Goal: Task Accomplishment & Management: Use online tool/utility

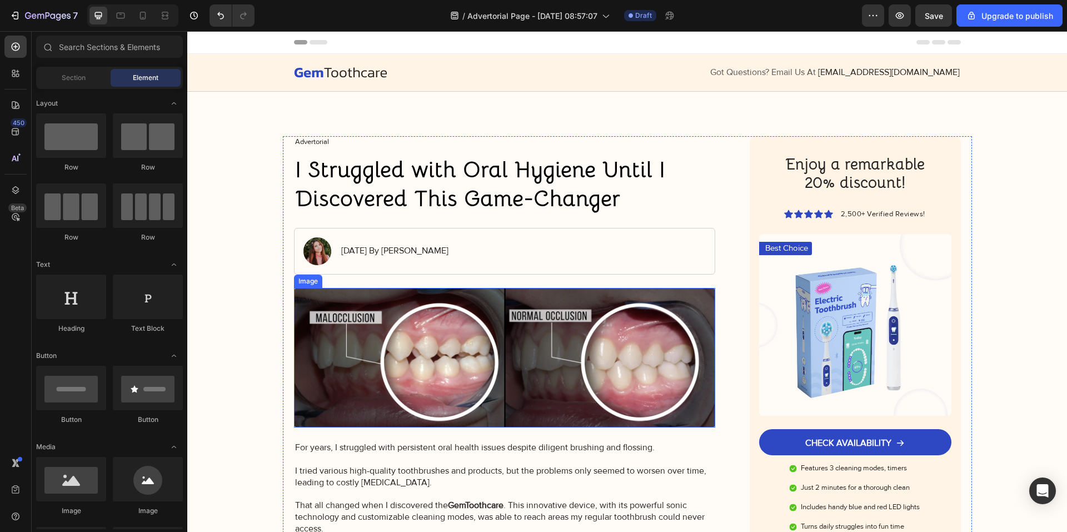
click at [422, 382] on img at bounding box center [505, 358] width 422 height 140
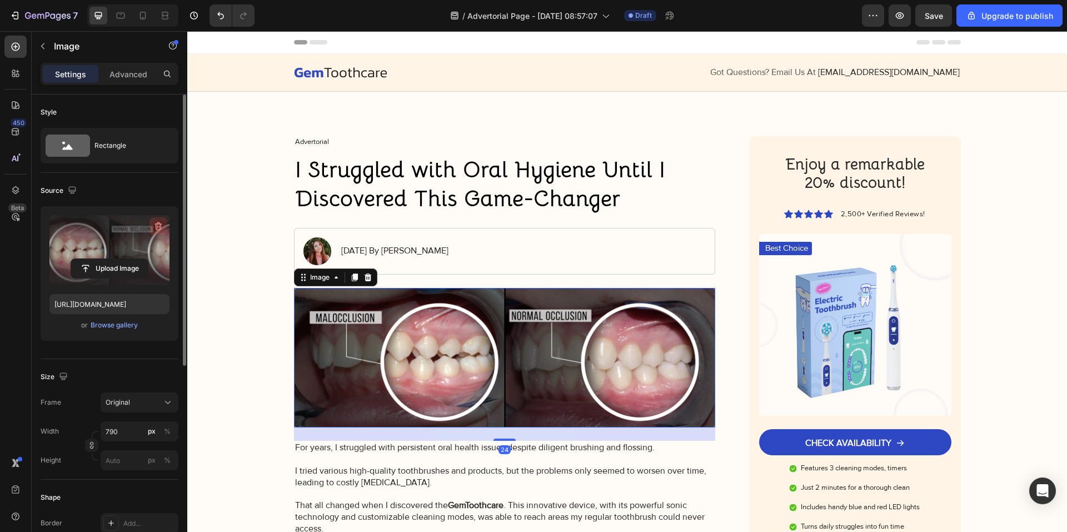
click at [157, 225] on icon "button" at bounding box center [158, 226] width 11 height 11
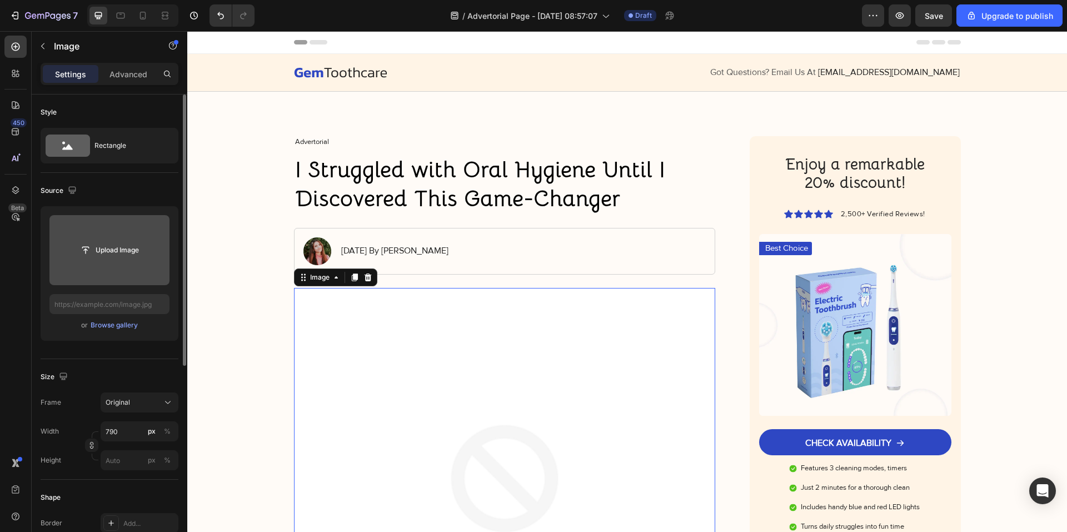
type input "https://cdn.shopify.com/s/files/1/0926/4460/6332/files/gempages_580597363031147…"
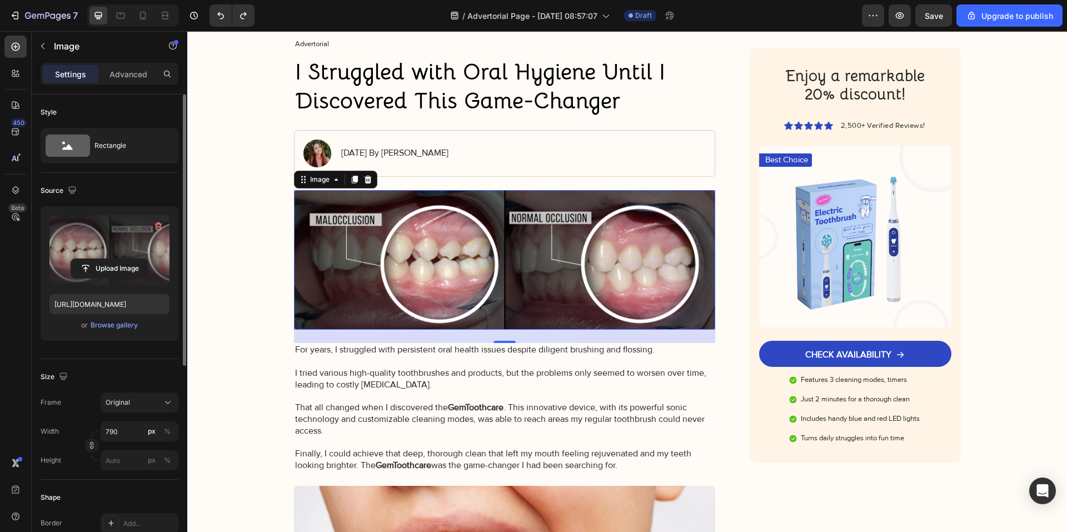
scroll to position [111, 0]
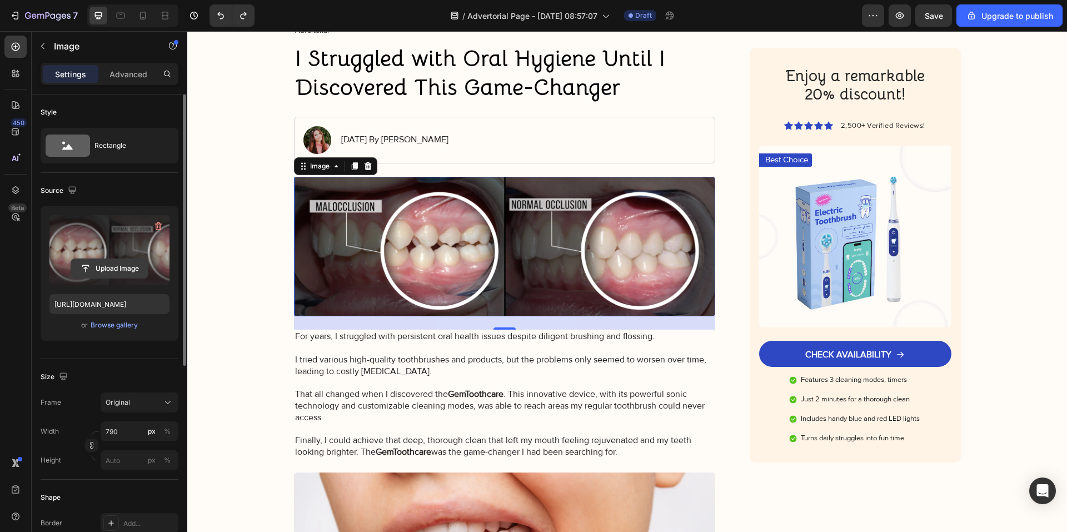
click at [122, 270] on input "file" at bounding box center [109, 268] width 77 height 19
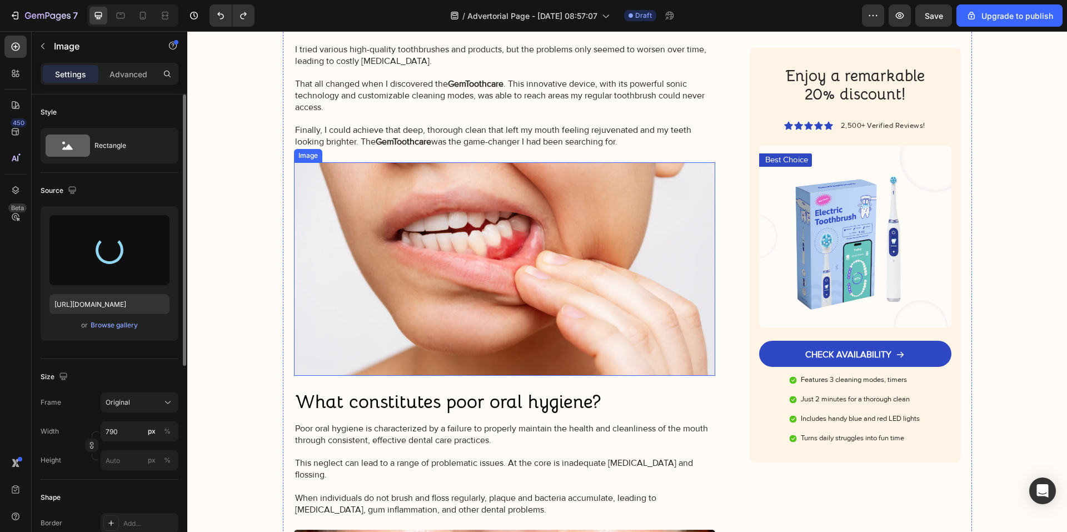
scroll to position [445, 0]
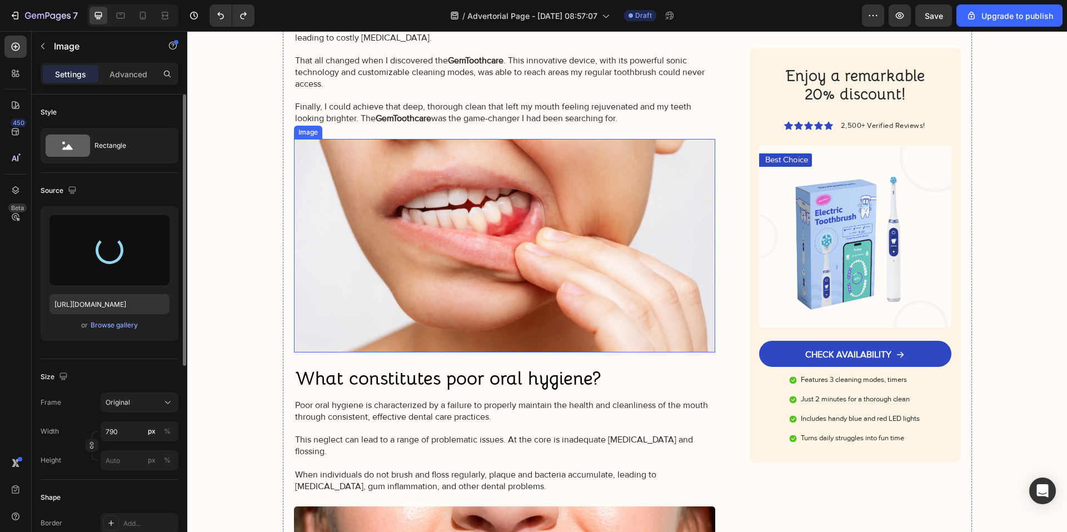
click at [470, 296] on img at bounding box center [505, 245] width 422 height 213
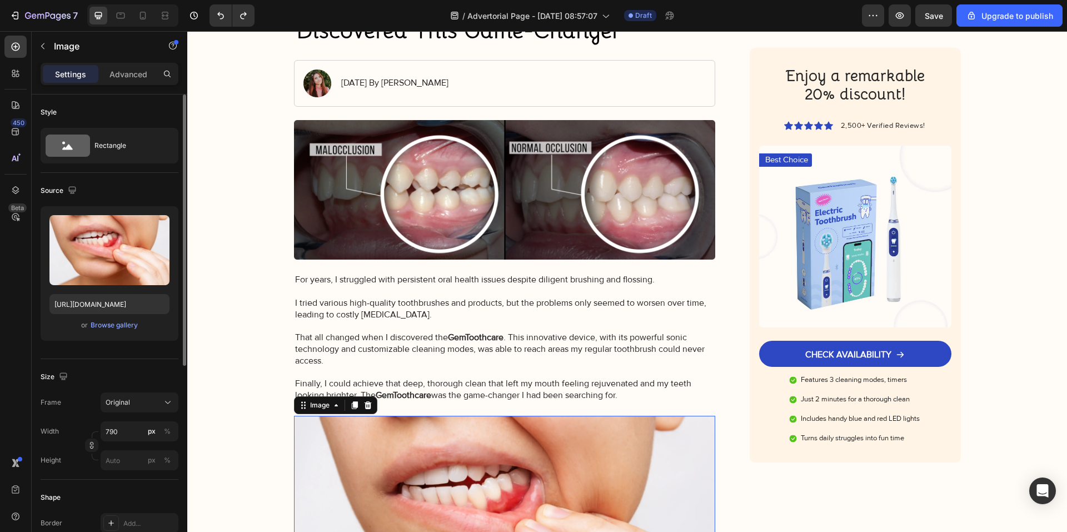
scroll to position [167, 0]
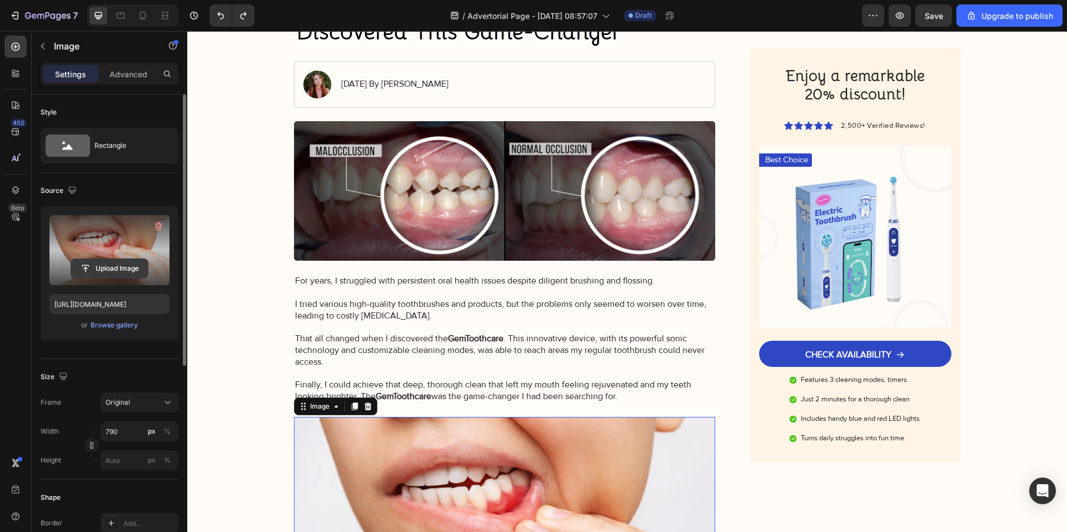
click at [119, 259] on input "file" at bounding box center [109, 268] width 77 height 19
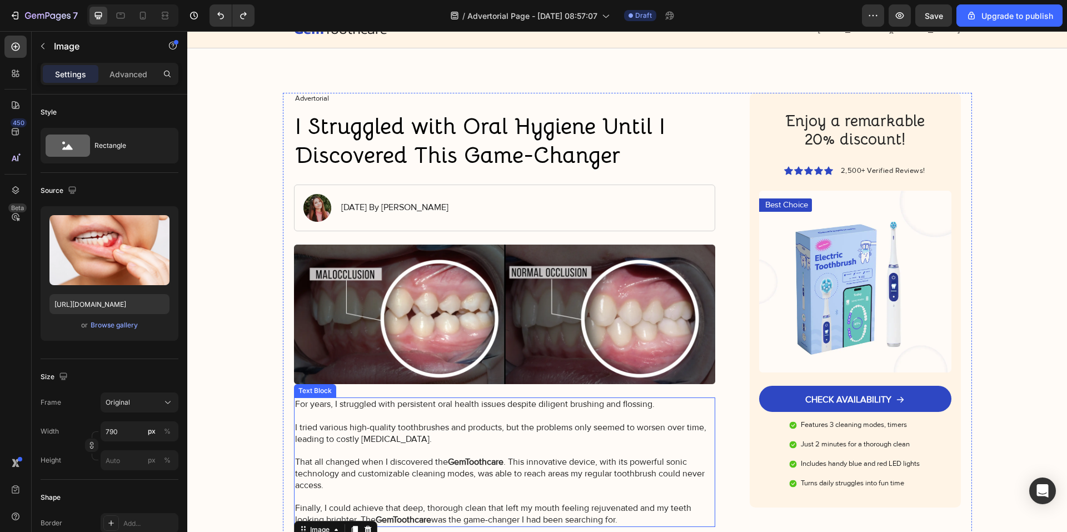
scroll to position [0, 0]
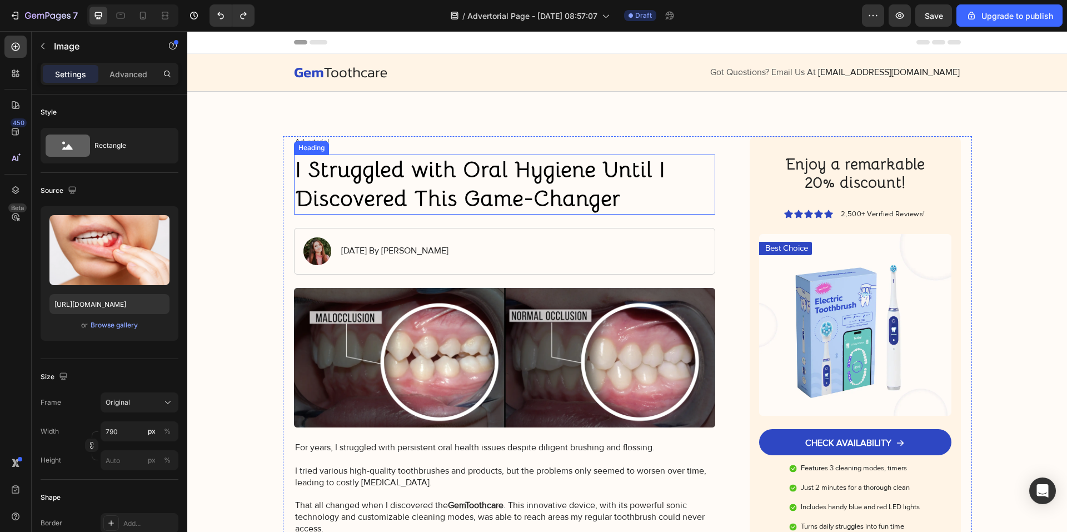
click at [436, 188] on h1 "I Struggled with Oral Hygiene Until I Discovered This Game-Changer" at bounding box center [505, 185] width 422 height 60
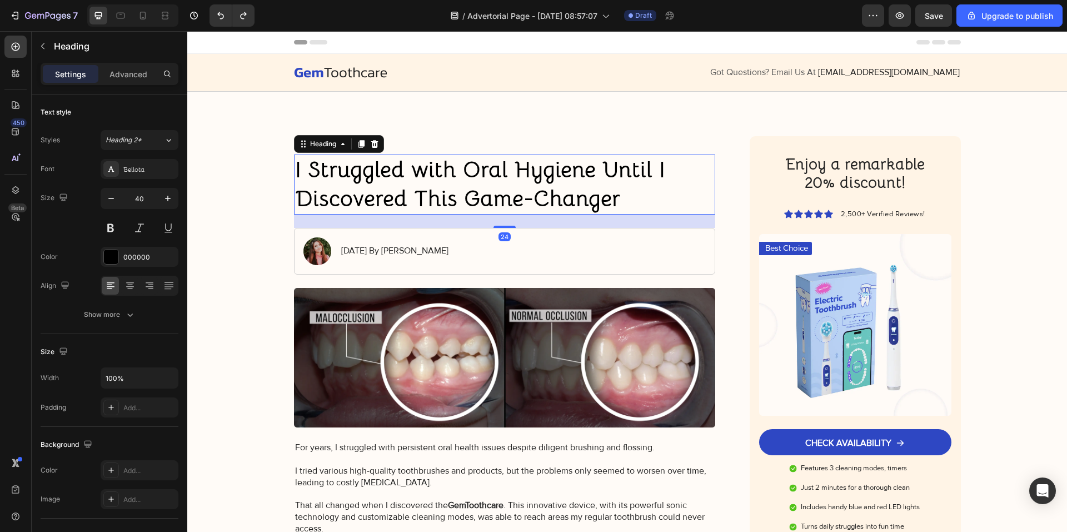
click at [432, 181] on h1 "I Struggled with Oral Hygiene Until I Discovered This Game-Changer" at bounding box center [505, 185] width 422 height 60
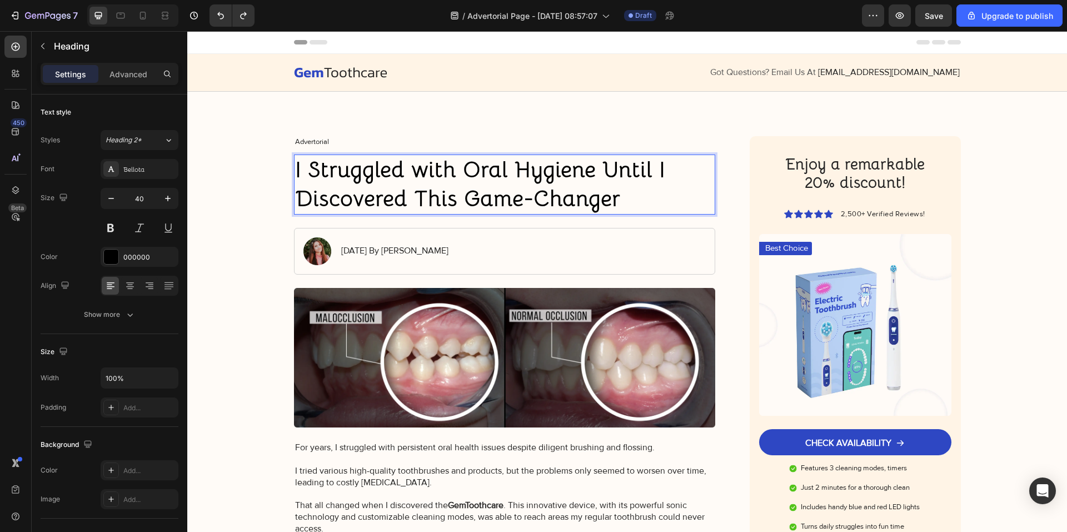
click at [626, 206] on p "I Struggled with Oral Hygiene Until I Discovered This Game-Changer" at bounding box center [505, 185] width 420 height 58
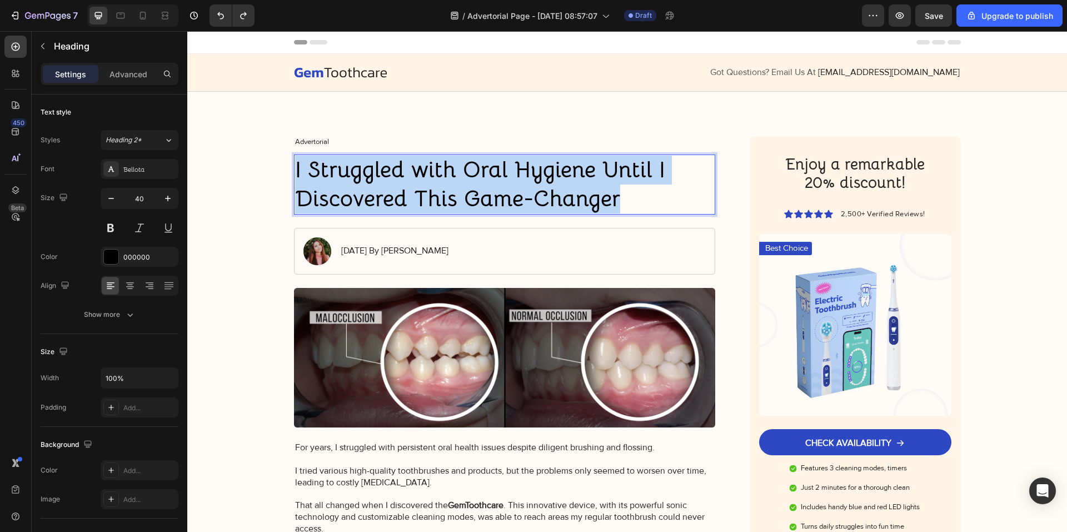
drag, startPoint x: 627, startPoint y: 202, endPoint x: 284, endPoint y: 173, distance: 344.7
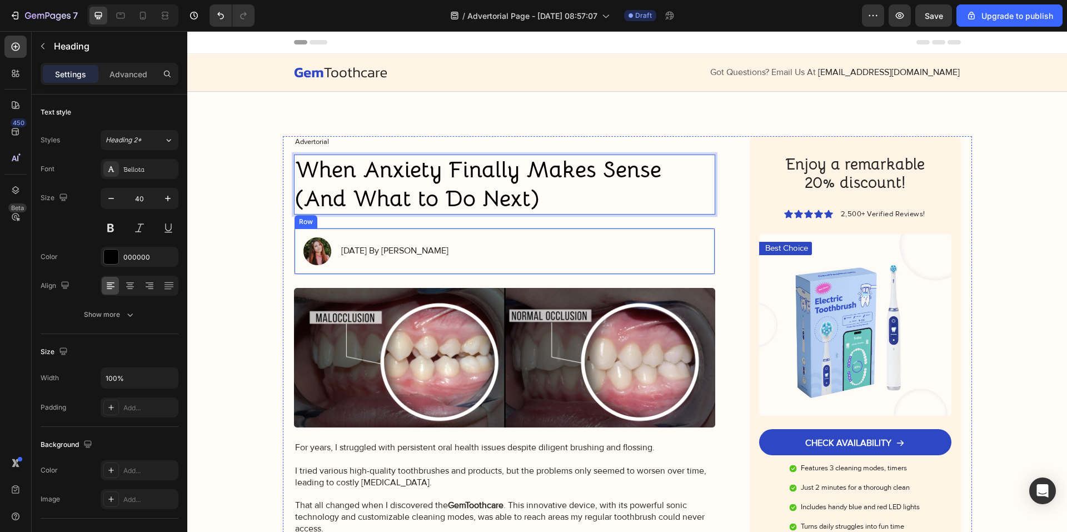
click at [417, 245] on div "January 18, 2024 By Maria Noman" at bounding box center [394, 251] width 109 height 14
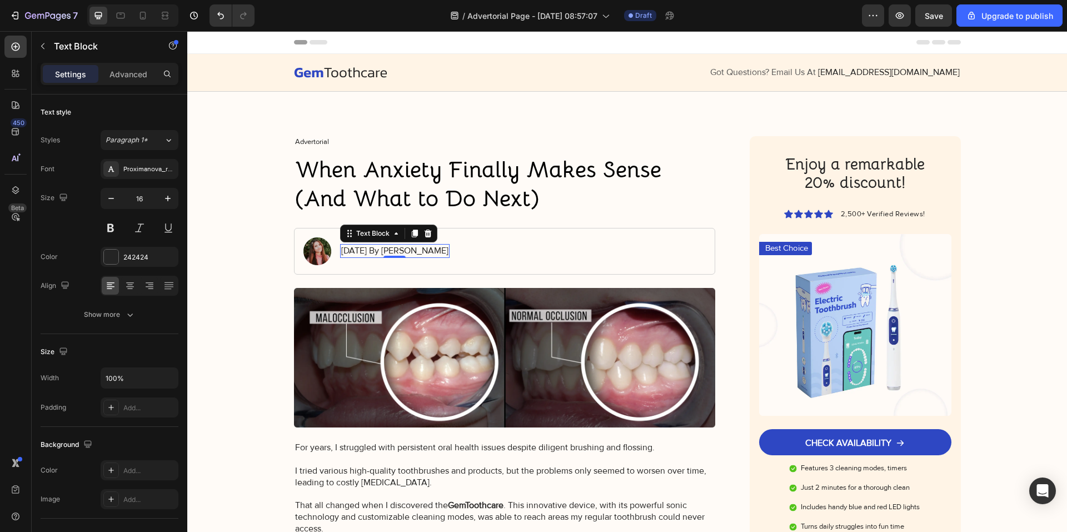
click at [449, 251] on p "January 18, 2024 By Maria Noman" at bounding box center [394, 251] width 107 height 12
click at [449, 252] on p "January 18, 2024 By Maria Noman" at bounding box center [394, 251] width 107 height 12
drag, startPoint x: 469, startPoint y: 252, endPoint x: 324, endPoint y: 253, distance: 144.5
click at [324, 253] on div "Image January 18, 2024 By Maria Noman Text Block 0 Row" at bounding box center [505, 251] width 422 height 47
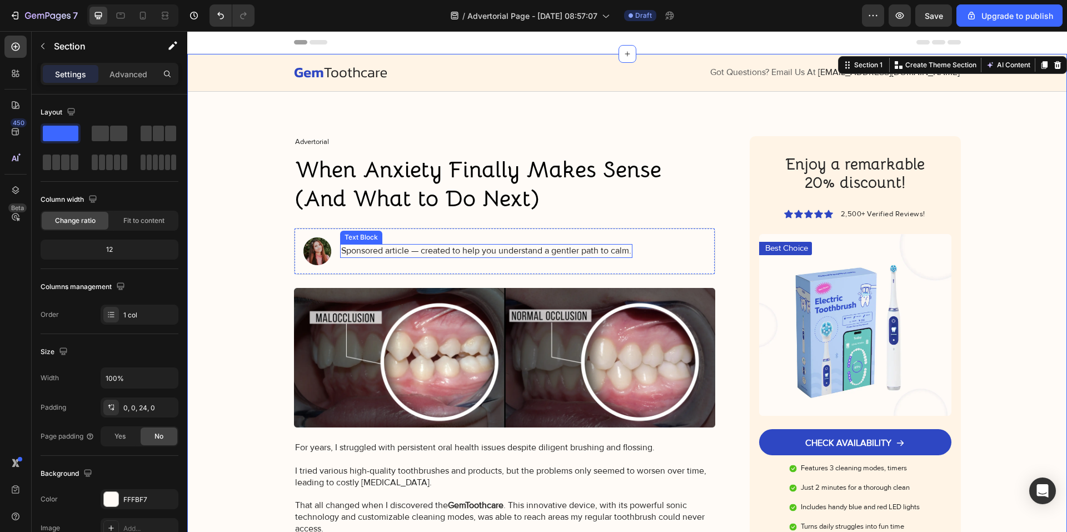
click at [384, 249] on p "Sponsored article — created to help you understand a gentler path to calm." at bounding box center [486, 251] width 290 height 12
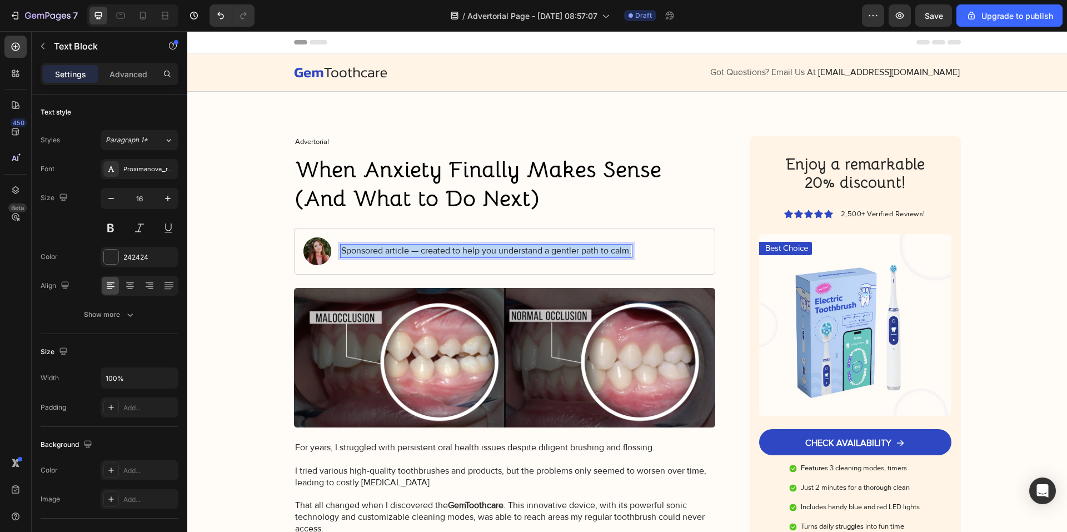
click at [384, 249] on p "Sponsored article — created to help you understand a gentler path to calm." at bounding box center [486, 251] width 290 height 12
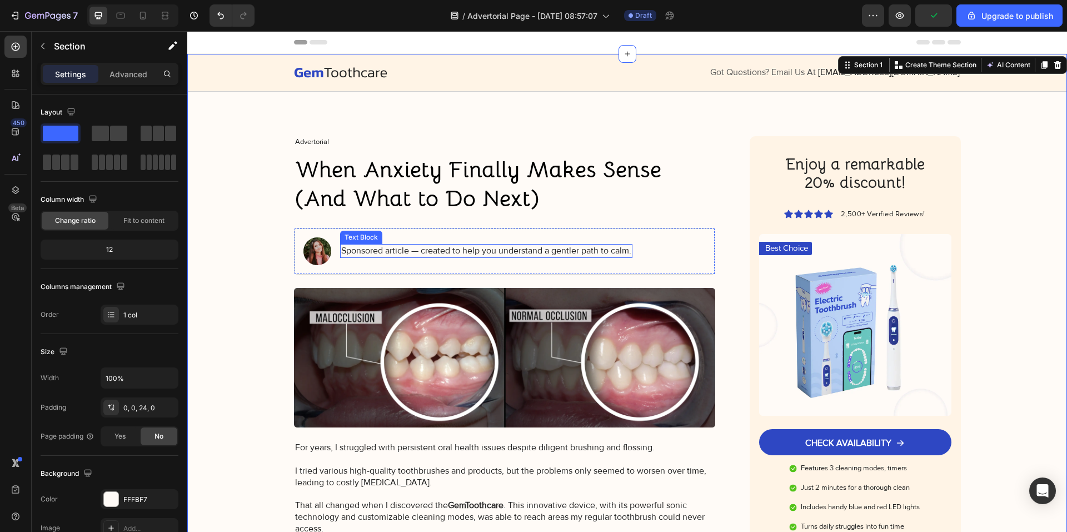
click at [356, 253] on p "Sponsored article — created to help you understand a gentler path to calm." at bounding box center [486, 251] width 290 height 12
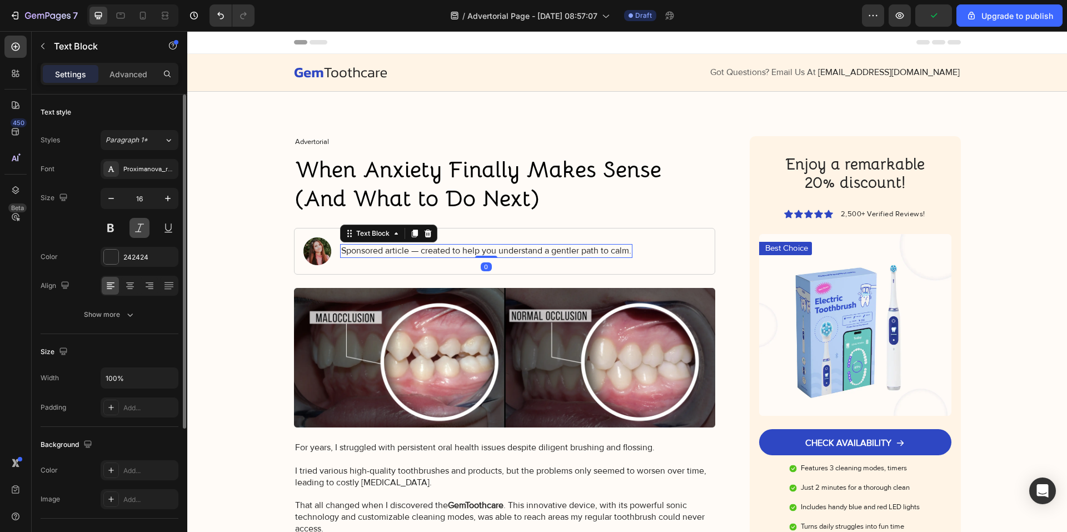
click at [141, 225] on button at bounding box center [139, 228] width 20 height 20
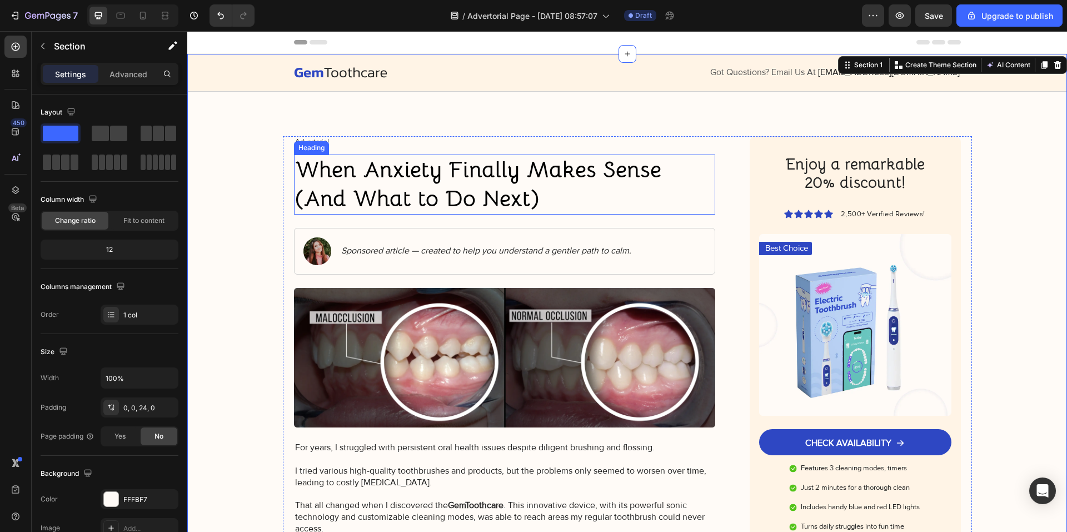
click at [454, 180] on p "When Anxiety Finally Makes Sense (And What to Do Next)" at bounding box center [505, 185] width 420 height 58
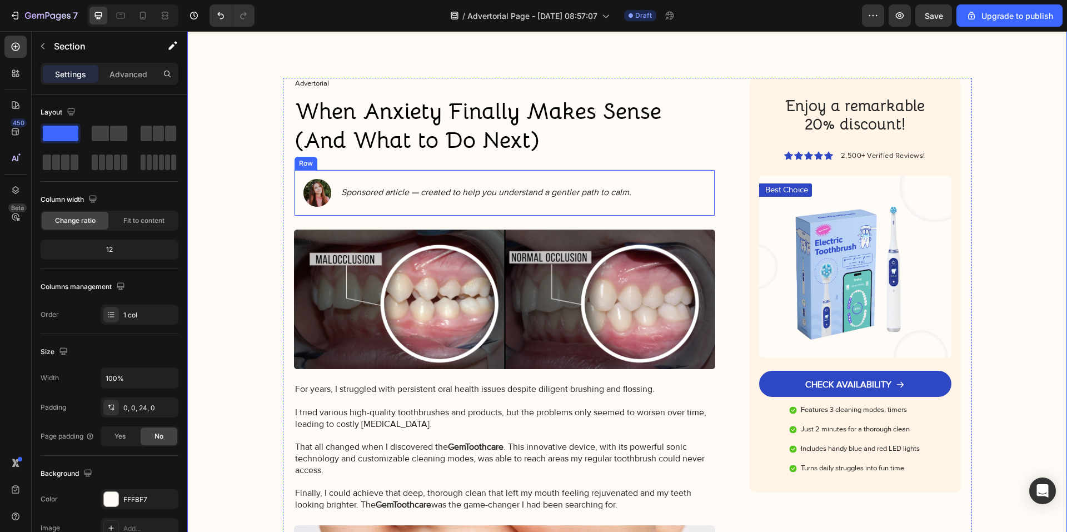
scroll to position [56, 0]
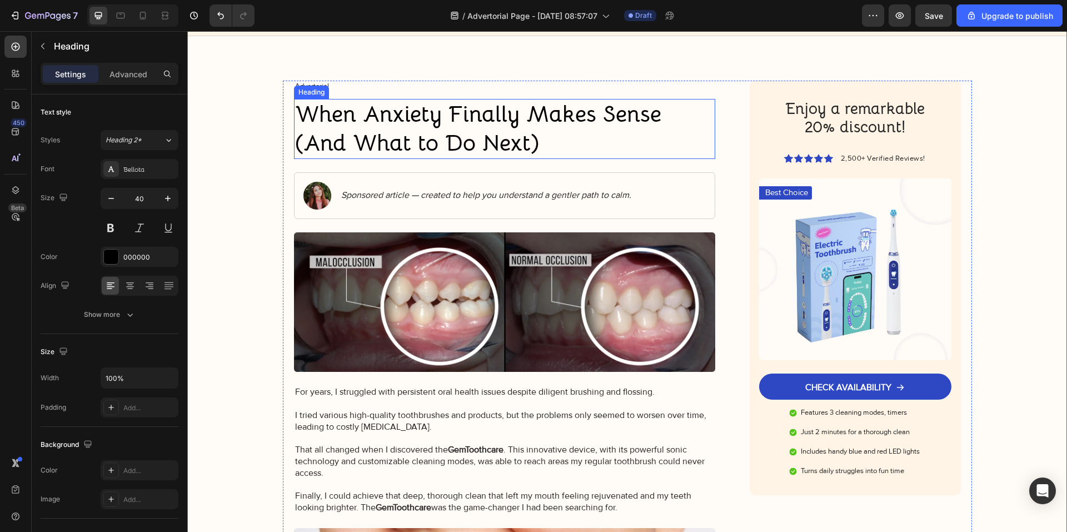
click at [534, 151] on p "When Anxiety Finally Makes Sense (And What to Do Next)" at bounding box center [505, 129] width 420 height 58
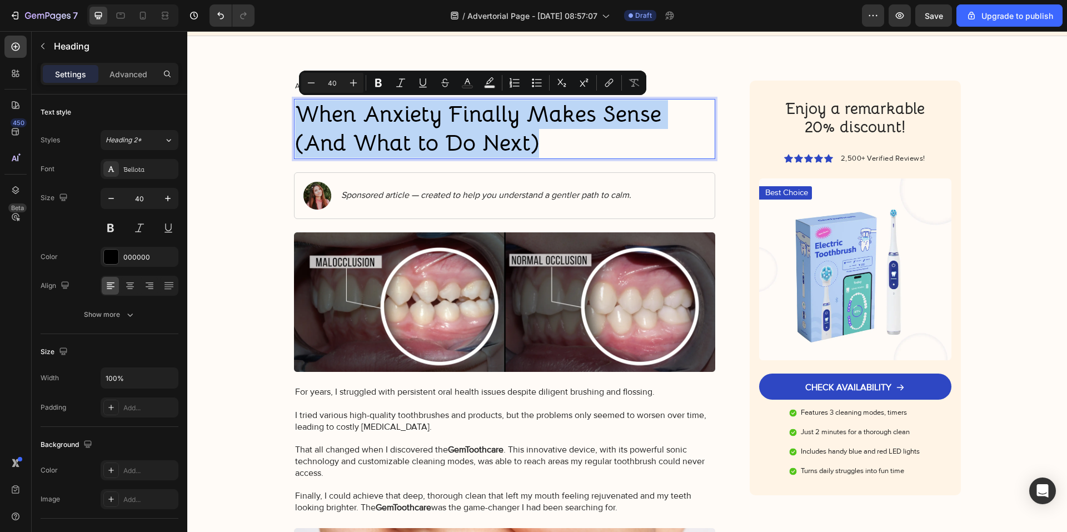
drag, startPoint x: 539, startPoint y: 144, endPoint x: 296, endPoint y: 110, distance: 245.8
click at [296, 110] on p "When Anxiety Finally Makes Sense (And What to Do Next)" at bounding box center [505, 129] width 420 height 58
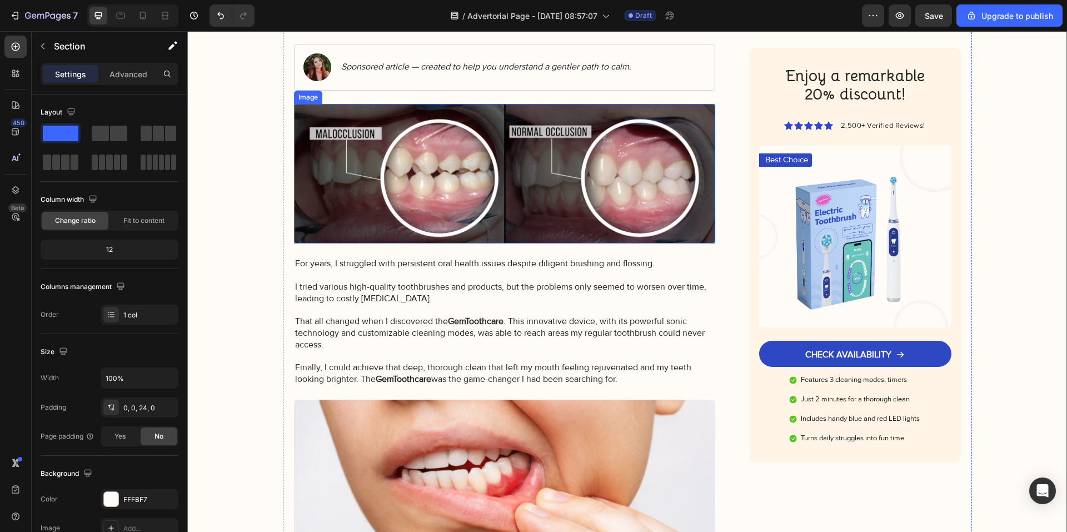
scroll to position [222, 0]
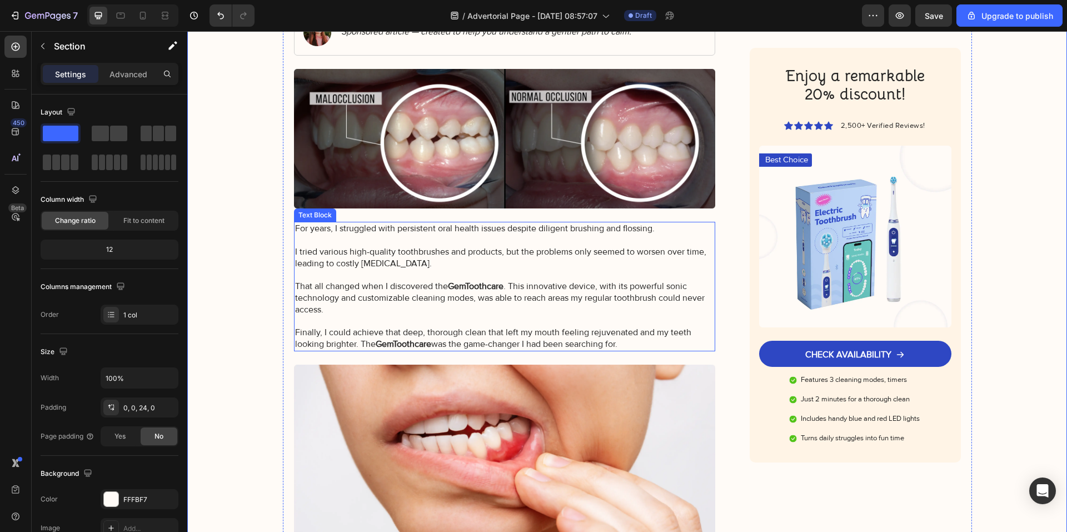
click at [388, 275] on p "For years, I struggled with persistent oral health issues despite diligent brus…" at bounding box center [505, 286] width 420 height 127
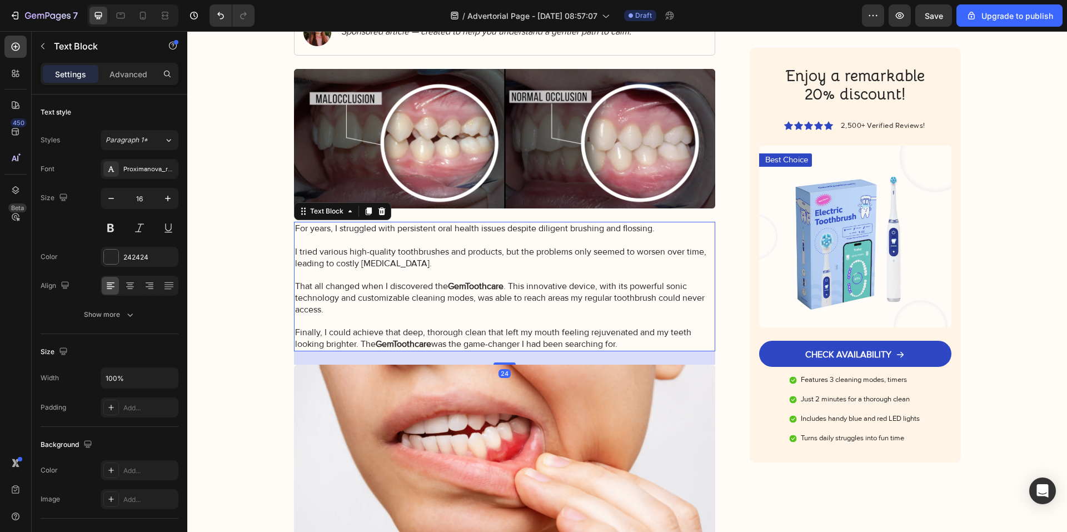
click at [646, 335] on p "For years, I struggled with persistent oral health issues despite diligent brus…" at bounding box center [505, 286] width 420 height 127
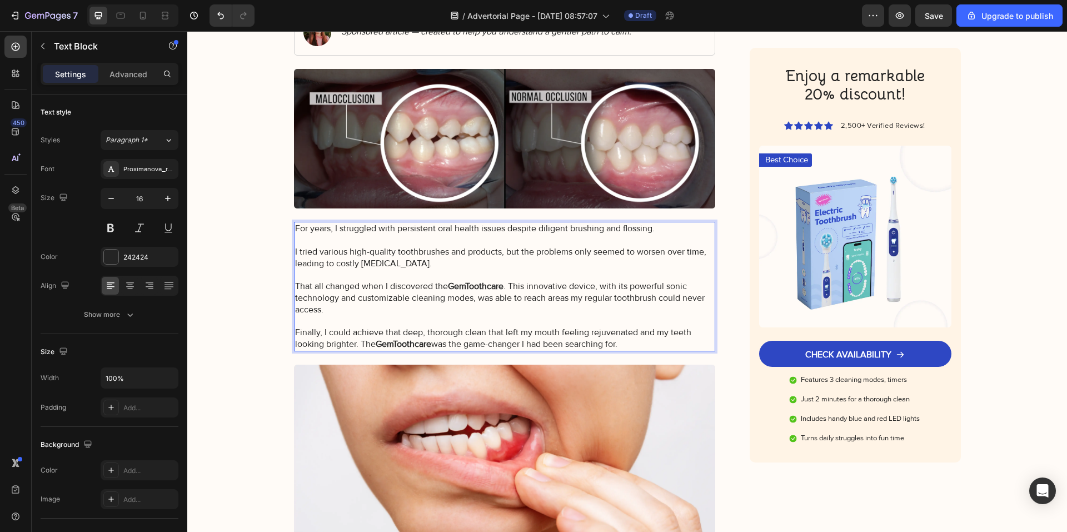
click at [635, 343] on p "For years, I struggled with persistent oral health issues despite diligent brus…" at bounding box center [505, 286] width 420 height 127
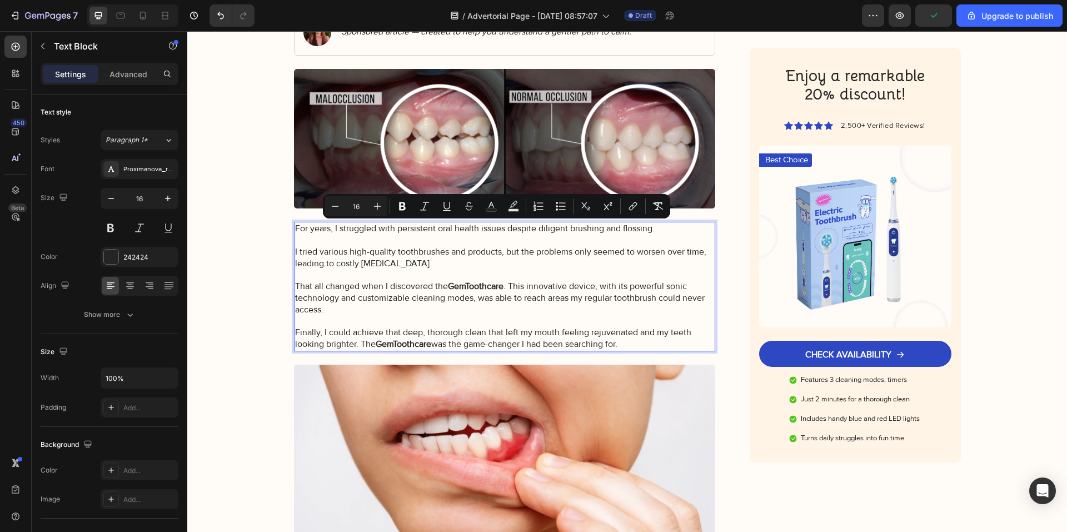
drag, startPoint x: 627, startPoint y: 343, endPoint x: 290, endPoint y: 225, distance: 357.9
click at [294, 225] on div "For years, I struggled with persistent oral health issues despite diligent brus…" at bounding box center [505, 286] width 422 height 129
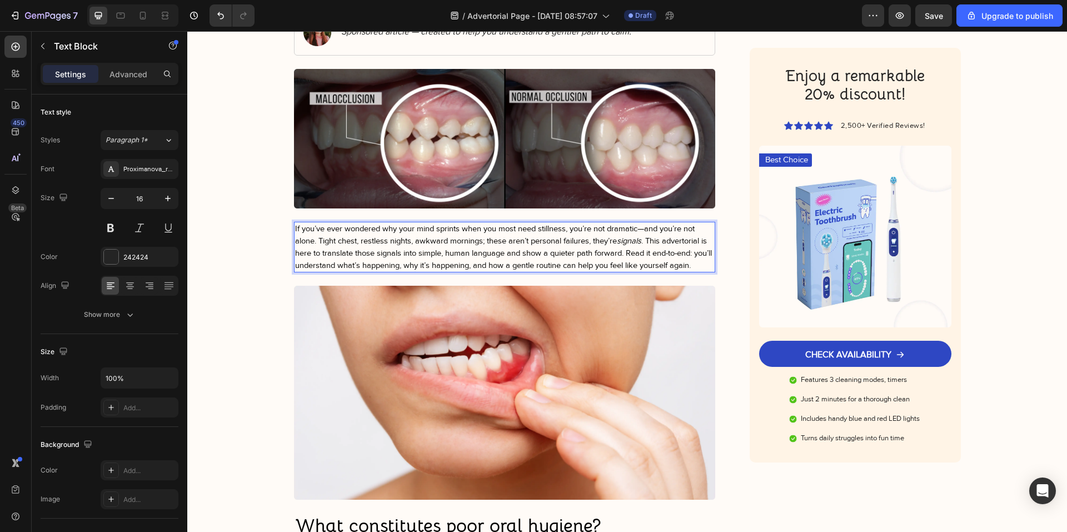
click at [318, 241] on span "If you’ve ever wondered why your mind sprints when you most need stillness, you…" at bounding box center [503, 247] width 417 height 46
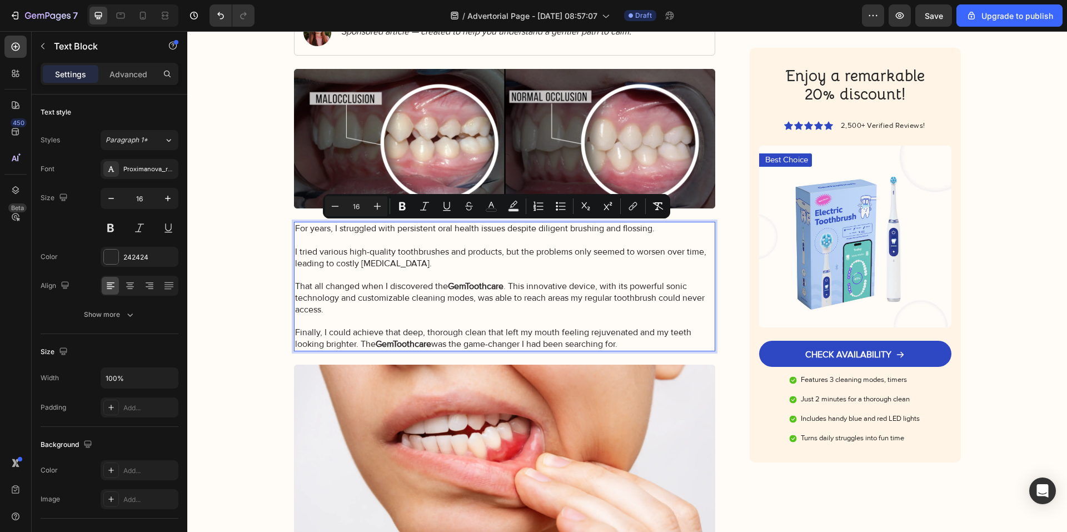
click at [318, 269] on p "For years, I struggled with persistent oral health issues despite diligent brus…" at bounding box center [505, 286] width 420 height 127
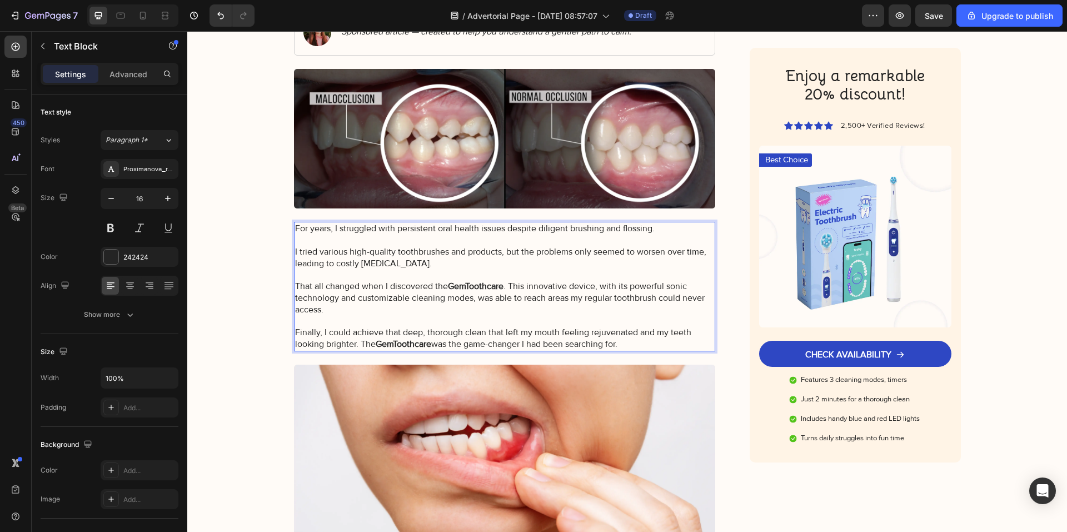
drag, startPoint x: 622, startPoint y: 242, endPoint x: 636, endPoint y: 240, distance: 13.4
click at [623, 242] on p "For years, I struggled with persistent oral health issues despite diligent brus…" at bounding box center [505, 286] width 420 height 127
click at [666, 231] on p "For years, I struggled with persistent oral health issues despite diligent brus…" at bounding box center [505, 286] width 420 height 127
click at [295, 236] on p "For years, I struggled with persistent oral health issues despite diligent brus…" at bounding box center [505, 286] width 420 height 127
click at [630, 342] on p "For years, I struggled with persistent oral health issues despite diligent brus…" at bounding box center [505, 286] width 420 height 127
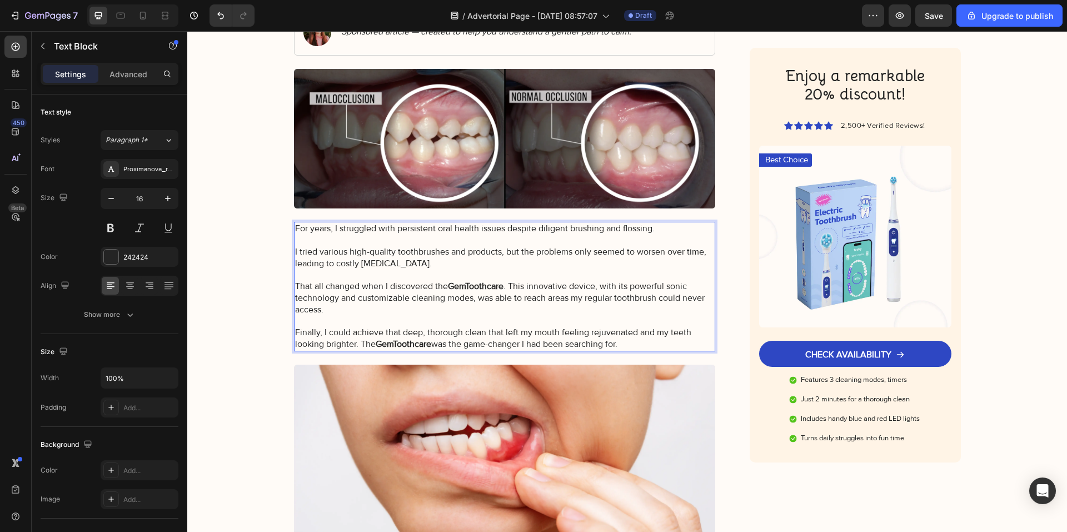
drag, startPoint x: 631, startPoint y: 342, endPoint x: 290, endPoint y: 228, distance: 359.8
click at [294, 228] on div "For years, I struggled with persistent oral health issues despite diligent brus…" at bounding box center [505, 286] width 422 height 129
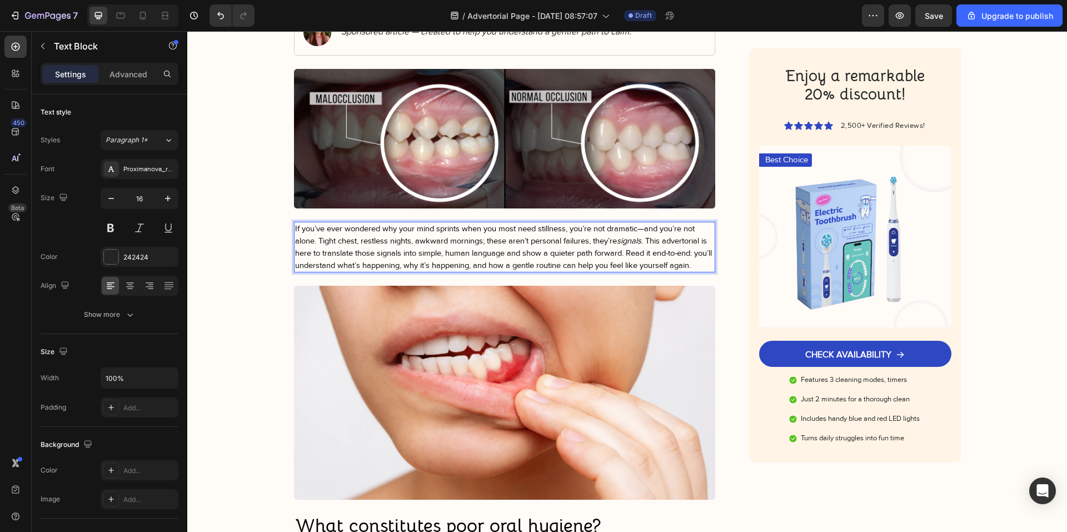
click at [316, 242] on span "If you’ve ever wondered why your mind sprints when you most need stillness, you…" at bounding box center [503, 247] width 417 height 46
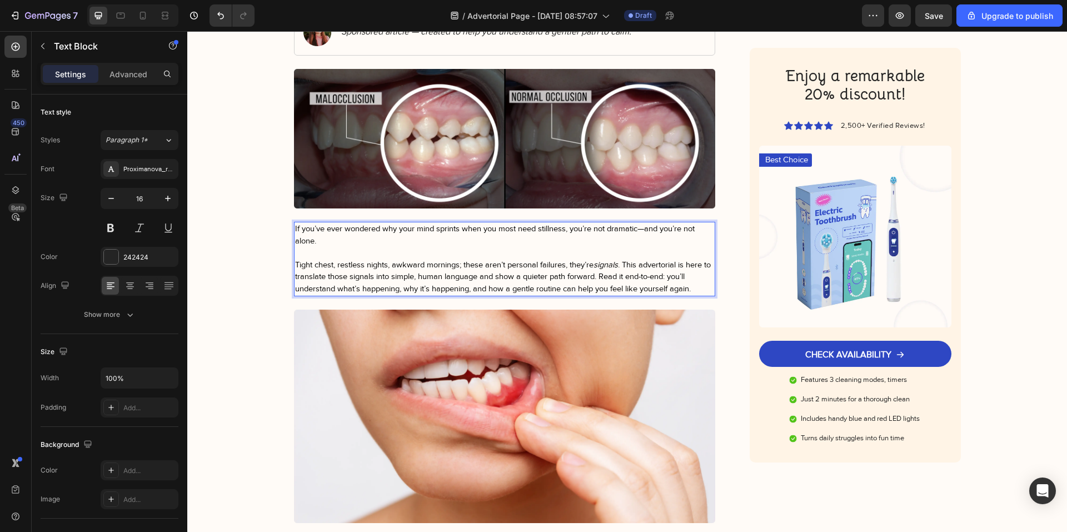
click at [608, 276] on span "Tight chest, restless nights, awkward mornings; these aren’t personal failures,…" at bounding box center [503, 277] width 416 height 34
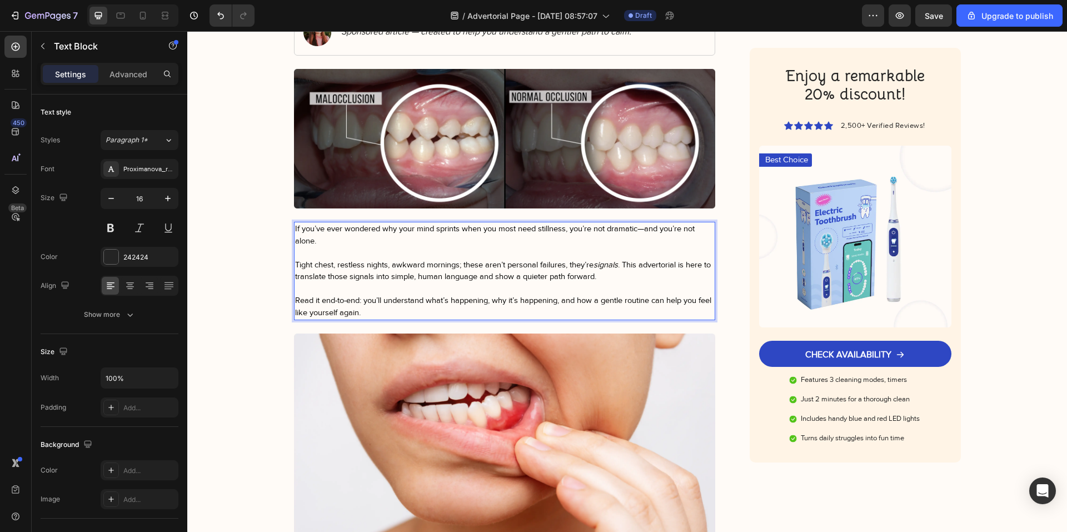
click at [627, 265] on span "Tight chest, restless nights, awkward mornings; these aren’t personal failures,…" at bounding box center [503, 271] width 416 height 22
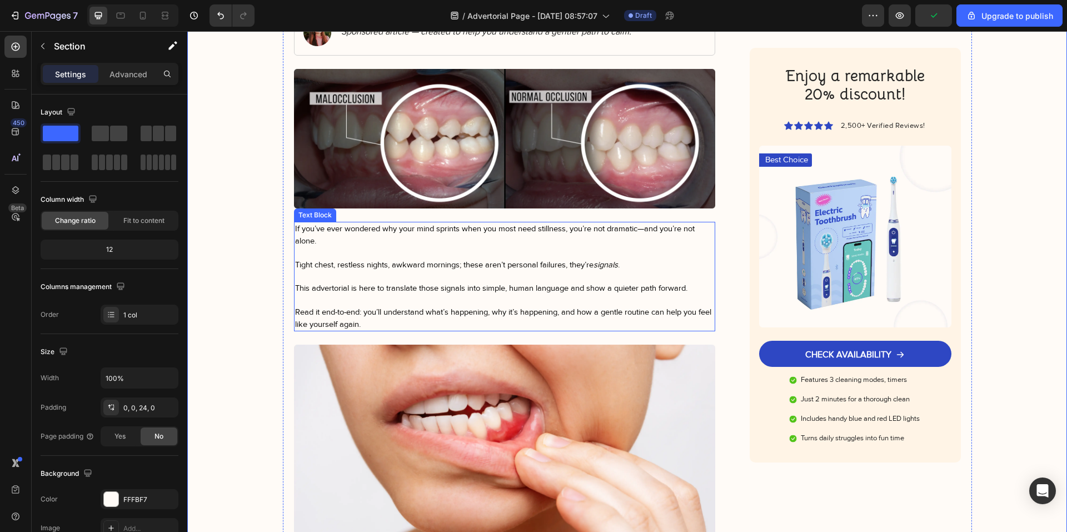
click at [345, 253] on p "Rich Text Editor. Editing area: main" at bounding box center [505, 253] width 420 height 12
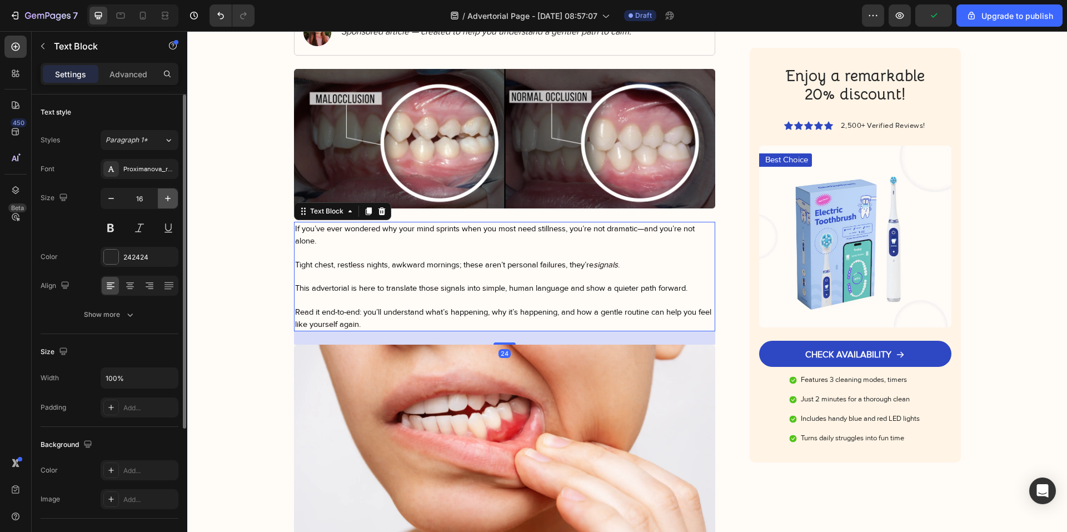
click at [167, 195] on icon "button" at bounding box center [167, 198] width 11 height 11
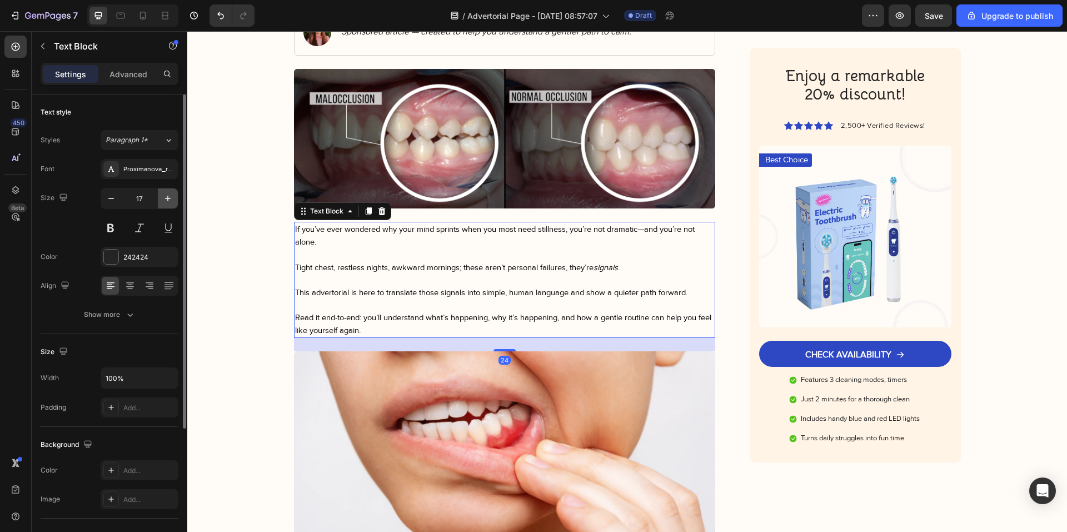
click at [167, 195] on icon "button" at bounding box center [167, 198] width 11 height 11
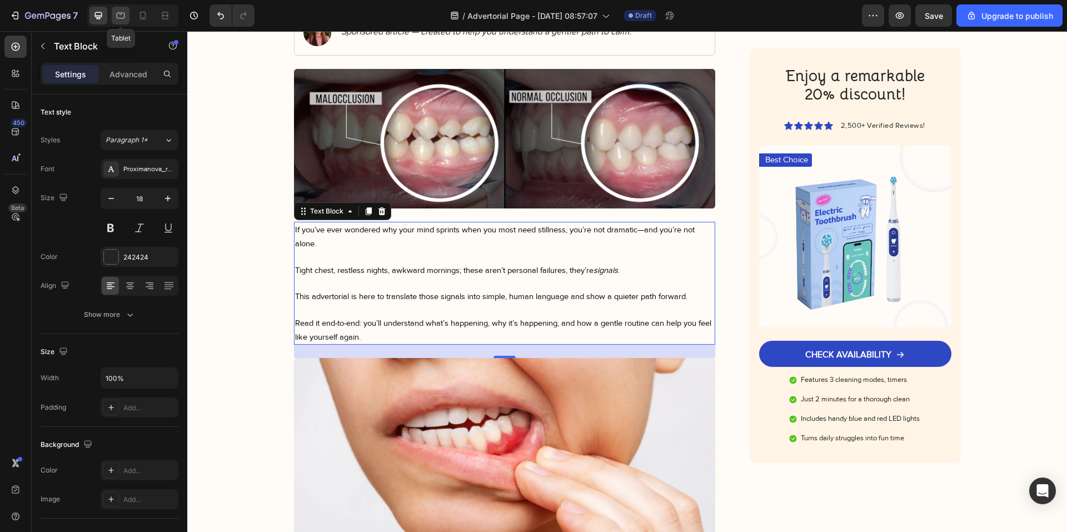
click at [116, 18] on icon at bounding box center [120, 15] width 11 height 11
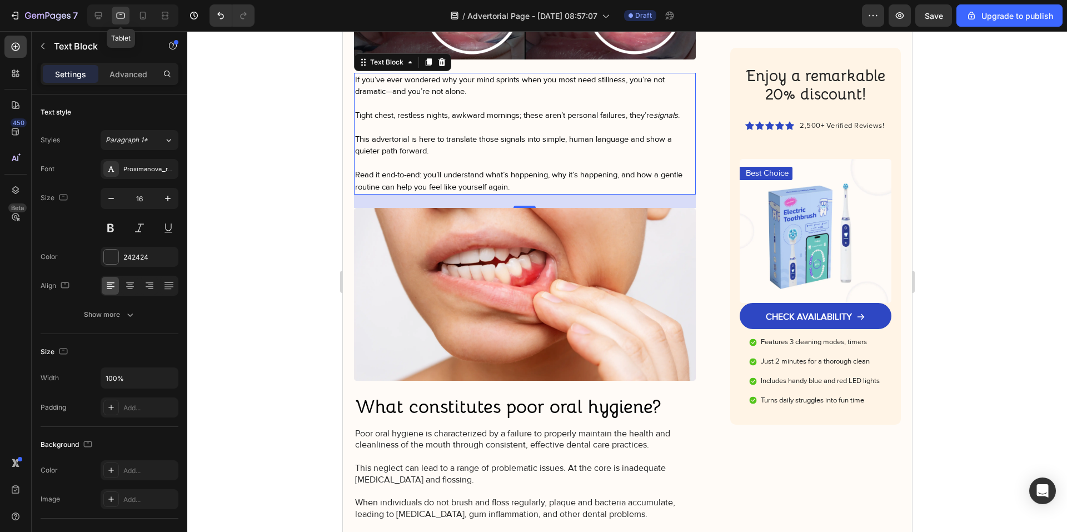
scroll to position [346, 0]
click at [169, 195] on icon "button" at bounding box center [167, 198] width 11 height 11
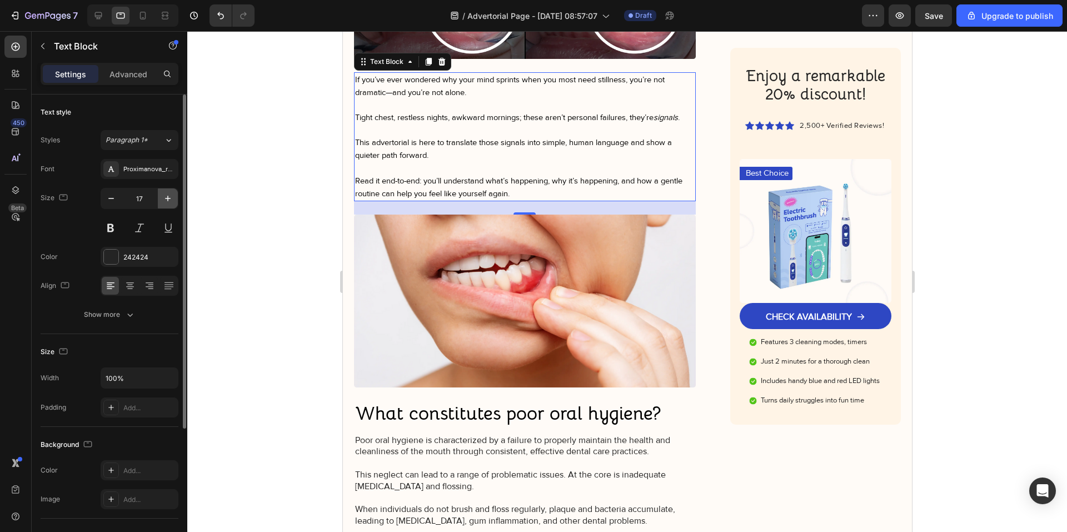
click at [169, 195] on icon "button" at bounding box center [167, 198] width 11 height 11
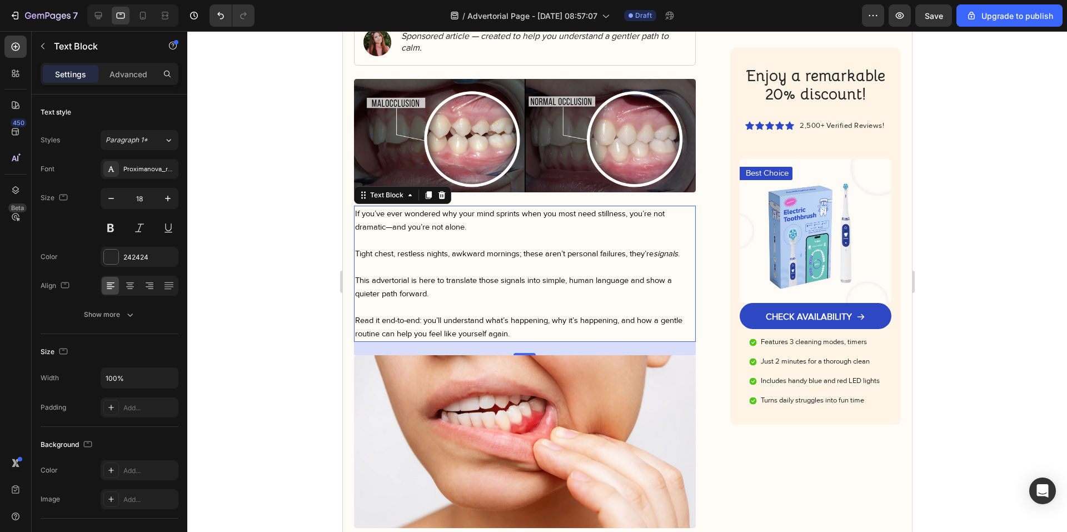
scroll to position [179, 0]
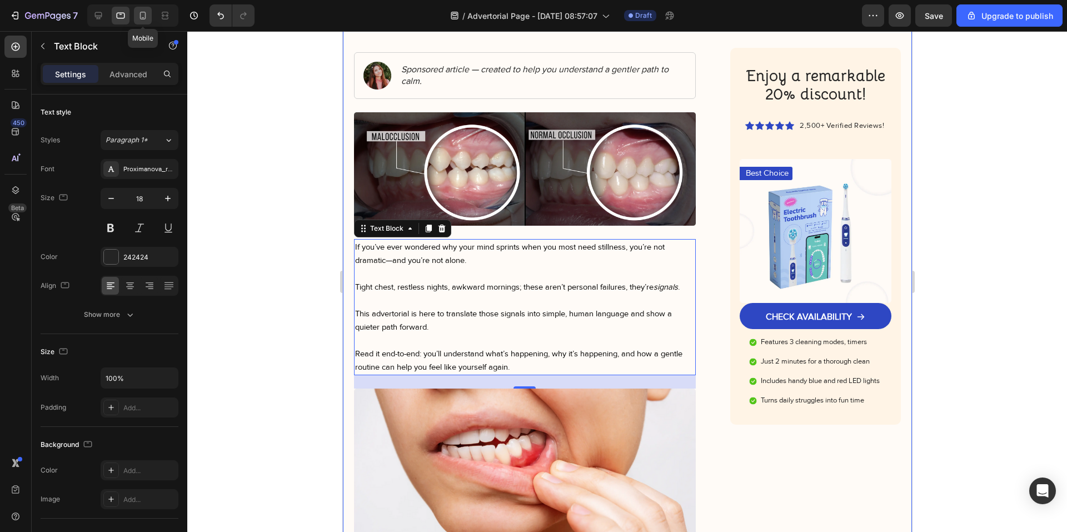
click at [142, 15] on icon at bounding box center [142, 15] width 11 height 11
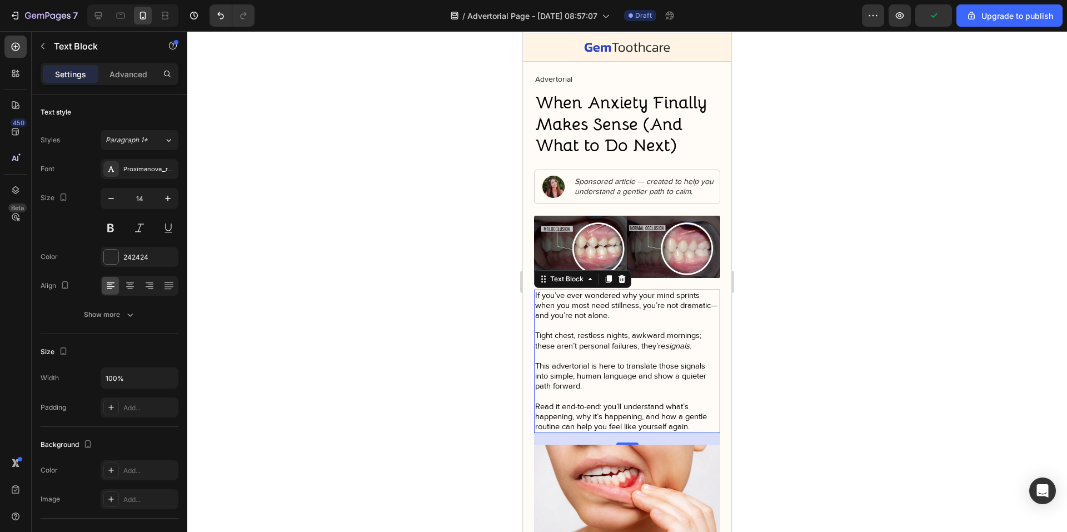
scroll to position [14, 0]
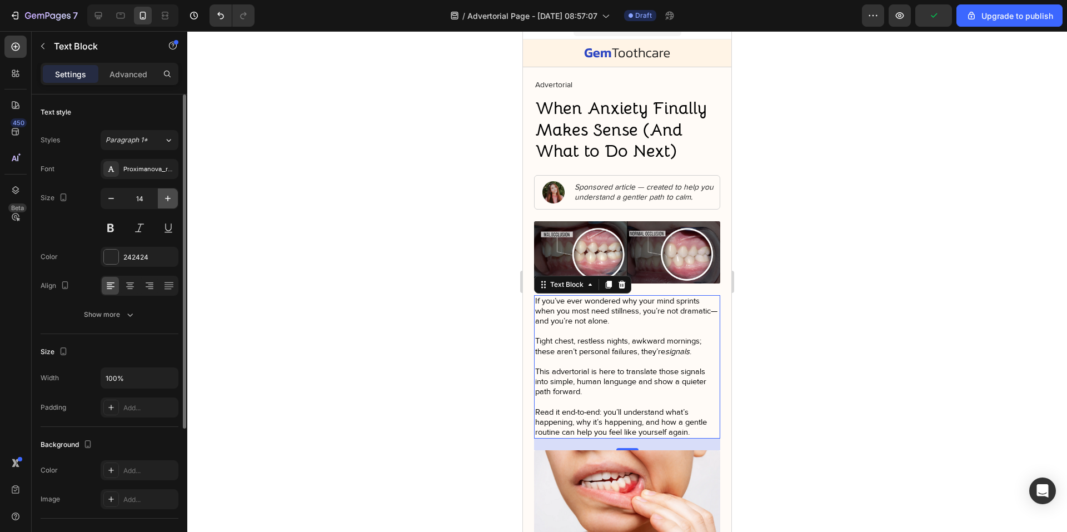
click at [169, 202] on icon "button" at bounding box center [167, 198] width 11 height 11
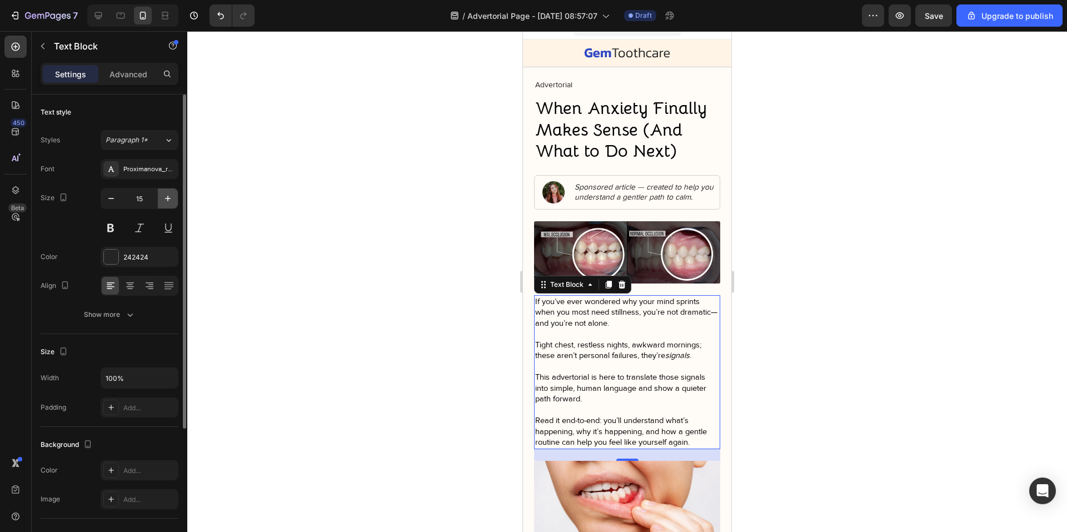
click at [169, 202] on icon "button" at bounding box center [167, 198] width 11 height 11
type input "16"
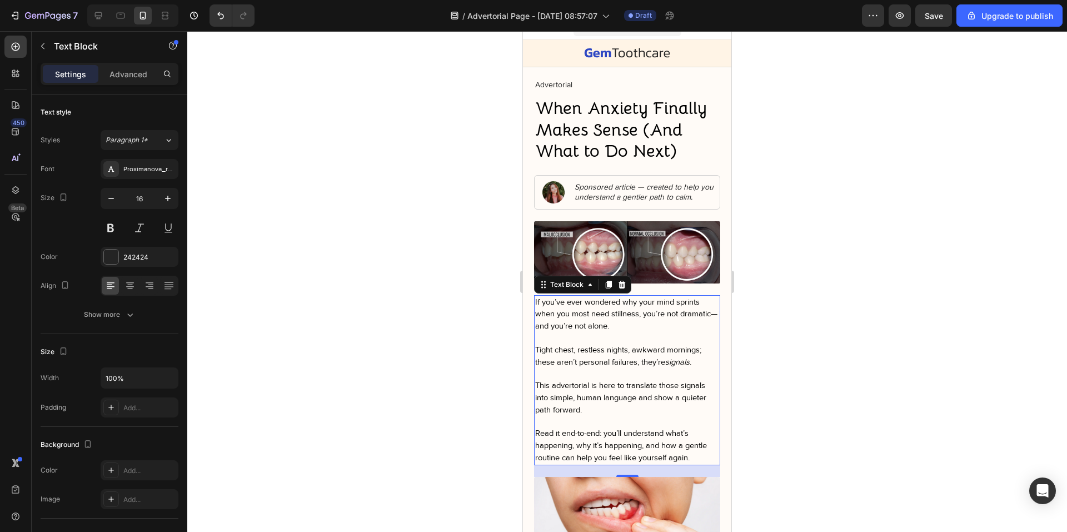
click at [757, 363] on div at bounding box center [627, 281] width 880 height 501
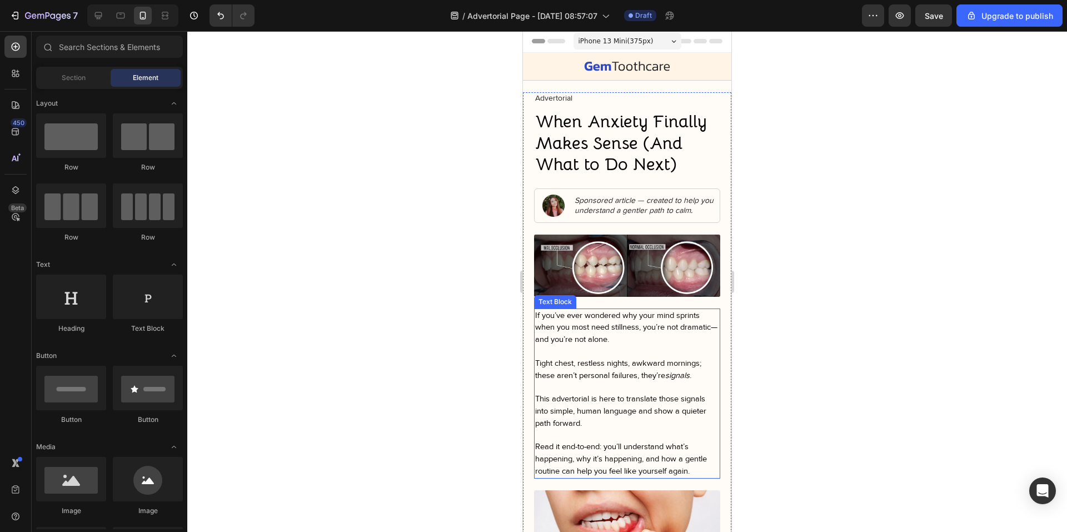
scroll to position [0, 0]
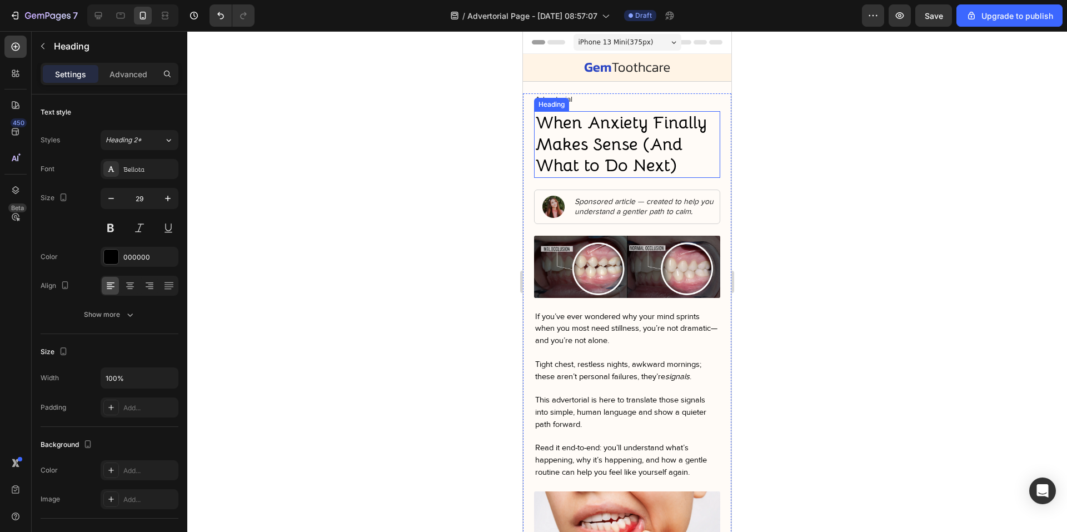
click at [615, 158] on strong "When Anxiety Finally Makes Sense (And What to Do Next)" at bounding box center [621, 144] width 172 height 64
click at [116, 17] on icon at bounding box center [120, 15] width 11 height 11
type input "40"
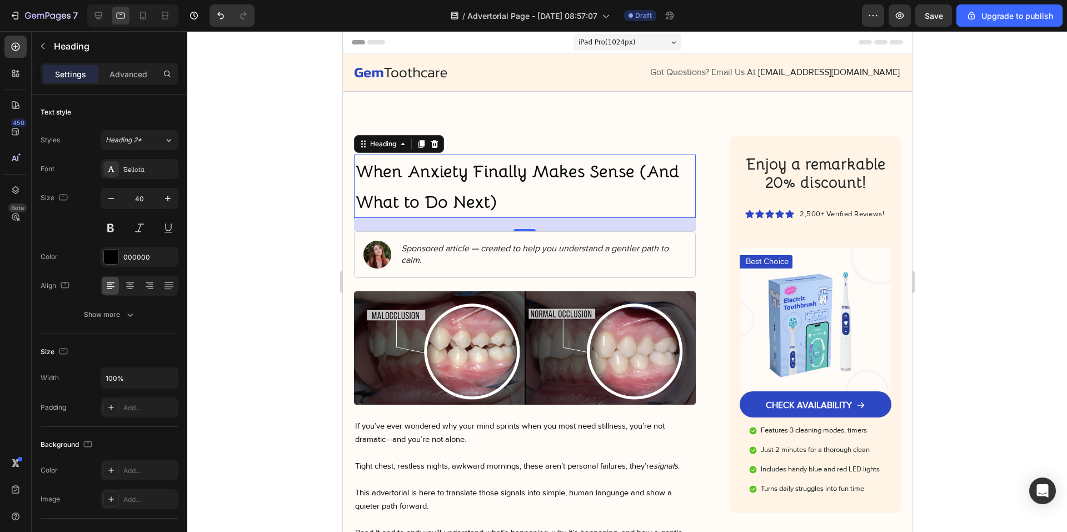
scroll to position [84, 0]
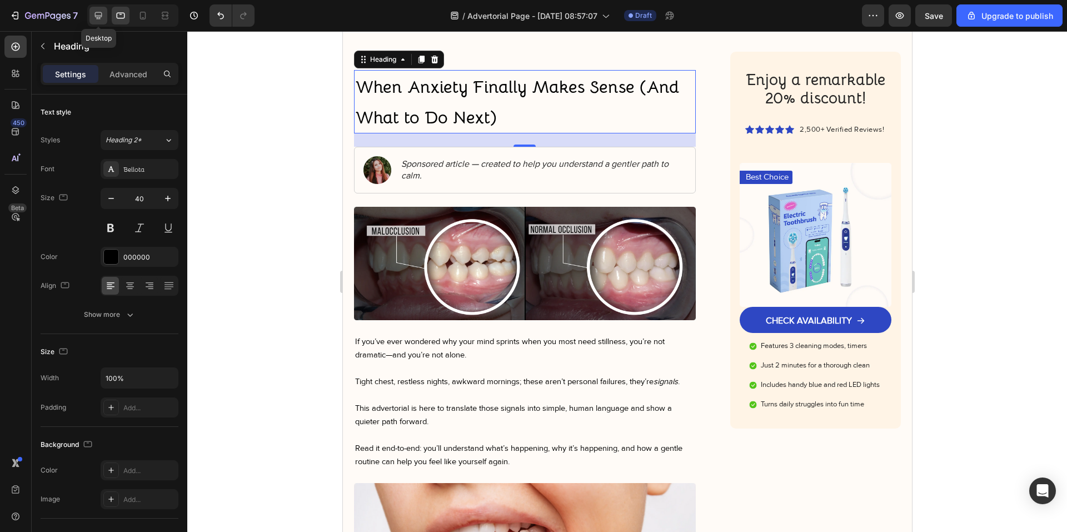
click at [100, 16] on icon at bounding box center [98, 15] width 7 height 7
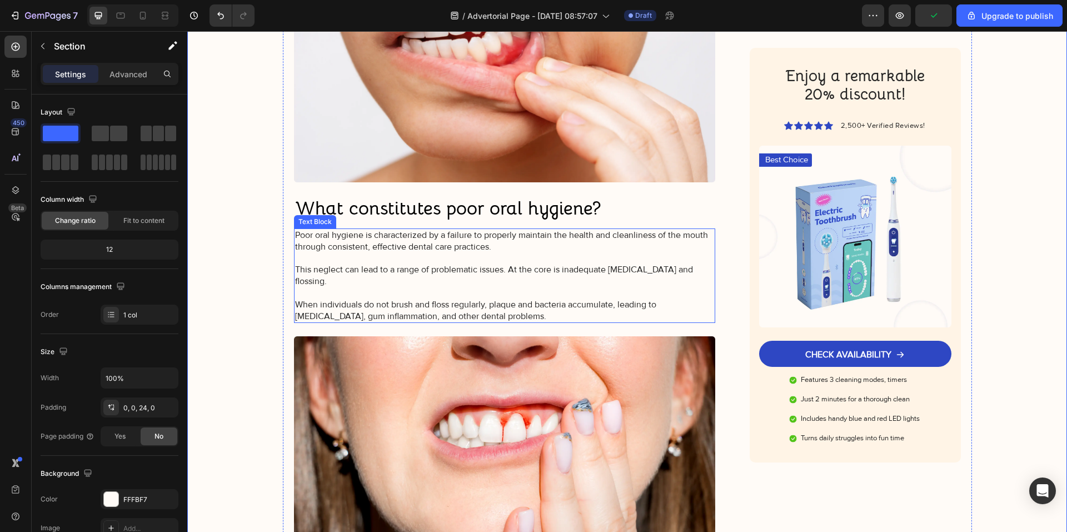
scroll to position [640, 0]
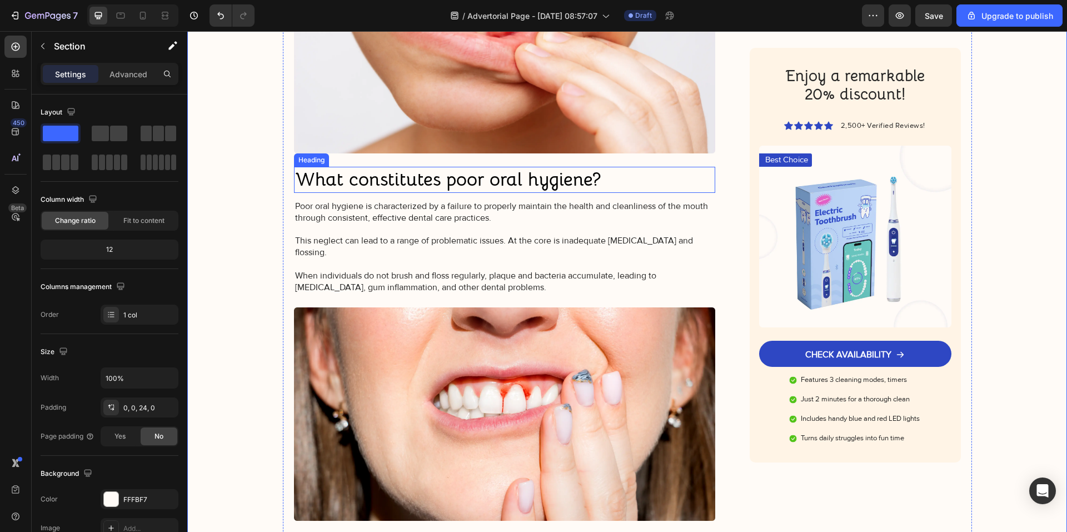
click at [403, 183] on h3 "What constitutes poor oral hygiene?" at bounding box center [505, 180] width 422 height 26
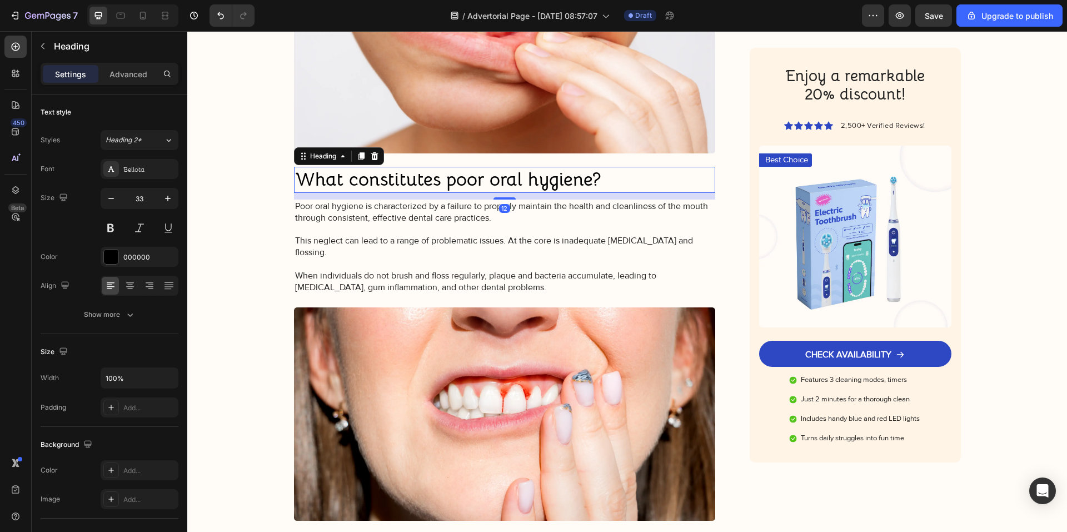
click at [403, 183] on h3 "What constitutes poor oral hygiene?" at bounding box center [505, 180] width 422 height 26
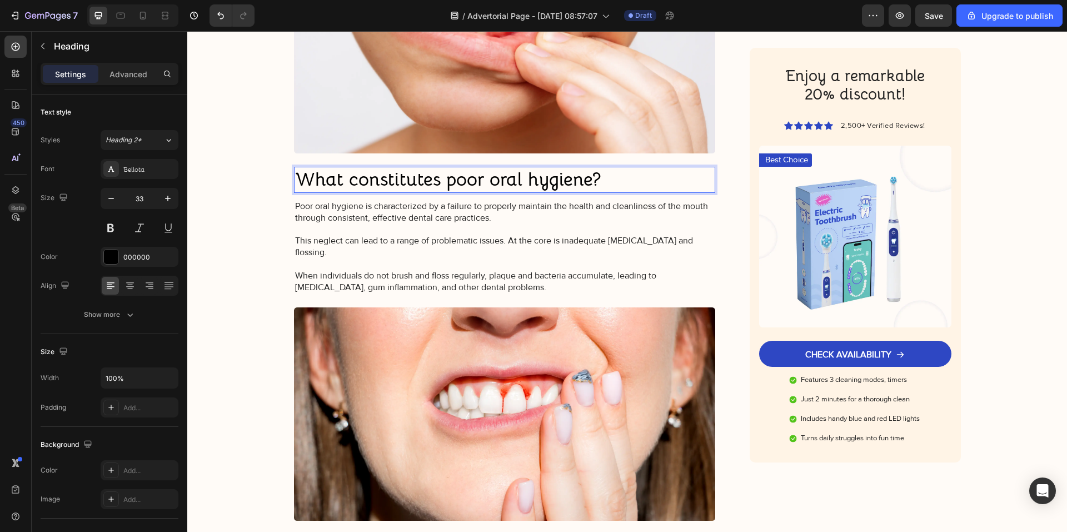
click at [403, 183] on p "What constitutes poor oral hygiene?" at bounding box center [505, 180] width 420 height 24
click at [395, 179] on strong "The Problem: A Body Stuck on High Alert" at bounding box center [456, 180] width 323 height 22
drag, startPoint x: 392, startPoint y: 180, endPoint x: 291, endPoint y: 181, distance: 101.2
click at [294, 181] on h3 "The Problem: A Body Stuck on High Alert" at bounding box center [505, 180] width 422 height 27
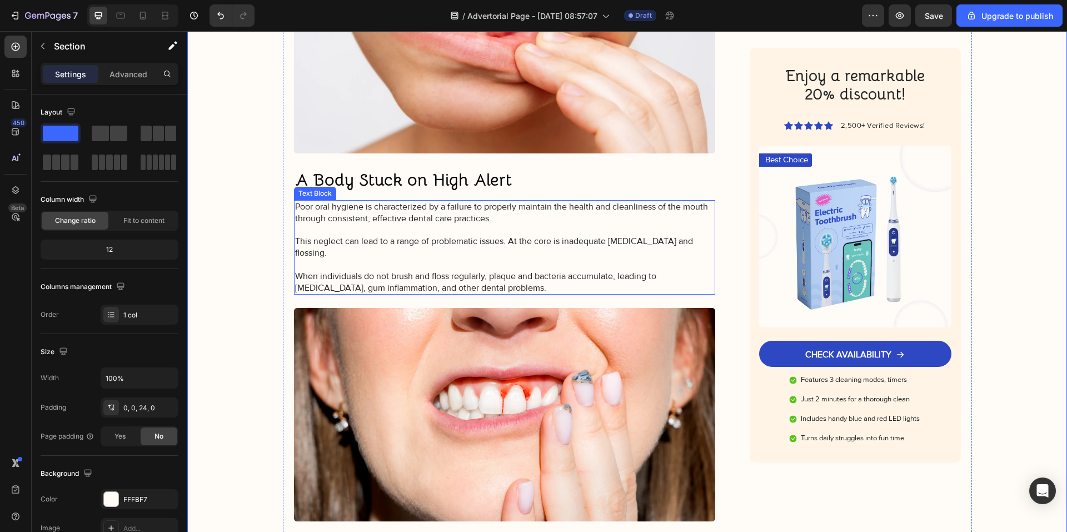
click at [375, 269] on p "Poor oral hygiene is characterized by a failure to properly maintain the health…" at bounding box center [505, 247] width 420 height 92
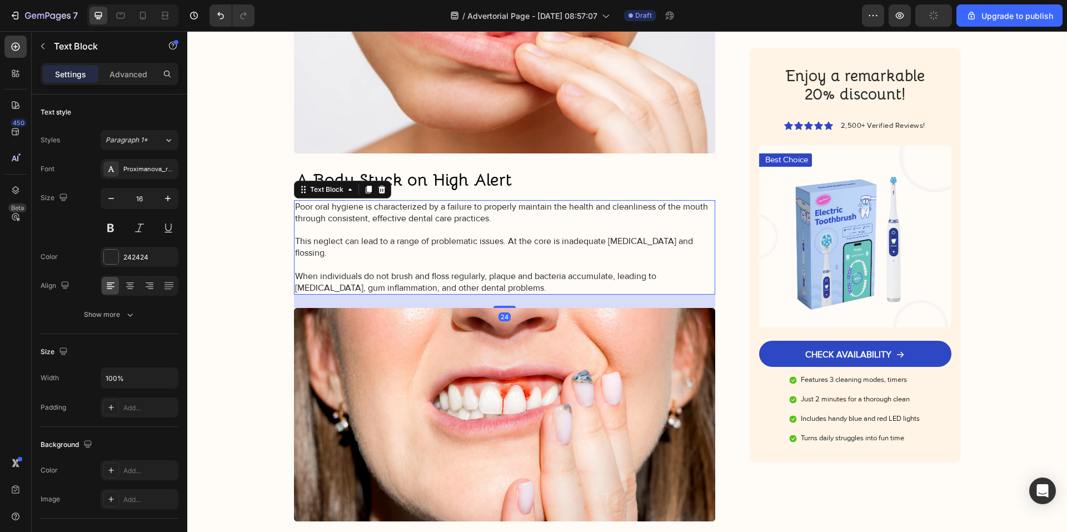
click at [465, 288] on p "Poor oral hygiene is characterized by a failure to properly maintain the health…" at bounding box center [505, 247] width 420 height 92
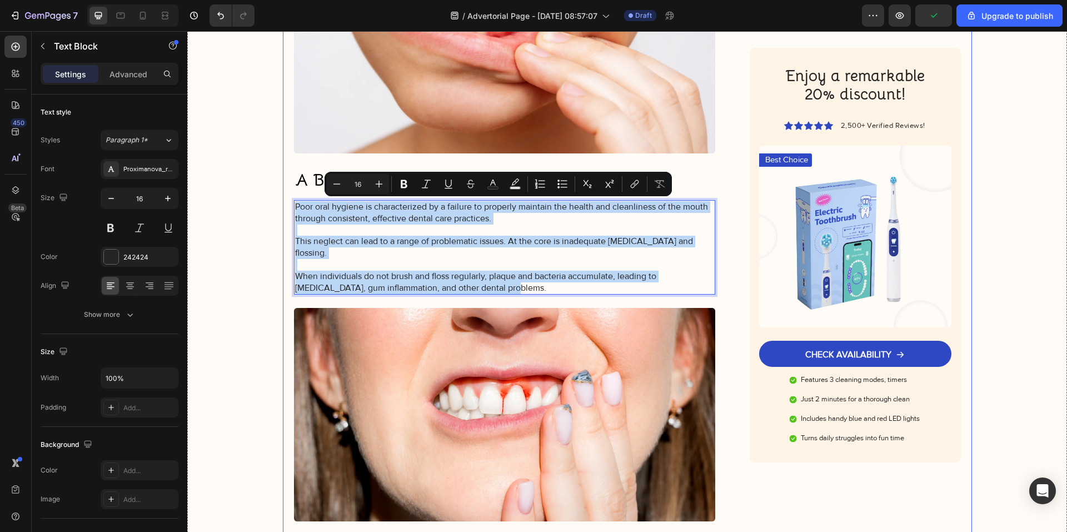
drag, startPoint x: 459, startPoint y: 286, endPoint x: 287, endPoint y: 207, distance: 188.3
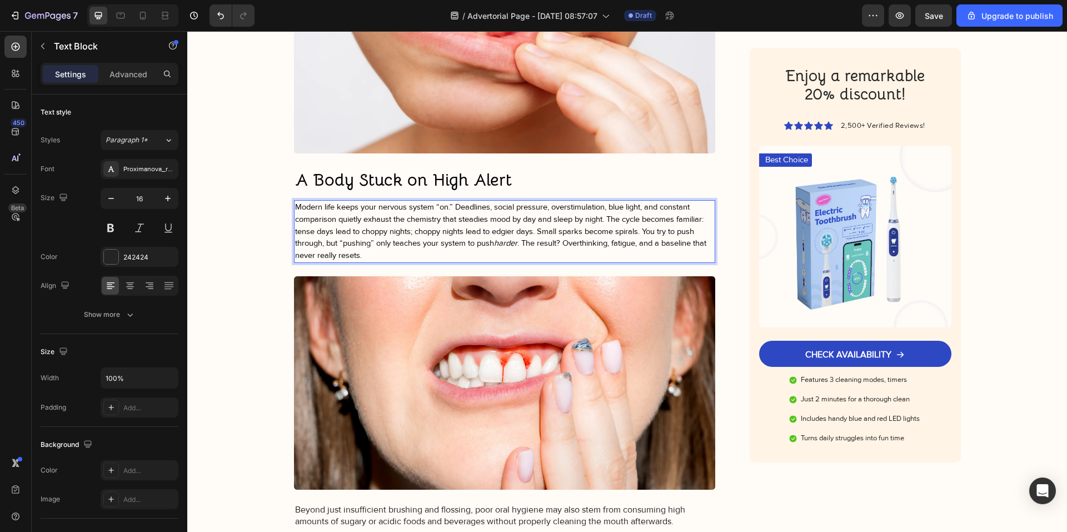
click at [610, 220] on span "Modern life keeps your nervous system “on.” Deadlines, social pressure, oversti…" at bounding box center [500, 231] width 411 height 58
click at [608, 220] on span "Modern life keeps your nervous system “on.” Deadlines, social pressure, oversti…" at bounding box center [500, 231] width 411 height 58
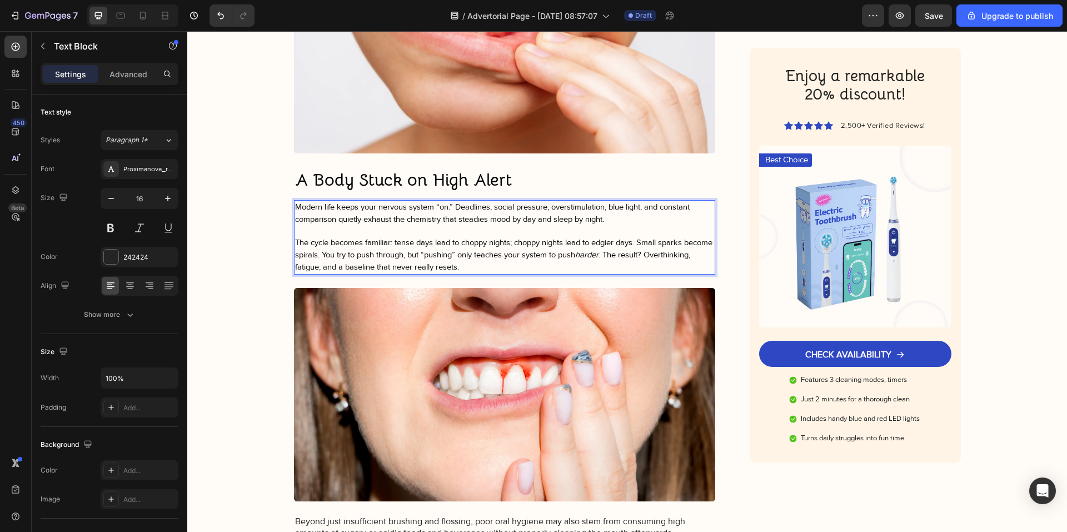
click at [640, 241] on span "The cycle becomes familiar: tense days lead to choppy nights; choppy nights lea…" at bounding box center [503, 255] width 417 height 34
click at [350, 256] on span "The cycle becomes familiar: tense days lead to choppy nights; choppy nights lea…" at bounding box center [503, 255] width 417 height 34
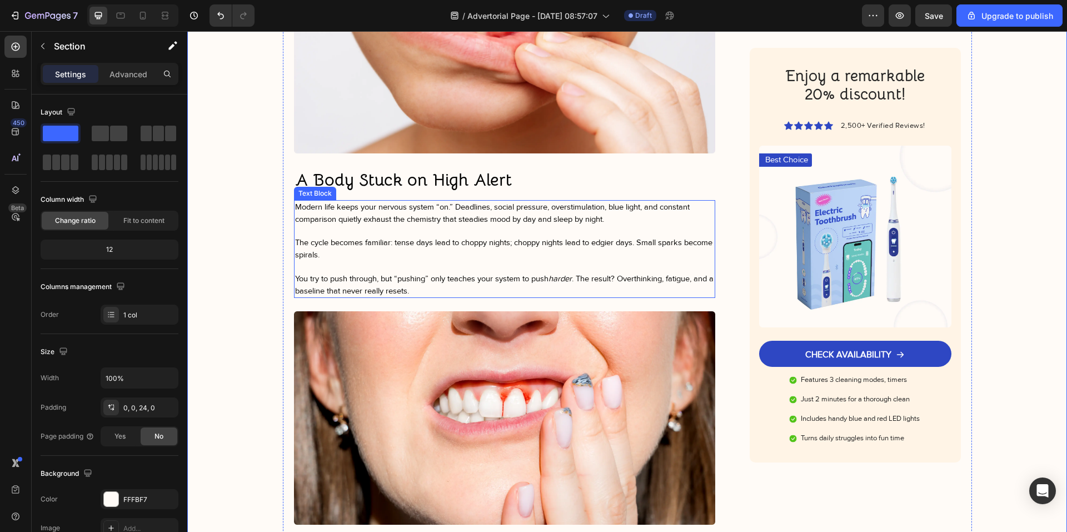
click at [316, 228] on p "Rich Text Editor. Editing area: main" at bounding box center [505, 232] width 420 height 12
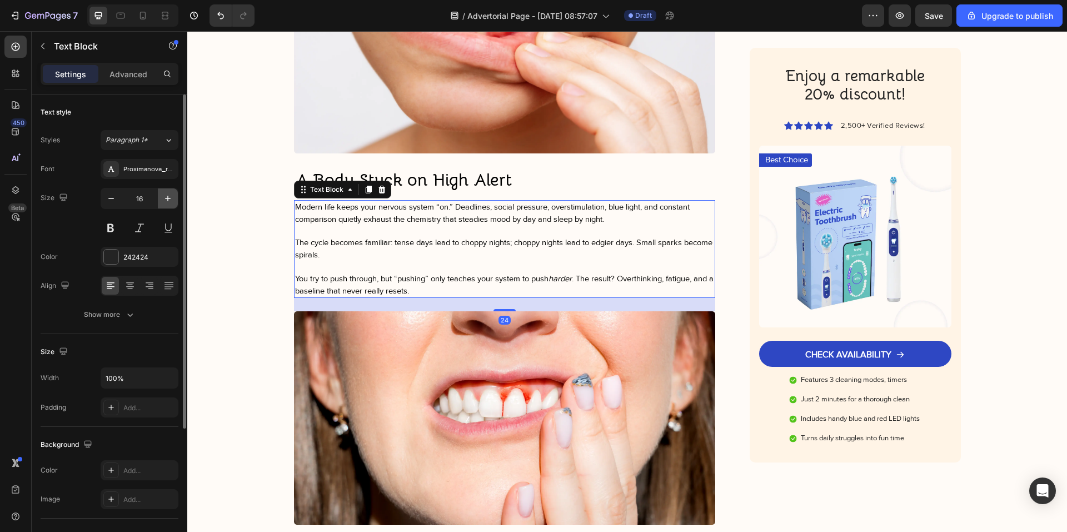
click at [170, 196] on icon "button" at bounding box center [167, 198] width 11 height 11
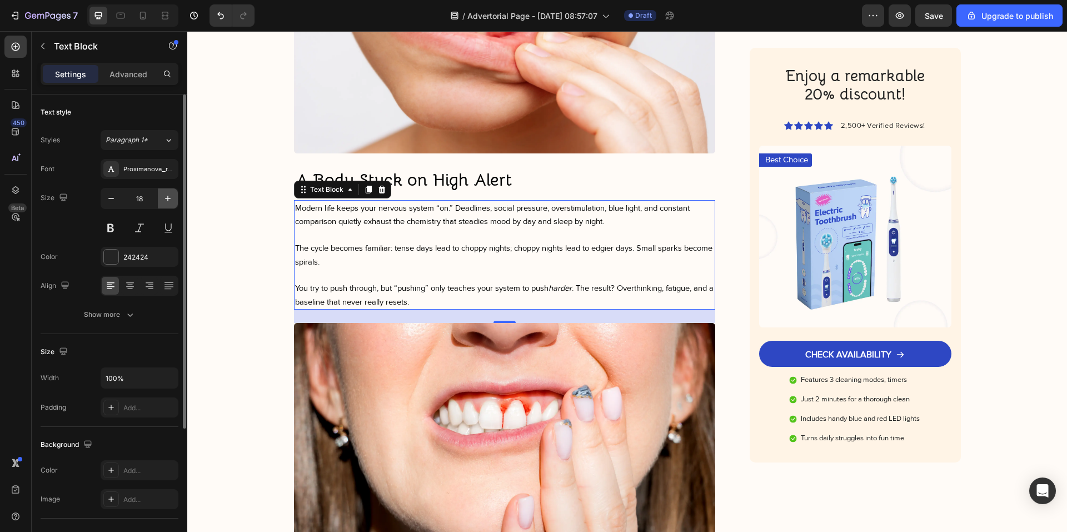
click at [169, 203] on icon "button" at bounding box center [167, 198] width 11 height 11
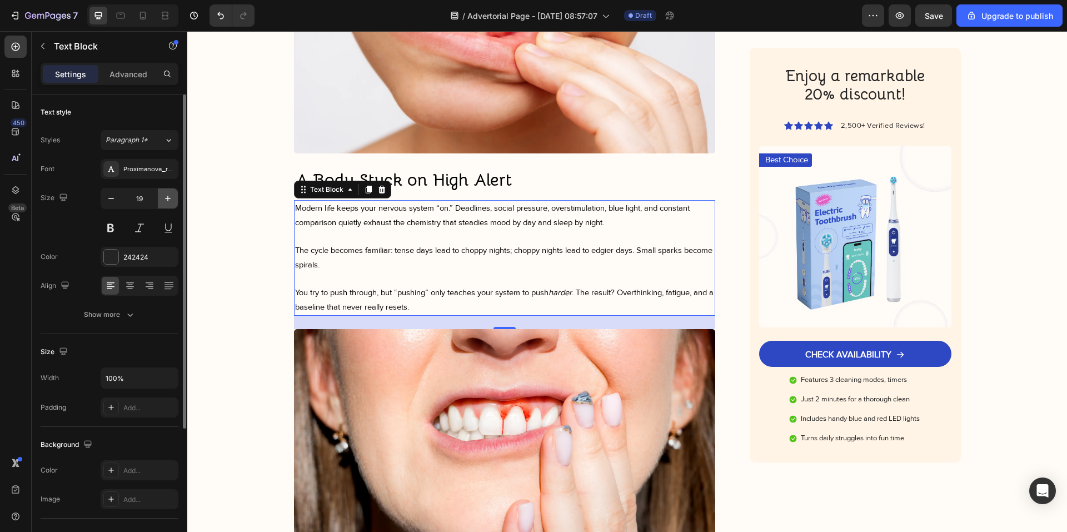
click at [169, 203] on icon "button" at bounding box center [167, 198] width 11 height 11
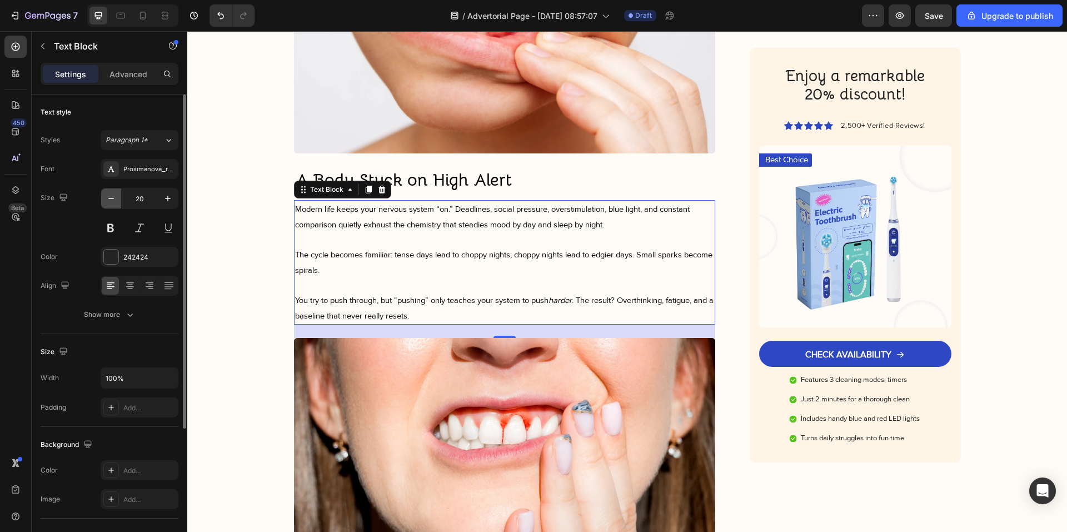
click at [117, 199] on button "button" at bounding box center [111, 198] width 20 height 20
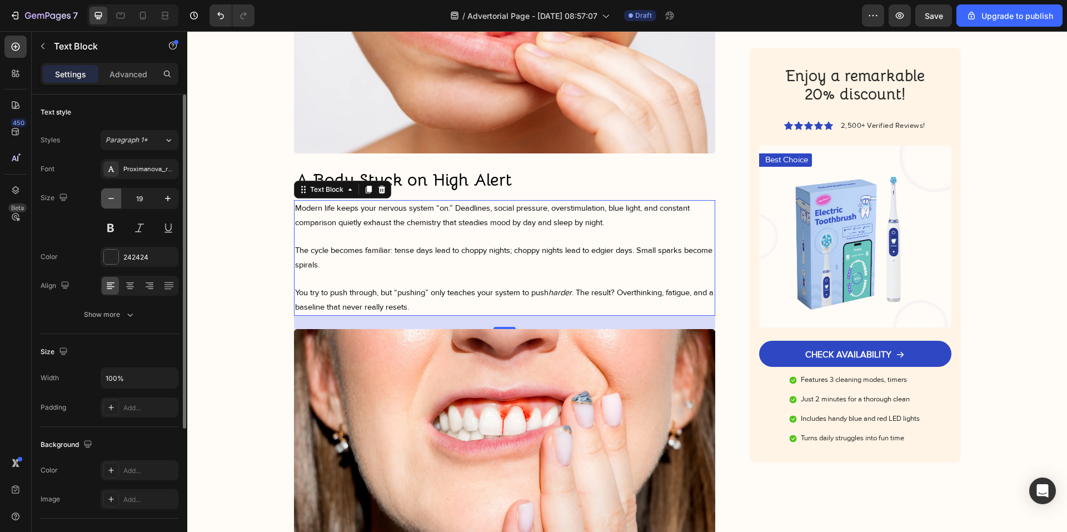
click at [117, 199] on button "button" at bounding box center [111, 198] width 20 height 20
type input "18"
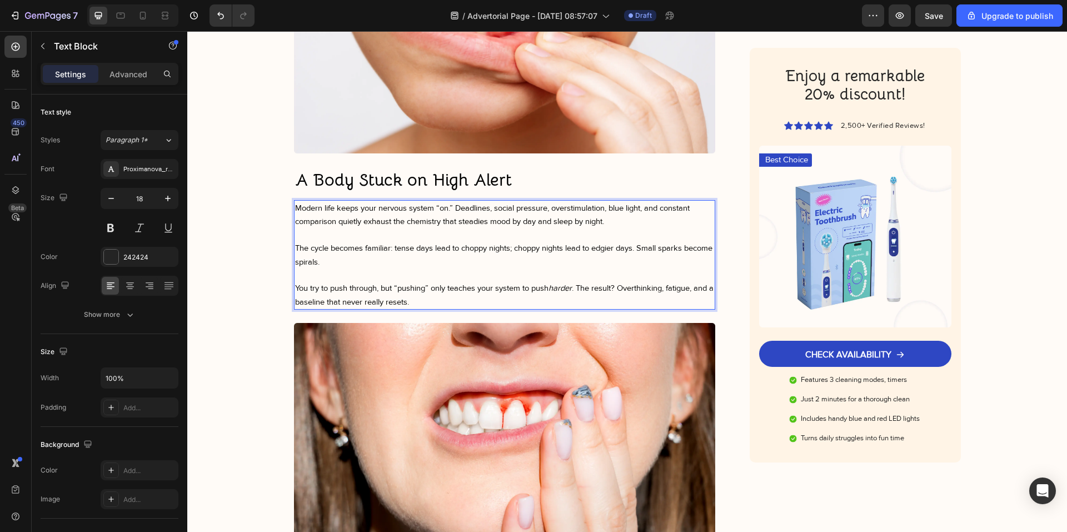
click at [440, 288] on span "You try to push through, but “pushing” only teaches your system to push harder …" at bounding box center [504, 294] width 419 height 23
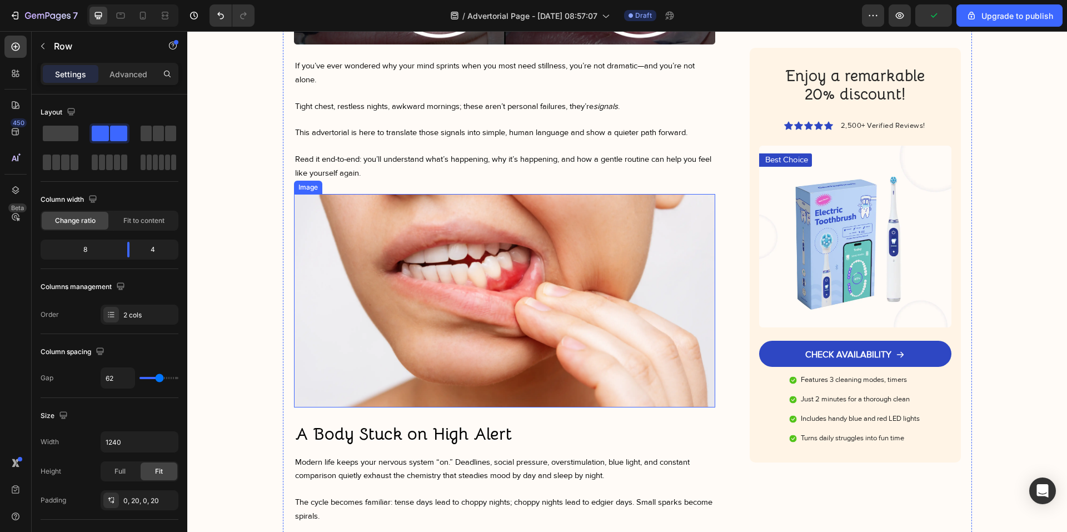
scroll to position [196, 0]
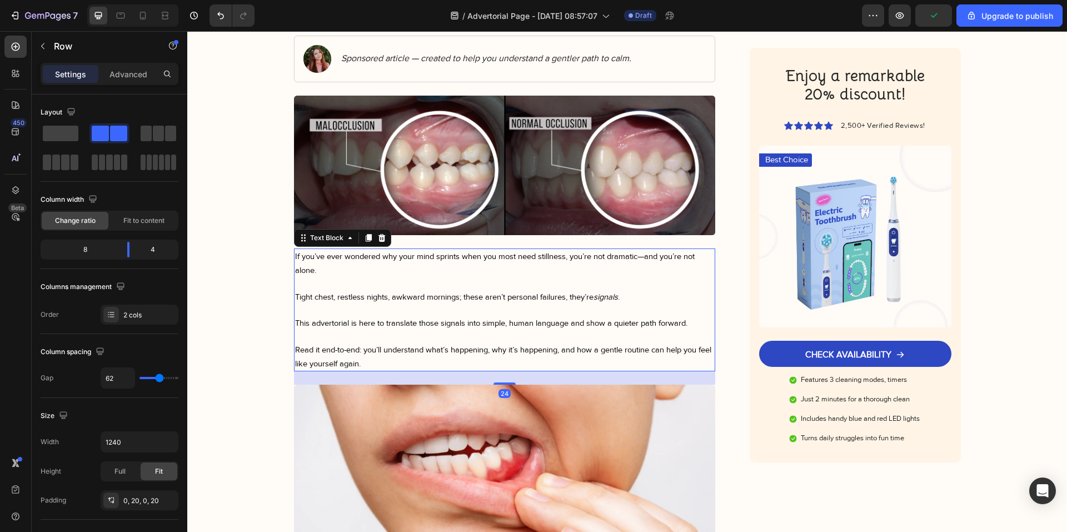
click at [320, 318] on p "This advertorial is here to translate those signals into simple, human language…" at bounding box center [505, 322] width 420 height 13
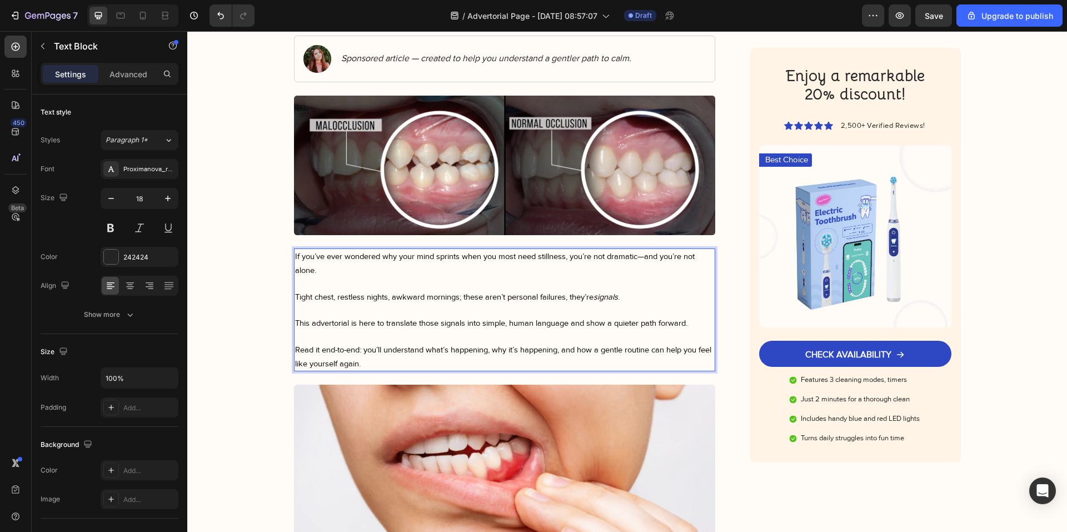
click at [368, 358] on span "Read it end-to-end: you’ll understand what’s happening, why it’s happening, and…" at bounding box center [503, 356] width 416 height 23
click at [377, 360] on p "Read it end-to-end: you’ll understand what’s happening, why it’s happening, and…" at bounding box center [505, 356] width 420 height 27
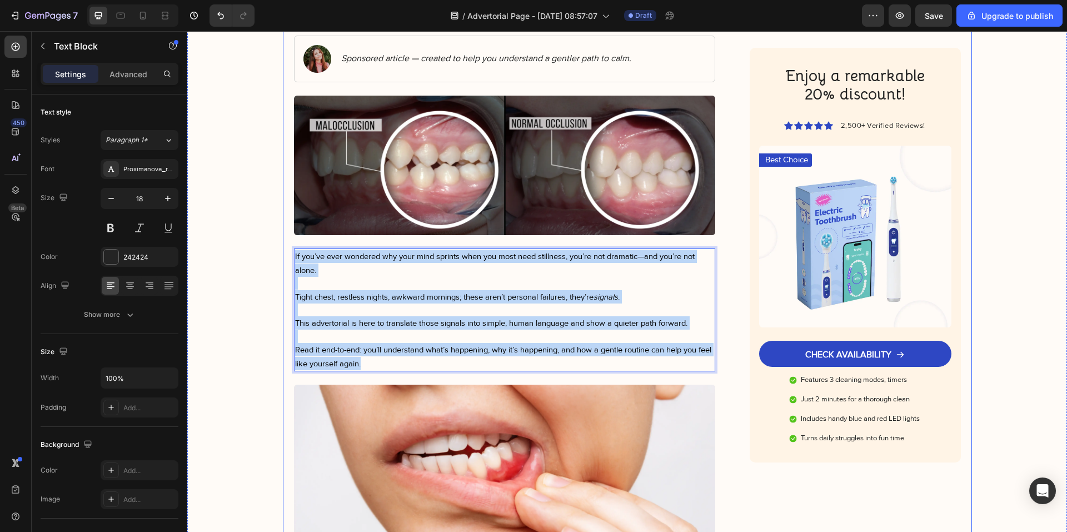
drag, startPoint x: 377, startPoint y: 361, endPoint x: 286, endPoint y: 255, distance: 139.1
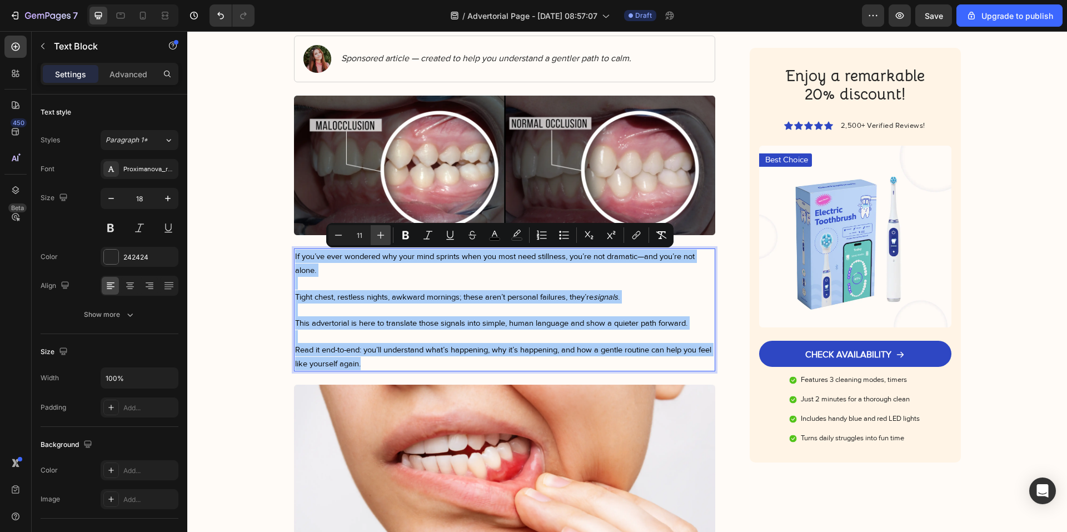
click at [381, 234] on icon "Editor contextual toolbar" at bounding box center [380, 235] width 11 height 11
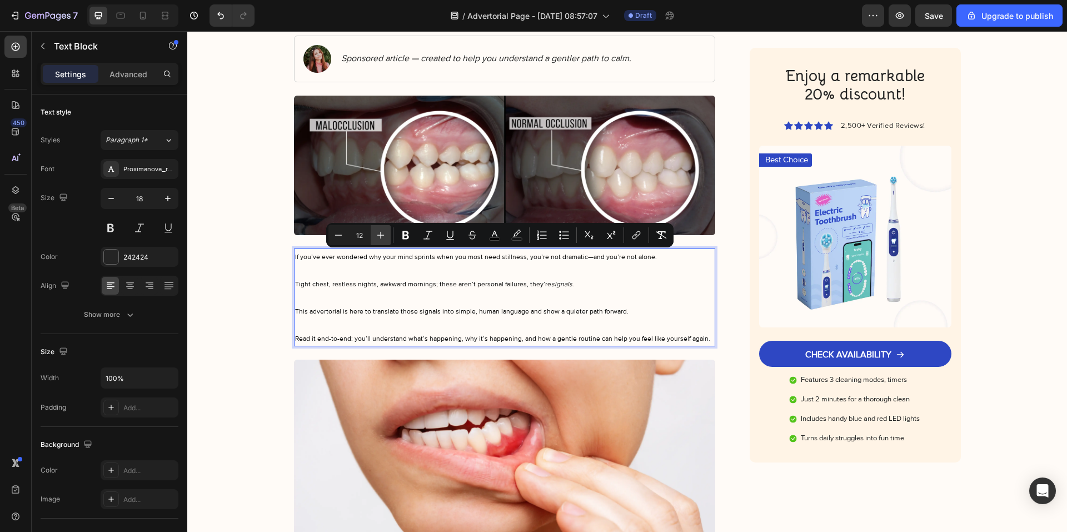
click at [381, 234] on icon "Editor contextual toolbar" at bounding box center [380, 235] width 11 height 11
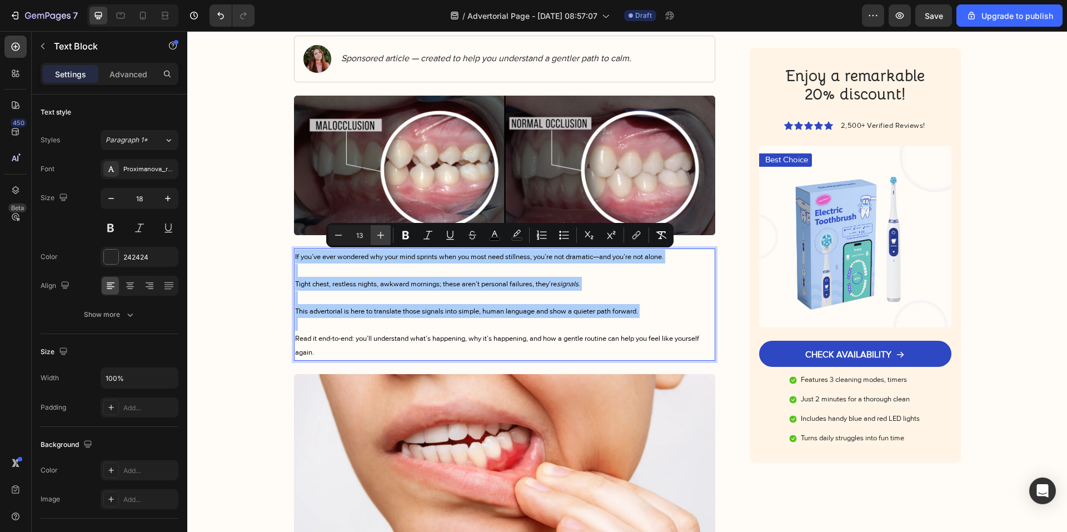
click at [381, 234] on icon "Editor contextual toolbar" at bounding box center [380, 235] width 11 height 11
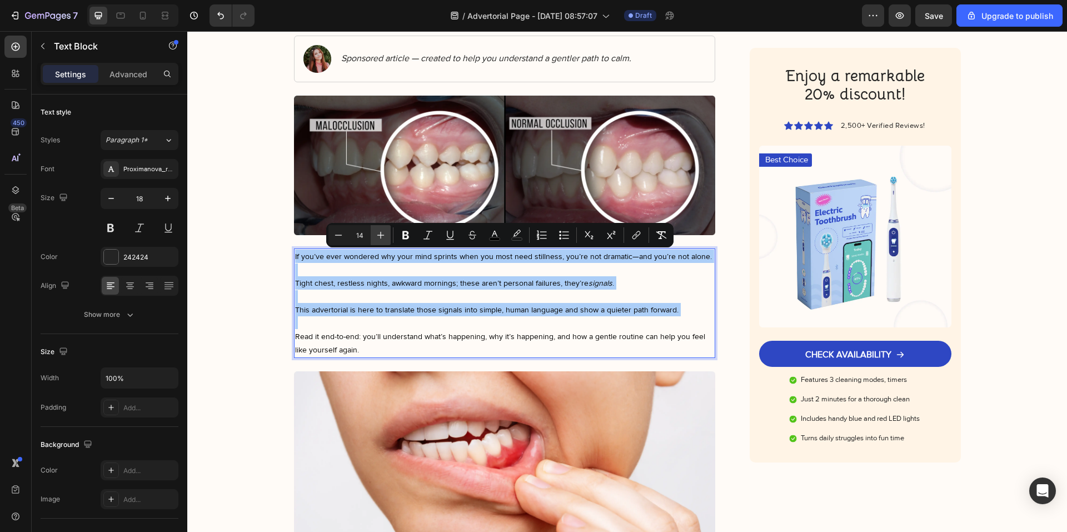
click at [381, 234] on icon "Editor contextual toolbar" at bounding box center [380, 235] width 11 height 11
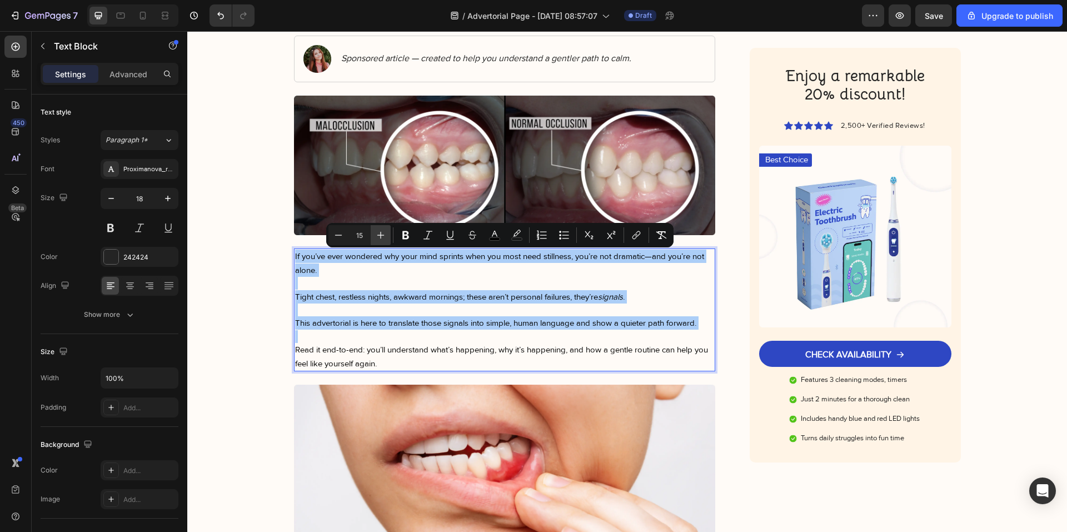
click at [381, 234] on icon "Editor contextual toolbar" at bounding box center [380, 235] width 11 height 11
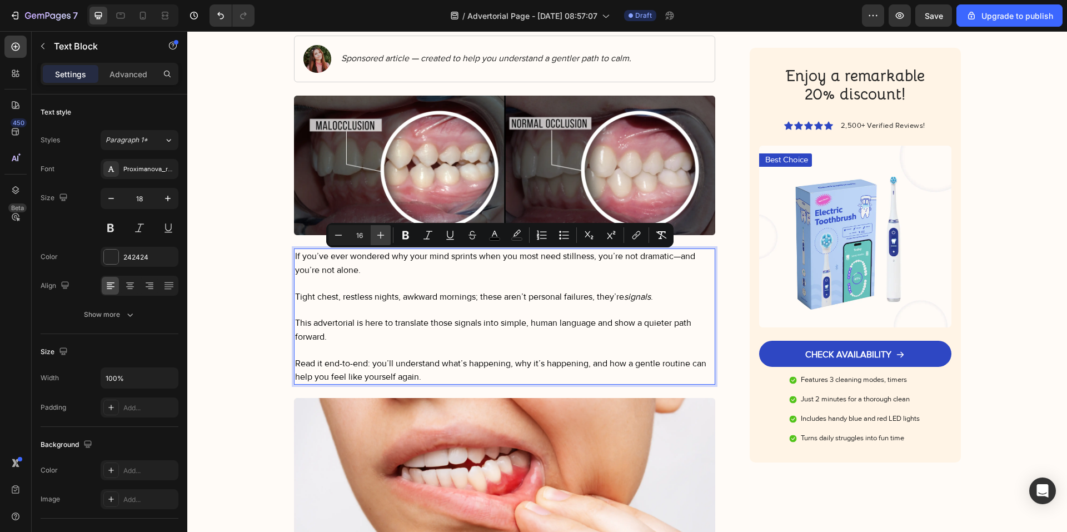
click at [381, 234] on icon "Editor contextual toolbar" at bounding box center [380, 235] width 11 height 11
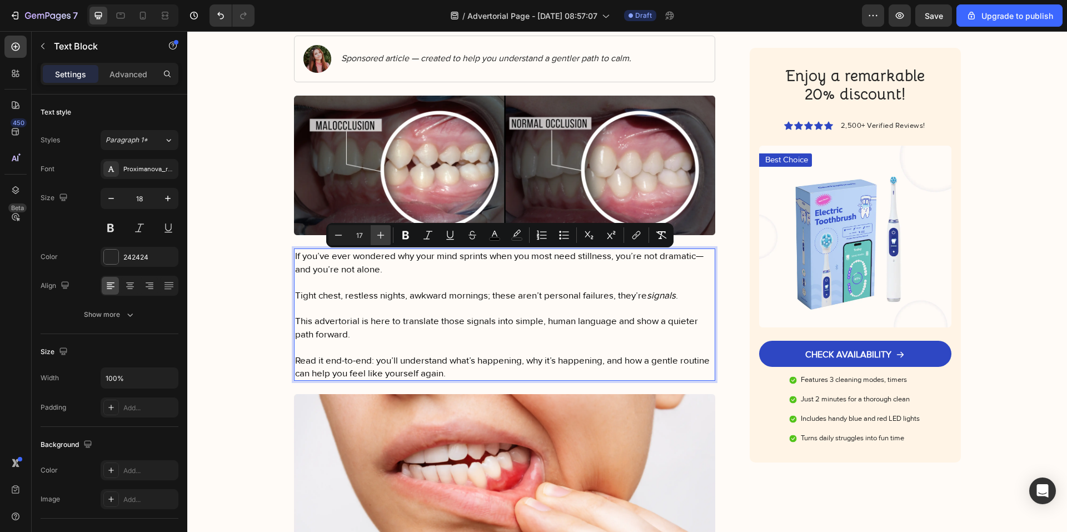
click at [381, 234] on icon "Editor contextual toolbar" at bounding box center [380, 235] width 11 height 11
type input "18"
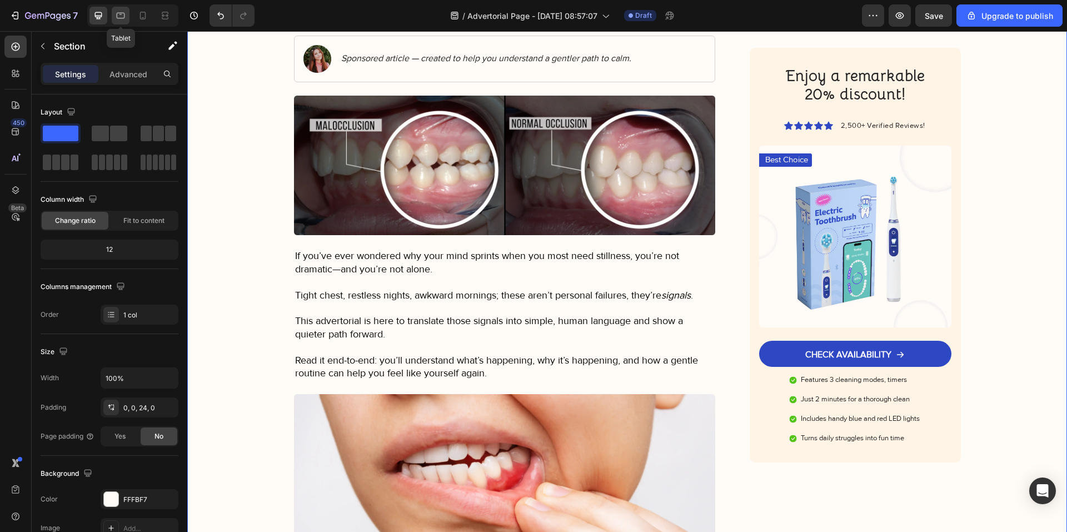
click at [123, 18] on icon at bounding box center [120, 15] width 11 height 11
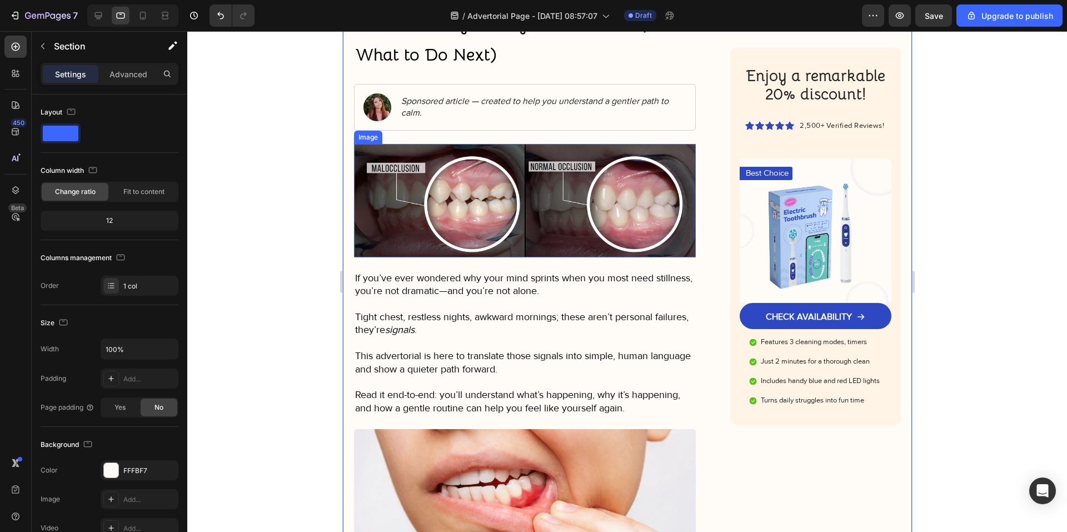
scroll to position [167, 0]
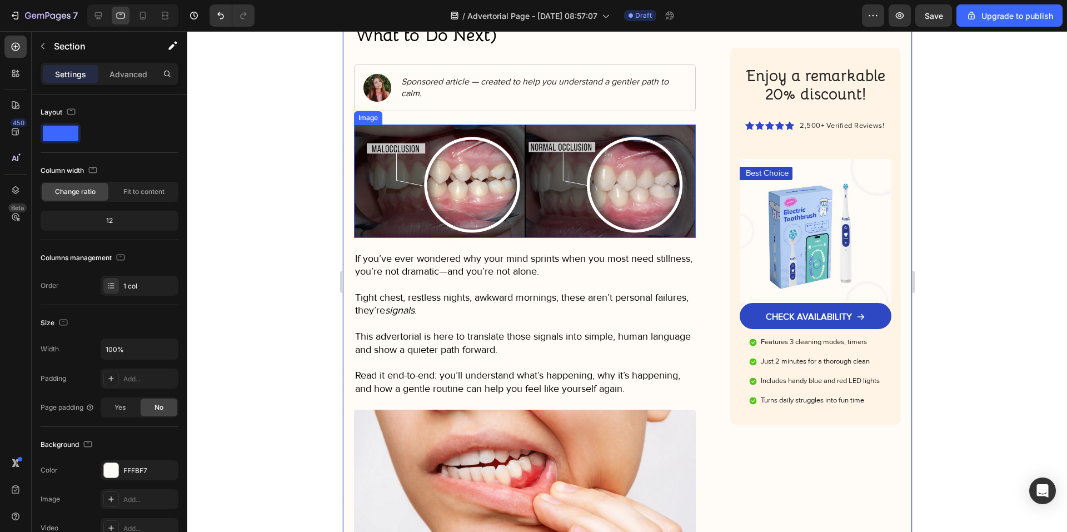
click at [430, 292] on span "Tight chest, restless nights, awkward mornings; these aren’t personal failures,…" at bounding box center [521, 303] width 333 height 25
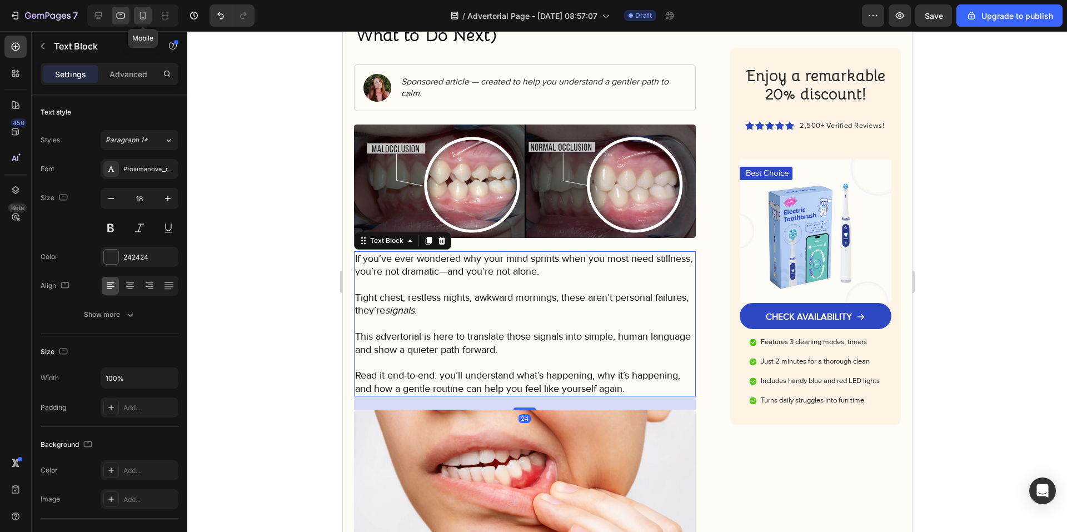
click at [141, 14] on icon at bounding box center [142, 15] width 11 height 11
type input "16"
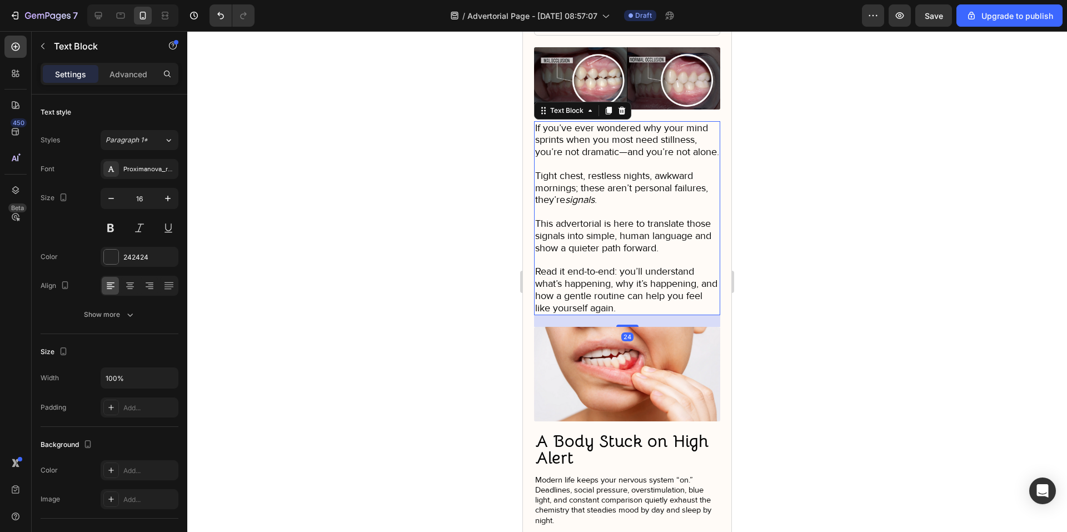
scroll to position [237, 0]
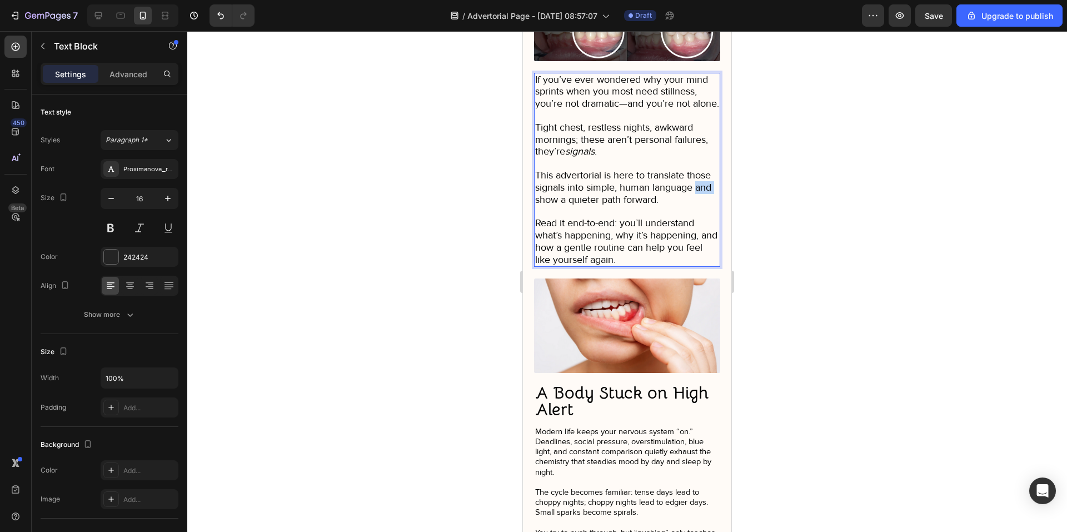
click at [582, 206] on span "This advertorial is here to translate those signals into simple, human language…" at bounding box center [623, 187] width 176 height 37
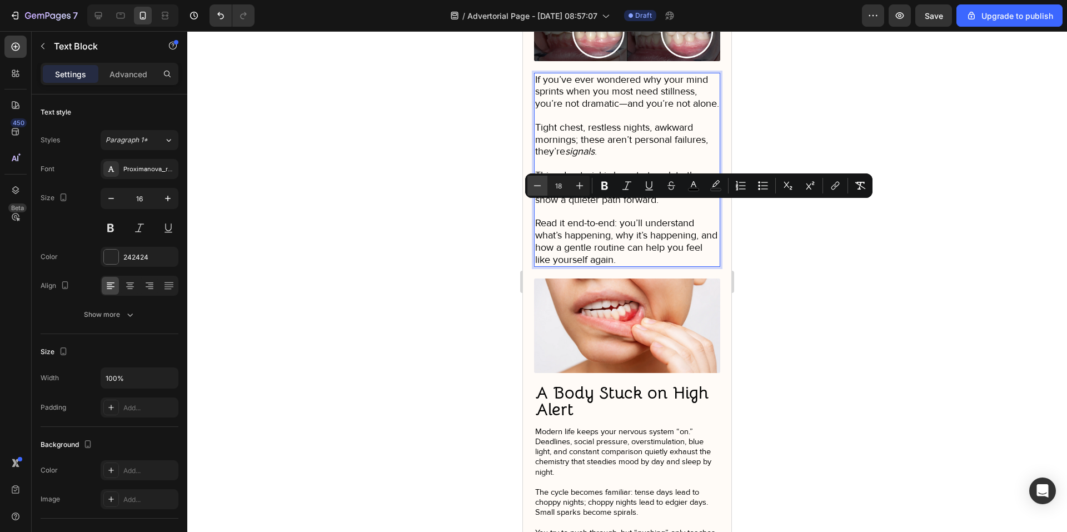
click at [529, 183] on button "Minus" at bounding box center [537, 186] width 20 height 20
type input "18"
click at [480, 214] on div at bounding box center [627, 281] width 880 height 501
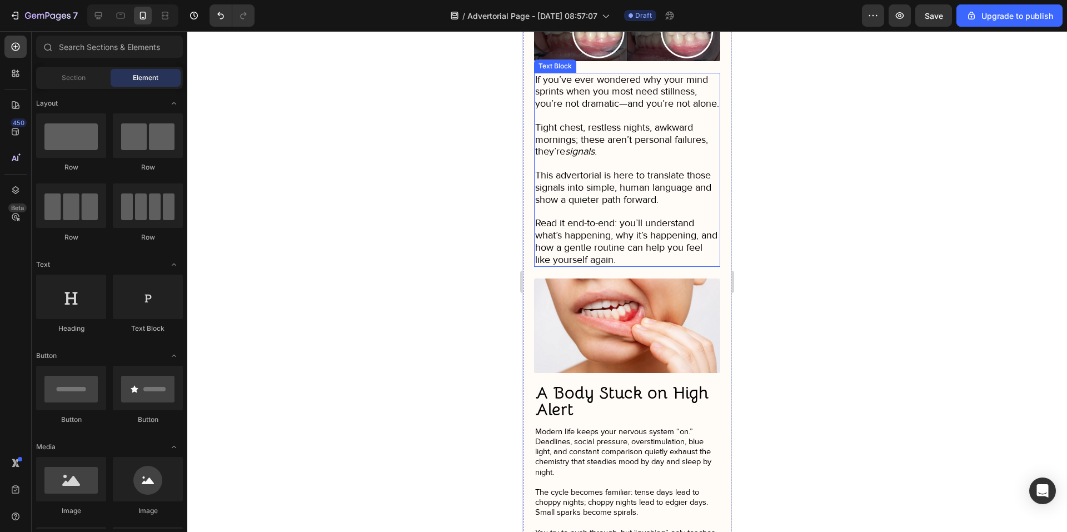
click at [639, 265] on span "Read it end-to-end: you’ll understand what’s happening, why it’s happening, and…" at bounding box center [626, 241] width 182 height 48
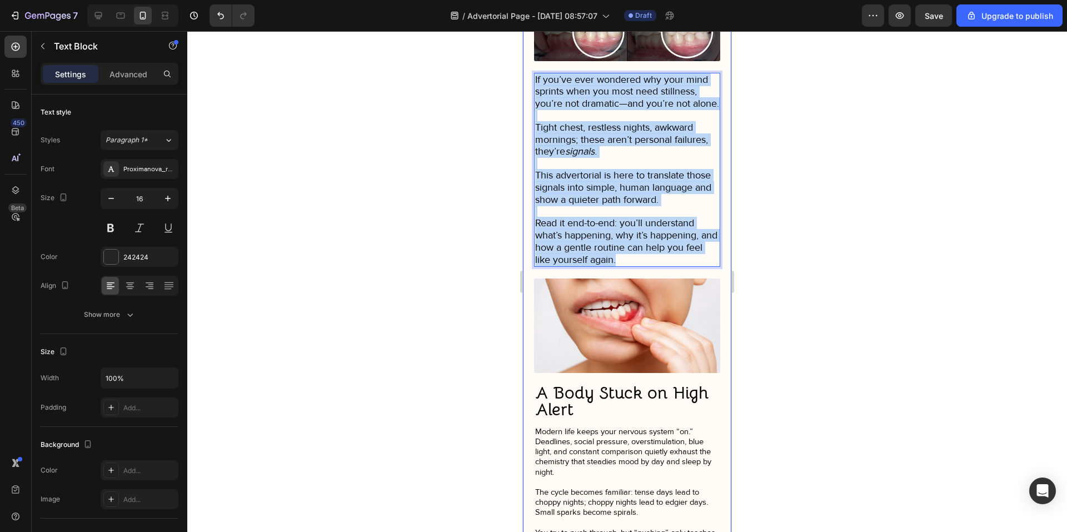
drag, startPoint x: 636, startPoint y: 281, endPoint x: 532, endPoint y: 81, distance: 225.7
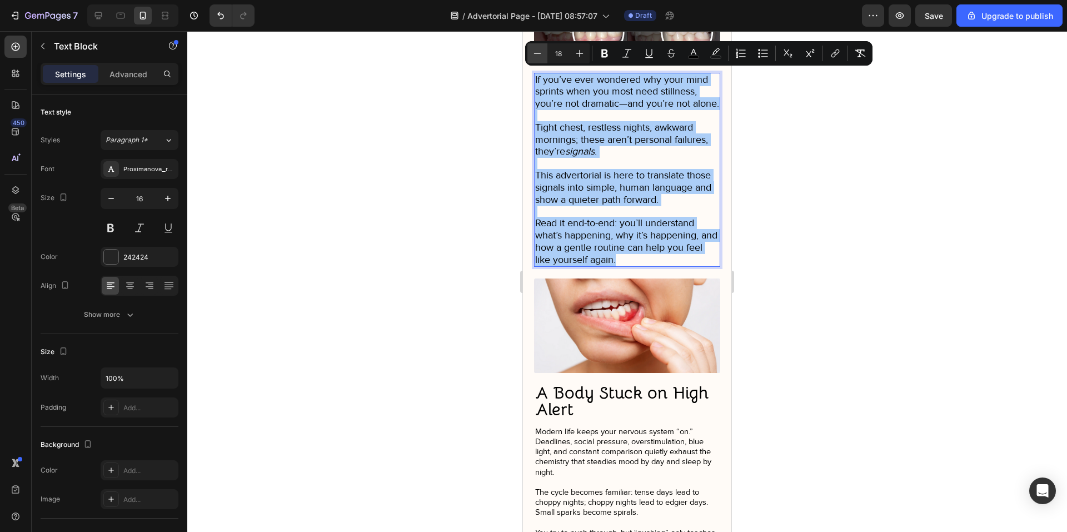
click at [536, 51] on icon "Editor contextual toolbar" at bounding box center [537, 53] width 11 height 11
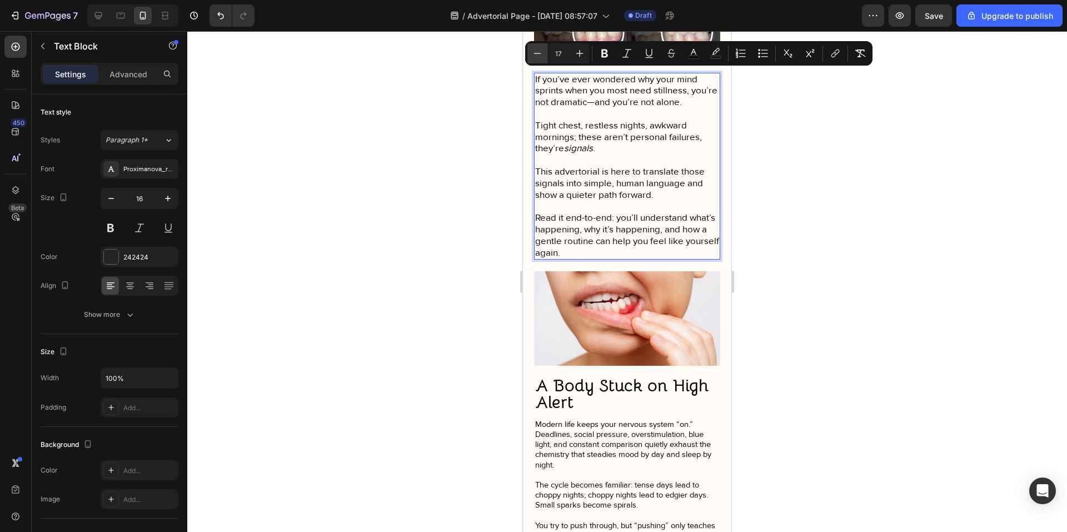
click at [536, 51] on icon "Editor contextual toolbar" at bounding box center [537, 53] width 11 height 11
type input "16"
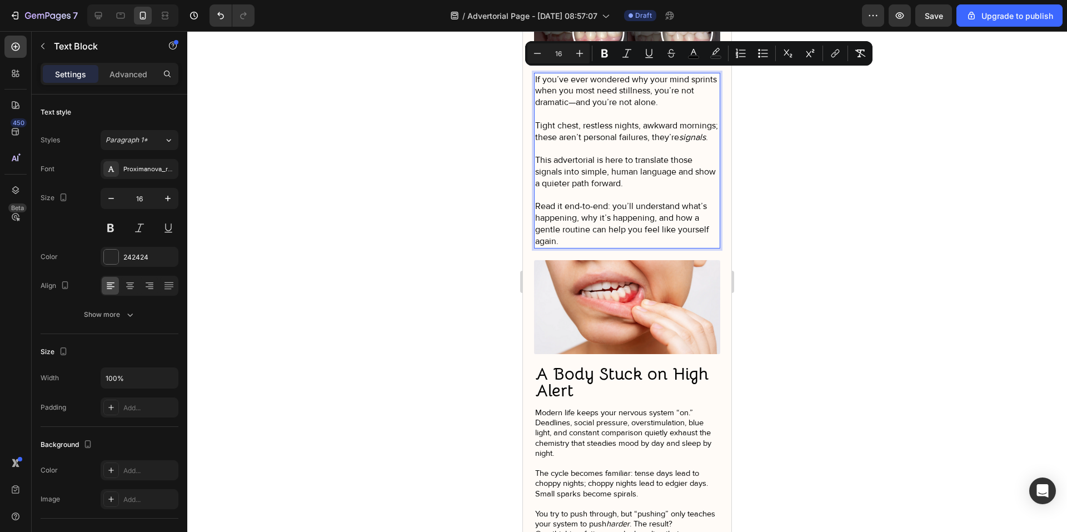
click at [496, 91] on div at bounding box center [627, 281] width 880 height 501
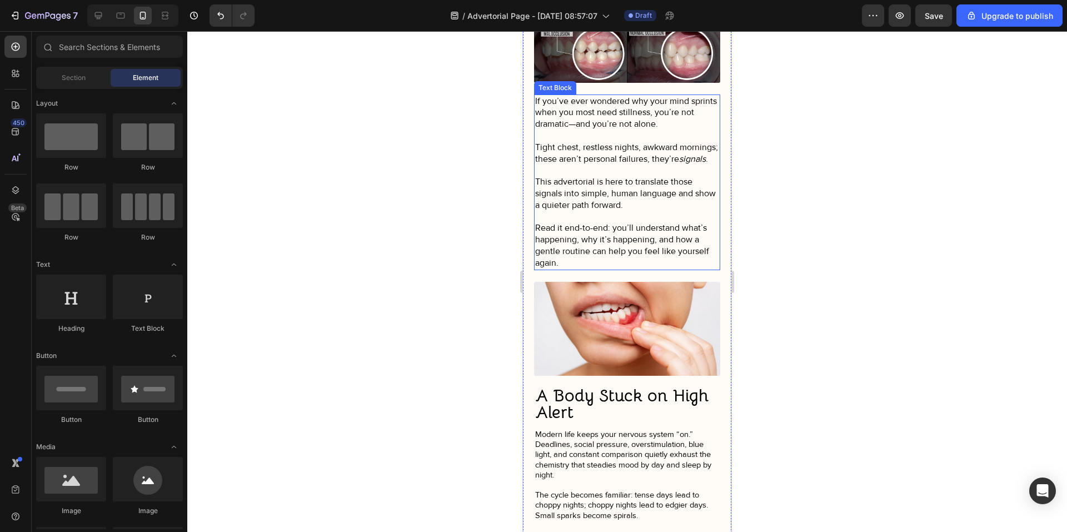
scroll to position [126, 0]
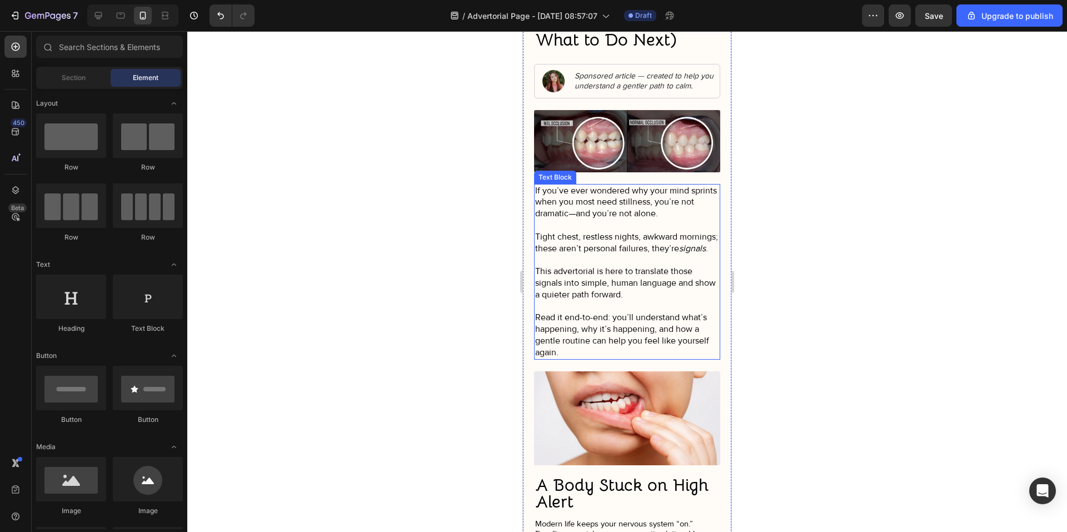
click at [589, 266] on p "Rich Text Editor. Editing area: main" at bounding box center [627, 260] width 184 height 12
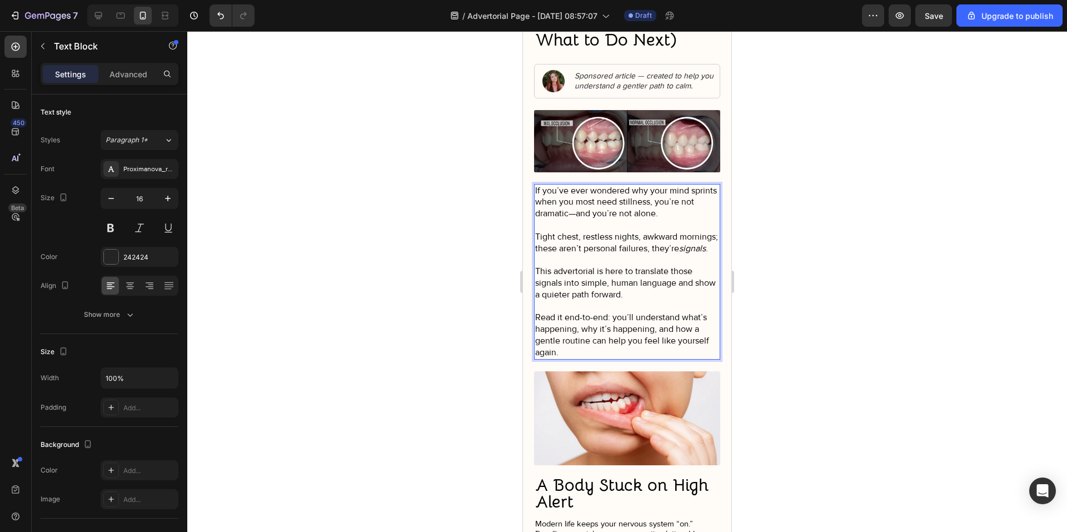
click at [561, 205] on span "If you’ve ever wondered why your mind sprints when you most need stillness, you…" at bounding box center [626, 202] width 182 height 34
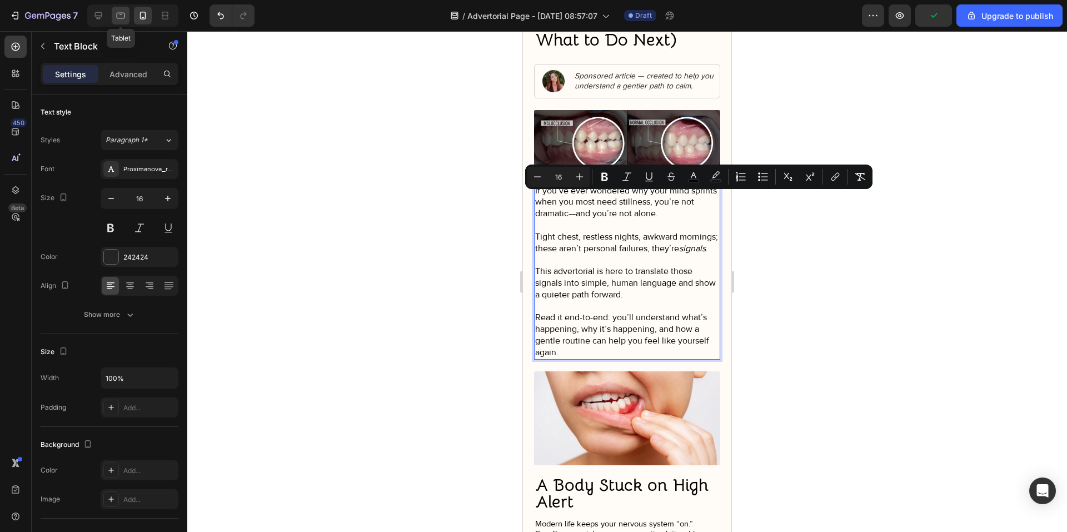
click at [123, 16] on icon at bounding box center [120, 15] width 11 height 11
type input "18"
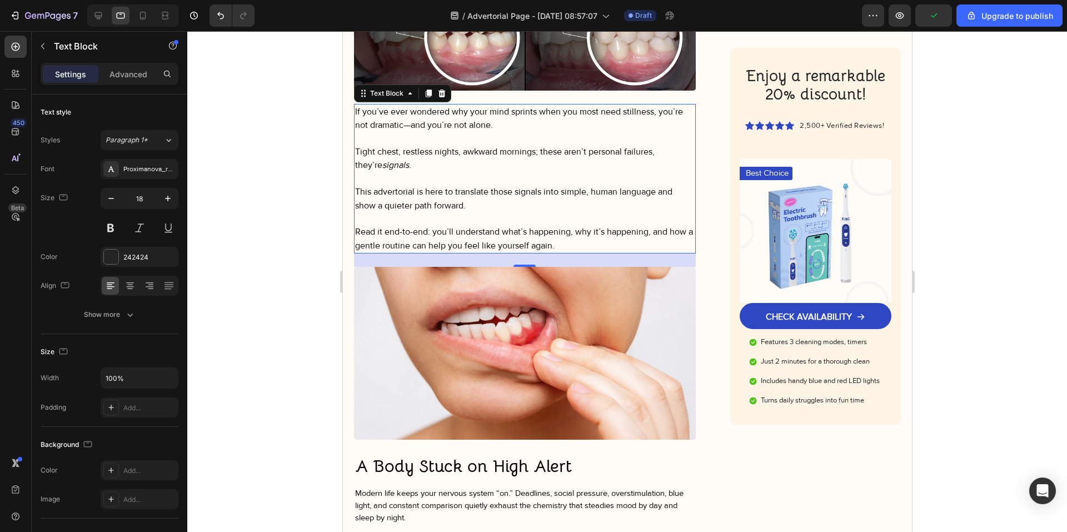
scroll to position [346, 0]
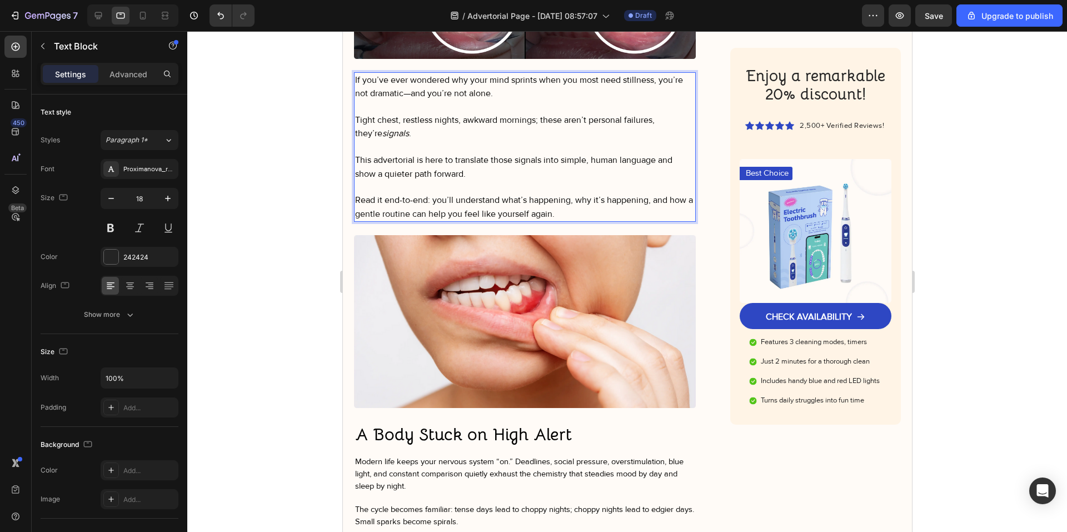
click at [416, 207] on span "Read it end-to-end: you’ll understand what’s happening, why it’s happening, and…" at bounding box center [524, 207] width 338 height 24
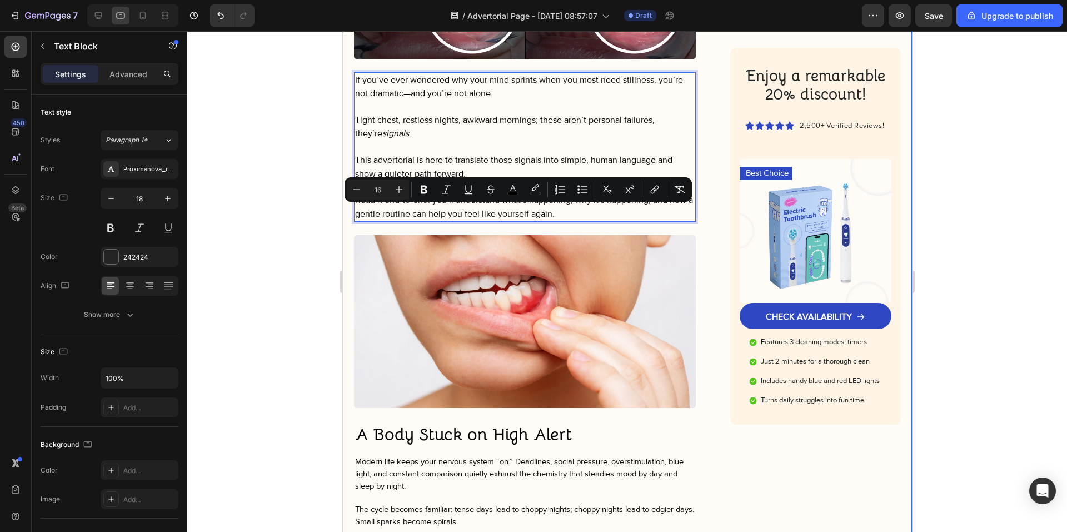
drag, startPoint x: 308, startPoint y: 211, endPoint x: 4, endPoint y: 194, distance: 304.5
click at [308, 211] on div at bounding box center [627, 281] width 880 height 501
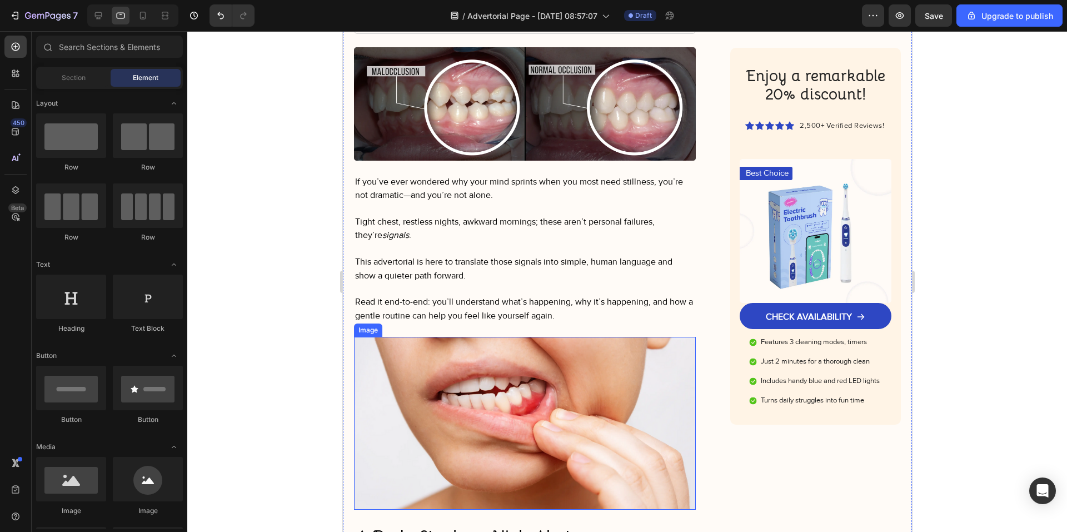
scroll to position [179, 0]
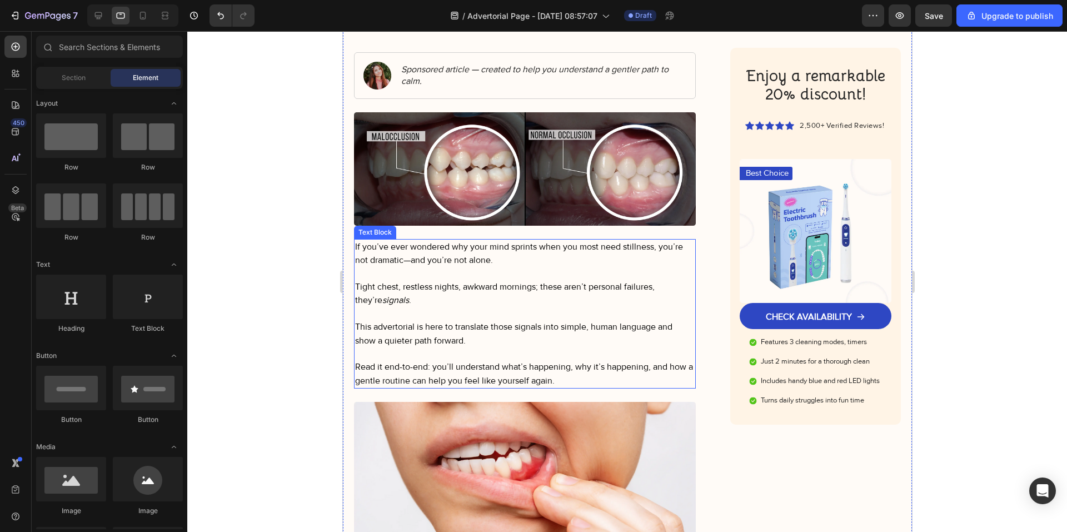
click at [520, 269] on p "Rich Text Editor. Editing area: main" at bounding box center [525, 273] width 340 height 13
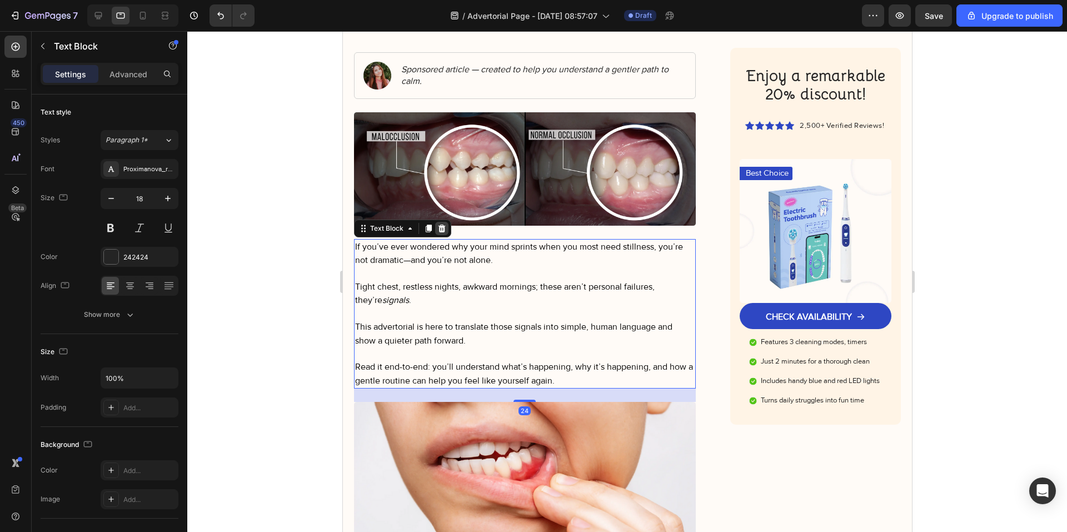
click at [440, 227] on icon at bounding box center [441, 228] width 9 height 9
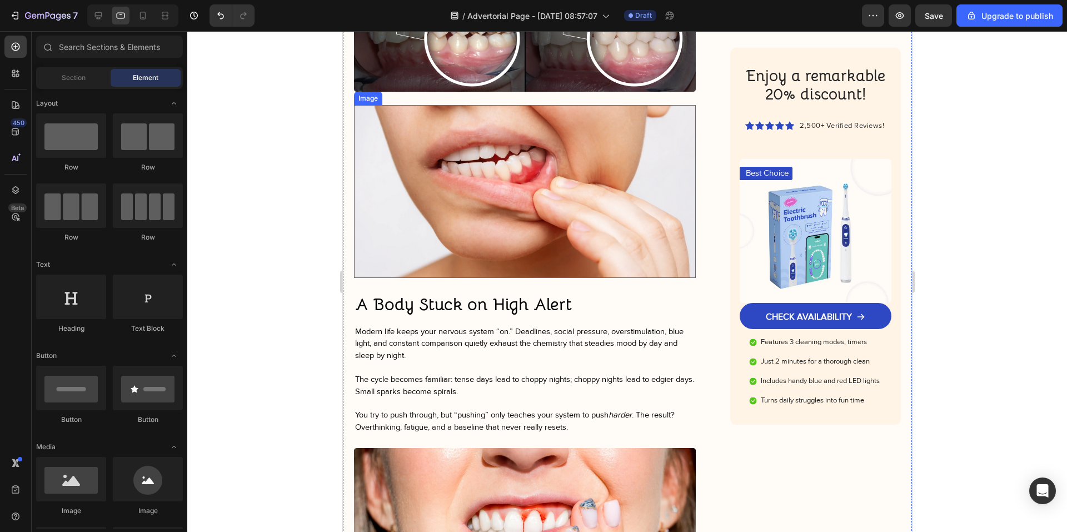
scroll to position [346, 0]
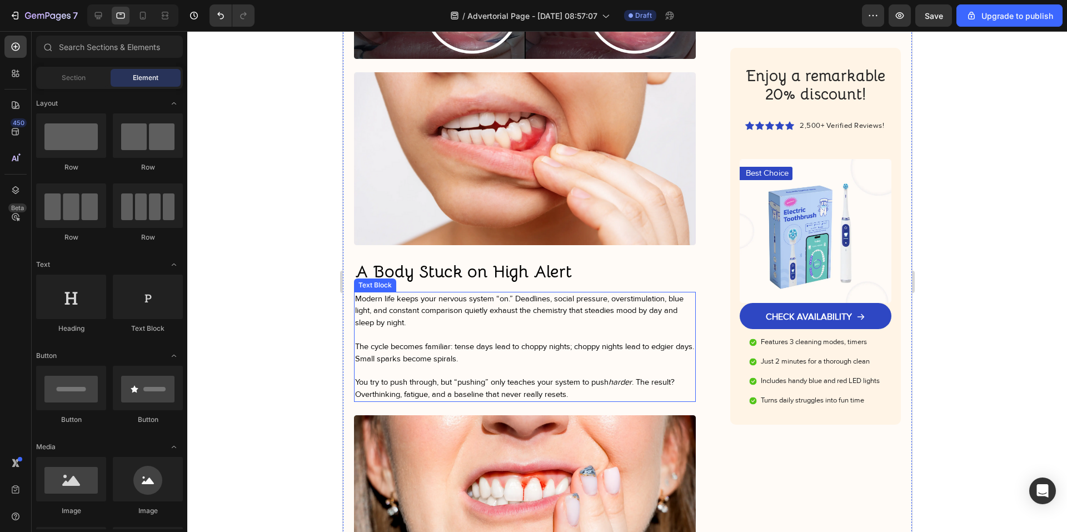
click at [410, 310] on span "Modern life keeps your nervous system “on.” Deadlines, social pressure, oversti…" at bounding box center [519, 311] width 328 height 34
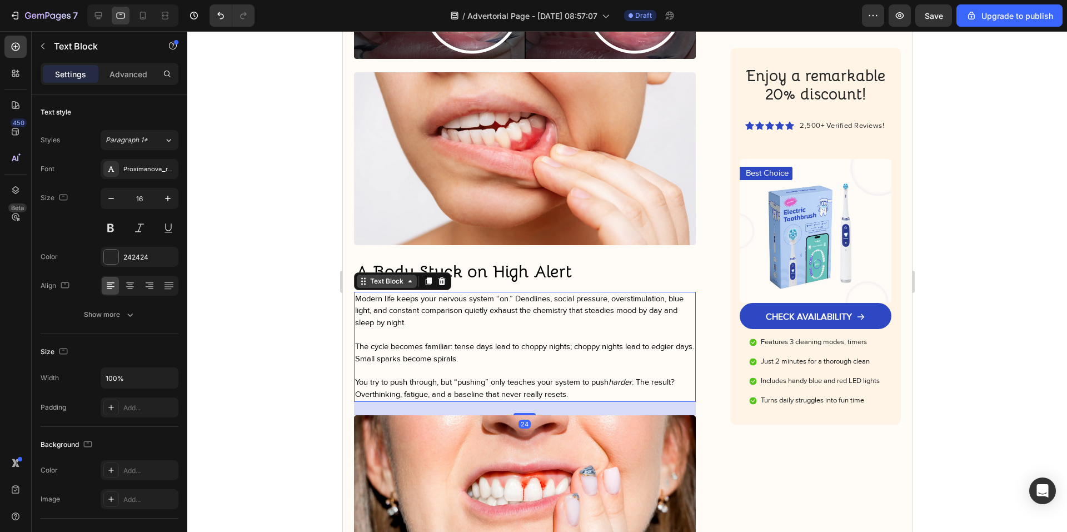
click at [386, 278] on div "Text Block" at bounding box center [386, 281] width 38 height 10
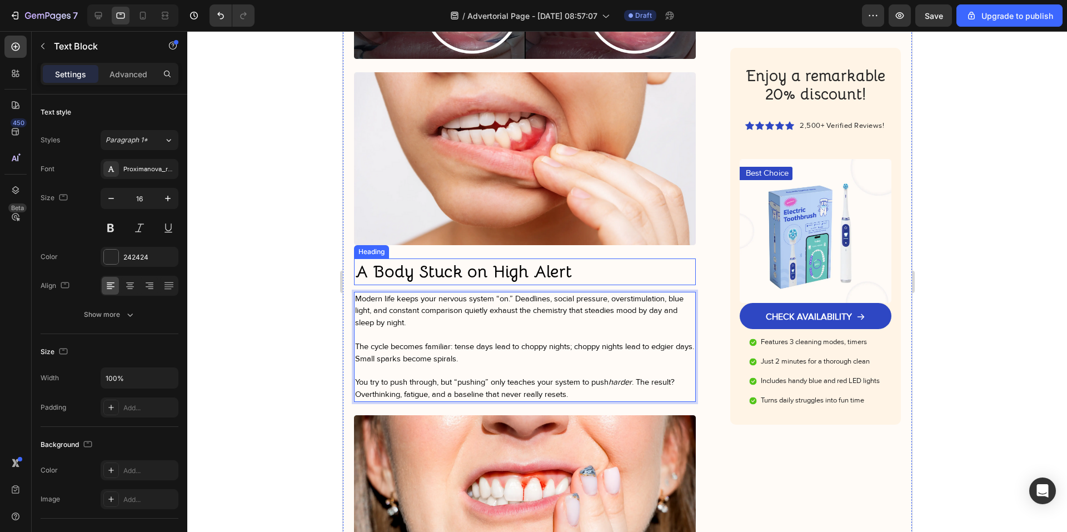
click at [392, 272] on strong "A Body Stuck on High Alert" at bounding box center [463, 272] width 217 height 22
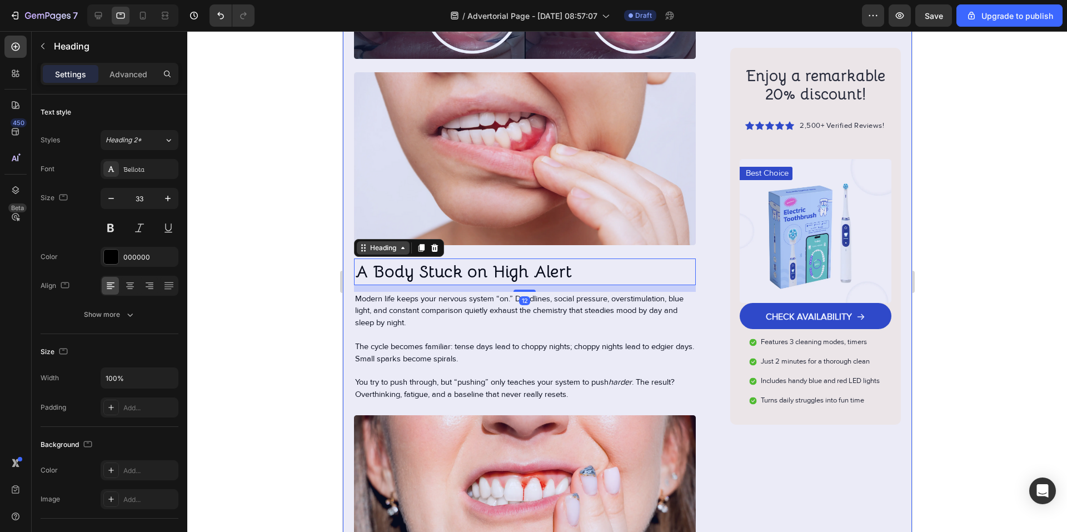
click at [380, 246] on div "Heading" at bounding box center [382, 248] width 31 height 10
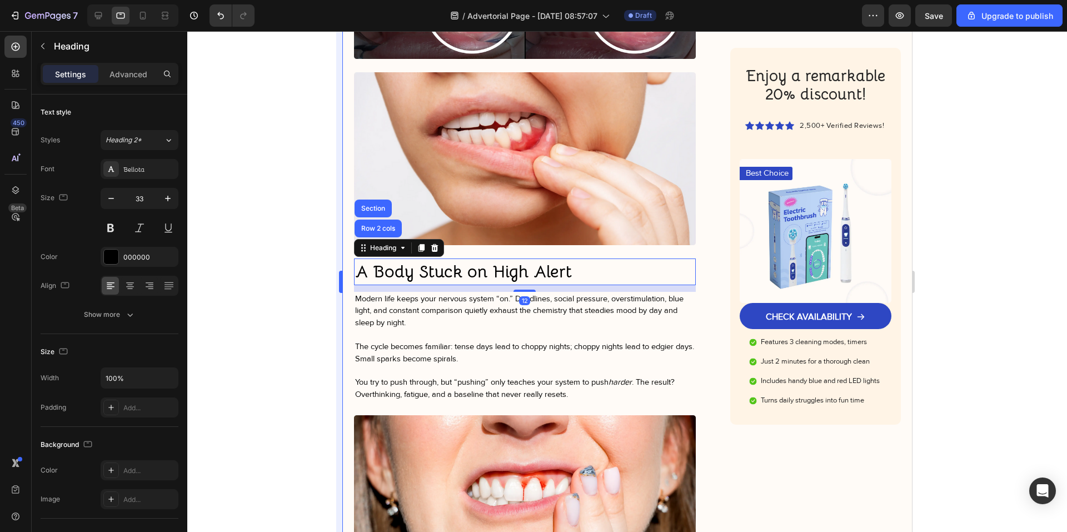
drag, startPoint x: 311, startPoint y: 311, endPoint x: 342, endPoint y: 297, distance: 33.6
click at [313, 311] on div at bounding box center [627, 281] width 880 height 501
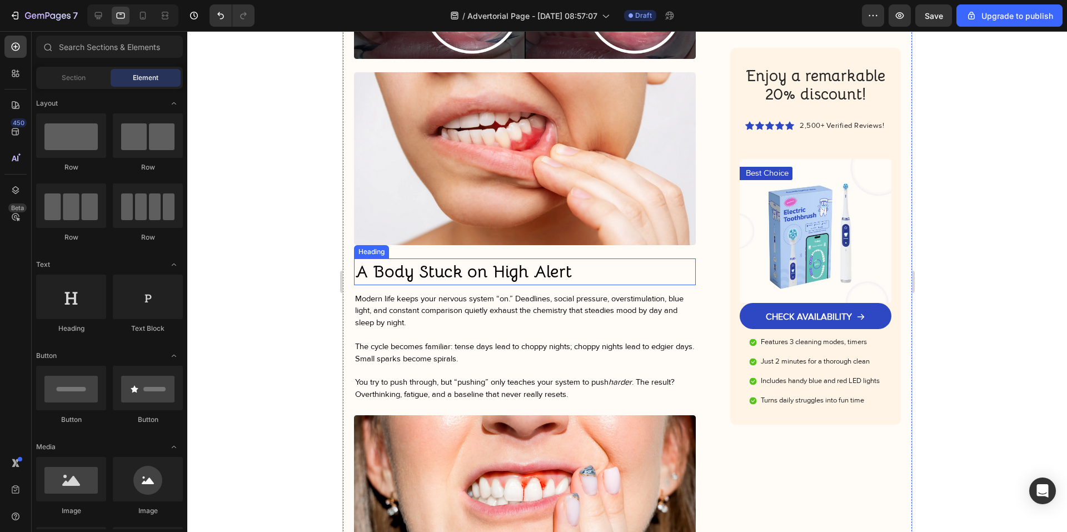
click at [386, 273] on strong "A Body Stuck on High Alert" at bounding box center [463, 272] width 217 height 22
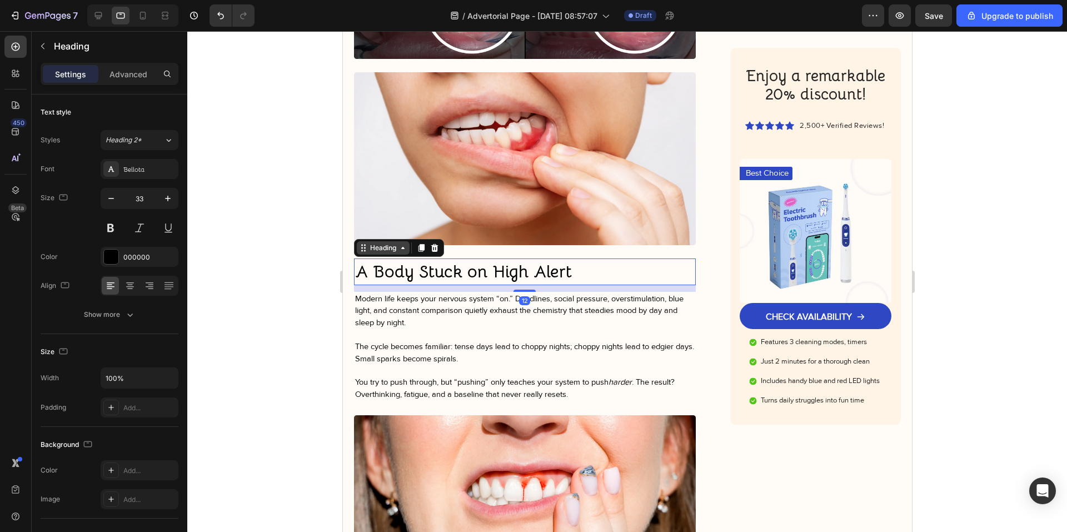
click at [378, 245] on div "Heading" at bounding box center [382, 248] width 31 height 10
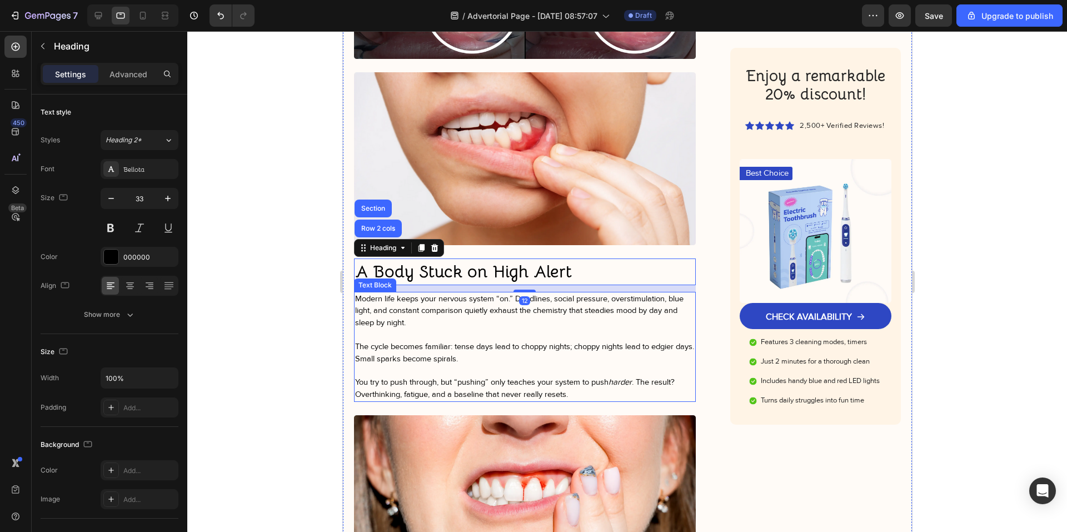
click at [385, 306] on span "Modern life keeps your nervous system “on.” Deadlines, social pressure, oversti…" at bounding box center [519, 311] width 328 height 34
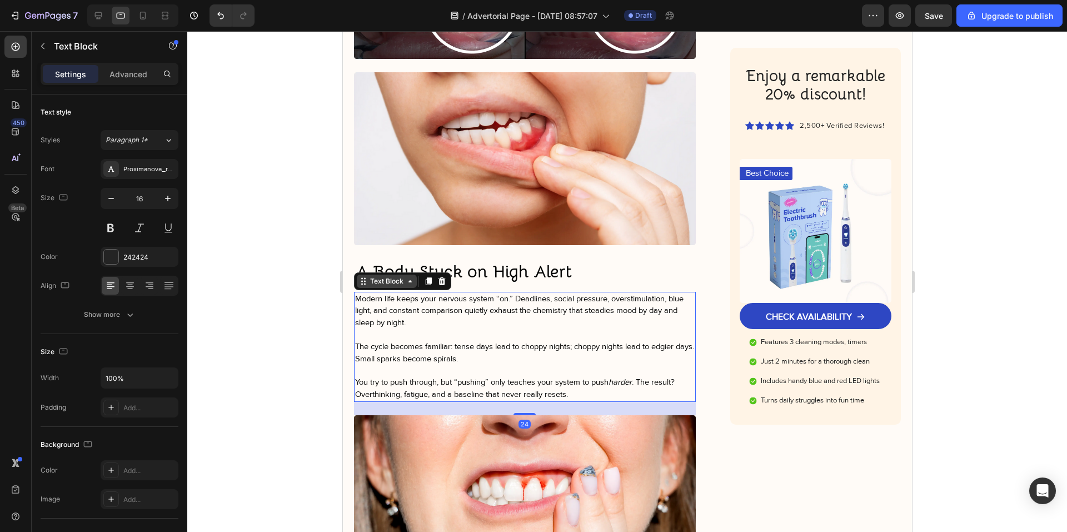
click at [387, 276] on div "Text Block" at bounding box center [386, 281] width 38 height 10
click at [441, 281] on icon at bounding box center [441, 281] width 9 height 9
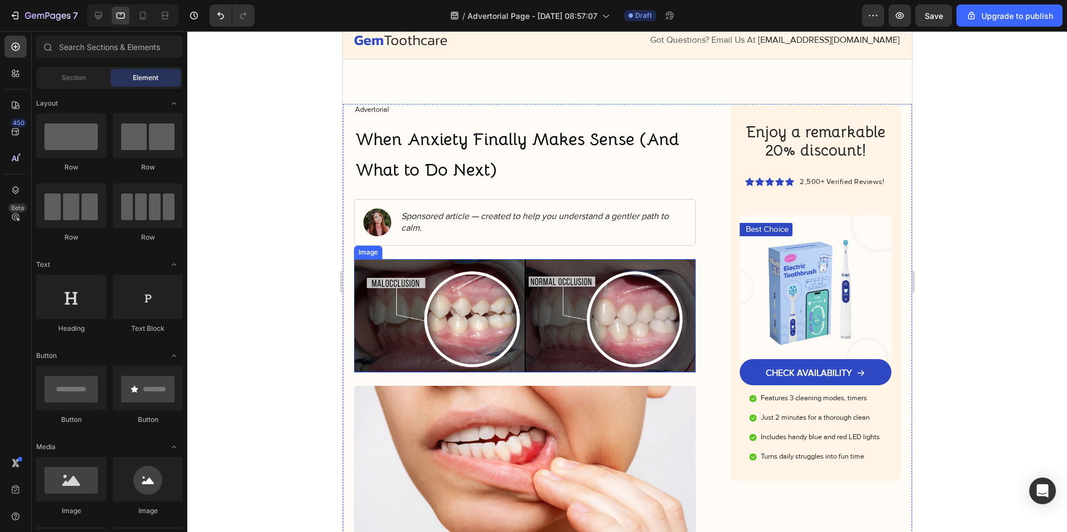
scroll to position [123, 0]
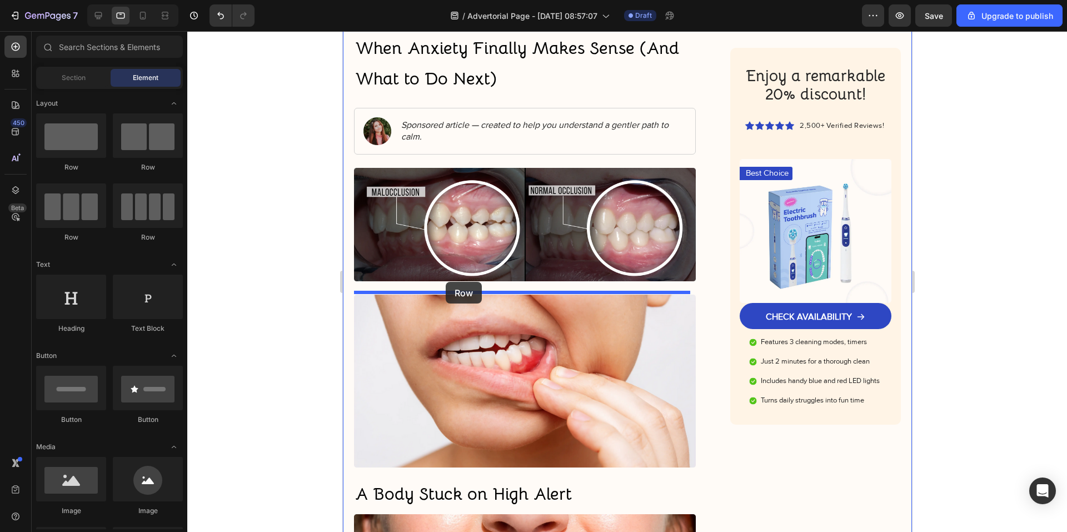
drag, startPoint x: 430, startPoint y: 171, endPoint x: 445, endPoint y: 282, distance: 112.2
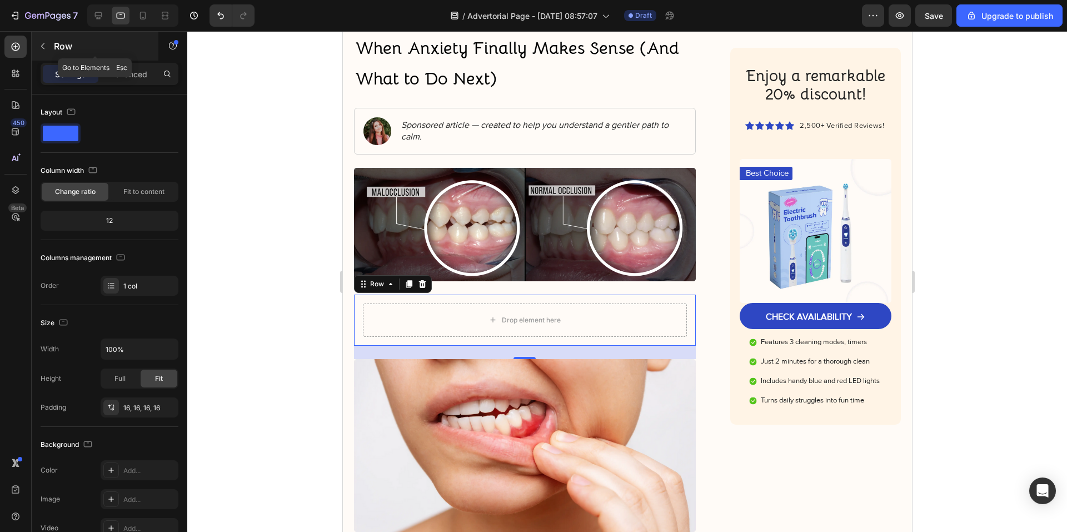
click at [79, 39] on p "Row" at bounding box center [101, 45] width 94 height 13
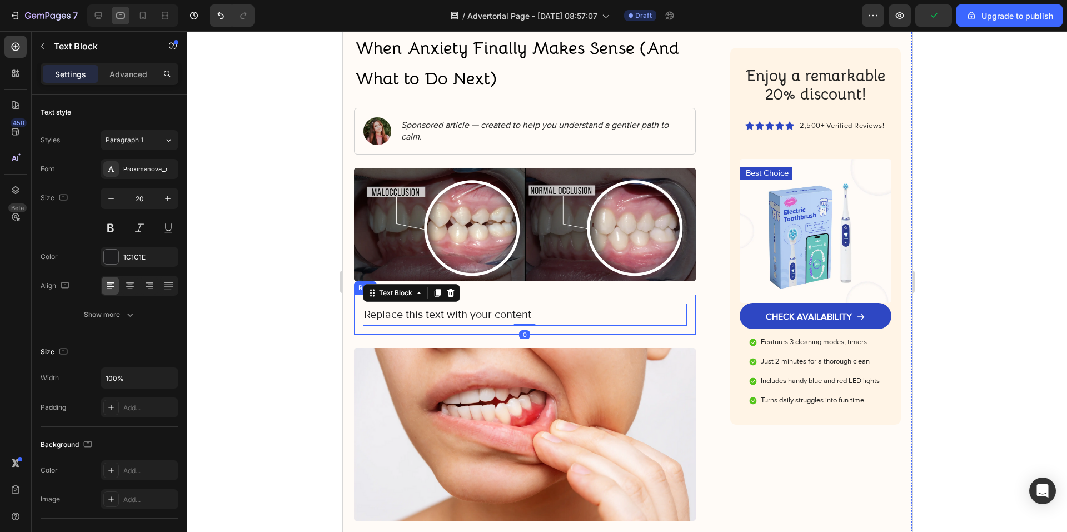
click at [391, 329] on div "Replace this text with your content Text Block 0 Row" at bounding box center [524, 315] width 342 height 40
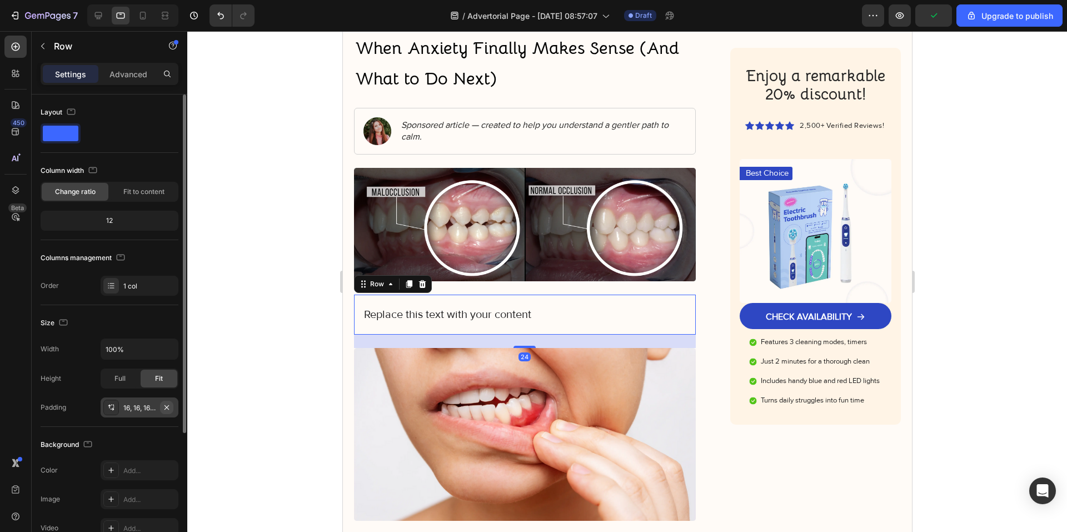
click at [165, 402] on button "button" at bounding box center [166, 407] width 13 height 13
click at [142, 410] on div "16, 16, 16, 16" at bounding box center [139, 408] width 32 height 10
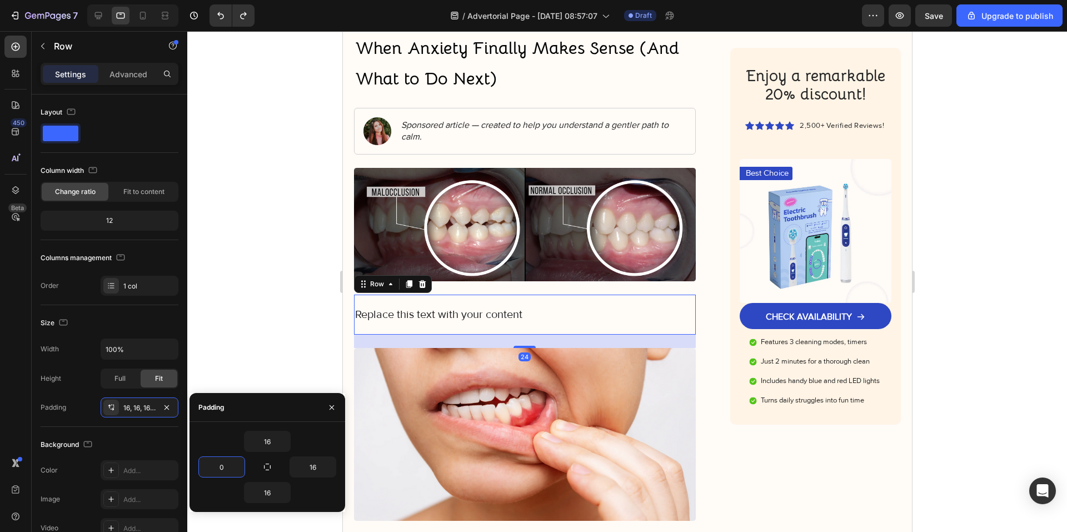
click at [247, 333] on div at bounding box center [627, 281] width 880 height 501
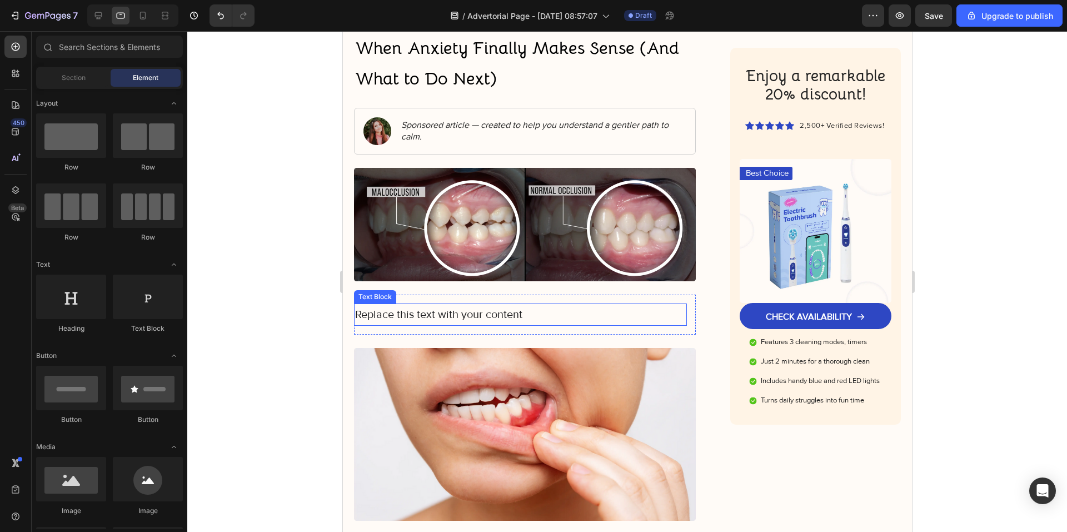
click at [406, 316] on div "Replace this text with your content" at bounding box center [519, 314] width 333 height 22
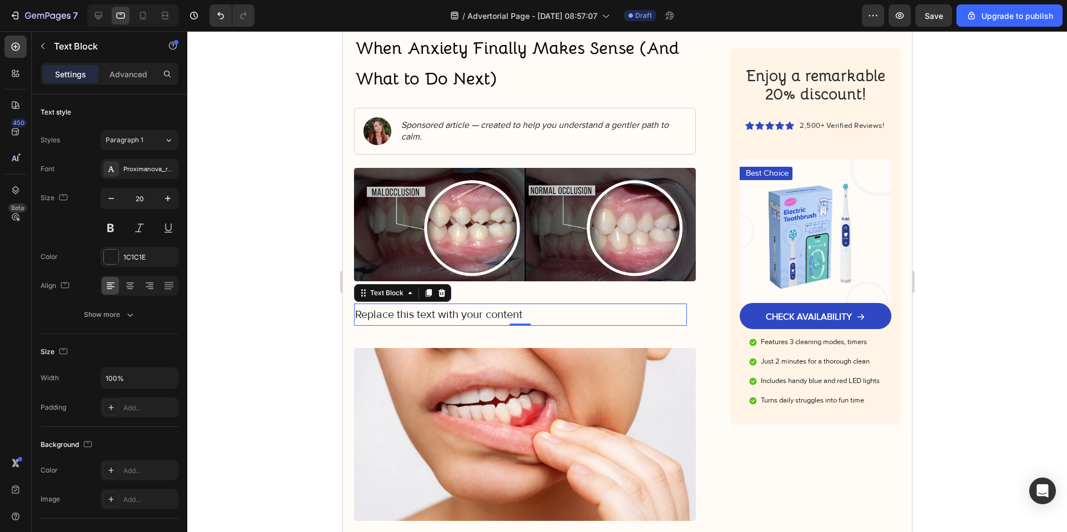
click at [445, 310] on div "Replace this text with your content" at bounding box center [519, 314] width 333 height 22
click at [445, 310] on p "Replace this text with your content" at bounding box center [520, 315] width 331 height 20
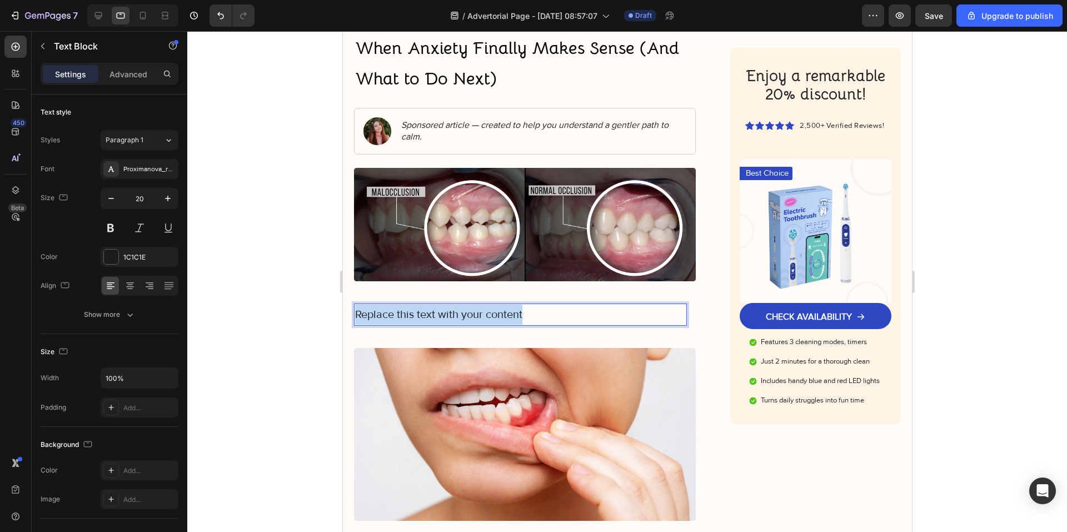
click at [445, 310] on p "Replace this text with your content" at bounding box center [520, 315] width 331 height 20
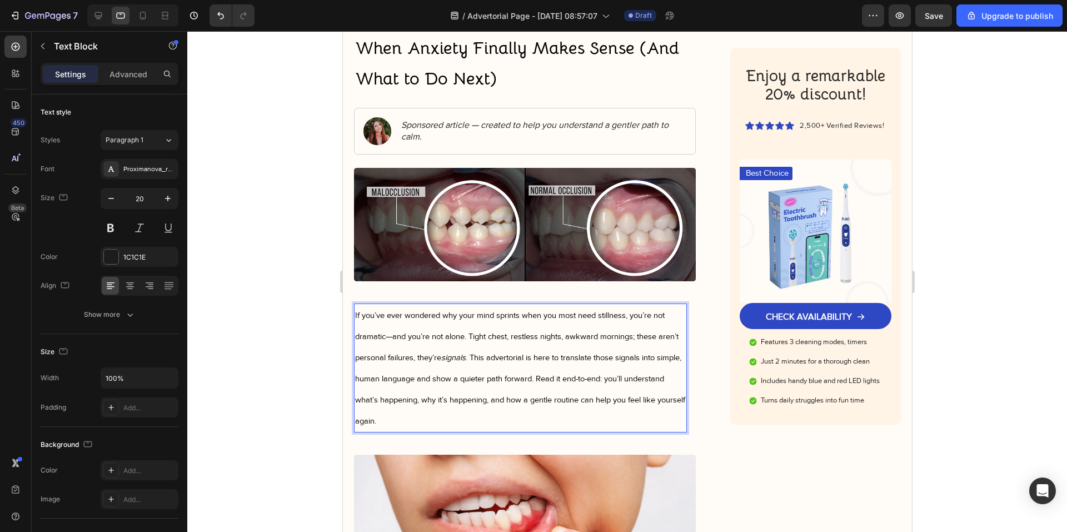
click at [305, 348] on div at bounding box center [627, 281] width 880 height 501
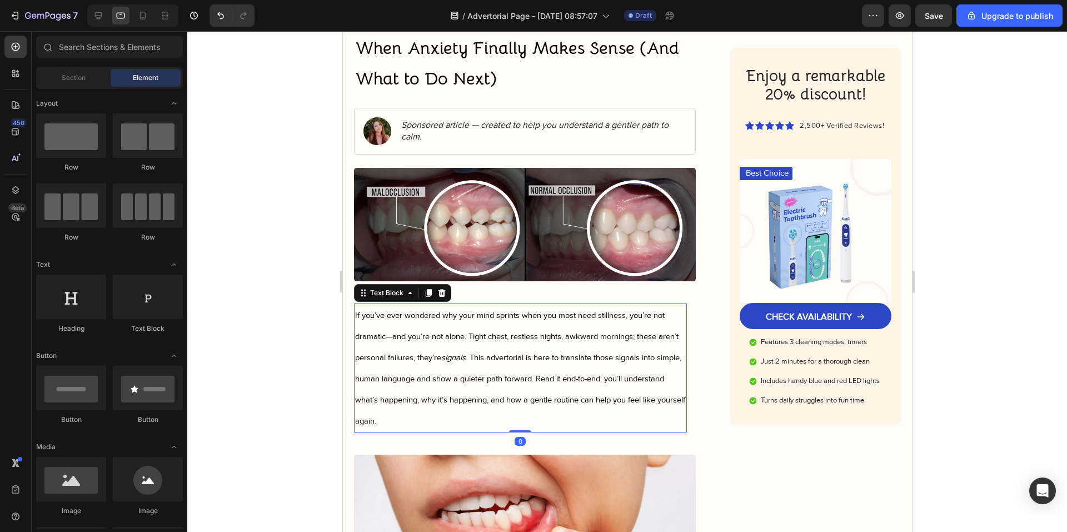
click at [439, 405] on p "If you’ve ever wondered why your mind sprints when you most need stillness, you…" at bounding box center [520, 368] width 331 height 127
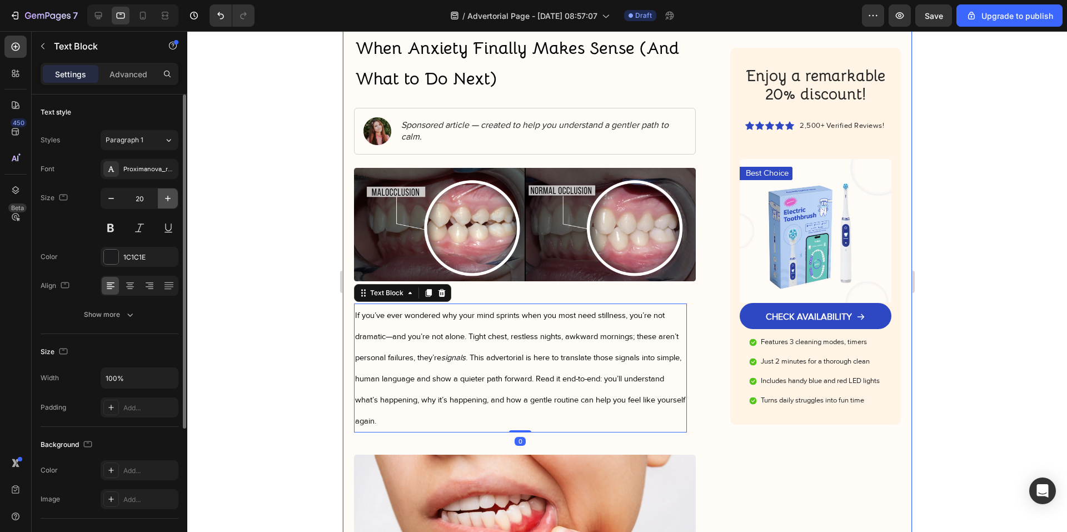
click at [166, 197] on icon "button" at bounding box center [167, 198] width 11 height 11
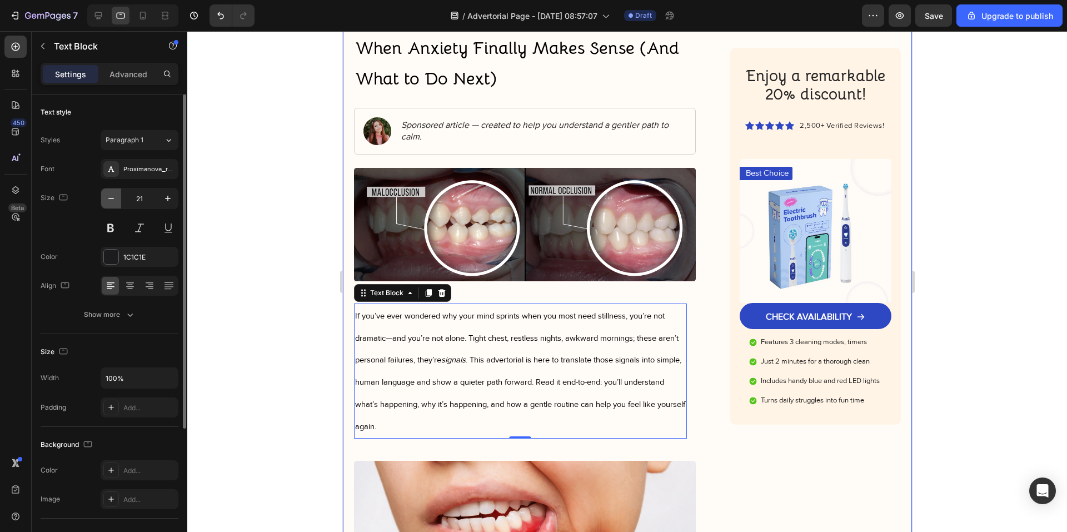
click at [111, 198] on icon "button" at bounding box center [111, 198] width 11 height 11
type input "20"
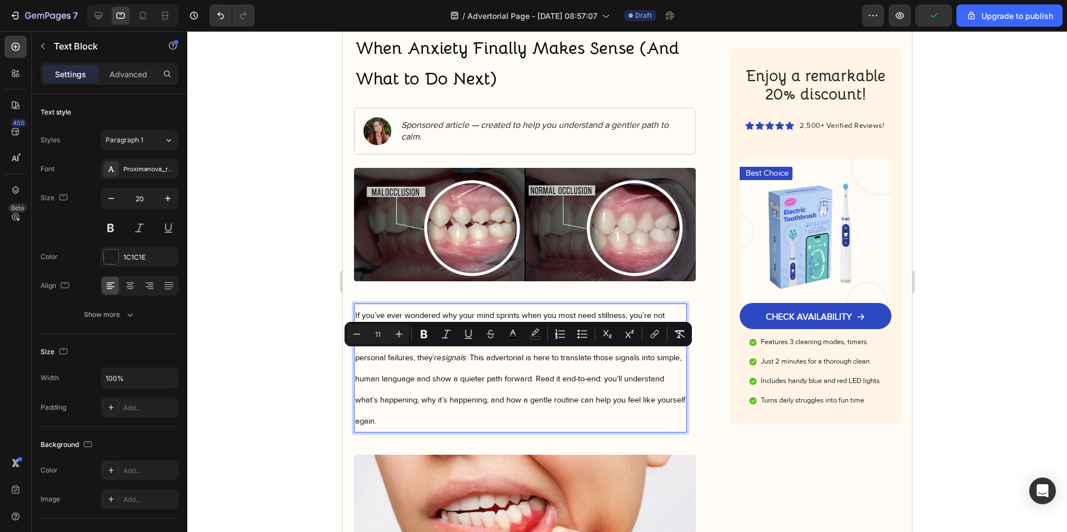
click at [451, 394] on span "If you’ve ever wondered why your mind sprints when you most need stillness, you…" at bounding box center [520, 368] width 330 height 115
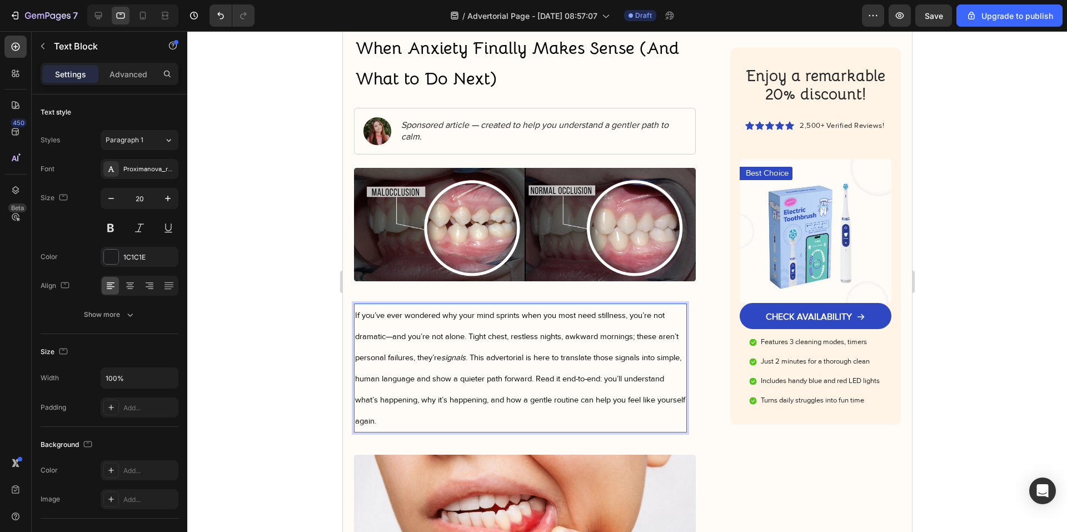
click at [444, 422] on p "If you’ve ever wondered why your mind sprints when you most need stillness, you…" at bounding box center [520, 368] width 331 height 127
click at [320, 406] on div at bounding box center [627, 281] width 880 height 501
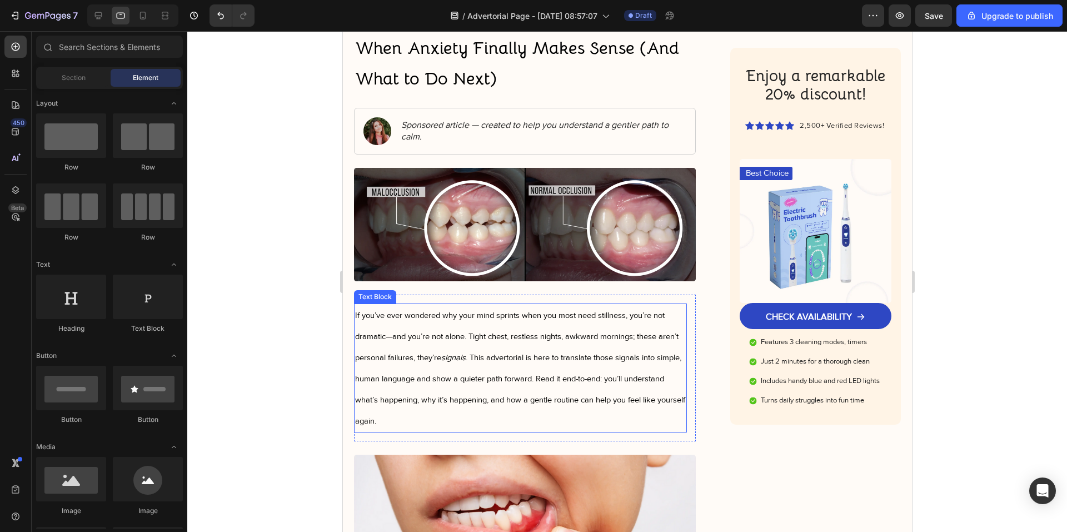
click at [383, 382] on p "If you’ve ever wondered why your mind sprints when you most need stillness, you…" at bounding box center [520, 368] width 331 height 127
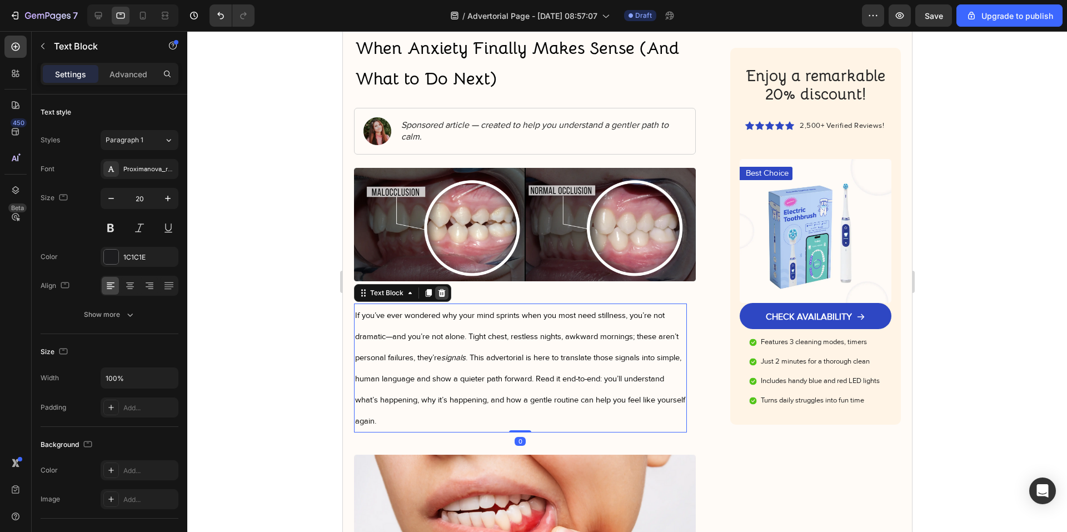
click at [442, 293] on icon at bounding box center [441, 293] width 7 height 8
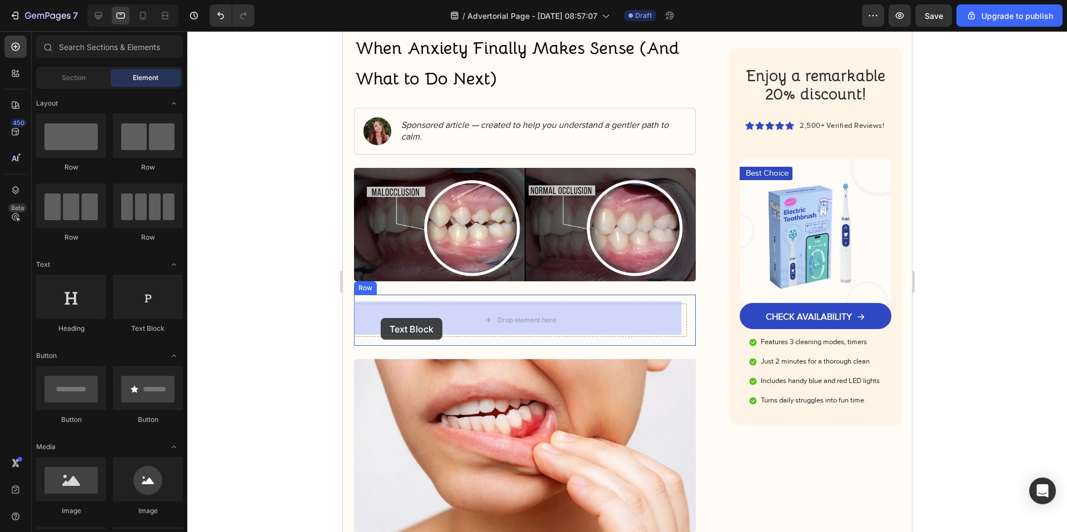
drag, startPoint x: 487, startPoint y: 340, endPoint x: 381, endPoint y: 318, distance: 108.9
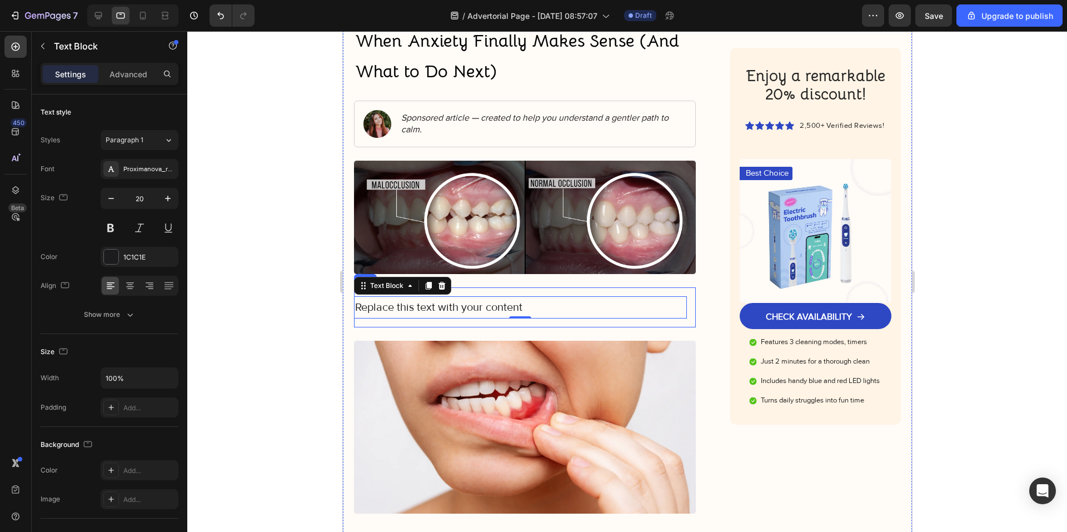
scroll to position [167, 0]
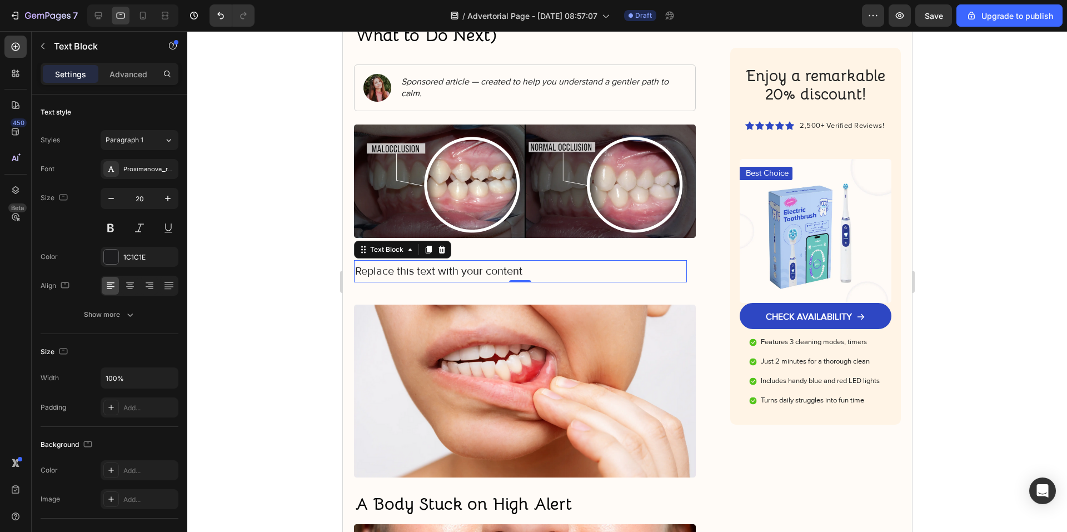
drag, startPoint x: 226, startPoint y: 301, endPoint x: 242, endPoint y: 302, distance: 16.2
click at [228, 301] on div at bounding box center [627, 281] width 880 height 501
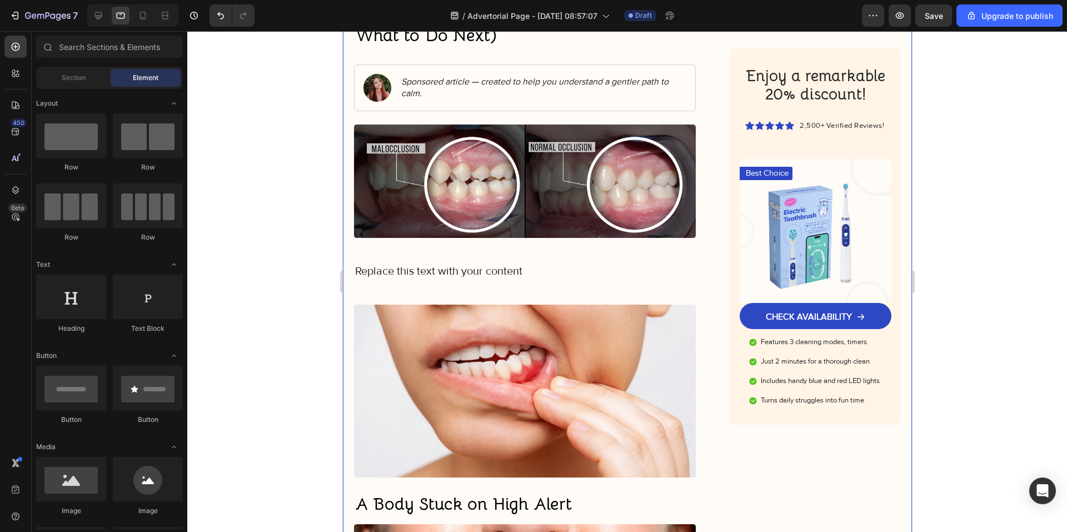
click at [406, 281] on div "Replace this text with your content Text Block Row" at bounding box center [524, 271] width 342 height 40
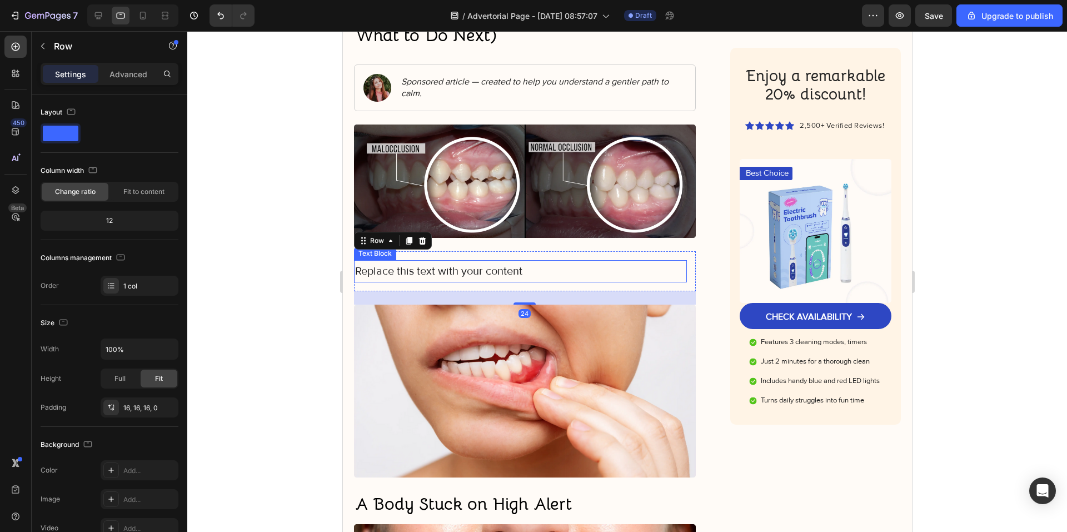
click at [406, 278] on div "Replace this text with your content" at bounding box center [519, 271] width 333 height 22
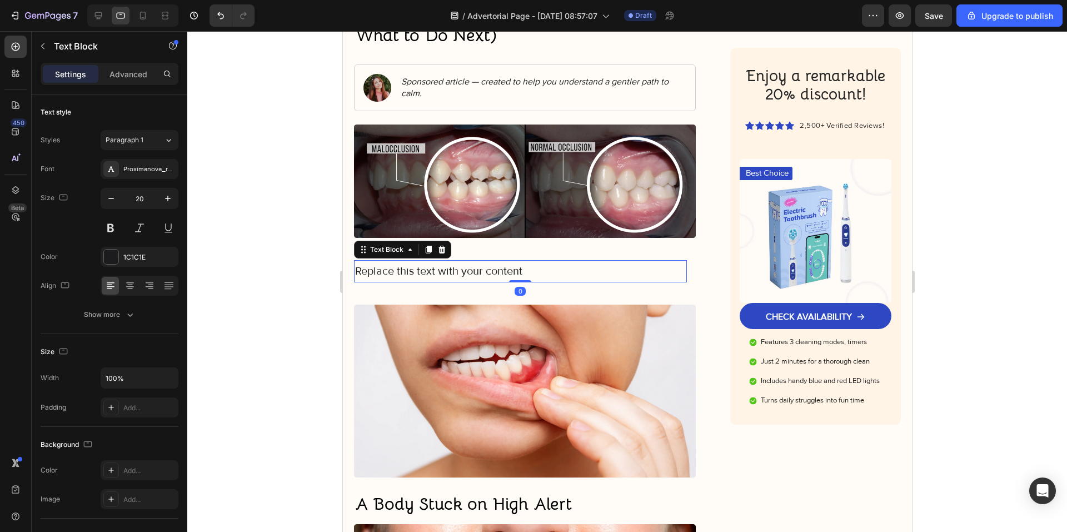
click at [406, 278] on div "Replace this text with your content" at bounding box center [519, 271] width 333 height 22
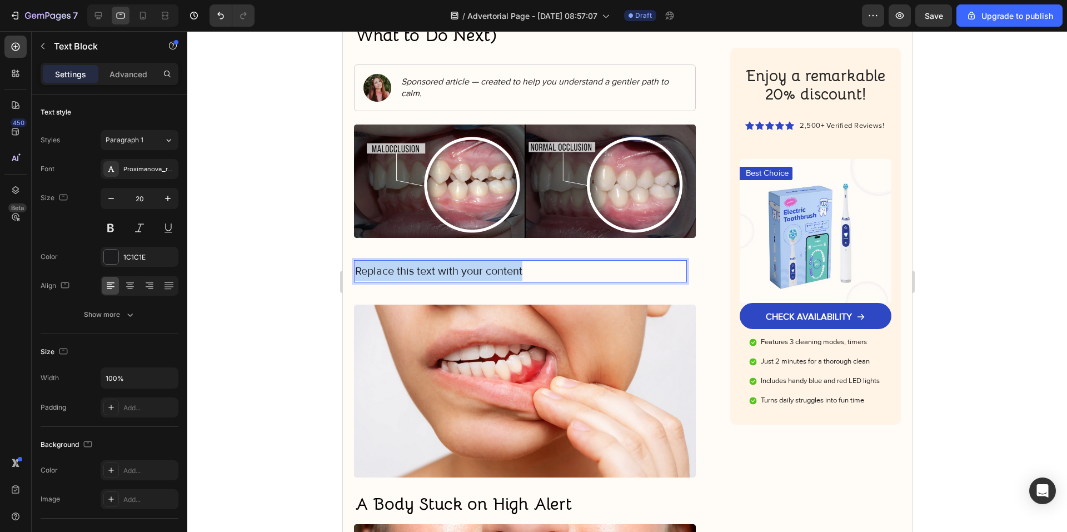
click at [406, 278] on p "Replace this text with your content" at bounding box center [520, 271] width 331 height 20
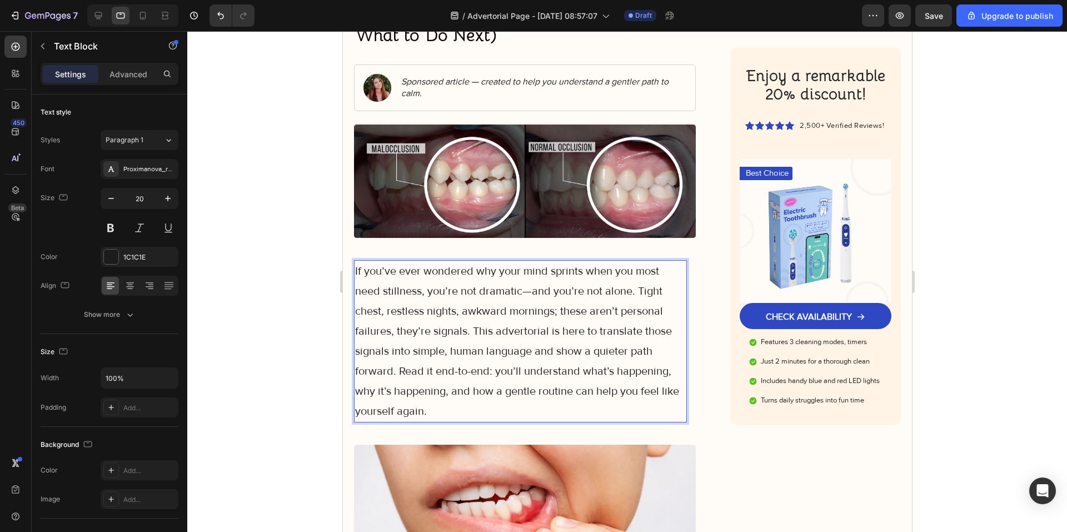
click at [637, 290] on p "If you’ve ever wondered why your mind sprints when you most need stillness, you…" at bounding box center [520, 341] width 331 height 160
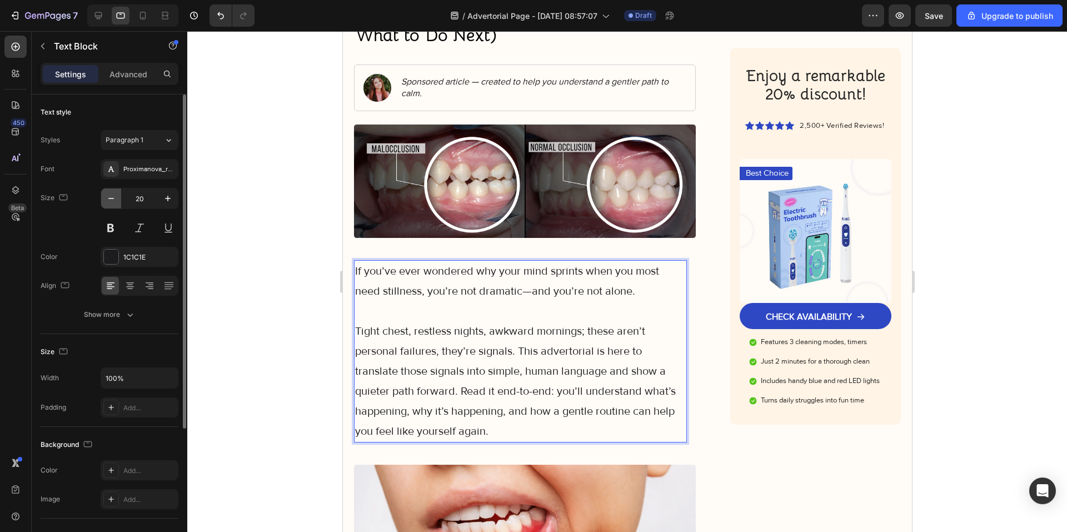
click at [116, 203] on icon "button" at bounding box center [111, 198] width 11 height 11
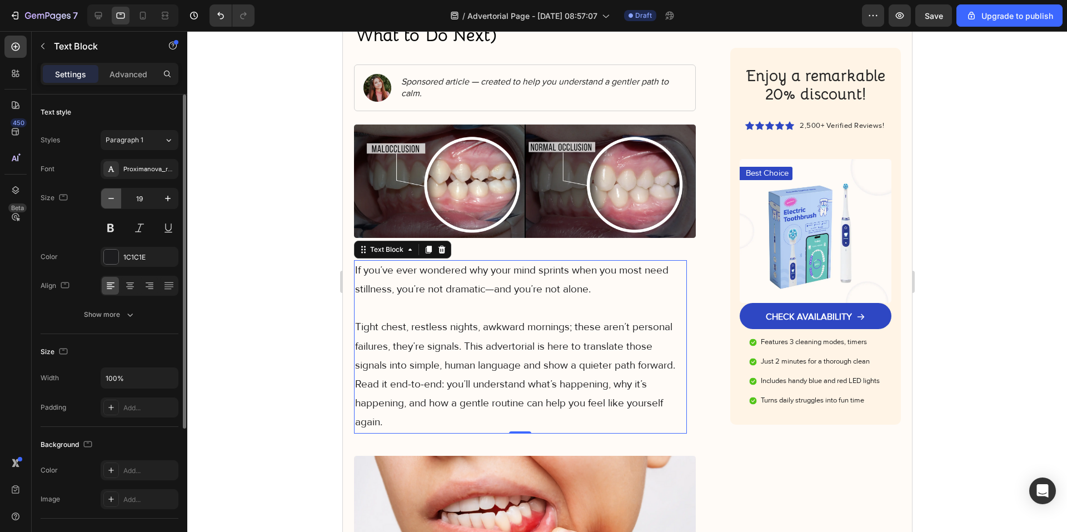
click at [116, 203] on icon "button" at bounding box center [111, 198] width 11 height 11
type input "18"
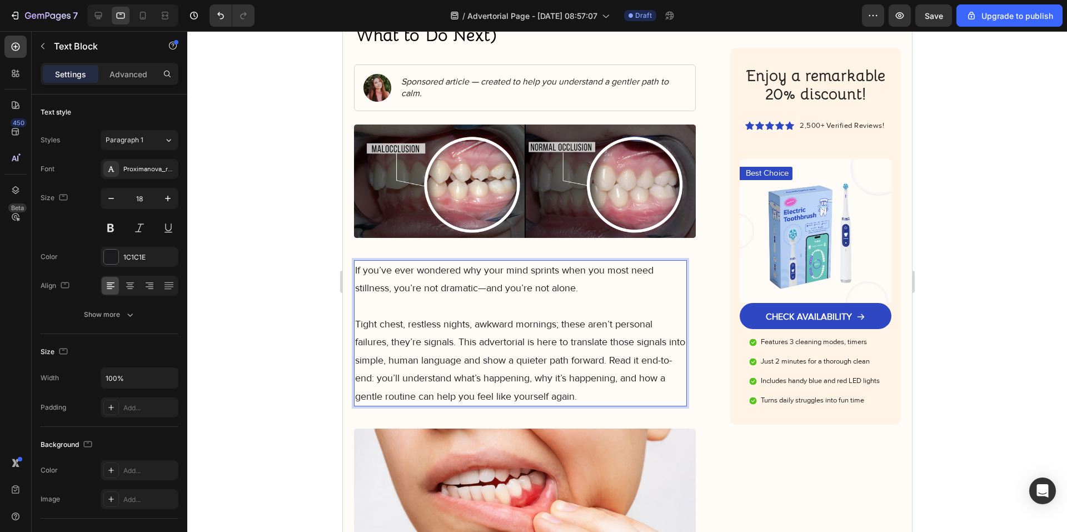
click at [460, 340] on p "Tight chest, restless nights, awkward mornings; these aren’t personal failures,…" at bounding box center [520, 360] width 331 height 90
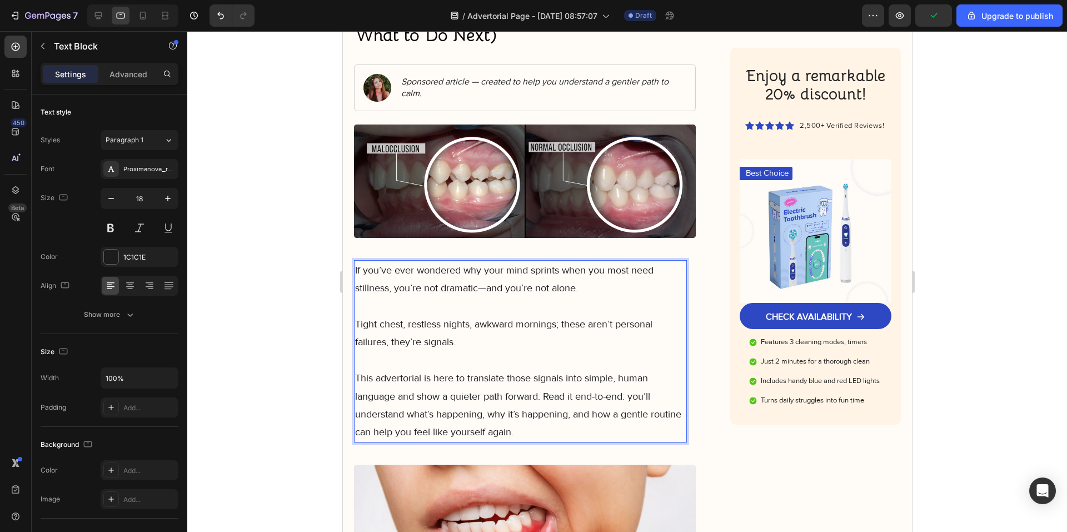
click at [545, 395] on p "This advertorial is here to translate those signals into simple, human language…" at bounding box center [520, 405] width 331 height 72
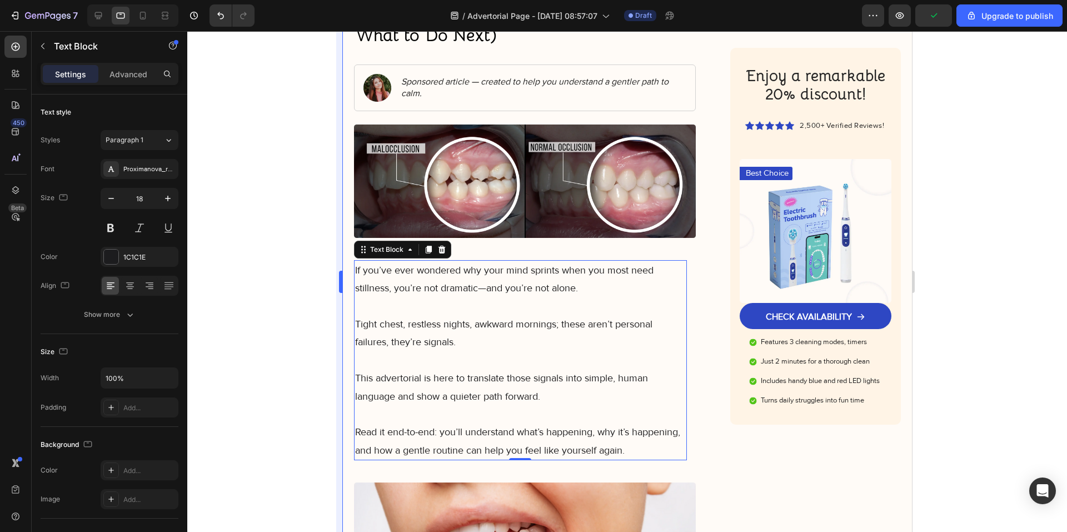
drag, startPoint x: 319, startPoint y: 388, endPoint x: 339, endPoint y: 380, distance: 21.5
click at [320, 388] on div at bounding box center [627, 281] width 880 height 501
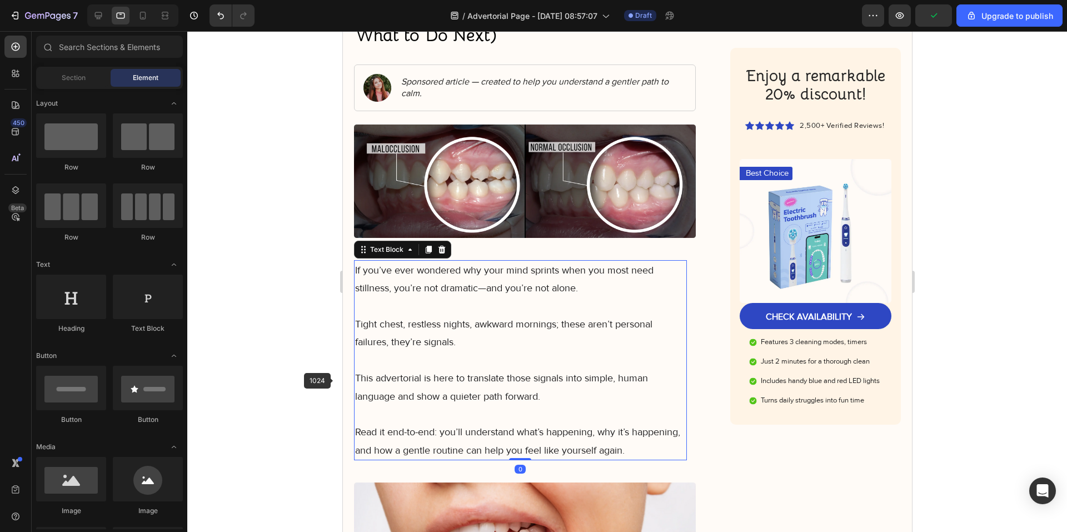
click at [445, 353] on p "Rich Text Editor. Editing area: main" at bounding box center [520, 360] width 331 height 18
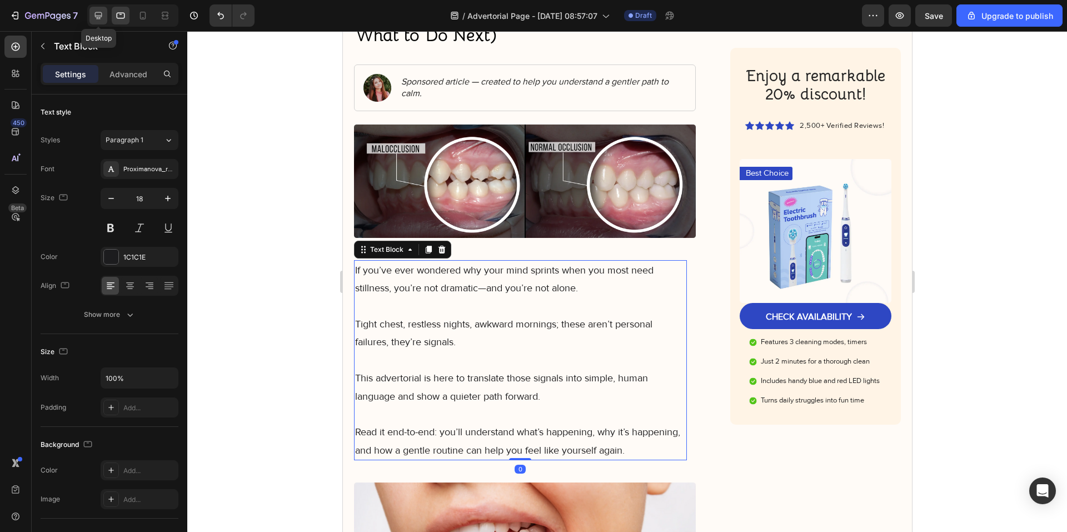
click at [101, 16] on icon at bounding box center [98, 15] width 7 height 7
type input "20"
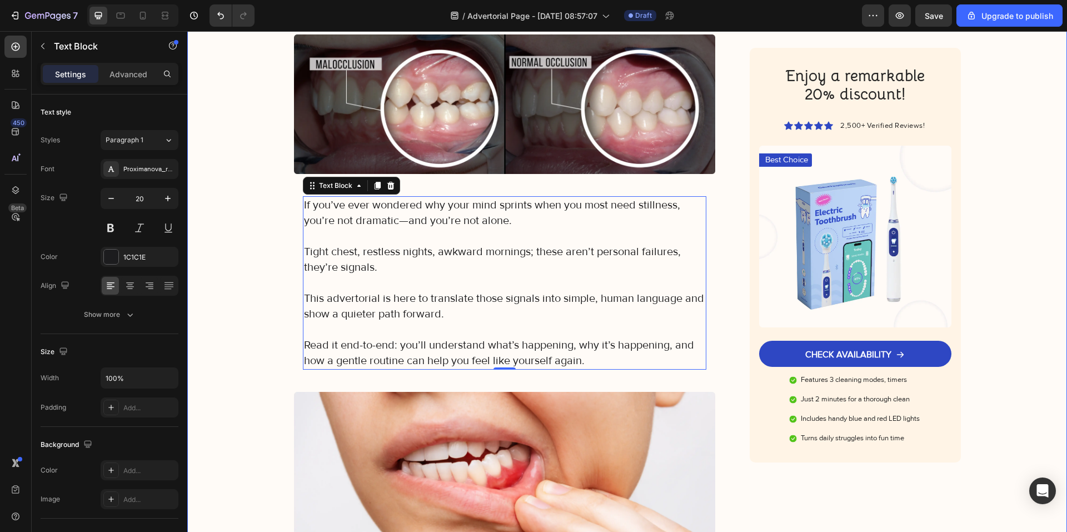
scroll to position [216, 0]
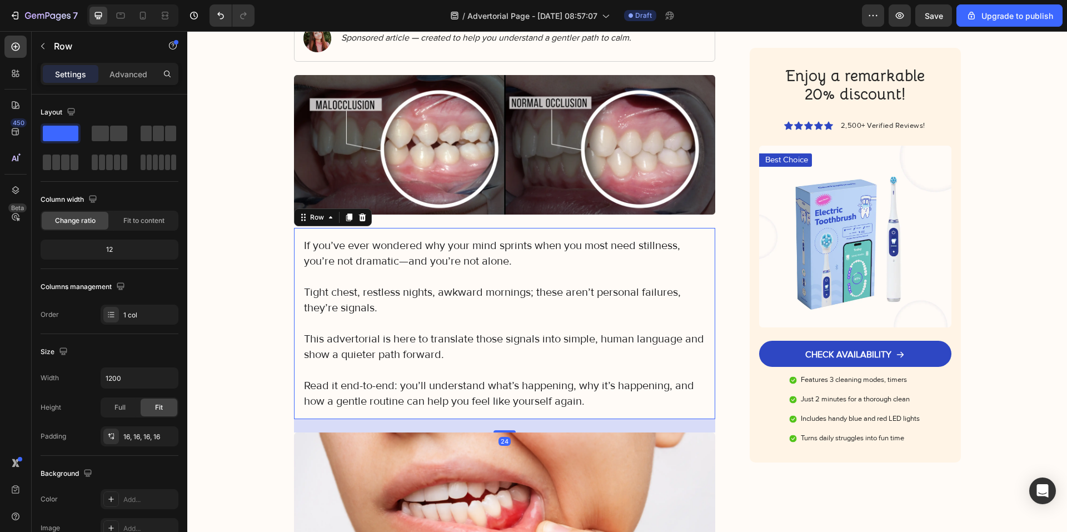
click at [294, 333] on div "If you’ve ever wondered why your mind sprints when you most need stillness, you…" at bounding box center [505, 323] width 422 height 191
click at [153, 432] on div "16, 16, 16, 16" at bounding box center [139, 437] width 32 height 10
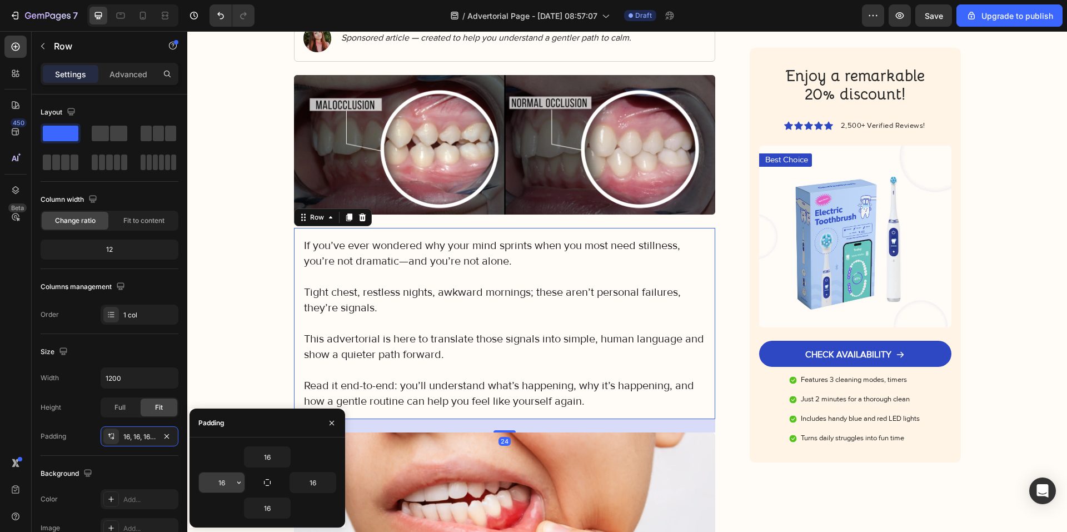
click at [227, 478] on input "16" at bounding box center [222, 482] width 46 height 20
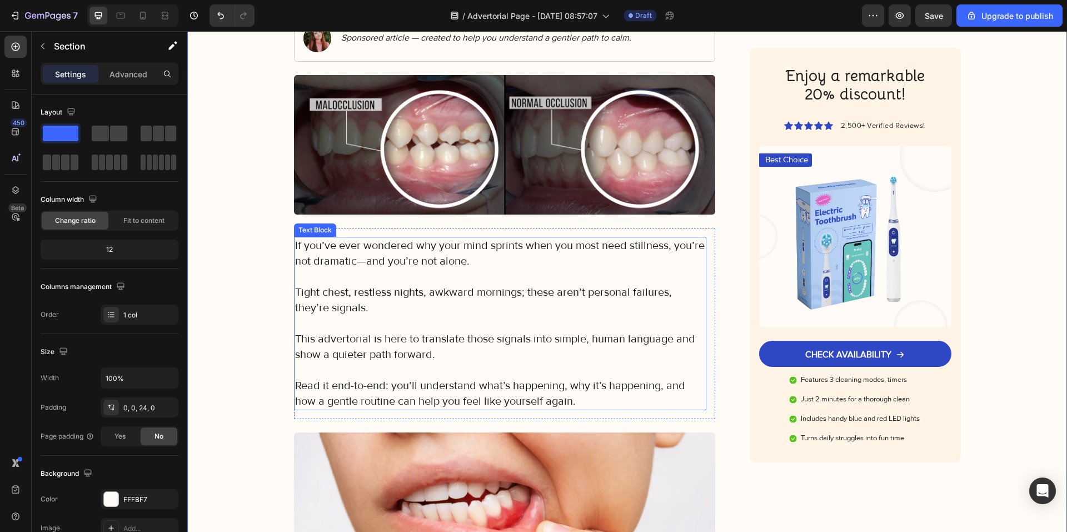
click at [350, 328] on p "Rich Text Editor. Editing area: main" at bounding box center [500, 324] width 411 height 16
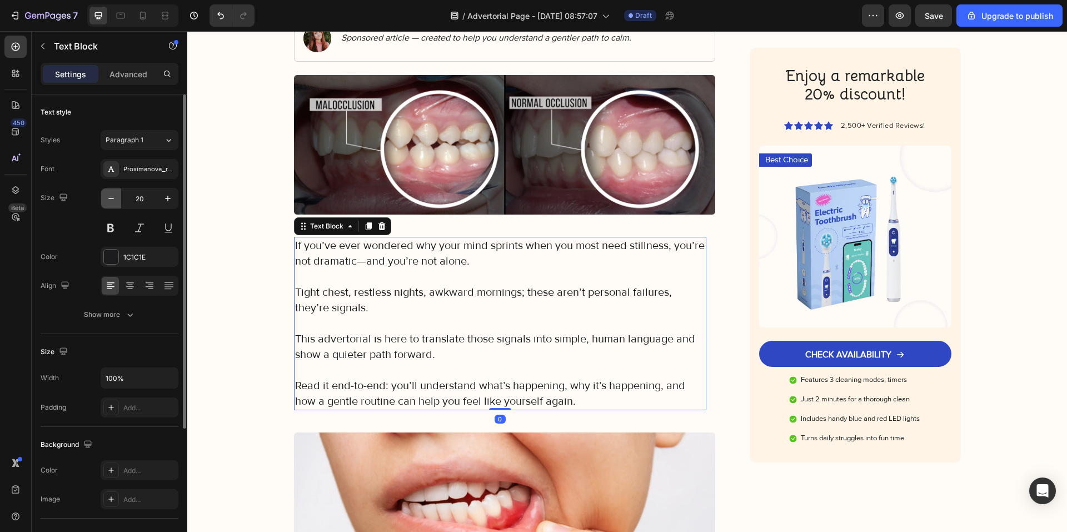
click at [108, 205] on button "button" at bounding box center [111, 198] width 20 height 20
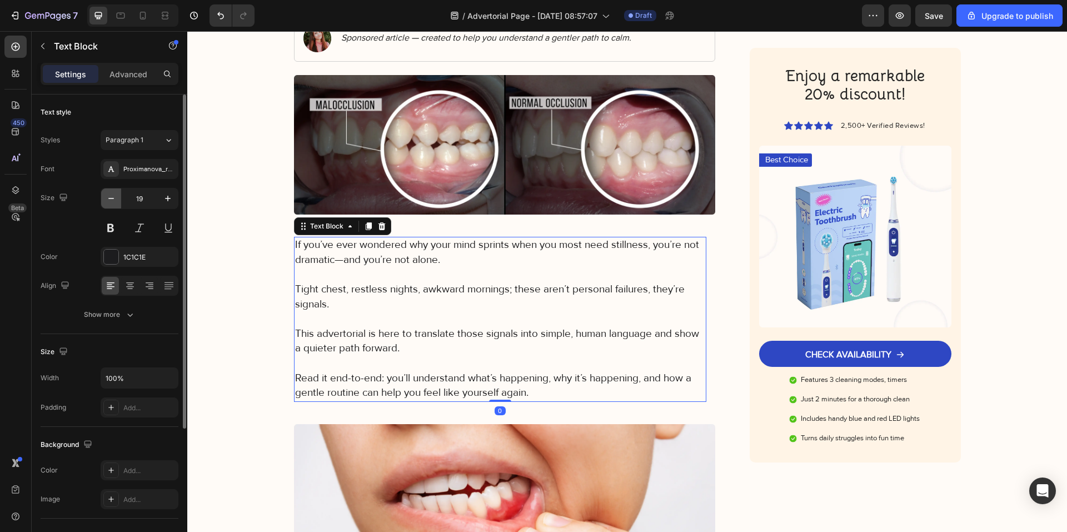
click at [108, 205] on button "button" at bounding box center [111, 198] width 20 height 20
type input "18"
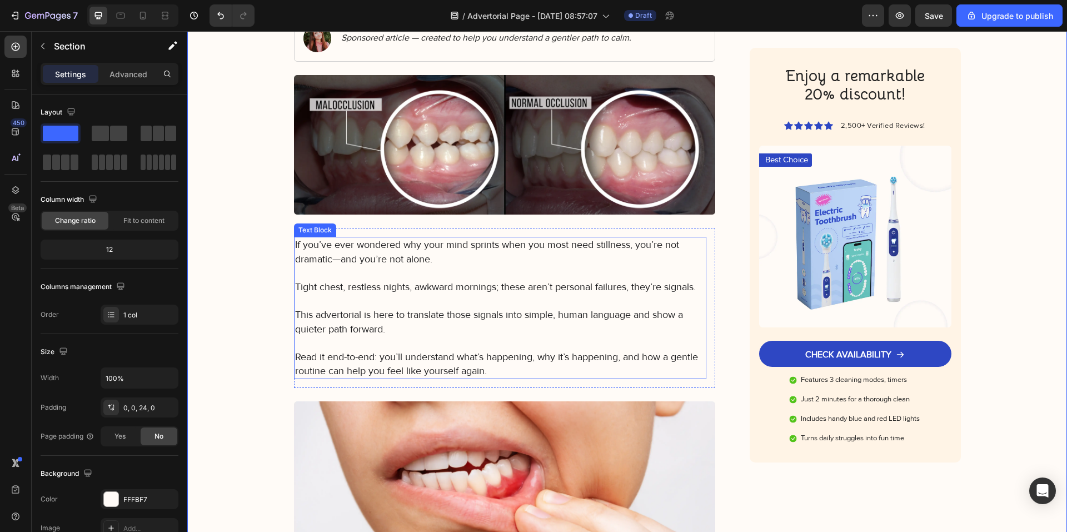
click at [338, 300] on p "Rich Text Editor. Editing area: main" at bounding box center [500, 301] width 411 height 14
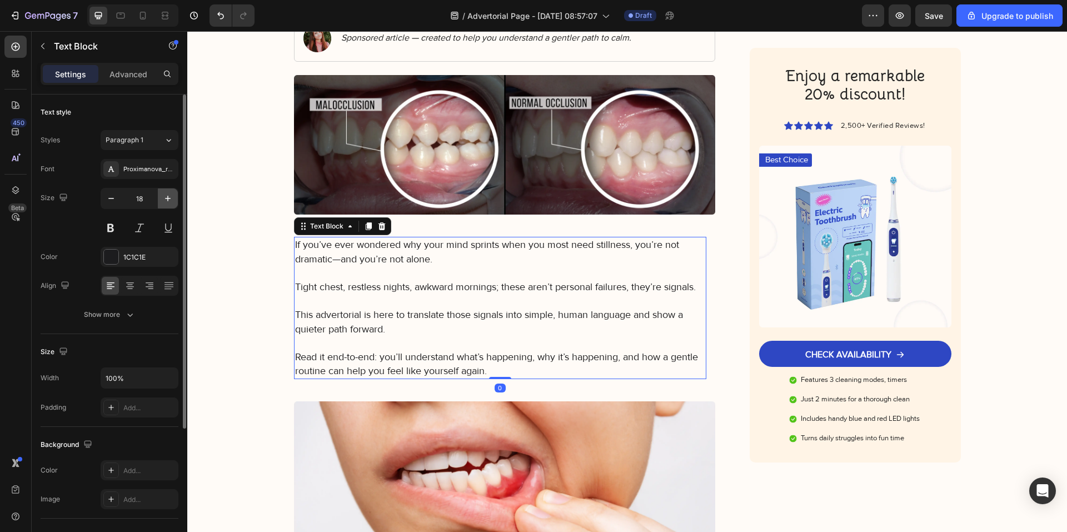
click at [170, 199] on icon "button" at bounding box center [167, 198] width 11 height 11
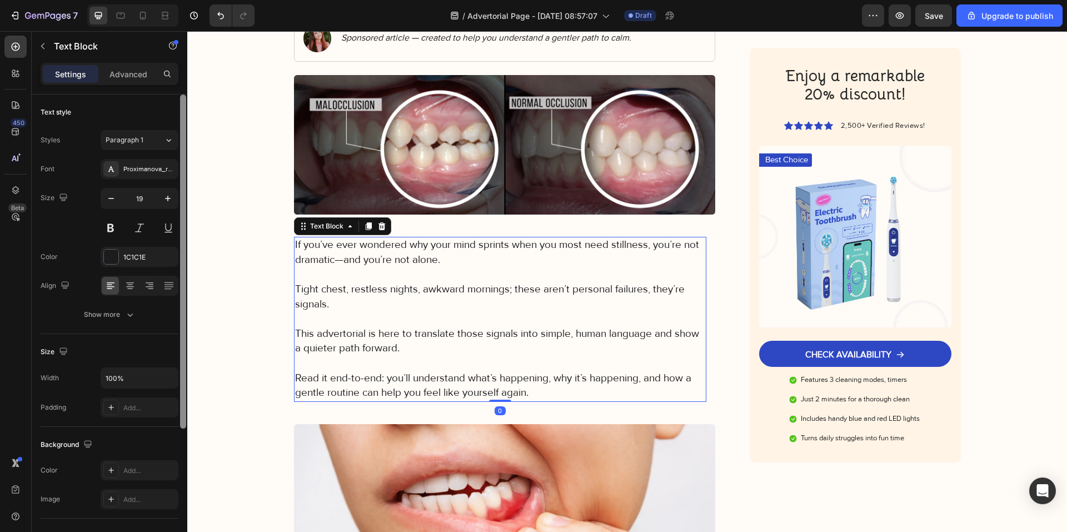
type input "20"
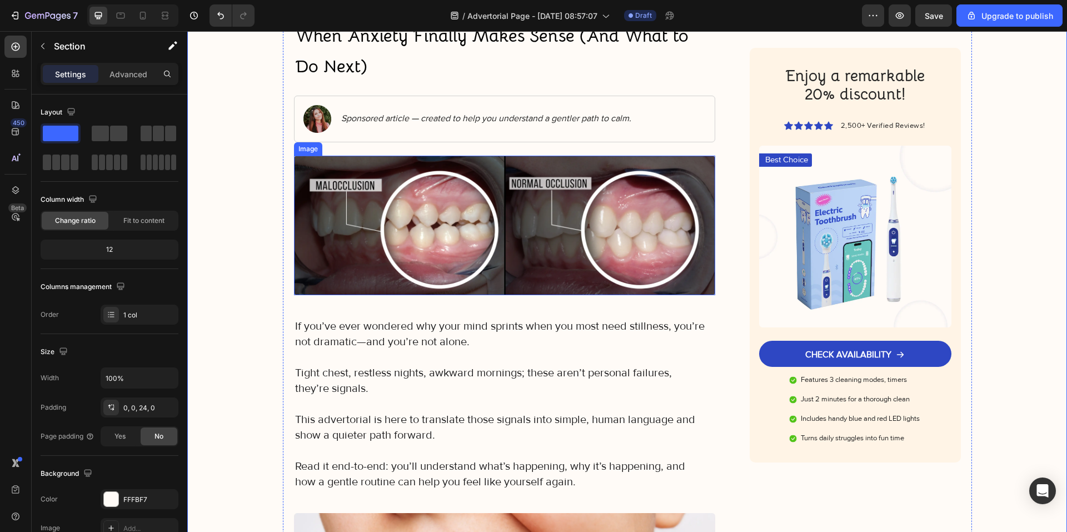
scroll to position [161, 0]
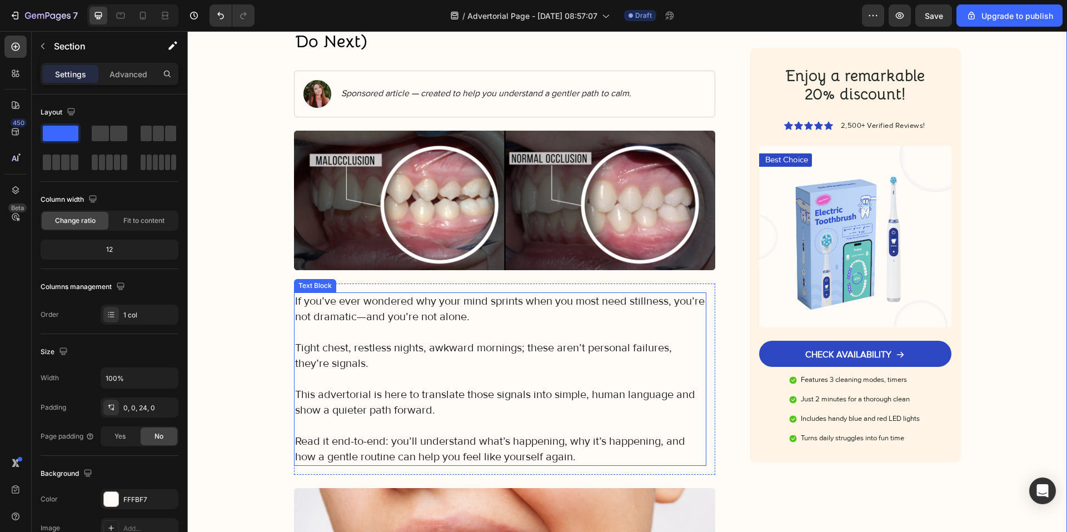
click at [342, 343] on p "Tight chest, restless nights, awkward mornings; these aren’t personal failures,…" at bounding box center [500, 355] width 411 height 31
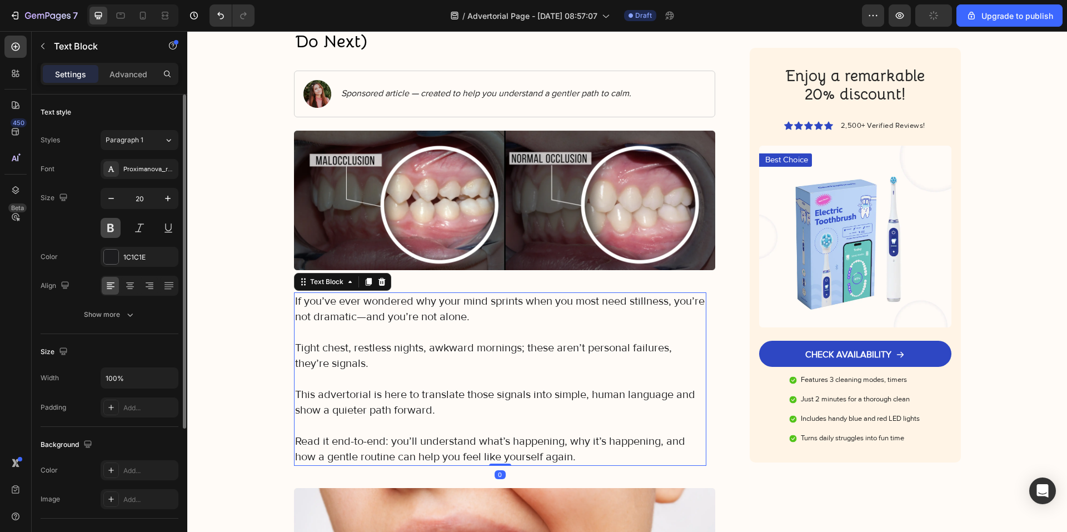
click at [105, 233] on button at bounding box center [111, 228] width 20 height 20
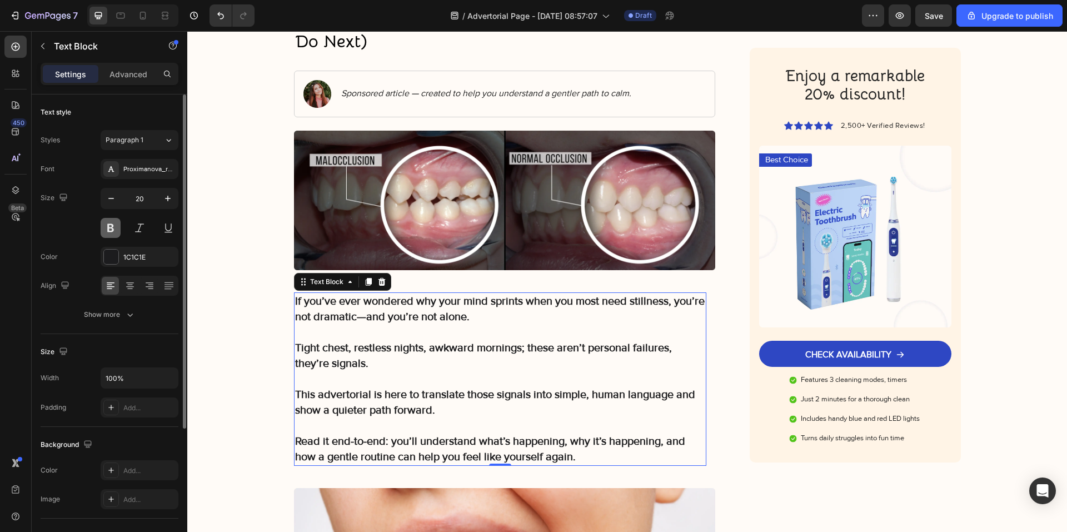
click at [105, 232] on button at bounding box center [111, 228] width 20 height 20
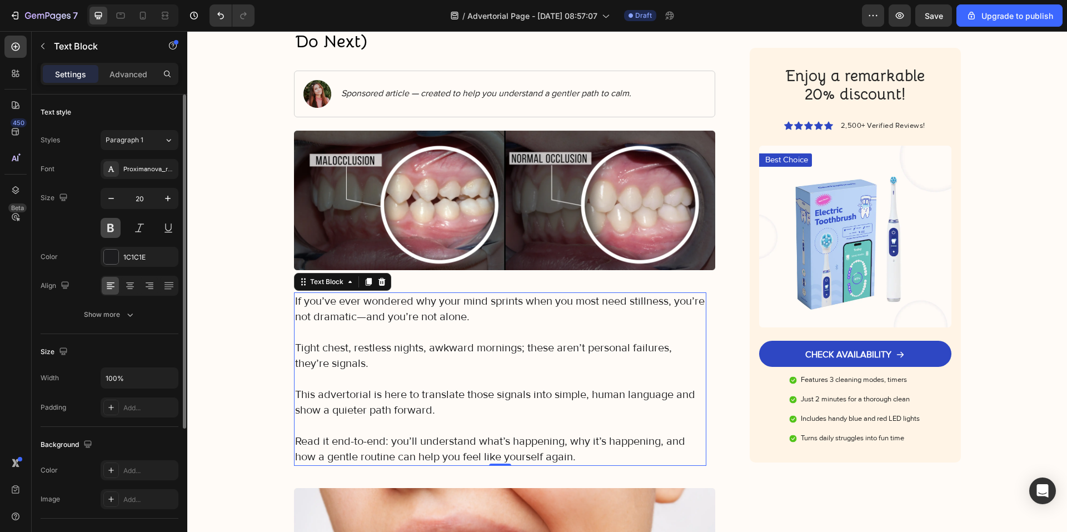
click at [105, 232] on button at bounding box center [111, 228] width 20 height 20
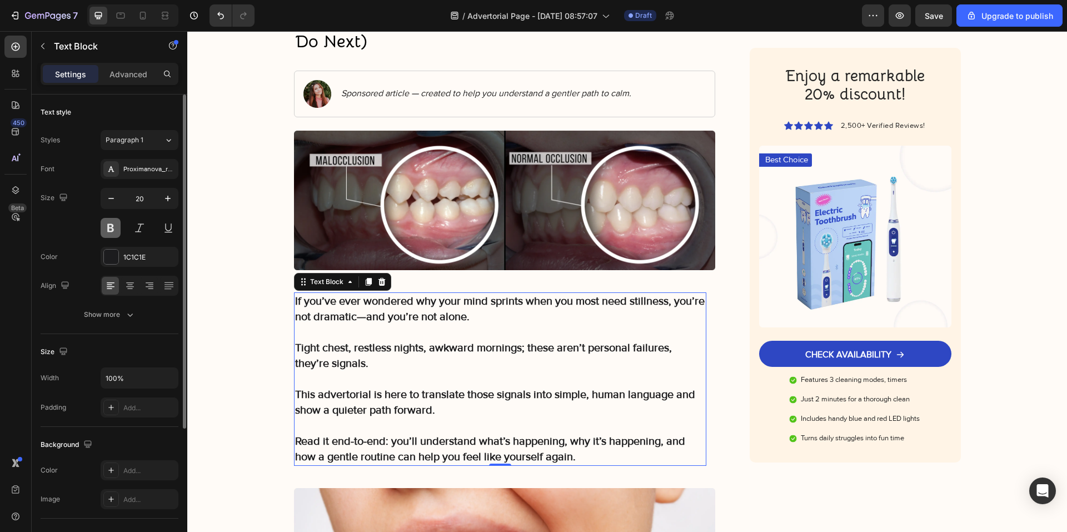
click at [111, 225] on button at bounding box center [111, 228] width 20 height 20
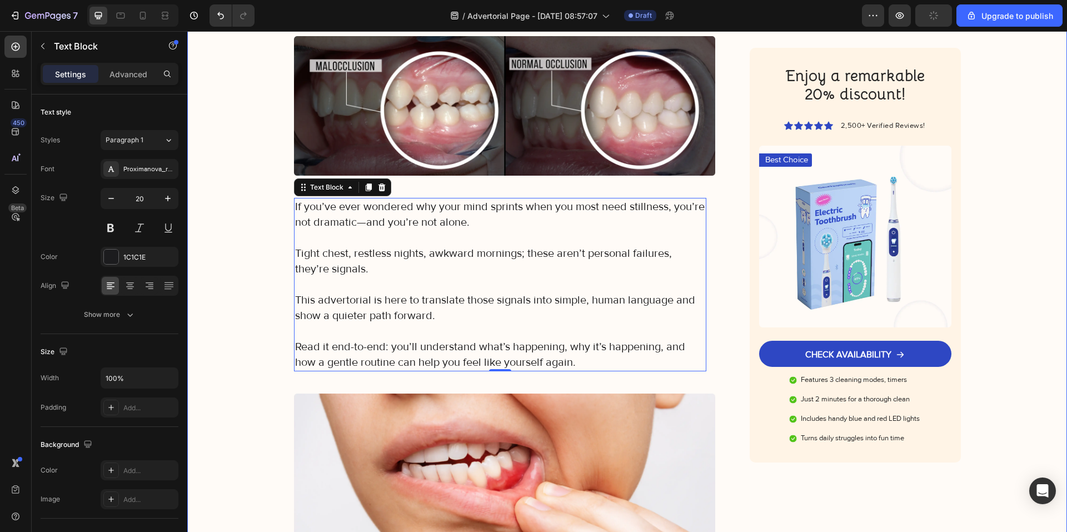
scroll to position [272, 0]
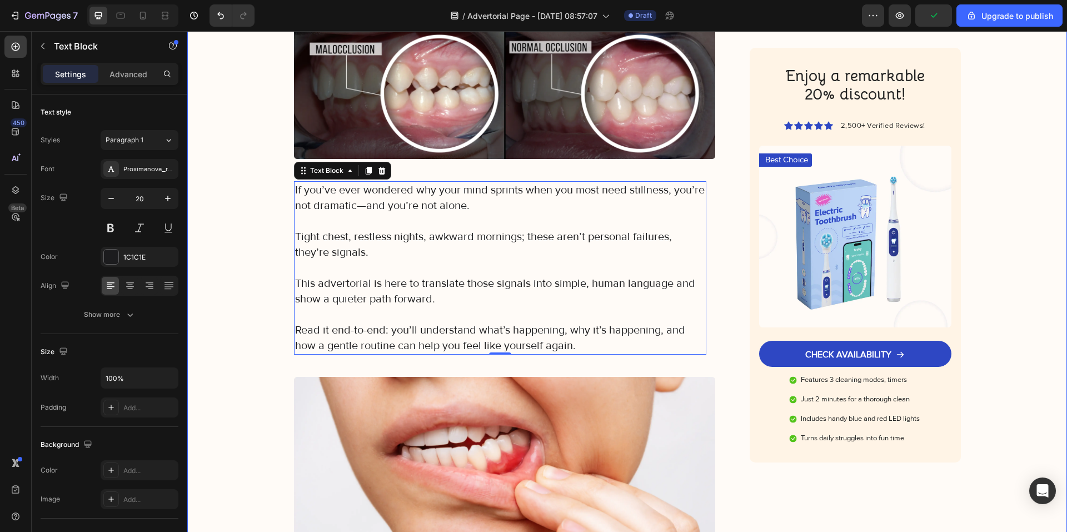
click at [310, 327] on p "Read it end-to-end: you’ll understand what’s happening, why it’s happening, and…" at bounding box center [500, 337] width 411 height 31
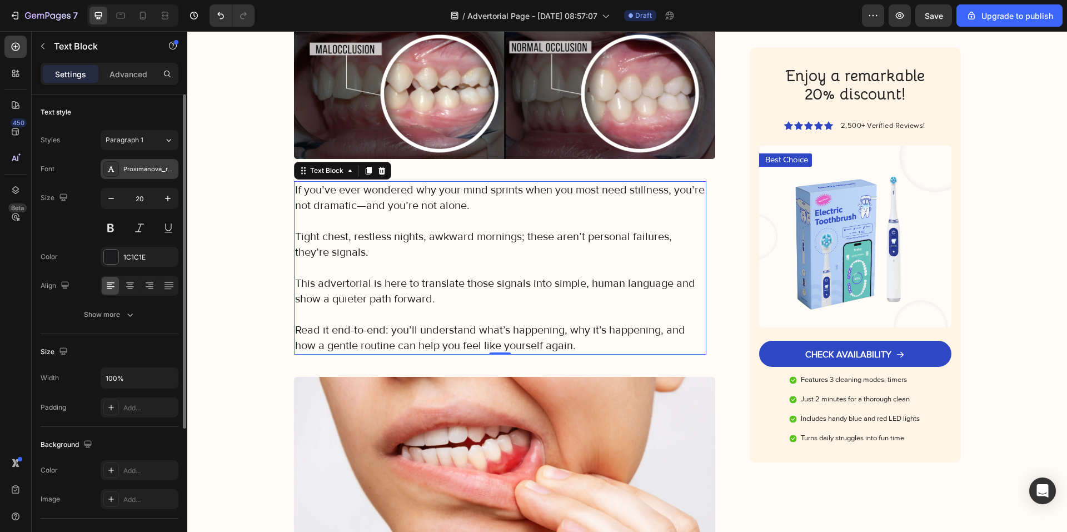
click at [142, 166] on div "Proximanova_regular" at bounding box center [149, 170] width 52 height 10
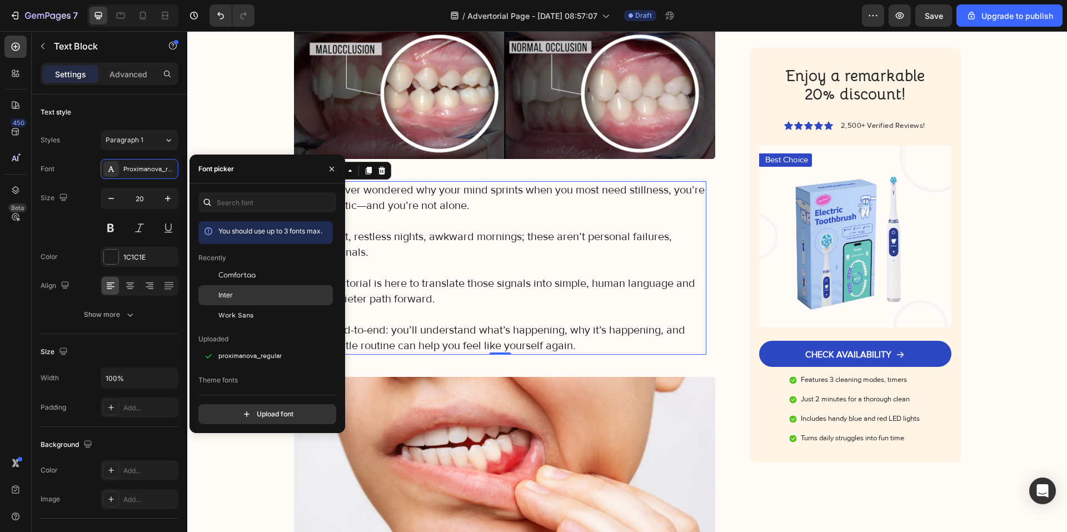
click at [245, 407] on div "Inter" at bounding box center [265, 417] width 134 height 20
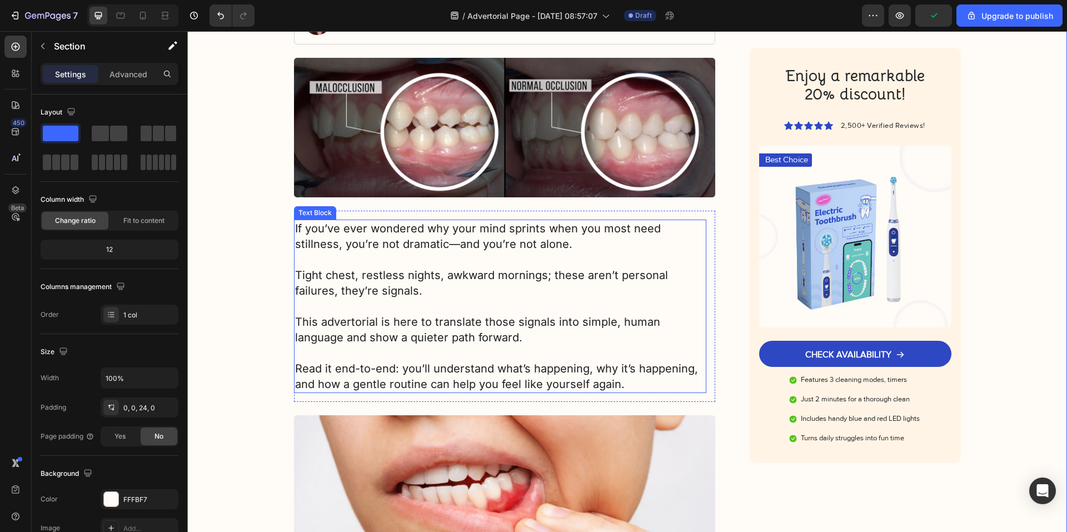
scroll to position [278, 0]
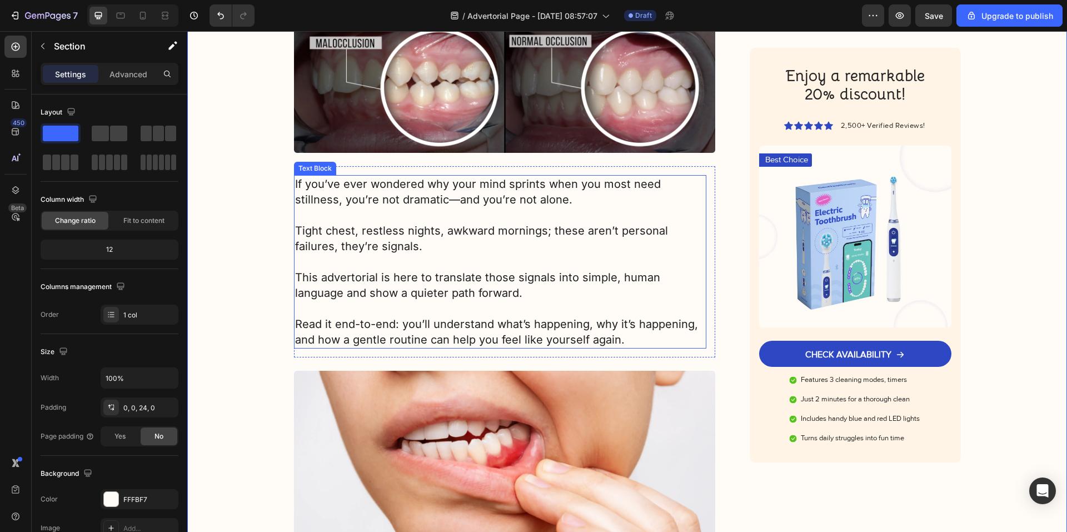
click at [350, 251] on p "Tight chest, restless nights, awkward mornings; these aren’t personal failures,…" at bounding box center [500, 238] width 411 height 31
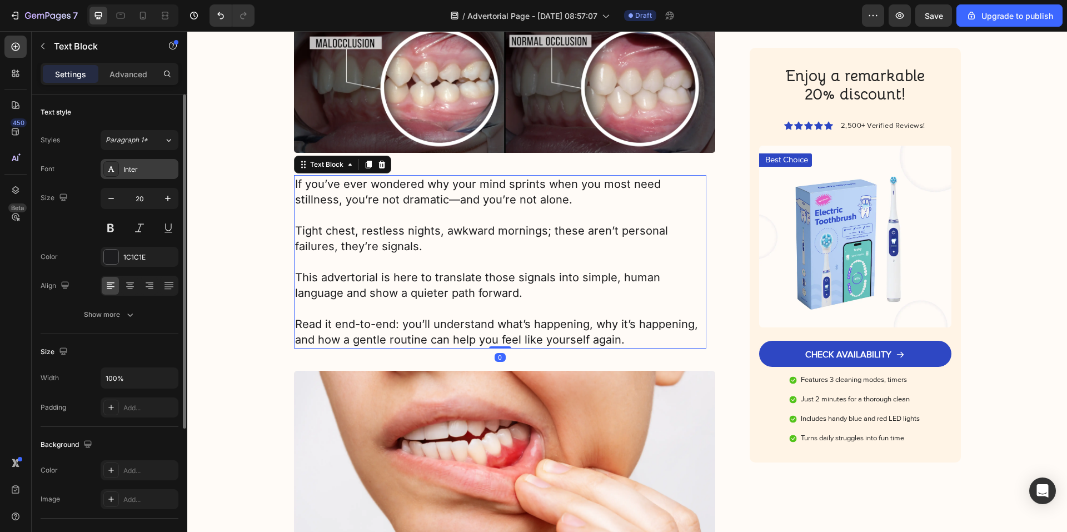
click at [148, 165] on div "Inter" at bounding box center [149, 170] width 52 height 10
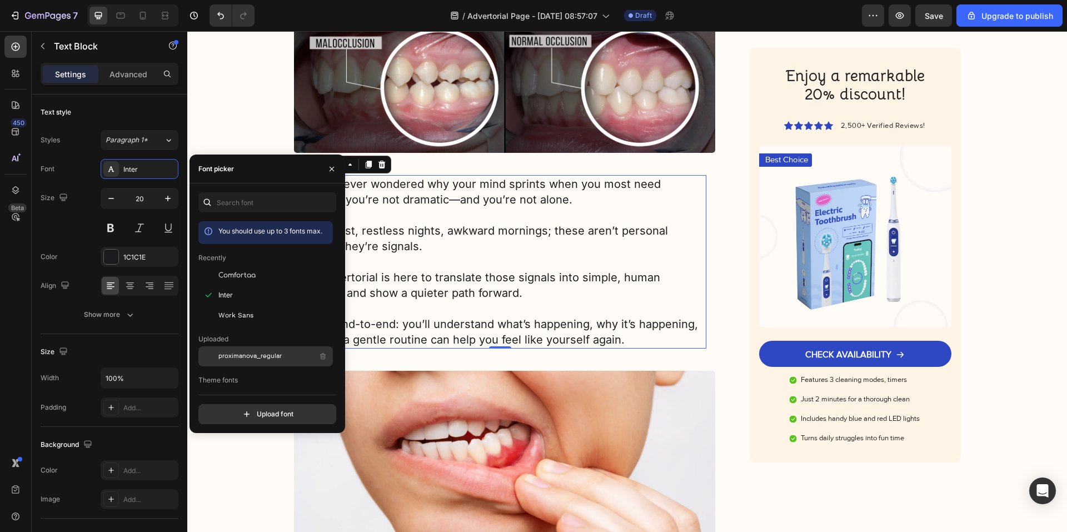
click at [259, 359] on span "proximanova_regular" at bounding box center [249, 356] width 63 height 10
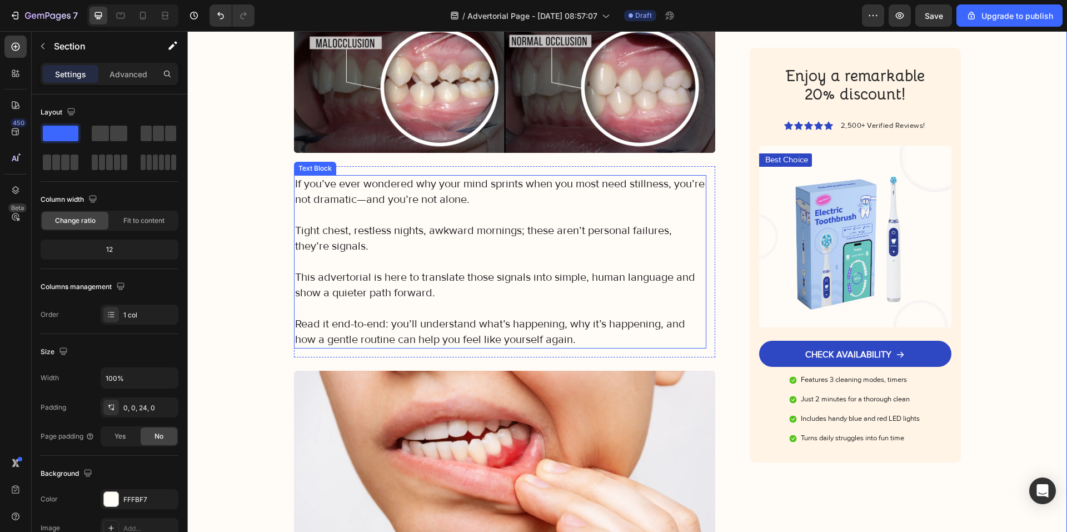
click at [320, 257] on p "Rich Text Editor. Editing area: main" at bounding box center [500, 262] width 411 height 16
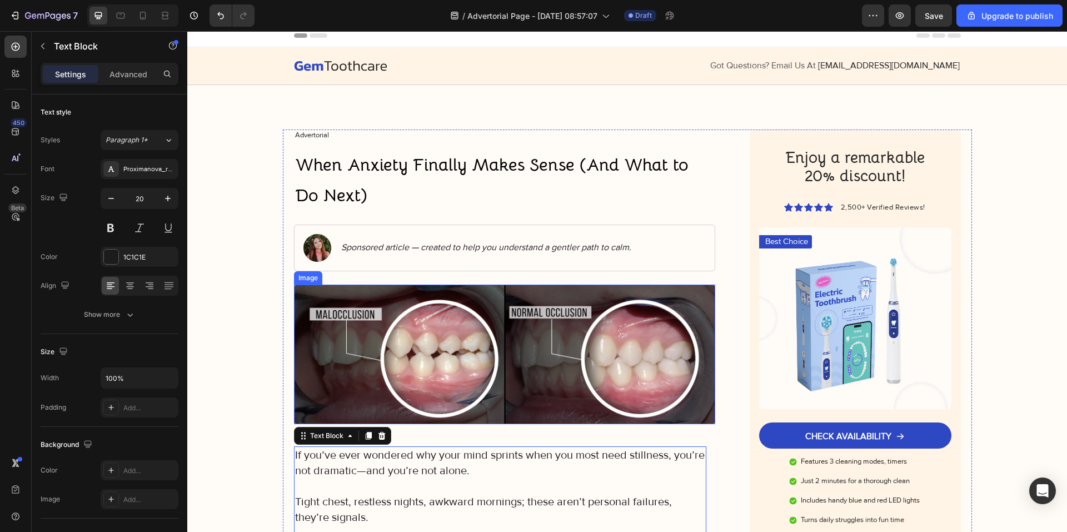
scroll to position [0, 0]
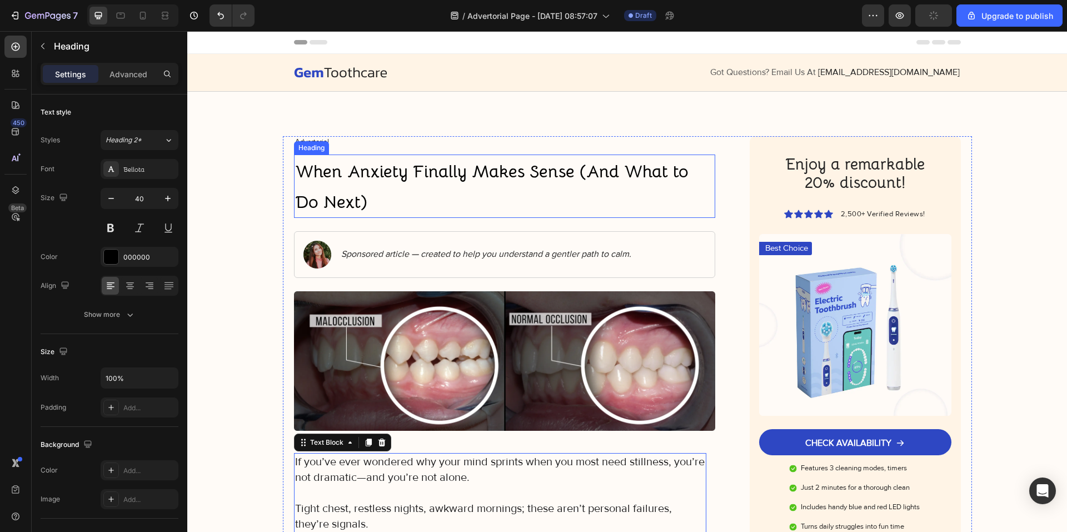
click at [344, 187] on p "⁠⁠⁠⁠⁠⁠⁠ When Anxiety Finally Makes Sense (And What to Do Next)" at bounding box center [505, 186] width 420 height 61
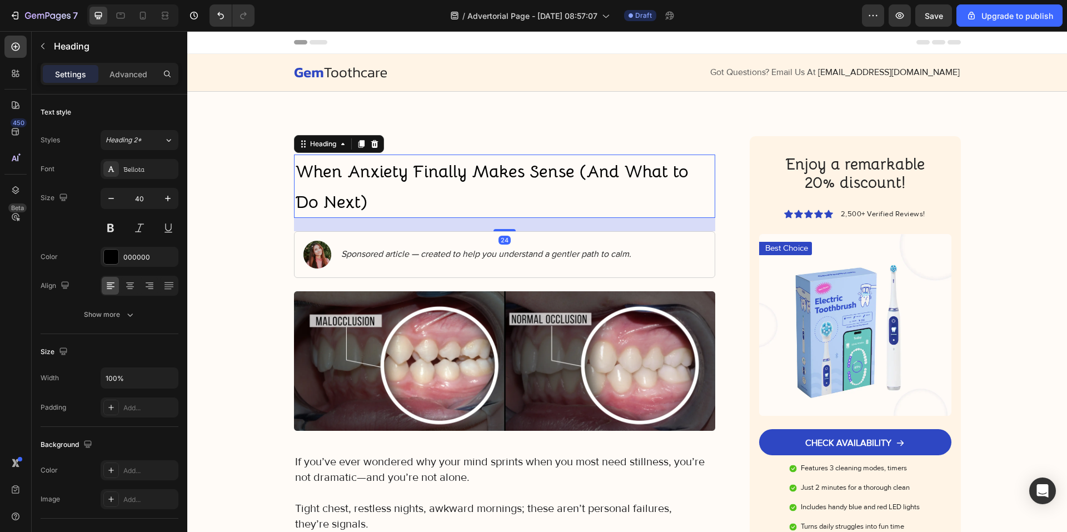
click at [358, 188] on p "⁠⁠⁠⁠⁠⁠⁠ When Anxiety Finally Makes Sense (And What to Do Next)" at bounding box center [505, 186] width 420 height 61
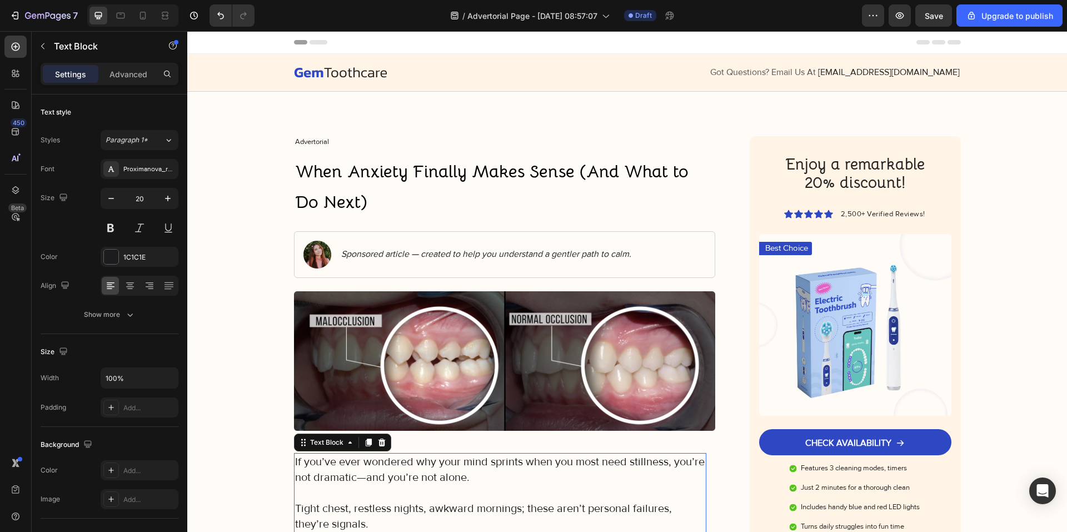
click at [351, 506] on p "Tight chest, restless nights, awkward mornings; these aren’t personal failures,…" at bounding box center [500, 516] width 411 height 31
click at [365, 185] on p "⁠⁠⁠⁠⁠⁠⁠ When Anxiety Finally Makes Sense (And What to Do Next)" at bounding box center [505, 186] width 420 height 61
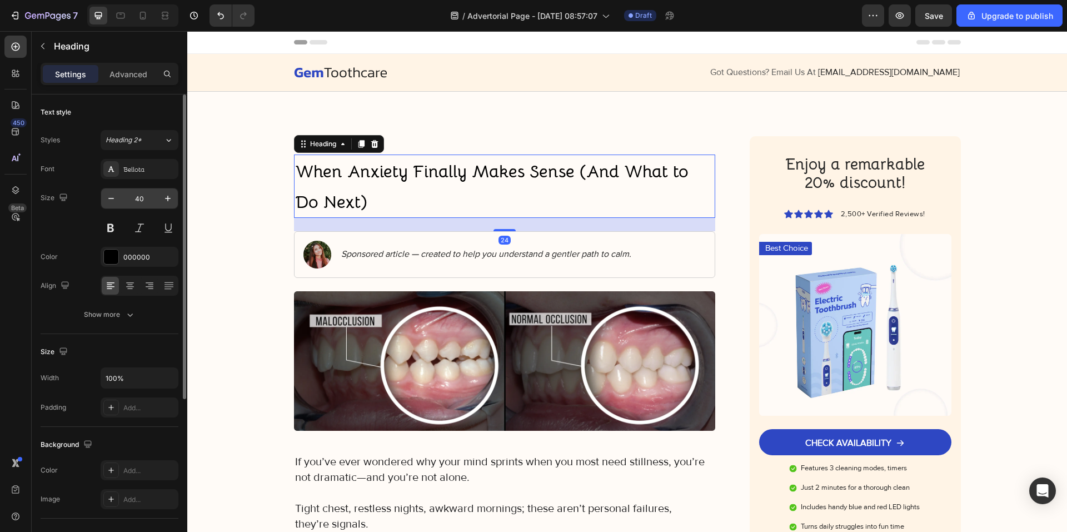
click at [147, 200] on input "40" at bounding box center [139, 198] width 37 height 20
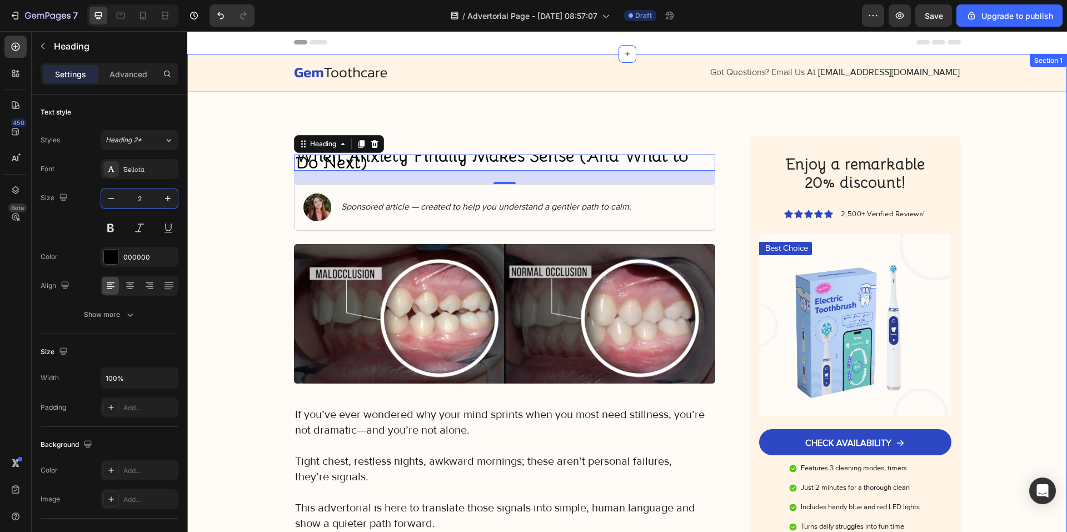
type input "24"
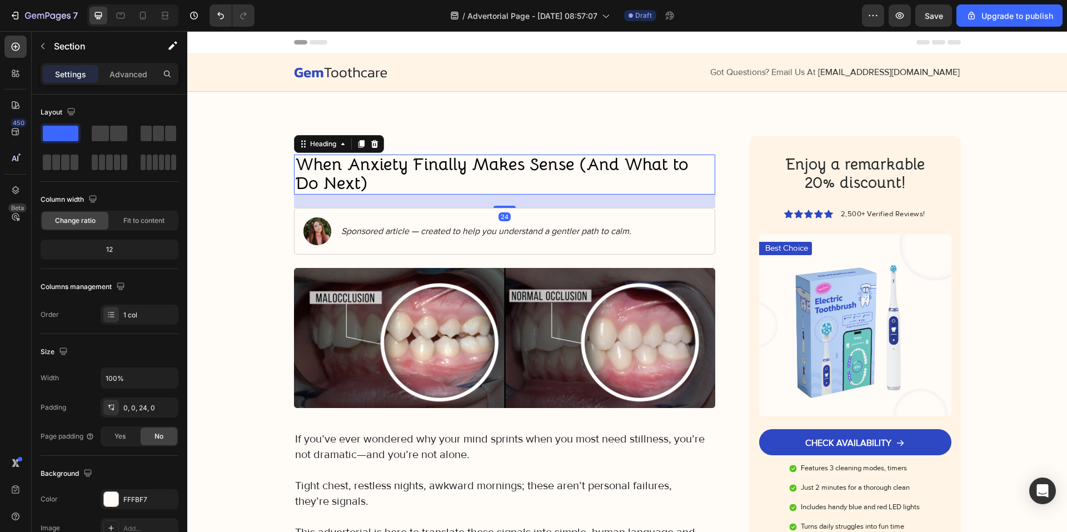
click at [388, 183] on p "⁠⁠⁠⁠⁠⁠⁠ When Anxiety Finally Makes Sense (And What to Do Next)" at bounding box center [505, 175] width 420 height 38
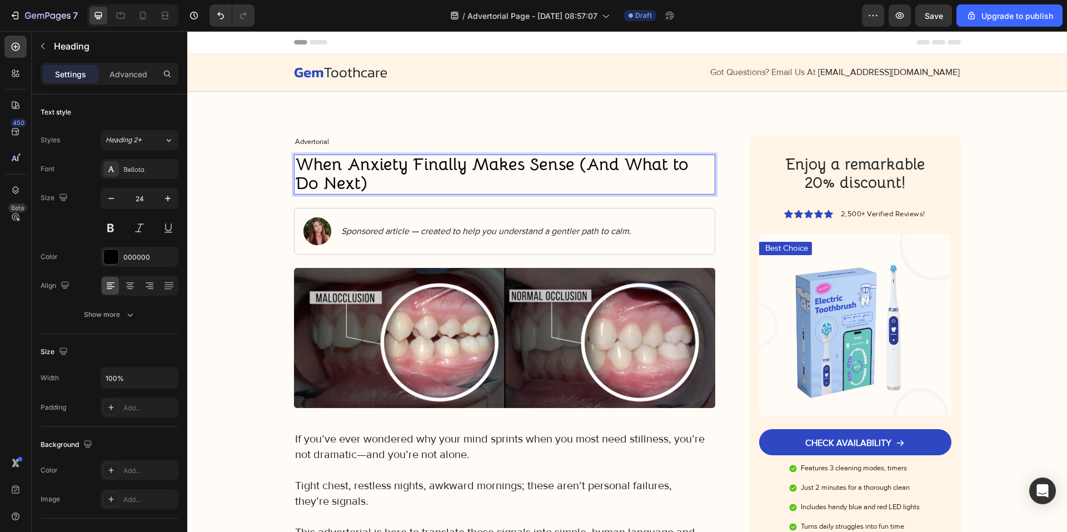
click at [381, 181] on p "When Anxiety Finally Makes Sense (And What to Do Next)" at bounding box center [505, 175] width 420 height 38
drag, startPoint x: 366, startPoint y: 183, endPoint x: 320, endPoint y: 183, distance: 45.6
click at [321, 183] on p "When Anxiety Finally Makes Sense (And What to Do Next)" at bounding box center [505, 175] width 420 height 38
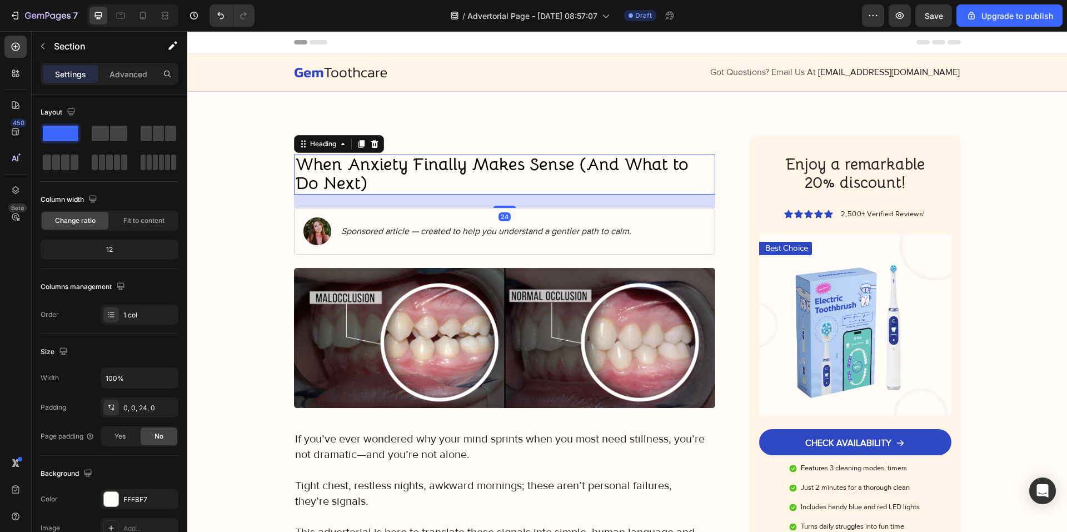
click at [357, 180] on strong "When Anxiety Finally Makes Sense (And What to Do Next)" at bounding box center [491, 173] width 393 height 41
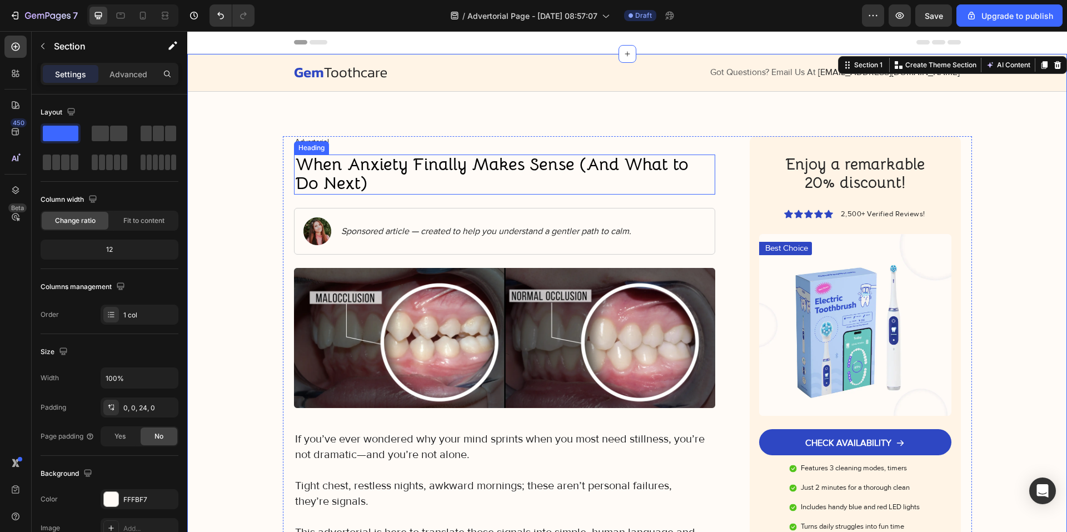
click at [323, 182] on strong "When Anxiety Finally Makes Sense (And What to Do Next)" at bounding box center [491, 173] width 393 height 41
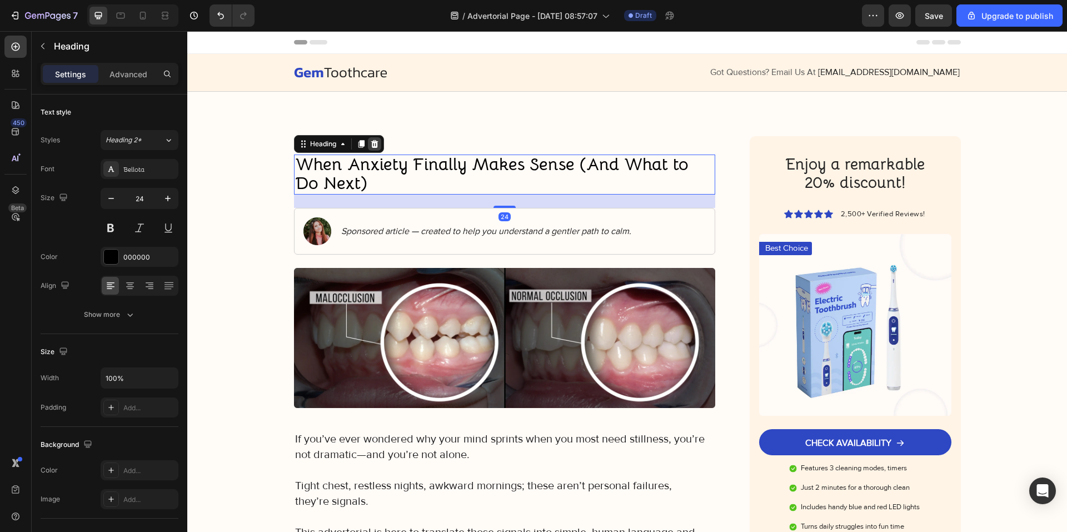
click at [372, 143] on icon at bounding box center [374, 144] width 7 height 8
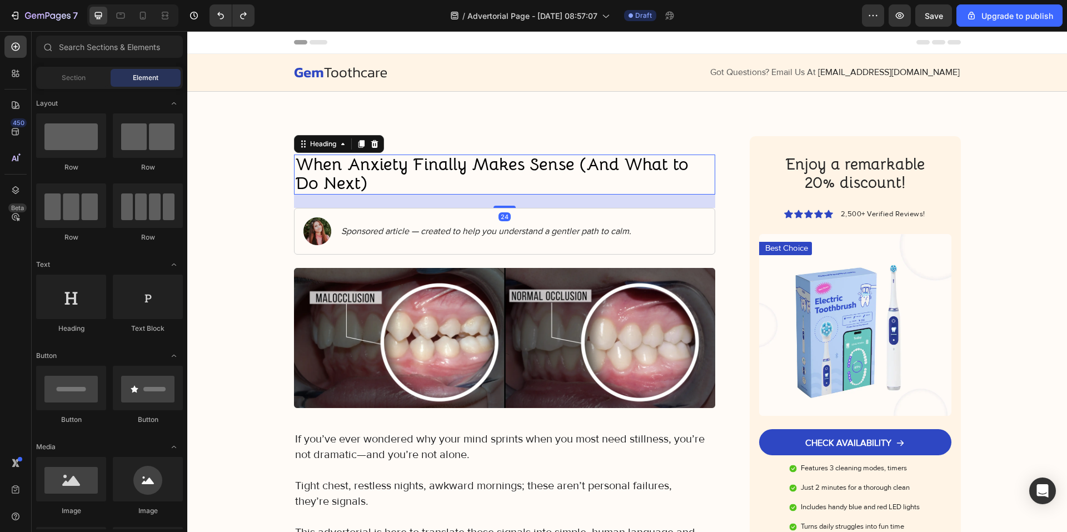
click at [315, 182] on strong "When Anxiety Finally Makes Sense (And What to Do Next)" at bounding box center [491, 173] width 393 height 41
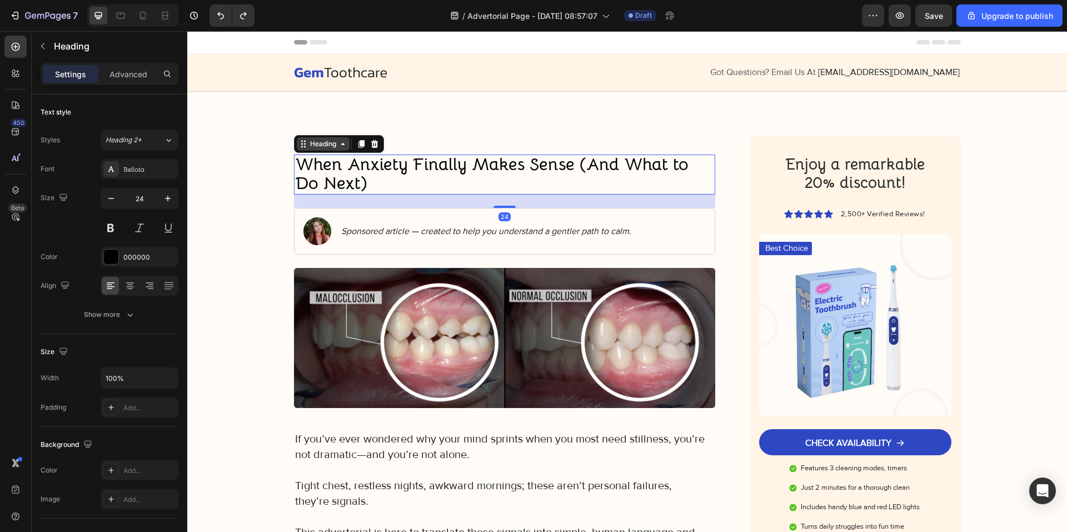
click at [310, 148] on div "Heading" at bounding box center [339, 144] width 90 height 18
click at [311, 145] on div "Heading" at bounding box center [323, 144] width 31 height 10
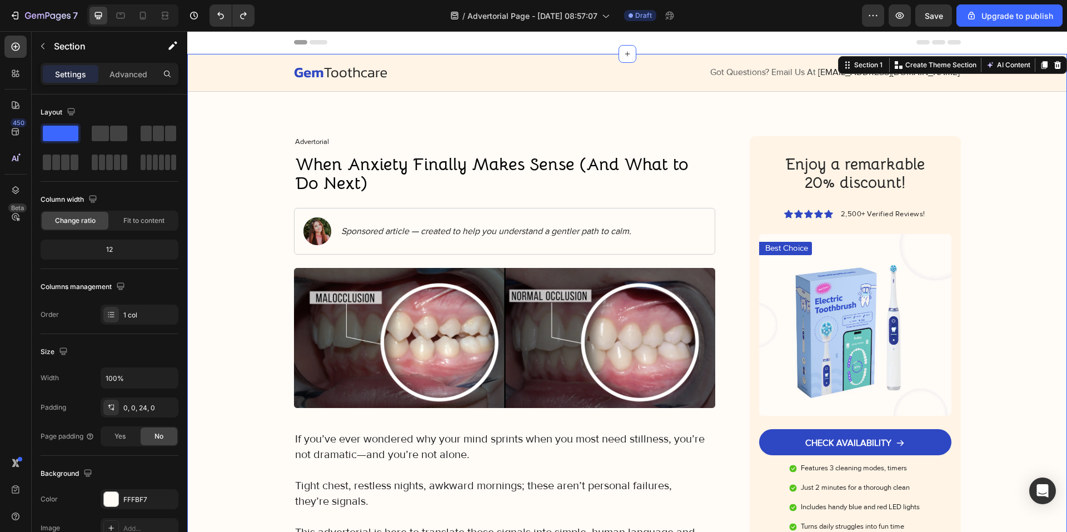
click at [101, 44] on p "Section" at bounding box center [99, 45] width 91 height 13
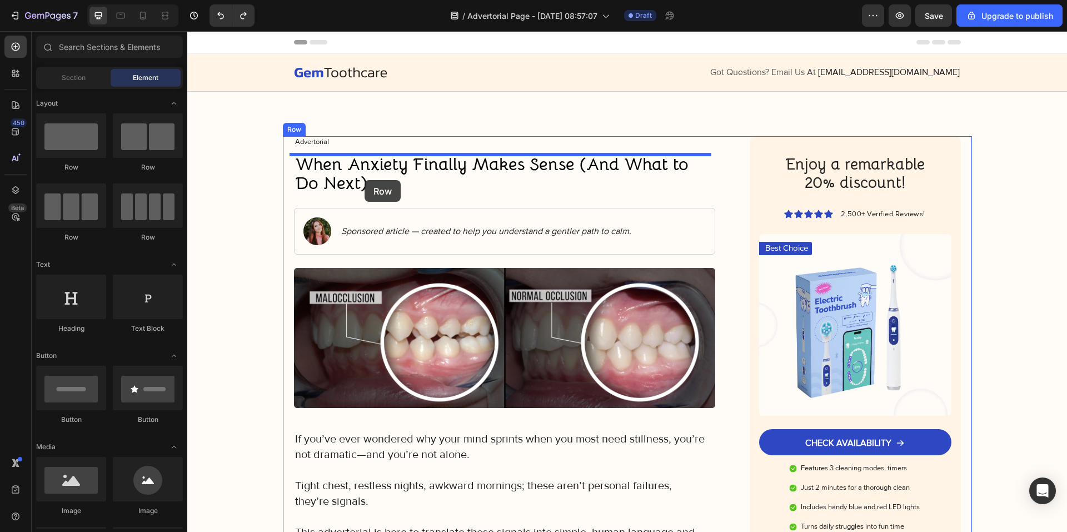
drag, startPoint x: 367, startPoint y: 199, endPoint x: 365, endPoint y: 180, distance: 19.5
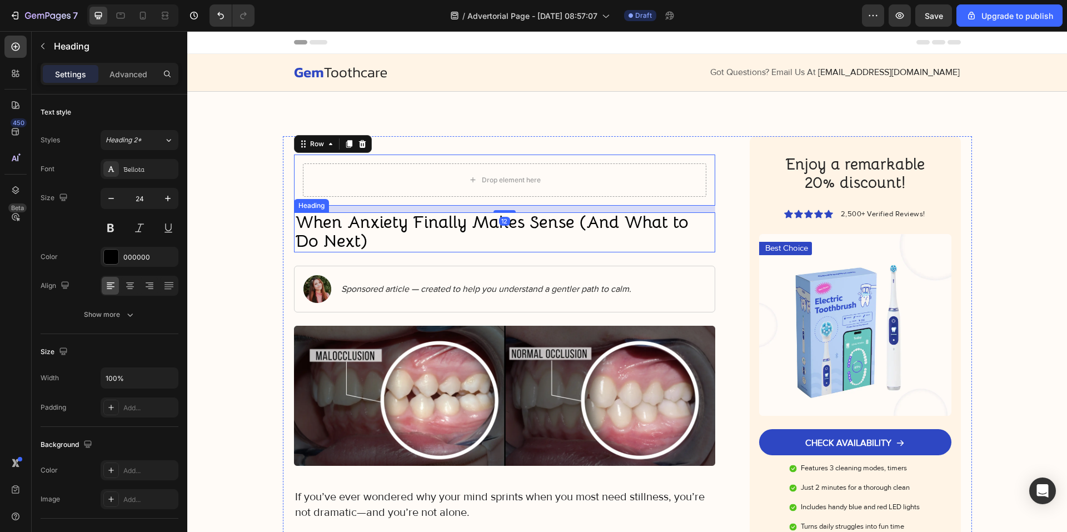
click at [358, 231] on strong "When Anxiety Finally Makes Sense (And What to Do Next)" at bounding box center [491, 231] width 393 height 41
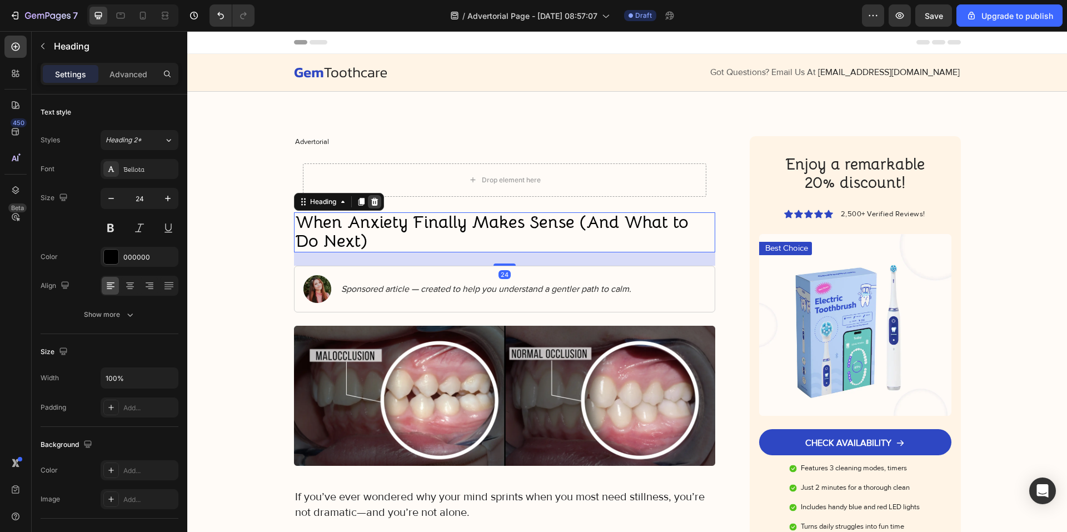
click at [373, 206] on icon at bounding box center [374, 201] width 9 height 9
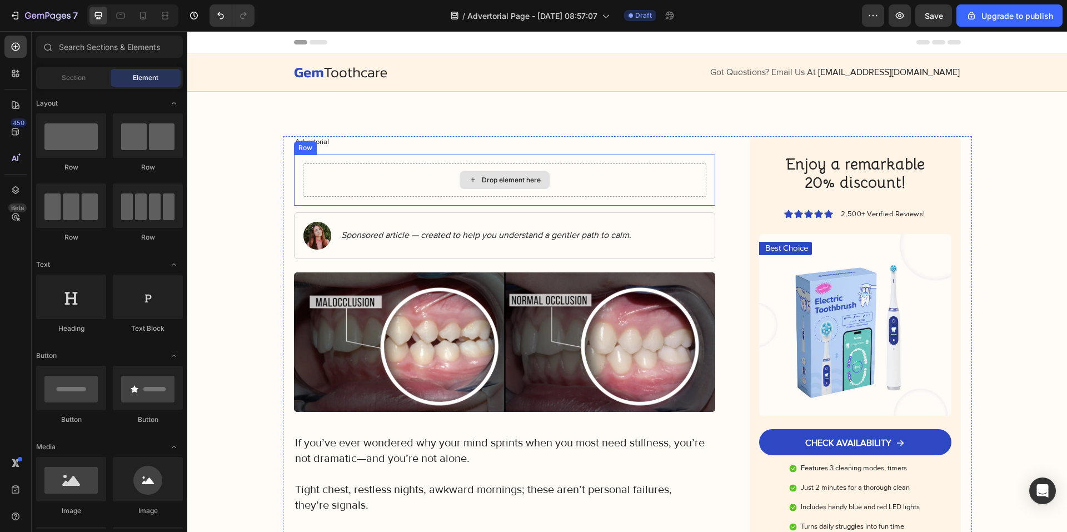
click at [339, 193] on div "Drop element here" at bounding box center [505, 179] width 404 height 33
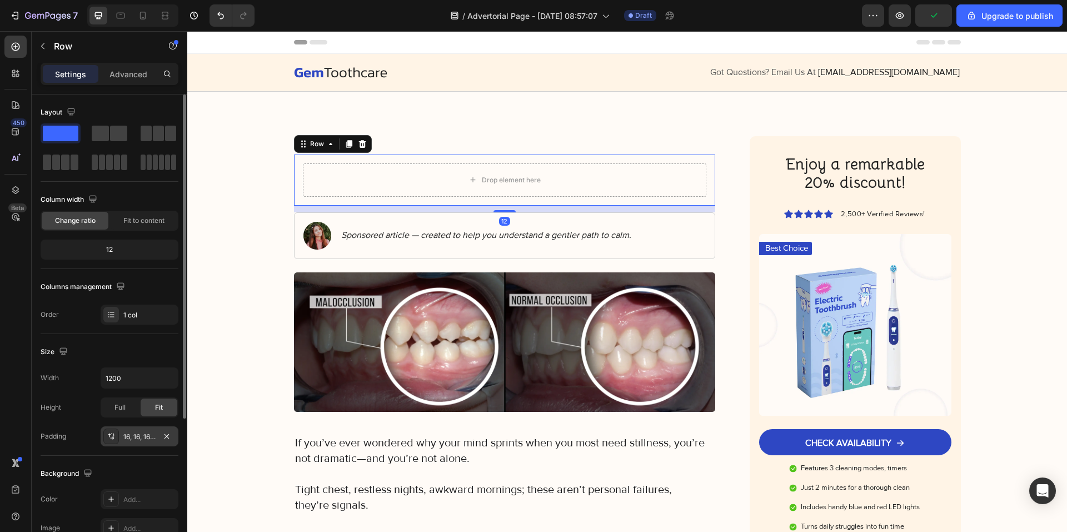
click at [127, 436] on div "16, 16, 16, 16" at bounding box center [139, 437] width 32 height 10
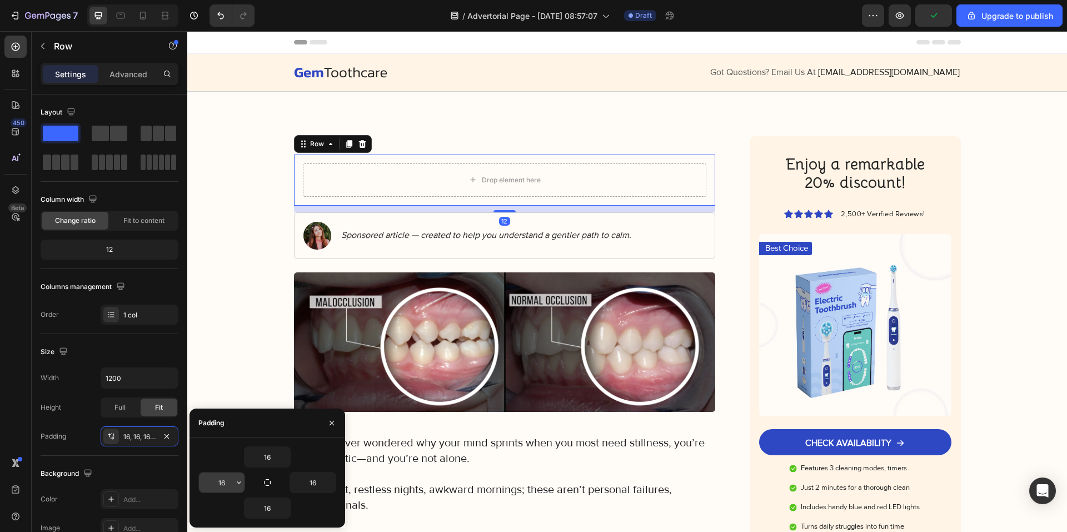
click at [231, 475] on input "16" at bounding box center [222, 482] width 46 height 20
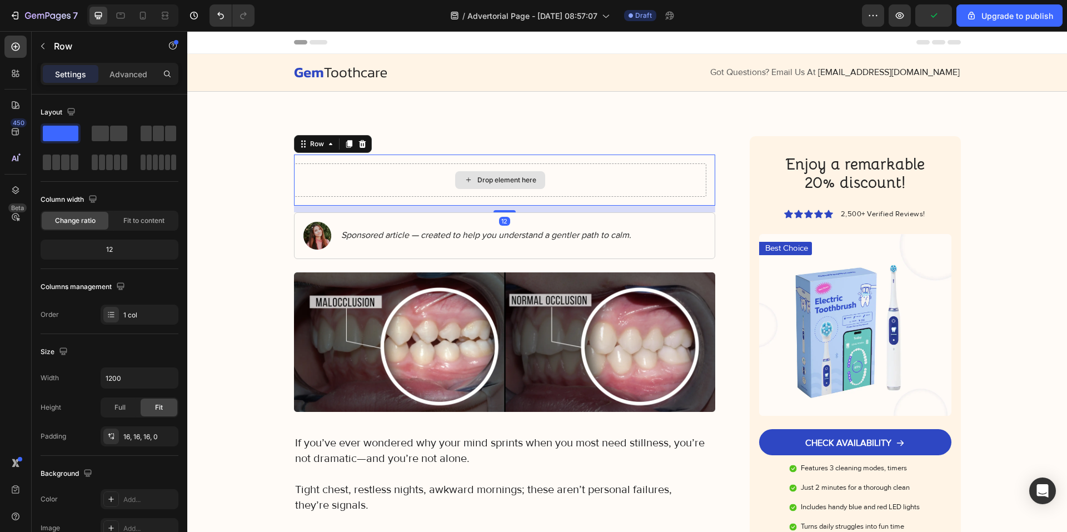
click at [375, 188] on div "Drop element here" at bounding box center [500, 179] width 413 height 33
click at [76, 54] on div "Row" at bounding box center [95, 46] width 127 height 29
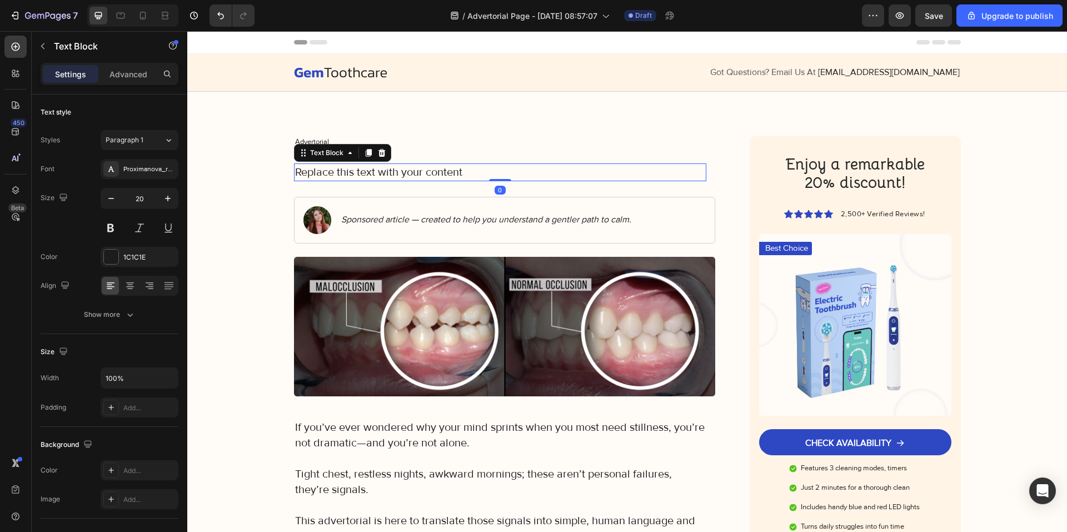
click at [475, 172] on div "Replace this text with your content" at bounding box center [500, 172] width 413 height 18
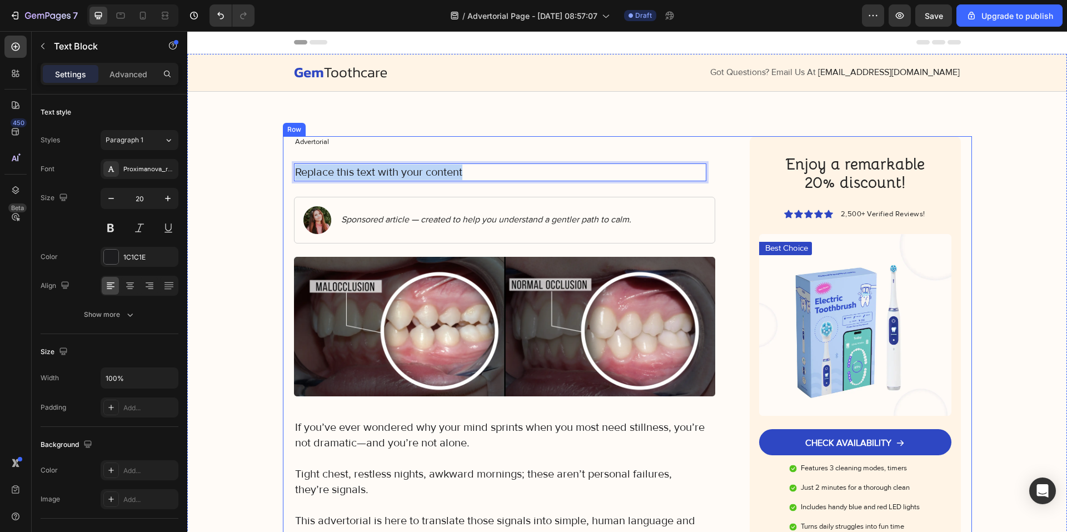
drag, startPoint x: 371, startPoint y: 179, endPoint x: 288, endPoint y: 180, distance: 82.8
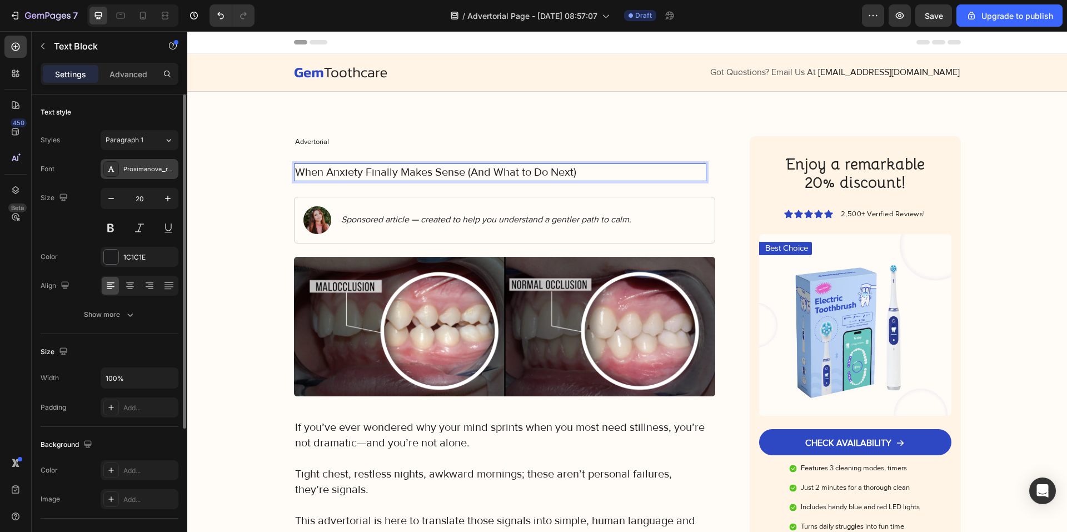
click at [150, 172] on div "Proximanova_regular" at bounding box center [149, 170] width 52 height 10
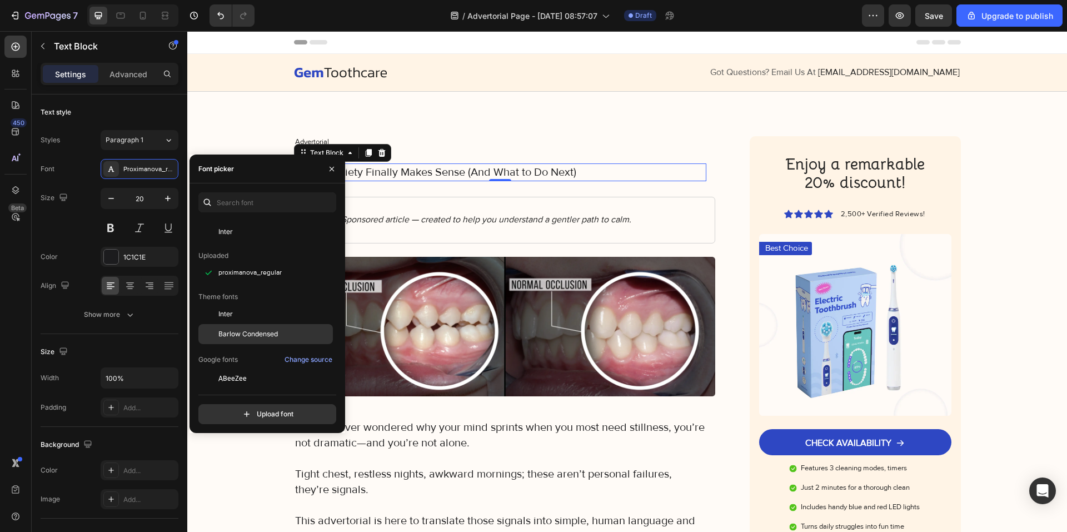
scroll to position [111, 0]
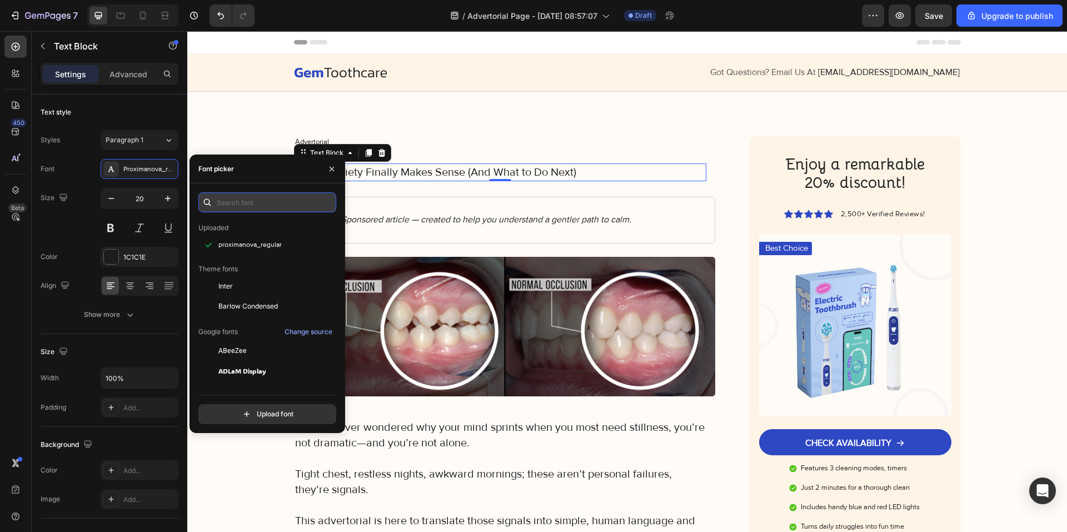
click at [261, 199] on input "text" at bounding box center [267, 202] width 138 height 20
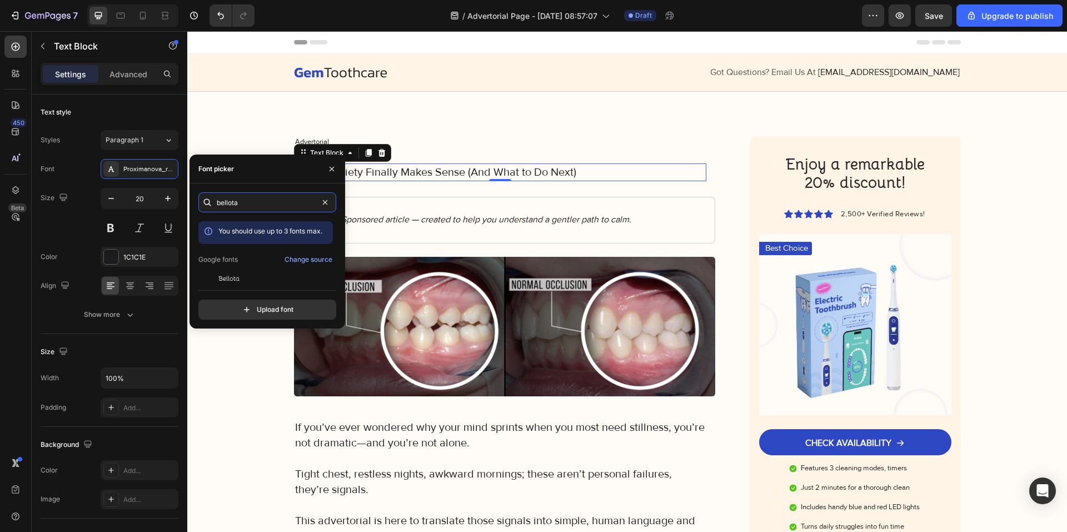
type input "bellota"
click at [255, 283] on div "bellota You should use up to 3 fonts max. Google fonts Change source Bellota Be…" at bounding box center [267, 255] width 138 height 127
click at [255, 280] on div "Bellota" at bounding box center [274, 278] width 112 height 10
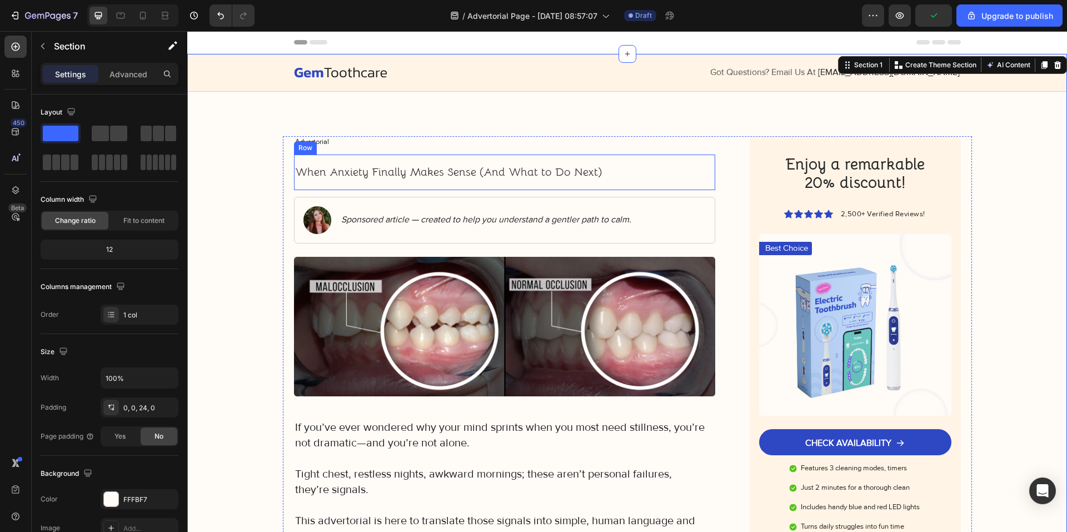
click at [362, 180] on div "When Anxiety Finally Makes Sense (And What to Do Next)" at bounding box center [500, 172] width 413 height 18
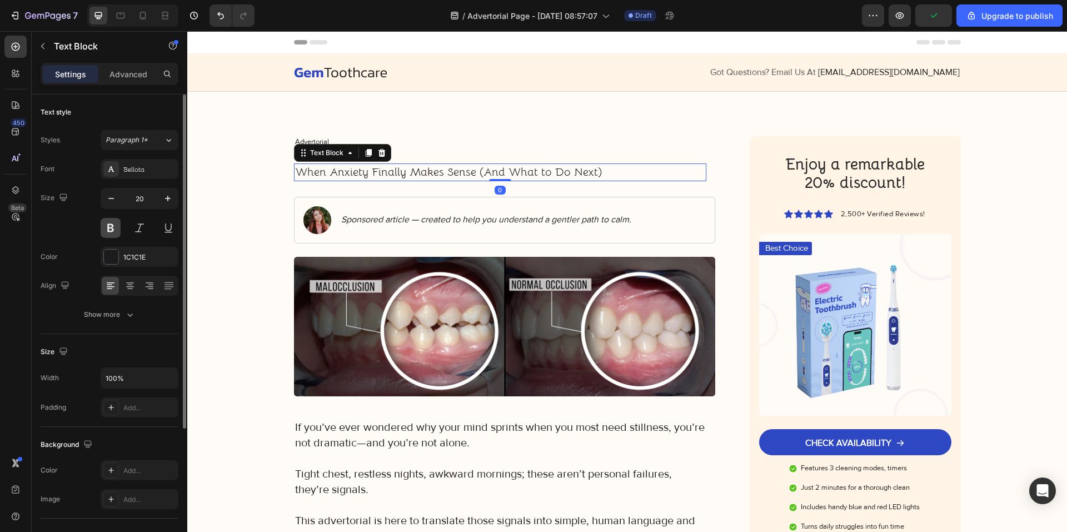
click at [112, 224] on button at bounding box center [111, 228] width 20 height 20
click at [170, 196] on icon "button" at bounding box center [167, 198] width 11 height 11
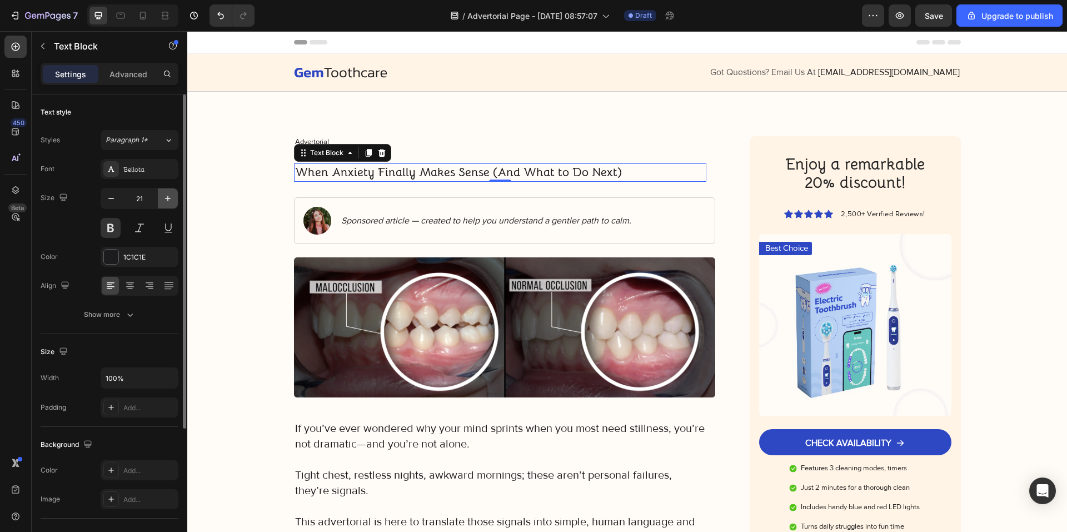
click at [170, 196] on icon "button" at bounding box center [167, 198] width 11 height 11
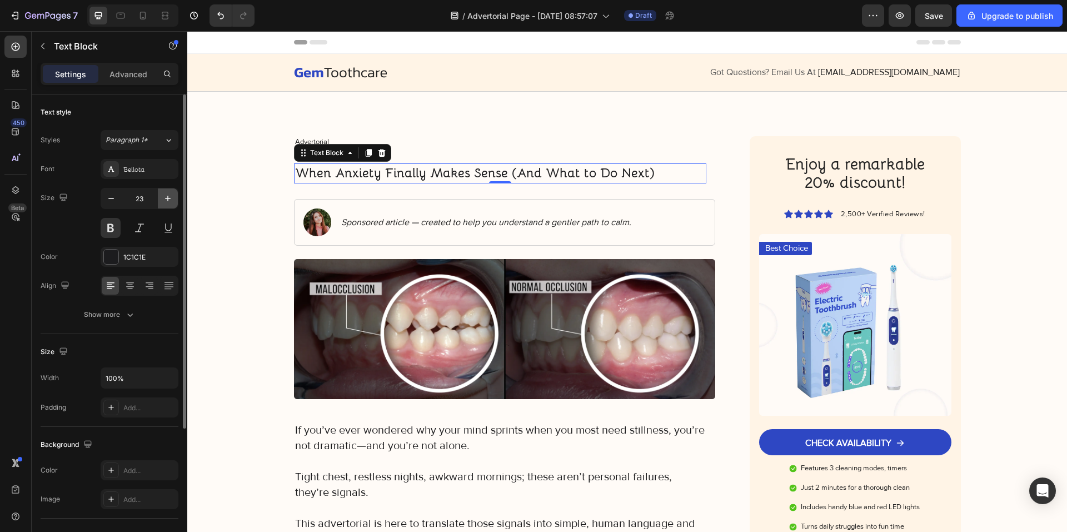
click at [170, 196] on icon "button" at bounding box center [167, 198] width 11 height 11
type input "24"
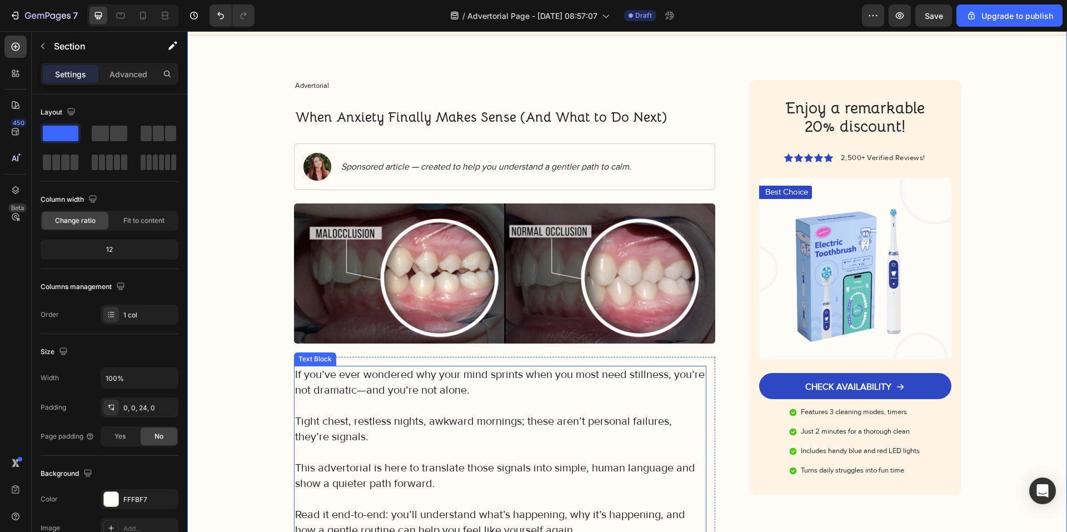
scroll to position [56, 0]
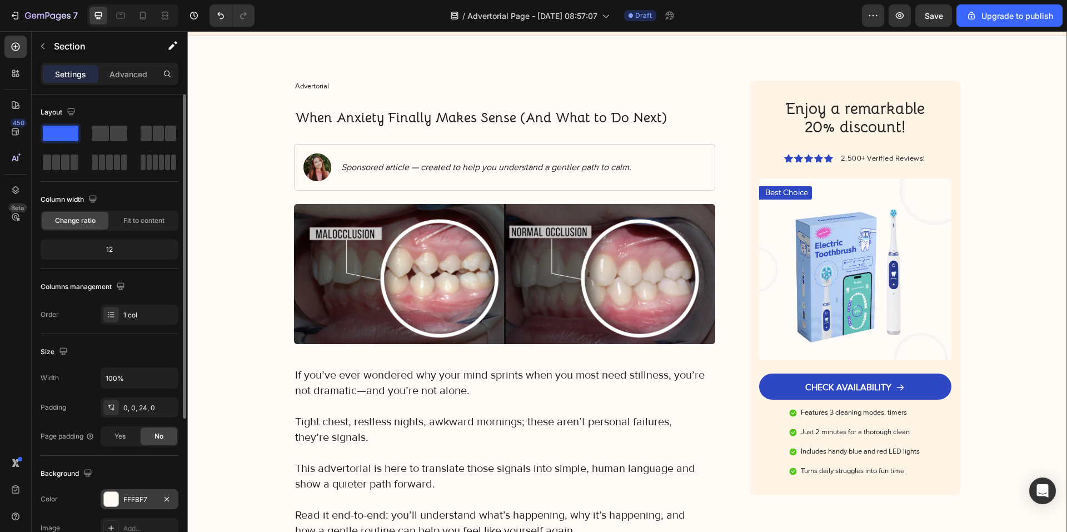
click at [151, 507] on div "FFFBF7" at bounding box center [140, 499] width 78 height 20
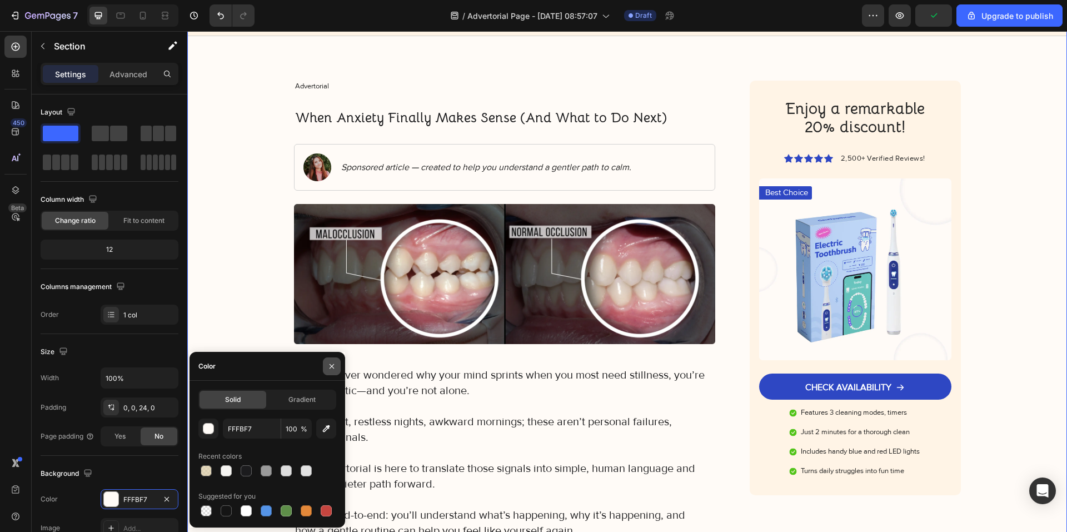
drag, startPoint x: 330, startPoint y: 363, endPoint x: 107, endPoint y: 341, distance: 223.4
click at [330, 363] on icon "button" at bounding box center [331, 366] width 9 height 9
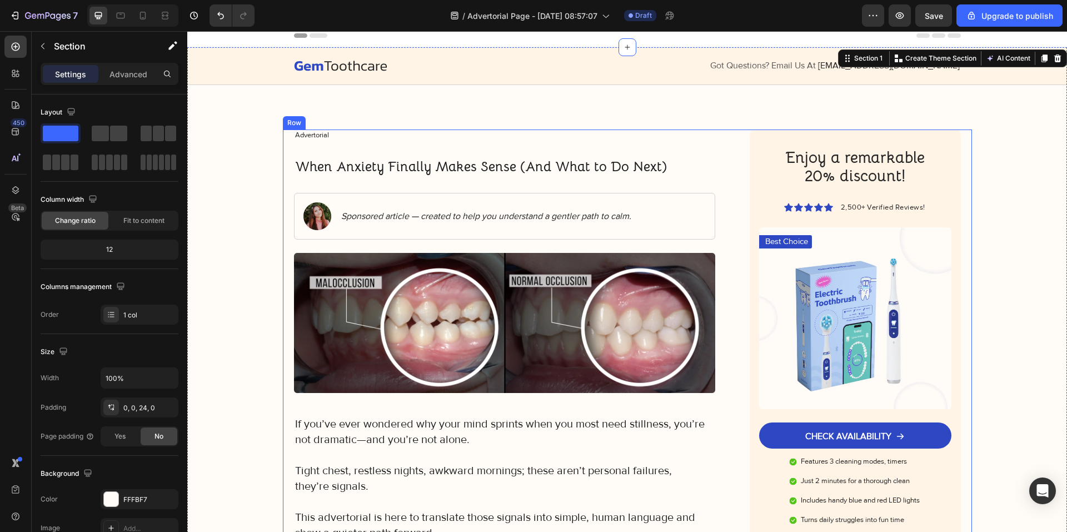
scroll to position [0, 0]
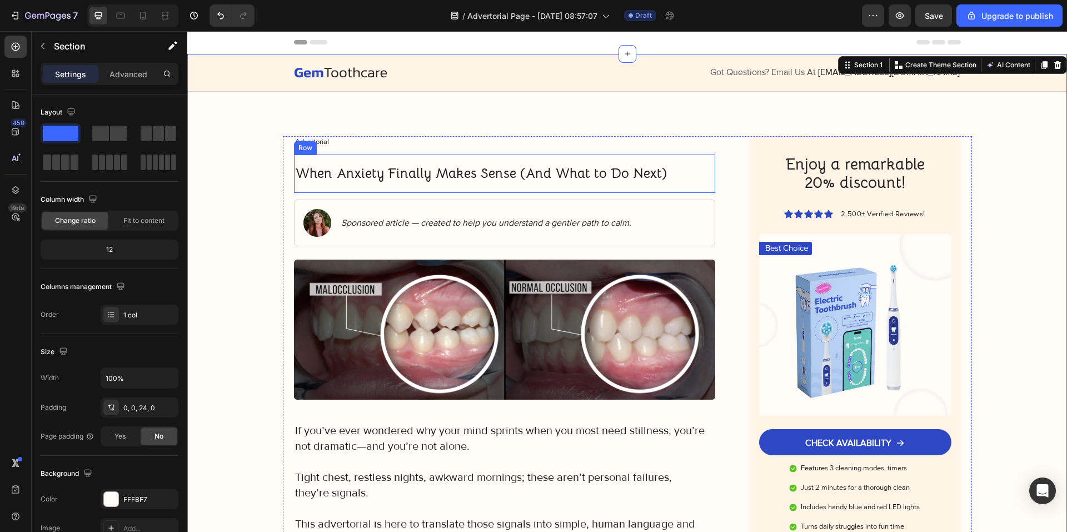
click at [377, 168] on p "When Anxiety Finally Makes Sense (And What to Do Next)" at bounding box center [500, 174] width 411 height 19
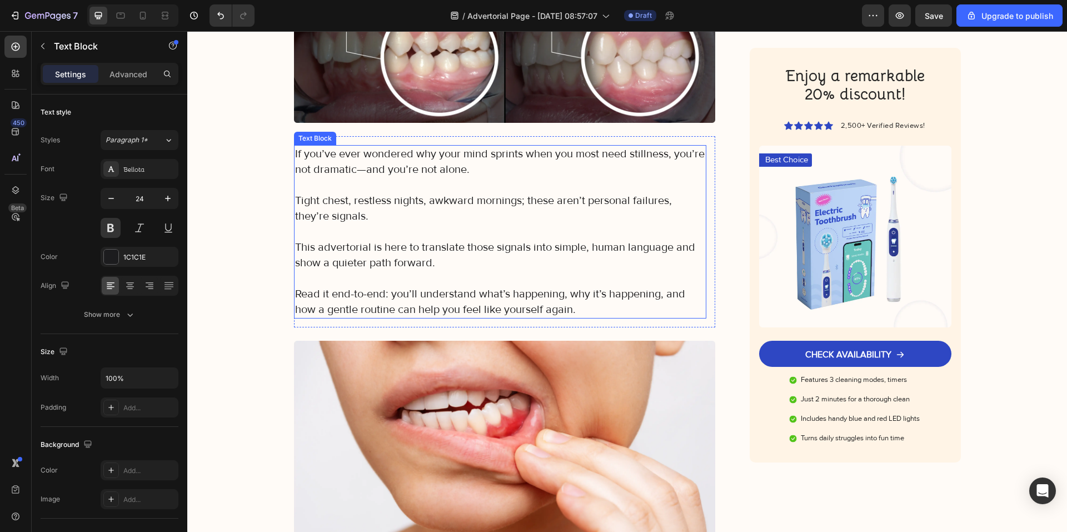
scroll to position [278, 0]
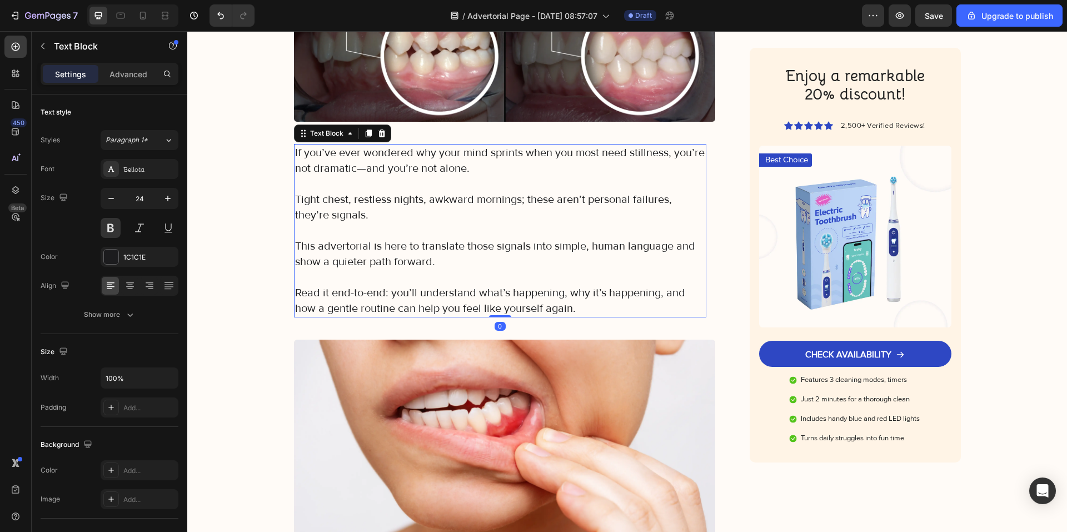
click at [388, 271] on p "Rich Text Editor. Editing area: main" at bounding box center [500, 278] width 411 height 16
click at [122, 19] on icon at bounding box center [120, 15] width 11 height 11
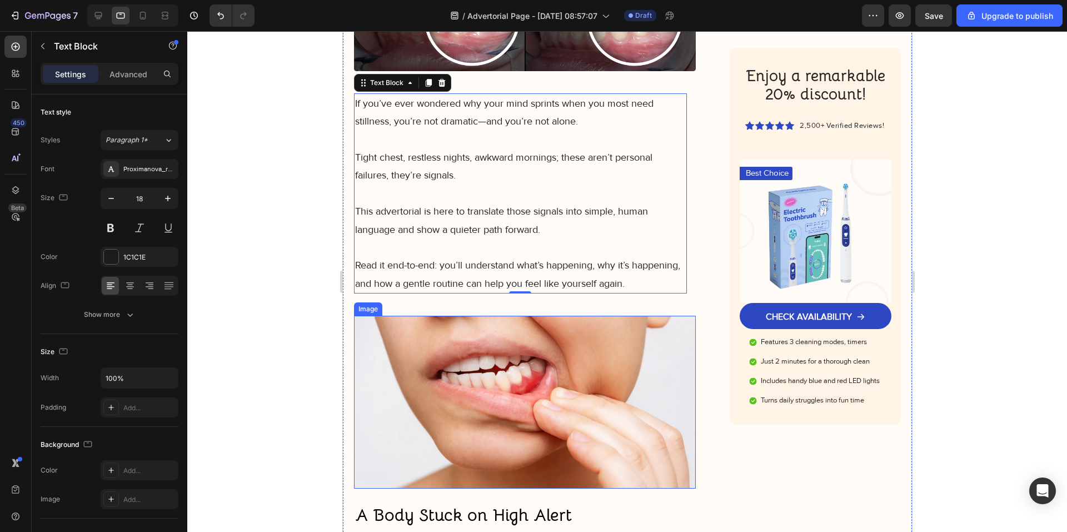
scroll to position [213, 0]
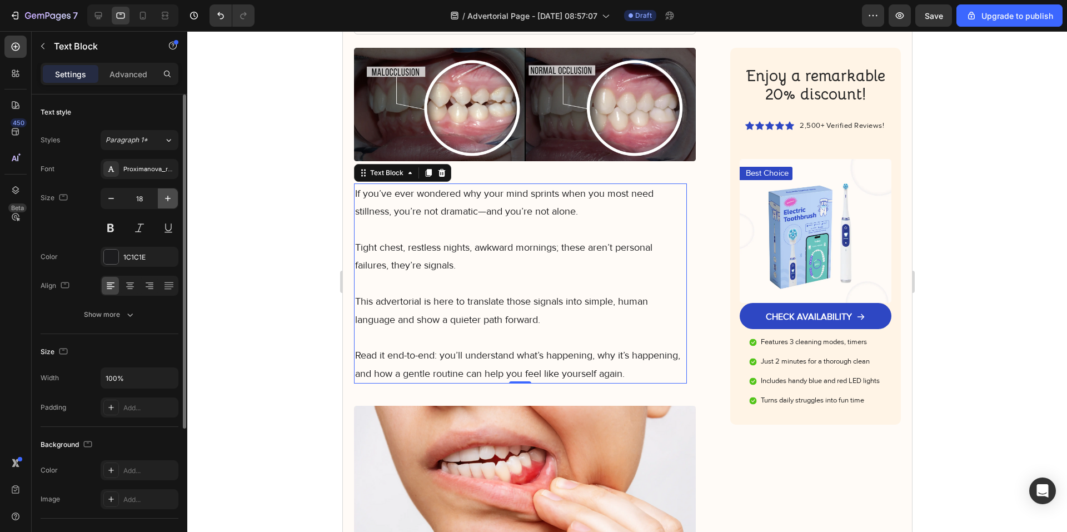
click at [170, 201] on icon "button" at bounding box center [167, 198] width 11 height 11
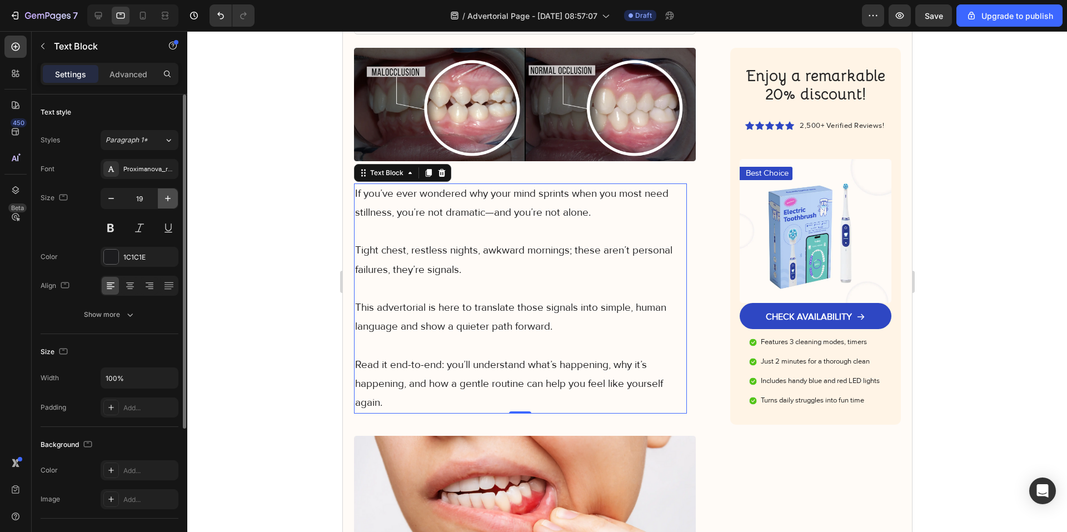
click at [170, 201] on icon "button" at bounding box center [167, 198] width 11 height 11
type input "20"
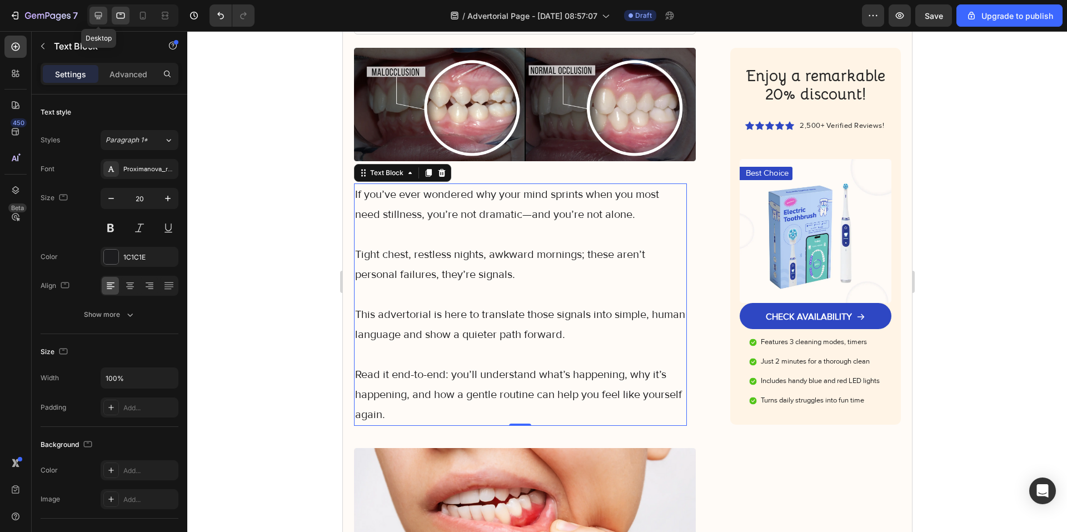
click at [94, 16] on icon at bounding box center [98, 15] width 11 height 11
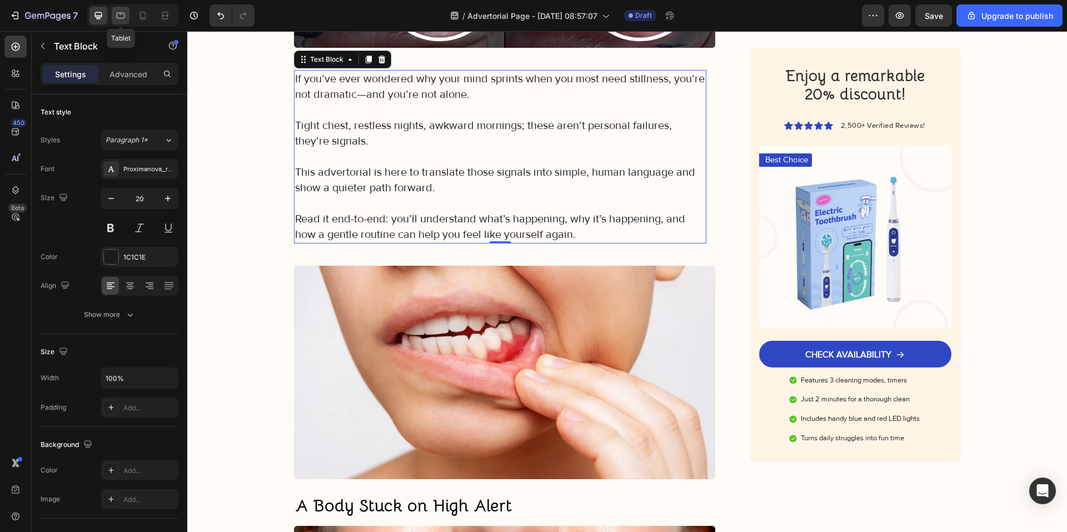
click at [115, 17] on icon at bounding box center [120, 15] width 11 height 11
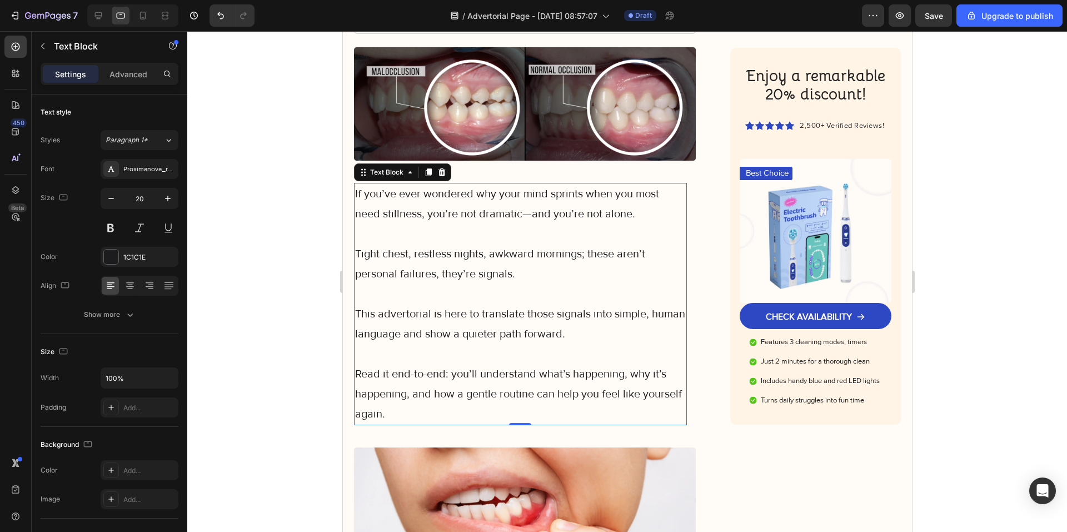
scroll to position [213, 0]
click at [393, 169] on div "Text Block" at bounding box center [386, 173] width 38 height 10
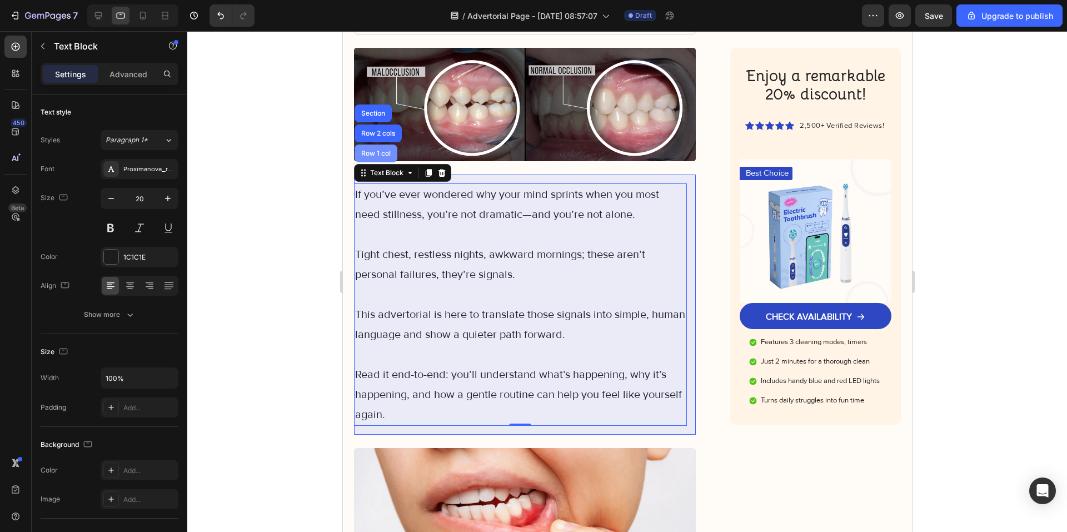
click at [385, 156] on div "Row 1 col" at bounding box center [375, 154] width 43 height 18
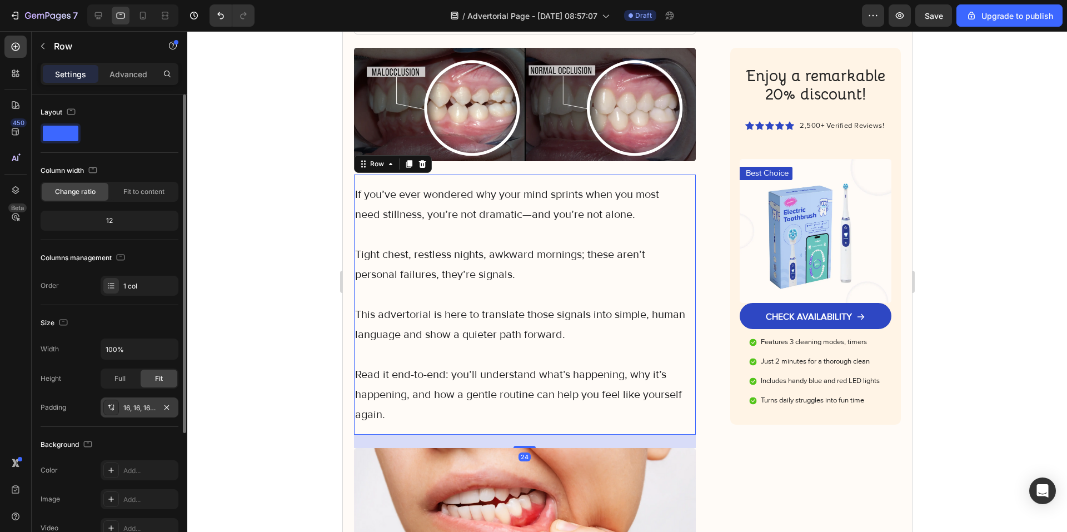
click at [140, 410] on div "16, 16, 16, 0" at bounding box center [139, 408] width 32 height 10
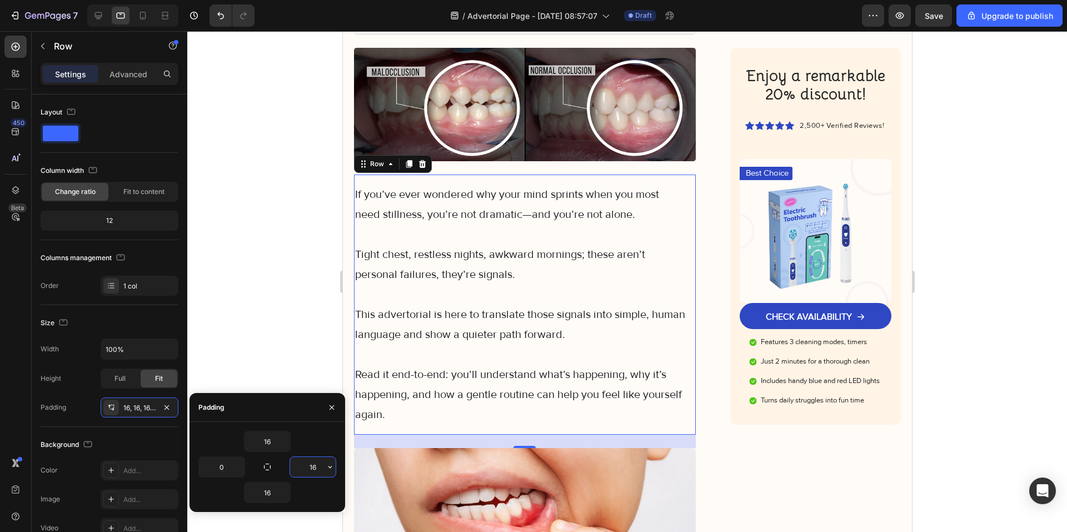
click at [315, 471] on input "16" at bounding box center [313, 467] width 46 height 20
click at [322, 305] on div at bounding box center [627, 281] width 880 height 501
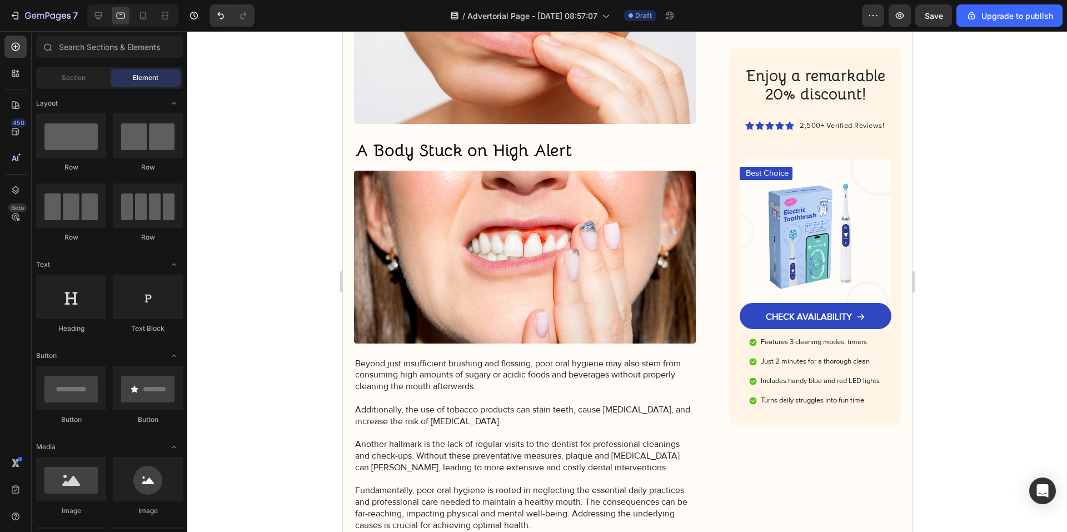
scroll to position [714, 0]
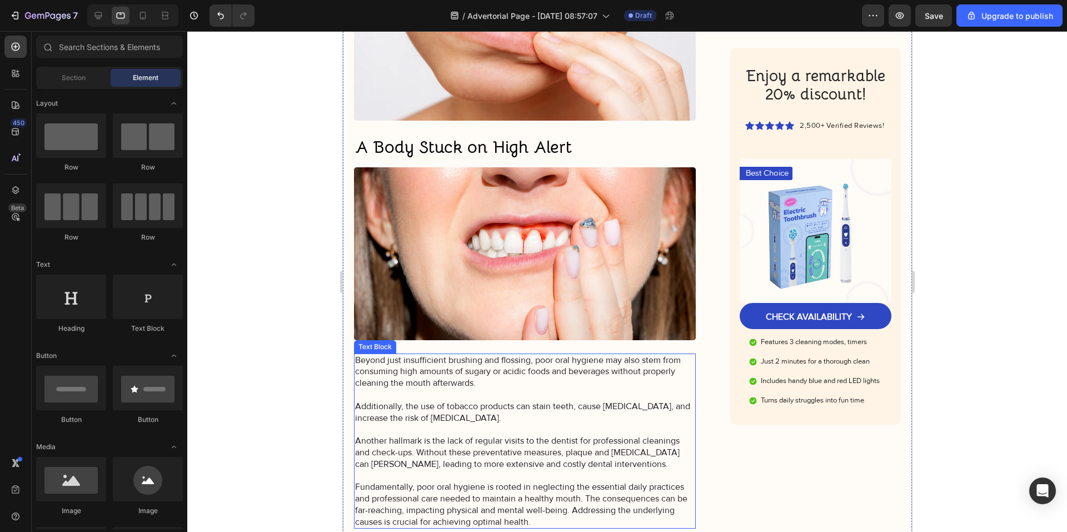
click at [422, 432] on p "Beyond just insufficient brushing and flossing, poor oral hygiene may also stem…" at bounding box center [525, 441] width 340 height 173
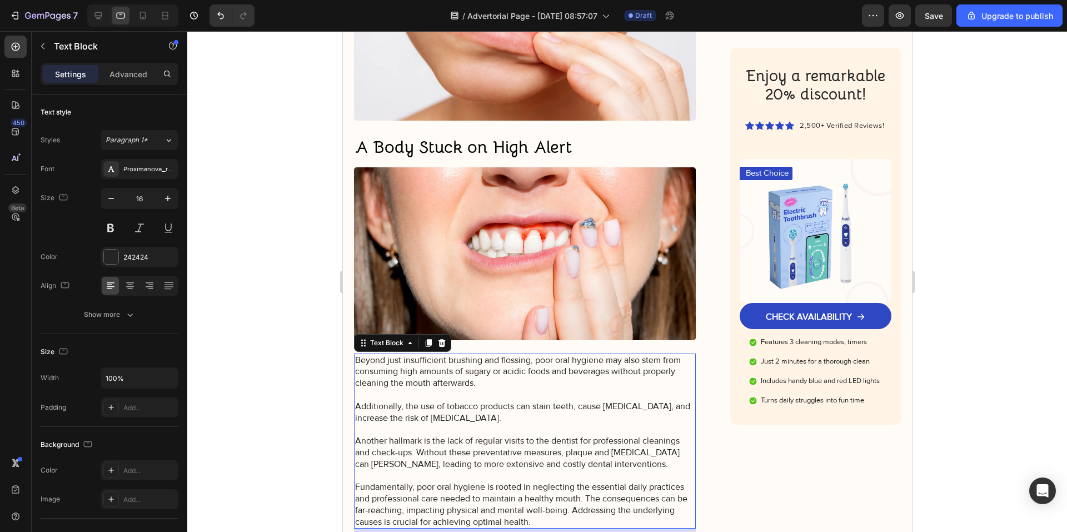
click at [313, 373] on div at bounding box center [627, 281] width 880 height 501
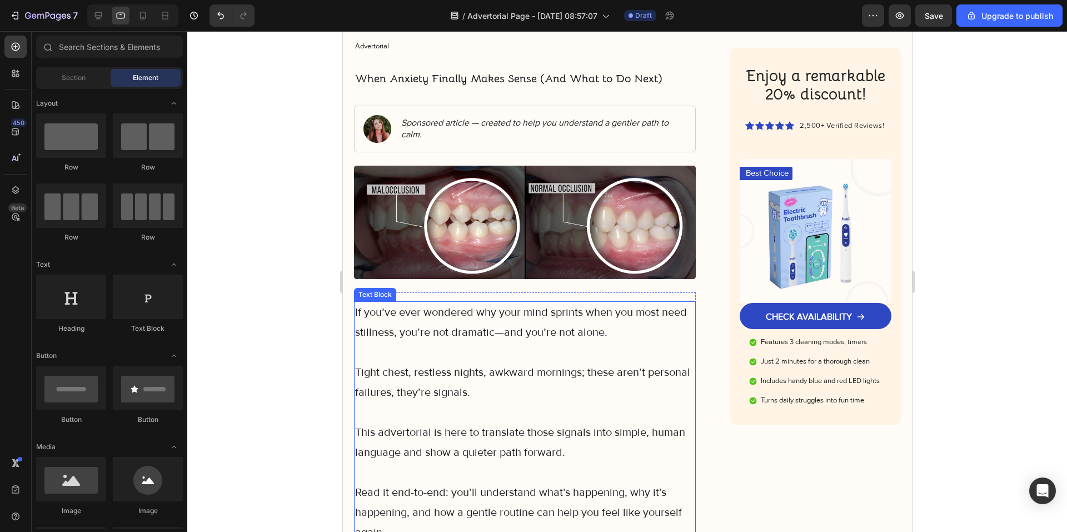
scroll to position [102, 0]
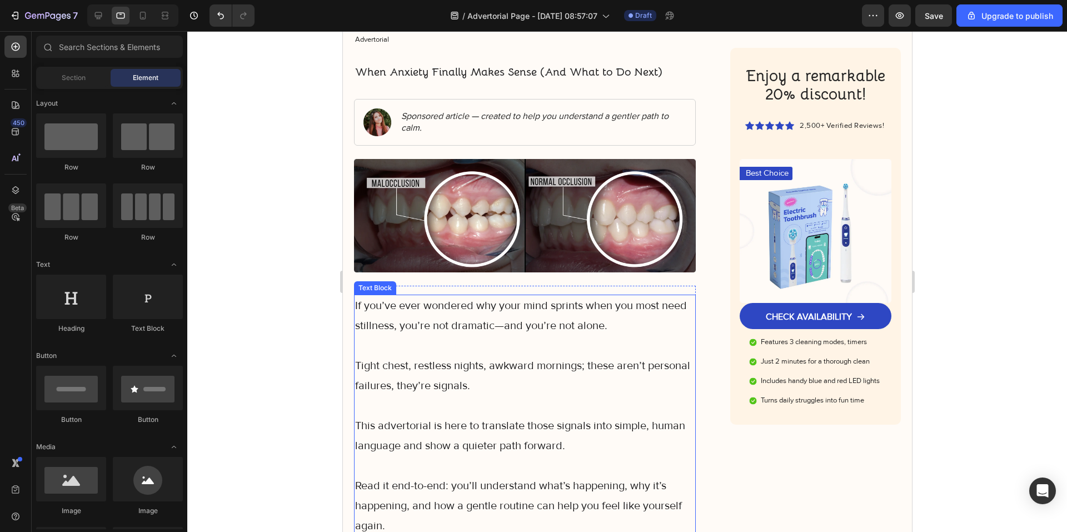
click at [412, 348] on p "Rich Text Editor. Editing area: main" at bounding box center [525, 346] width 340 height 20
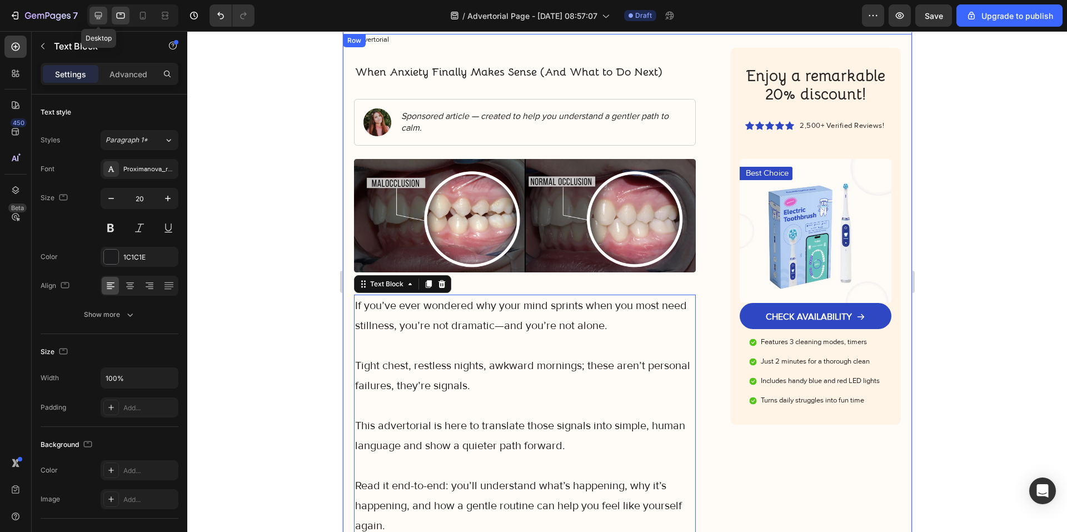
click at [103, 14] on icon at bounding box center [98, 15] width 11 height 11
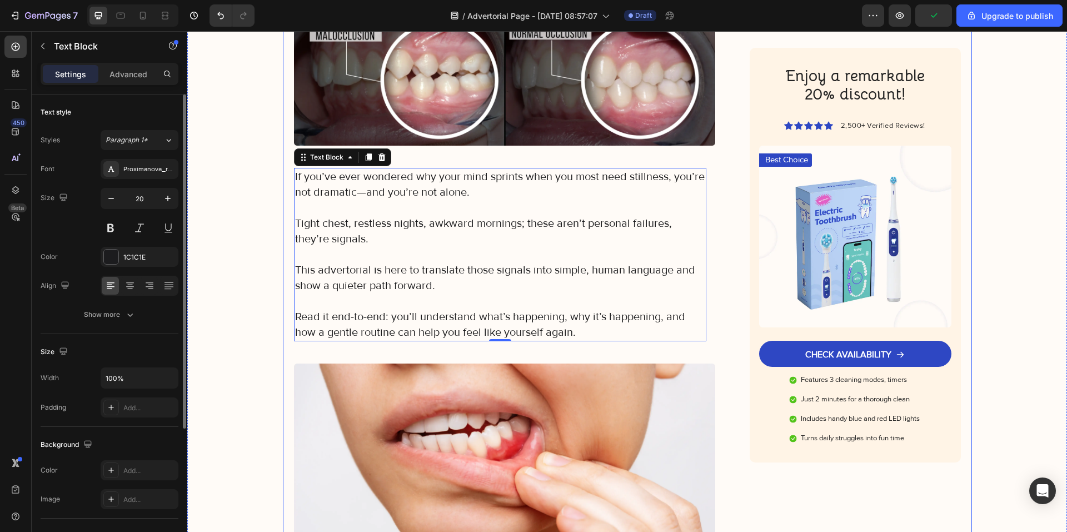
scroll to position [185, 0]
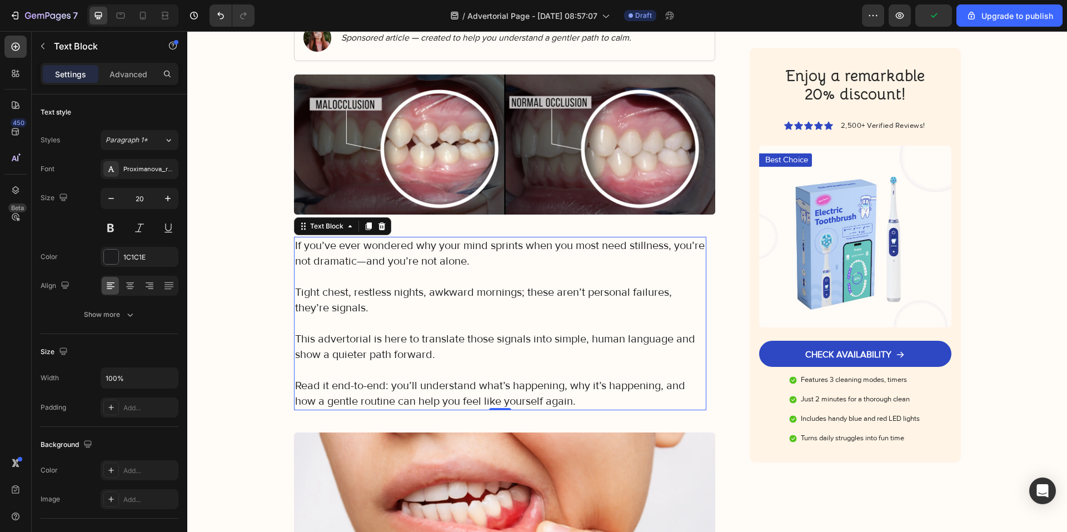
click at [304, 235] on div "Text Block" at bounding box center [342, 226] width 97 height 18
click at [308, 226] on div "Text Block" at bounding box center [327, 226] width 38 height 10
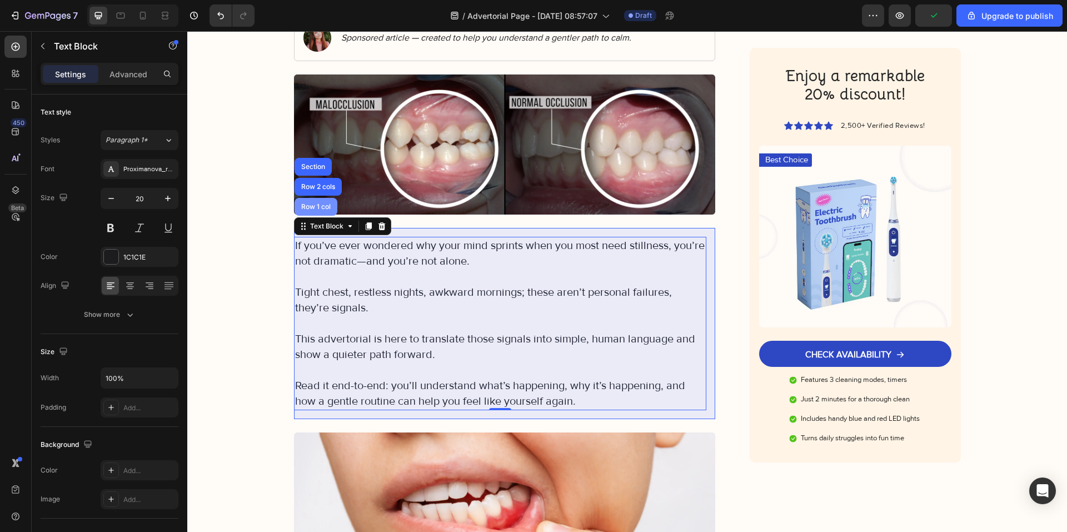
click at [306, 215] on div "Row 1 col" at bounding box center [316, 207] width 43 height 18
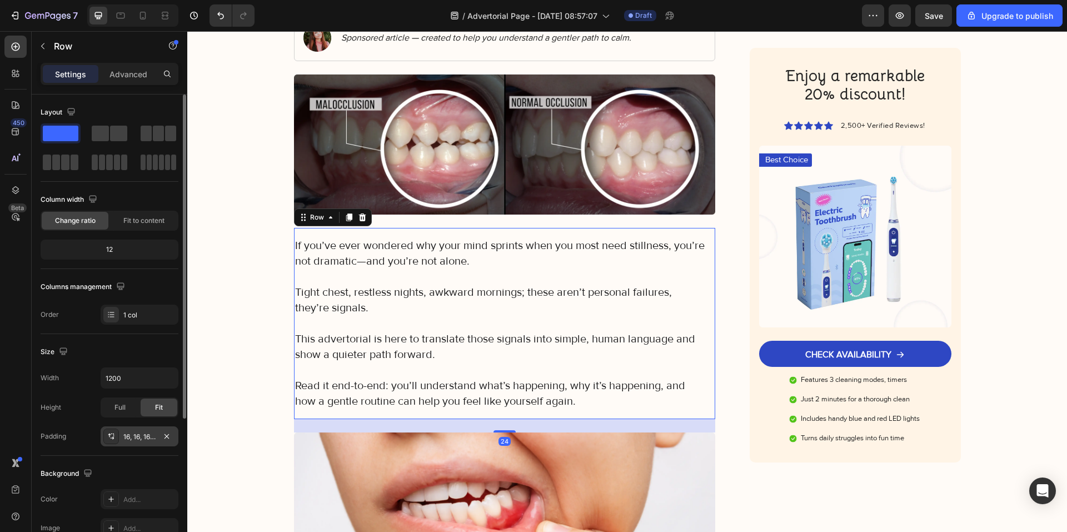
click at [139, 439] on div "16, 16, 16, 0" at bounding box center [139, 437] width 32 height 10
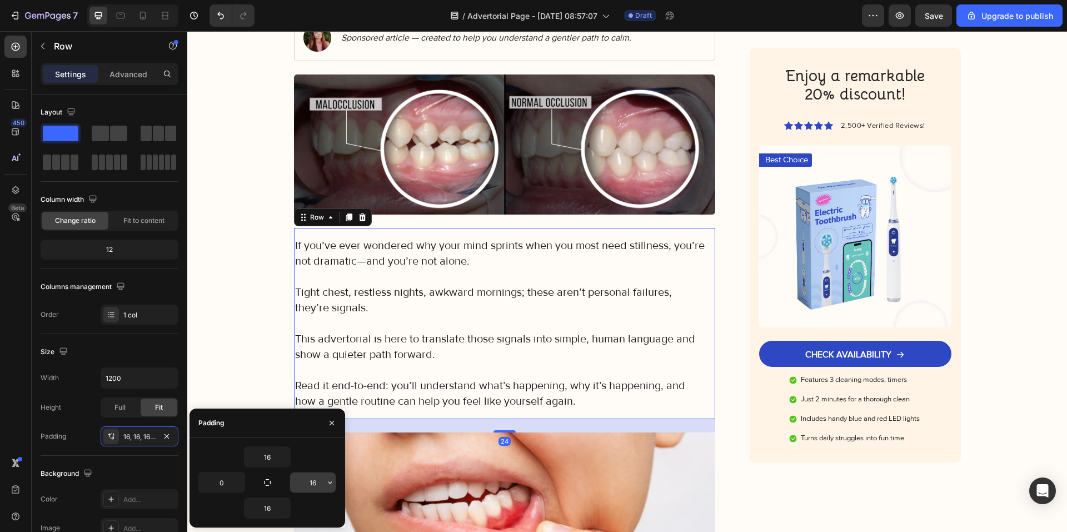
click at [322, 483] on input "16" at bounding box center [313, 482] width 46 height 20
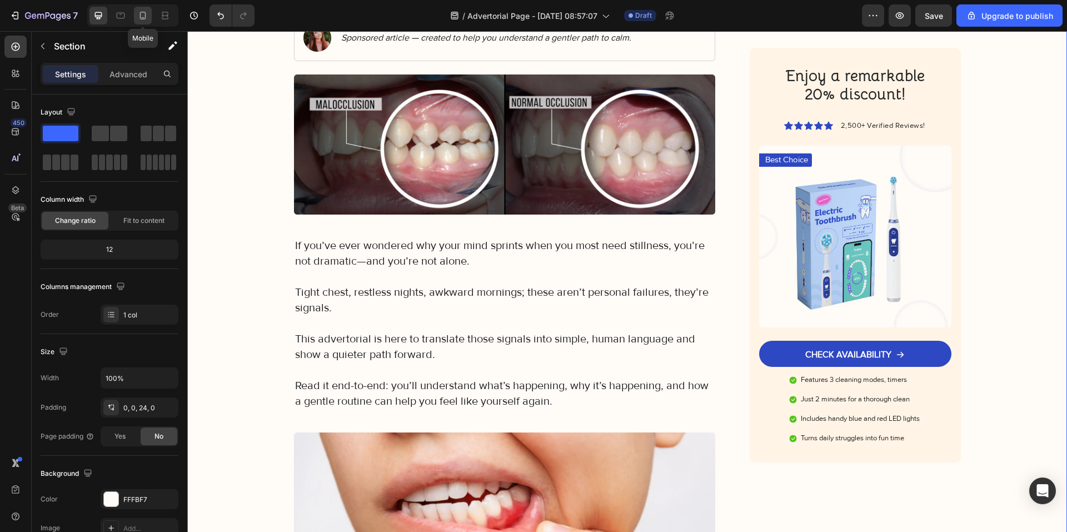
click at [151, 18] on div at bounding box center [143, 16] width 18 height 18
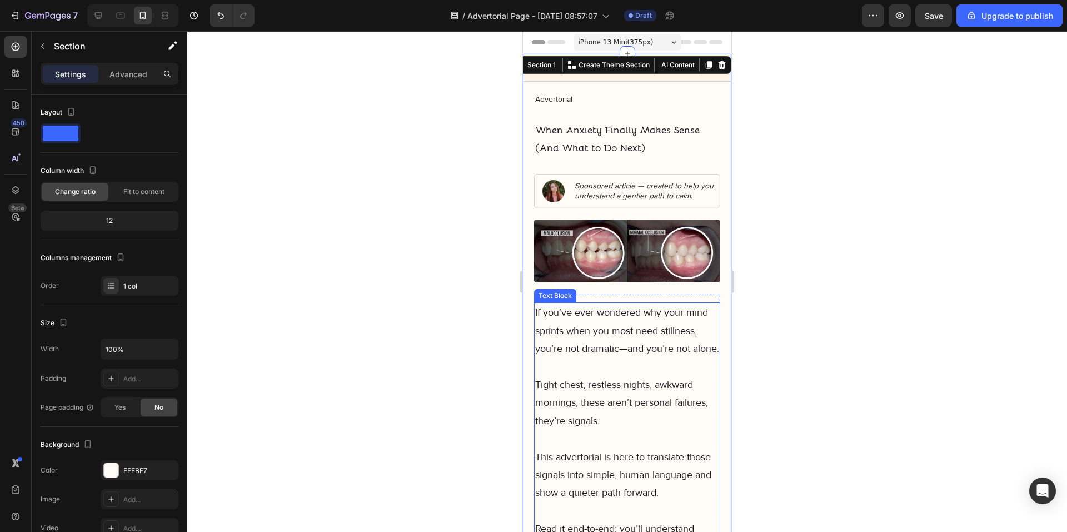
click at [612, 375] on p "Rich Text Editor. Editing area: main" at bounding box center [627, 366] width 184 height 18
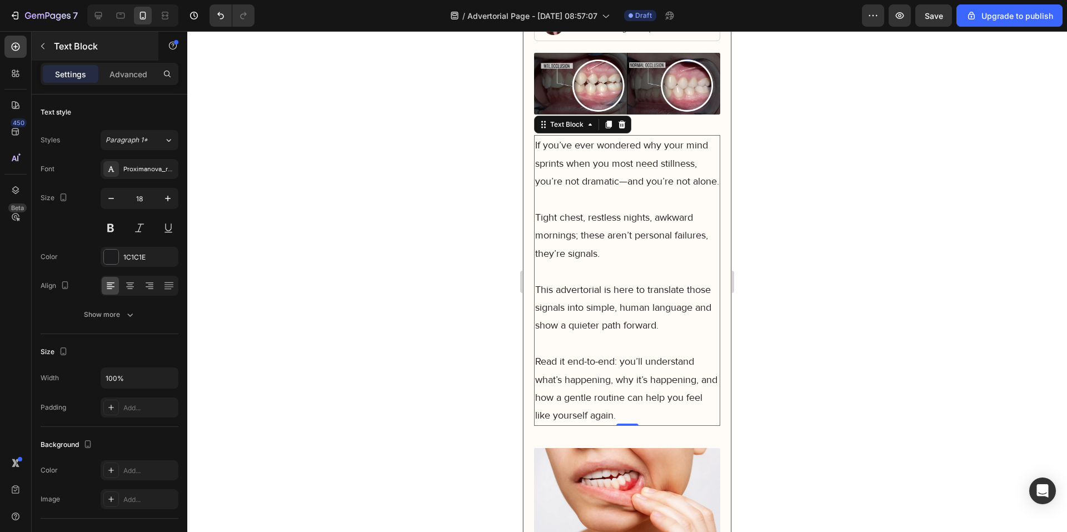
scroll to position [167, 0]
click at [101, 17] on icon at bounding box center [98, 15] width 7 height 7
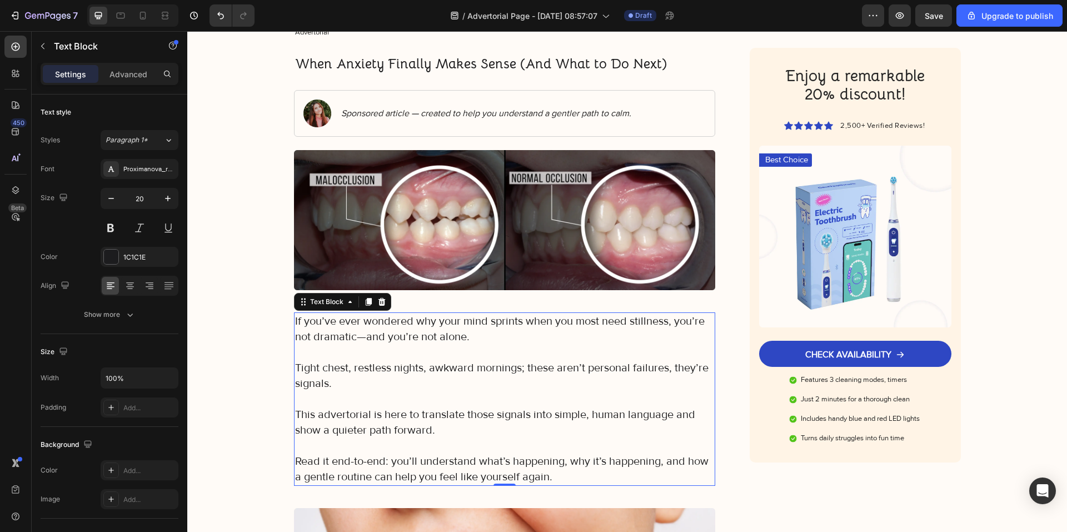
scroll to position [18, 0]
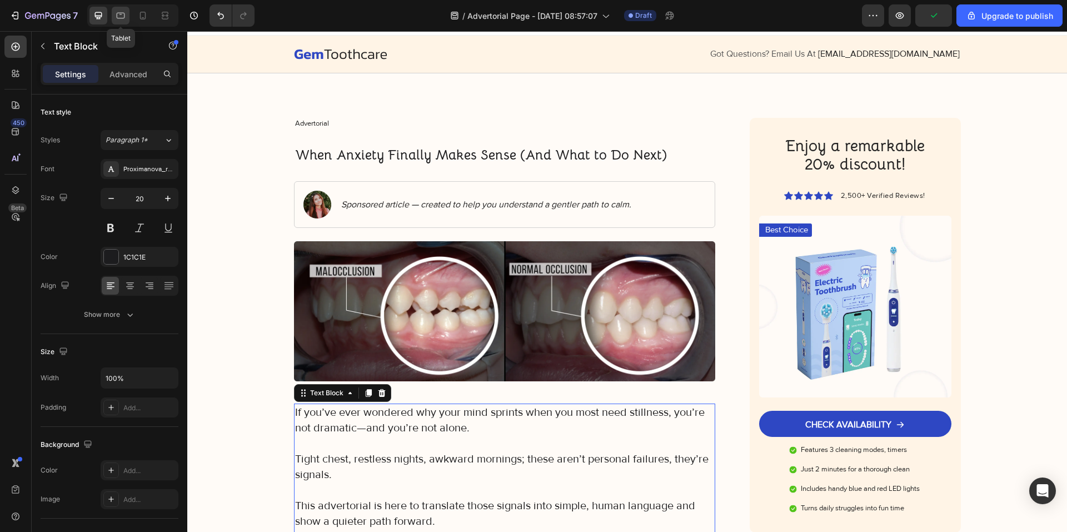
click at [122, 19] on icon at bounding box center [120, 15] width 11 height 11
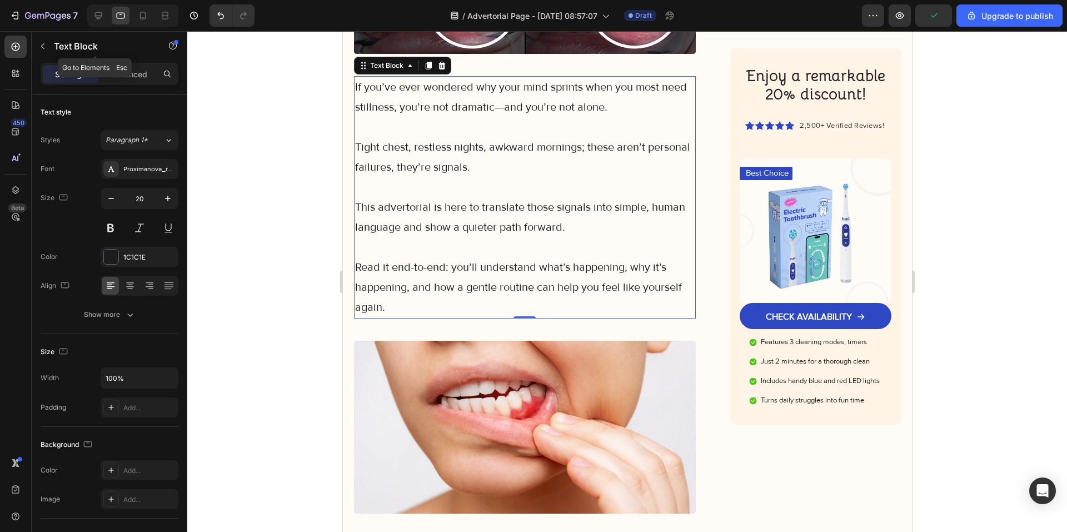
scroll to position [325, 0]
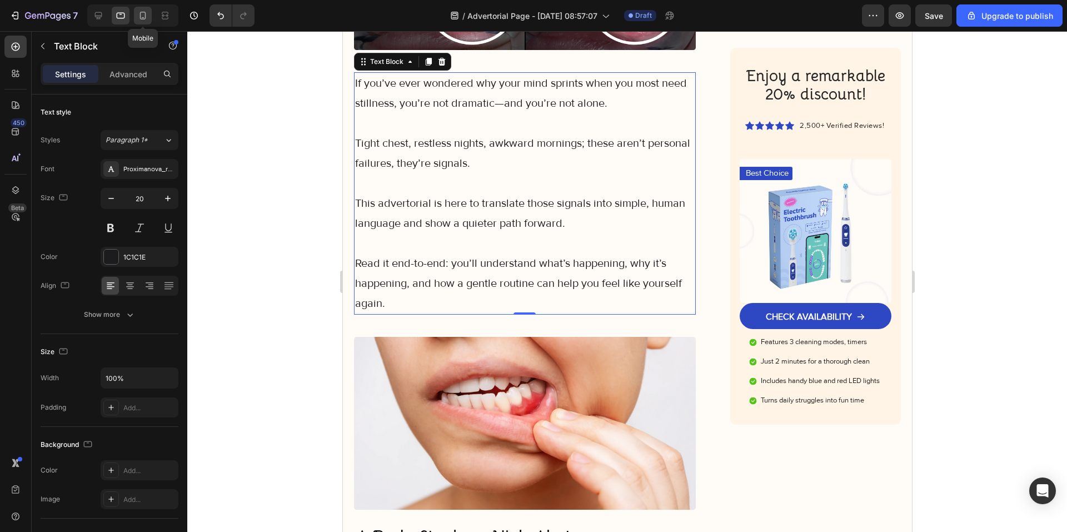
click at [140, 17] on icon at bounding box center [142, 15] width 11 height 11
type input "18"
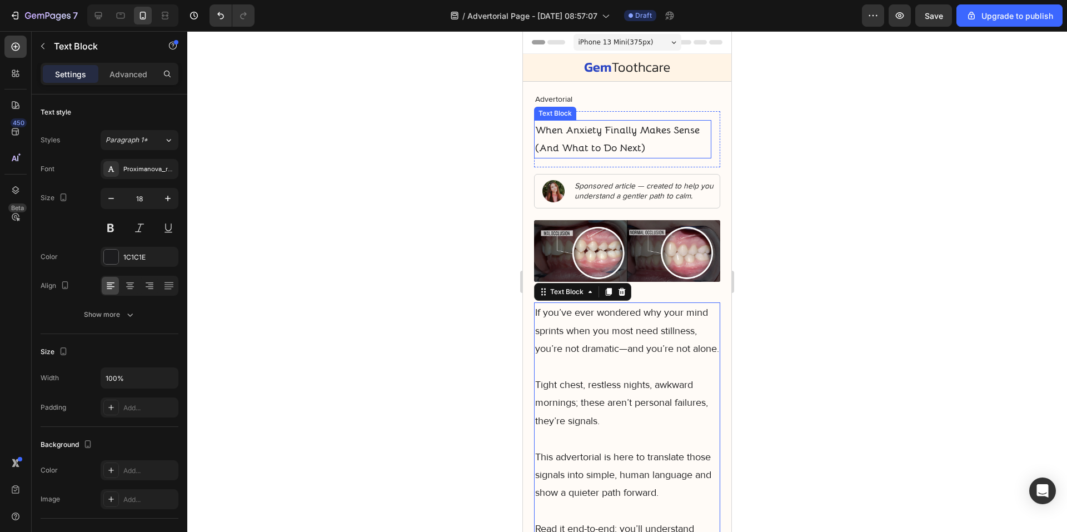
click at [571, 145] on p "When Anxiety Finally Makes Sense (And What to Do Next)" at bounding box center [622, 139] width 175 height 36
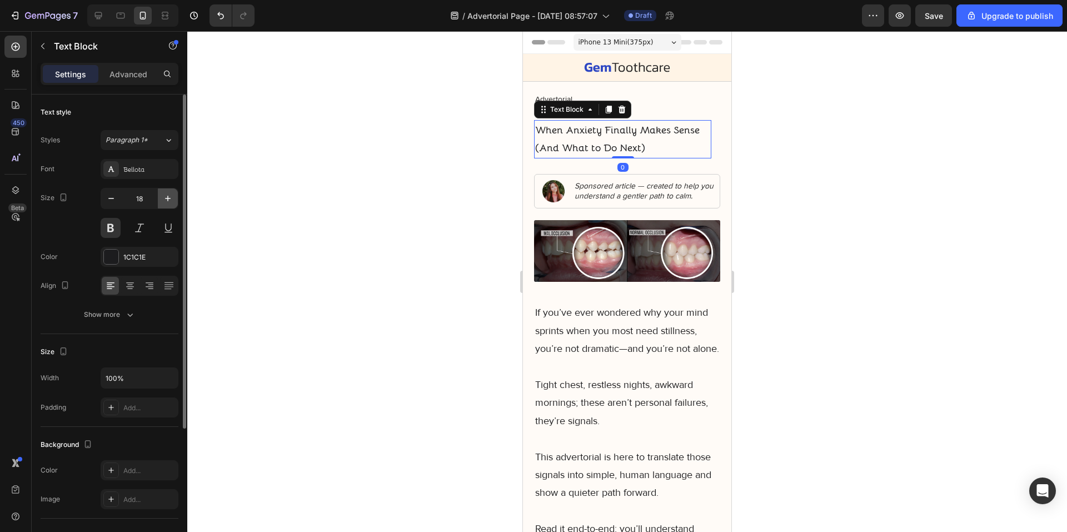
click at [165, 197] on icon "button" at bounding box center [167, 198] width 11 height 11
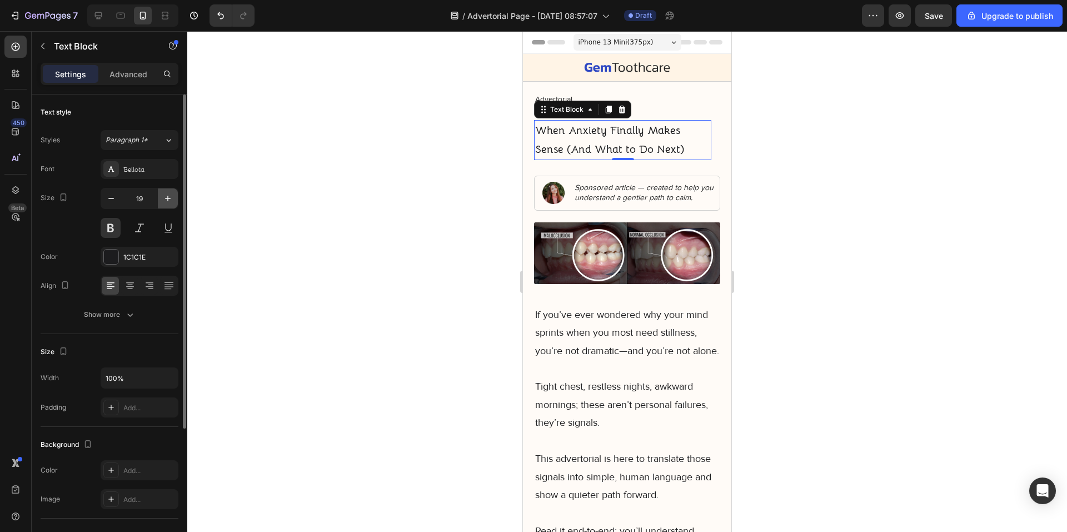
click at [165, 197] on icon "button" at bounding box center [167, 198] width 11 height 11
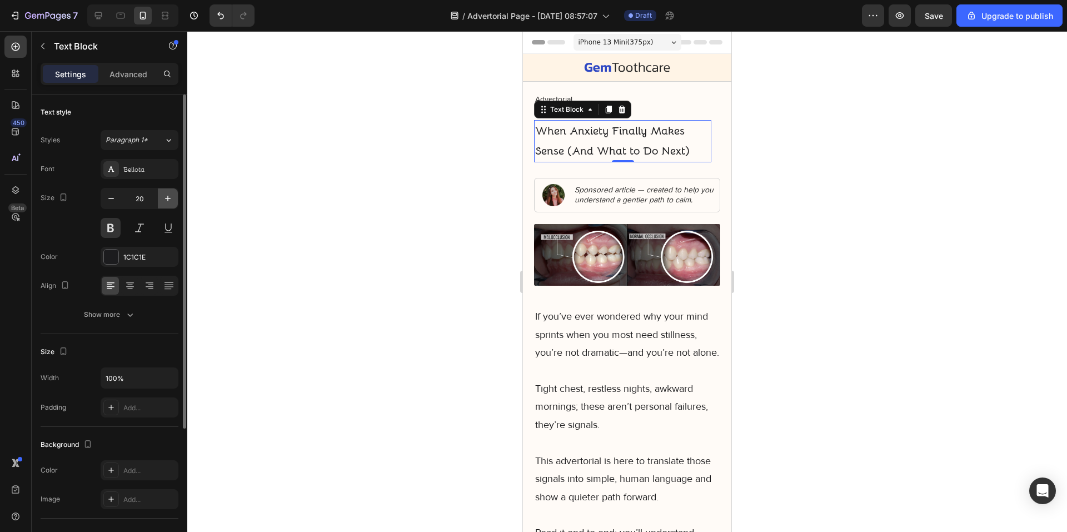
click at [165, 197] on icon "button" at bounding box center [167, 198] width 11 height 11
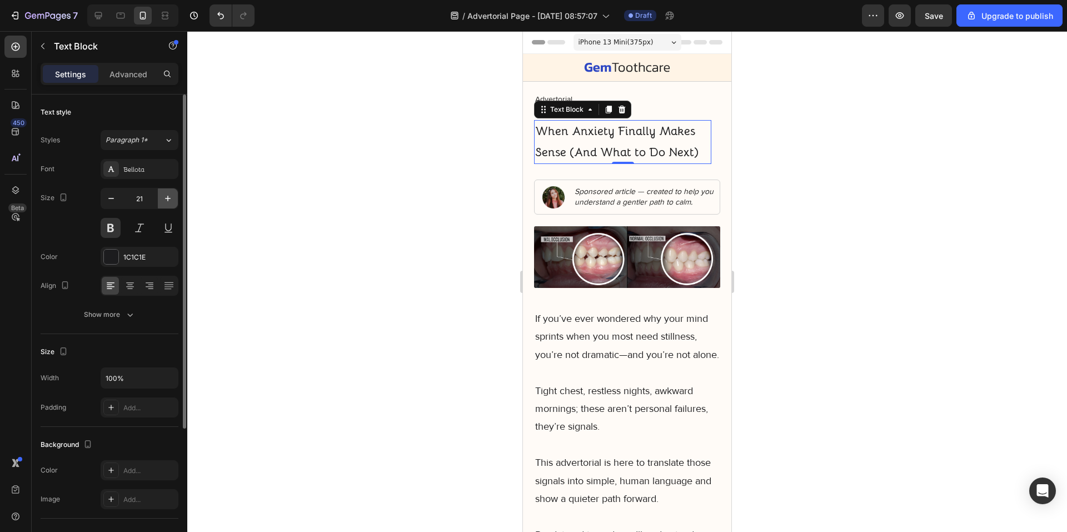
click at [165, 197] on icon "button" at bounding box center [167, 198] width 11 height 11
type input "22"
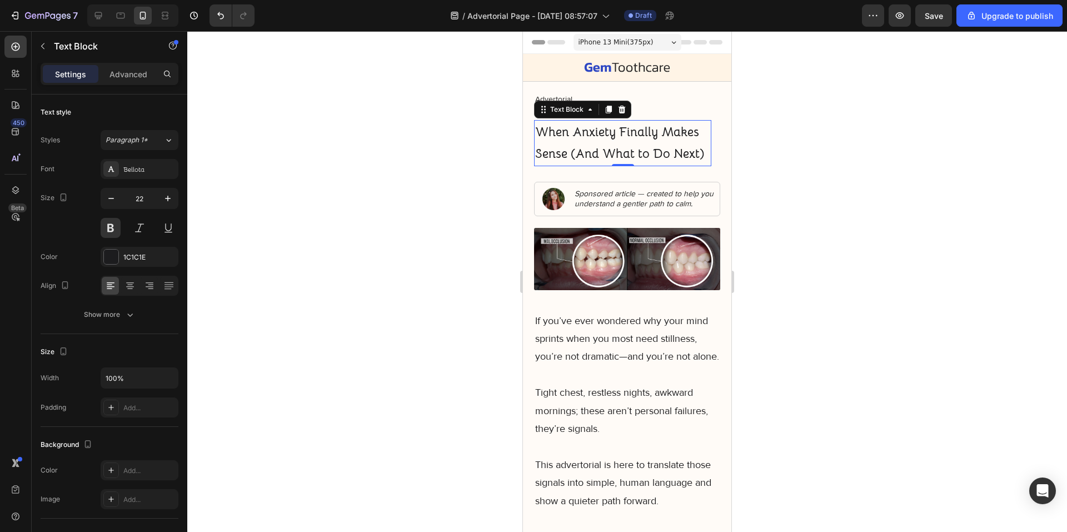
click at [410, 258] on div at bounding box center [627, 281] width 880 height 501
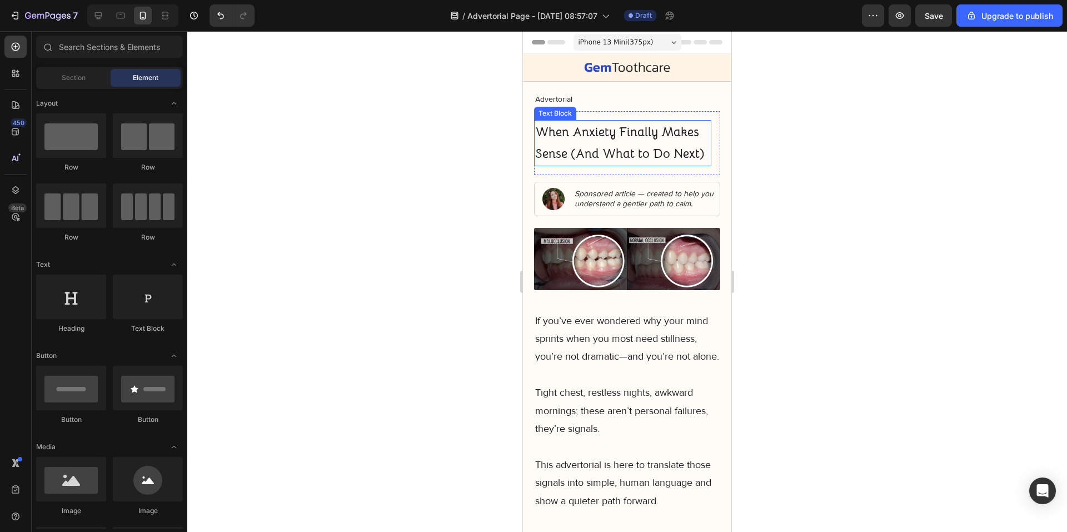
click at [575, 165] on p "When Anxiety Finally Makes Sense (And What to Do Next)" at bounding box center [622, 143] width 175 height 44
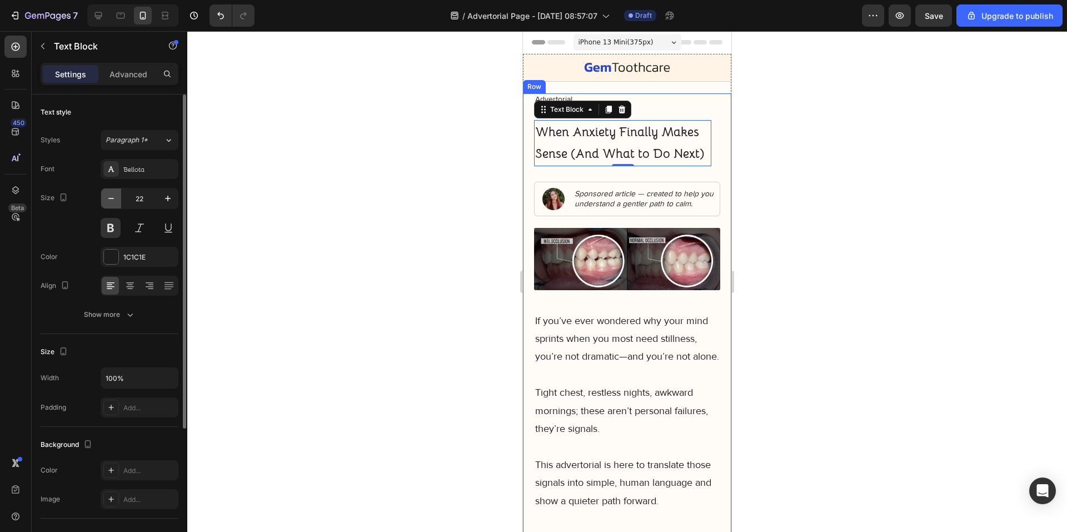
click at [117, 202] on button "button" at bounding box center [111, 198] width 20 height 20
type input "21"
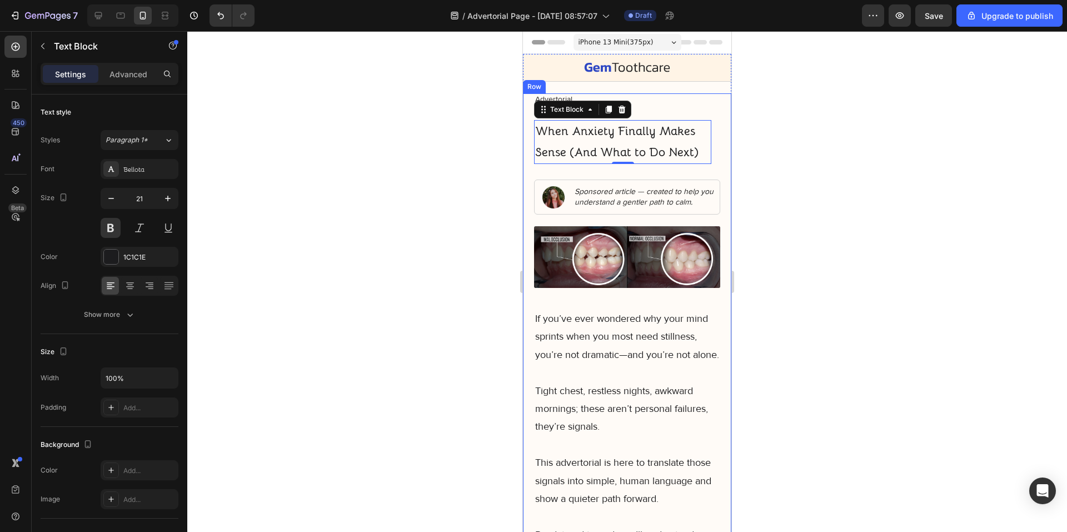
click at [310, 233] on div at bounding box center [627, 281] width 880 height 501
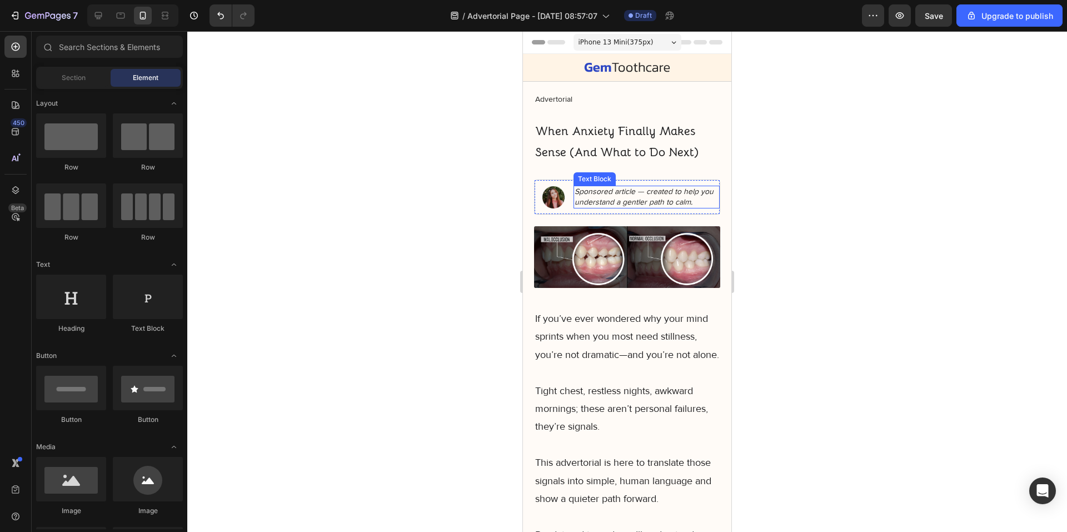
click at [597, 163] on div "When Anxiety Finally Makes Sense (And What to Do Next)" at bounding box center [622, 142] width 177 height 44
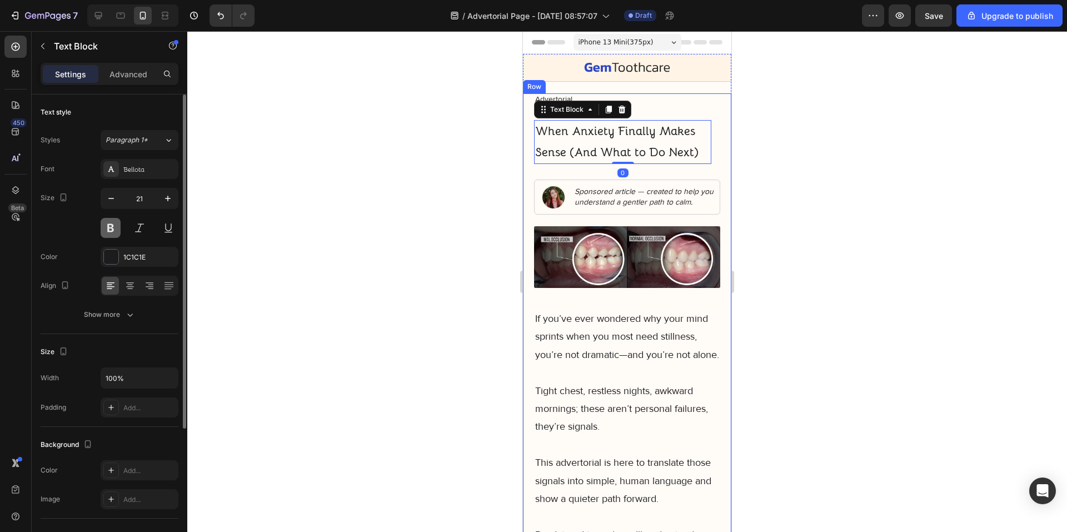
click at [108, 231] on button at bounding box center [111, 228] width 20 height 20
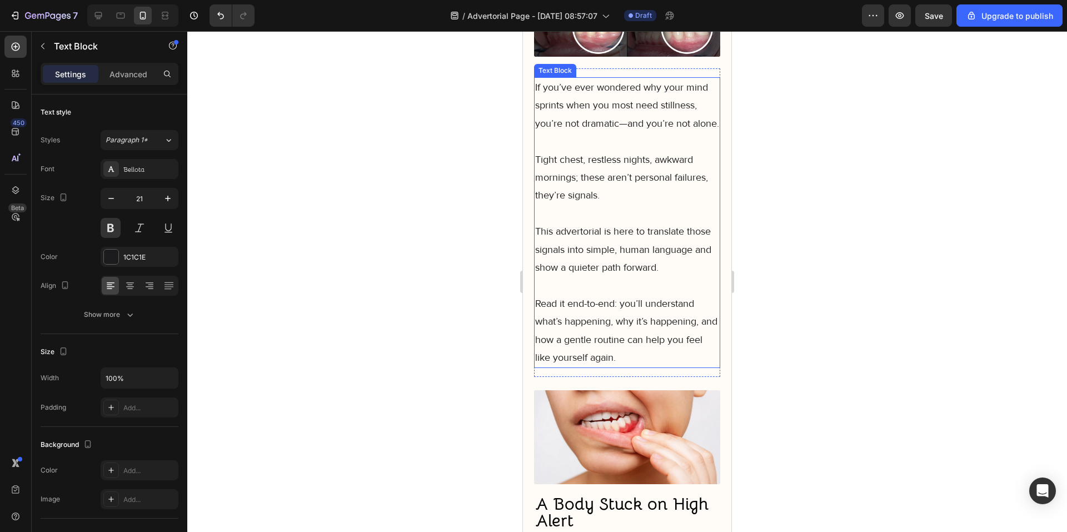
scroll to position [278, 0]
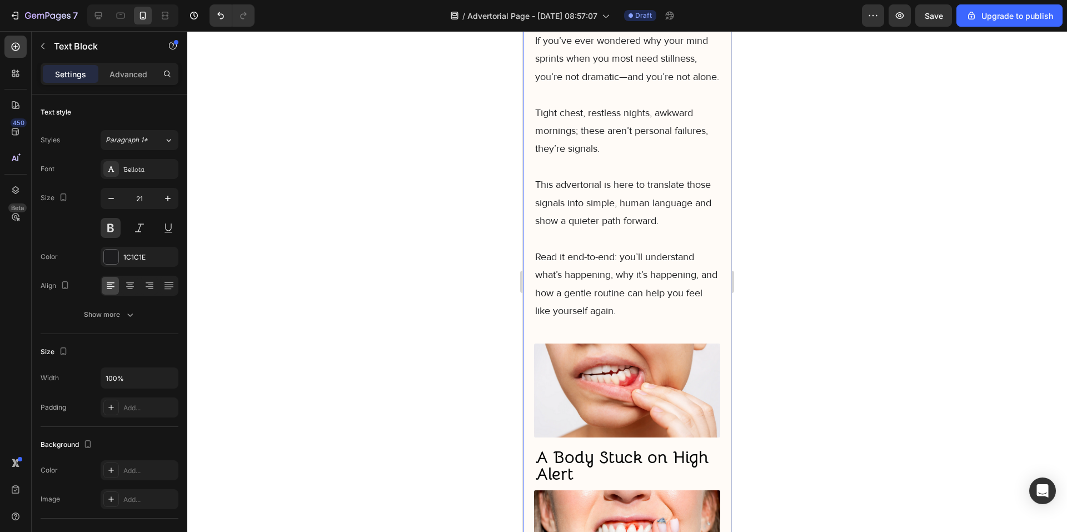
click at [477, 350] on div at bounding box center [627, 281] width 880 height 501
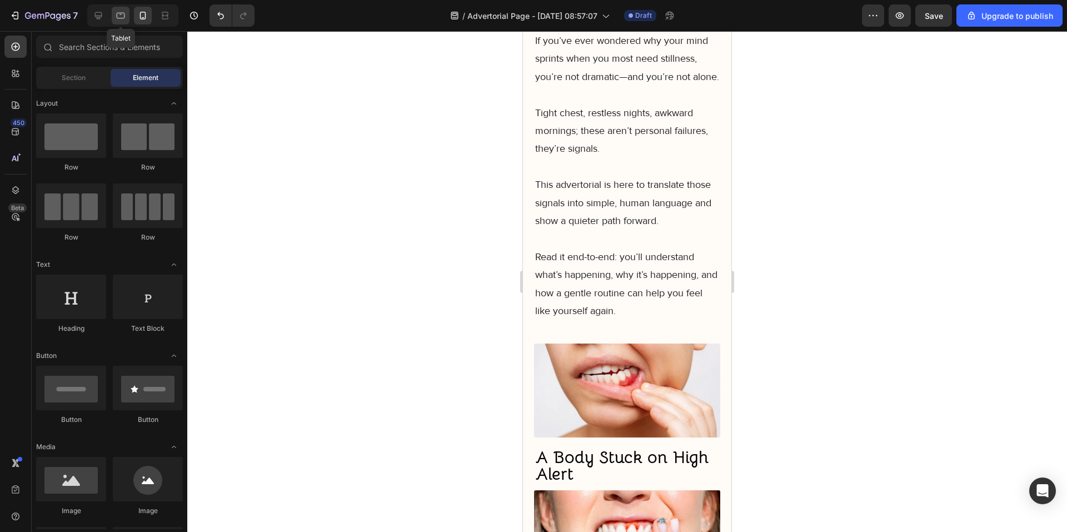
click at [116, 15] on icon at bounding box center [120, 15] width 11 height 11
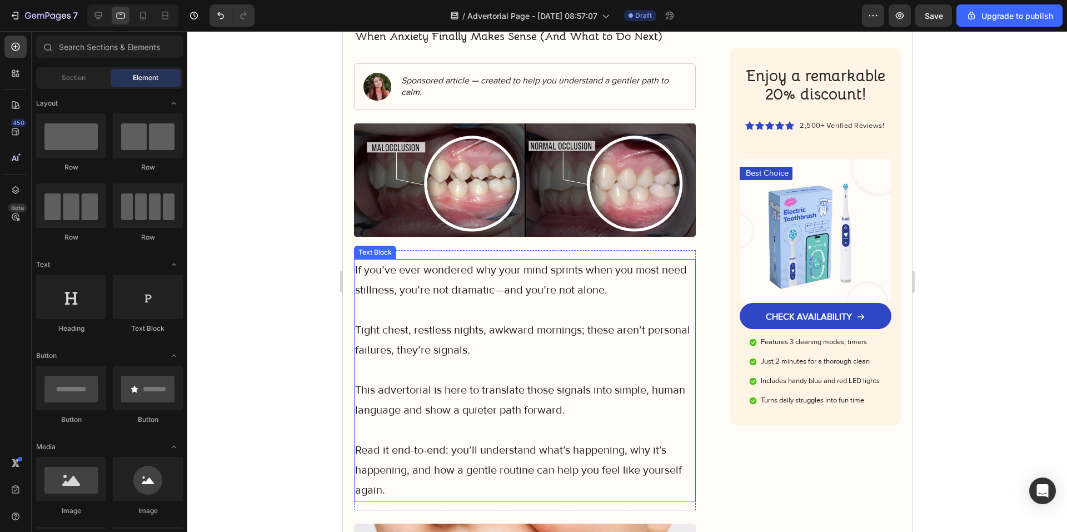
scroll to position [126, 0]
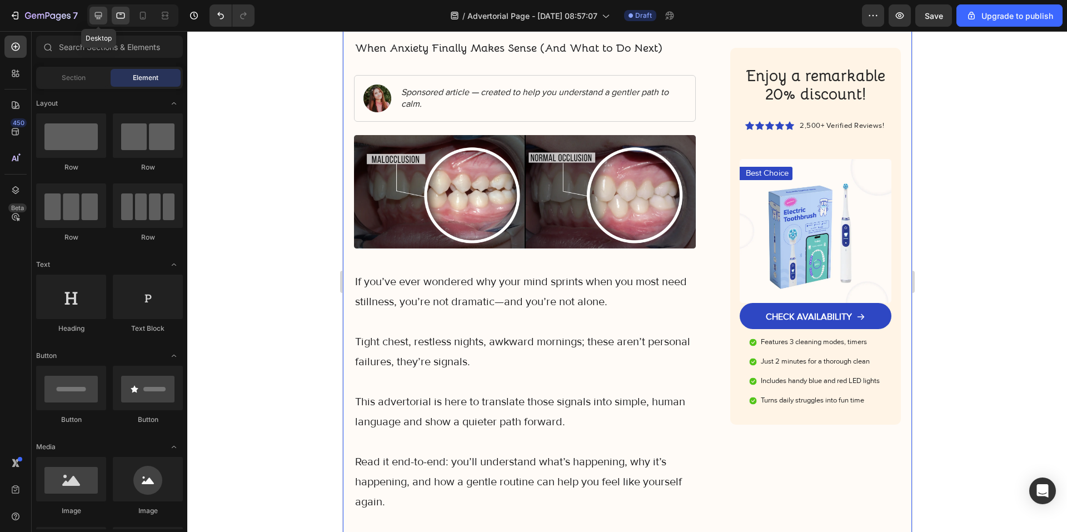
click at [93, 11] on icon at bounding box center [98, 15] width 11 height 11
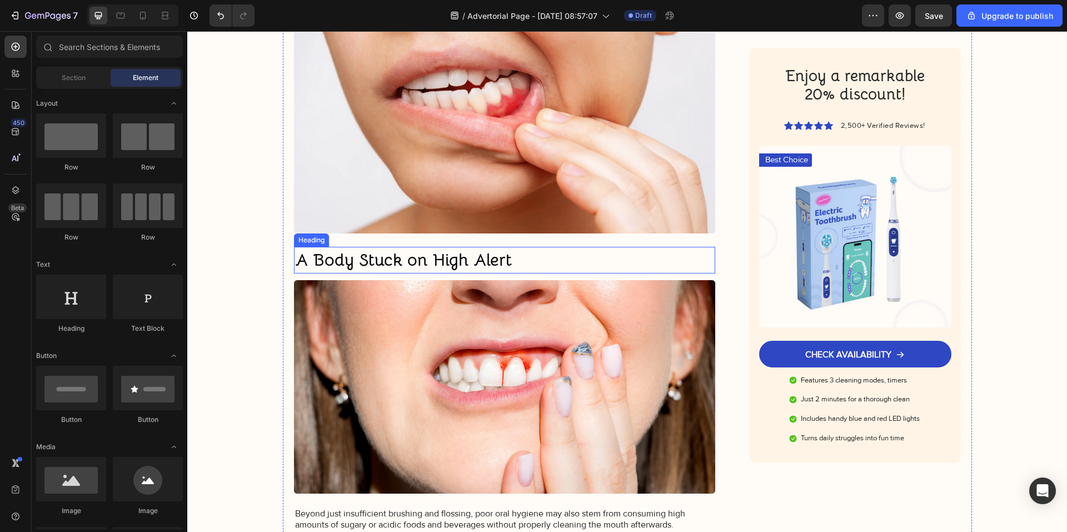
scroll to position [626, 0]
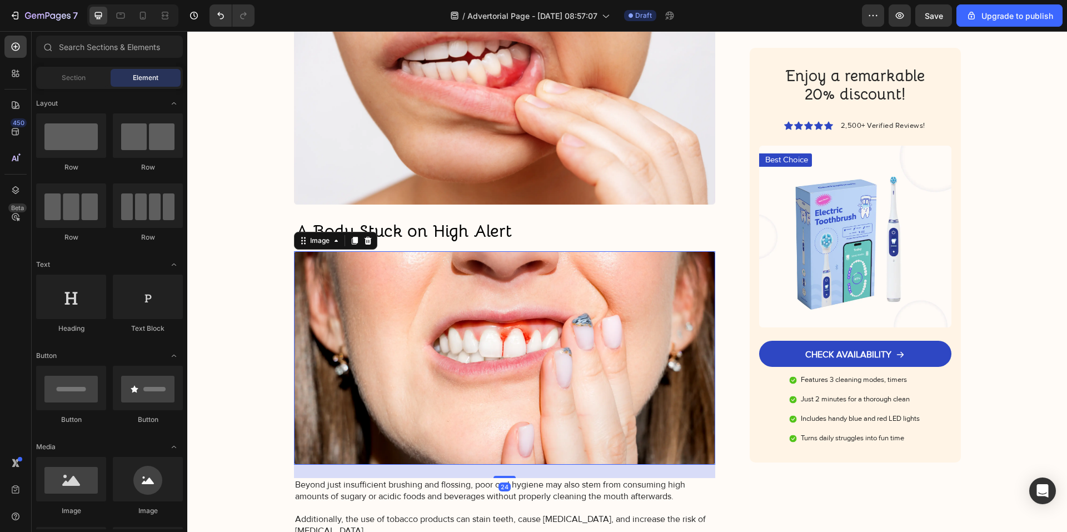
click at [426, 351] on img at bounding box center [505, 357] width 422 height 213
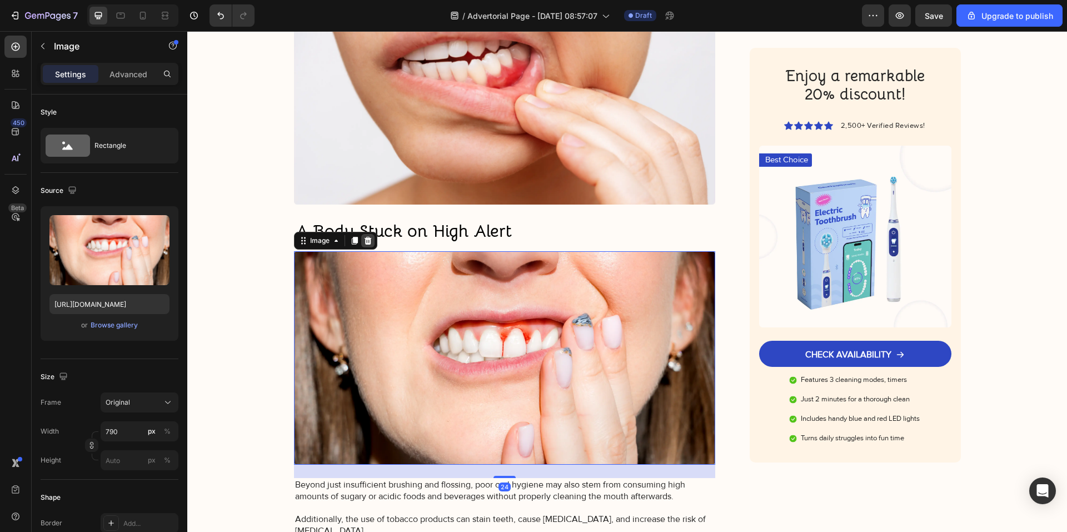
click at [367, 241] on icon at bounding box center [367, 240] width 9 height 9
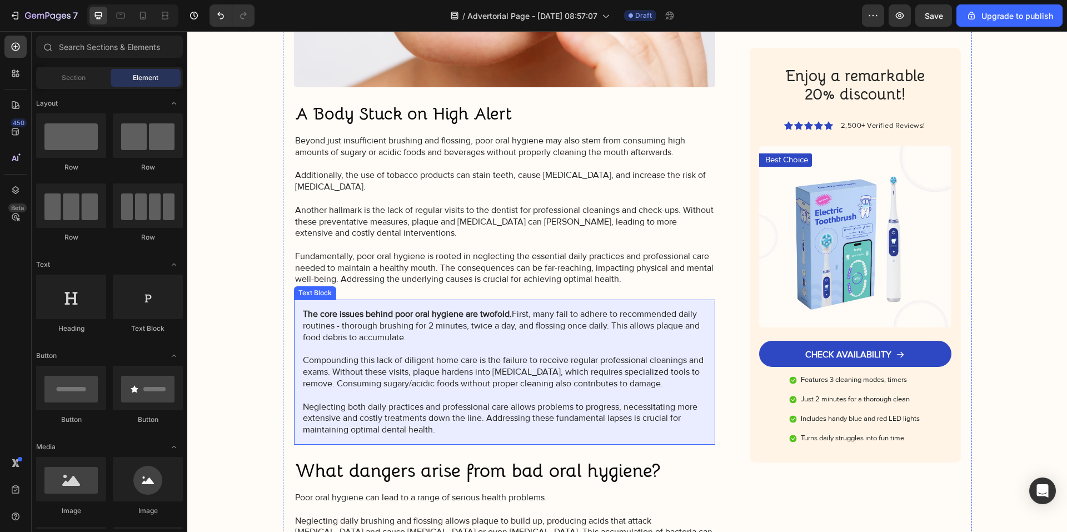
scroll to position [738, 0]
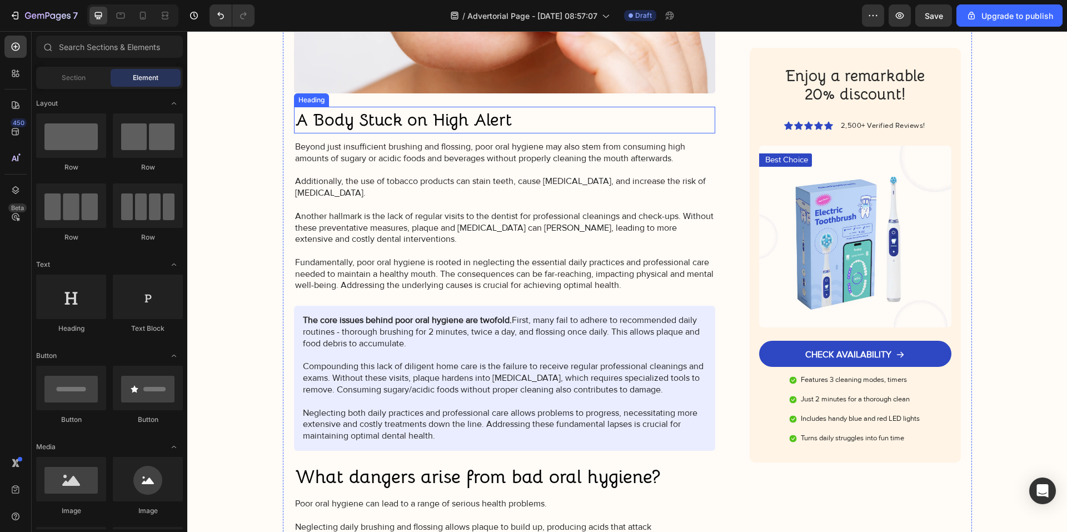
click at [352, 128] on strong "A Body Stuck on High Alert" at bounding box center [403, 120] width 217 height 22
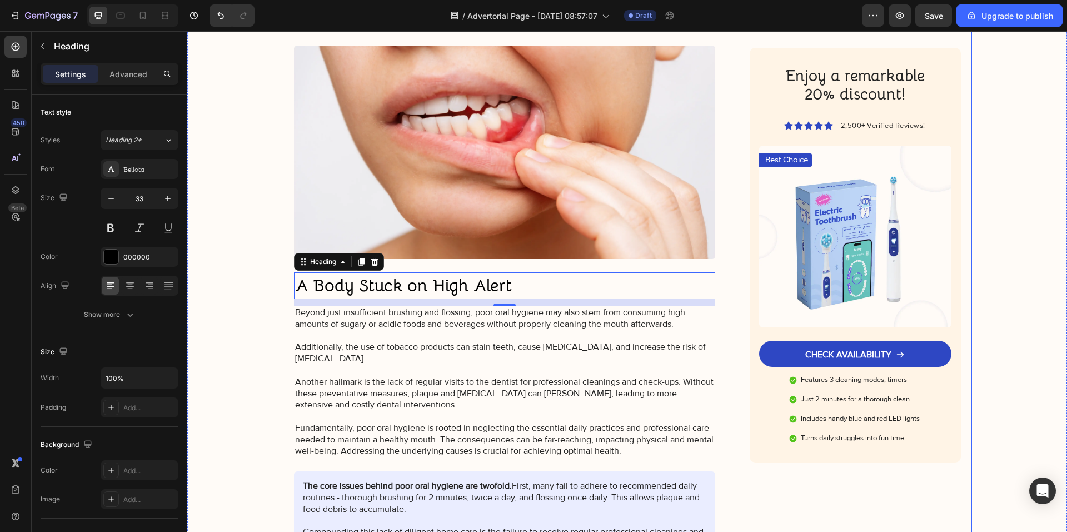
scroll to position [571, 0]
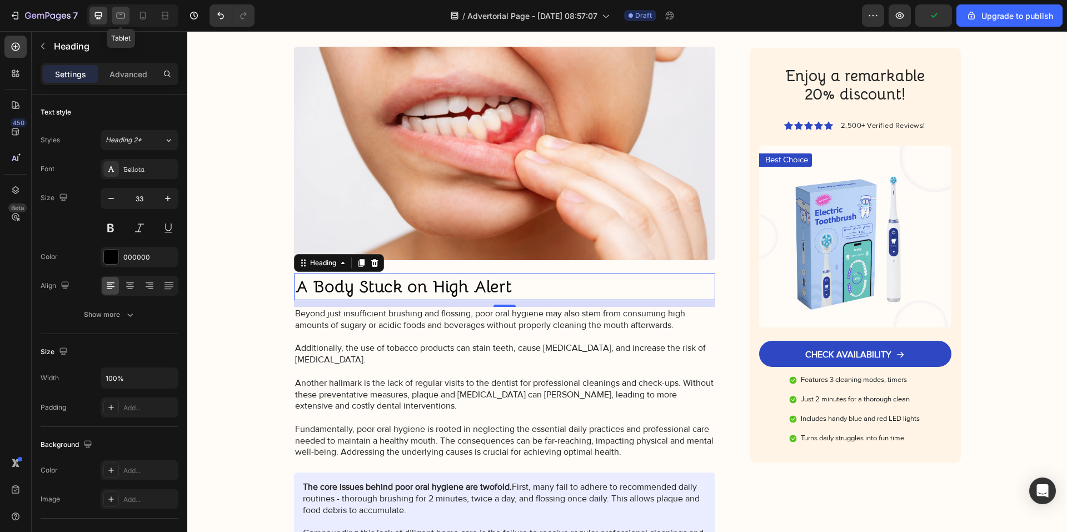
click at [119, 21] on div at bounding box center [121, 16] width 18 height 18
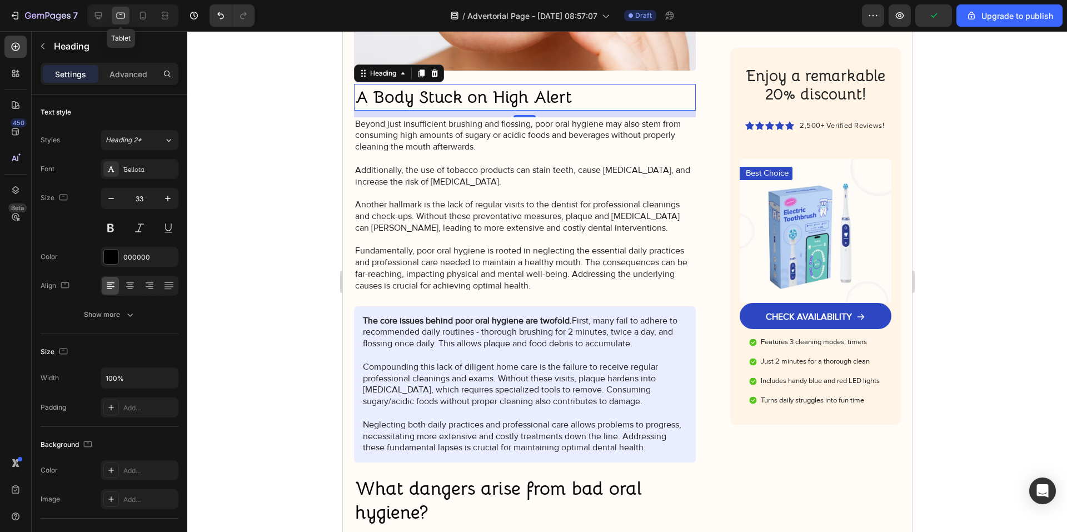
scroll to position [773, 0]
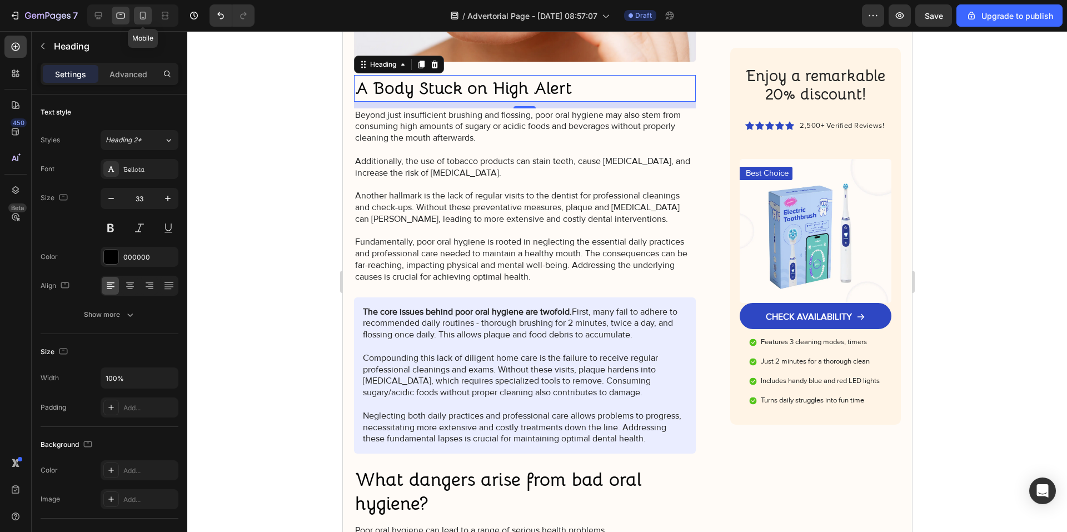
click at [139, 22] on div at bounding box center [143, 16] width 18 height 18
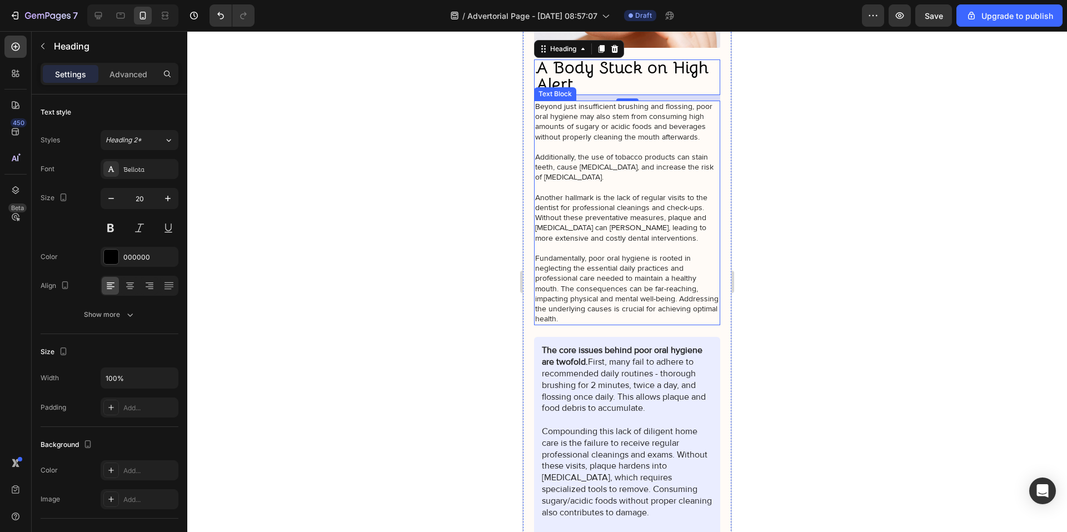
scroll to position [630, 0]
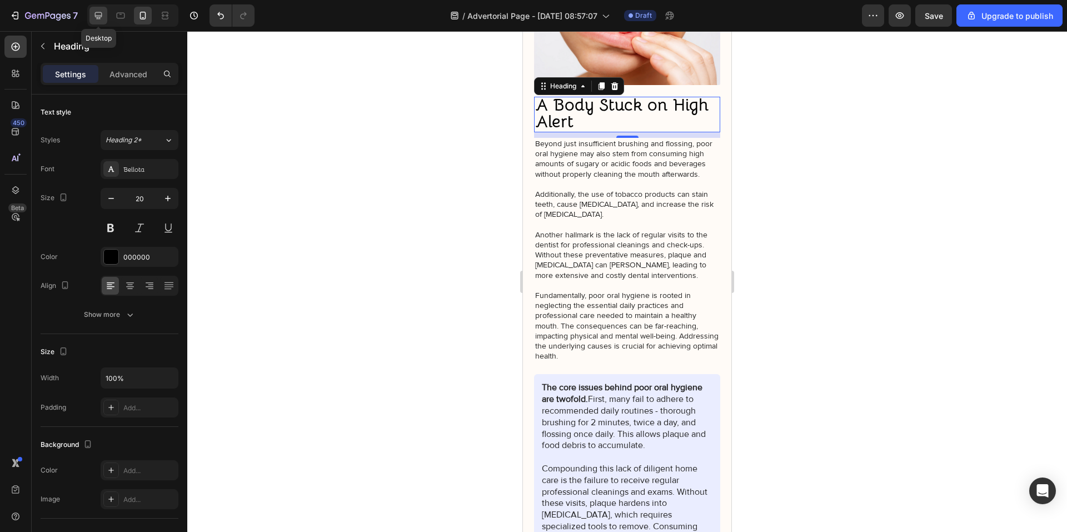
click at [97, 18] on icon at bounding box center [98, 15] width 7 height 7
type input "33"
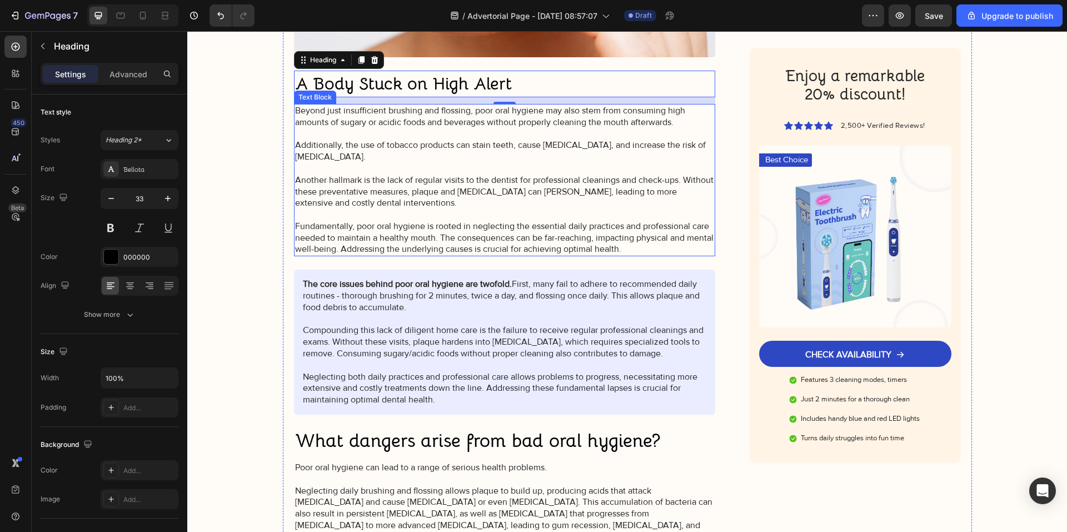
scroll to position [774, 0]
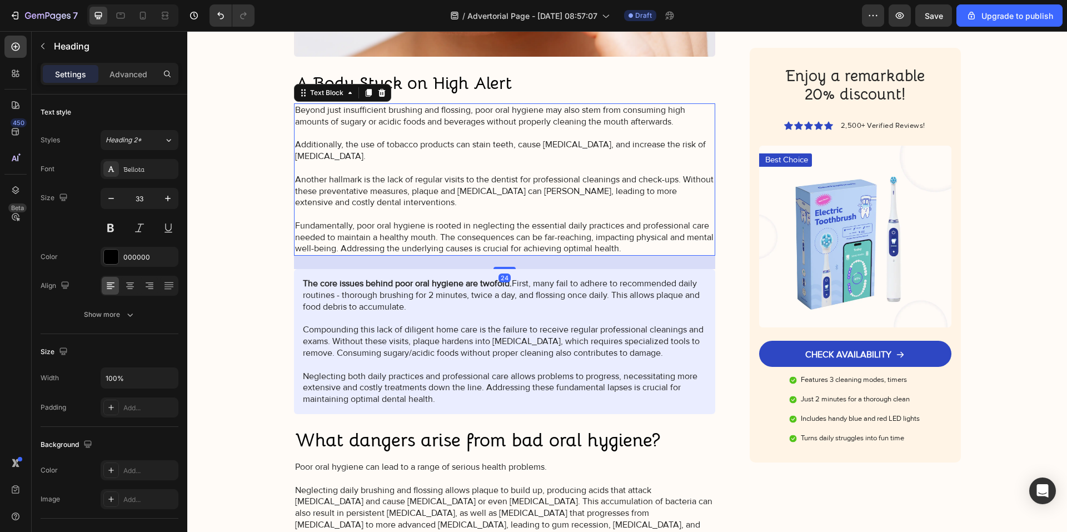
click at [412, 208] on p "Beyond just insufficient brushing and flossing, poor oral hygiene may also stem…" at bounding box center [505, 179] width 420 height 150
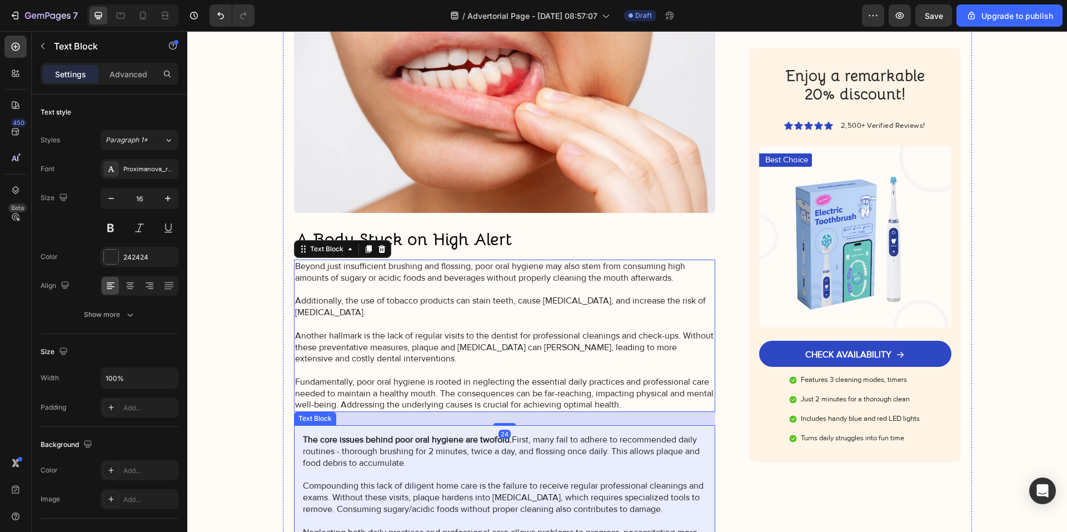
scroll to position [552, 0]
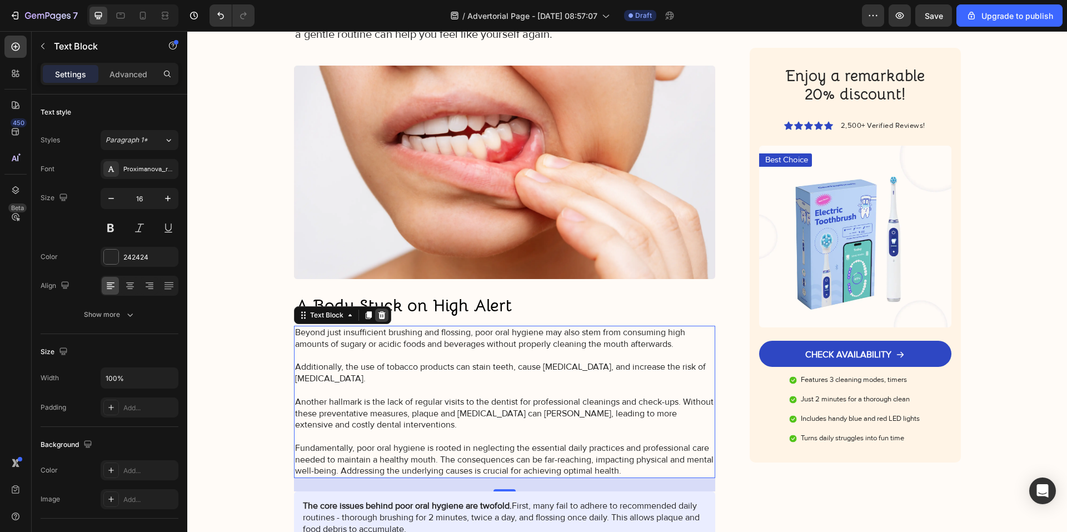
click at [380, 316] on icon at bounding box center [381, 315] width 9 height 9
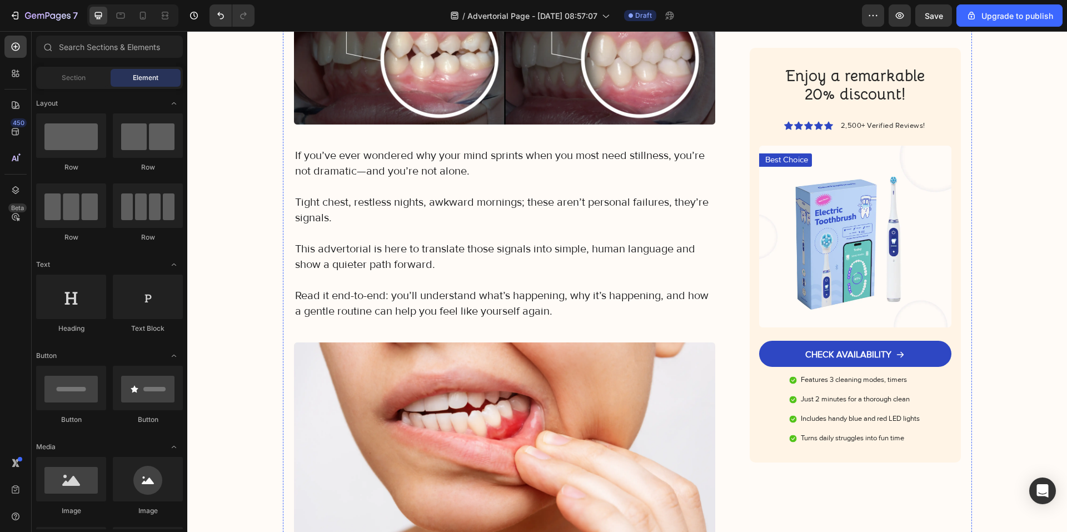
scroll to position [274, 0]
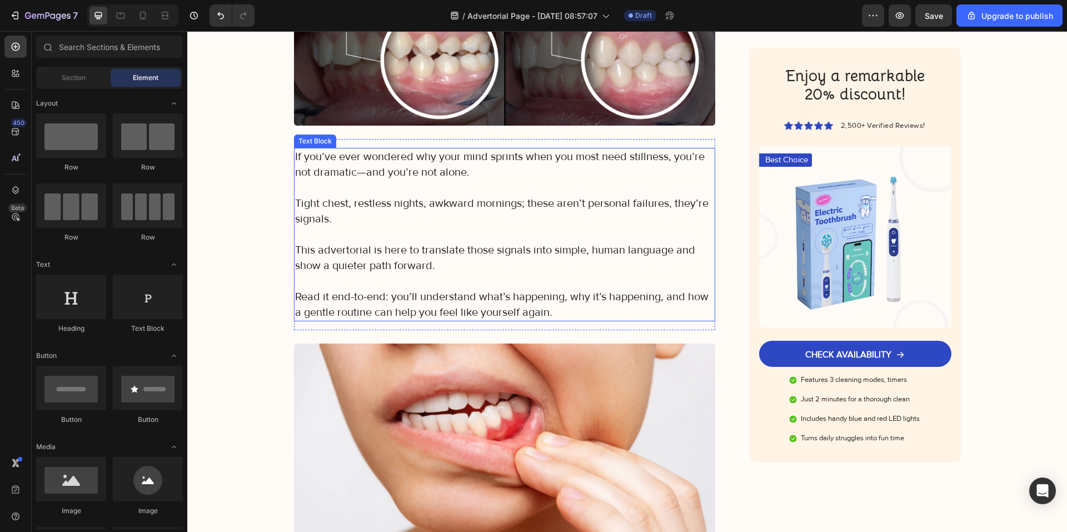
click at [402, 286] on p "Rich Text Editor. Editing area: main" at bounding box center [505, 281] width 420 height 16
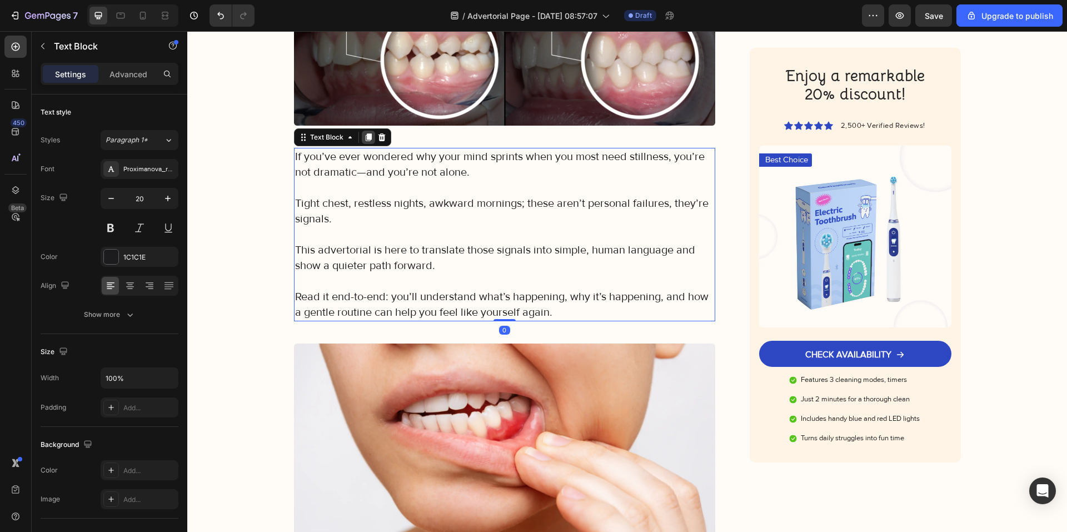
click at [364, 133] on icon at bounding box center [368, 137] width 9 height 9
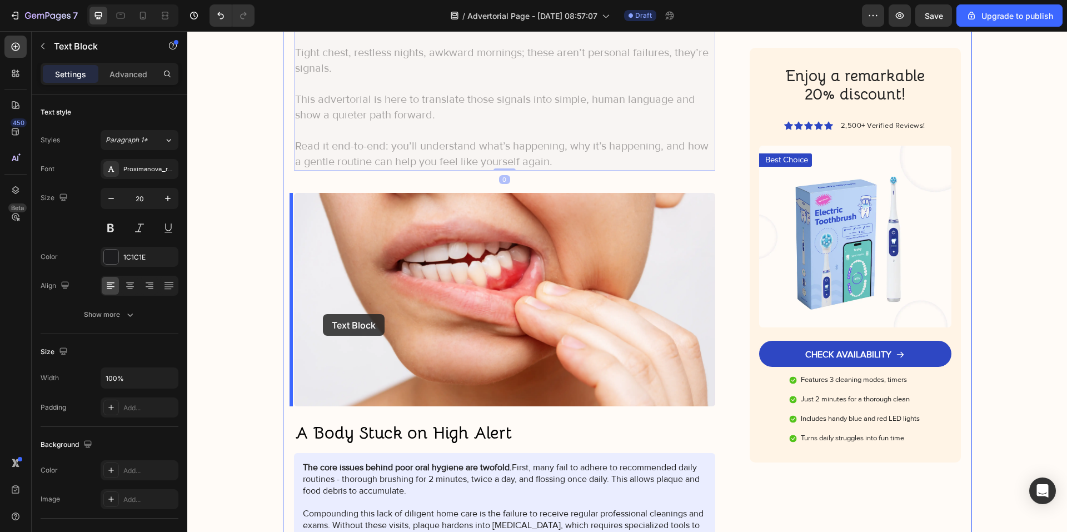
scroll to position [663, 0]
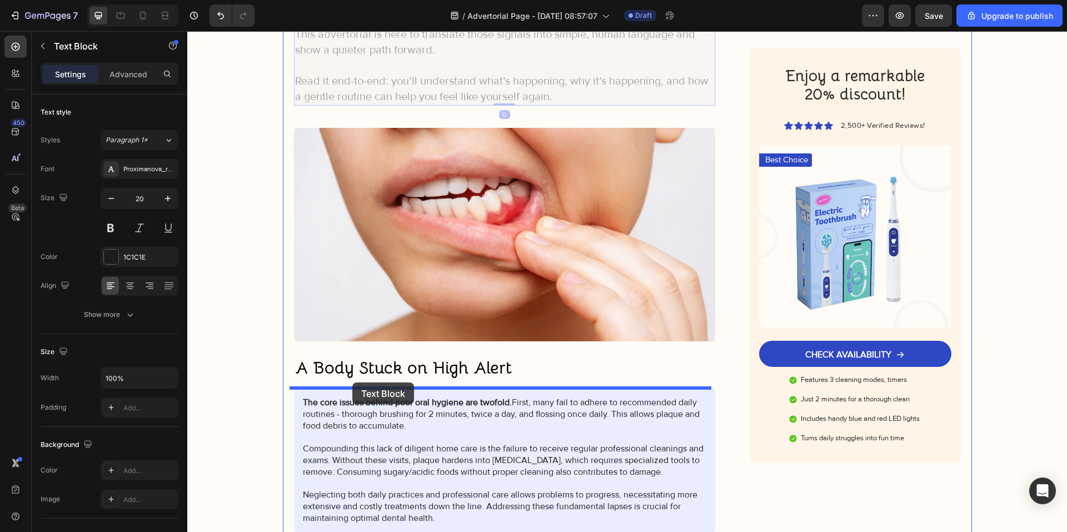
drag, startPoint x: 320, startPoint y: 313, endPoint x: 352, endPoint y: 382, distance: 76.1
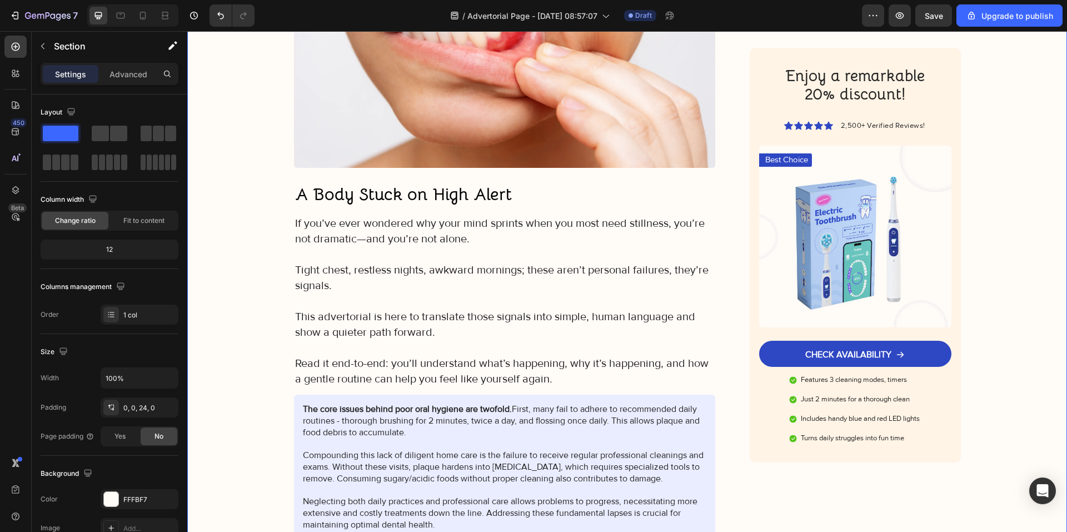
click at [331, 187] on strong "A Body Stuck on High Alert" at bounding box center [403, 194] width 217 height 22
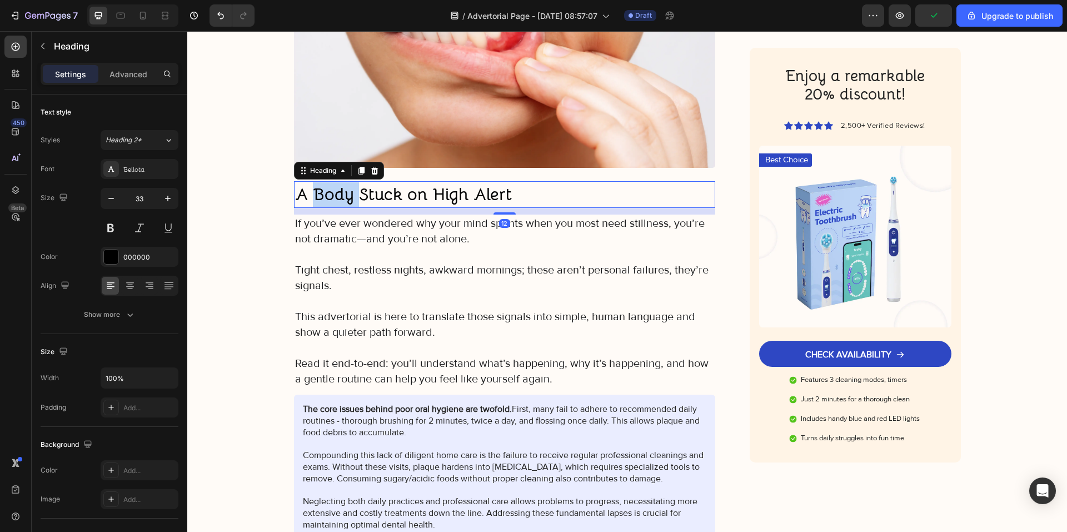
click at [342, 190] on strong "A Body Stuck on High Alert" at bounding box center [403, 194] width 217 height 22
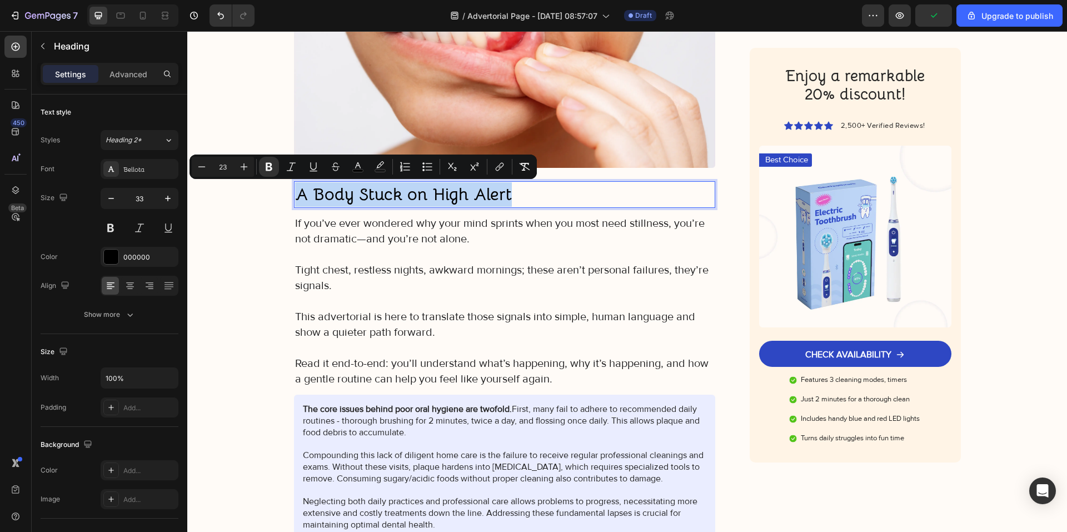
click at [342, 190] on strong "A Body Stuck on High Alert" at bounding box center [403, 194] width 217 height 22
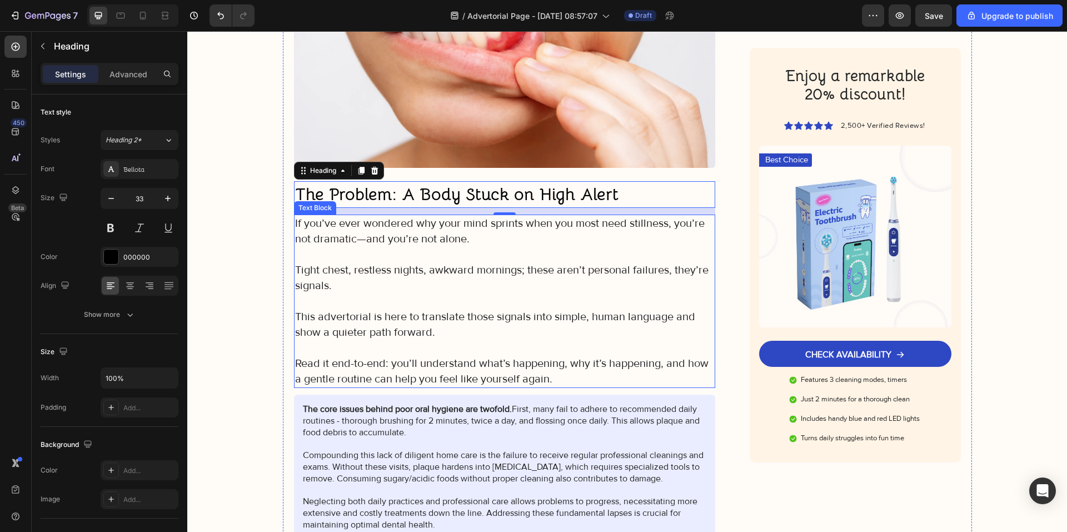
click at [420, 282] on p "Tight chest, restless nights, awkward mornings; these aren’t personal failures,…" at bounding box center [505, 277] width 420 height 31
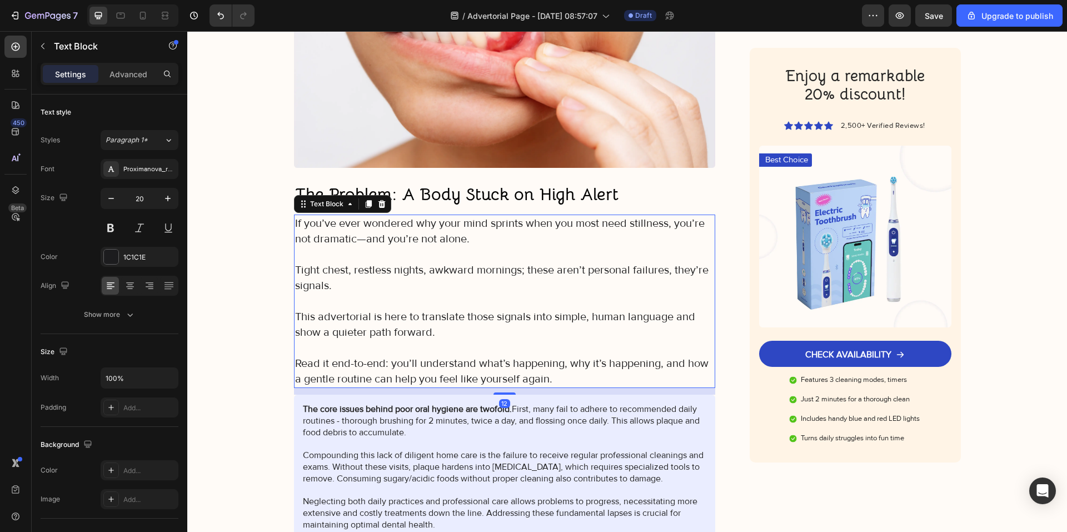
click at [497, 343] on p at bounding box center [505, 348] width 420 height 16
click at [535, 374] on p "Read it end-to-end: you’ll understand what’s happening, why it’s happening, and…" at bounding box center [505, 371] width 420 height 31
click at [549, 377] on p "Read it end-to-end: you’ll understand what’s happening, why it’s happening, and…" at bounding box center [505, 371] width 420 height 31
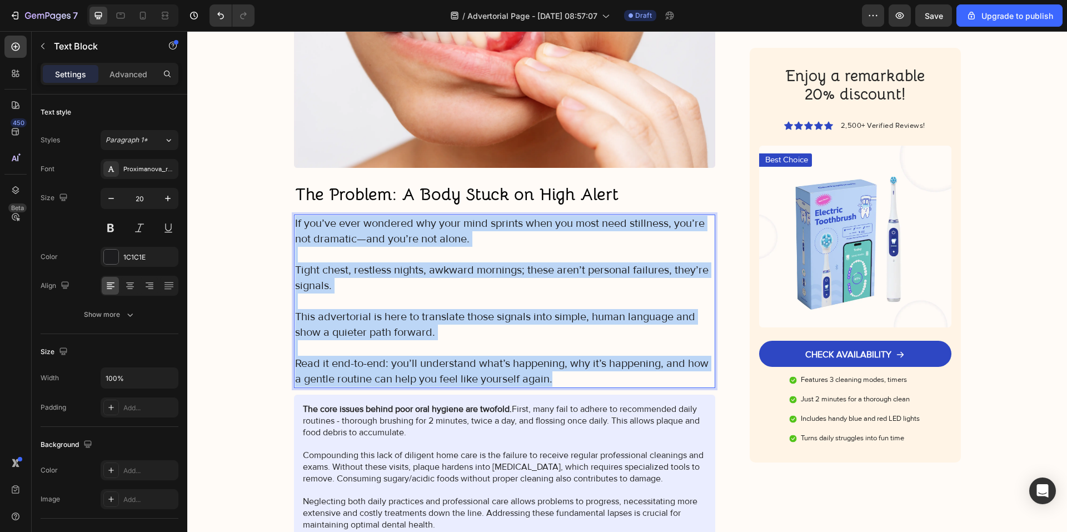
drag, startPoint x: 553, startPoint y: 378, endPoint x: 290, endPoint y: 224, distance: 305.1
click at [294, 224] on div "If you’ve ever wondered why your mind sprints when you most need stillness, you…" at bounding box center [505, 301] width 422 height 173
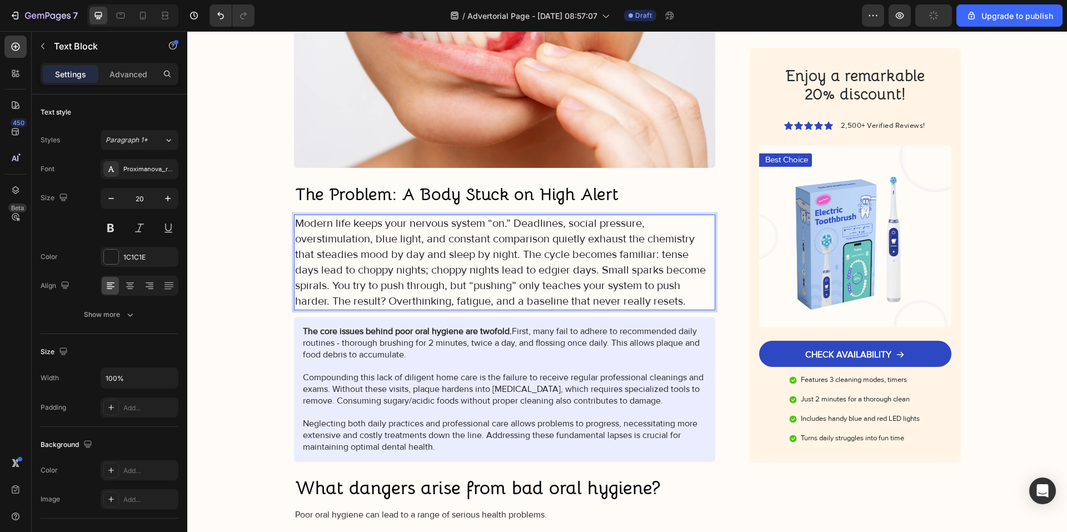
click at [500, 255] on p "Modern life keeps your nervous system “on.” Deadlines, social pressure, oversti…" at bounding box center [505, 262] width 420 height 93
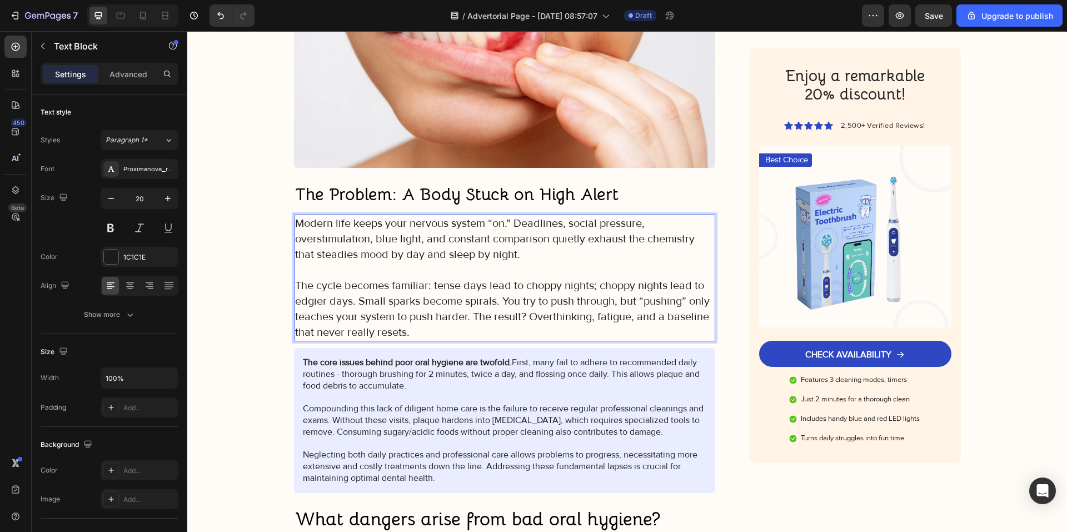
click at [529, 318] on p "The cycle becomes familiar: tense days lead to choppy nights; choppy nights lea…" at bounding box center [505, 309] width 420 height 62
click at [498, 300] on p "The cycle becomes familiar: tense days lead to choppy nights; choppy nights lea…" at bounding box center [505, 309] width 420 height 62
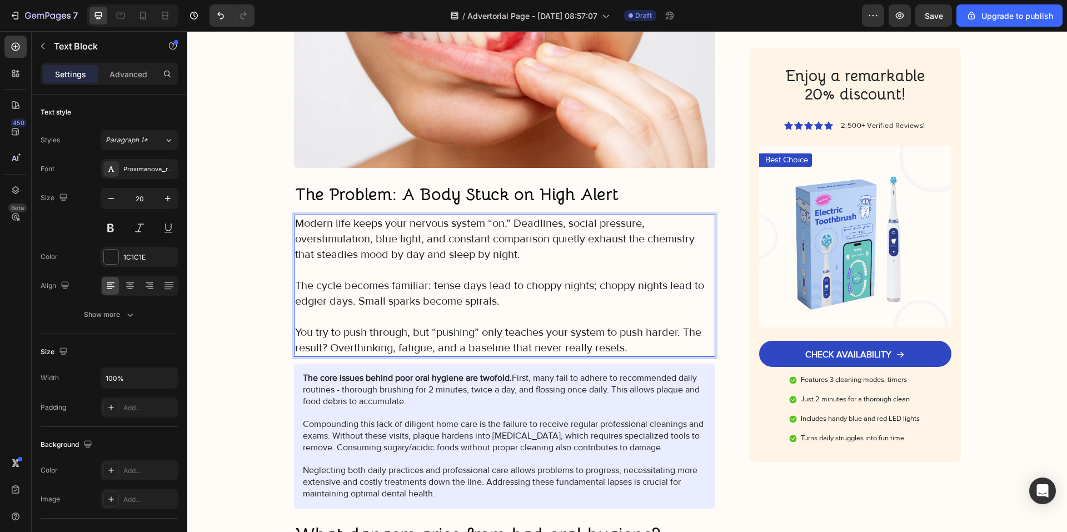
click at [683, 332] on p "You try to push through, but “pushing” only teaches your system to push harder.…" at bounding box center [505, 340] width 420 height 31
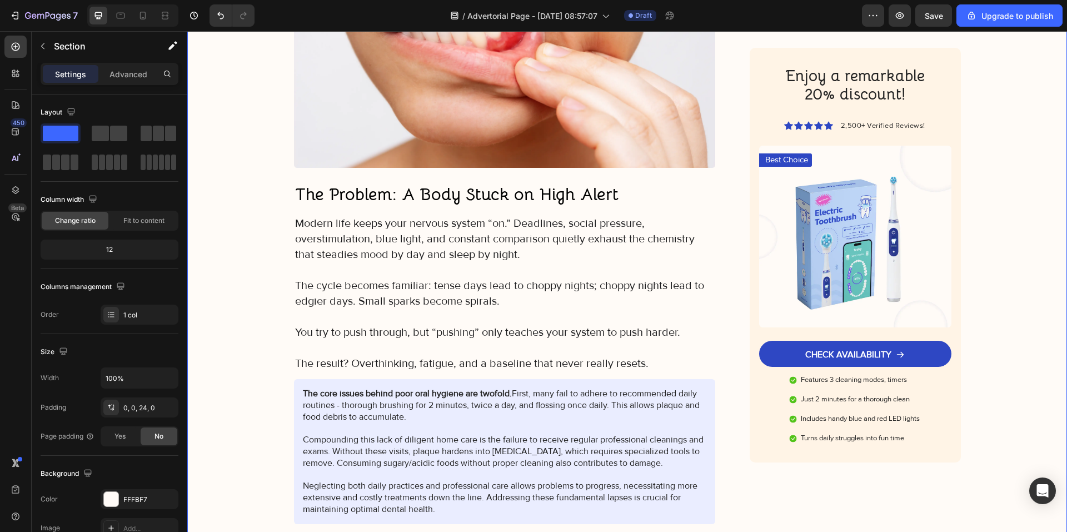
click at [316, 313] on p "Rich Text Editor. Editing area: main" at bounding box center [505, 317] width 420 height 16
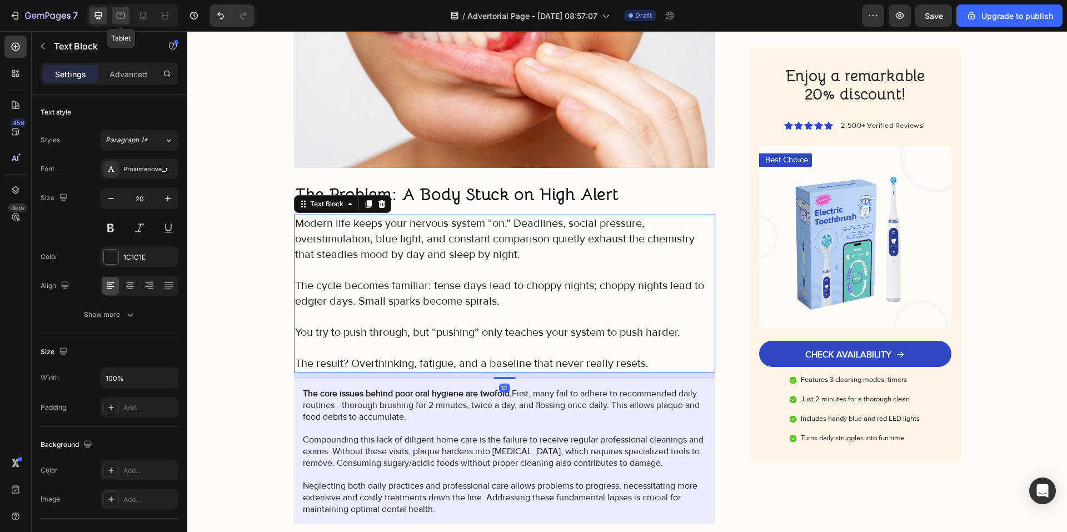
click at [118, 14] on icon at bounding box center [120, 15] width 11 height 11
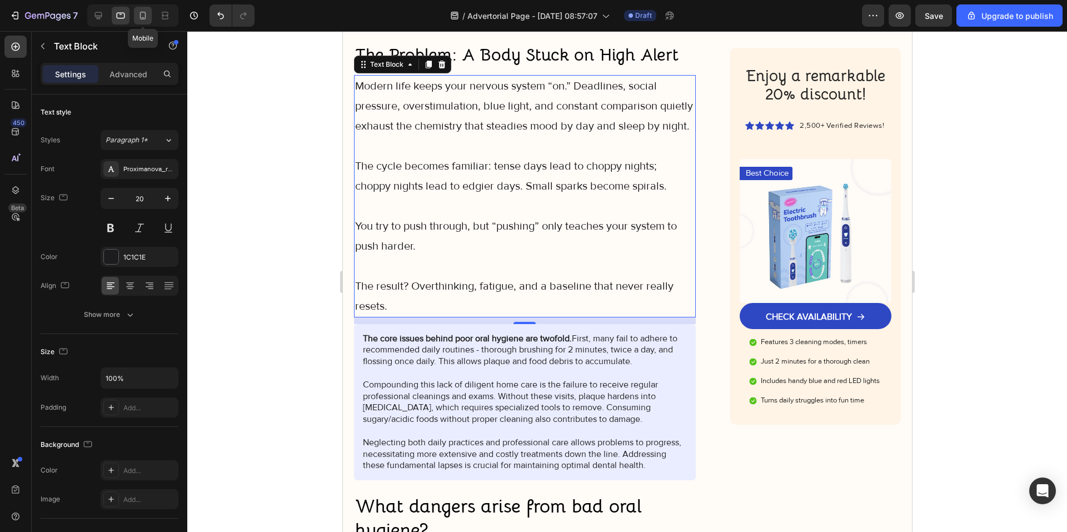
click at [138, 18] on icon at bounding box center [142, 15] width 11 height 11
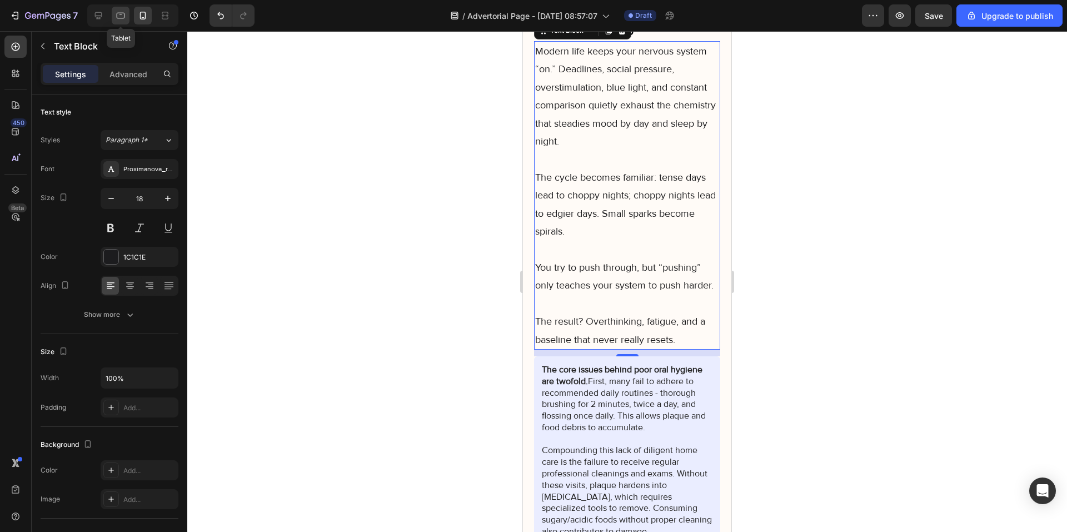
click at [120, 23] on div at bounding box center [121, 16] width 18 height 18
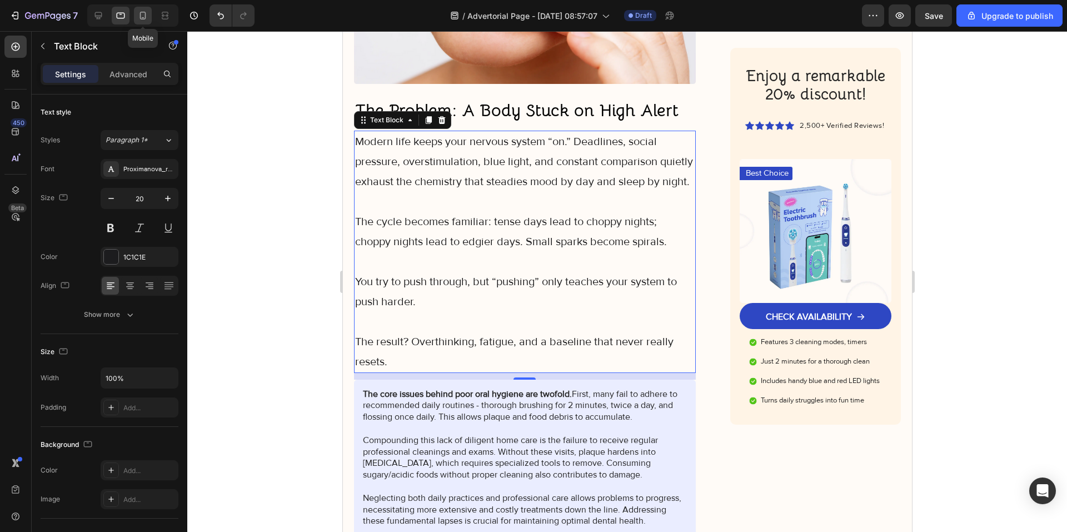
click at [147, 11] on icon at bounding box center [142, 15] width 11 height 11
type input "18"
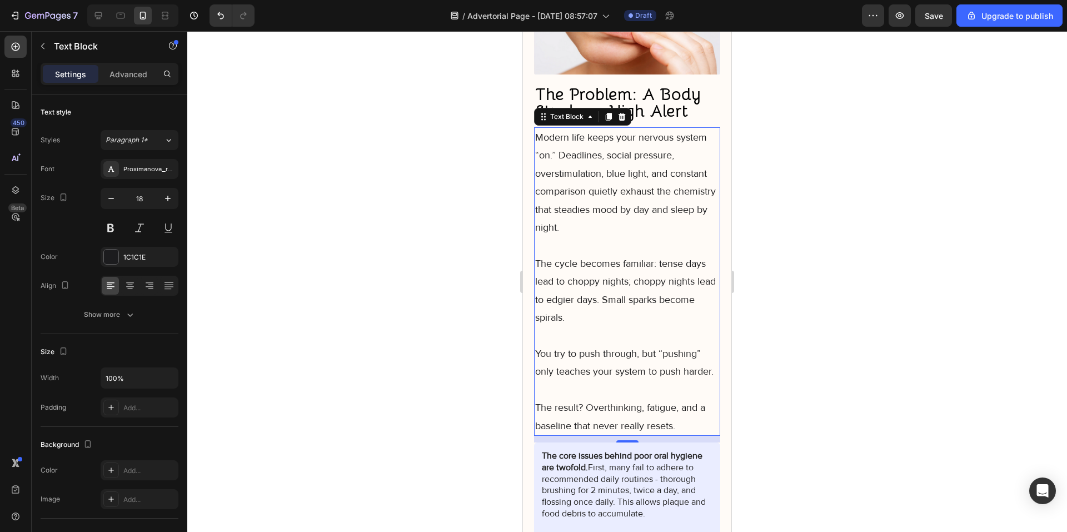
scroll to position [616, 0]
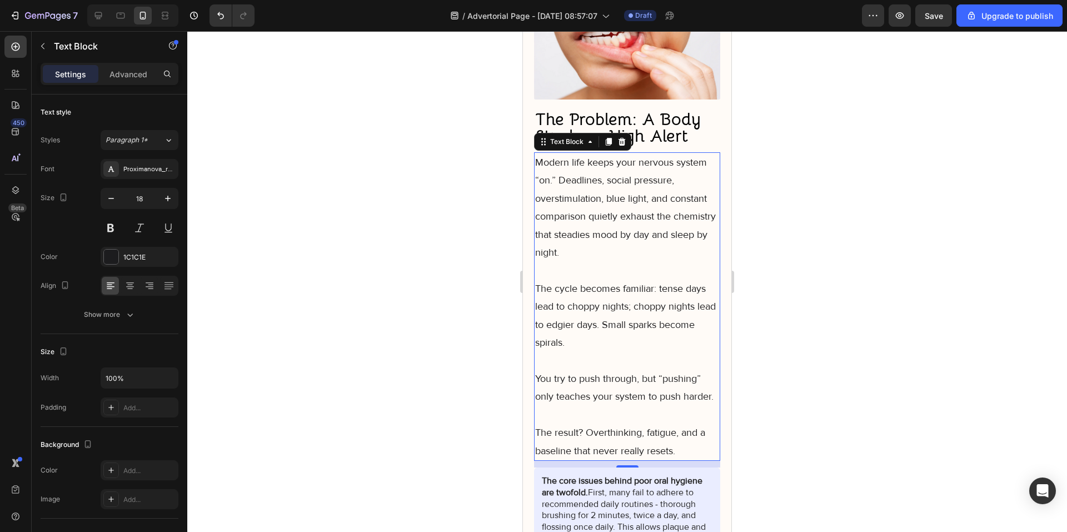
click at [745, 267] on div at bounding box center [627, 281] width 880 height 501
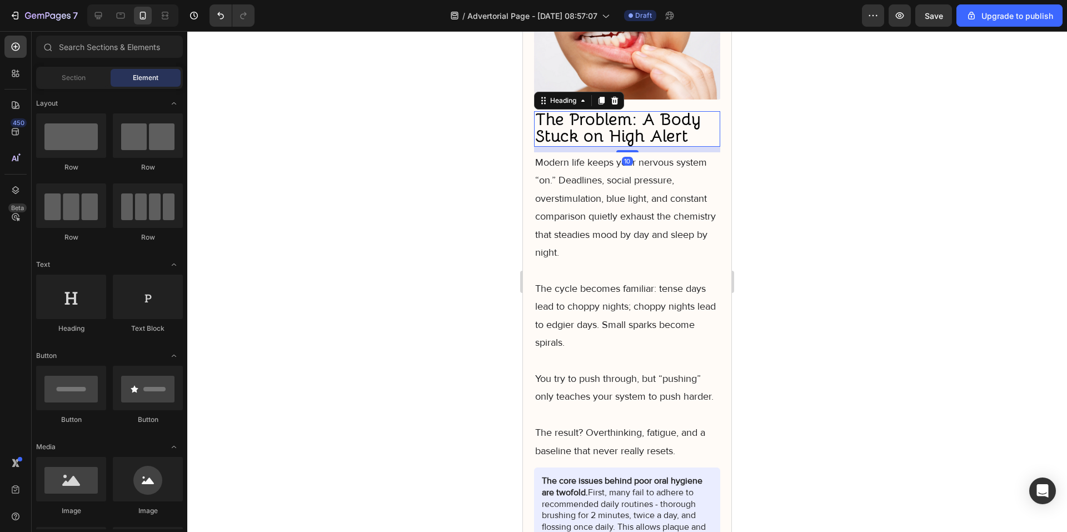
click at [670, 147] on strong "The Problem: A Body Stuck on High Alert" at bounding box center [618, 127] width 166 height 38
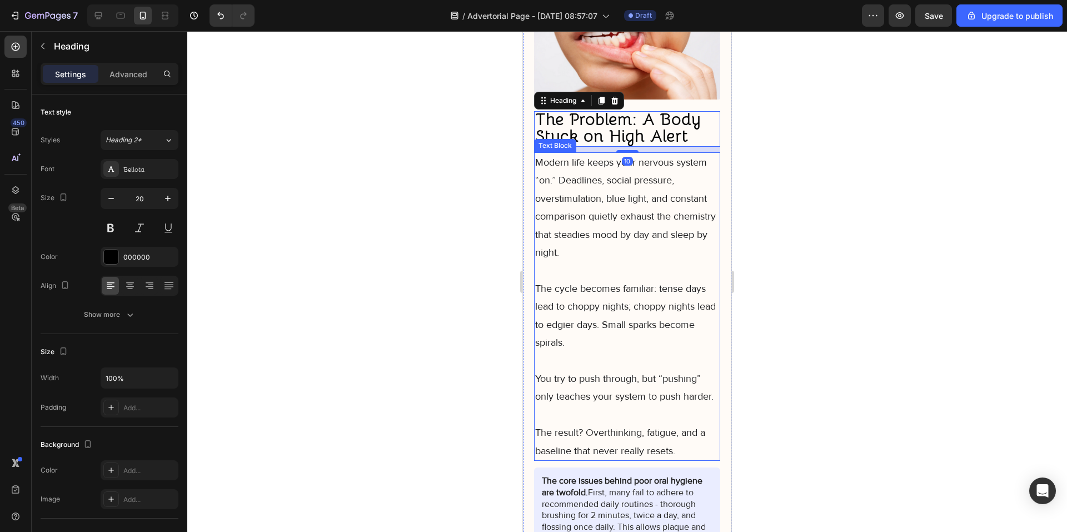
click at [679, 223] on p "Modern life keeps your nervous system “on.” Deadlines, social pressure, oversti…" at bounding box center [627, 207] width 184 height 108
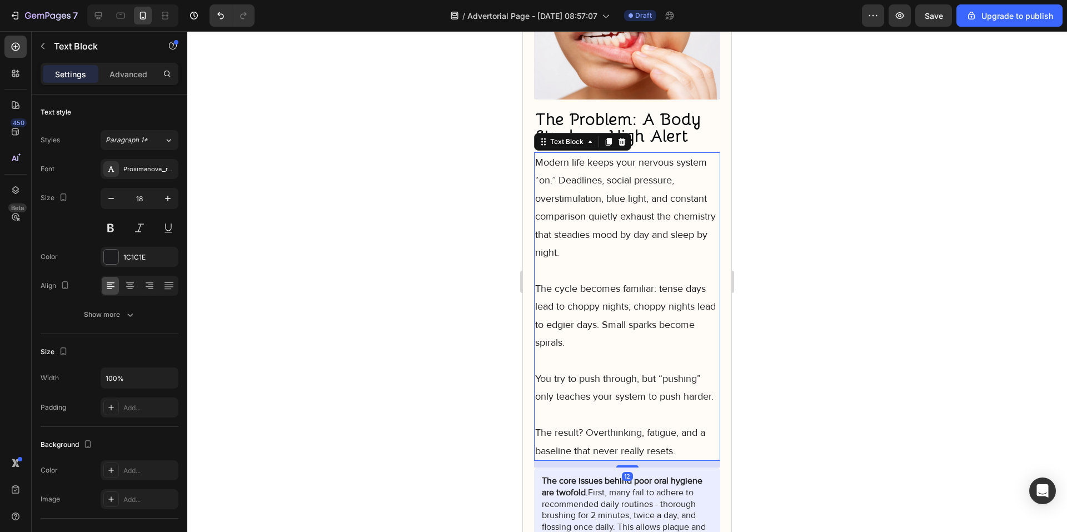
click at [751, 271] on div at bounding box center [627, 281] width 880 height 501
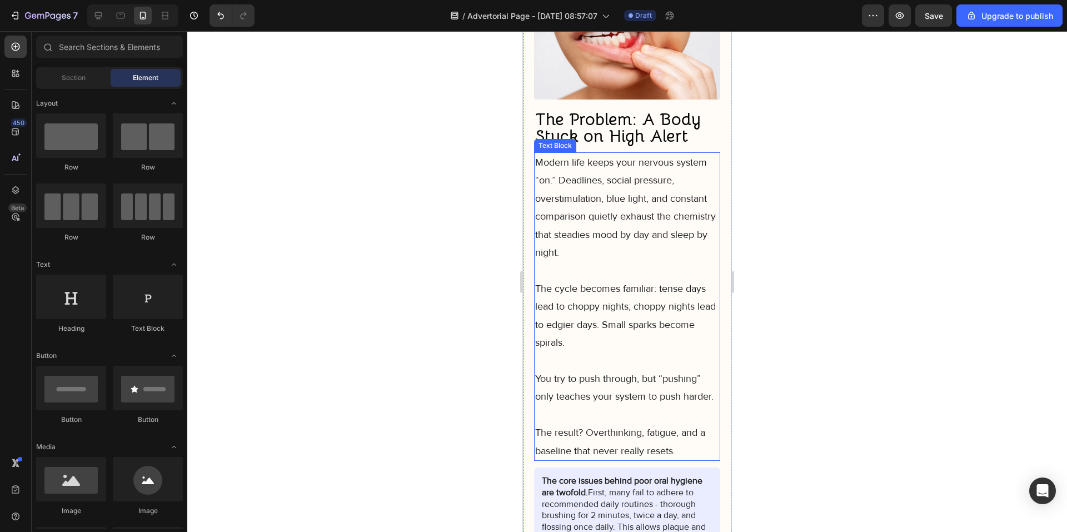
click at [706, 261] on p "Modern life keeps your nervous system “on.” Deadlines, social pressure, oversti…" at bounding box center [627, 207] width 184 height 108
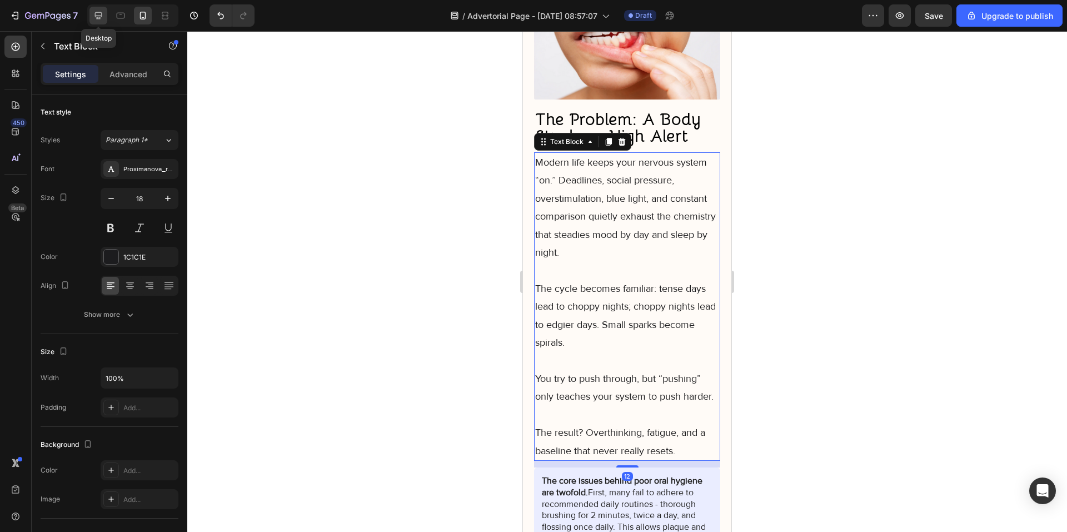
click at [101, 10] on icon at bounding box center [98, 15] width 11 height 11
type input "20"
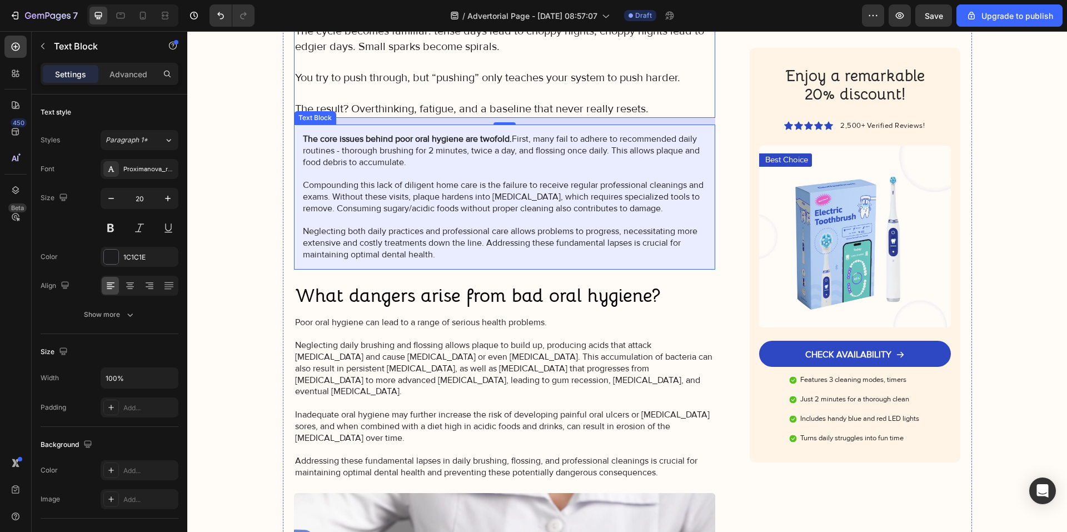
scroll to position [918, 0]
click at [383, 223] on p "The core issues behind poor oral hygiene are twofold. First, many fail to adher…" at bounding box center [505, 196] width 404 height 127
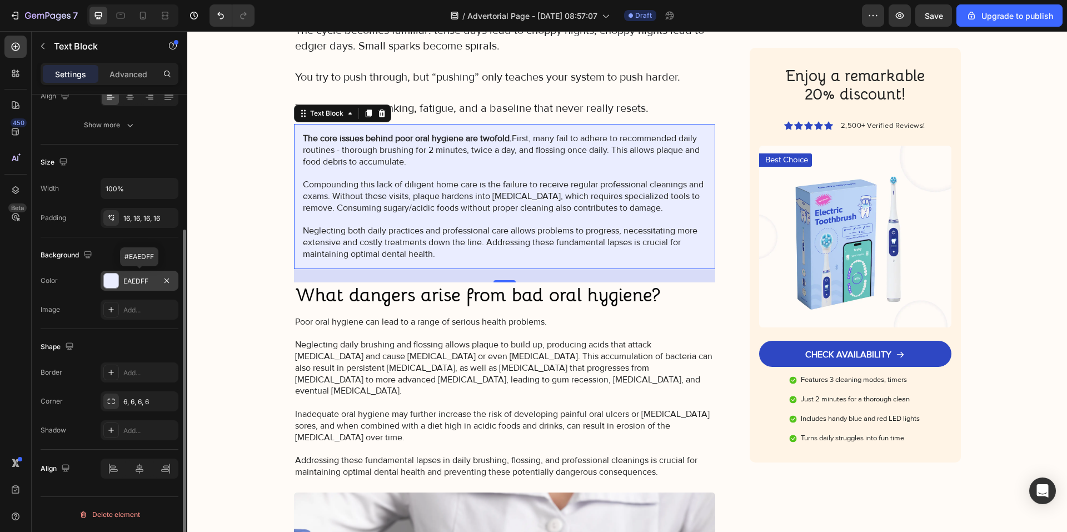
scroll to position [78, 0]
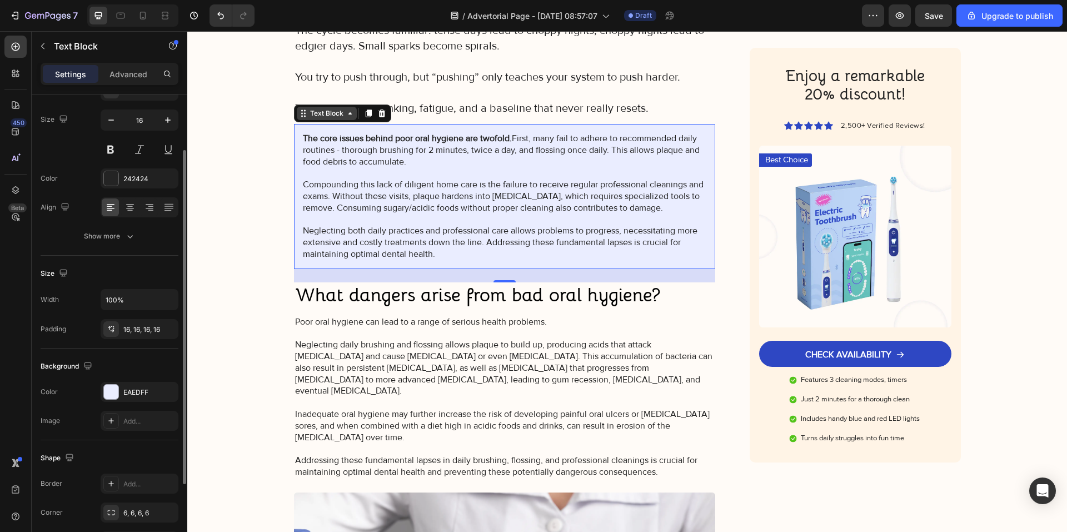
click at [331, 108] on div "Text Block" at bounding box center [327, 113] width 38 height 10
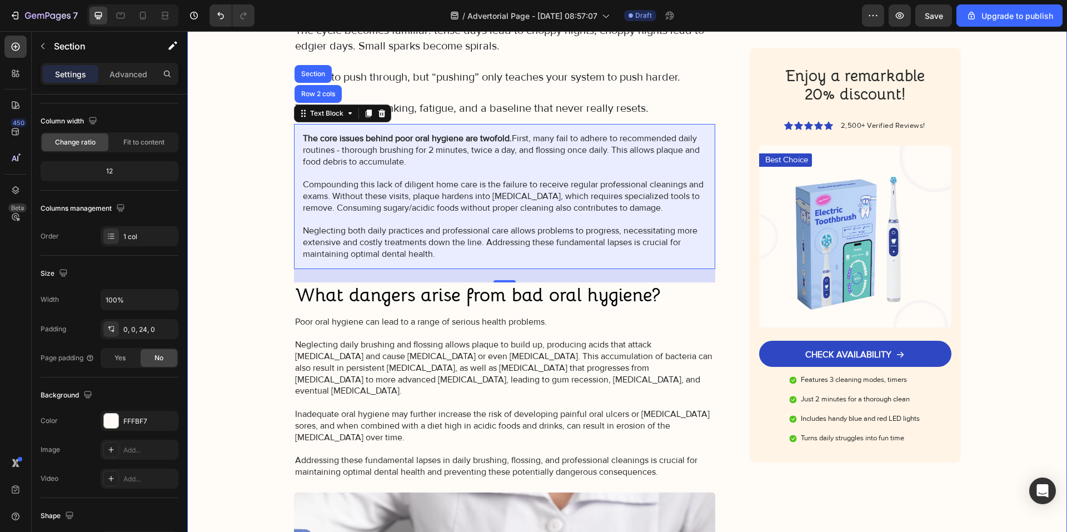
drag, startPoint x: 213, startPoint y: 224, endPoint x: 301, endPoint y: 234, distance: 88.4
click at [213, 224] on div "Image Got Questions? Email Us At support@gemstore.com Text Block Row Row Advert…" at bounding box center [627, 450] width 880 height 2629
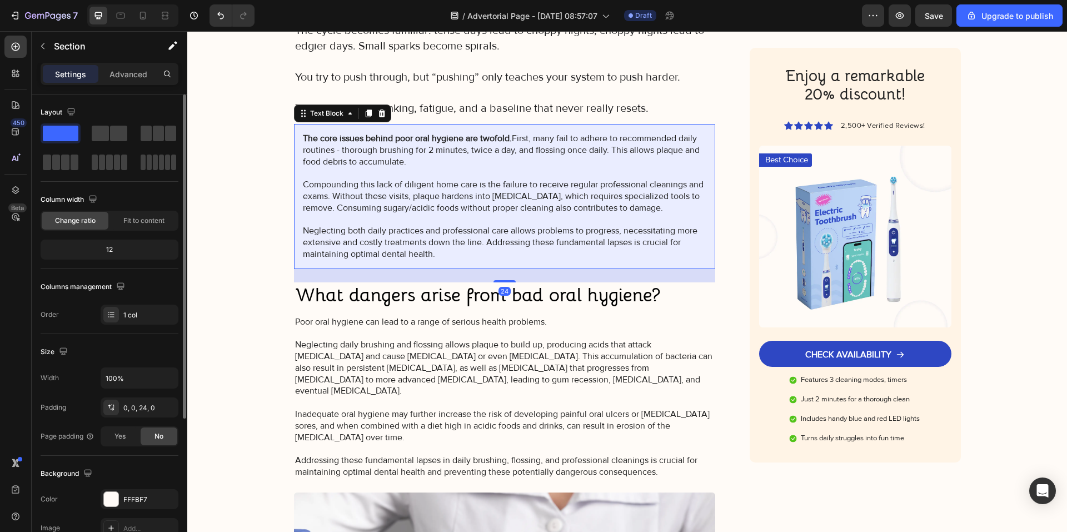
click at [307, 240] on p "The core issues behind poor oral hygiene are twofold. First, many fail to adher…" at bounding box center [505, 196] width 404 height 127
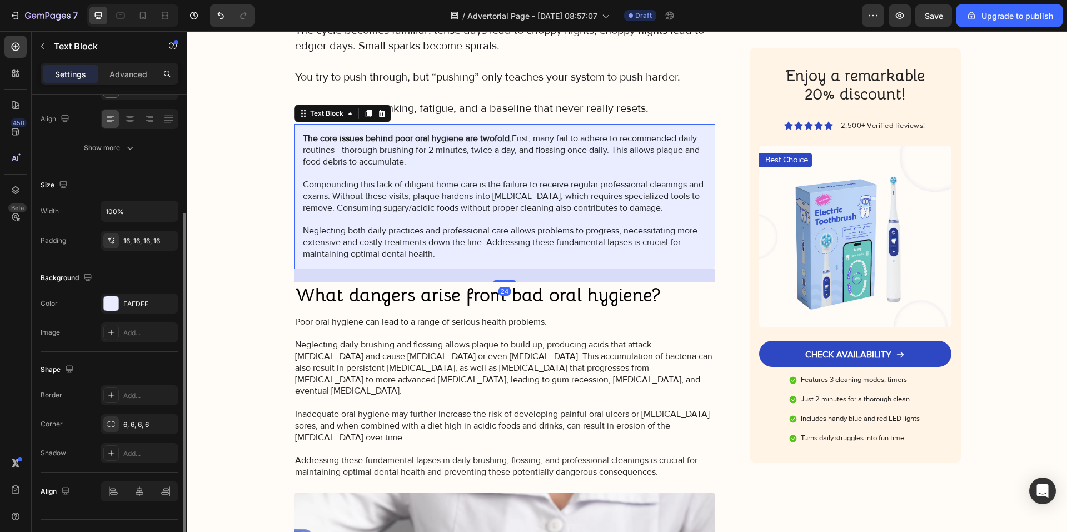
scroll to position [190, 0]
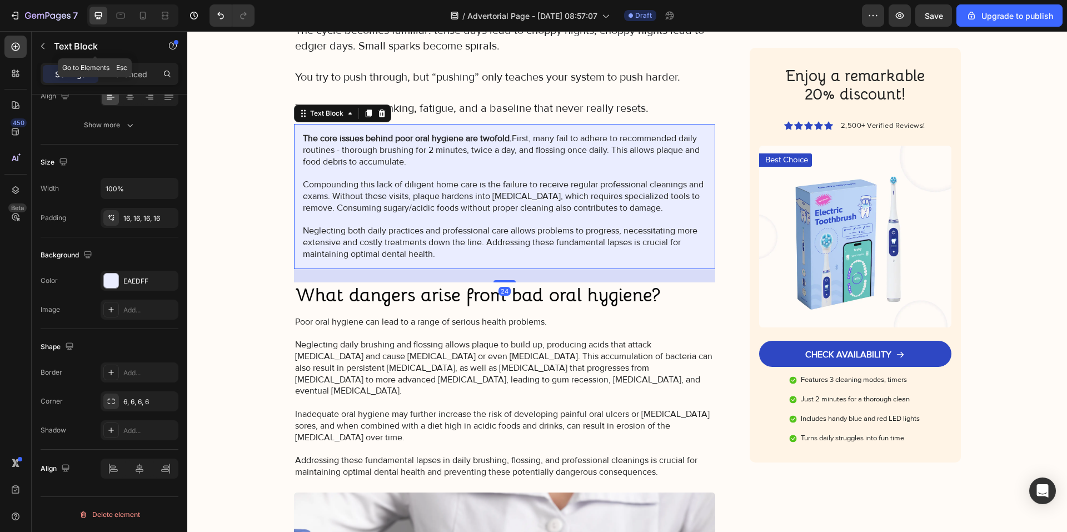
click at [121, 62] on div "Text Block" at bounding box center [95, 47] width 127 height 32
click at [121, 68] on p "Advanced" at bounding box center [128, 74] width 38 height 12
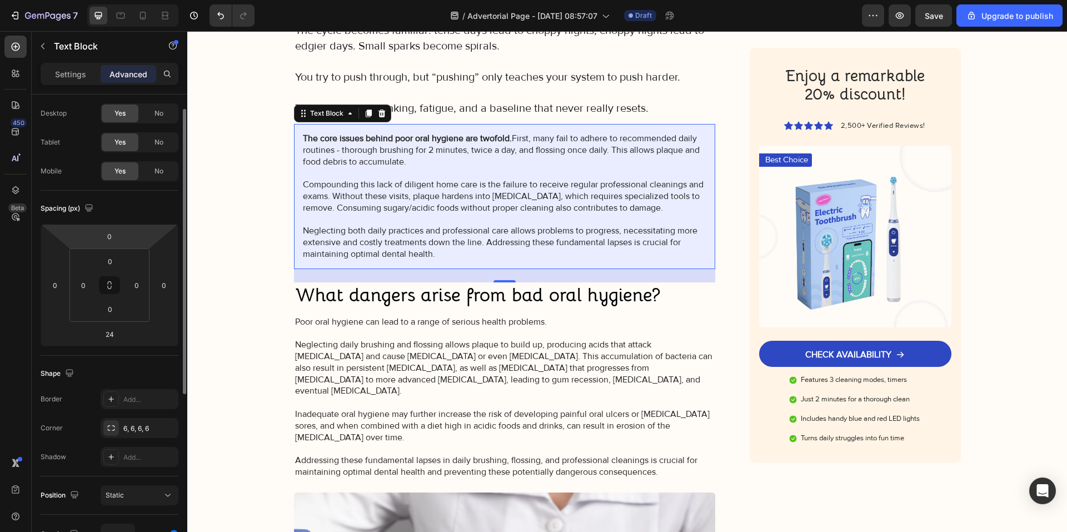
scroll to position [0, 0]
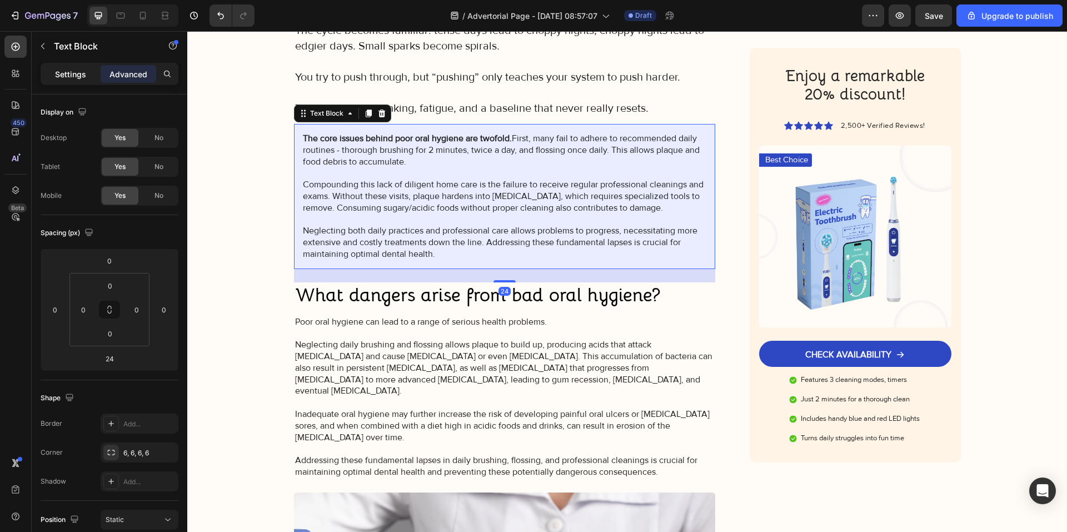
click at [64, 73] on p "Settings" at bounding box center [70, 74] width 31 height 12
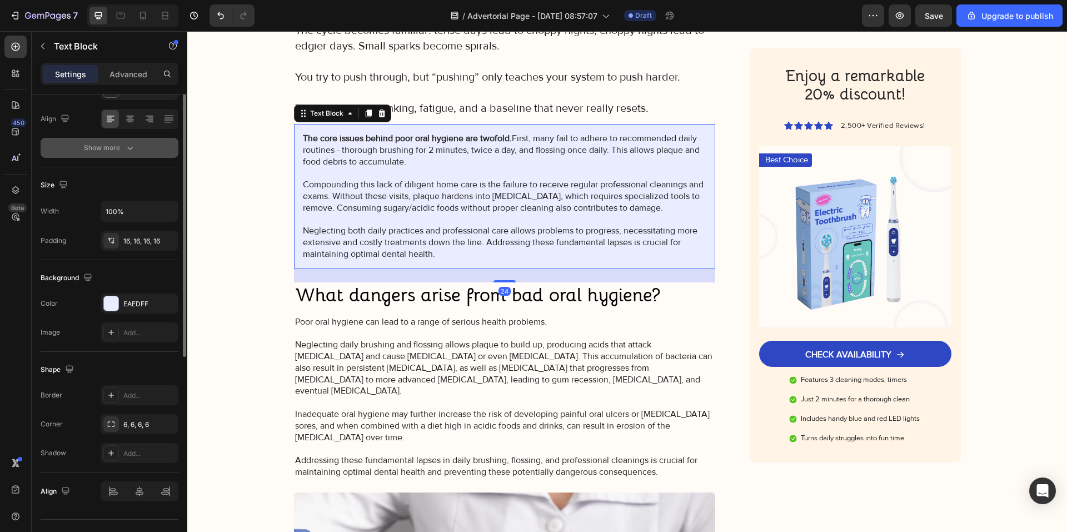
scroll to position [190, 0]
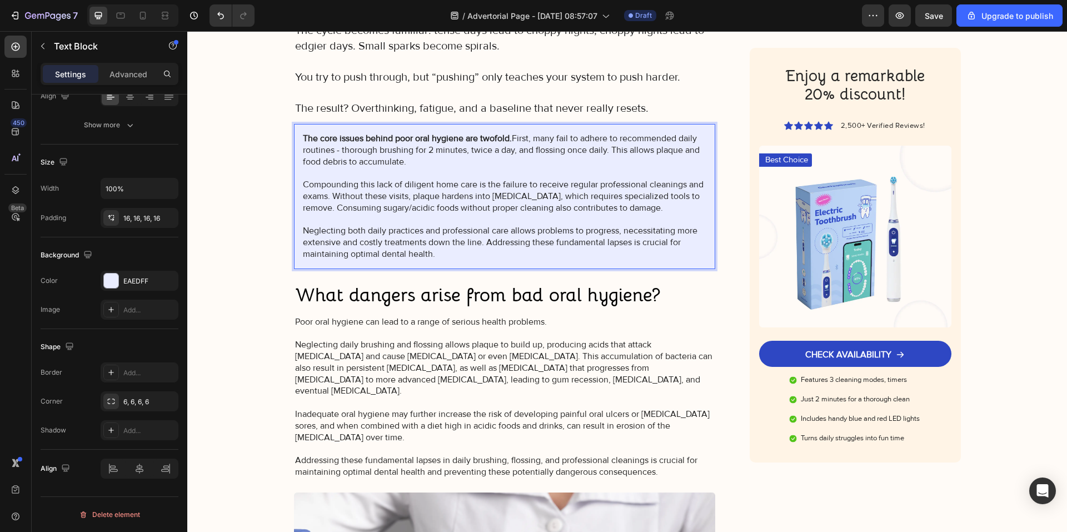
click at [303, 169] on p "The core issues behind poor oral hygiene are twofold. First, many fail to adher…" at bounding box center [505, 196] width 404 height 127
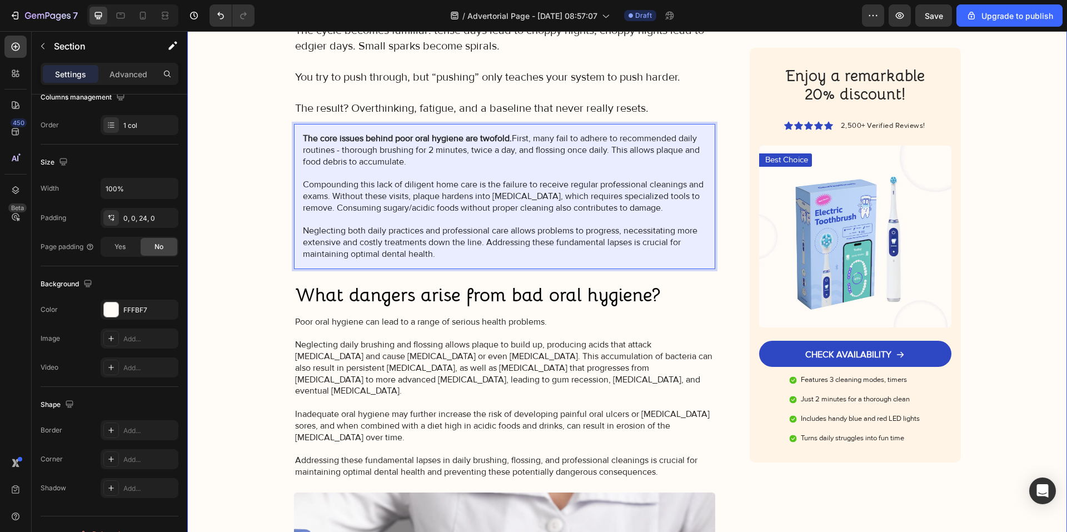
click at [271, 233] on div "Image Got Questions? Email Us At support@gemstore.com Text Block Row Row Advert…" at bounding box center [627, 450] width 880 height 2629
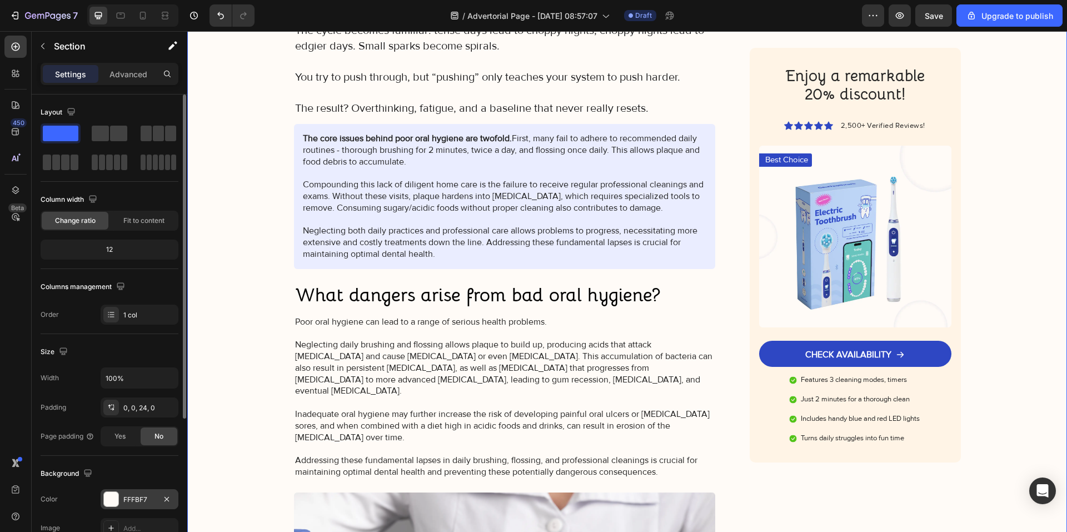
scroll to position [209, 0]
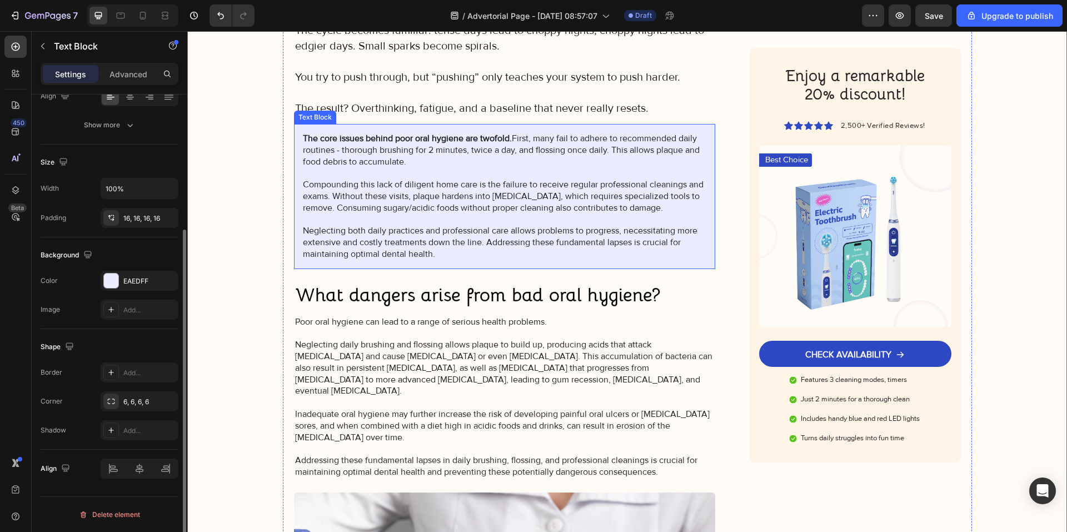
click at [294, 248] on div "The core issues behind poor oral hygiene are twofold. First, many fail to adher…" at bounding box center [505, 196] width 422 height 145
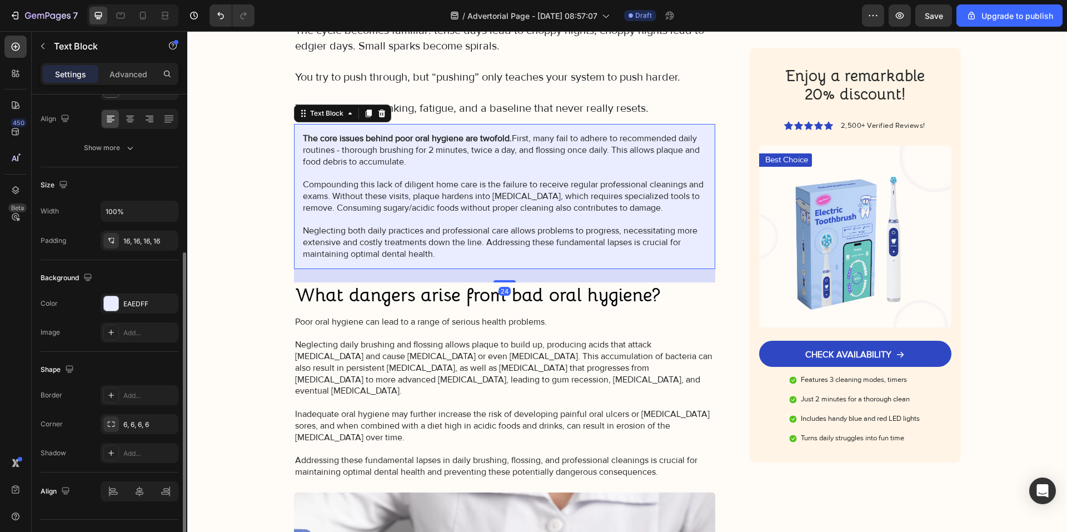
scroll to position [190, 0]
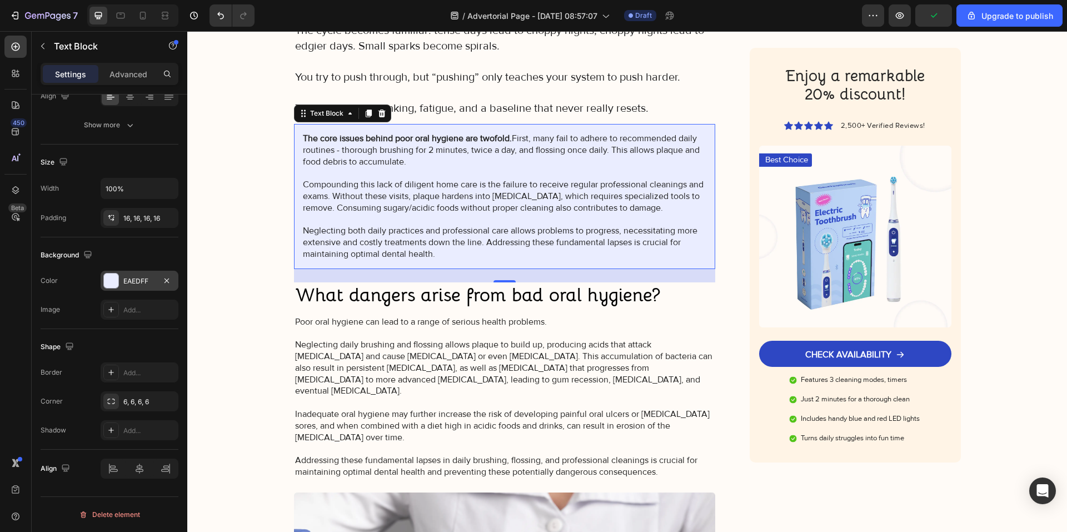
click at [141, 282] on div "EAEDFF" at bounding box center [139, 281] width 32 height 10
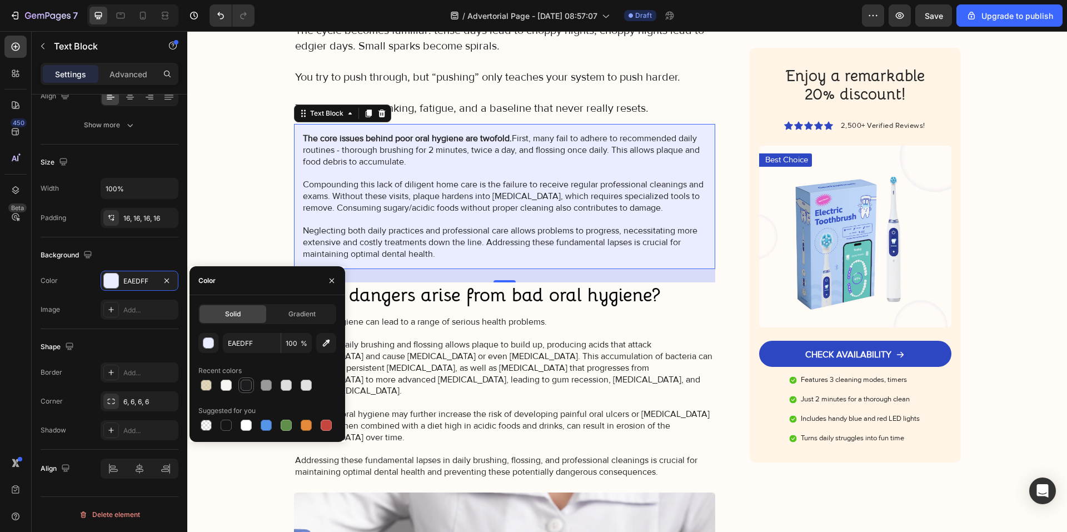
click at [247, 383] on div at bounding box center [246, 385] width 11 height 11
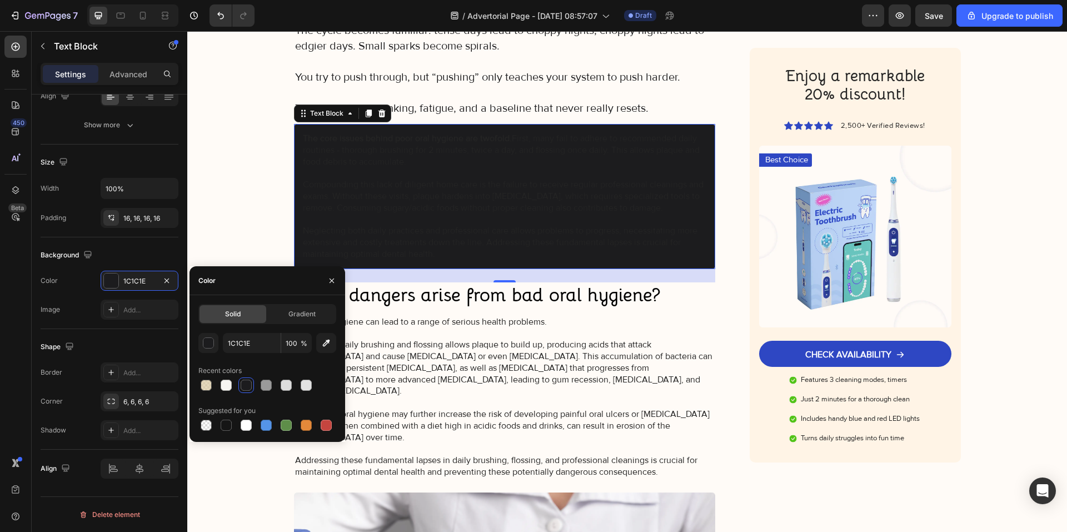
type input "EAEDFF"
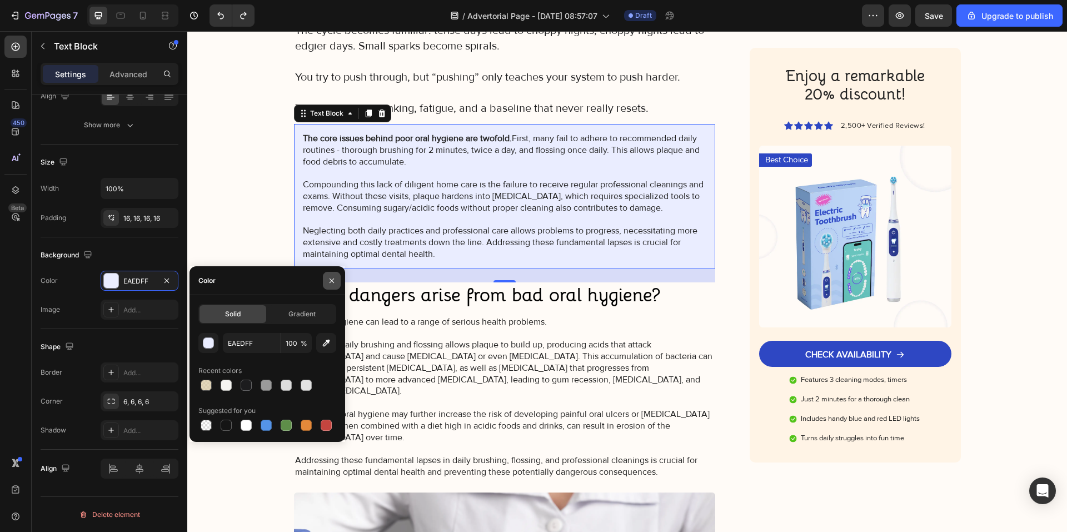
click at [333, 278] on icon "button" at bounding box center [331, 280] width 9 height 9
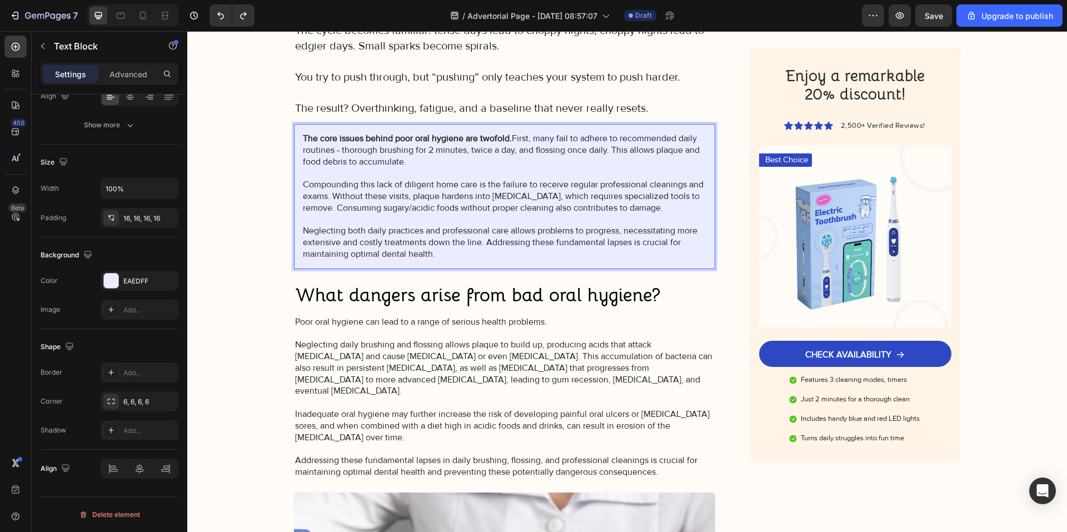
click at [294, 250] on div "The core issues behind poor oral hygiene are twofold. First, many fail to adher…" at bounding box center [505, 196] width 422 height 145
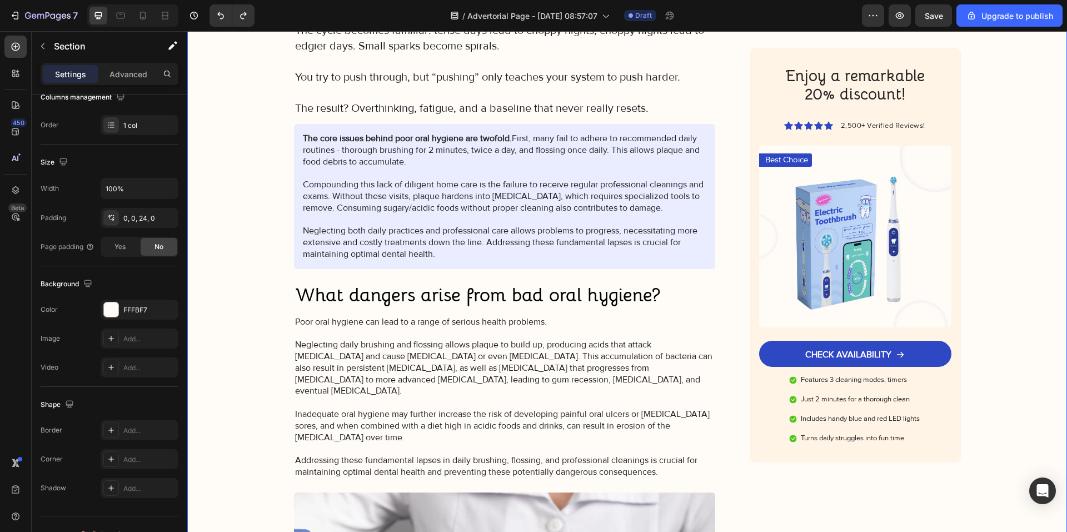
click at [250, 236] on div "Image Got Questions? Email Us At support@gemstore.com Text Block Row Row Advert…" at bounding box center [627, 450] width 880 height 2629
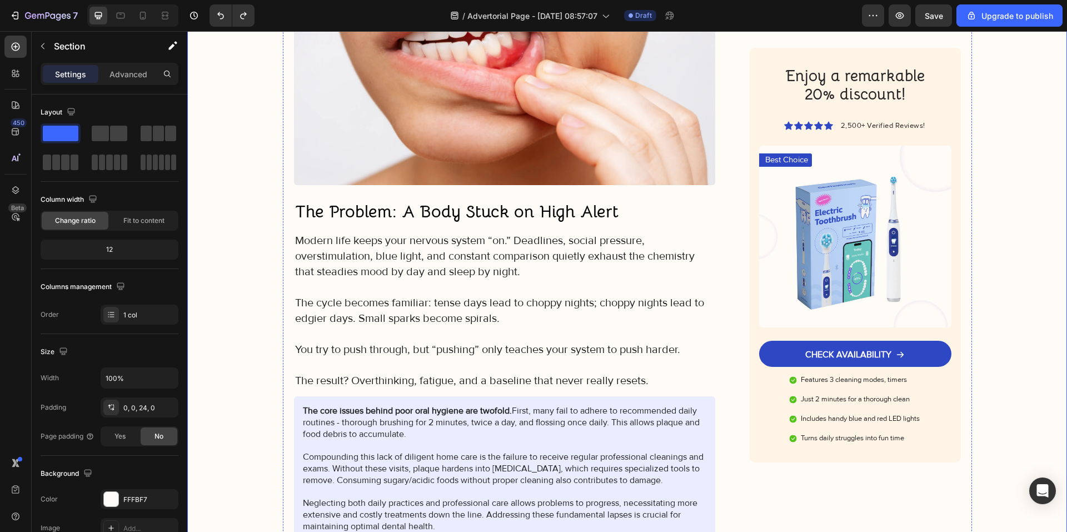
scroll to position [640, 0]
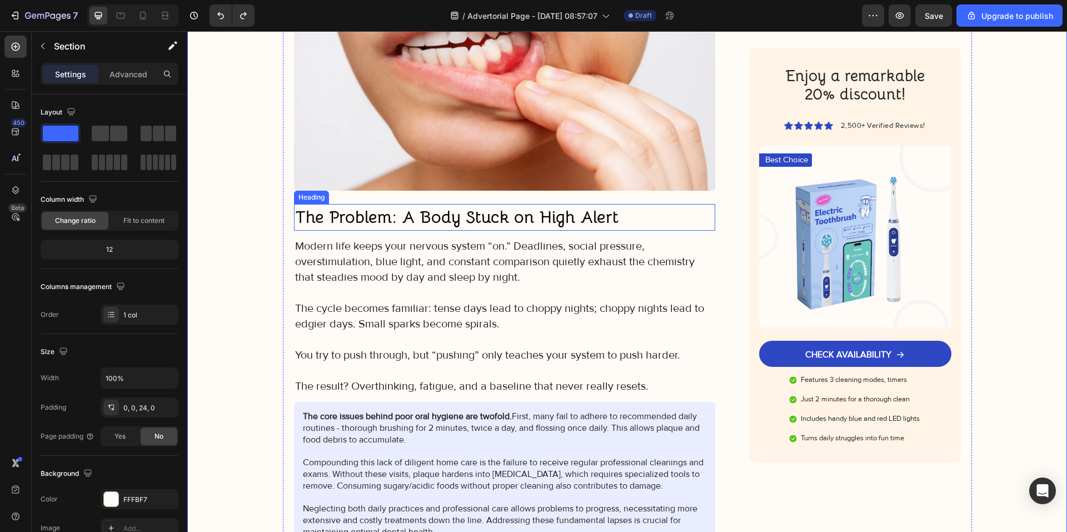
click at [390, 223] on strong "The Problem: A Body Stuck on High Alert" at bounding box center [456, 217] width 323 height 22
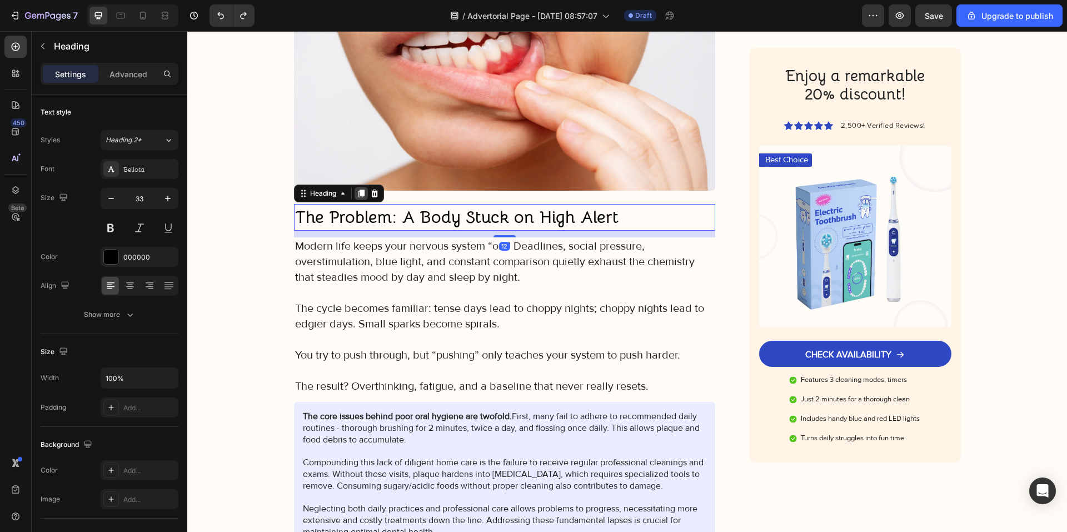
click at [358, 193] on icon at bounding box center [361, 194] width 6 height 8
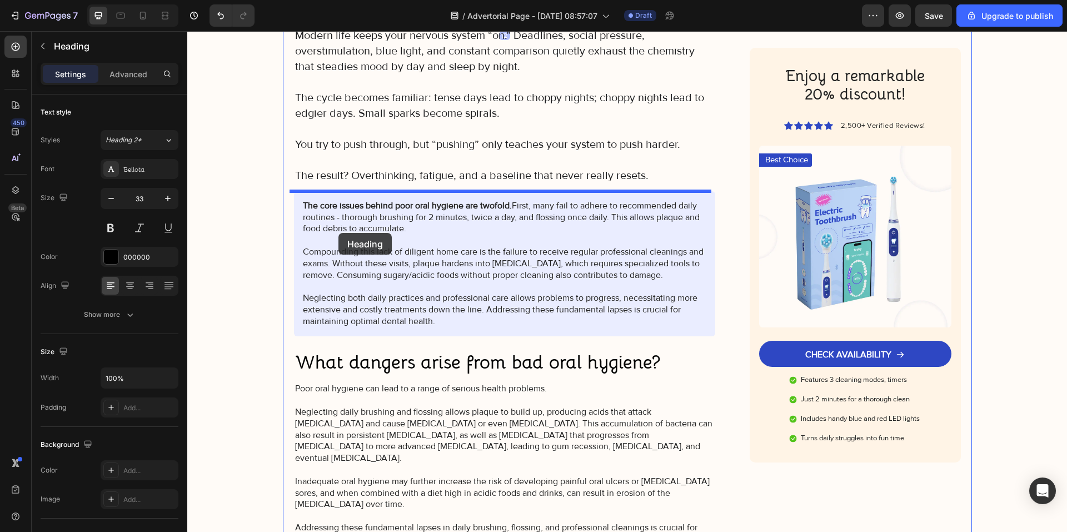
scroll to position [974, 0]
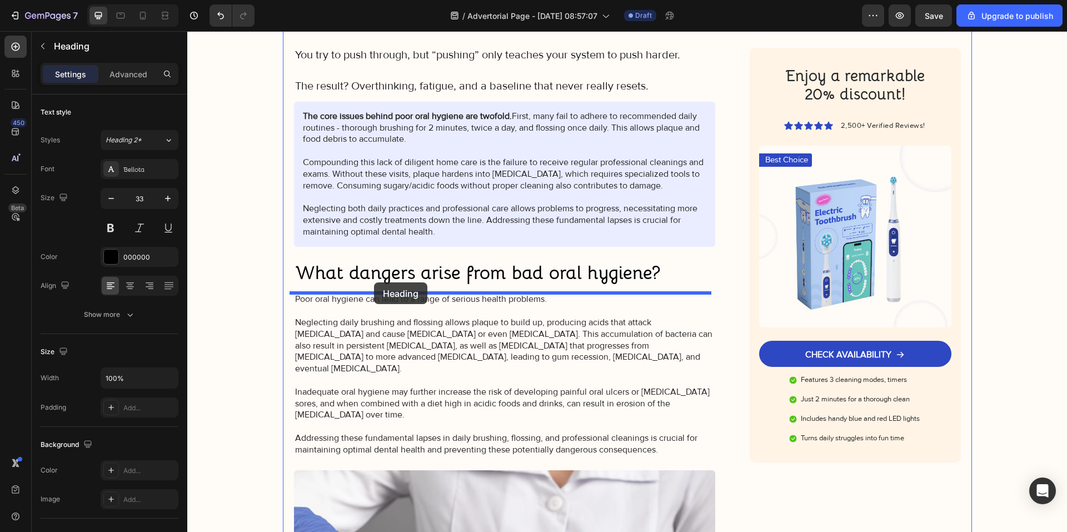
drag, startPoint x: 319, startPoint y: 225, endPoint x: 374, endPoint y: 282, distance: 79.4
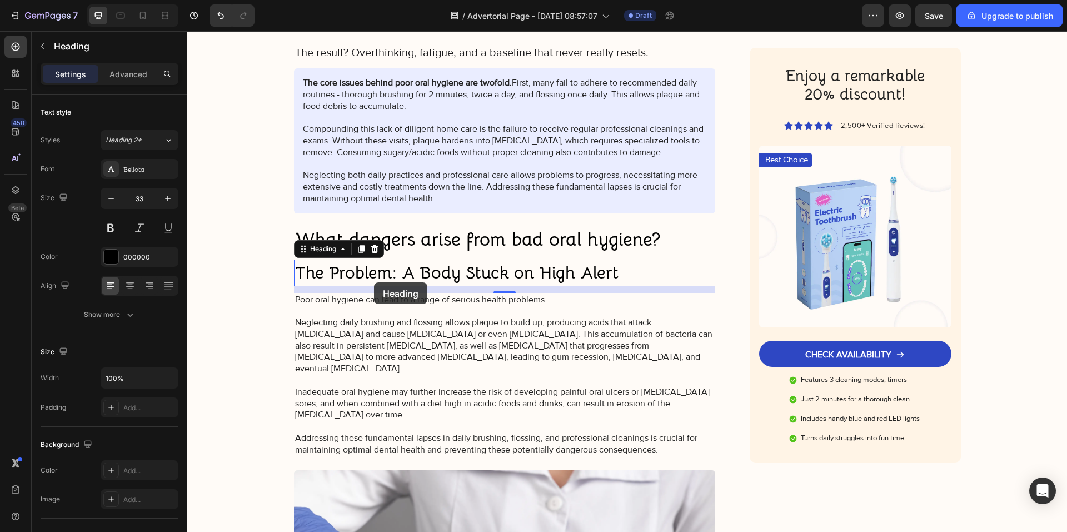
scroll to position [940, 0]
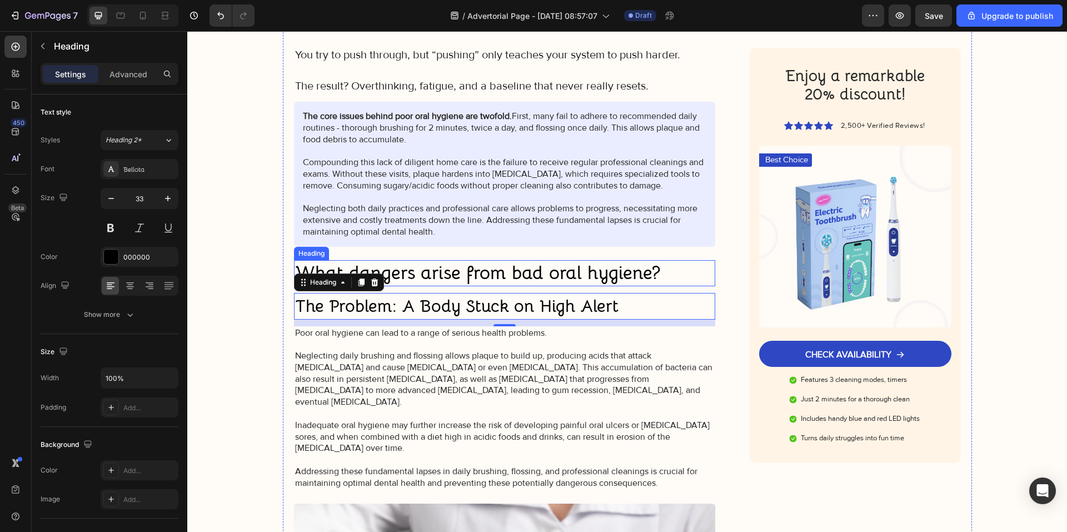
click at [462, 268] on h2 "What dangers arise from bad oral hygiene?" at bounding box center [505, 273] width 422 height 26
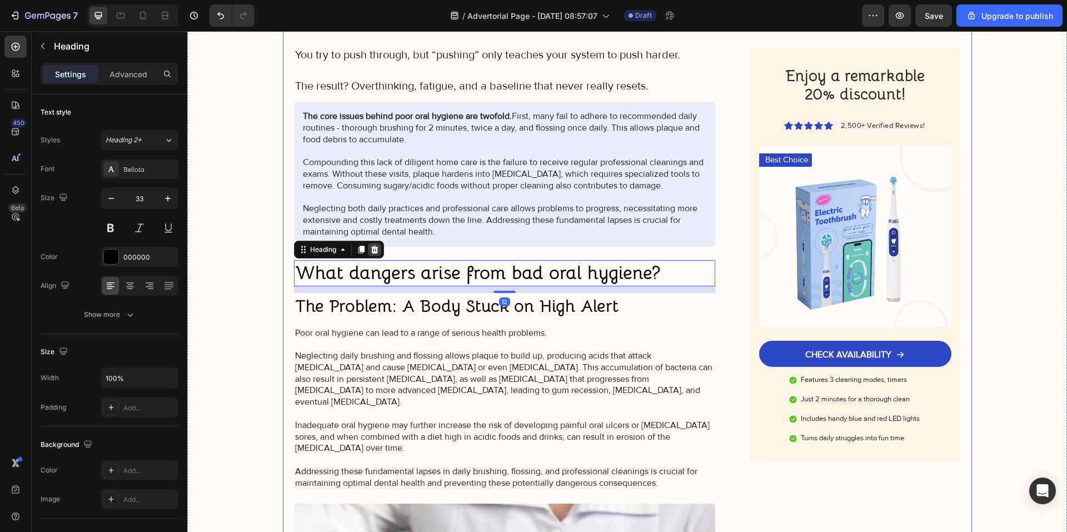
click at [375, 248] on icon at bounding box center [374, 249] width 9 height 9
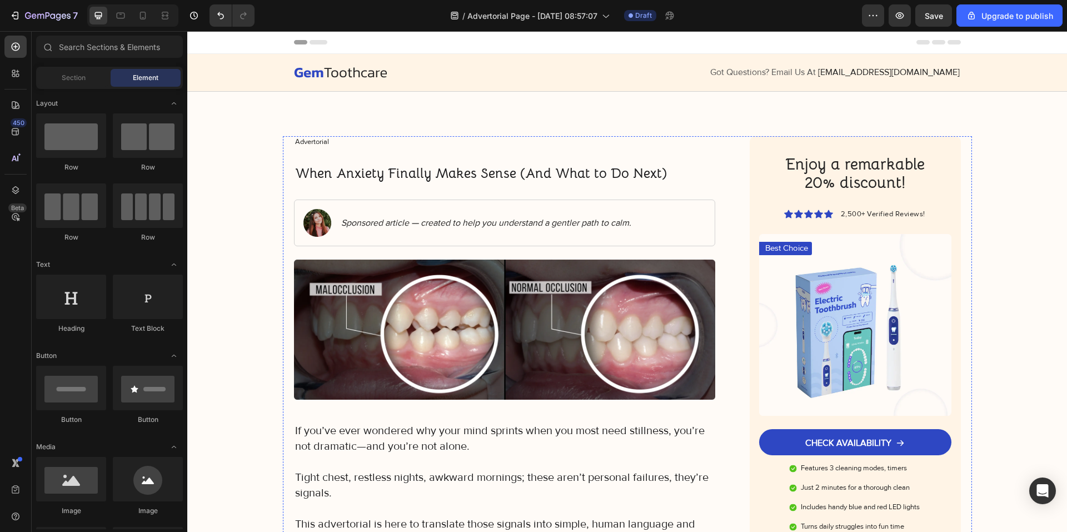
scroll to position [718, 0]
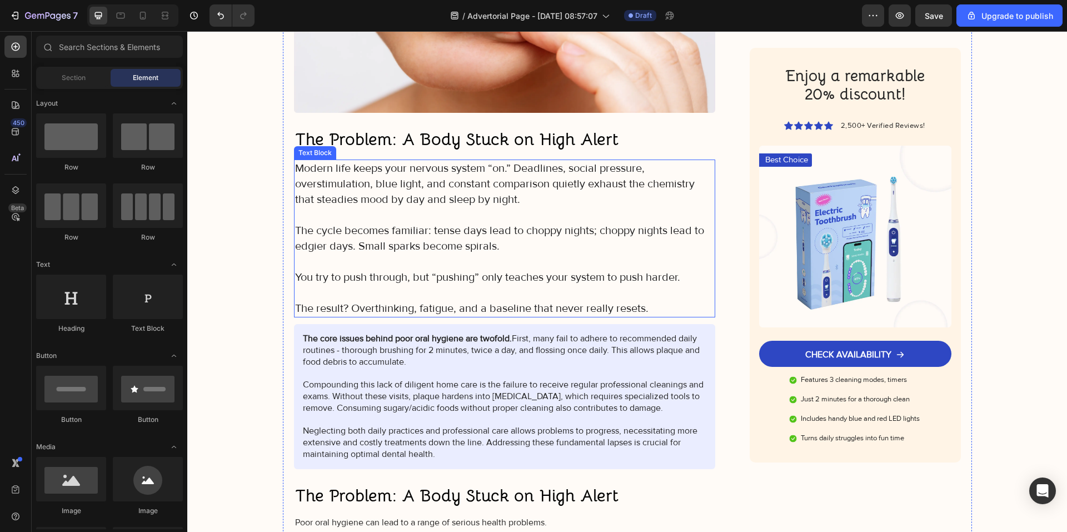
click at [375, 221] on p "Rich Text Editor. Editing area: main" at bounding box center [505, 215] width 420 height 16
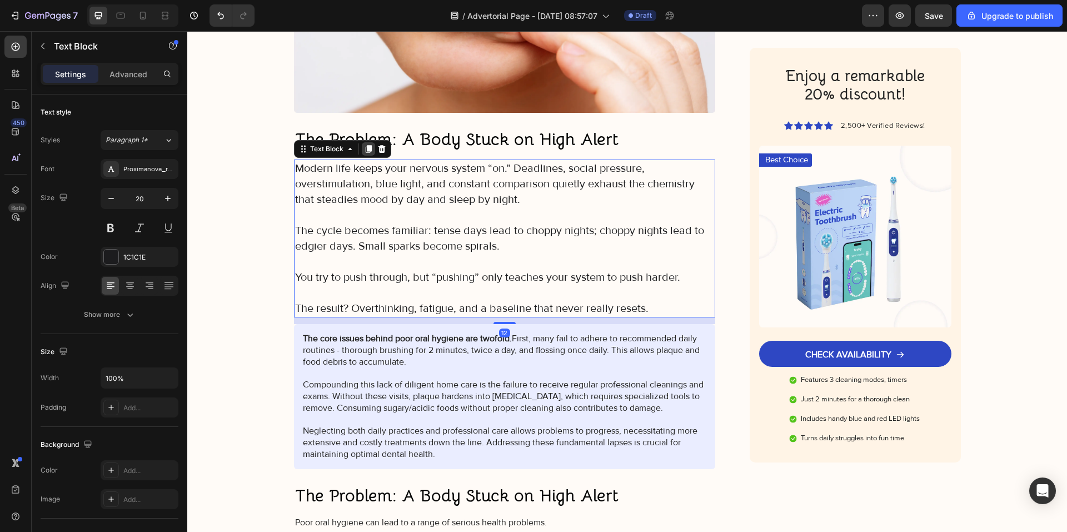
click at [364, 147] on icon at bounding box center [368, 149] width 9 height 9
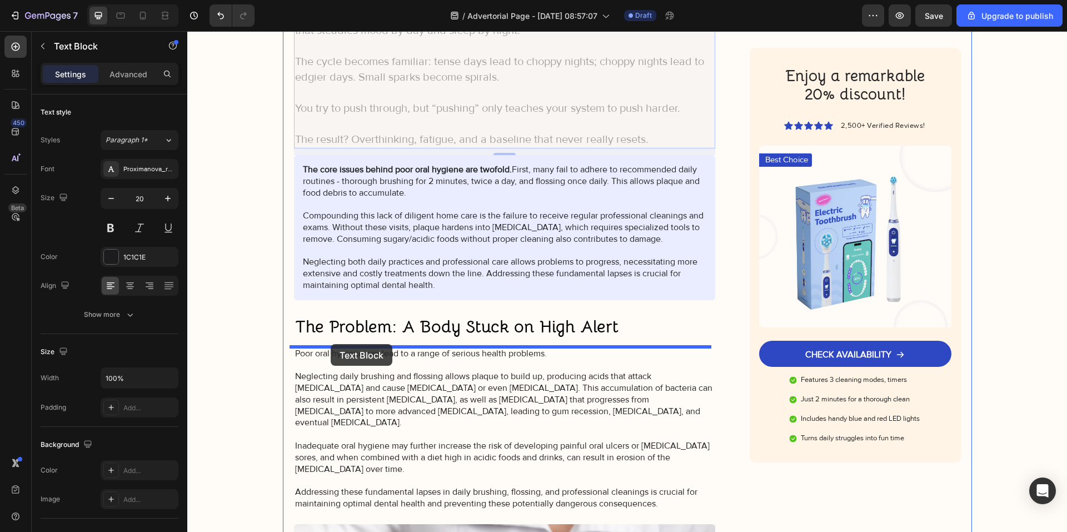
drag, startPoint x: 319, startPoint y: 312, endPoint x: 331, endPoint y: 344, distance: 33.8
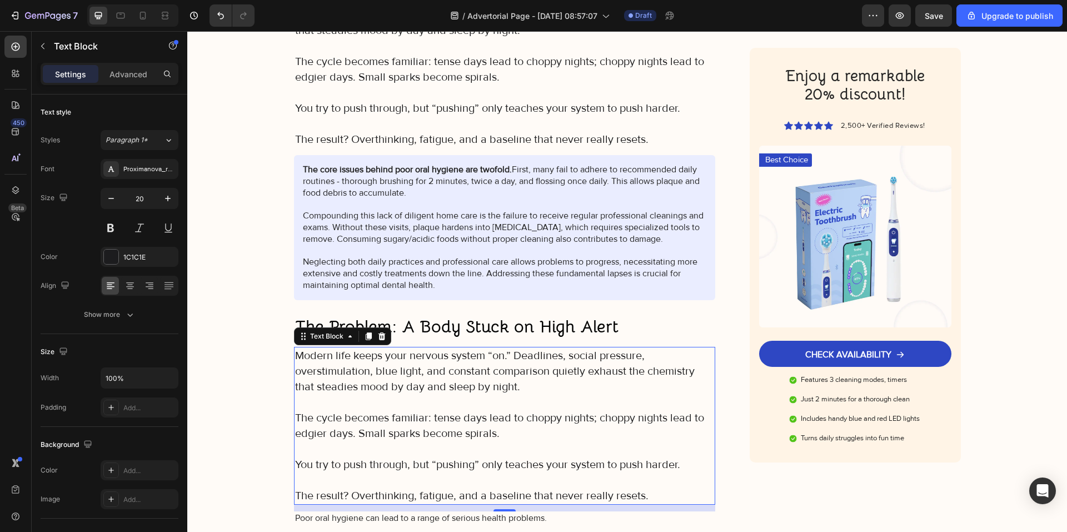
click at [426, 375] on p "Modern life keeps your nervous system “on.” Deadlines, social pressure, oversti…" at bounding box center [505, 371] width 420 height 47
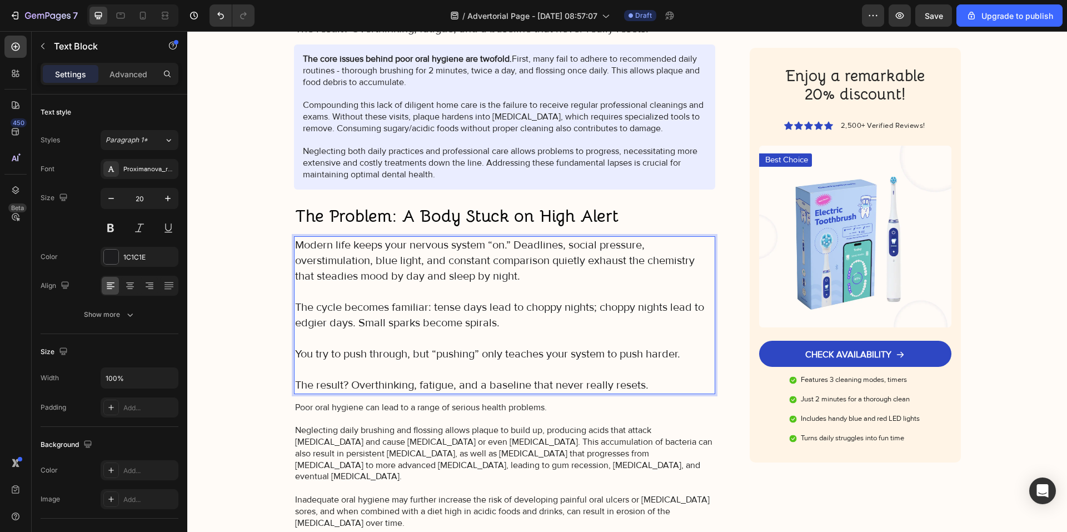
scroll to position [998, 0]
click at [424, 411] on p "Poor oral hygiene can lead to a range of serious health problems. Neglecting da…" at bounding box center [505, 482] width 420 height 162
click at [378, 388] on icon at bounding box center [381, 389] width 7 height 8
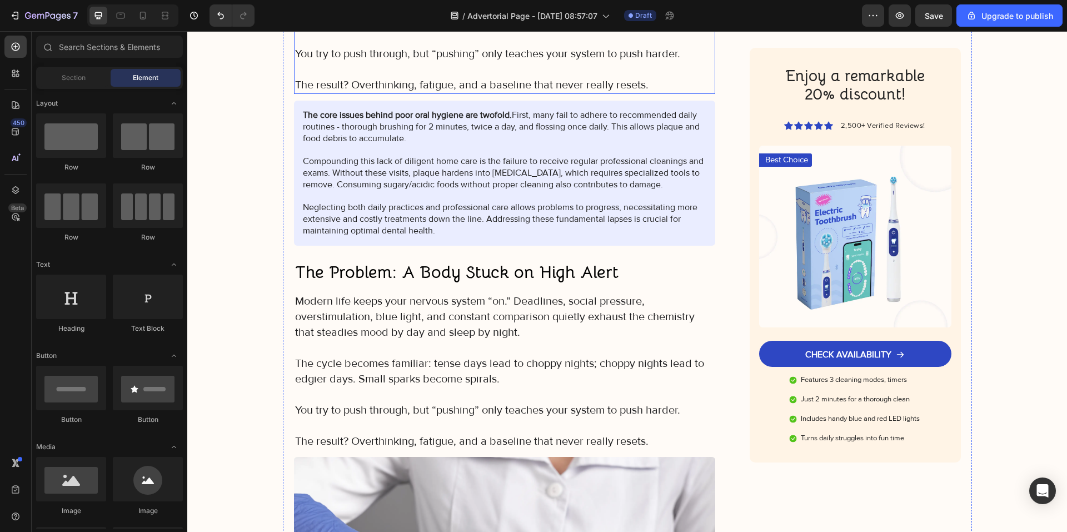
scroll to position [943, 0]
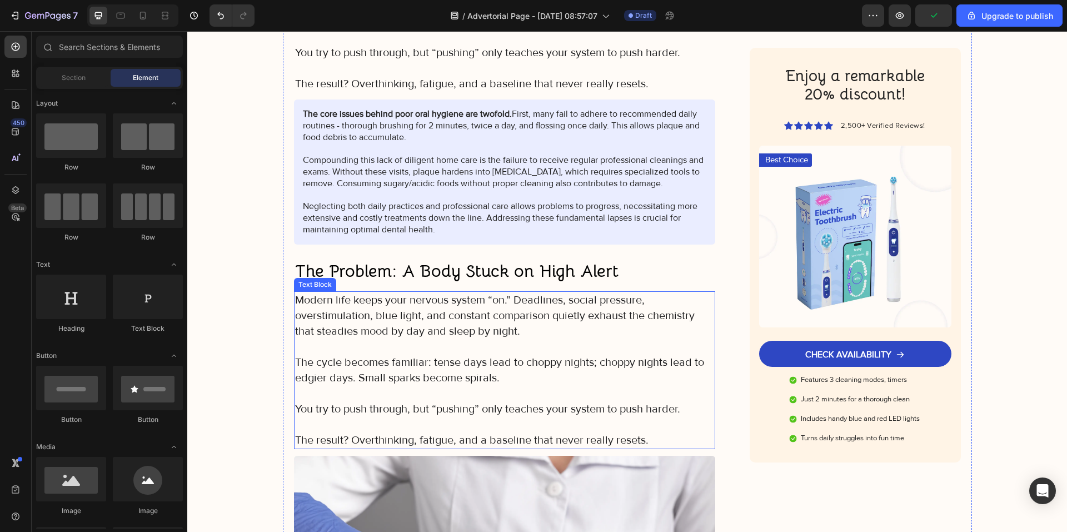
click at [248, 317] on div "Image Got Questions? Email Us At [EMAIL_ADDRESS][DOMAIN_NAME] Text Block Row Ro…" at bounding box center [627, 419] width 880 height 2617
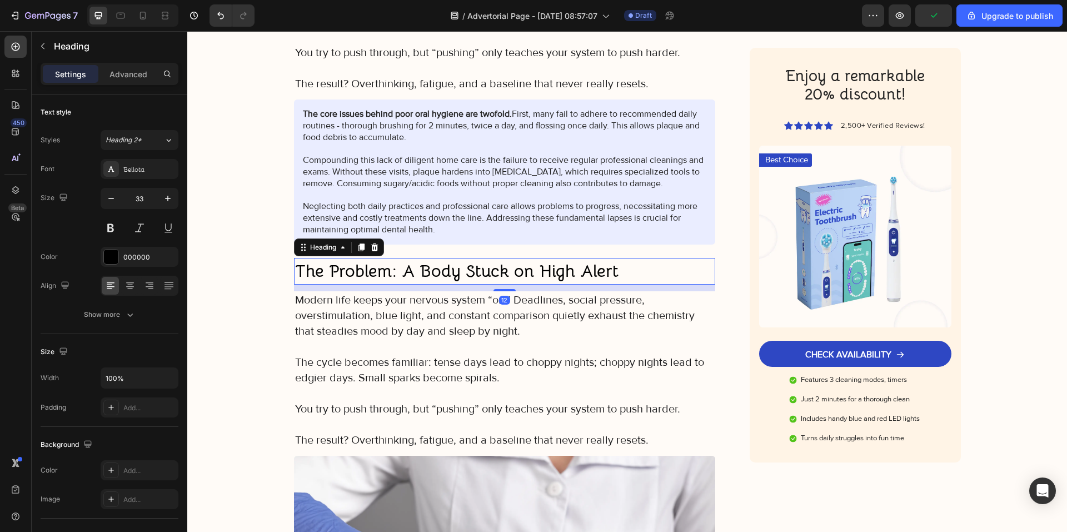
click at [384, 275] on strong "The Problem: A Body Stuck on High Alert" at bounding box center [456, 271] width 323 height 22
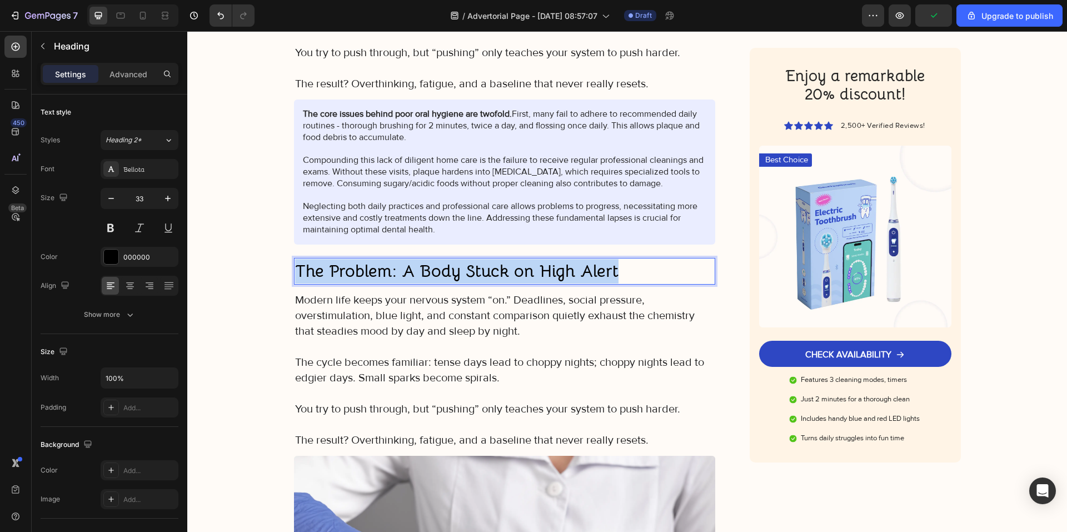
click at [384, 275] on strong "The Problem: A Body Stuck on High Alert" at bounding box center [456, 271] width 323 height 22
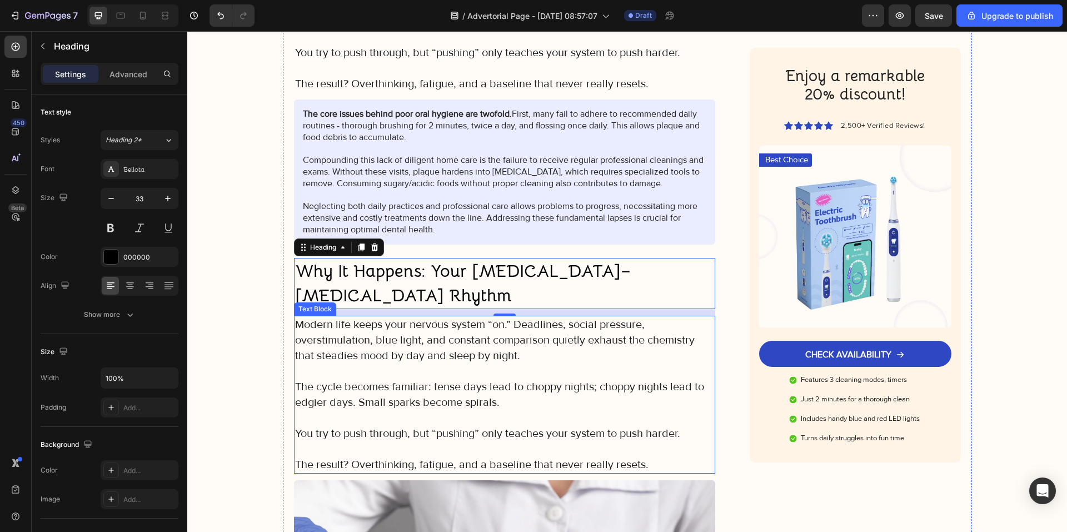
click at [283, 324] on div "Advertorial Text Block When Anxiety Finally Makes Sense (And What to Do Next) T…" at bounding box center [627, 473] width 689 height 2559
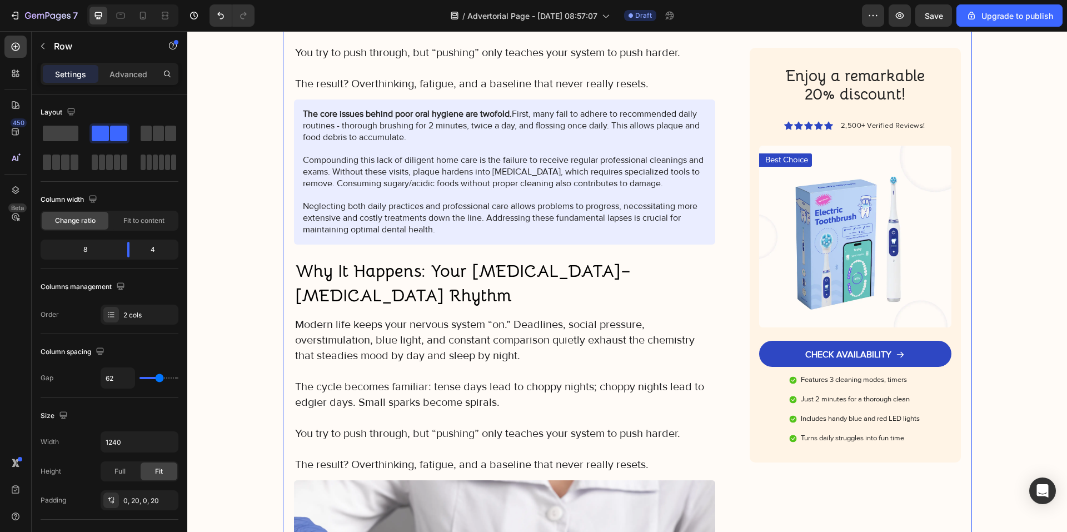
click at [364, 330] on p "Modern life keeps your nervous system “on.” Deadlines, social pressure, oversti…" at bounding box center [505, 340] width 420 height 47
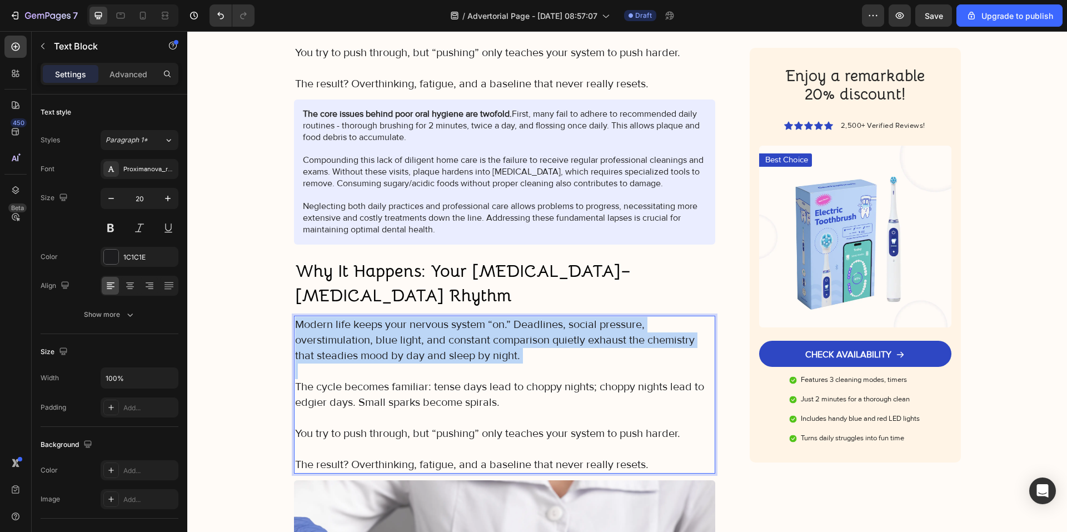
click at [364, 330] on p "Modern life keeps your nervous system “on.” Deadlines, social pressure, oversti…" at bounding box center [505, 340] width 420 height 47
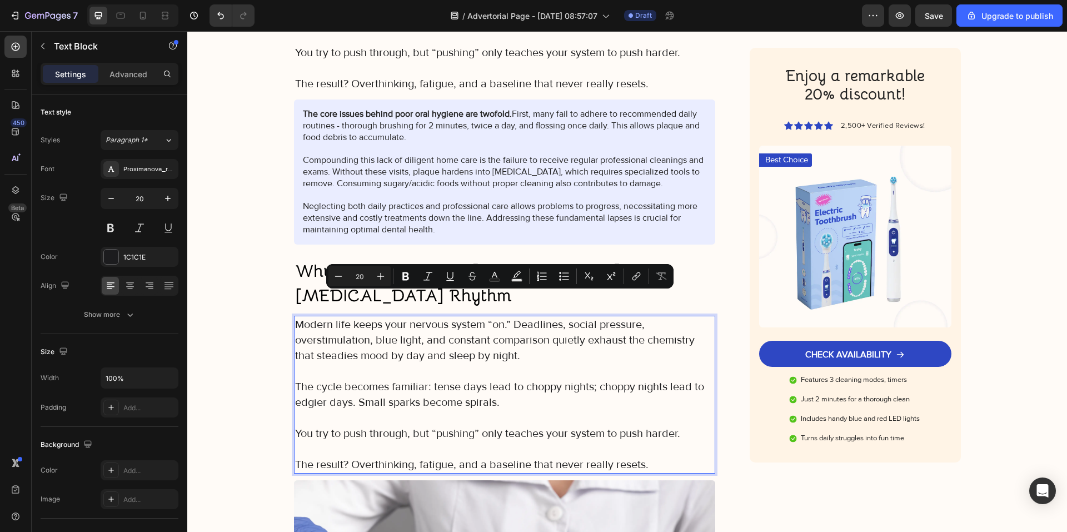
click at [579, 441] on p "Rich Text Editor. Editing area: main" at bounding box center [505, 449] width 420 height 16
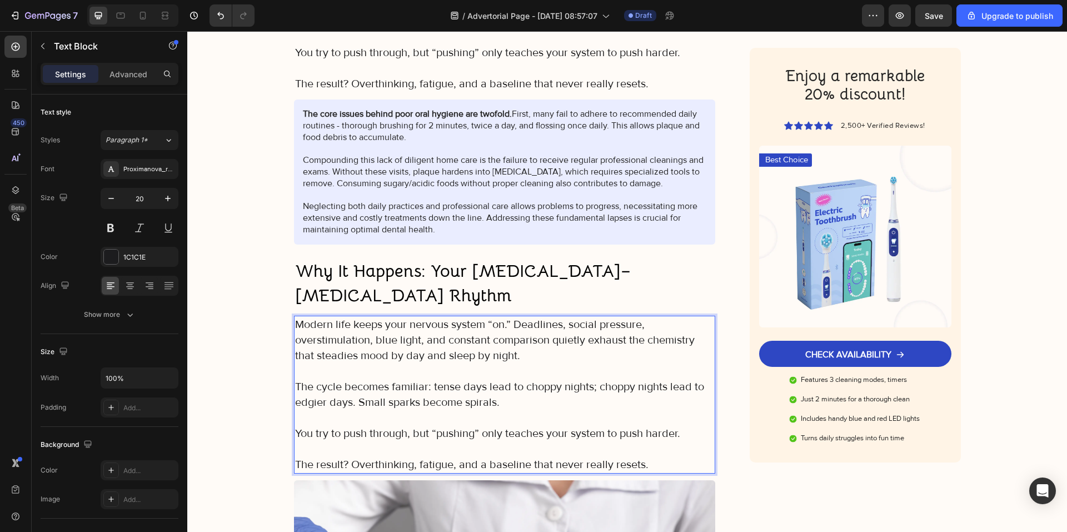
click at [654, 457] on p "The result? Overthinking, fatigue, and a baseline that never really resets." at bounding box center [505, 465] width 420 height 16
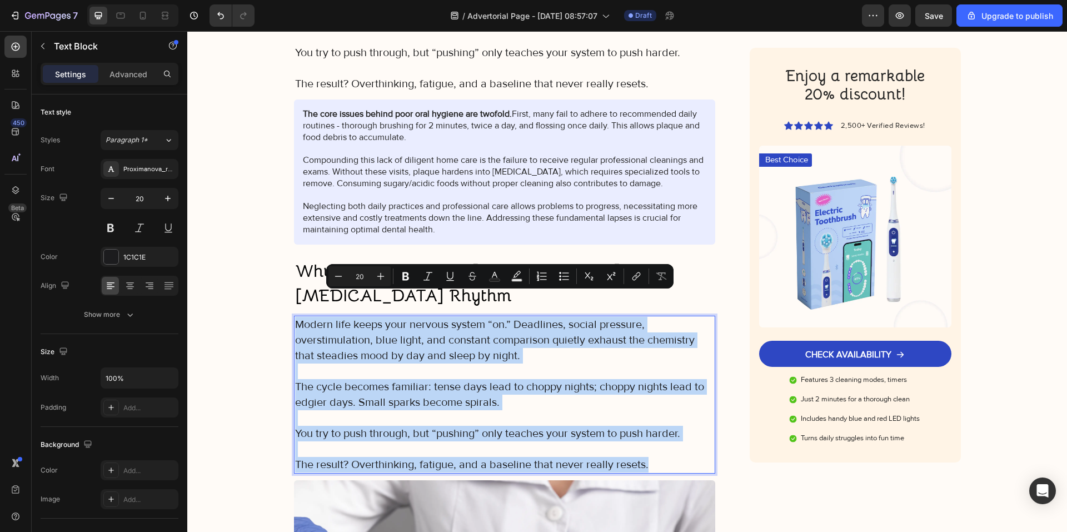
drag, startPoint x: 647, startPoint y: 439, endPoint x: 291, endPoint y: 302, distance: 381.6
click at [294, 316] on div "Modern life keeps your nervous system “on.” Deadlines, social pressure, oversti…" at bounding box center [505, 395] width 422 height 158
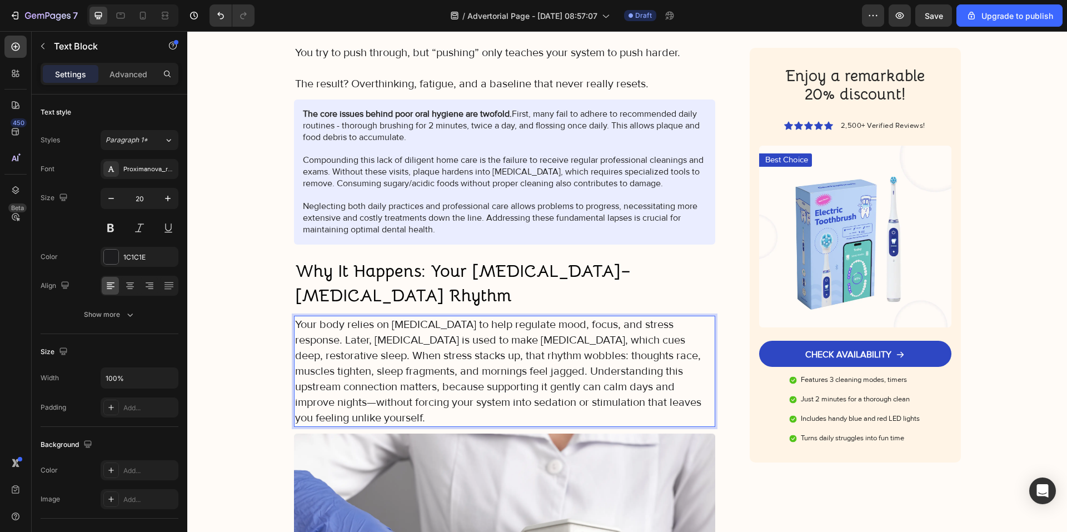
click at [676, 317] on p "Your body relies on [MEDICAL_DATA] to help regulate mood, focus, and stress res…" at bounding box center [505, 371] width 420 height 109
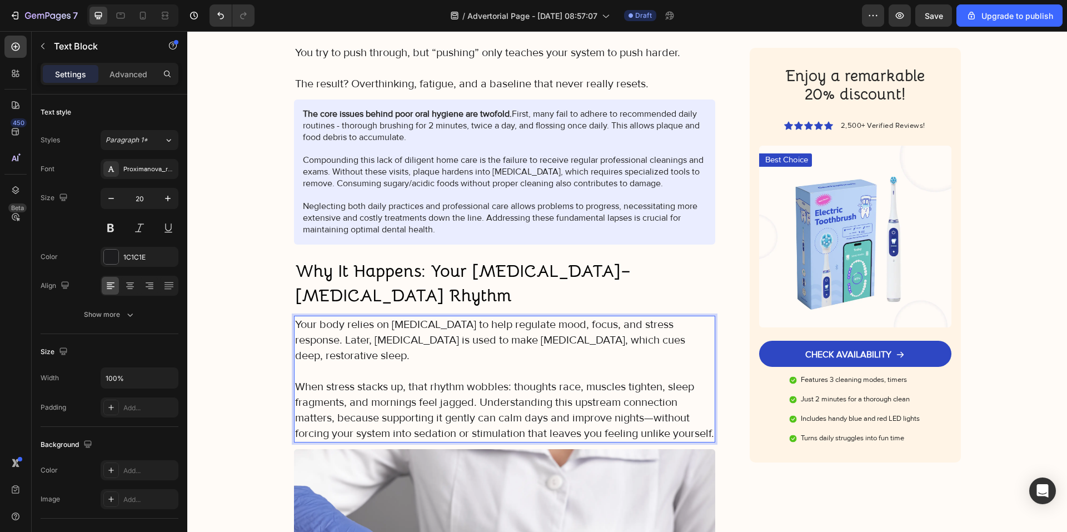
click at [295, 317] on p "Your body relies on [MEDICAL_DATA] to help regulate mood, focus, and stress res…" at bounding box center [505, 340] width 420 height 47
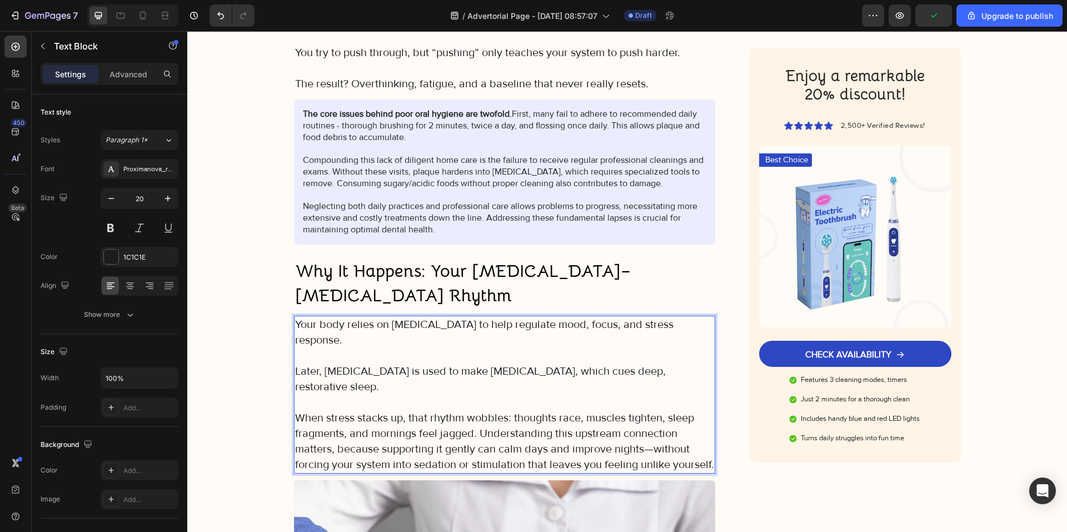
click at [476, 410] on p "When stress stacks up, that rhythm wobbles: thoughts race, muscles tighten, sle…" at bounding box center [505, 441] width 420 height 62
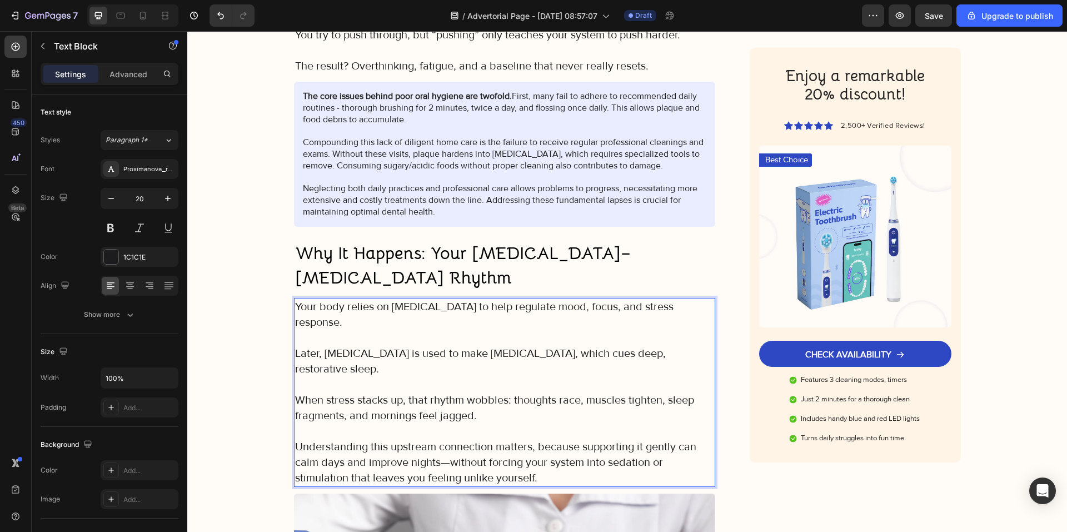
scroll to position [998, 0]
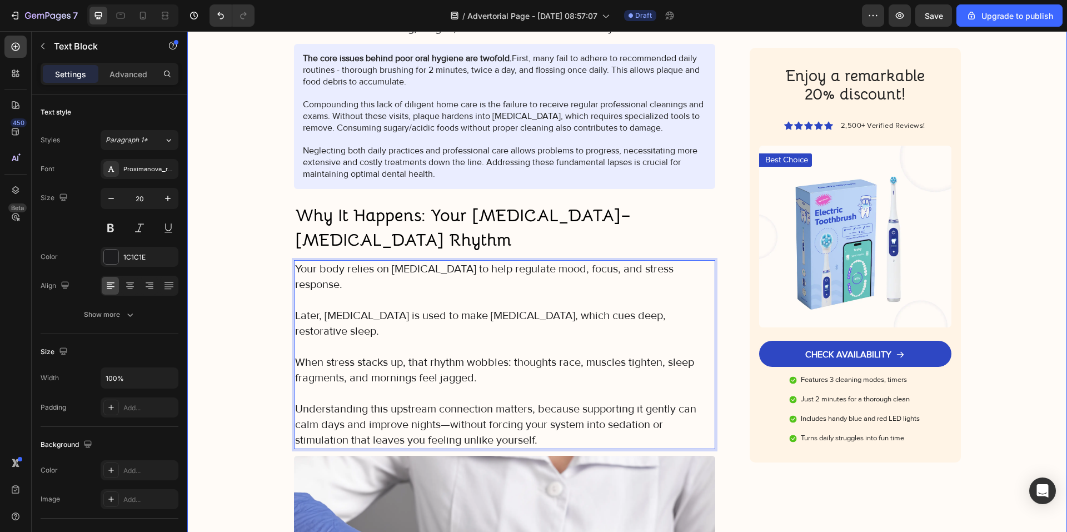
click at [212, 366] on div "Image Got Questions? Email Us At [EMAIL_ADDRESS][DOMAIN_NAME] Text Block Row Ro…" at bounding box center [627, 392] width 880 height 2672
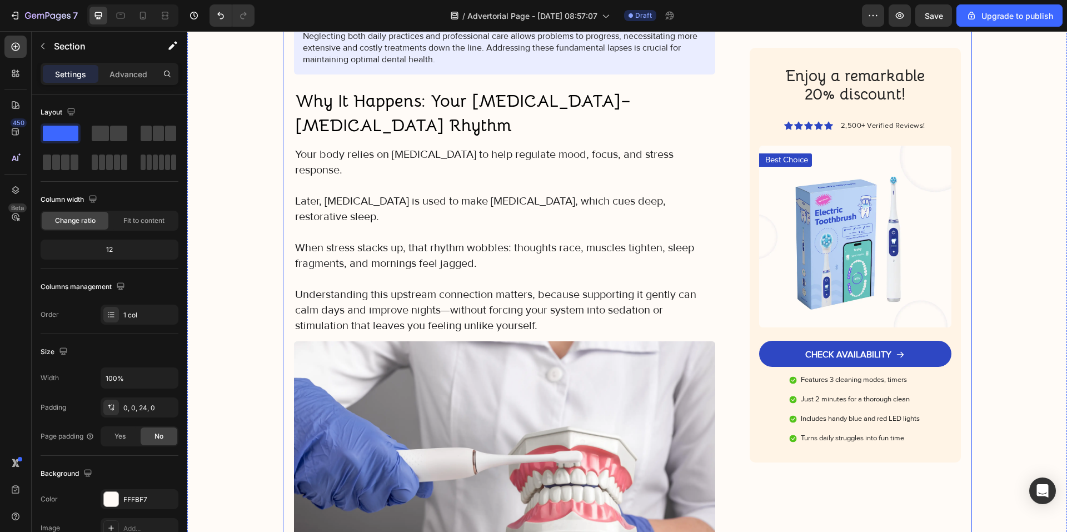
scroll to position [1109, 0]
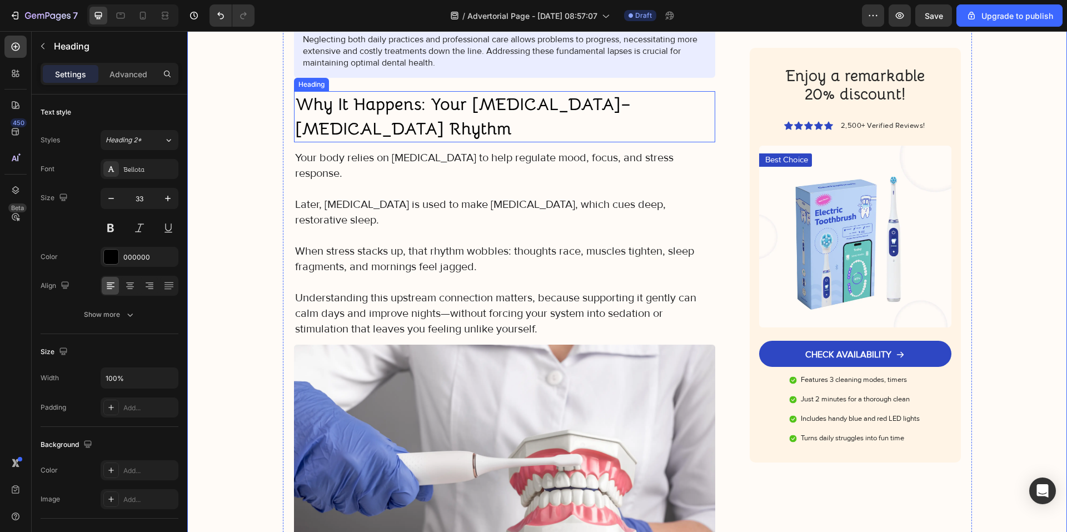
click at [391, 112] on strong "Why It Happens: Your [MEDICAL_DATA]–[MEDICAL_DATA] Rhythm" at bounding box center [463, 116] width 336 height 46
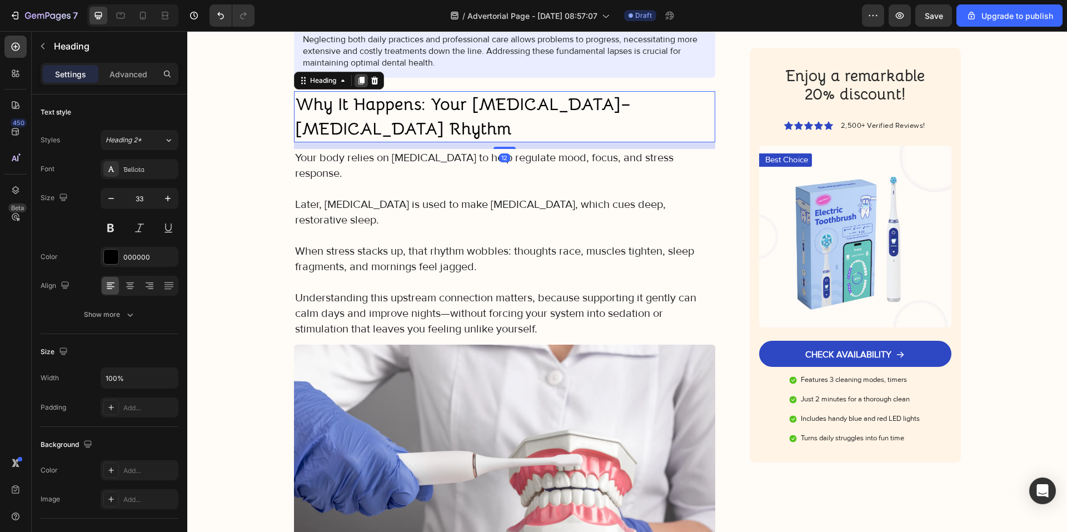
click at [358, 82] on icon at bounding box center [361, 81] width 6 height 8
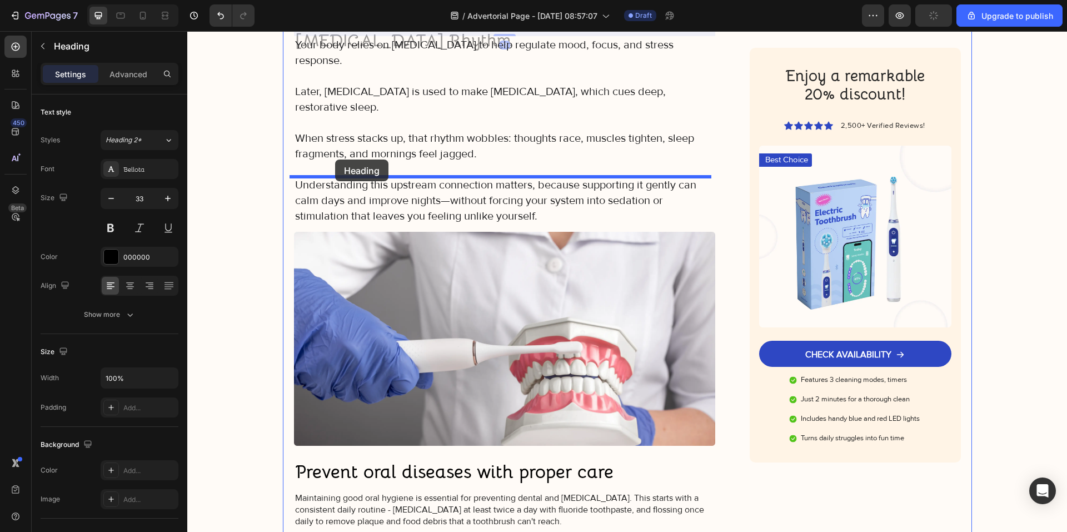
scroll to position [1332, 0]
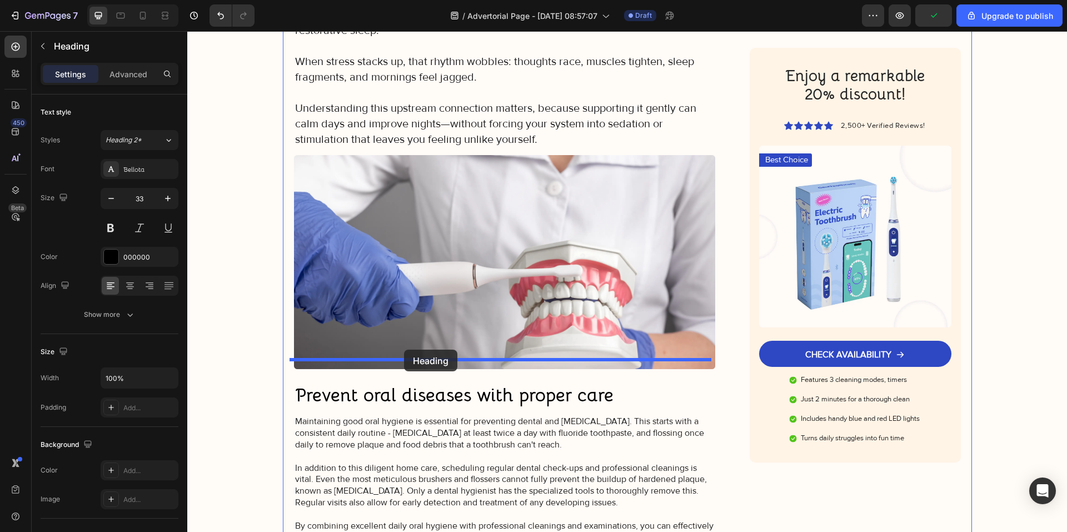
drag, startPoint x: 321, startPoint y: 114, endPoint x: 404, endPoint y: 350, distance: 250.0
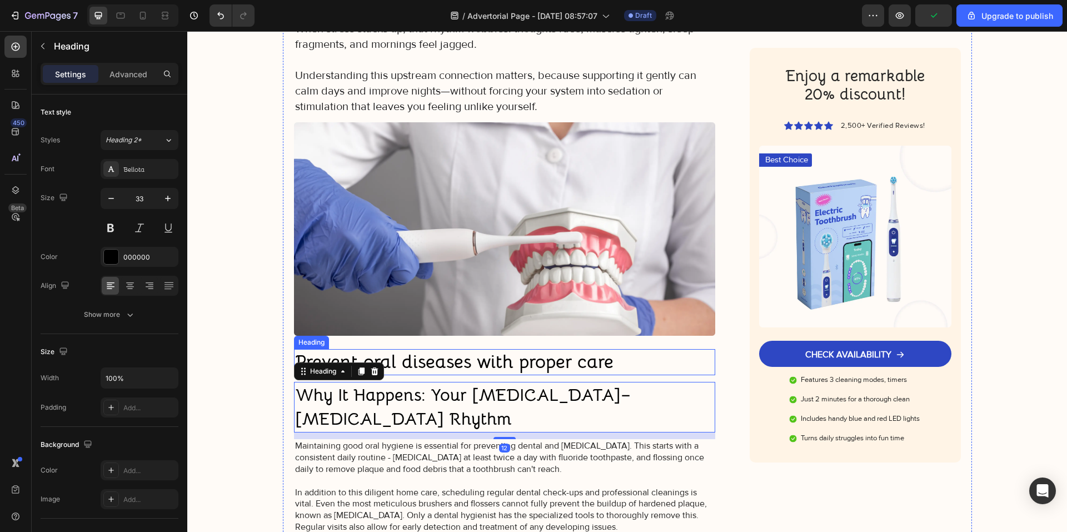
scroll to position [1298, 0]
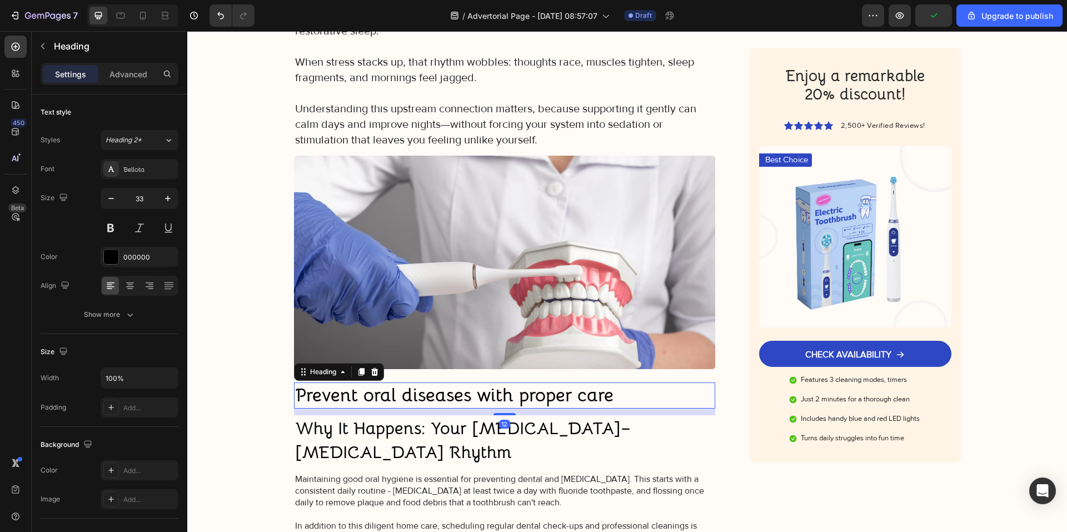
click at [452, 382] on h2 "Prevent oral diseases with proper care" at bounding box center [505, 395] width 422 height 26
click at [374, 367] on icon at bounding box center [374, 371] width 9 height 9
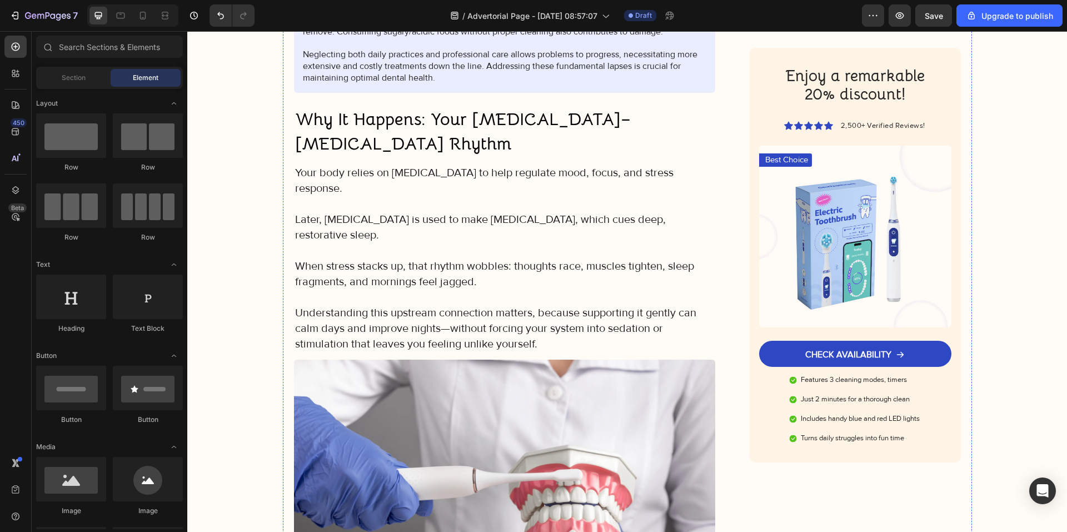
scroll to position [1020, 0]
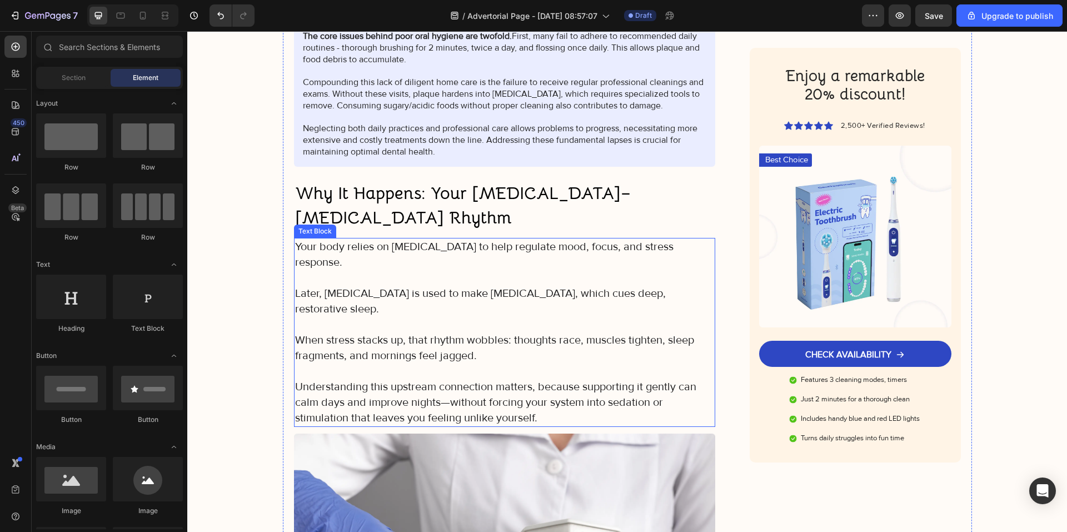
click at [416, 332] on p "When stress stacks up, that rhythm wobbles: thoughts race, muscles tighten, sle…" at bounding box center [505, 347] width 420 height 31
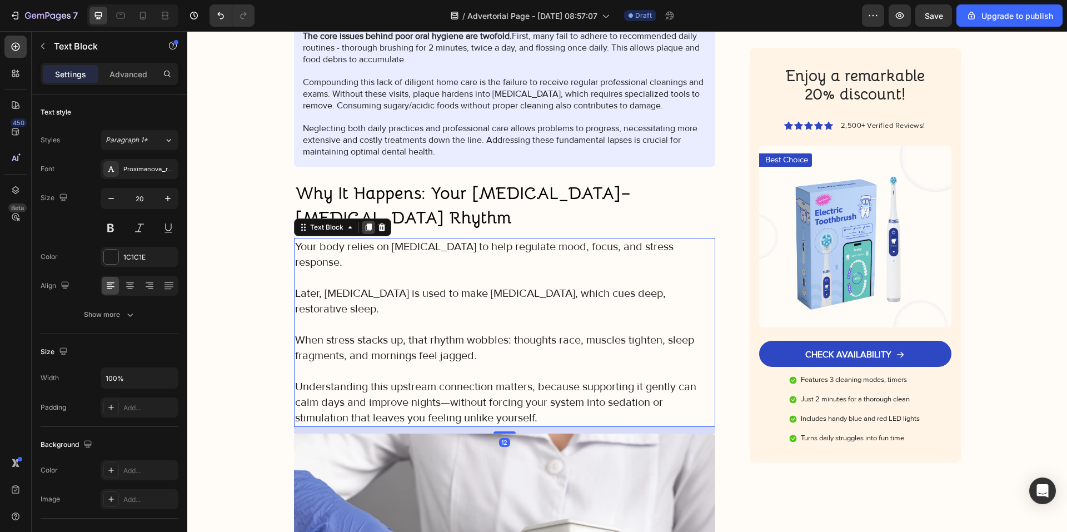
click at [365, 223] on icon at bounding box center [368, 227] width 9 height 9
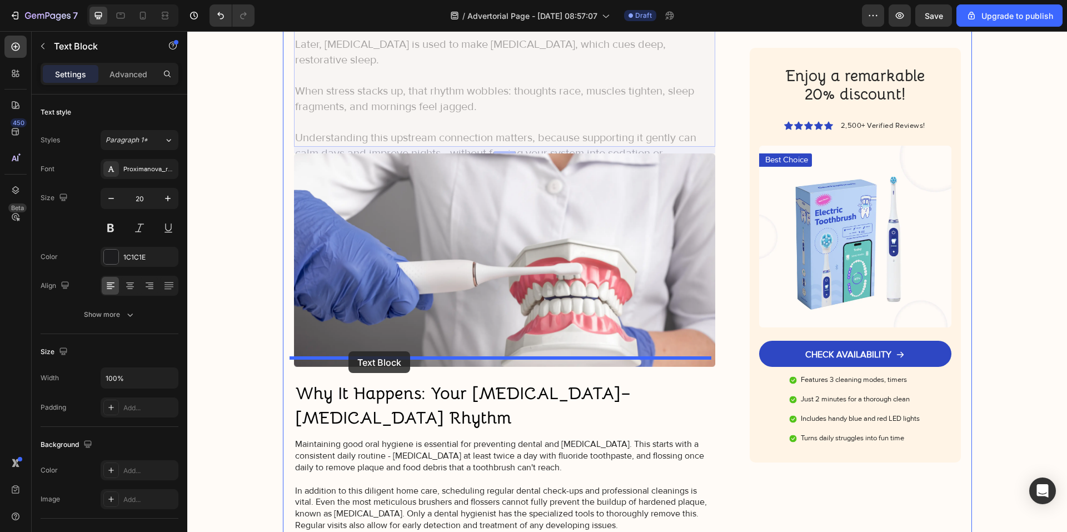
drag, startPoint x: 321, startPoint y: 367, endPoint x: 348, endPoint y: 351, distance: 31.8
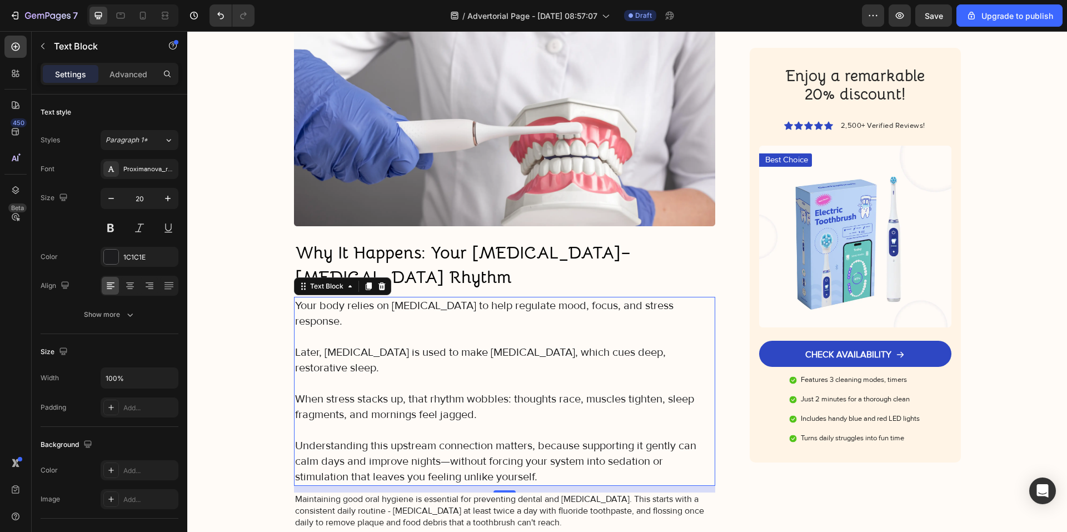
scroll to position [1467, 0]
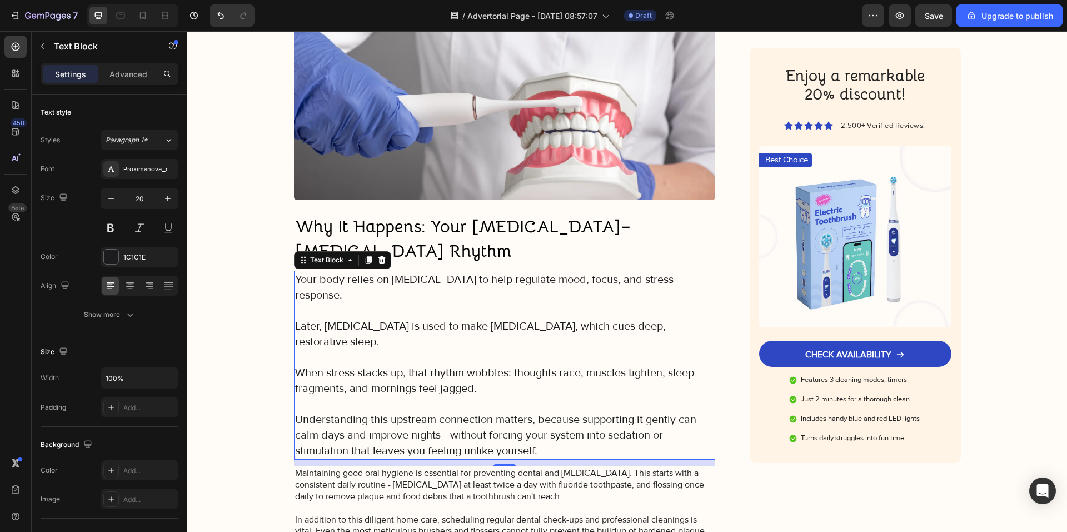
click at [360, 467] on p "Maintaining good oral hygiene is essential for preventing dental and [MEDICAL_D…" at bounding box center [505, 536] width 420 height 139
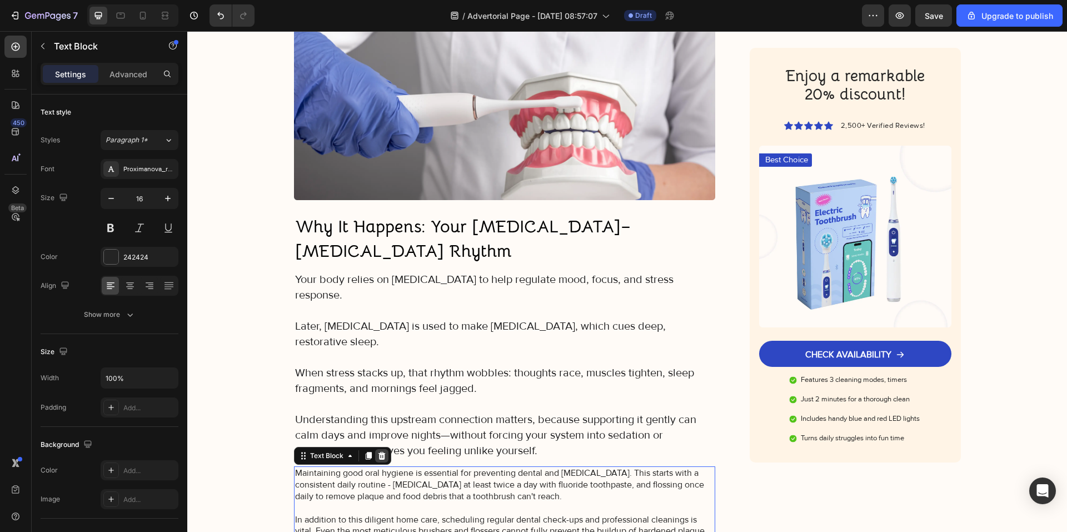
click at [375, 449] on div at bounding box center [381, 455] width 13 height 13
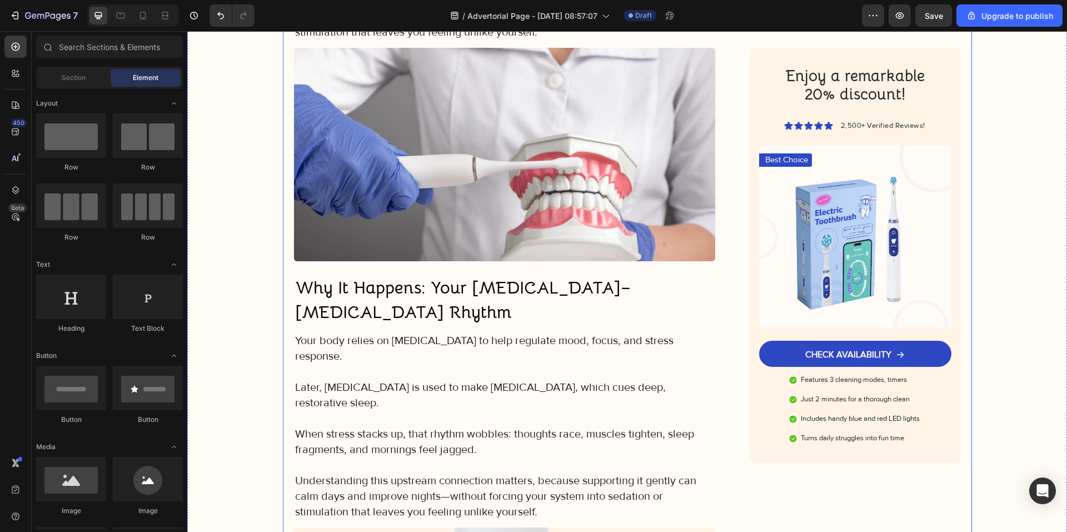
scroll to position [1412, 0]
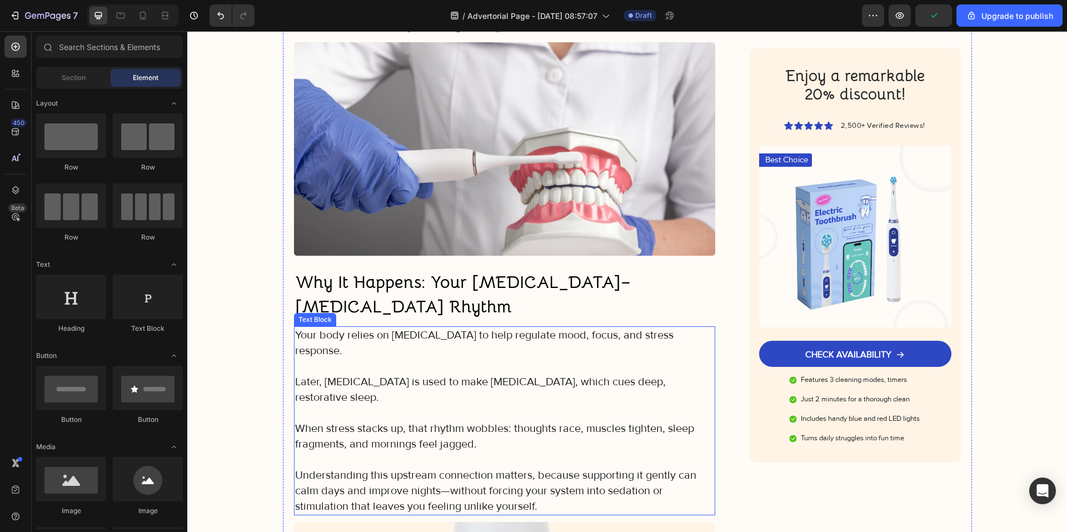
click at [393, 467] on p "Understanding this upstream connection matters, because supporting it gently ca…" at bounding box center [505, 490] width 420 height 47
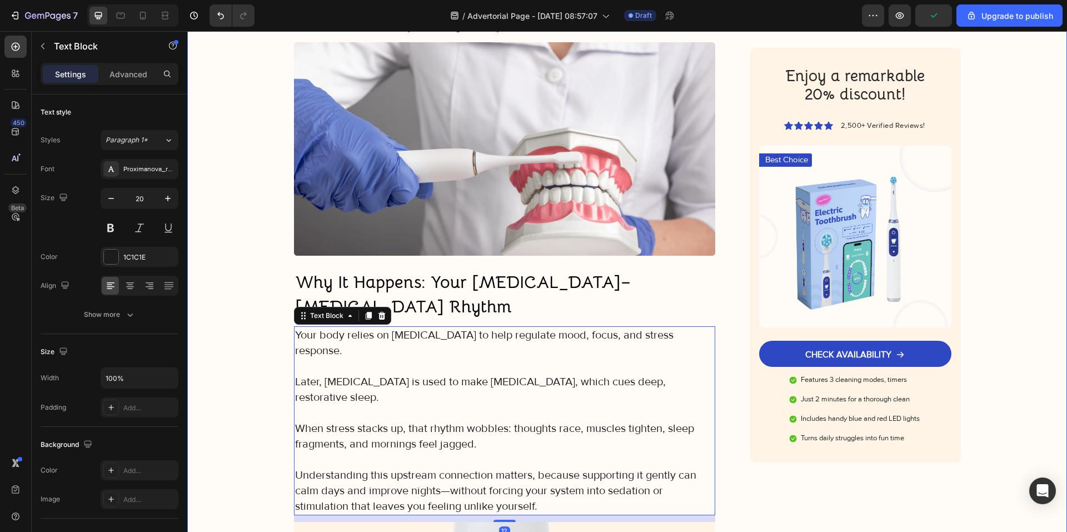
click at [246, 345] on div "Image Got Questions? Email Us At [EMAIL_ADDRESS][DOMAIN_NAME] Text Block Row Ro…" at bounding box center [627, 11] width 880 height 2738
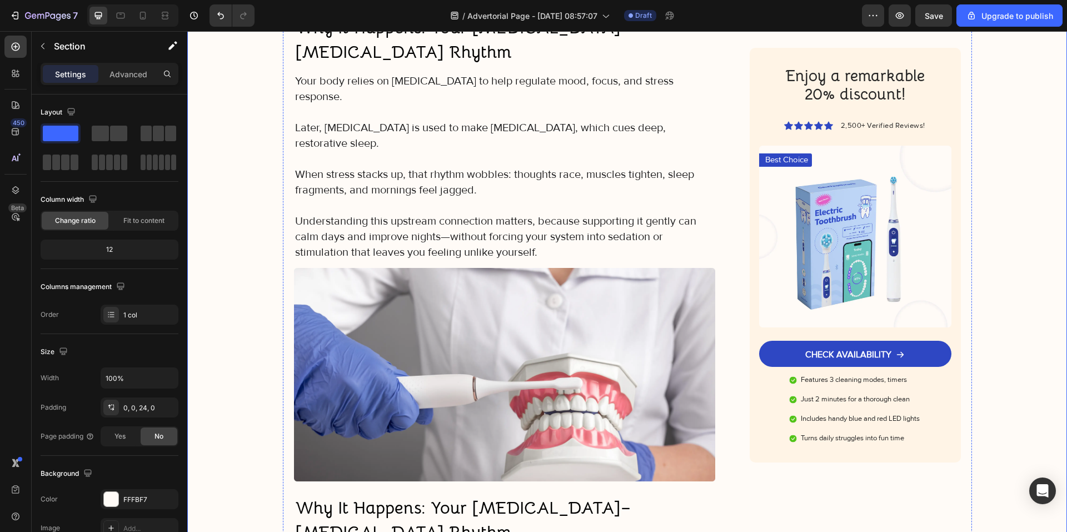
scroll to position [1467, 0]
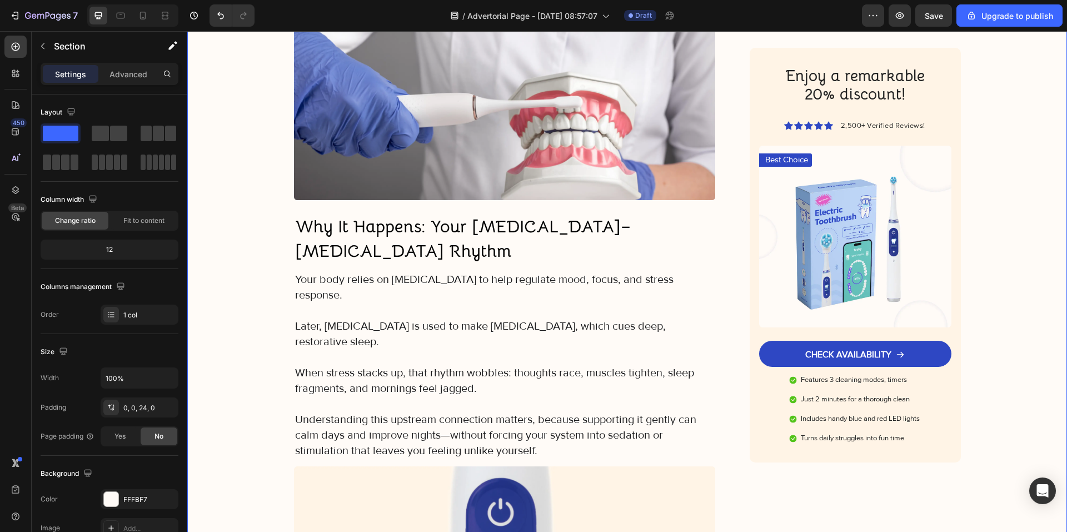
drag, startPoint x: 258, startPoint y: 235, endPoint x: 290, endPoint y: 218, distance: 35.0
click at [425, 216] on strong "Why It Happens: Your [MEDICAL_DATA]–[MEDICAL_DATA] Rhythm" at bounding box center [463, 239] width 336 height 46
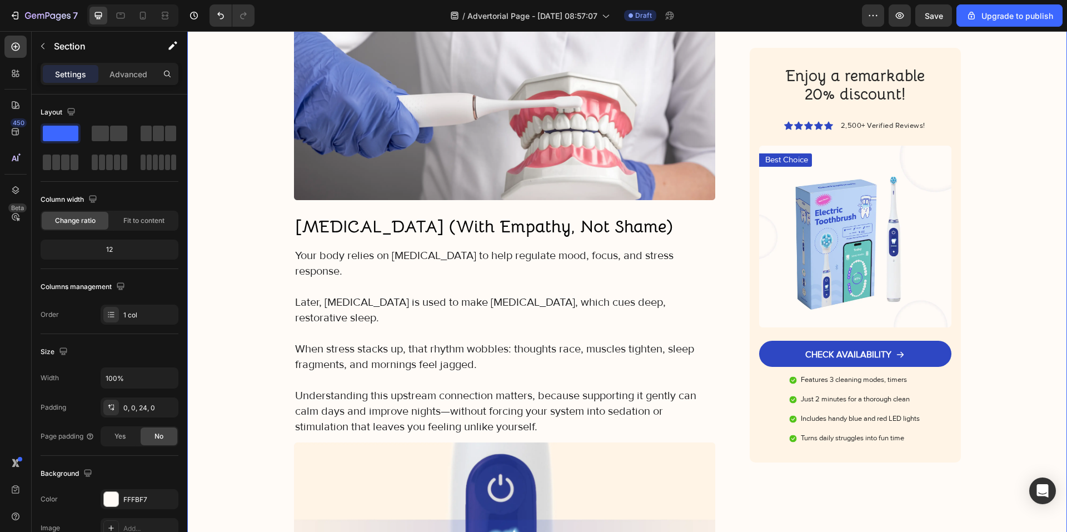
click at [338, 341] on p "When stress stacks up, that rhythm wobbles: thoughts race, muscles tighten, sle…" at bounding box center [505, 356] width 420 height 31
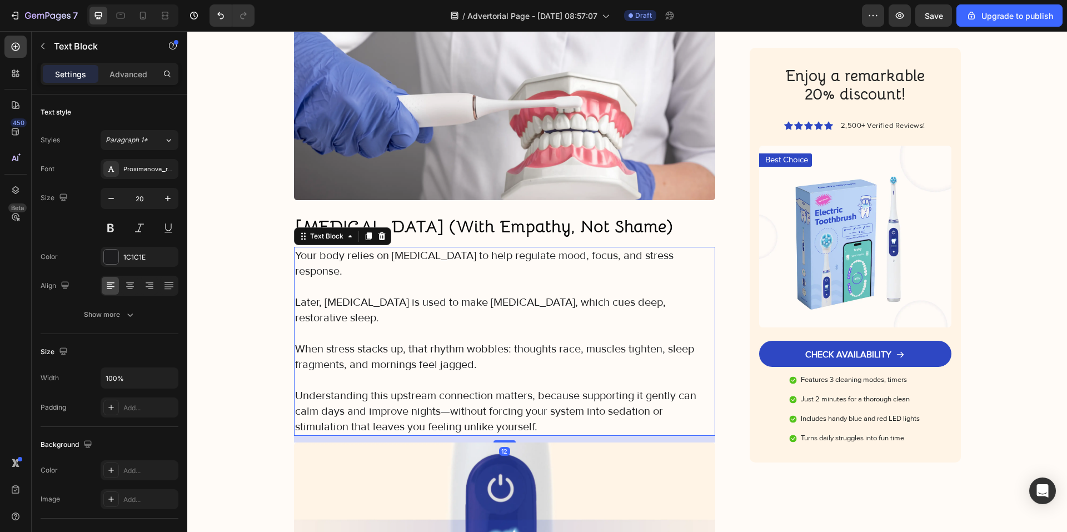
click at [540, 388] on p "Understanding this upstream connection matters, because supporting it gently ca…" at bounding box center [505, 411] width 420 height 47
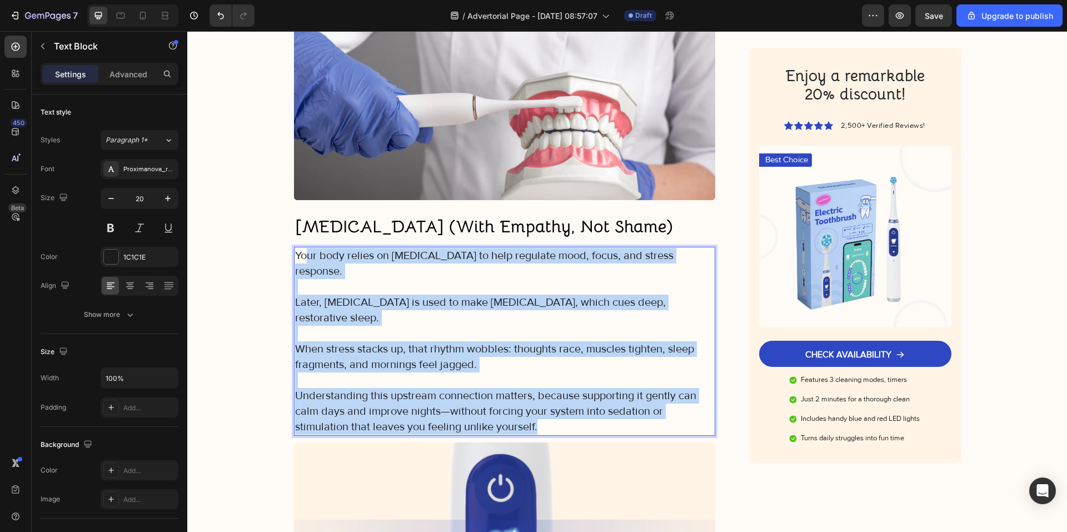
drag, startPoint x: 544, startPoint y: 339, endPoint x: 291, endPoint y: 198, distance: 289.3
click at [298, 247] on div "Your body relies on [MEDICAL_DATA] to help regulate mood, focus, and stress res…" at bounding box center [505, 341] width 422 height 189
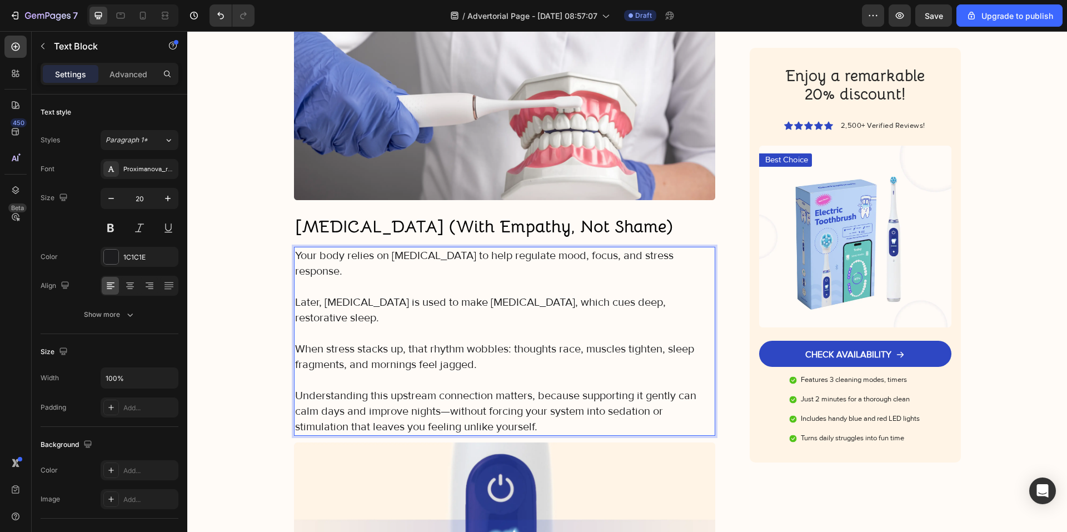
click at [295, 248] on p "Your body relies on [MEDICAL_DATA] to help regulate mood, focus, and stress res…" at bounding box center [505, 263] width 420 height 31
click at [539, 388] on p "Understanding this upstream connection matters, because supporting it gently ca…" at bounding box center [505, 411] width 420 height 47
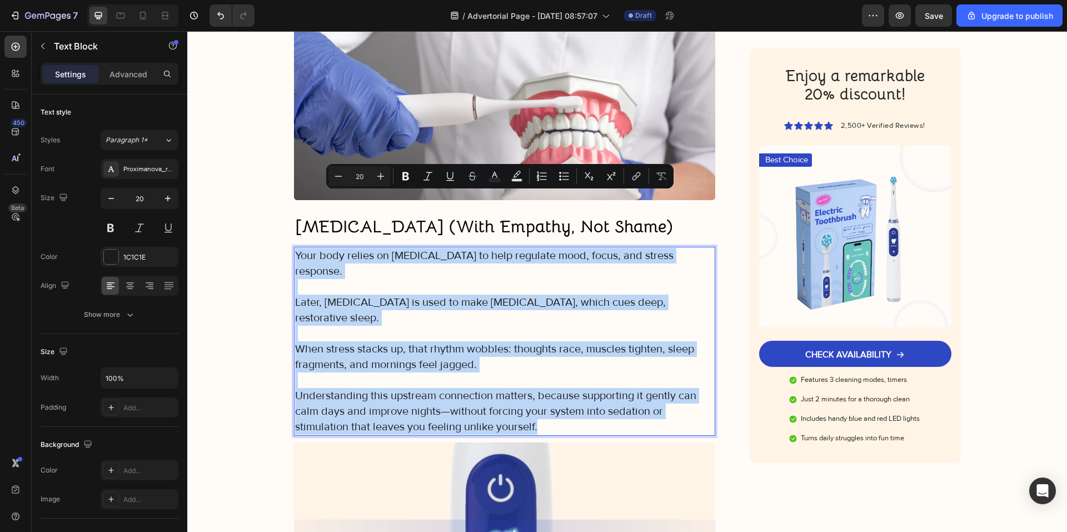
drag, startPoint x: 535, startPoint y: 339, endPoint x: 290, endPoint y: 201, distance: 281.2
click at [294, 247] on div "Your body relies on serotonin to help regulate mood, focus, and stress response…" at bounding box center [505, 341] width 422 height 189
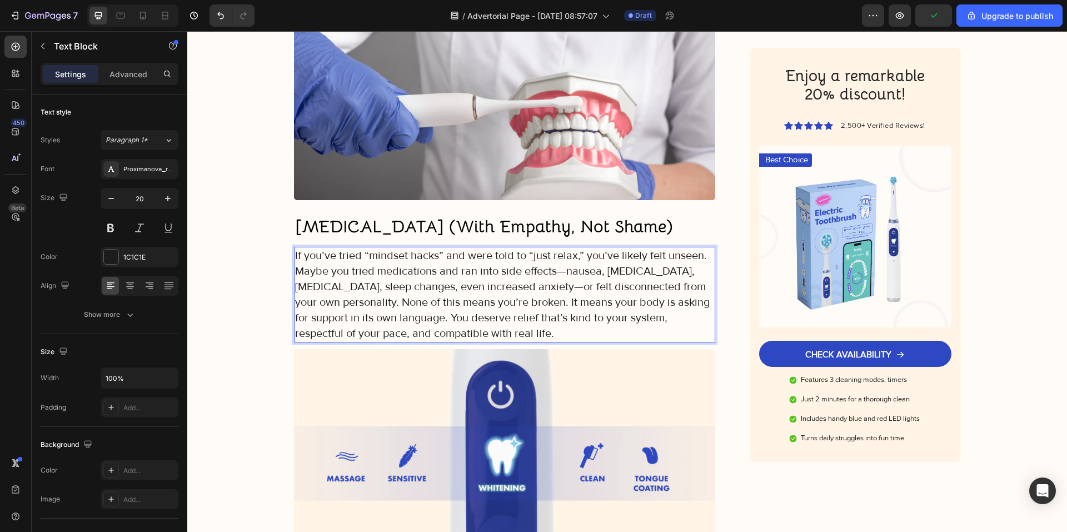
click at [295, 248] on p "If you’ve tried “mindset hacks” and were told to “just relax,” you’ve likely fe…" at bounding box center [505, 294] width 420 height 93
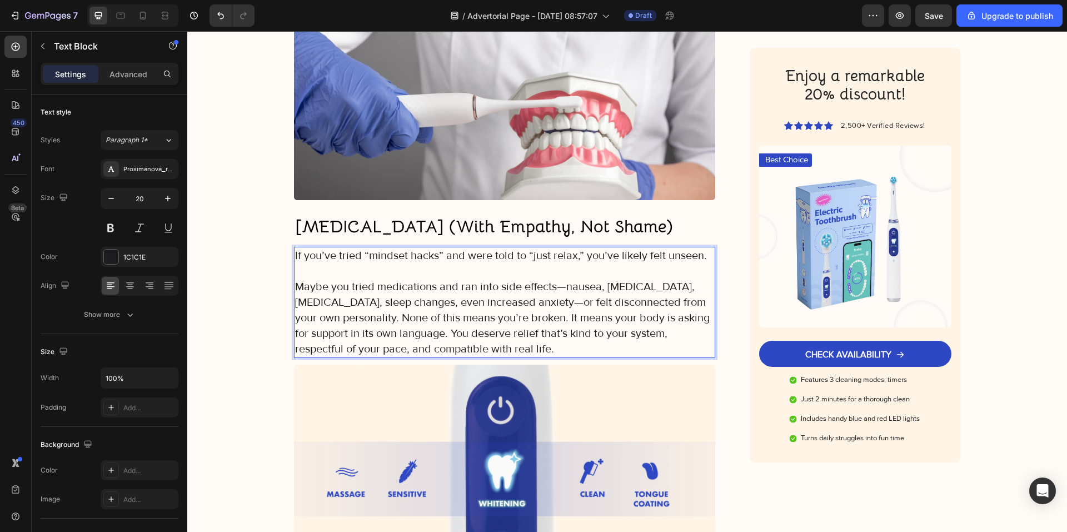
click at [347, 279] on p "Maybe you tried medications and ran into side effects—nausea, bloating, diarrhe…" at bounding box center [505, 318] width 420 height 78
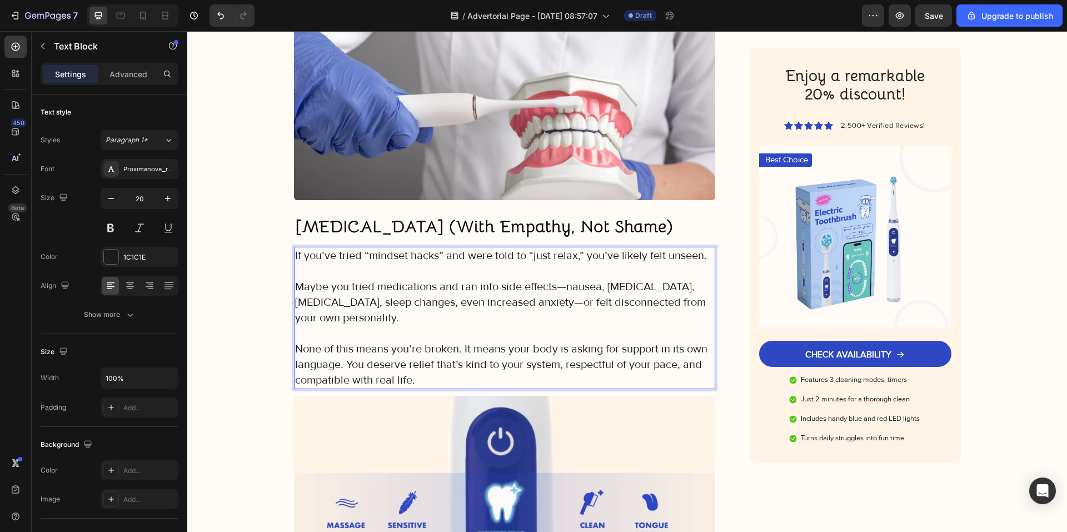
click at [345, 341] on p "None of this means you’re broken. It means your body is asking for support in i…" at bounding box center [505, 364] width 420 height 47
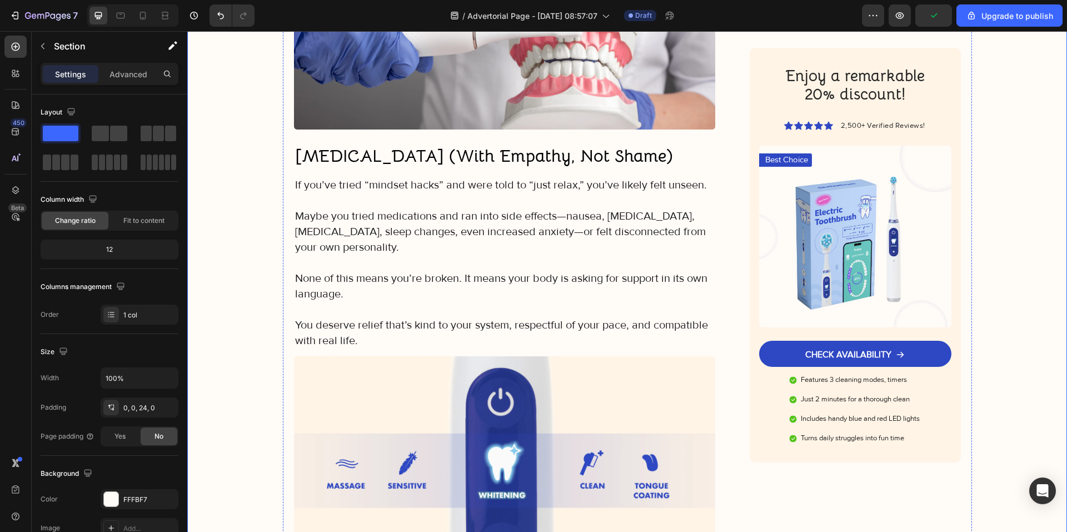
scroll to position [1523, 0]
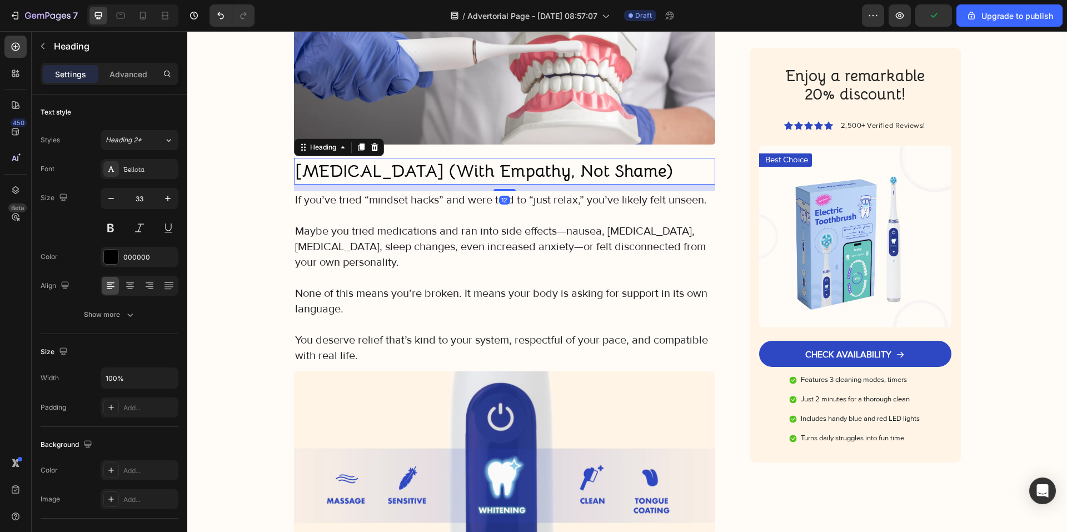
click at [391, 160] on strong "[MEDICAL_DATA] (With Empathy, Not Shame)" at bounding box center [484, 171] width 378 height 22
click at [358, 143] on icon at bounding box center [361, 147] width 6 height 8
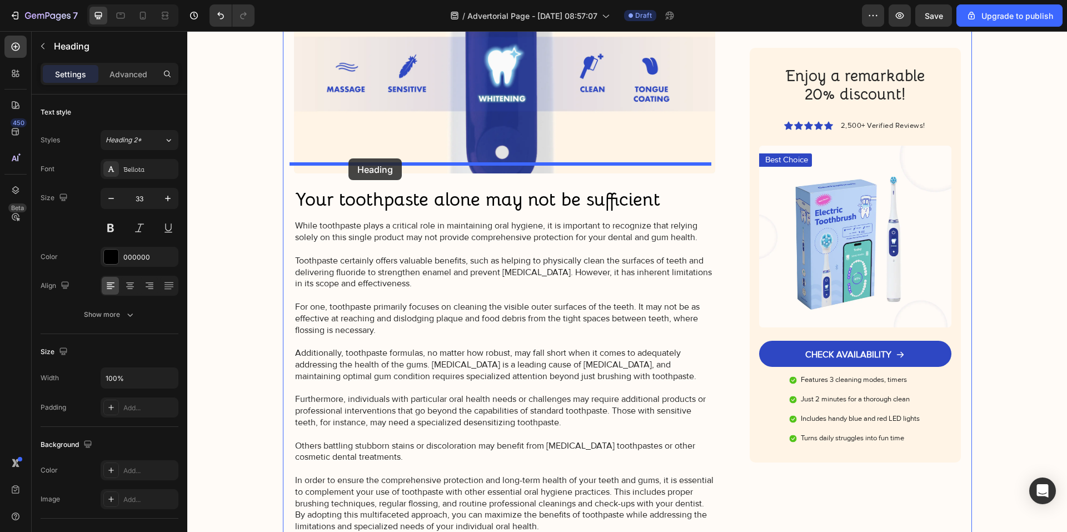
drag, startPoint x: 319, startPoint y: 127, endPoint x: 348, endPoint y: 158, distance: 42.9
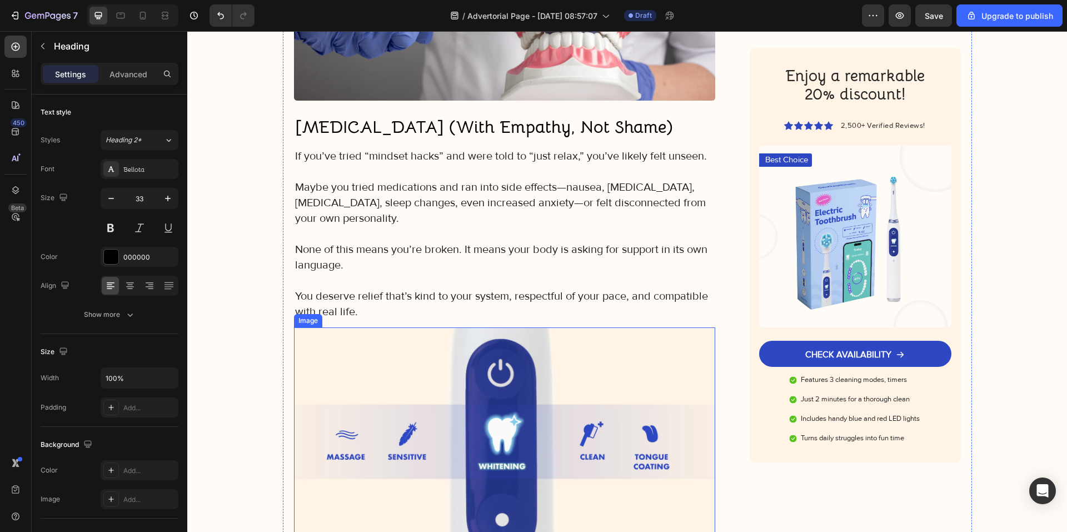
scroll to position [1545, 0]
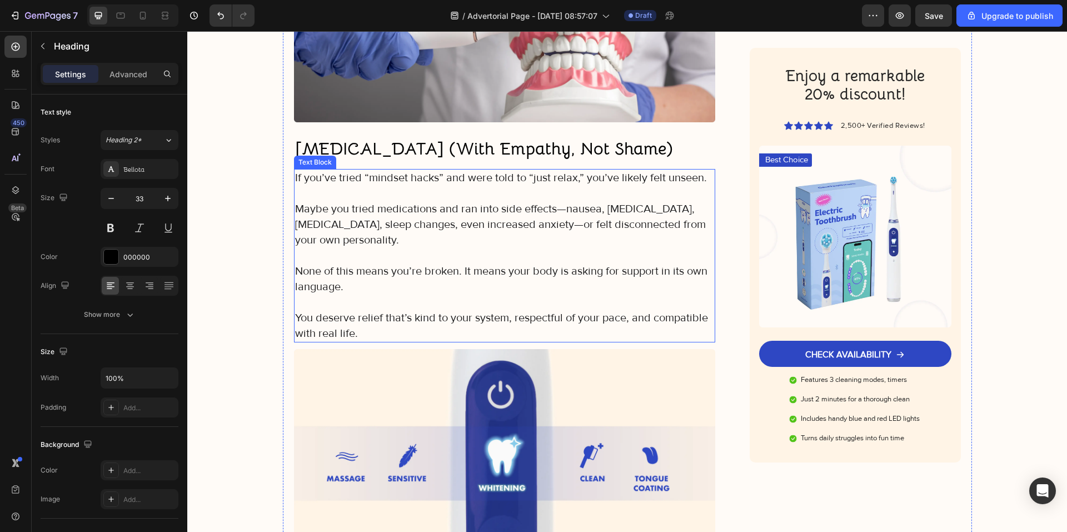
click at [393, 263] on p "None of this means you’re broken. It means your body is asking for support in i…" at bounding box center [505, 278] width 420 height 31
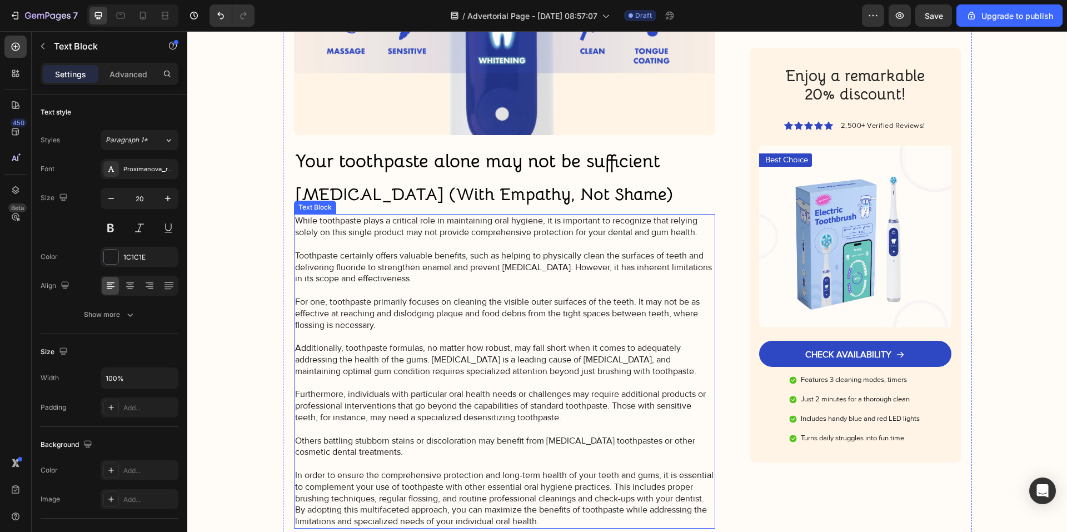
scroll to position [1990, 0]
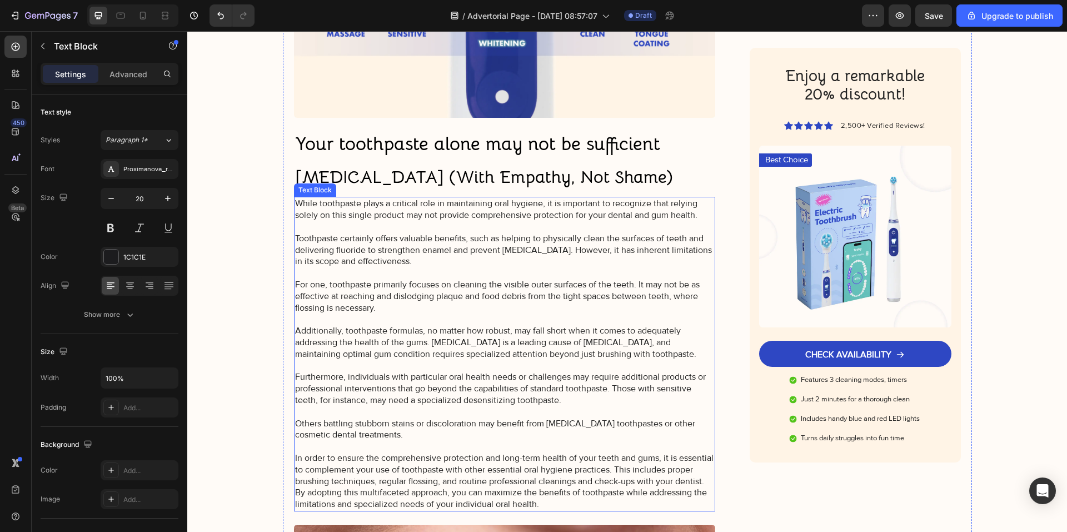
drag, startPoint x: 361, startPoint y: 104, endPoint x: 369, endPoint y: 150, distance: 46.3
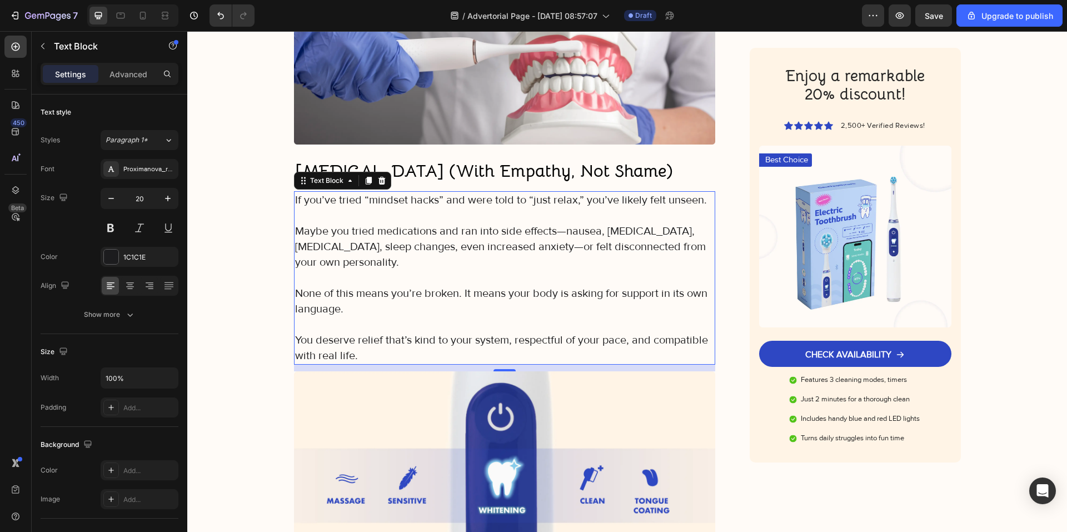
scroll to position [1489, 0]
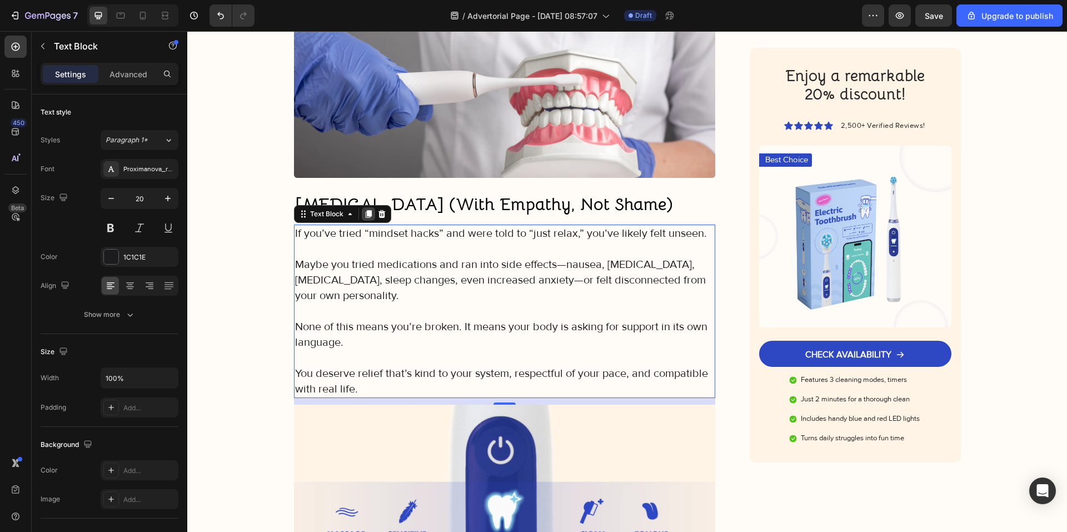
click at [365, 210] on icon at bounding box center [368, 214] width 6 height 8
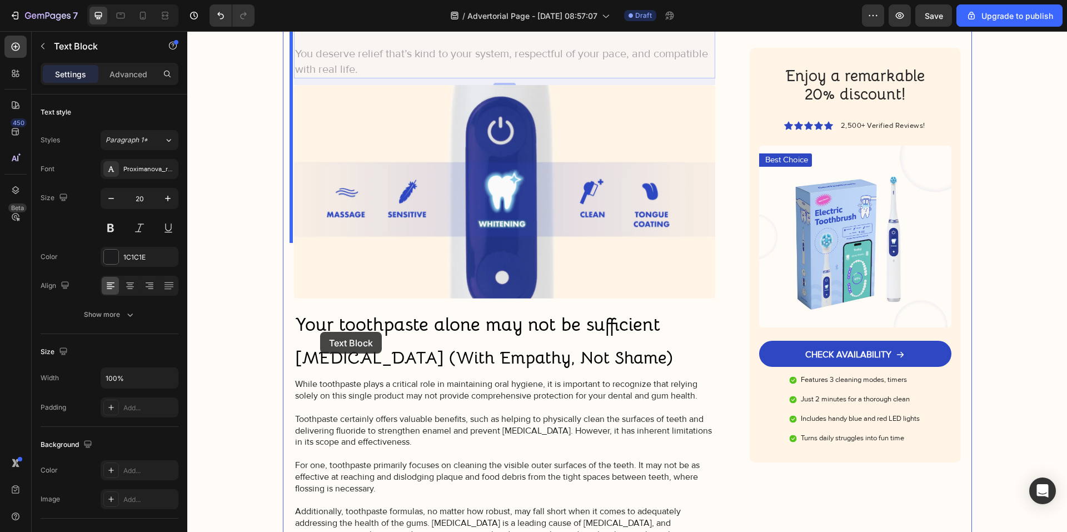
scroll to position [1990, 0]
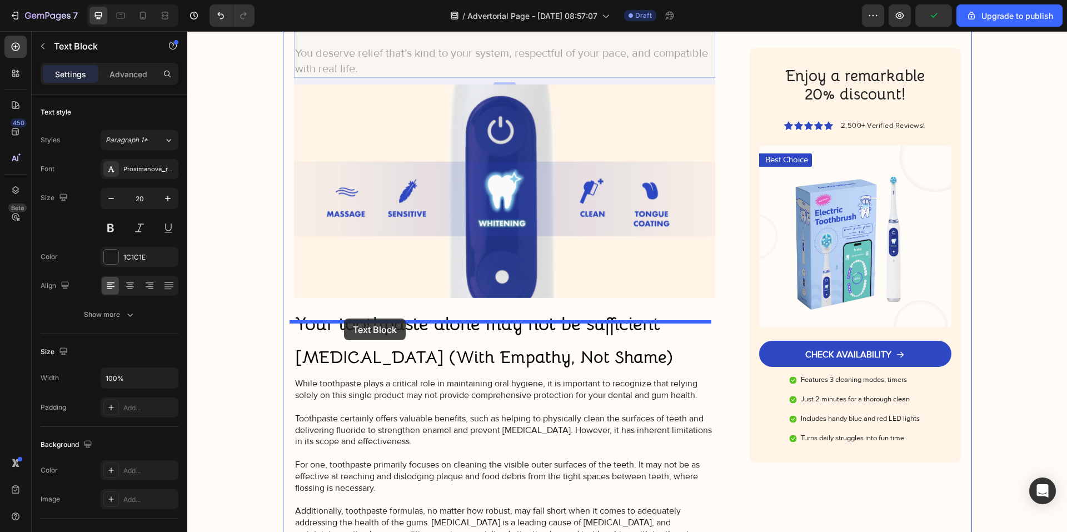
drag, startPoint x: 320, startPoint y: 336, endPoint x: 344, endPoint y: 318, distance: 29.8
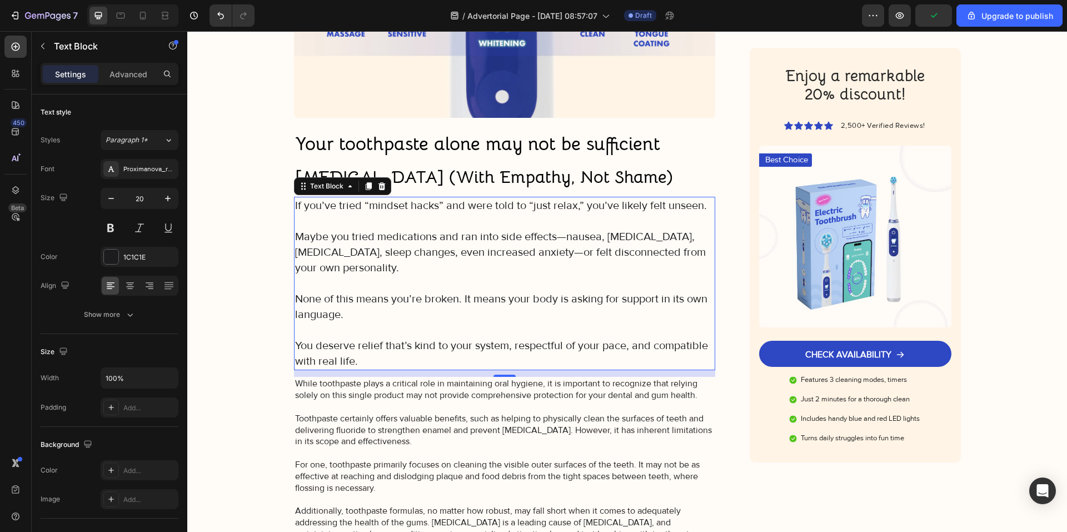
scroll to position [1810, 0]
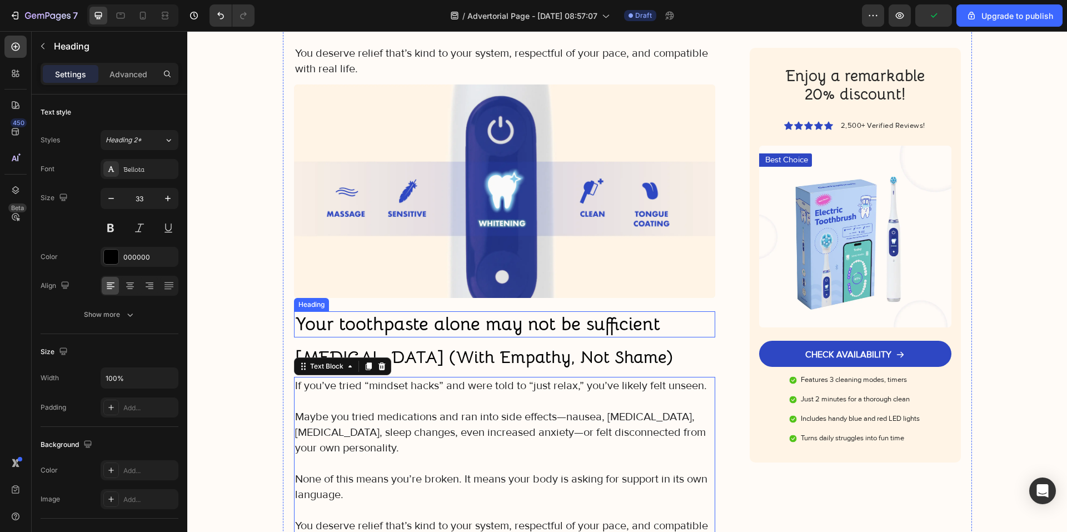
click at [400, 311] on h2 "Your toothpaste alone may not be sufficient" at bounding box center [505, 324] width 422 height 26
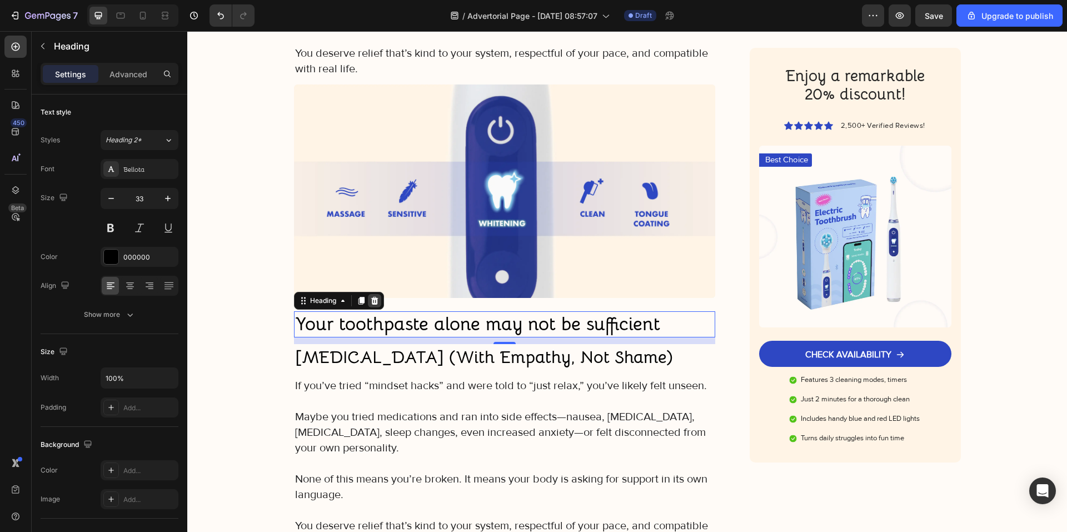
click at [371, 297] on icon at bounding box center [374, 301] width 7 height 8
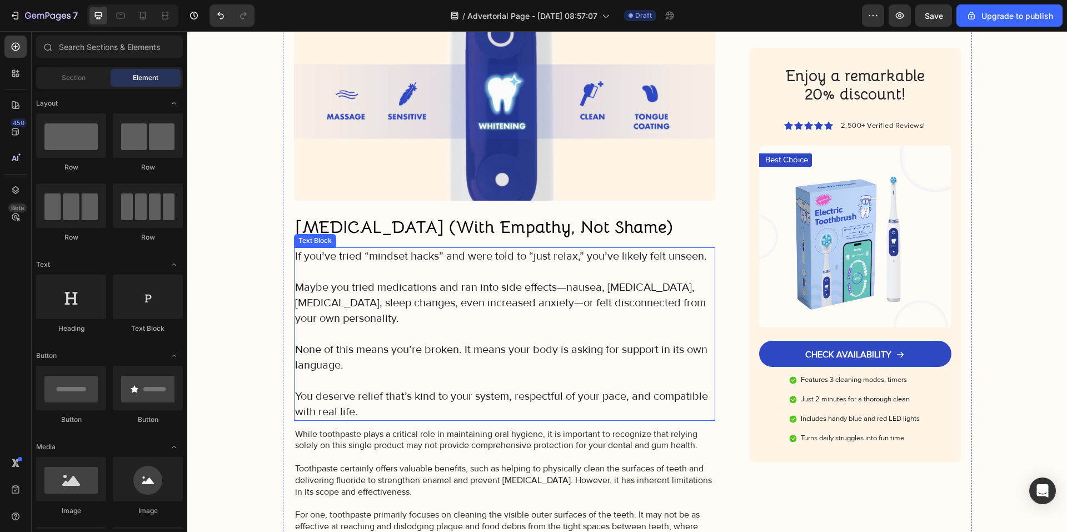
scroll to position [1976, 0]
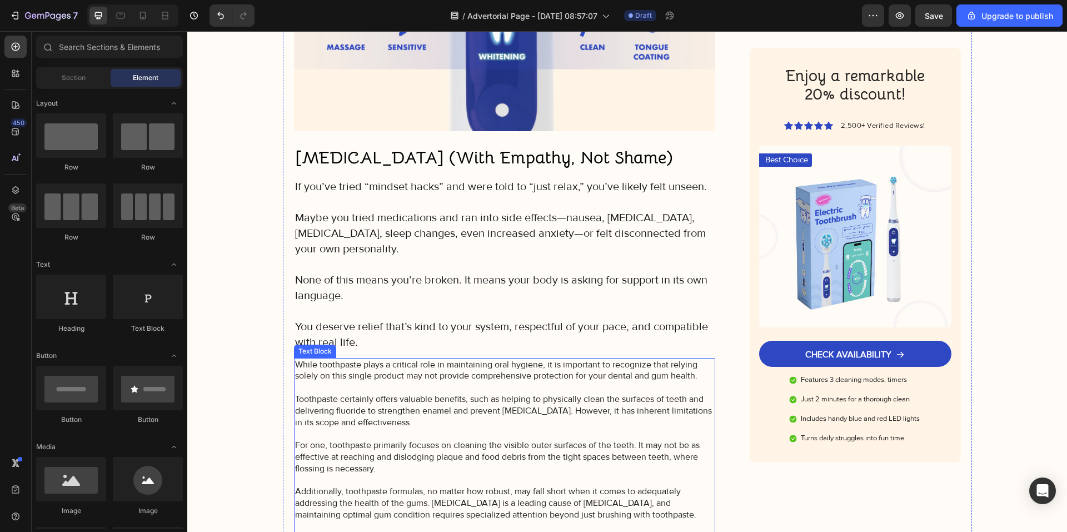
click at [377, 359] on p "While toothpaste plays a critical role in maintaining oral hygiene, it is impor…" at bounding box center [505, 515] width 420 height 312
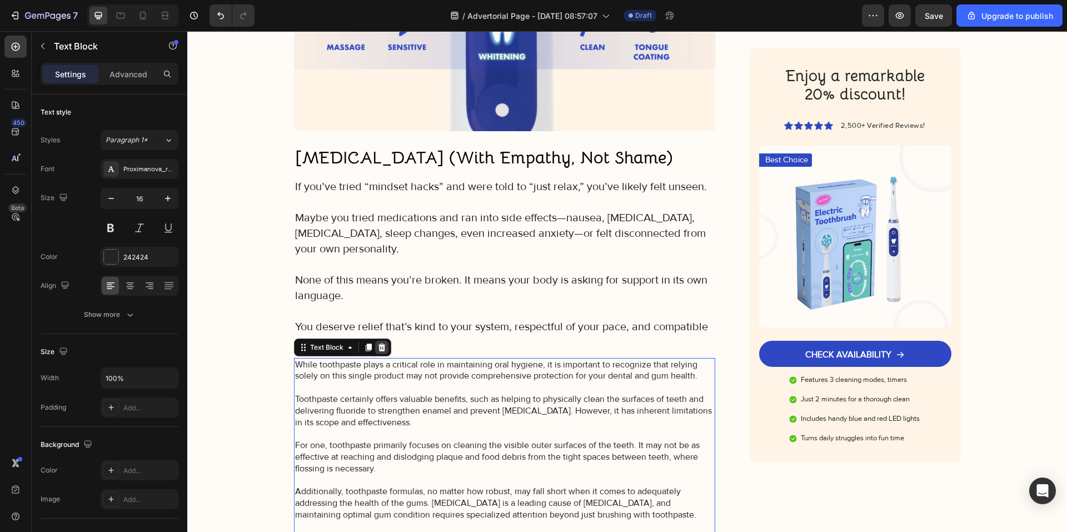
click at [377, 343] on icon at bounding box center [381, 347] width 9 height 9
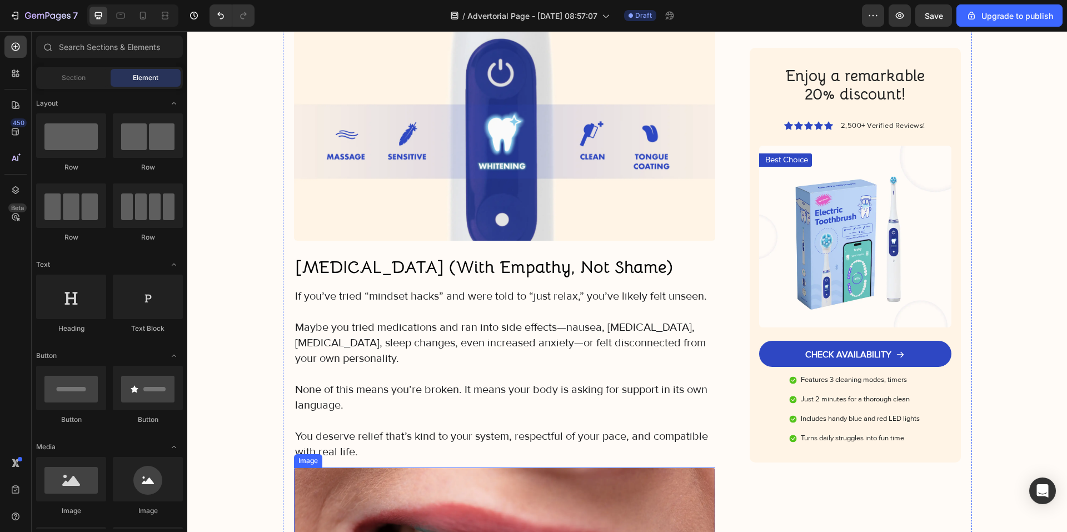
scroll to position [1865, 0]
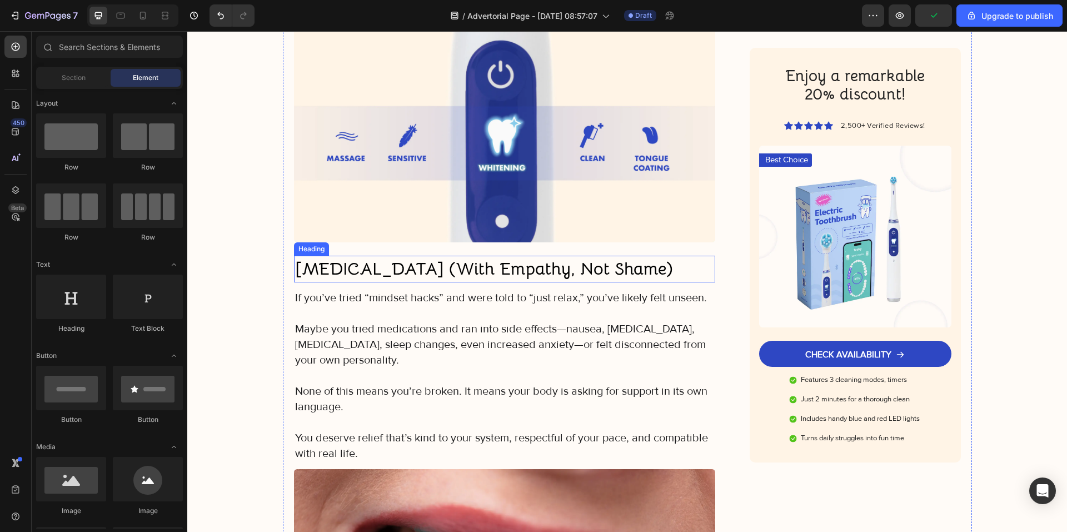
click at [371, 258] on strong "[MEDICAL_DATA] (With Empathy, Not Shame)" at bounding box center [484, 269] width 378 height 22
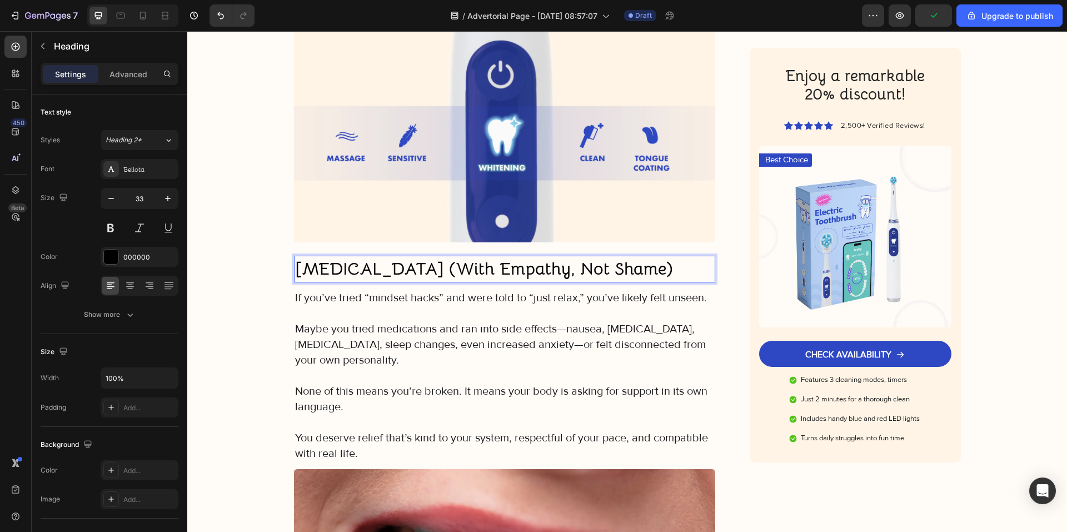
click at [371, 258] on strong "[MEDICAL_DATA] (With Empathy, Not Shame)" at bounding box center [484, 269] width 378 height 22
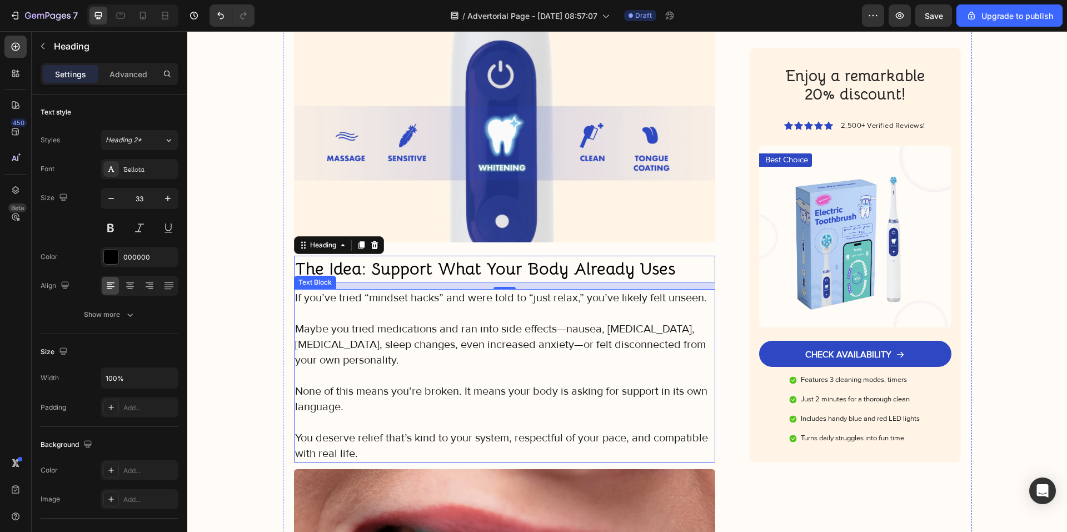
click at [352, 321] on p "Maybe you tried medications and ran into side effects—nausea, [MEDICAL_DATA], […" at bounding box center [505, 344] width 420 height 47
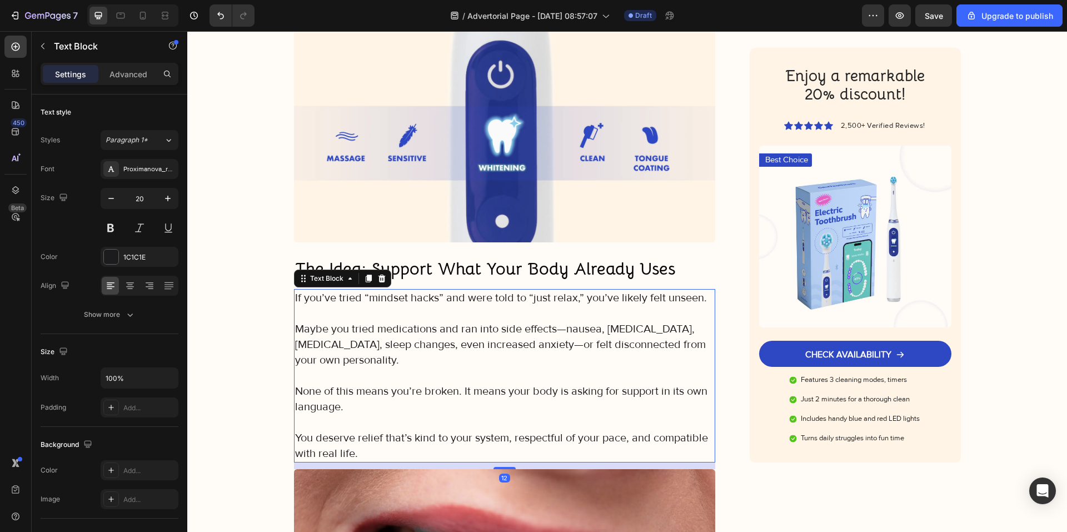
click at [355, 430] on p "You deserve relief that’s kind to your system, respectful of your pace, and com…" at bounding box center [505, 445] width 420 height 31
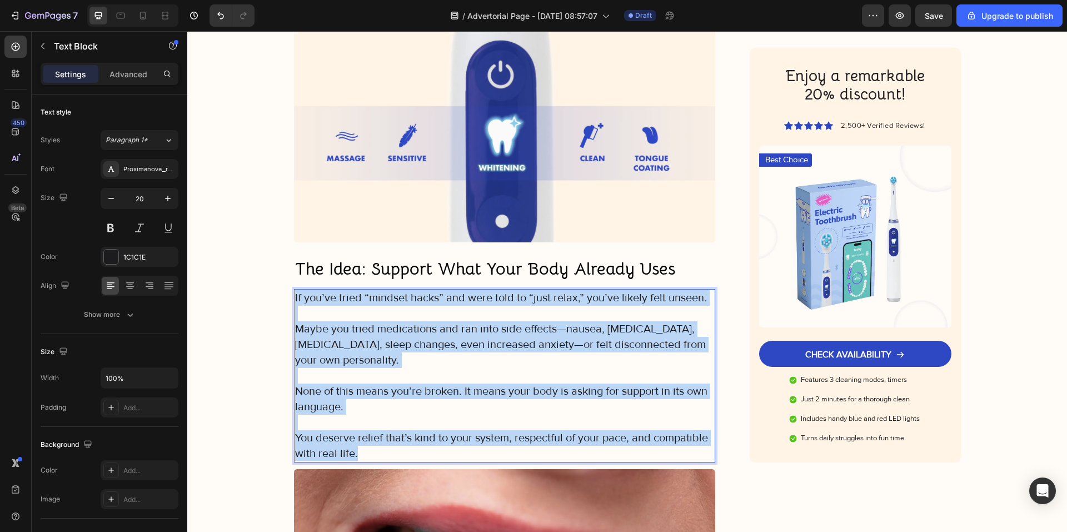
drag, startPoint x: 367, startPoint y: 397, endPoint x: 288, endPoint y: 241, distance: 175.5
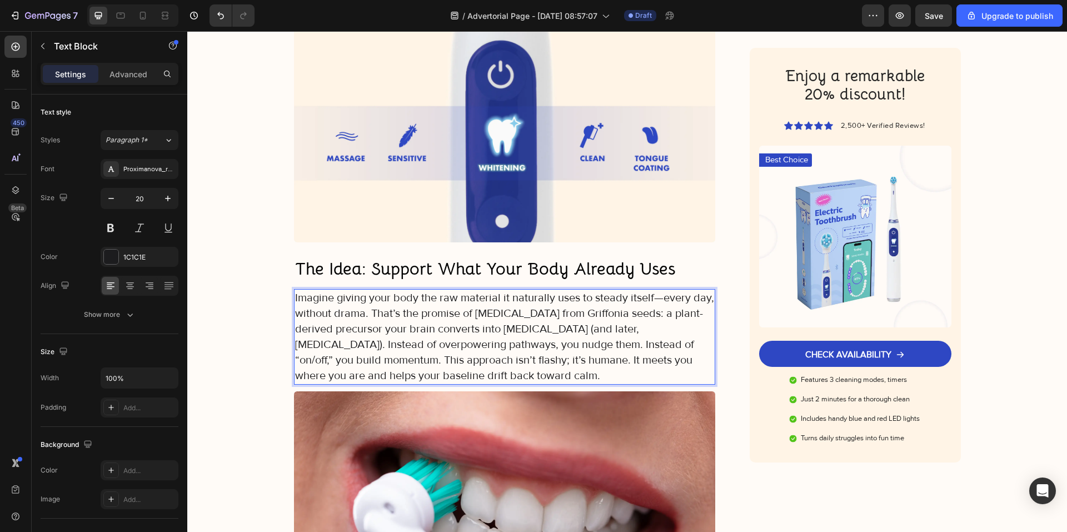
click at [367, 290] on p "Imagine giving your body the raw material it naturally uses to steady itself—ev…" at bounding box center [505, 336] width 420 height 93
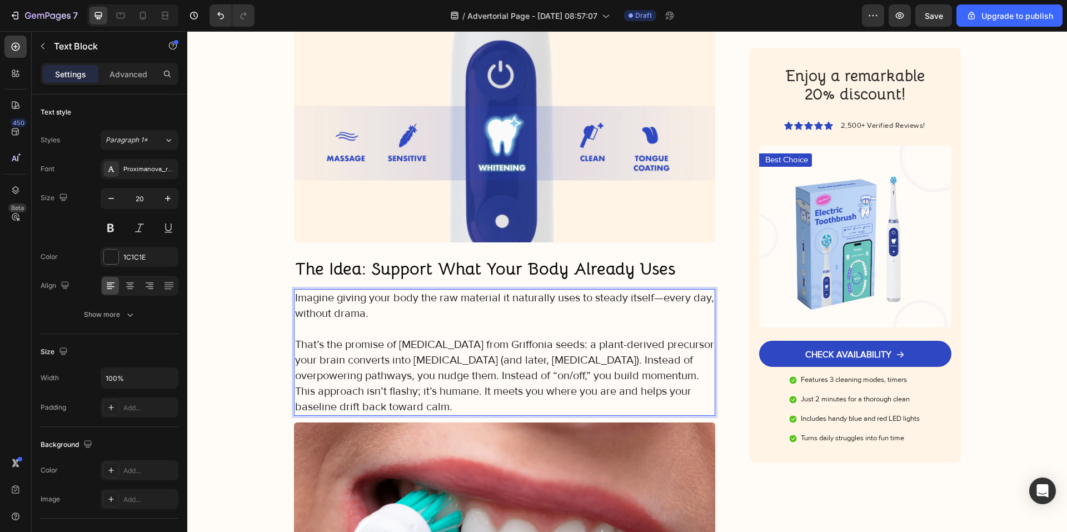
click at [511, 337] on p "That’s the promise of 5-HTP from Griffonia seeds: a plant-derived precursor you…" at bounding box center [505, 376] width 420 height 78
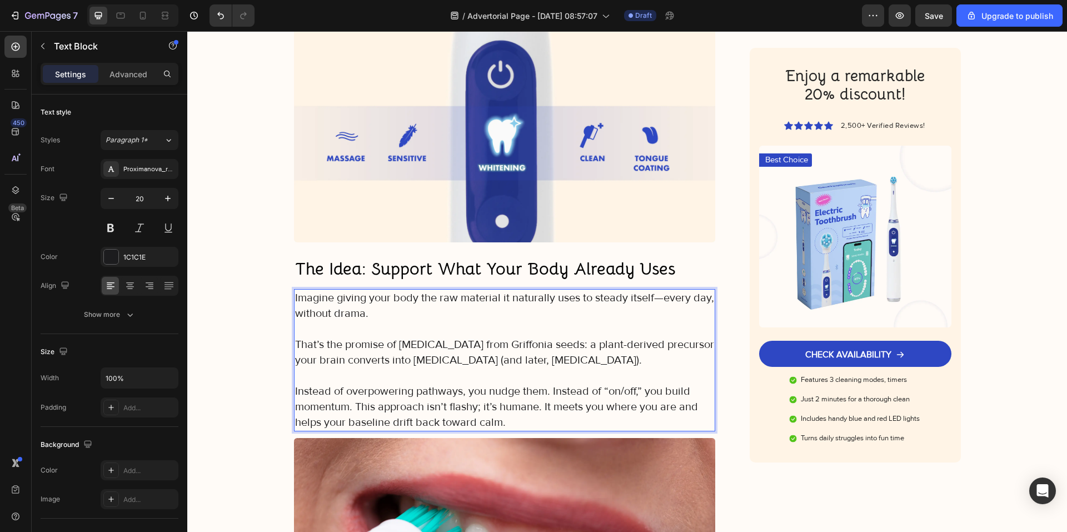
click at [353, 383] on p "Instead of overpowering pathways, you nudge them. Instead of “on/off,” you buil…" at bounding box center [505, 406] width 420 height 47
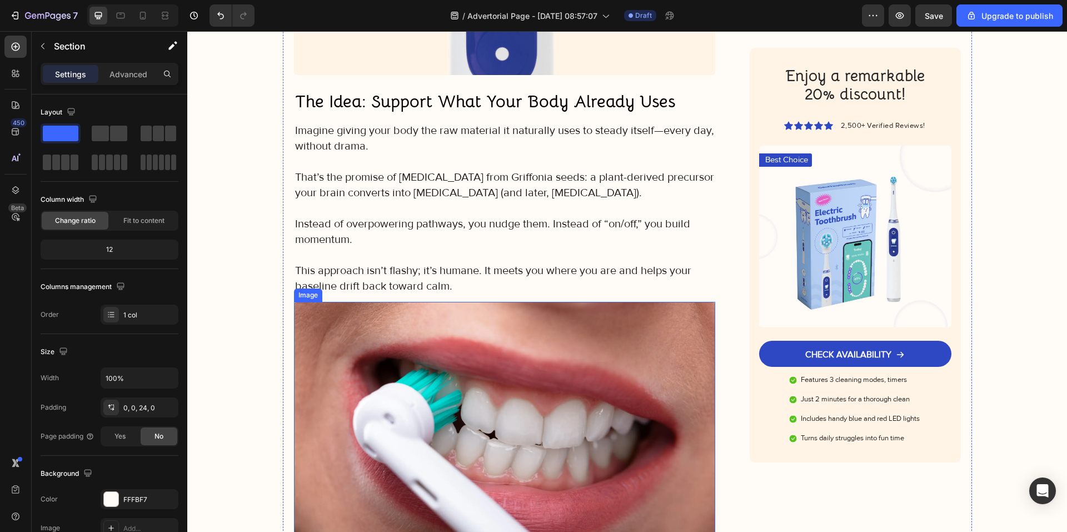
scroll to position [2032, 0]
click at [419, 317] on img at bounding box center [505, 437] width 422 height 271
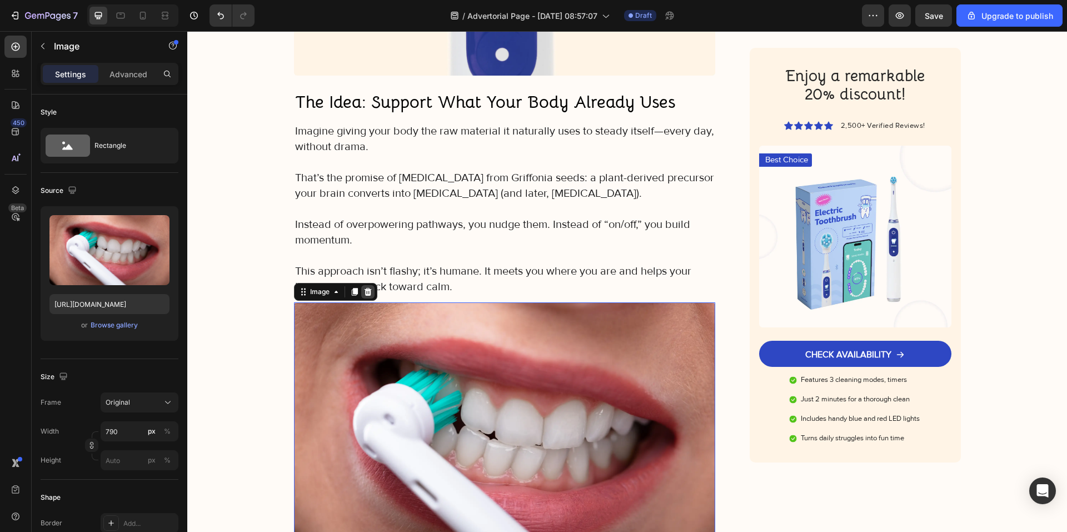
click at [365, 287] on icon at bounding box center [367, 291] width 9 height 9
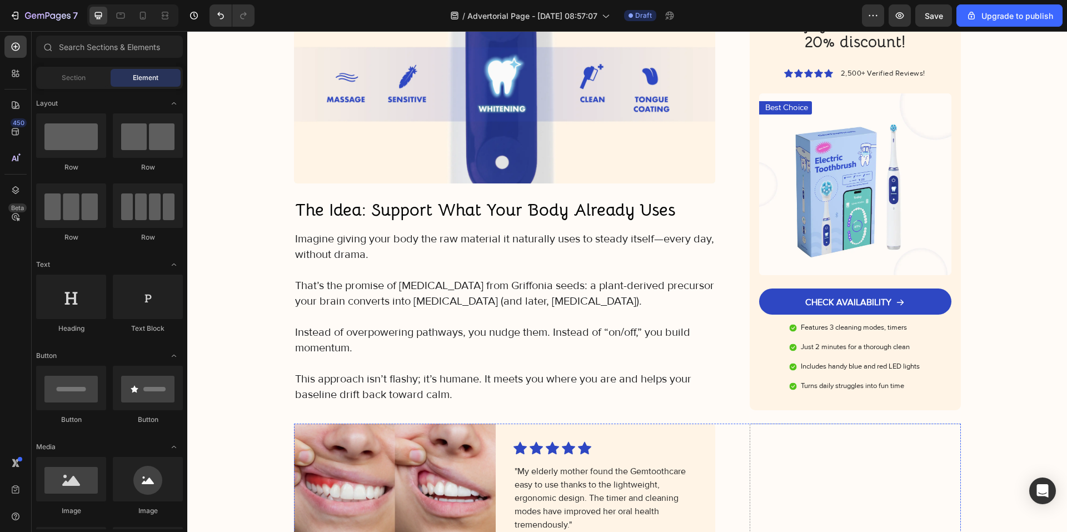
scroll to position [1921, 0]
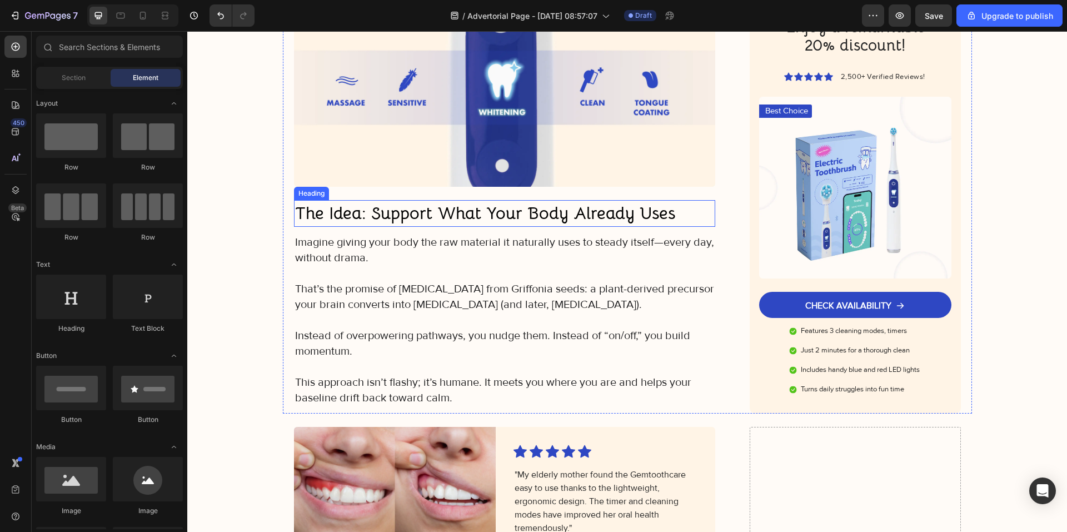
click at [381, 202] on strong "The Idea: Support What Your Body Already Uses" at bounding box center [485, 213] width 380 height 22
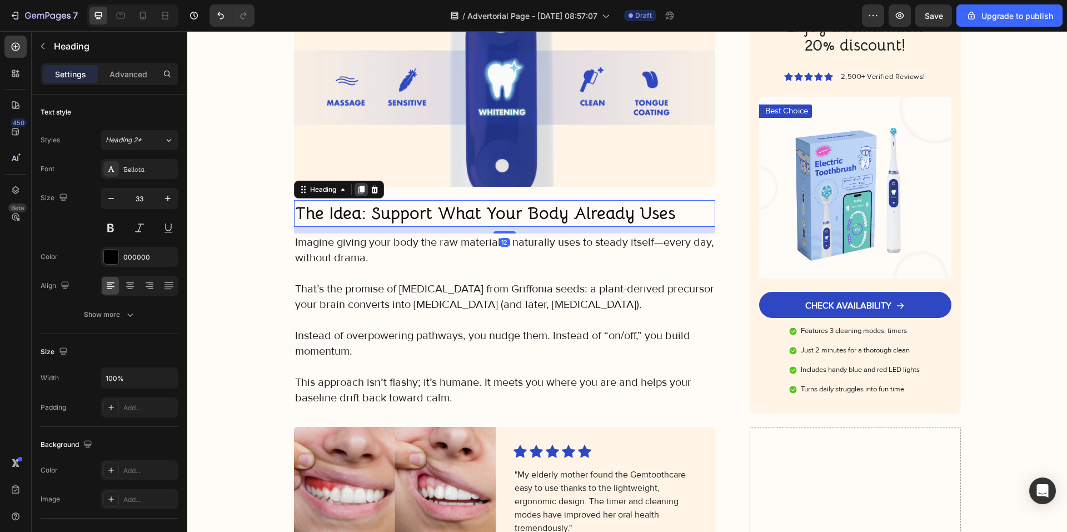
click at [361, 186] on icon at bounding box center [361, 190] width 6 height 8
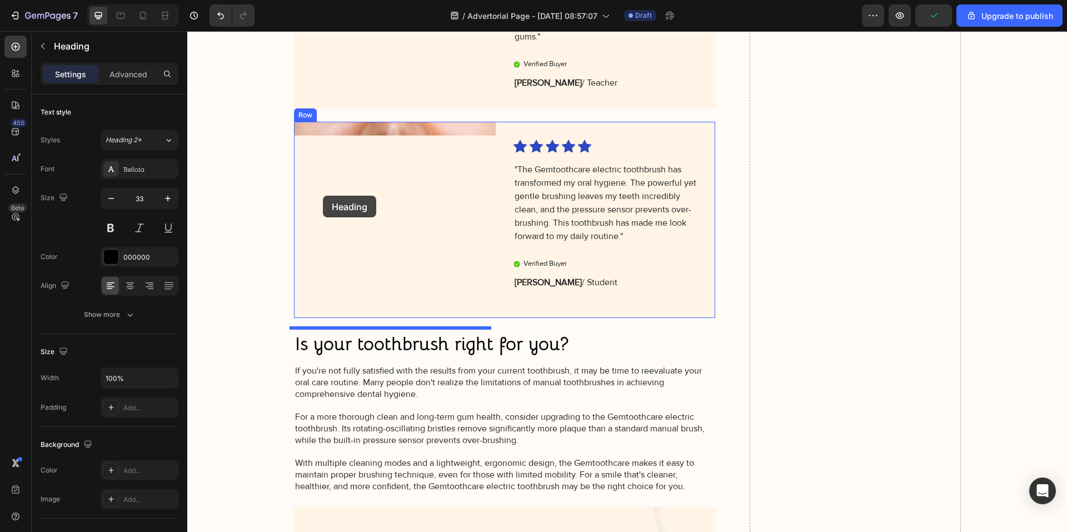
scroll to position [2643, 0]
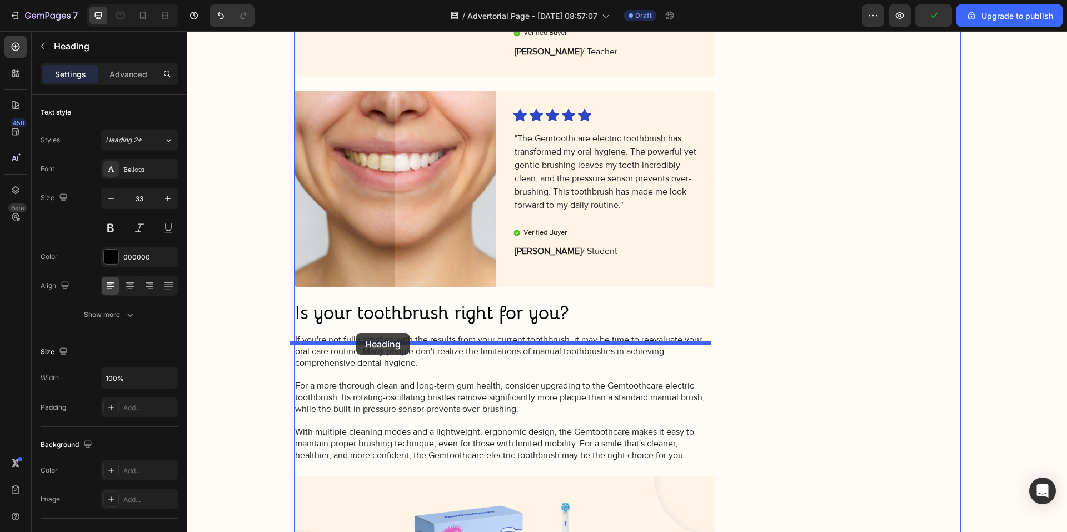
drag, startPoint x: 326, startPoint y: 167, endPoint x: 356, endPoint y: 333, distance: 168.3
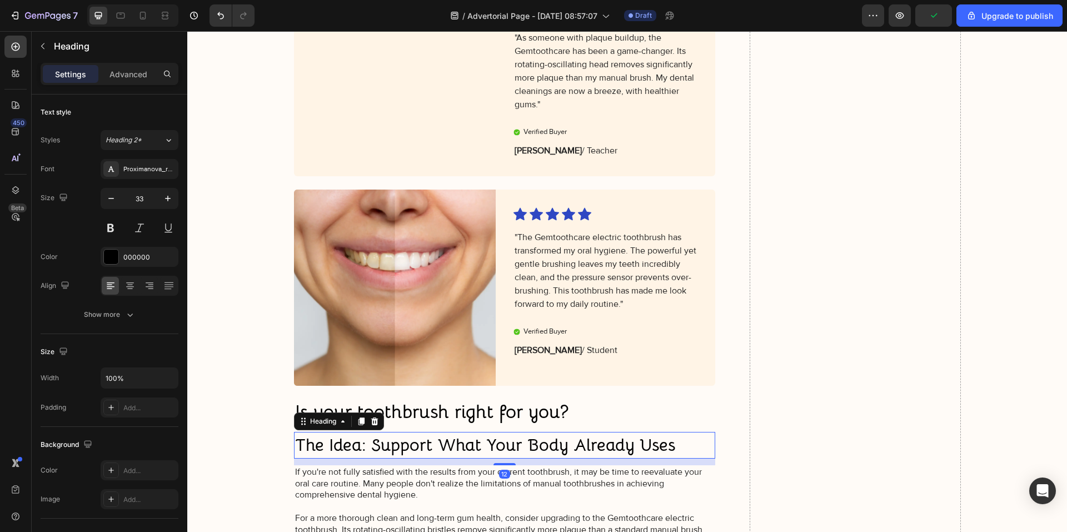
scroll to position [2588, 0]
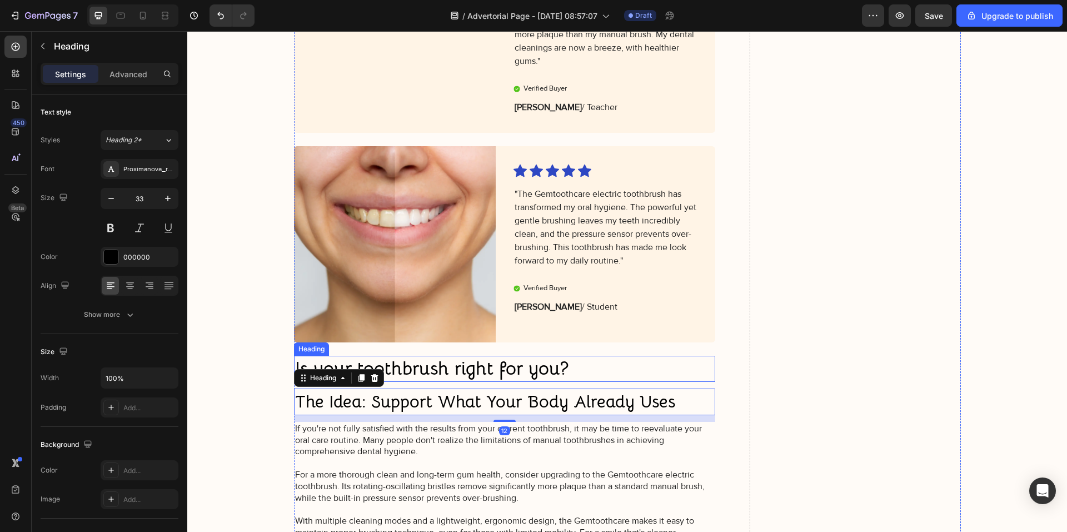
click at [604, 382] on h2 "Is your toothbrush right for you?" at bounding box center [505, 369] width 422 height 26
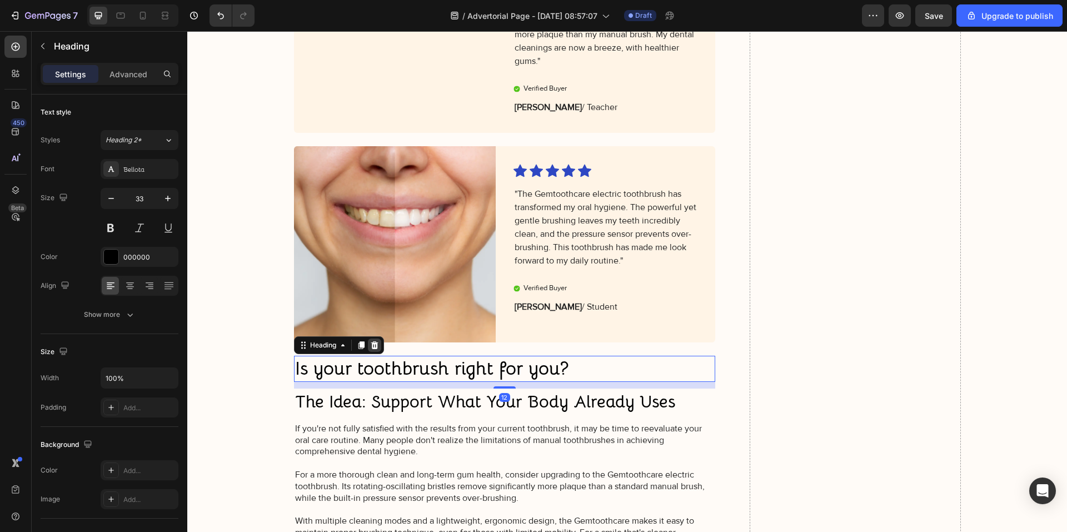
click at [375, 350] on icon at bounding box center [374, 345] width 9 height 9
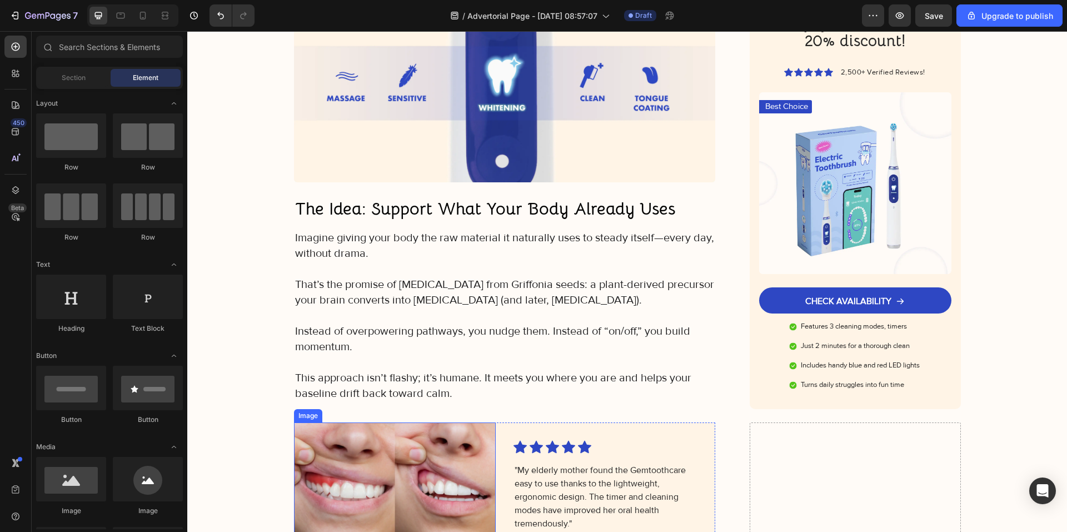
scroll to position [1921, 0]
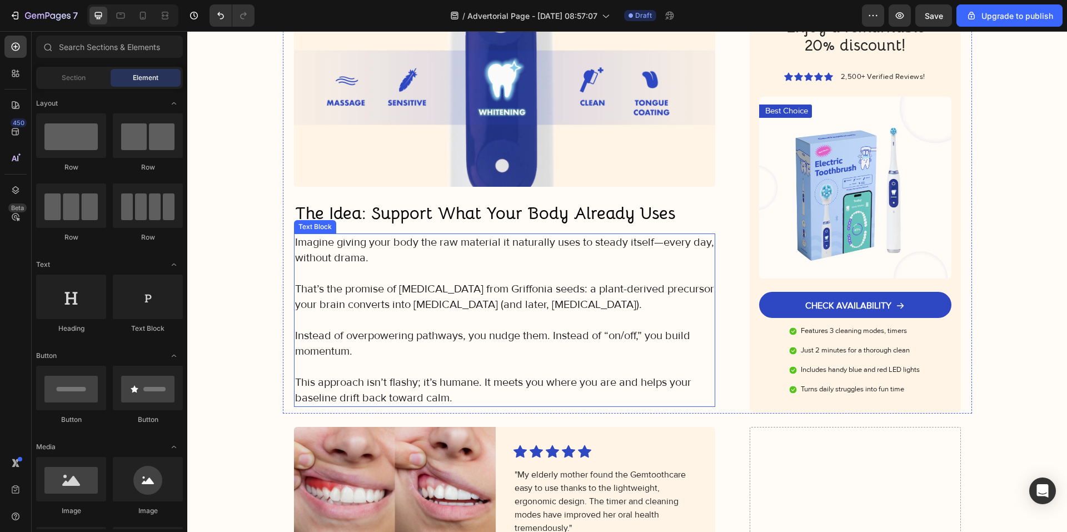
click at [392, 328] on p "Instead of overpowering pathways, you nudge them. Instead of “on/off,” you buil…" at bounding box center [505, 343] width 420 height 31
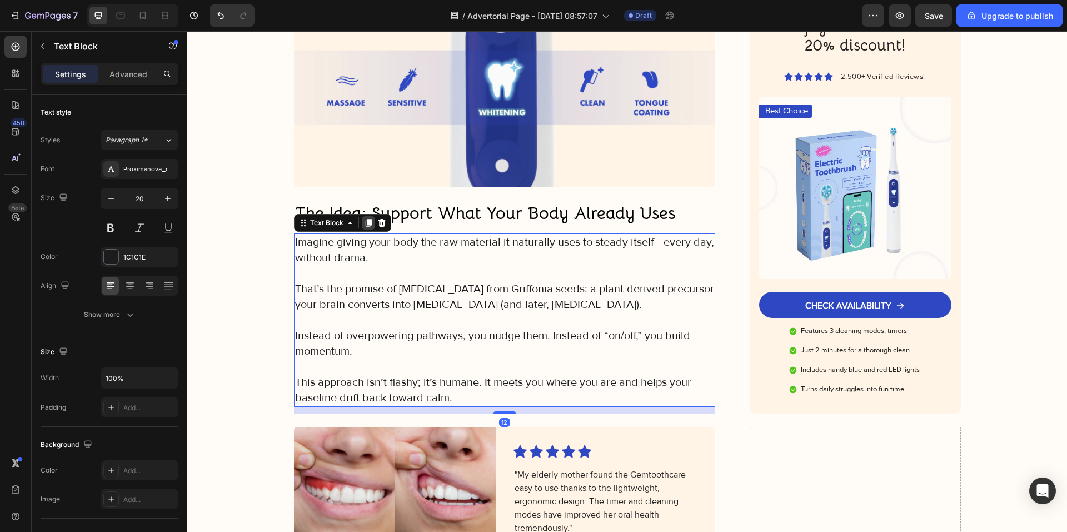
click at [365, 219] on icon at bounding box center [368, 223] width 6 height 8
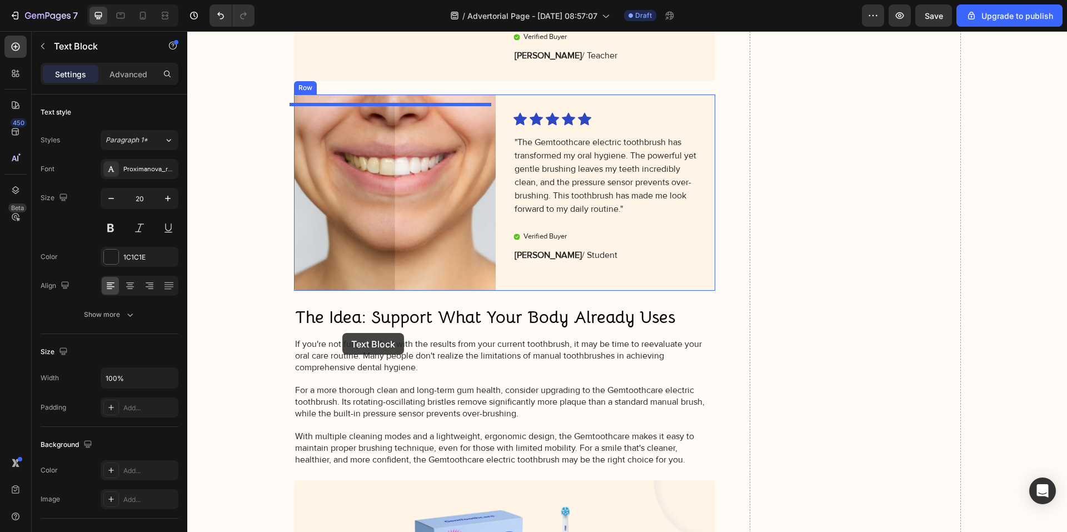
scroll to position [2866, 0]
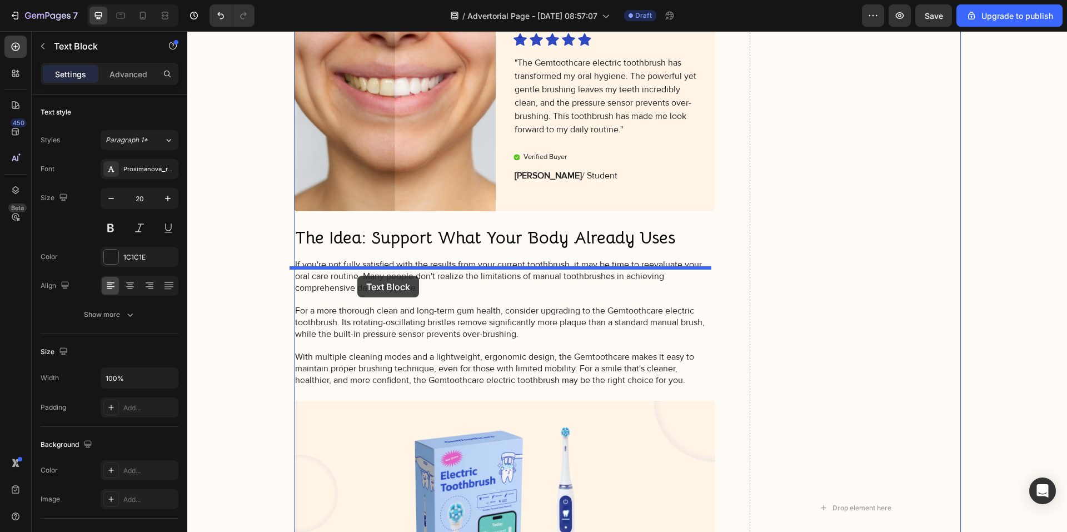
drag, startPoint x: 325, startPoint y: 353, endPoint x: 357, endPoint y: 270, distance: 90.1
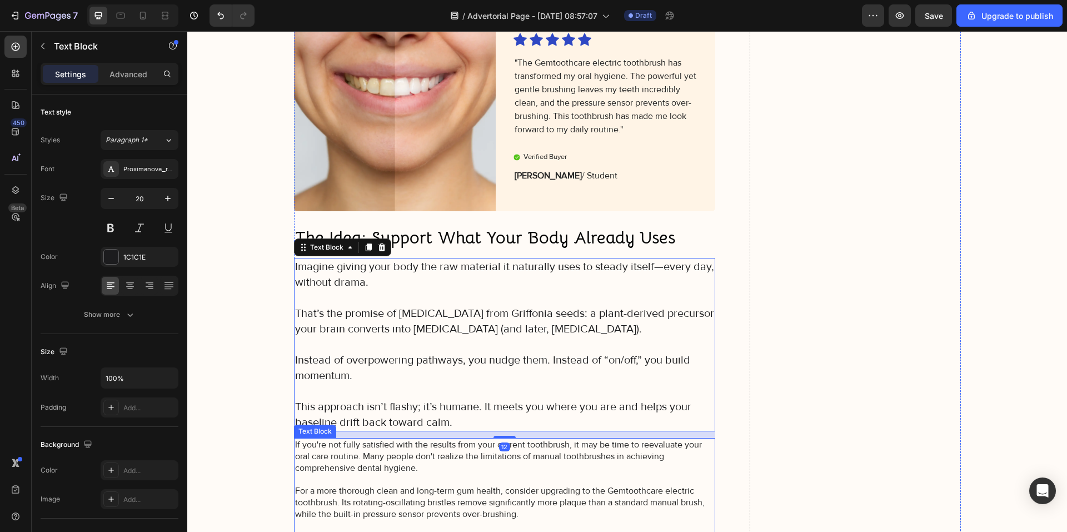
click at [421, 468] on p "If you're not fully satisfied with the results from your current toothbrush, it…" at bounding box center [505, 502] width 420 height 127
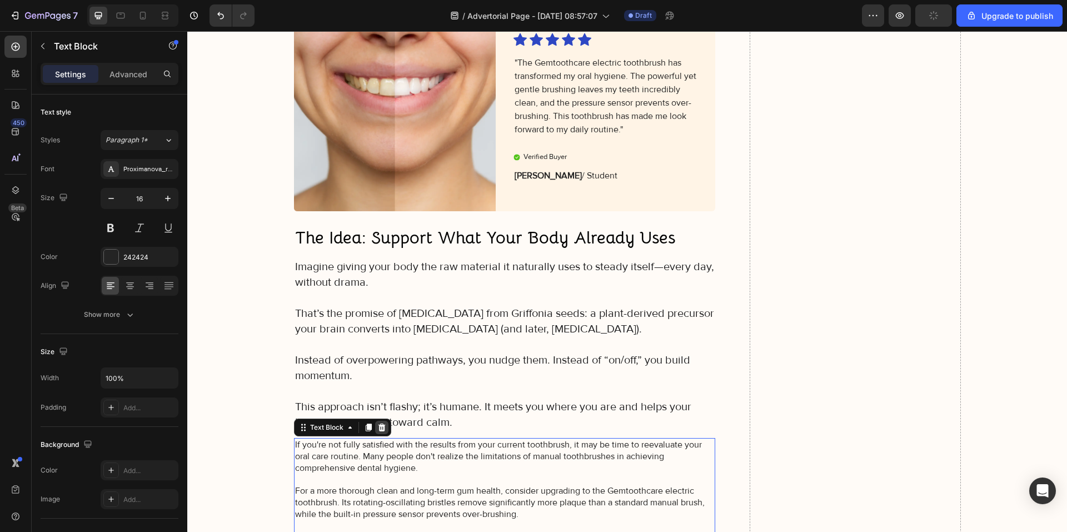
click at [377, 432] on icon at bounding box center [381, 427] width 9 height 9
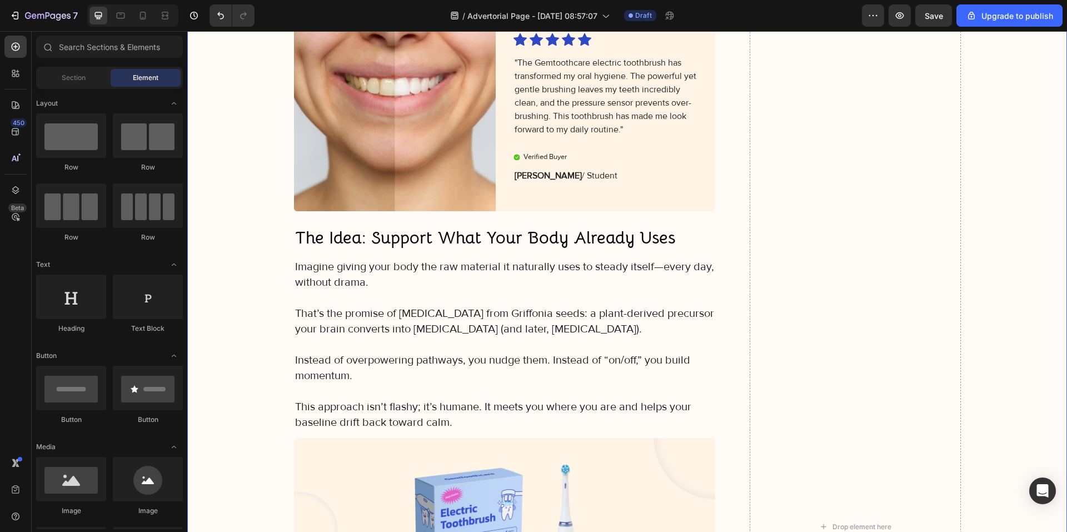
click at [264, 320] on div "Image Icon Icon Icon Icon Icon Icon List "My elderly mother found the Gemtoothc…" at bounding box center [627, 527] width 858 height 1841
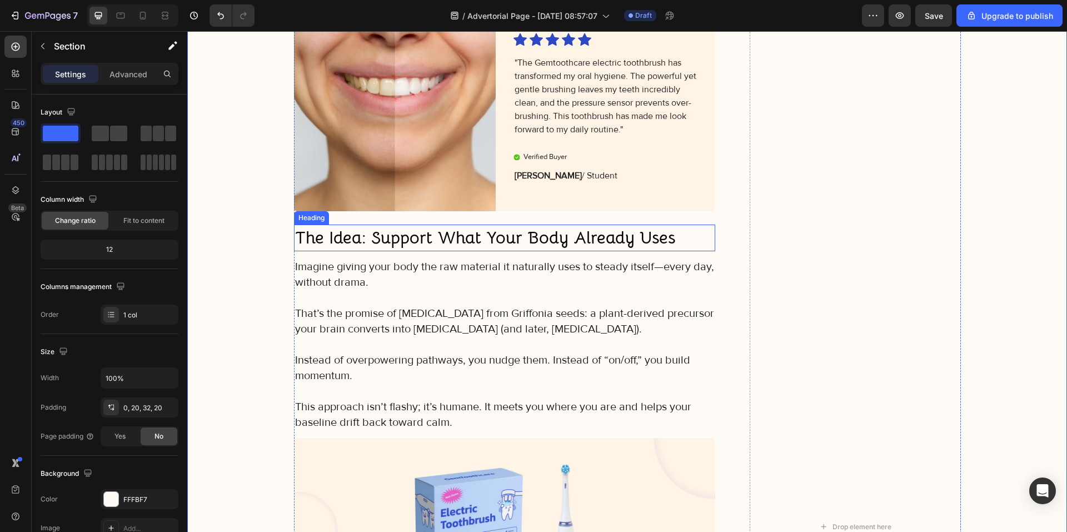
click at [392, 246] on strong "The Idea: Support What Your Body Already Uses" at bounding box center [485, 238] width 380 height 22
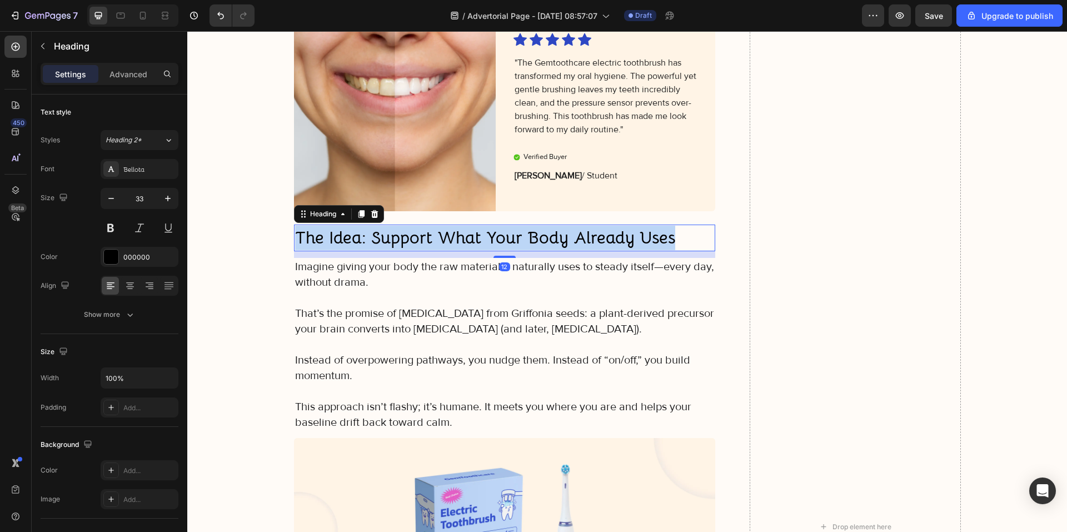
click at [392, 246] on strong "The Idea: Support What Your Body Already Uses" at bounding box center [485, 238] width 380 height 22
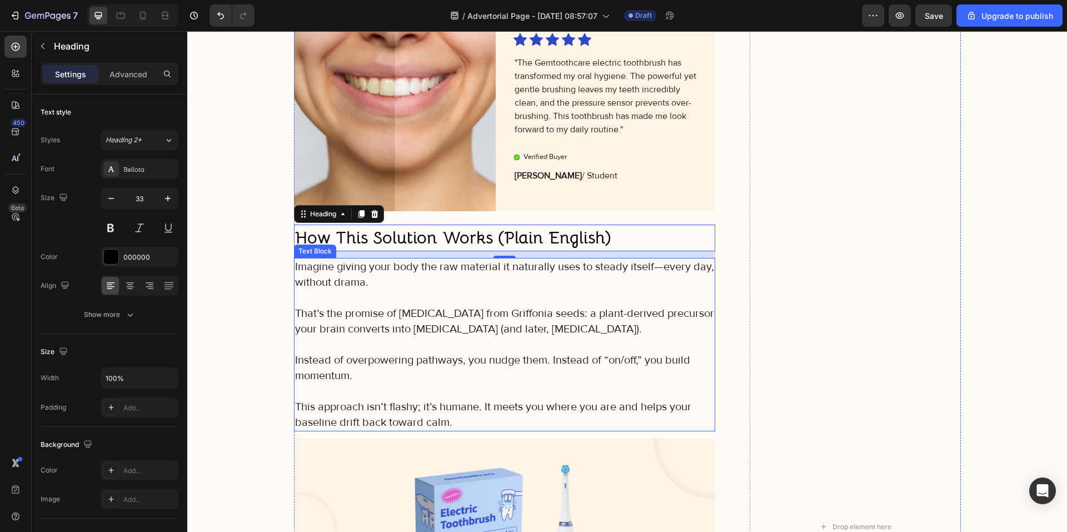
click at [406, 332] on p "That’s the promise of [MEDICAL_DATA] from Griffonia seeds: a plant-derived prec…" at bounding box center [505, 321] width 420 height 31
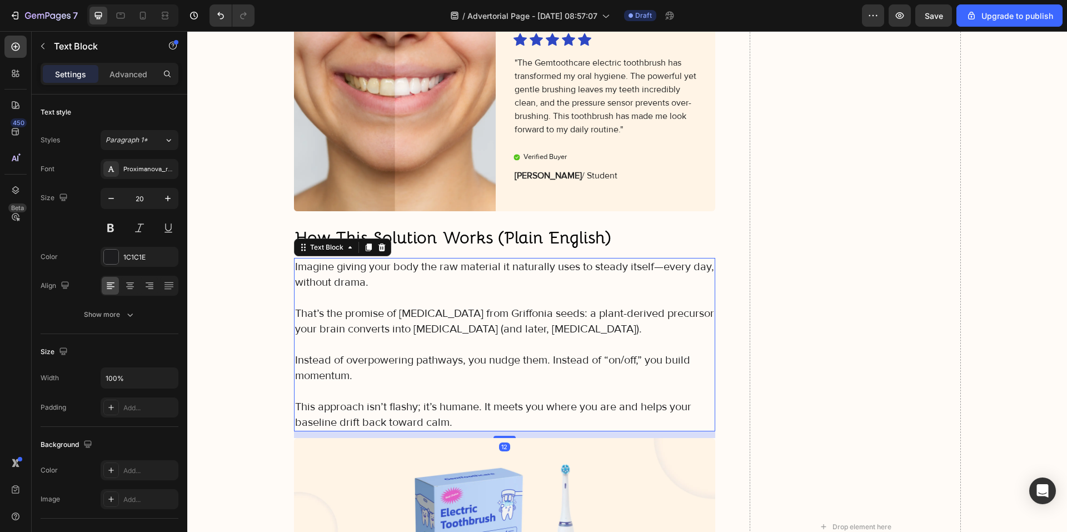
click at [406, 332] on p "That’s the promise of [MEDICAL_DATA] from Griffonia seeds: a plant-derived prec…" at bounding box center [505, 321] width 420 height 31
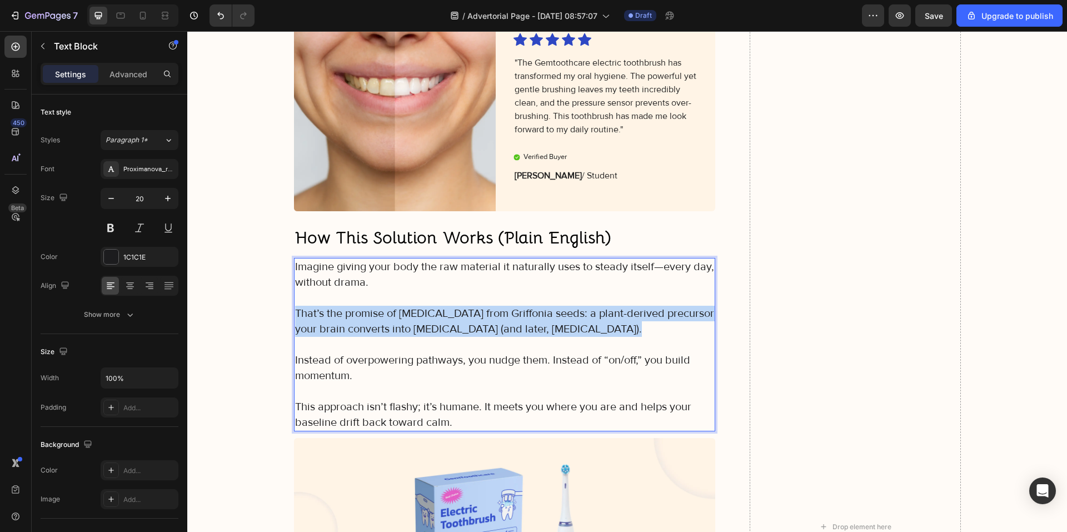
click at [406, 332] on p "That’s the promise of [MEDICAL_DATA] from Griffonia seeds: a plant-derived prec…" at bounding box center [505, 321] width 420 height 31
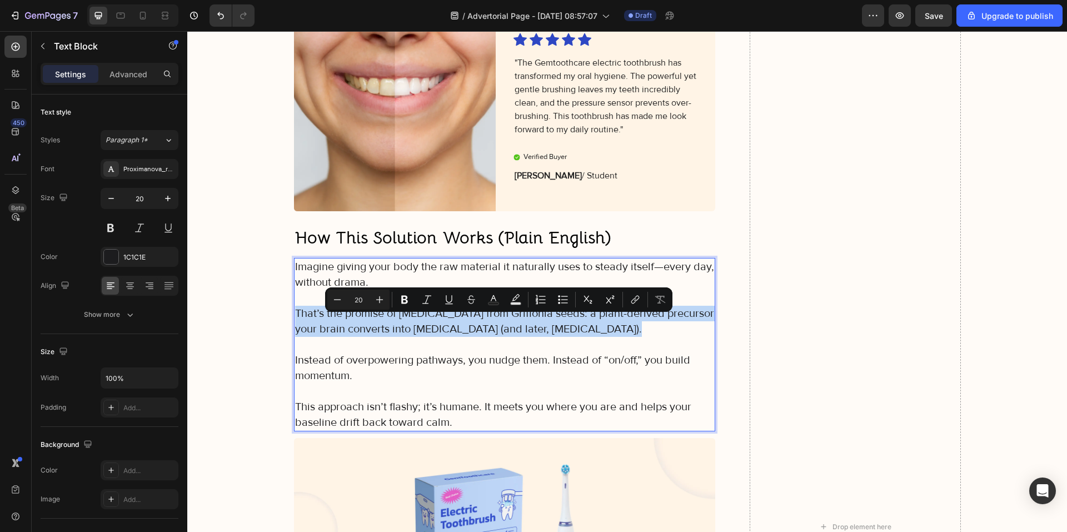
click at [480, 444] on div "Image Icon Icon Icon Icon Icon Icon List "My elderly mother found the Gemtoothc…" at bounding box center [505, 527] width 422 height 1841
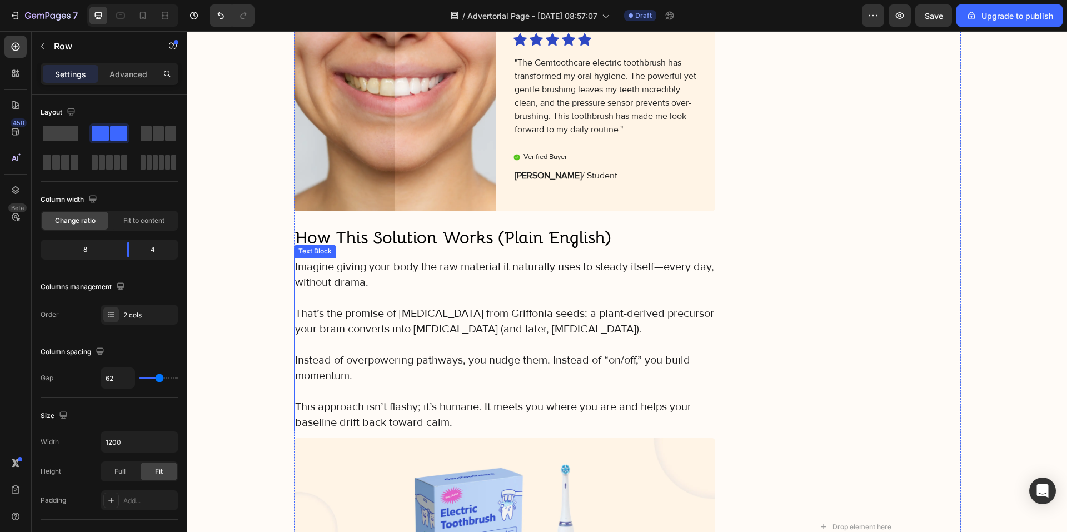
click at [459, 430] on p "This approach isn’t flashy; it’s humane. It meets you where you are and helps y…" at bounding box center [505, 414] width 420 height 31
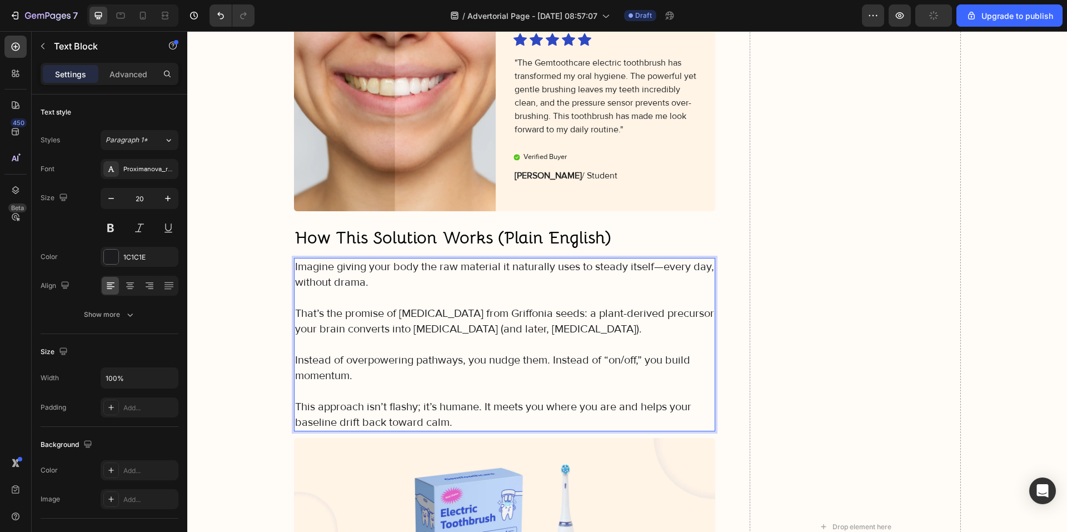
drag, startPoint x: 454, startPoint y: 431, endPoint x: 420, endPoint y: 419, distance: 35.7
click at [420, 419] on p "This approach isn’t flashy; it’s humane. It meets you where you are and helps y…" at bounding box center [505, 414] width 420 height 31
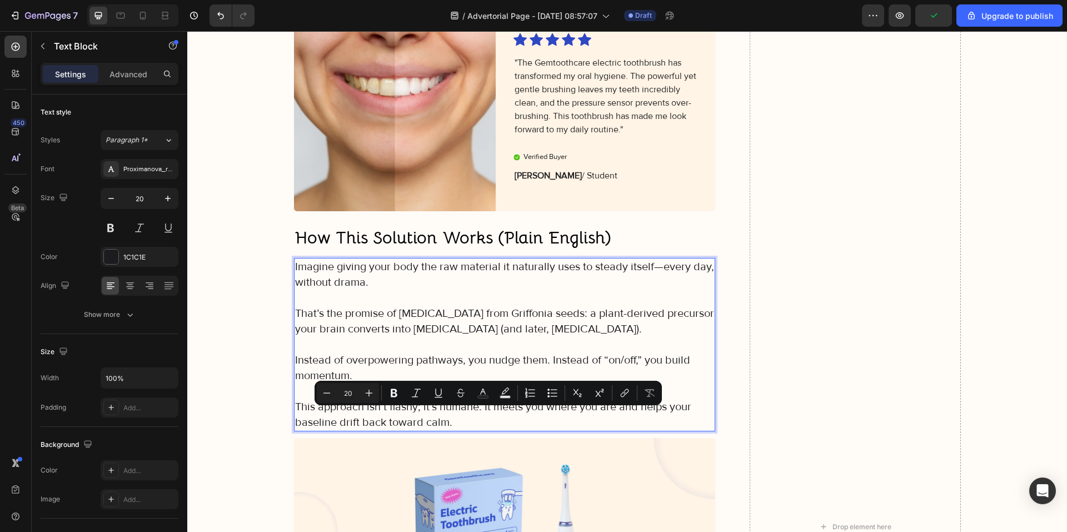
click at [443, 425] on p "This approach isn’t flashy; it’s humane. It meets you where you are and helps y…" at bounding box center [505, 414] width 420 height 31
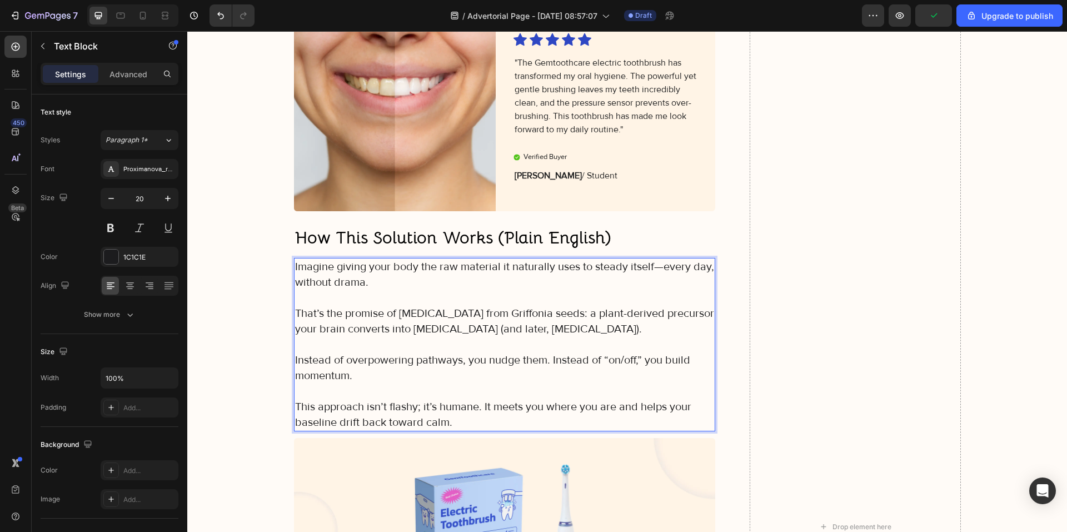
click at [447, 429] on p "This approach isn’t flashy; it’s humane. It meets you where you are and helps y…" at bounding box center [505, 414] width 420 height 31
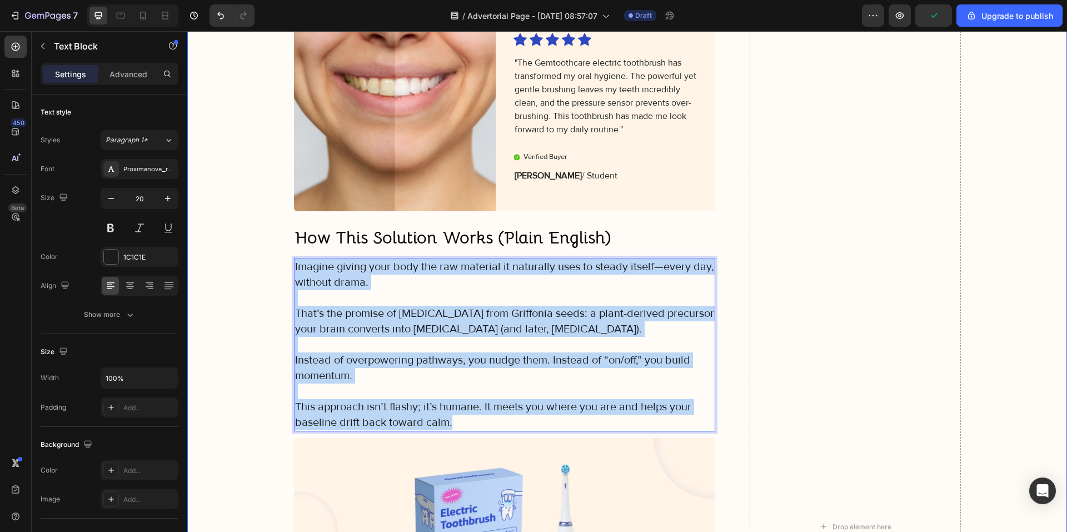
drag, startPoint x: 449, startPoint y: 431, endPoint x: 287, endPoint y: 277, distance: 223.7
click at [287, 277] on div "Image Icon Icon Icon Icon Icon Icon List "My elderly mother found the Gemtoothc…" at bounding box center [627, 527] width 858 height 1841
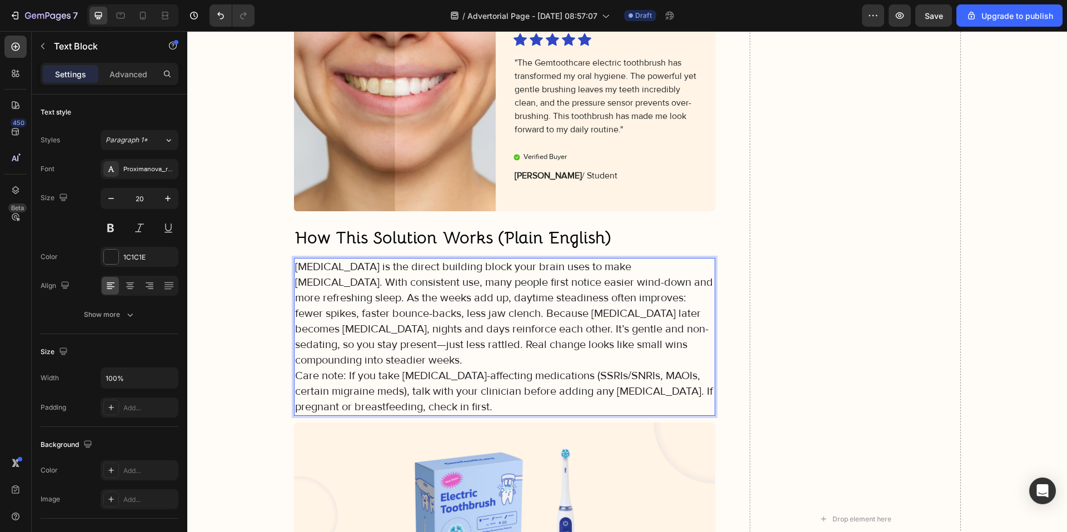
click at [628, 278] on p "5-HTP is the direct building block your brain uses to make serotonin. With cons…" at bounding box center [505, 337] width 420 height 156
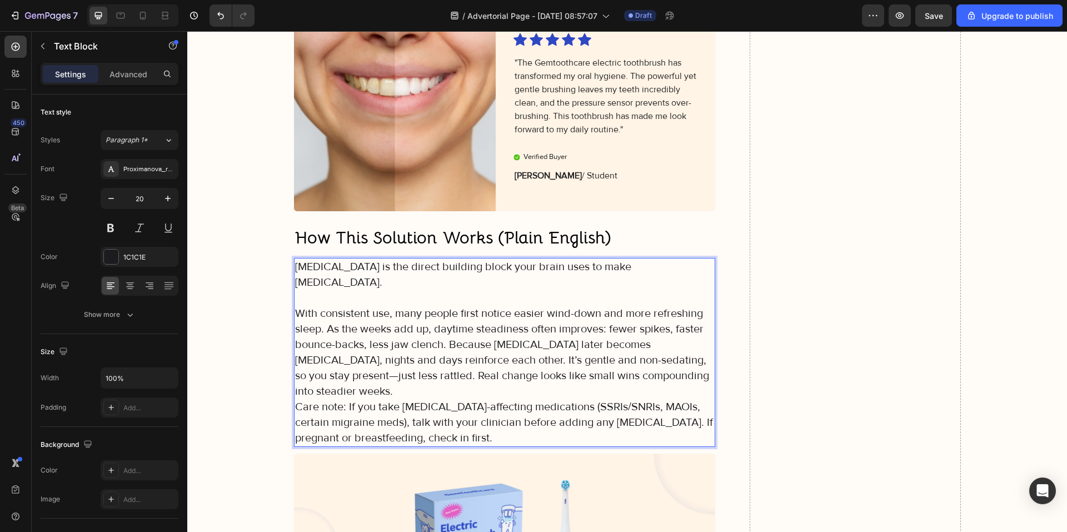
click at [324, 321] on p "With consistent use, many people first notice easier wind-down and more refresh…" at bounding box center [505, 376] width 420 height 140
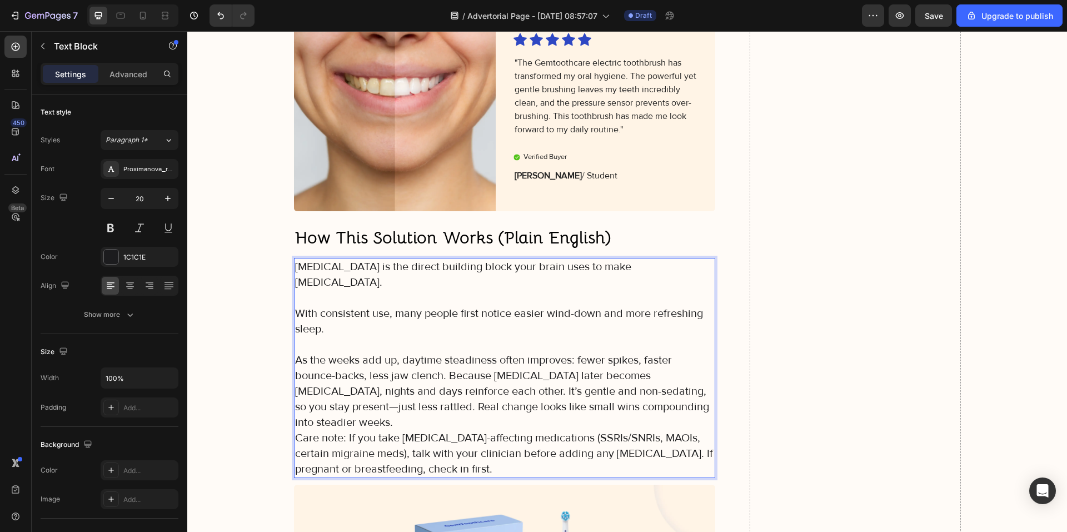
click at [444, 369] on p "As the weeks add up, daytime steadiness often improves: fewer spikes, faster bo…" at bounding box center [505, 414] width 420 height 124
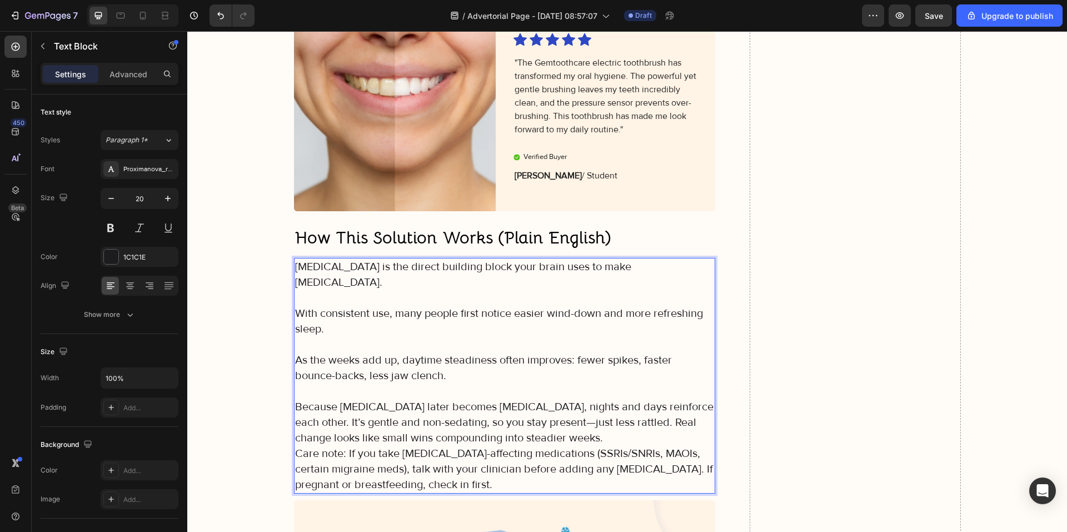
click at [598, 417] on p "Because serotonin later becomes melatonin, nights and days reinforce each other…" at bounding box center [505, 445] width 420 height 93
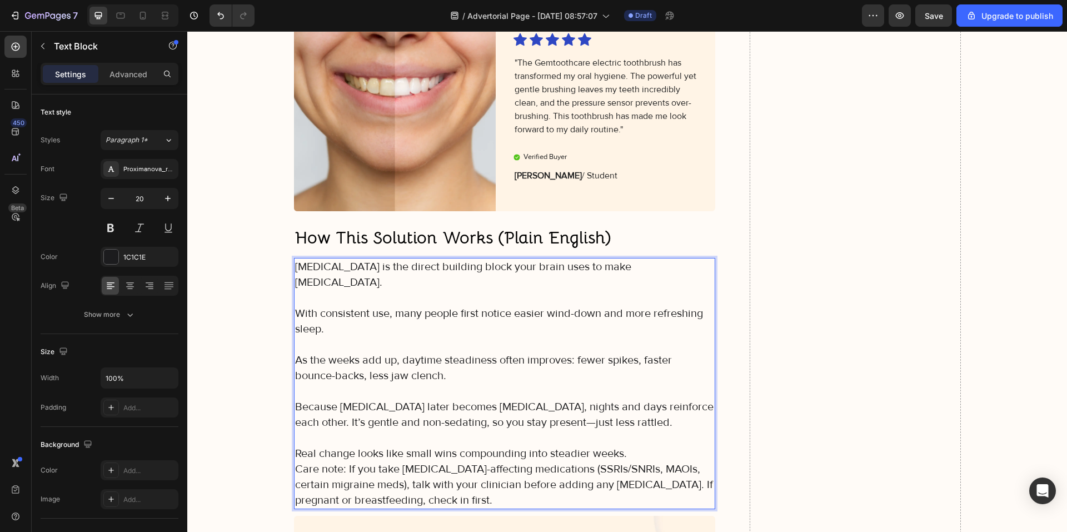
click at [295, 464] on p "Real change looks like small wins compounding into steadier weeks. Care note: I…" at bounding box center [505, 477] width 420 height 62
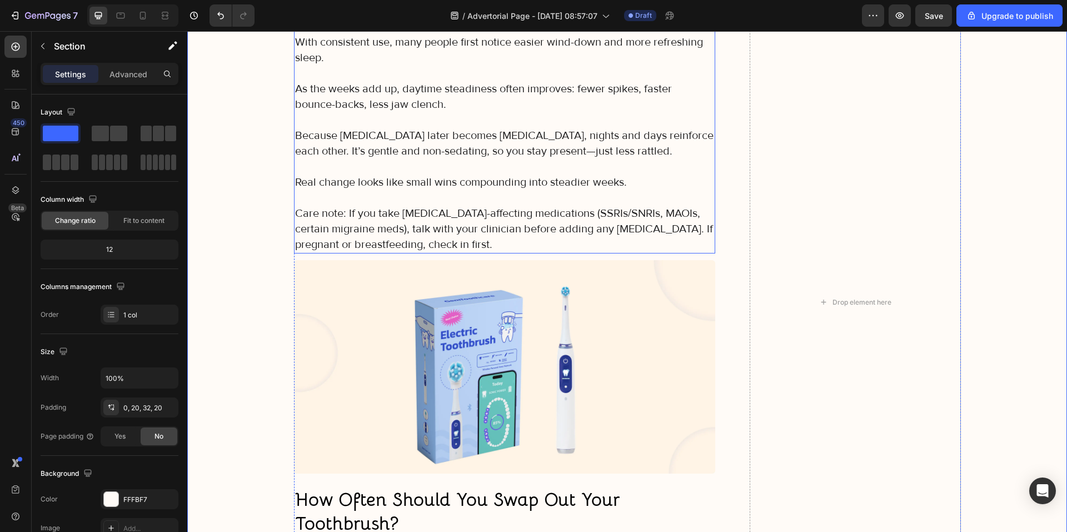
scroll to position [3143, 0]
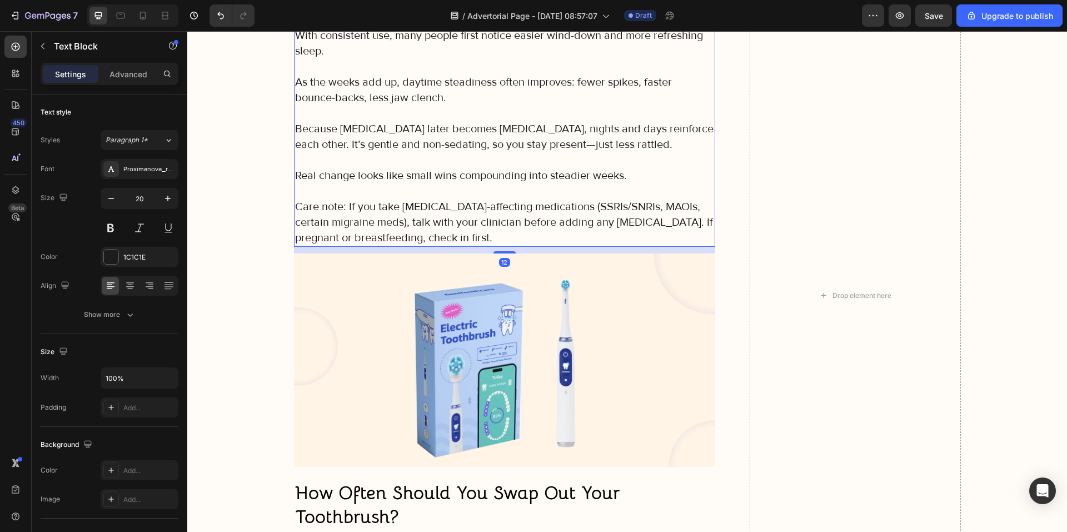
click at [456, 232] on p "Care note: If you take serotonin-affecting medications (SSRIs/SNRIs, MAOIs, cer…" at bounding box center [505, 222] width 420 height 47
click at [251, 348] on div "Image Icon Icon Icon Icon Icon Icon List "My elderly mother found the Gemtoothc…" at bounding box center [627, 296] width 858 height 1934
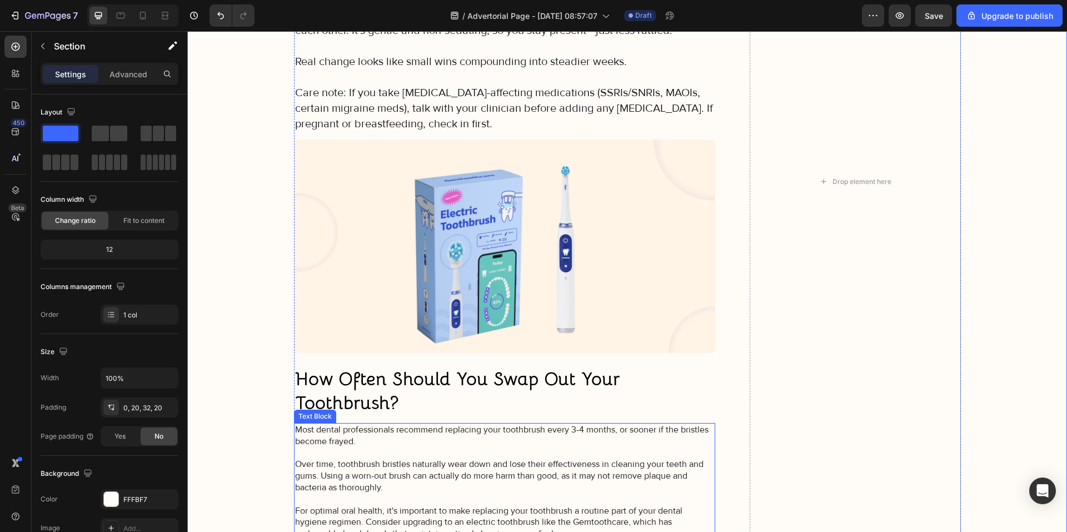
scroll to position [3255, 0]
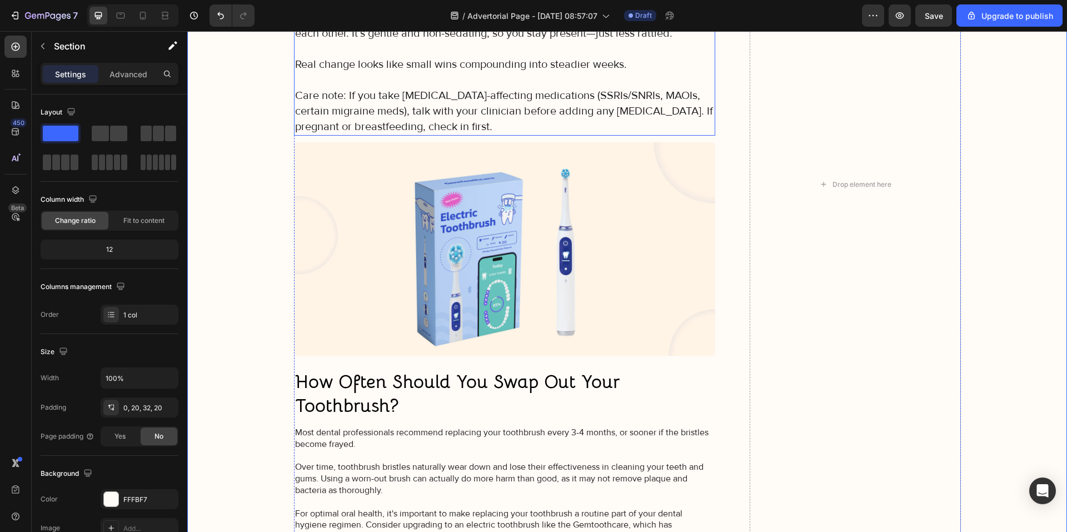
click at [461, 121] on p "Care note: If you take serotonin-affecting medications (SSRIs/SNRIs, MAOIs, cer…" at bounding box center [505, 111] width 420 height 47
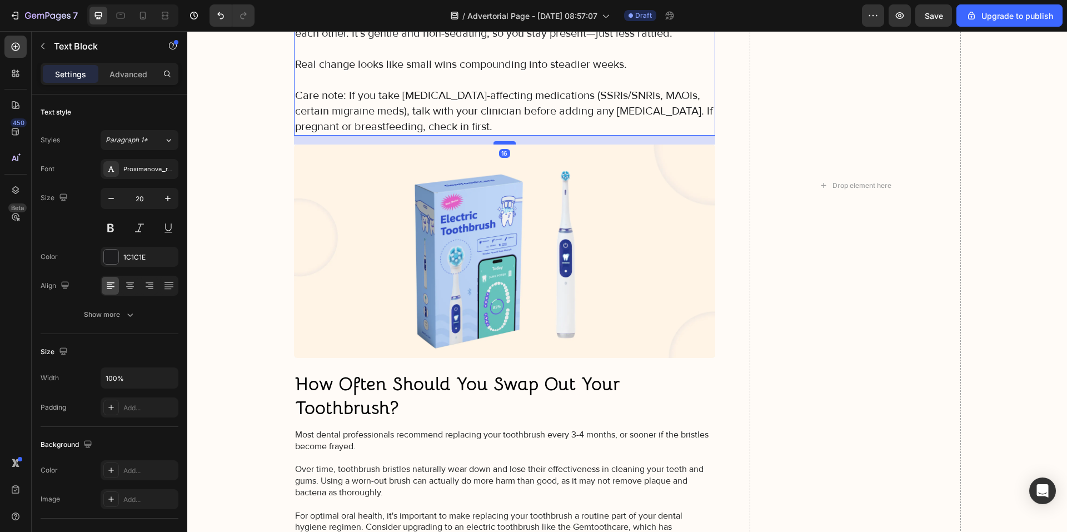
click at [501, 141] on div at bounding box center [505, 142] width 22 height 3
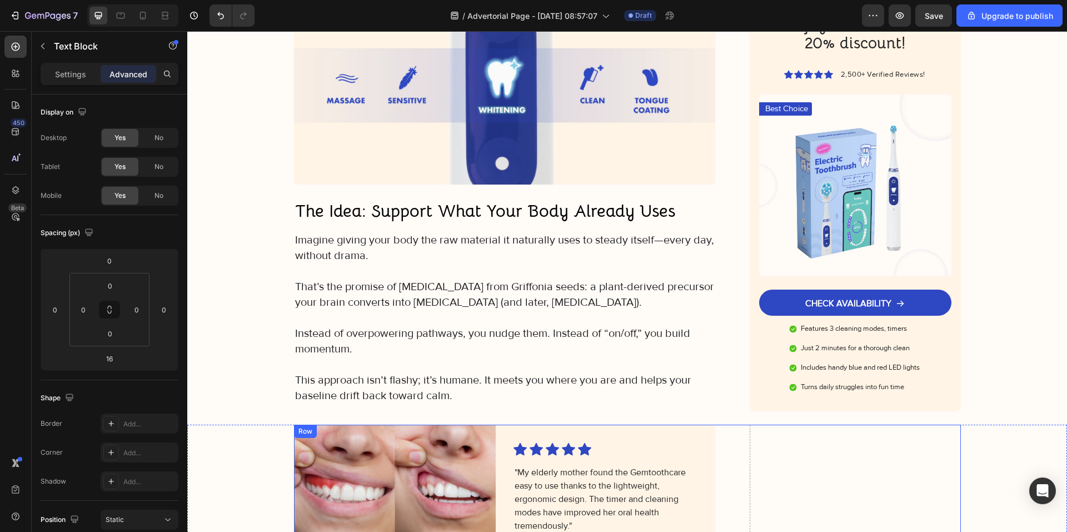
scroll to position [1921, 0]
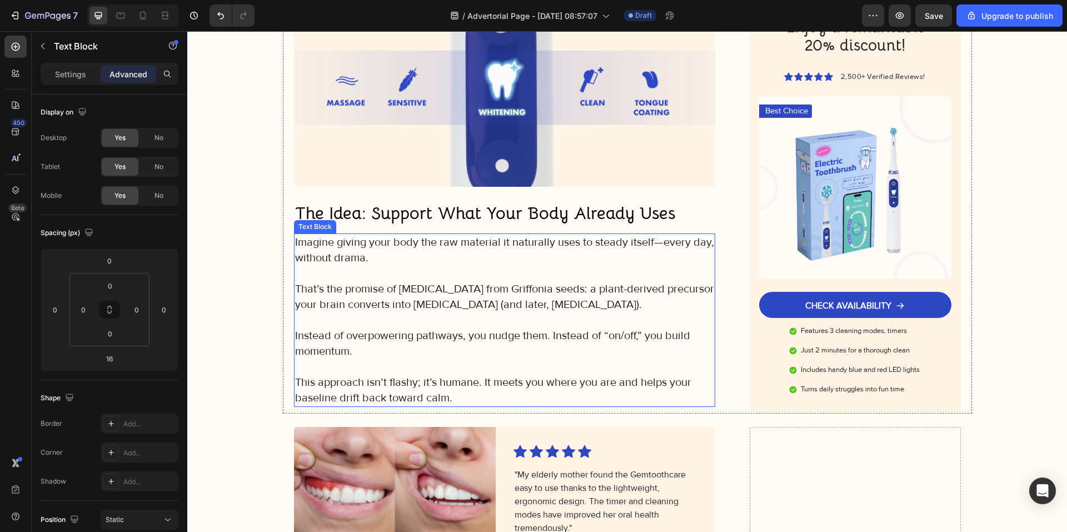
click at [497, 375] on p "This approach isn’t flashy; it’s humane. It meets you where you are and helps y…" at bounding box center [505, 390] width 420 height 31
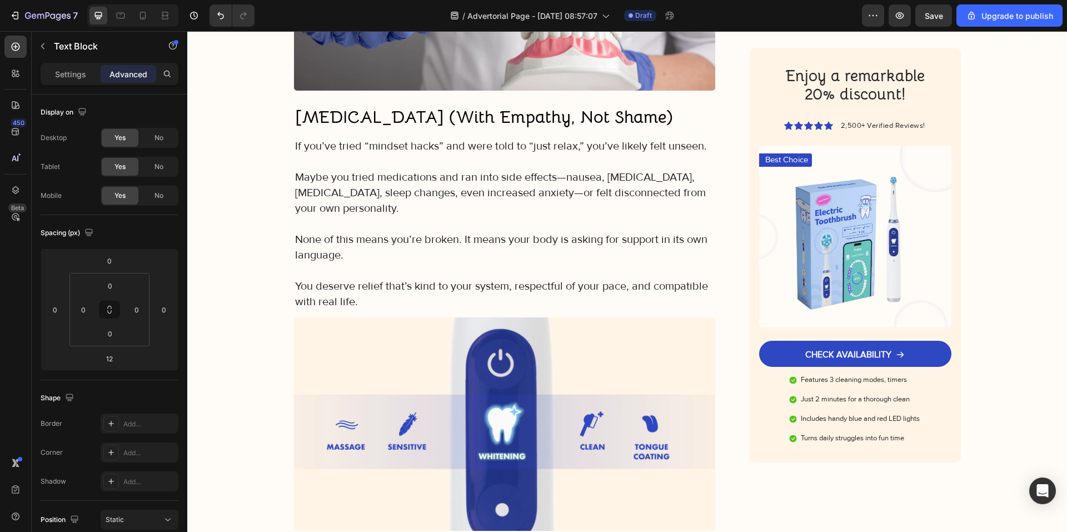
scroll to position [1532, 0]
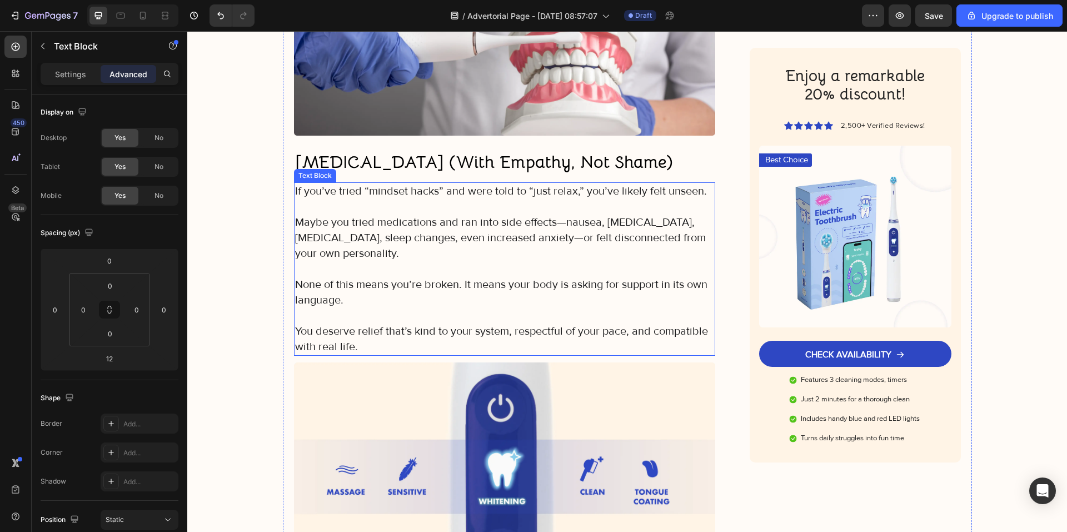
click at [489, 323] on p "You deserve relief that’s kind to your system, respectful of your pace, and com…" at bounding box center [505, 338] width 420 height 31
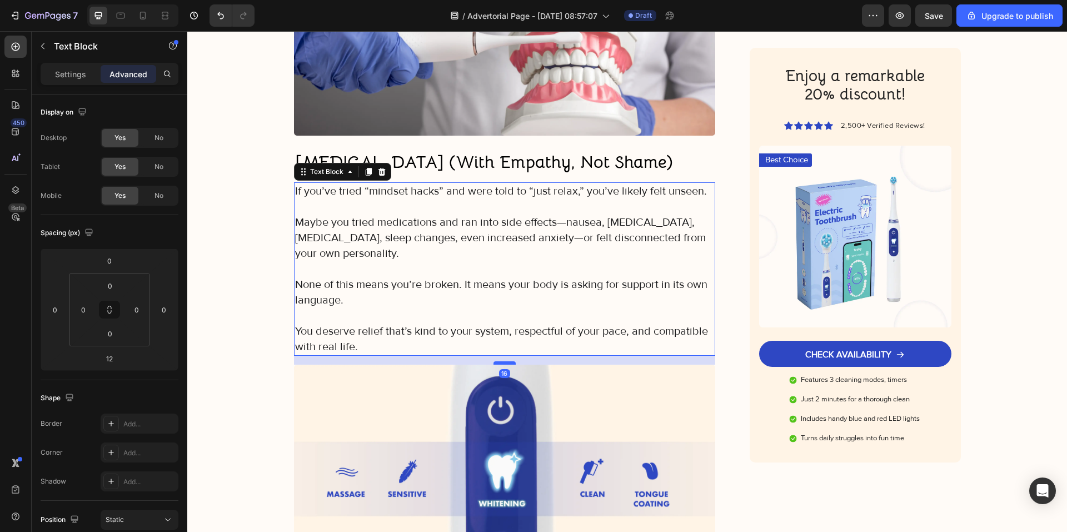
click at [498, 361] on div at bounding box center [505, 362] width 22 height 3
type input "16"
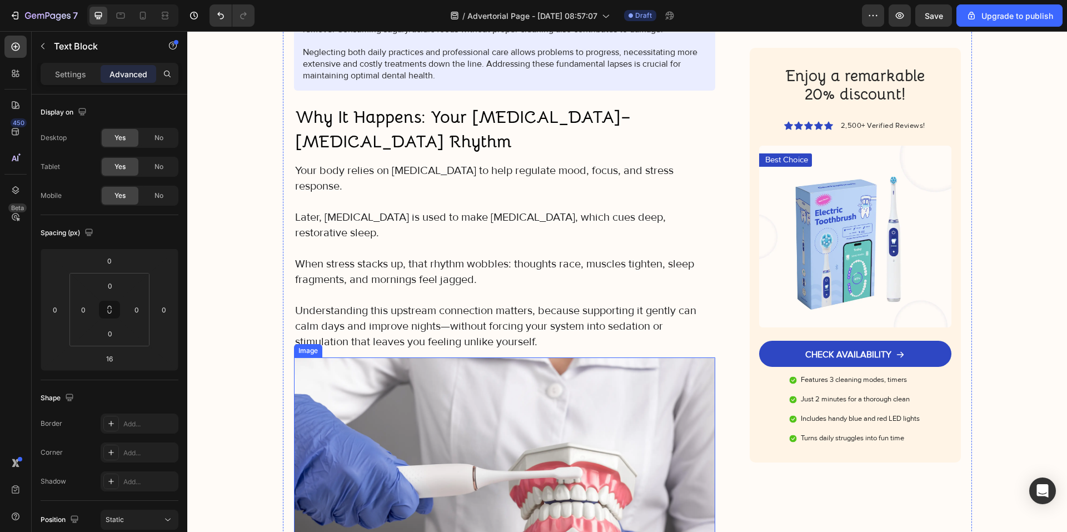
scroll to position [1032, 0]
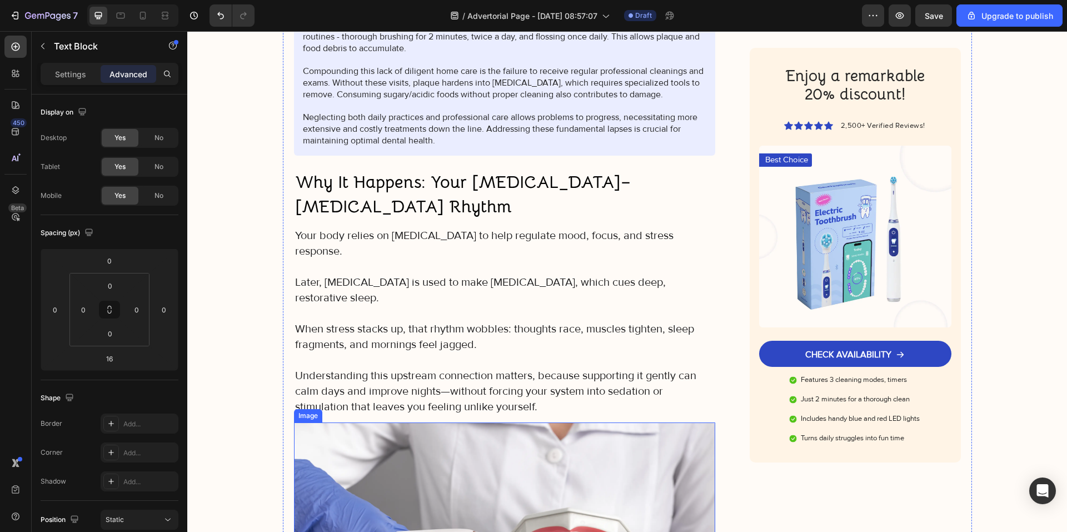
click at [497, 352] on p at bounding box center [505, 360] width 420 height 16
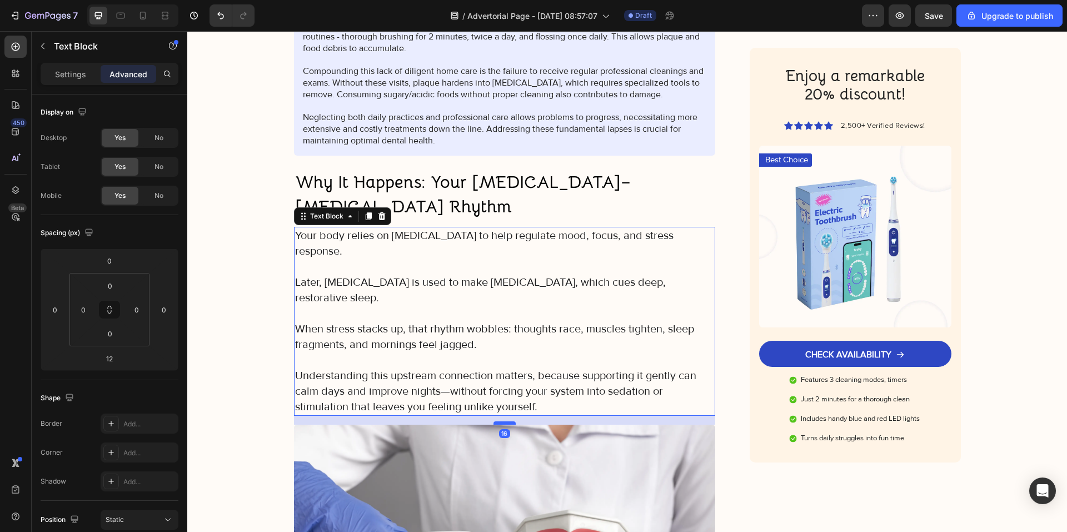
click at [498, 421] on div at bounding box center [505, 422] width 22 height 3
type input "16"
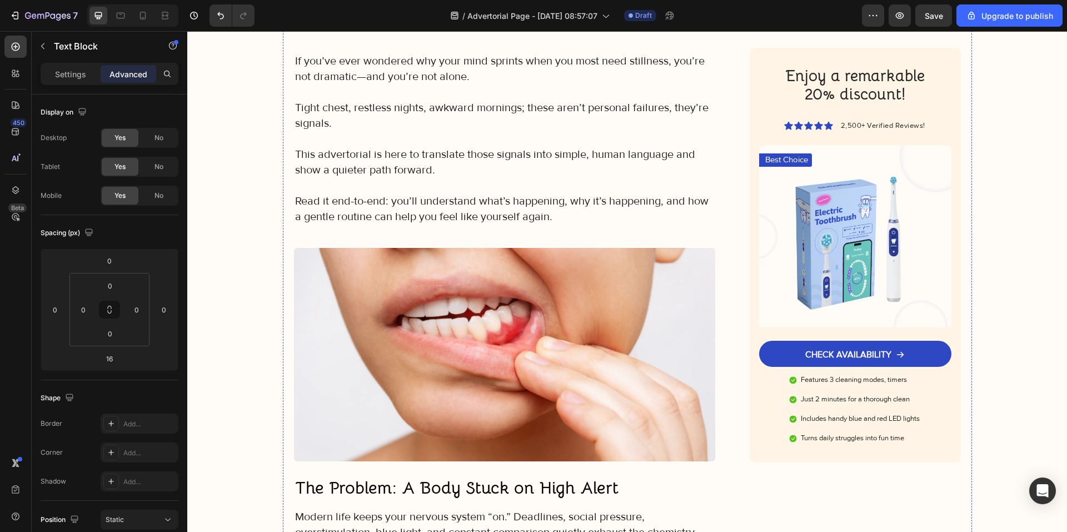
scroll to position [309, 0]
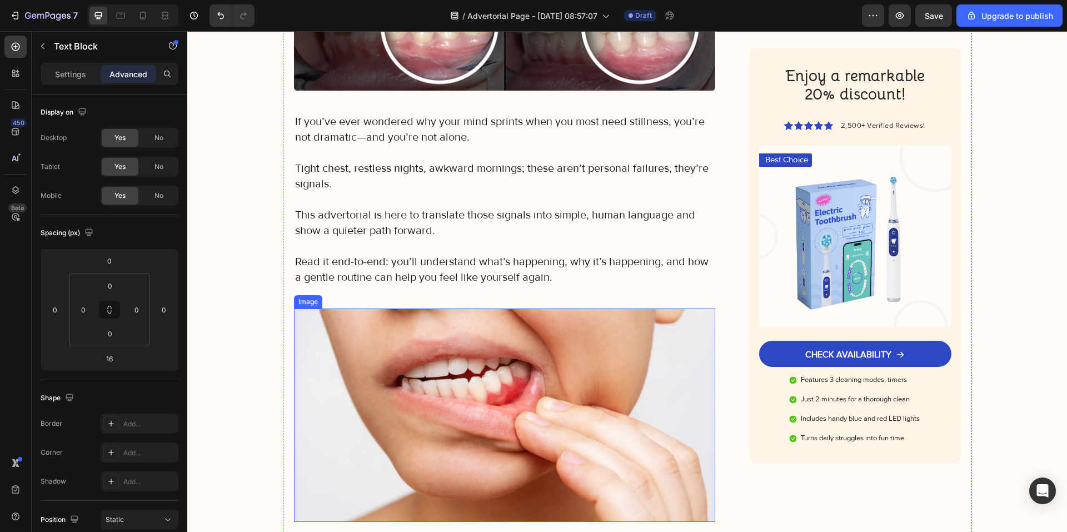
click at [484, 261] on p "Read it end-to-end: you’ll understand what’s happening, why it’s happening, and…" at bounding box center [505, 269] width 420 height 31
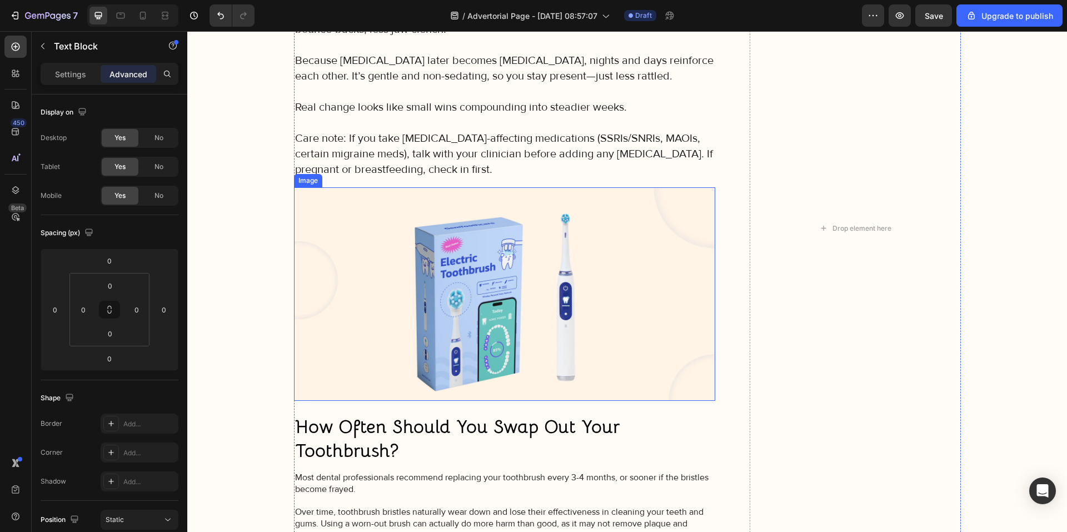
scroll to position [2834, 0]
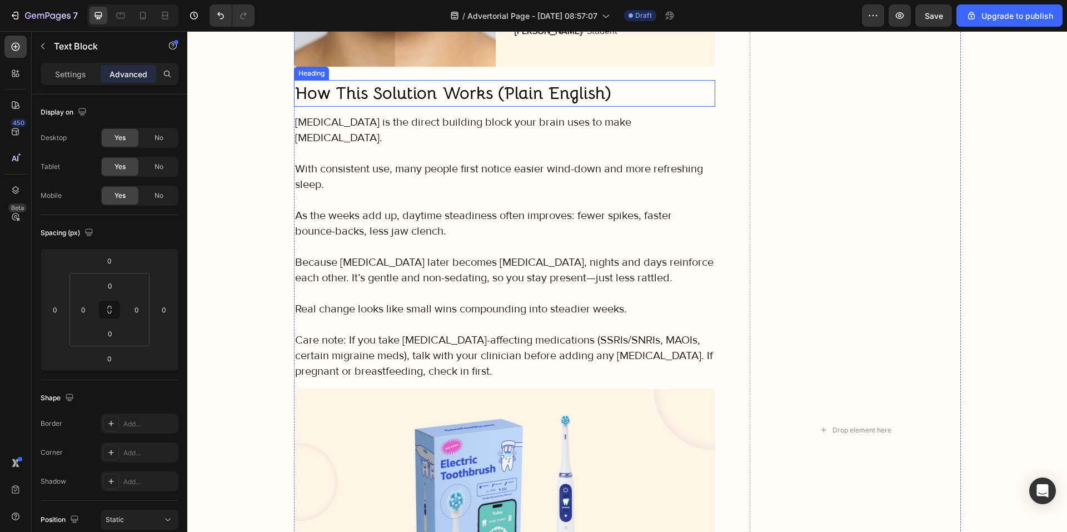
click at [396, 104] on strong "How This Solution Works (Plain English)" at bounding box center [453, 93] width 316 height 22
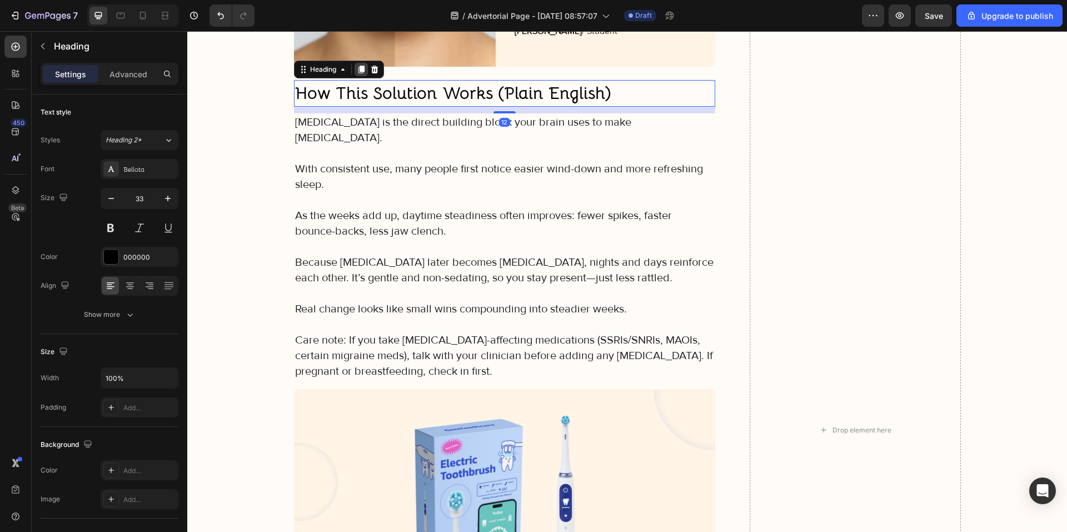
click at [358, 73] on icon at bounding box center [361, 70] width 6 height 8
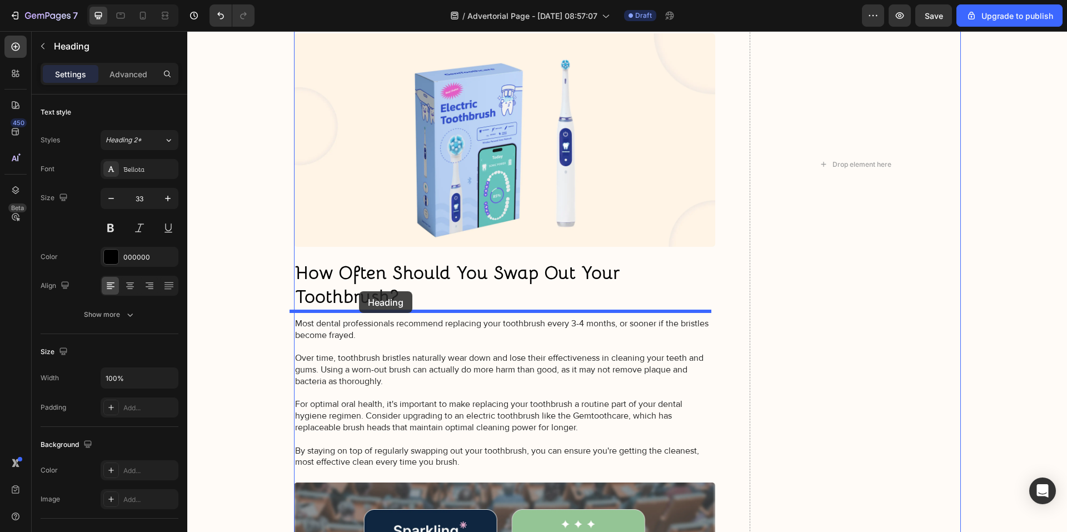
drag, startPoint x: 330, startPoint y: 134, endPoint x: 359, endPoint y: 291, distance: 159.4
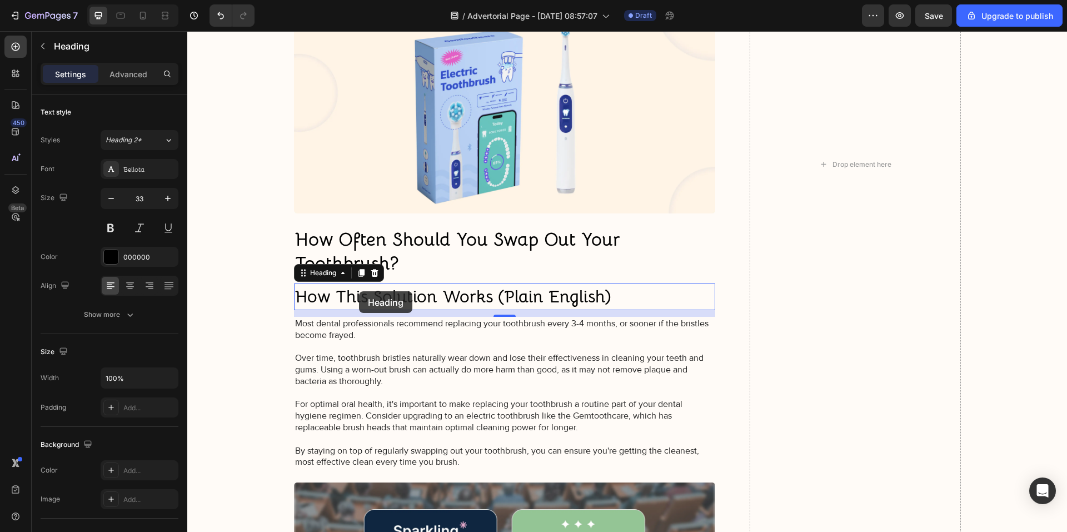
scroll to position [3190, 0]
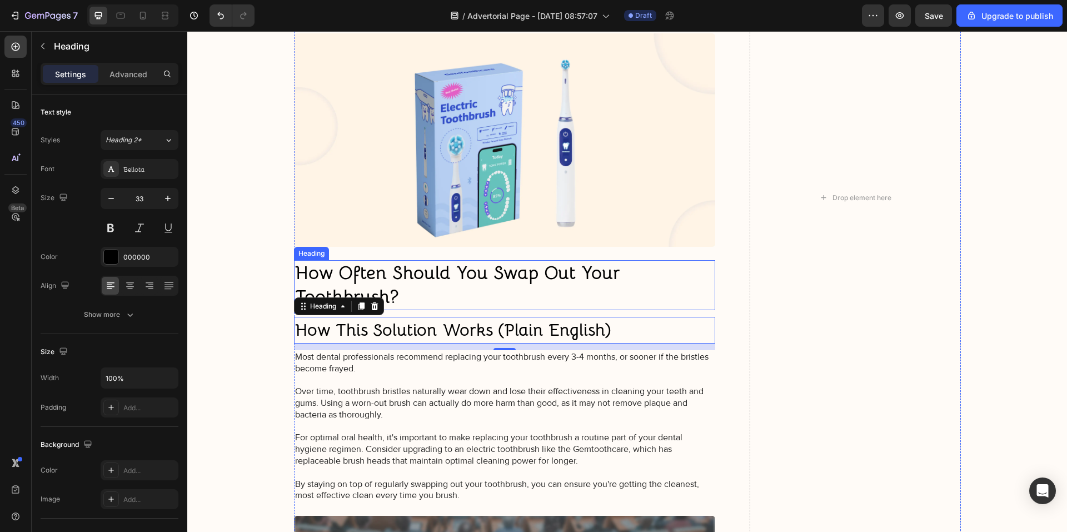
click at [404, 278] on h2 "How Often Should You Swap Out Your Toothbrush?" at bounding box center [505, 285] width 422 height 50
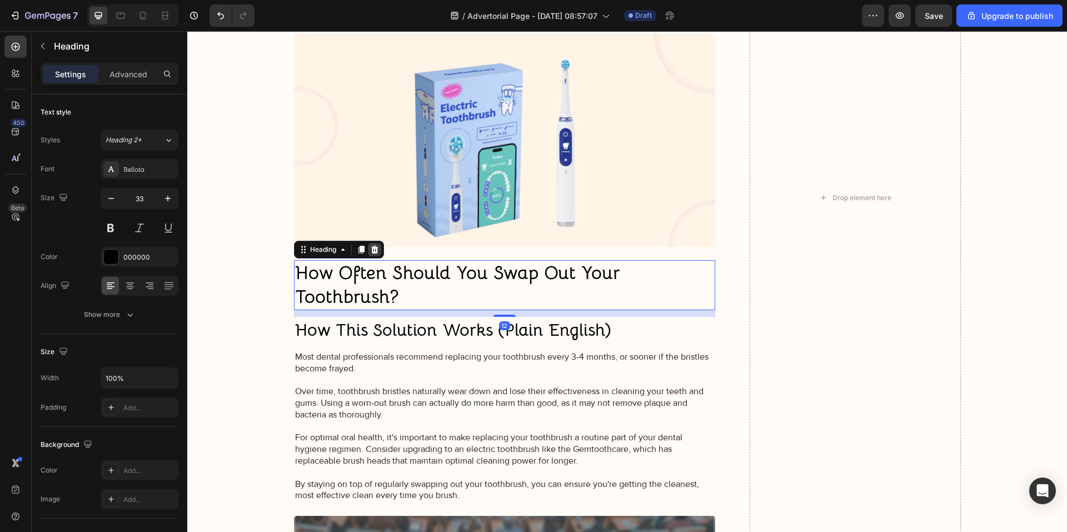
click at [372, 246] on icon at bounding box center [374, 250] width 7 height 8
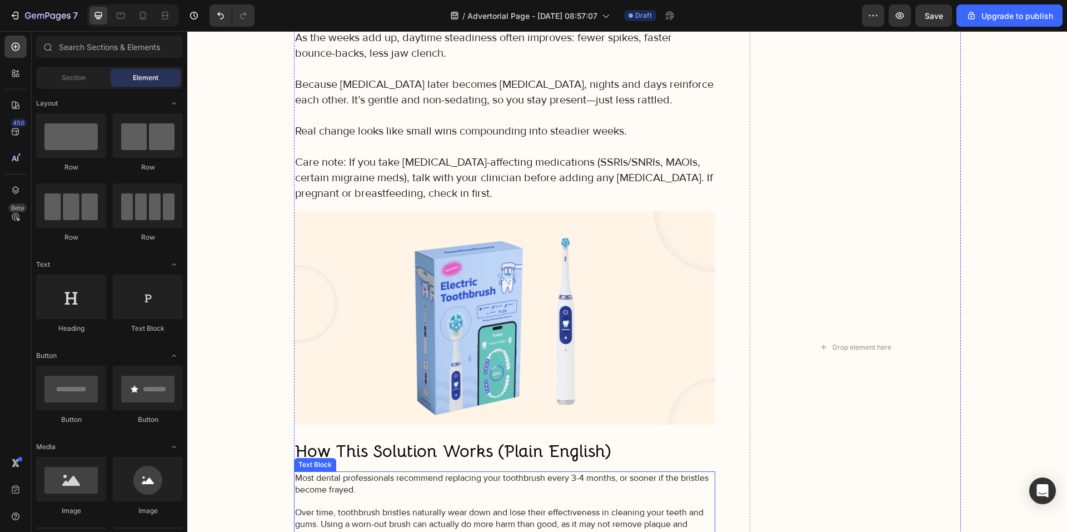
scroll to position [2968, 0]
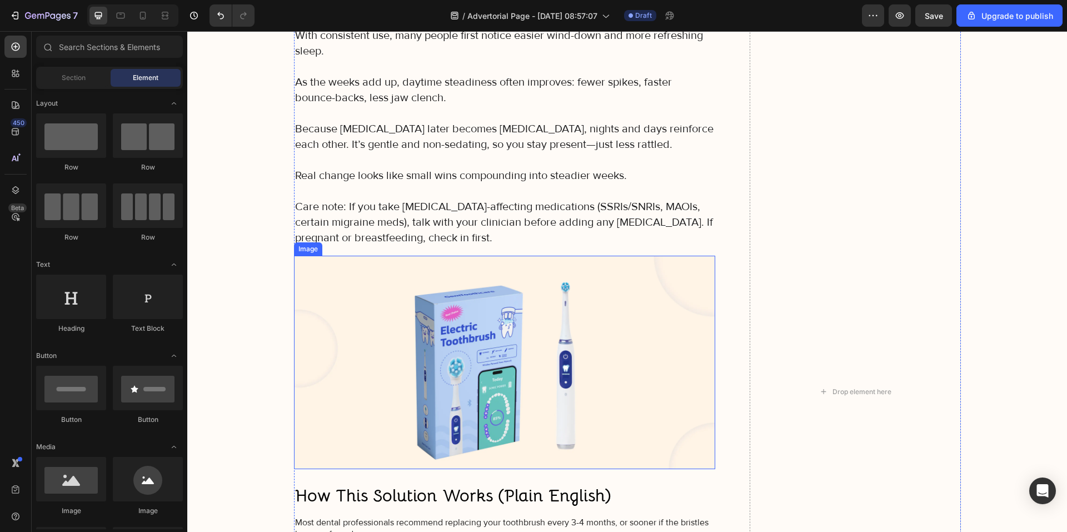
click at [406, 204] on p "Care note: If you take serotonin-affecting medications (SSRIs/SNRIs, MAOIs, cer…" at bounding box center [505, 222] width 420 height 47
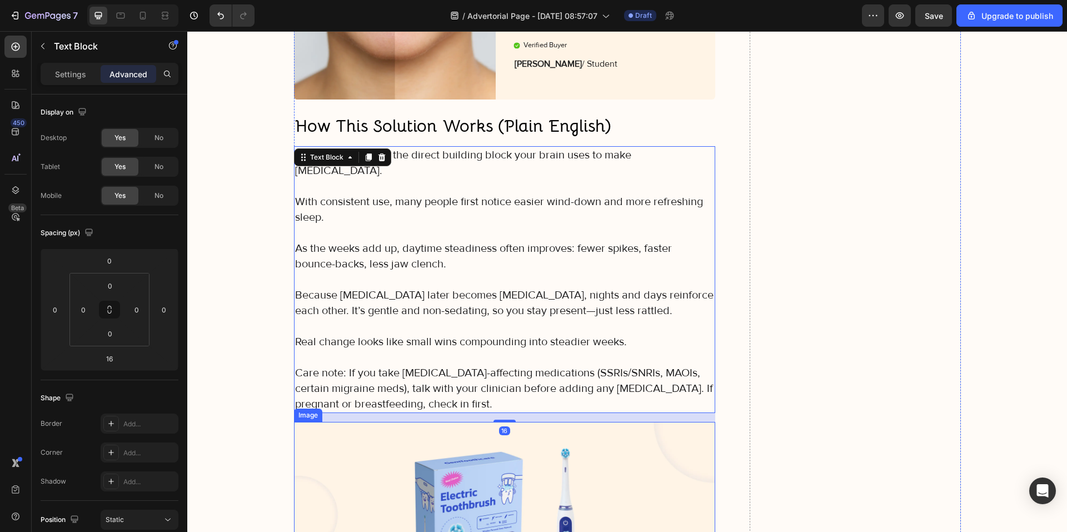
scroll to position [2746, 0]
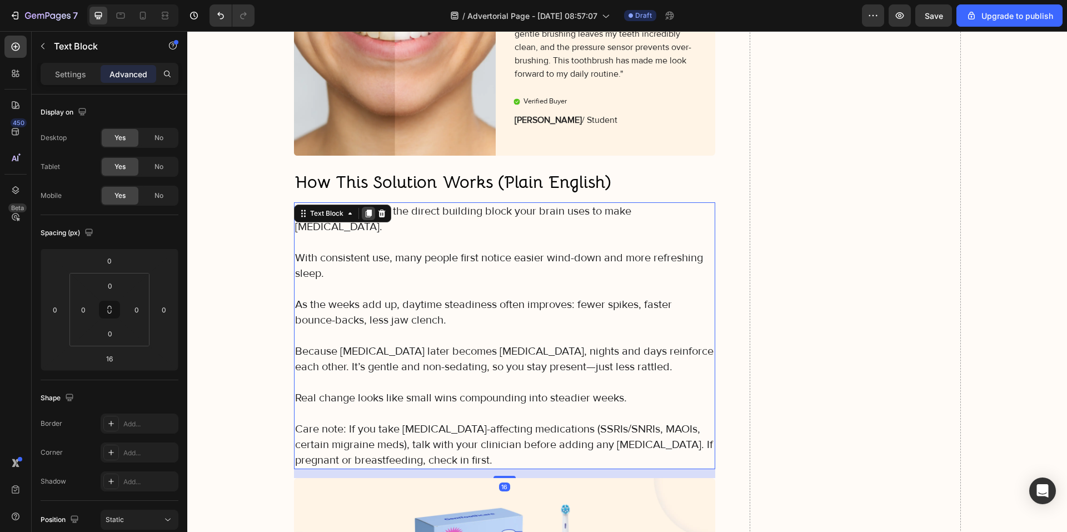
click at [364, 218] on icon at bounding box center [368, 213] width 9 height 9
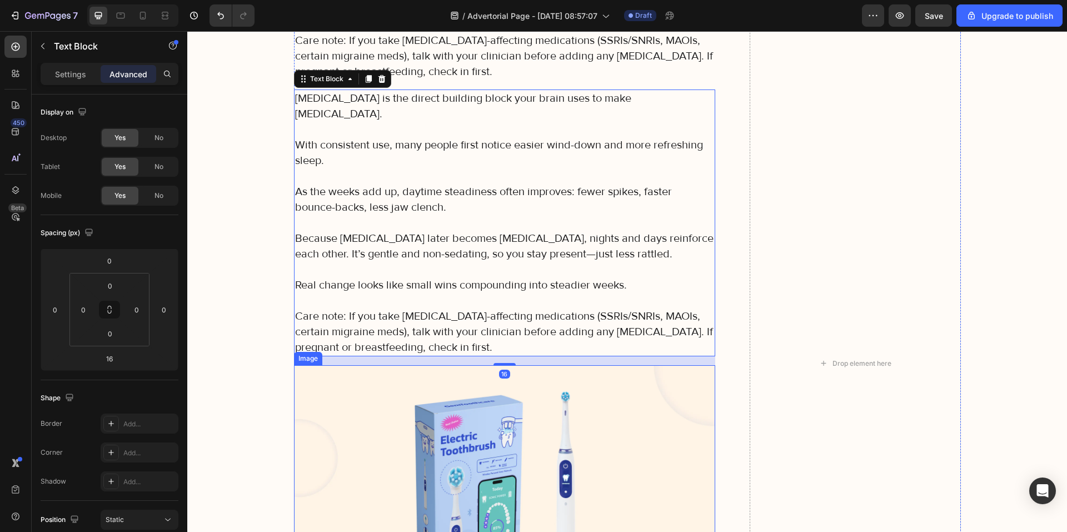
scroll to position [3148, 0]
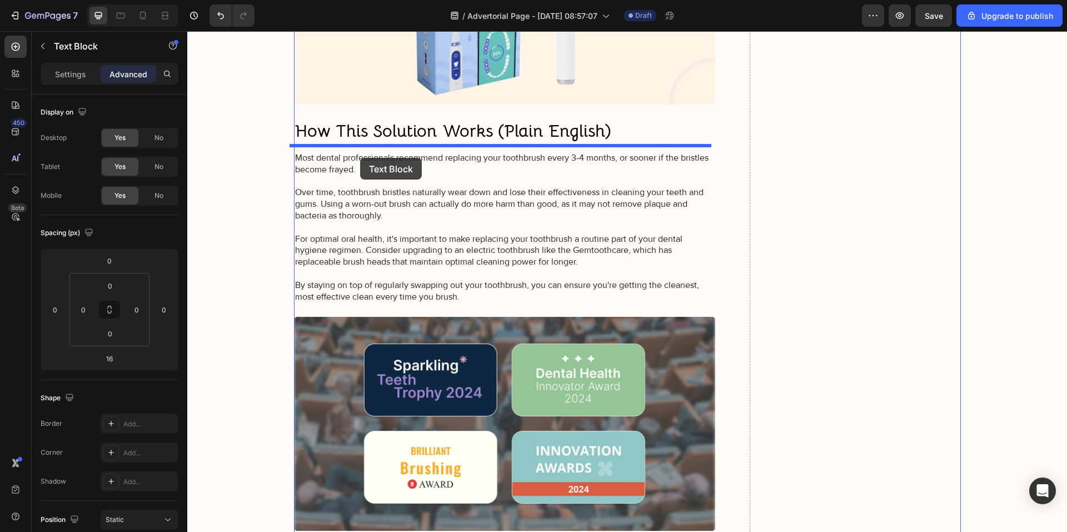
drag, startPoint x: 323, startPoint y: 69, endPoint x: 360, endPoint y: 158, distance: 95.7
type input "12"
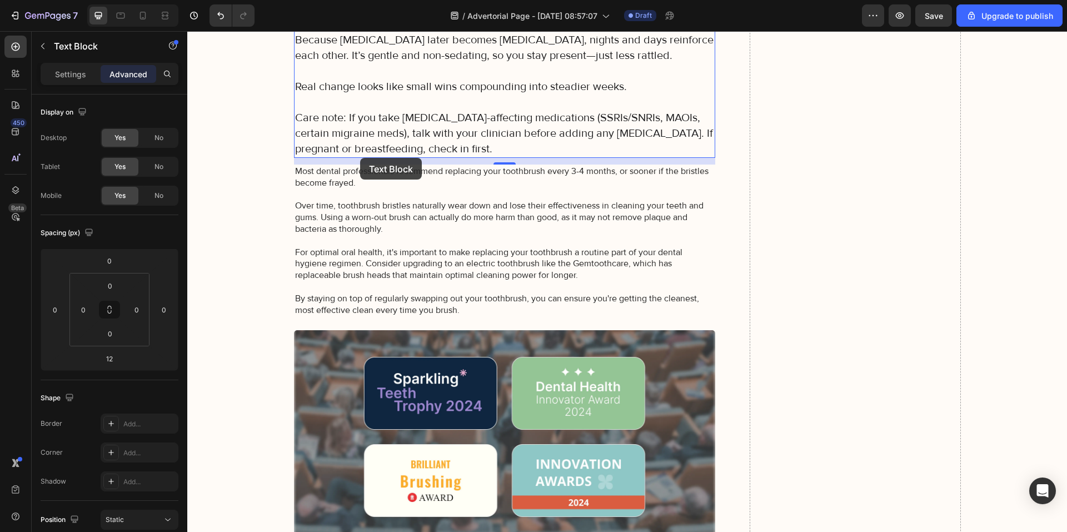
scroll to position [3332, 0]
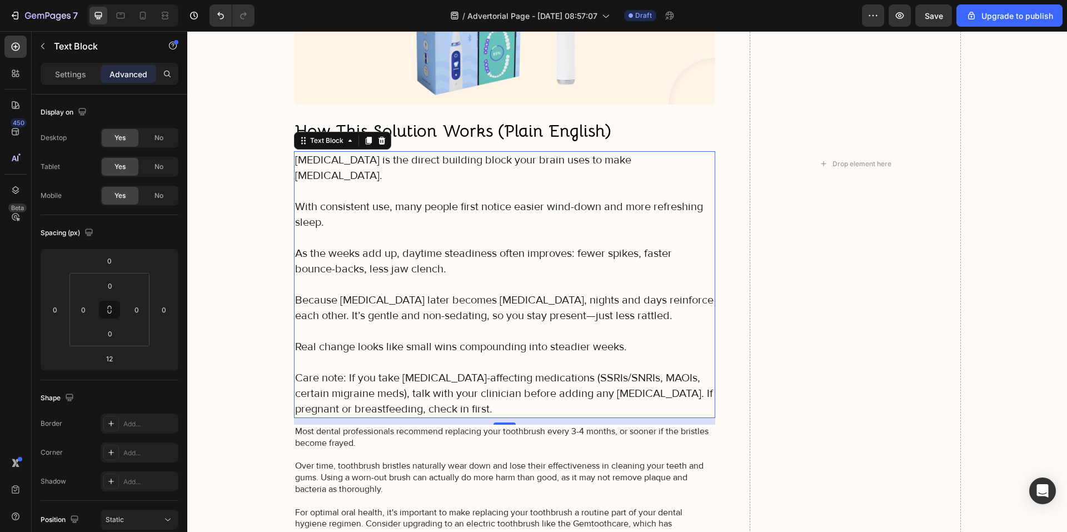
click at [413, 426] on p "Most dental professionals recommend replacing your toothbrush every 3-4 months,…" at bounding box center [505, 501] width 420 height 150
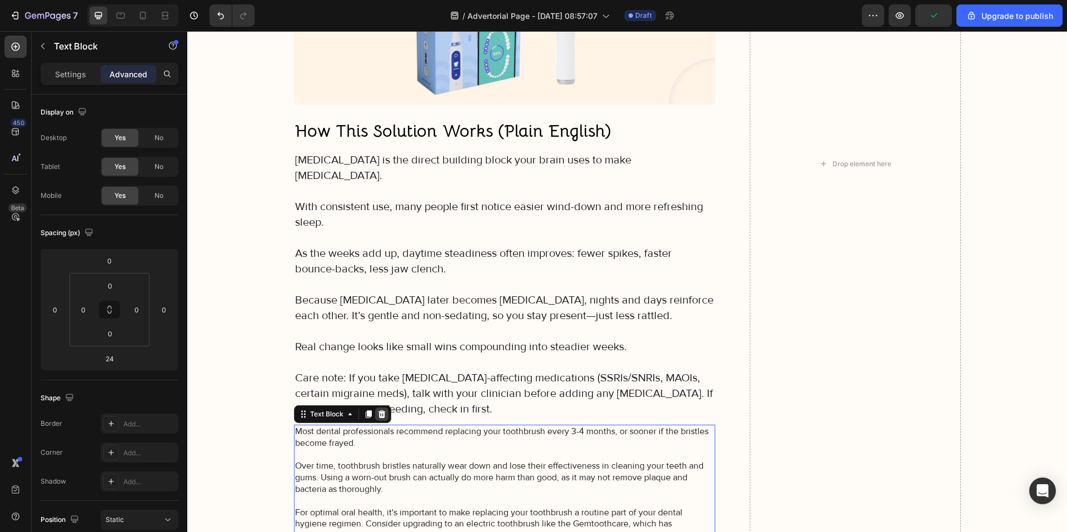
click at [383, 407] on div at bounding box center [381, 413] width 13 height 13
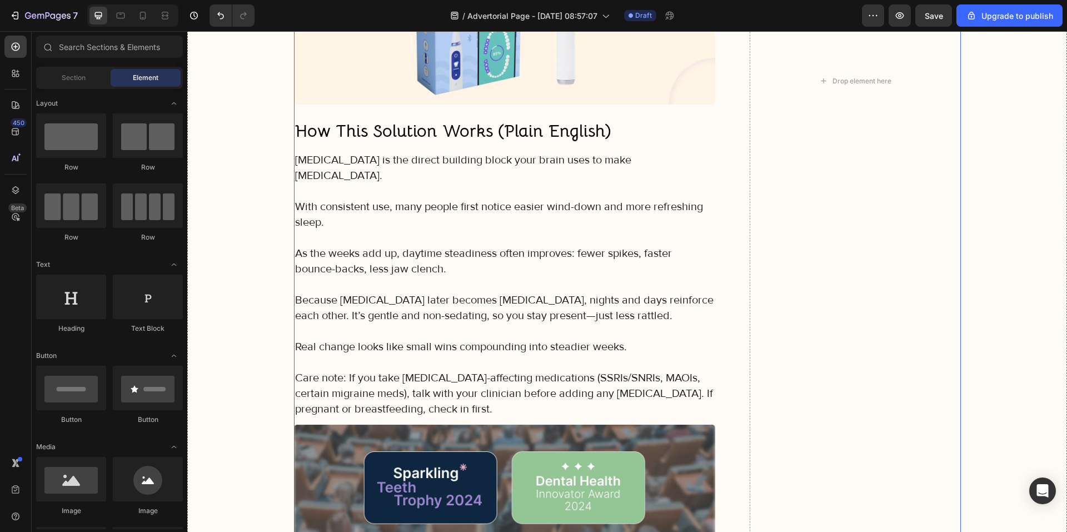
click at [379, 121] on strong "How This Solution Works (Plain English)" at bounding box center [453, 131] width 316 height 22
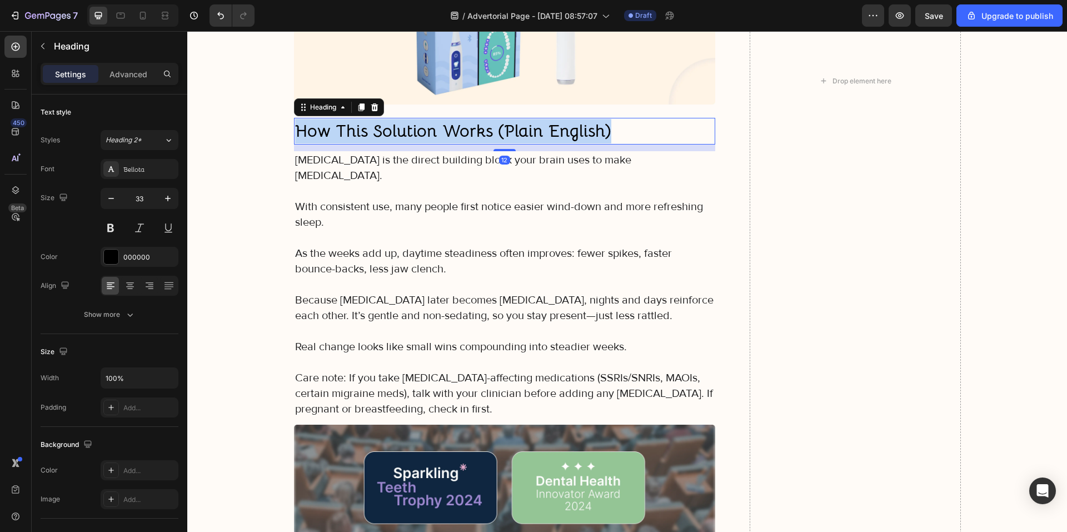
click at [379, 120] on strong "How This Solution Works (Plain English)" at bounding box center [453, 131] width 316 height 22
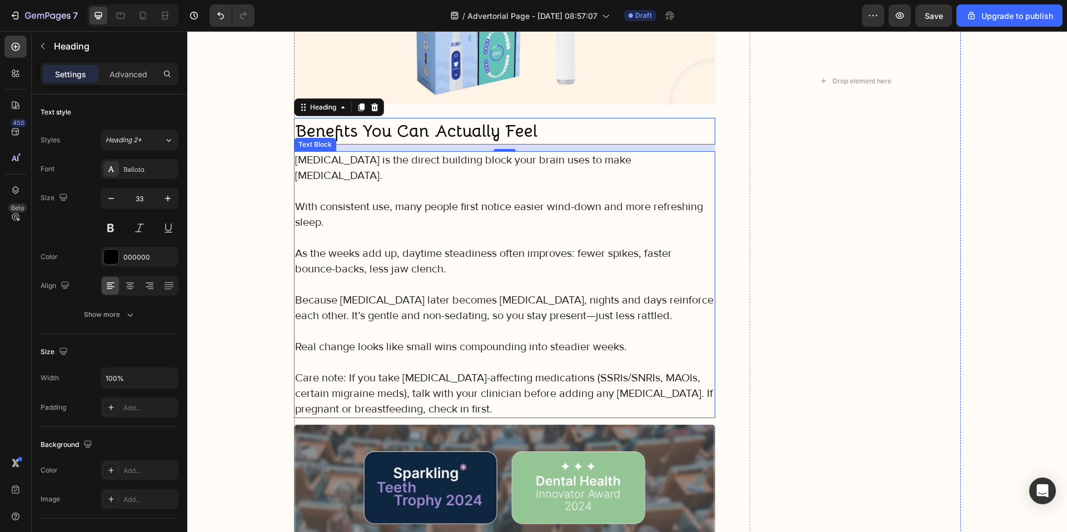
click at [420, 323] on p at bounding box center [505, 331] width 420 height 16
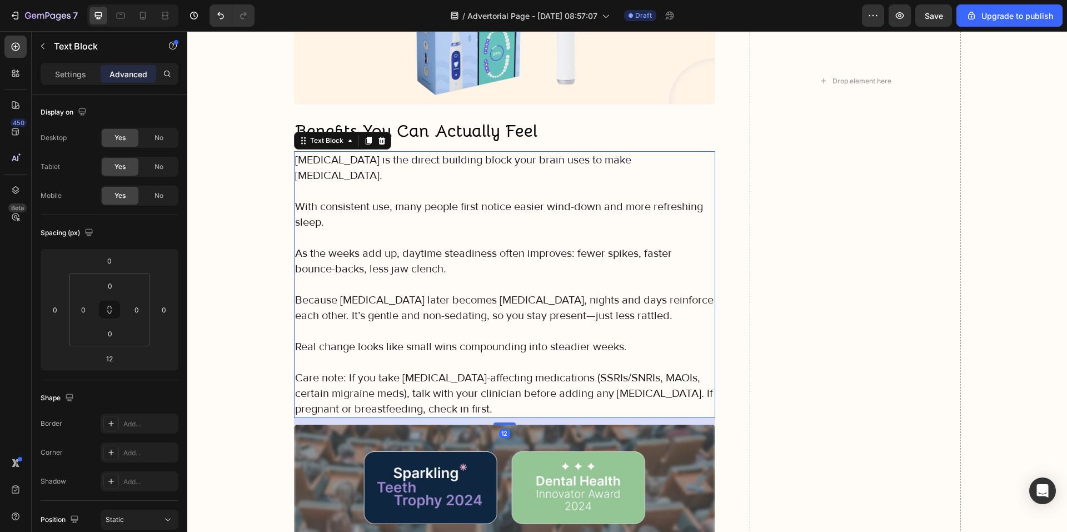
click at [437, 381] on p "Care note: If you take serotonin-affecting medications (SSRIs/SNRIs, MAOIs, cer…" at bounding box center [505, 393] width 420 height 47
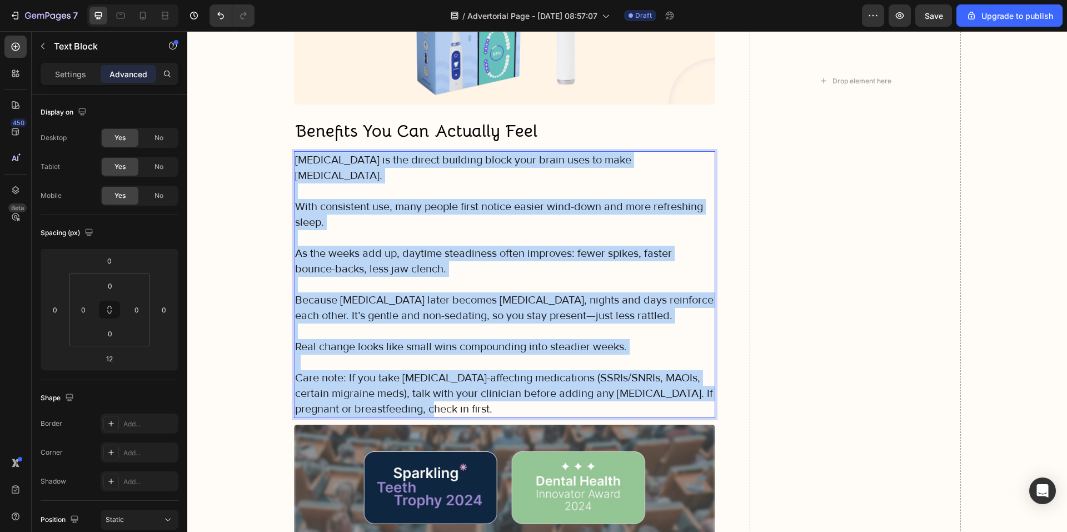
drag, startPoint x: 423, startPoint y: 385, endPoint x: 290, endPoint y: 152, distance: 267.6
click at [294, 152] on div "5-HTP is the direct building block your brain uses to make serotonin. With cons…" at bounding box center [505, 284] width 422 height 267
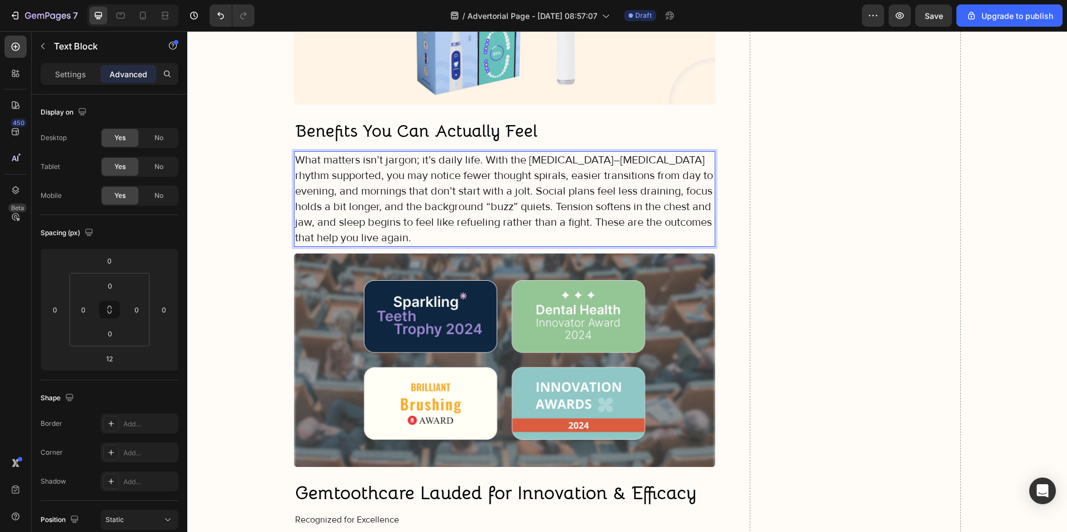
click at [531, 187] on p "What matters isn’t jargon; it’s daily life. With the serotonin–melatonin rhythm…" at bounding box center [505, 198] width 420 height 93
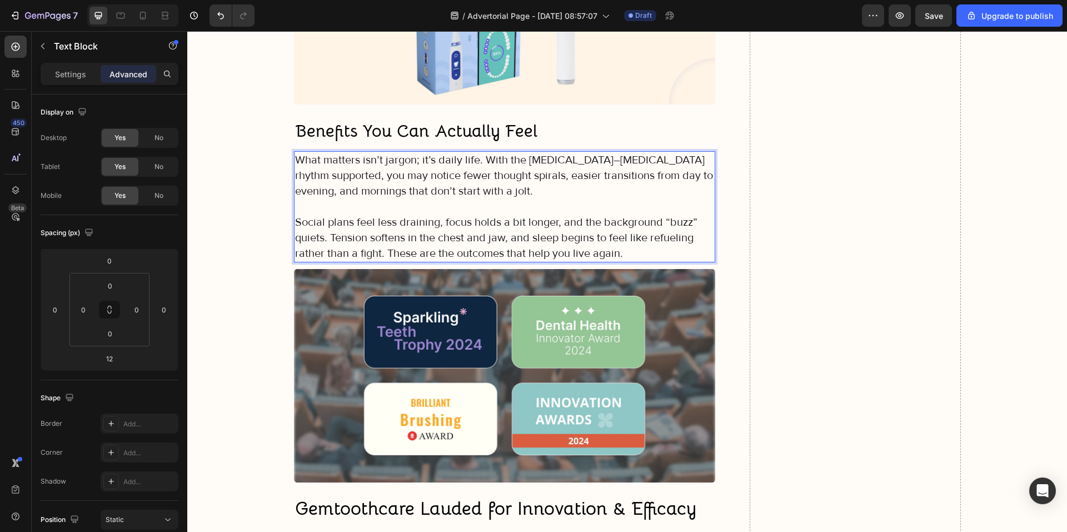
click at [480, 155] on p "What matters isn’t jargon; it’s daily life. With the serotonin–melatonin rhythm…" at bounding box center [505, 175] width 420 height 47
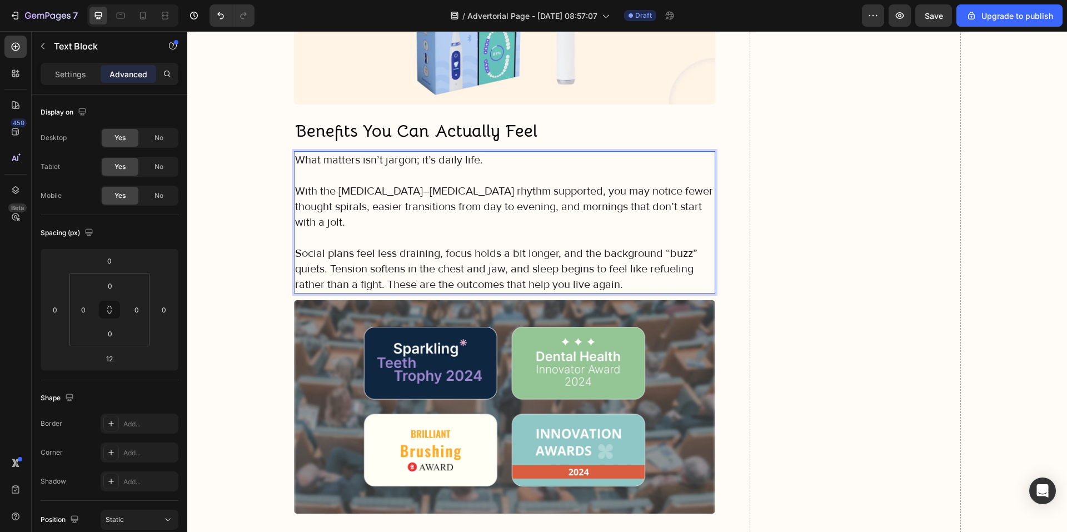
click at [330, 249] on p "Social plans feel less draining, focus holds a bit longer, and the background “…" at bounding box center [505, 269] width 420 height 47
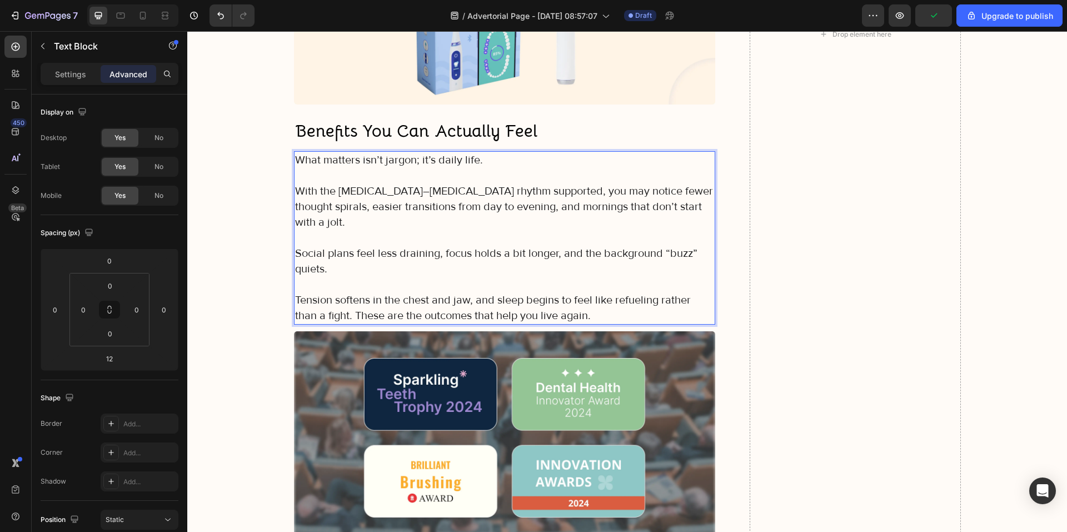
click at [328, 295] on p "Tension softens in the chest and jaw, and sleep begins to feel like refueling r…" at bounding box center [505, 307] width 420 height 31
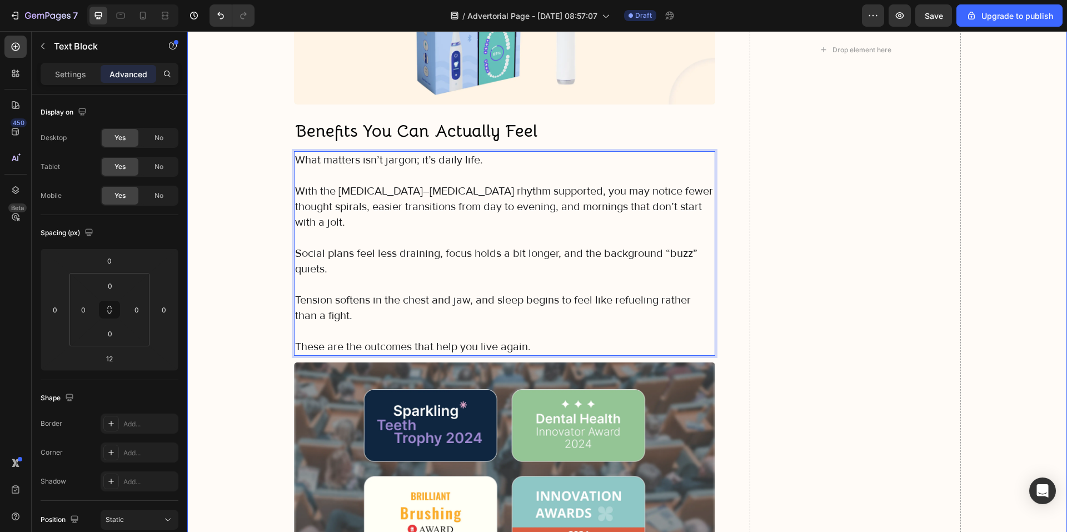
click at [255, 299] on div "Image Icon Icon Icon Icon Icon Icon List "My elderly mother found the Gemtoothc…" at bounding box center [627, 50] width 858 height 2172
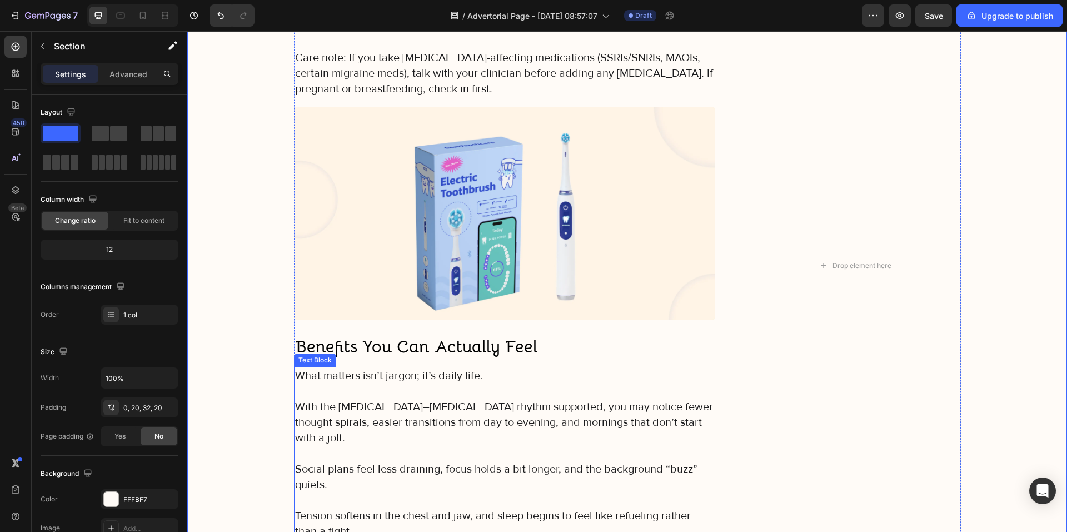
scroll to position [3110, 0]
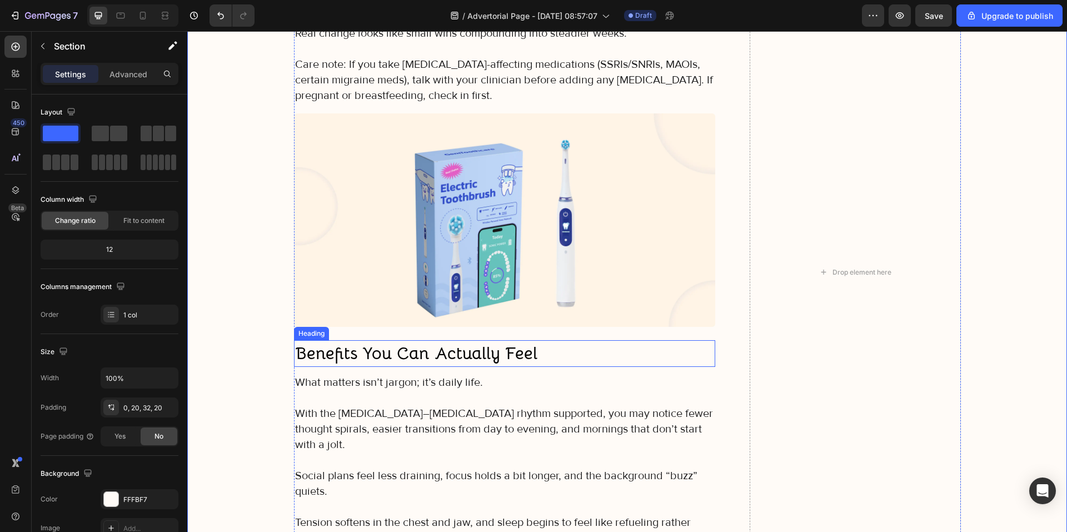
click at [482, 358] on strong "Benefits You Can Actually Feel" at bounding box center [416, 353] width 242 height 22
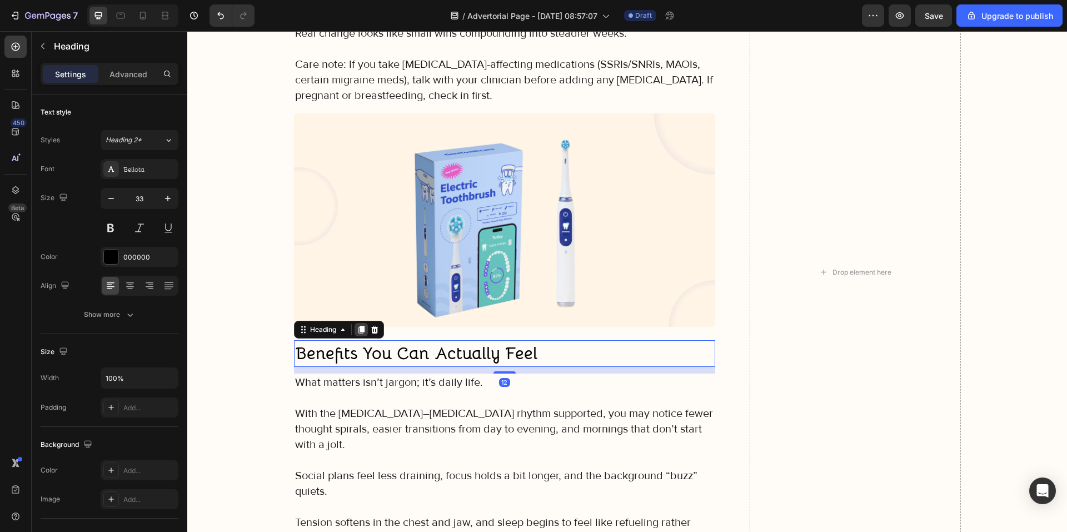
click at [357, 325] on icon at bounding box center [361, 329] width 9 height 9
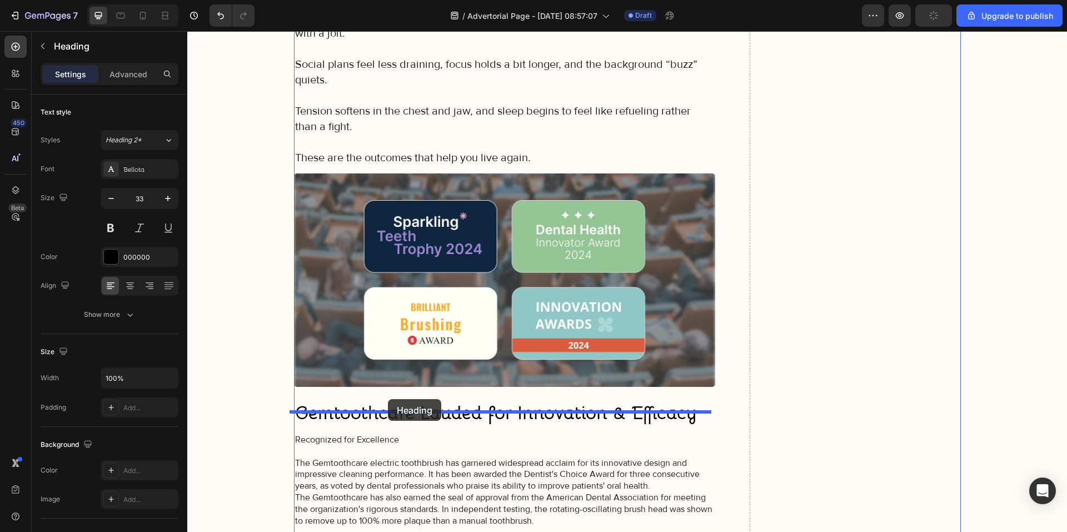
drag, startPoint x: 327, startPoint y: 362, endPoint x: 388, endPoint y: 400, distance: 71.1
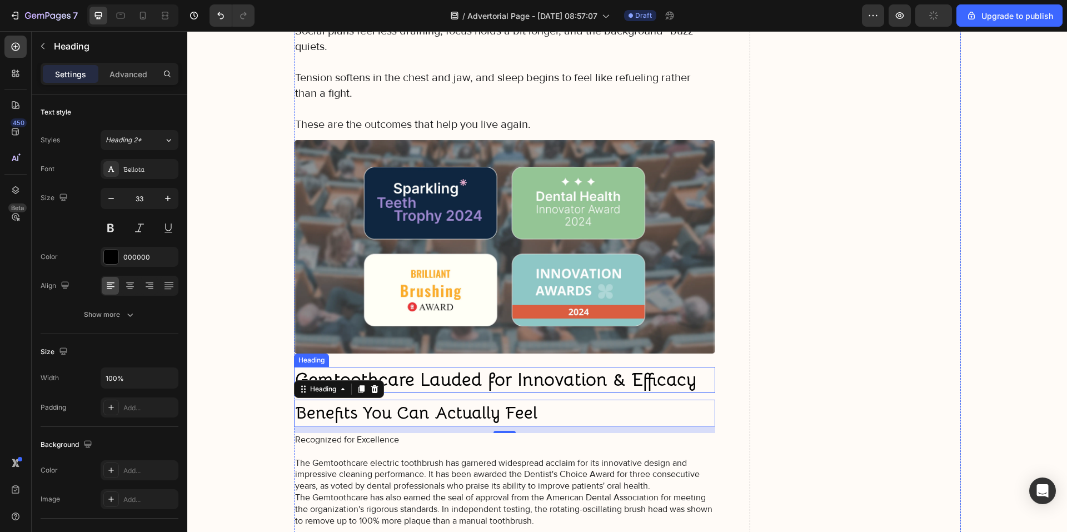
scroll to position [3521, 0]
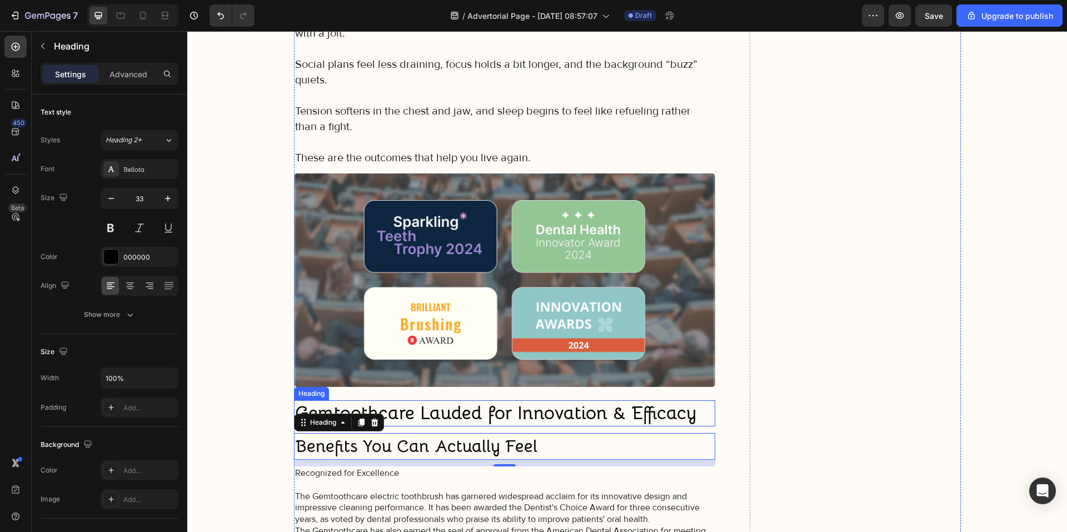
click at [450, 400] on h2 "Gemtoothcare Lauded for Innovation & Efficacy" at bounding box center [505, 413] width 422 height 26
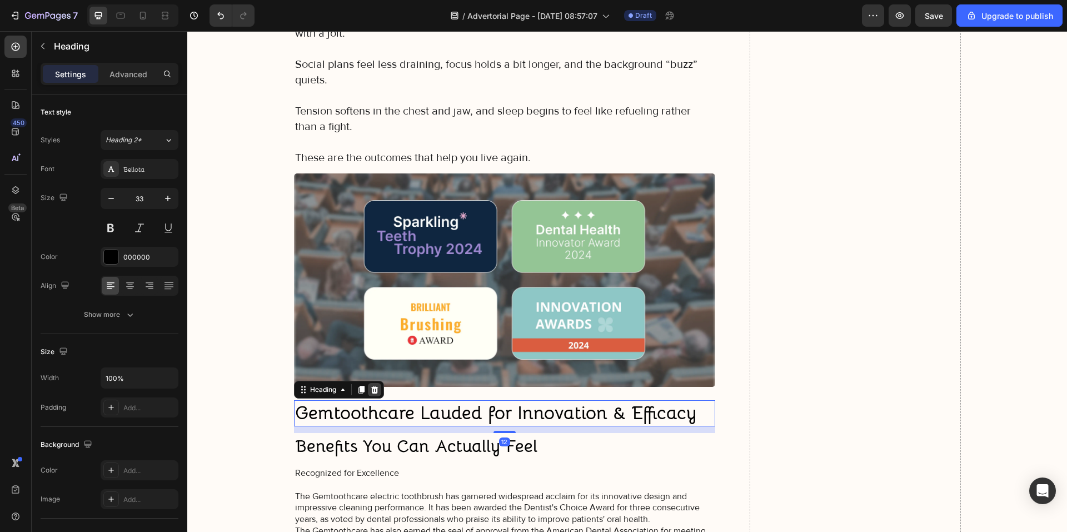
click at [370, 385] on icon at bounding box center [374, 389] width 9 height 9
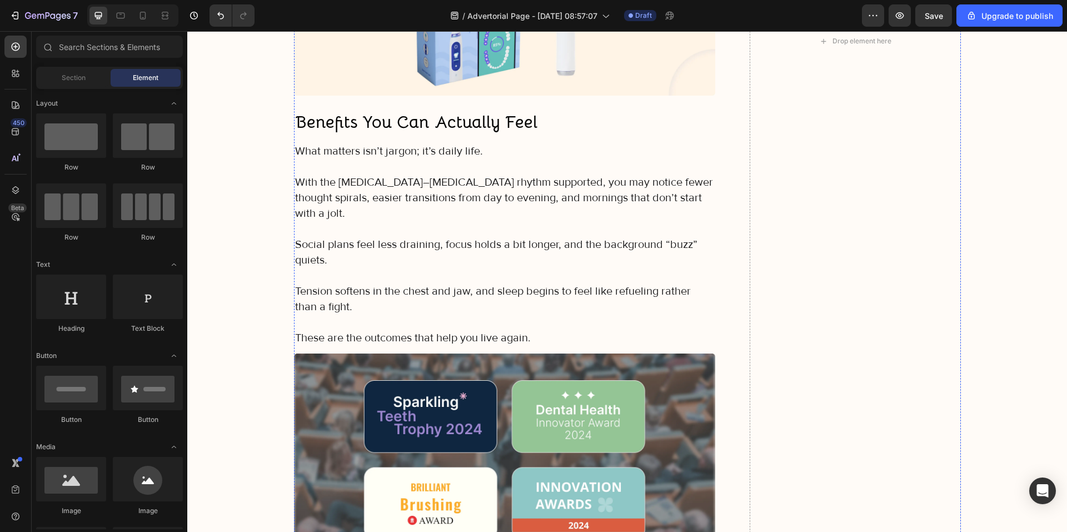
scroll to position [3299, 0]
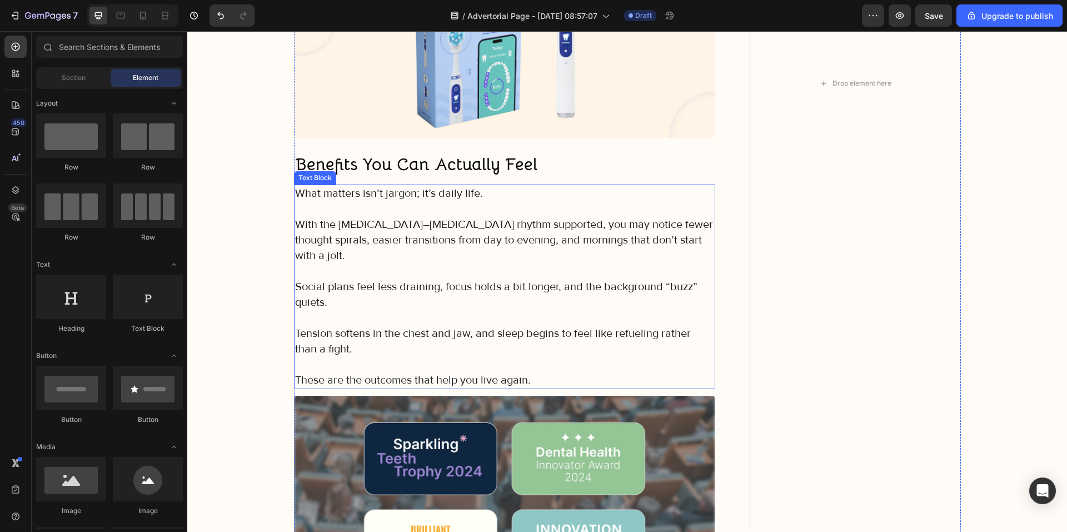
click at [371, 326] on p "Tension softens in the chest and jaw, and sleep begins to feel like refueling r…" at bounding box center [505, 341] width 420 height 31
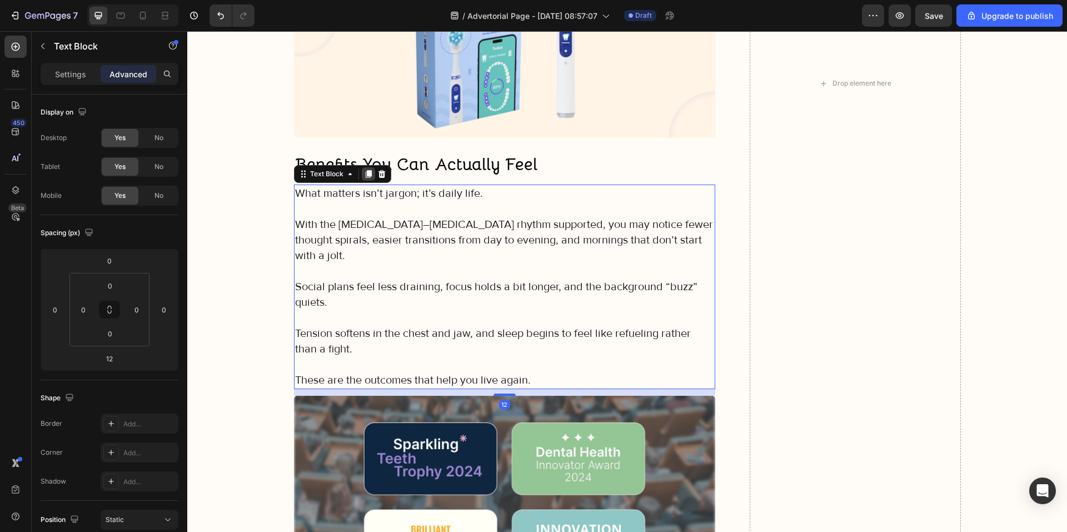
click at [367, 172] on icon at bounding box center [368, 174] width 9 height 9
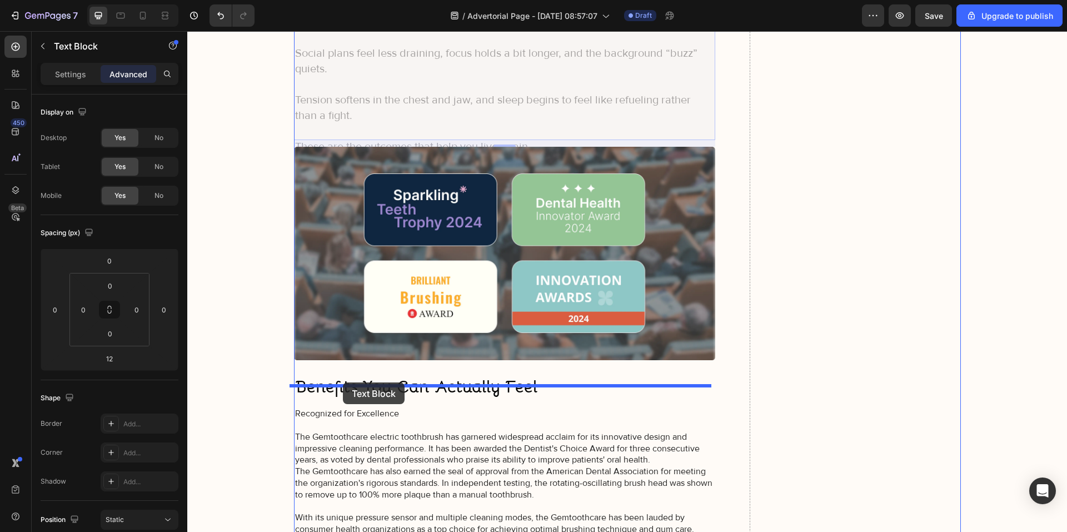
drag, startPoint x: 328, startPoint y: 366, endPoint x: 343, endPoint y: 382, distance: 21.6
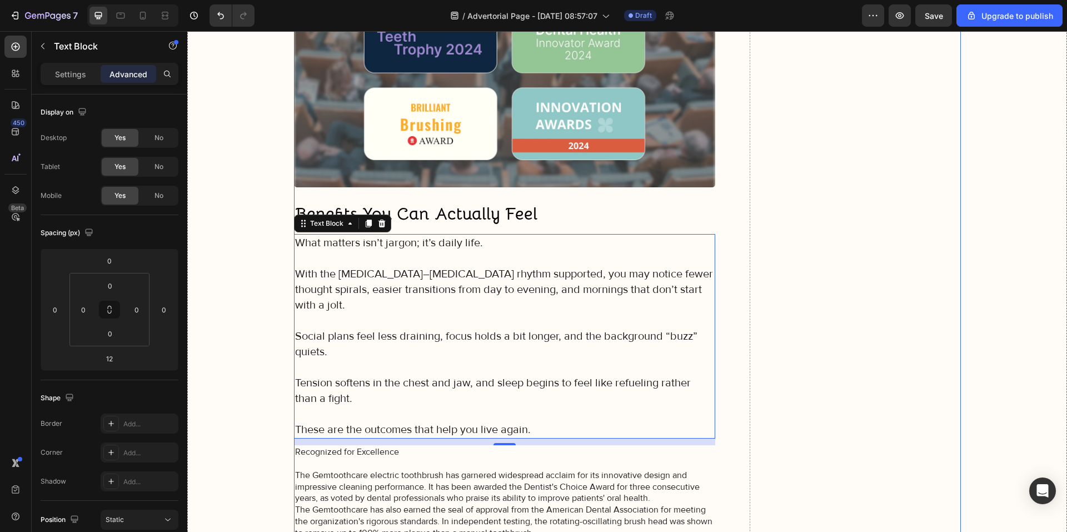
scroll to position [3770, 0]
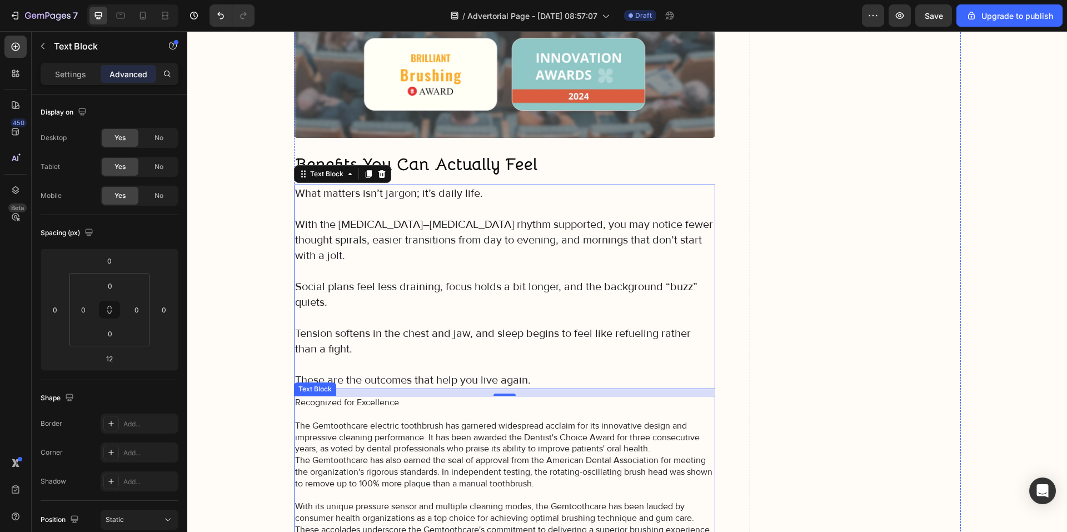
click at [366, 397] on p "Recognized for Excellence The Gemtoothcare electric toothbrush has garnered wid…" at bounding box center [505, 472] width 420 height 150
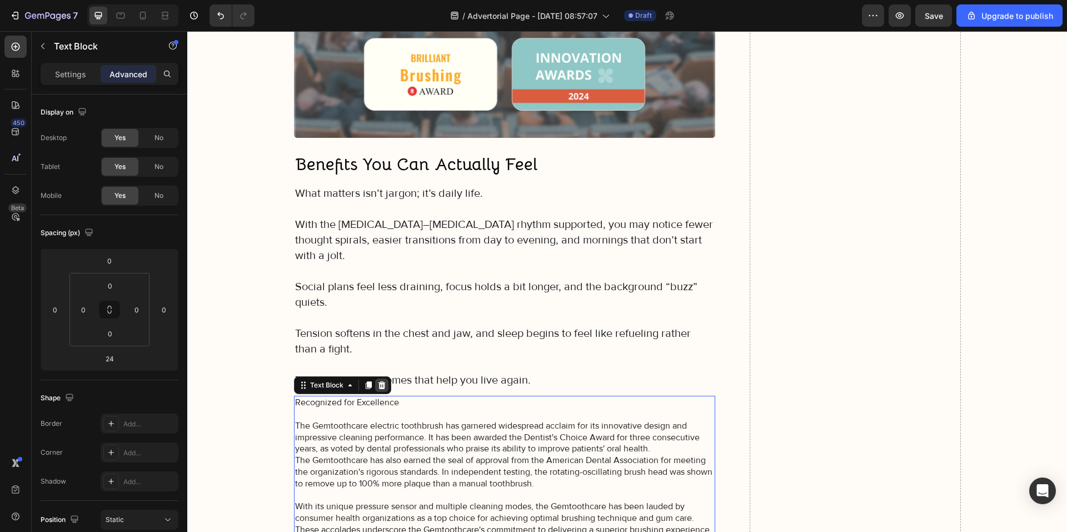
click at [379, 381] on icon at bounding box center [381, 385] width 7 height 8
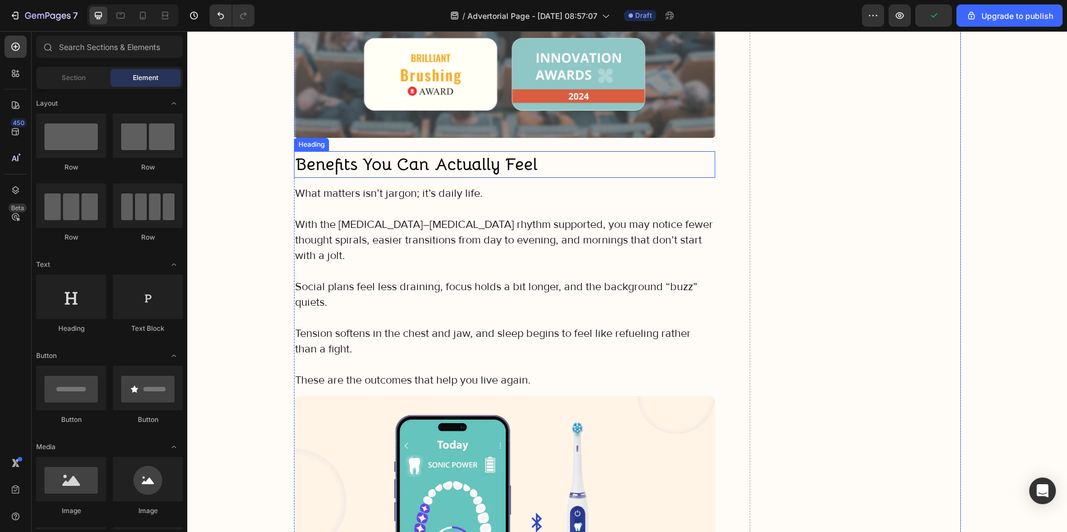
click at [368, 153] on strong "Benefits You Can Actually Feel" at bounding box center [416, 164] width 242 height 22
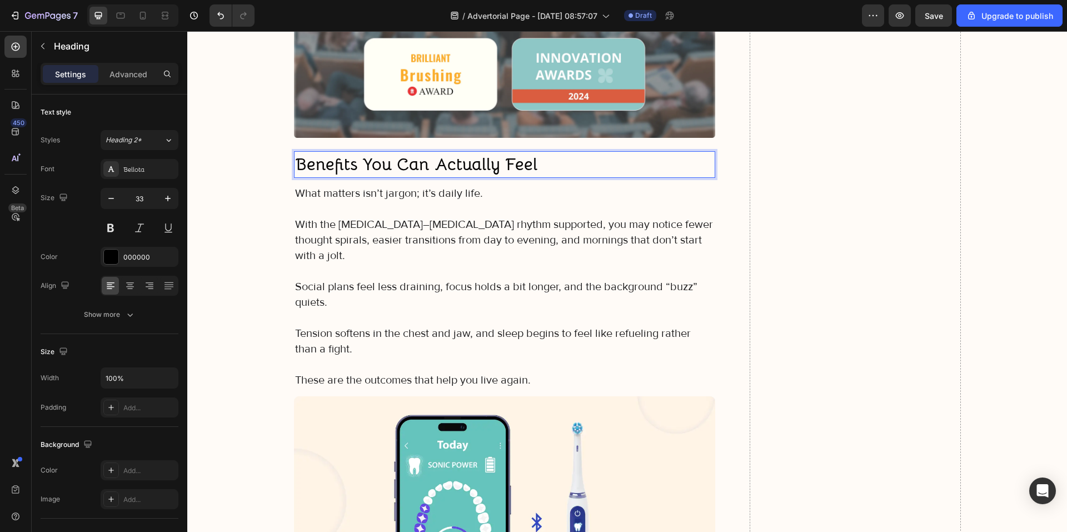
click at [368, 153] on strong "Benefits You Can Actually Feel" at bounding box center [416, 164] width 242 height 22
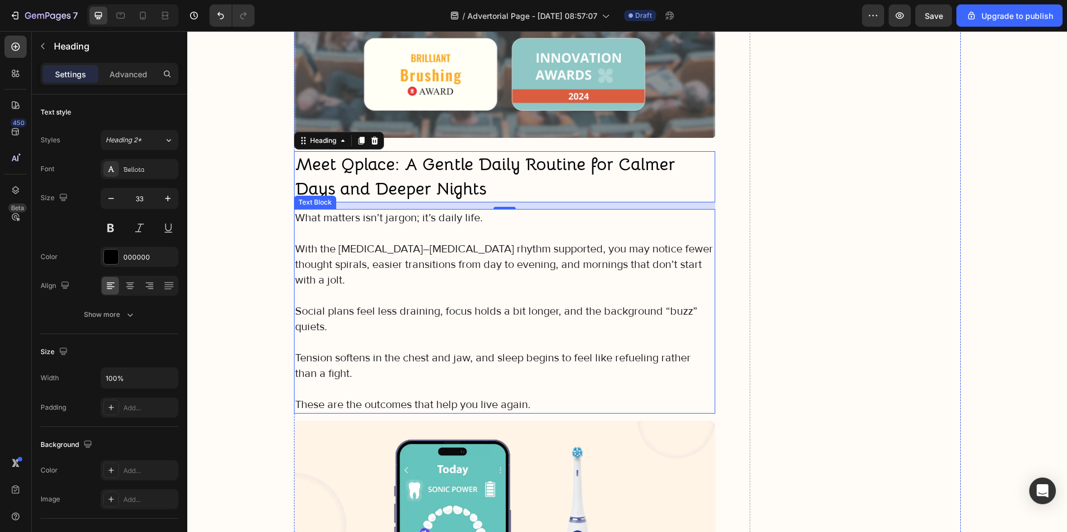
drag, startPoint x: 386, startPoint y: 275, endPoint x: 420, endPoint y: 320, distance: 56.5
click at [386, 303] on p "Social plans feel less draining, focus holds a bit longer, and the background “…" at bounding box center [505, 318] width 420 height 31
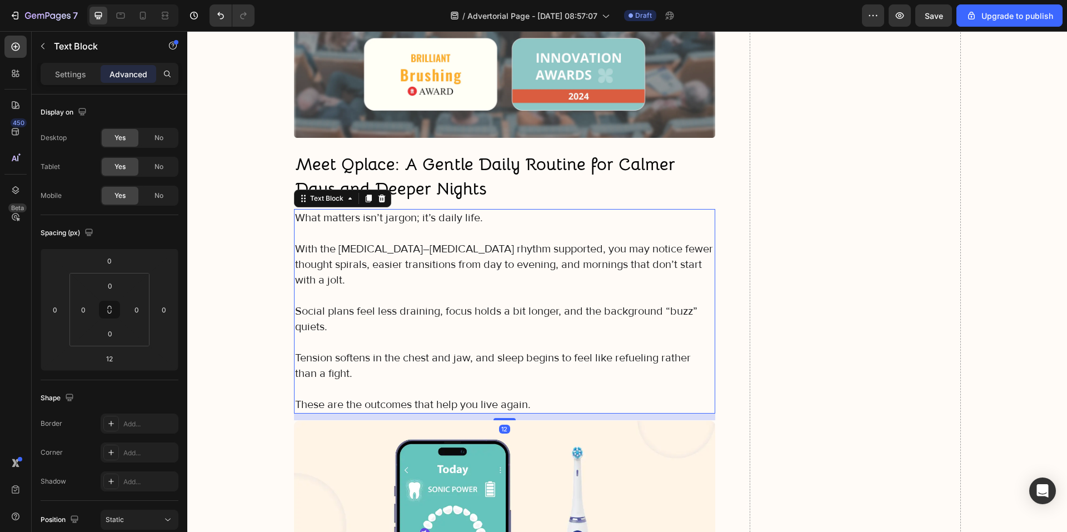
click at [430, 350] on p "Tension softens in the chest and jaw, and sleep begins to feel like refueling r…" at bounding box center [505, 365] width 420 height 31
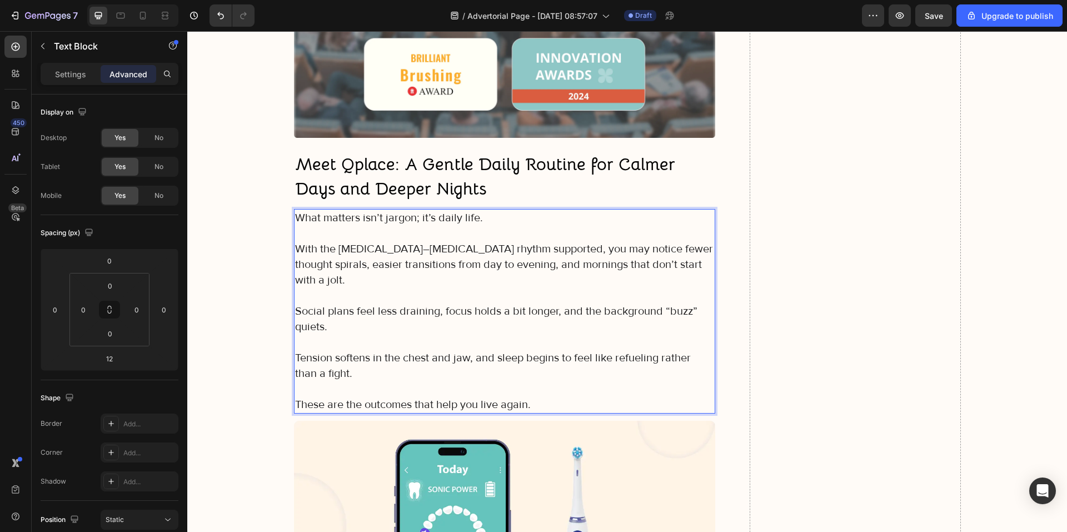
click at [522, 397] on p "These are the outcomes that help you live again." at bounding box center [505, 405] width 420 height 16
click at [537, 397] on p "These are the outcomes that help you live again." at bounding box center [505, 405] width 420 height 16
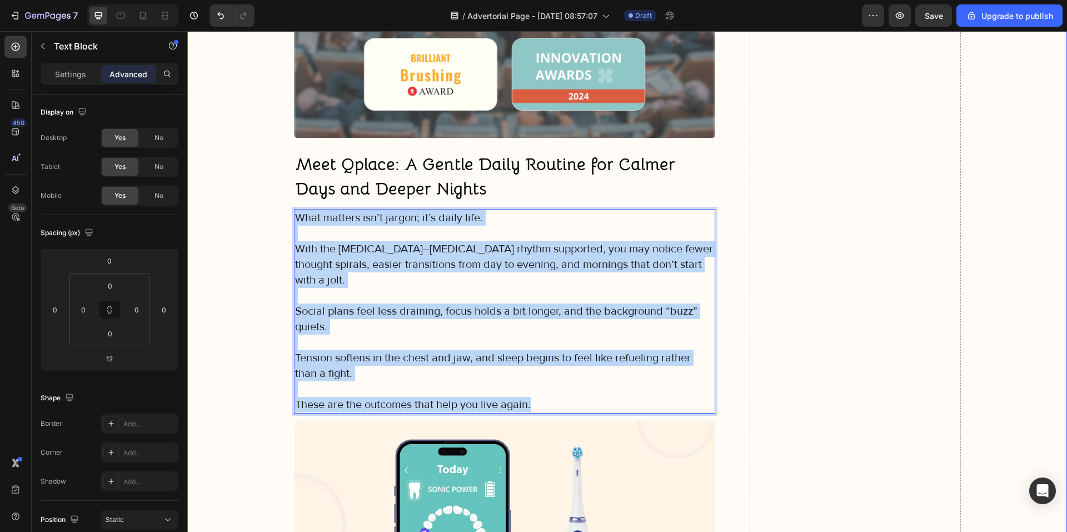
drag, startPoint x: 538, startPoint y: 368, endPoint x: 287, endPoint y: 192, distance: 306.8
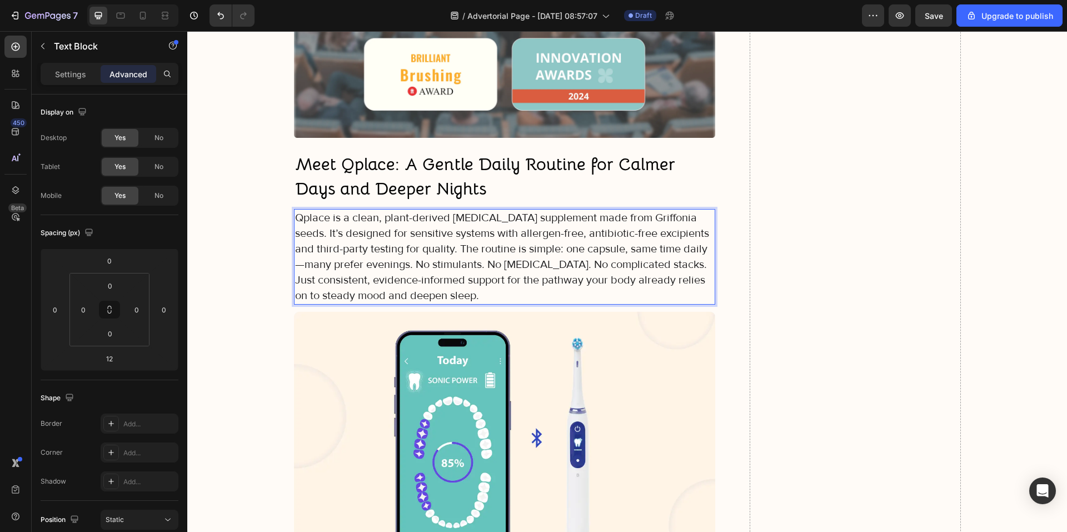
click at [675, 210] on p "Qplace is a clean, plant-derived 5-HTP supplement made from Griffonia seeds. It…" at bounding box center [505, 256] width 420 height 93
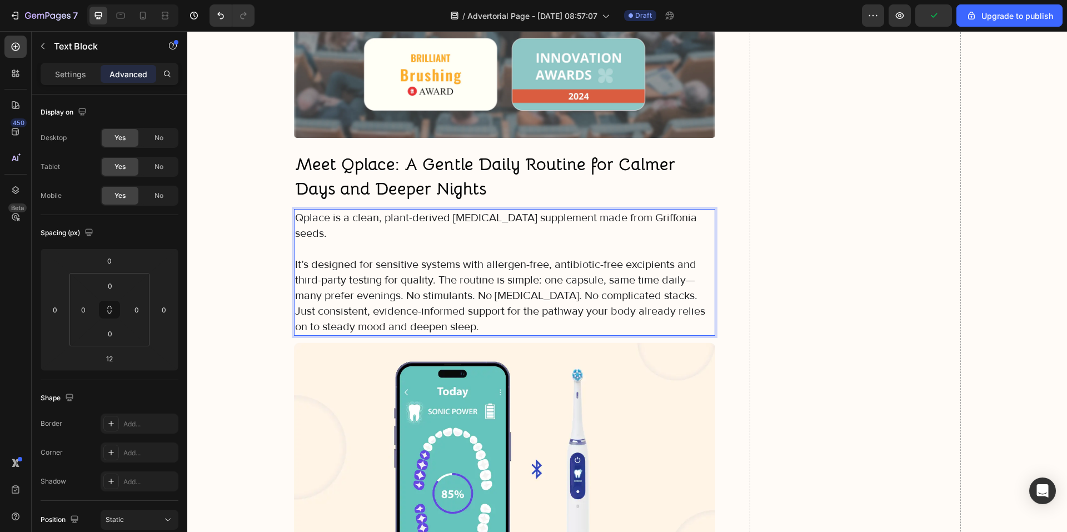
click at [431, 257] on p "It’s designed for sensitive systems with allergen-free, antibiotic-free excipie…" at bounding box center [505, 296] width 420 height 78
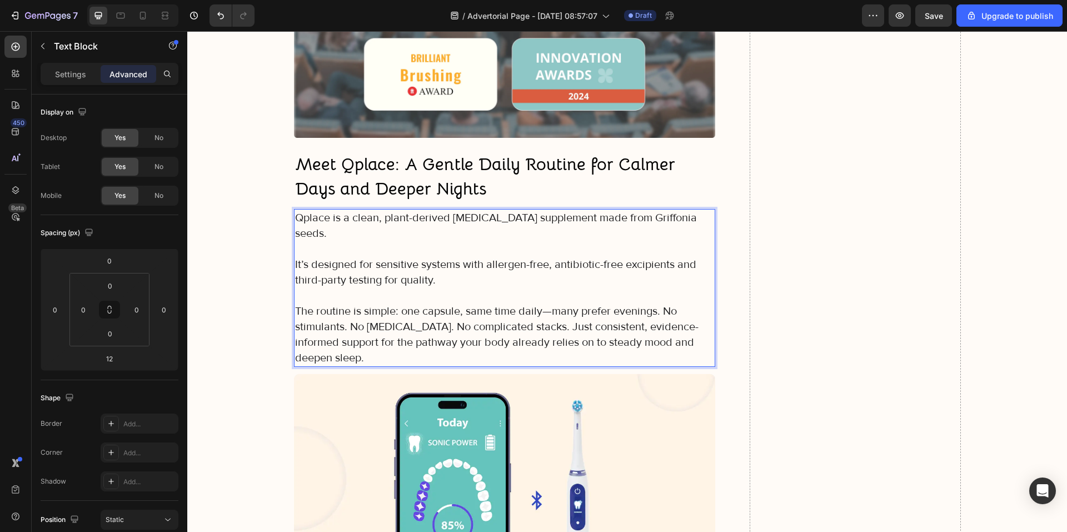
click at [657, 303] on p "The routine is simple: one capsule, same time daily—many prefer evenings. No st…" at bounding box center [505, 334] width 420 height 62
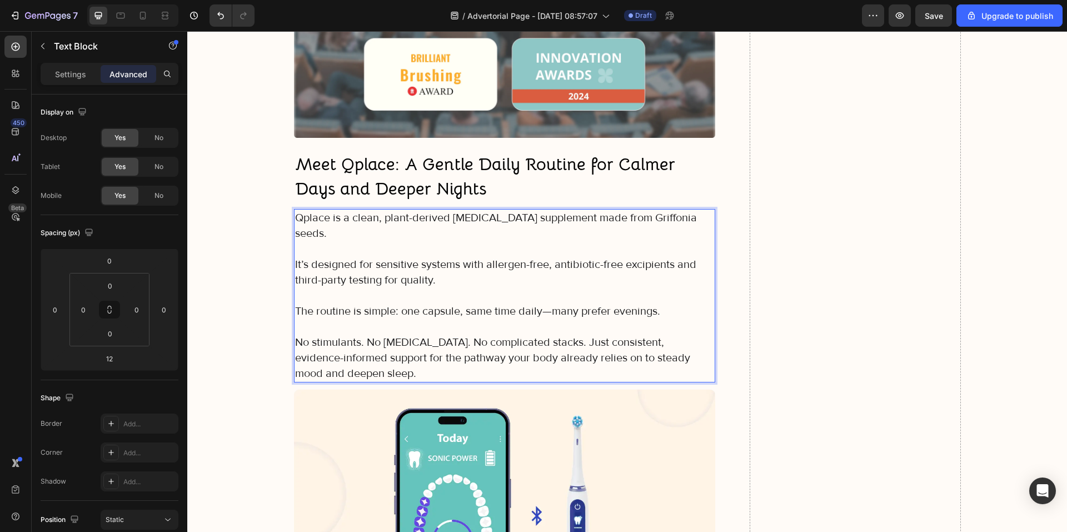
click at [542, 335] on p "No stimulants. No sedatives. No complicated stacks. Just consistent, evidence-i…" at bounding box center [505, 358] width 420 height 47
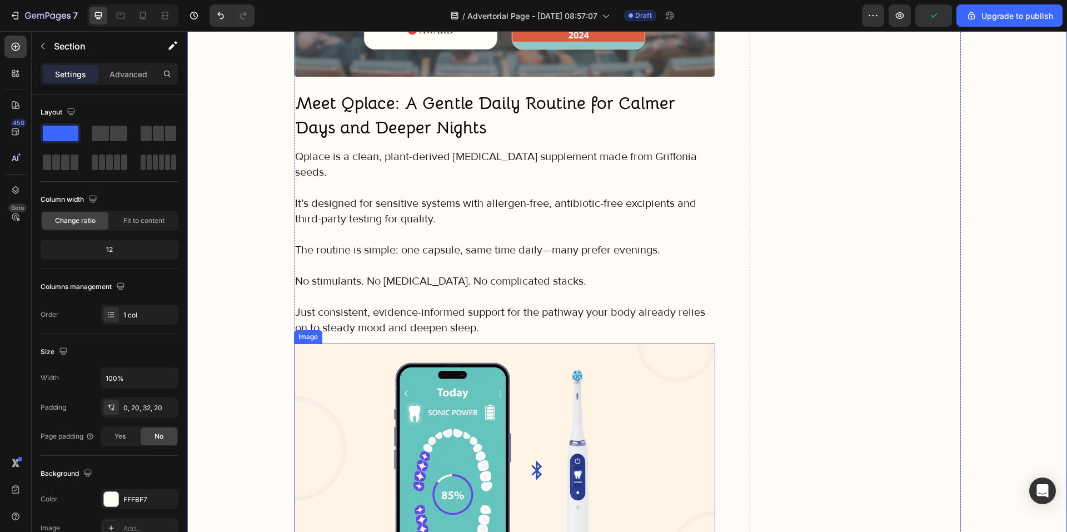
scroll to position [3826, 0]
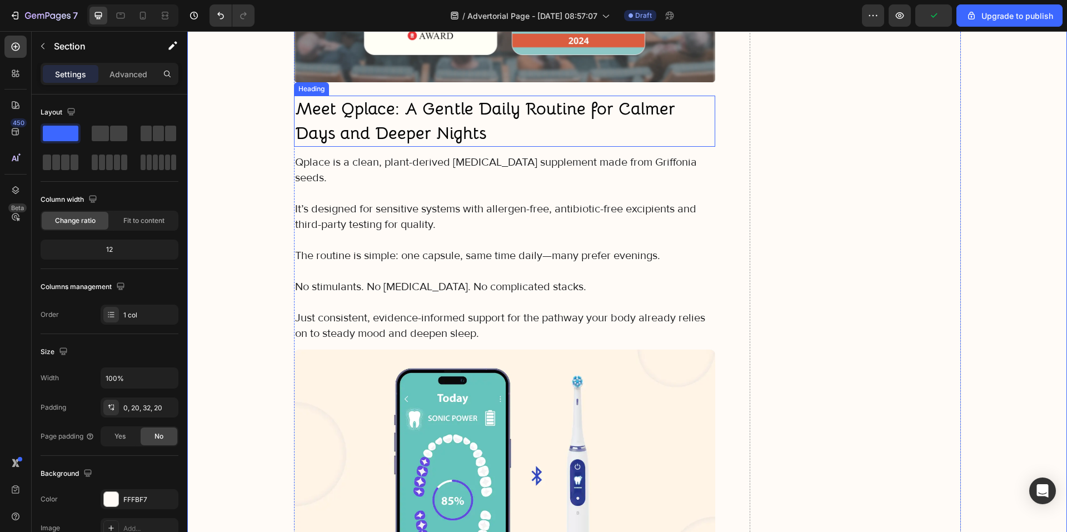
click at [386, 113] on strong "Meet Qplace: A Gentle Daily Routine for Calmer Days and Deeper Nights" at bounding box center [485, 121] width 380 height 46
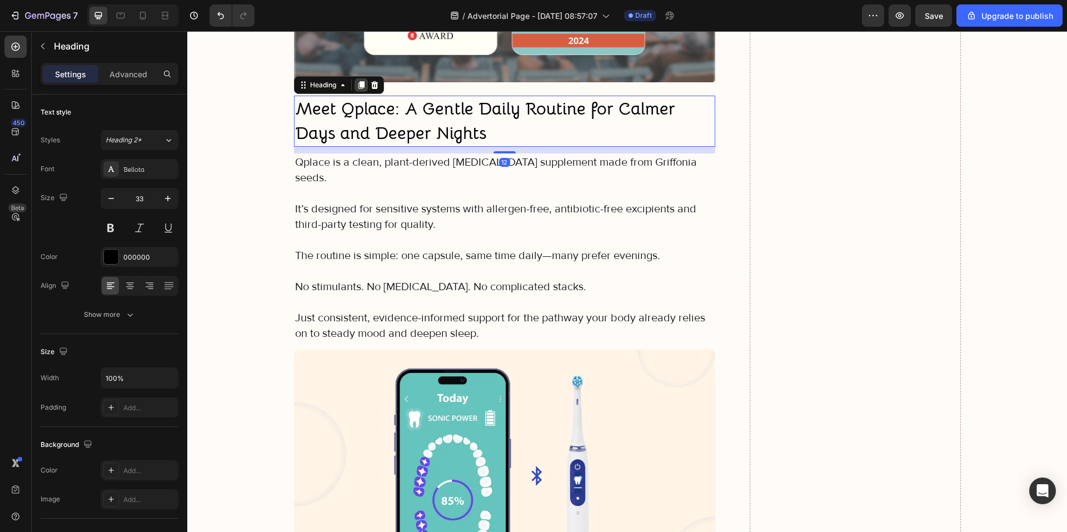
click at [359, 81] on icon at bounding box center [361, 85] width 6 height 8
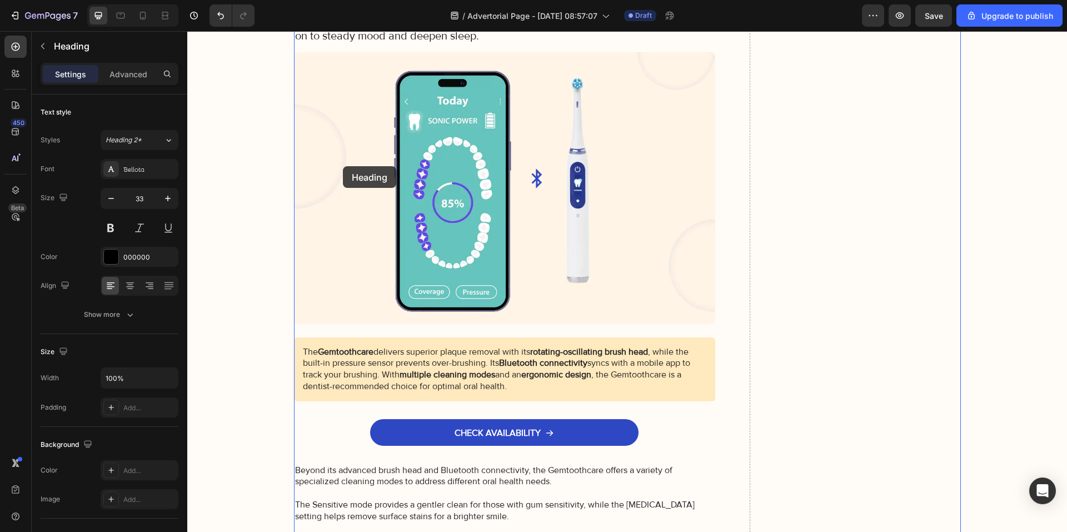
scroll to position [4215, 0]
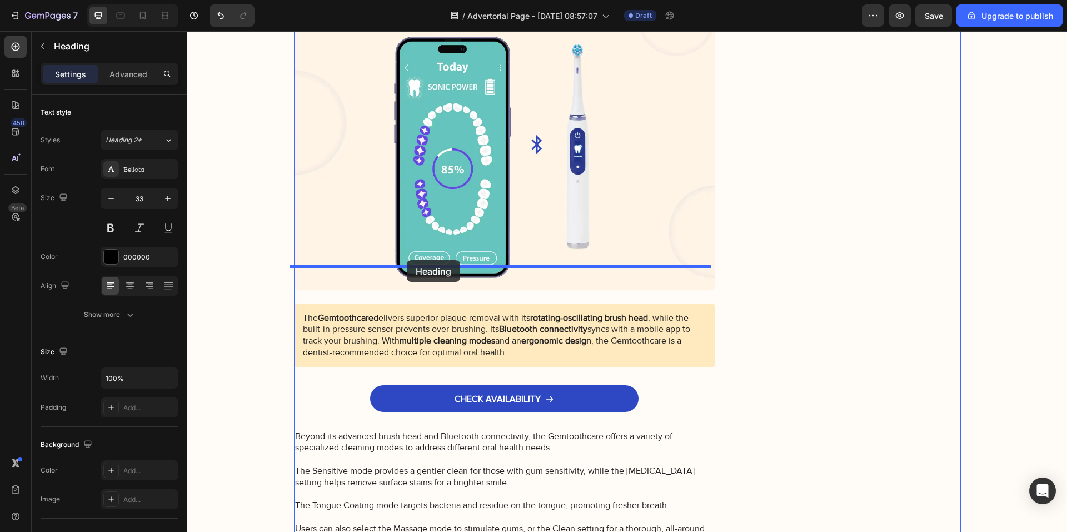
drag, startPoint x: 329, startPoint y: 122, endPoint x: 407, endPoint y: 260, distance: 158.8
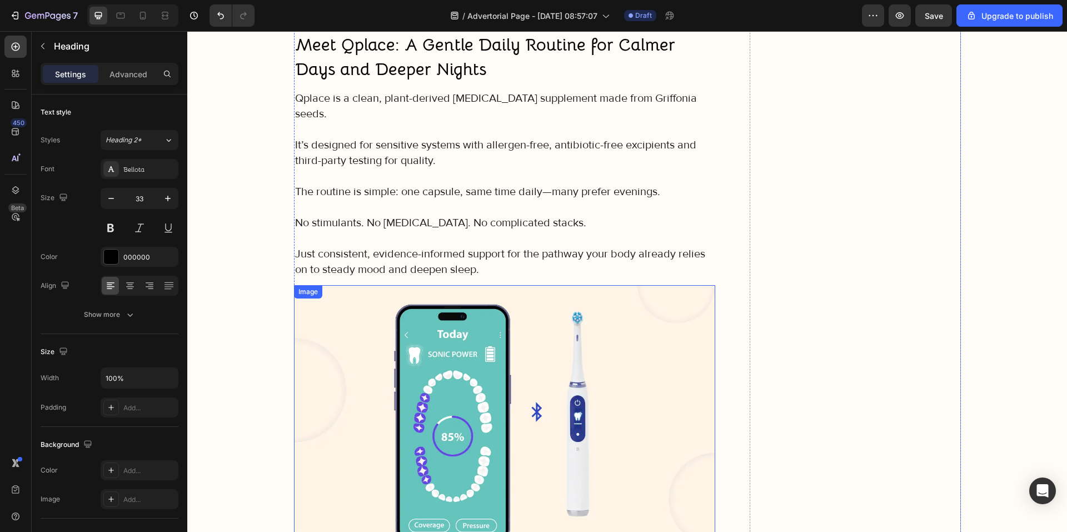
scroll to position [3879, 0]
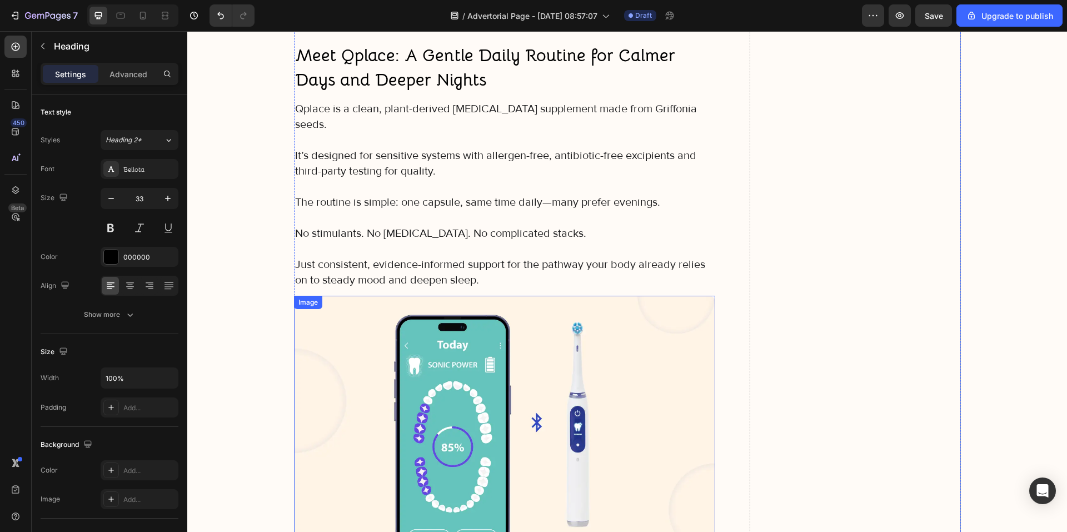
click at [407, 210] on p "Rich Text Editor. Editing area: main" at bounding box center [505, 218] width 420 height 16
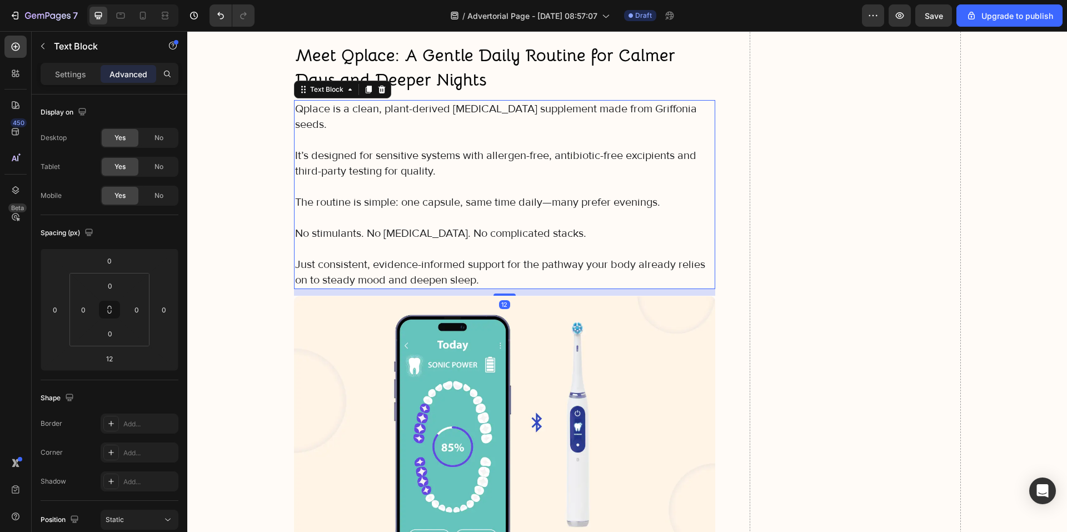
click at [365, 86] on icon at bounding box center [368, 90] width 6 height 8
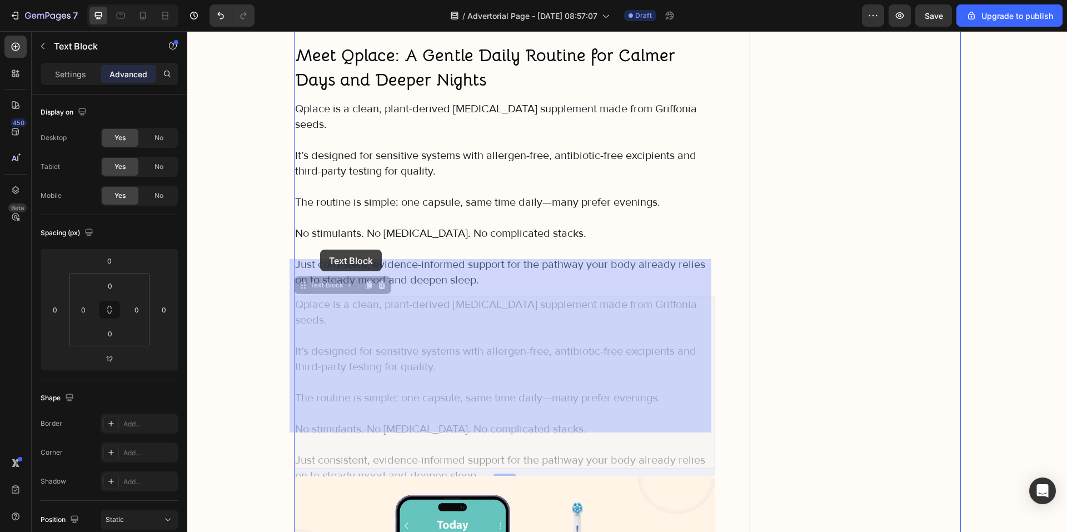
scroll to position [4157, 0]
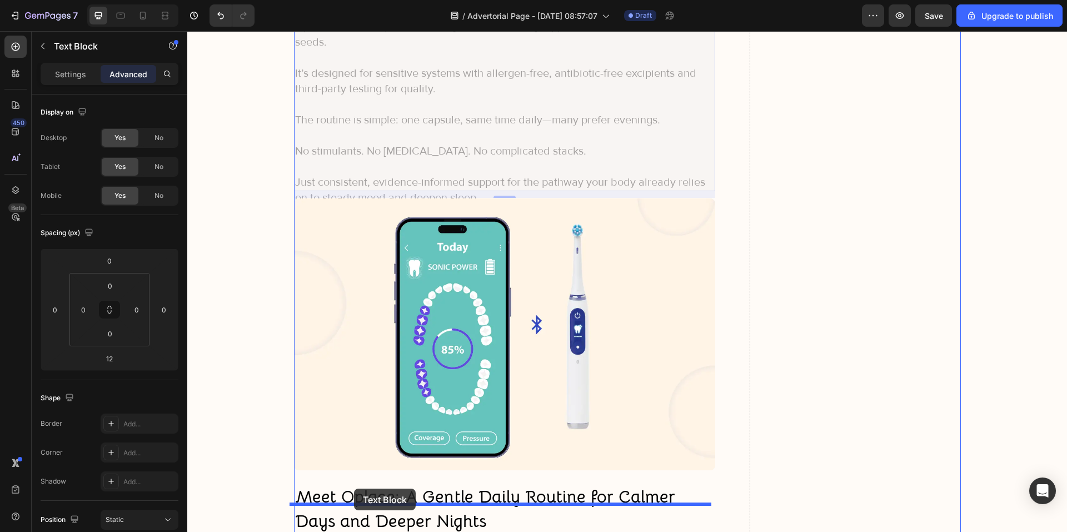
drag, startPoint x: 320, startPoint y: 250, endPoint x: 354, endPoint y: 489, distance: 241.4
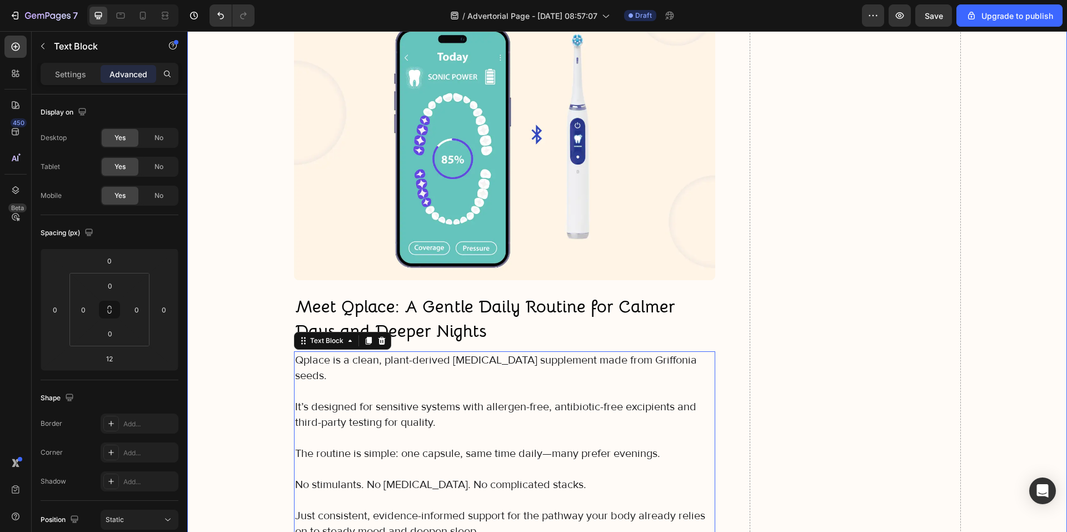
scroll to position [4199, 0]
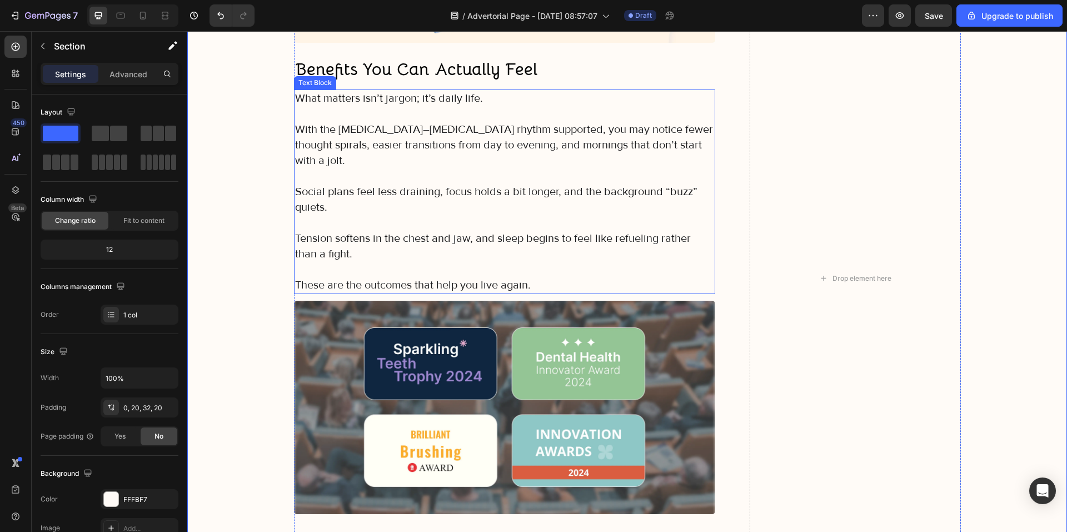
scroll to position [3421, 0]
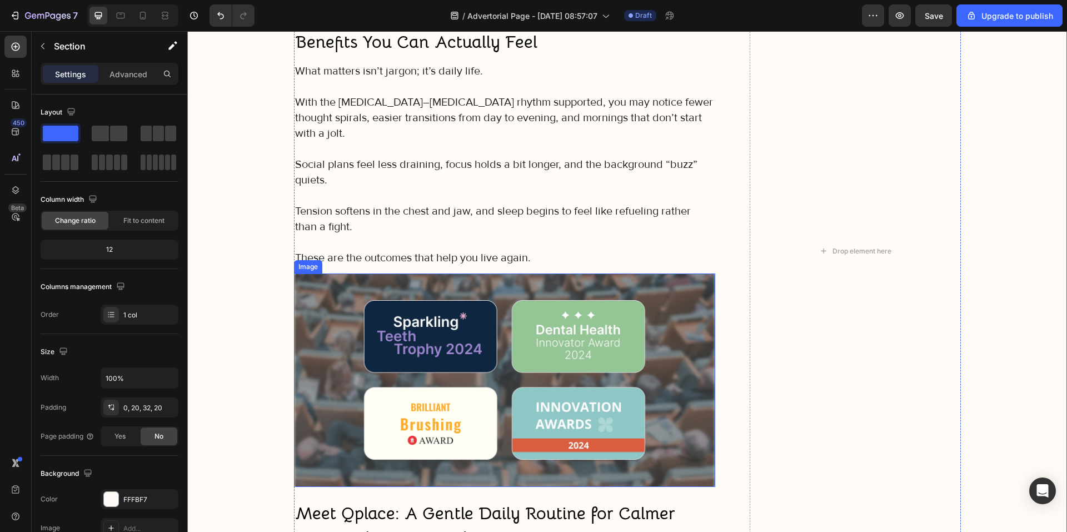
click at [312, 370] on img at bounding box center [505, 379] width 422 height 213
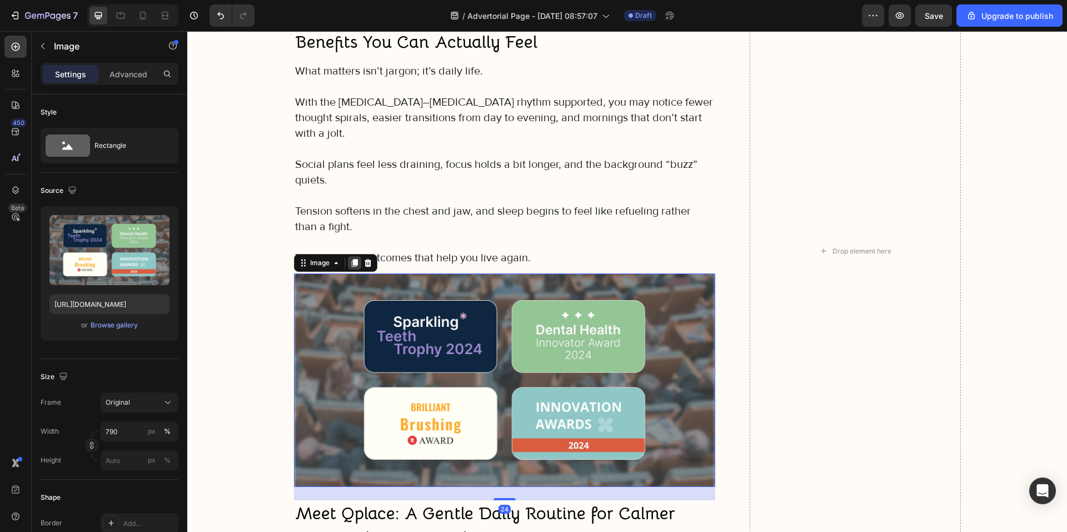
click at [351, 259] on icon at bounding box center [354, 263] width 6 height 8
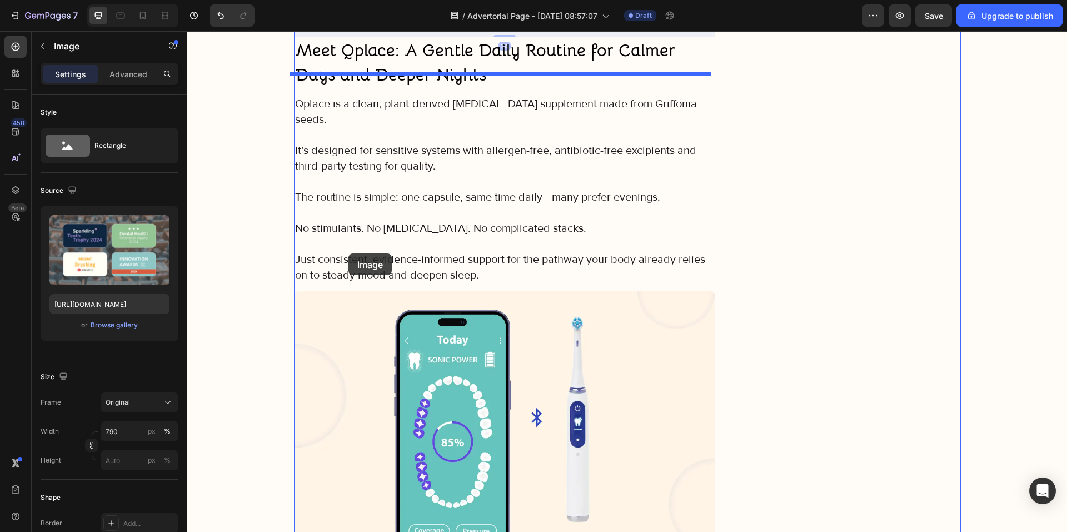
scroll to position [4144, 0]
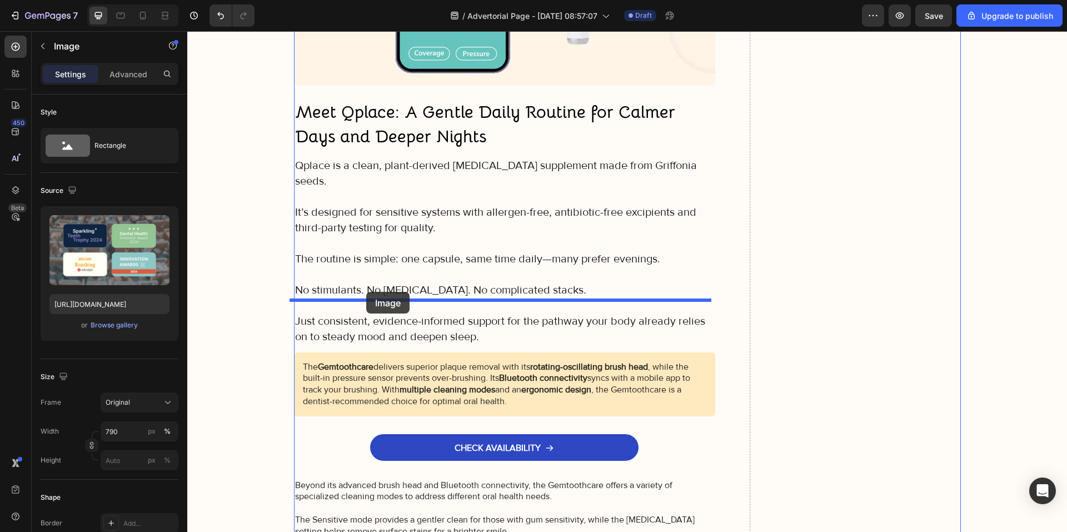
drag, startPoint x: 319, startPoint y: 248, endPoint x: 366, endPoint y: 292, distance: 64.5
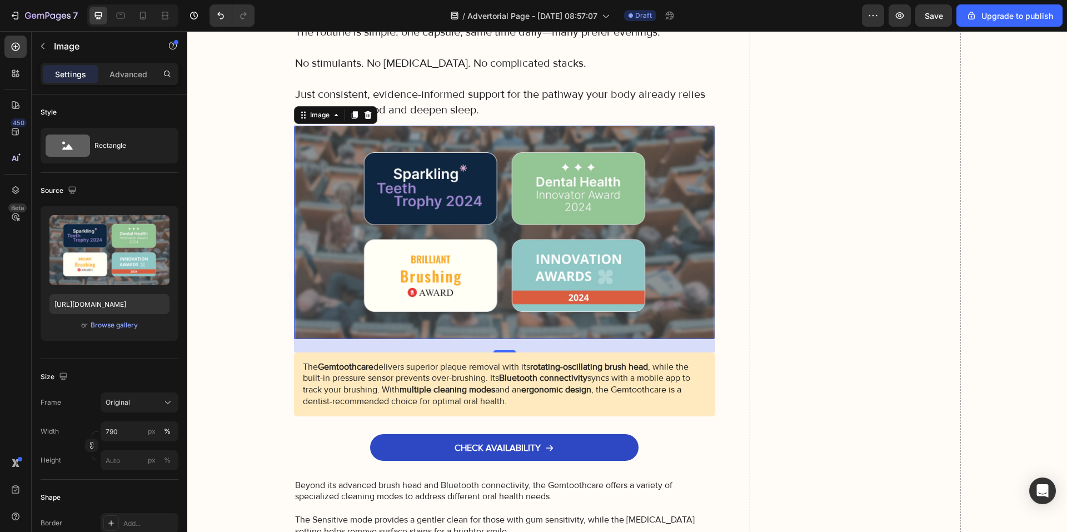
scroll to position [4362, 0]
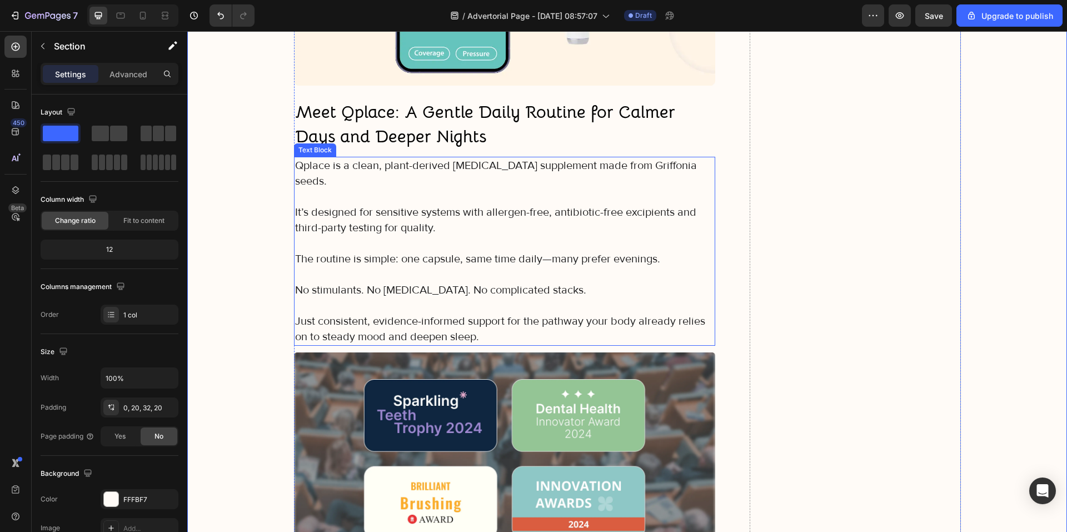
click at [378, 99] on div "Meet Qplace: A Gentle Daily Routine for Calmer Days and Deeper Nights Heading" at bounding box center [505, 124] width 422 height 51
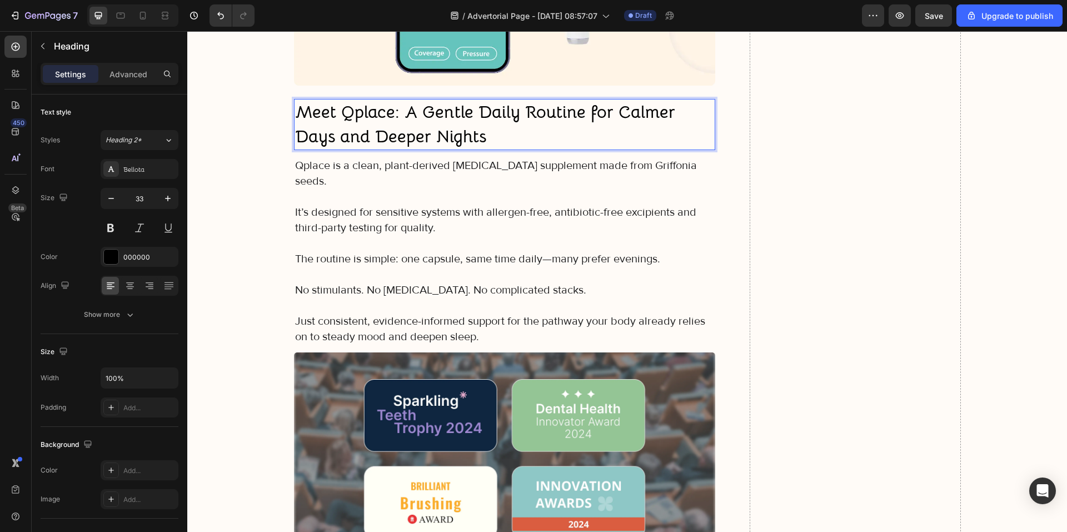
click at [492, 100] on p "Meet Qplace: A Gentle Daily Routine for Calmer Days and Deeper Nights" at bounding box center [505, 124] width 420 height 49
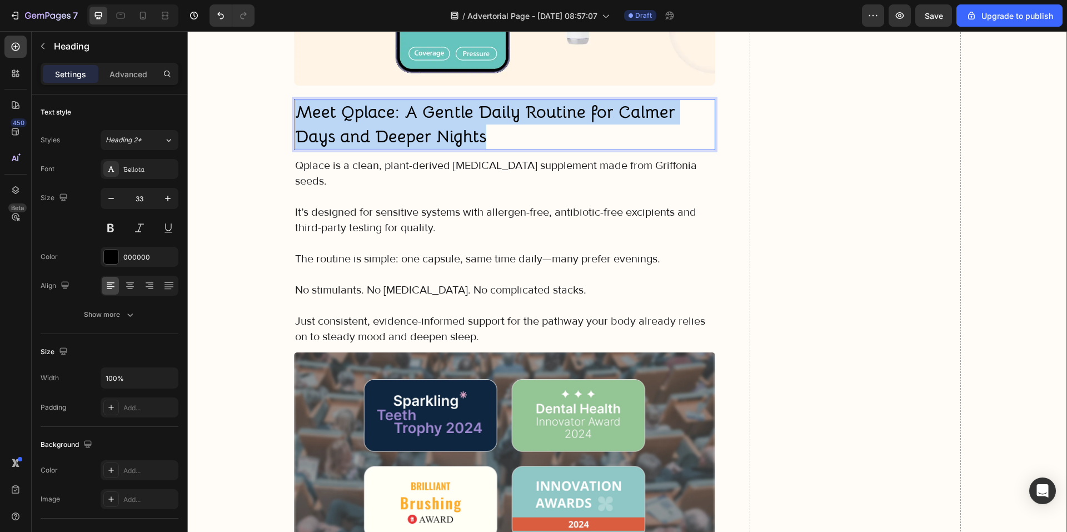
drag, startPoint x: 388, startPoint y: 96, endPoint x: 285, endPoint y: 79, distance: 105.2
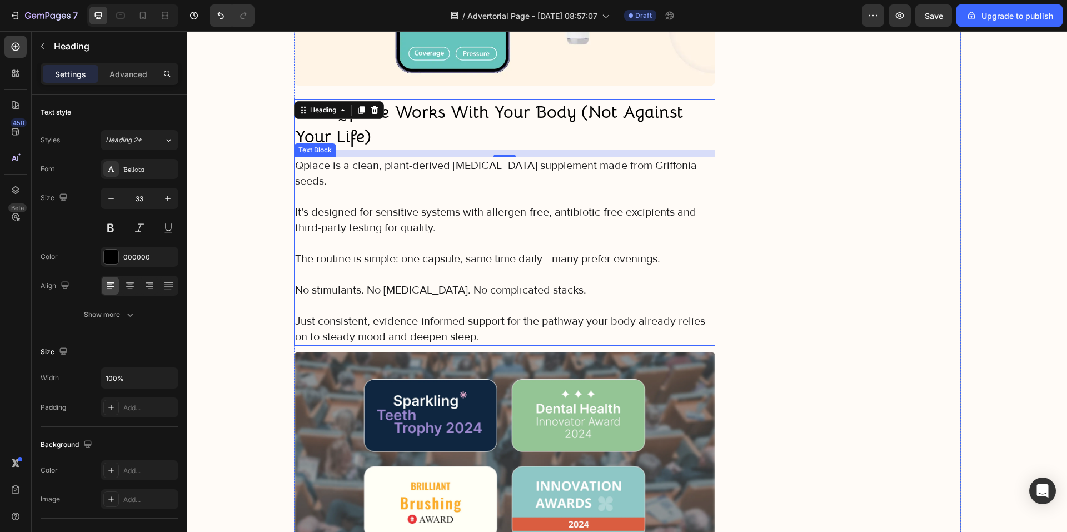
drag, startPoint x: 316, startPoint y: 167, endPoint x: 405, endPoint y: 227, distance: 106.8
click at [316, 205] on p "It’s designed for sensitive systems with allergen-free, antibiotic-free excipie…" at bounding box center [505, 220] width 420 height 31
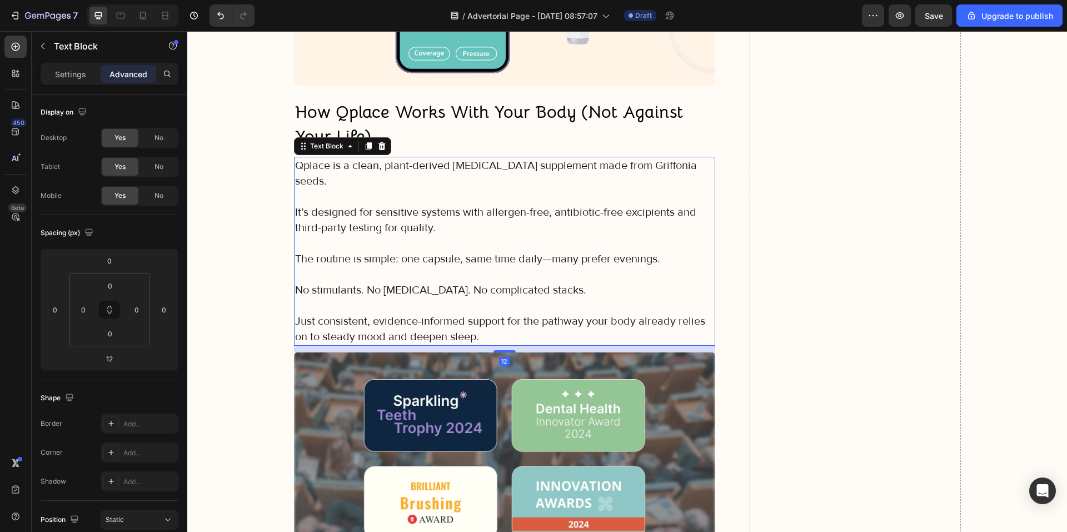
click at [518, 313] on p "Just consistent, evidence-informed support for the pathway your body already re…" at bounding box center [505, 328] width 420 height 31
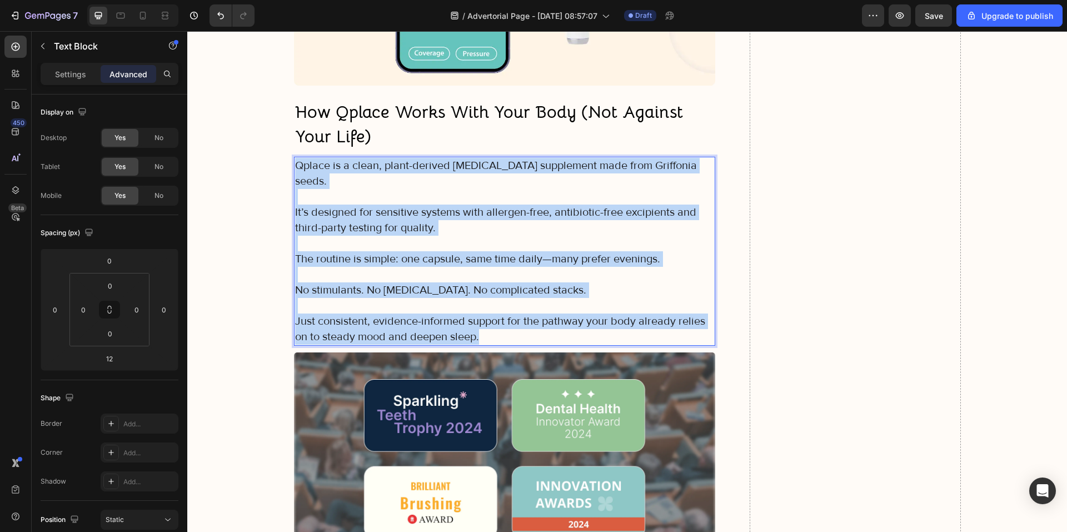
drag, startPoint x: 457, startPoint y: 275, endPoint x: 290, endPoint y: 127, distance: 223.6
click at [294, 157] on div "Qplace is a clean, plant-derived 5-HTP supplement made from Griffonia seeds. It…" at bounding box center [505, 251] width 422 height 189
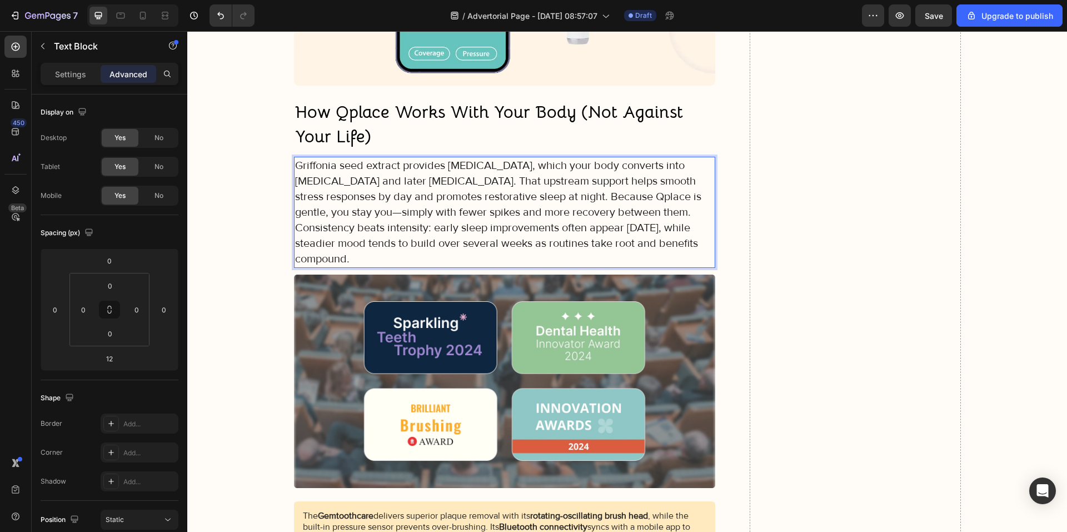
click at [371, 158] on p "Griffonia seed extract provides 5-HTP, which your body converts into serotonin …" at bounding box center [505, 212] width 420 height 109
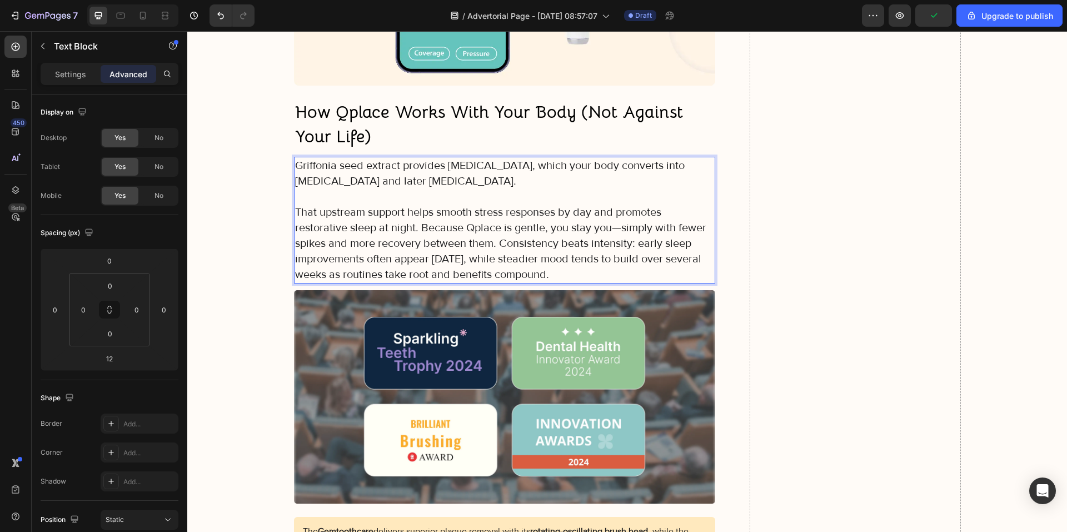
click at [419, 205] on p "That upstream support helps smooth stress responses by day and promotes restora…" at bounding box center [505, 244] width 420 height 78
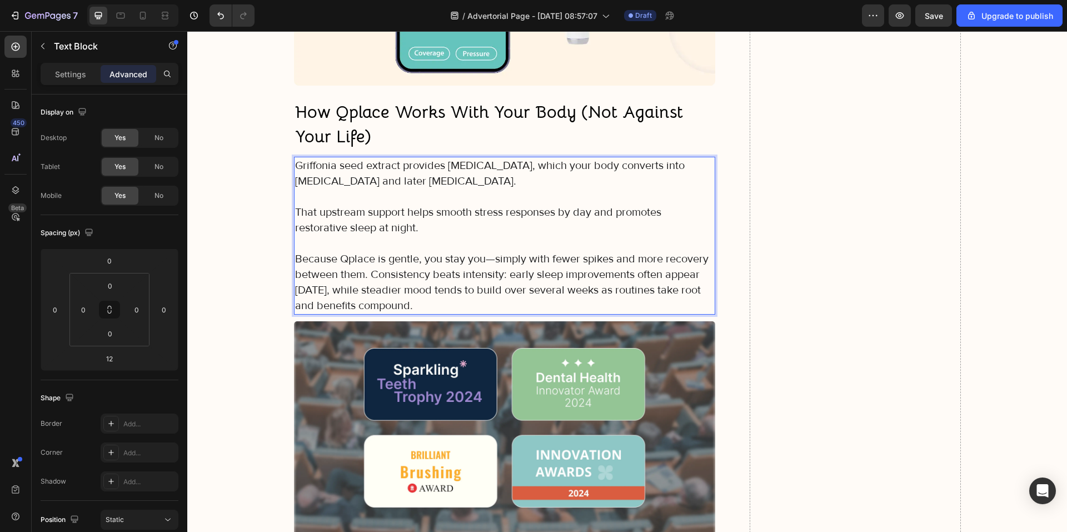
click at [367, 251] on p "Because Qplace is gentle, you stay you—simply with fewer spikes and more recove…" at bounding box center [505, 282] width 420 height 62
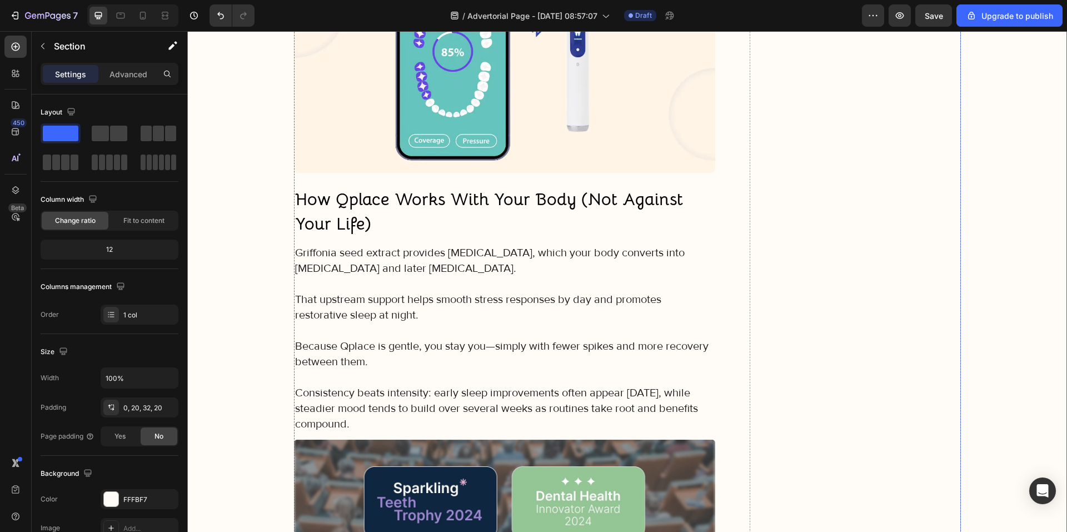
scroll to position [4251, 0]
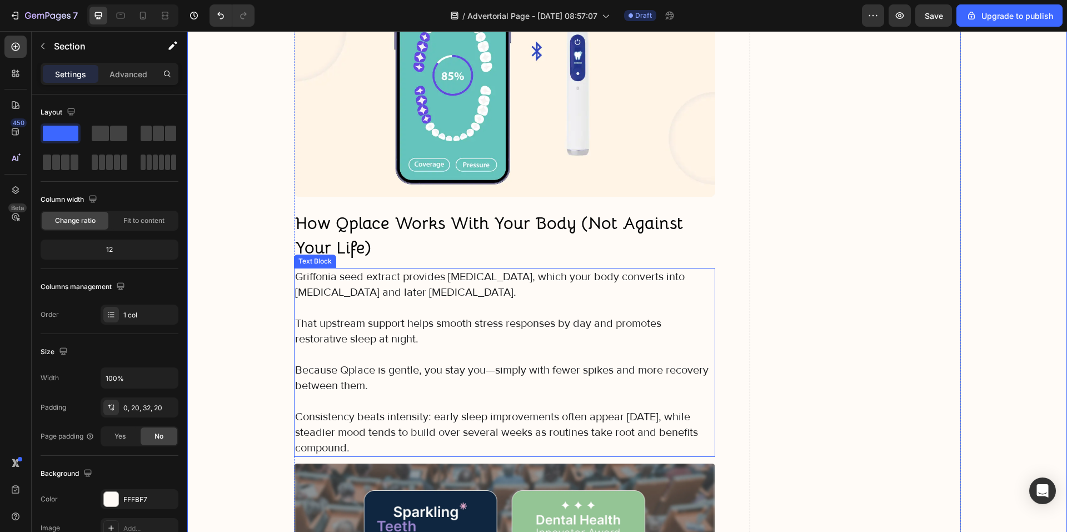
click at [392, 316] on p "That upstream support helps smooth stress responses by day and promotes restora…" at bounding box center [505, 331] width 420 height 31
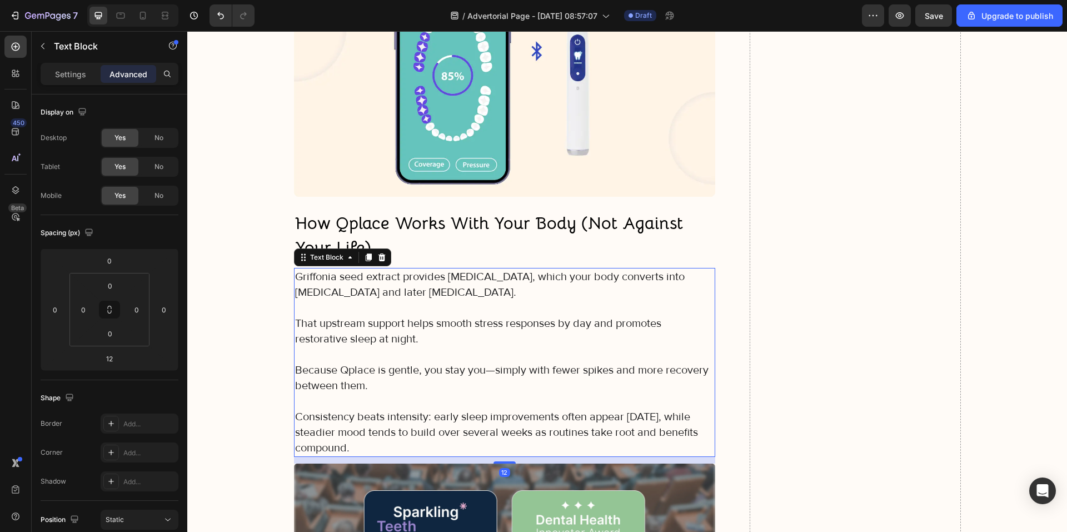
click at [444, 216] on p "⁠⁠⁠⁠⁠⁠⁠ How Qplace Works With Your Body (Not Against Your Life)" at bounding box center [505, 235] width 420 height 49
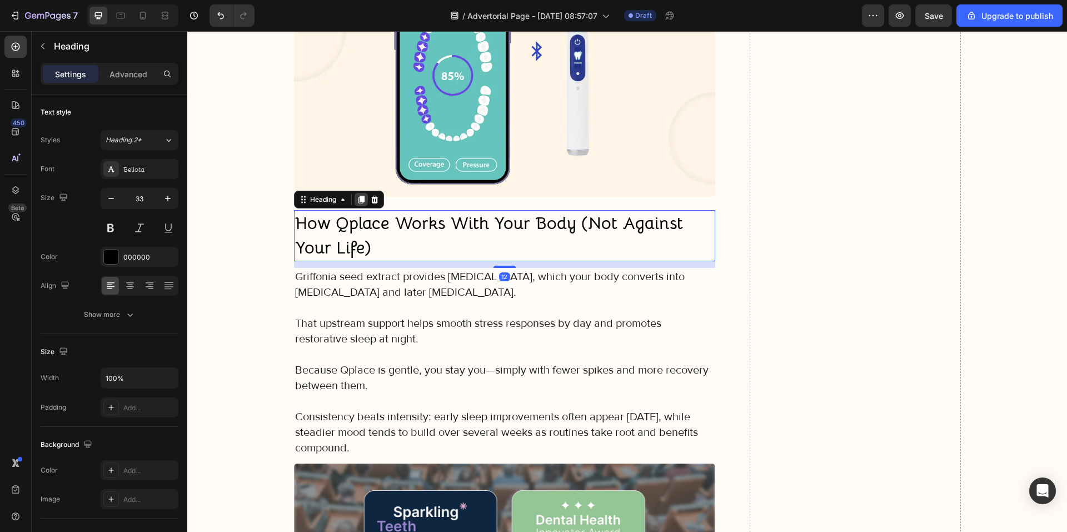
click at [357, 195] on icon at bounding box center [361, 199] width 9 height 9
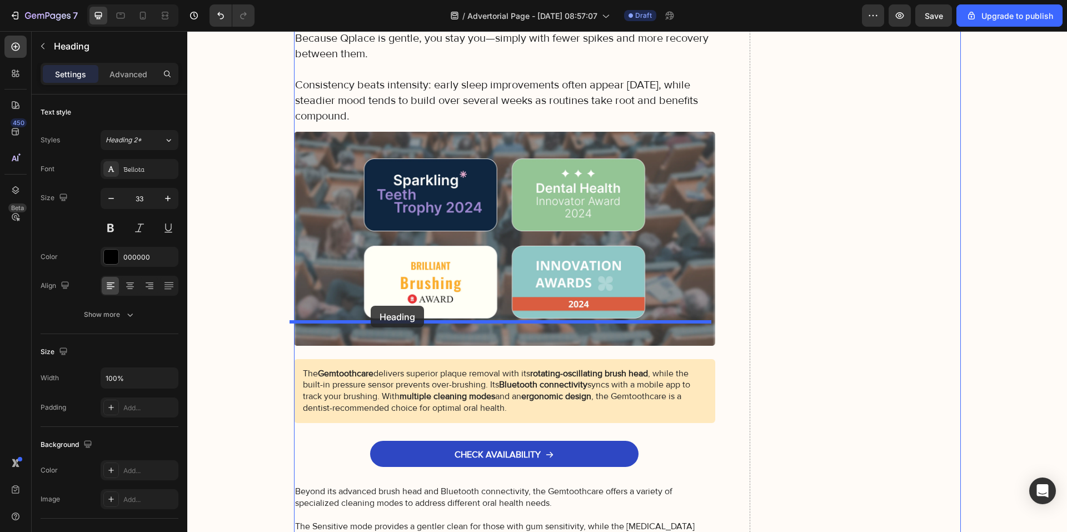
drag, startPoint x: 327, startPoint y: 223, endPoint x: 371, endPoint y: 306, distance: 93.2
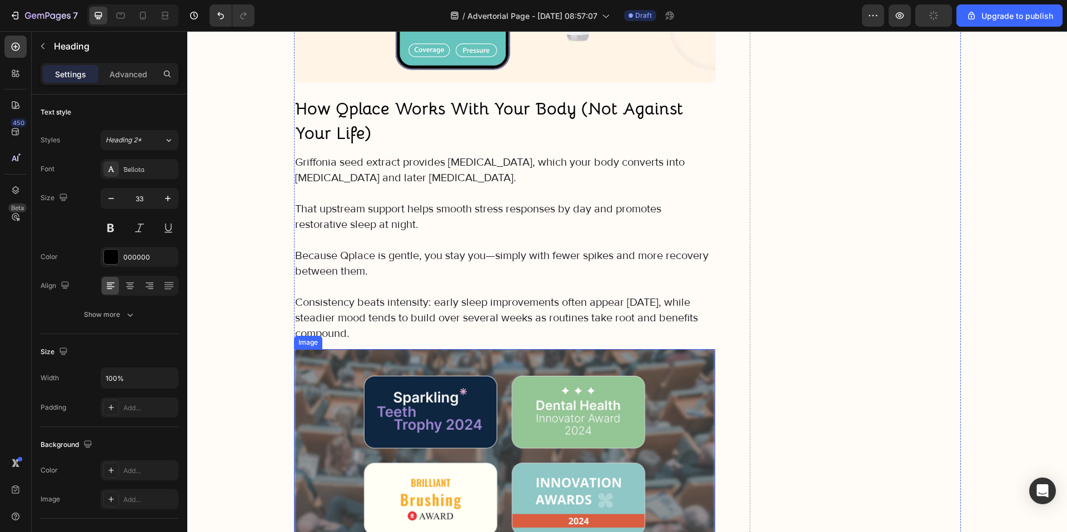
scroll to position [4360, 0]
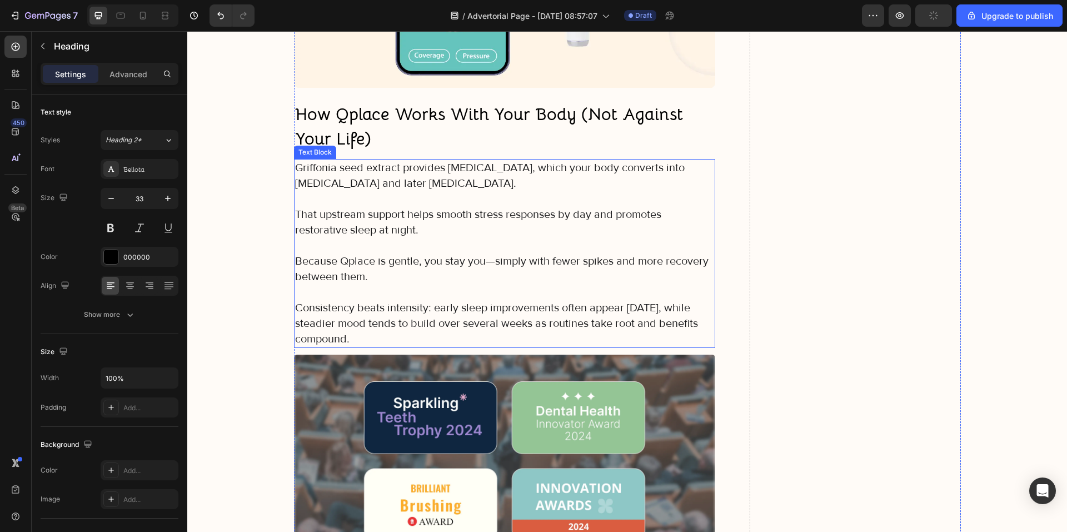
click at [390, 207] on p "That upstream support helps smooth stress responses by day and promotes restora…" at bounding box center [505, 222] width 420 height 31
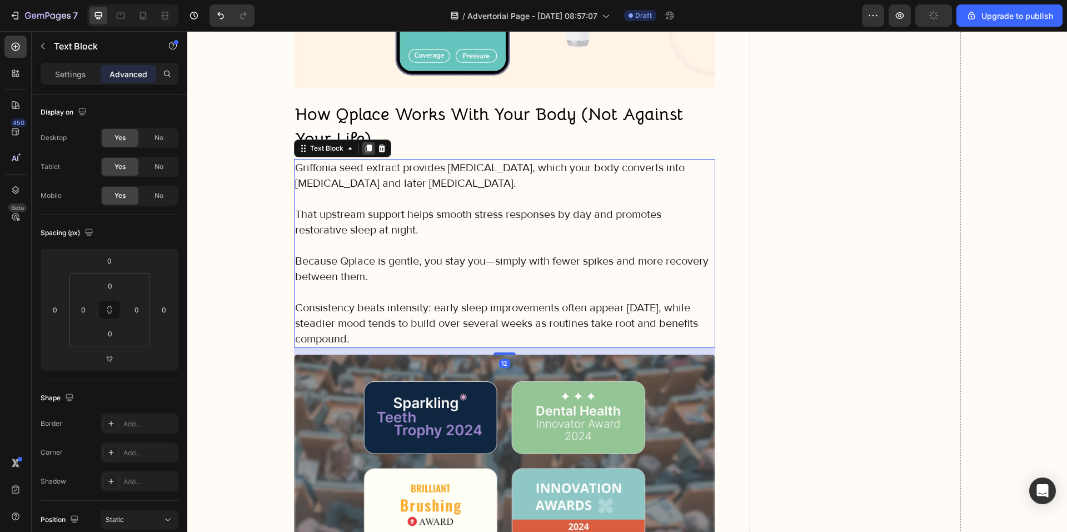
click at [366, 145] on icon at bounding box center [368, 149] width 6 height 8
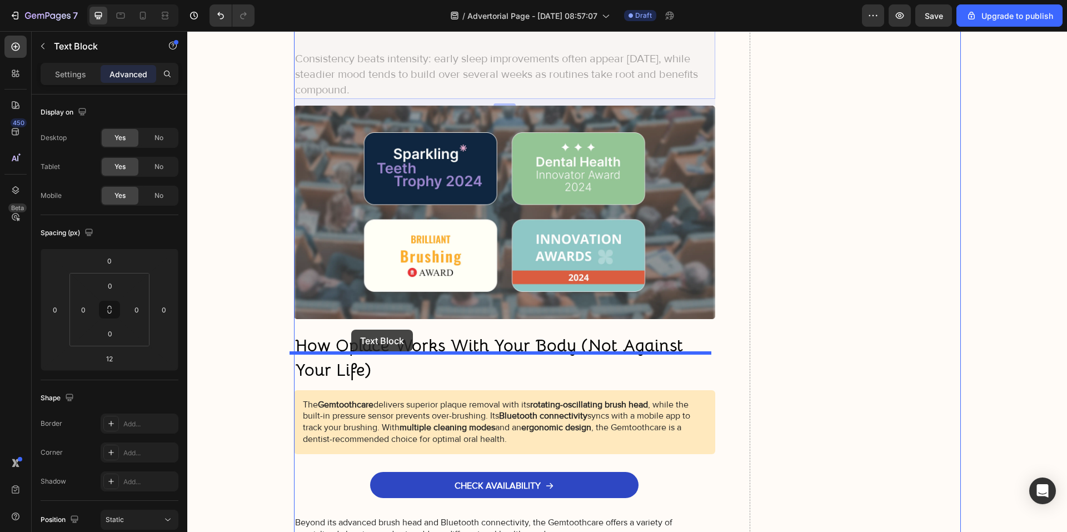
drag, startPoint x: 324, startPoint y: 308, endPoint x: 352, endPoint y: 335, distance: 38.9
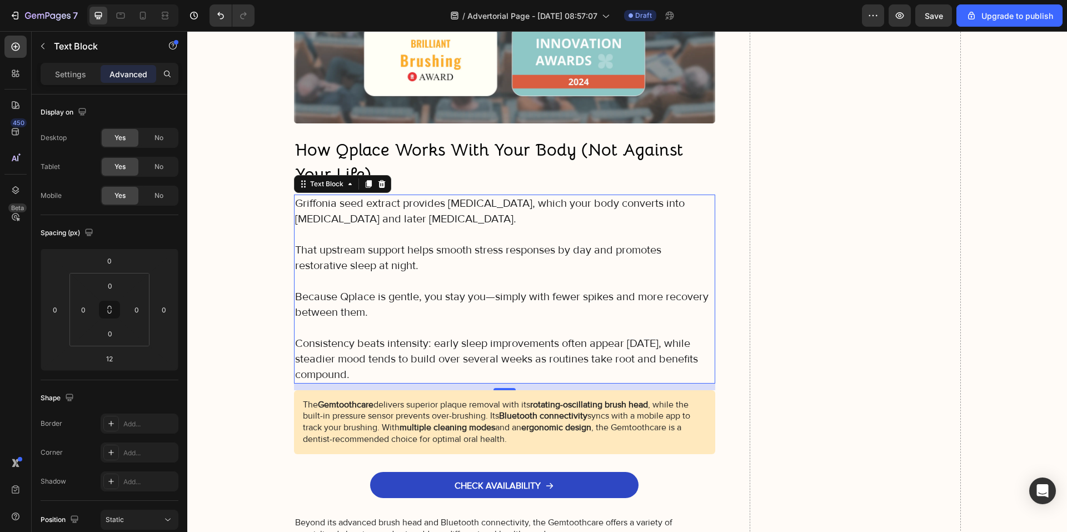
scroll to position [4609, 0]
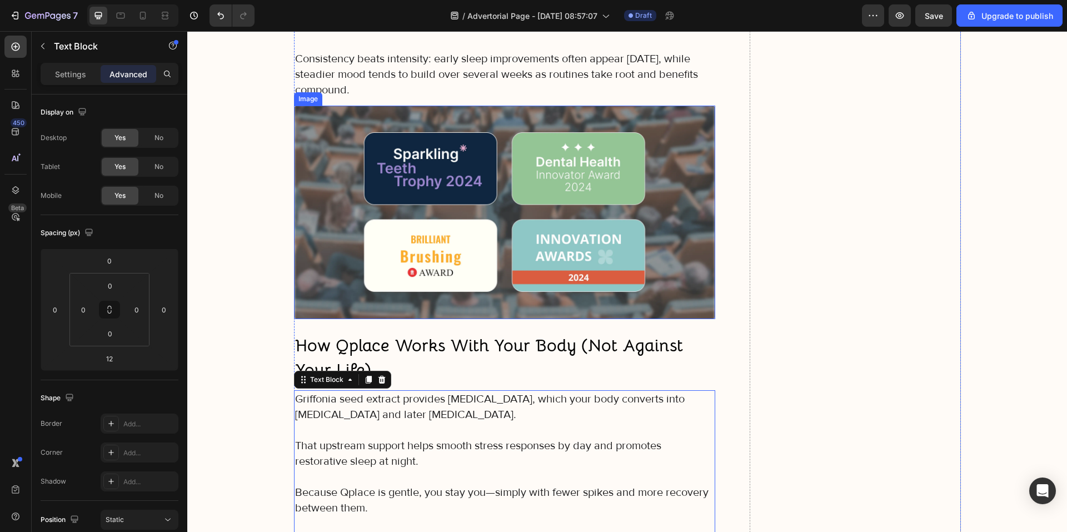
click at [471, 209] on img at bounding box center [505, 212] width 422 height 213
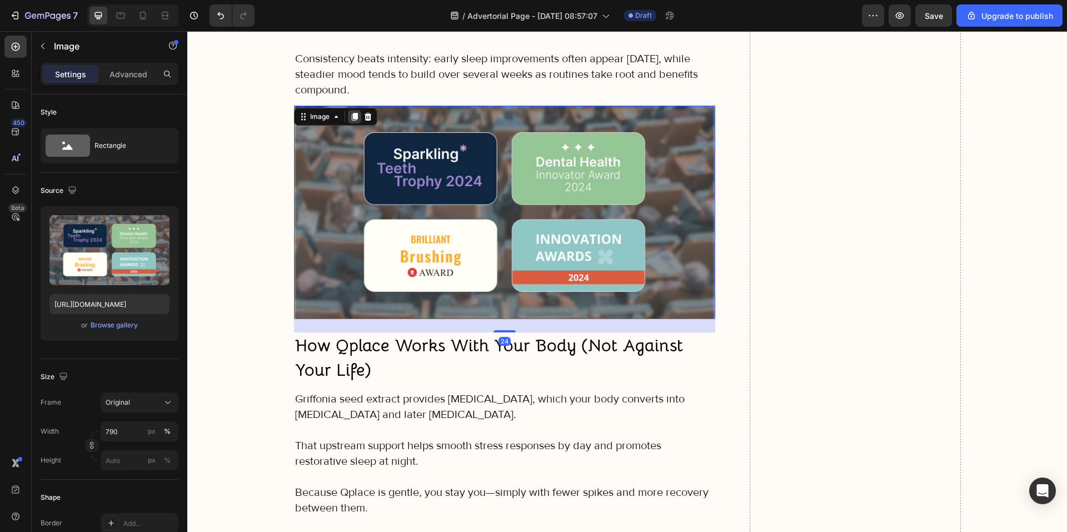
click at [355, 110] on div at bounding box center [354, 116] width 13 height 13
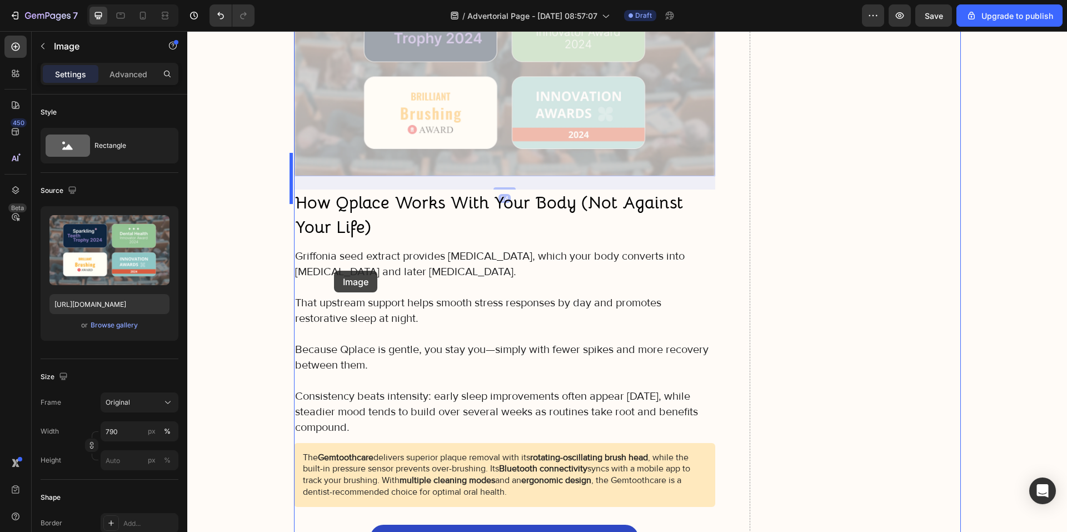
scroll to position [4998, 0]
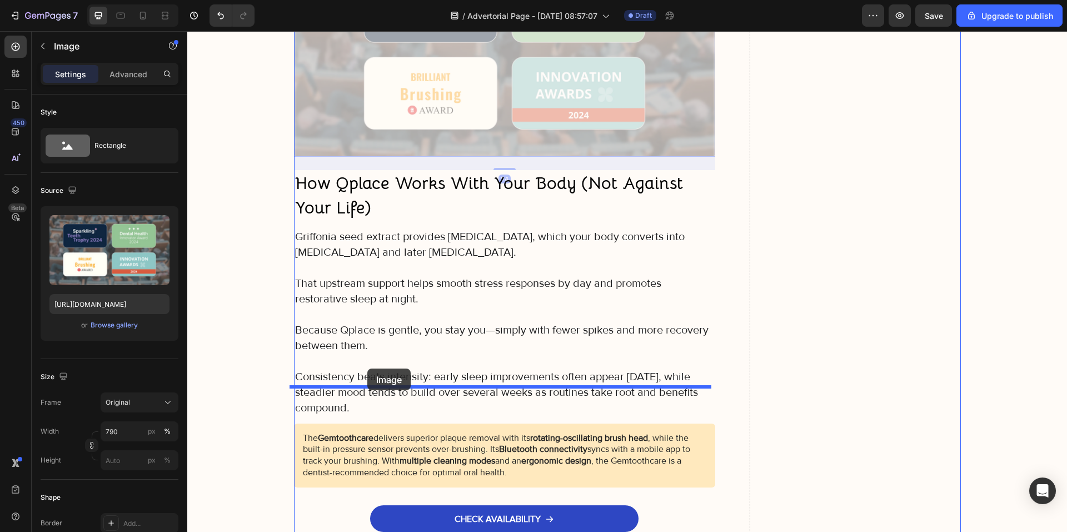
drag, startPoint x: 328, startPoint y: 283, endPoint x: 367, endPoint y: 368, distance: 94.0
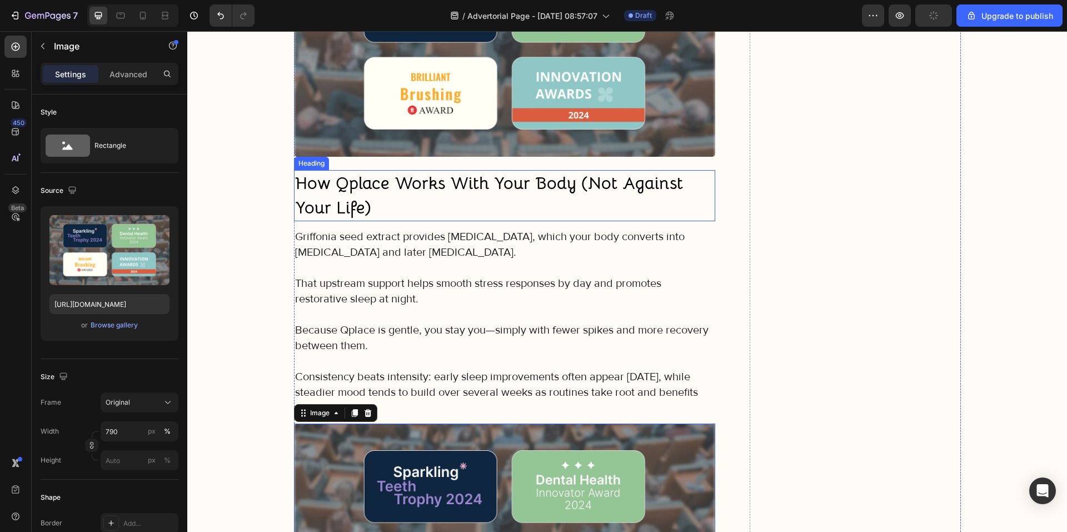
click at [348, 172] on strong "How Qplace Works With Your Body (Not Against Your Life)" at bounding box center [489, 195] width 388 height 46
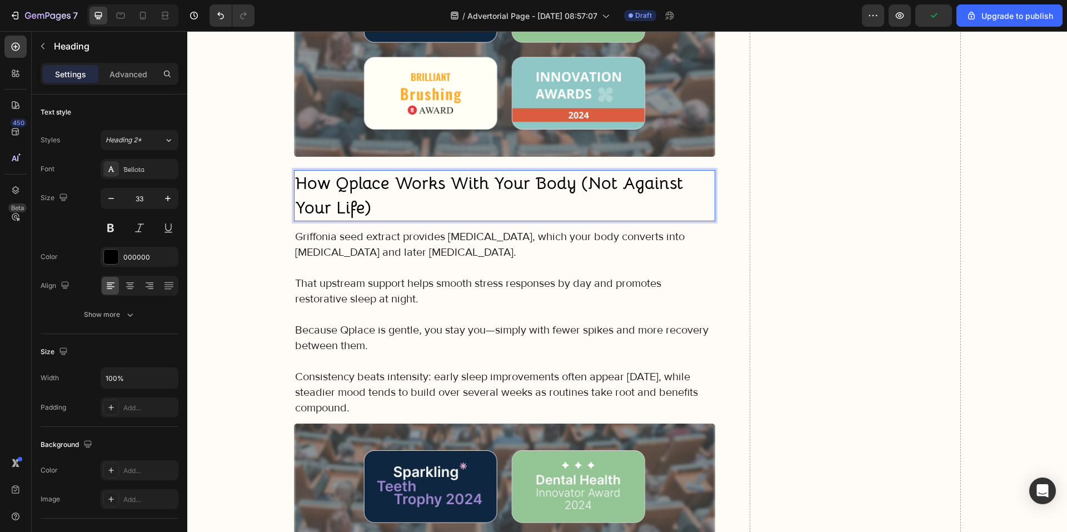
click at [350, 172] on strong "How Qplace Works With Your Body (Not Against Your Life)" at bounding box center [489, 195] width 388 height 46
click at [390, 171] on p "How Qplace Works With Your Body (Not Against Your Life)" at bounding box center [505, 195] width 420 height 49
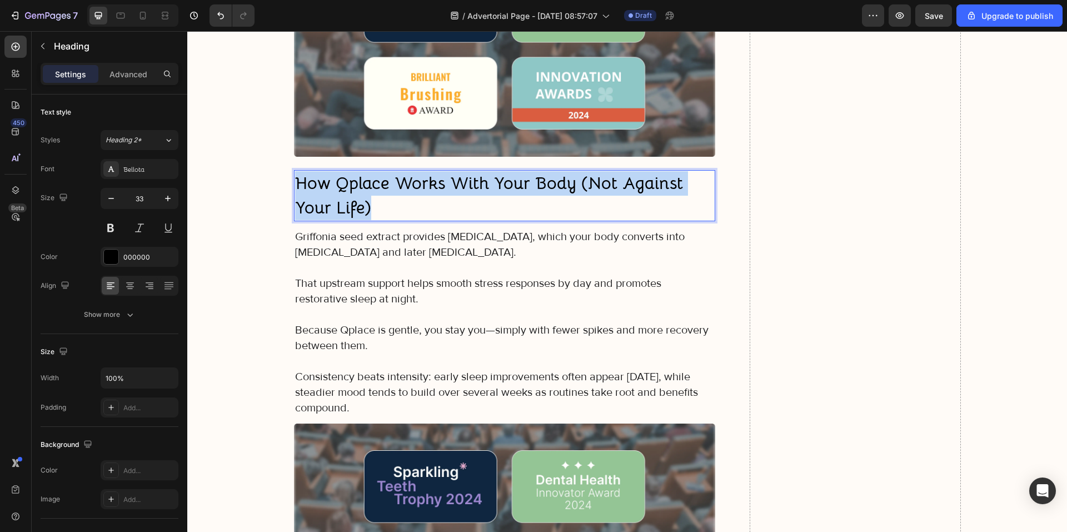
drag, startPoint x: 382, startPoint y: 171, endPoint x: 291, endPoint y: 152, distance: 93.7
click at [295, 171] on p "How Qplace Works With Your Body (Not Against Your Life)" at bounding box center [505, 195] width 420 height 49
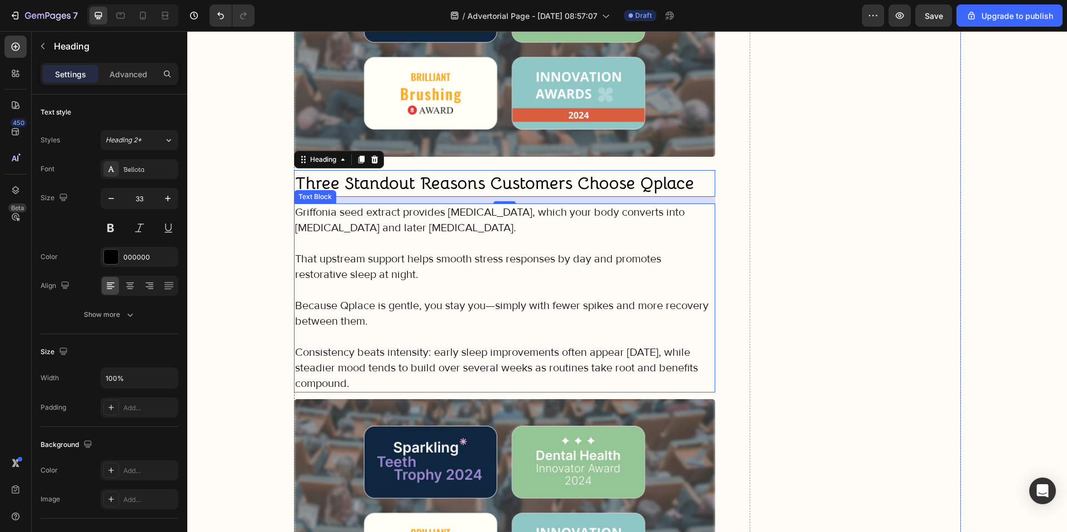
click at [376, 282] on p at bounding box center [505, 290] width 420 height 16
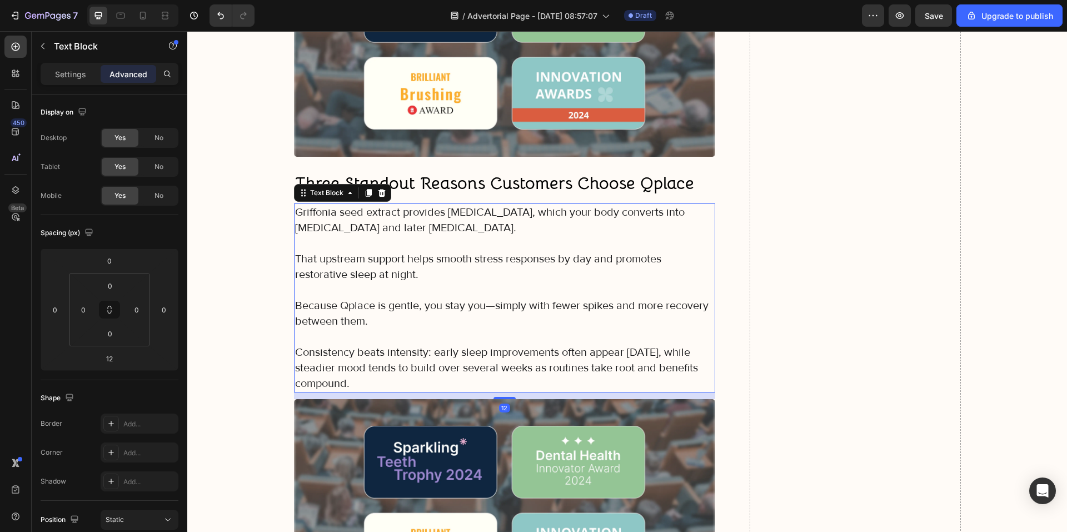
click at [399, 345] on p "Consistency beats intensity: early sleep improvements often appear within two w…" at bounding box center [505, 368] width 420 height 47
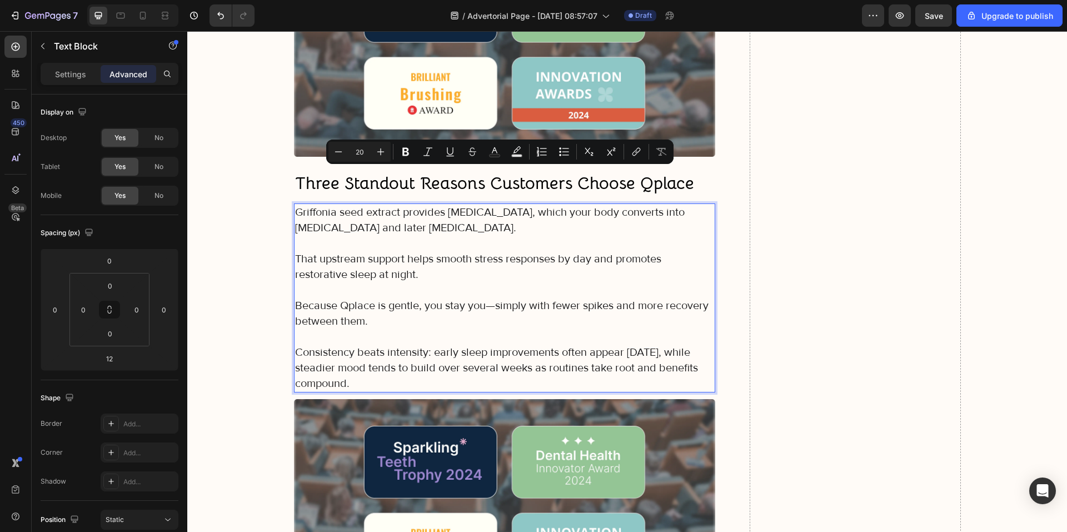
drag, startPoint x: 397, startPoint y: 345, endPoint x: 290, endPoint y: 177, distance: 198.7
click at [294, 203] on div "Griffonia seed extract provides 5-HTP, which your body converts into serotonin …" at bounding box center [505, 297] width 422 height 189
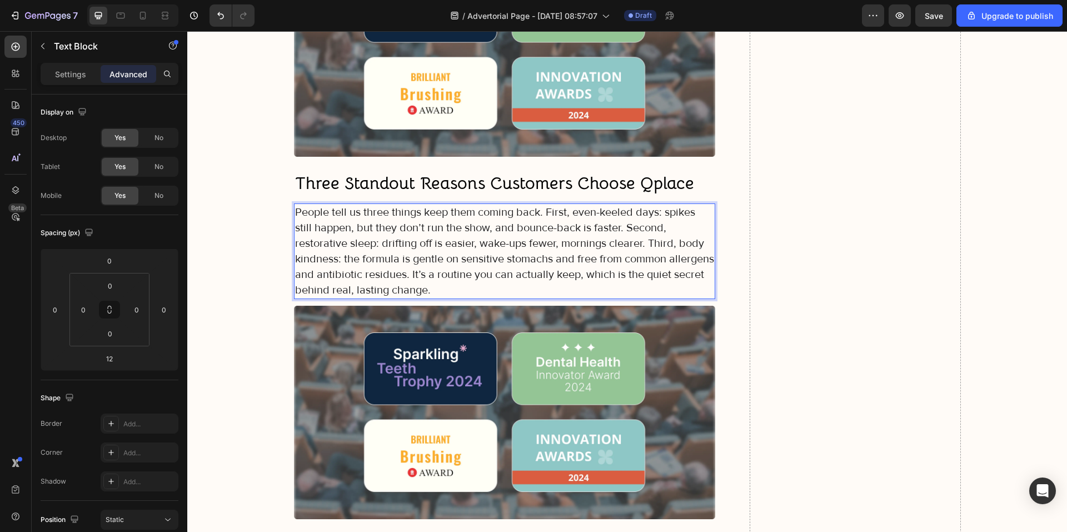
click at [539, 205] on p "People tell us three things keep them coming back. First, even-keeled days: spi…" at bounding box center [505, 251] width 420 height 93
click at [544, 205] on p "People tell us three things keep them coming back. First, even-keeled days: spi…" at bounding box center [505, 251] width 420 height 93
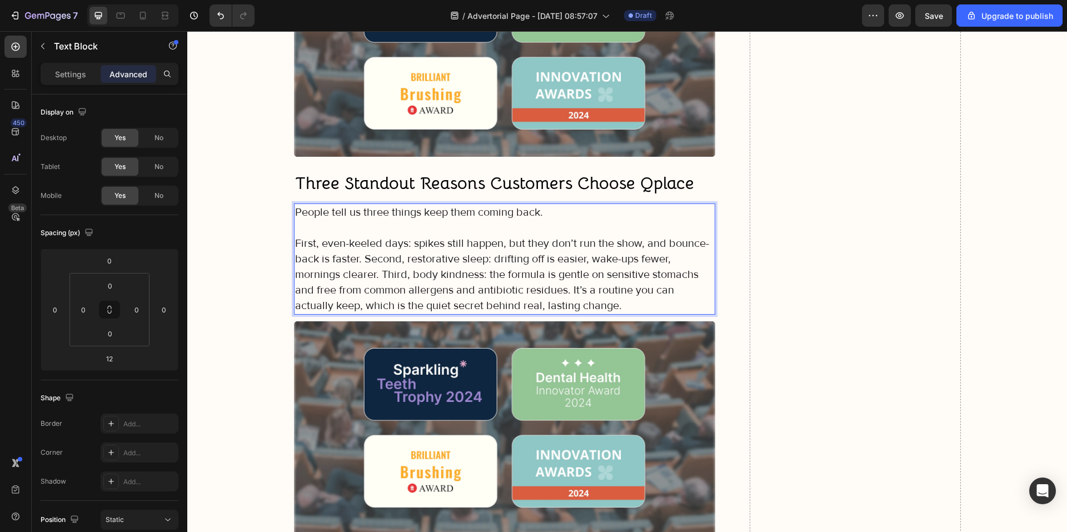
click at [360, 236] on p "First, even-keeled days: spikes still happen, but they don’t run the show, and …" at bounding box center [505, 275] width 420 height 78
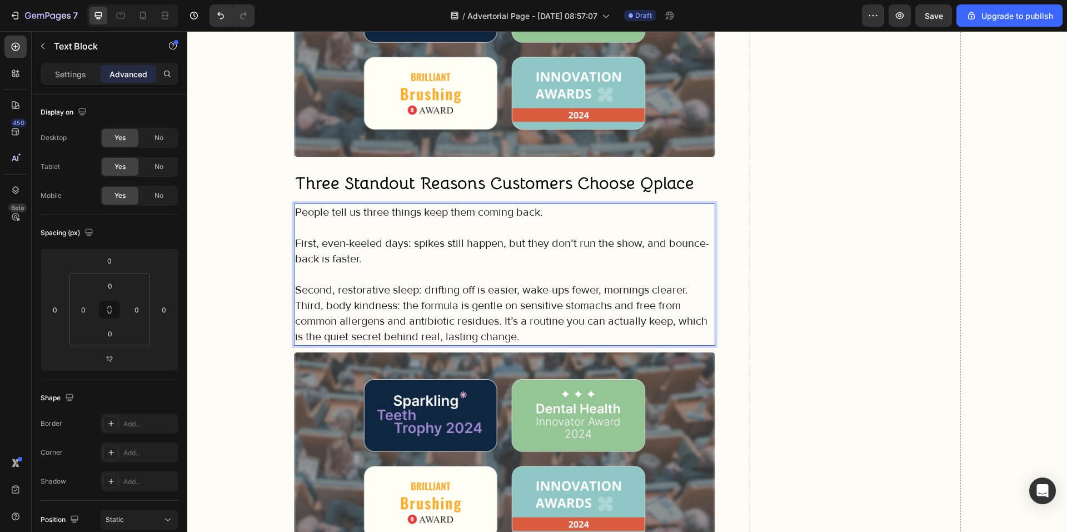
click at [295, 282] on p "Second, restorative sleep: drifting off is easier, wake-ups fewer, mornings cle…" at bounding box center [505, 313] width 420 height 62
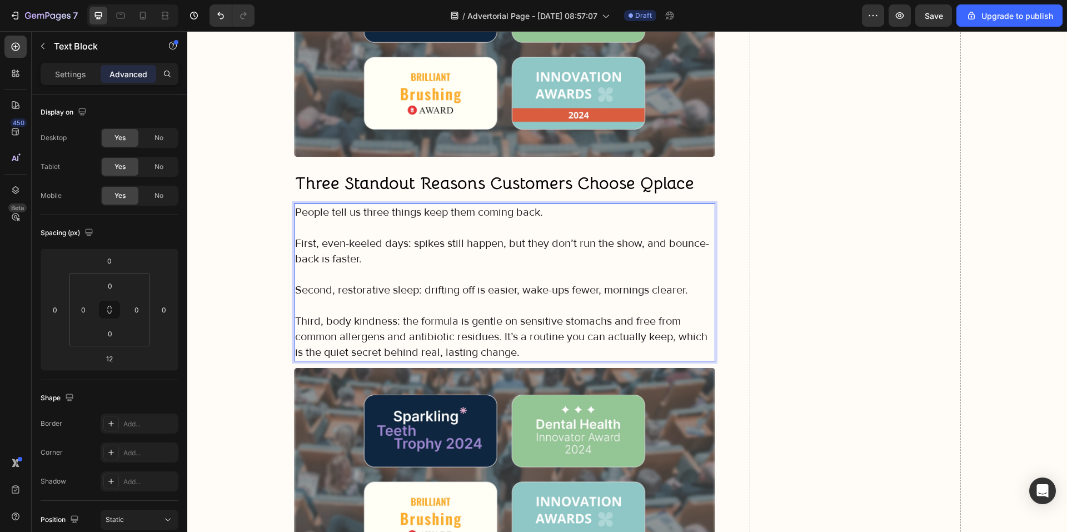
click at [499, 313] on p "Third, body kindness: the formula is gentle on sensitive stomachs and free from…" at bounding box center [505, 336] width 420 height 47
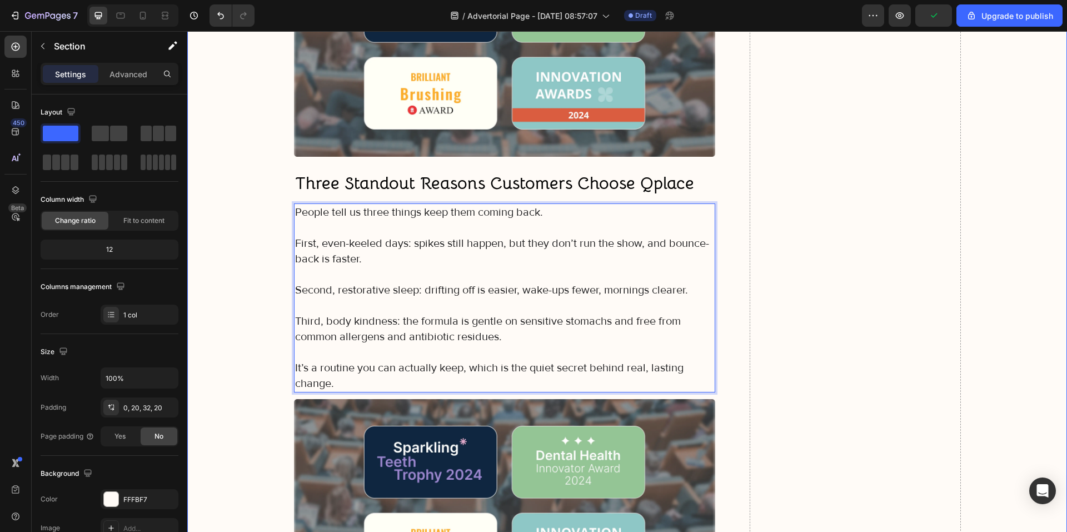
click at [373, 205] on p "People tell us three things keep them coming back." at bounding box center [505, 213] width 420 height 16
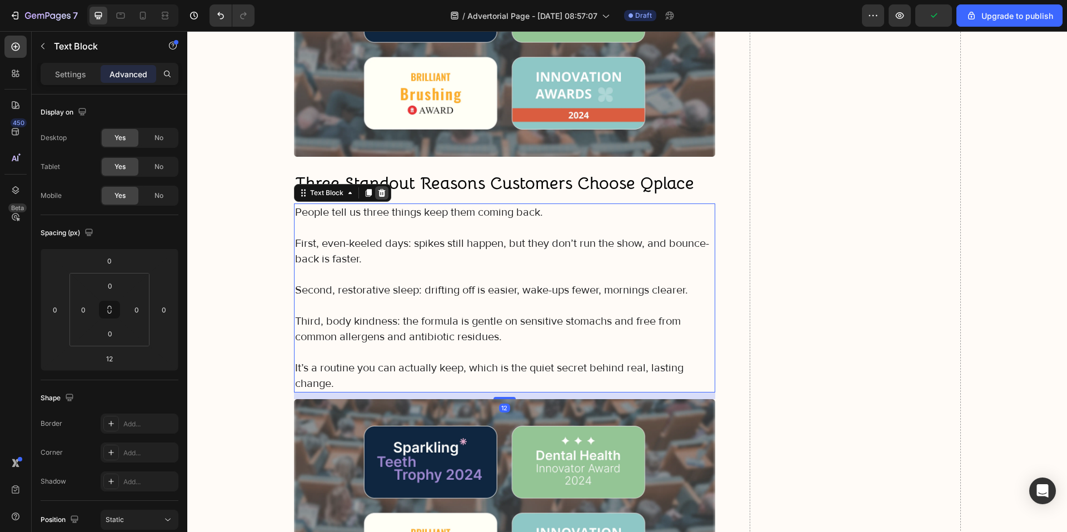
click at [381, 188] on icon at bounding box center [381, 192] width 9 height 9
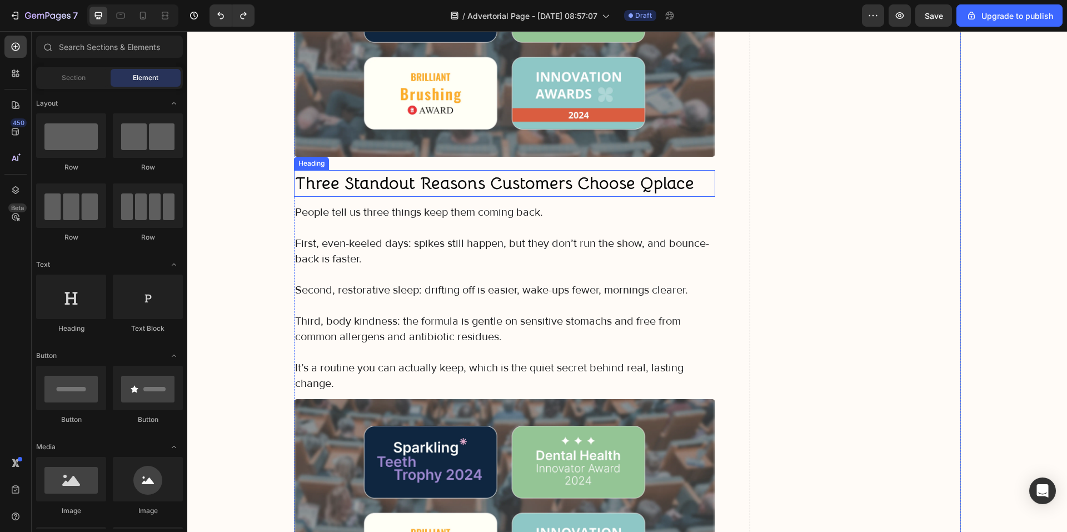
click at [468, 172] on strong "Three Standout Reasons Customers Choose Qplace" at bounding box center [494, 183] width 399 height 22
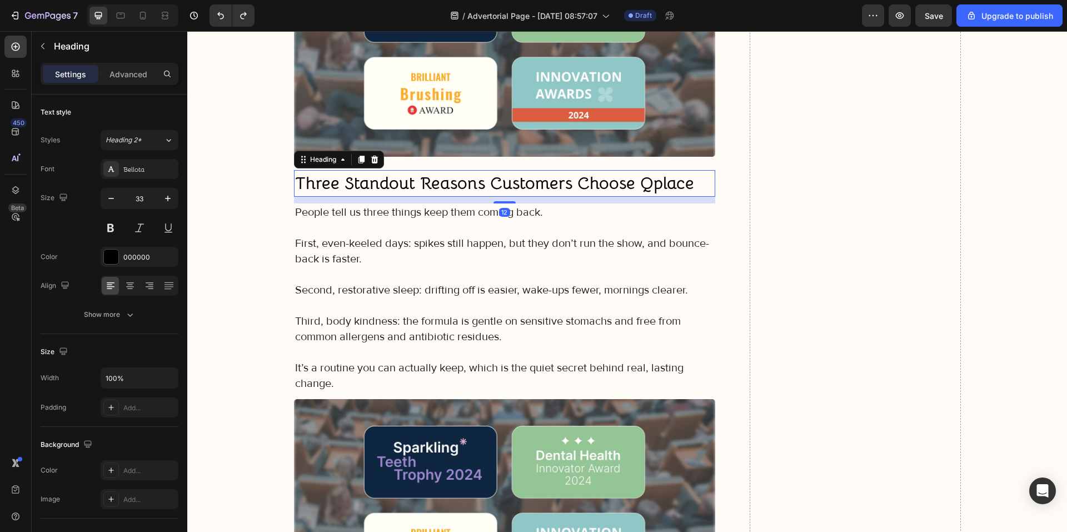
click at [355, 153] on div at bounding box center [361, 159] width 13 height 13
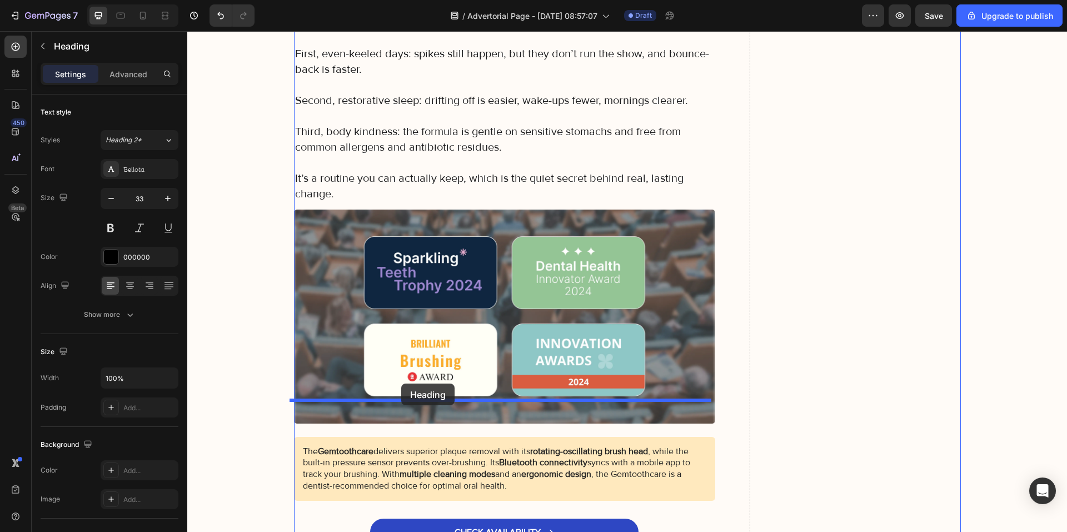
drag, startPoint x: 321, startPoint y: 156, endPoint x: 401, endPoint y: 385, distance: 242.7
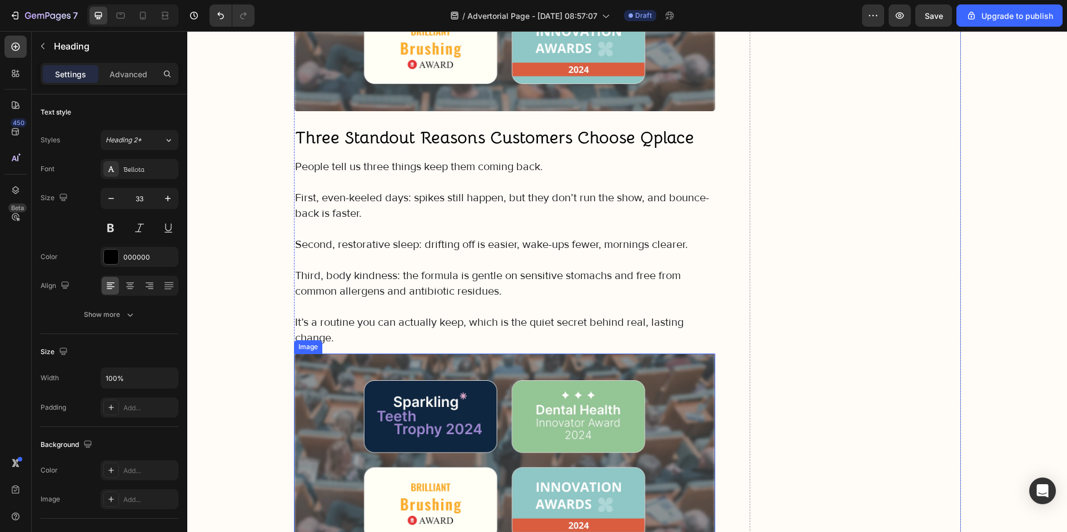
scroll to position [4793, 0]
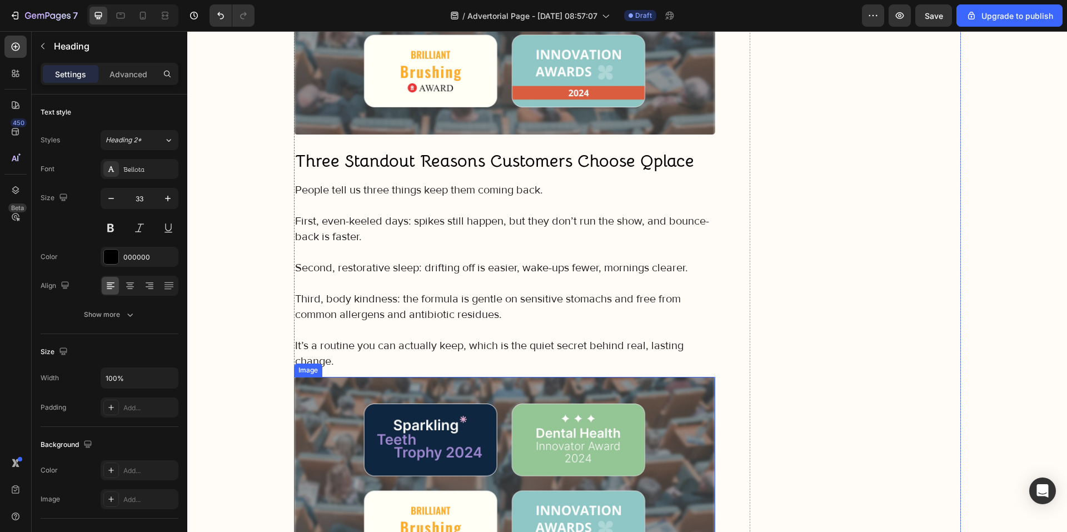
click at [426, 260] on p "Second, restorative sleep: drifting off is easier, wake-ups fewer, mornings cle…" at bounding box center [505, 268] width 420 height 16
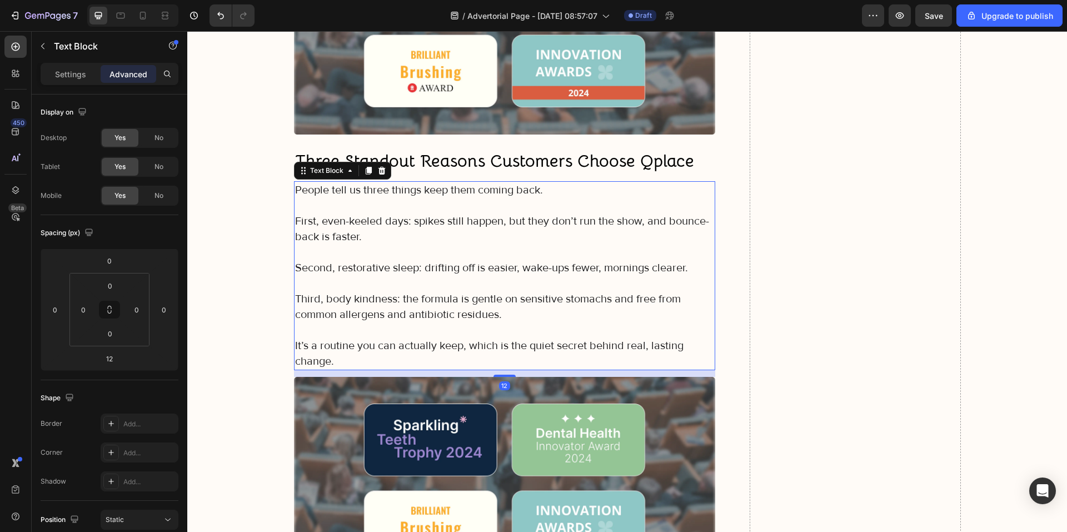
click at [364, 166] on icon at bounding box center [368, 170] width 9 height 9
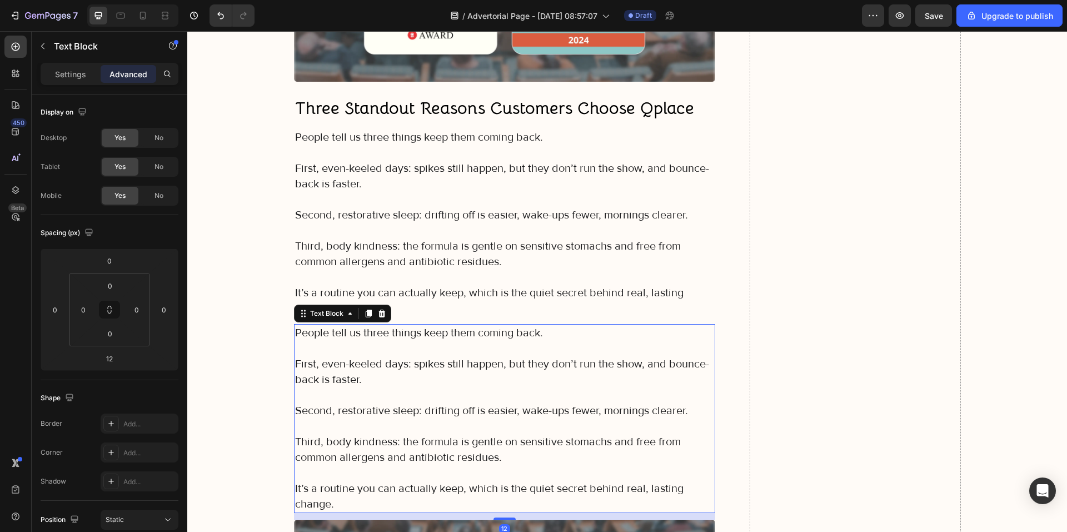
scroll to position [4960, 0]
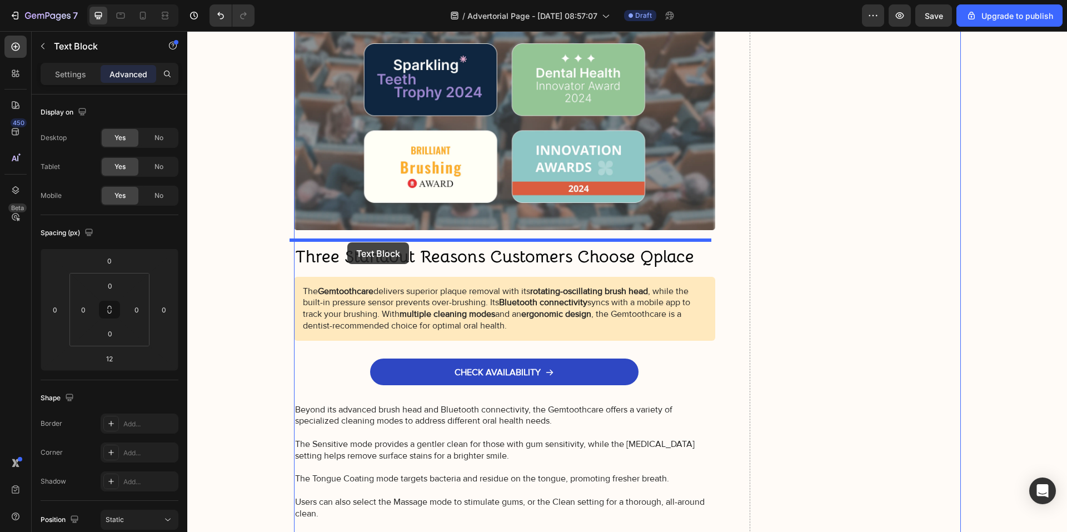
drag, startPoint x: 323, startPoint y: 171, endPoint x: 347, endPoint y: 242, distance: 75.8
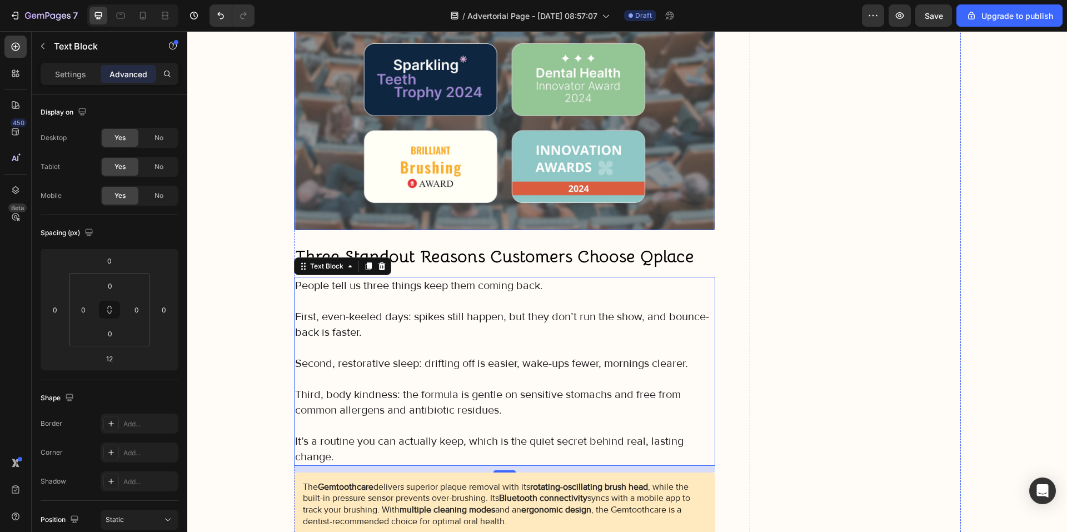
click at [446, 161] on img at bounding box center [505, 123] width 422 height 213
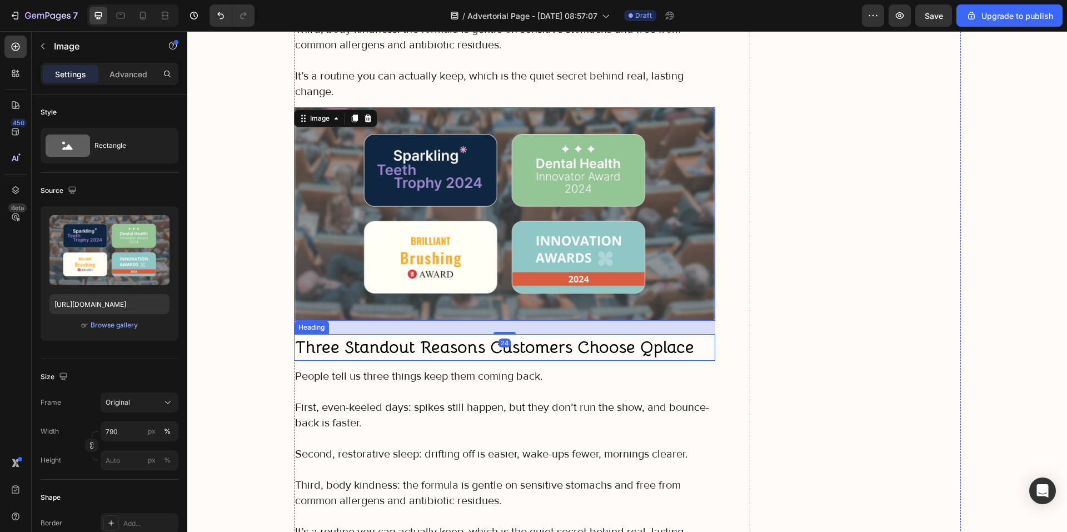
scroll to position [4986, 0]
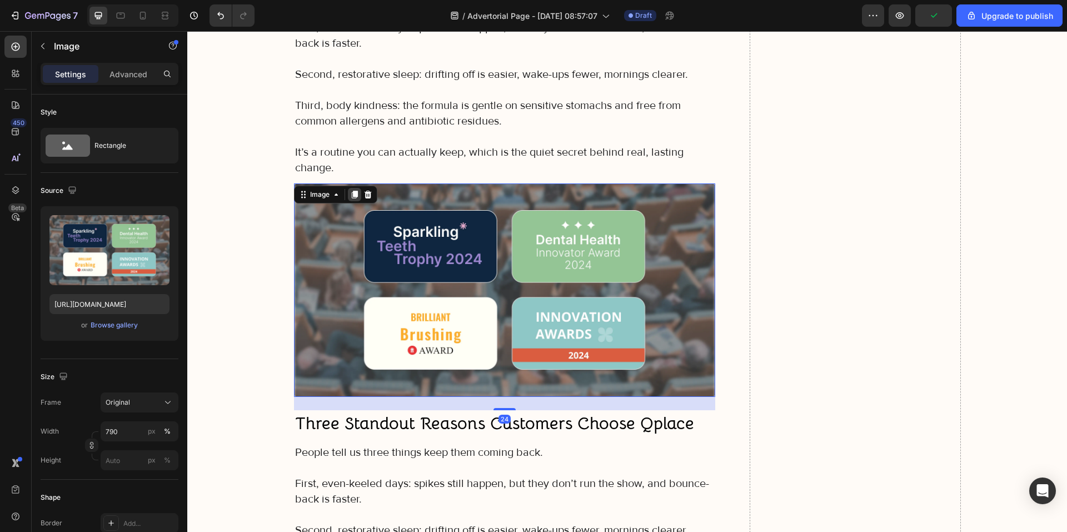
click at [350, 190] on icon at bounding box center [354, 194] width 9 height 9
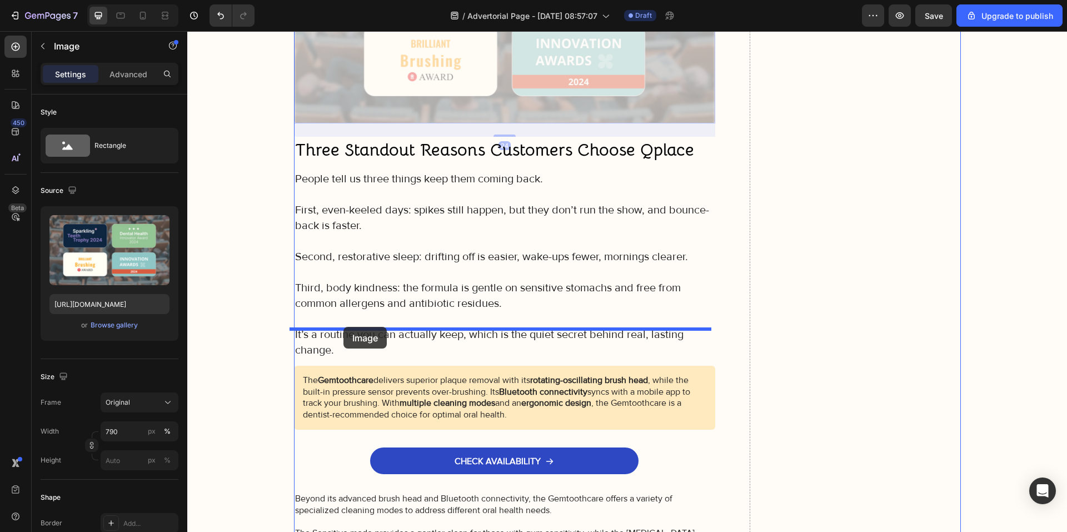
drag, startPoint x: 318, startPoint y: 361, endPoint x: 343, endPoint y: 327, distance: 42.9
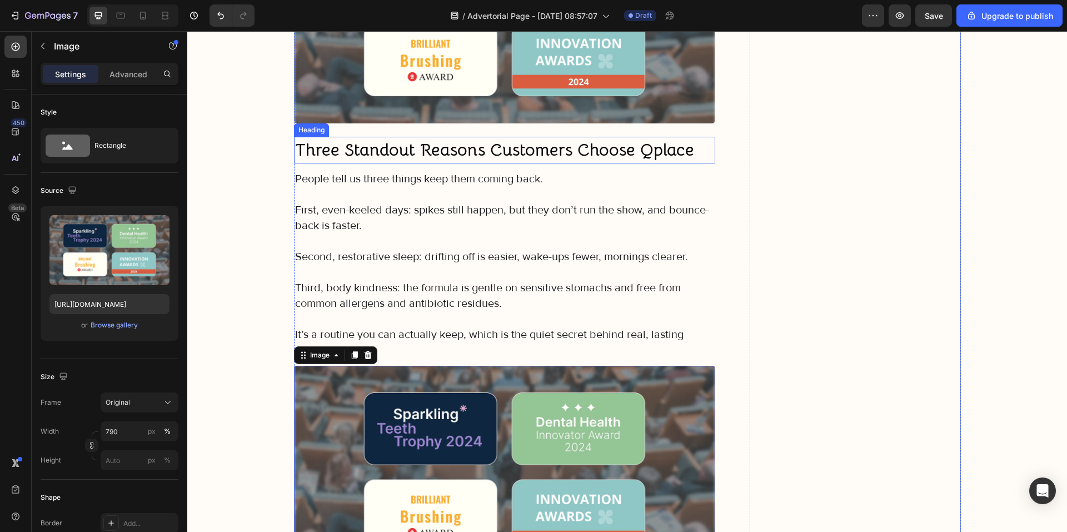
click at [386, 139] on strong "Three Standout Reasons Customers Choose Qplace" at bounding box center [494, 150] width 399 height 22
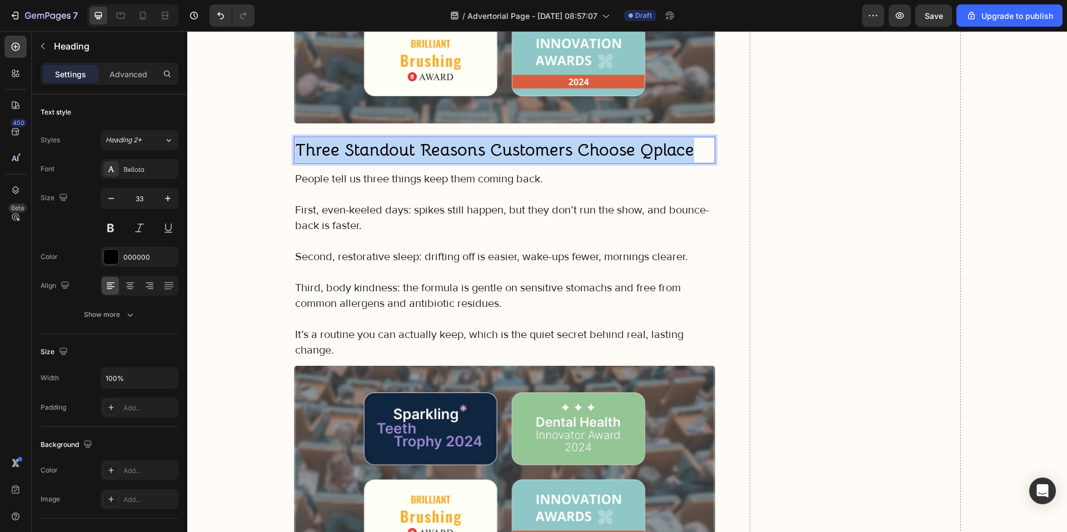
click at [386, 139] on strong "Three Standout Reasons Customers Choose Qplace" at bounding box center [494, 150] width 399 height 22
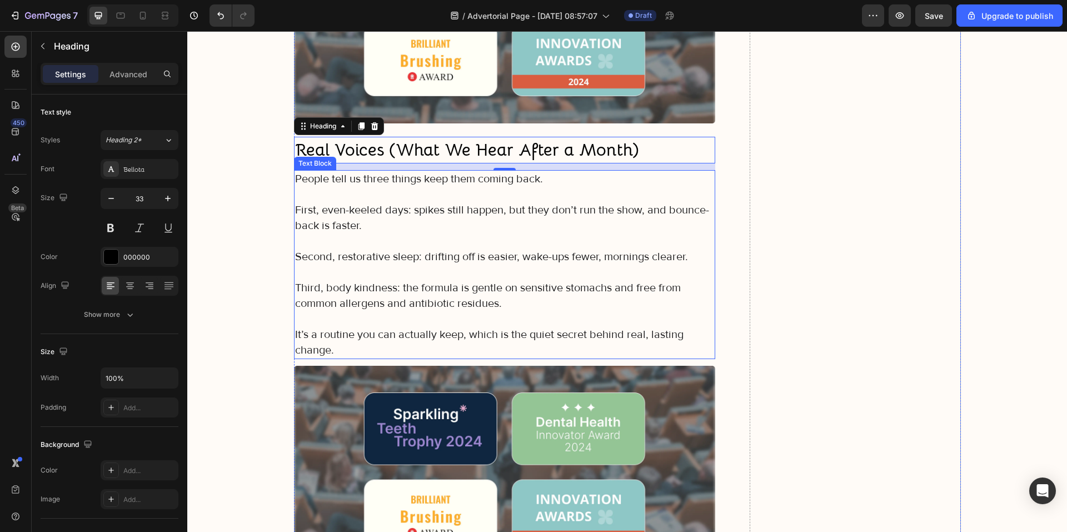
click at [354, 265] on p at bounding box center [505, 273] width 420 height 16
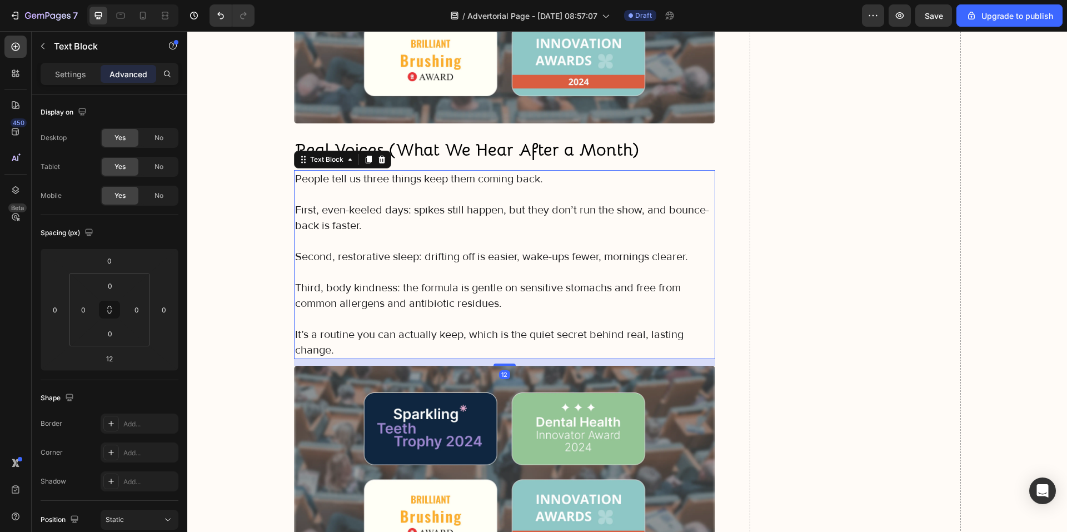
click at [348, 327] on p "It’s a routine you can actually keep, which is the quiet secret behind real, la…" at bounding box center [505, 342] width 420 height 31
click at [334, 327] on p "It’s a routine you can actually keep, which is the quiet secret behind real, la…" at bounding box center [505, 342] width 420 height 31
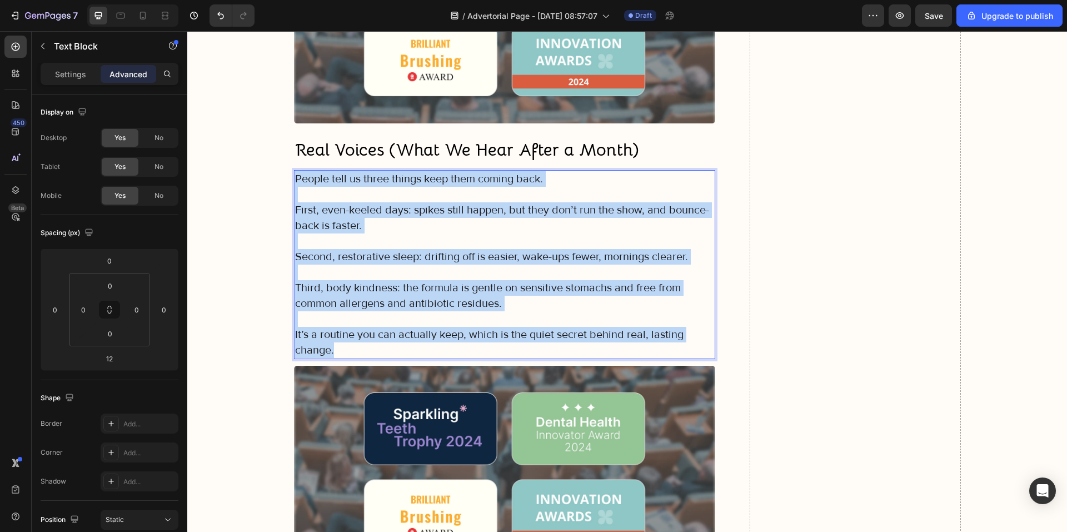
drag, startPoint x: 335, startPoint y: 313, endPoint x: 288, endPoint y: 140, distance: 180.0
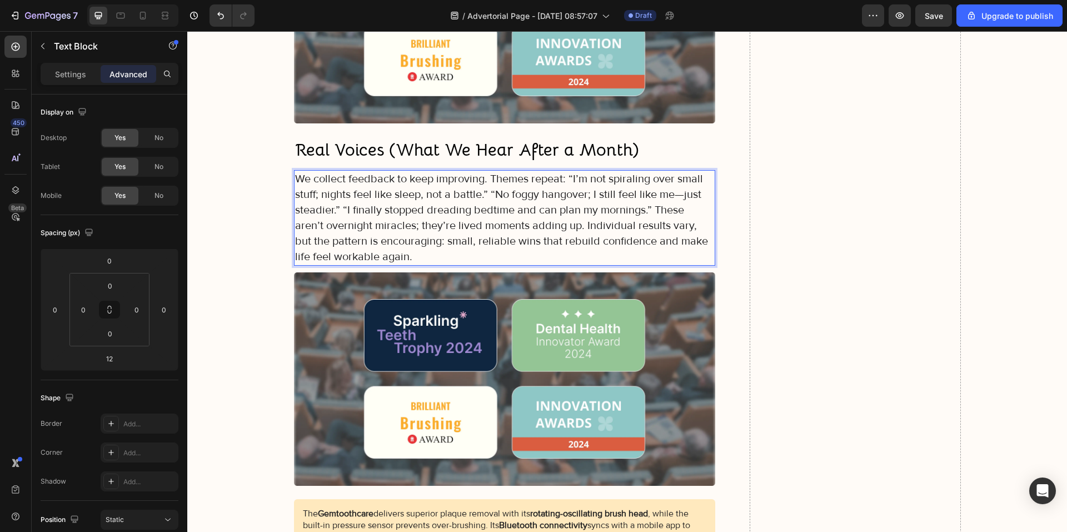
click at [490, 171] on p "We collect feedback to keep improving. Themes repeat: “I’m not spiraling over s…" at bounding box center [505, 217] width 420 height 93
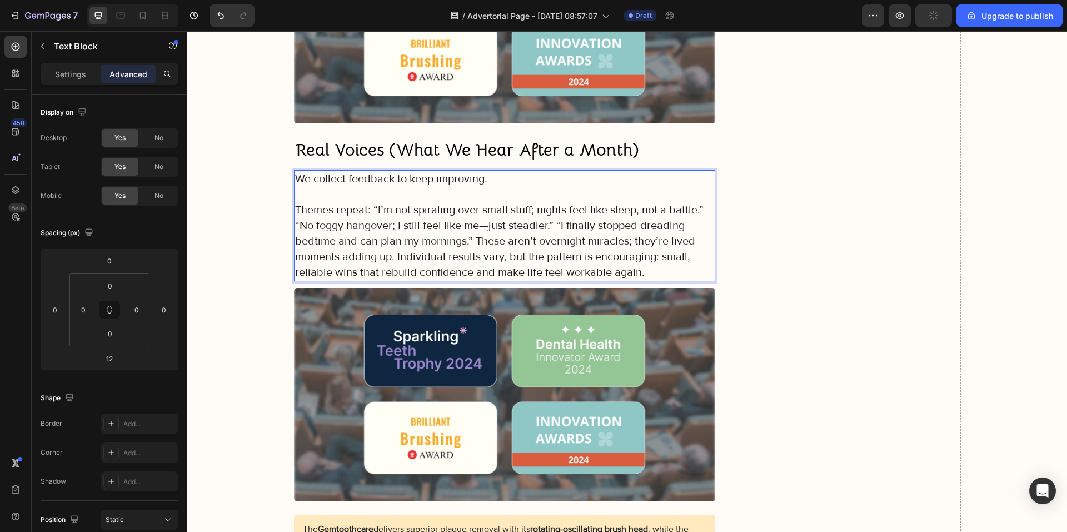
click at [472, 206] on p "Themes repeat: “I’m not spiraling over small stuff; nights feel like sleep, not…" at bounding box center [505, 241] width 420 height 78
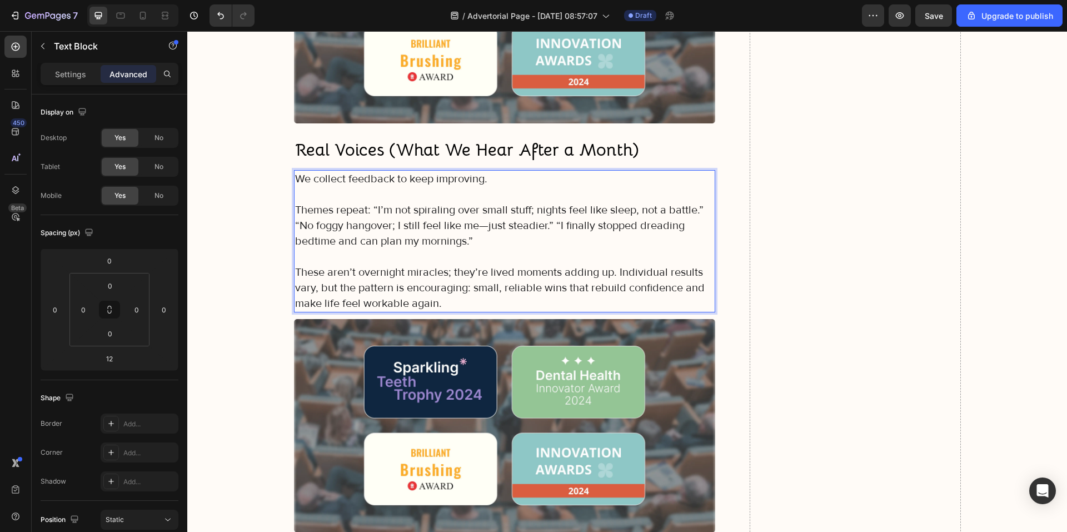
click at [368, 202] on p "Themes repeat: “I’m not spiraling over small stuff; nights feel like sleep, not…" at bounding box center [505, 225] width 420 height 47
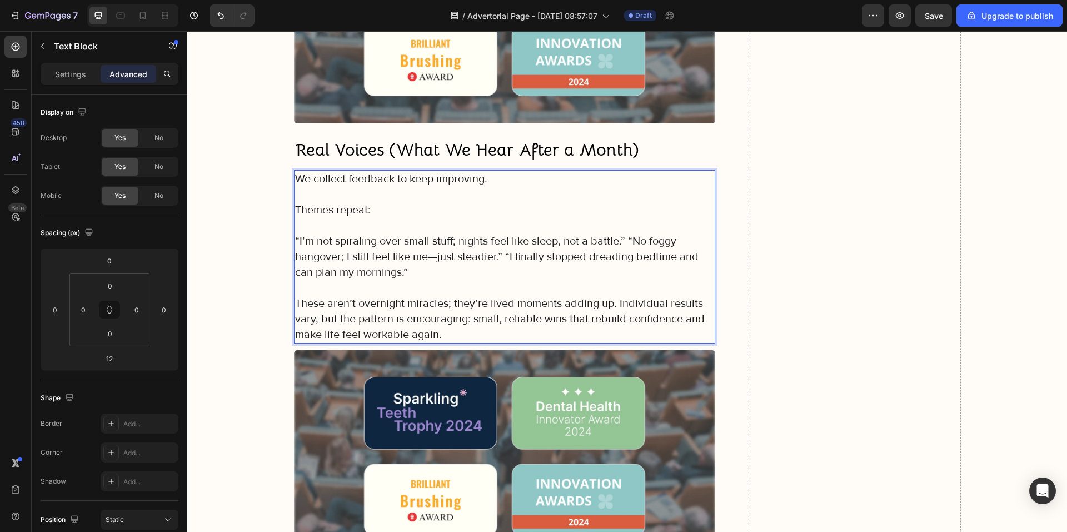
click at [616, 233] on p "“I’m not spiraling over small stuff; nights feel like sleep, not a battle.” “No…" at bounding box center [505, 256] width 420 height 47
click at [621, 233] on p "“I’m not spiraling over small stuff; nights feel like sleep, not a battle.” “No…" at bounding box center [505, 256] width 420 height 47
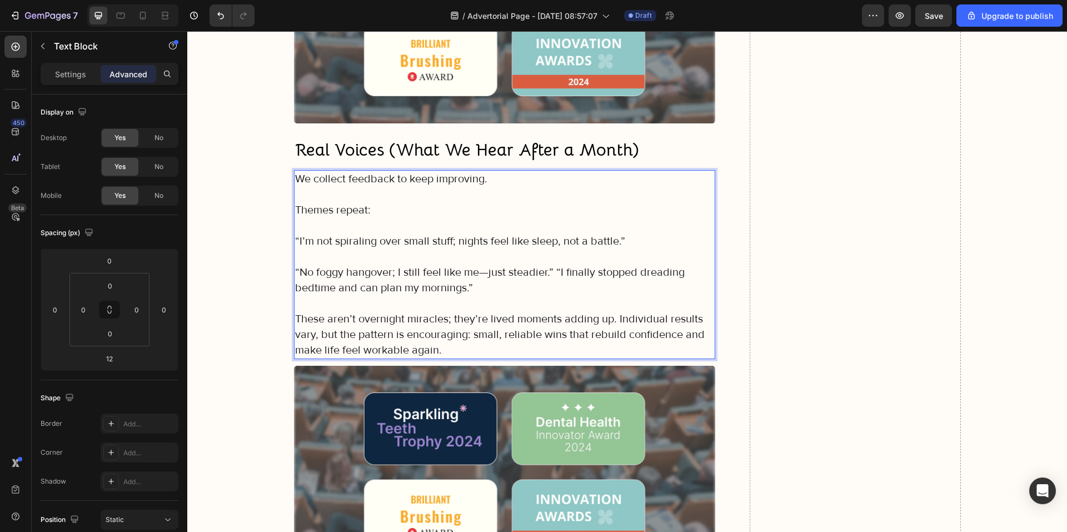
click at [552, 265] on p "“No foggy hangover; I still feel like me—just steadier.” “I finally stopped dre…" at bounding box center [505, 280] width 420 height 31
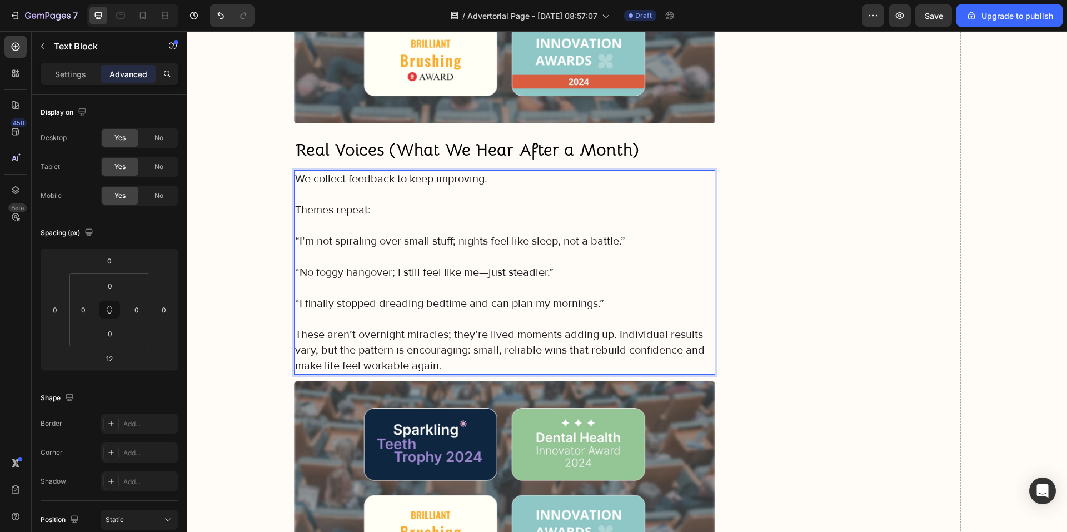
click at [613, 327] on p "These aren’t overnight miracles; they’re lived moments adding up. Individual re…" at bounding box center [505, 350] width 420 height 47
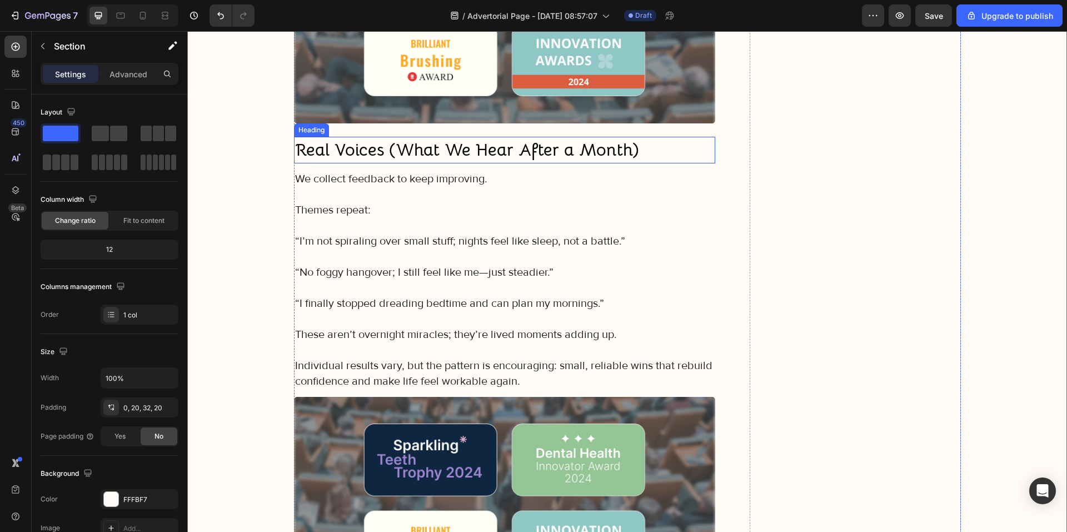
click at [396, 139] on strong "Real Voices (What We Hear After a Month)" at bounding box center [467, 150] width 344 height 22
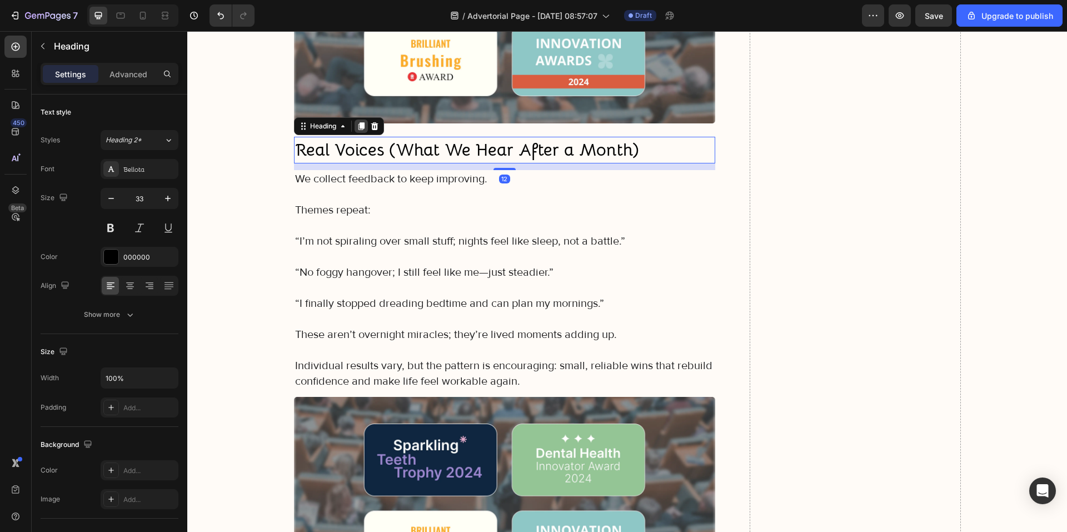
click at [357, 122] on icon at bounding box center [361, 126] width 9 height 9
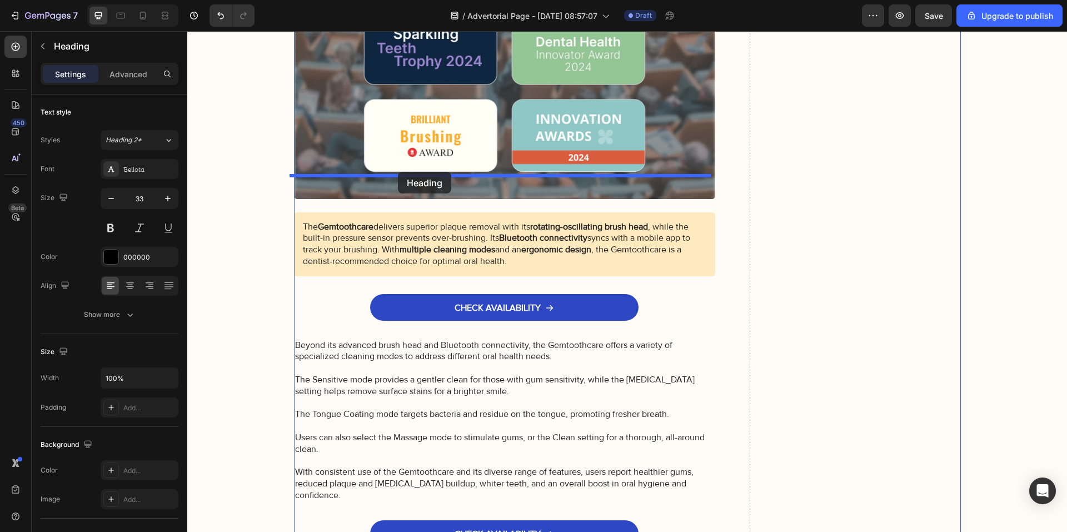
drag, startPoint x: 323, startPoint y: 124, endPoint x: 398, endPoint y: 171, distance: 89.1
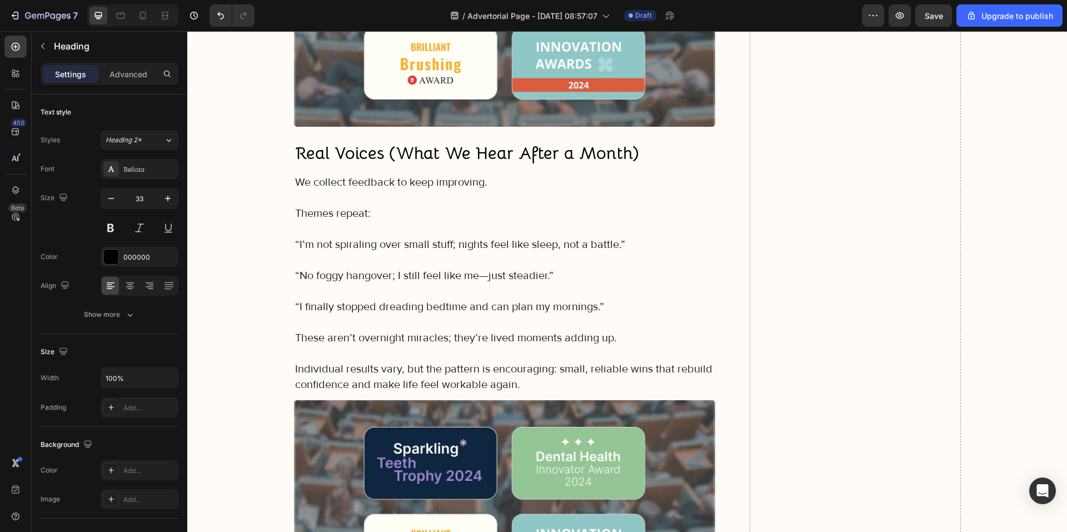
scroll to position [5227, 0]
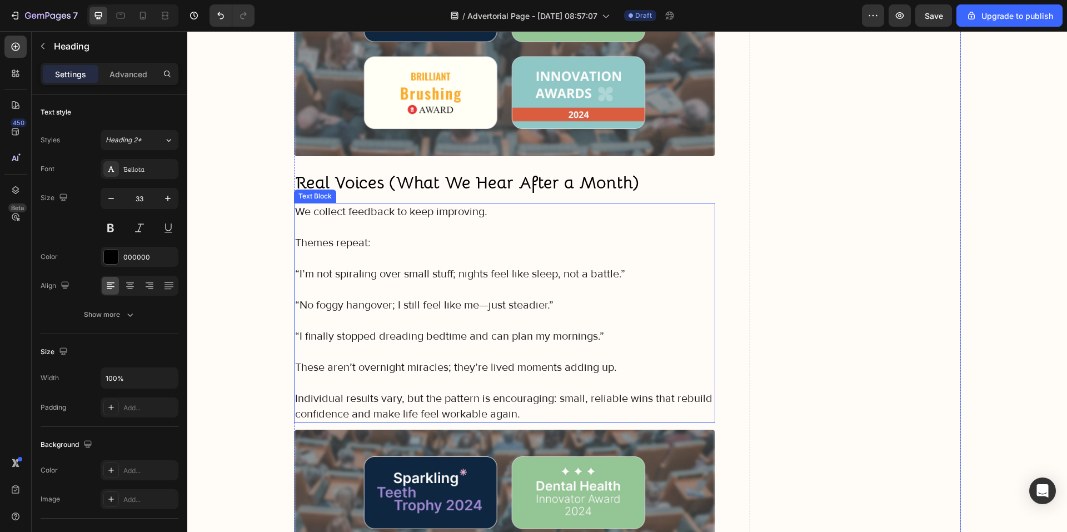
click at [410, 266] on p "“I’m not spiraling over small stuff; nights feel like sleep, not a battle.”" at bounding box center [505, 274] width 420 height 16
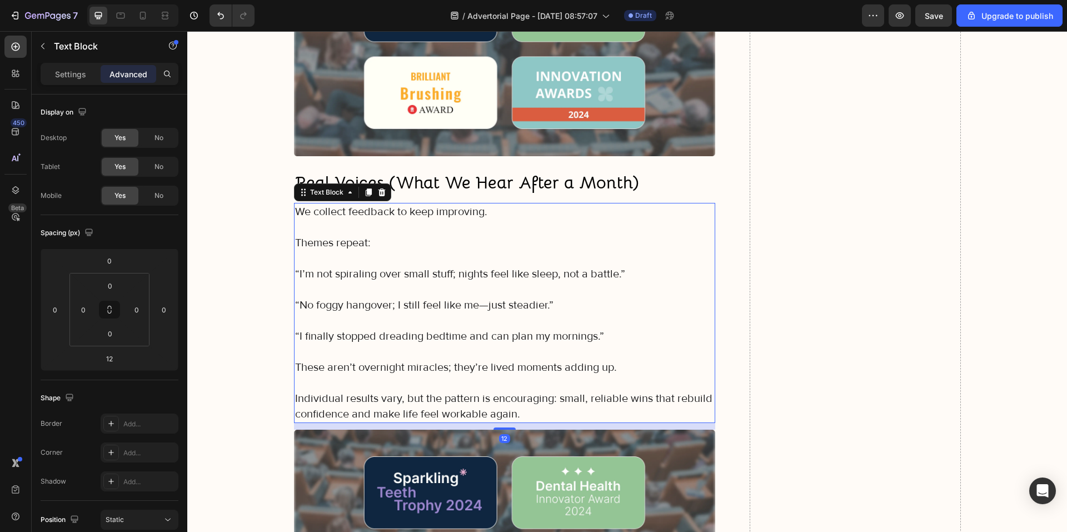
click at [365, 188] on icon at bounding box center [368, 192] width 6 height 8
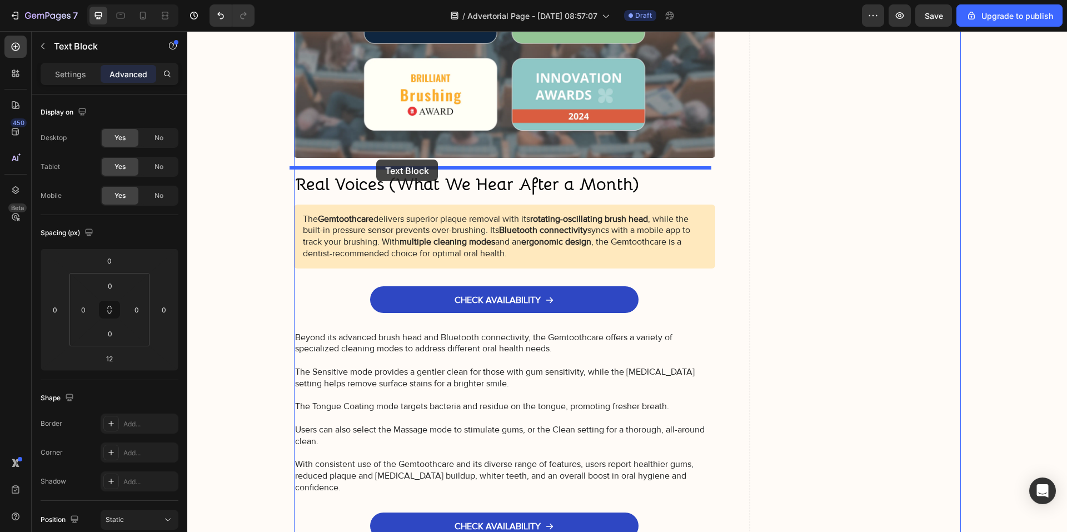
drag, startPoint x: 329, startPoint y: 63, endPoint x: 376, endPoint y: 160, distance: 108.1
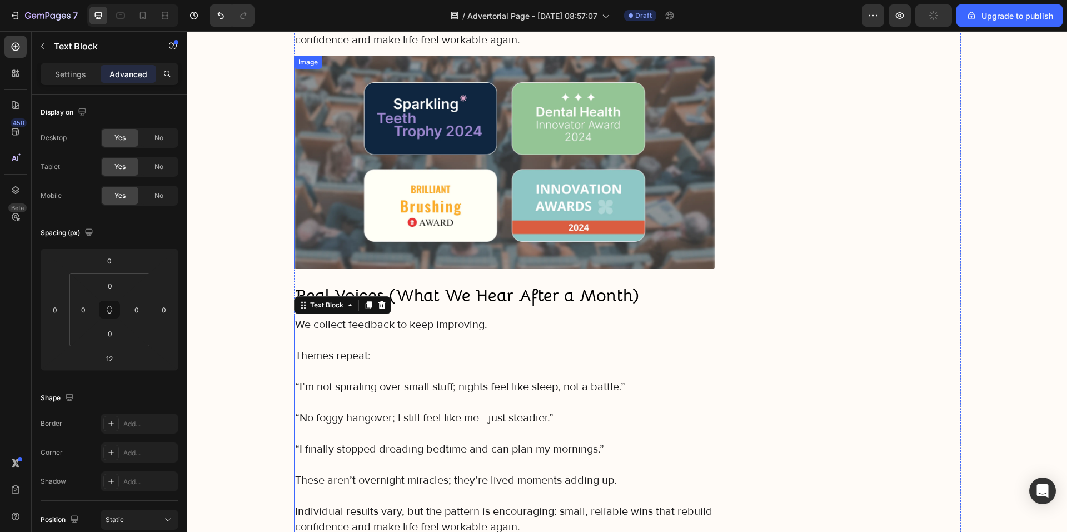
click at [439, 189] on img at bounding box center [505, 162] width 422 height 213
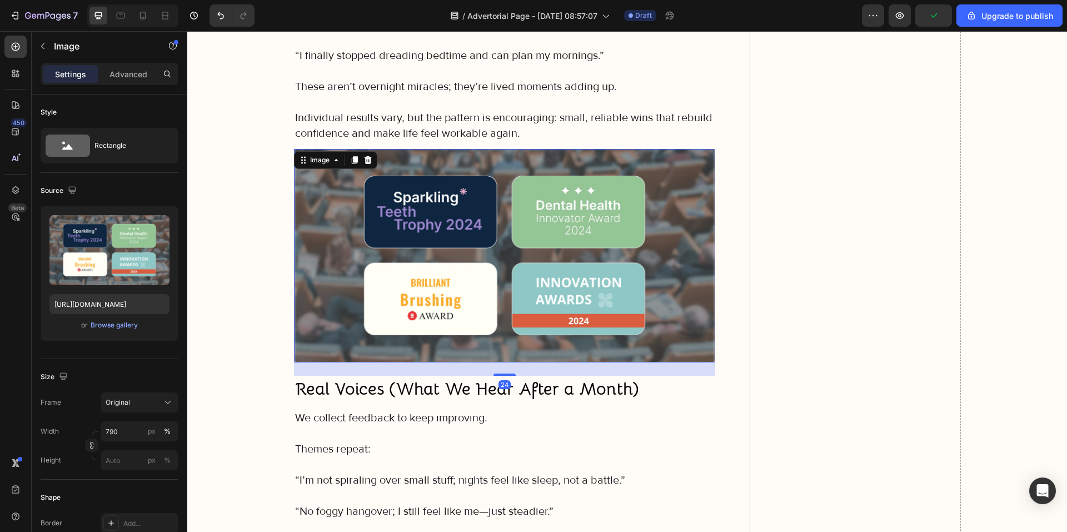
scroll to position [5490, 0]
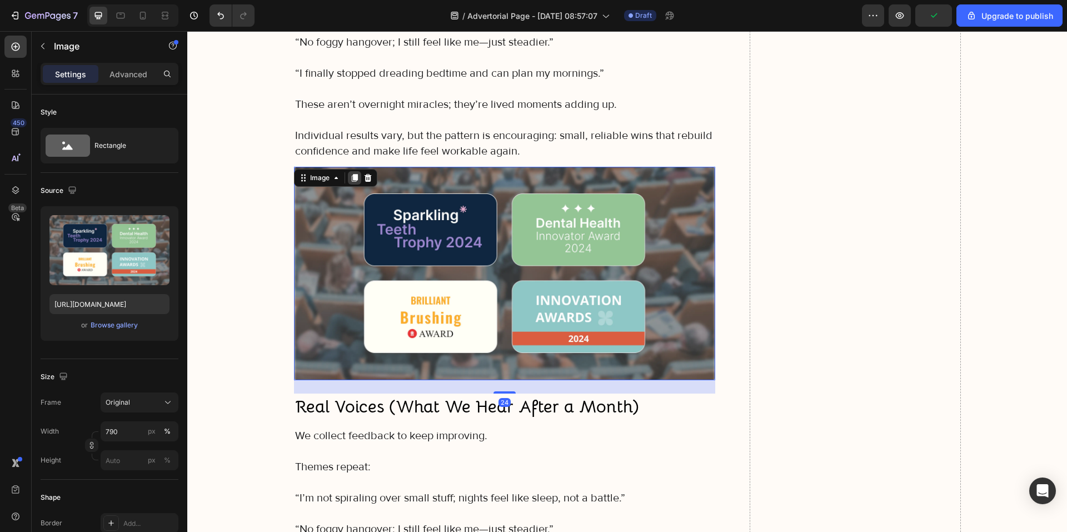
click at [350, 173] on icon at bounding box center [354, 177] width 9 height 9
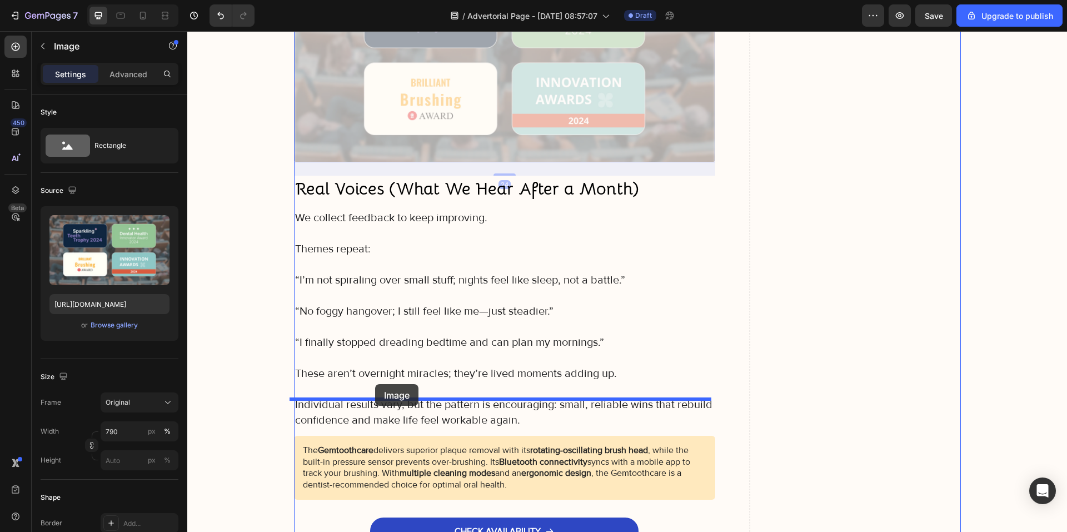
drag, startPoint x: 310, startPoint y: 348, endPoint x: 375, endPoint y: 384, distance: 74.1
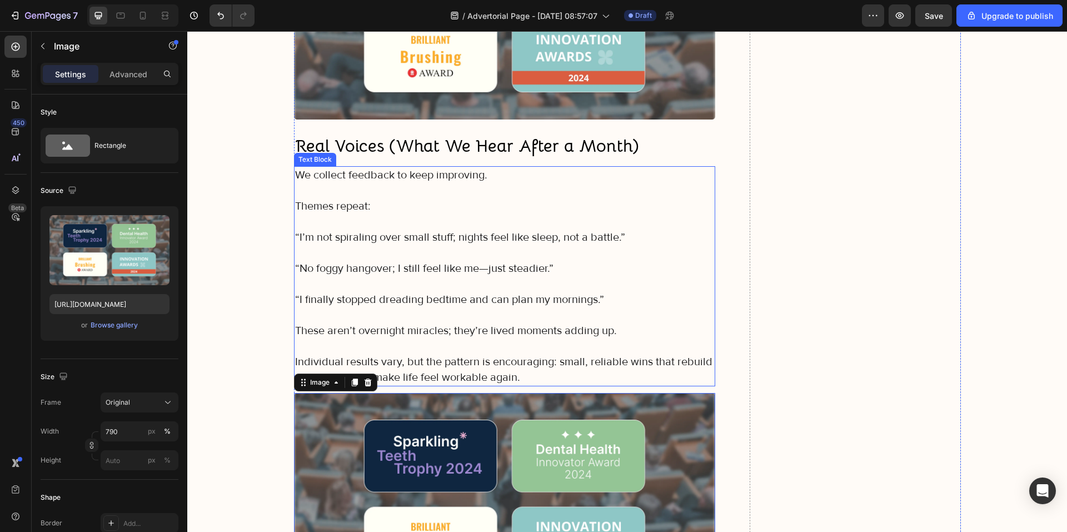
scroll to position [5763, 0]
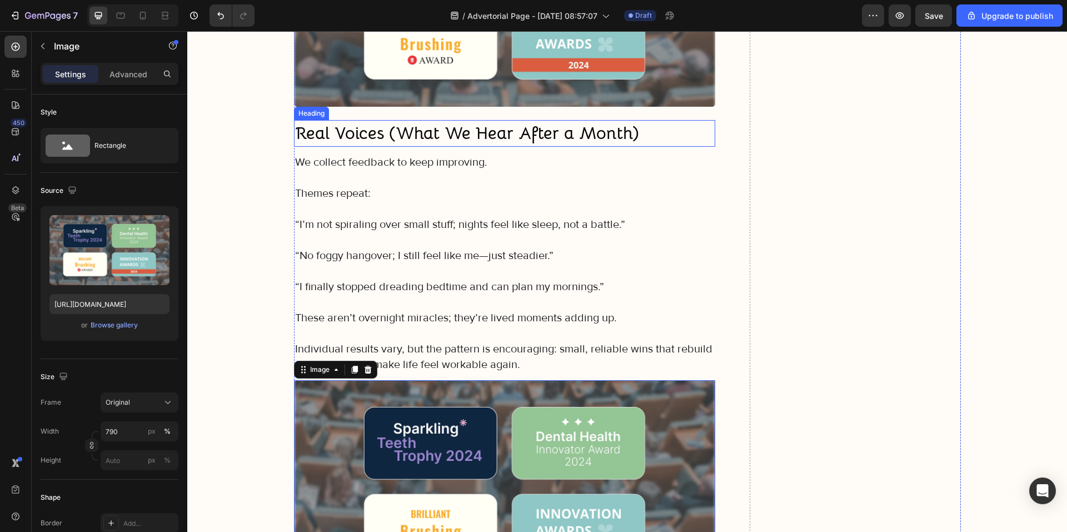
click at [467, 122] on strong "Real Voices (What We Hear After a Month)" at bounding box center [467, 133] width 344 height 22
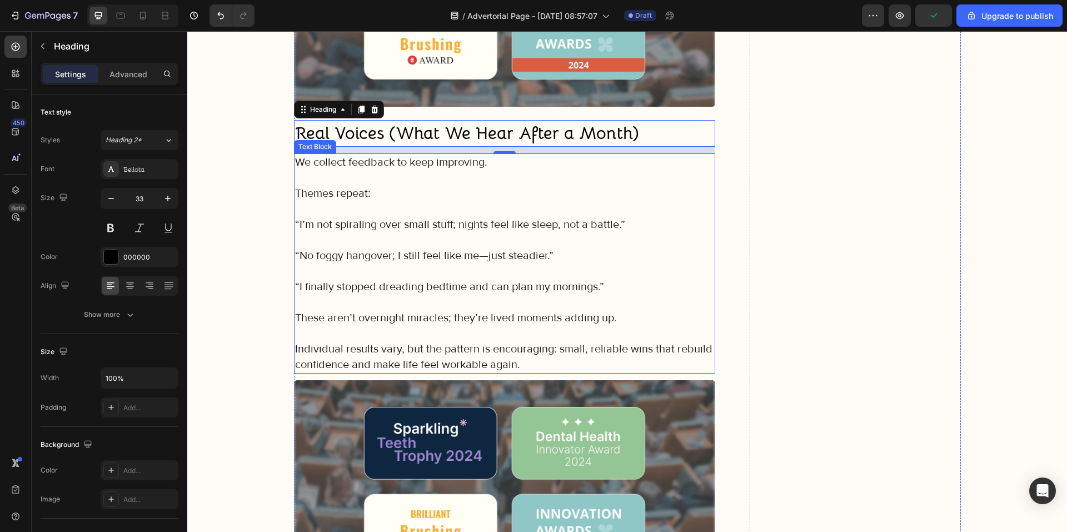
click at [406, 120] on h3 "Real Voices (What We Hear After a Month)" at bounding box center [505, 133] width 422 height 27
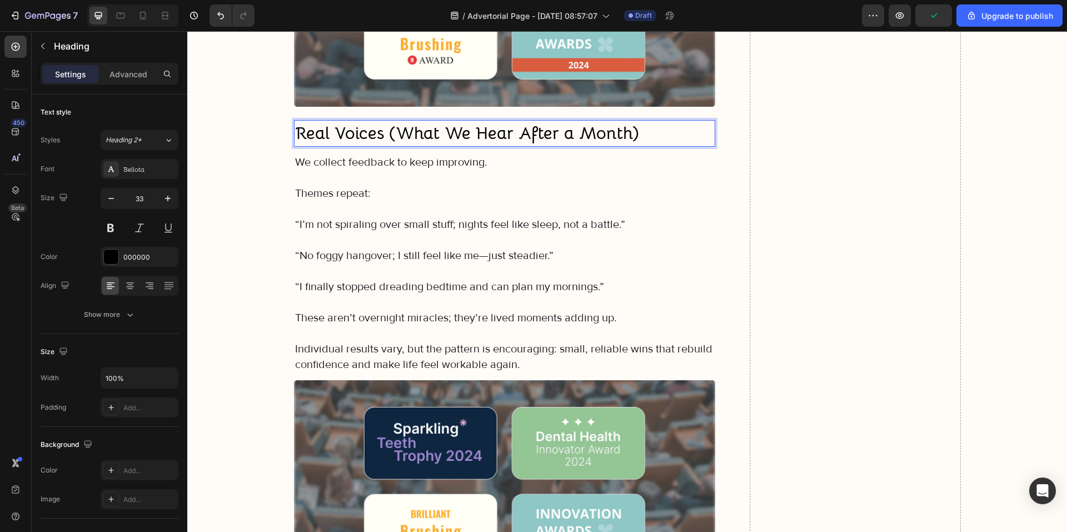
click at [406, 122] on strong "Real Voices (What We Hear After a Month)" at bounding box center [467, 133] width 344 height 22
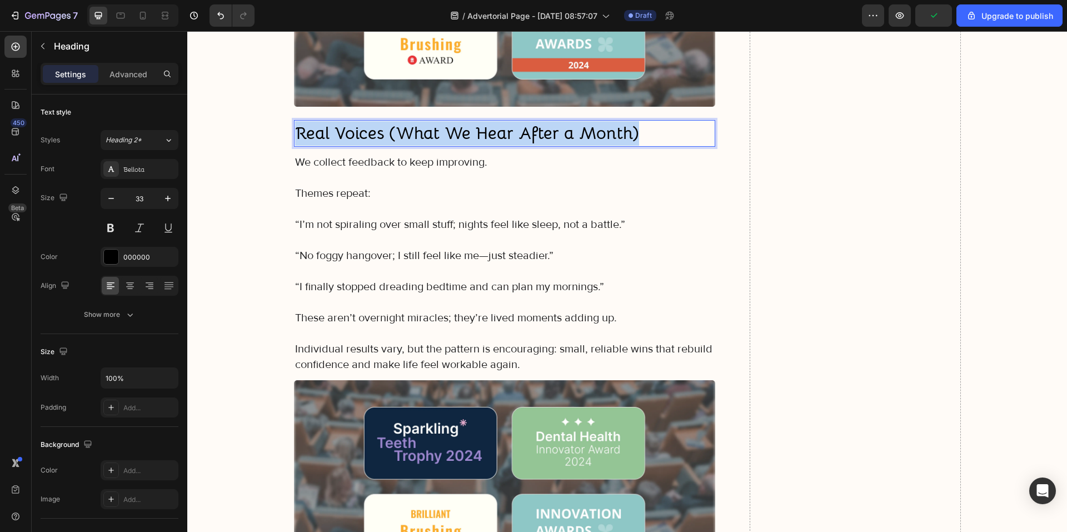
click at [406, 122] on strong "Real Voices (What We Hear After a Month)" at bounding box center [467, 133] width 344 height 22
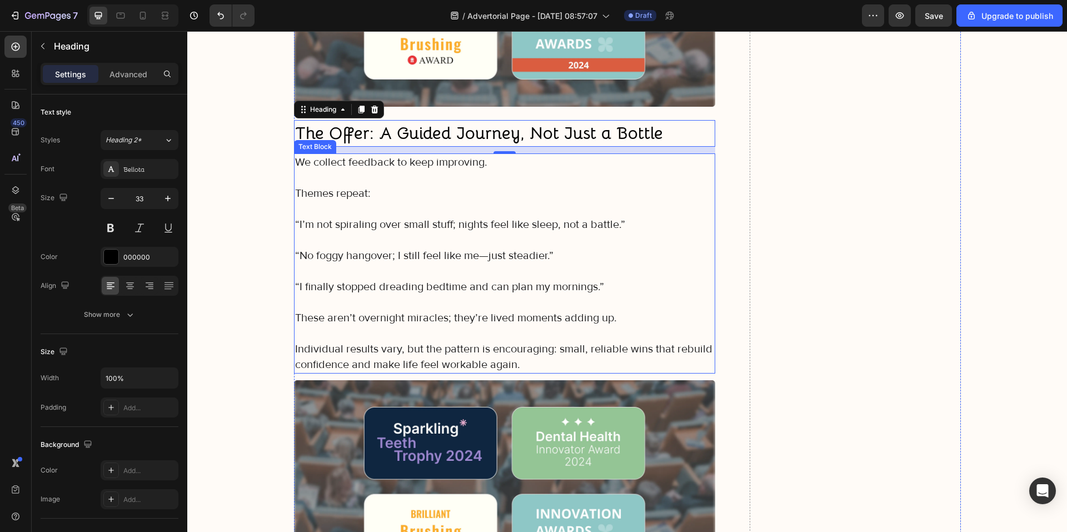
click at [403, 310] on p "These aren’t overnight miracles; they’re lived moments adding up." at bounding box center [505, 318] width 420 height 16
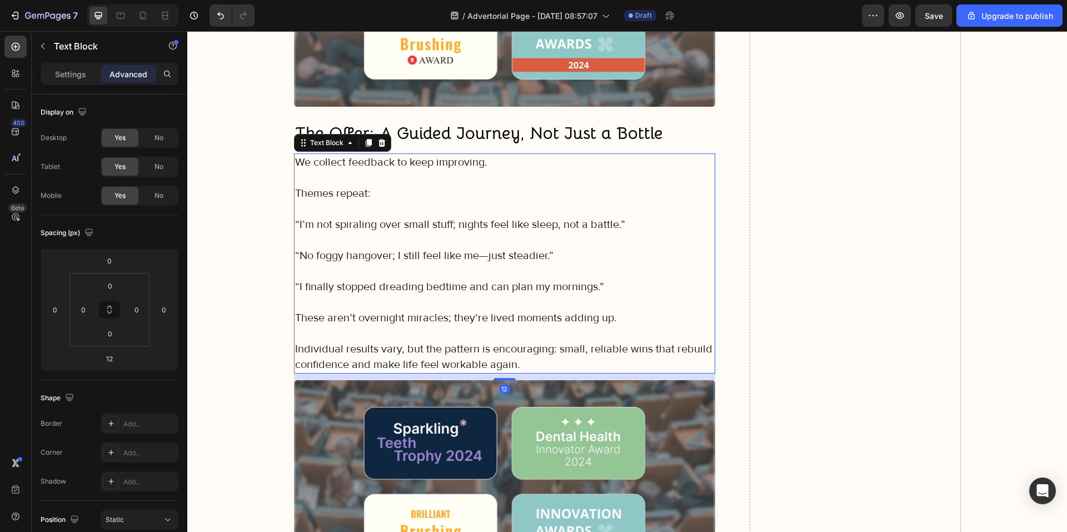
click at [518, 341] on p "Individual results vary, but the pattern is encouraging: small, reliable wins t…" at bounding box center [505, 356] width 420 height 31
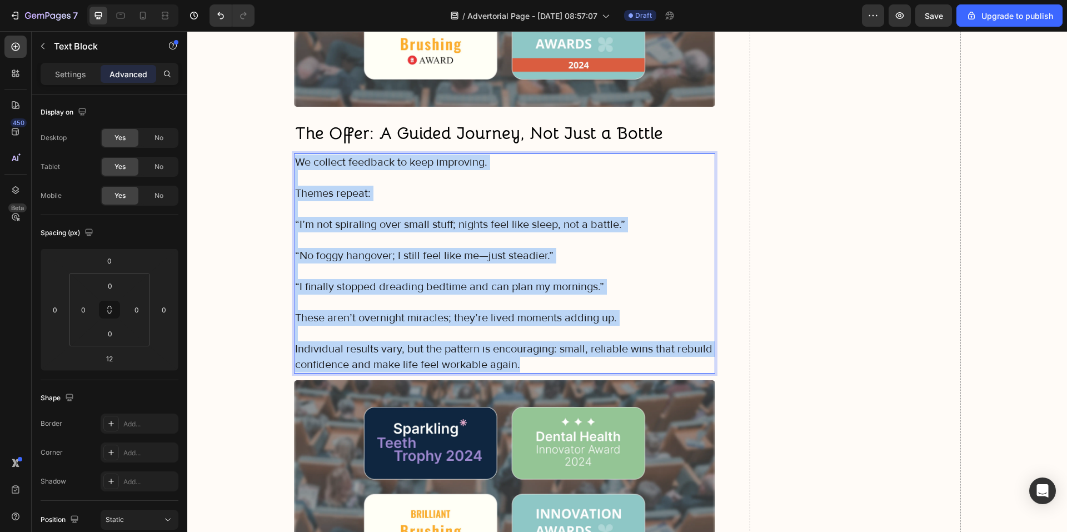
drag, startPoint x: 519, startPoint y: 327, endPoint x: 290, endPoint y: 124, distance: 305.9
click at [294, 153] on div "We collect feedback to keep improving. Themes repeat: “I’m not spiraling over s…" at bounding box center [505, 263] width 422 height 220
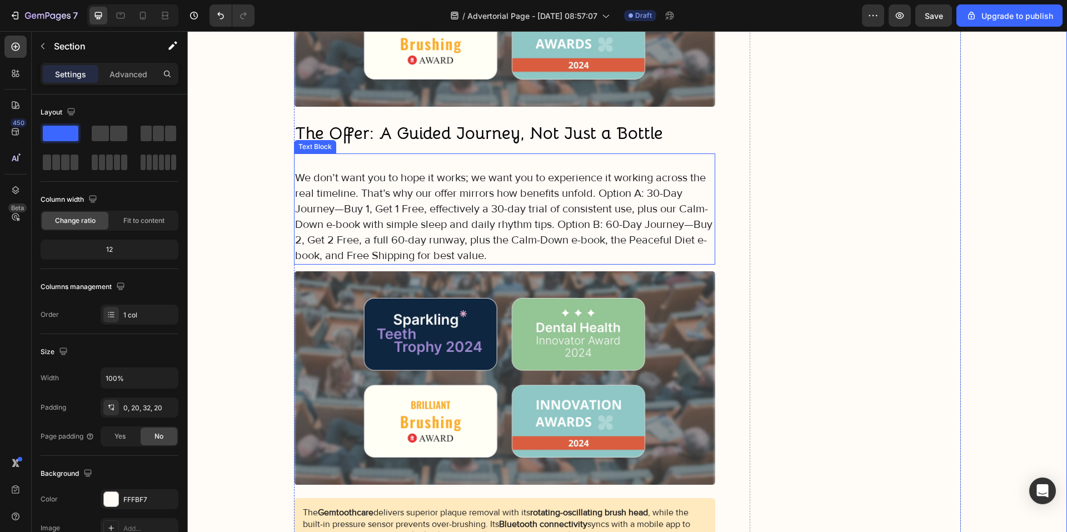
click at [296, 155] on p "We don’t want you to hope it works; we want you to experience it working across…" at bounding box center [505, 209] width 420 height 109
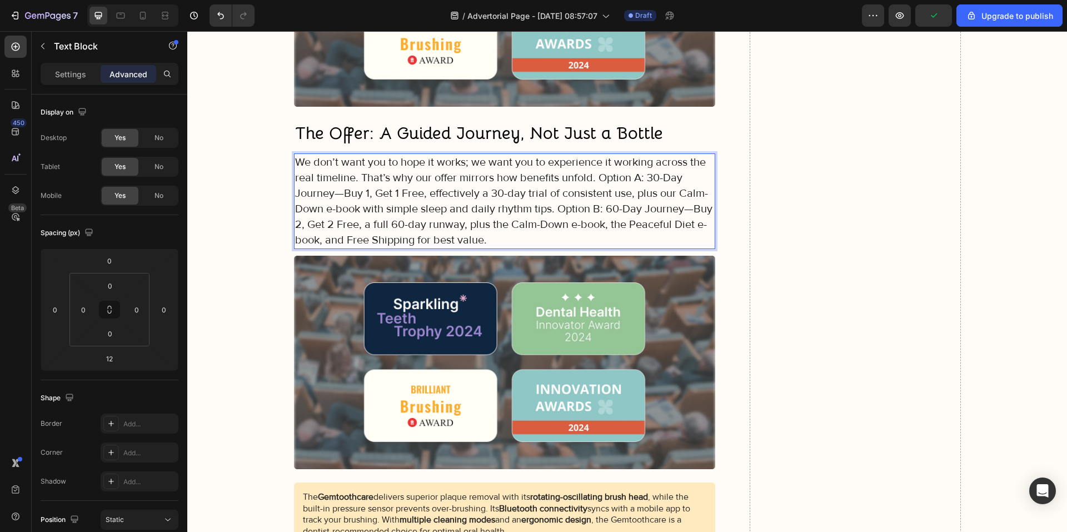
click at [622, 155] on p "We don’t want you to hope it works; we want you to experience it working across…" at bounding box center [505, 201] width 420 height 93
click at [358, 155] on p "We don’t want you to hope it works; we want you to experience it working across…" at bounding box center [505, 201] width 420 height 93
click at [354, 155] on p "We don’t want you to hope it works; we want you to experience it working across…" at bounding box center [505, 201] width 420 height 93
click at [358, 155] on p "We don’t want you to hope it works; we want you to experience it working across…" at bounding box center [505, 201] width 420 height 93
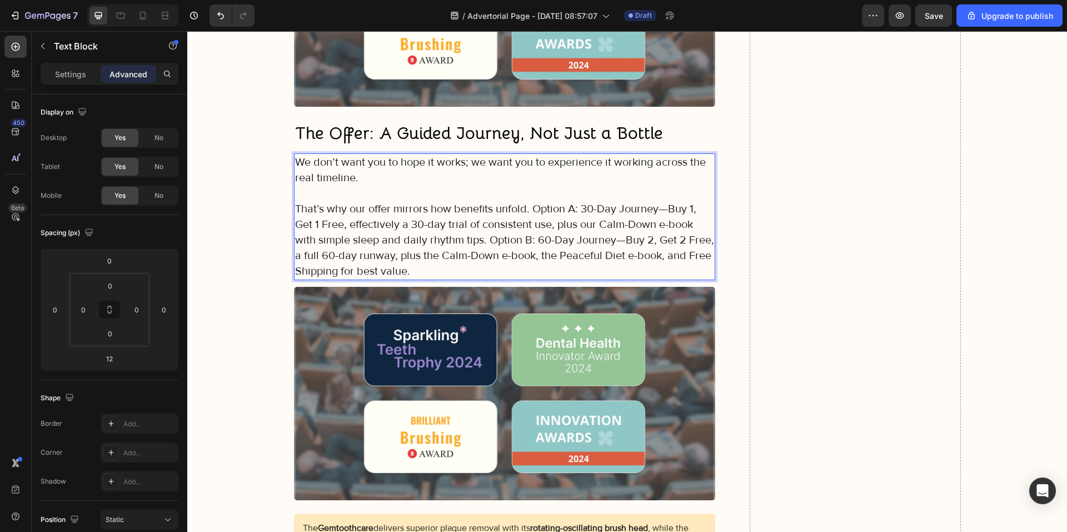
click at [531, 201] on p "That’s why our offer mirrors how benefits unfold. Option A: 30-Day Journey—Buy …" at bounding box center [505, 240] width 420 height 78
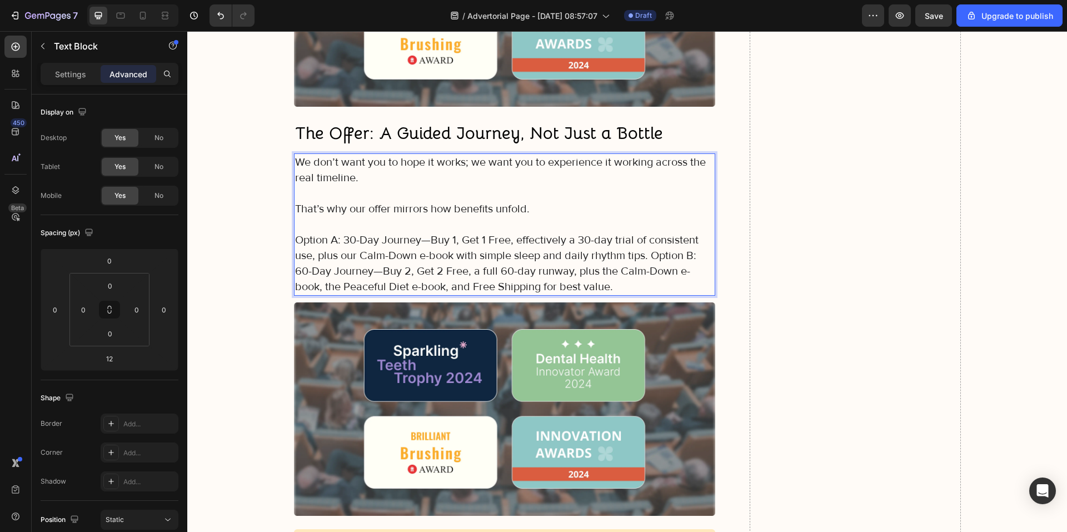
click at [650, 232] on p "Option A: 30-Day Journey—Buy 1, Get 1 Free, effectively a 30-day trial of consi…" at bounding box center [505, 263] width 420 height 62
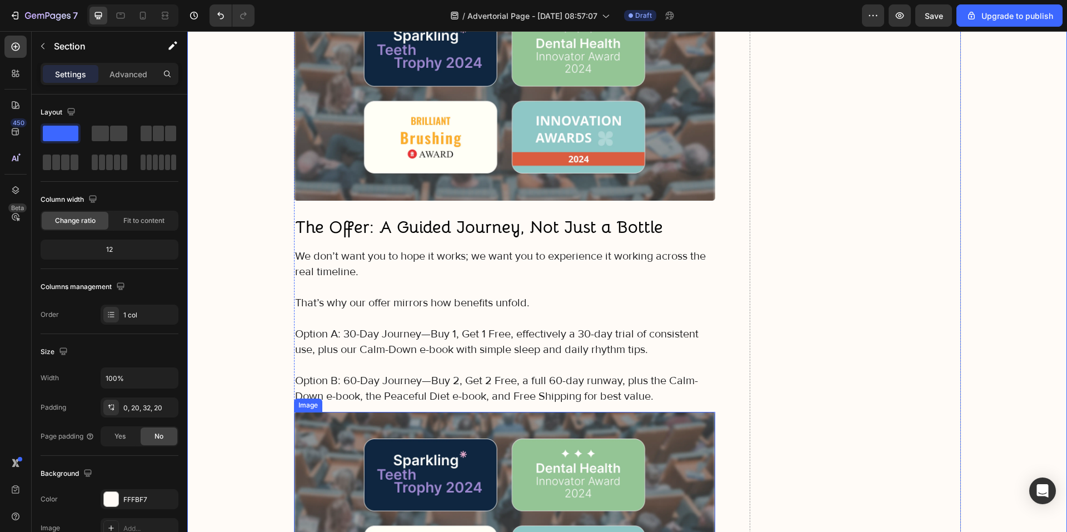
scroll to position [5652, 0]
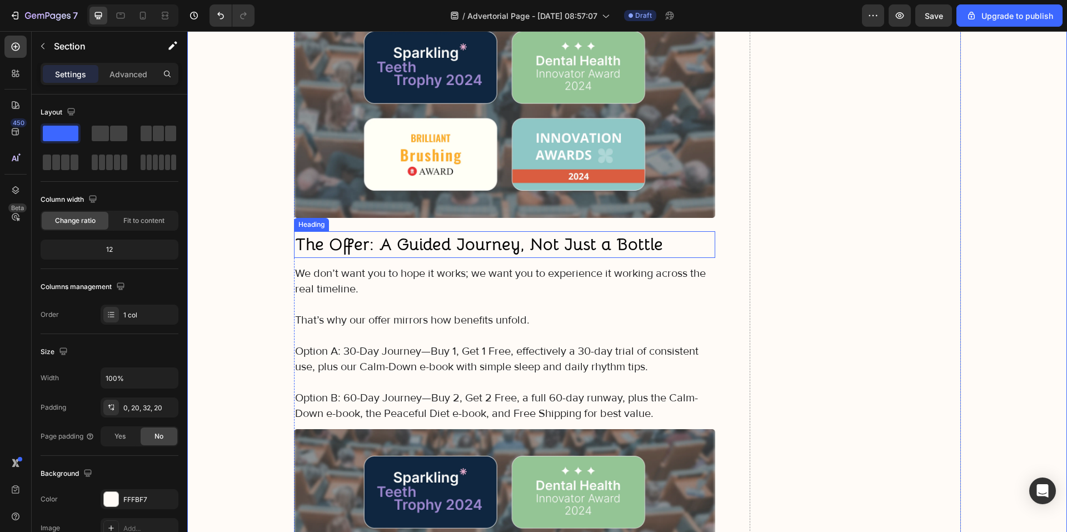
click at [390, 233] on strong "The Offer: A Guided Journey, Not Just a Bottle" at bounding box center [479, 244] width 368 height 22
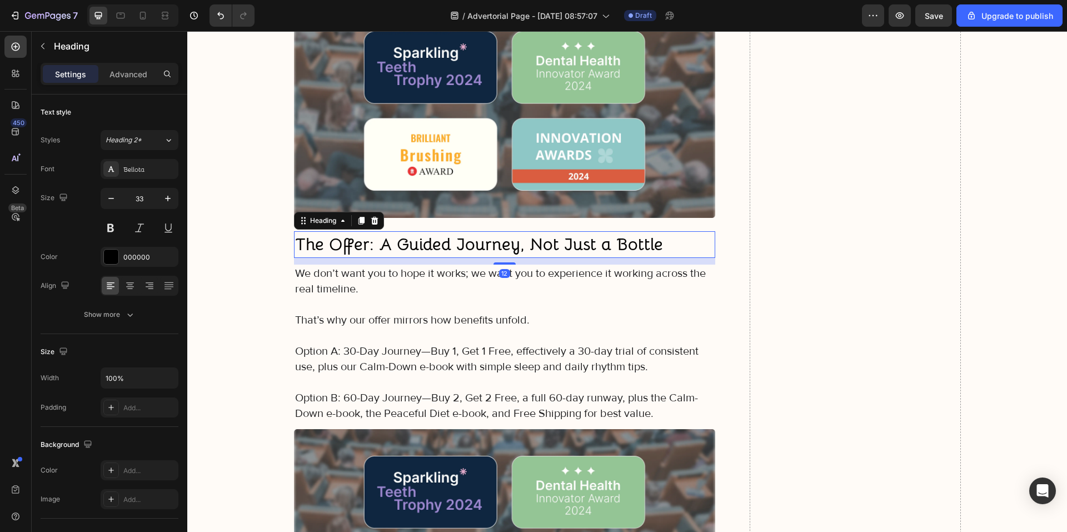
click at [357, 216] on icon at bounding box center [361, 220] width 9 height 9
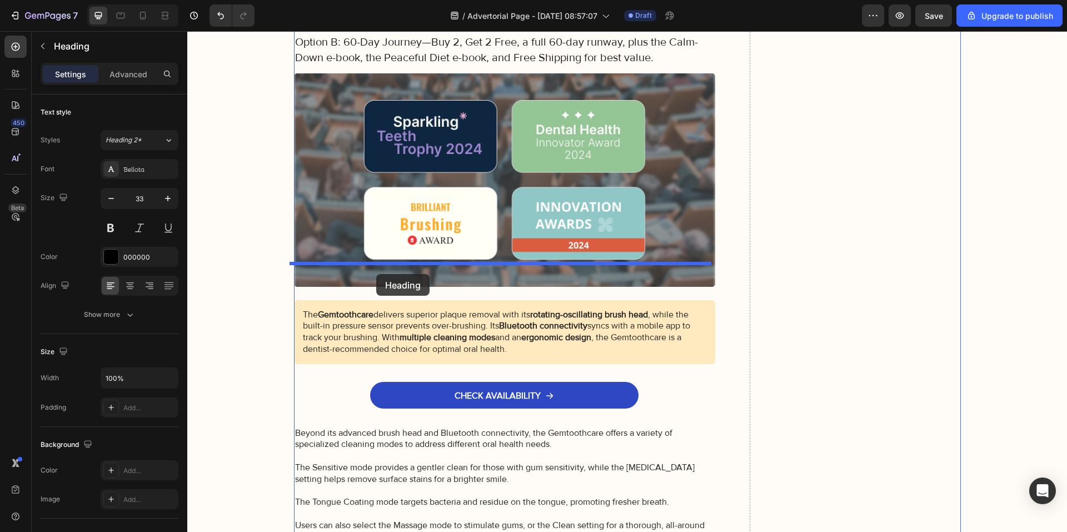
drag, startPoint x: 327, startPoint y: 215, endPoint x: 376, endPoint y: 273, distance: 76.1
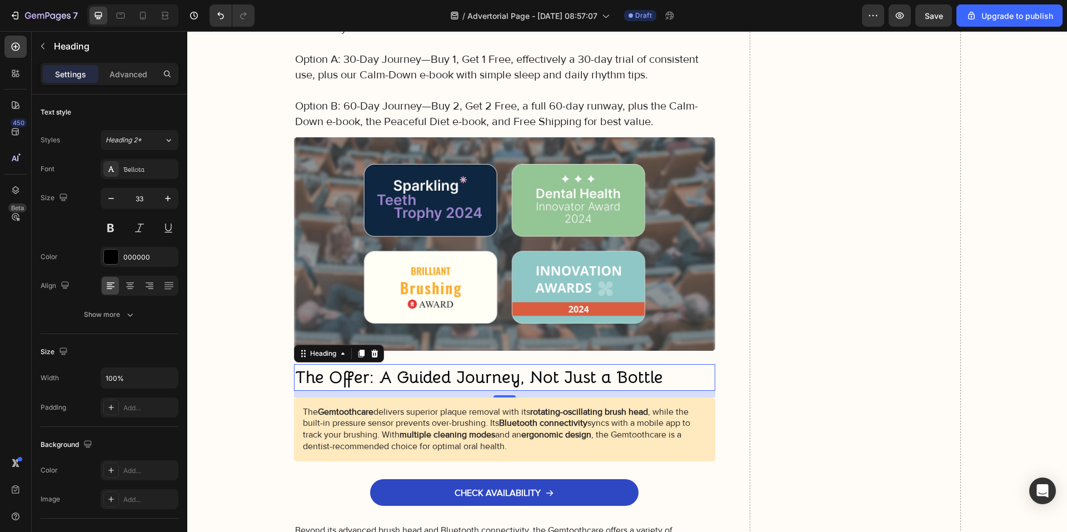
scroll to position [5842, 0]
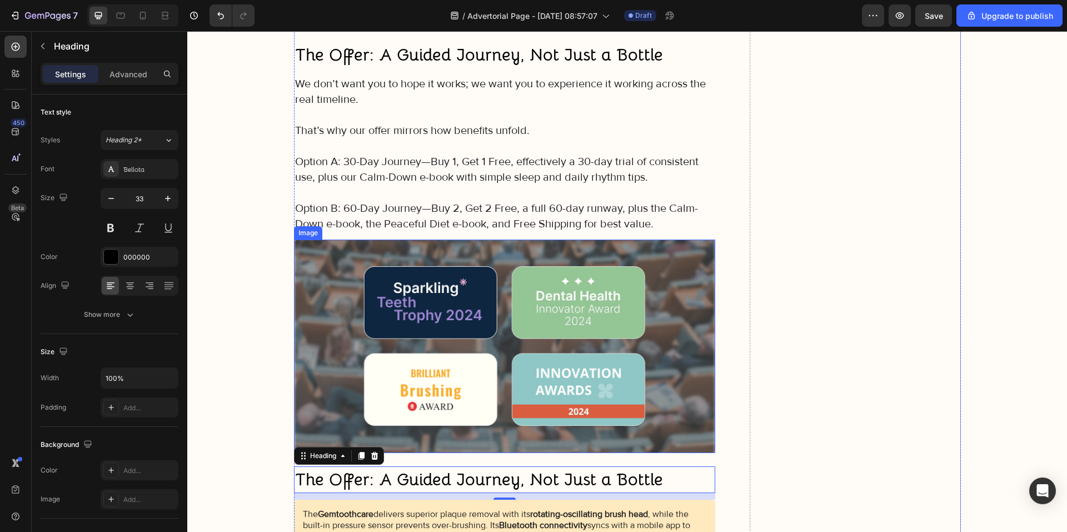
click at [386, 185] on p "Rich Text Editor. Editing area: main" at bounding box center [505, 193] width 420 height 16
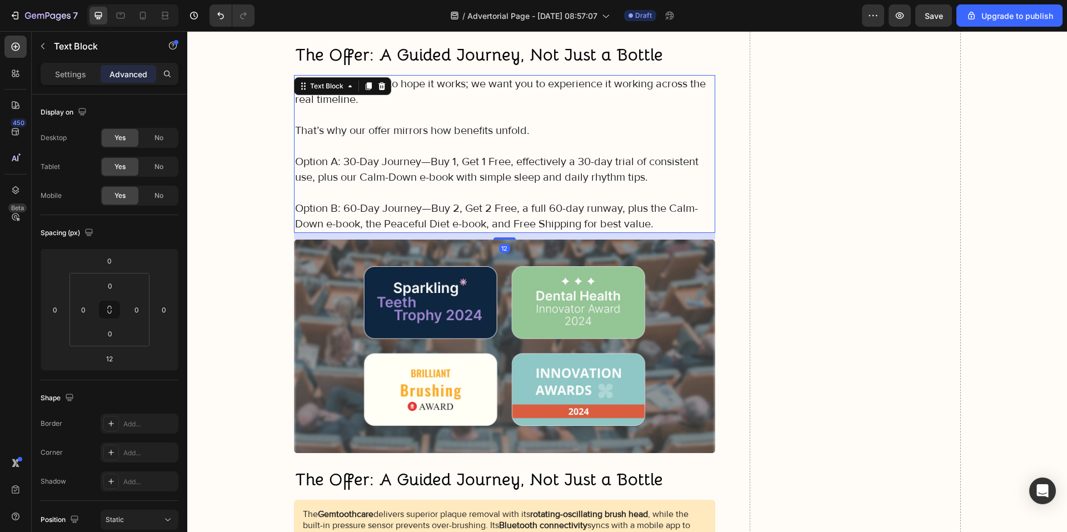
click at [362, 79] on div at bounding box center [368, 85] width 13 height 13
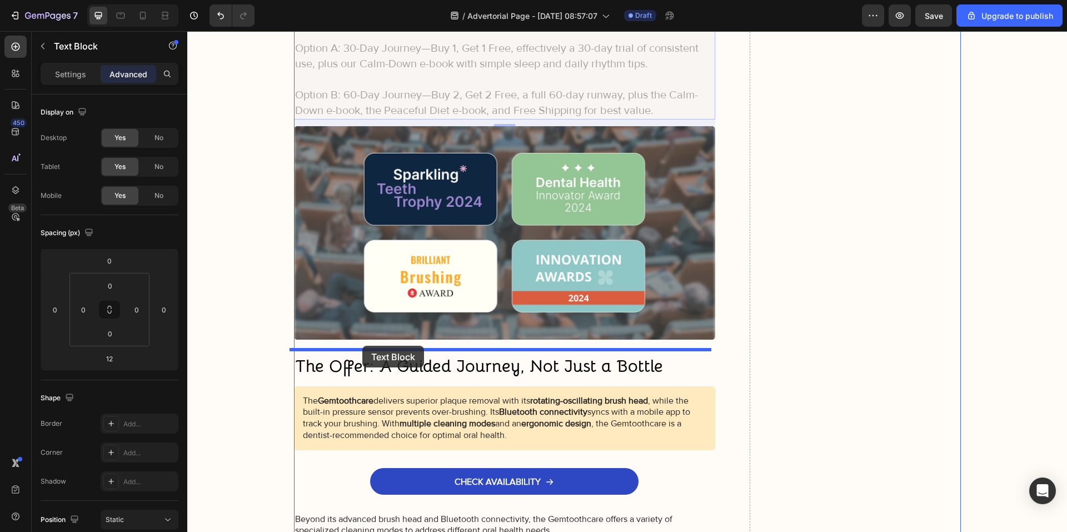
drag, startPoint x: 332, startPoint y: 196, endPoint x: 362, endPoint y: 346, distance: 153.1
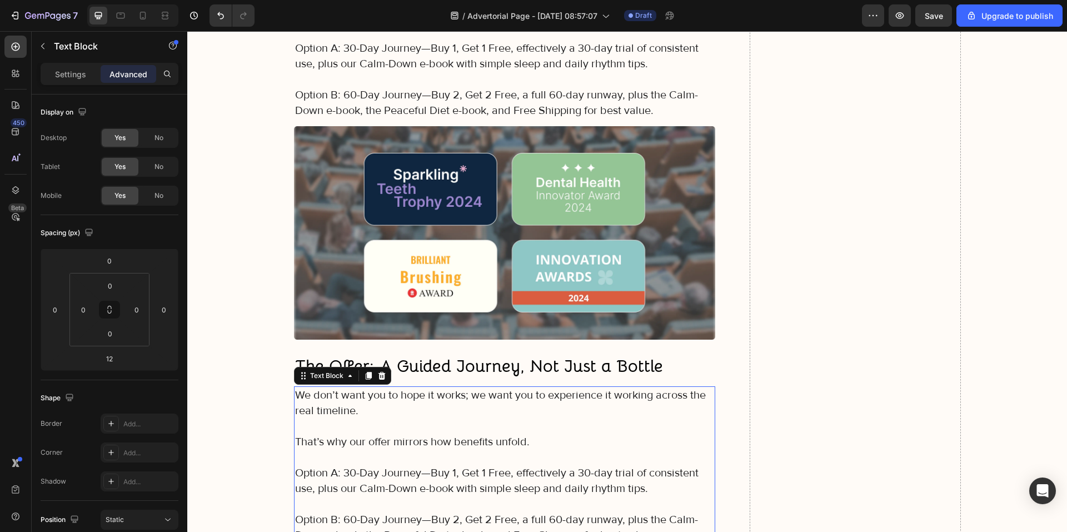
click at [405, 233] on img at bounding box center [505, 232] width 422 height 213
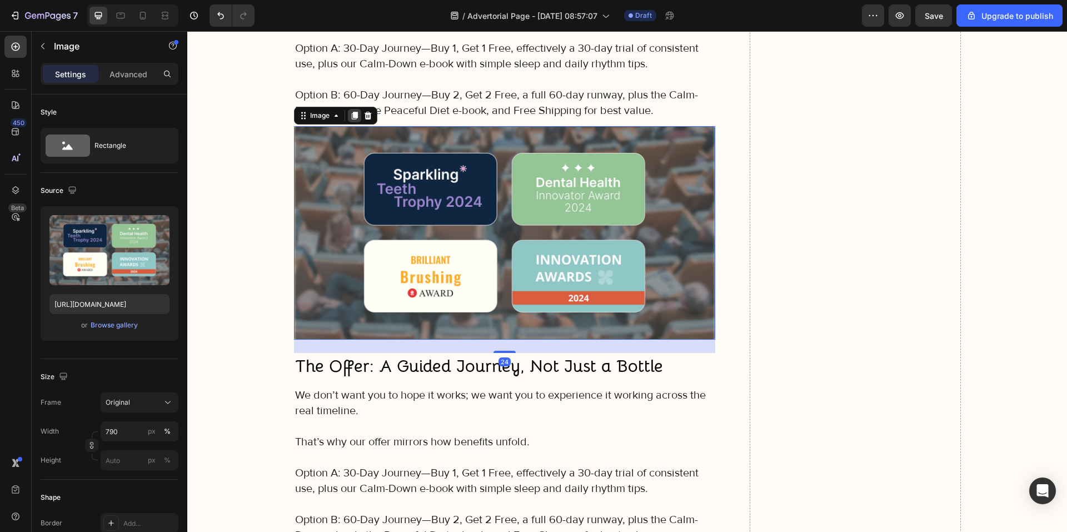
click at [351, 112] on icon at bounding box center [354, 116] width 6 height 8
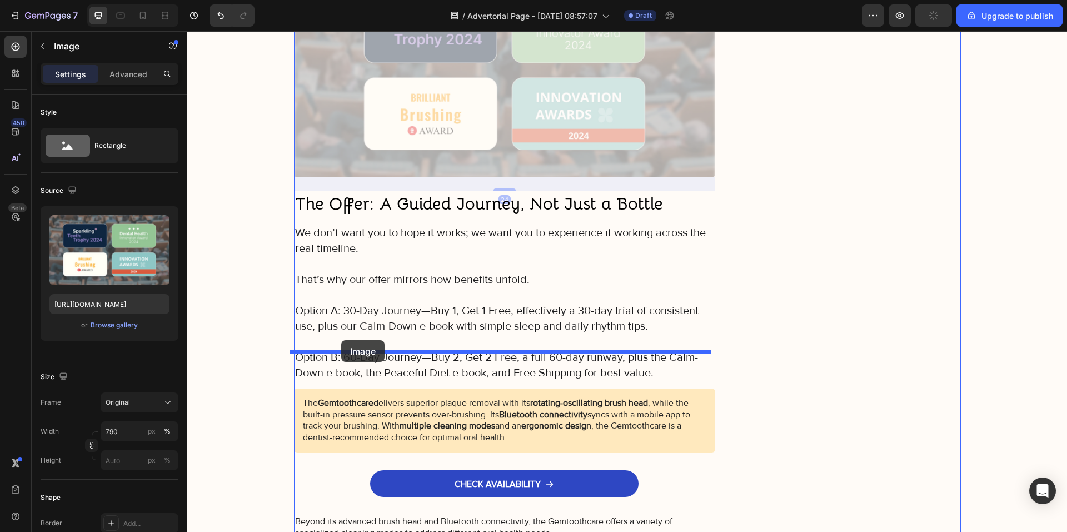
drag, startPoint x: 320, startPoint y: 306, endPoint x: 341, endPoint y: 340, distance: 40.2
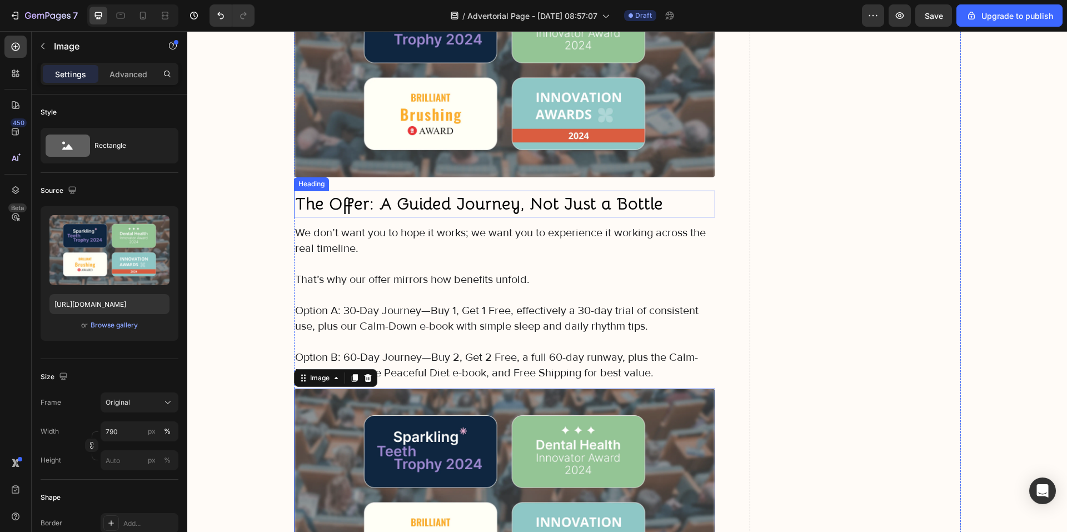
click at [395, 193] on strong "The Offer: A Guided Journey, Not Just a Bottle" at bounding box center [479, 204] width 368 height 22
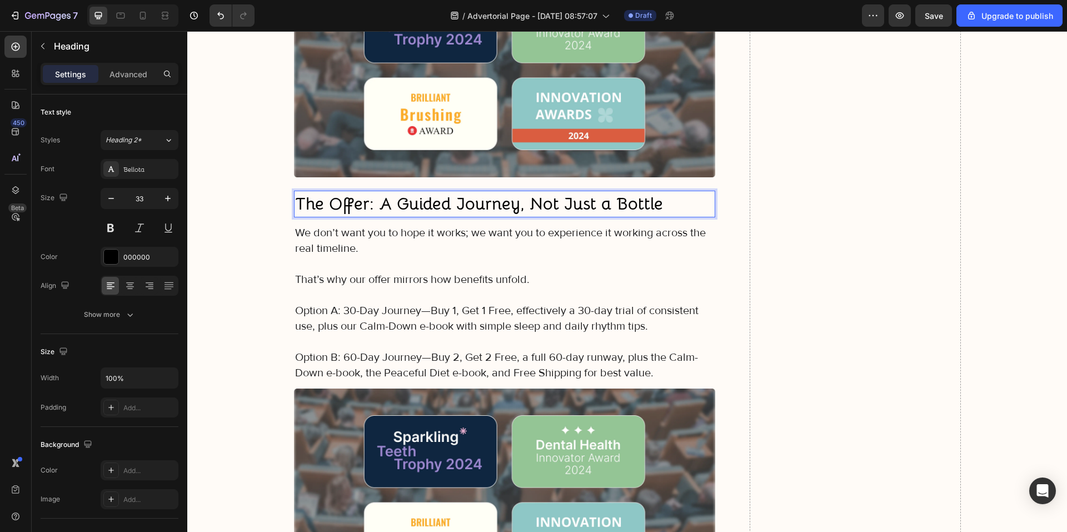
click at [393, 193] on strong "The Offer: A Guided Journey, Not Just a Bottle" at bounding box center [479, 204] width 368 height 22
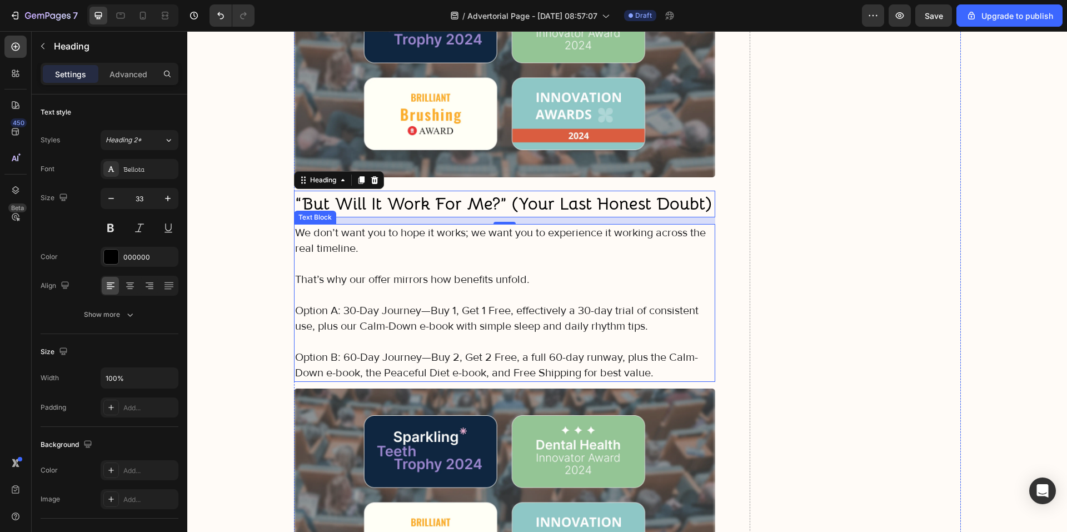
click at [440, 303] on p "Option A: 30-Day Journey—Buy 1, Get 1 Free, effectively a 30-day trial of consi…" at bounding box center [505, 318] width 420 height 31
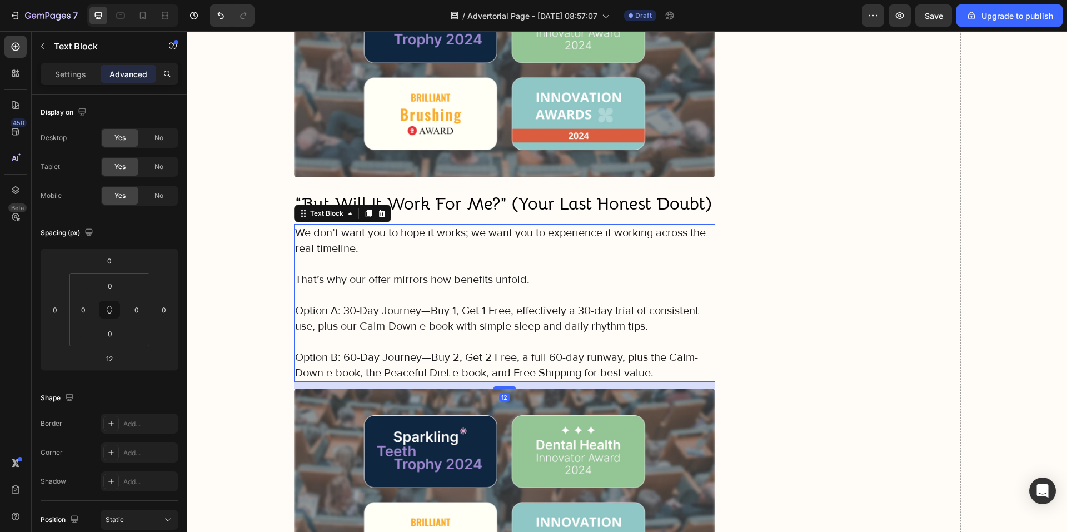
click at [635, 350] on p "Option B: 60-Day Journey—Buy 2, Get 2 Free, a full 60-day runway, plus the Calm…" at bounding box center [505, 365] width 420 height 31
click at [654, 350] on p "Option B: 60-Day Journey—Buy 2, Get 2 Free, a full 60-day runway, plus the Calm…" at bounding box center [505, 365] width 420 height 31
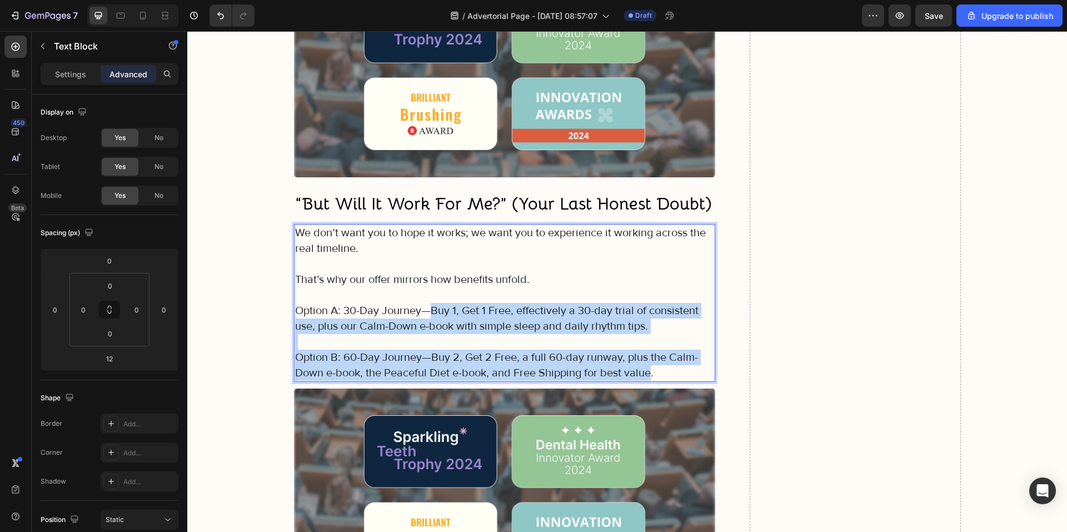
drag, startPoint x: 593, startPoint y: 323, endPoint x: 462, endPoint y: 282, distance: 137.6
click at [422, 268] on div "We don’t want you to hope it works; we want you to experience it working across…" at bounding box center [505, 303] width 422 height 158
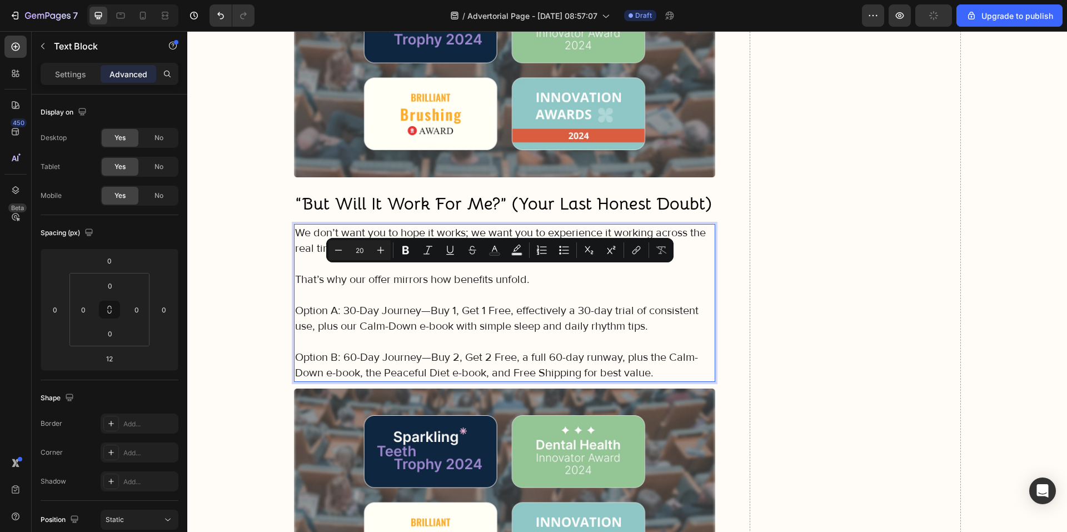
click at [653, 350] on p "Option B: 60-Day Journey—Buy 2, Get 2 Free, a full 60-day runway, plus the Calm…" at bounding box center [505, 365] width 420 height 31
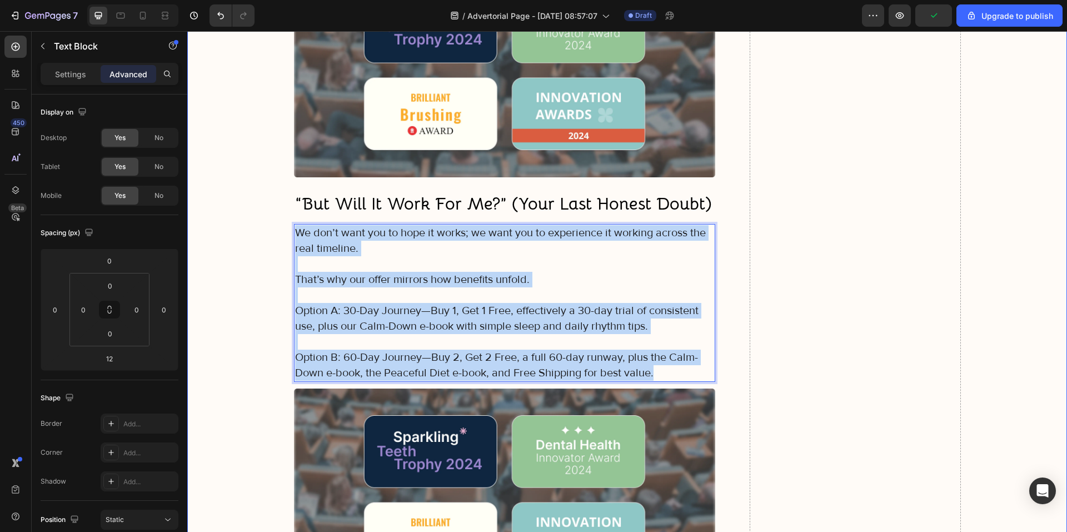
drag, startPoint x: 663, startPoint y: 336, endPoint x: 285, endPoint y: 193, distance: 404.7
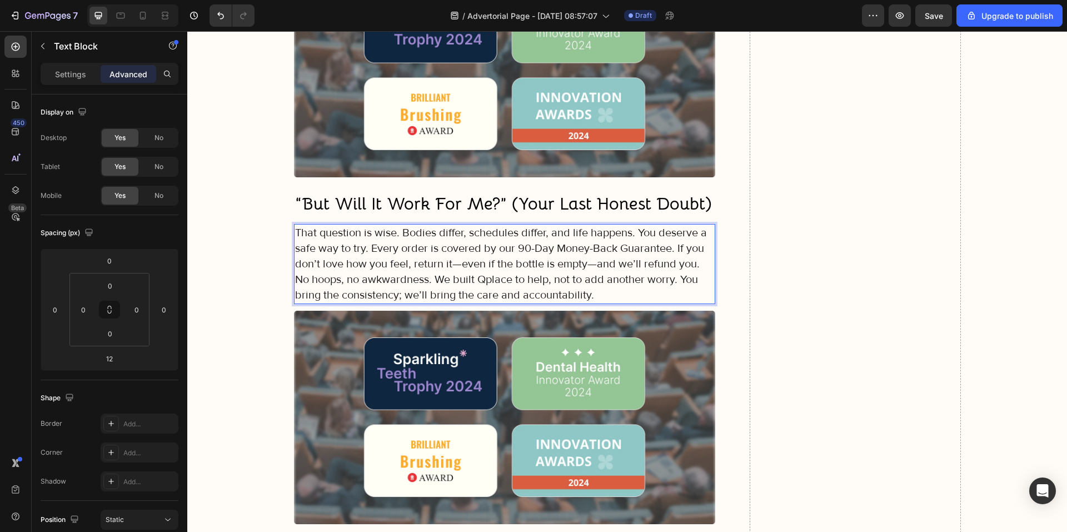
click at [634, 225] on p "That question is wise. Bodies differ, schedules differ, and life happens. You d…" at bounding box center [505, 264] width 420 height 78
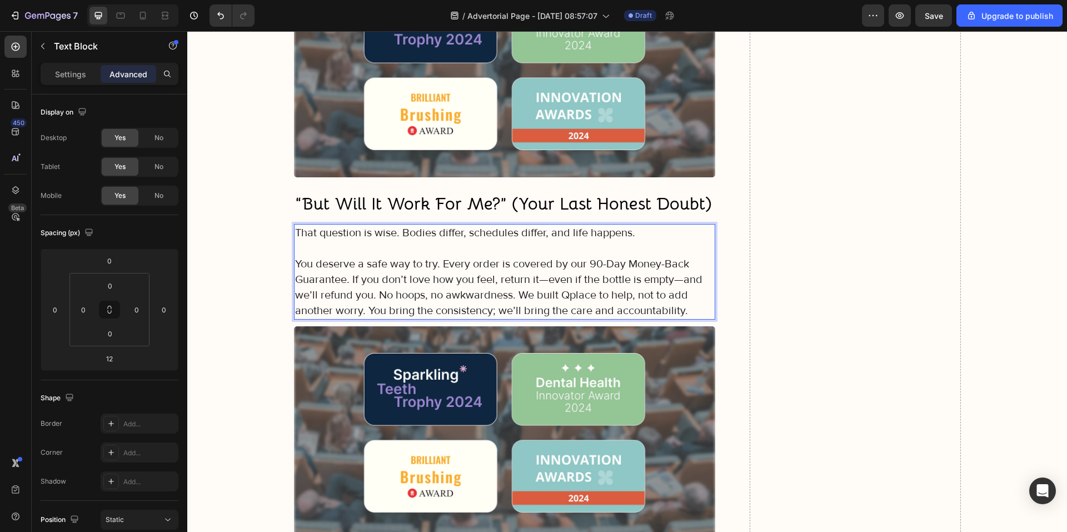
click at [346, 256] on p "You deserve a safe way to try. Every order is covered by our 90-Day Money-Back …" at bounding box center [505, 287] width 420 height 62
click at [439, 256] on p "You deserve a safe way to try. Every order is covered by our 90-Day Money-Back …" at bounding box center [505, 287] width 420 height 62
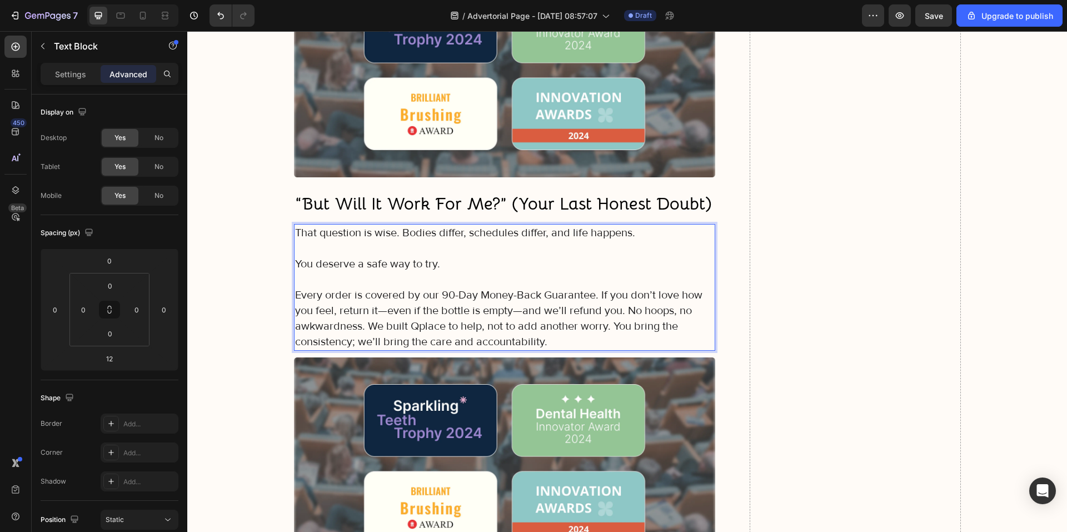
click at [597, 287] on p "Every order is covered by our 90-Day Money-Back Guarantee. If you don’t love ho…" at bounding box center [505, 318] width 420 height 62
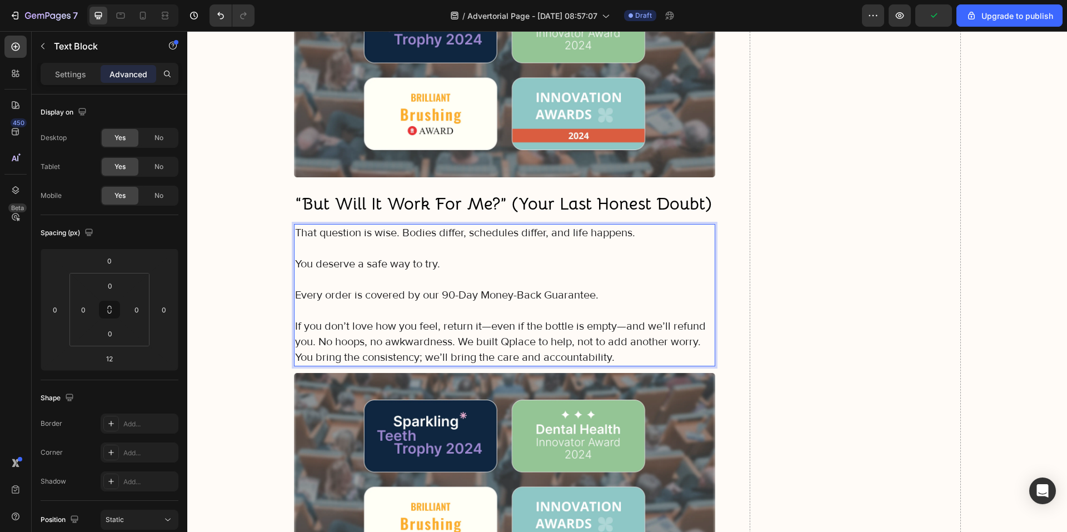
click at [312, 318] on p "If you don’t love how you feel, return it—even if the bottle is empty—and we’ll…" at bounding box center [505, 341] width 420 height 47
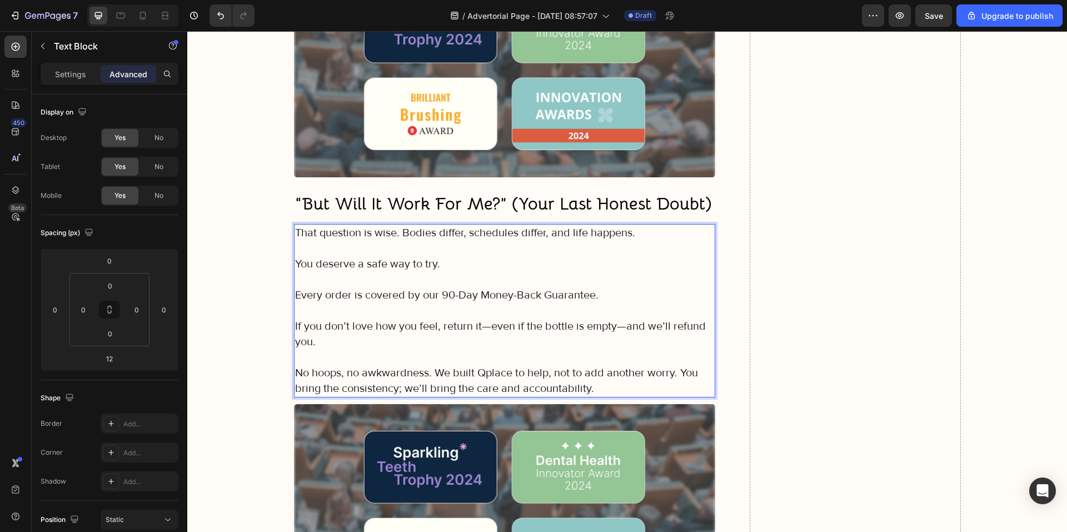
click at [432, 365] on p "No hoops, no awkwardness. We built Qplace to help, not to add another worry. Yo…" at bounding box center [505, 380] width 420 height 31
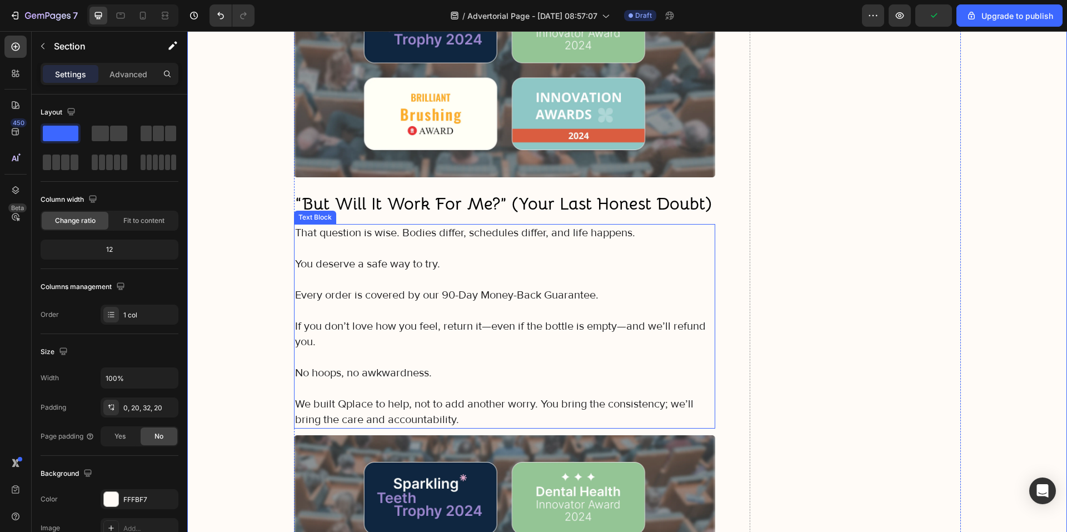
click at [540, 396] on p "We built Qplace to help, not to add another worry. You bring the consistency; w…" at bounding box center [505, 411] width 420 height 31
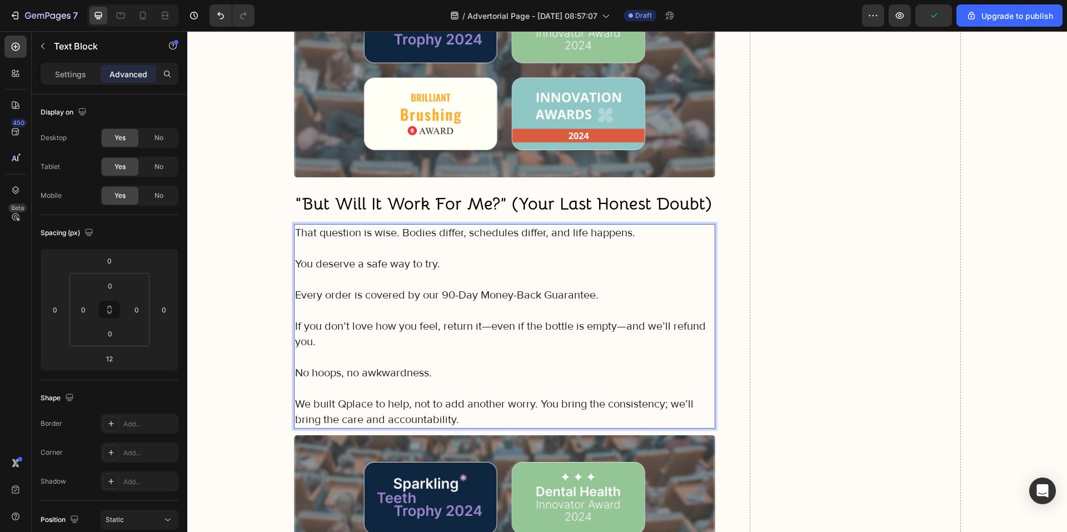
click at [538, 396] on p "We built Qplace to help, not to add another worry. You bring the consistency; w…" at bounding box center [505, 411] width 420 height 31
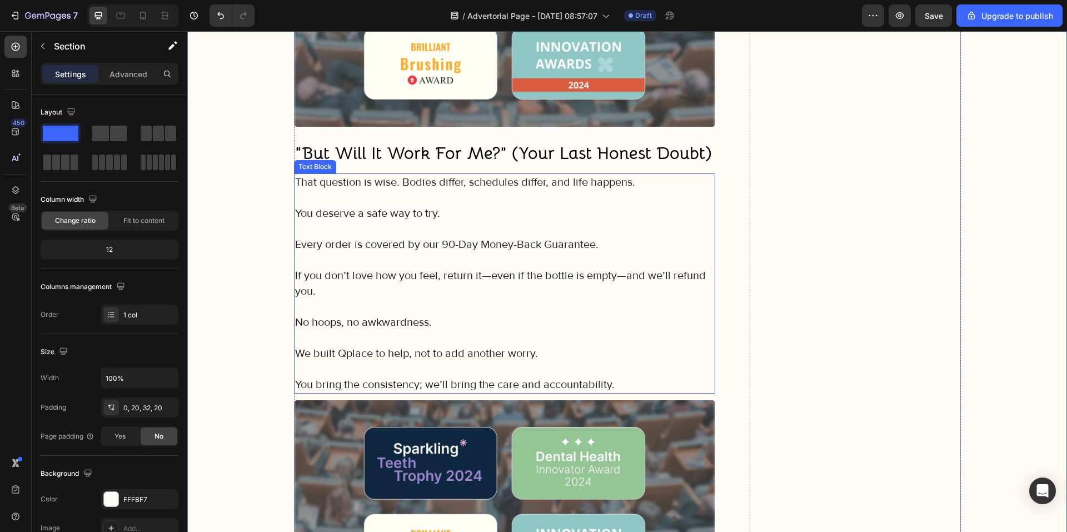
scroll to position [6173, 0]
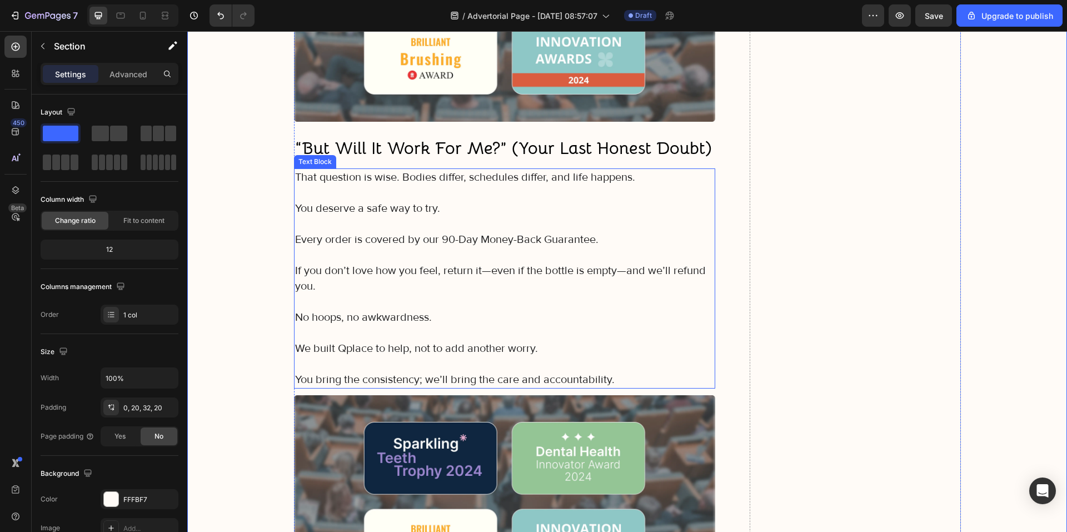
click at [474, 137] on strong "“But Will It Work For Me?” (Your Last Honest Doubt)" at bounding box center [503, 148] width 417 height 22
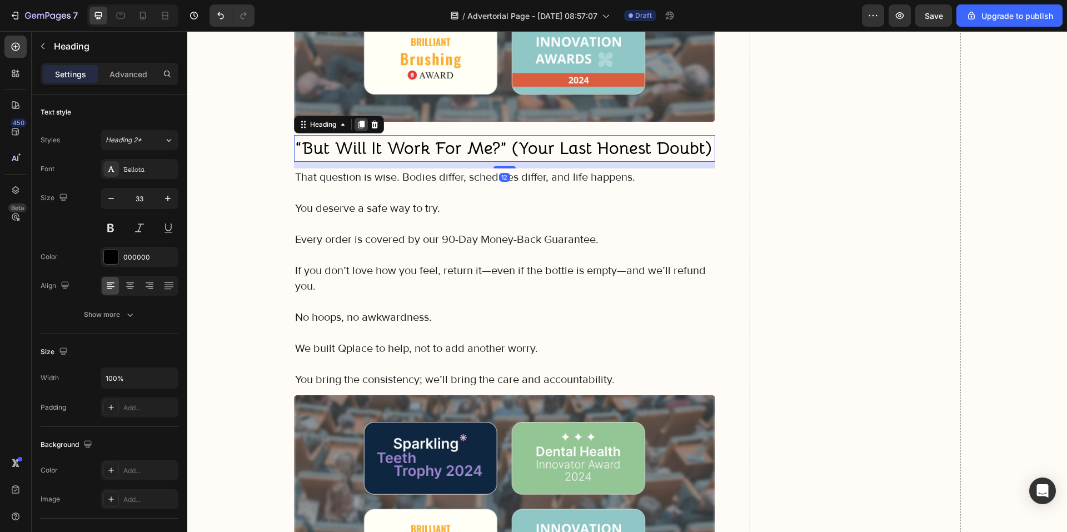
click at [360, 121] on icon at bounding box center [361, 125] width 6 height 8
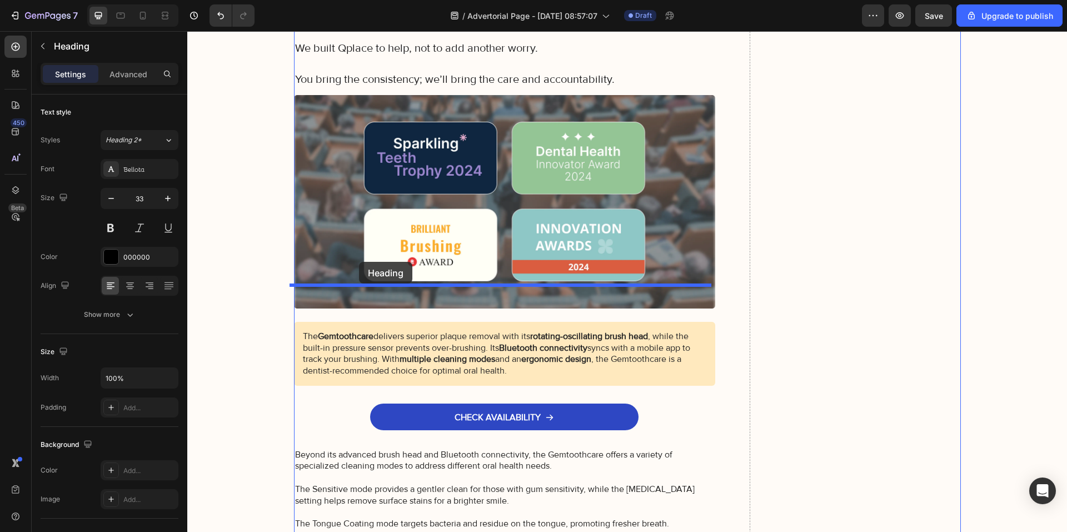
drag, startPoint x: 324, startPoint y: 124, endPoint x: 360, endPoint y: 267, distance: 146.8
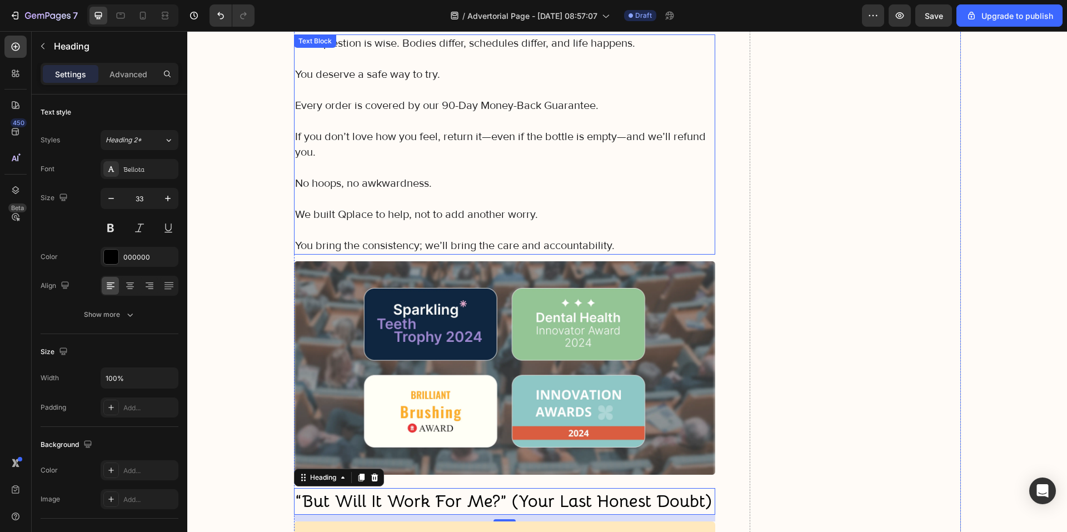
click at [395, 176] on p "No hoops, no awkwardness." at bounding box center [505, 184] width 420 height 16
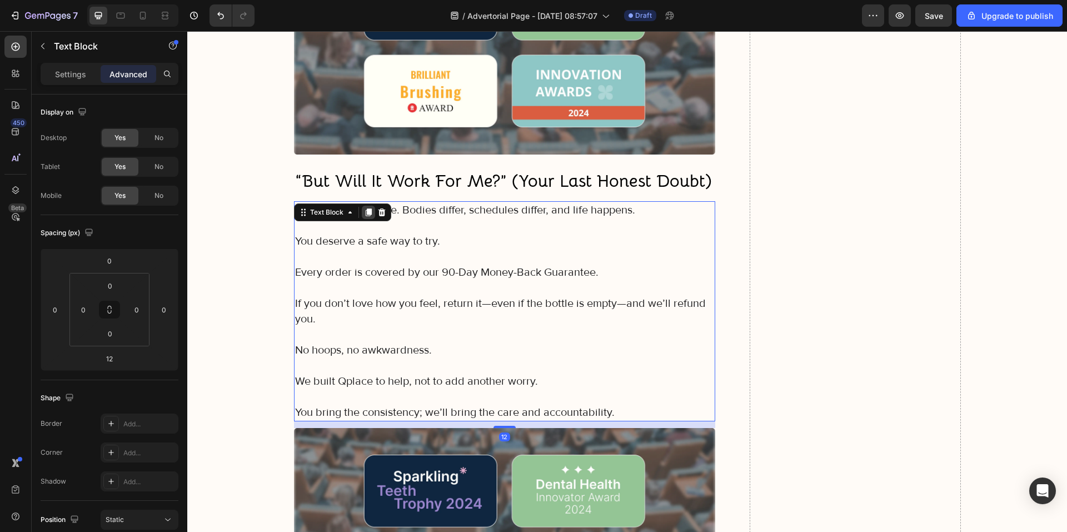
click at [365, 208] on icon at bounding box center [368, 212] width 6 height 8
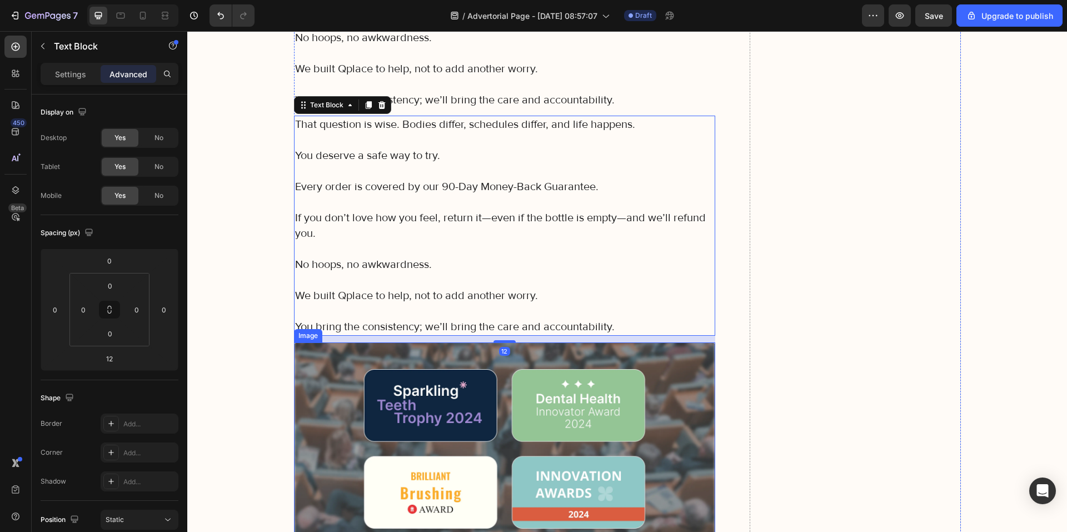
scroll to position [6462, 0]
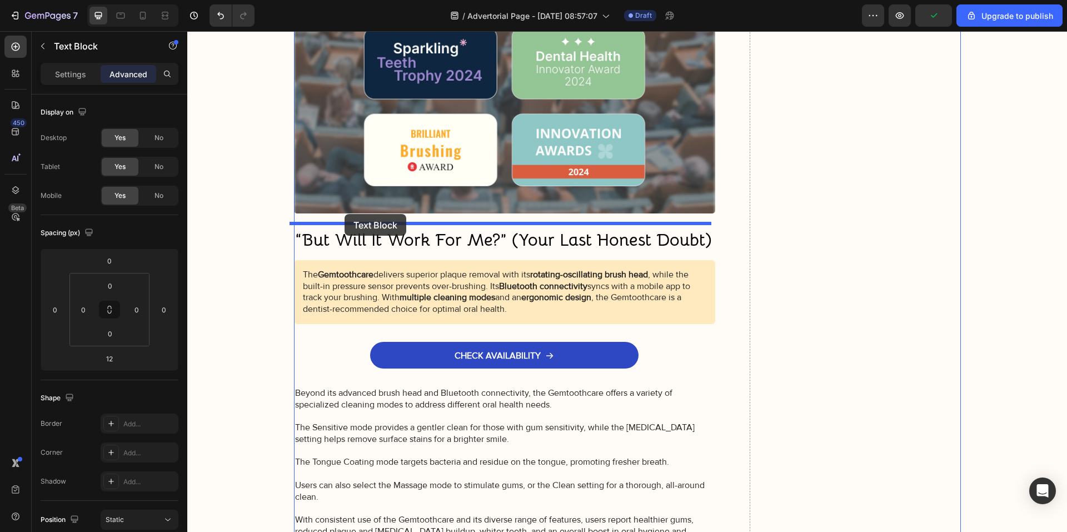
drag, startPoint x: 328, startPoint y: 63, endPoint x: 345, endPoint y: 216, distance: 153.8
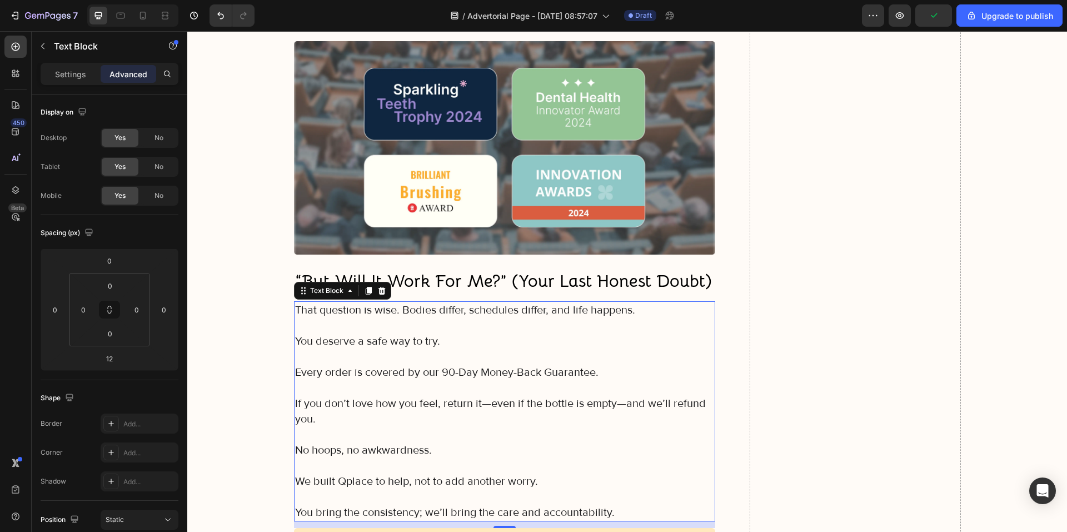
scroll to position [6401, 0]
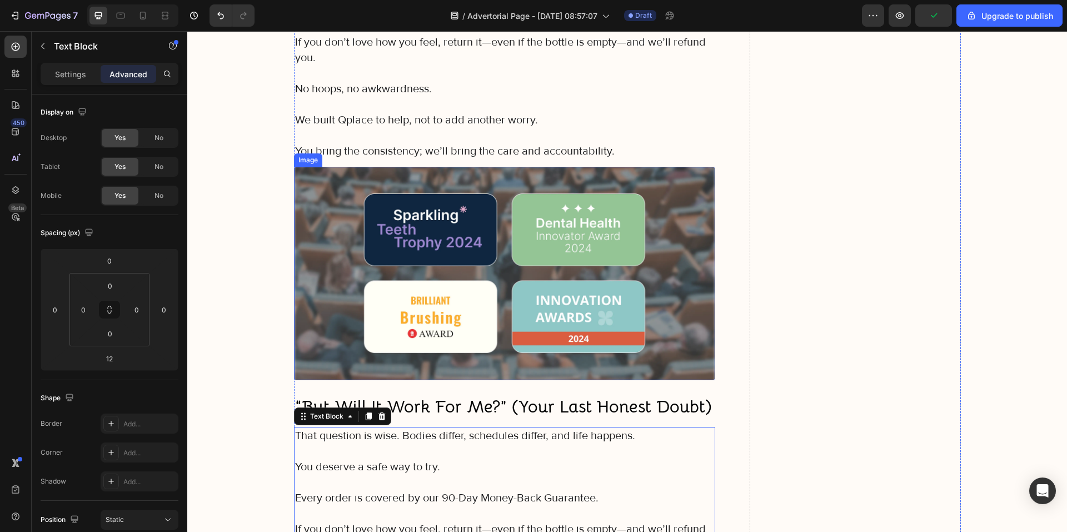
click at [385, 239] on img at bounding box center [505, 273] width 422 height 213
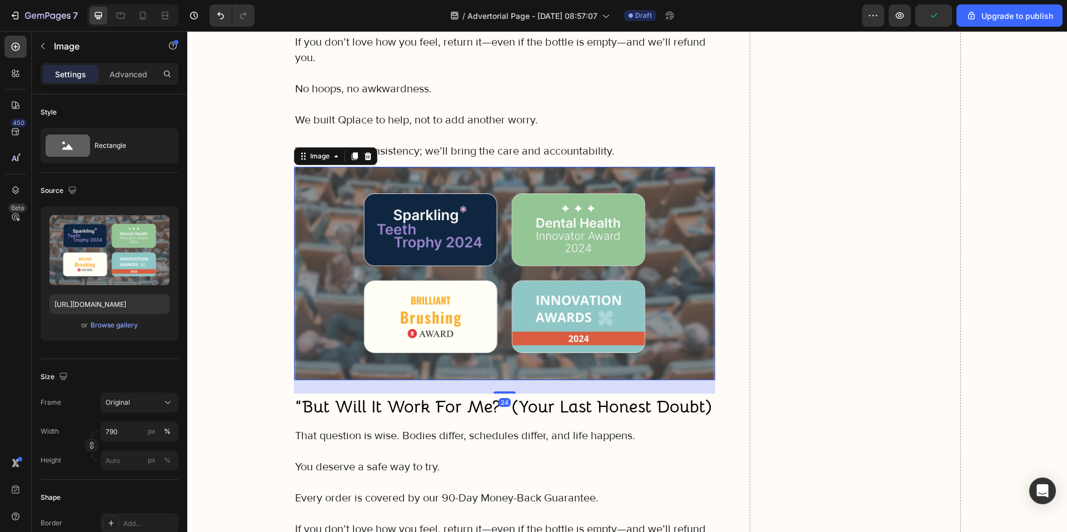
click at [351, 152] on icon at bounding box center [354, 156] width 6 height 8
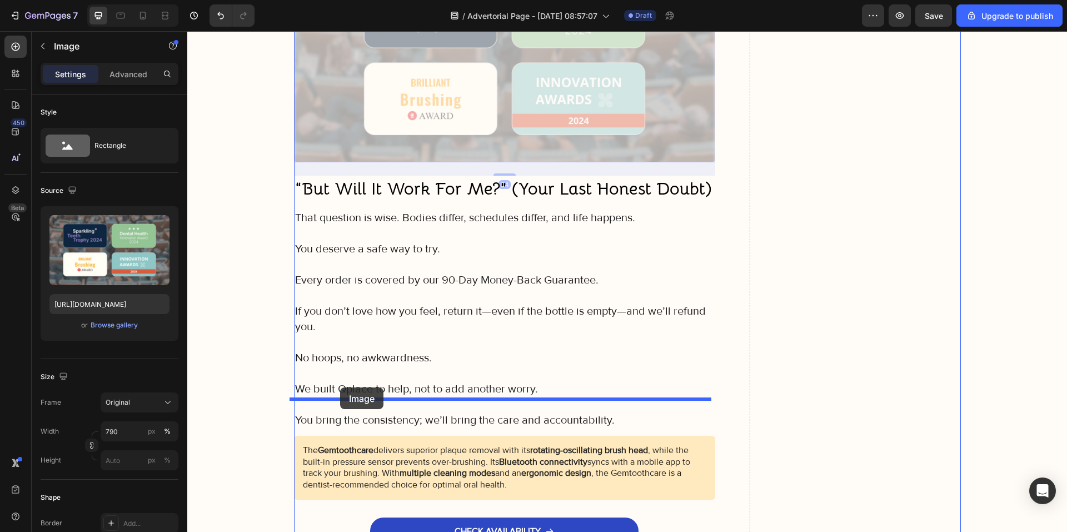
drag, startPoint x: 317, startPoint y: 341, endPoint x: 340, endPoint y: 387, distance: 51.5
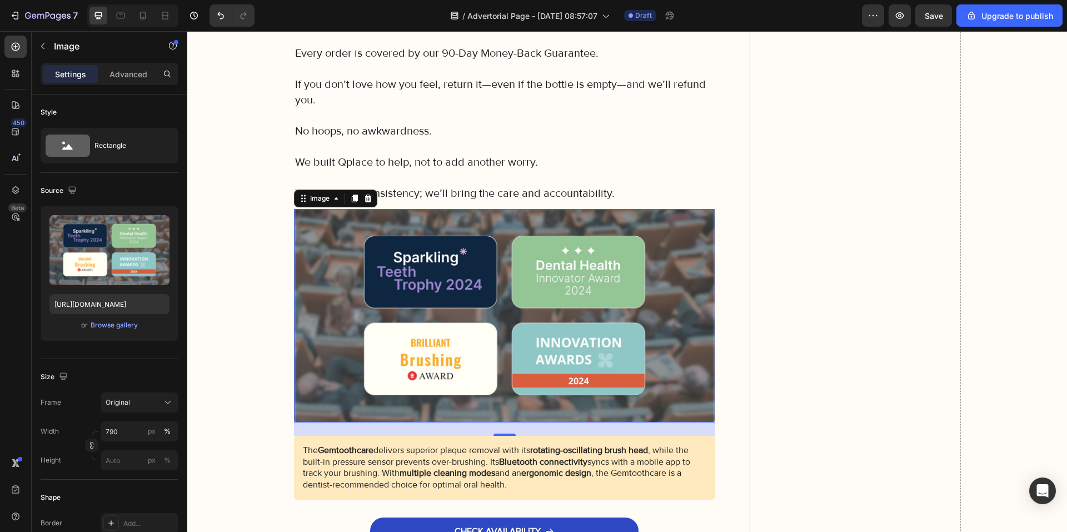
scroll to position [6619, 0]
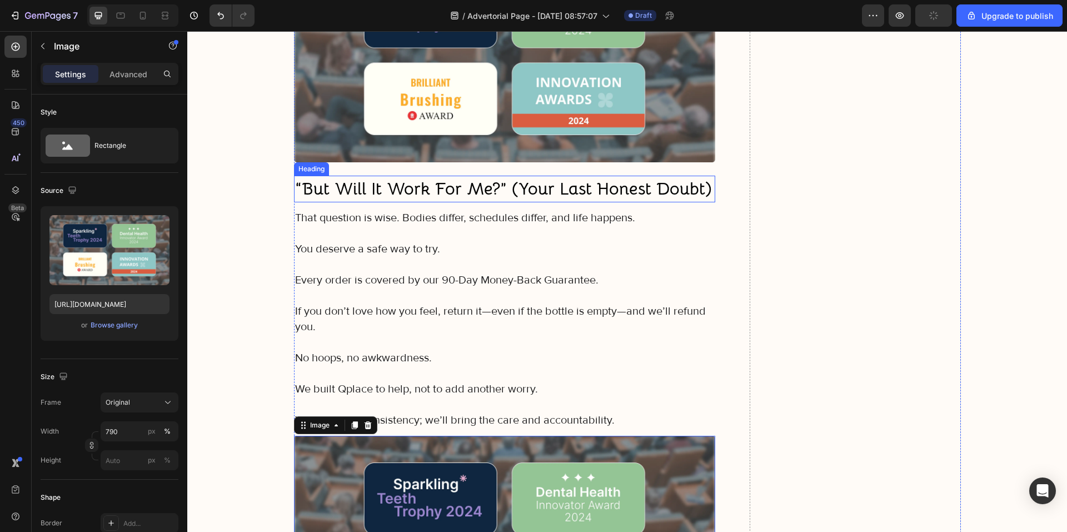
click at [381, 178] on strong "“But Will It Work For Me?” (Your Last Honest Doubt)" at bounding box center [503, 189] width 417 height 22
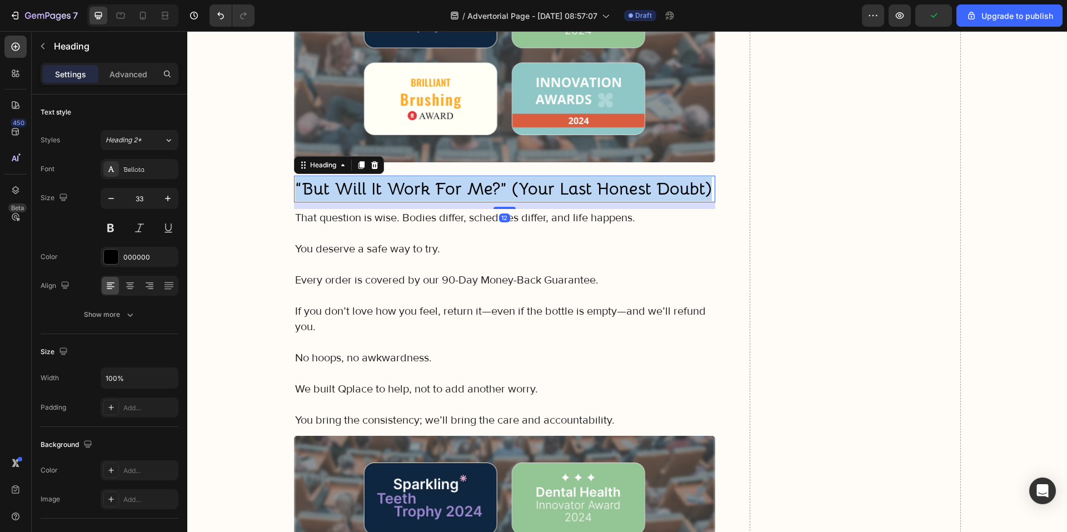
click at [381, 178] on strong "“But Will It Work For Me?” (Your Last Honest Doubt)" at bounding box center [503, 189] width 417 height 22
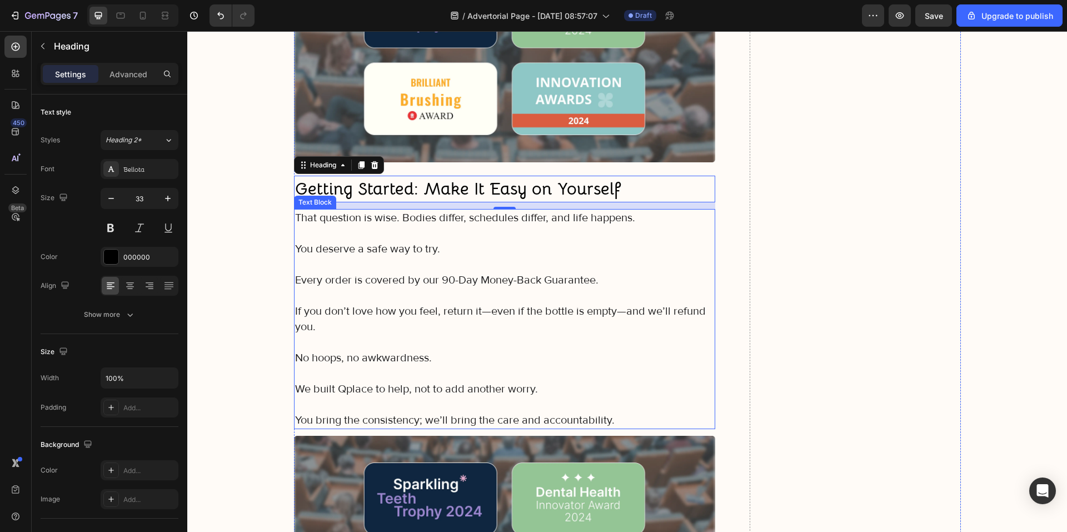
click at [381, 288] on p at bounding box center [505, 296] width 420 height 16
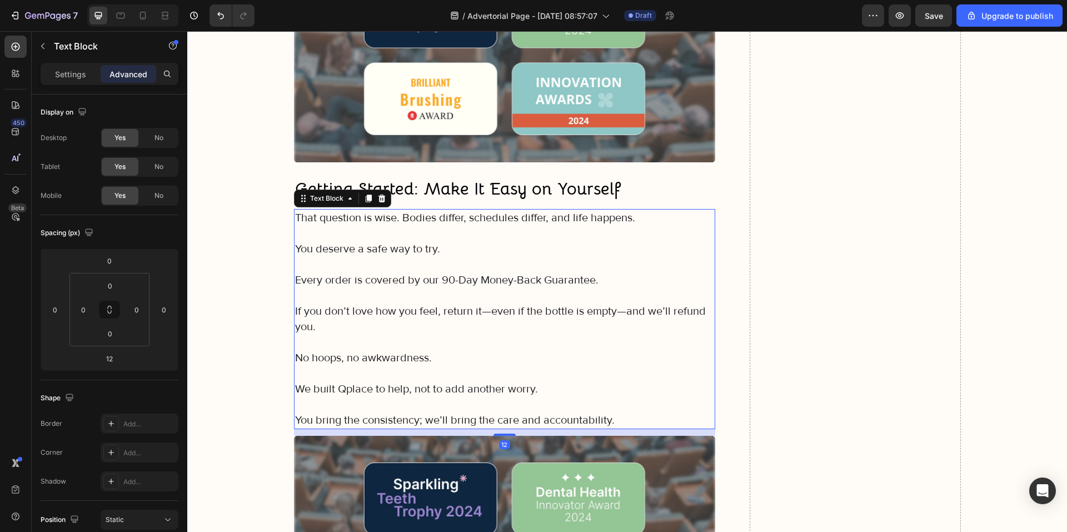
click at [624, 412] on p "You bring the consistency; we’ll bring the care and accountability." at bounding box center [505, 420] width 420 height 16
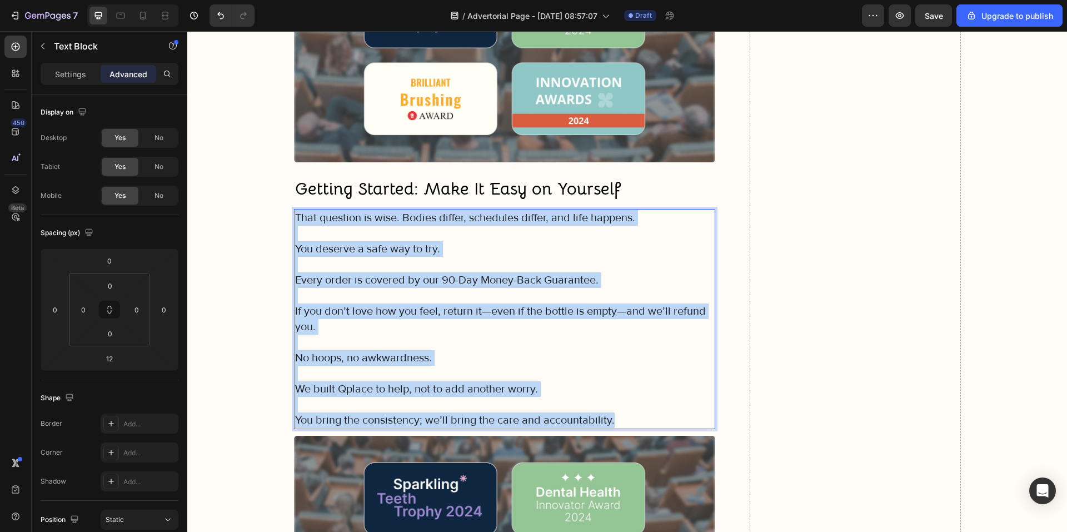
drag, startPoint x: 586, startPoint y: 375, endPoint x: 291, endPoint y: 180, distance: 353.0
click at [294, 209] on div "That question is wise. Bodies differ, schedules differ, and life happens. You d…" at bounding box center [505, 319] width 422 height 220
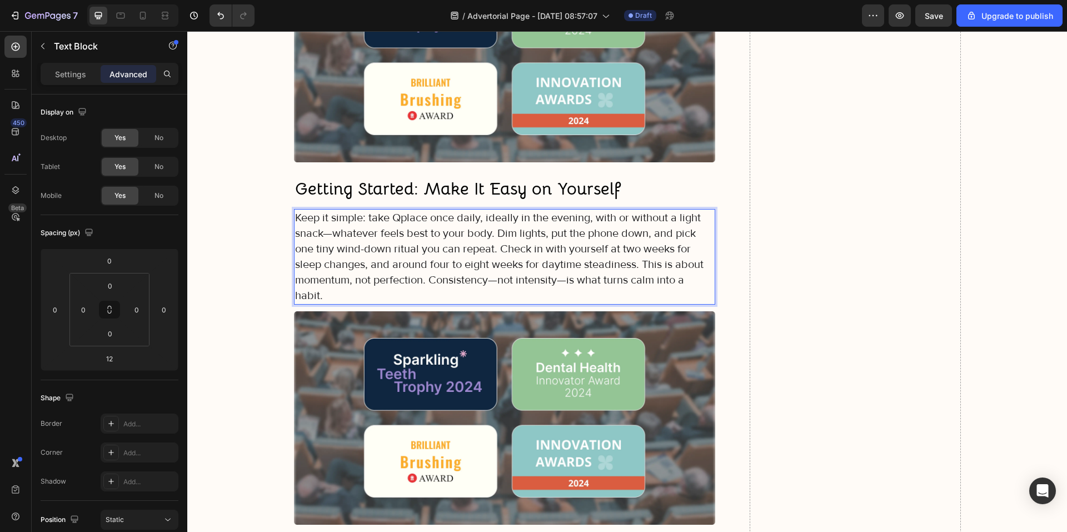
click at [493, 210] on p "Keep it simple: take Qplace once daily, ideally in the evening, with or without…" at bounding box center [505, 256] width 420 height 93
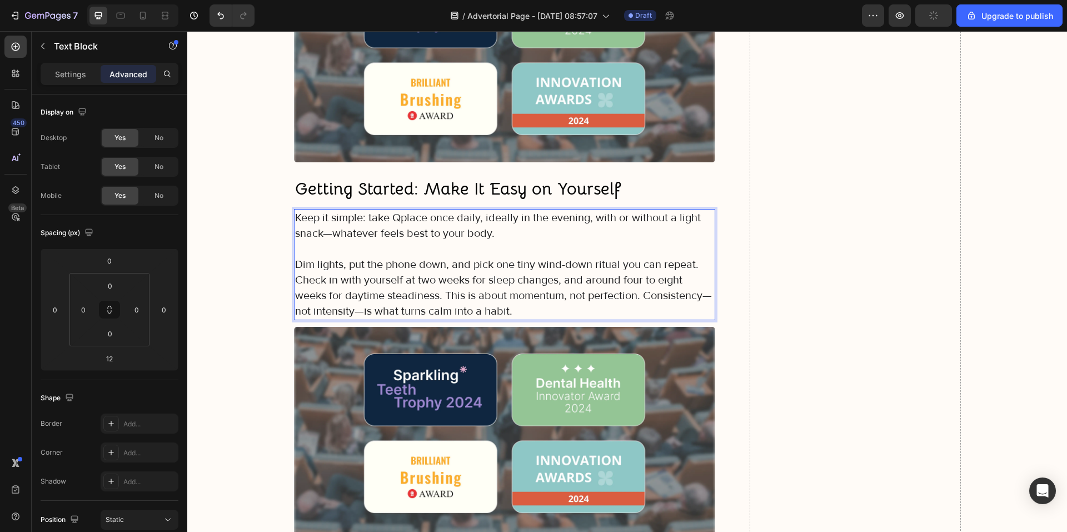
click at [296, 257] on p "Dim lights, put the phone down, and pick one tiny wind-down ritual you can repe…" at bounding box center [505, 288] width 420 height 62
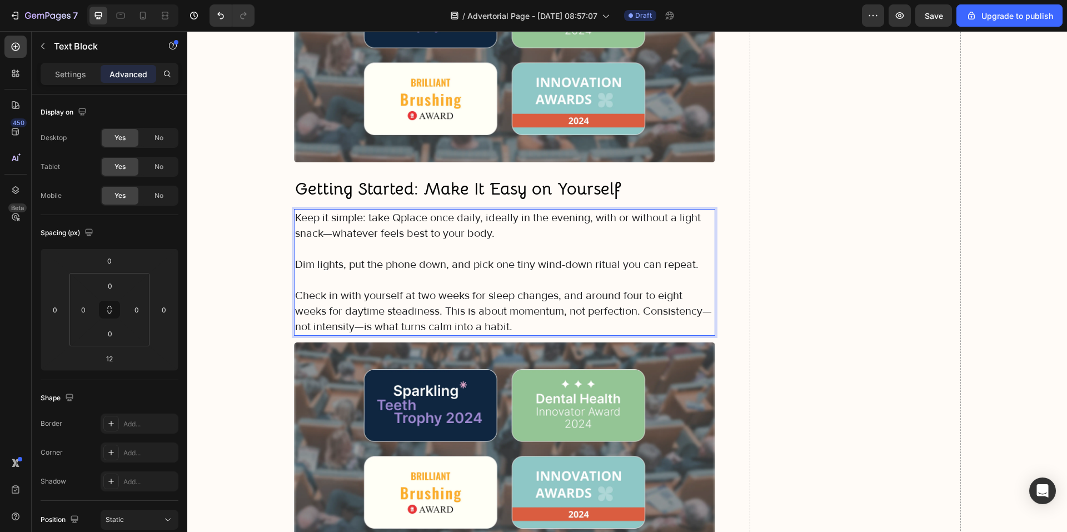
click at [441, 288] on p "Check in with yourself at two weeks for sleep changes, and around four to eight…" at bounding box center [505, 311] width 420 height 47
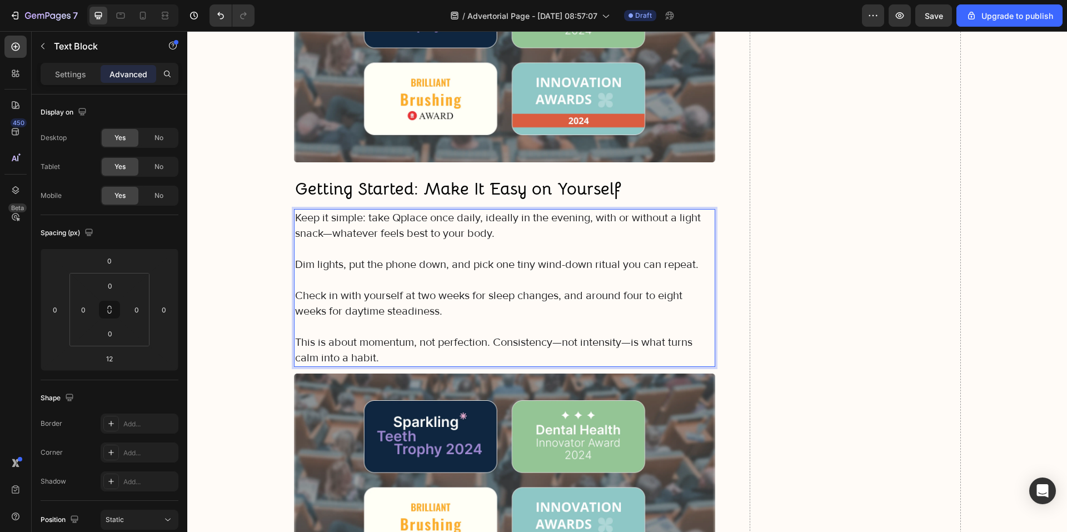
click at [492, 335] on p "This is about momentum, not perfection. Consistency—not intensity—is what turns…" at bounding box center [505, 350] width 420 height 31
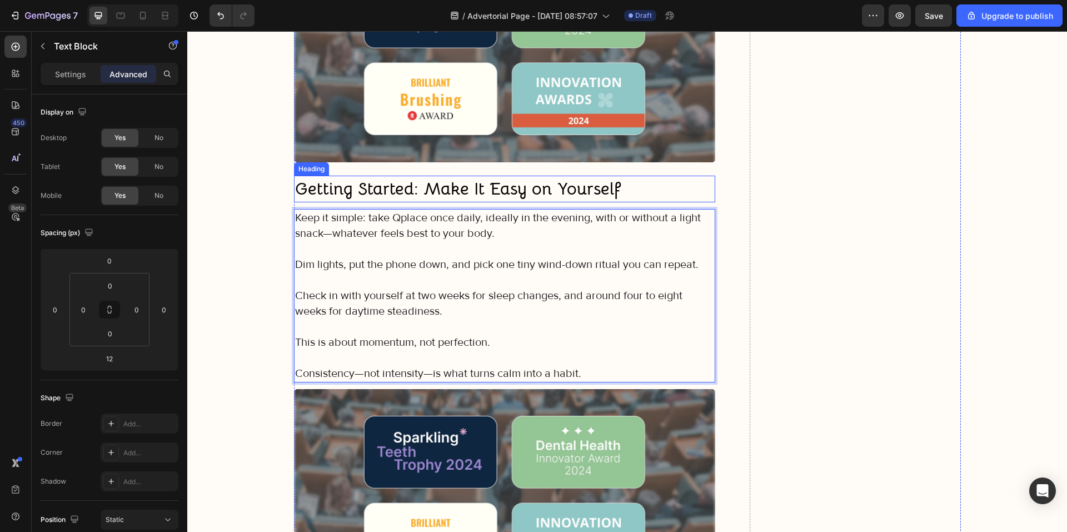
click at [353, 178] on strong "Getting Started: Make It Easy on Yourself" at bounding box center [458, 189] width 326 height 22
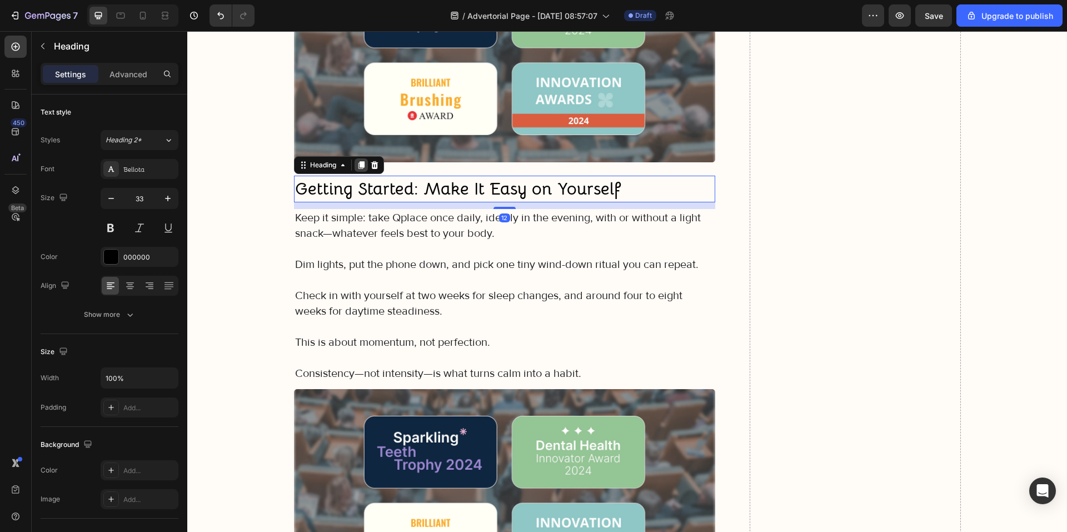
click at [358, 161] on icon at bounding box center [361, 165] width 6 height 8
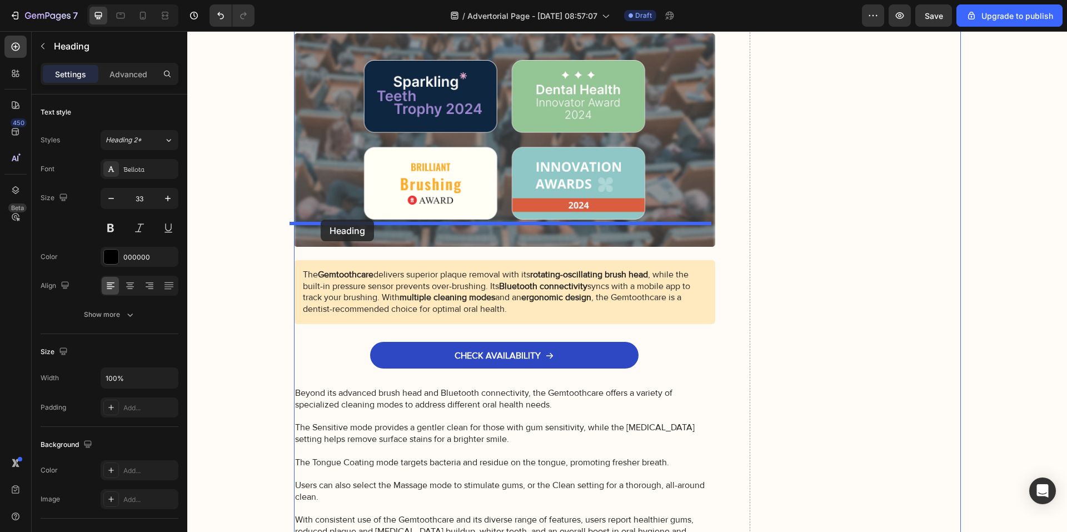
drag, startPoint x: 319, startPoint y: 163, endPoint x: 321, endPoint y: 220, distance: 56.2
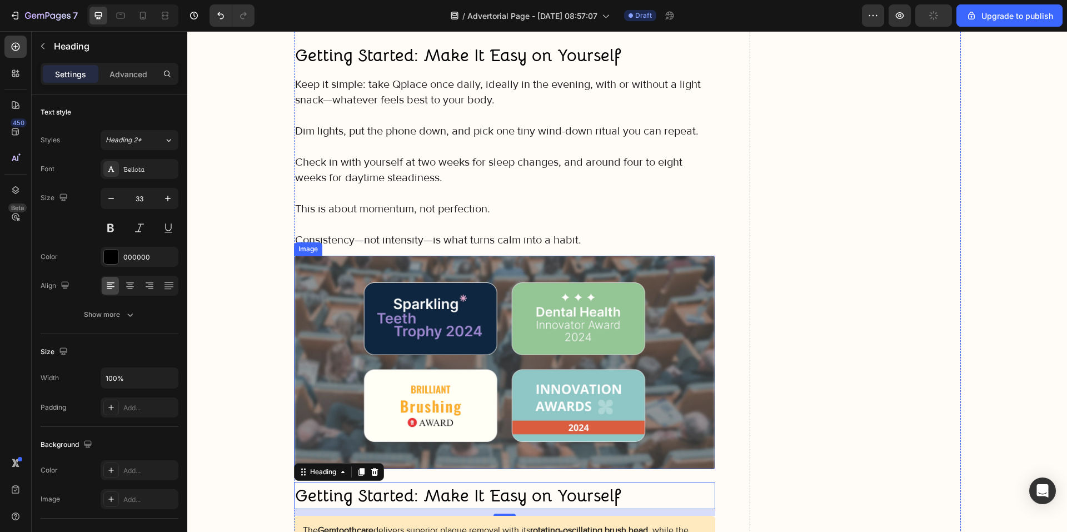
click at [392, 155] on p "Check in with yourself at two weeks for sleep changes, and around four to eight…" at bounding box center [505, 170] width 420 height 31
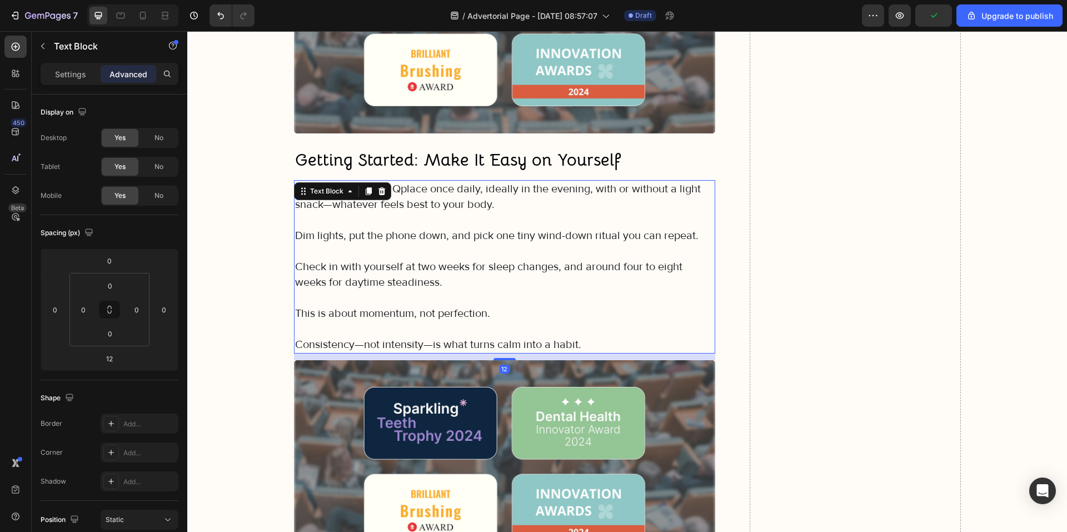
scroll to position [6642, 0]
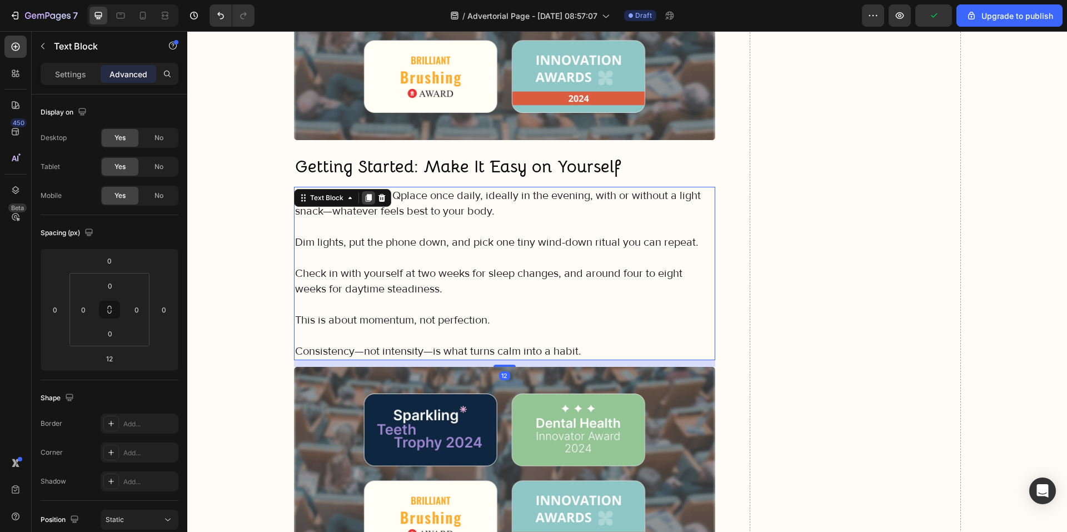
click at [367, 194] on icon at bounding box center [368, 198] width 6 height 8
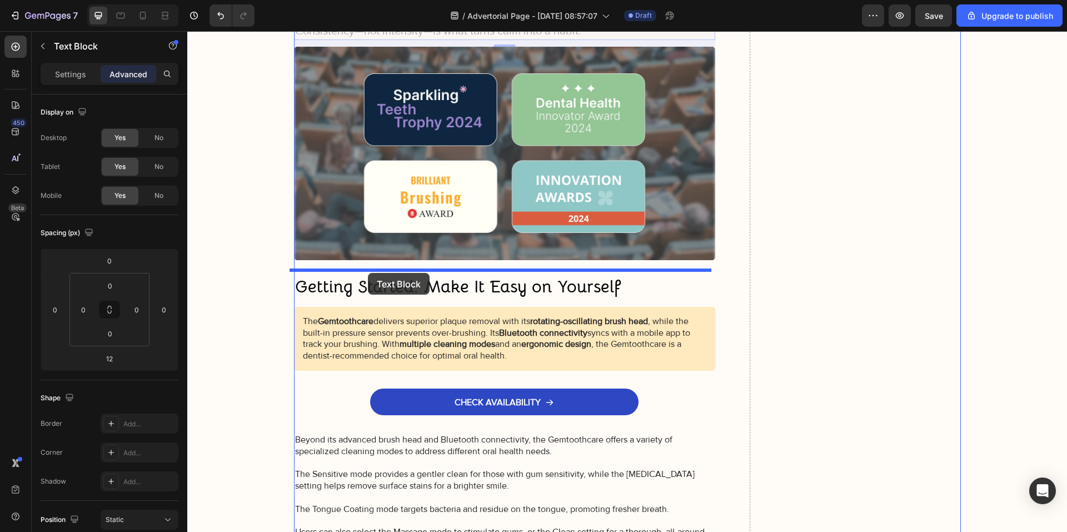
drag, startPoint x: 317, startPoint y: 323, endPoint x: 368, endPoint y: 272, distance: 72.3
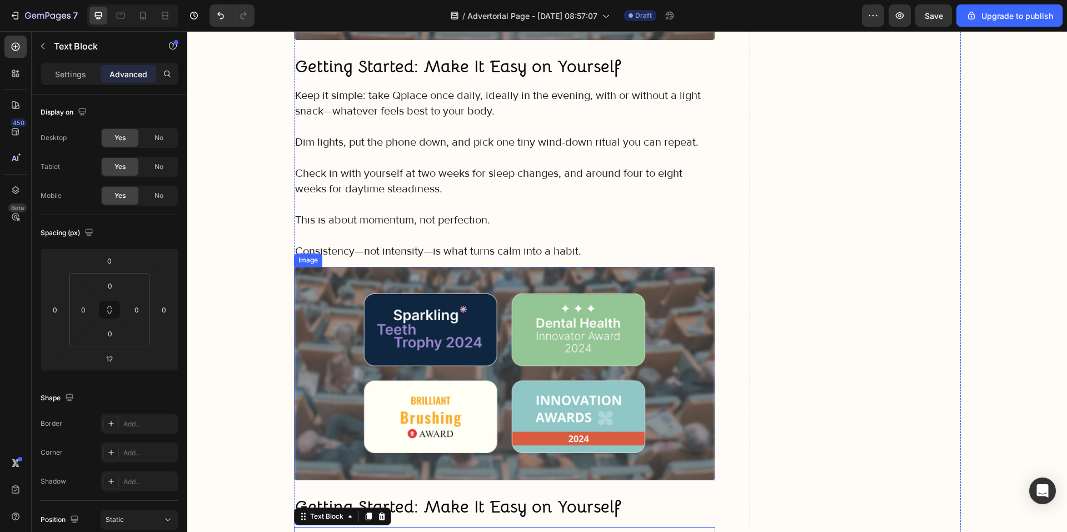
scroll to position [6739, 0]
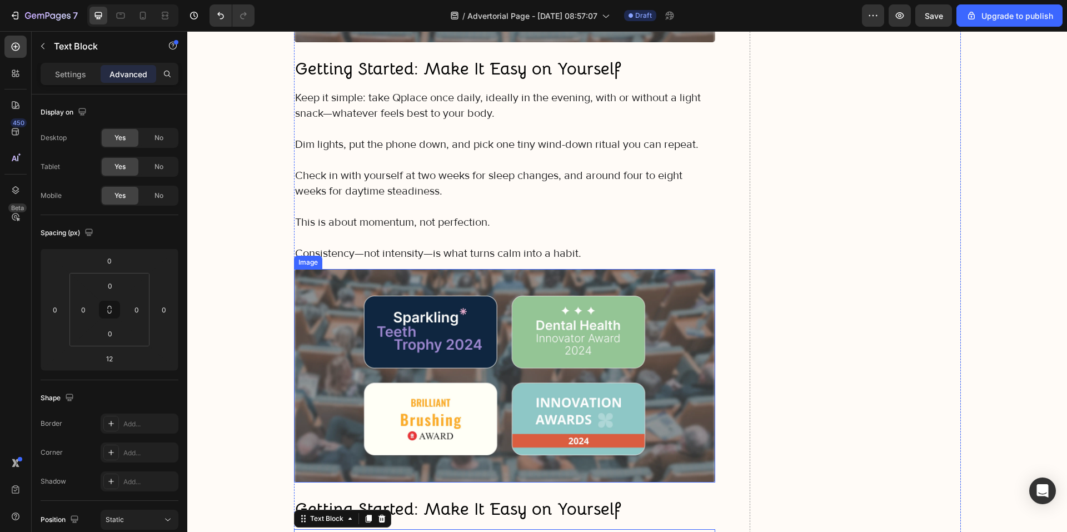
click at [380, 286] on img at bounding box center [505, 375] width 422 height 213
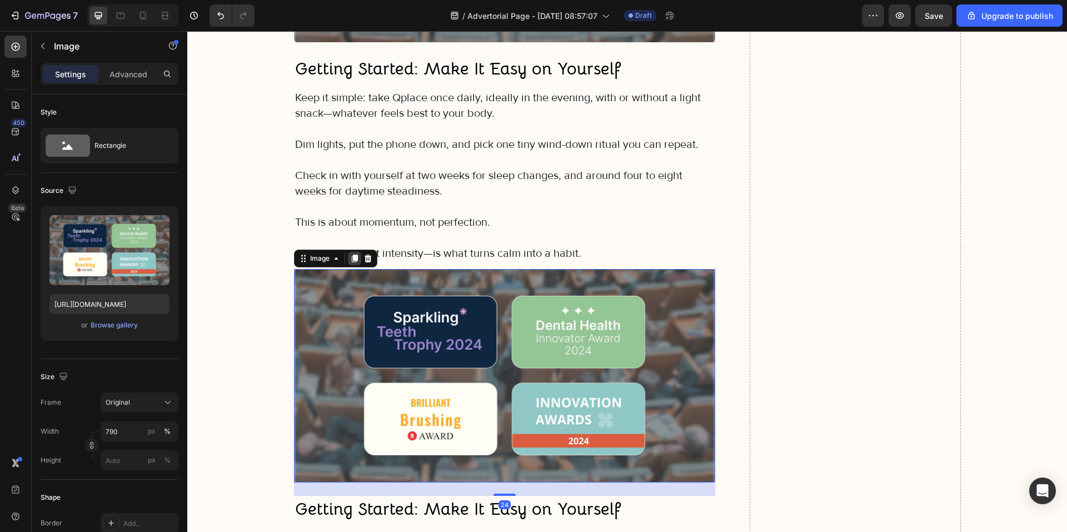
click at [353, 255] on icon at bounding box center [354, 259] width 6 height 8
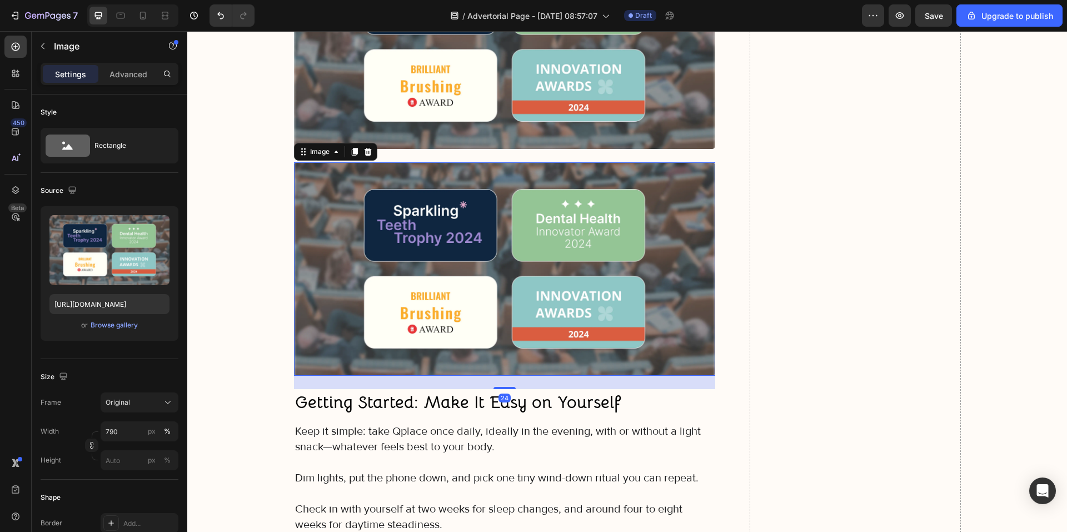
scroll to position [7128, 0]
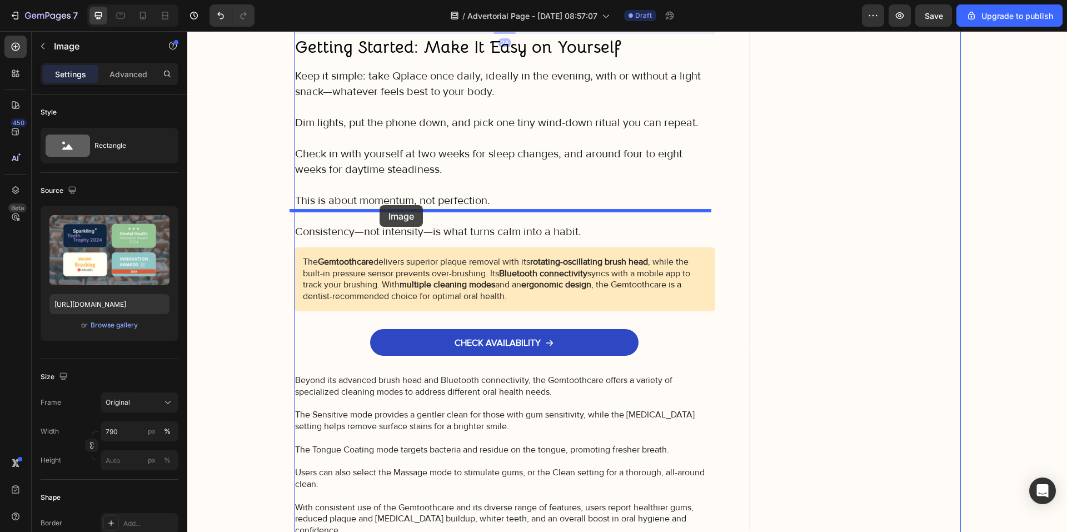
drag, startPoint x: 319, startPoint y: 56, endPoint x: 380, endPoint y: 205, distance: 160.8
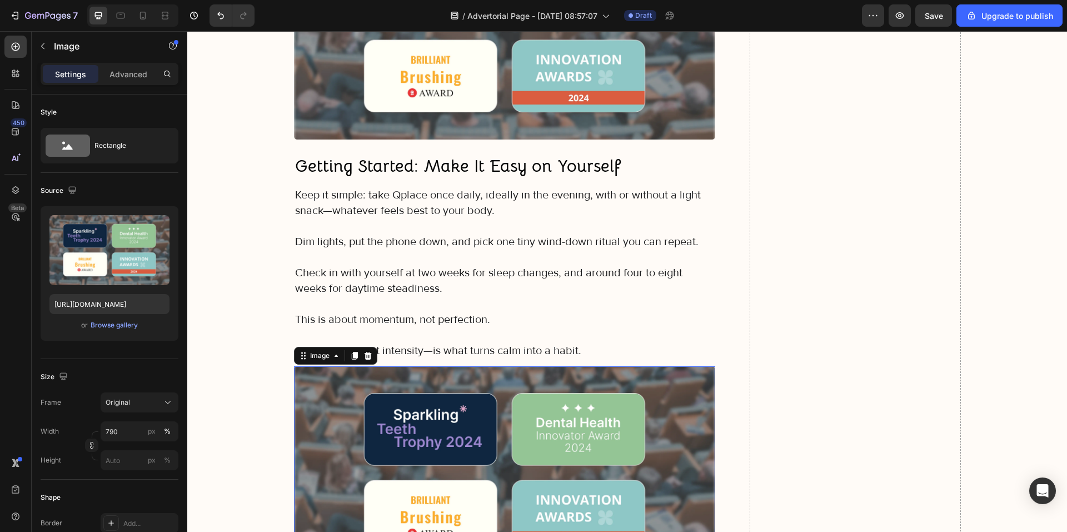
scroll to position [7035, 0]
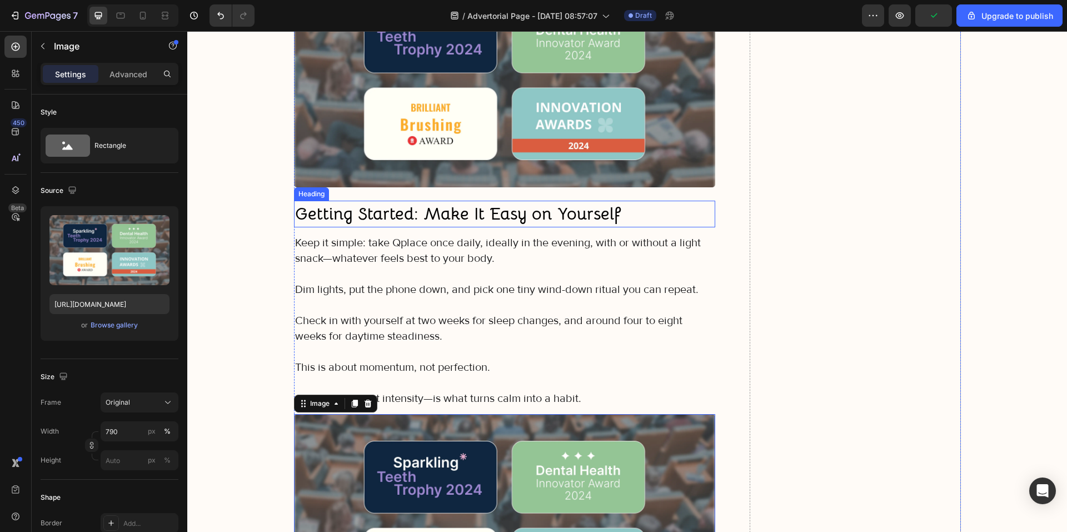
click at [400, 203] on strong "Getting Started: Make It Easy on Yourself" at bounding box center [458, 214] width 326 height 22
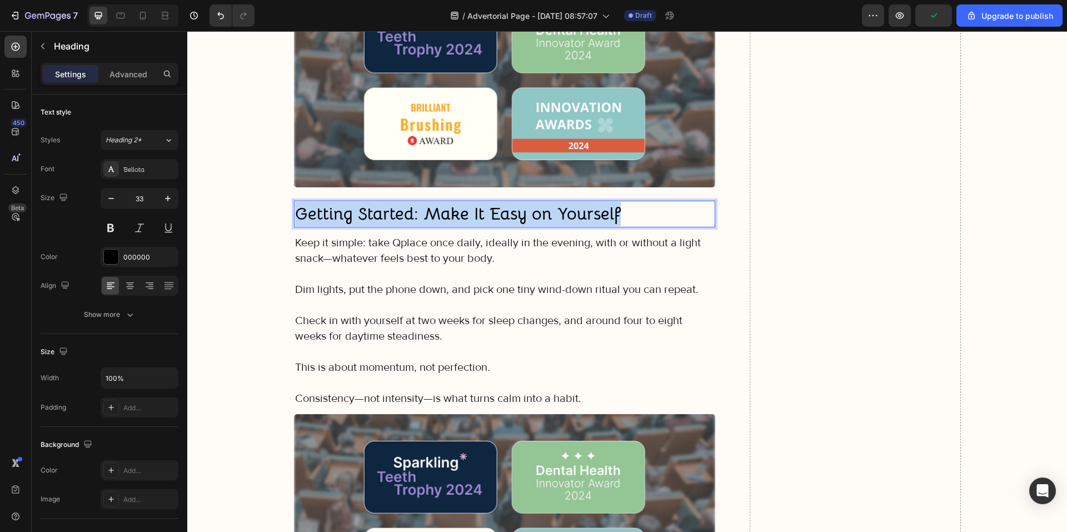
click at [400, 203] on strong "Getting Started: Make It Easy on Yourself" at bounding box center [458, 214] width 326 height 22
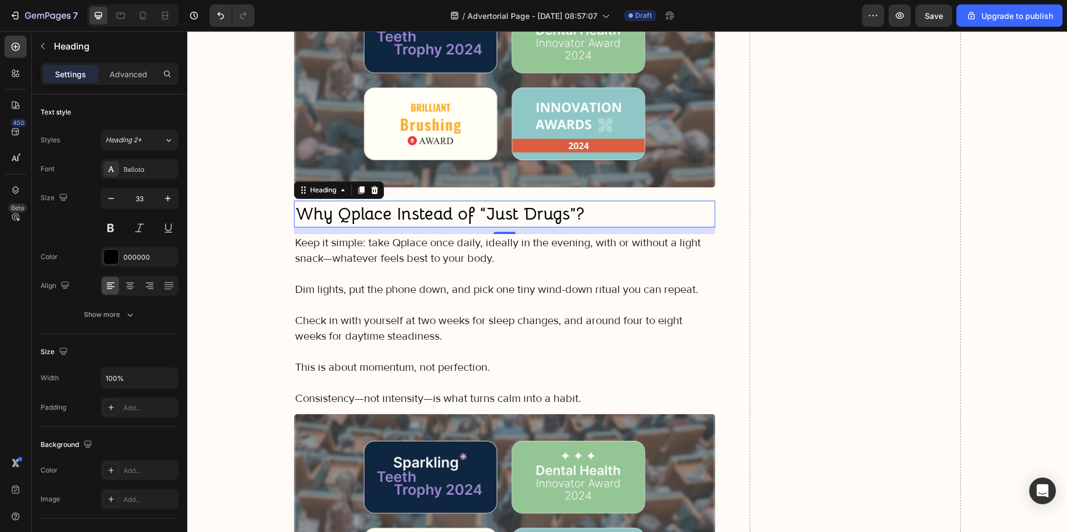
click at [414, 313] on p "Check in with yourself at two weeks for sleep changes, and around four to eight…" at bounding box center [505, 328] width 420 height 31
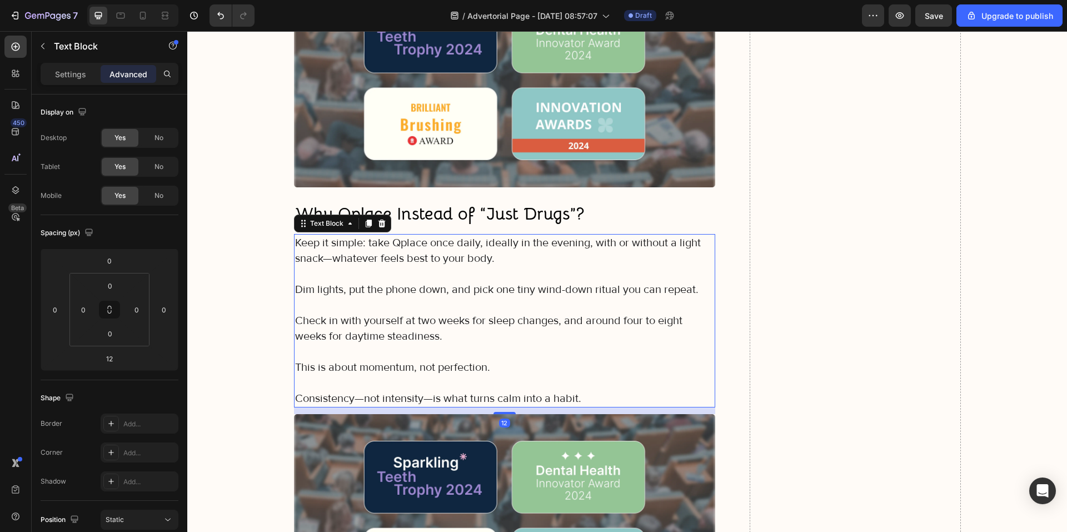
click at [584, 391] on p "Consistency—not intensity—is what turns calm into a habit." at bounding box center [505, 399] width 420 height 16
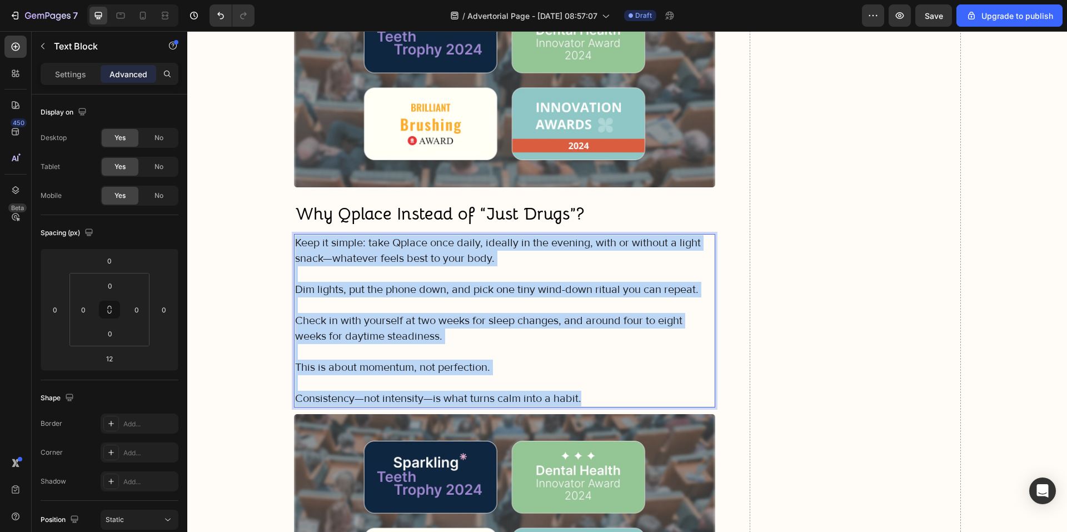
drag, startPoint x: 581, startPoint y: 361, endPoint x: 288, endPoint y: 207, distance: 330.9
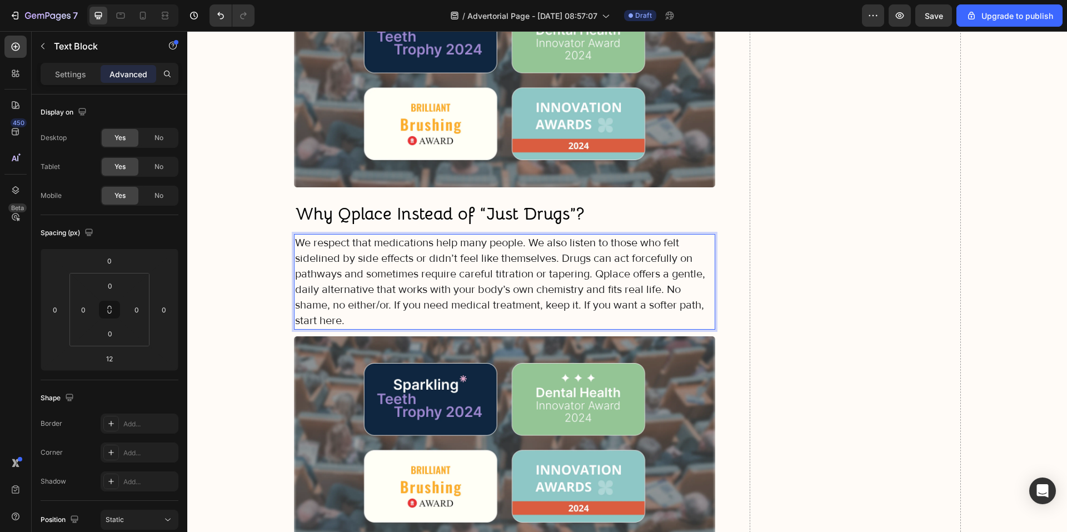
click at [524, 235] on p "We respect that medications help many people. We also listen to those who felt …" at bounding box center [505, 281] width 420 height 93
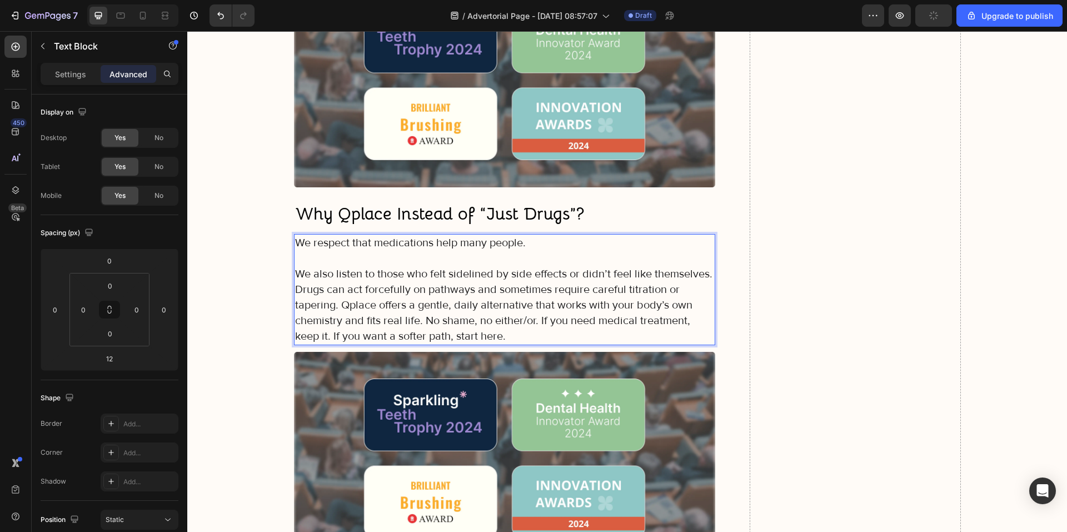
click at [295, 266] on p "We also listen to those who felt sidelined by side effects or didn’t feel like …" at bounding box center [505, 305] width 420 height 78
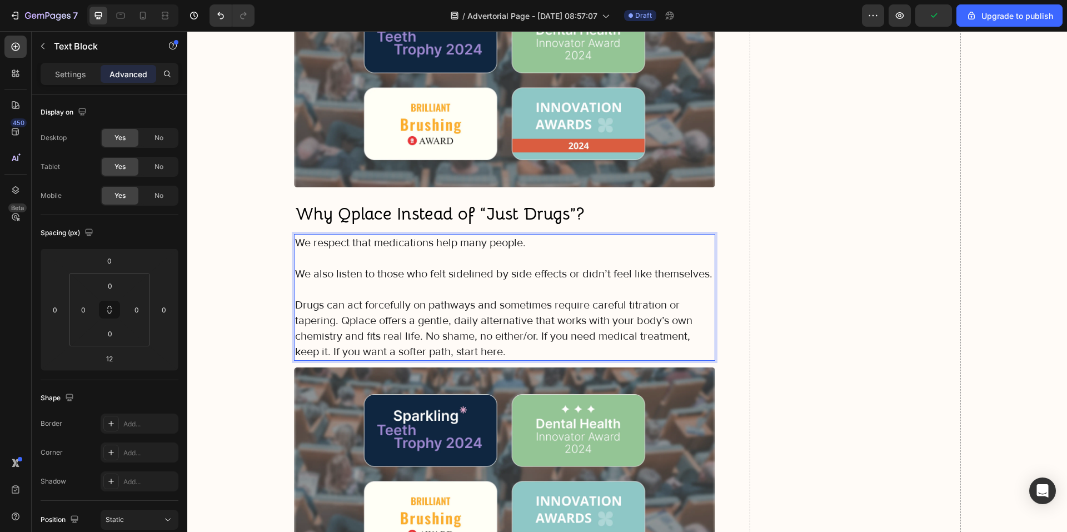
click at [339, 297] on p "Drugs can act forcefully on pathways and sometimes require careful titration or…" at bounding box center [505, 328] width 420 height 62
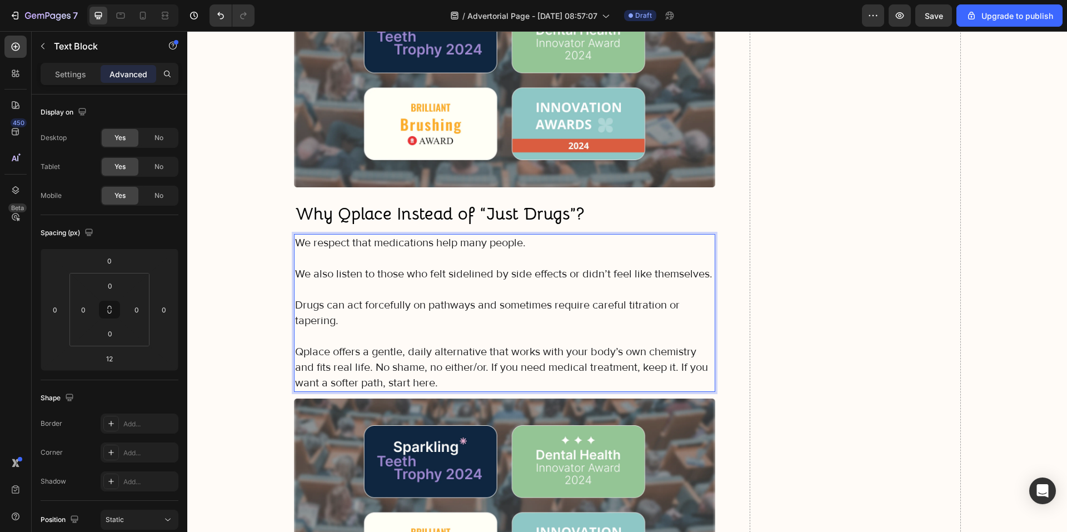
click at [371, 344] on p "Qplace offers a gentle, daily alternative that works with your body’s own chemi…" at bounding box center [505, 367] width 420 height 47
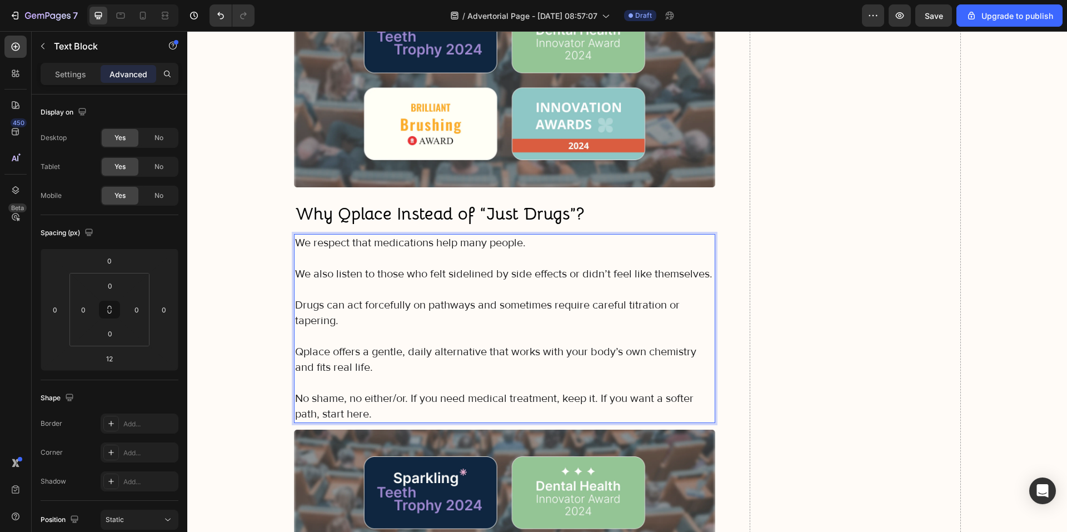
click at [596, 391] on p "No shame, no either/or. If you need medical treatment, keep it. If you want a s…" at bounding box center [505, 406] width 420 height 31
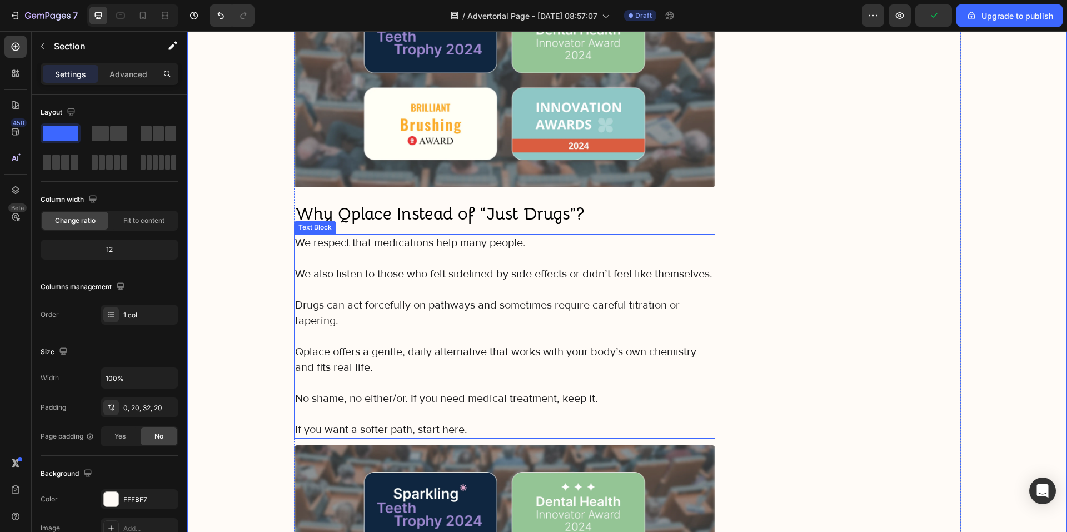
click at [466, 203] on strong "Why Qplace Instead of “Just Drugs”?" at bounding box center [439, 214] width 289 height 22
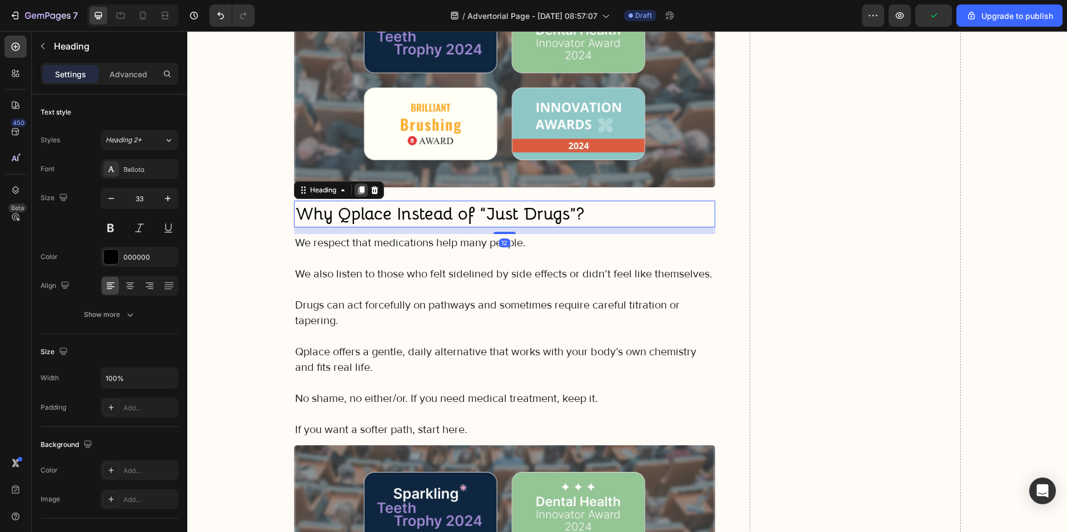
click at [358, 186] on icon at bounding box center [361, 190] width 6 height 8
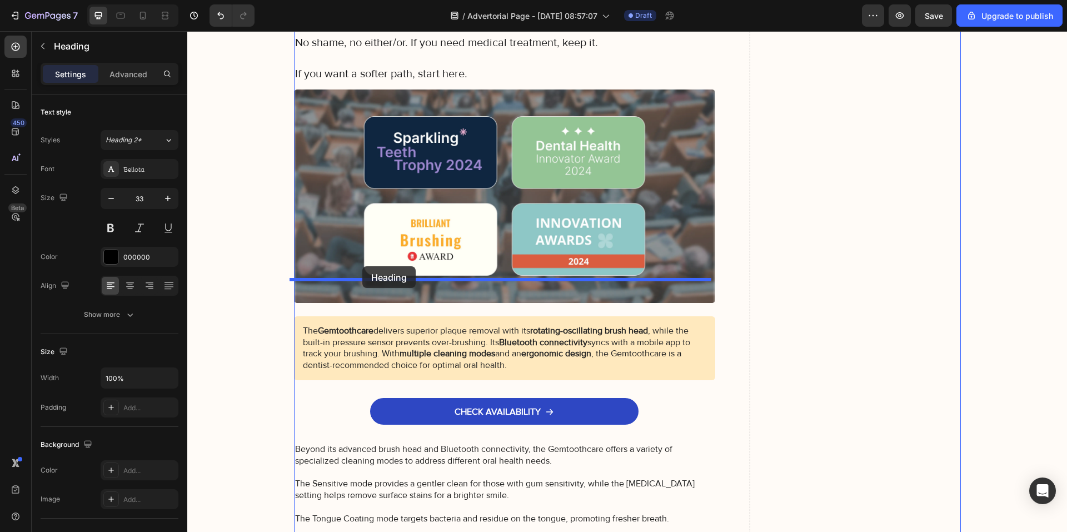
drag, startPoint x: 323, startPoint y: 186, endPoint x: 363, endPoint y: 268, distance: 92.2
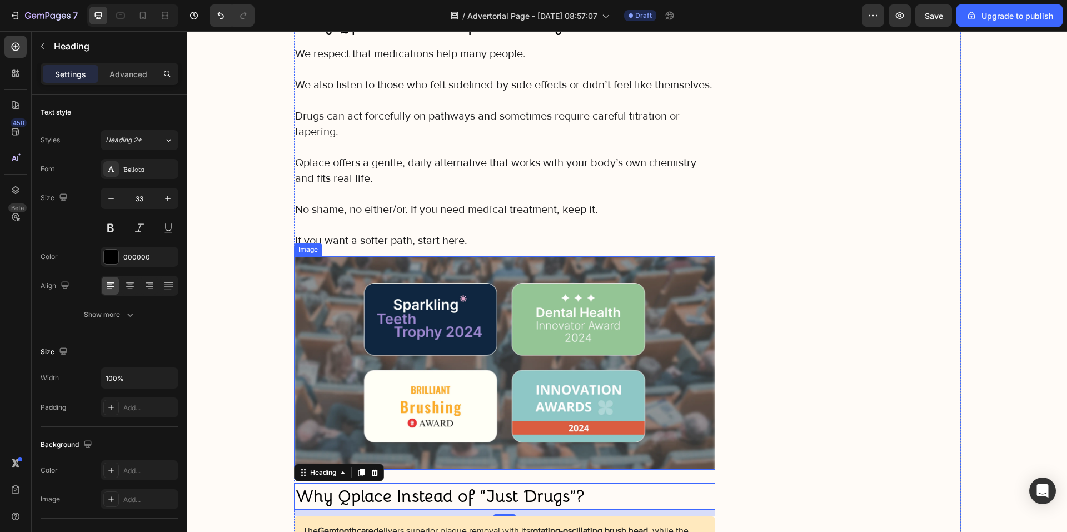
click at [382, 164] on div "We respect that medications help many people. We also listen to those who felt …" at bounding box center [505, 147] width 422 height 205
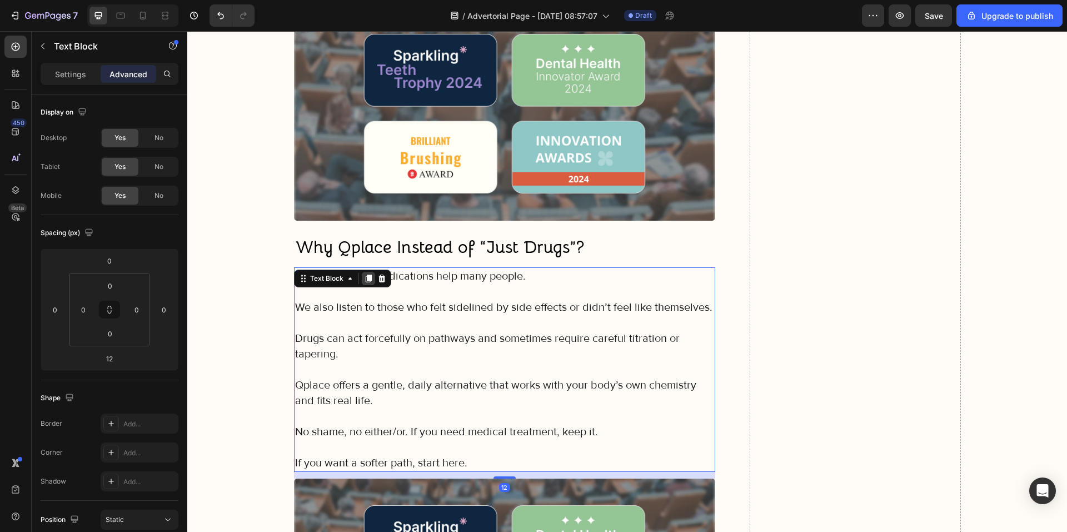
click at [364, 274] on icon at bounding box center [368, 278] width 9 height 9
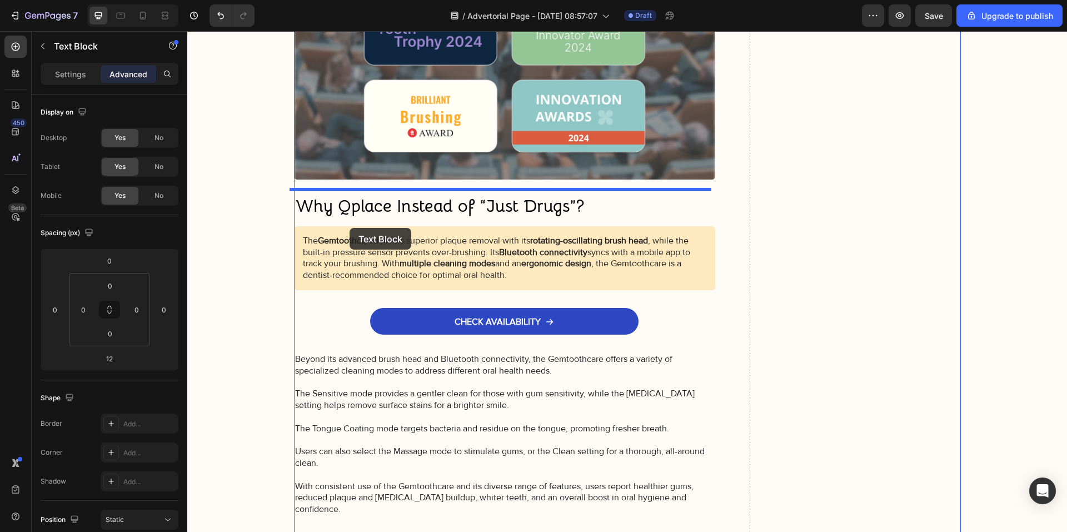
scroll to position [7754, 0]
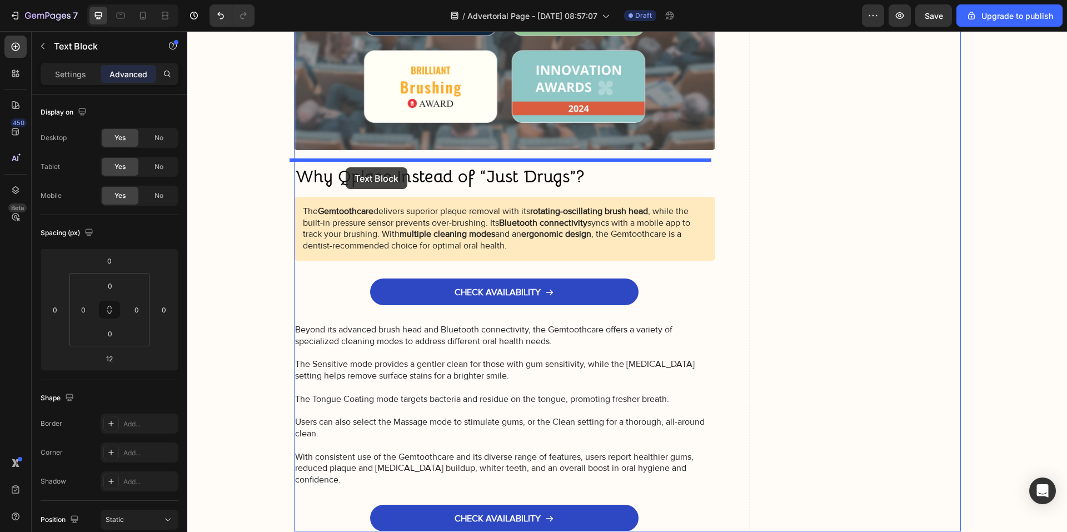
drag, startPoint x: 324, startPoint y: 69, endPoint x: 346, endPoint y: 167, distance: 100.7
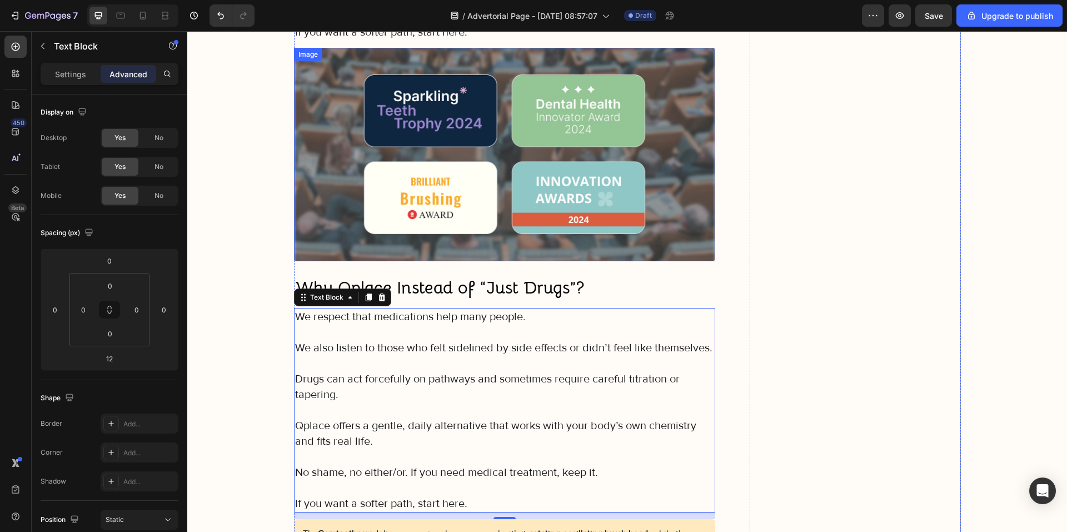
click at [426, 178] on img at bounding box center [505, 154] width 422 height 213
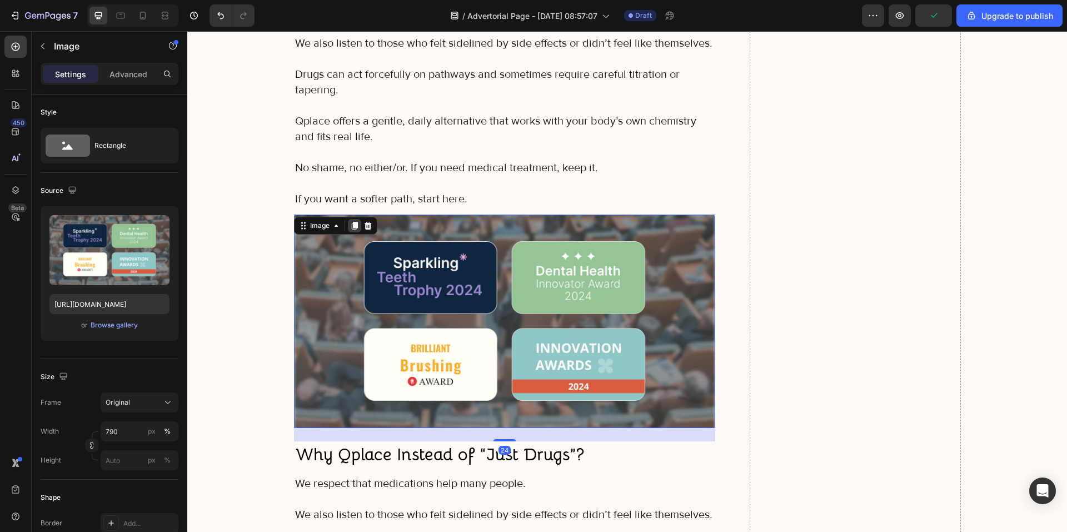
click at [351, 222] on icon at bounding box center [354, 226] width 6 height 8
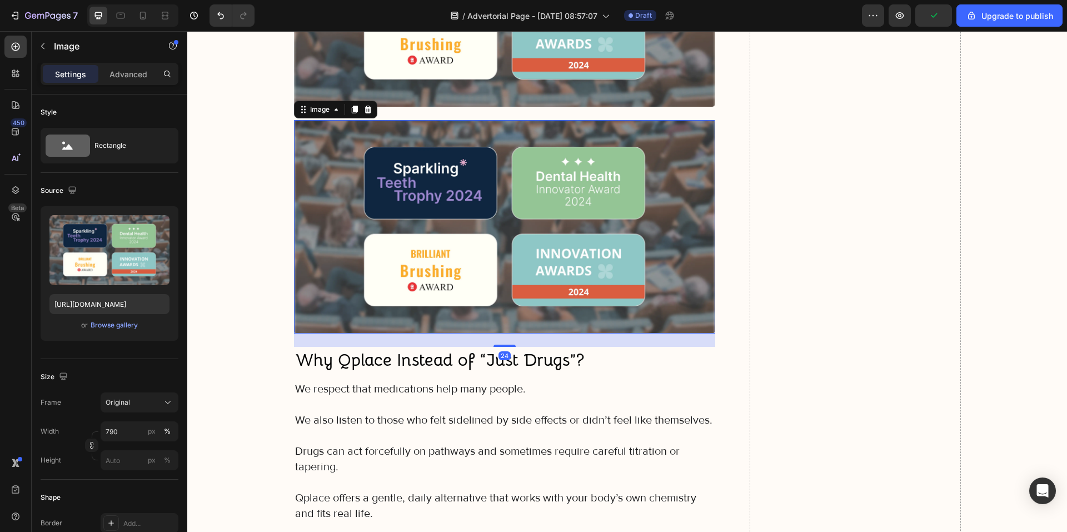
scroll to position [7600, 0]
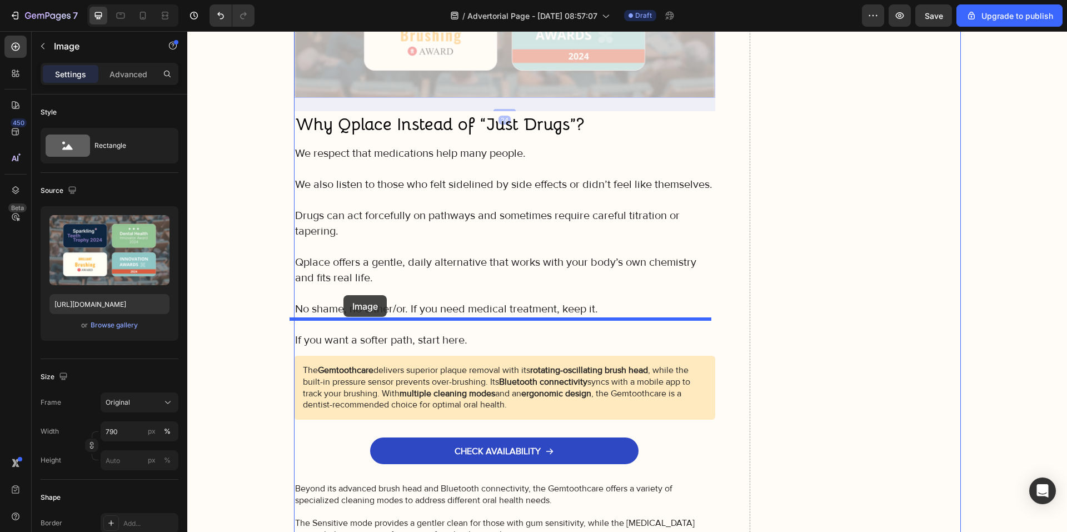
drag, startPoint x: 322, startPoint y: 64, endPoint x: 343, endPoint y: 296, distance: 232.8
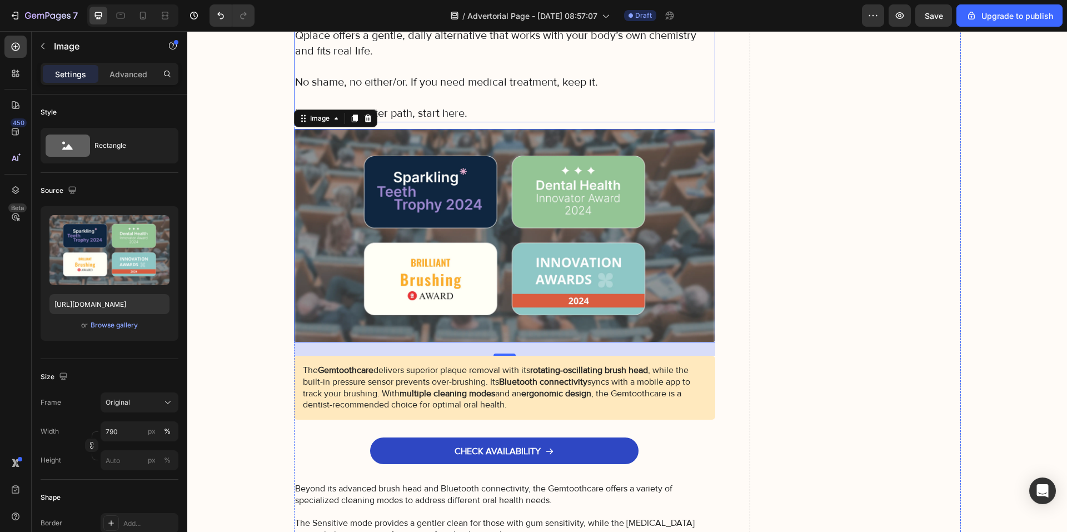
scroll to position [7595, 0]
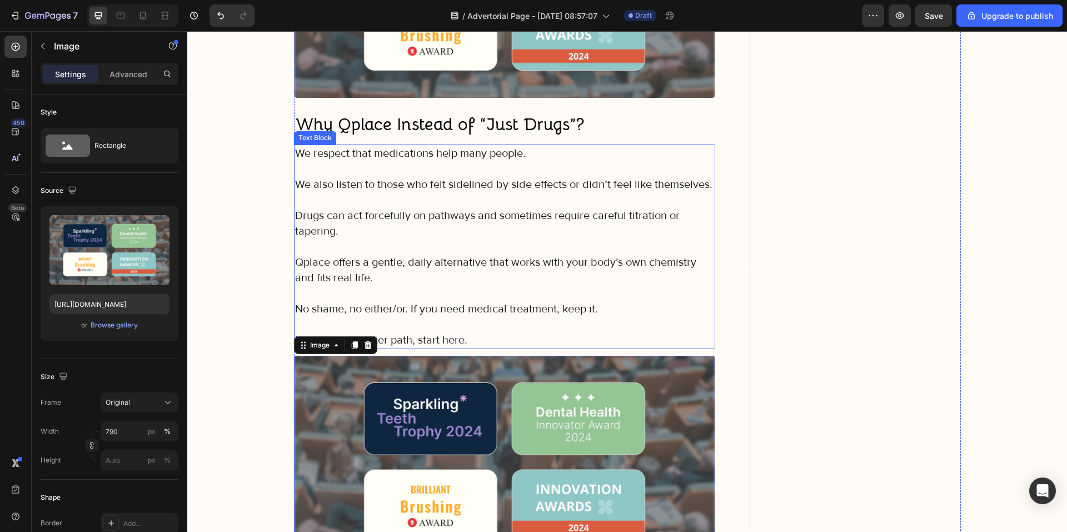
click at [398, 113] on strong "Why Qplace Instead of “Just Drugs”?" at bounding box center [439, 124] width 289 height 22
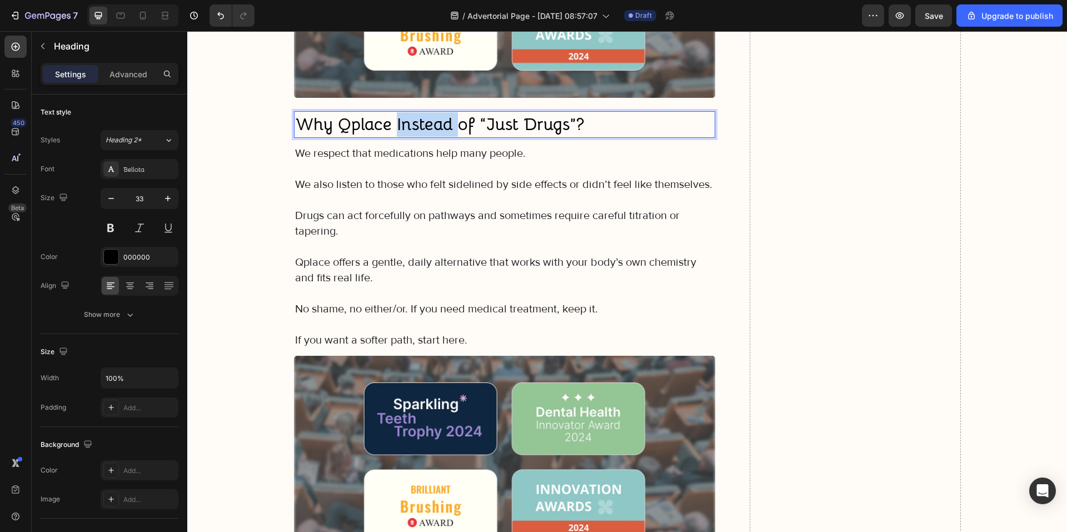
click at [397, 113] on strong "Why Qplace Instead of “Just Drugs”?" at bounding box center [439, 124] width 289 height 22
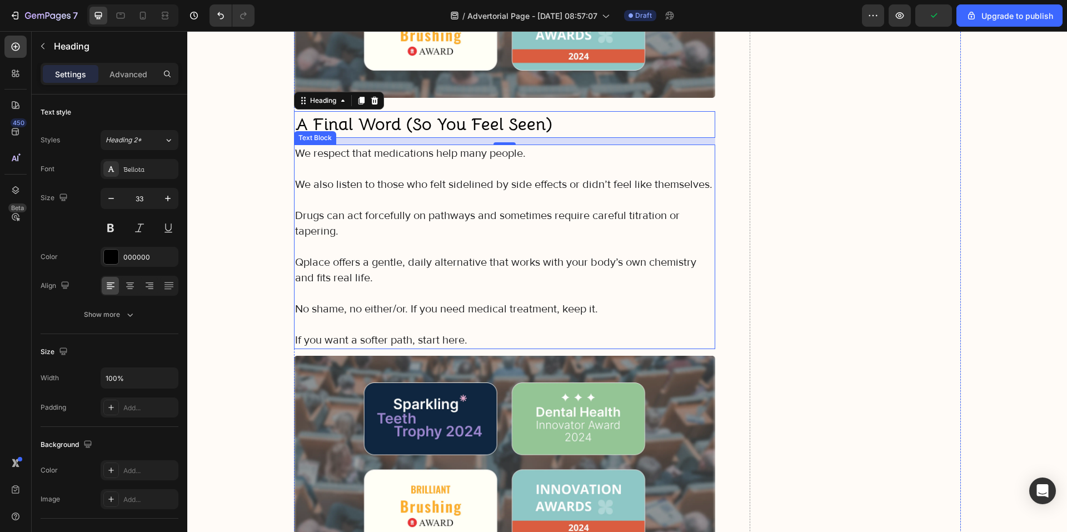
click at [406, 301] on p "No shame, no either/or. If you need medical treatment, keep it." at bounding box center [505, 309] width 420 height 16
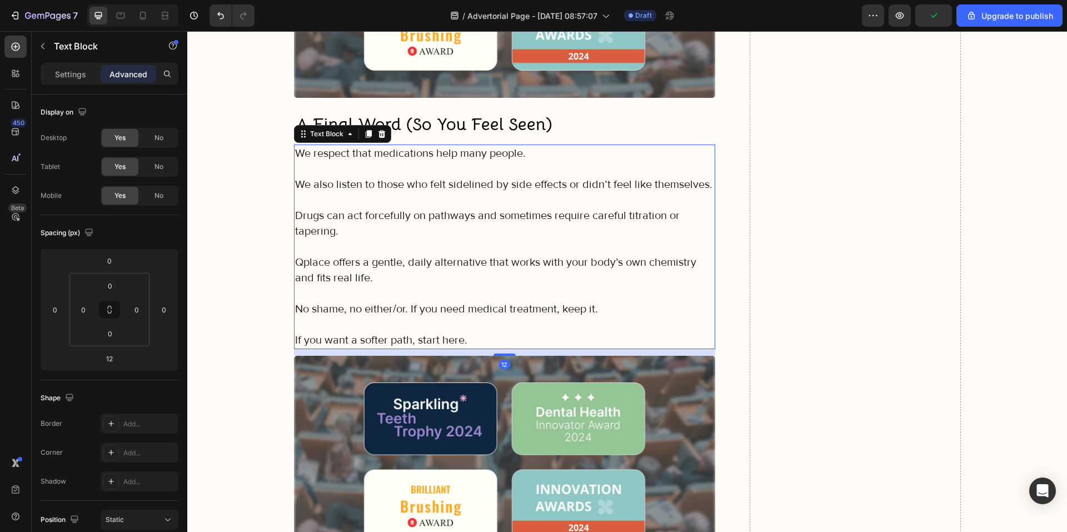
click at [481, 332] on p "If you want a softer path, start here." at bounding box center [505, 340] width 420 height 16
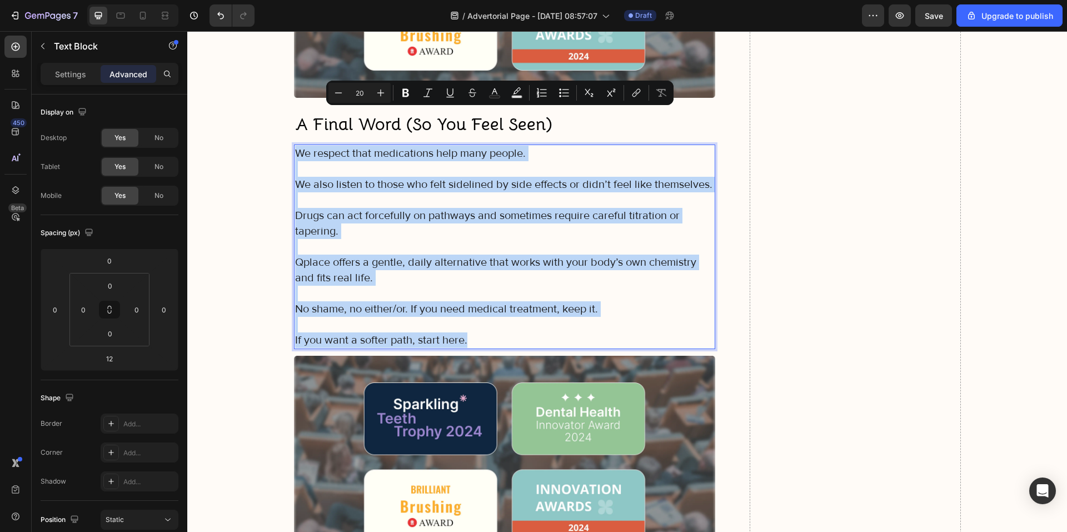
drag, startPoint x: 471, startPoint y: 300, endPoint x: 295, endPoint y: 111, distance: 258.7
click at [295, 145] on div "We respect that medications help many people. We also listen to those who felt …" at bounding box center [505, 247] width 422 height 205
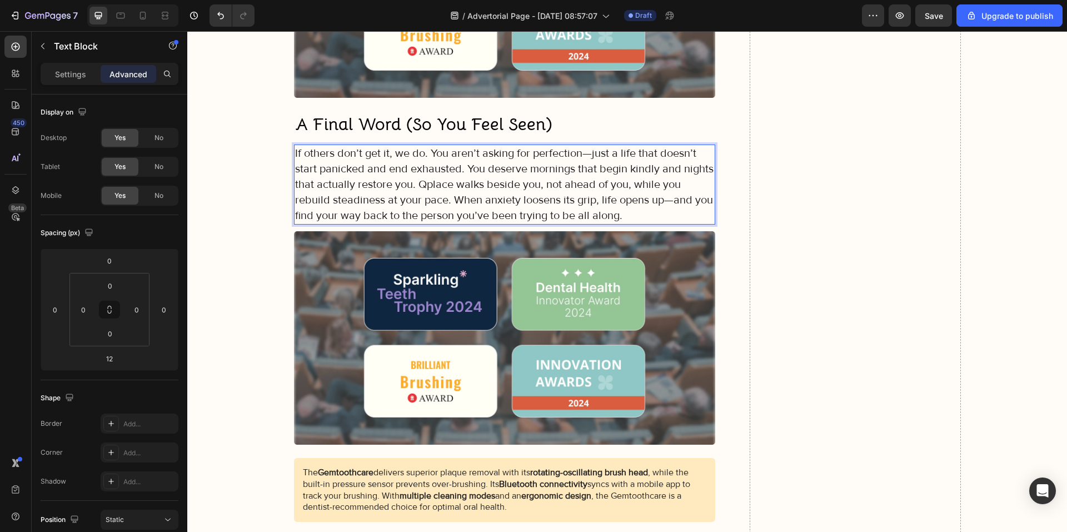
click at [429, 146] on p "If others don’t get it, we do. You aren’t asking for perfection—just a life tha…" at bounding box center [505, 185] width 420 height 78
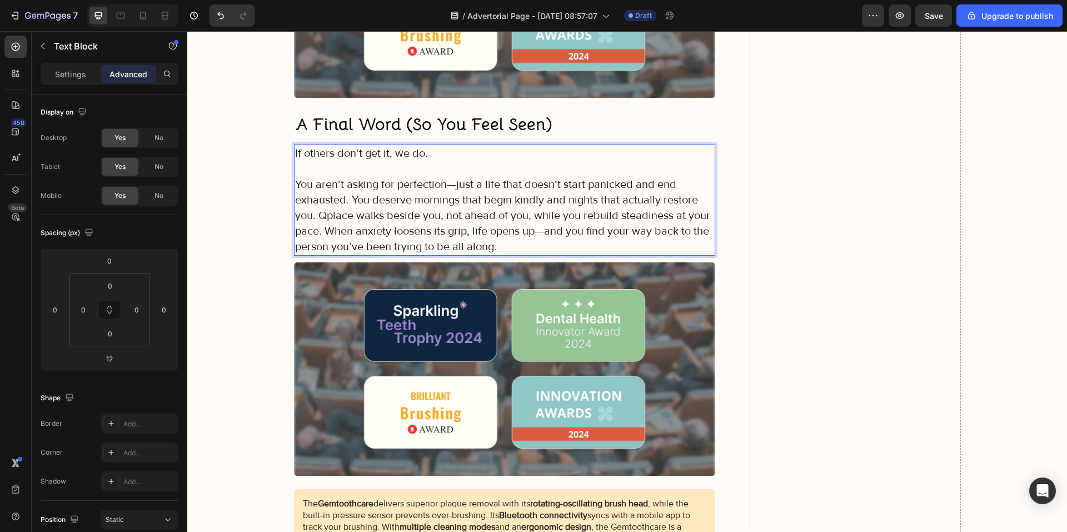
click at [347, 177] on p "You aren’t asking for perfection—just a life that doesn’t start panicked and en…" at bounding box center [505, 216] width 420 height 78
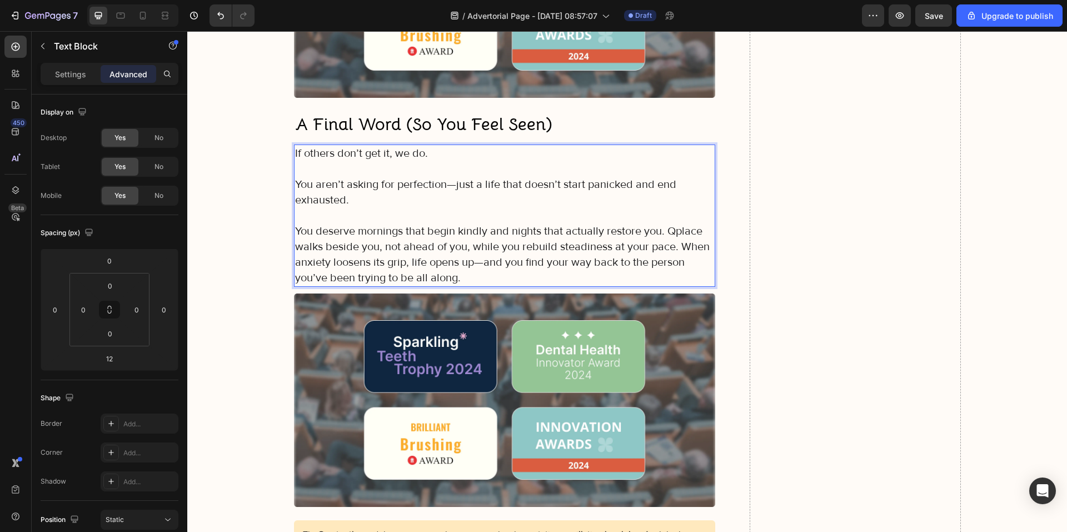
click at [664, 223] on p "You deserve mornings that begin kindly and nights that actually restore you. Qp…" at bounding box center [505, 254] width 420 height 62
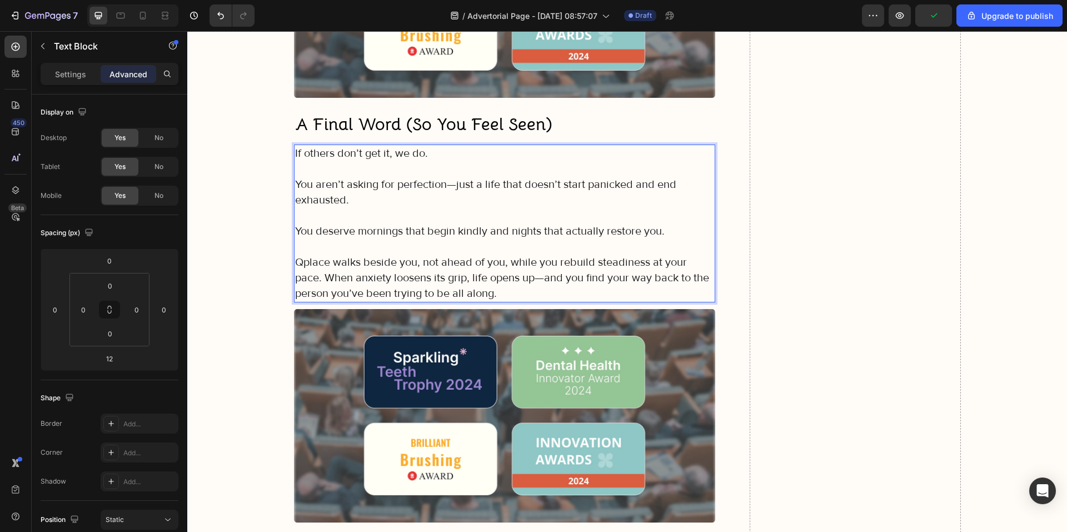
click at [295, 255] on p "Qplace walks beside you, not ahead of you, while you rebuild steadiness at your…" at bounding box center [505, 278] width 420 height 47
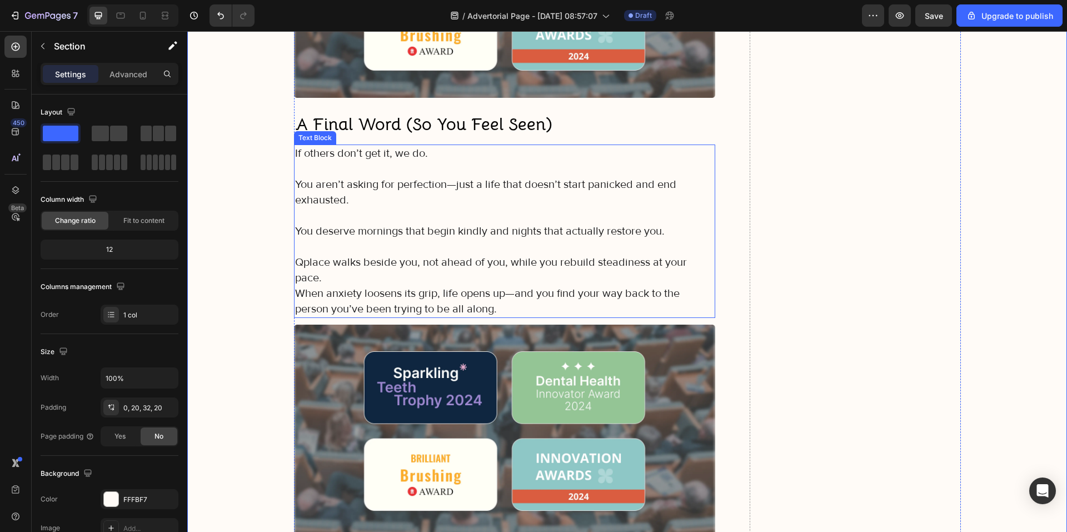
click at [337, 255] on p "Qplace walks beside you, not ahead of you, while you rebuild steadiness at your…" at bounding box center [505, 270] width 420 height 31
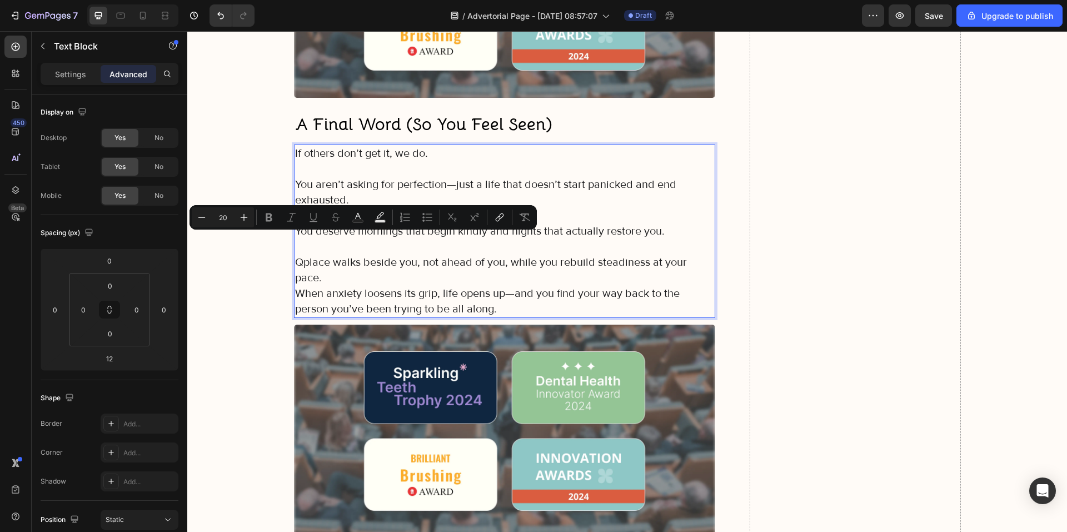
click at [330, 255] on p "Qplace walks beside you, not ahead of you, while you rebuild steadiness at your…" at bounding box center [505, 270] width 420 height 31
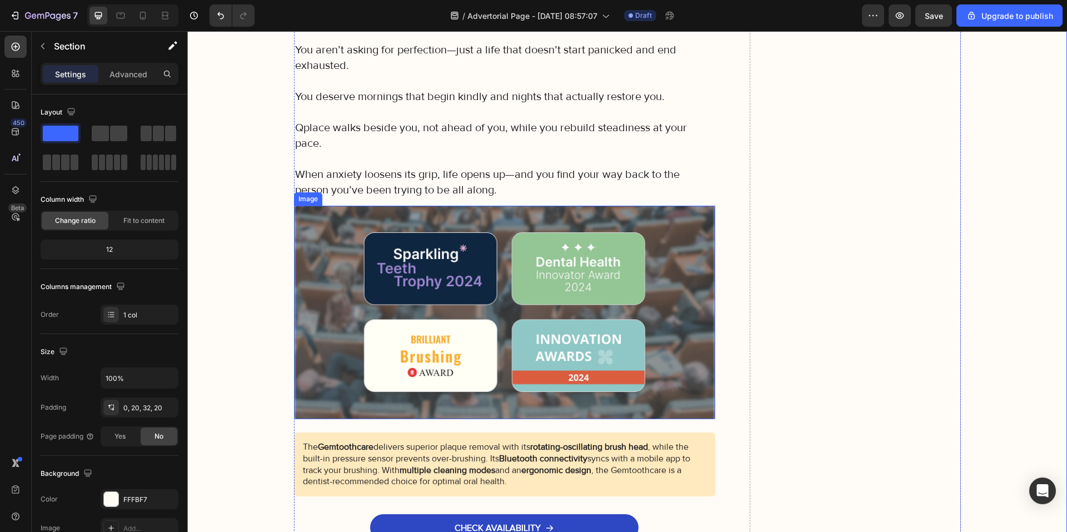
scroll to position [7762, 0]
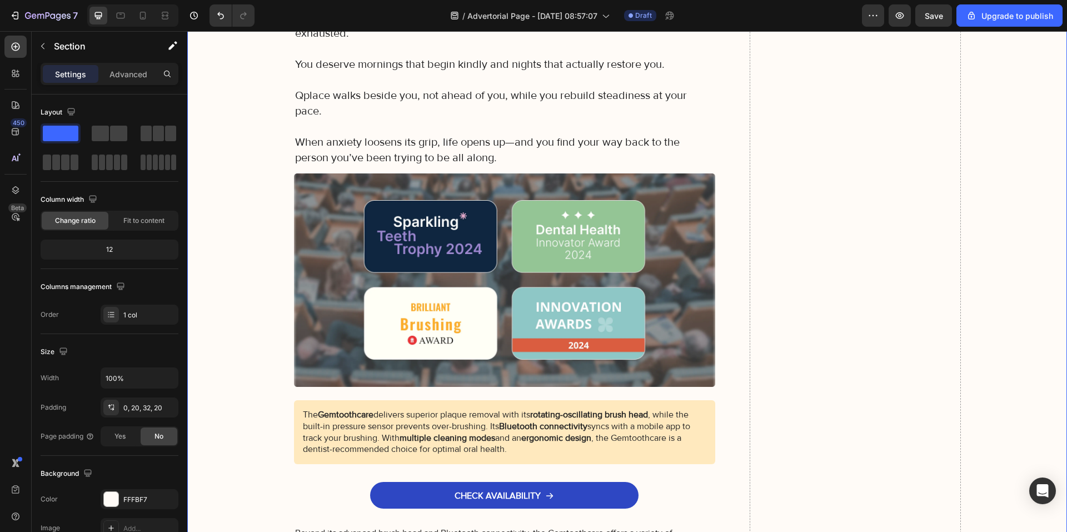
click at [58, 45] on p "Section" at bounding box center [99, 45] width 91 height 13
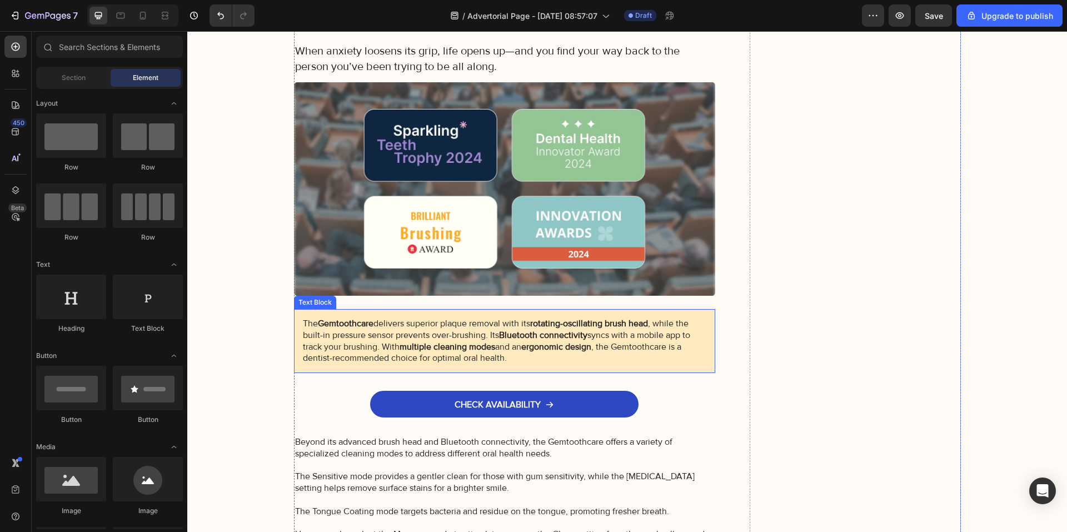
scroll to position [7873, 0]
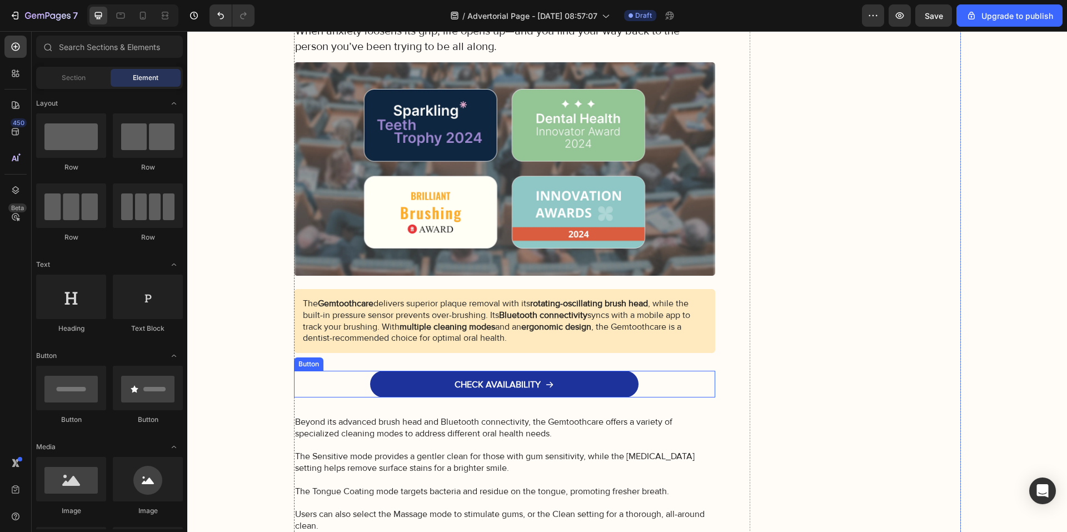
click at [427, 371] on link "CHECK AVAILABILITY" at bounding box center [504, 384] width 268 height 27
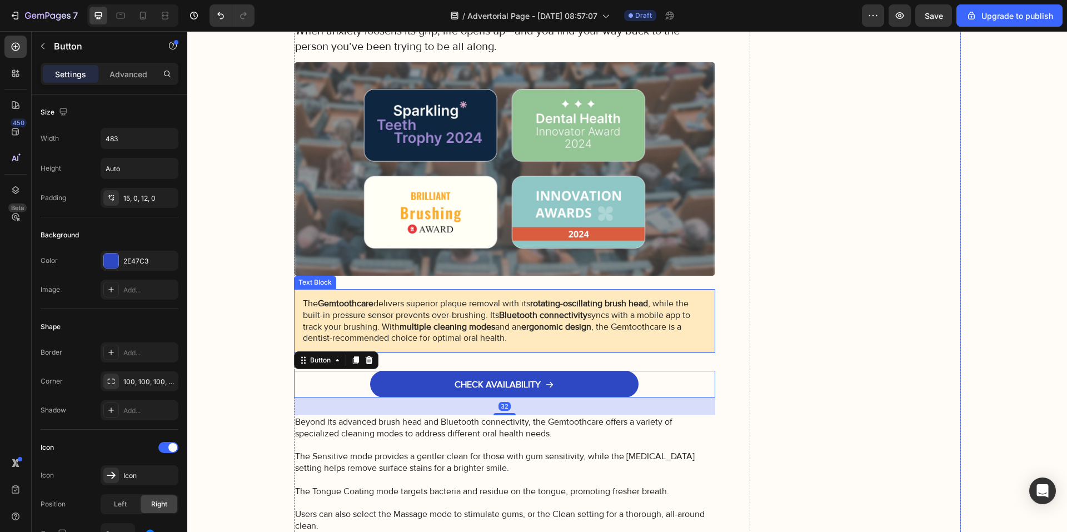
click at [531, 298] on p "The Gemtoothcare delivers superior plaque removal with its rotating-oscillating…" at bounding box center [505, 321] width 404 height 46
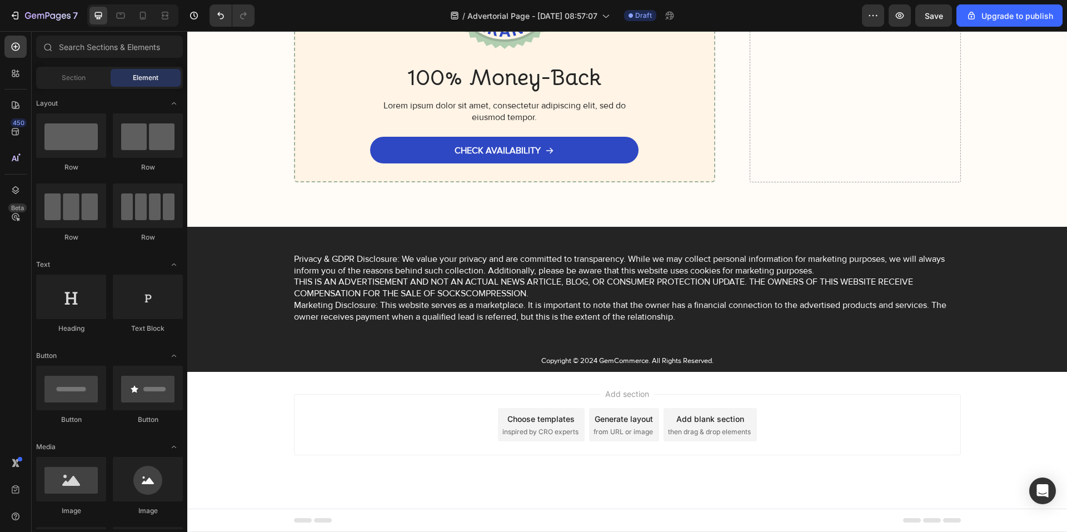
scroll to position [9025, 0]
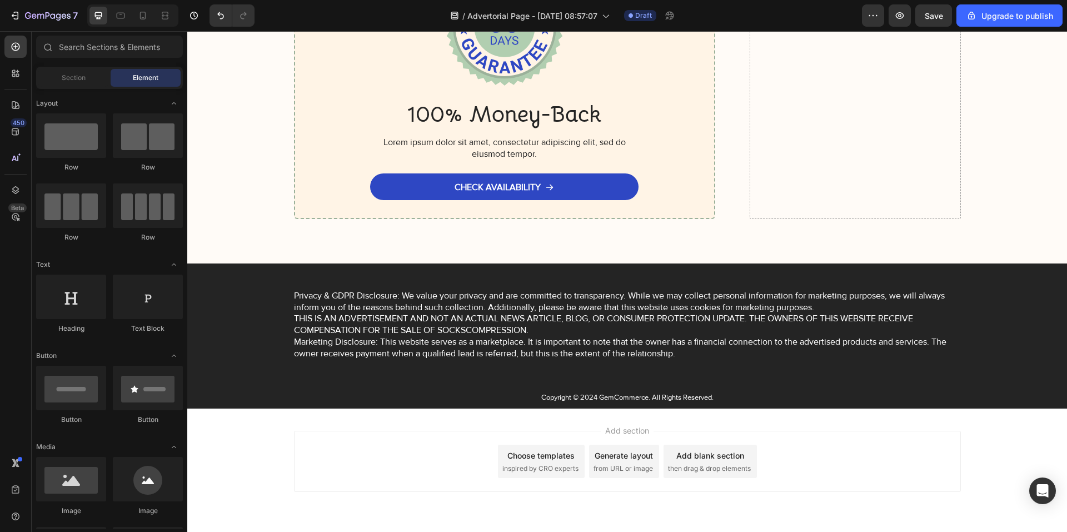
drag, startPoint x: 1063, startPoint y: 436, endPoint x: 1219, endPoint y: 519, distance: 176.5
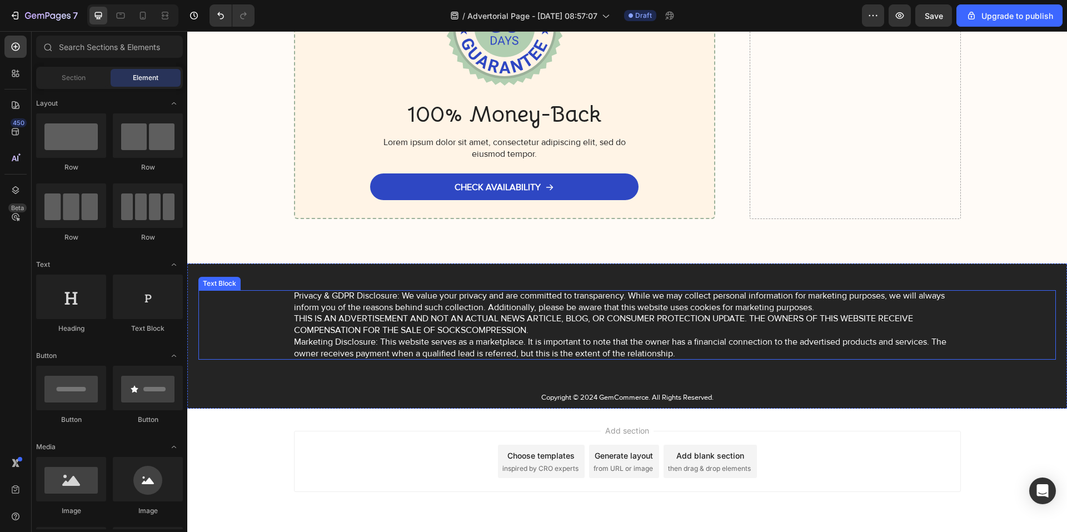
click at [526, 334] on p "Privacy & GDPR Disclosure: We value your privacy and are committed to transpare…" at bounding box center [627, 324] width 667 height 69
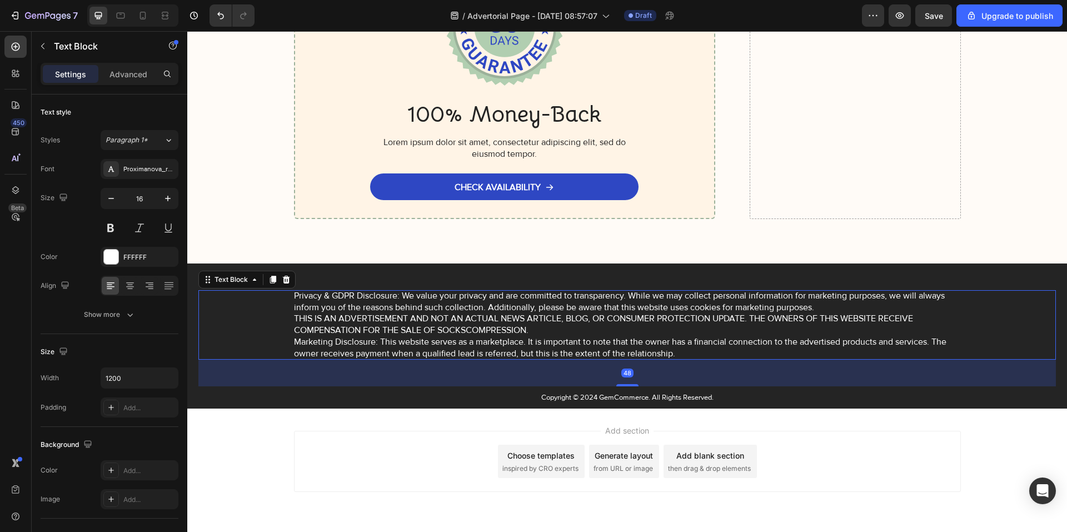
click at [675, 350] on p "Privacy & GDPR Disclosure: We value your privacy and are committed to transpare…" at bounding box center [627, 324] width 667 height 69
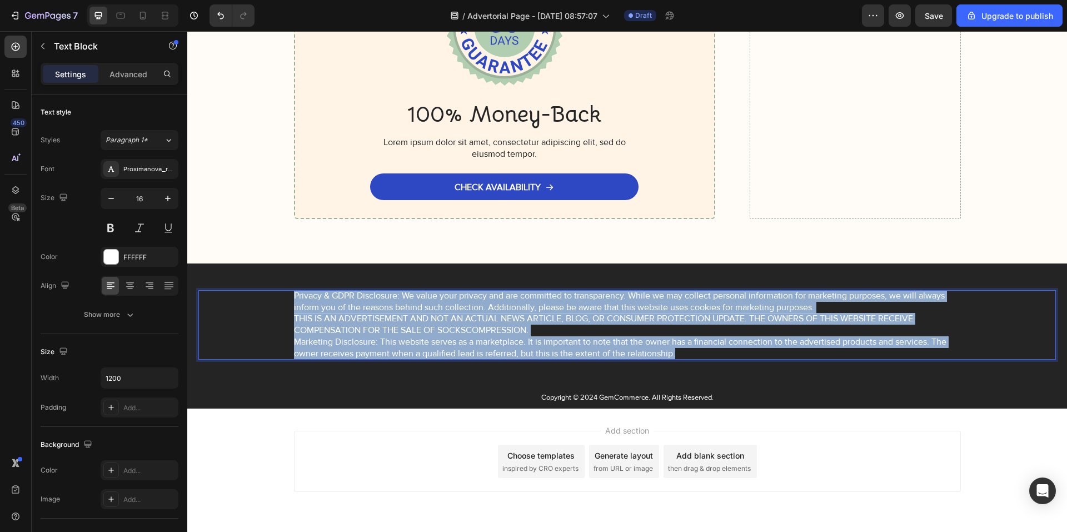
drag, startPoint x: 680, startPoint y: 351, endPoint x: 286, endPoint y: 291, distance: 398.7
click at [286, 291] on div "Privacy & GDPR Disclosure: We value your privacy and are committed to transpare…" at bounding box center [627, 324] width 858 height 69
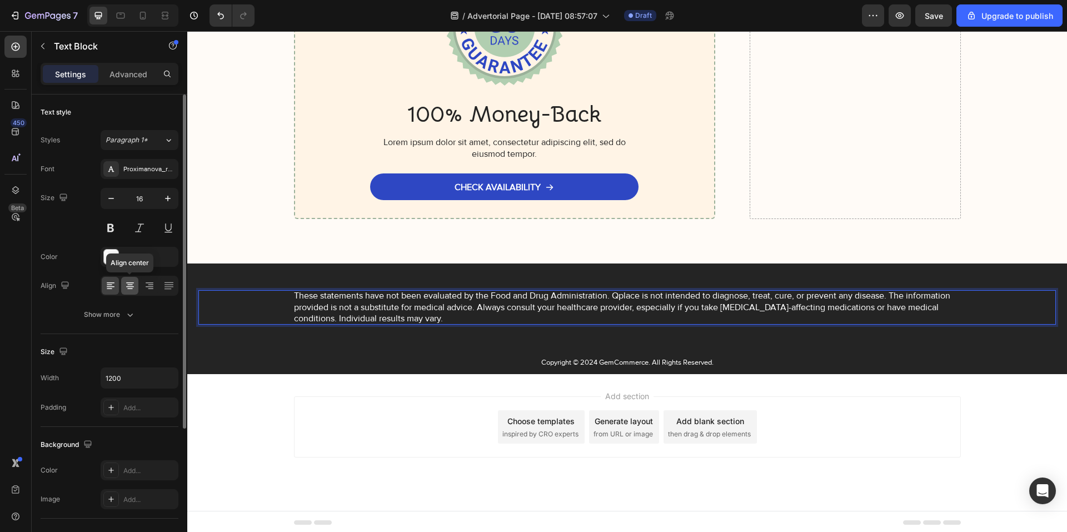
click at [129, 285] on icon at bounding box center [130, 285] width 6 height 1
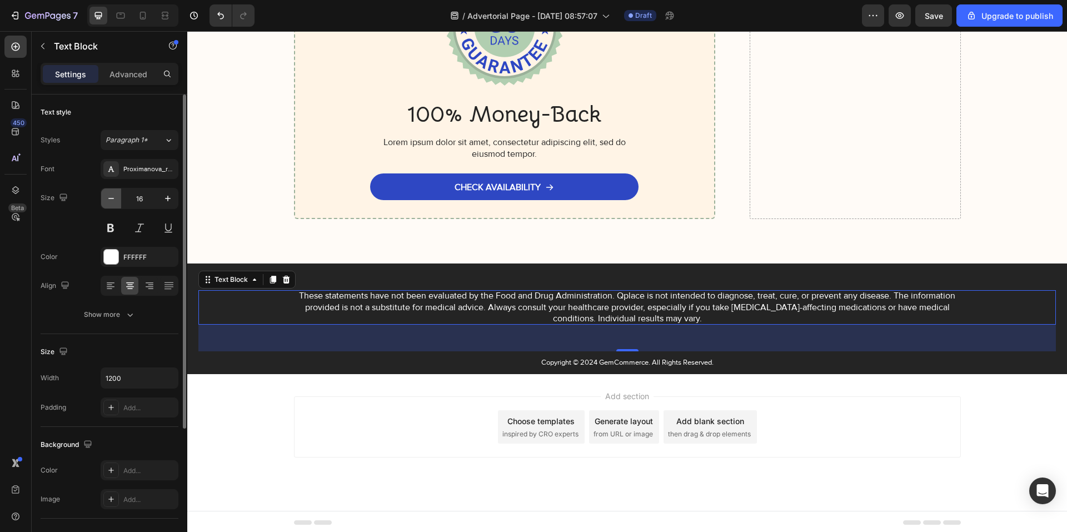
click at [111, 197] on icon "button" at bounding box center [111, 198] width 11 height 11
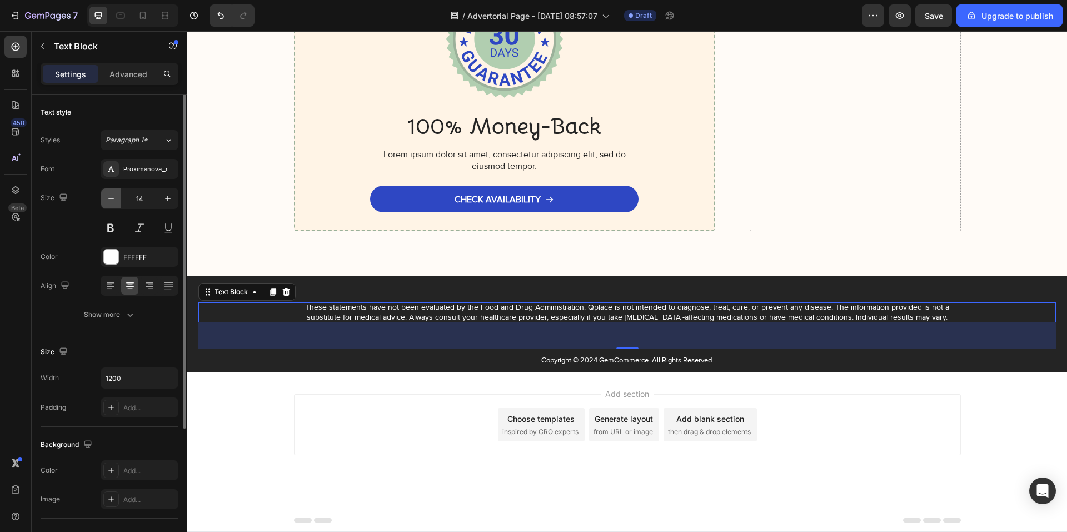
click at [111, 197] on icon "button" at bounding box center [111, 198] width 11 height 11
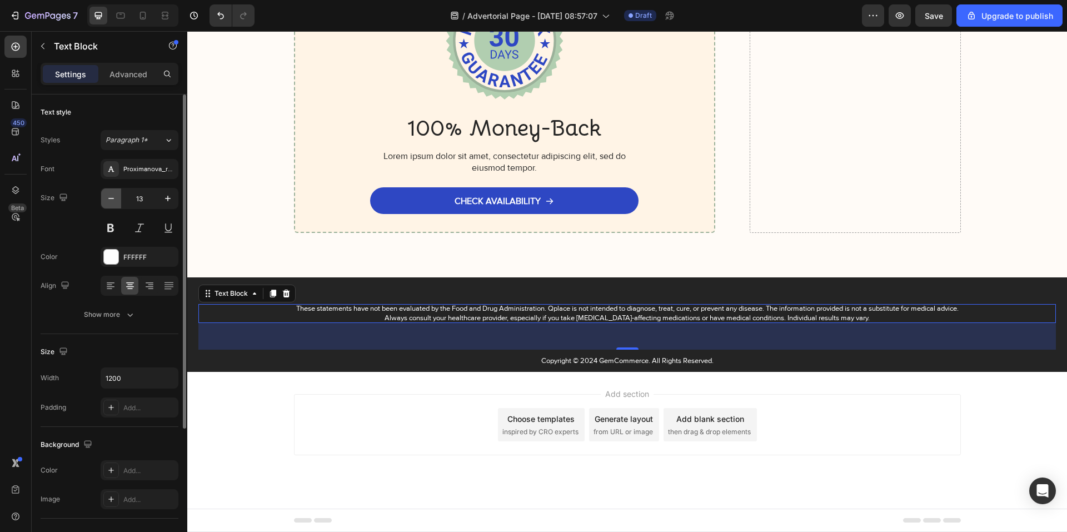
click at [113, 200] on icon "button" at bounding box center [111, 198] width 11 height 11
type input "12"
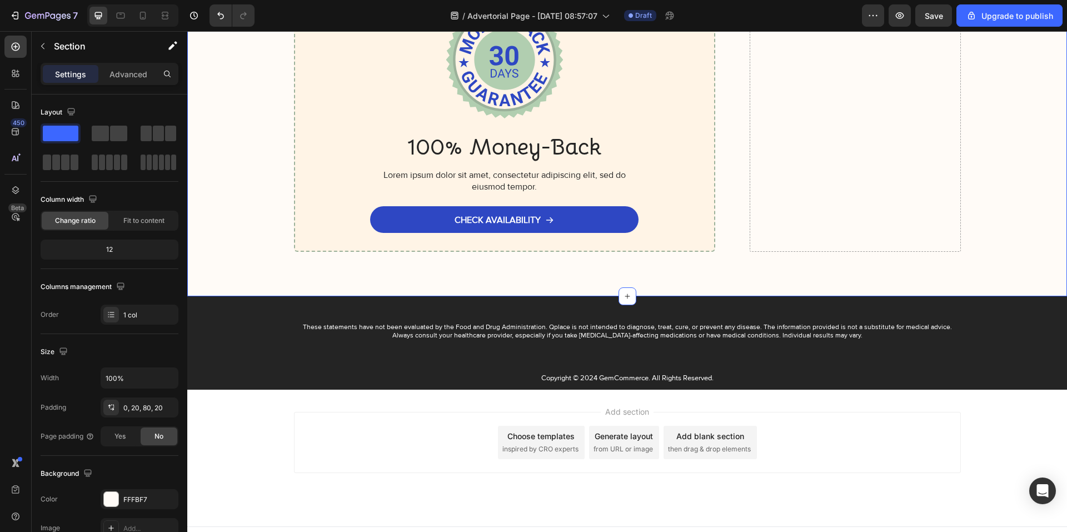
scroll to position [8955, 0]
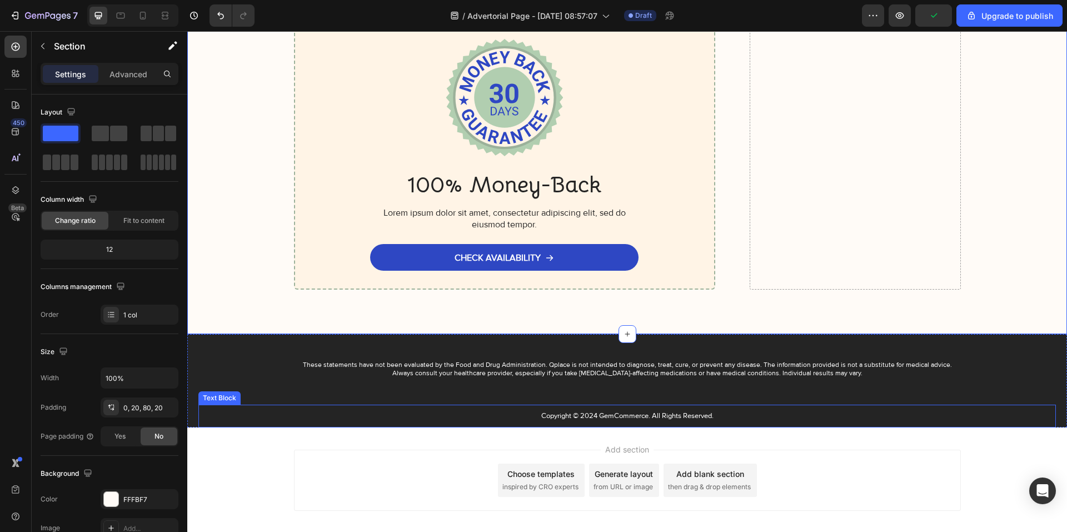
click at [595, 415] on p "Copyright © 2024 GemCommerce. All Rights Reserved." at bounding box center [627, 415] width 665 height 9
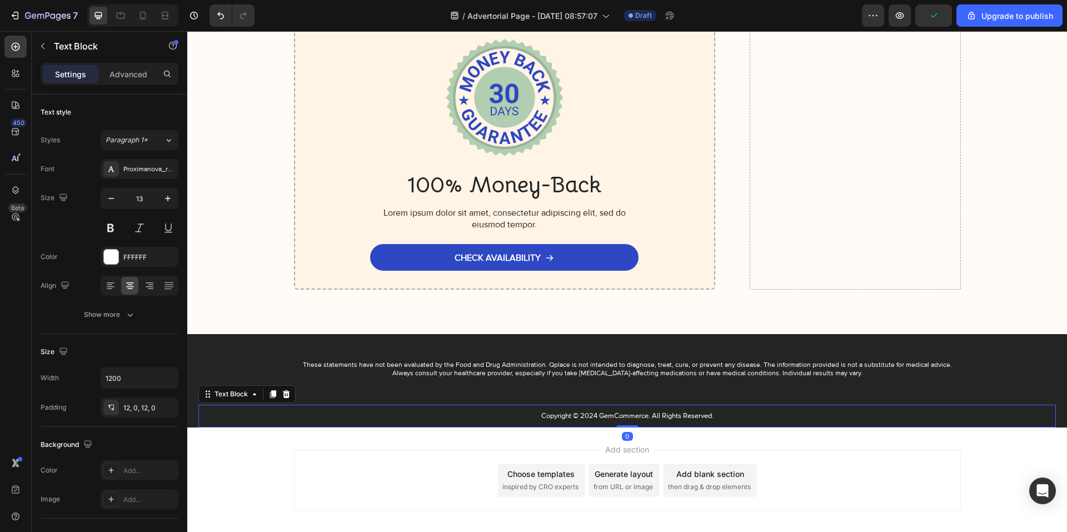
click at [610, 415] on p "Copyright © 2024 GemCommerce. All Rights Reserved." at bounding box center [627, 415] width 665 height 9
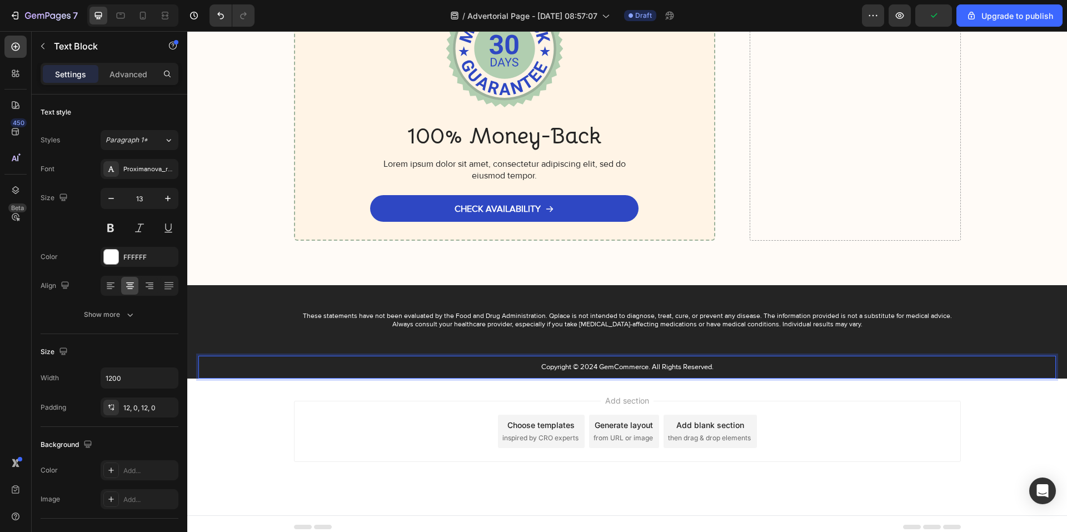
scroll to position [9010, 0]
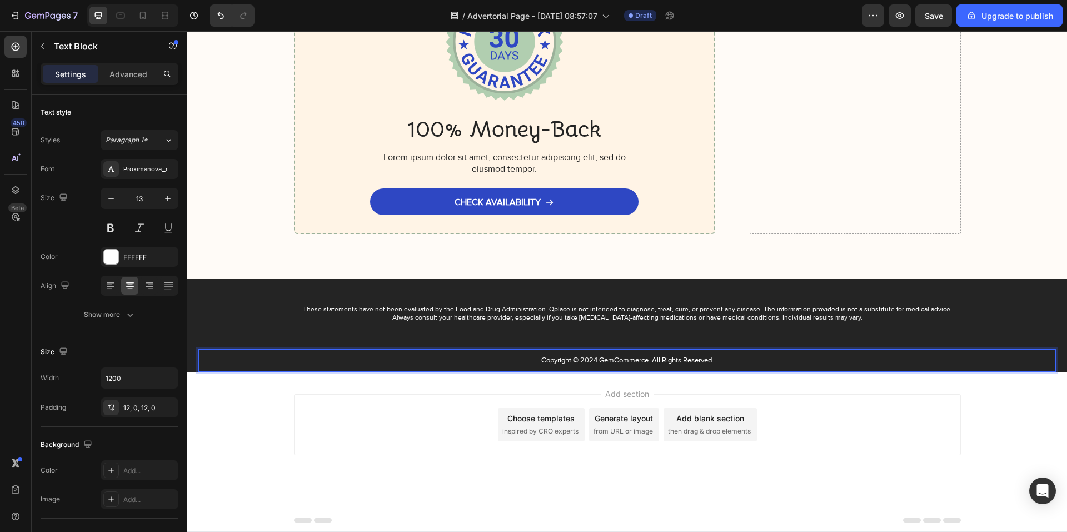
click at [592, 360] on p "Copyright © 2024 GemCommerce. All Rights Reserved." at bounding box center [627, 360] width 665 height 9
drag, startPoint x: 567, startPoint y: 360, endPoint x: 528, endPoint y: 360, distance: 39.5
click at [528, 360] on p "Copyright © 2025 GemCommerce. All Rights Reserved." at bounding box center [627, 360] width 665 height 9
drag, startPoint x: 544, startPoint y: 360, endPoint x: 557, endPoint y: 362, distance: 14.1
click at [557, 362] on p "qquiet © 2025 GemCommerce. All Rights Reserved." at bounding box center [627, 360] width 665 height 9
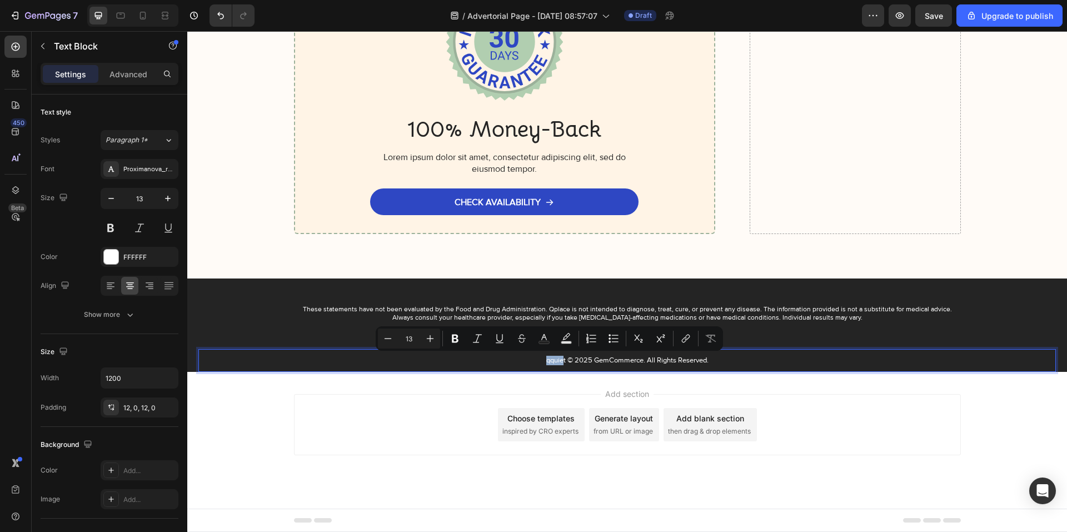
click at [536, 365] on div "qquiet © 2025 GemCommerce. All Rights Reserved." at bounding box center [627, 360] width 667 height 23
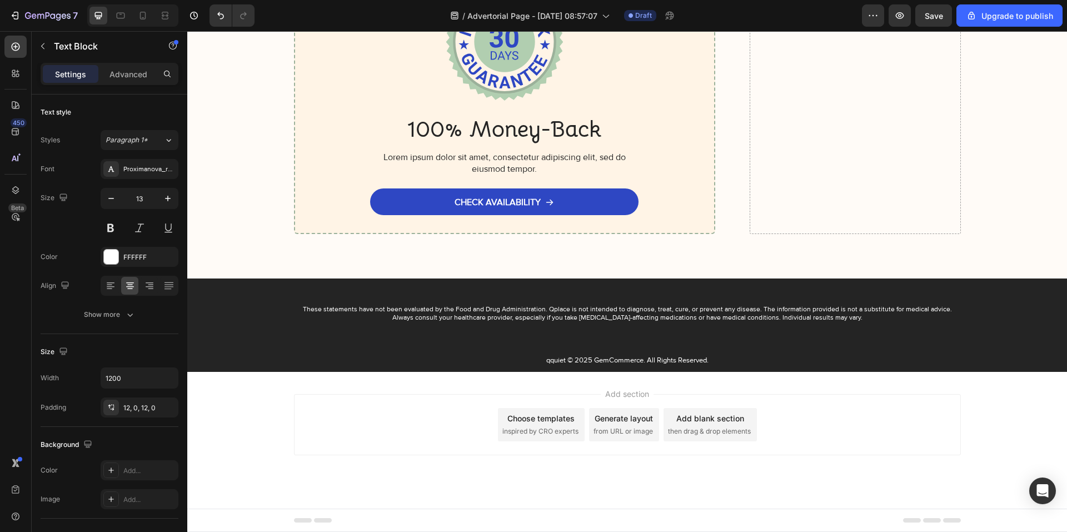
click at [721, 380] on div "Add section Choose templates inspired by CRO experts Generate layout from URL o…" at bounding box center [627, 440] width 880 height 137
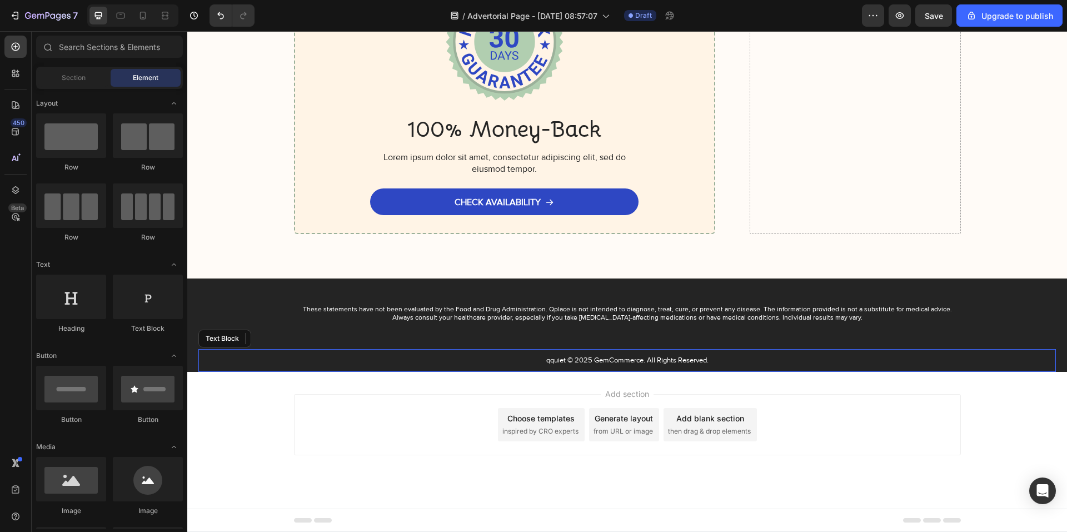
click at [710, 358] on p "qquiet © 2025 GemCommerce. All Rights Reserved." at bounding box center [627, 360] width 665 height 9
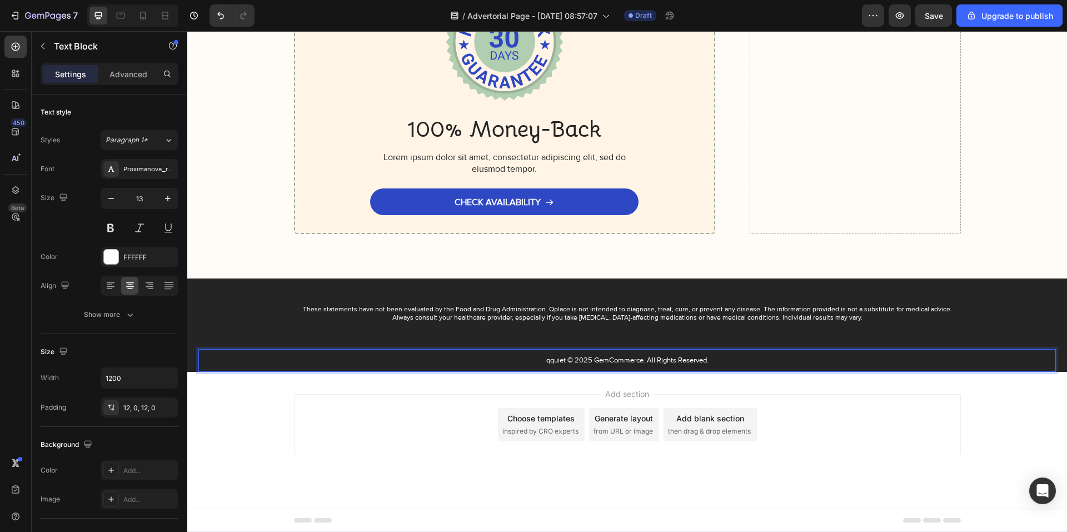
click at [637, 362] on p "qquiet © 2025 GemCommerce. All Rights Reserved." at bounding box center [627, 360] width 665 height 9
drag, startPoint x: 639, startPoint y: 360, endPoint x: 591, endPoint y: 359, distance: 48.4
click at [591, 359] on p "qquiet © 2025 GemCommerce. All Rights Reserved." at bounding box center [627, 360] width 665 height 9
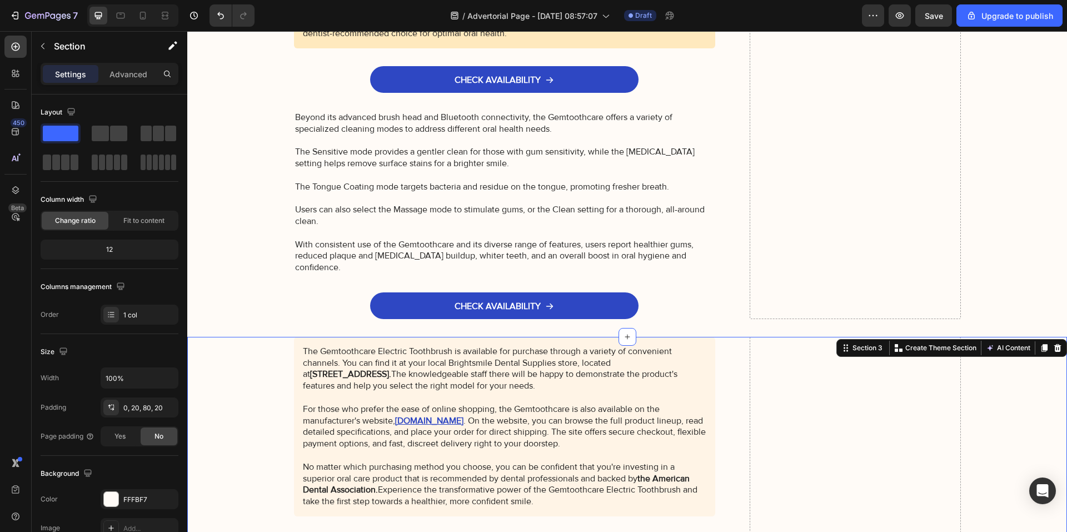
scroll to position [8177, 0]
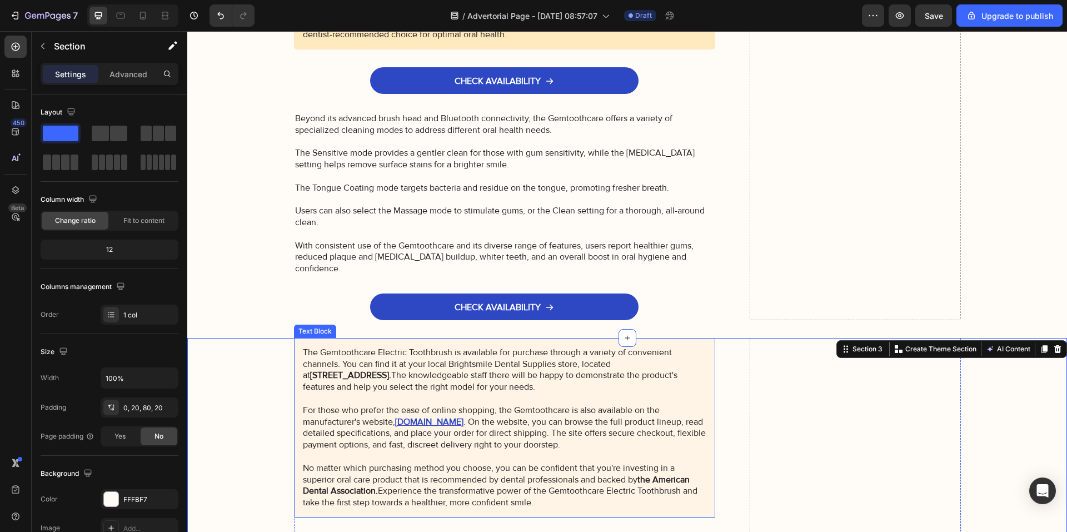
click at [376, 347] on p "The Gemtoothcare Electric Toothbrush is available for purchase through a variet…" at bounding box center [505, 428] width 404 height 162
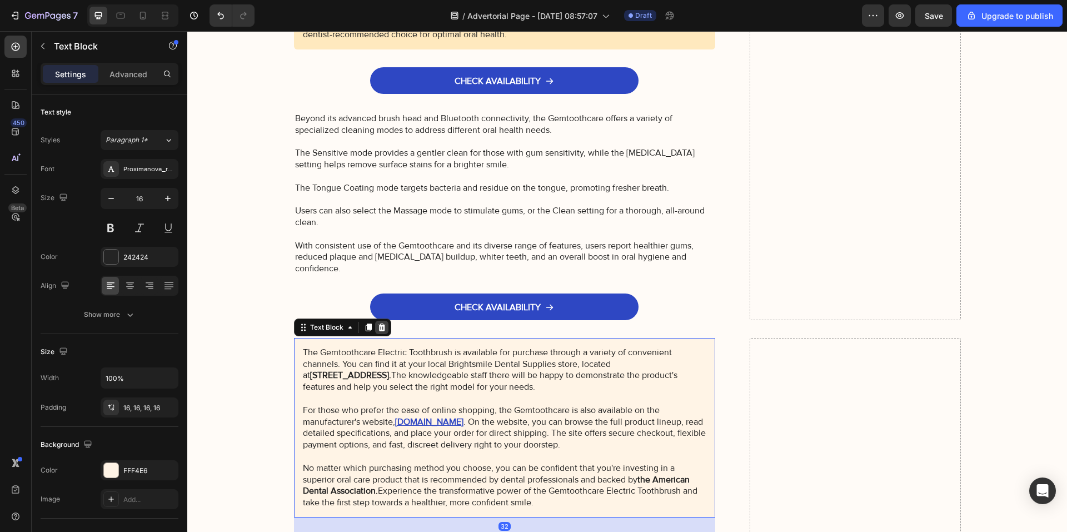
click at [377, 323] on icon at bounding box center [381, 327] width 9 height 9
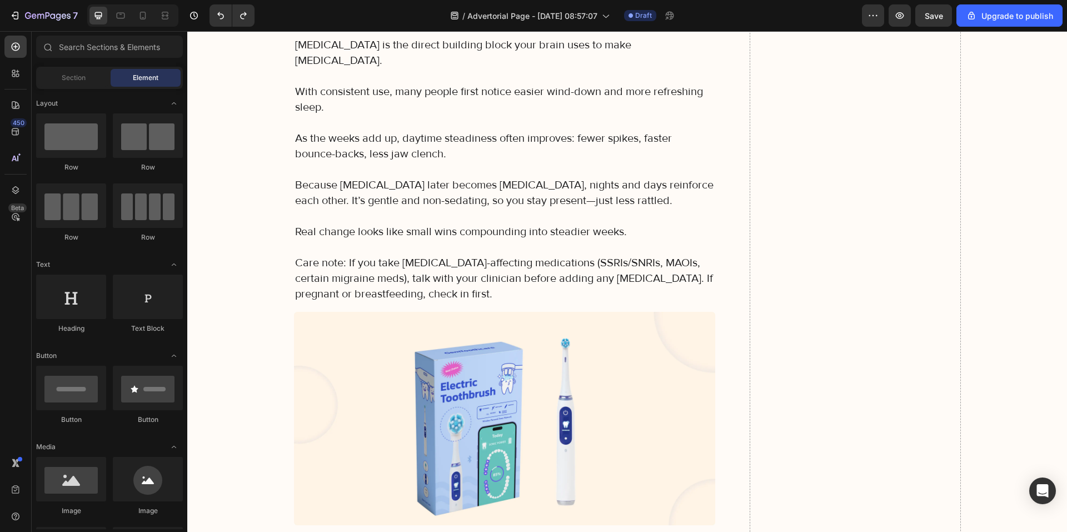
scroll to position [0, 0]
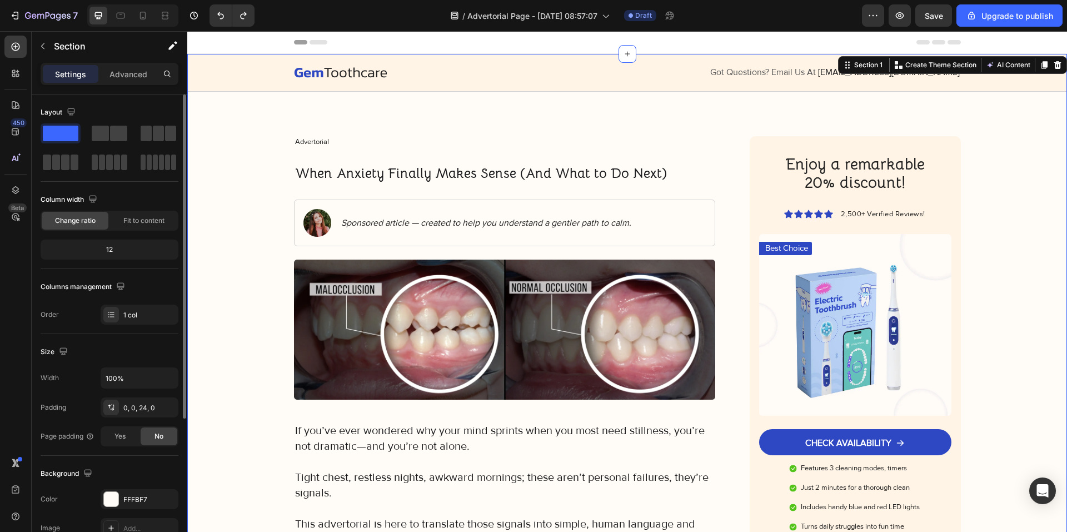
scroll to position [167, 0]
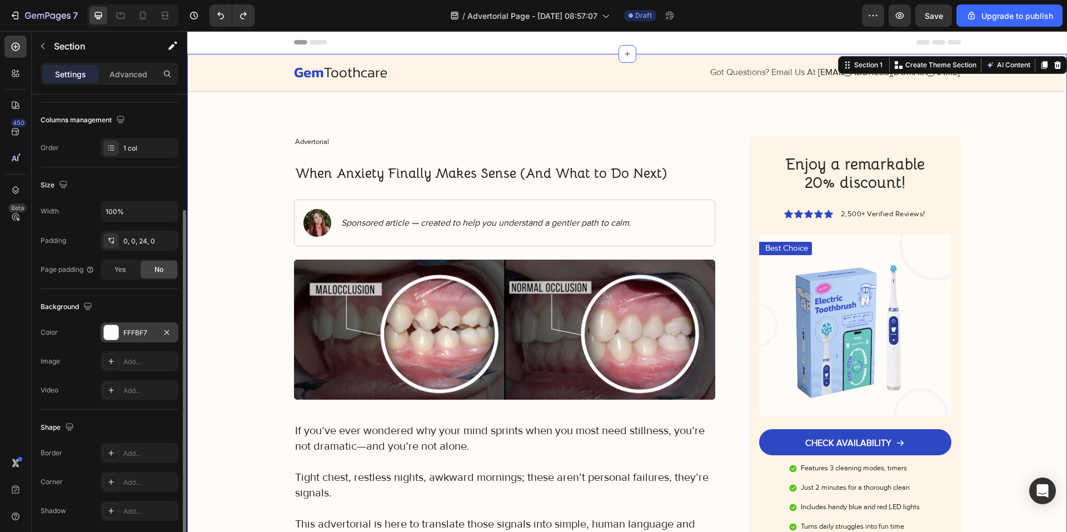
click at [145, 330] on div "FFFBF7" at bounding box center [139, 333] width 32 height 10
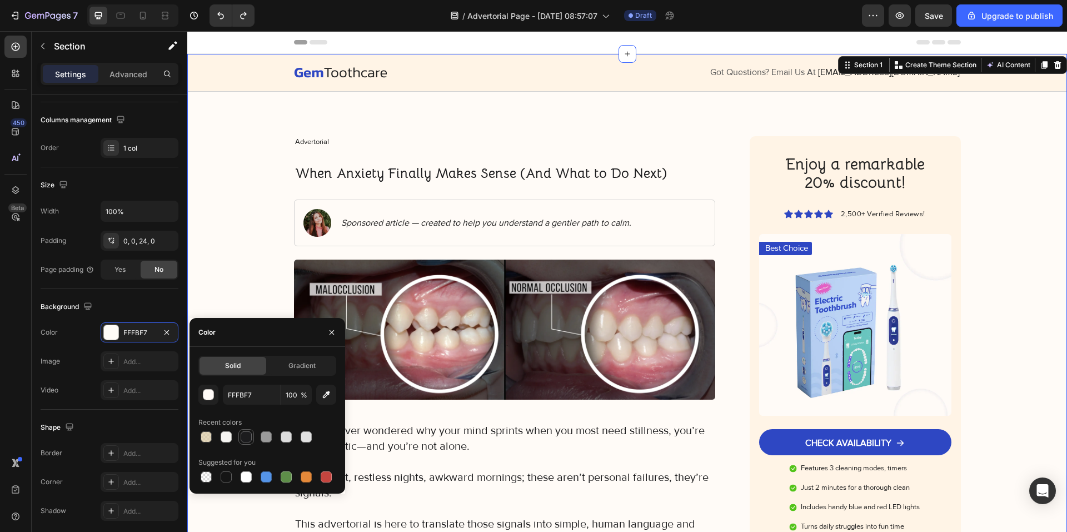
click at [245, 441] on div at bounding box center [246, 436] width 11 height 11
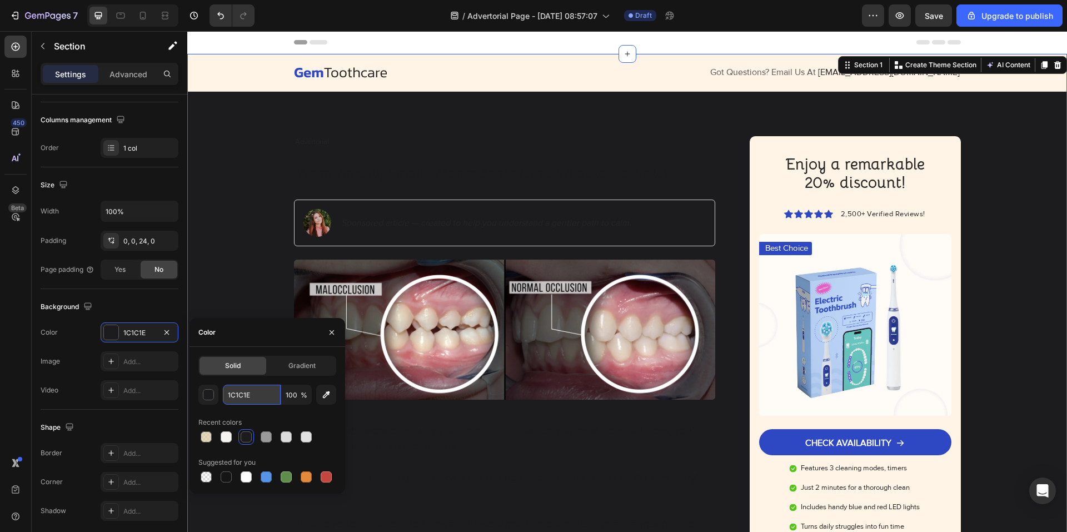
paste input "F6F5F2"
type input "F6F5F2"
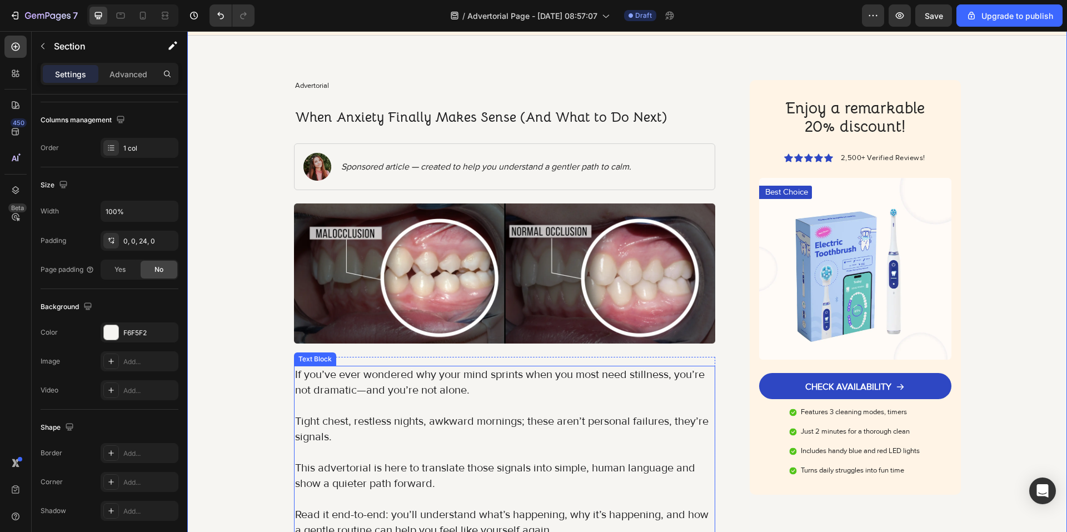
scroll to position [56, 0]
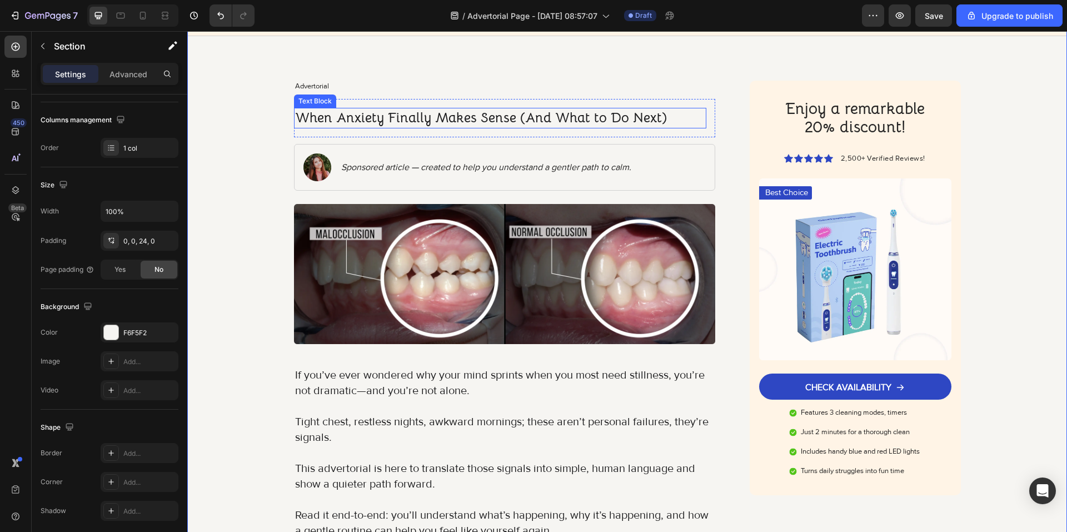
click at [383, 126] on p "When Anxiety Finally Makes Sense (And What to Do Next)" at bounding box center [500, 118] width 411 height 19
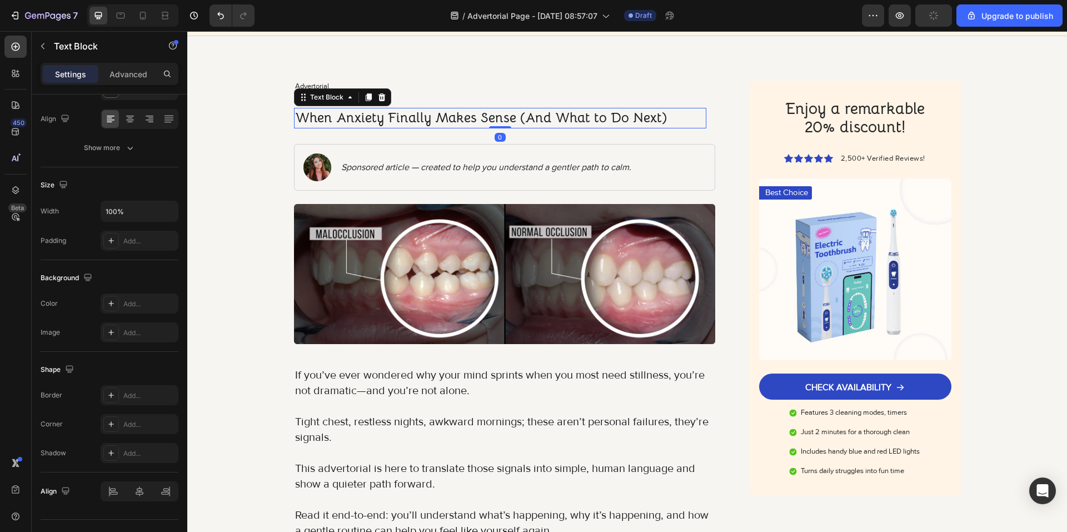
scroll to position [0, 0]
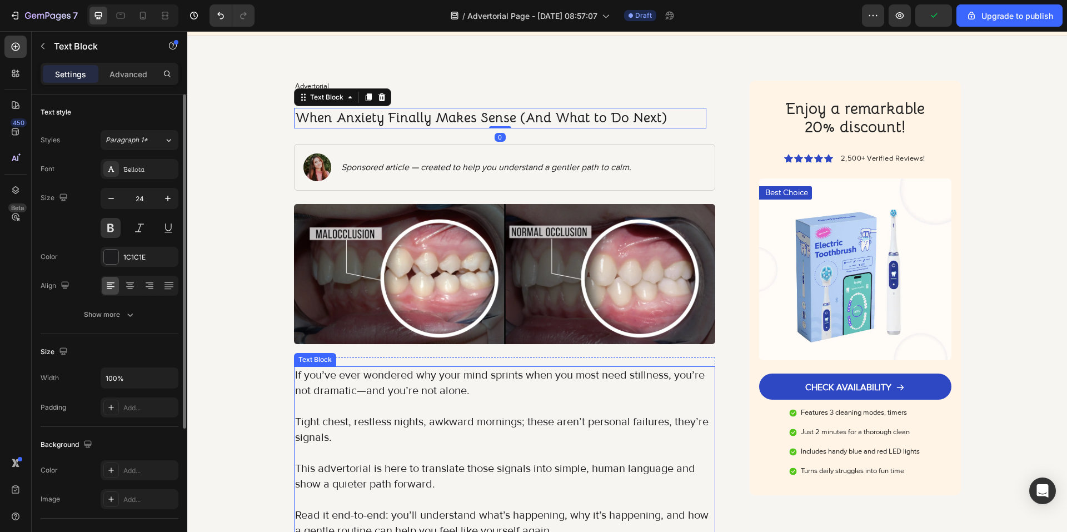
click at [359, 399] on p at bounding box center [505, 406] width 420 height 16
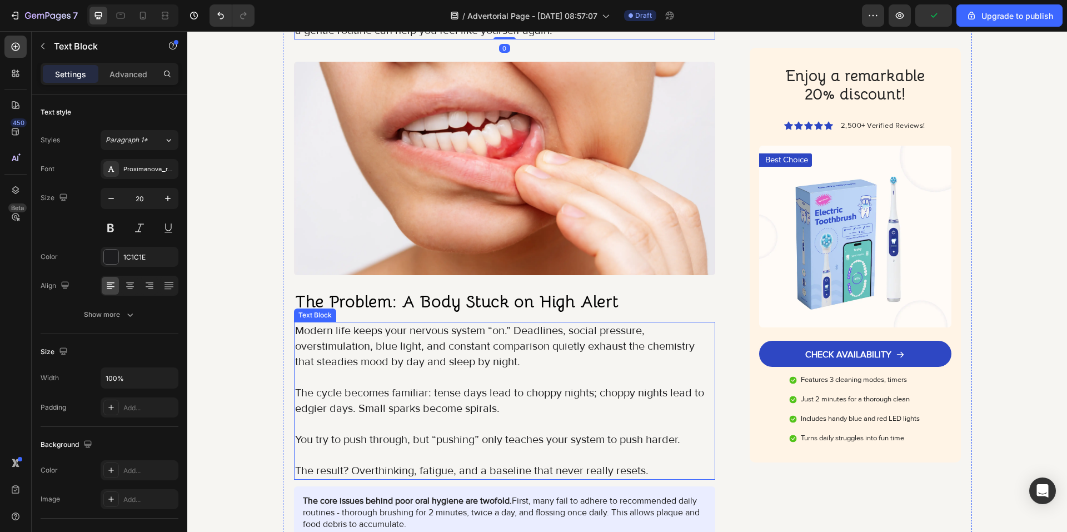
click at [356, 397] on p "The cycle becomes familiar: tense days lead to choppy nights; choppy nights lea…" at bounding box center [505, 400] width 420 height 31
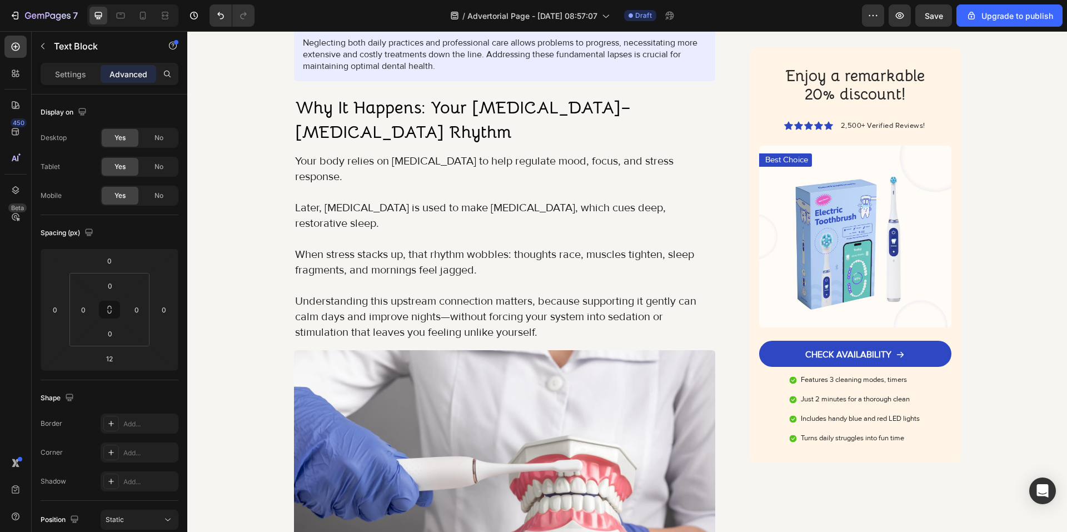
scroll to position [1389, 0]
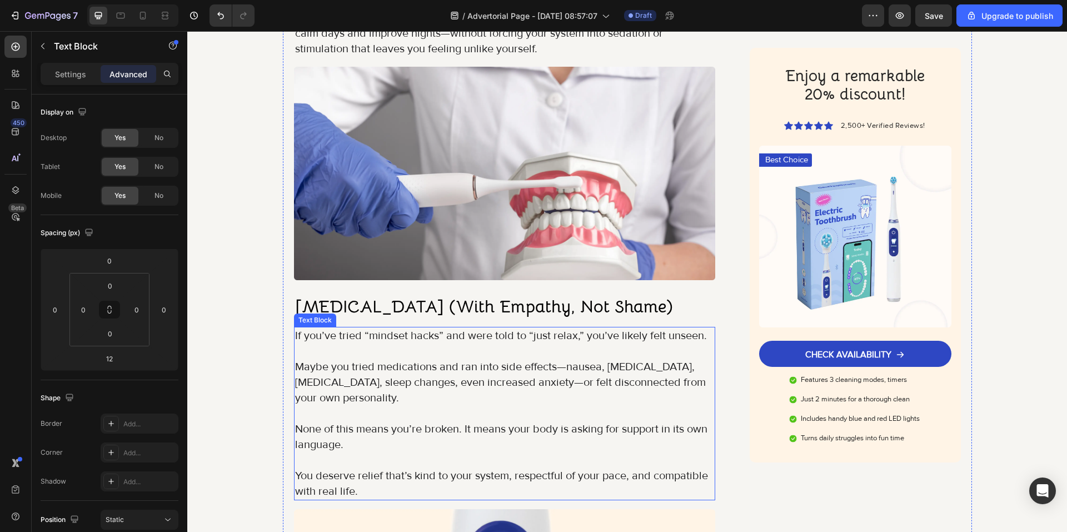
click at [367, 421] on p "None of this means you’re broken. It means your body is asking for support in i…" at bounding box center [505, 436] width 420 height 31
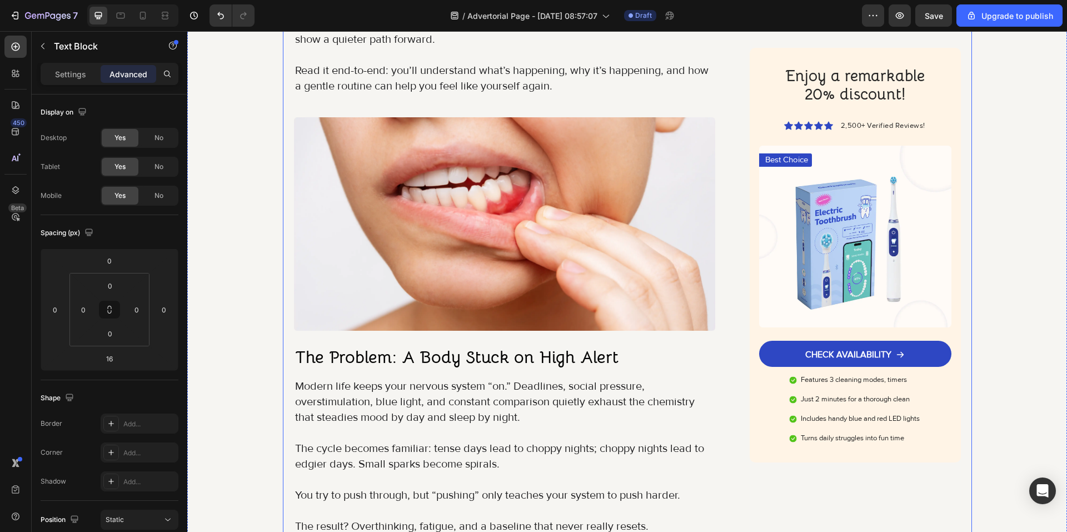
scroll to position [723, 0]
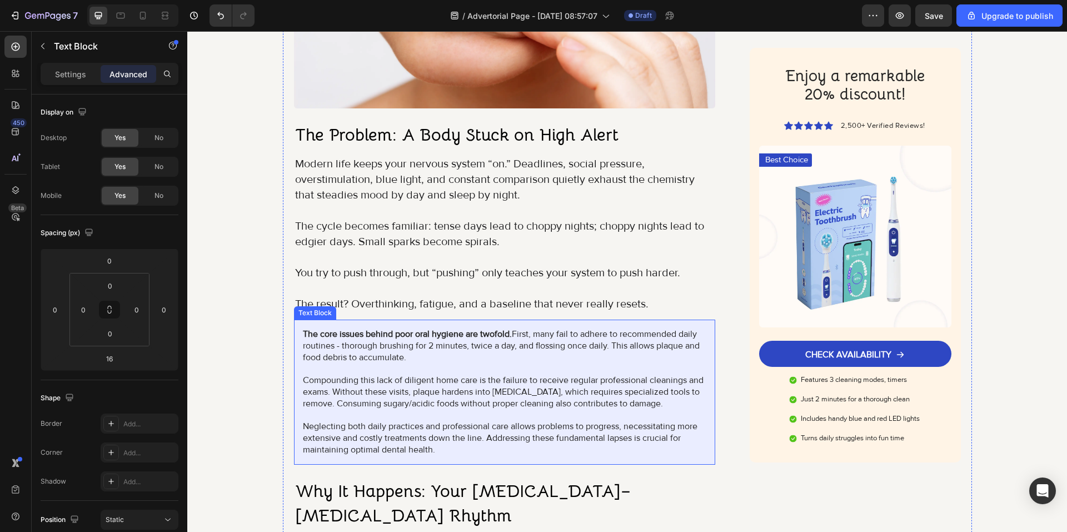
click at [296, 433] on div "The core issues behind poor oral hygiene are twofold. First, many fail to adher…" at bounding box center [505, 392] width 422 height 145
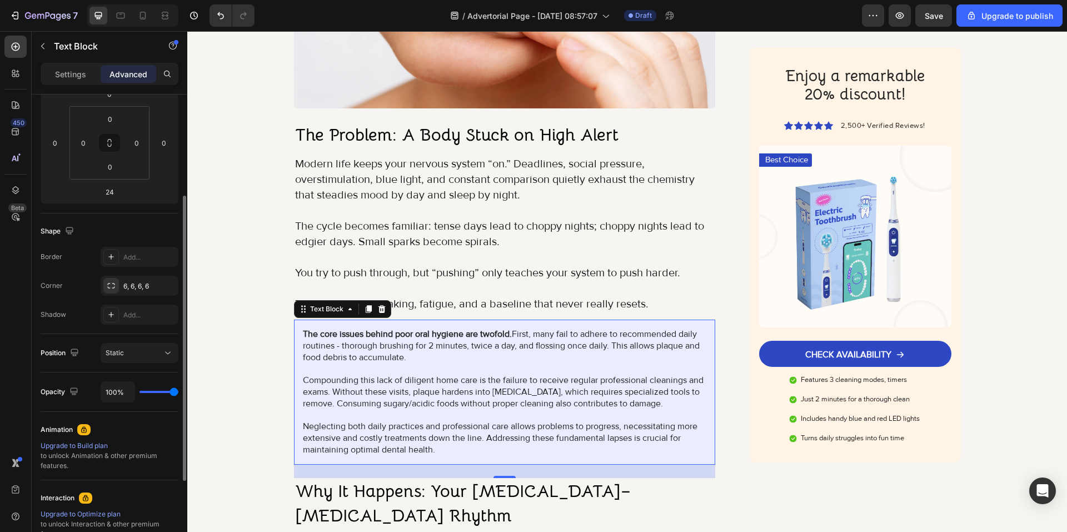
scroll to position [0, 0]
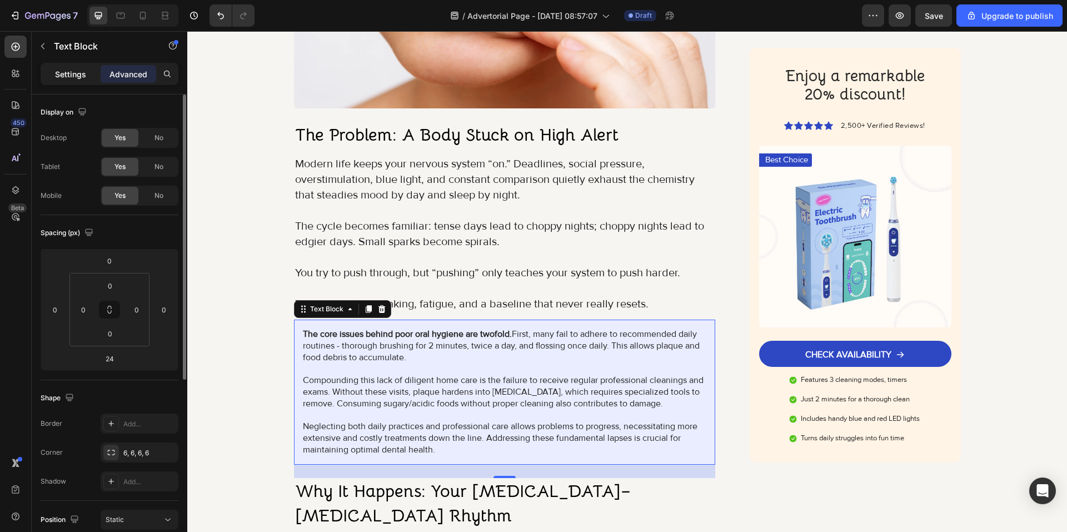
click at [74, 70] on p "Settings" at bounding box center [70, 74] width 31 height 12
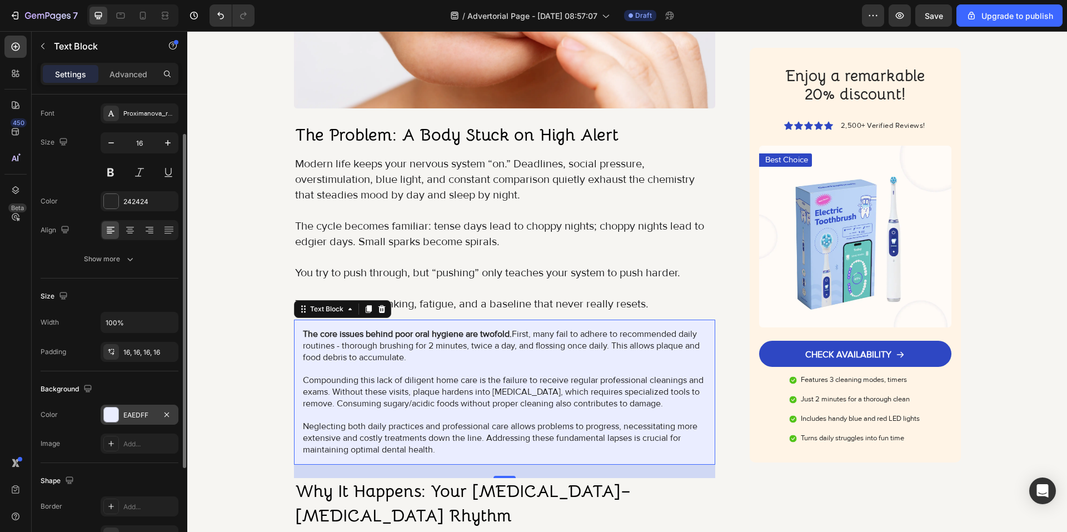
scroll to position [111, 0]
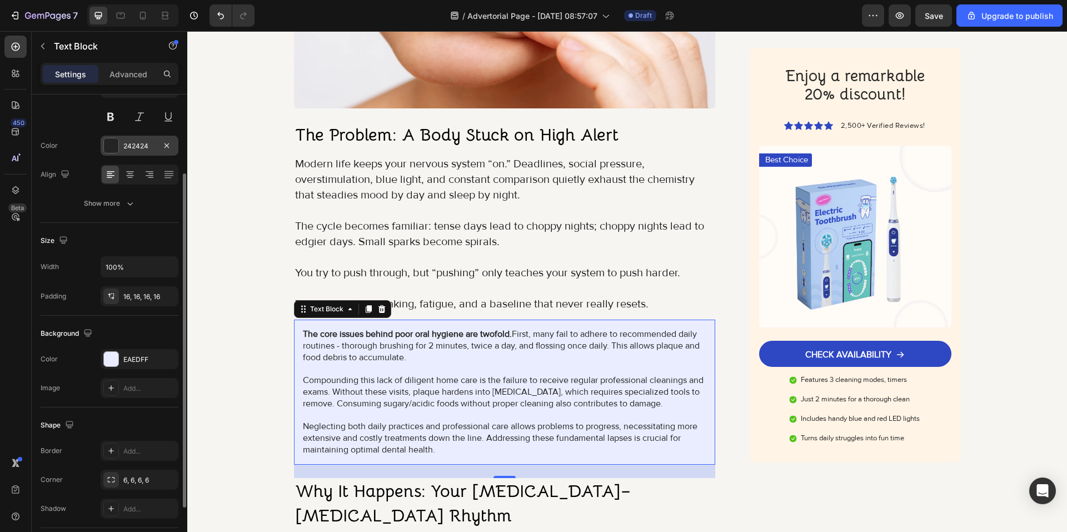
click at [145, 145] on div "242424" at bounding box center [139, 146] width 32 height 10
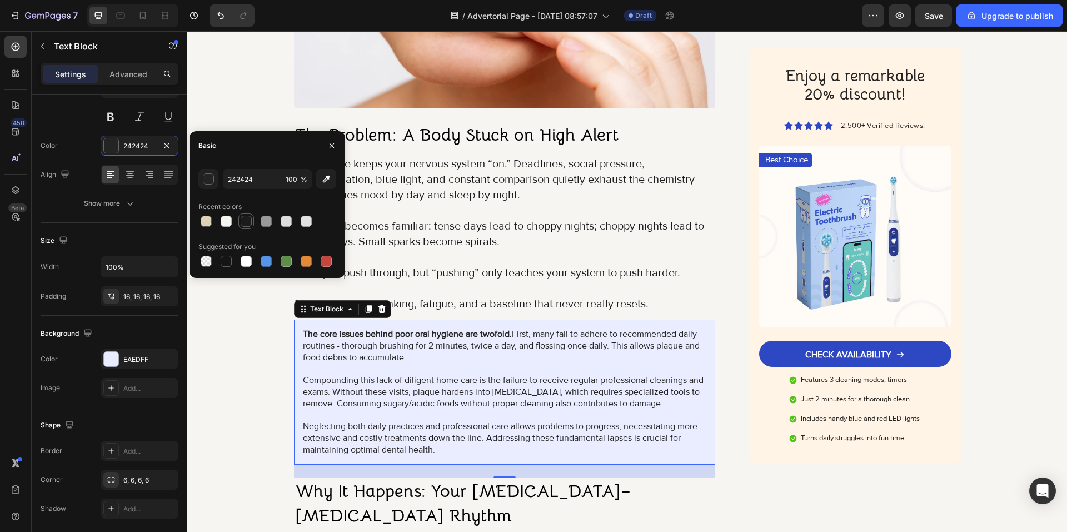
click at [250, 222] on div at bounding box center [246, 221] width 11 height 11
type input "1C1C1E"
click at [139, 363] on div "EAEDFF" at bounding box center [139, 360] width 32 height 10
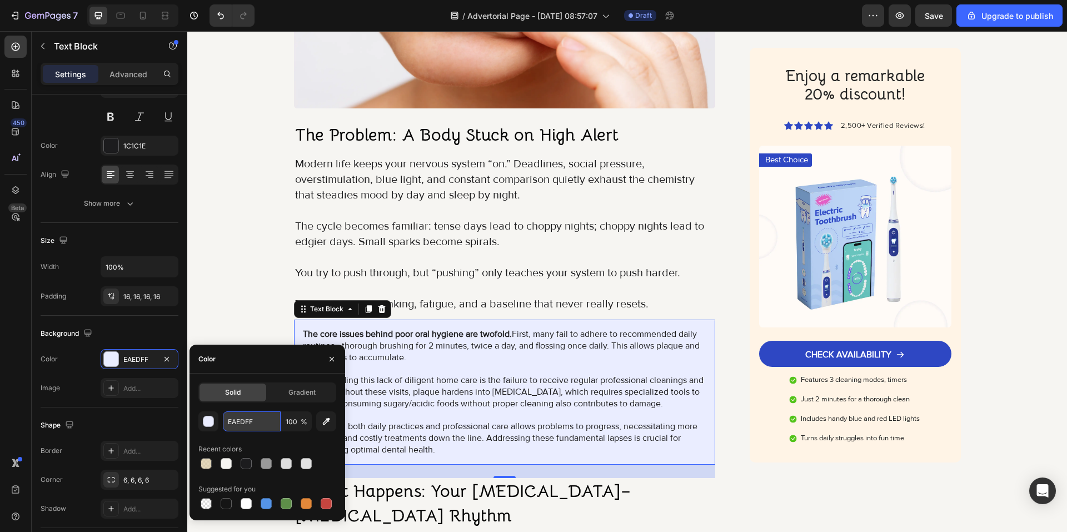
click at [0, 0] on input "EAEDFF" at bounding box center [0, 0] width 0 height 0
paste input "C9C7D9"
type input "C9C7D9"
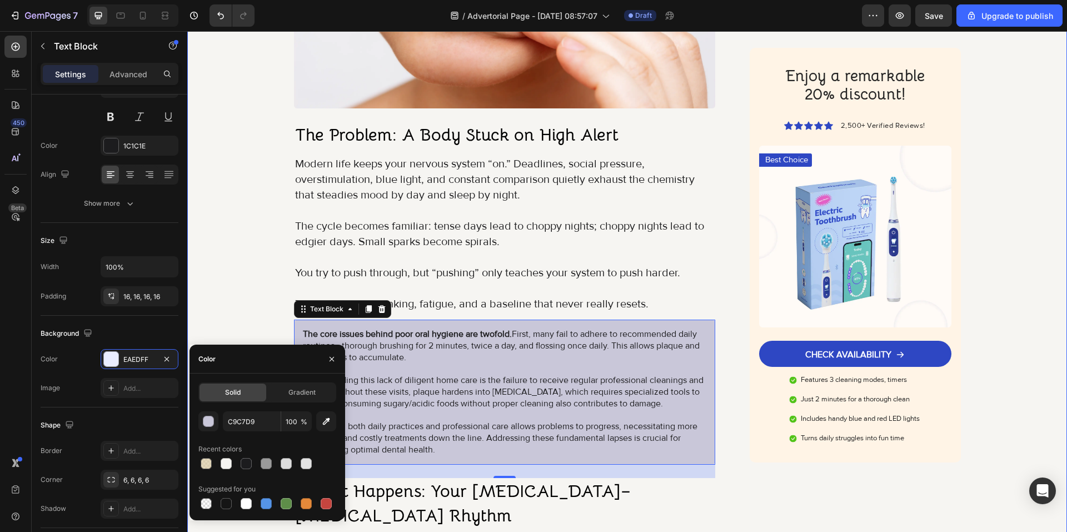
click at [232, 316] on div "Image Got Questions? Email Us At support@gemstore.com Text Block Row Row Advert…" at bounding box center [627, 473] width 880 height 2285
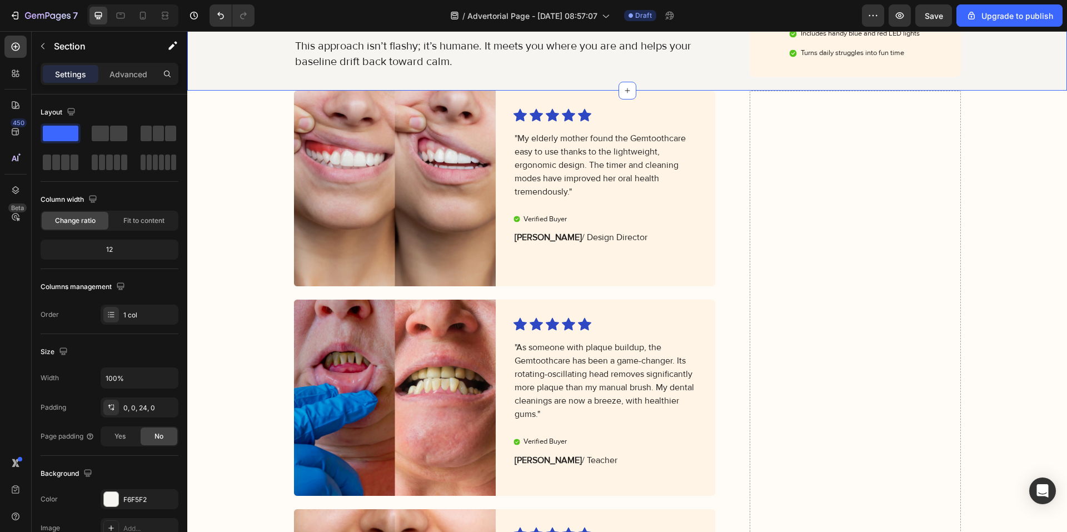
scroll to position [2279, 0]
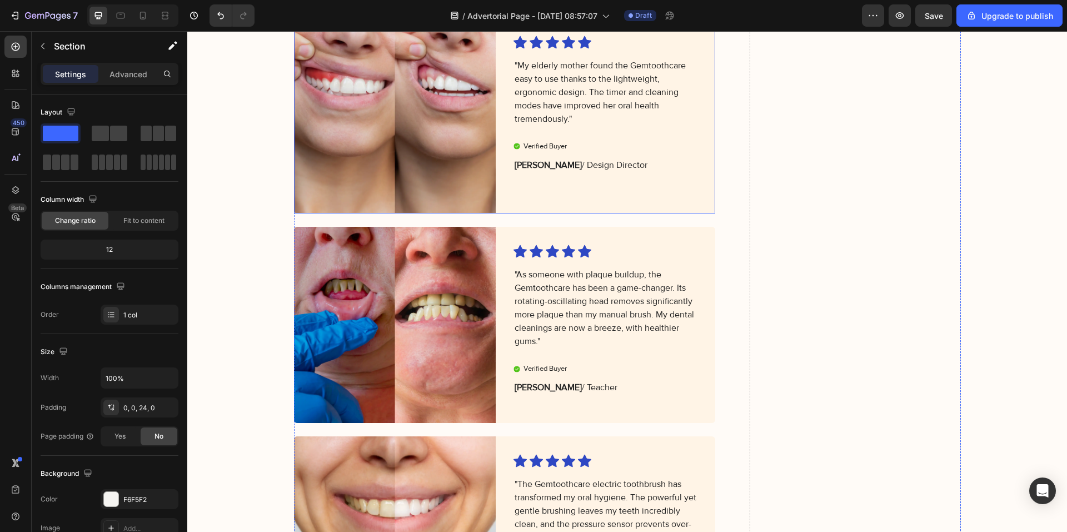
click at [537, 195] on div "Icon Icon Icon Icon Icon Icon List "My elderly mother found the Gemtoothcare ea…" at bounding box center [615, 116] width 202 height 196
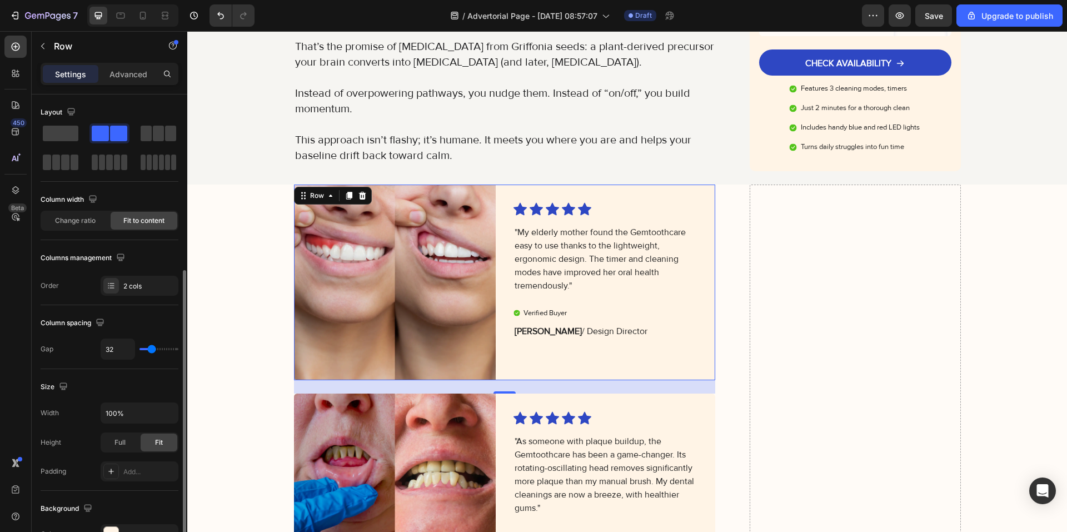
scroll to position [167, 0]
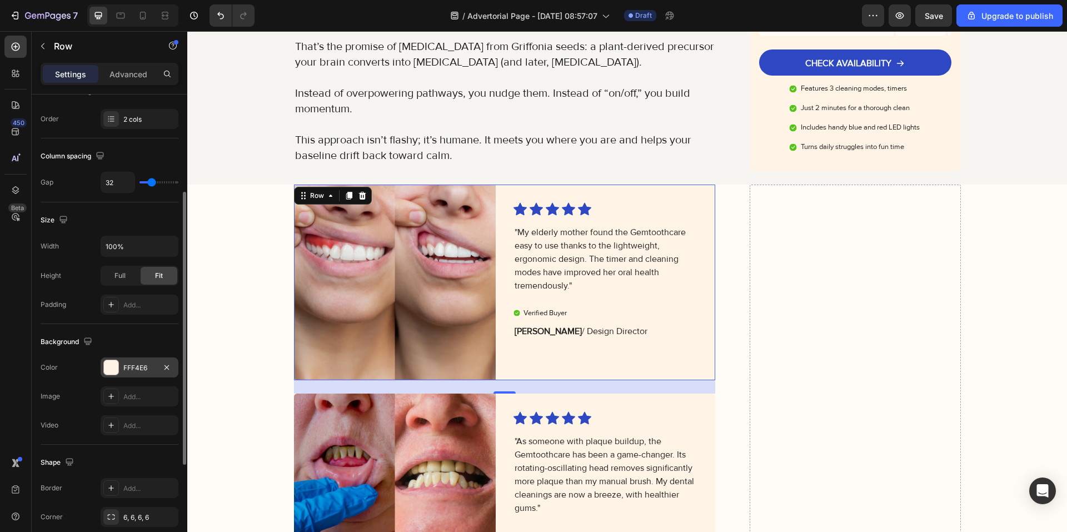
click at [150, 364] on div "FFF4E6" at bounding box center [139, 368] width 32 height 10
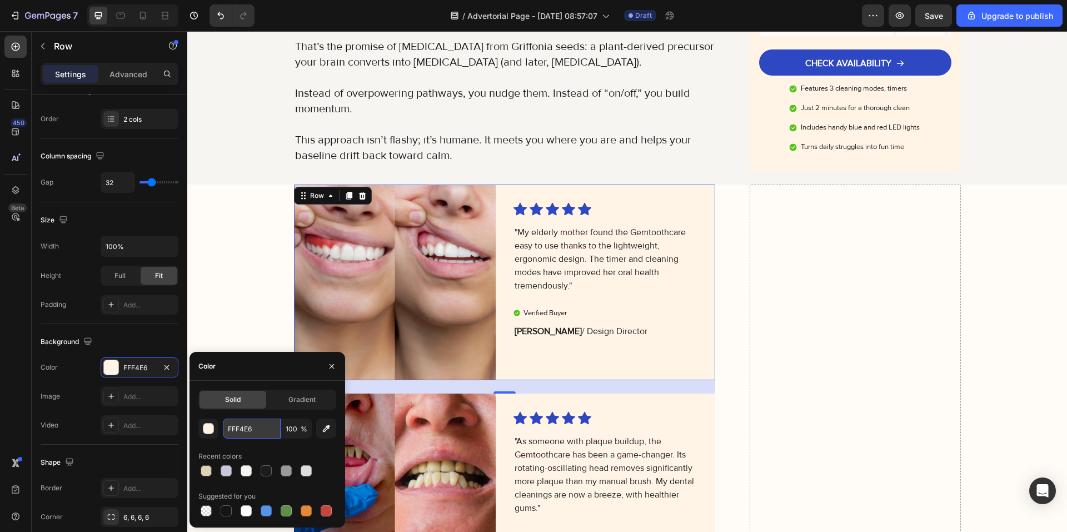
click at [250, 427] on input "FFF4E6" at bounding box center [252, 429] width 58 height 20
paste input "D8C7A0"
type input "D8C7A0"
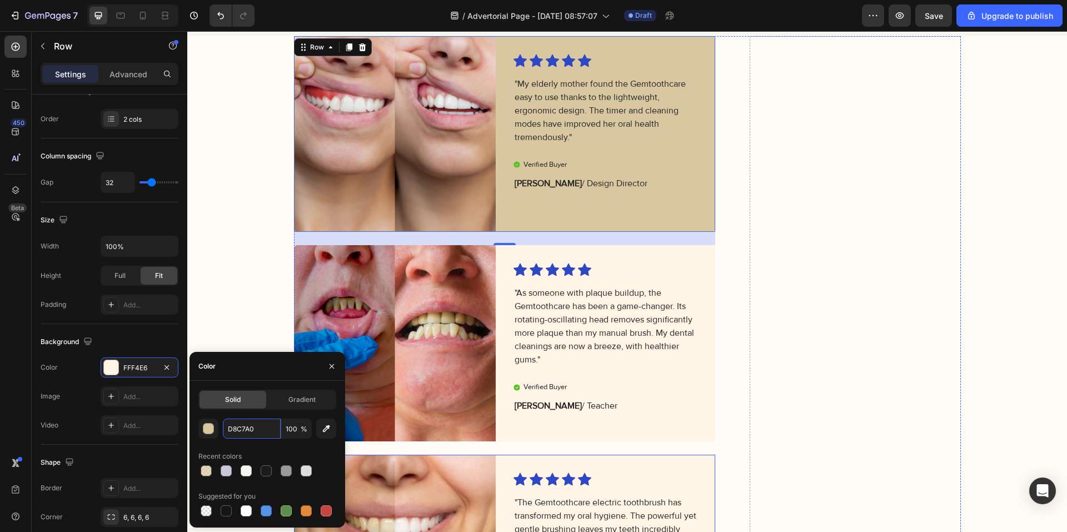
scroll to position [2279, 0]
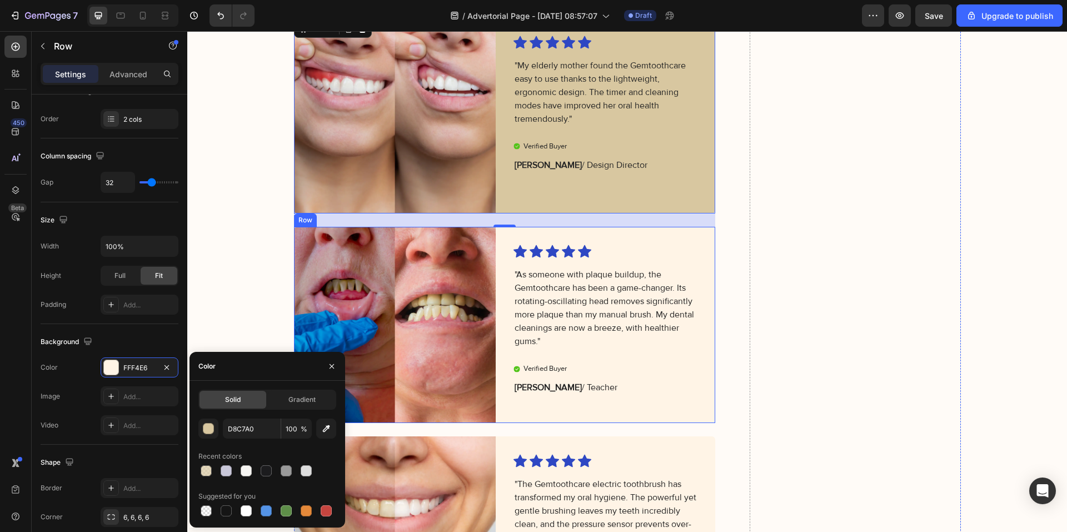
click at [520, 417] on div "Icon Icon Icon Icon Icon Icon List "As someone with plaque buildup, the Gemtoot…" at bounding box center [615, 325] width 202 height 196
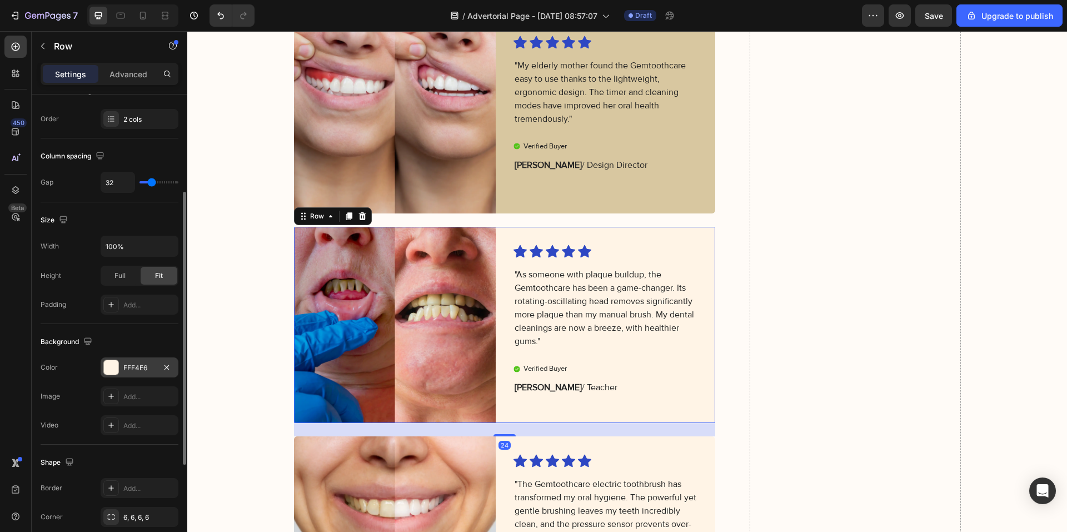
click at [145, 369] on div "FFF4E6" at bounding box center [139, 368] width 32 height 10
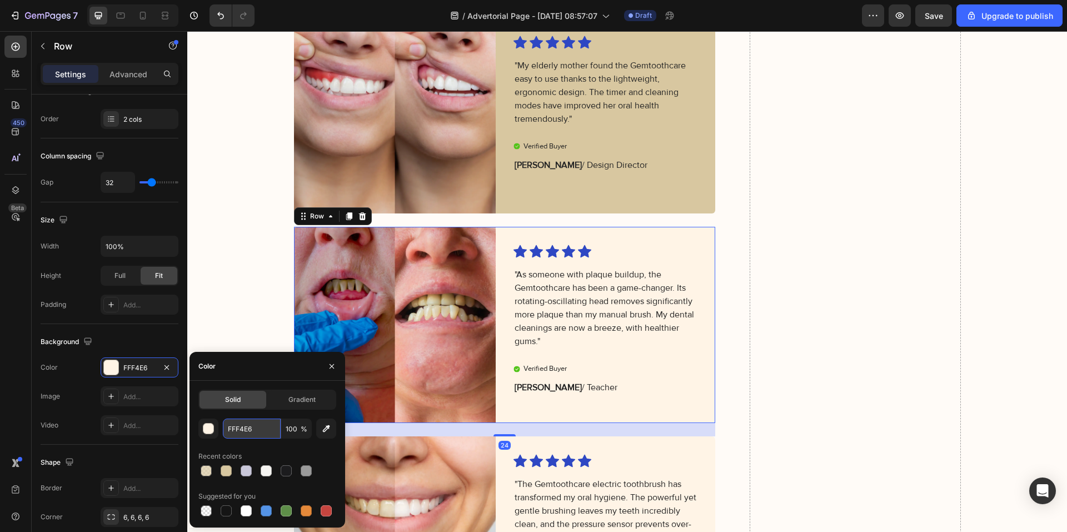
click at [245, 421] on input "FFF4E6" at bounding box center [252, 429] width 58 height 20
paste input "D8C7A0"
type input "D8C7A0"
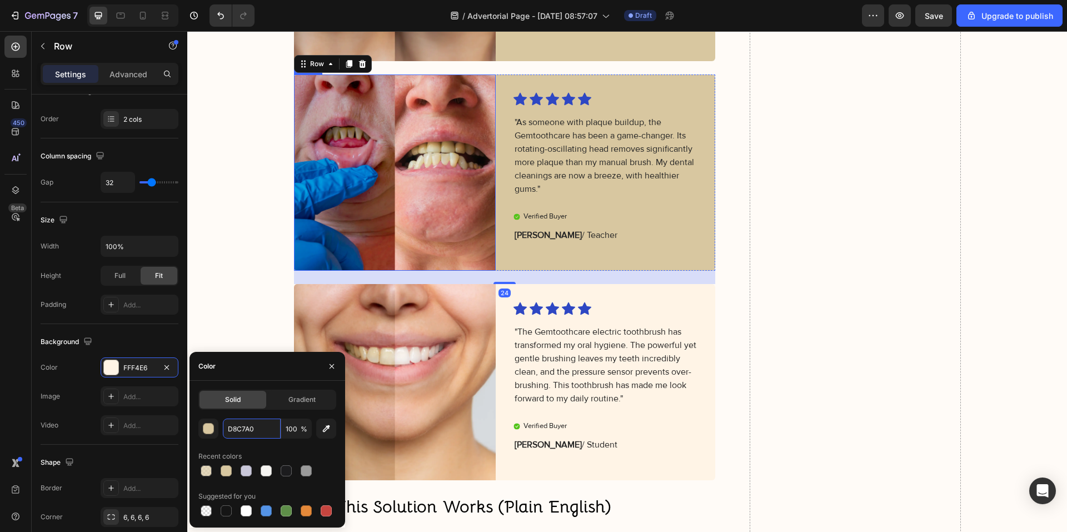
scroll to position [2445, 0]
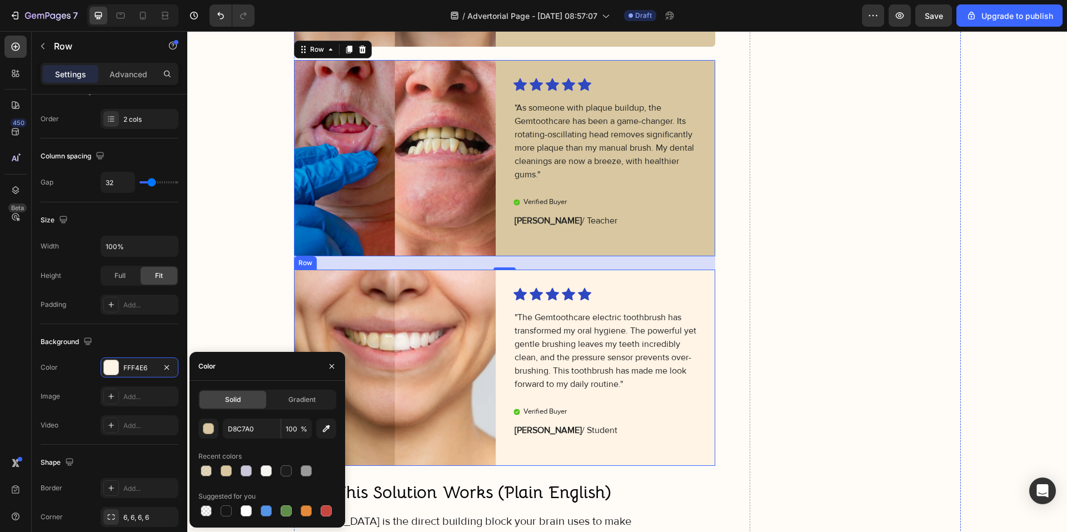
click at [506, 452] on div "Image Icon Icon Icon Icon Icon Icon List "The Gemtoothcare electric toothbrush …" at bounding box center [505, 368] width 422 height 196
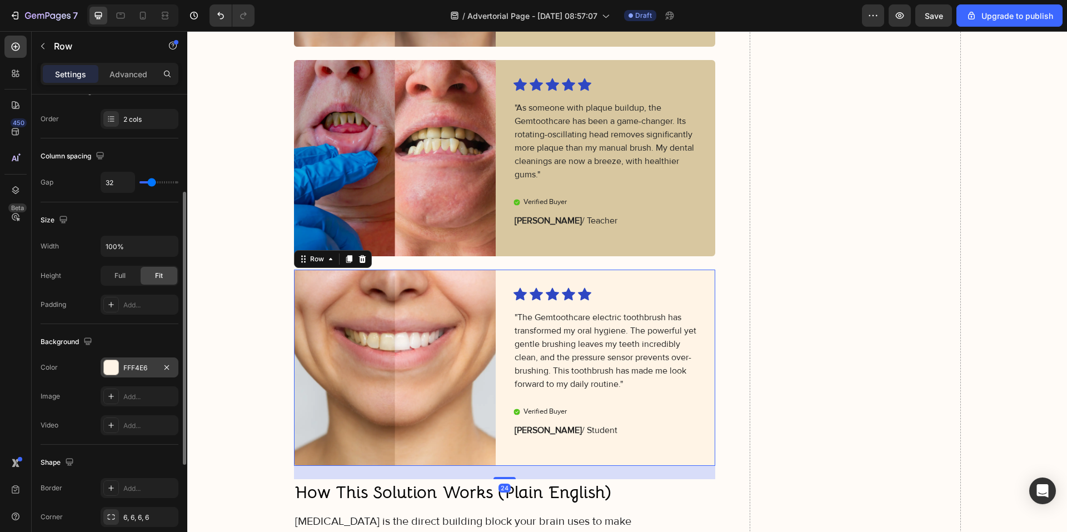
drag, startPoint x: 124, startPoint y: 357, endPoint x: 132, endPoint y: 361, distance: 9.2
click at [126, 358] on div "FFF4E6" at bounding box center [140, 367] width 78 height 20
click at [146, 365] on div "FFF4E6" at bounding box center [139, 368] width 32 height 10
drag, startPoint x: 149, startPoint y: 361, endPoint x: 197, endPoint y: 393, distance: 58.1
click at [150, 361] on div "FFF4E6" at bounding box center [140, 367] width 78 height 20
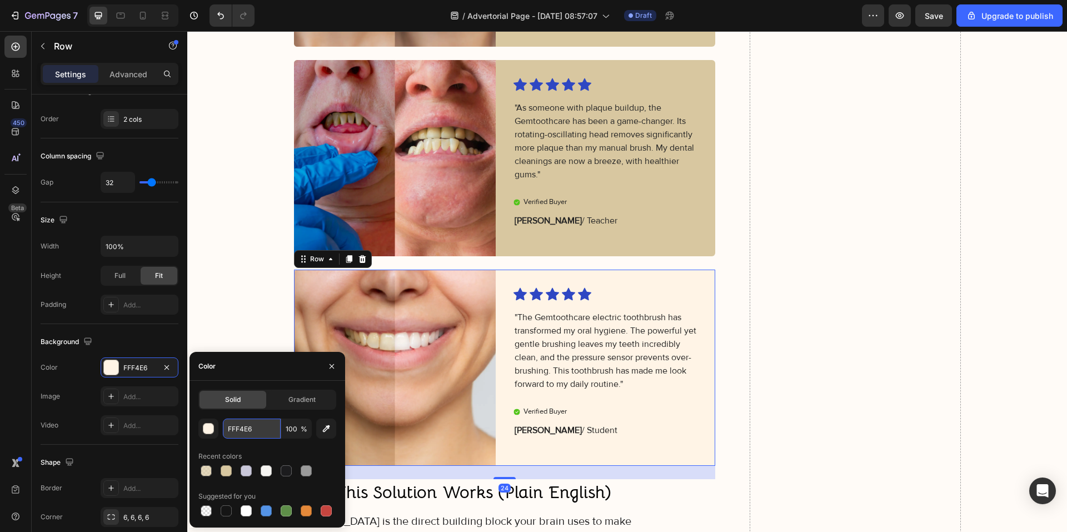
click at [254, 430] on input "FFF4E6" at bounding box center [252, 429] width 58 height 20
paste input "D8C7A0"
type input "D8C7A0"
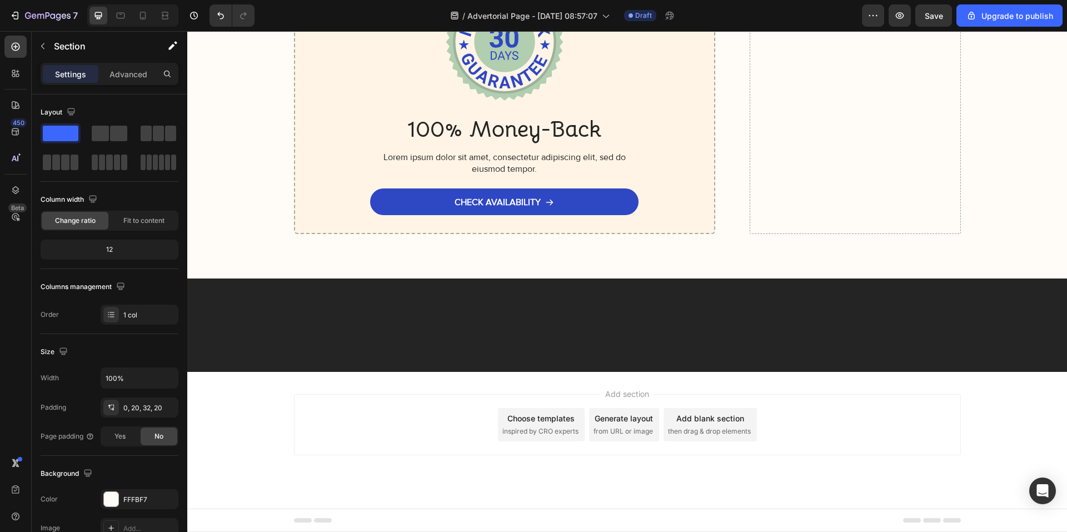
scroll to position [7948, 0]
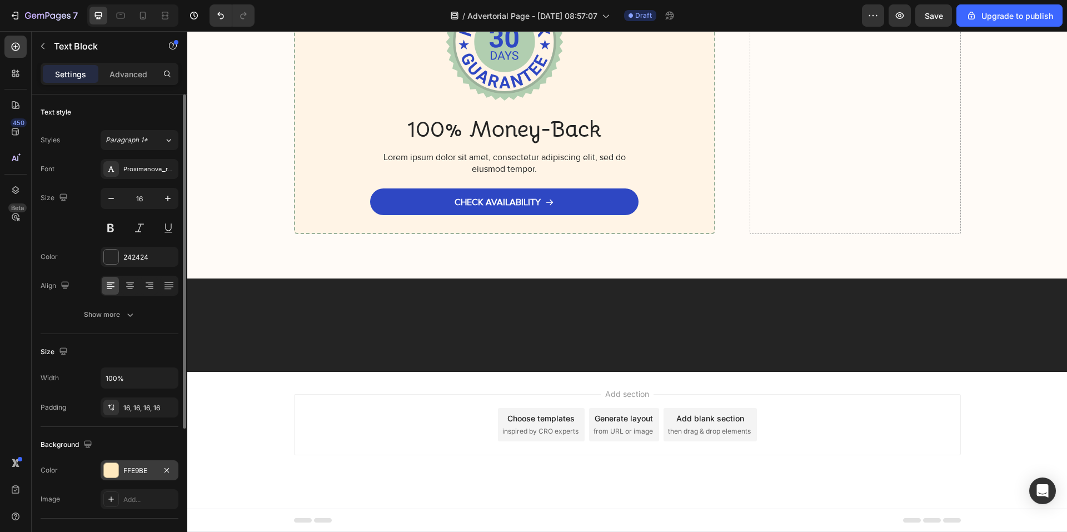
click at [141, 467] on div "FFE9BE" at bounding box center [139, 471] width 32 height 10
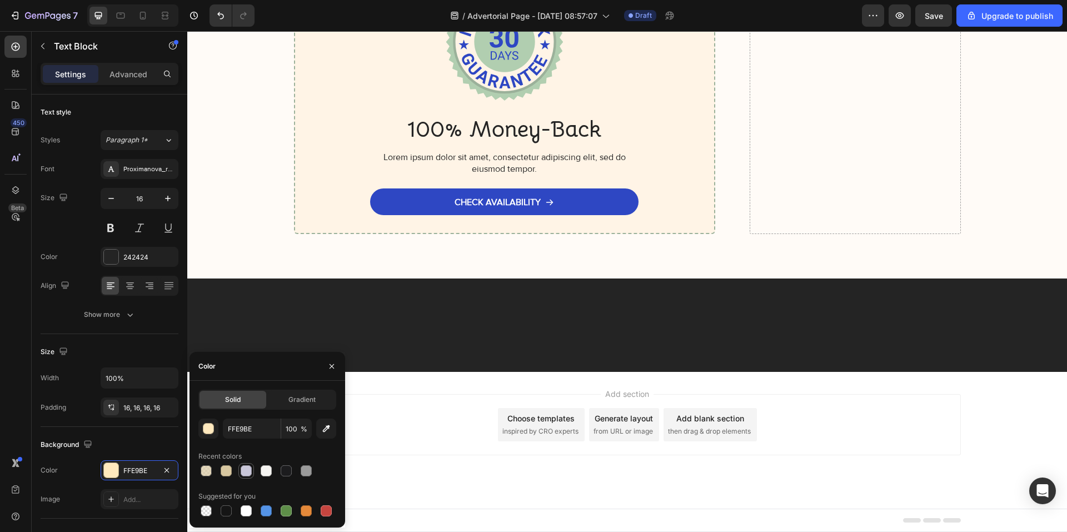
click at [250, 471] on div at bounding box center [246, 470] width 11 height 11
type input "C9C7D9"
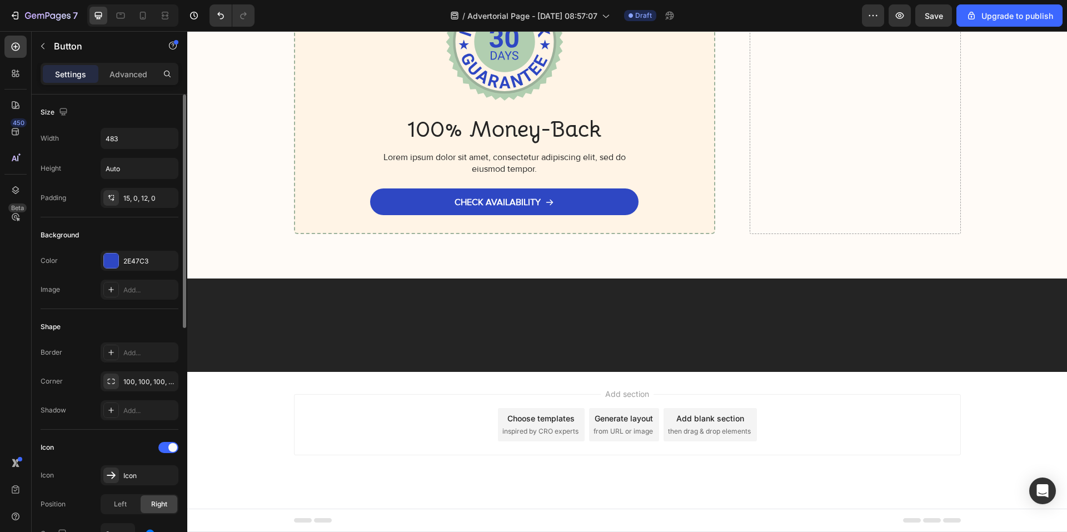
drag, startPoint x: 136, startPoint y: 260, endPoint x: 168, endPoint y: 317, distance: 65.2
click at [136, 261] on div "2E47C3" at bounding box center [149, 261] width 52 height 10
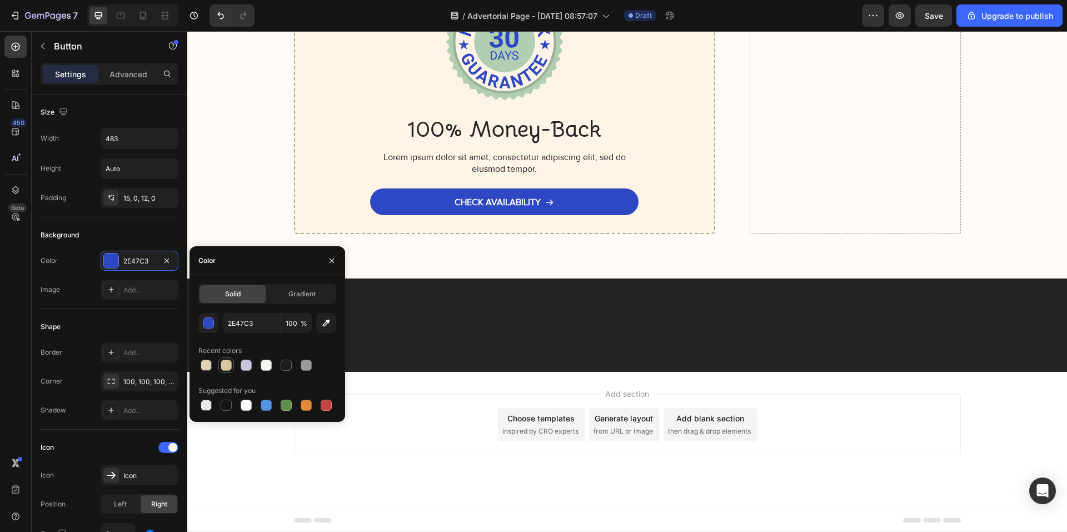
click at [223, 365] on div at bounding box center [226, 365] width 11 height 11
type input "D8C7A0"
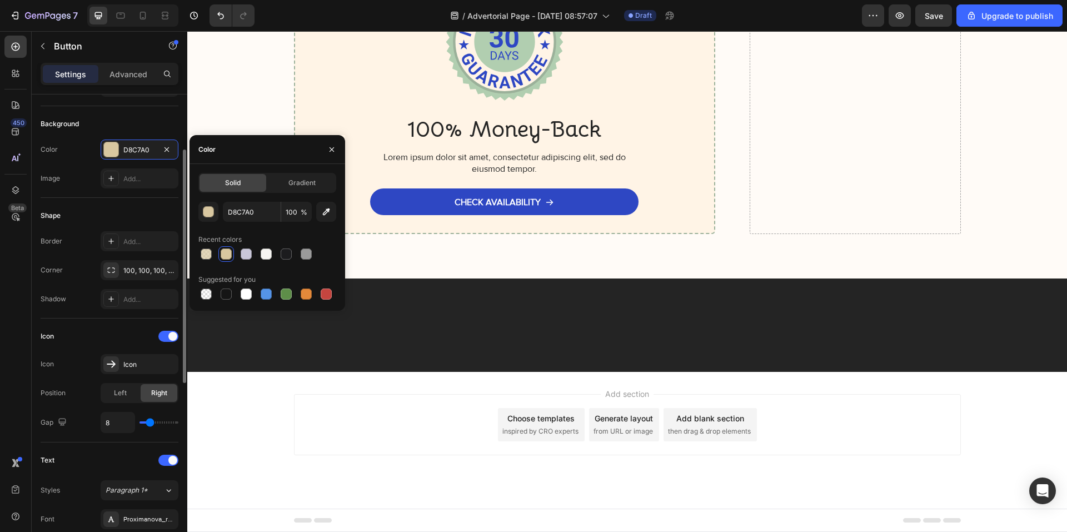
scroll to position [167, 0]
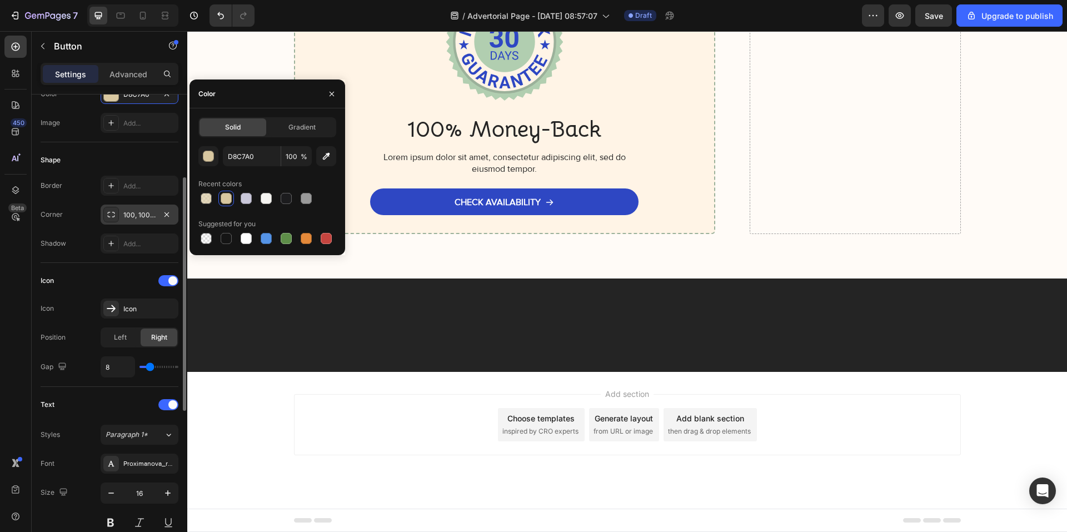
click at [136, 209] on div "100, 100, 100, 100" at bounding box center [140, 215] width 78 height 20
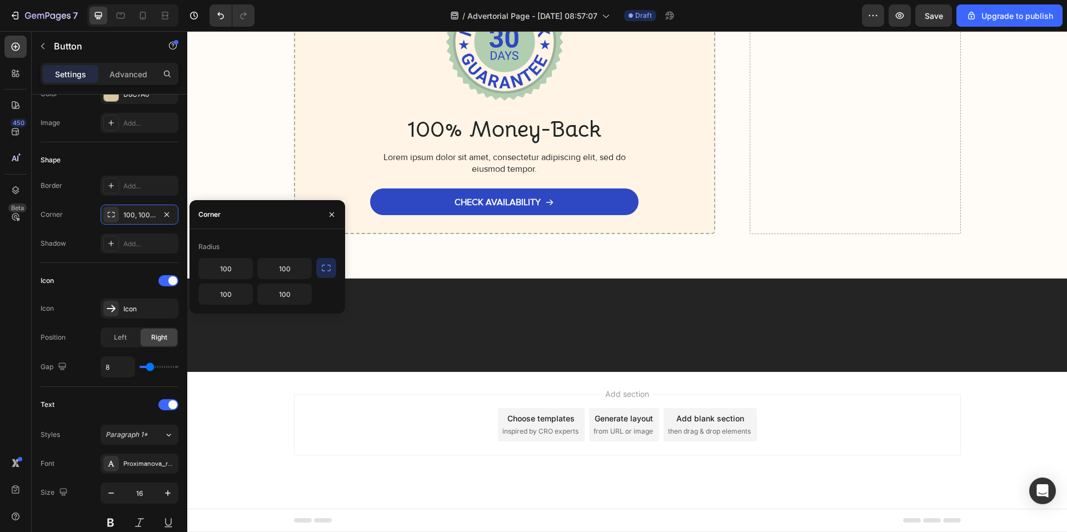
click at [321, 270] on icon "button" at bounding box center [326, 267] width 11 height 11
click at [233, 273] on input "100" at bounding box center [225, 268] width 53 height 20
click at [325, 276] on button "button" at bounding box center [326, 268] width 20 height 20
click at [280, 274] on input "100" at bounding box center [255, 268] width 112 height 20
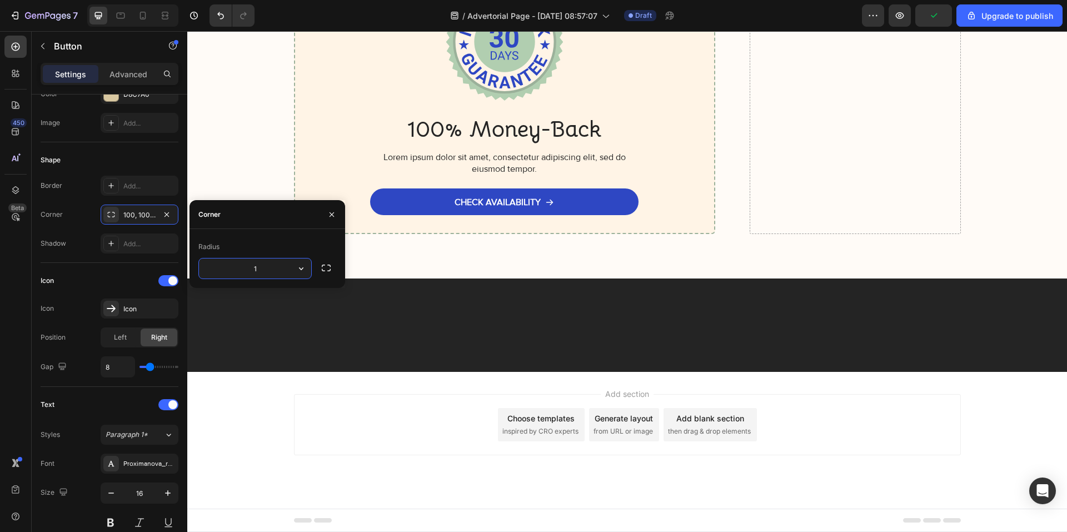
type input "16"
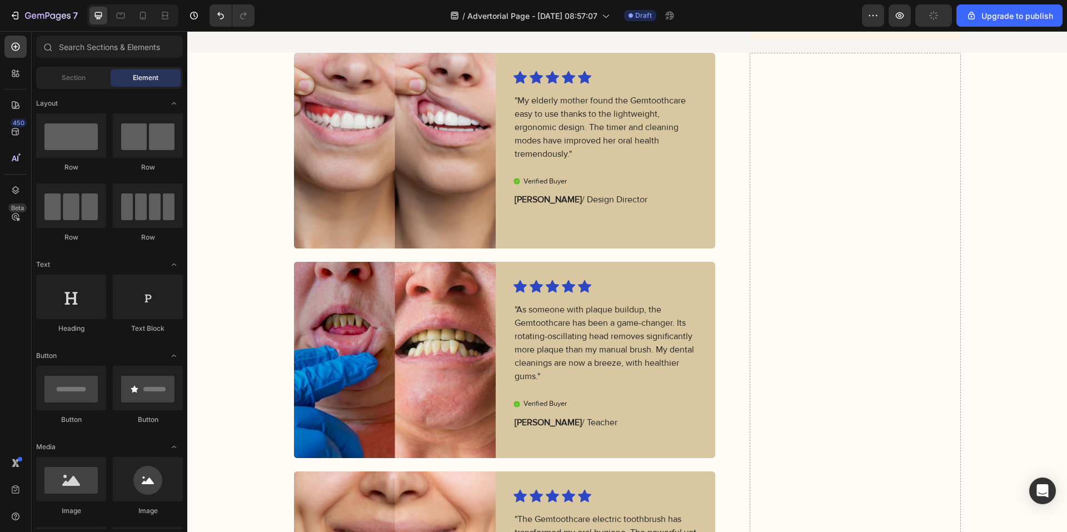
scroll to position [0, 0]
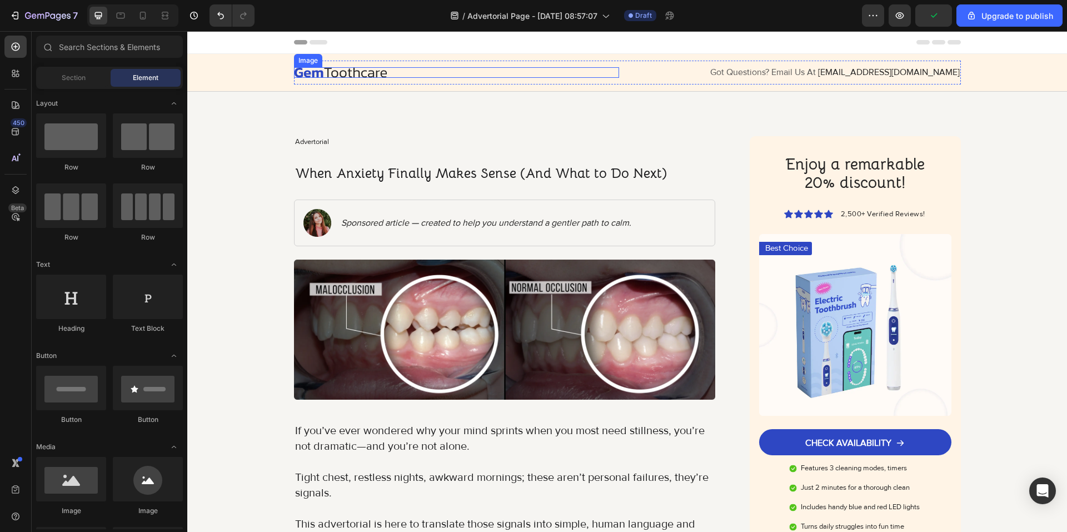
click at [368, 73] on img at bounding box center [340, 72] width 93 height 11
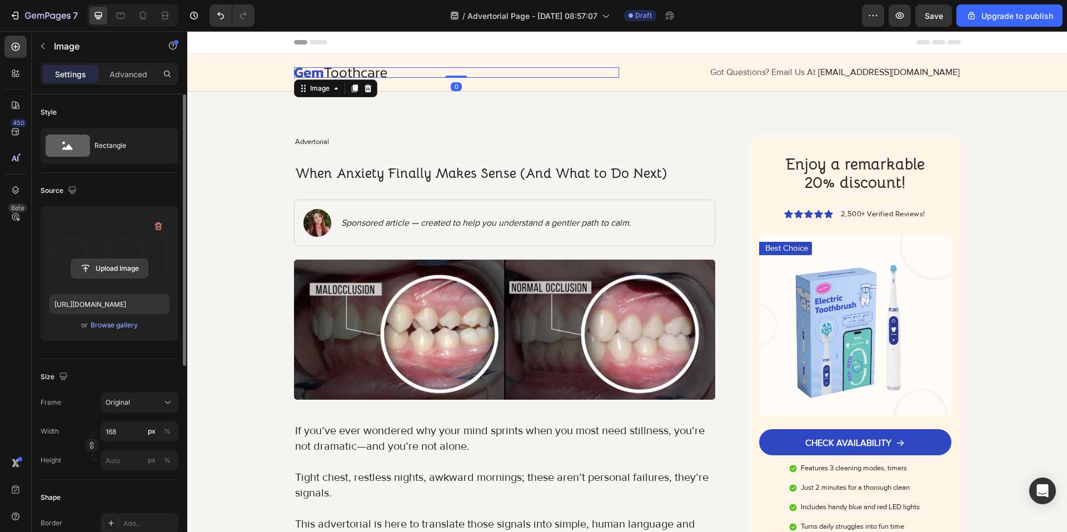
click at [127, 262] on input "file" at bounding box center [109, 268] width 77 height 19
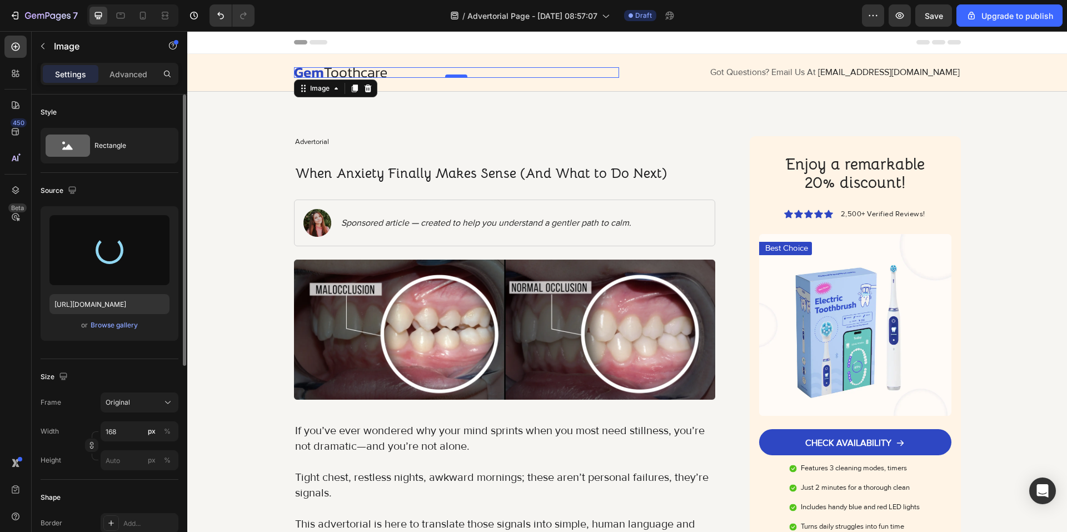
type input "https://cdn.shopify.com/s/files/1/0926/4460/6332/files/gempages_580597363031147…"
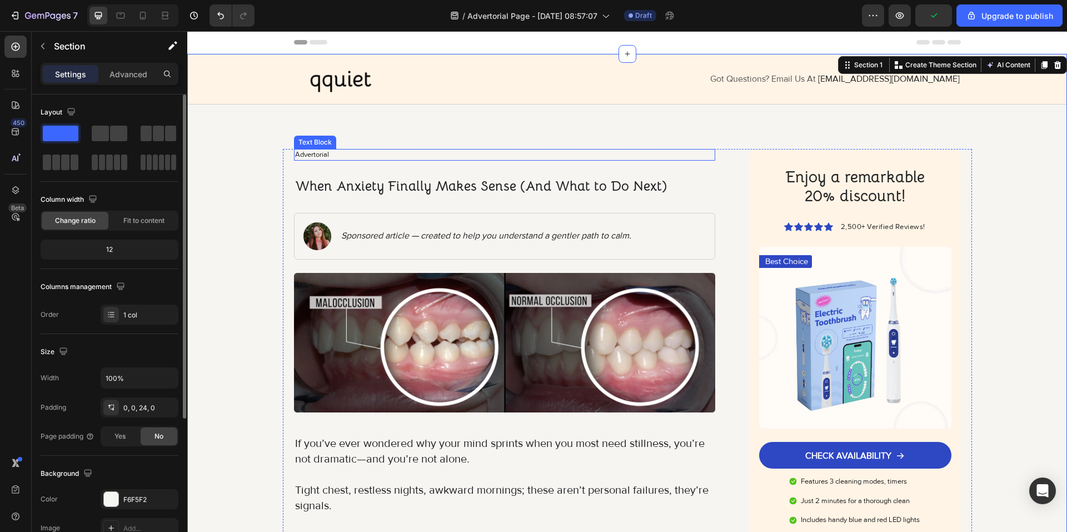
click at [321, 155] on p "Advertorial" at bounding box center [505, 154] width 420 height 9
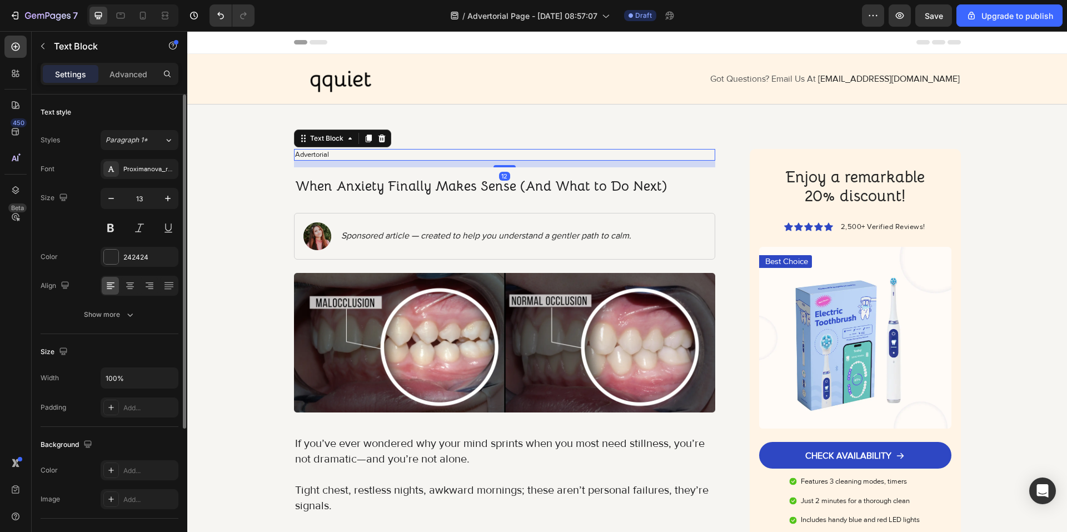
click at [318, 151] on p "Advertorial" at bounding box center [505, 154] width 420 height 9
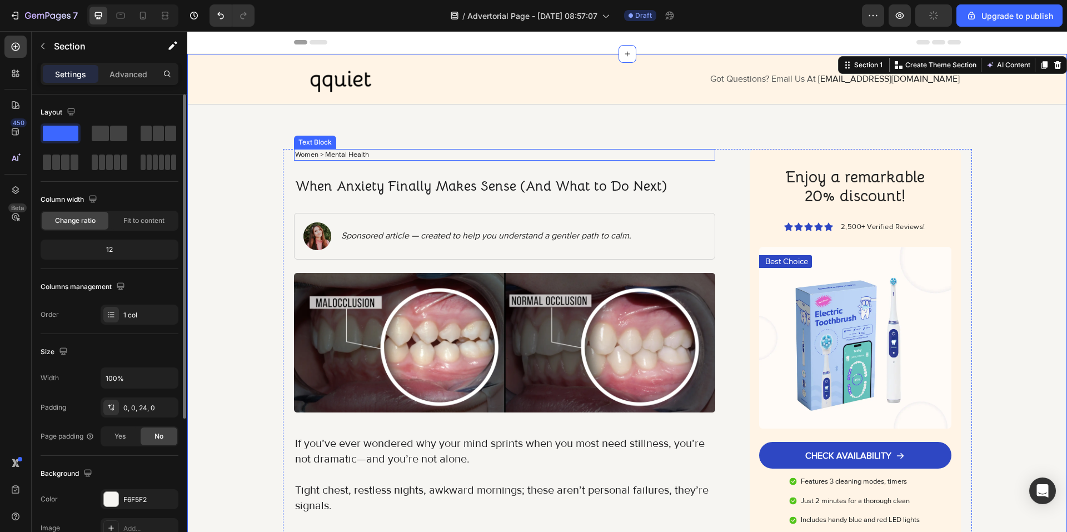
click at [379, 154] on p "Women > Mental Health" at bounding box center [505, 154] width 420 height 9
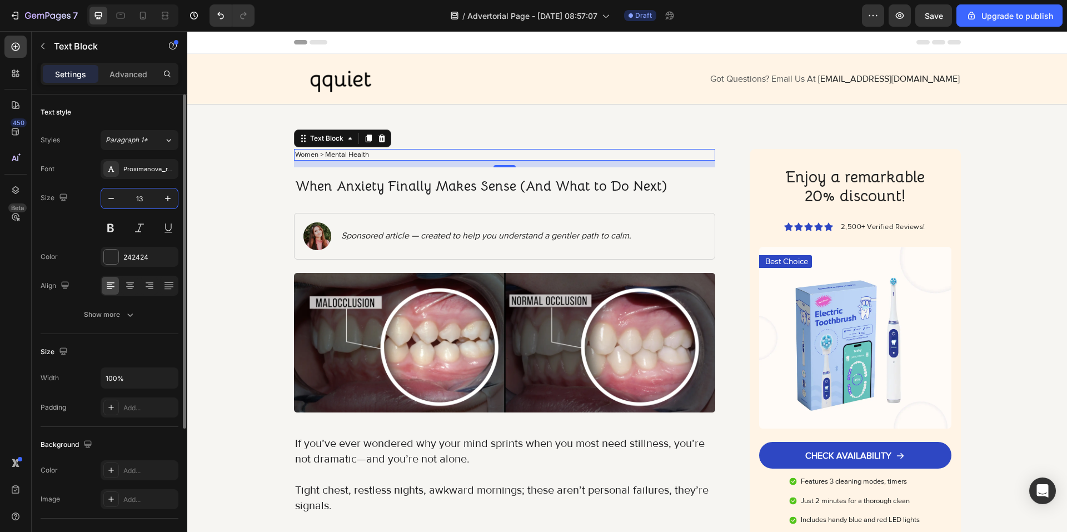
click at [147, 203] on input "13" at bounding box center [139, 198] width 37 height 20
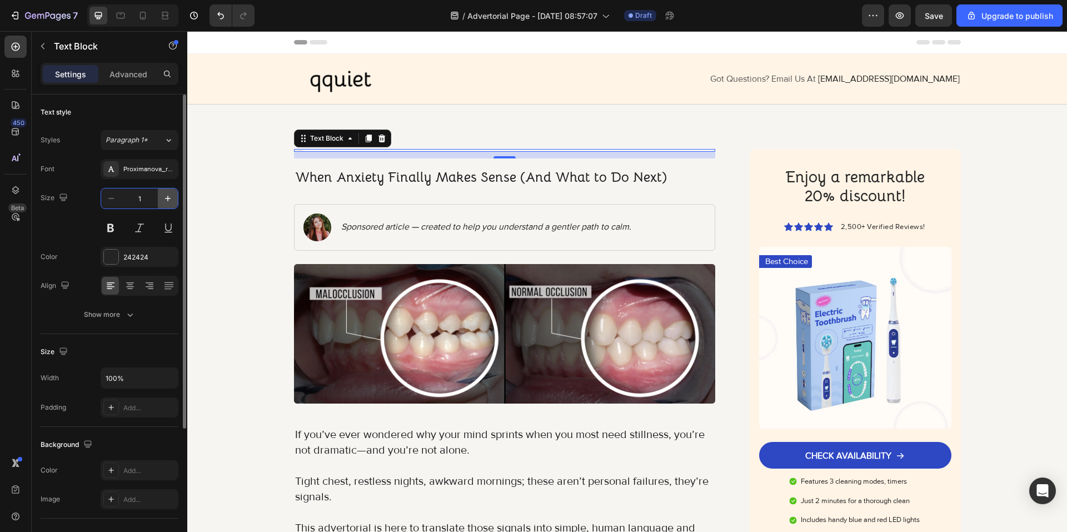
type input "16"
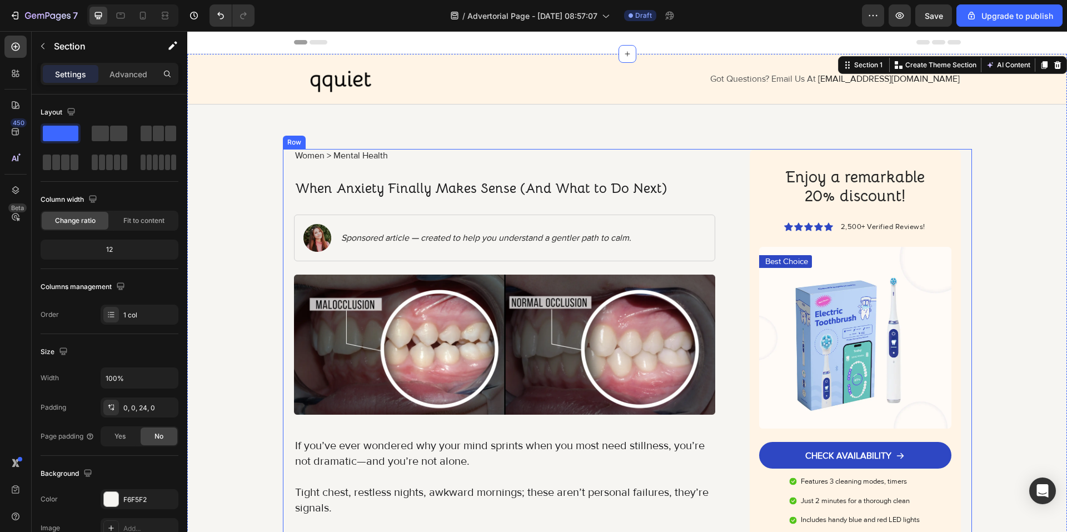
click at [380, 154] on p "Women > Mental Health" at bounding box center [505, 156] width 420 height 12
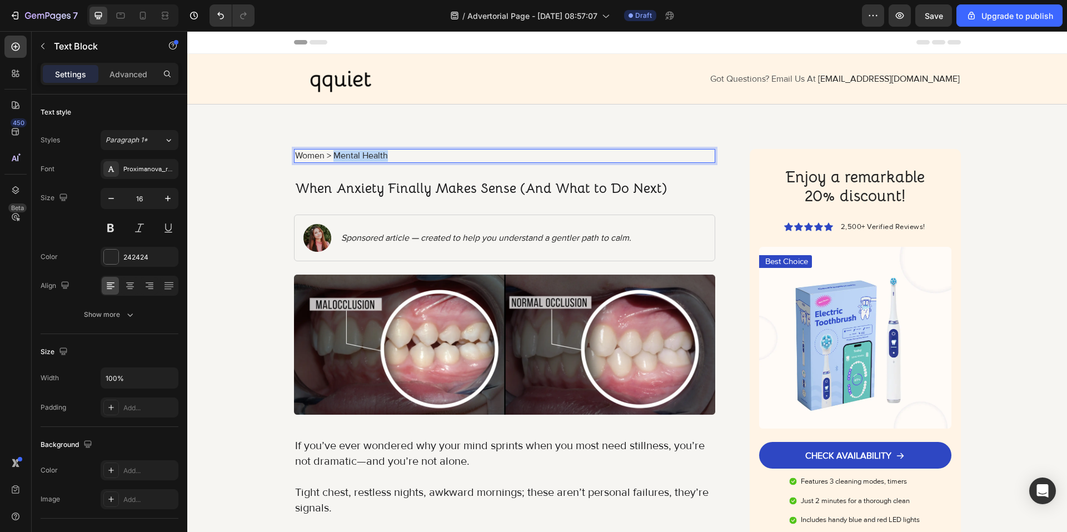
drag, startPoint x: 390, startPoint y: 154, endPoint x: 331, endPoint y: 158, distance: 59.6
click at [331, 158] on p "Women > Mental Health" at bounding box center [505, 156] width 420 height 12
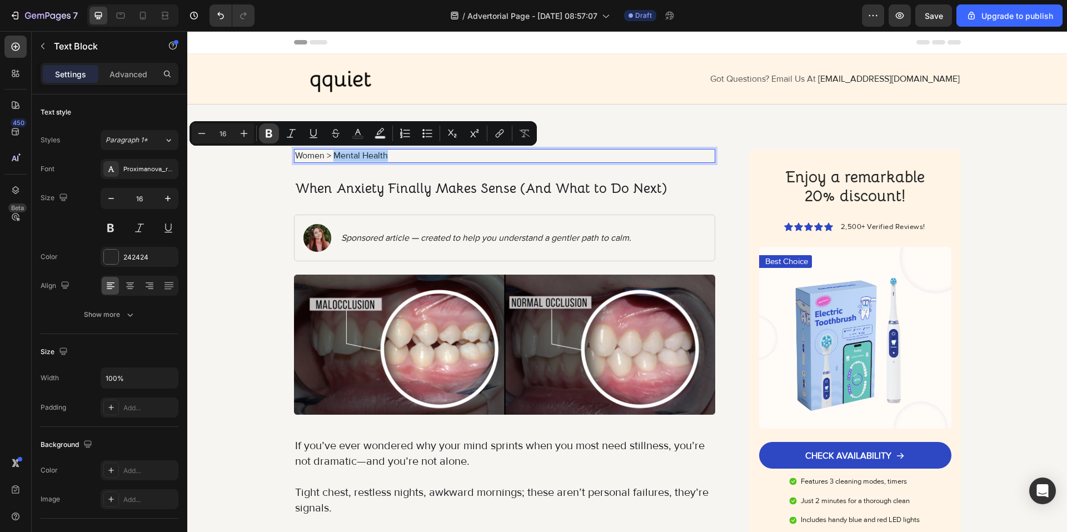
click at [265, 139] on button "Bold" at bounding box center [269, 133] width 20 height 20
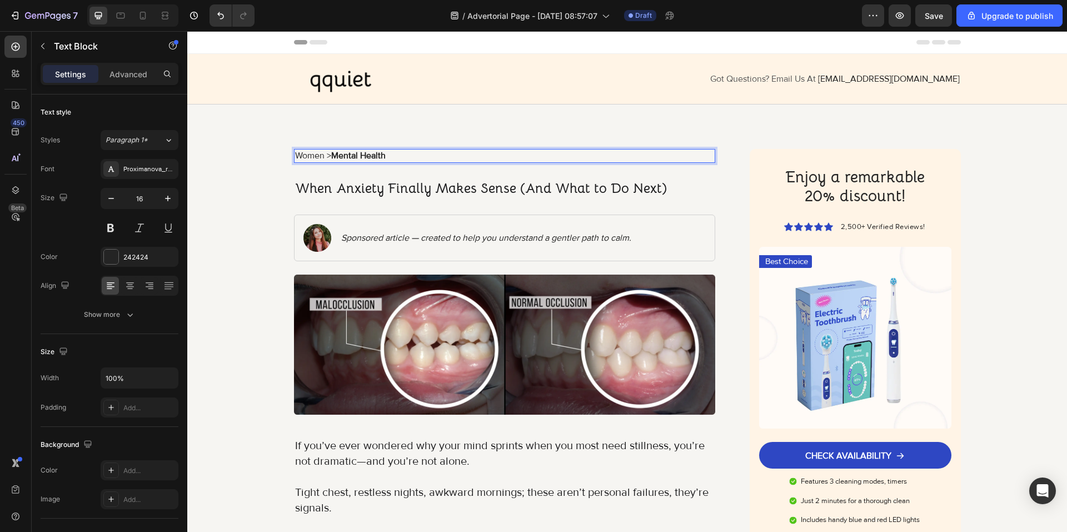
click at [392, 155] on p "Women > Mental Health" at bounding box center [505, 156] width 420 height 12
drag, startPoint x: 386, startPoint y: 155, endPoint x: 328, endPoint y: 157, distance: 58.4
click at [328, 157] on p "Women > Mental Health" at bounding box center [505, 156] width 420 height 12
click at [371, 156] on strong "Mental Health" at bounding box center [358, 155] width 54 height 11
drag, startPoint x: 387, startPoint y: 153, endPoint x: 330, endPoint y: 157, distance: 56.8
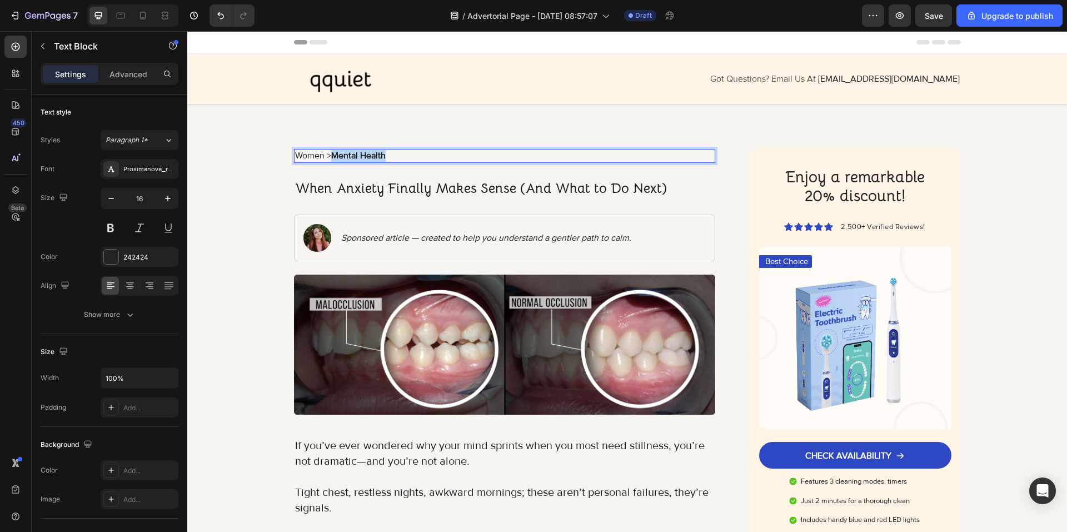
click at [330, 157] on p "Women > Mental Health" at bounding box center [505, 156] width 420 height 12
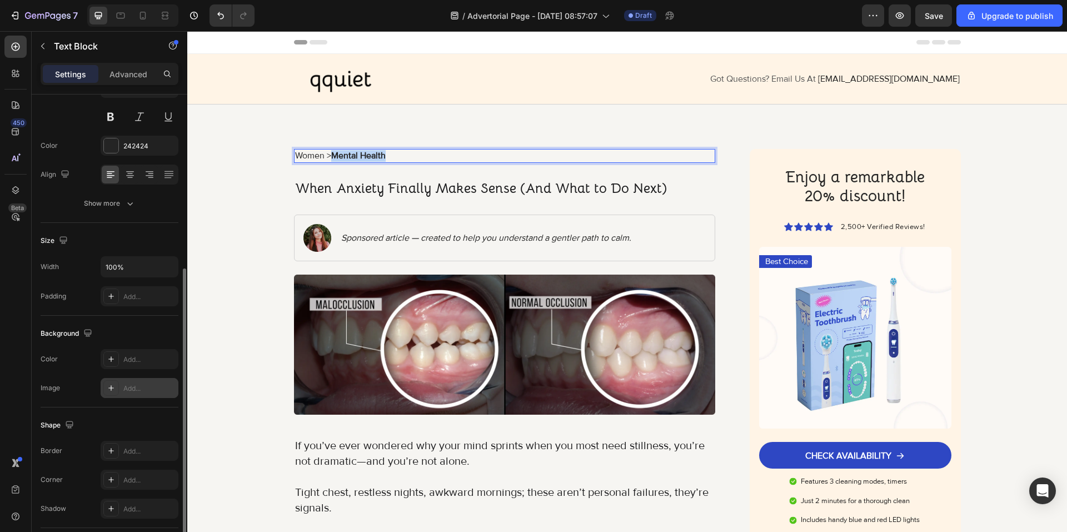
scroll to position [167, 0]
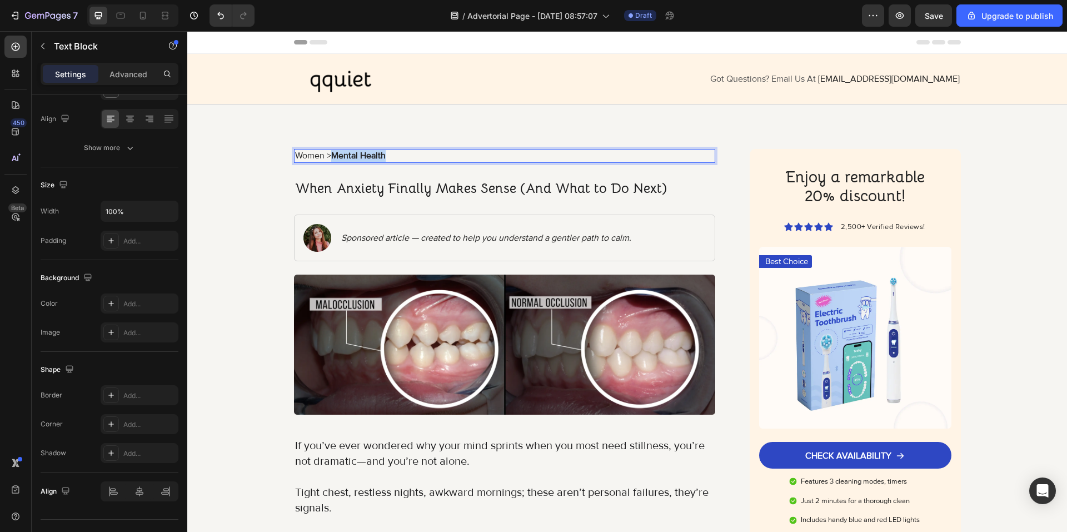
click at [382, 155] on strong "Mental Health" at bounding box center [358, 155] width 54 height 11
drag, startPoint x: 367, startPoint y: 155, endPoint x: 331, endPoint y: 157, distance: 35.7
click at [331, 157] on strong "Mental Health" at bounding box center [358, 155] width 54 height 11
click at [361, 155] on strong "Mental Health" at bounding box center [358, 155] width 54 height 11
click at [377, 154] on strong "Mental Health" at bounding box center [358, 155] width 54 height 11
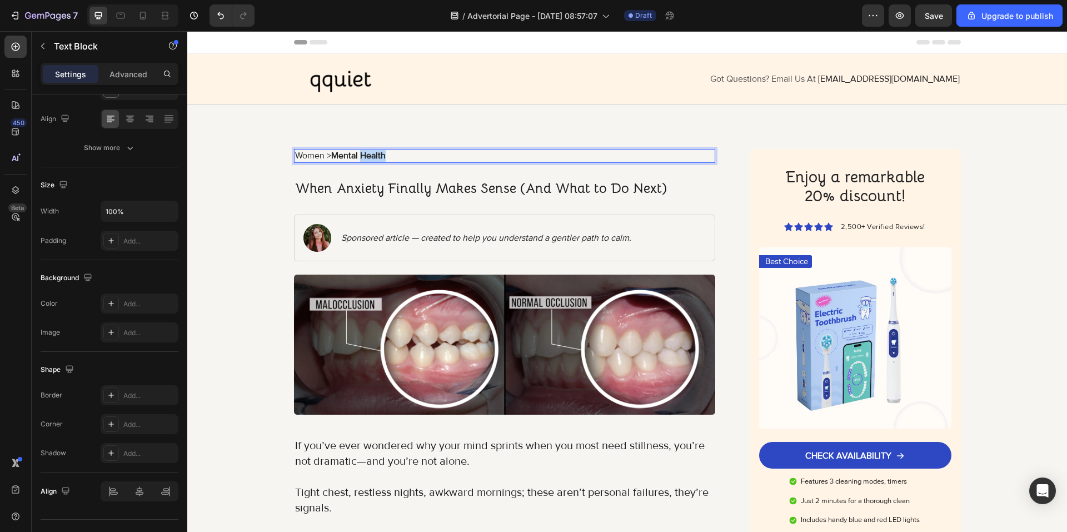
click at [377, 154] on strong "Mental Health" at bounding box center [358, 155] width 54 height 11
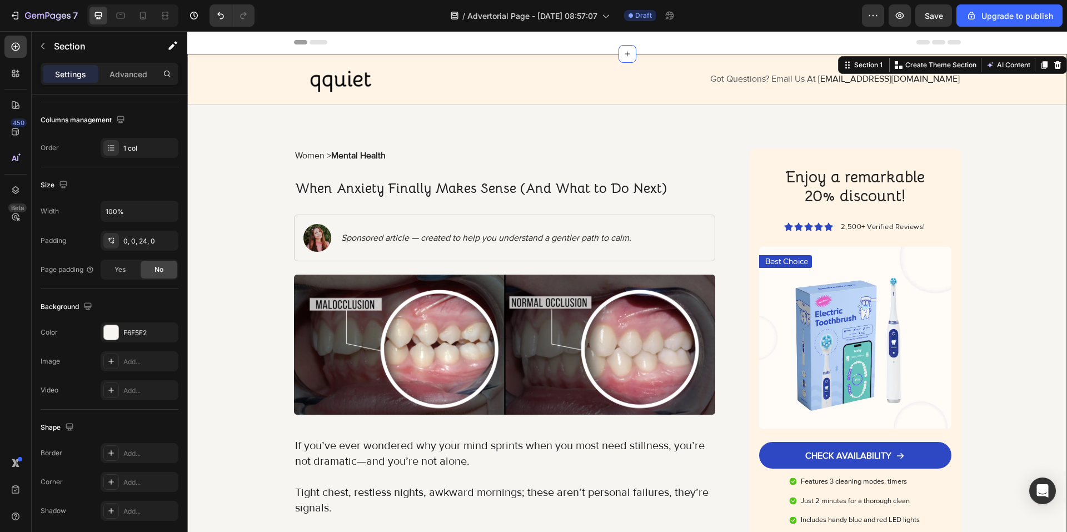
scroll to position [0, 0]
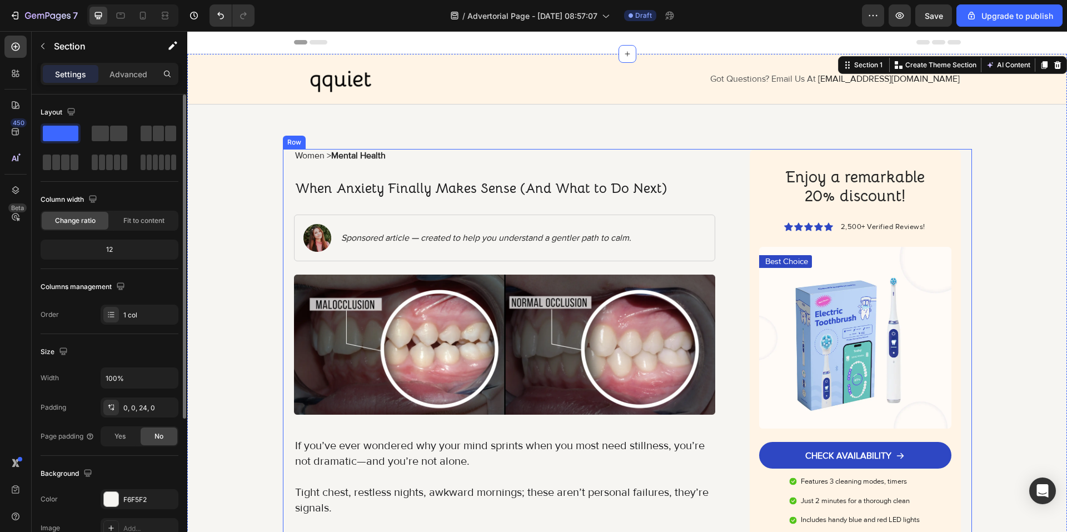
click at [373, 153] on strong "Mental Health" at bounding box center [358, 155] width 54 height 11
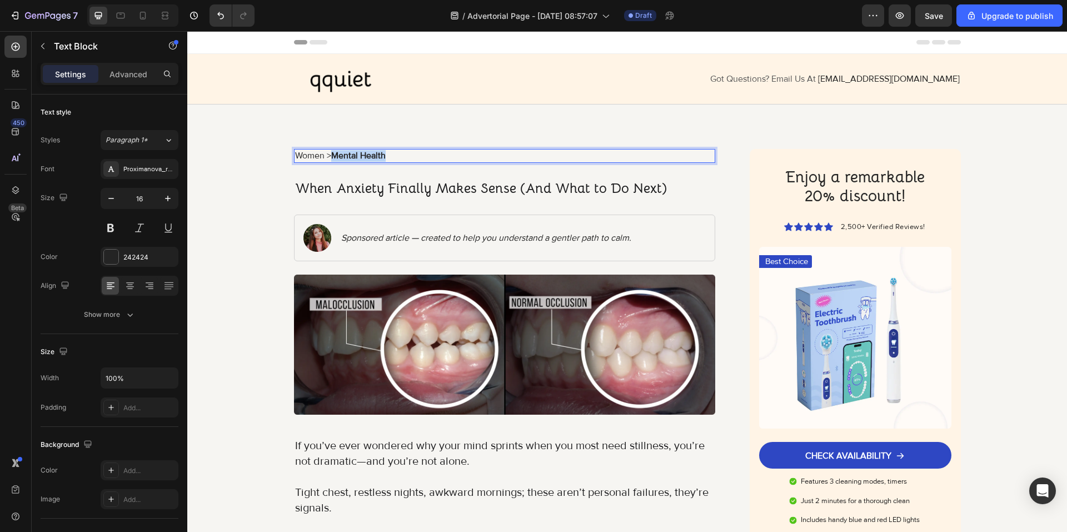
drag, startPoint x: 386, startPoint y: 153, endPoint x: 330, endPoint y: 156, distance: 55.6
click at [330, 156] on p "Women > Mental Health" at bounding box center [505, 156] width 420 height 12
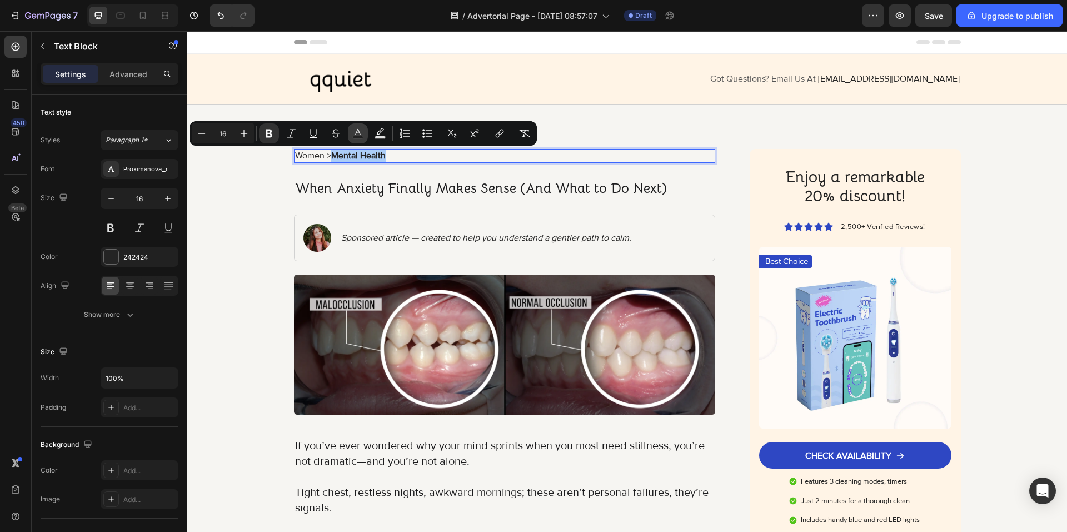
click at [360, 129] on icon "Editor contextual toolbar" at bounding box center [357, 133] width 11 height 11
type input "242424"
click at [363, 154] on strong "Mental Health" at bounding box center [358, 155] width 54 height 11
click at [369, 154] on strong "Mental Health" at bounding box center [358, 155] width 54 height 11
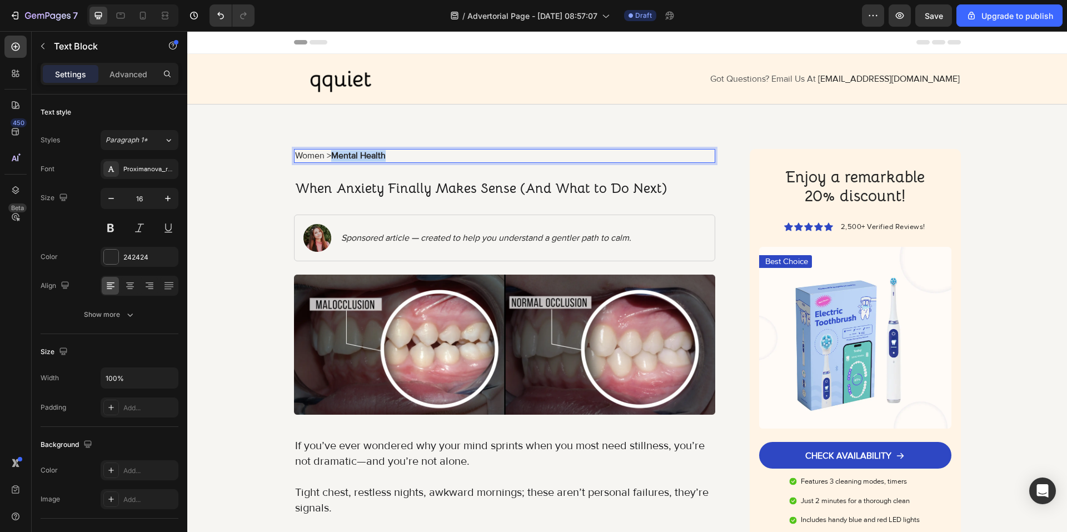
drag, startPoint x: 384, startPoint y: 155, endPoint x: 332, endPoint y: 156, distance: 52.3
click at [331, 156] on p "Women > Mental Health" at bounding box center [505, 156] width 420 height 12
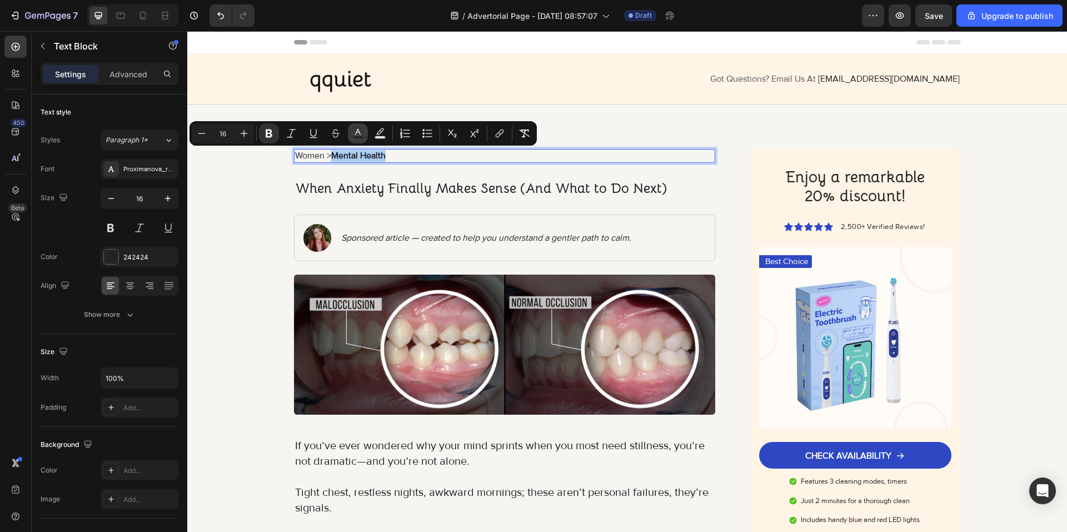
click at [360, 130] on icon "Editor contextual toolbar" at bounding box center [357, 133] width 11 height 11
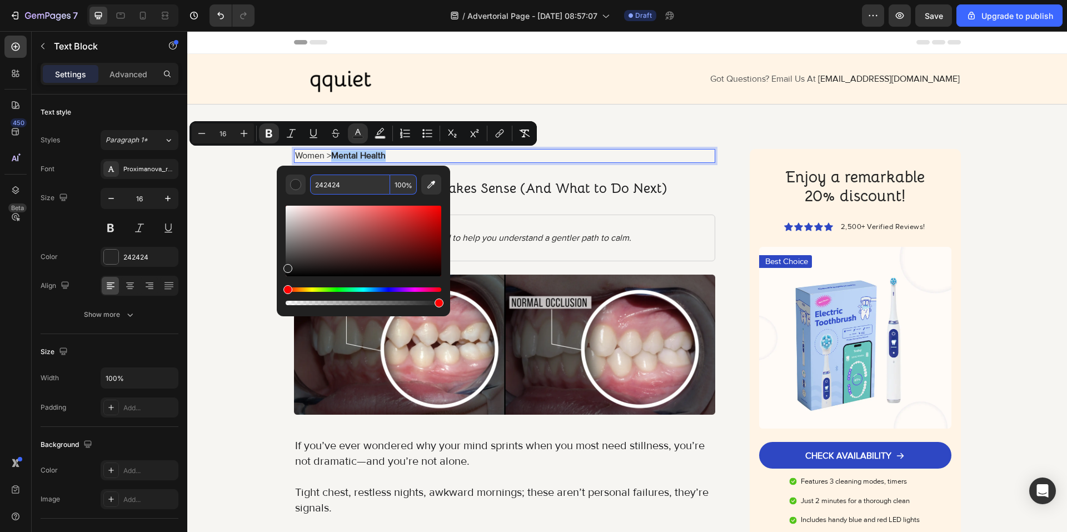
click at [346, 181] on input "242424" at bounding box center [350, 185] width 80 height 20
paste input "D8C7A0"
type input "D8C7A0"
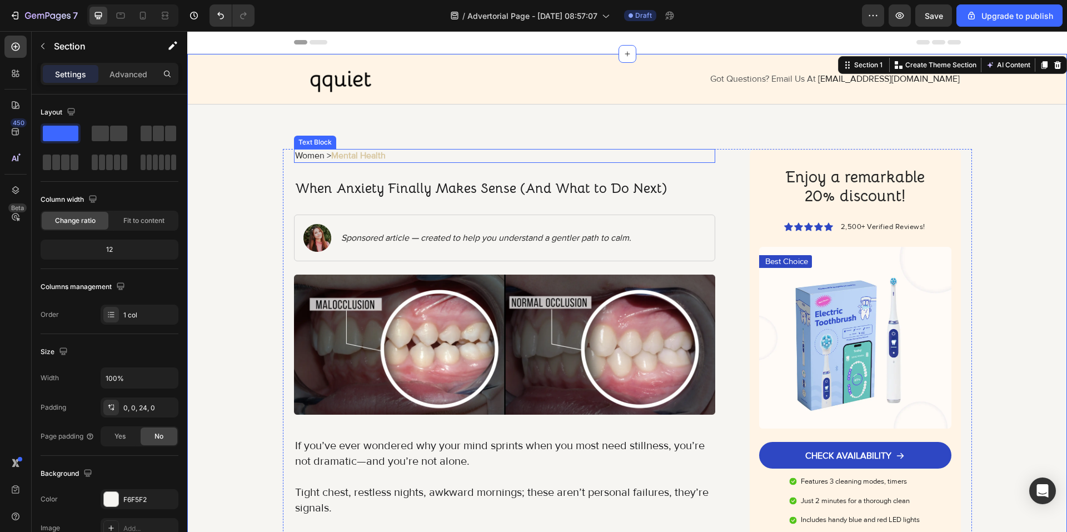
click at [371, 156] on strong "Mental Health" at bounding box center [358, 155] width 54 height 11
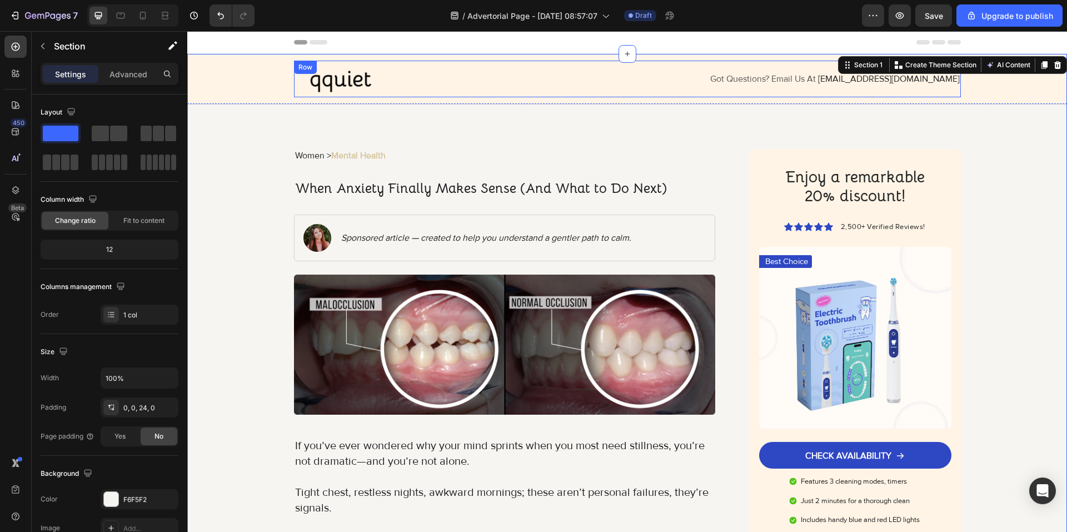
click at [565, 95] on div "Image Got Questions? Email Us At support@gemstore.com Text Block Row" at bounding box center [627, 79] width 667 height 37
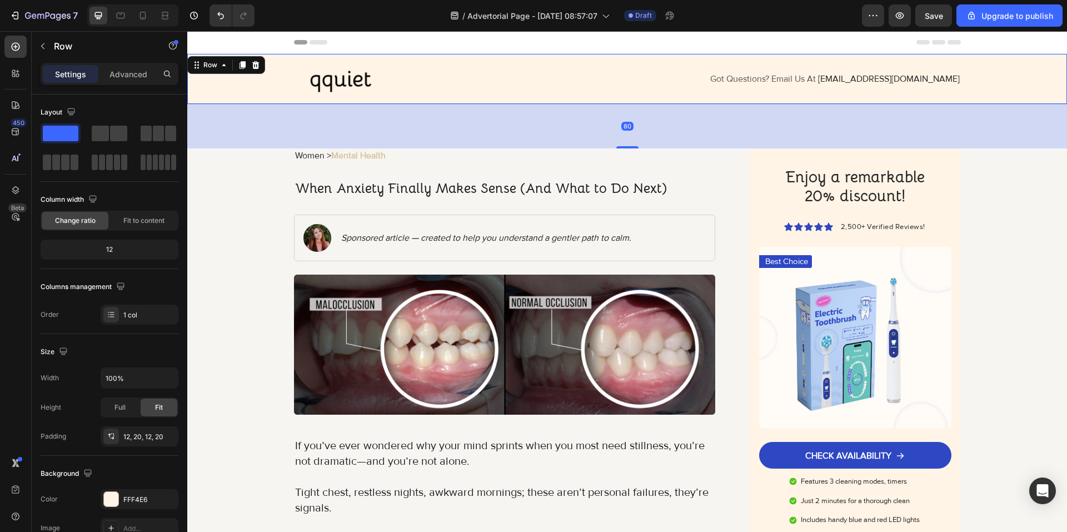
click at [275, 99] on div "Image Got Questions? Email Us At support@gemstore.com Text Block Row Row 80" at bounding box center [627, 79] width 880 height 51
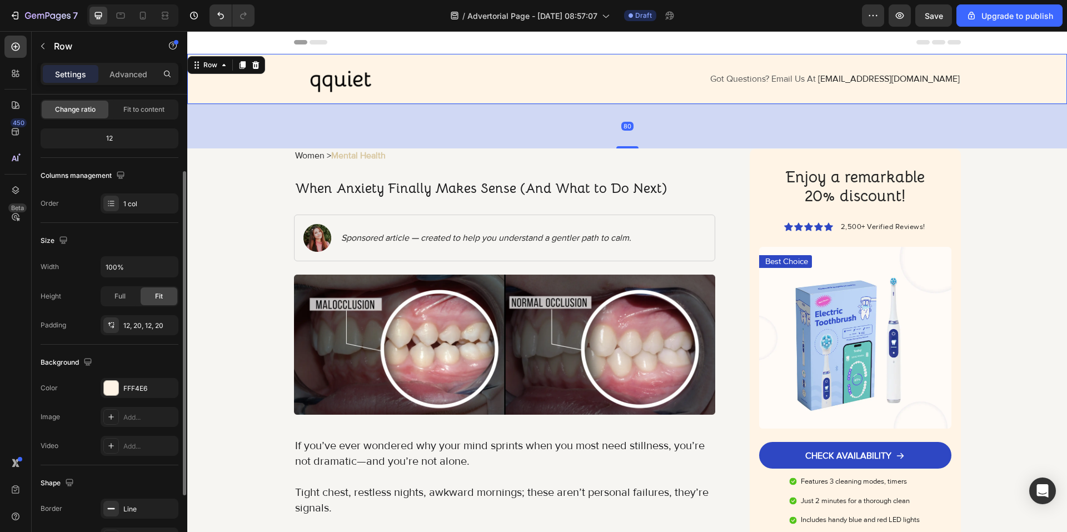
scroll to position [167, 0]
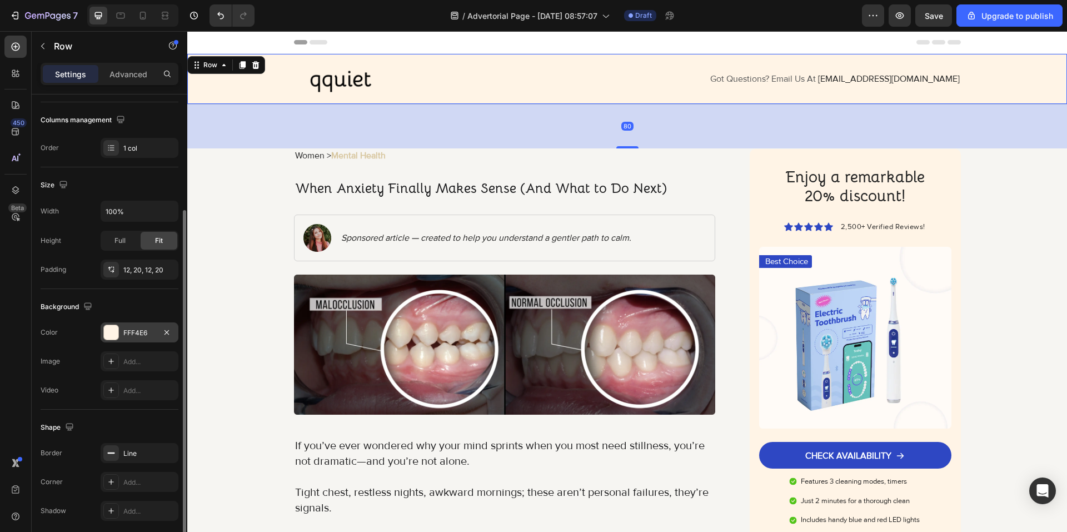
click at [138, 332] on div "FFF4E6" at bounding box center [139, 333] width 32 height 10
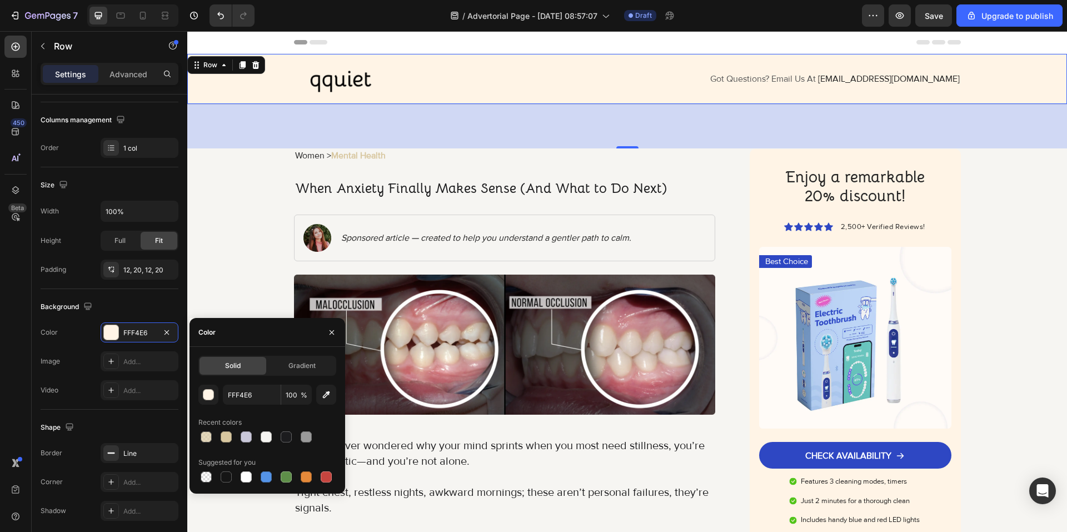
click at [257, 439] on div at bounding box center [267, 437] width 138 height 16
click at [263, 439] on div at bounding box center [266, 436] width 11 height 11
type input "F6F5F2"
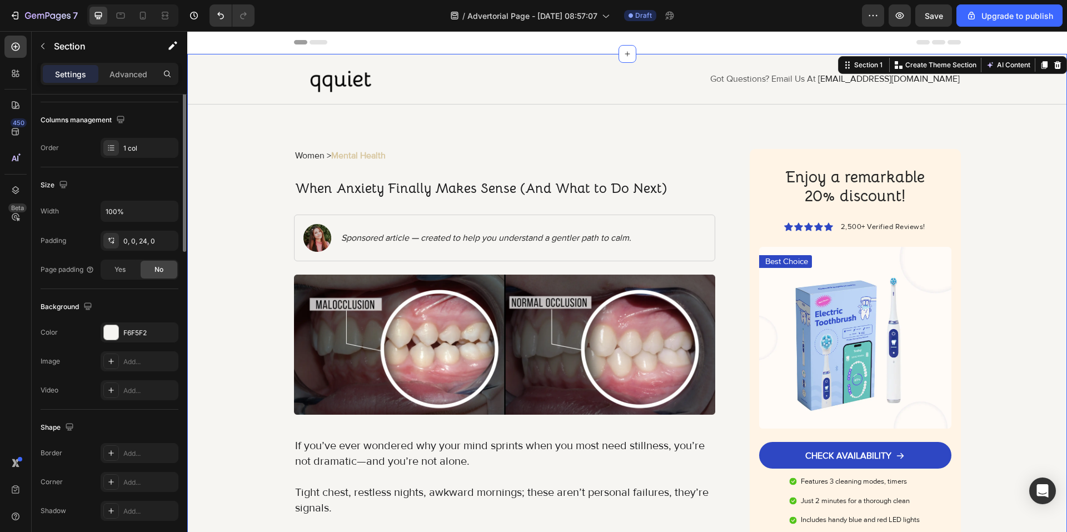
scroll to position [0, 0]
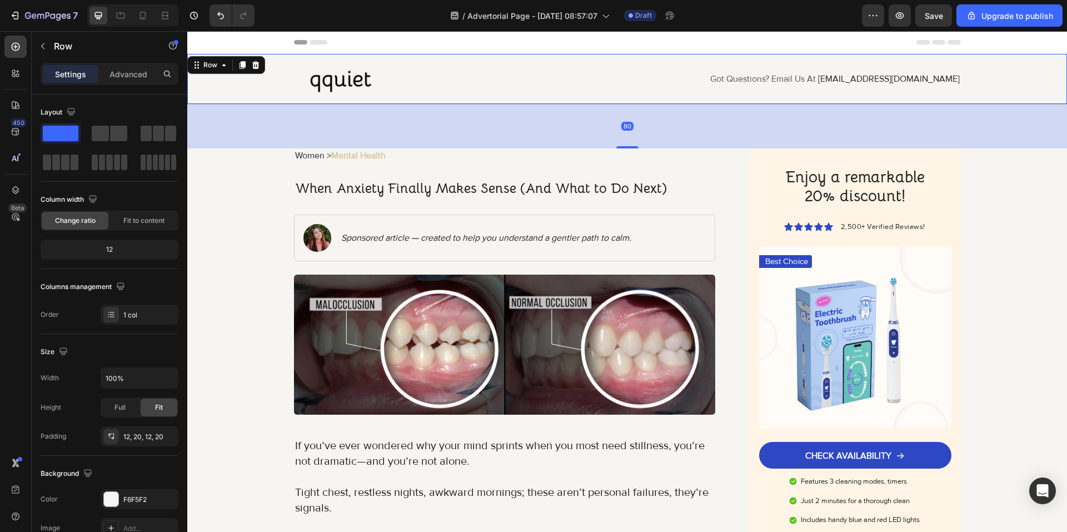
click at [448, 99] on div "Image Got Questions? Email Us At support@gemstore.com Text Block Row Row 80" at bounding box center [627, 79] width 880 height 51
click at [150, 496] on div "F6F5F2" at bounding box center [139, 500] width 32 height 10
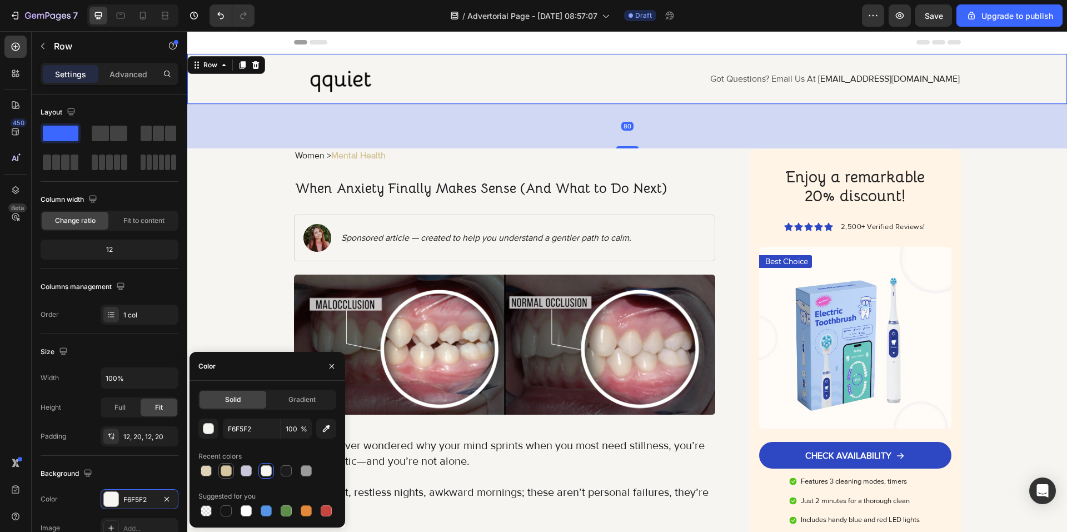
click at [225, 473] on div at bounding box center [226, 470] width 11 height 11
type input "D8C7A0"
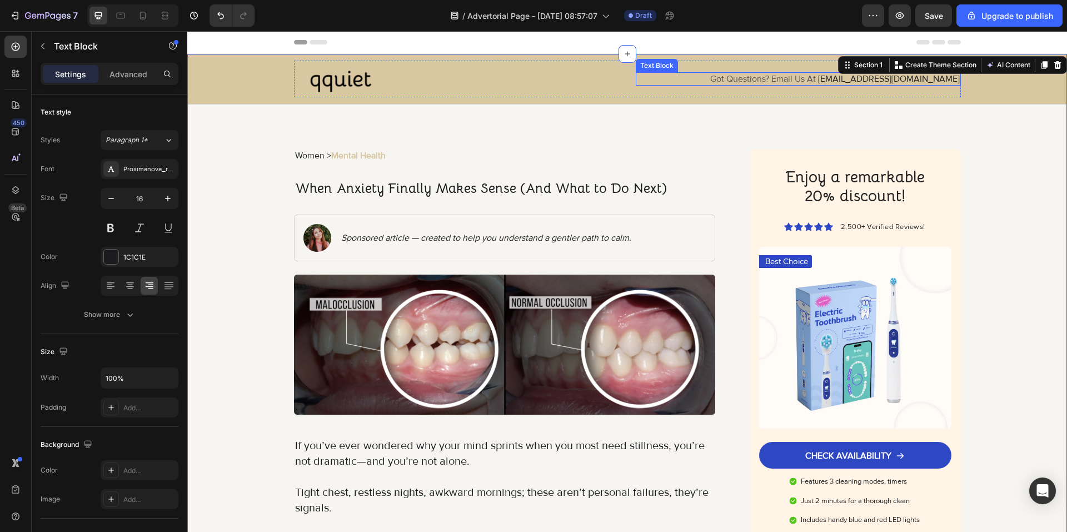
click at [801, 82] on span "Got Questions? Email Us At" at bounding box center [763, 78] width 106 height 11
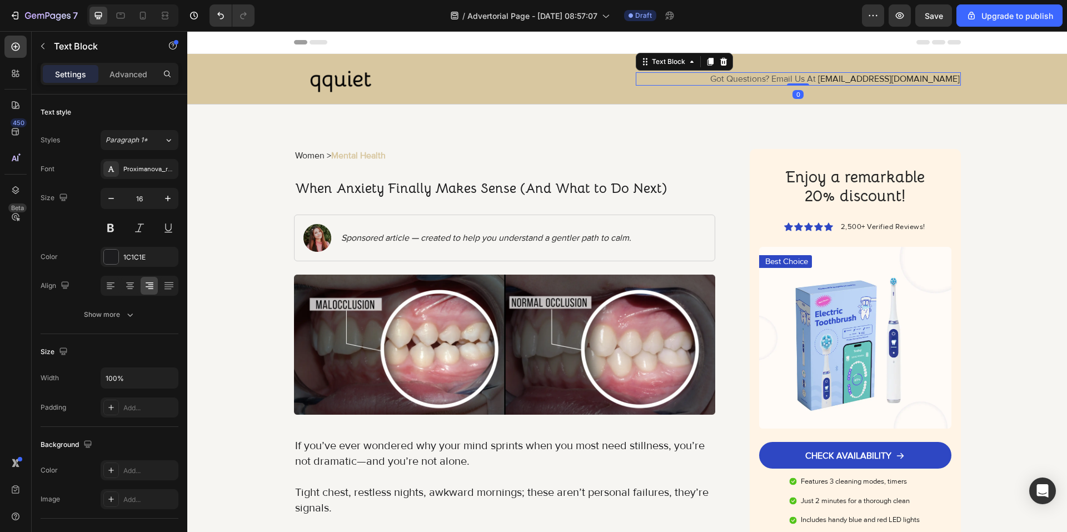
click at [726, 61] on div "Text Block" at bounding box center [684, 62] width 97 height 18
click at [722, 64] on icon at bounding box center [723, 61] width 9 height 9
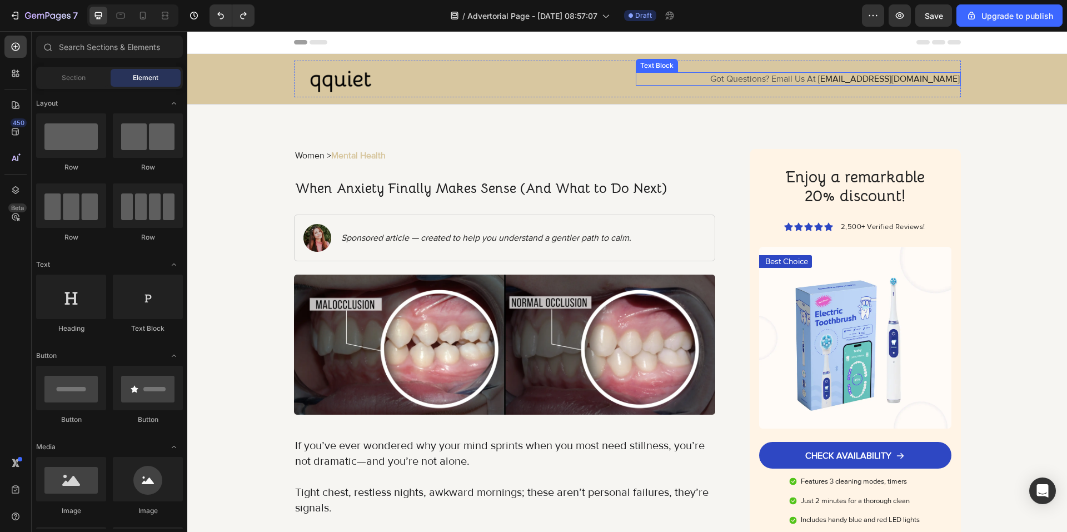
click at [813, 75] on span "Got Questions? Email Us At" at bounding box center [763, 78] width 106 height 11
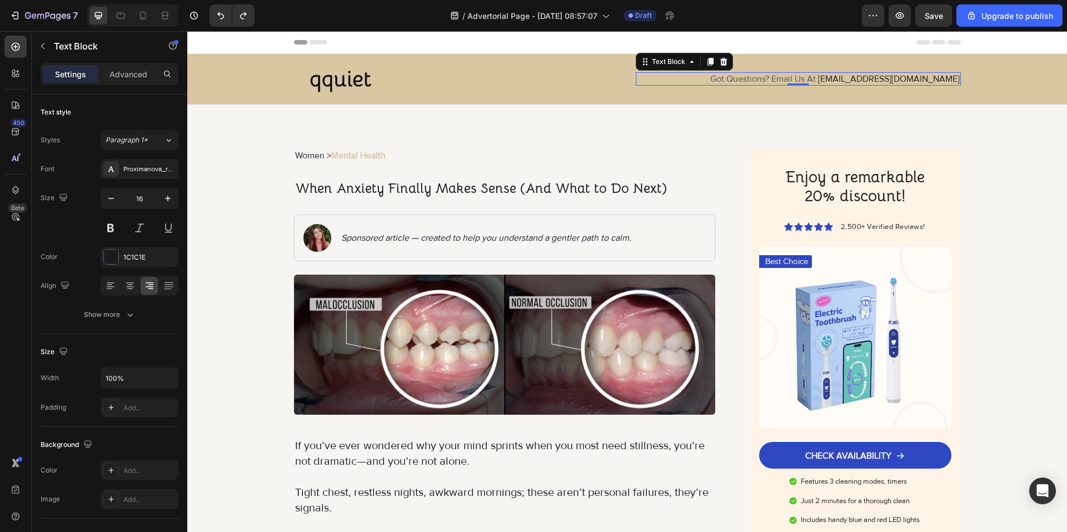
click at [774, 82] on span "Got Questions? Email Us At" at bounding box center [763, 78] width 106 height 11
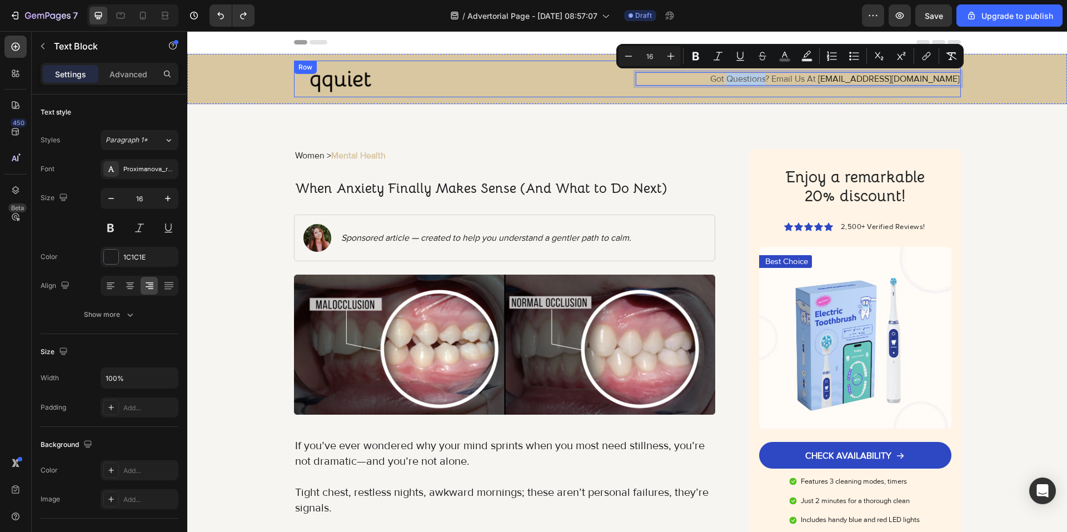
click at [780, 101] on div "Image Got Questions? Email Us At support@gemstore.com Text Block 0 Row Row" at bounding box center [627, 79] width 880 height 51
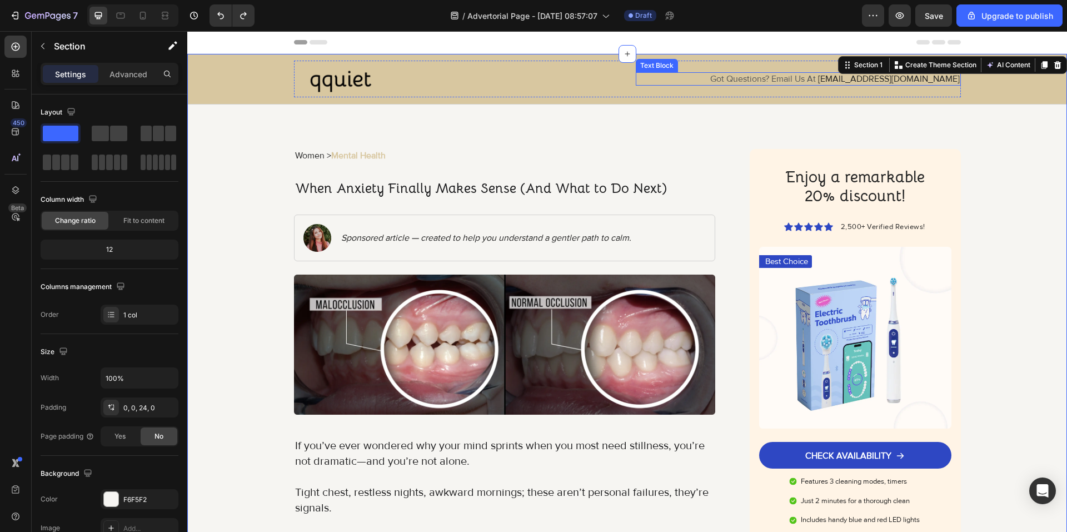
click at [801, 81] on span "Got Questions? Email Us At" at bounding box center [763, 78] width 106 height 11
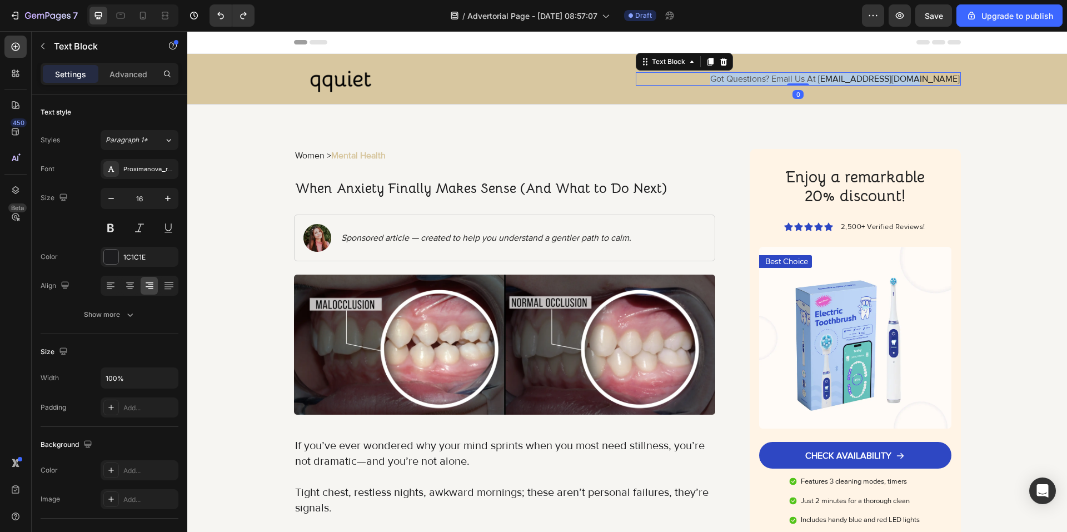
click at [801, 81] on span "Got Questions? Email Us At" at bounding box center [763, 78] width 106 height 11
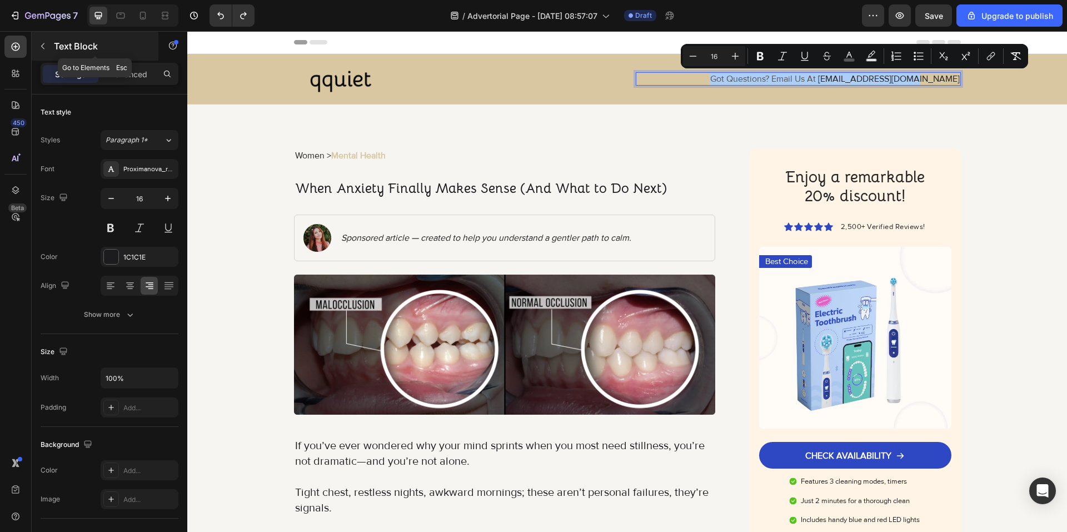
click at [92, 51] on p "Text Block" at bounding box center [101, 45] width 94 height 13
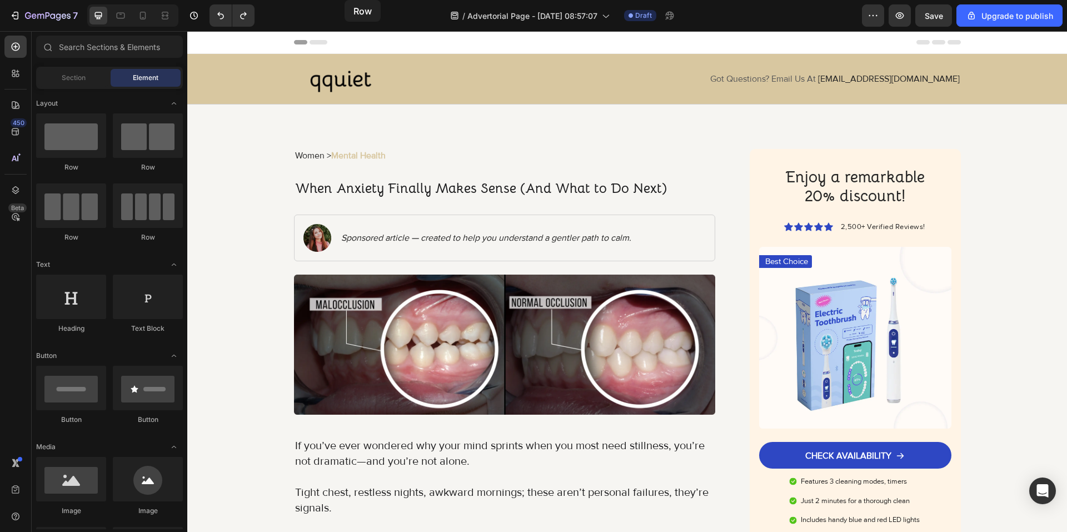
drag, startPoint x: 78, startPoint y: 149, endPoint x: 349, endPoint y: 17, distance: 301.5
click at [349, 0] on div "7 / Advertorial Page - Aug 26, 08:57:07 Draft Preview Save Upgrade to publish 4…" at bounding box center [533, 0] width 1067 height 0
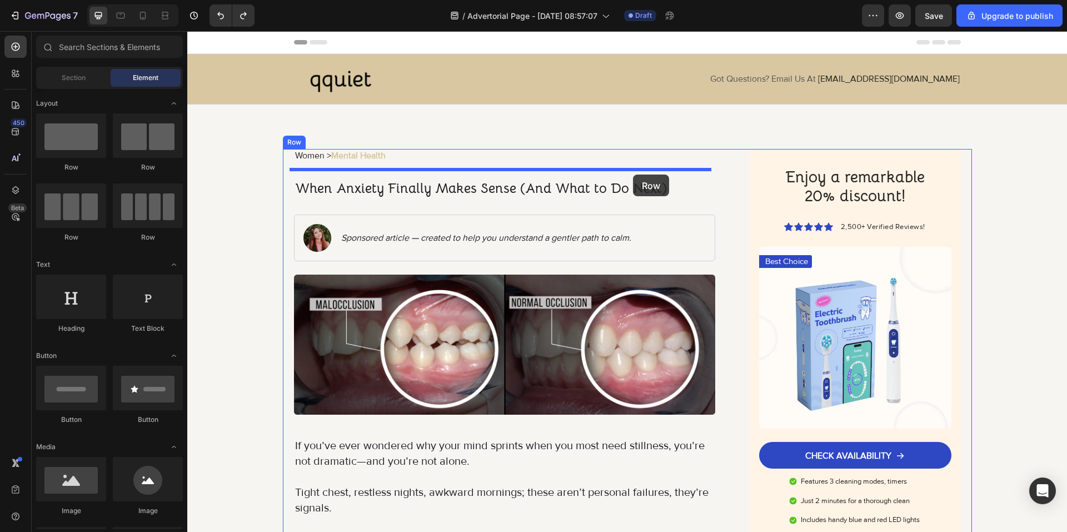
drag, startPoint x: 265, startPoint y: 182, endPoint x: 633, endPoint y: 175, distance: 368.0
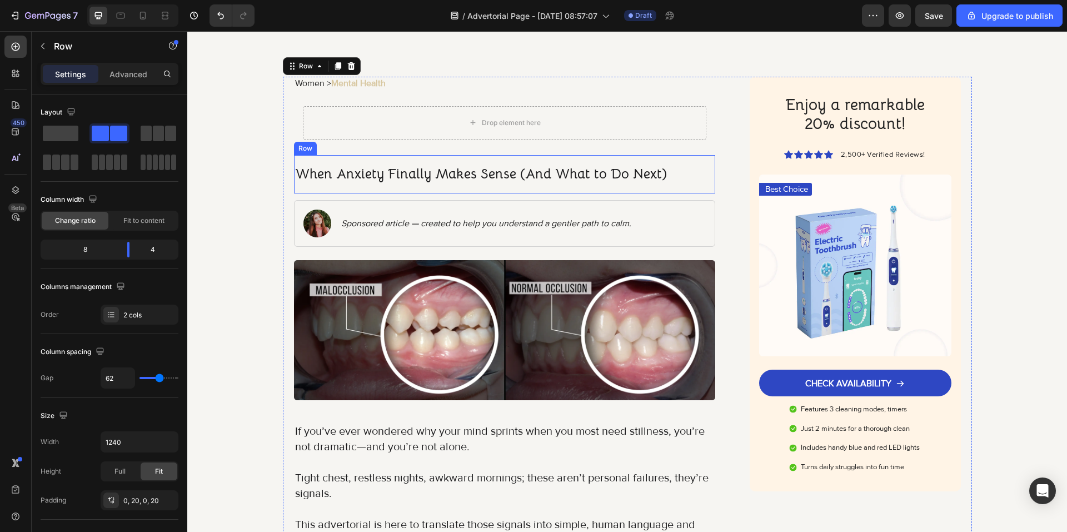
scroll to position [167, 0]
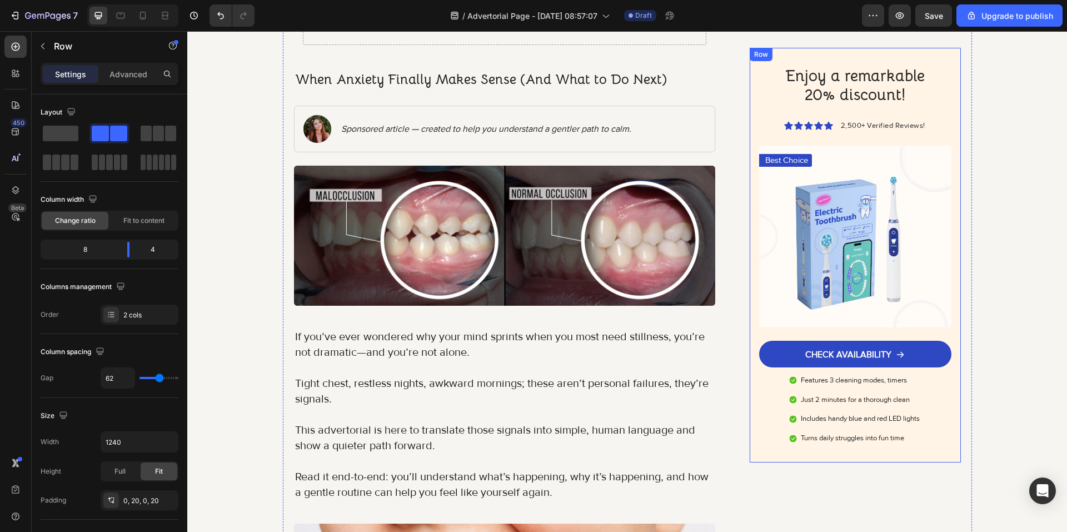
click at [751, 452] on div "Enjoy a remarkable 20% discount! Heading Icon Icon Icon Icon Icon Icon List 2,5…" at bounding box center [855, 255] width 211 height 415
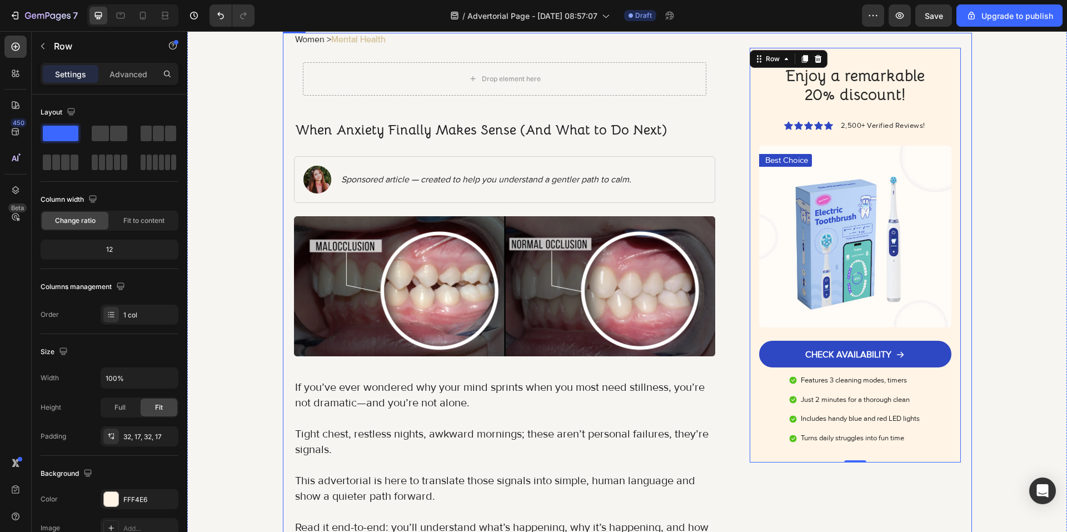
scroll to position [56, 0]
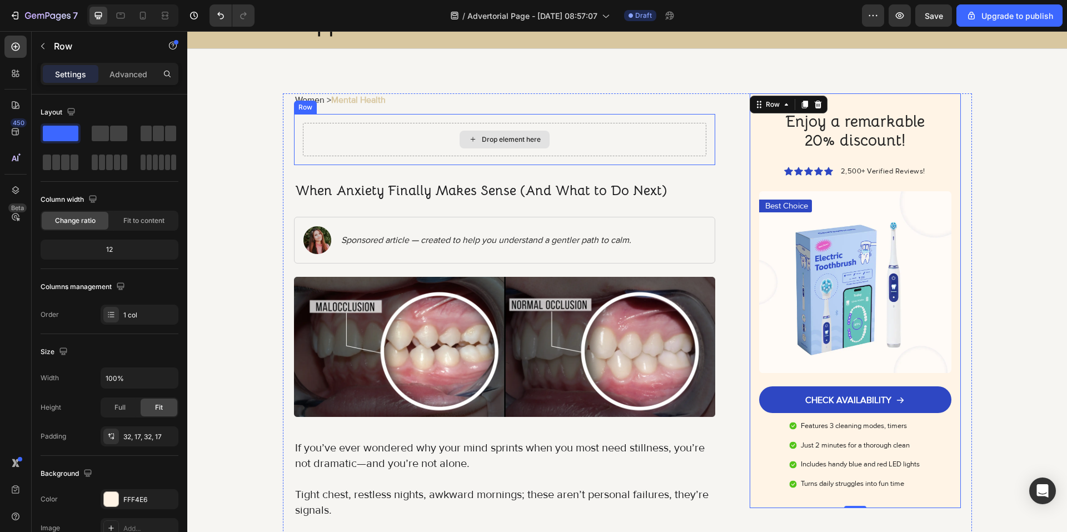
click at [541, 154] on div "Drop element here" at bounding box center [505, 139] width 404 height 33
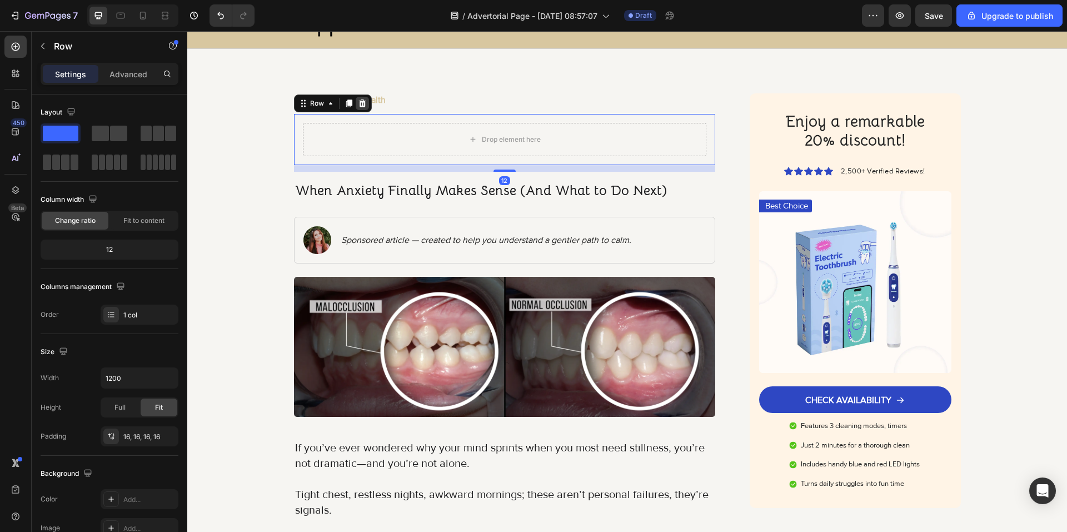
click at [361, 104] on icon at bounding box center [362, 103] width 9 height 9
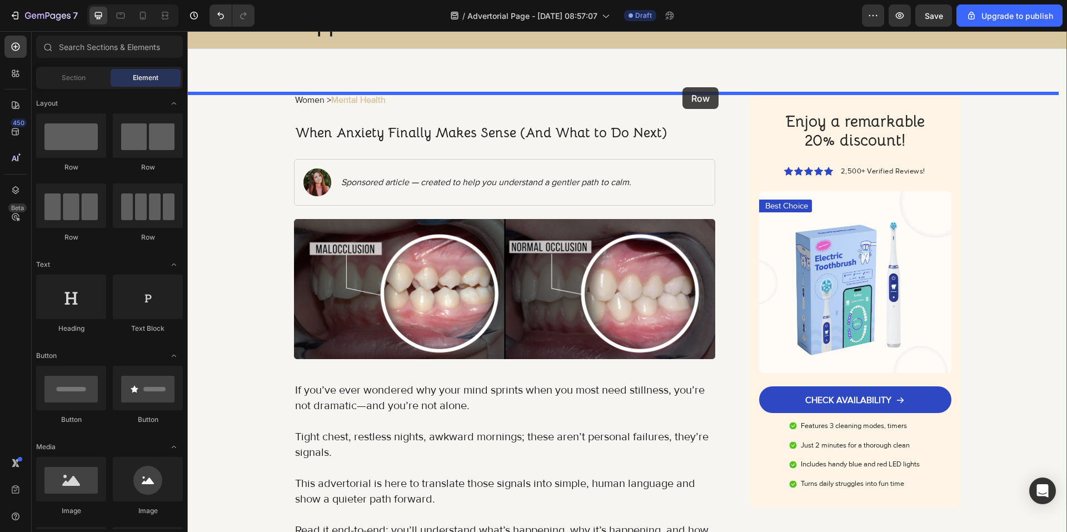
drag, startPoint x: 259, startPoint y: 165, endPoint x: 682, endPoint y: 87, distance: 430.5
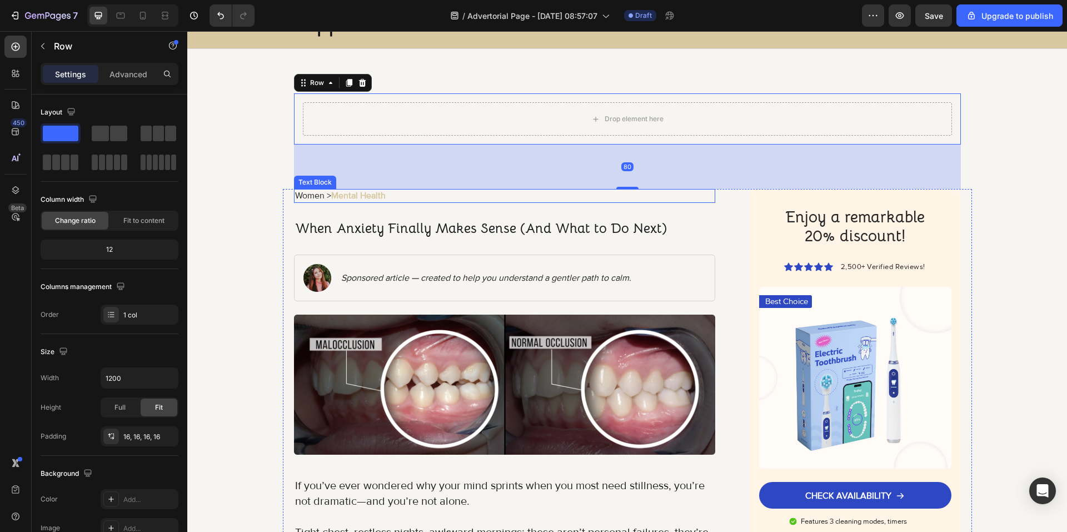
click at [359, 197] on strong "Mental Health" at bounding box center [358, 195] width 54 height 11
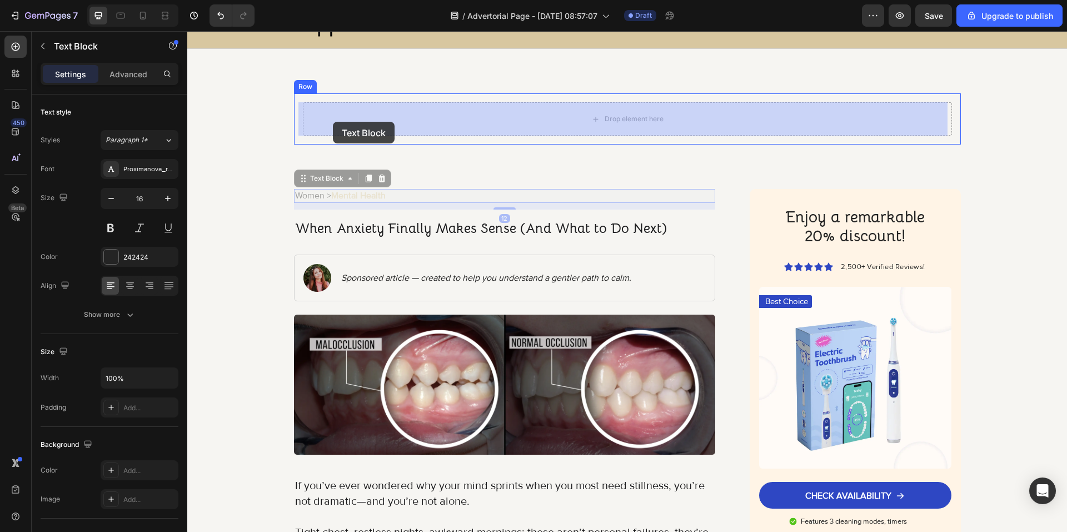
drag, startPoint x: 317, startPoint y: 184, endPoint x: 333, endPoint y: 124, distance: 62.0
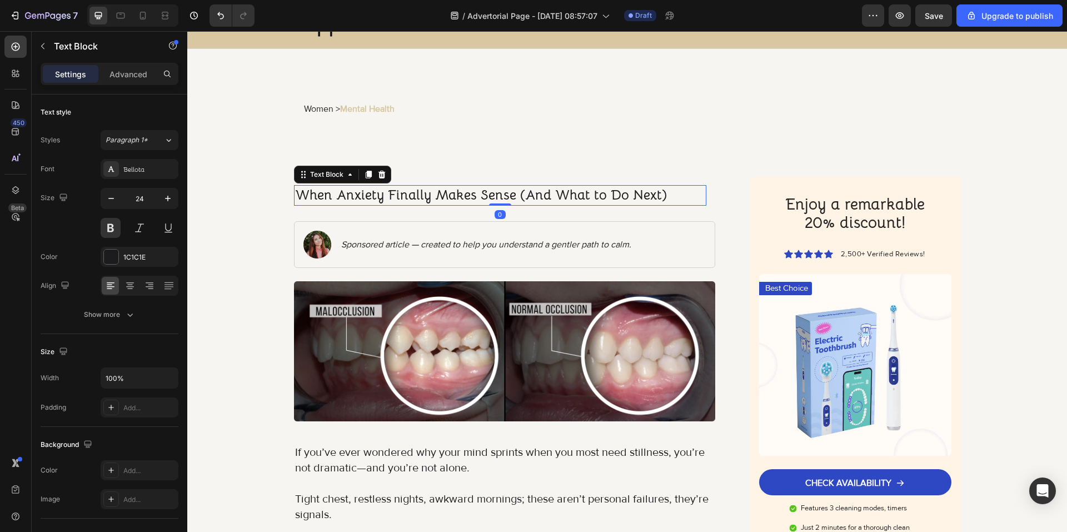
click at [430, 188] on p "When Anxiety Finally Makes Sense (And What to Do Next)" at bounding box center [500, 195] width 411 height 19
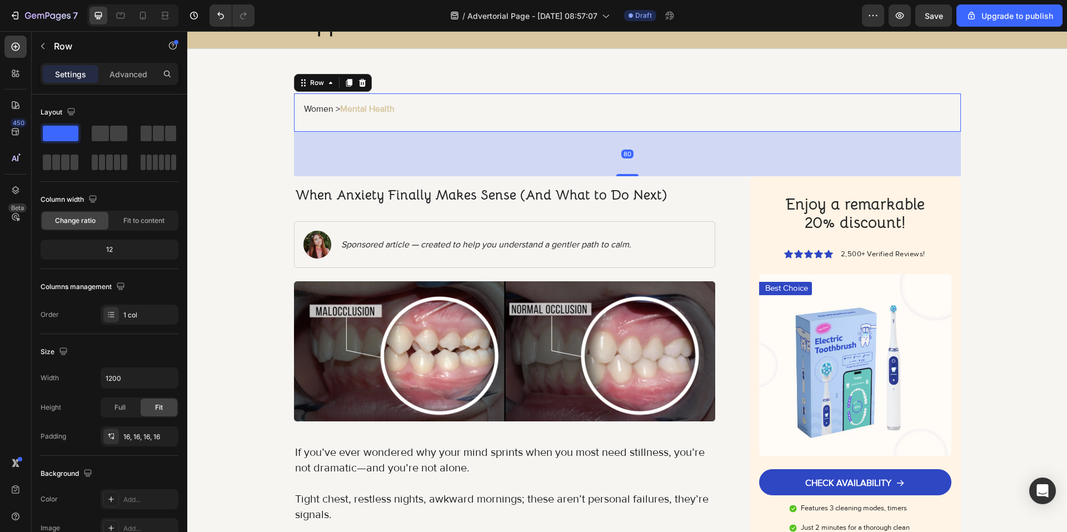
click at [682, 101] on div "Women > Mental Health Text Block Row 80" at bounding box center [627, 112] width 667 height 38
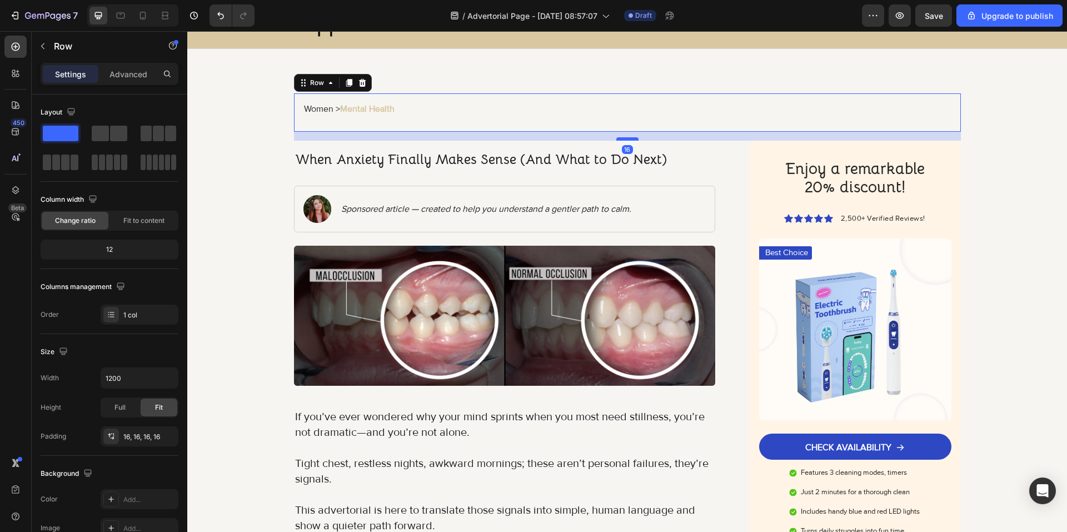
drag, startPoint x: 627, startPoint y: 175, endPoint x: 631, endPoint y: 139, distance: 35.8
click at [631, 139] on div at bounding box center [627, 138] width 22 height 3
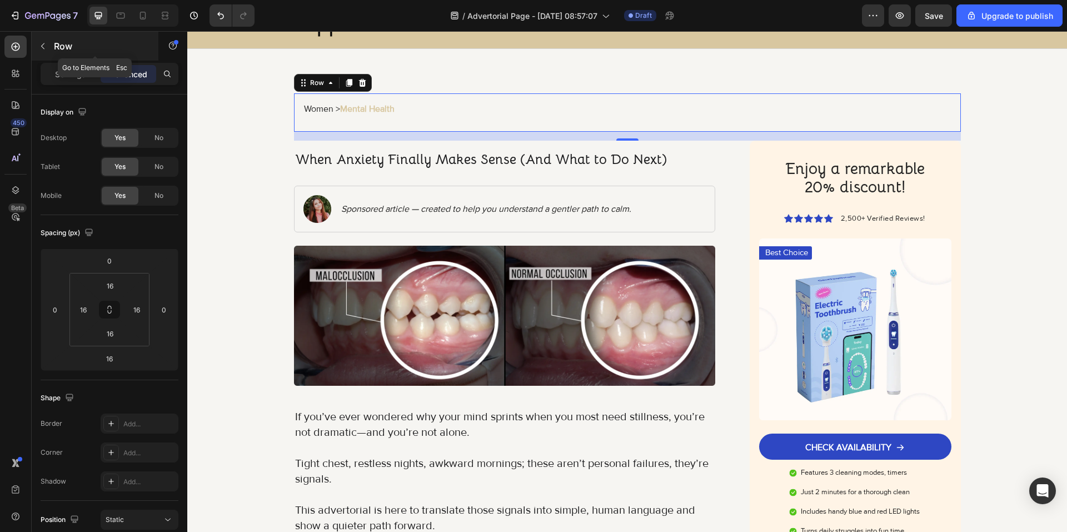
click at [61, 38] on div "Row" at bounding box center [95, 46] width 127 height 29
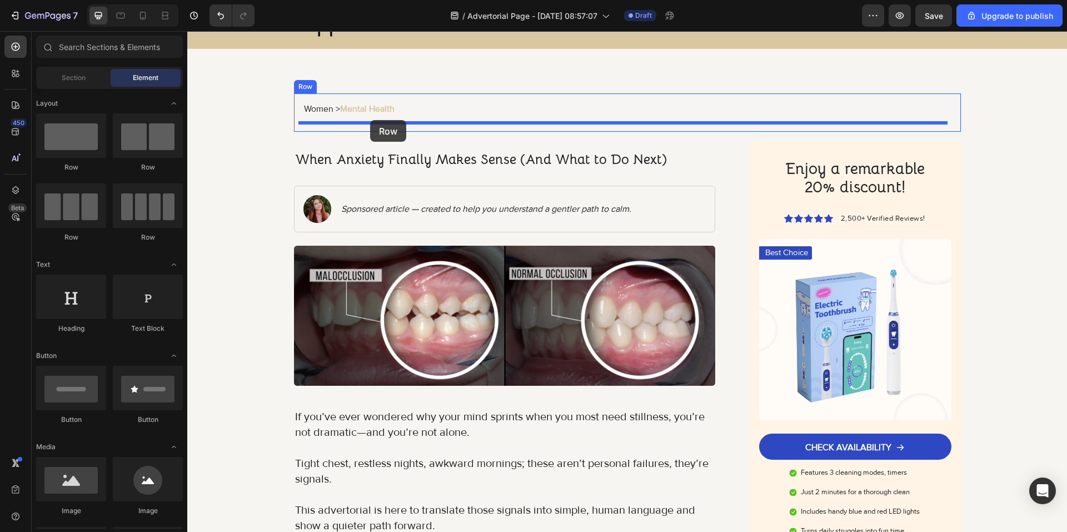
drag, startPoint x: 268, startPoint y: 173, endPoint x: 370, endPoint y: 120, distance: 115.3
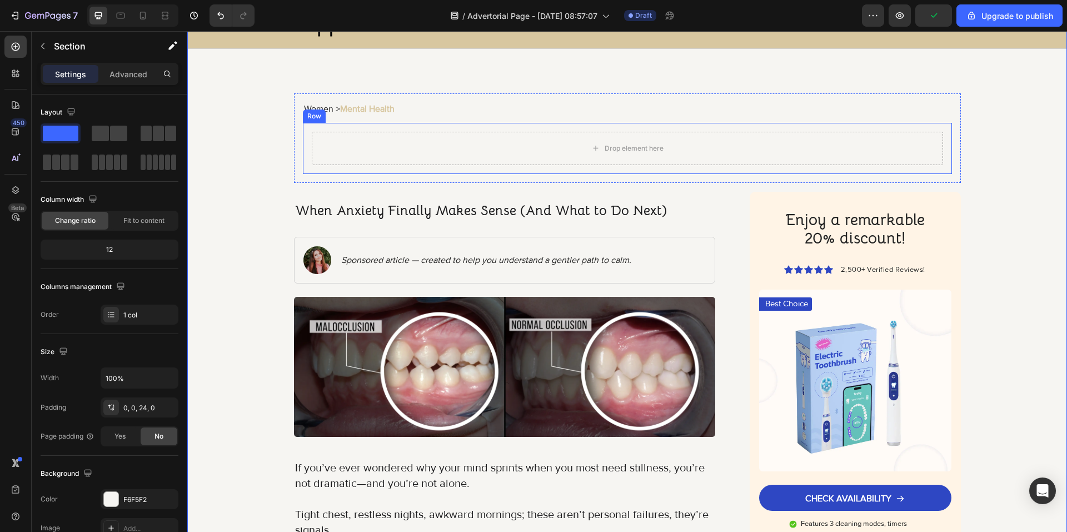
click at [306, 140] on div "Drop element here Row" at bounding box center [627, 148] width 649 height 51
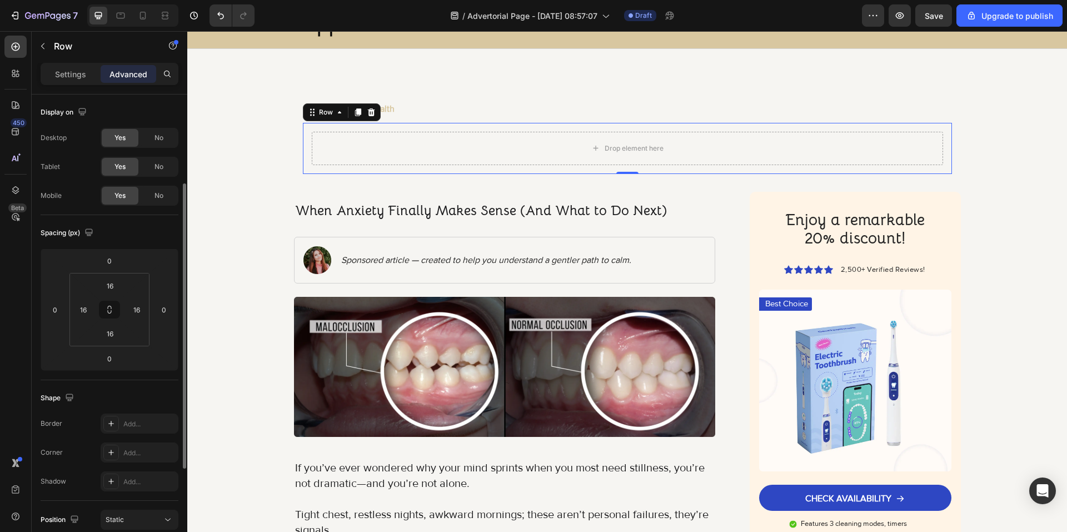
scroll to position [111, 0]
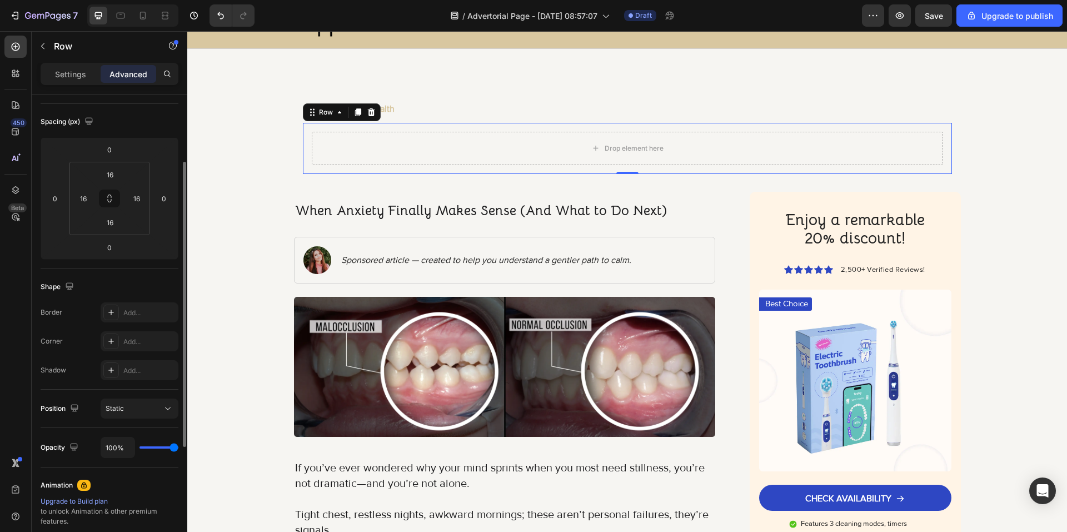
click at [85, 79] on p "Settings" at bounding box center [70, 74] width 31 height 12
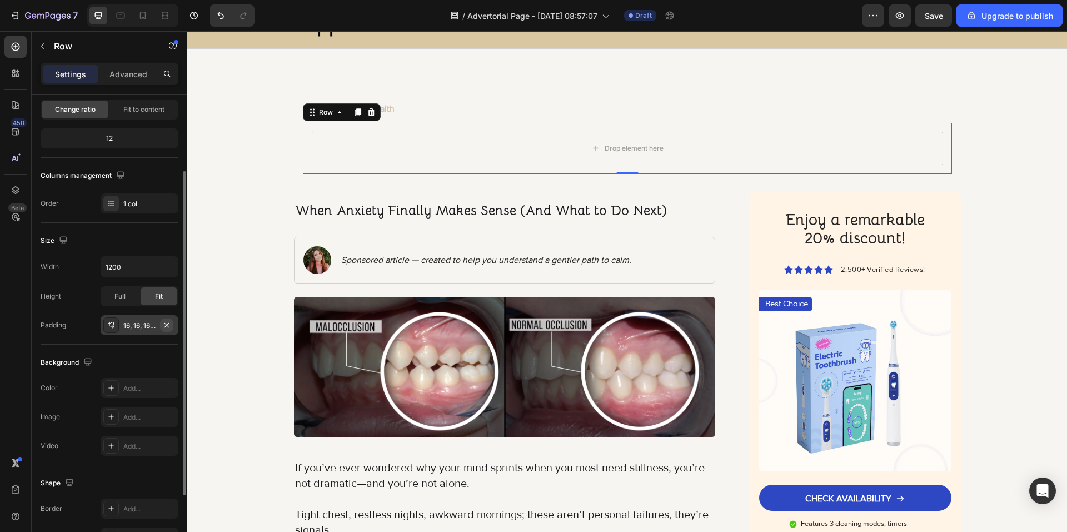
click at [163, 322] on icon "button" at bounding box center [166, 325] width 9 height 9
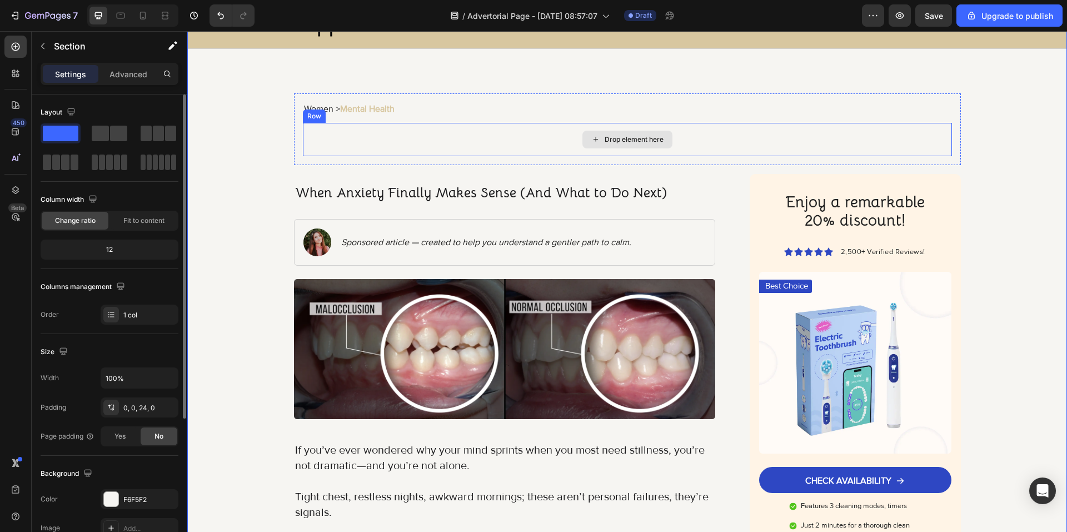
click at [526, 139] on div "Drop element here" at bounding box center [627, 139] width 649 height 33
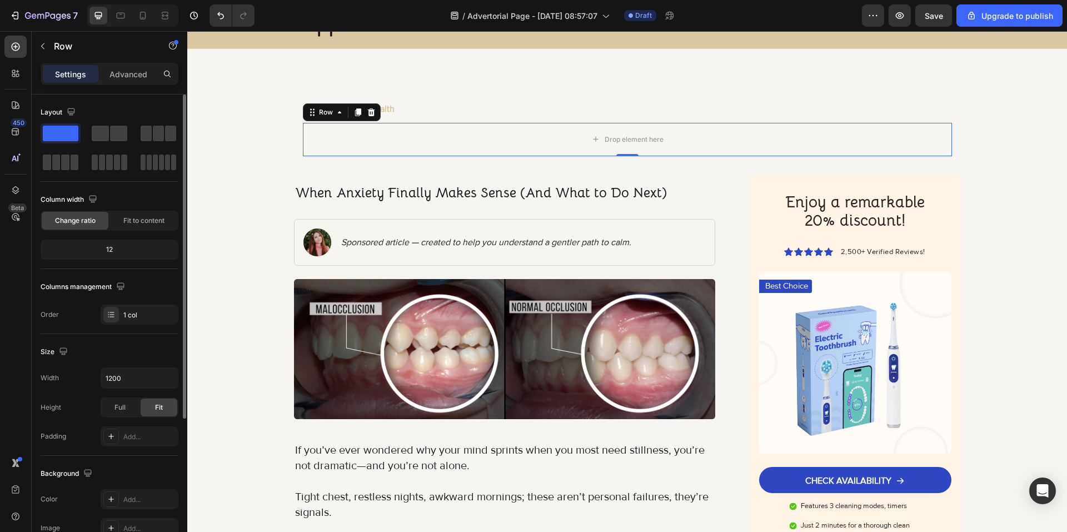
click at [627, 158] on div "0" at bounding box center [627, 156] width 11 height 9
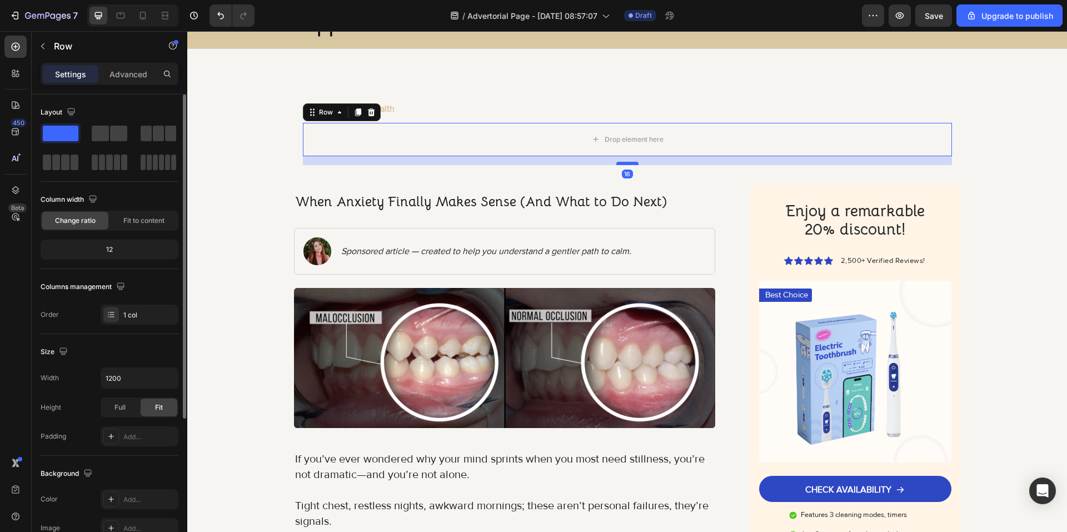
drag, startPoint x: 627, startPoint y: 156, endPoint x: 625, endPoint y: 165, distance: 9.0
click at [625, 165] on div at bounding box center [627, 163] width 22 height 3
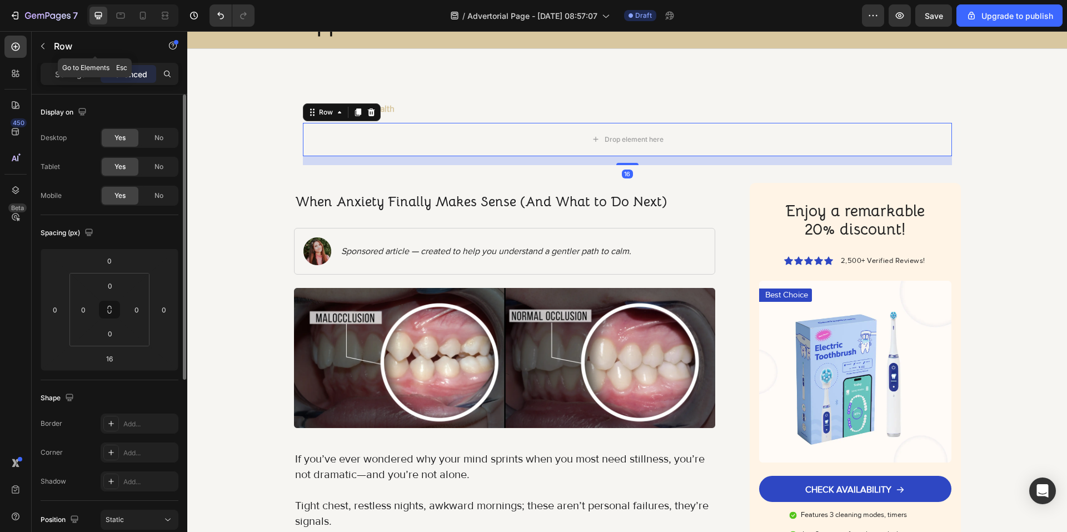
click at [74, 57] on div "Row" at bounding box center [95, 46] width 127 height 29
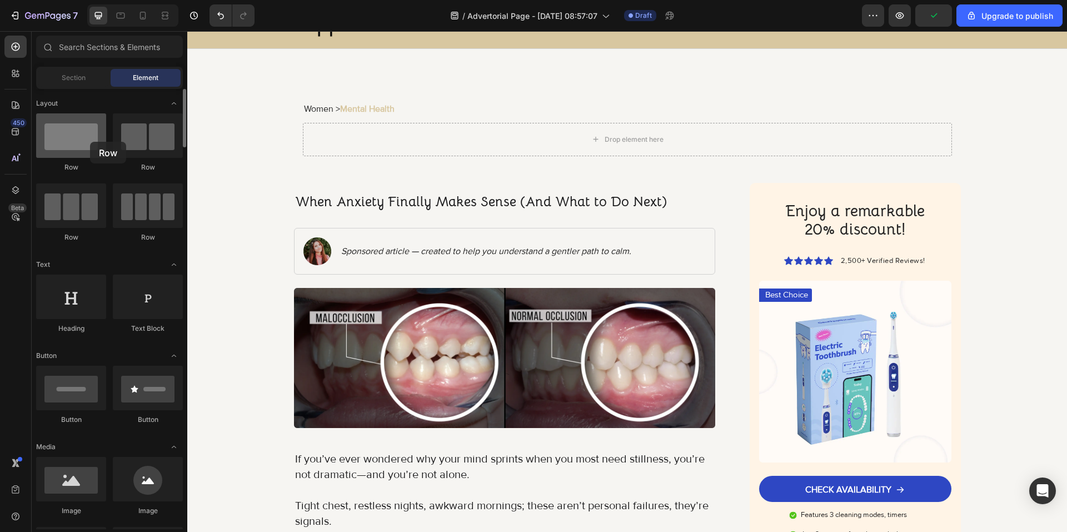
drag, startPoint x: 87, startPoint y: 147, endPoint x: 89, endPoint y: 142, distance: 5.7
click at [89, 142] on div at bounding box center [71, 135] width 70 height 44
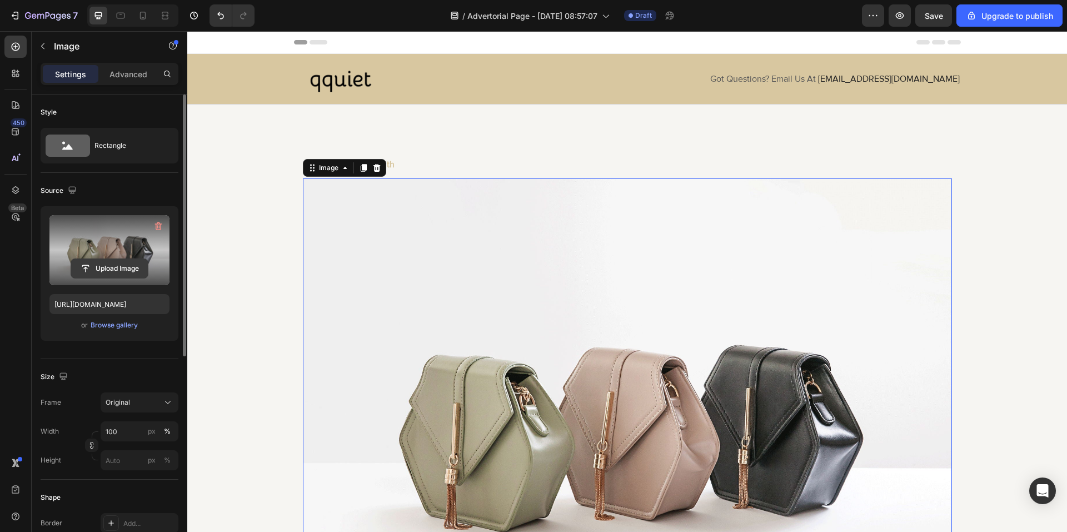
click at [140, 267] on input "file" at bounding box center [109, 268] width 77 height 19
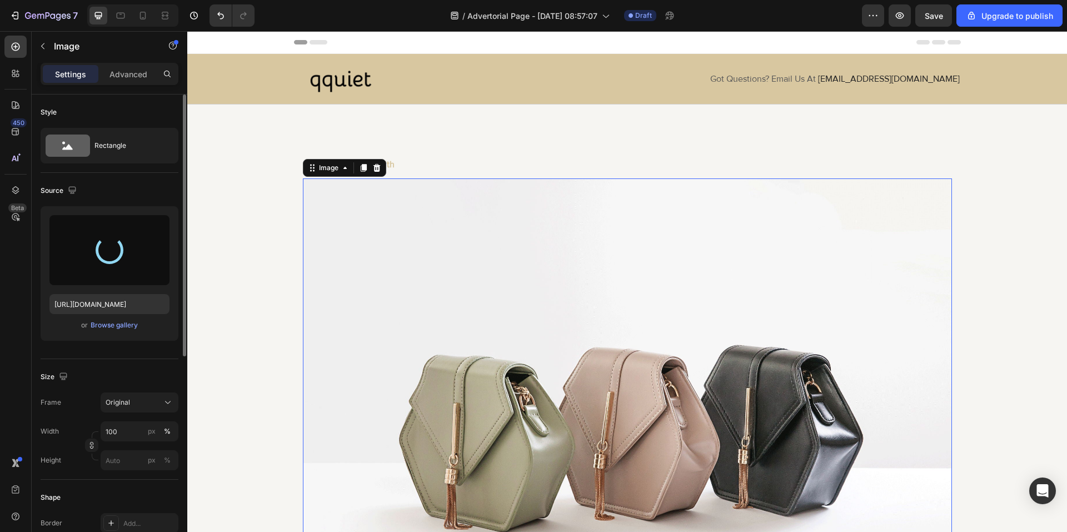
type input "https://cdn.shopify.com/s/files/1/0926/4460/6332/files/gempages_580597363031147…"
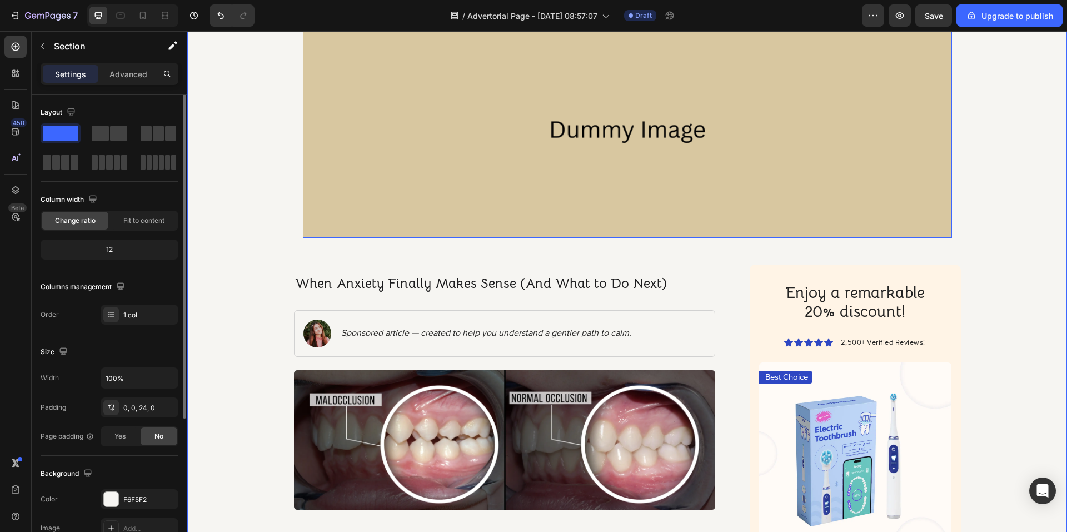
scroll to position [167, 0]
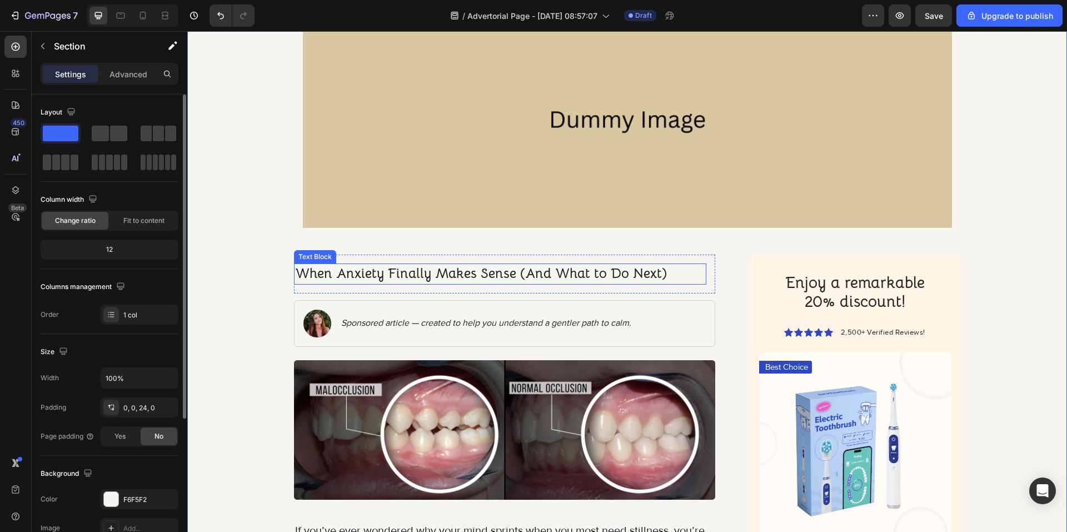
click at [345, 271] on p "When Anxiety Finally Makes Sense (And What to Do Next)" at bounding box center [500, 274] width 411 height 19
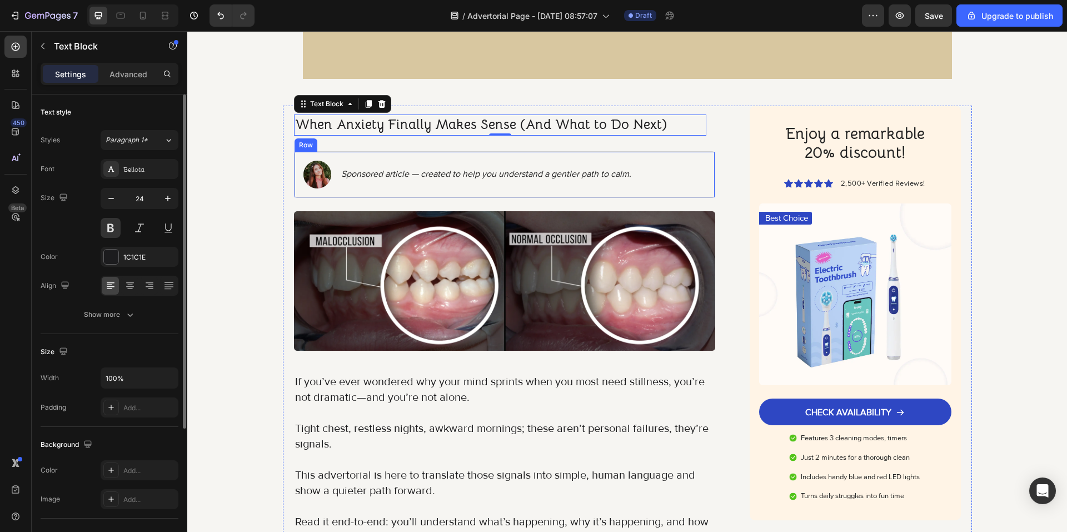
scroll to position [333, 0]
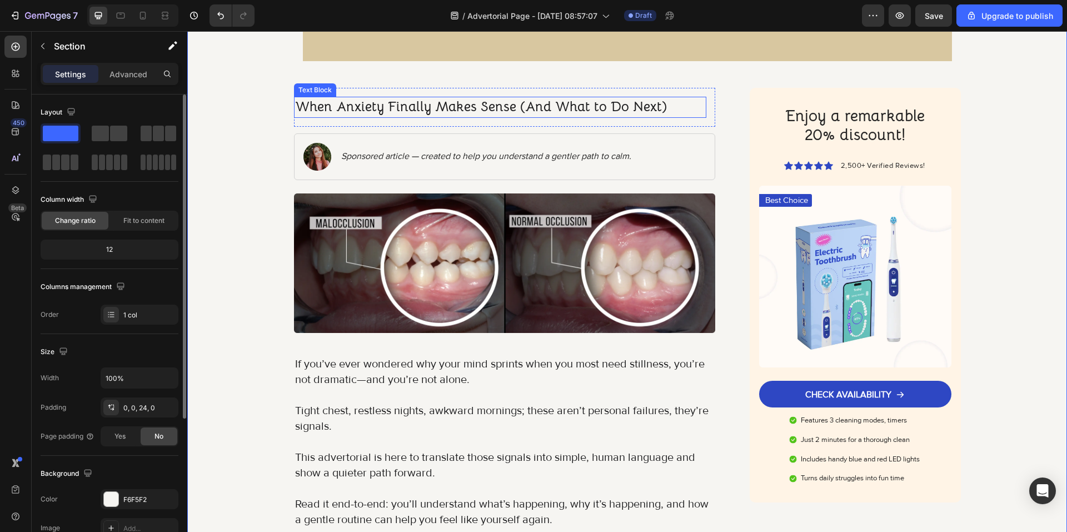
click at [459, 99] on p "When Anxiety Finally Makes Sense (And What to Do Next)" at bounding box center [500, 107] width 411 height 19
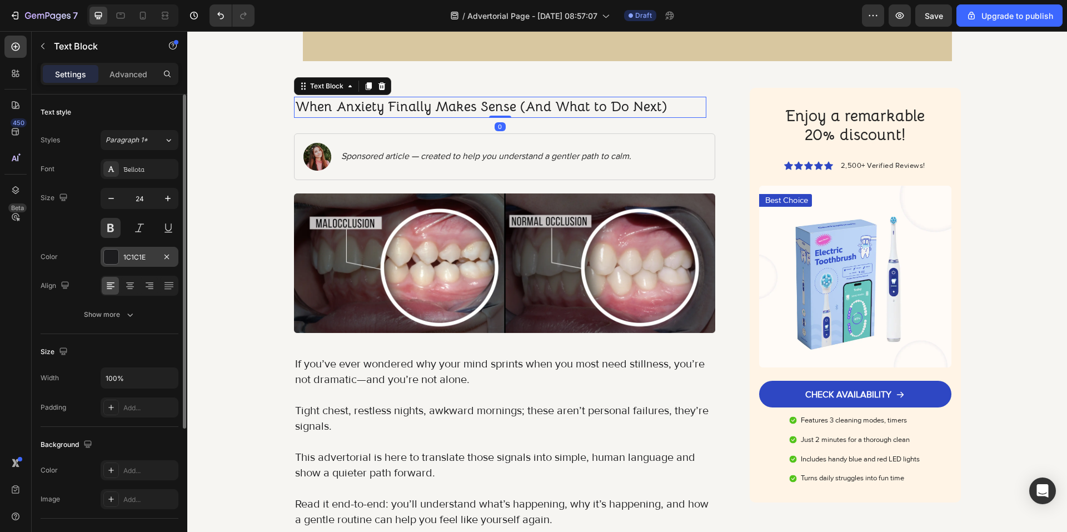
click at [145, 250] on div "1C1C1E" at bounding box center [140, 257] width 78 height 20
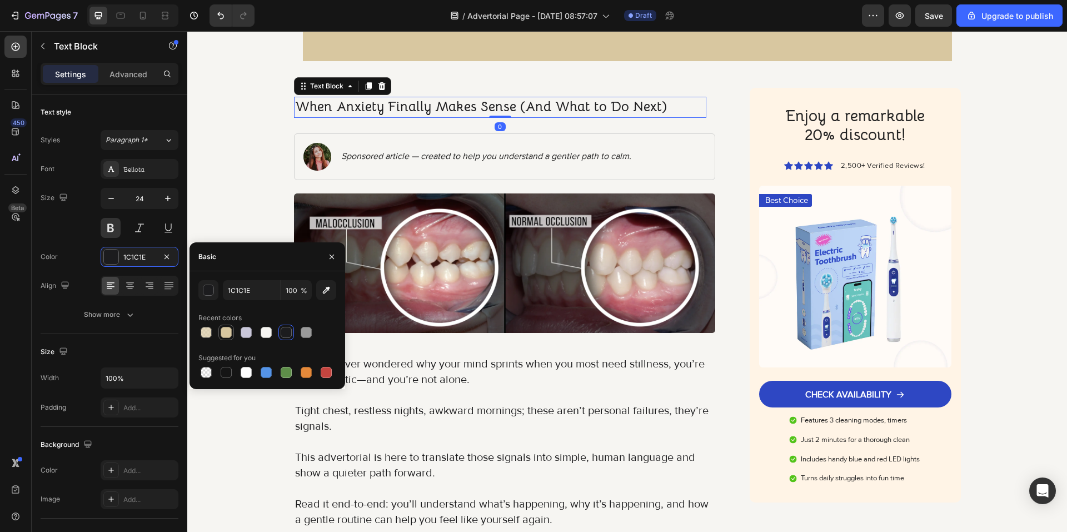
click at [225, 333] on div at bounding box center [226, 332] width 11 height 11
type input "D8C7A0"
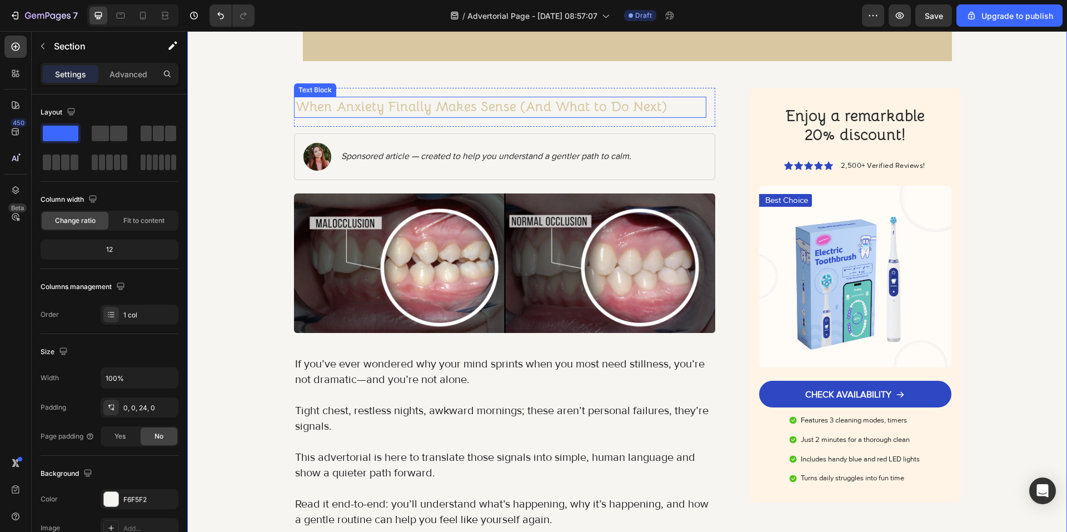
click at [353, 106] on p "When Anxiety Finally Makes Sense (And What to Do Next)" at bounding box center [500, 107] width 411 height 19
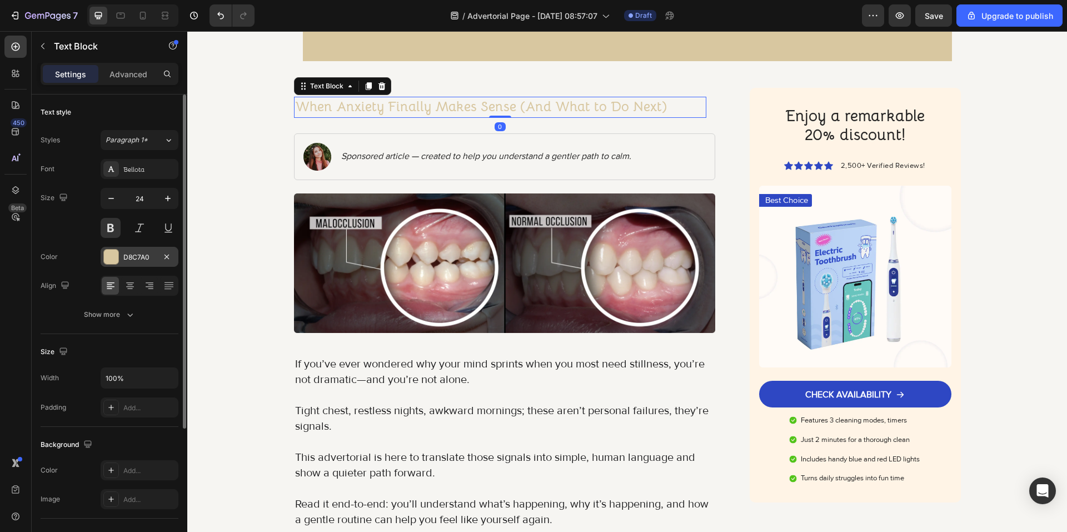
click at [141, 261] on div "D8C7A0" at bounding box center [139, 257] width 32 height 10
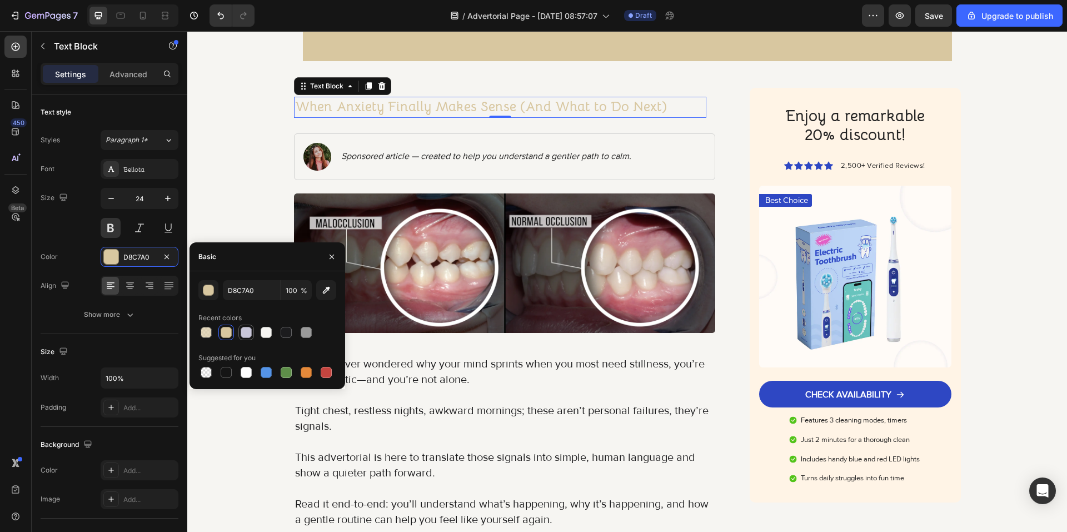
click at [247, 336] on div at bounding box center [246, 332] width 11 height 11
click at [291, 333] on div at bounding box center [286, 332] width 11 height 11
type input "1C1C1E"
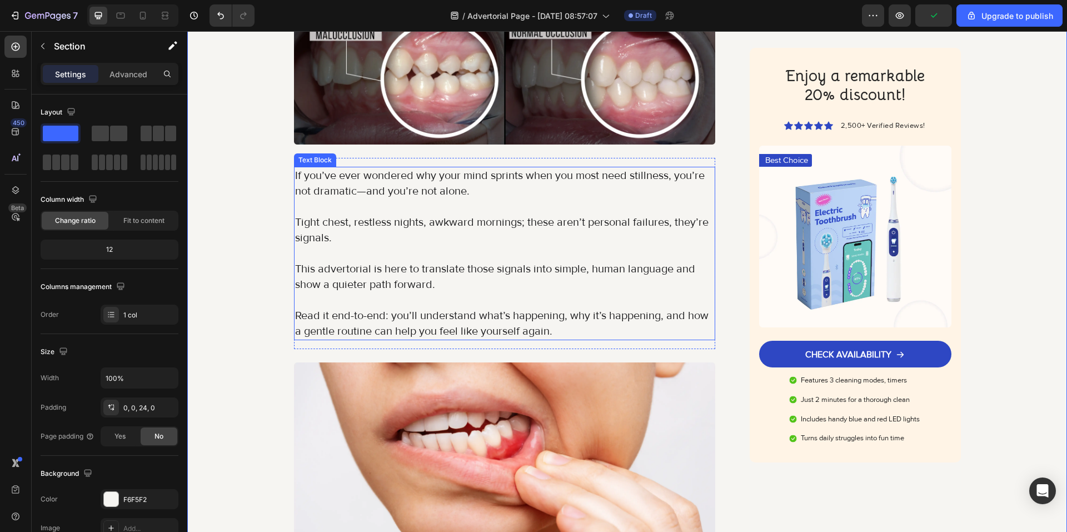
scroll to position [611, 0]
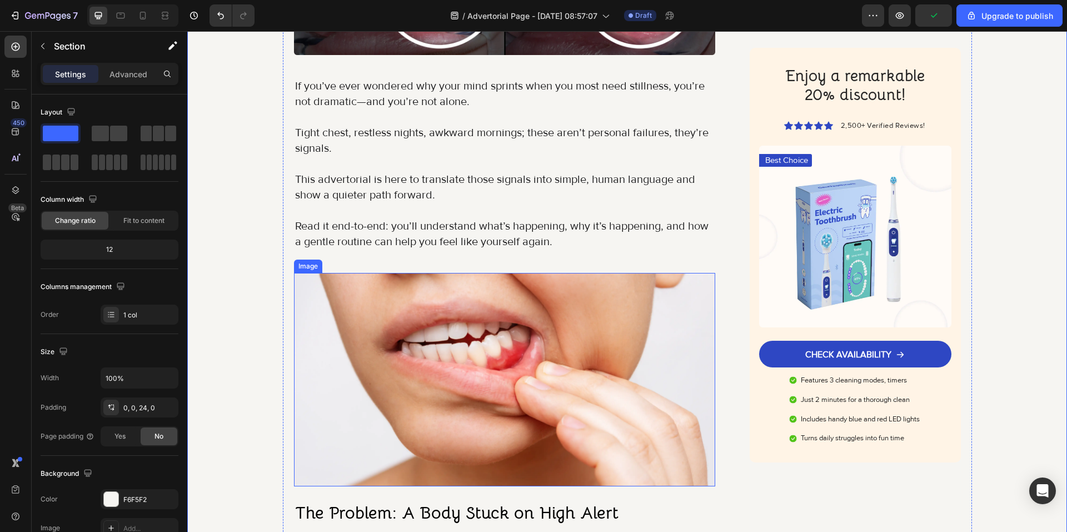
click at [499, 344] on img at bounding box center [505, 379] width 422 height 213
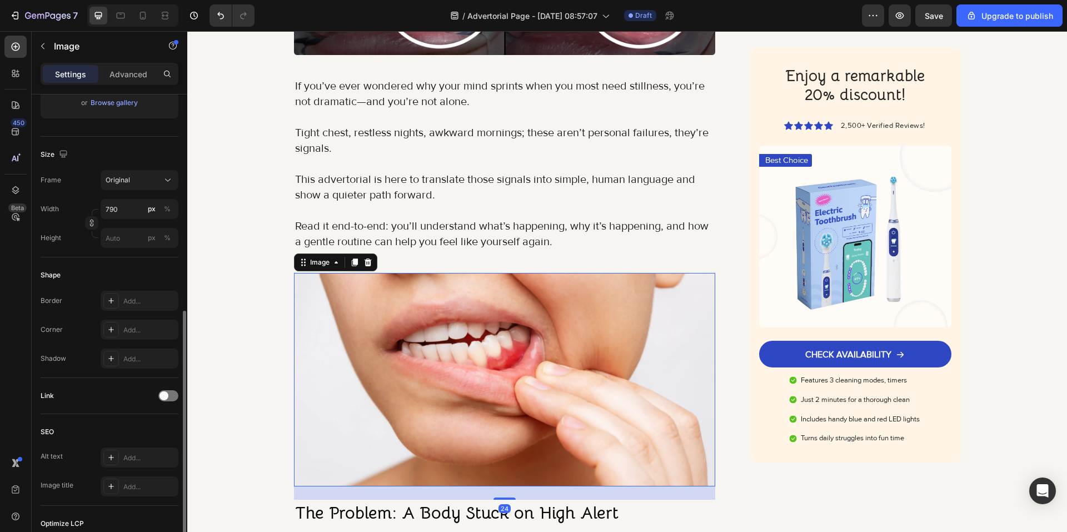
scroll to position [278, 0]
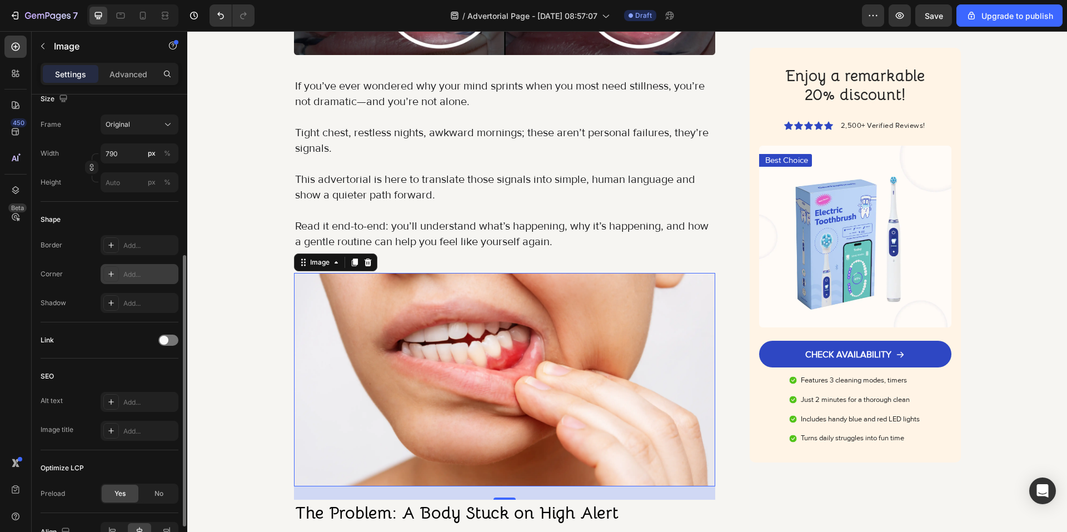
click at [136, 280] on div "Add..." at bounding box center [140, 274] width 78 height 20
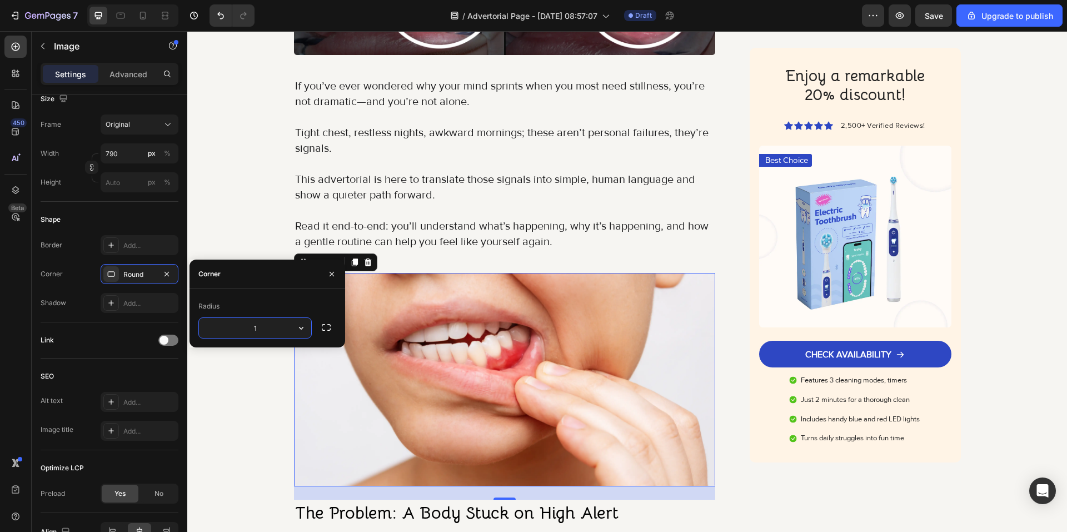
type input "16"
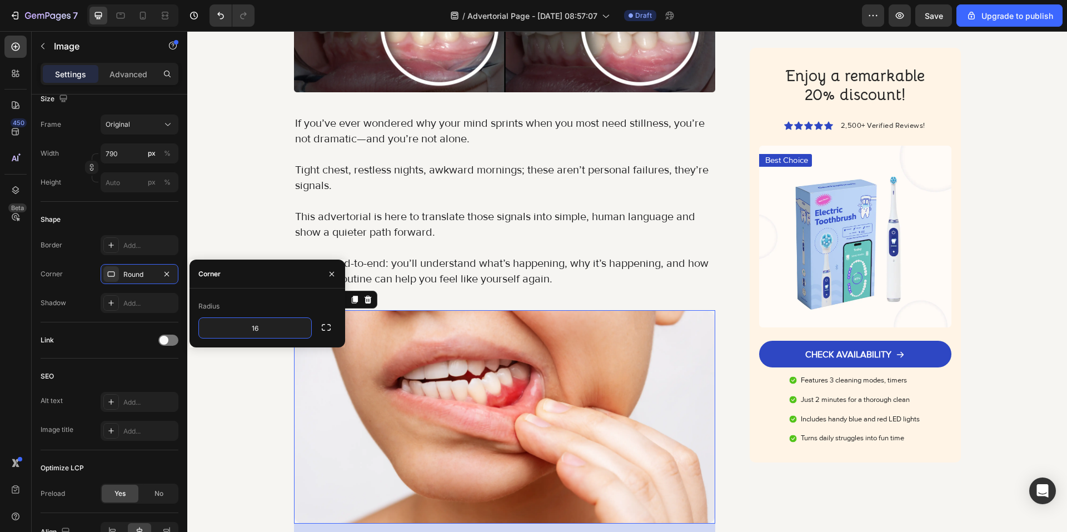
scroll to position [389, 0]
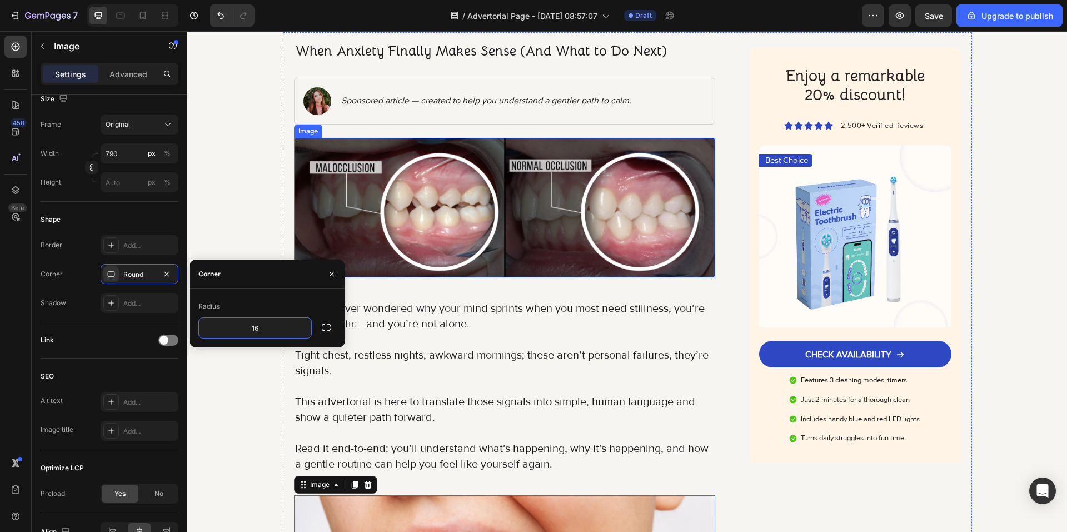
drag, startPoint x: 441, startPoint y: 196, endPoint x: 412, endPoint y: 213, distance: 33.2
click at [441, 197] on img at bounding box center [505, 208] width 422 height 140
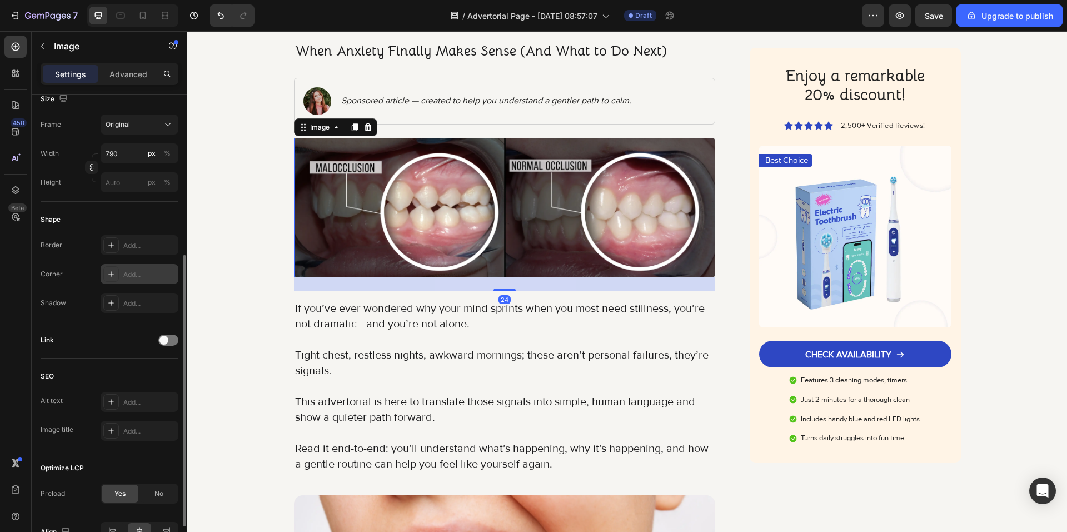
drag, startPoint x: 136, startPoint y: 282, endPoint x: 148, endPoint y: 281, distance: 12.8
click at [137, 281] on div "Add..." at bounding box center [140, 274] width 78 height 20
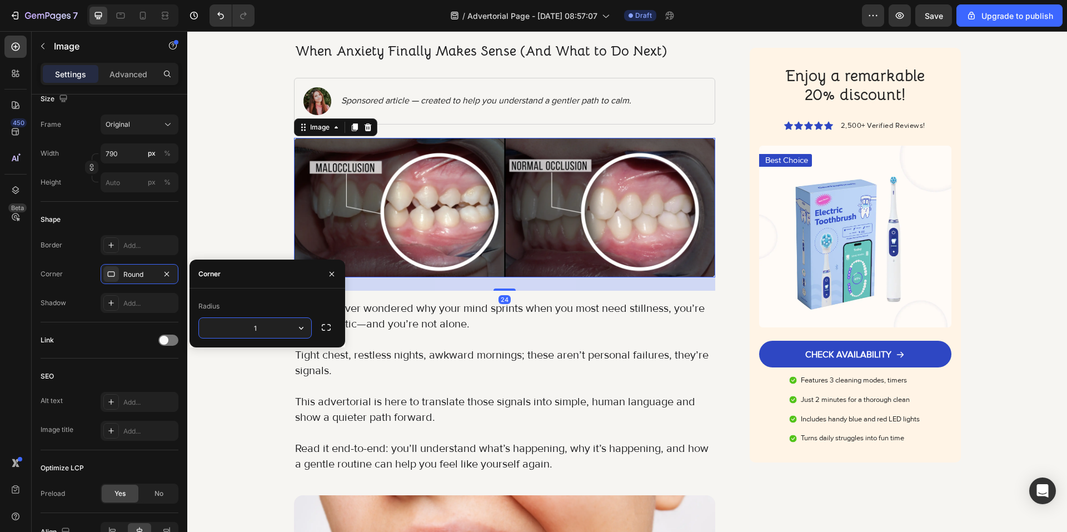
type input "16"
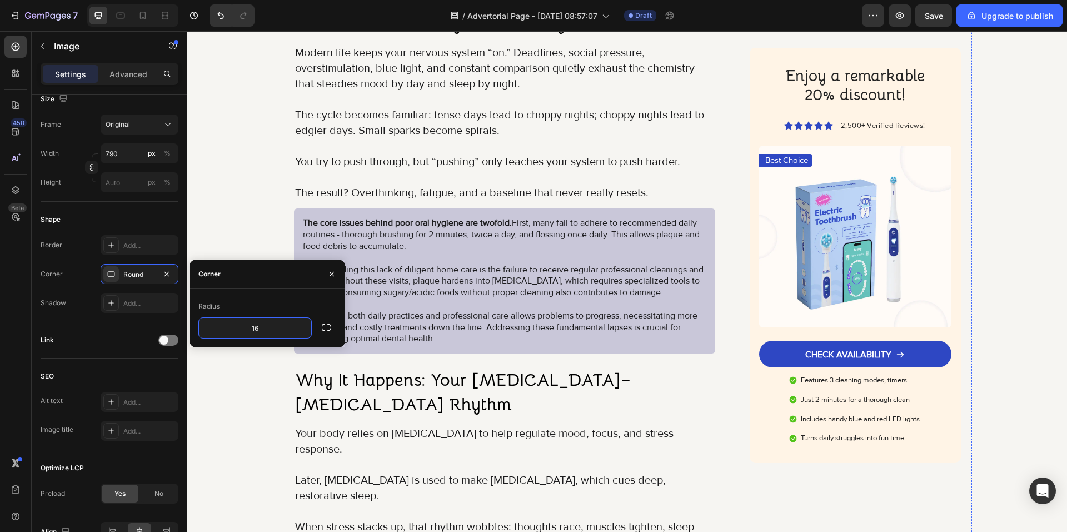
scroll to position [1112, 0]
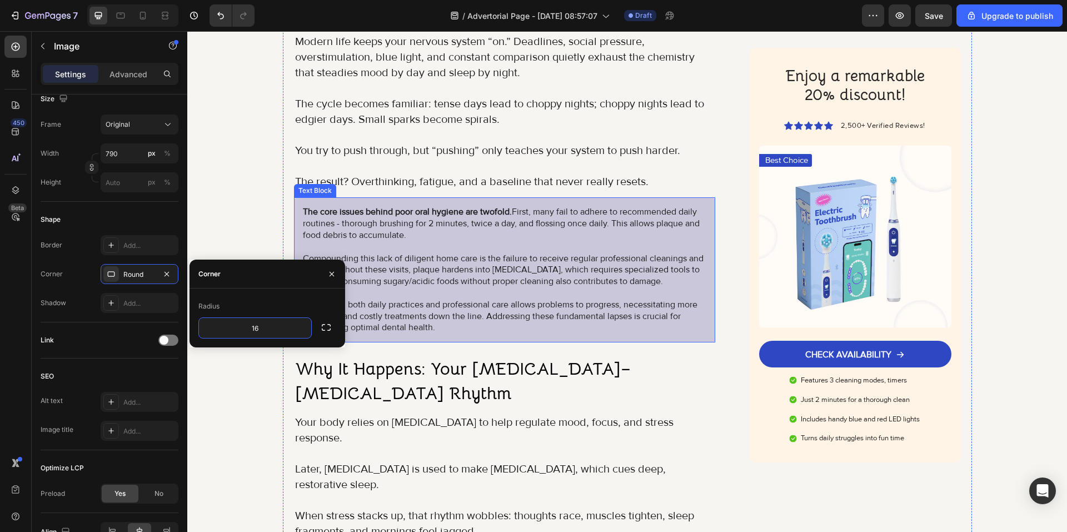
click at [509, 328] on p "The core issues behind poor oral hygiene are twofold. First, many fail to adher…" at bounding box center [505, 269] width 404 height 127
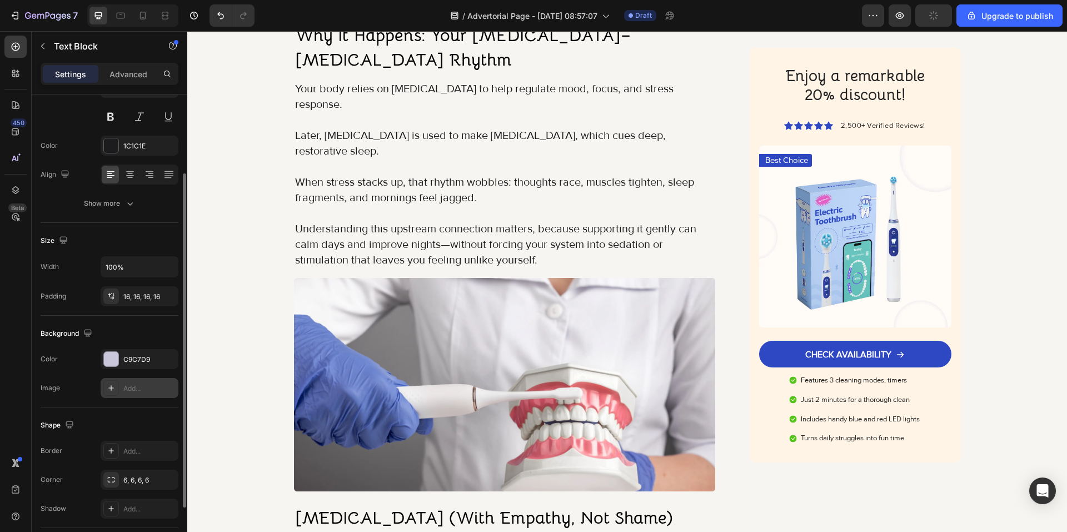
scroll to position [167, 0]
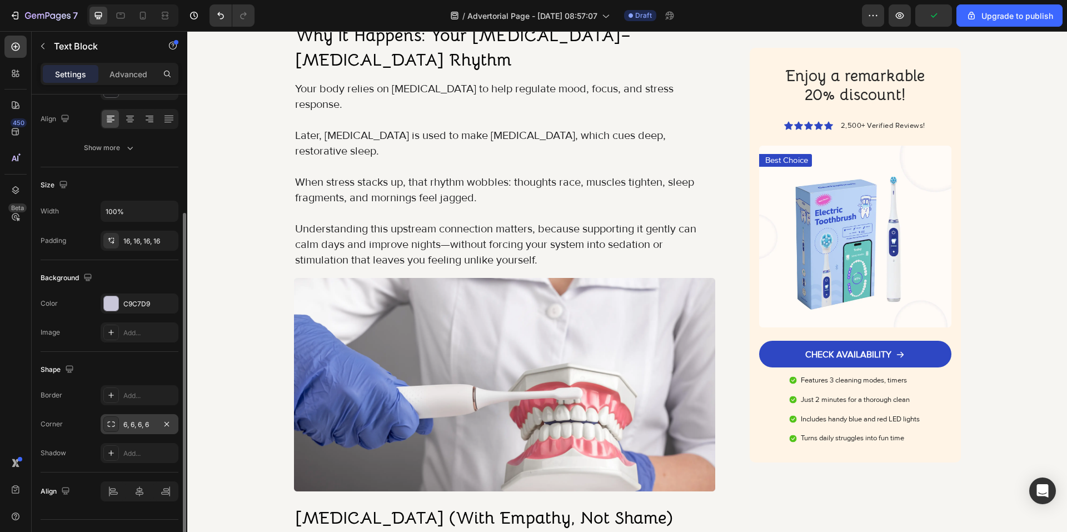
click at [137, 423] on div "6, 6, 6, 6" at bounding box center [139, 425] width 32 height 10
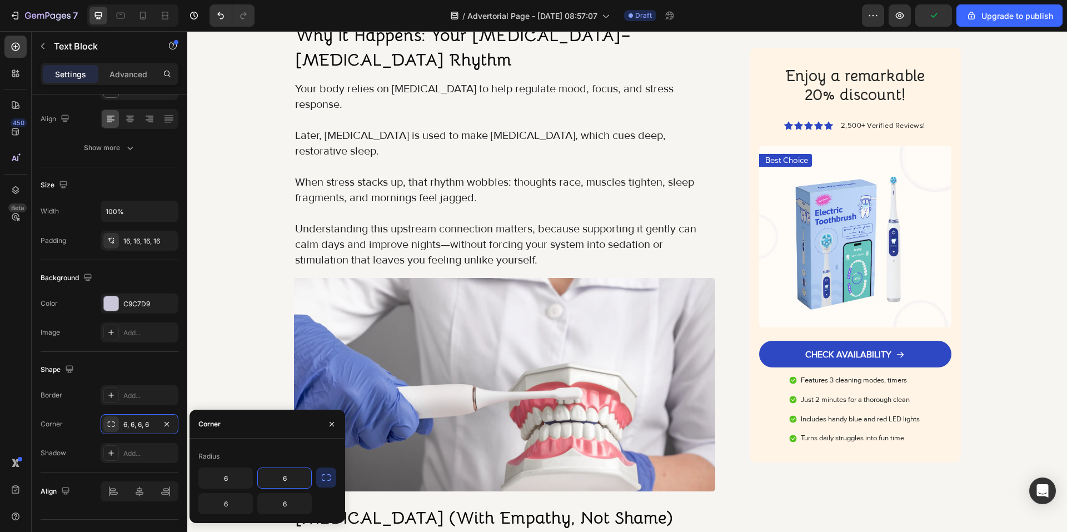
click at [292, 481] on input "6" at bounding box center [284, 478] width 53 height 20
click at [336, 481] on div "Radius 6 6 6 6" at bounding box center [268, 480] width 156 height 67
click at [325, 480] on icon "button" at bounding box center [326, 477] width 9 height 7
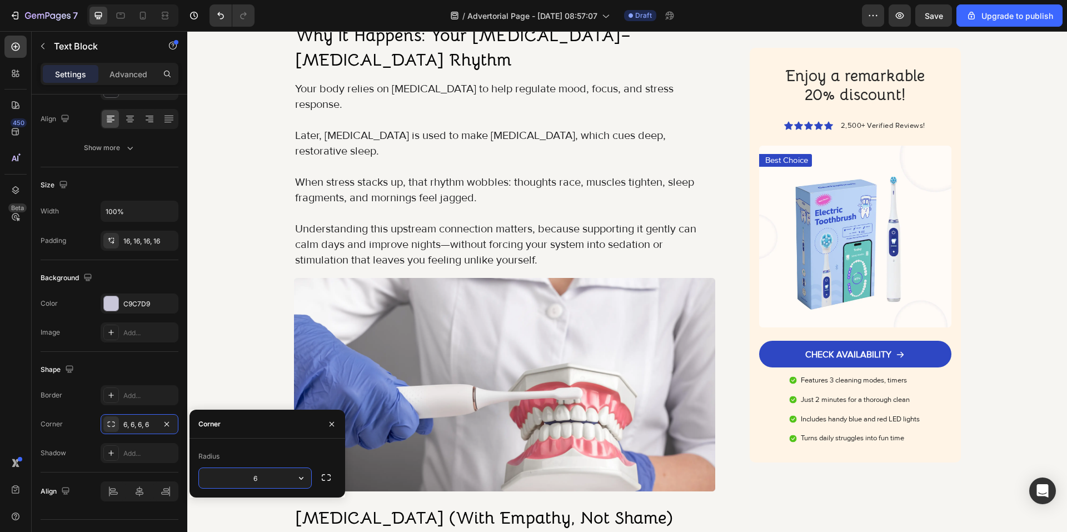
click at [269, 481] on input "6" at bounding box center [255, 478] width 112 height 20
type input "16"
click at [484, 383] on img at bounding box center [505, 384] width 422 height 213
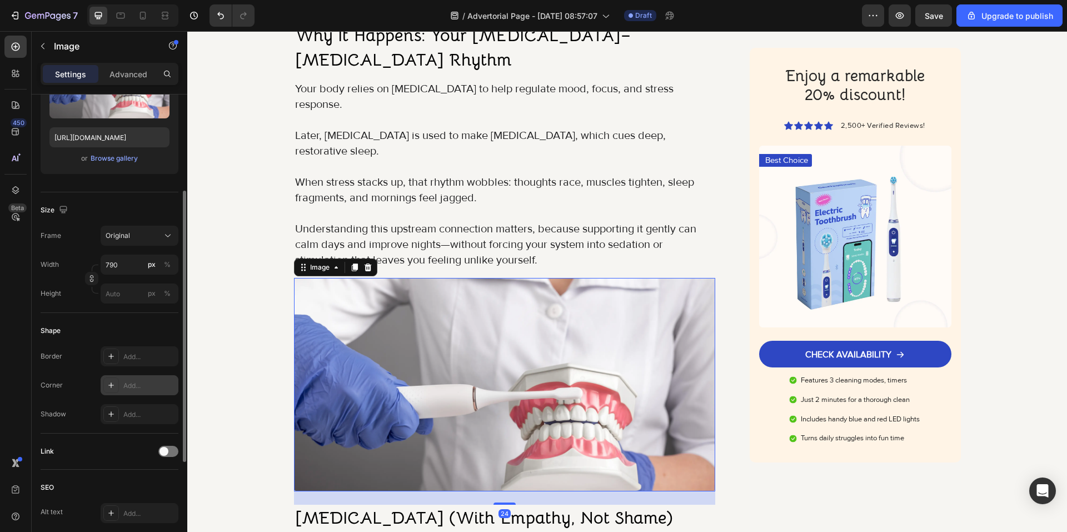
click at [133, 381] on div "Add..." at bounding box center [149, 386] width 52 height 10
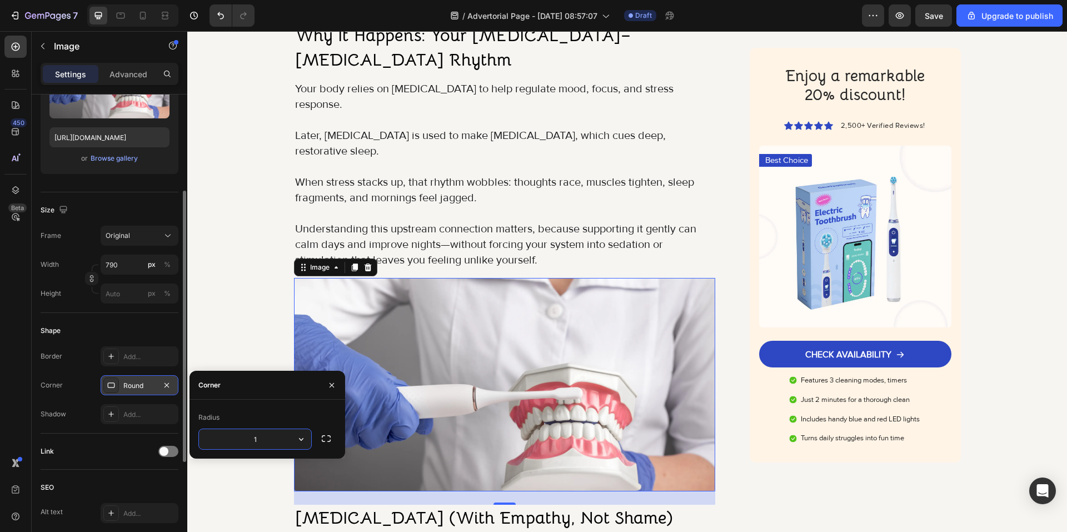
type input "16"
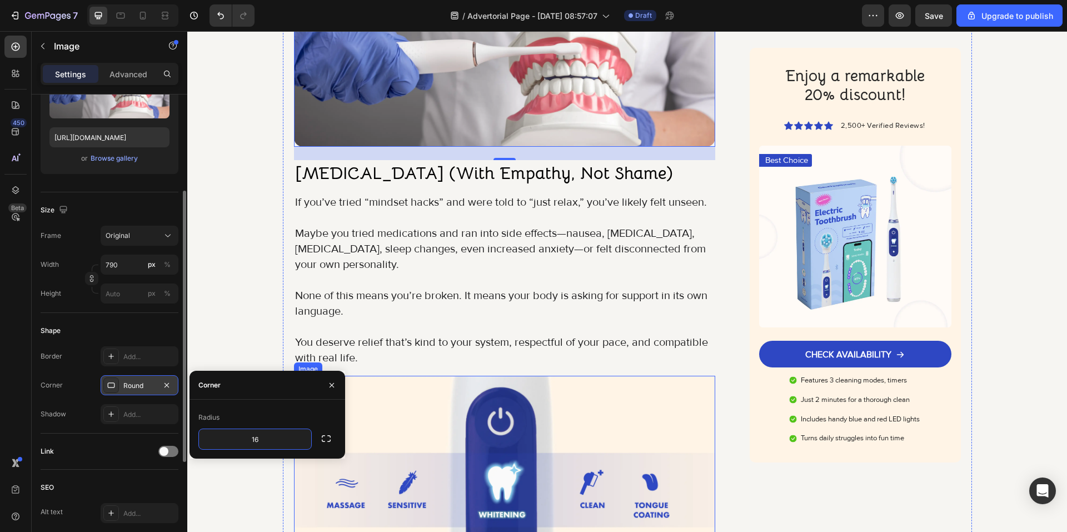
scroll to position [1834, 0]
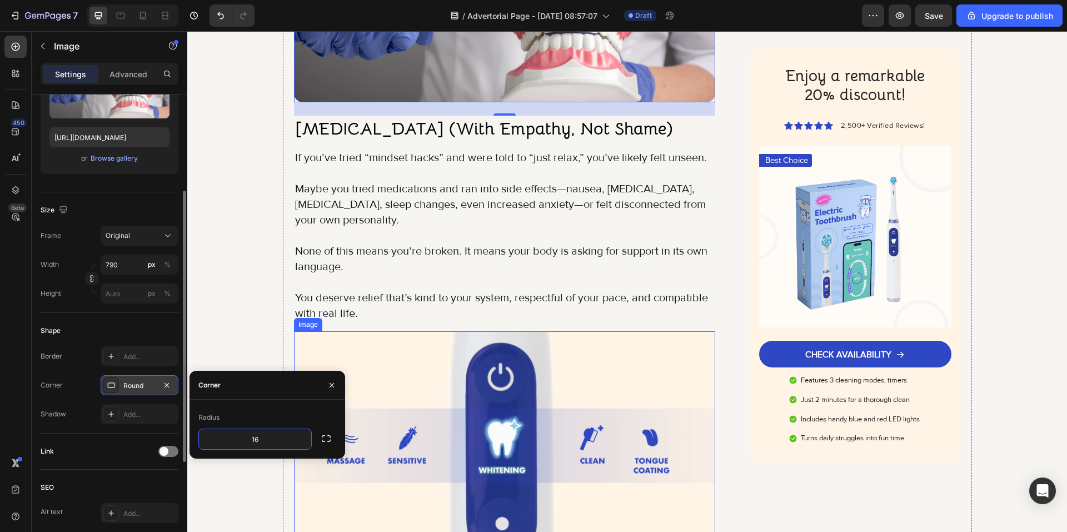
click at [432, 403] on img at bounding box center [505, 437] width 422 height 213
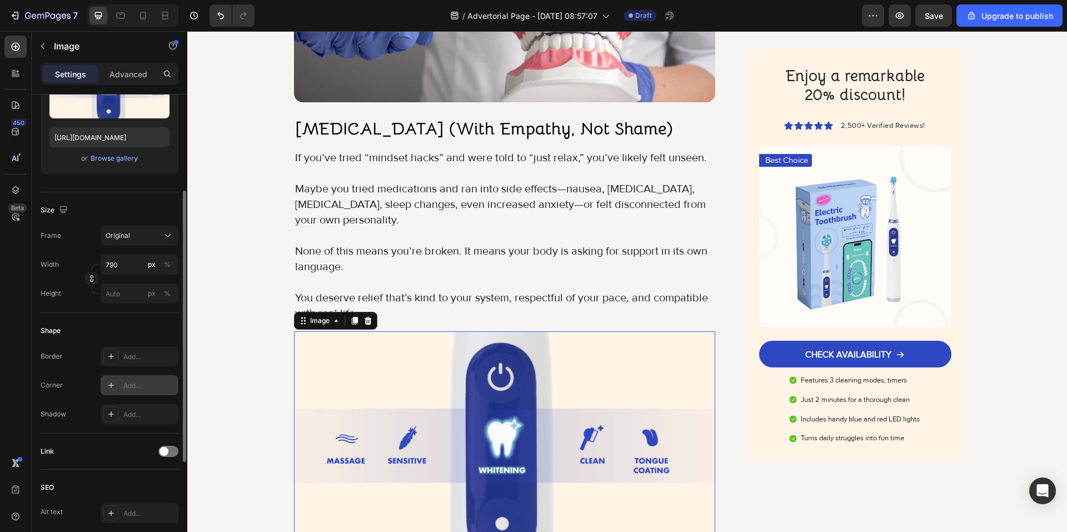
click at [128, 381] on div "Add..." at bounding box center [149, 386] width 52 height 10
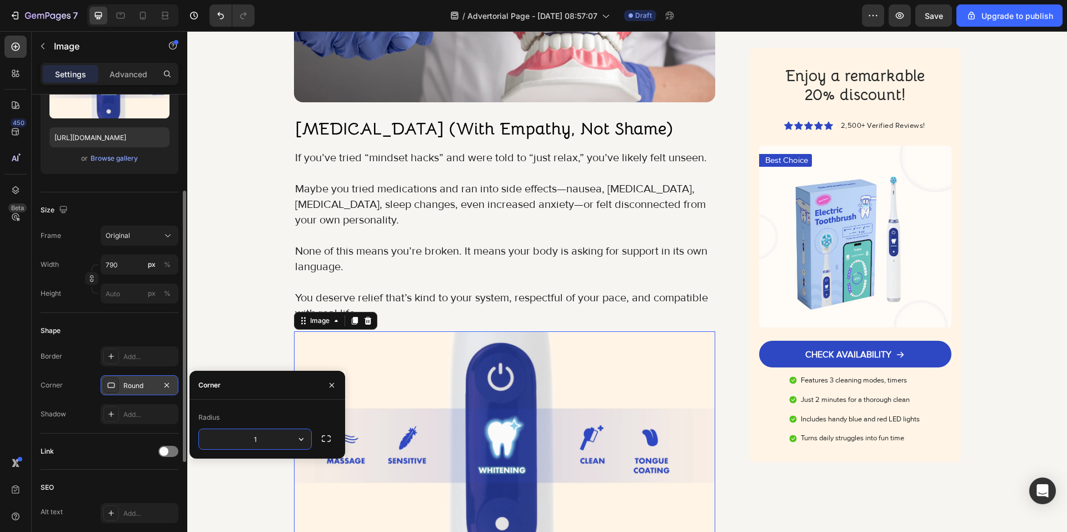
type input "16"
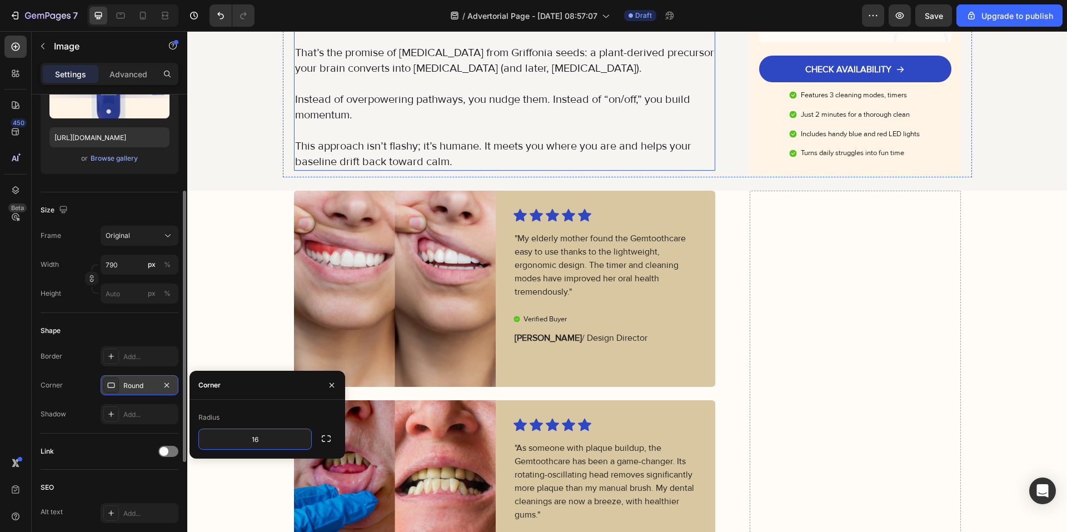
scroll to position [2445, 0]
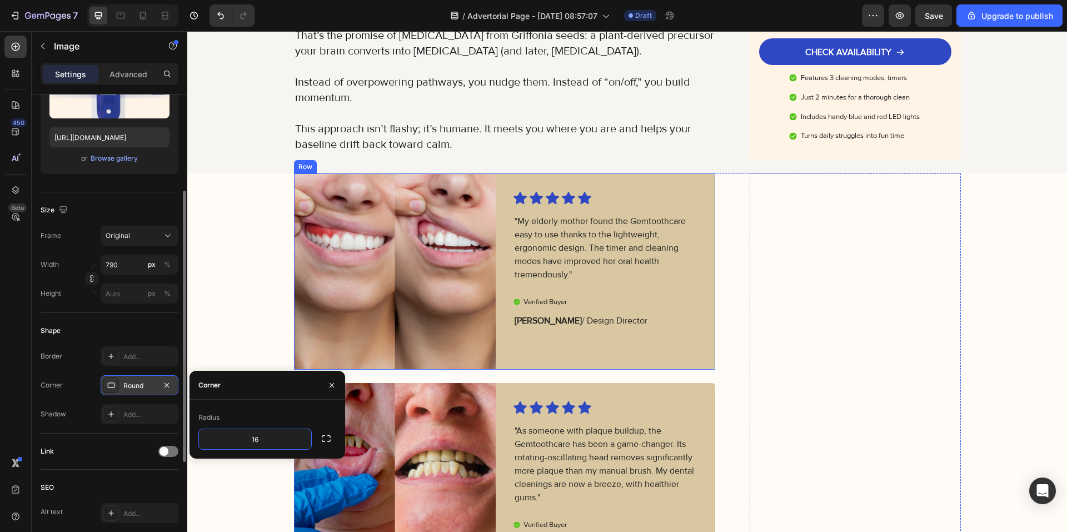
click at [516, 306] on div "Icon Icon Icon Icon Icon Icon List "My elderly mother found the Gemtoothcare ea…" at bounding box center [615, 271] width 202 height 196
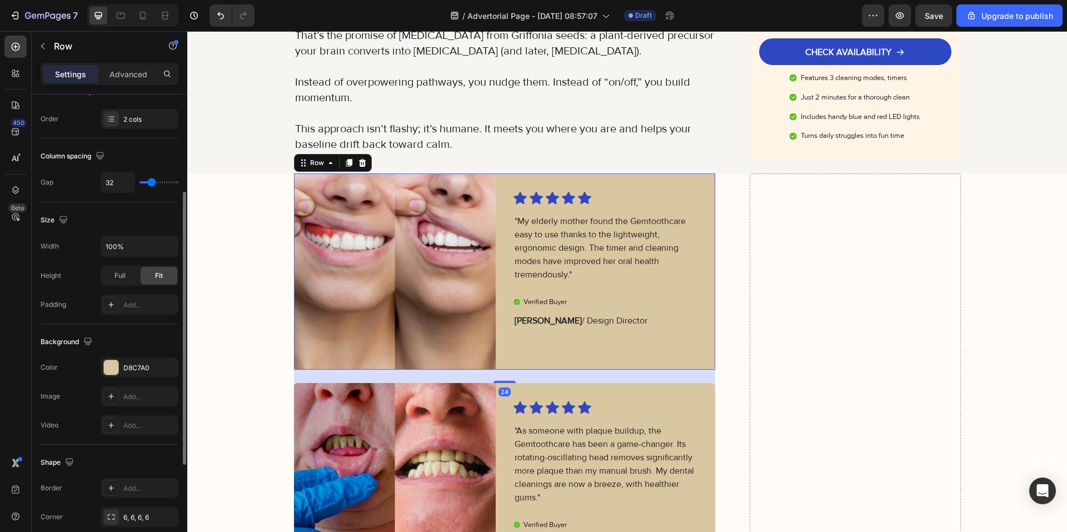
scroll to position [278, 0]
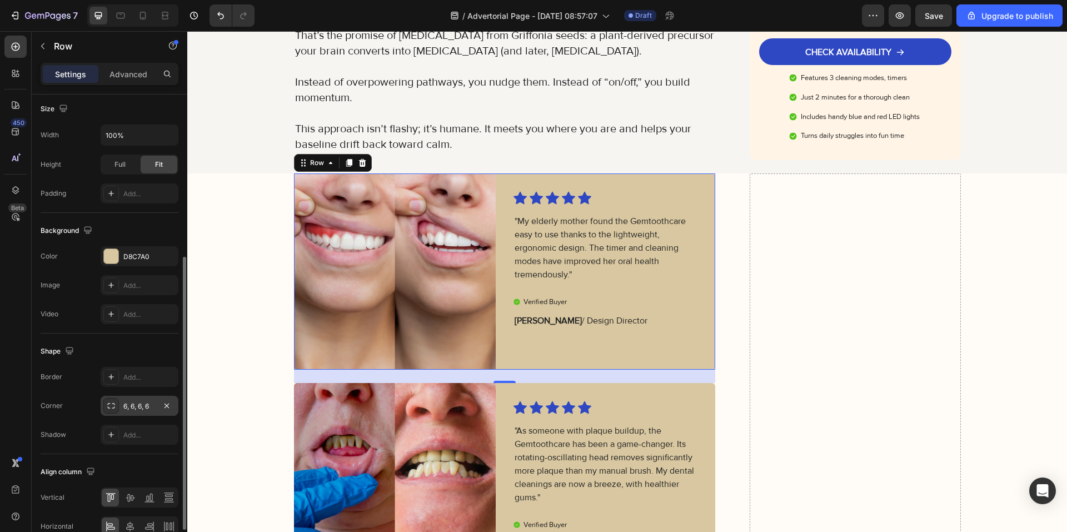
click at [141, 407] on div "6, 6, 6, 6" at bounding box center [139, 406] width 32 height 10
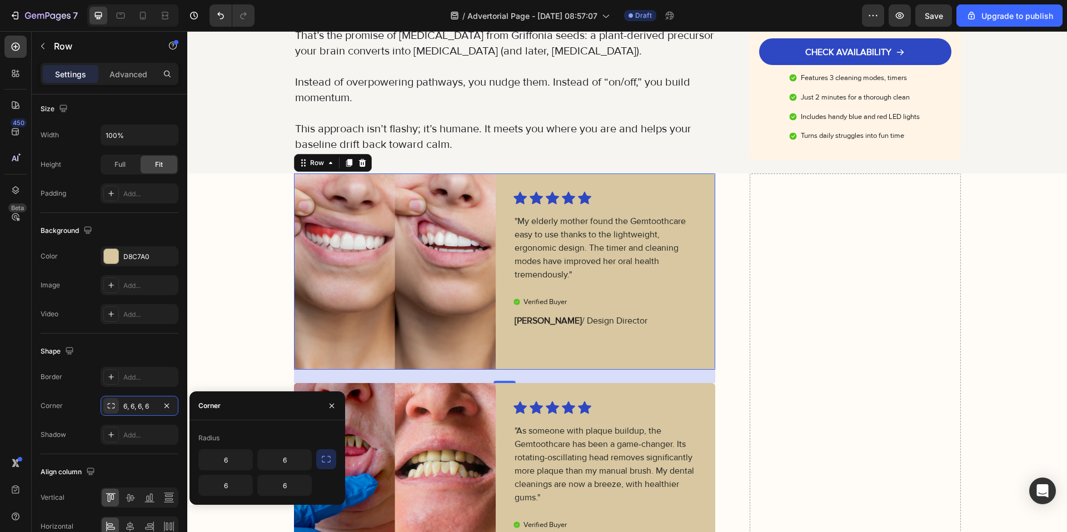
click at [332, 458] on button "button" at bounding box center [326, 459] width 20 height 20
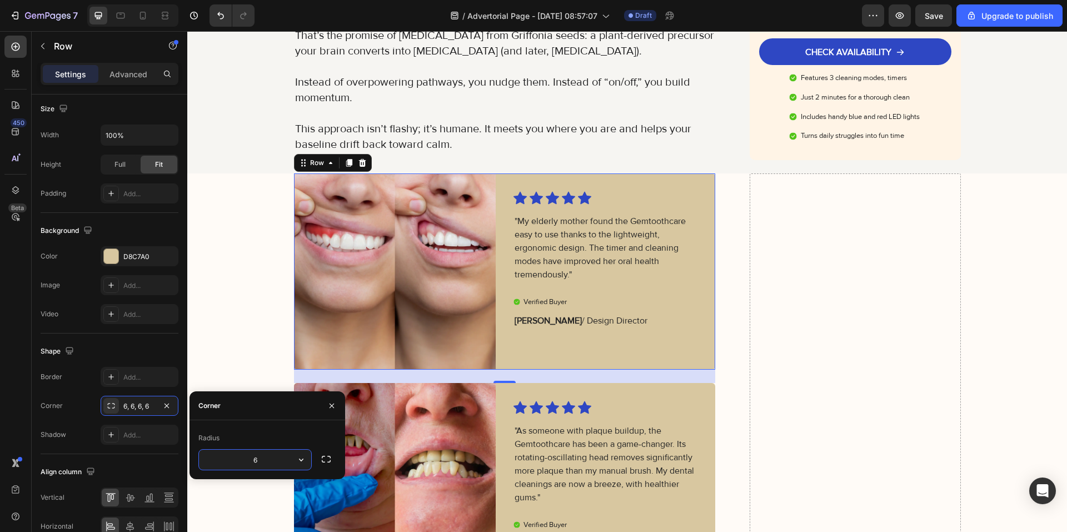
click at [255, 459] on input "6" at bounding box center [255, 460] width 112 height 20
type input "16"
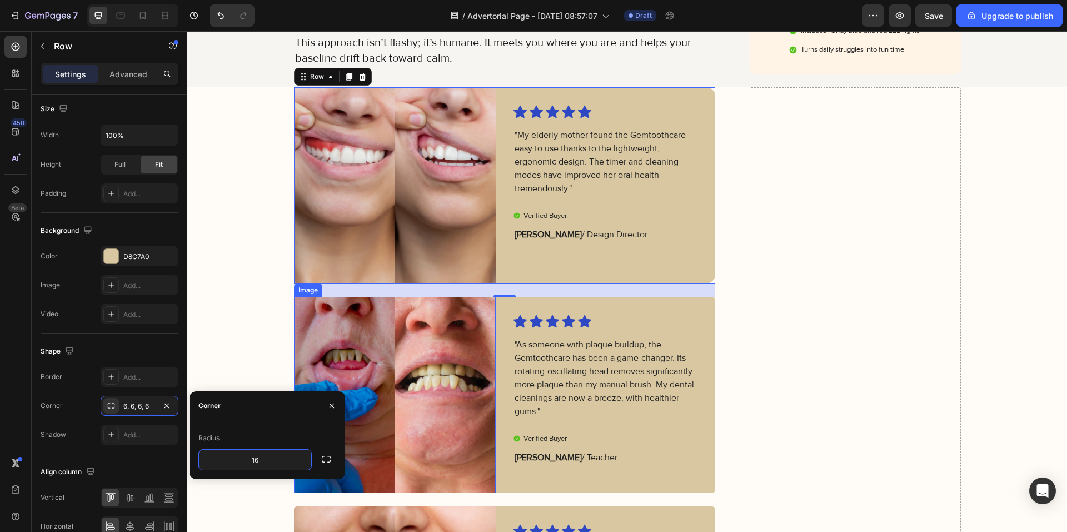
scroll to position [2557, 0]
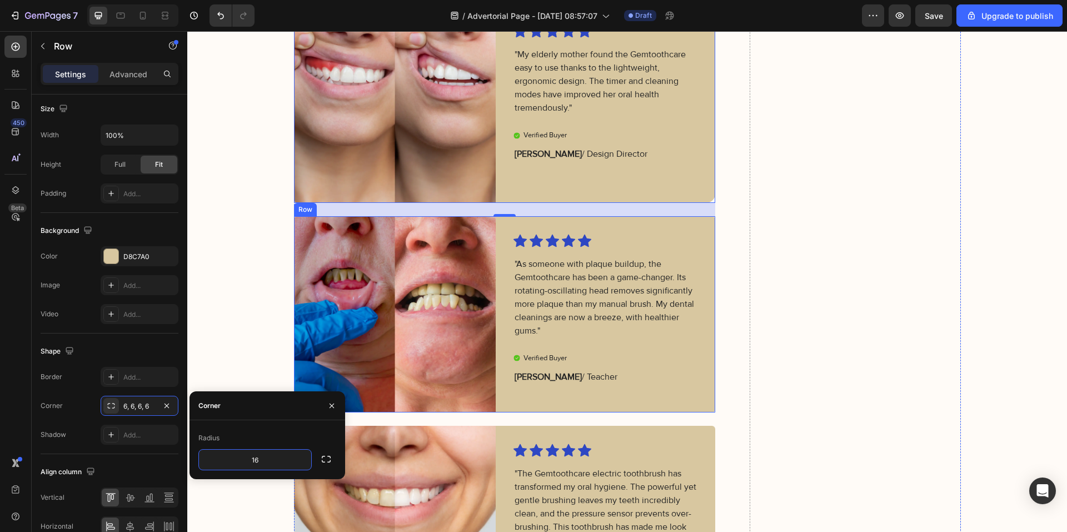
click at [504, 403] on div "Image Icon Icon Icon Icon Icon Icon List "As someone with plaque buildup, the G…" at bounding box center [505, 314] width 422 height 196
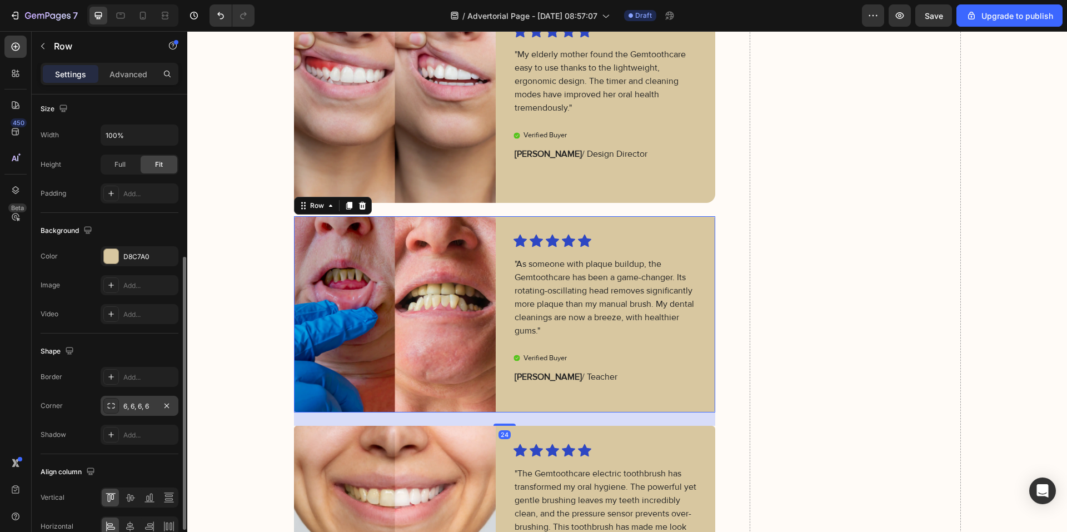
click at [136, 407] on div "6, 6, 6, 6" at bounding box center [139, 406] width 32 height 10
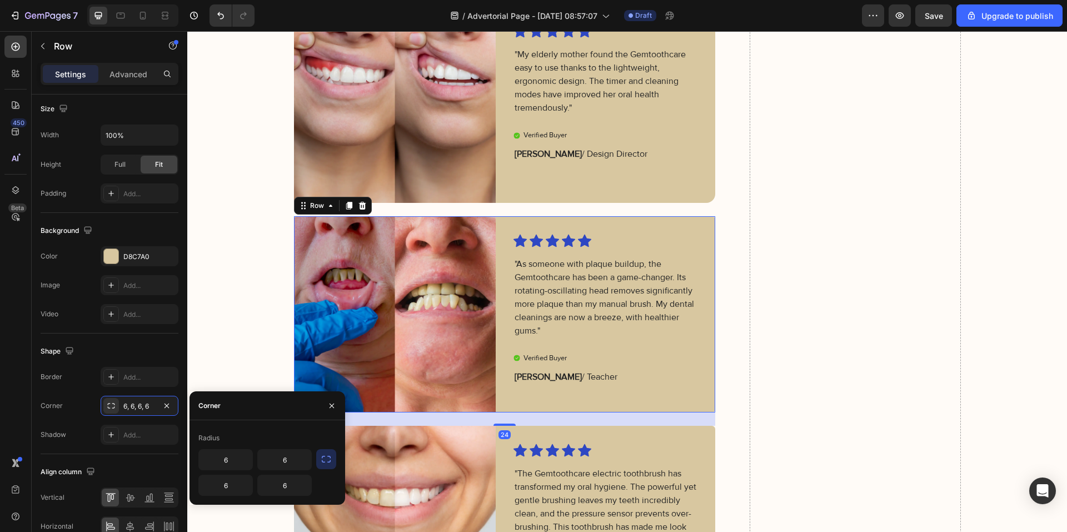
click at [326, 467] on button "button" at bounding box center [326, 459] width 20 height 20
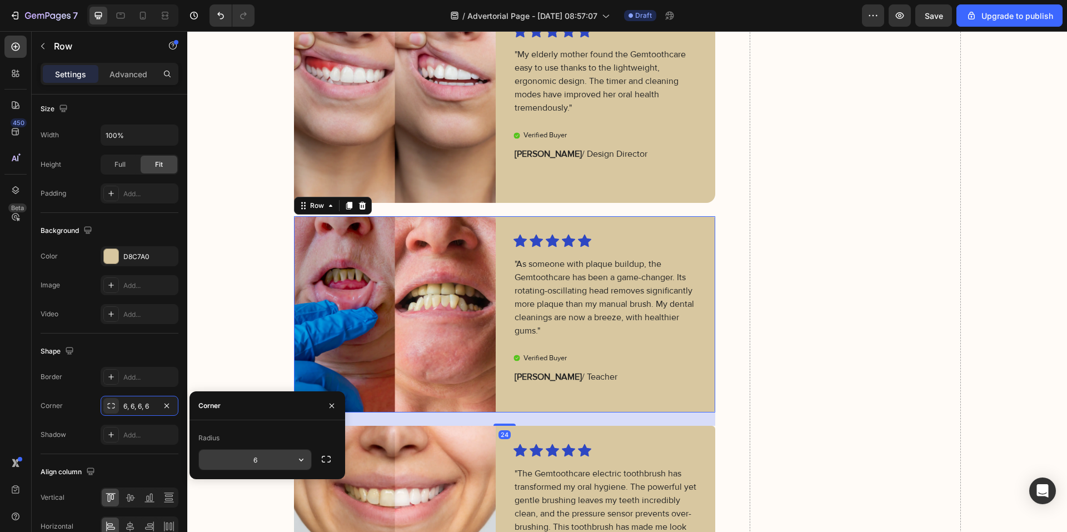
click at [246, 460] on input "6" at bounding box center [255, 460] width 112 height 20
type input "16"
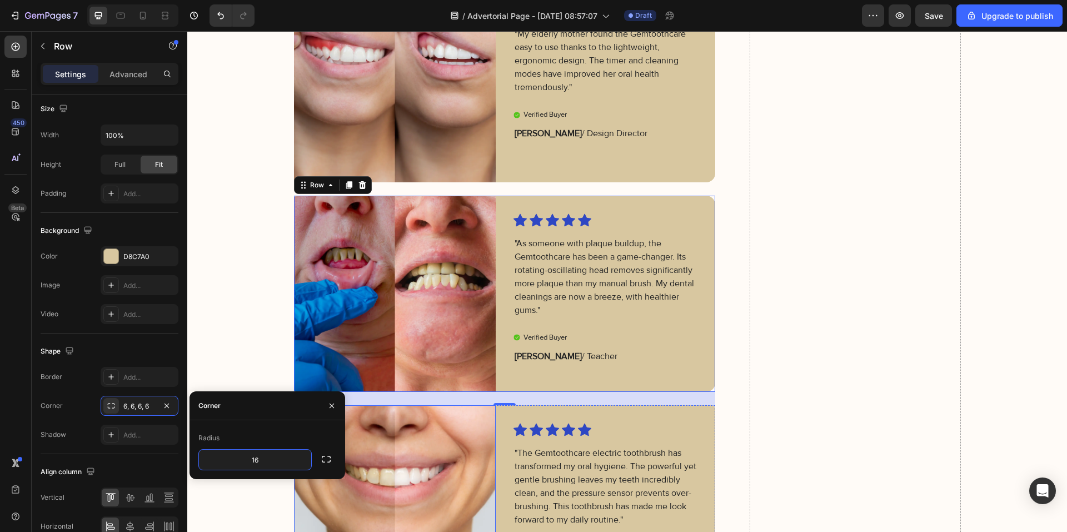
scroll to position [2723, 0]
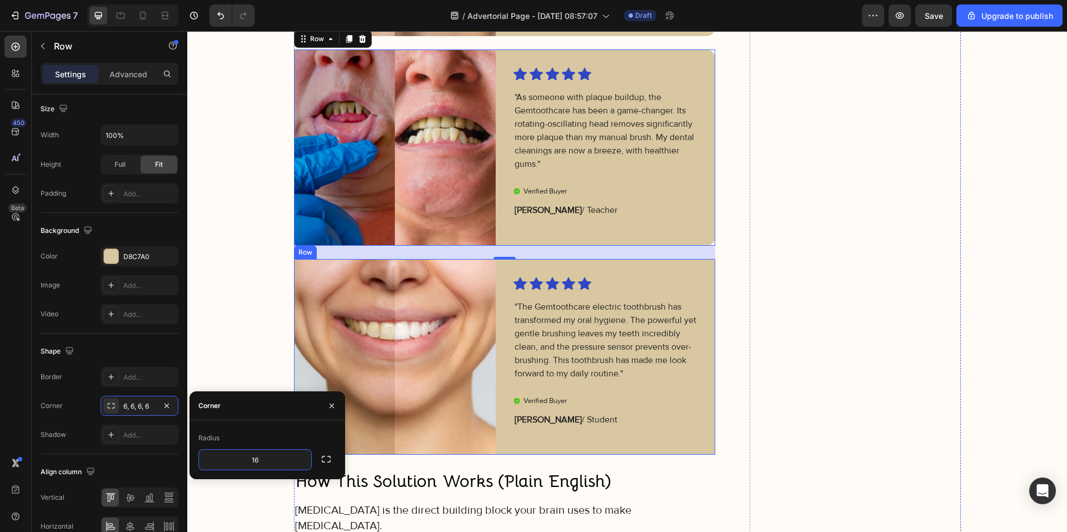
click at [514, 450] on div "Icon Icon Icon Icon Icon Icon List "The Gemtoothcare electric toothbrush has tr…" at bounding box center [615, 357] width 202 height 196
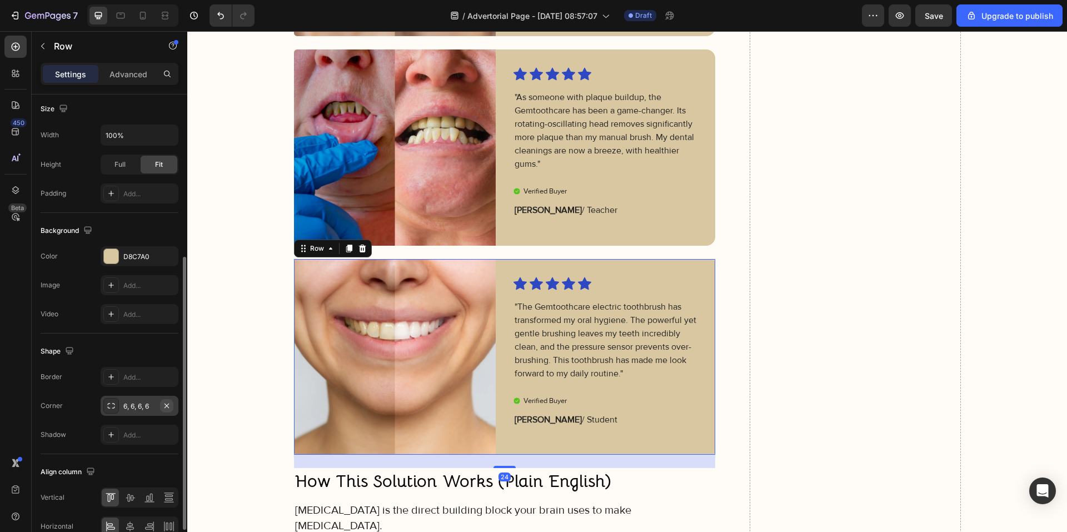
click at [167, 411] on button "button" at bounding box center [166, 405] width 13 height 13
click at [143, 411] on div "Add..." at bounding box center [149, 406] width 52 height 10
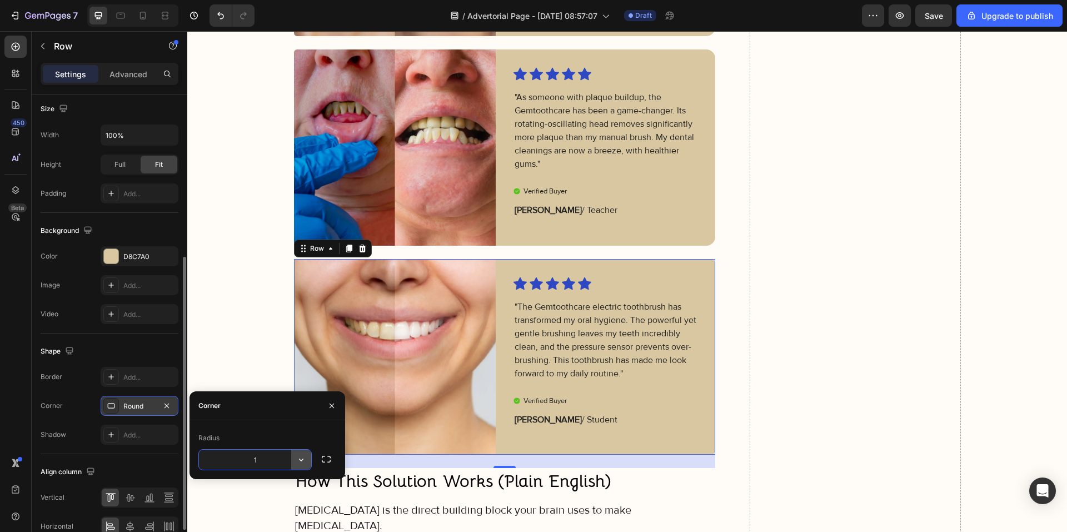
type input "16"
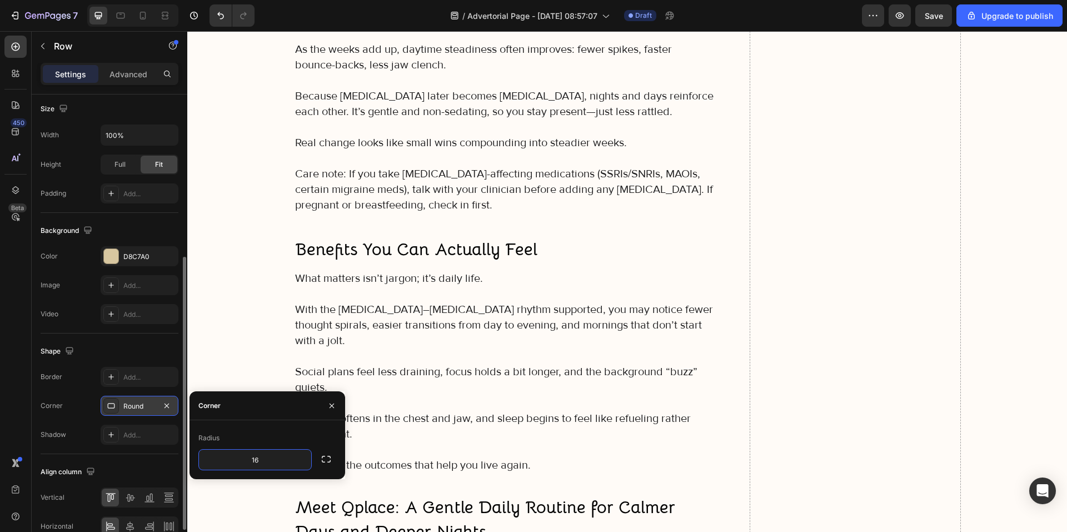
scroll to position [3279, 0]
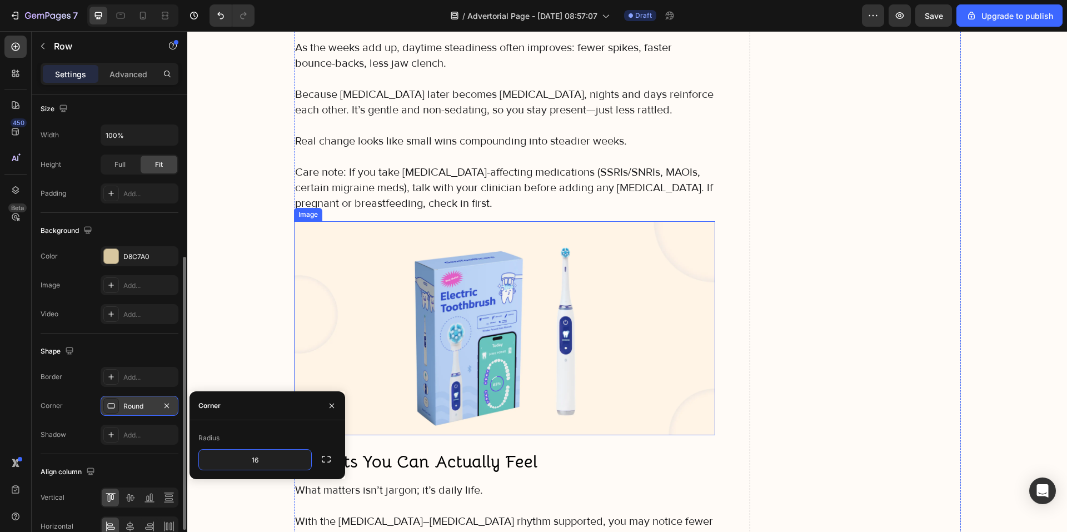
click at [576, 410] on img at bounding box center [505, 327] width 422 height 213
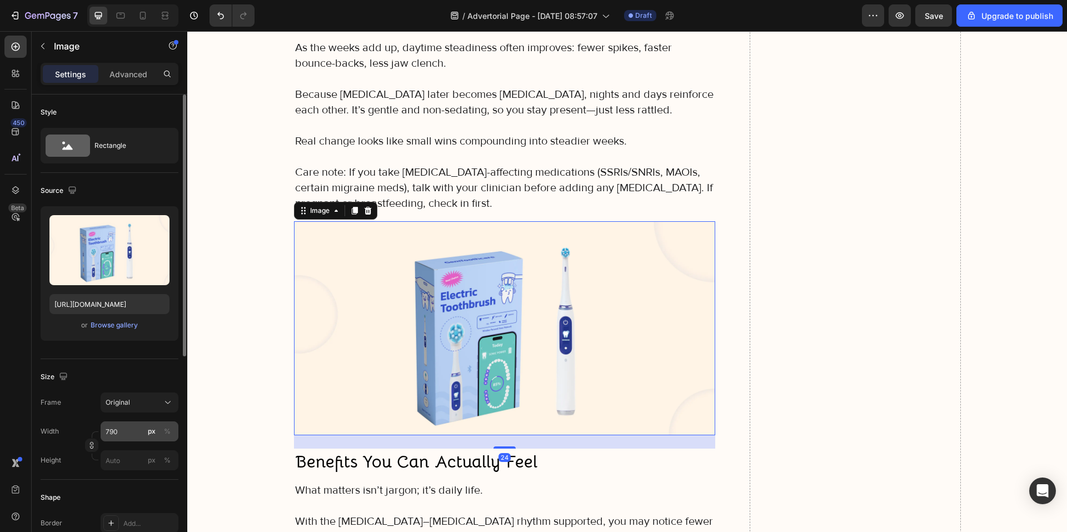
scroll to position [111, 0]
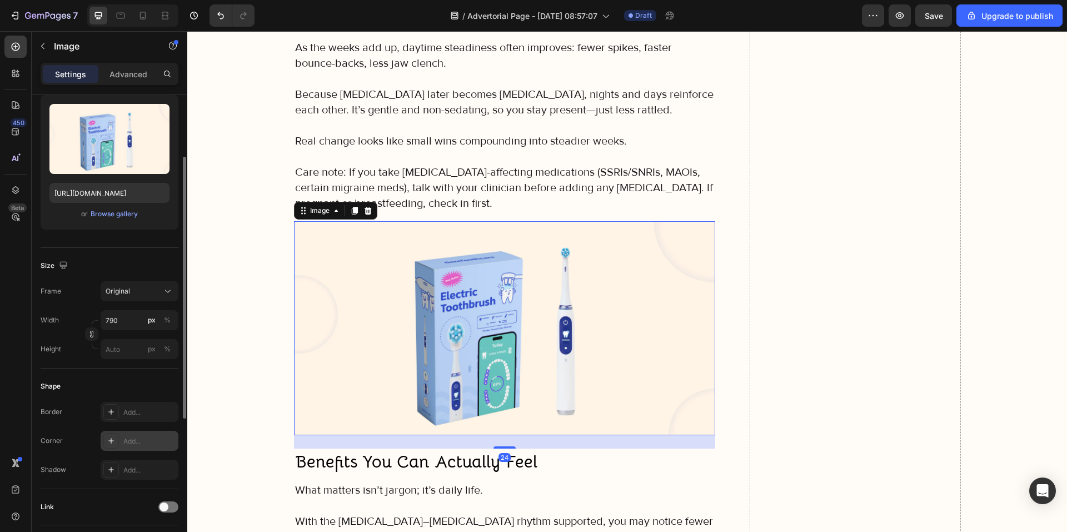
click at [131, 437] on div "Add..." at bounding box center [149, 441] width 52 height 10
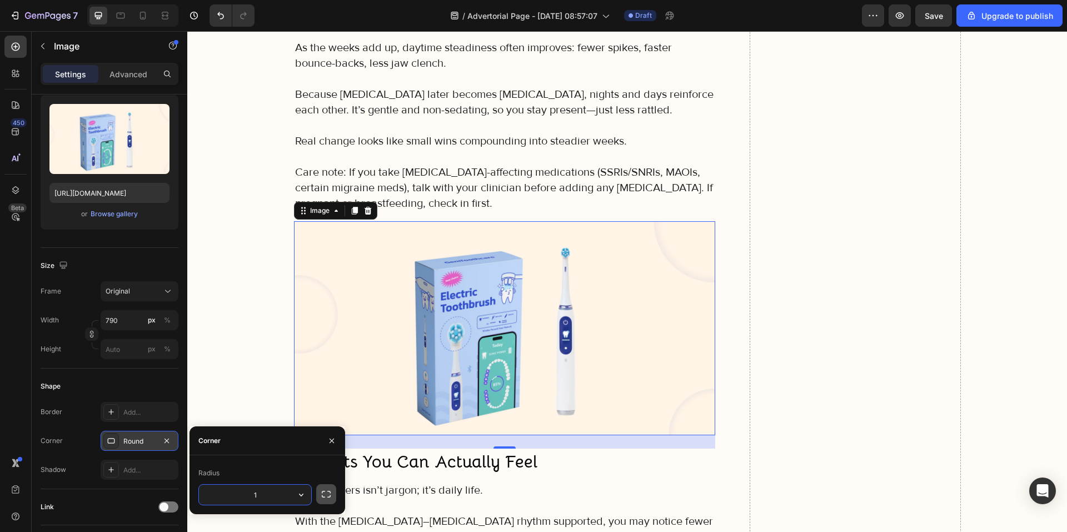
type input "16"
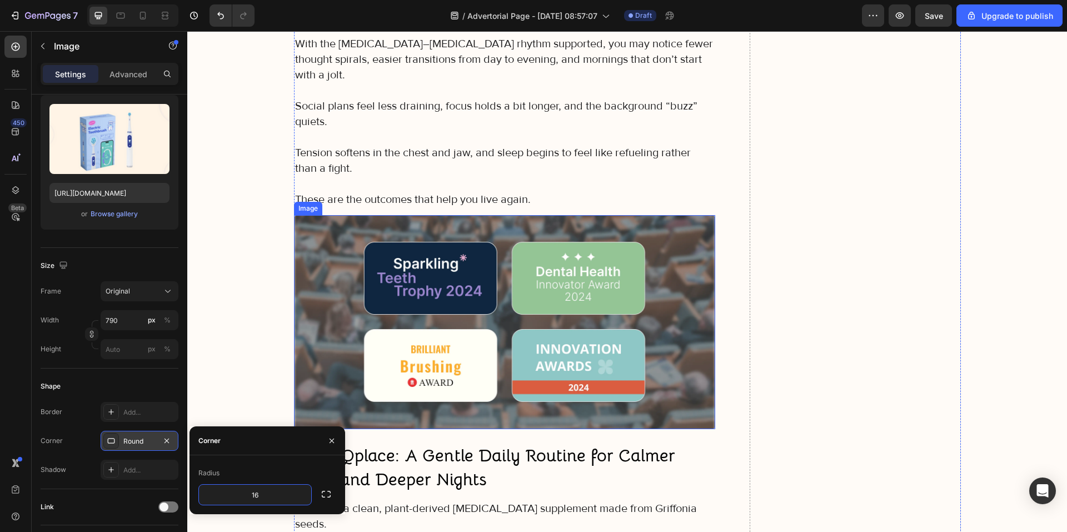
scroll to position [3779, 0]
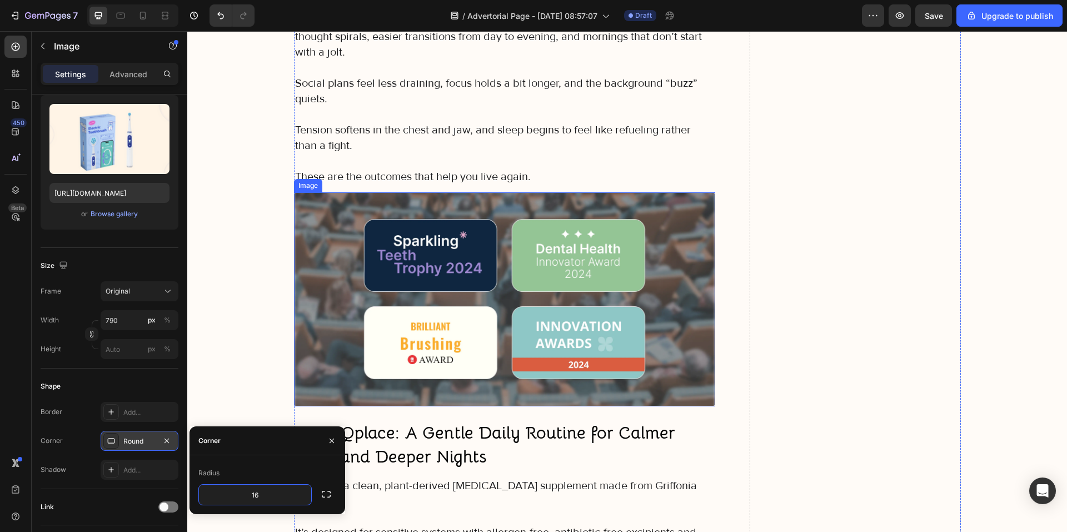
click at [484, 372] on img at bounding box center [505, 298] width 422 height 213
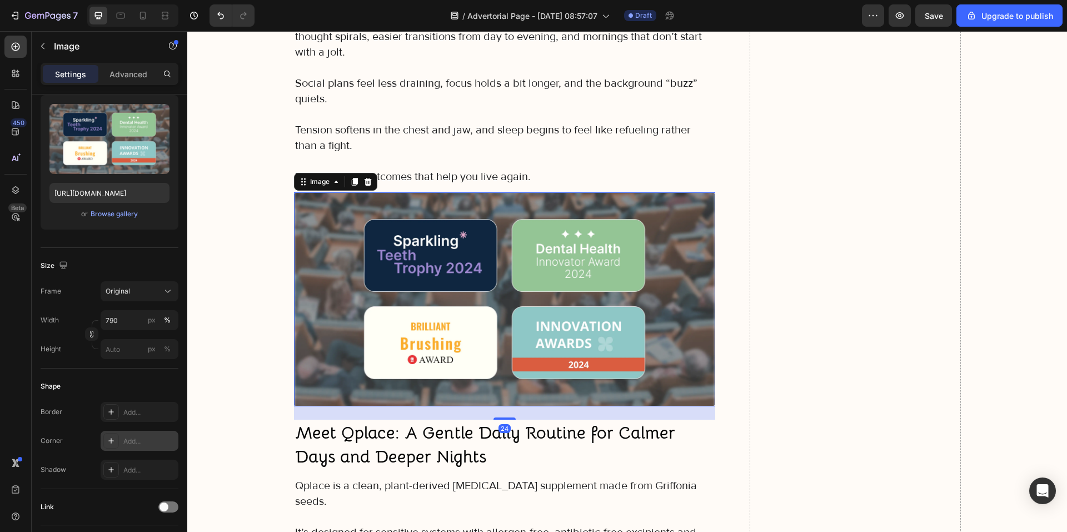
click at [121, 446] on div "Add..." at bounding box center [140, 441] width 78 height 20
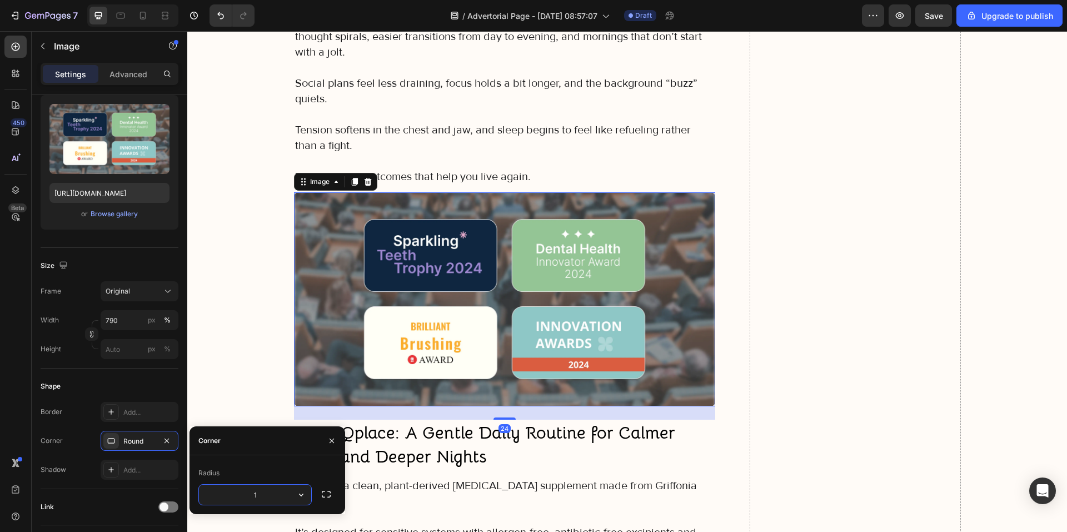
type input "16"
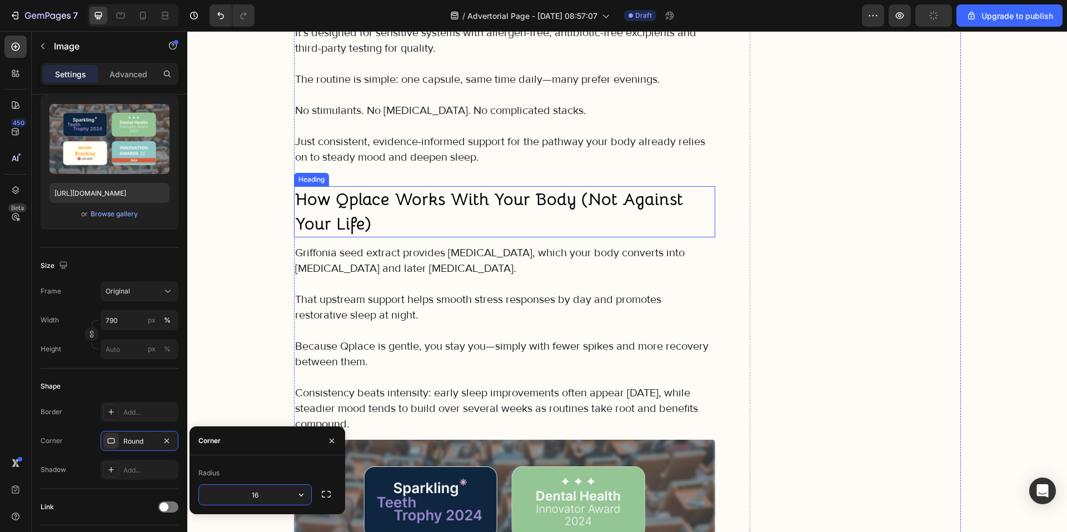
scroll to position [4280, 0]
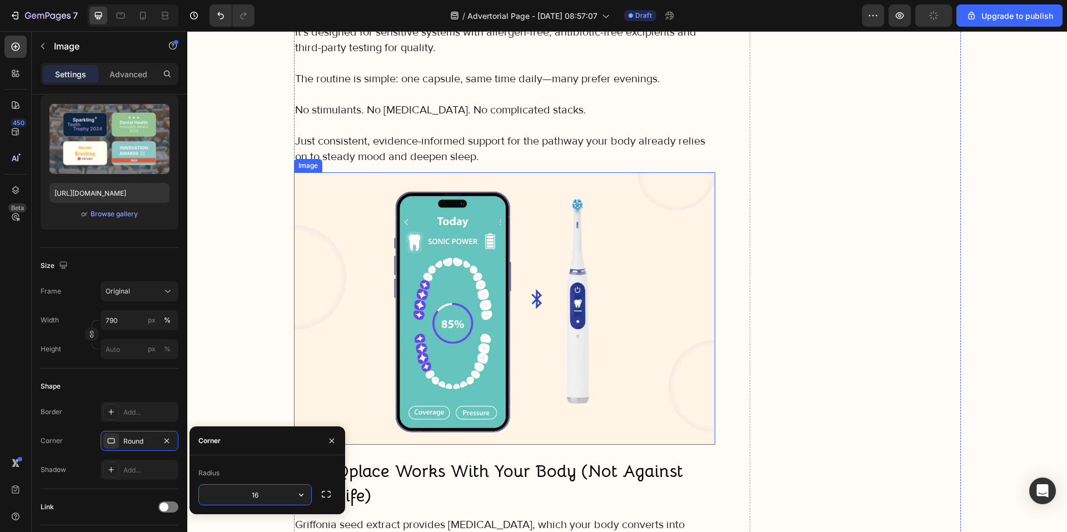
click at [515, 370] on img at bounding box center [505, 308] width 422 height 272
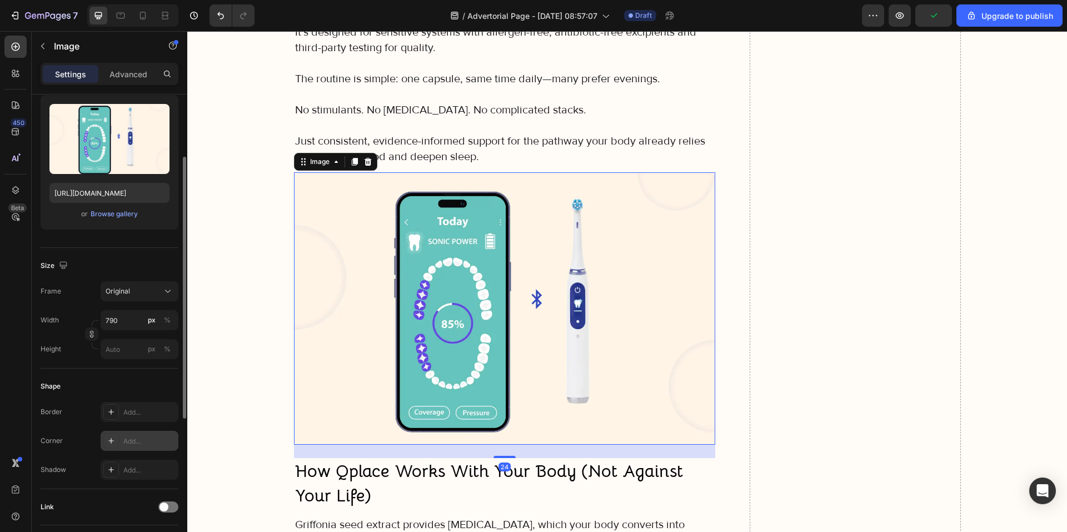
click at [127, 443] on div "Add..." at bounding box center [149, 441] width 52 height 10
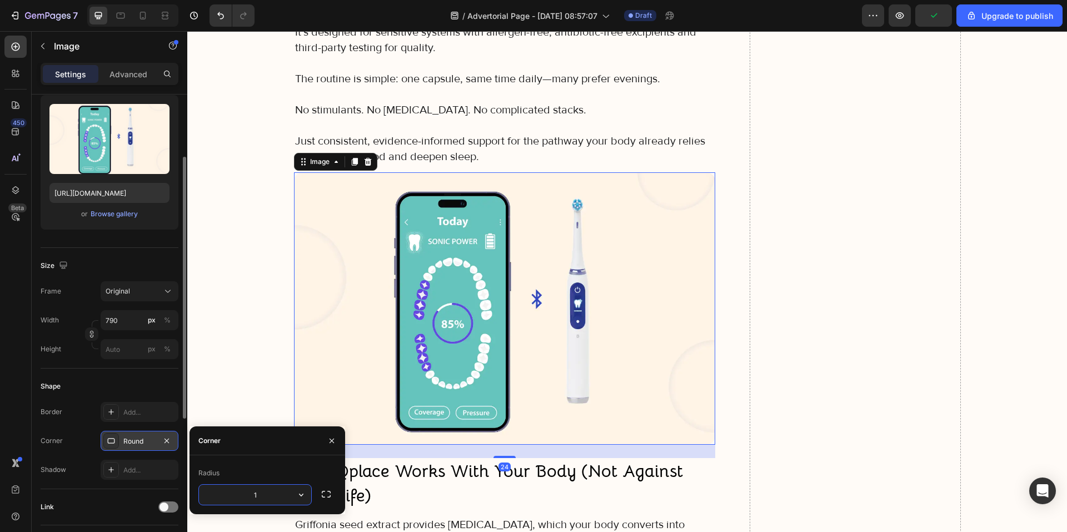
type input "16"
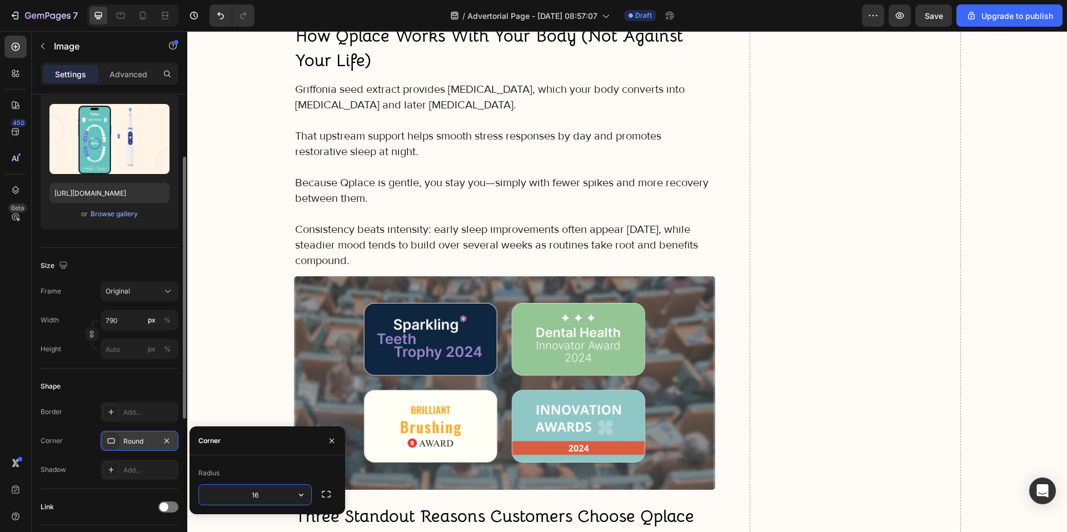
scroll to position [4724, 0]
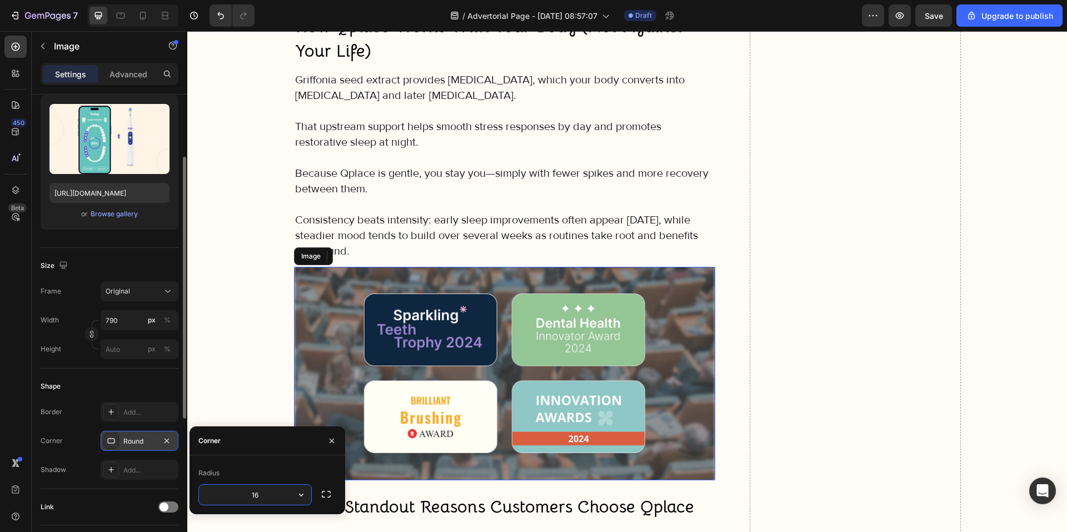
click at [498, 423] on img at bounding box center [505, 373] width 422 height 213
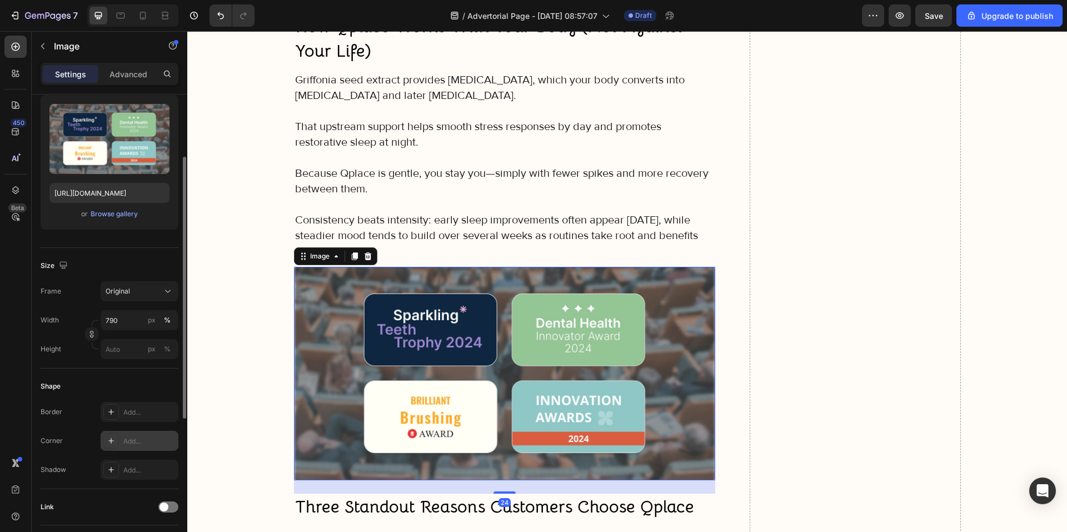
click at [133, 442] on div "Add..." at bounding box center [149, 441] width 52 height 10
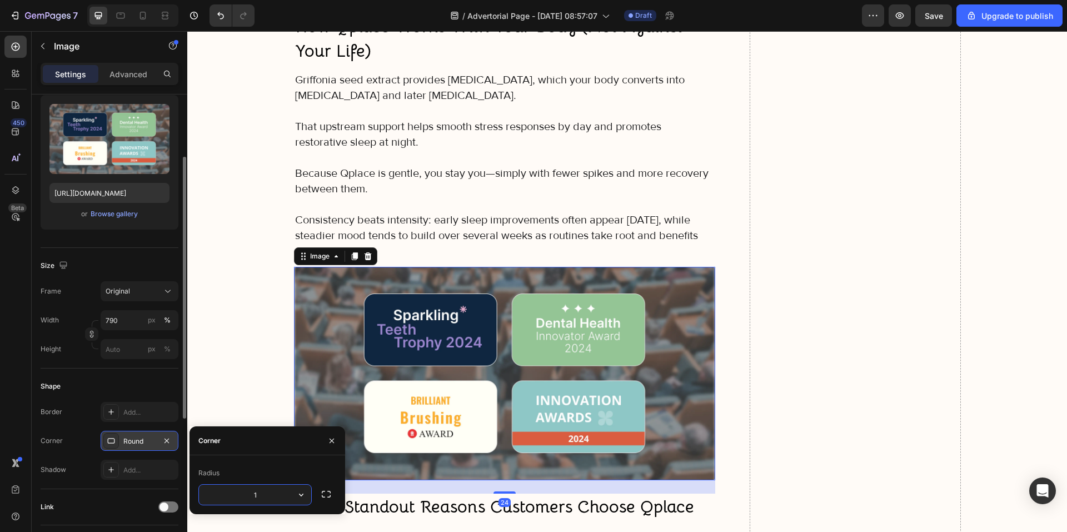
type input "16"
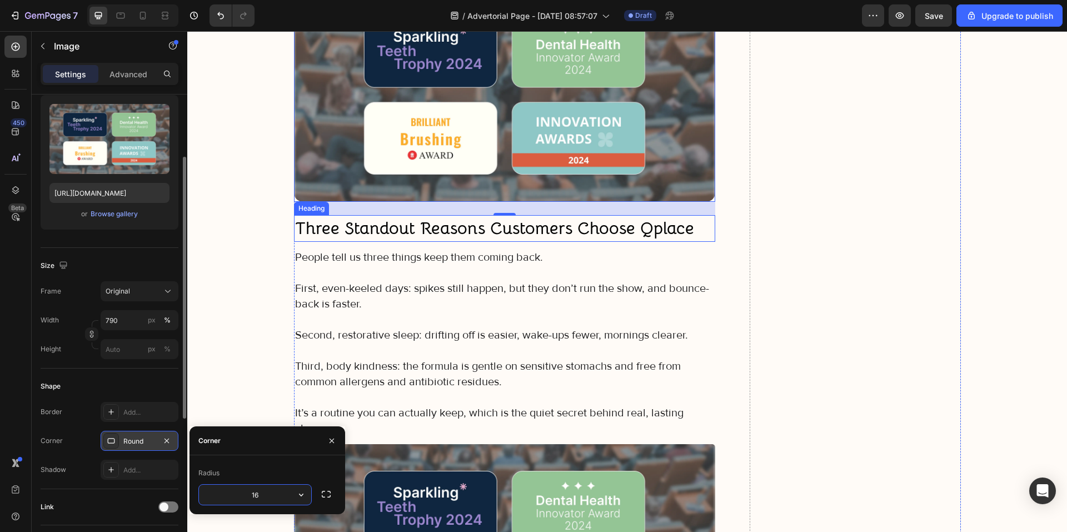
scroll to position [5113, 0]
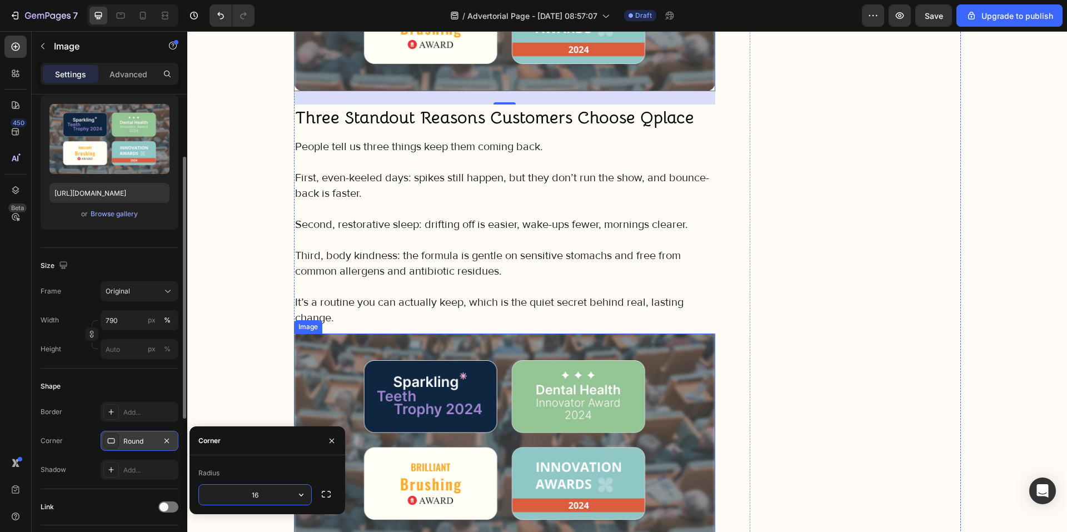
click at [494, 474] on img at bounding box center [505, 439] width 422 height 213
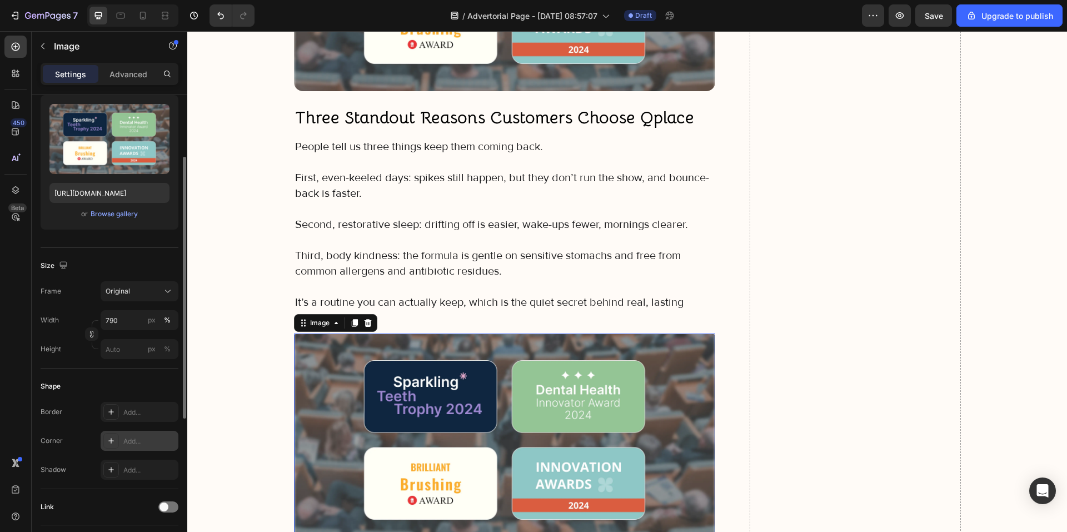
click at [133, 440] on div "Add..." at bounding box center [149, 441] width 52 height 10
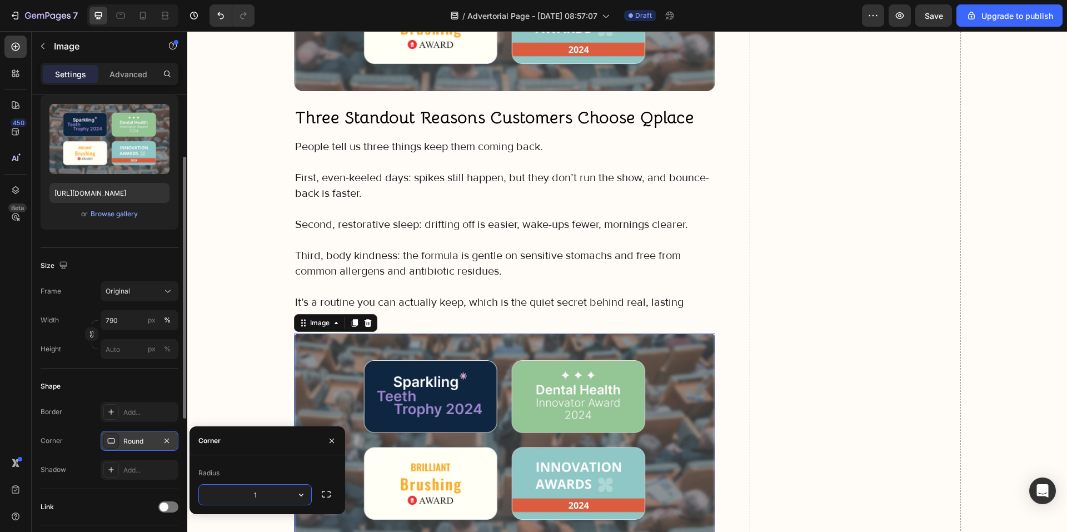
type input "16"
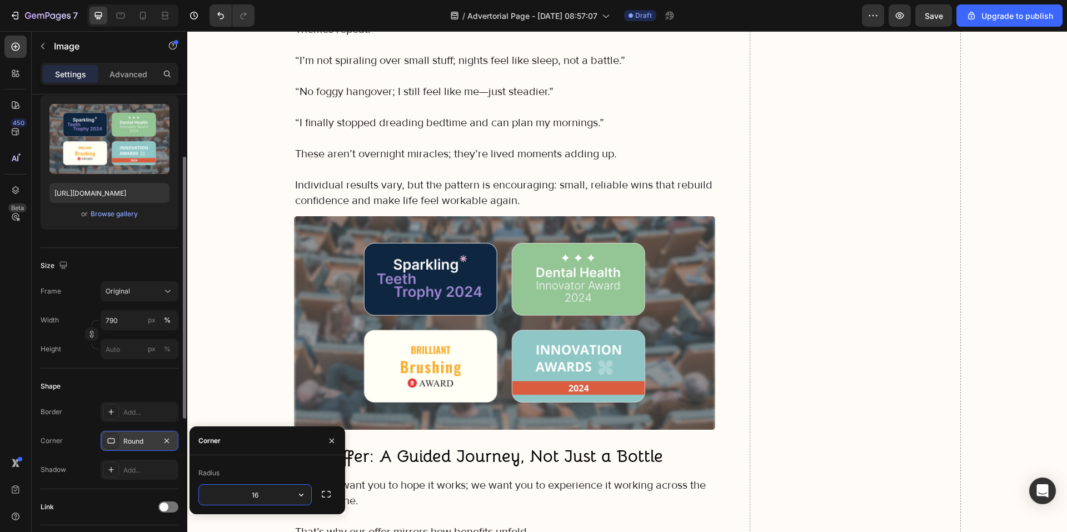
scroll to position [5725, 0]
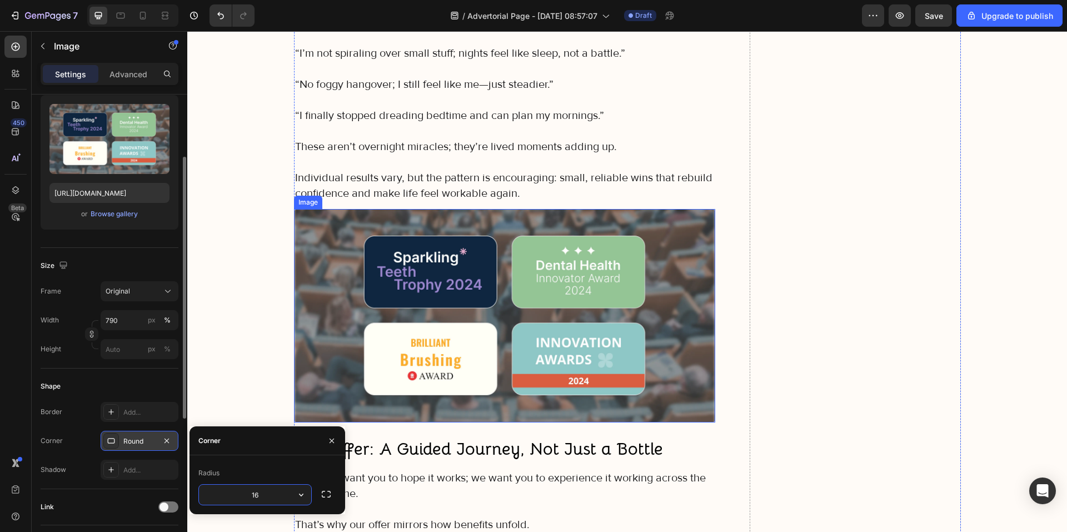
click at [492, 361] on img at bounding box center [505, 315] width 422 height 213
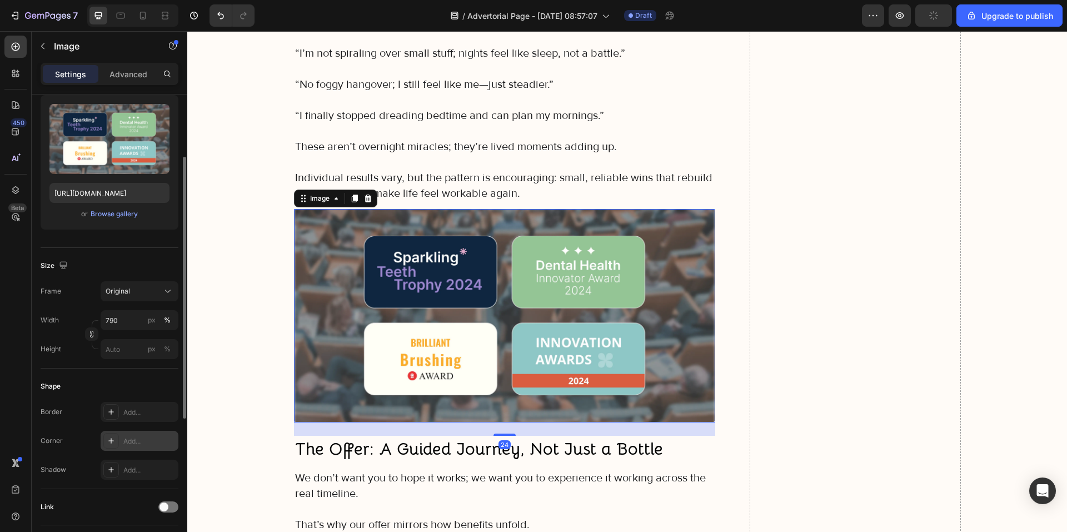
click at [129, 442] on div "Add..." at bounding box center [149, 441] width 52 height 10
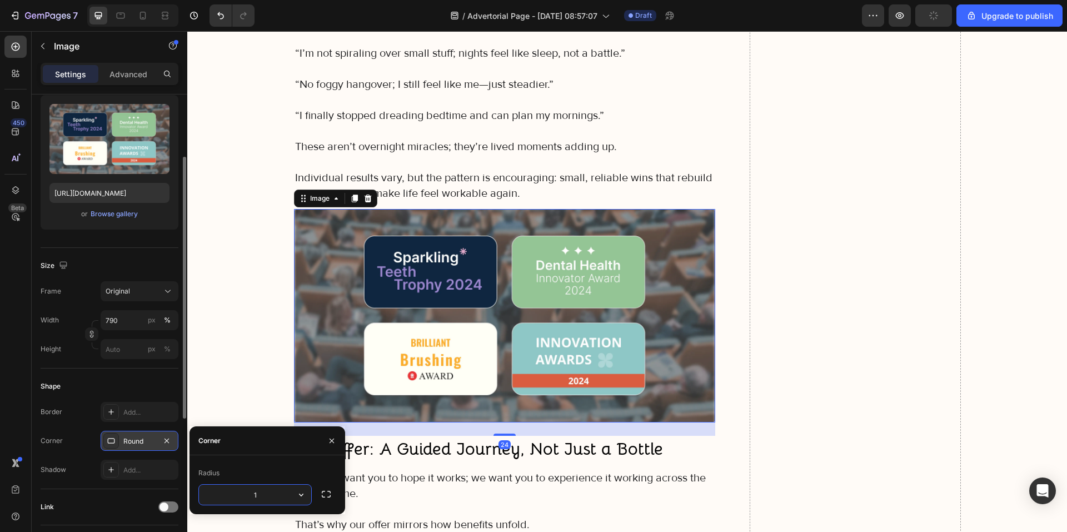
type input "16"
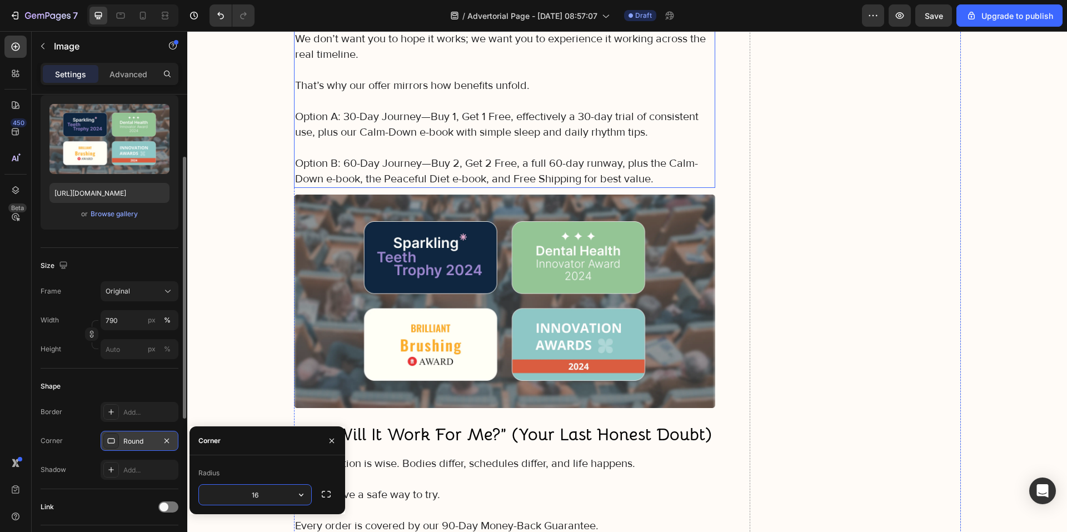
scroll to position [6169, 0]
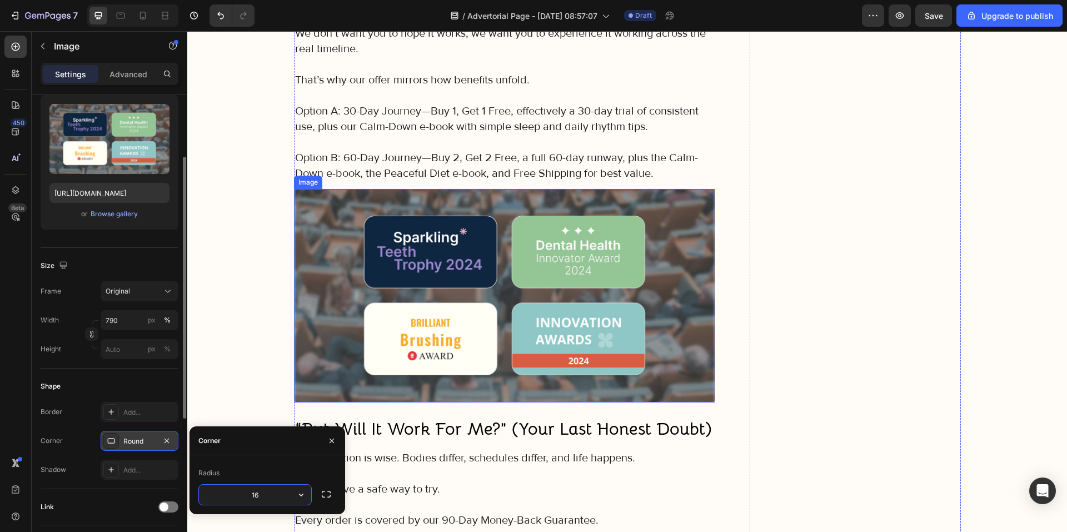
click at [515, 336] on img at bounding box center [505, 295] width 422 height 213
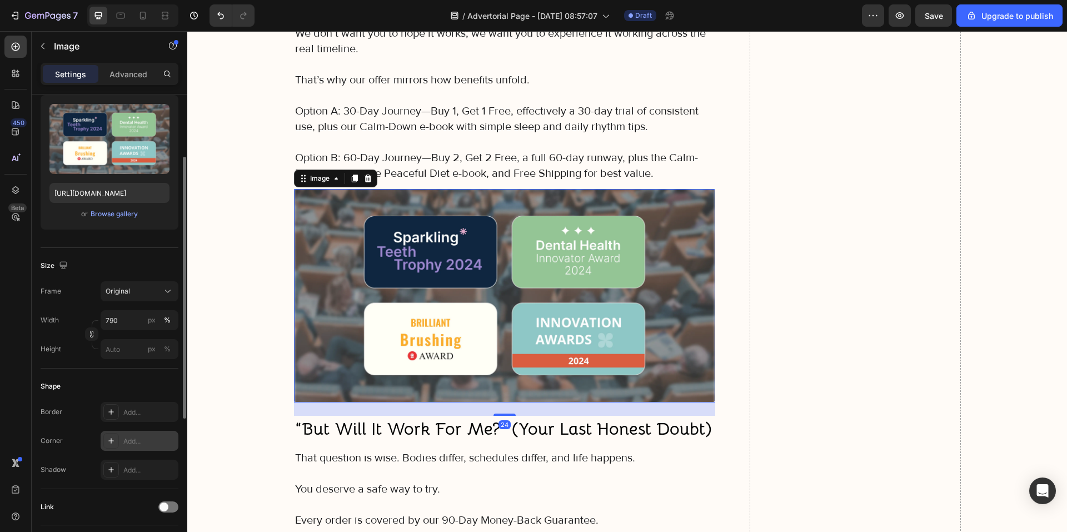
click at [121, 436] on div "Add..." at bounding box center [140, 441] width 78 height 20
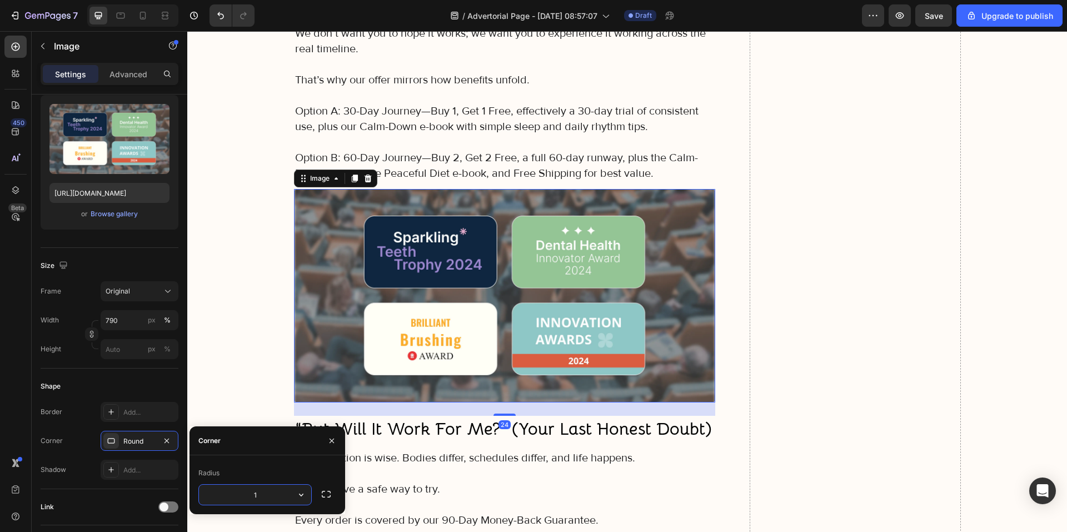
type input "16"
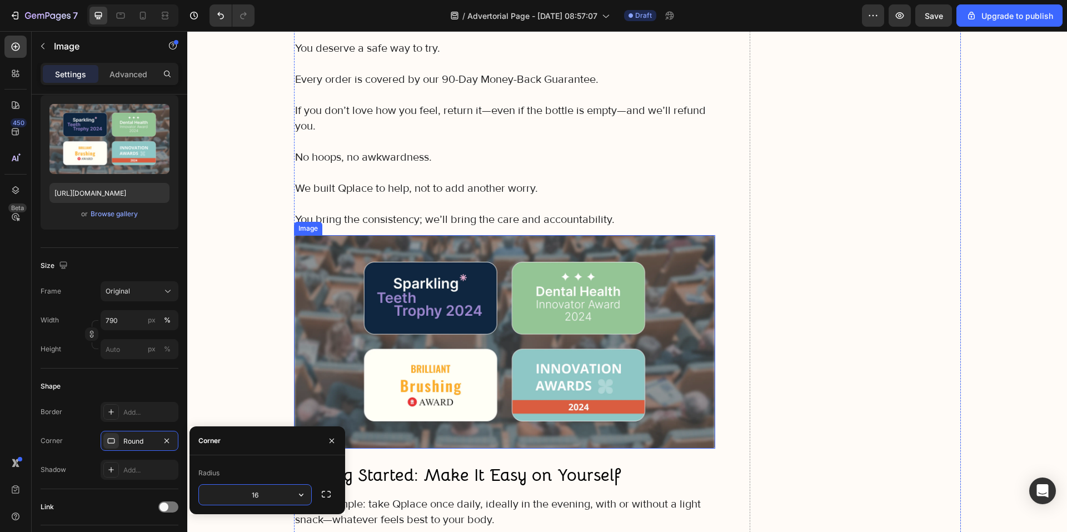
scroll to position [6614, 0]
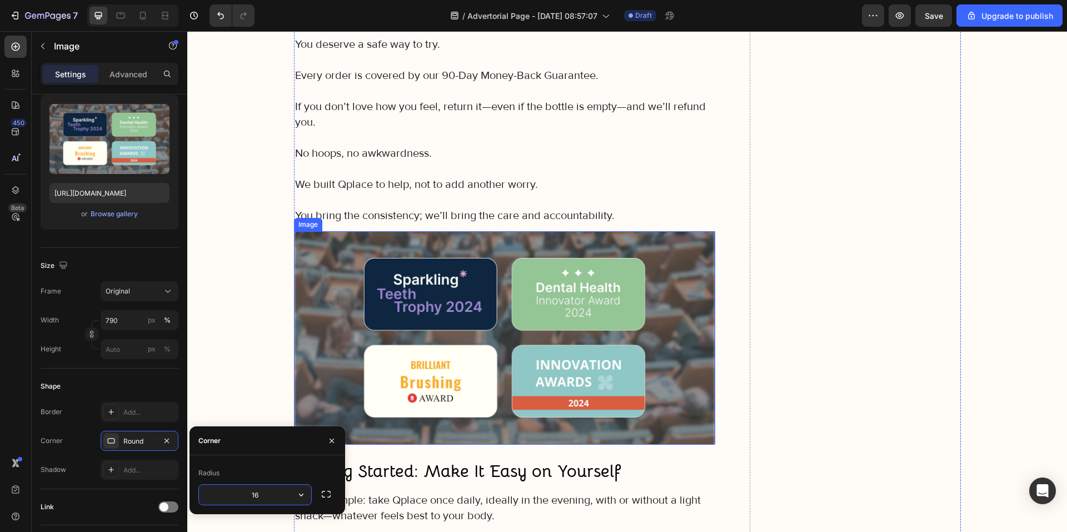
click at [497, 387] on img at bounding box center [505, 337] width 422 height 213
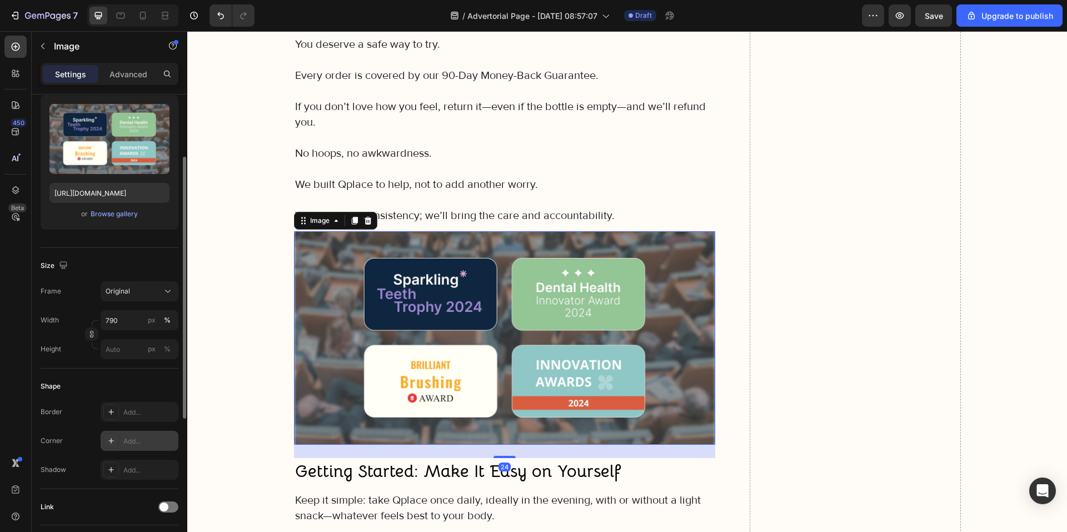
drag, startPoint x: 133, startPoint y: 435, endPoint x: 160, endPoint y: 443, distance: 27.8
click at [133, 436] on div "Add..." at bounding box center [140, 441] width 78 height 20
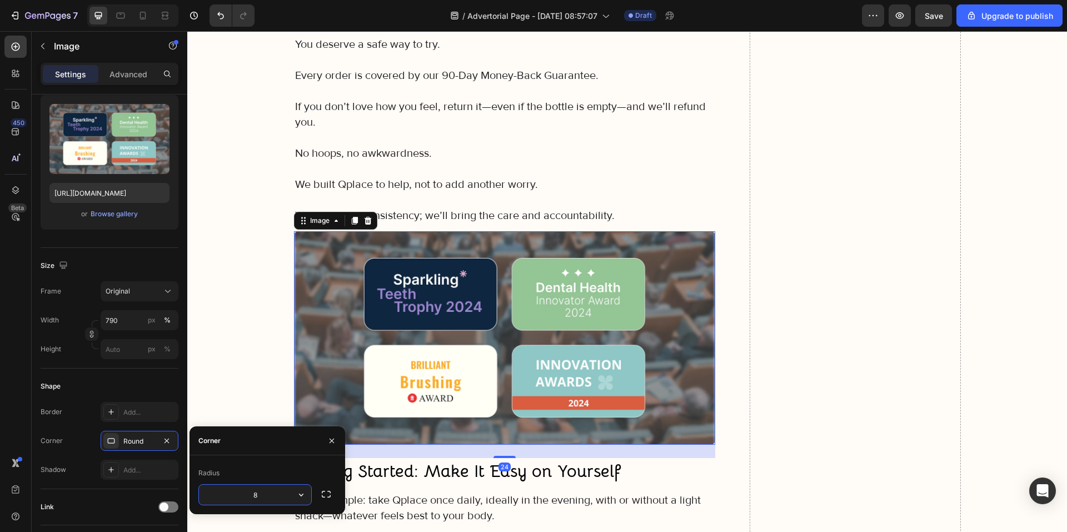
type input "6"
type input "16"
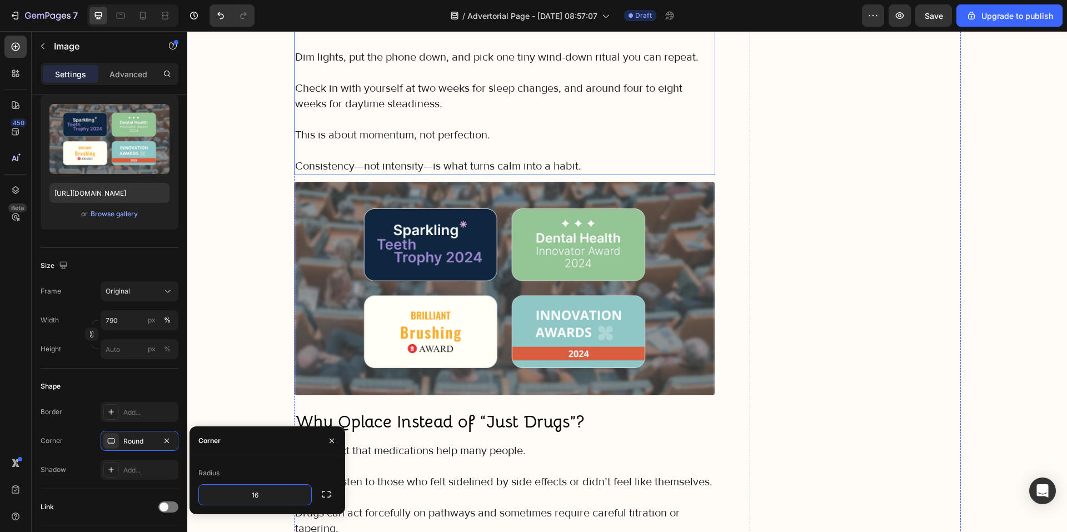
scroll to position [7114, 0]
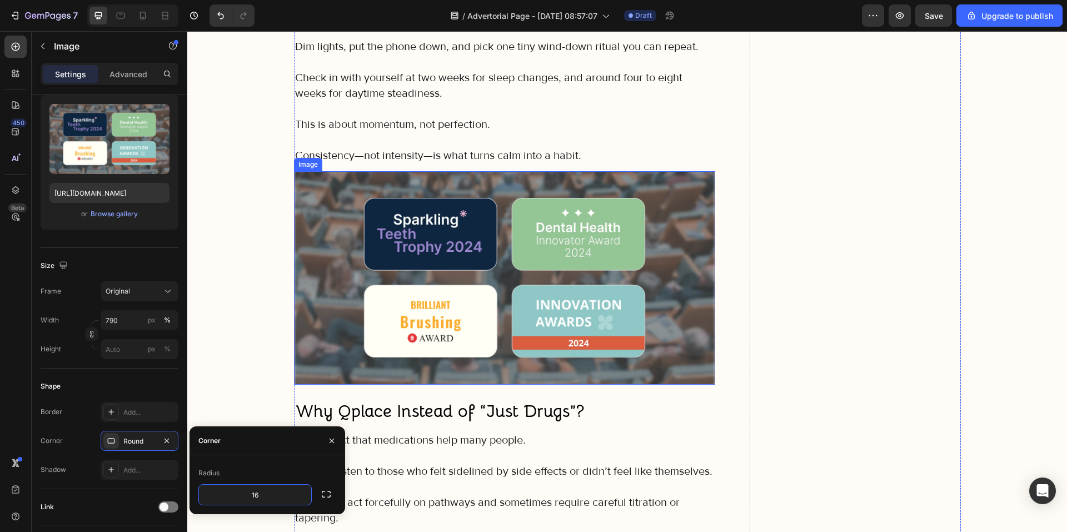
click at [515, 325] on img at bounding box center [505, 277] width 422 height 213
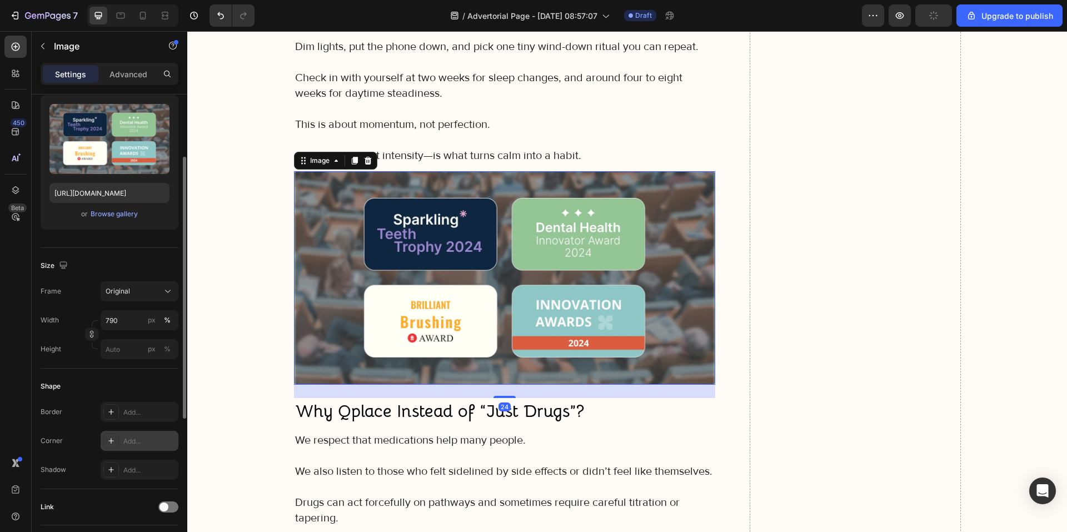
click at [118, 449] on div "Add..." at bounding box center [140, 441] width 78 height 20
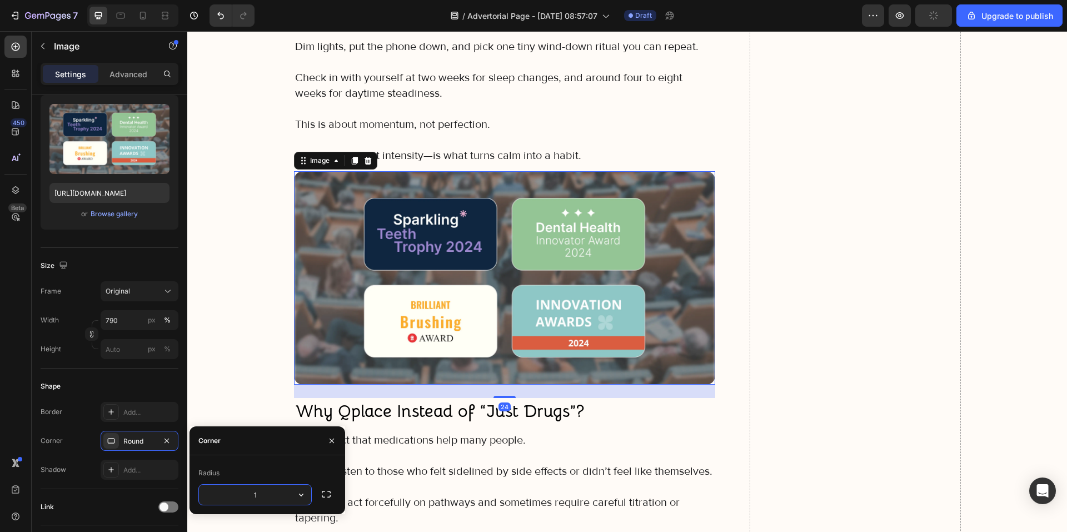
type input "16"
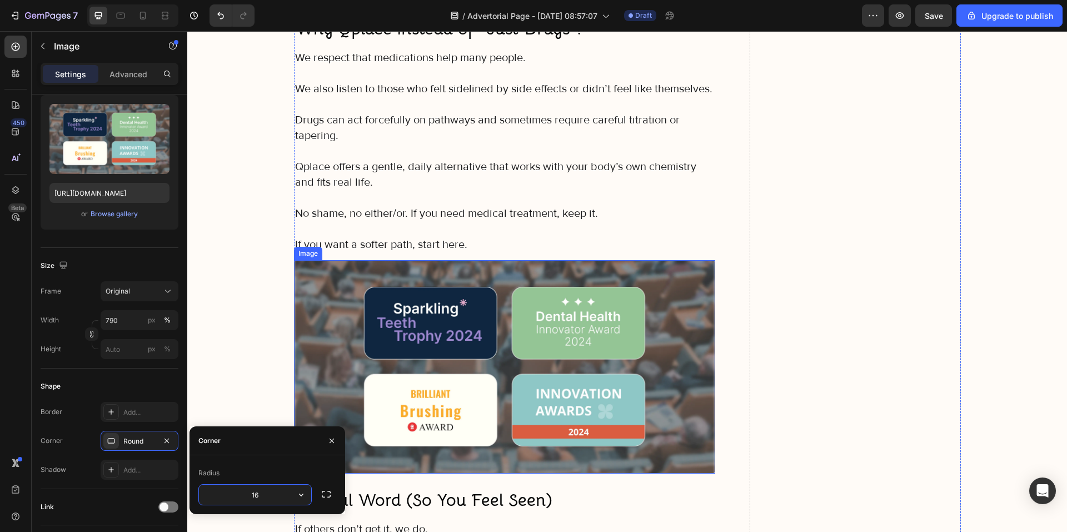
scroll to position [7503, 0]
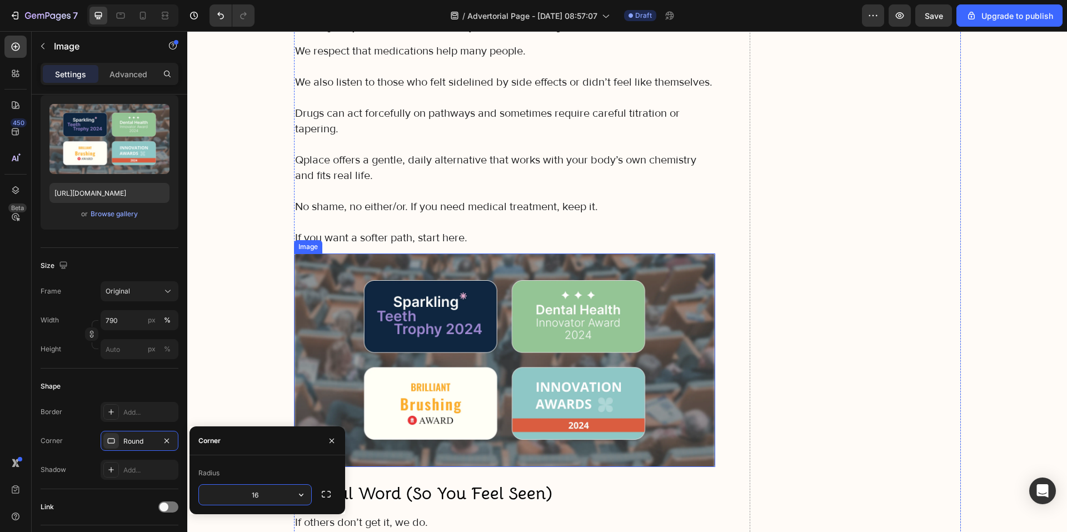
click at [466, 408] on img at bounding box center [505, 359] width 422 height 213
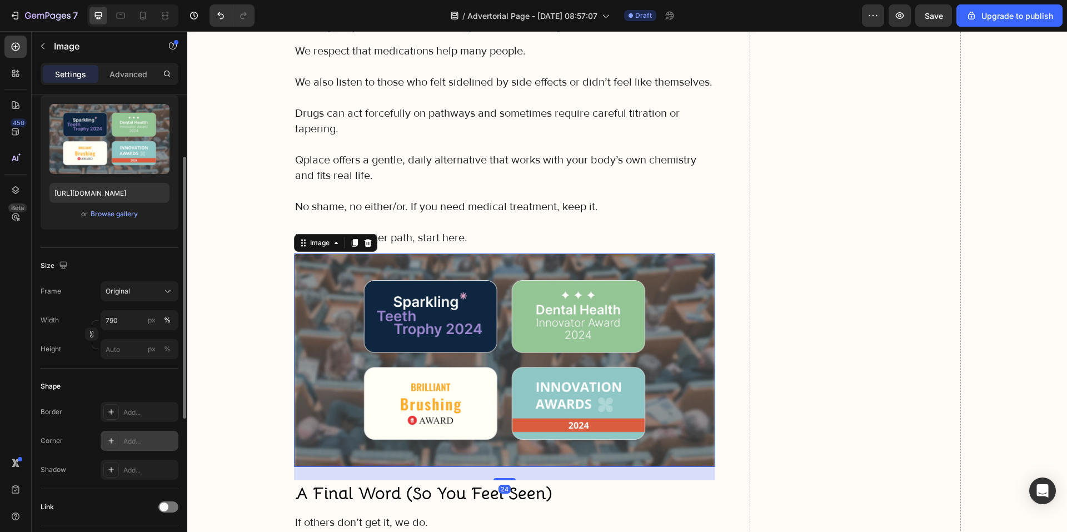
click at [132, 443] on div "Add..." at bounding box center [149, 441] width 52 height 10
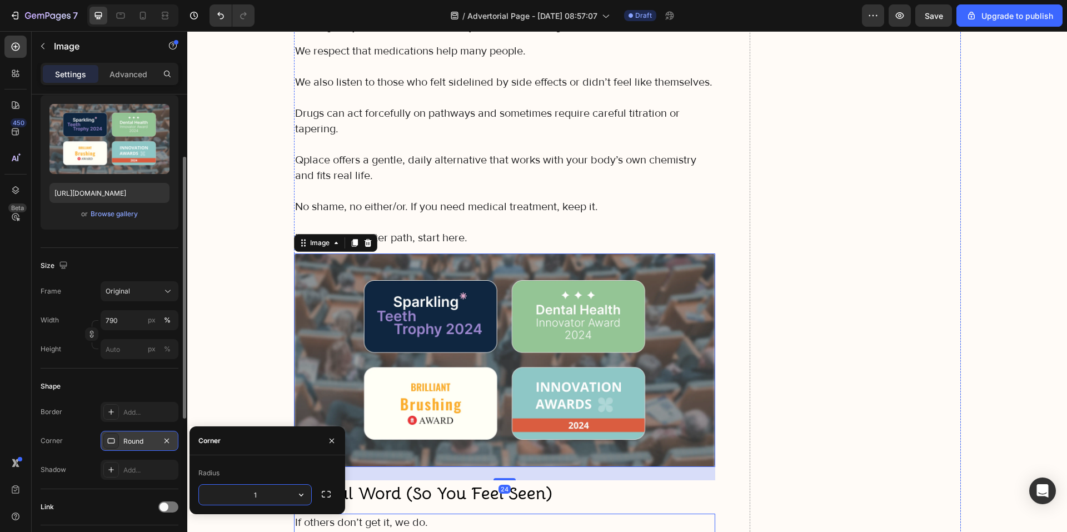
type input "16"
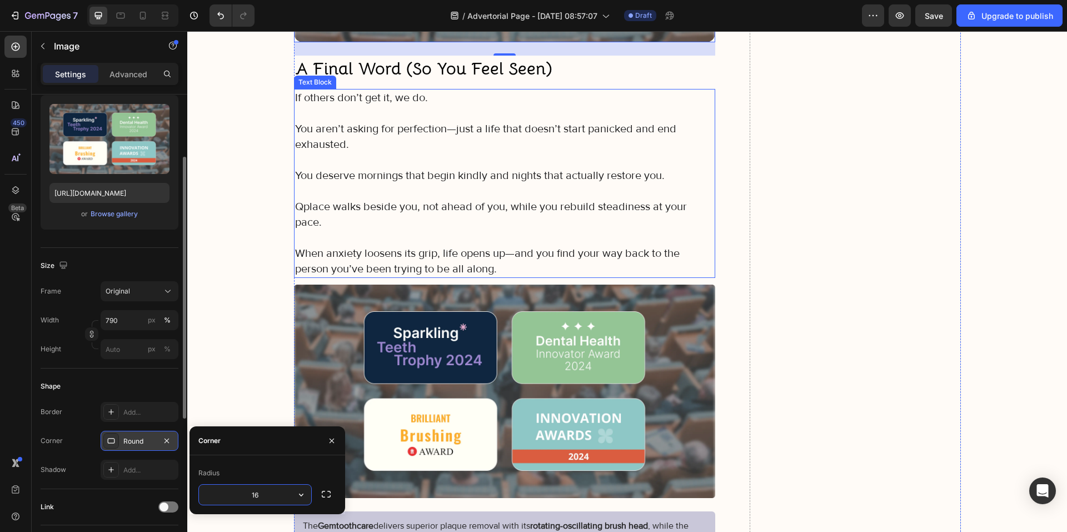
scroll to position [7948, 0]
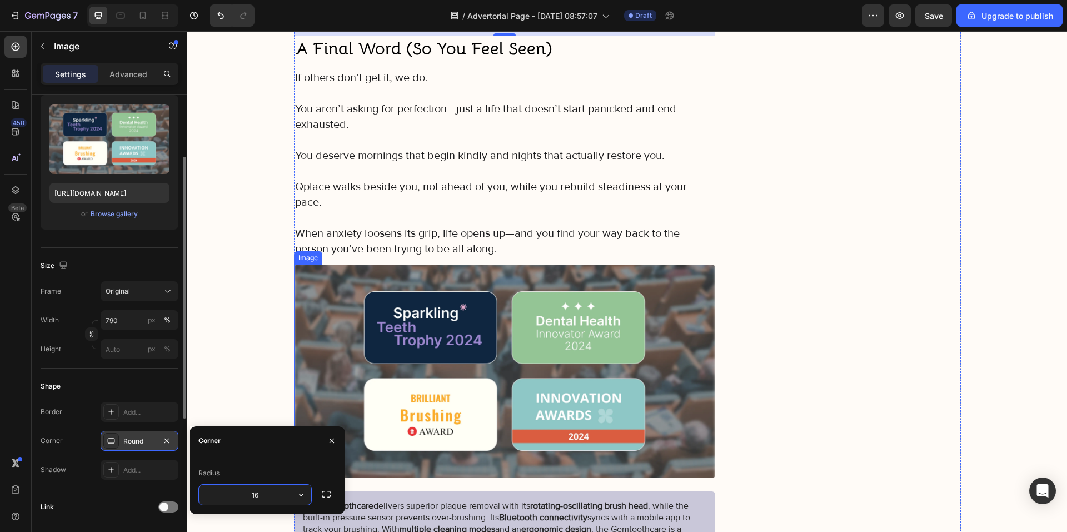
click at [491, 404] on img at bounding box center [505, 371] width 422 height 213
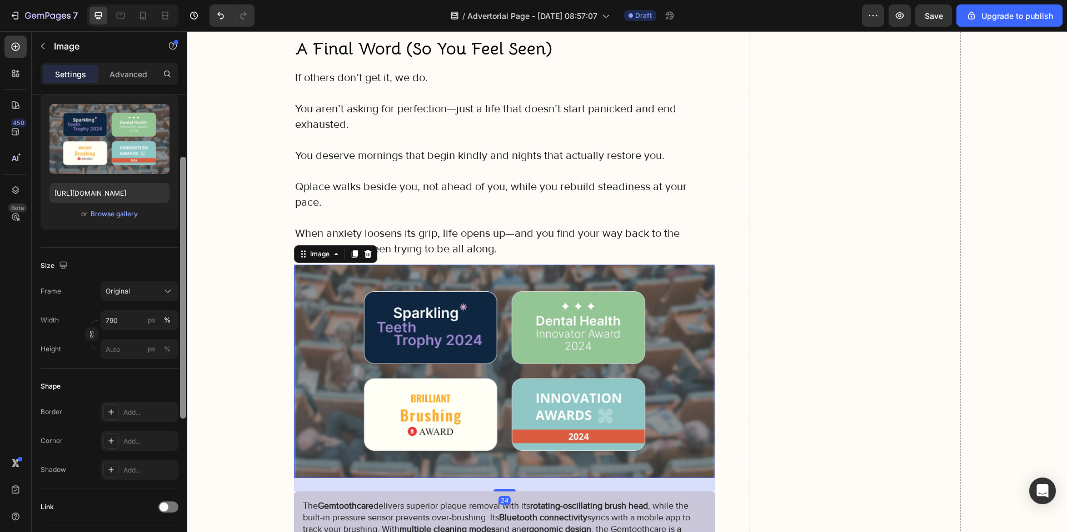
drag, startPoint x: 147, startPoint y: 437, endPoint x: 185, endPoint y: 439, distance: 37.8
click at [148, 437] on div "Add..." at bounding box center [149, 441] width 52 height 10
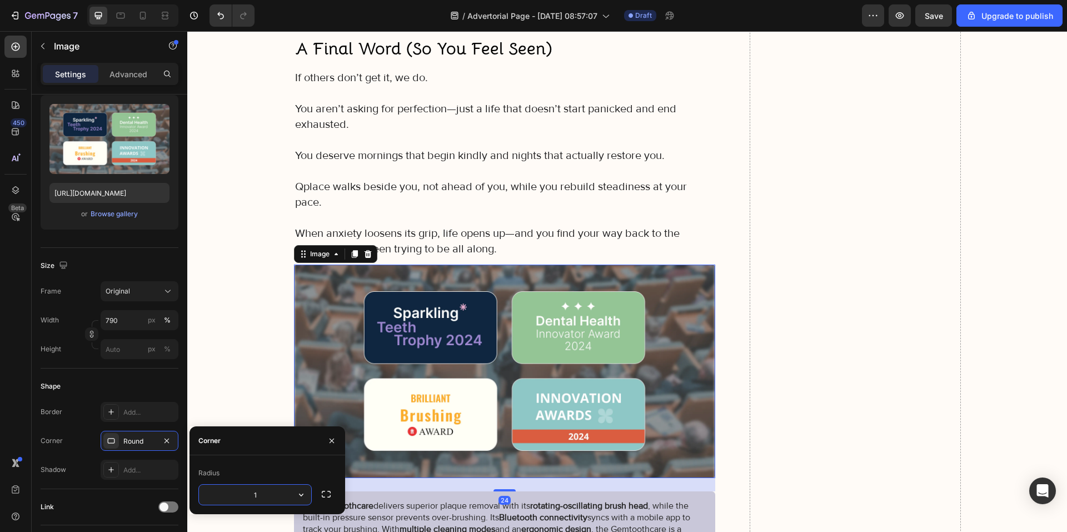
type input "16"
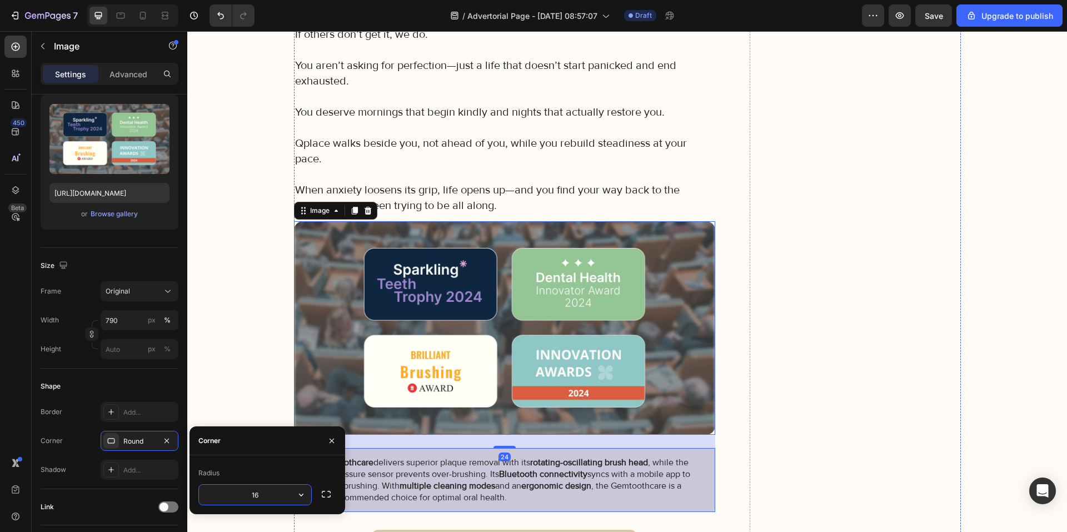
scroll to position [8114, 0]
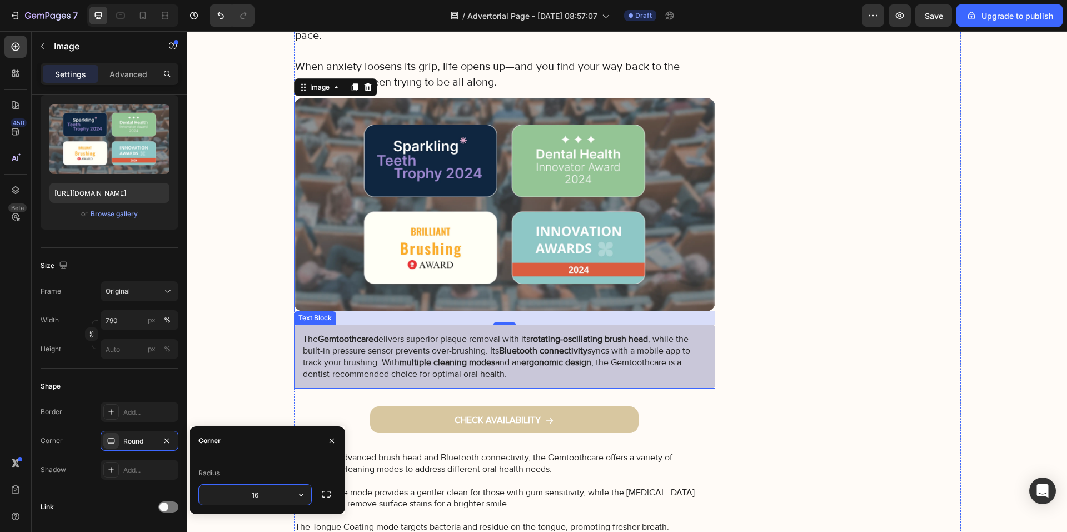
drag, startPoint x: 523, startPoint y: 320, endPoint x: 512, endPoint y: 323, distance: 11.1
click at [523, 325] on div "The Gemtoothcare delivers superior plaque removal with its rotating-oscillating…" at bounding box center [505, 357] width 422 height 64
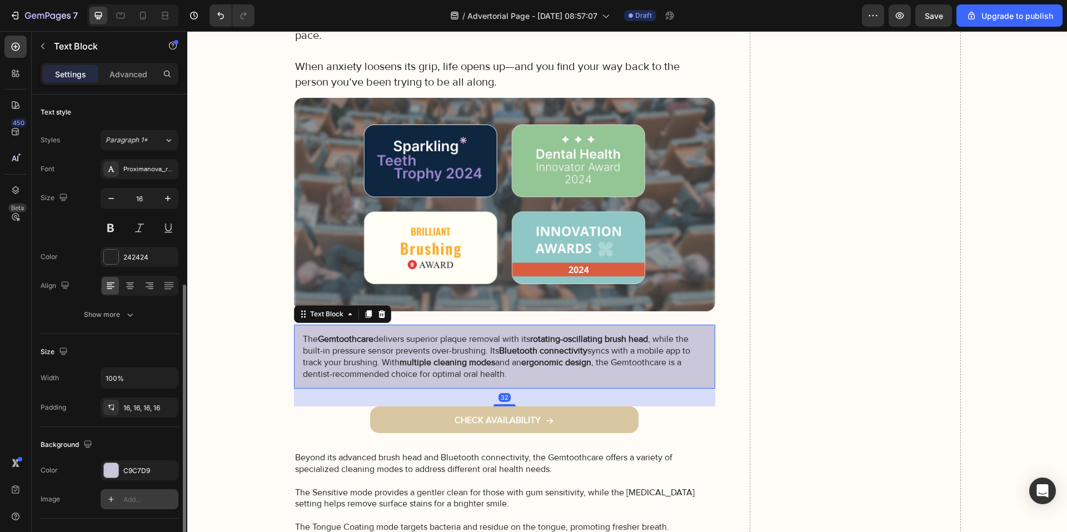
scroll to position [167, 0]
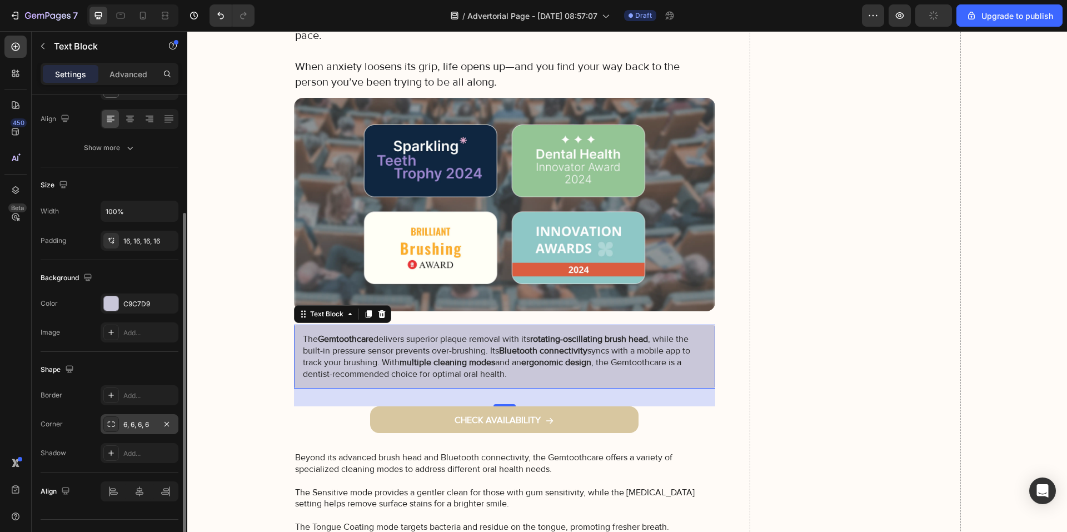
click at [138, 431] on div "6, 6, 6, 6" at bounding box center [140, 424] width 78 height 20
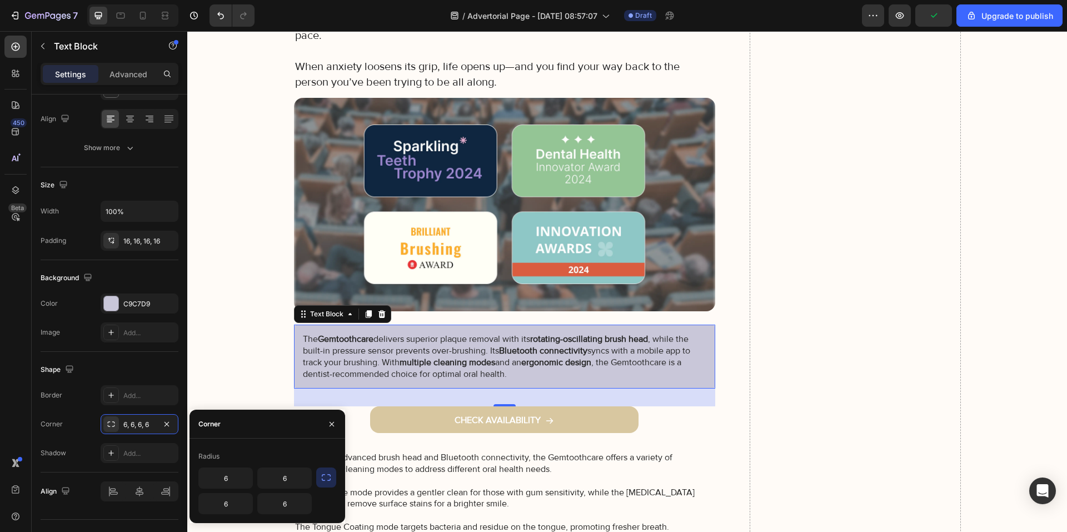
click at [319, 476] on button "button" at bounding box center [326, 477] width 20 height 20
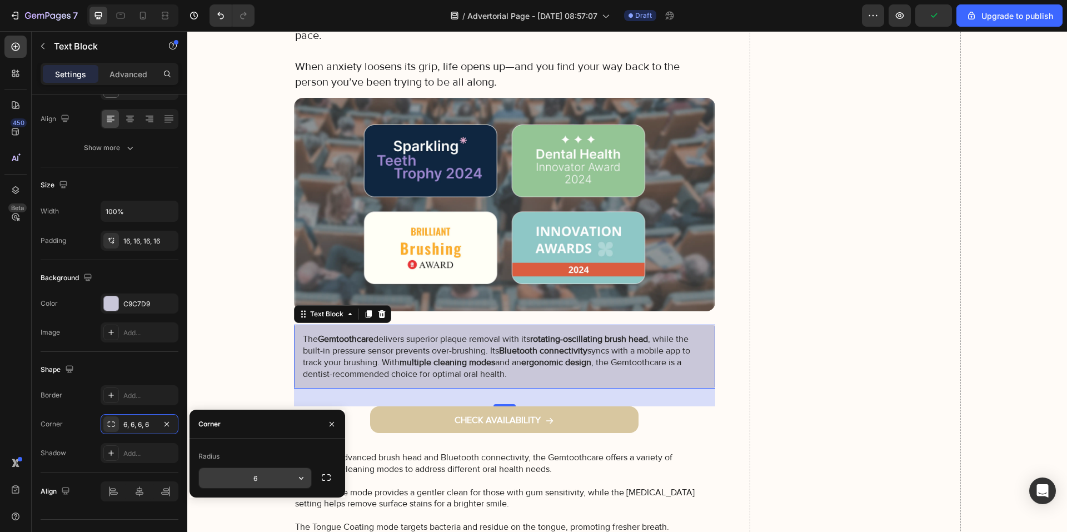
click at [242, 483] on input "6" at bounding box center [255, 478] width 112 height 20
type input "16"
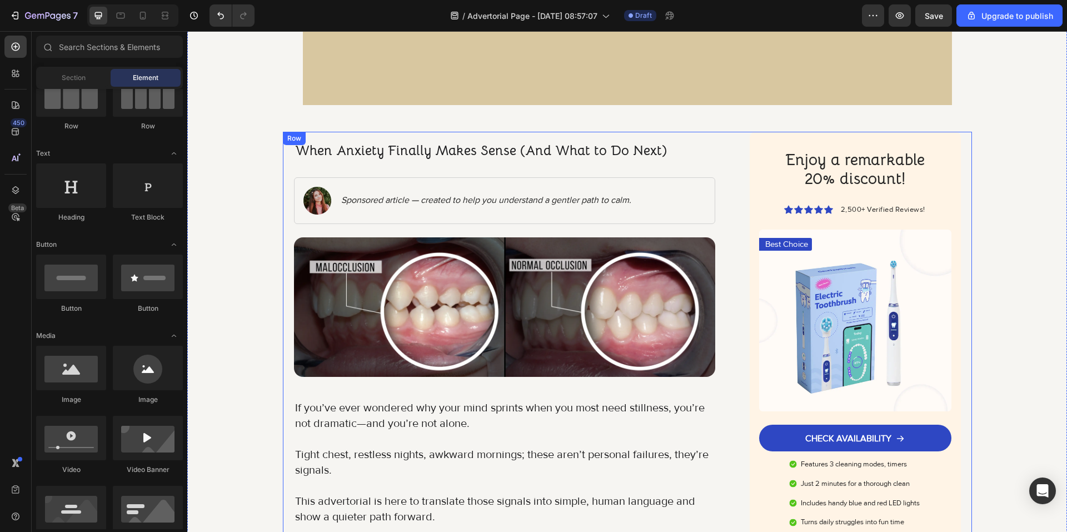
scroll to position [283, 0]
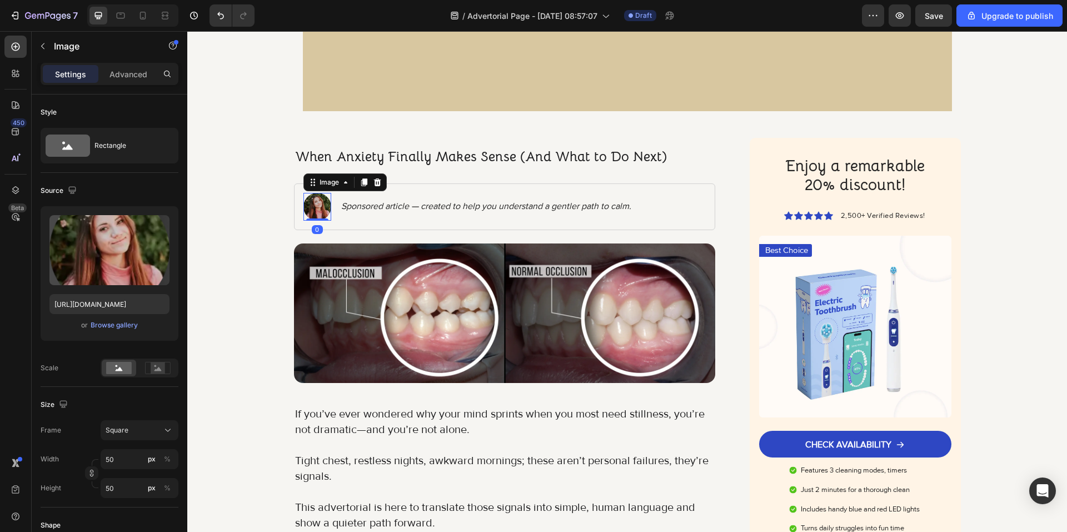
click at [316, 209] on img at bounding box center [317, 207] width 28 height 28
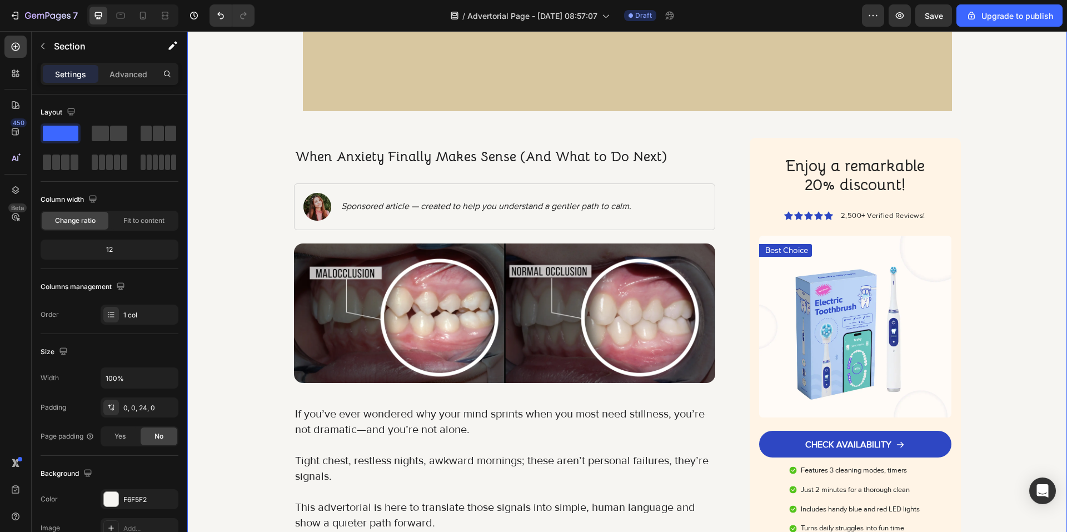
click at [608, 207] on p "Sponsored article — created to help you understand a gentler path to calm." at bounding box center [486, 207] width 290 height 12
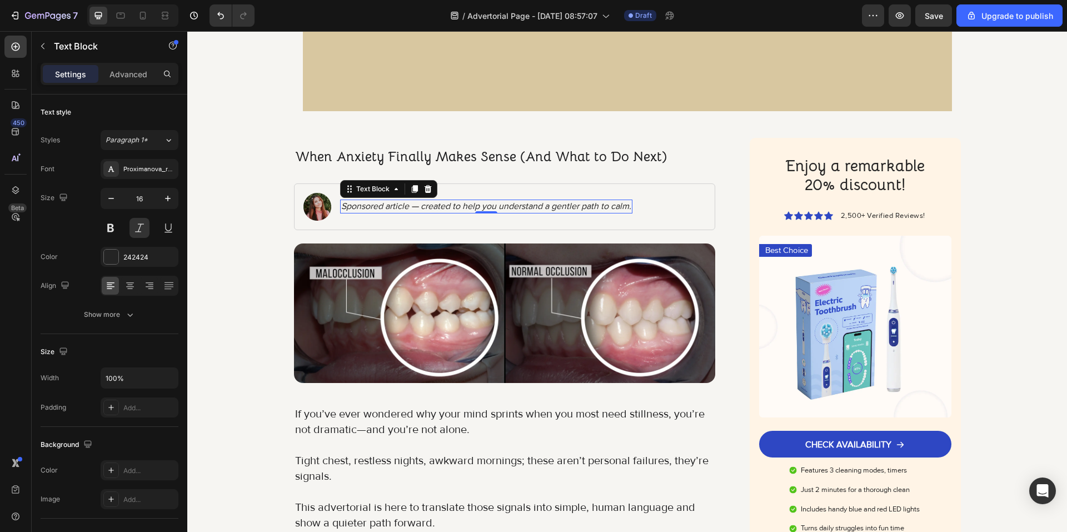
click at [511, 208] on p "Sponsored article — created to help you understand a gentler path to calm." at bounding box center [486, 207] width 290 height 12
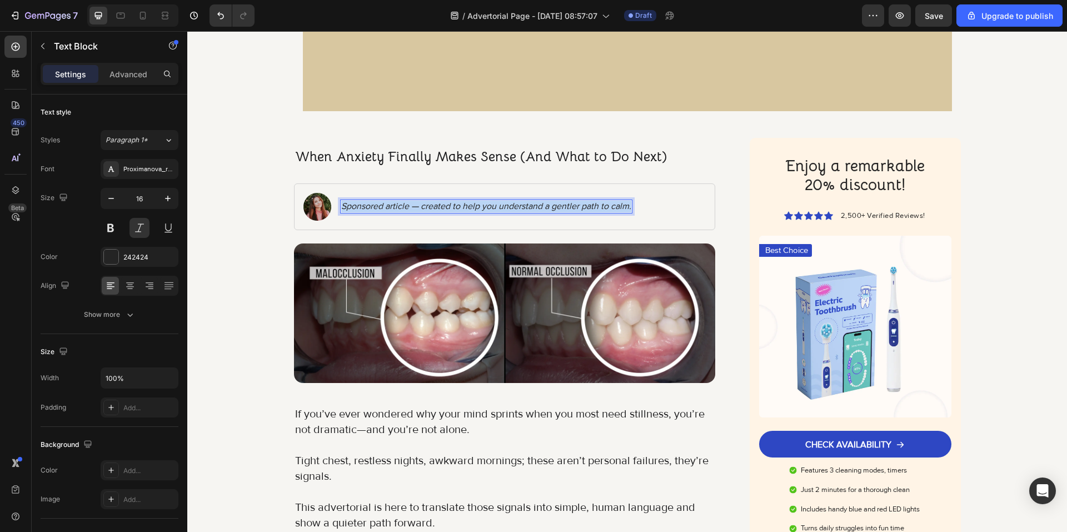
click at [511, 208] on p "Sponsored article — created to help you understand a gentler path to calm." at bounding box center [486, 207] width 290 height 12
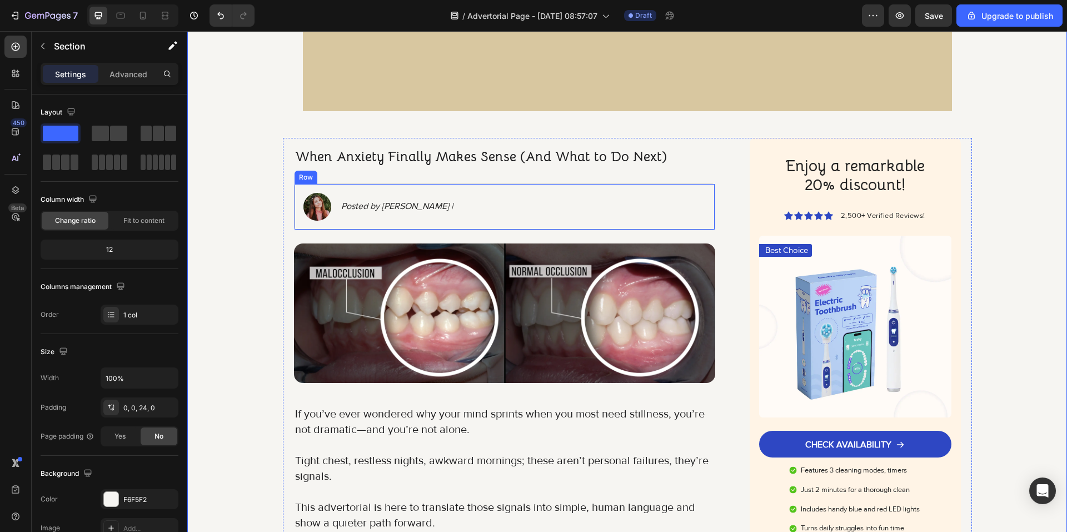
click at [403, 223] on div "Image Posted by Britney Spourse | Text Block Row" at bounding box center [505, 206] width 422 height 47
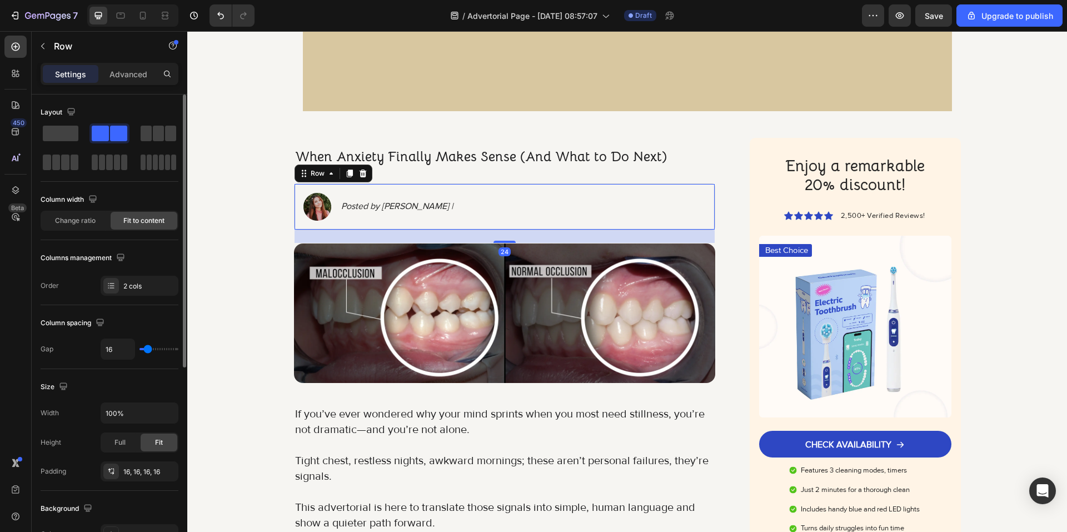
click at [113, 131] on span at bounding box center [118, 134] width 17 height 16
click at [328, 223] on div "Image Posted by Britney Spourse | Text Block Row 24" at bounding box center [505, 206] width 422 height 47
click at [598, 212] on div "Image Posted by Britney Spourse | Text Block Row 24" at bounding box center [505, 206] width 422 height 47
click at [68, 134] on span at bounding box center [61, 134] width 36 height 16
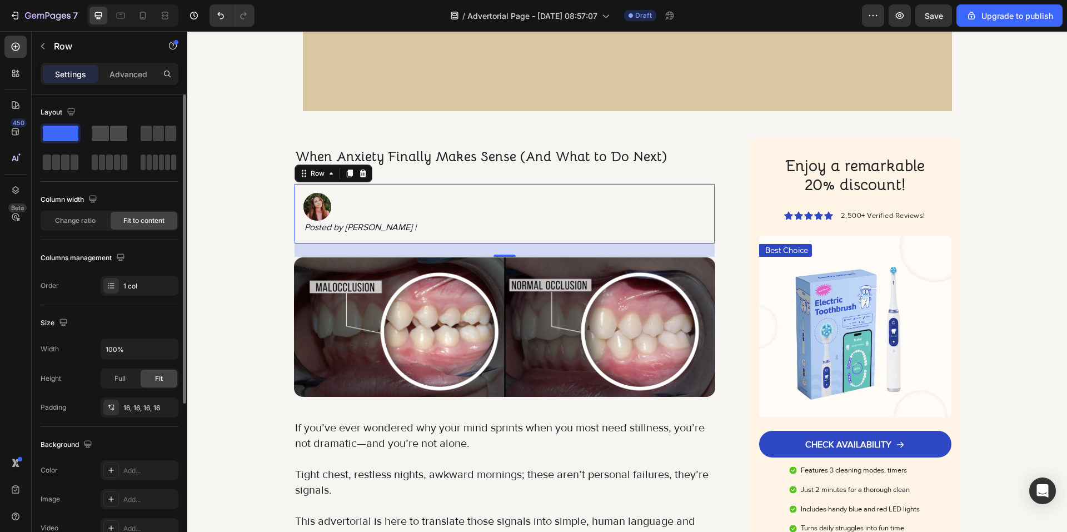
click at [113, 138] on span at bounding box center [118, 134] width 17 height 16
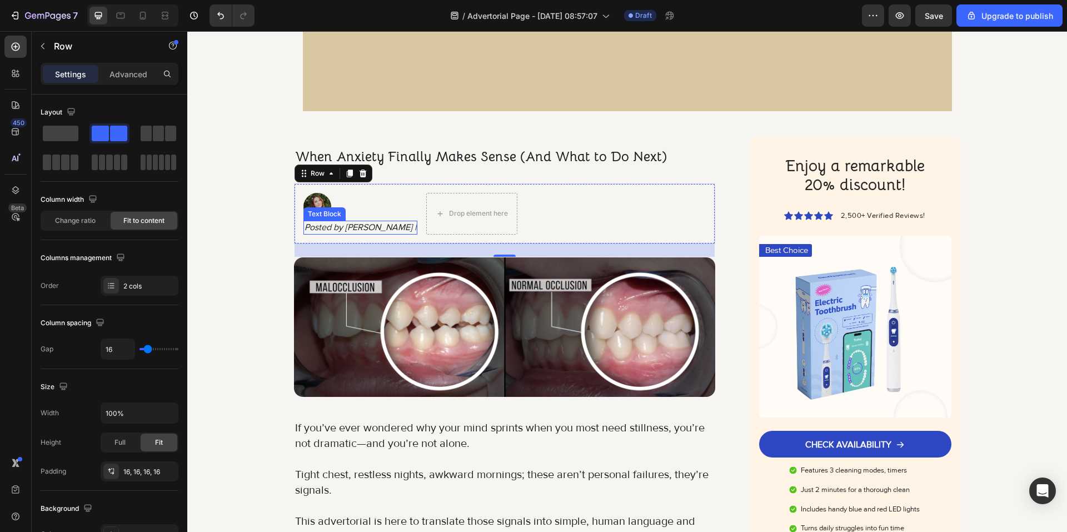
click at [361, 228] on p "Posted by Britney Spourse |" at bounding box center [361, 228] width 112 height 12
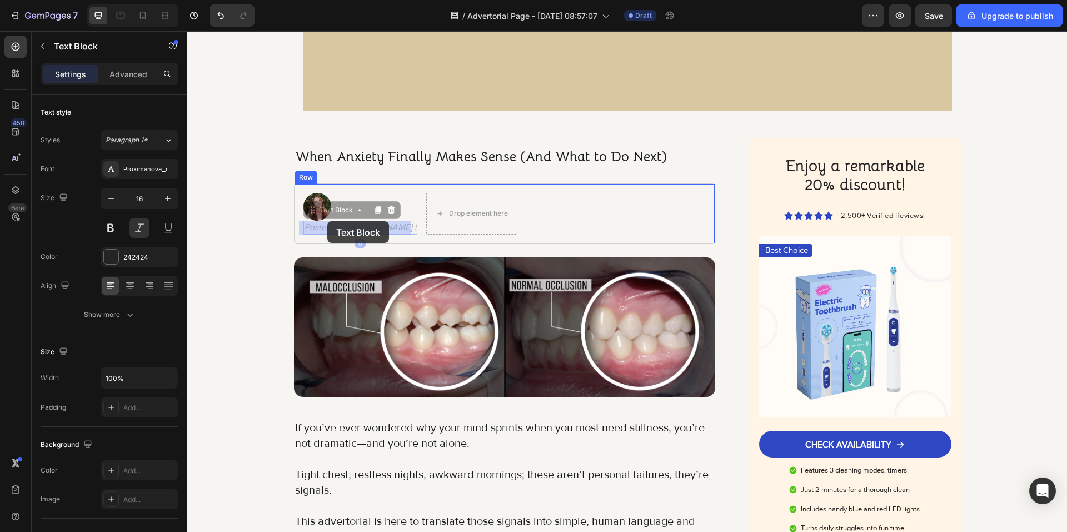
drag, startPoint x: 322, startPoint y: 213, endPoint x: 327, endPoint y: 221, distance: 9.3
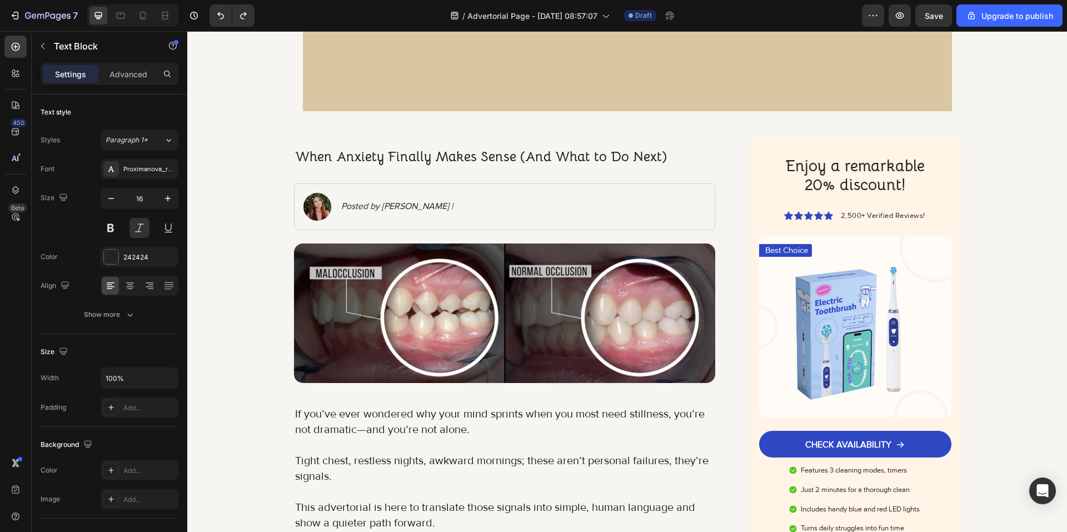
click at [343, 204] on p "Posted by Britney Spourse |" at bounding box center [397, 207] width 112 height 12
click at [305, 204] on img at bounding box center [317, 207] width 28 height 28
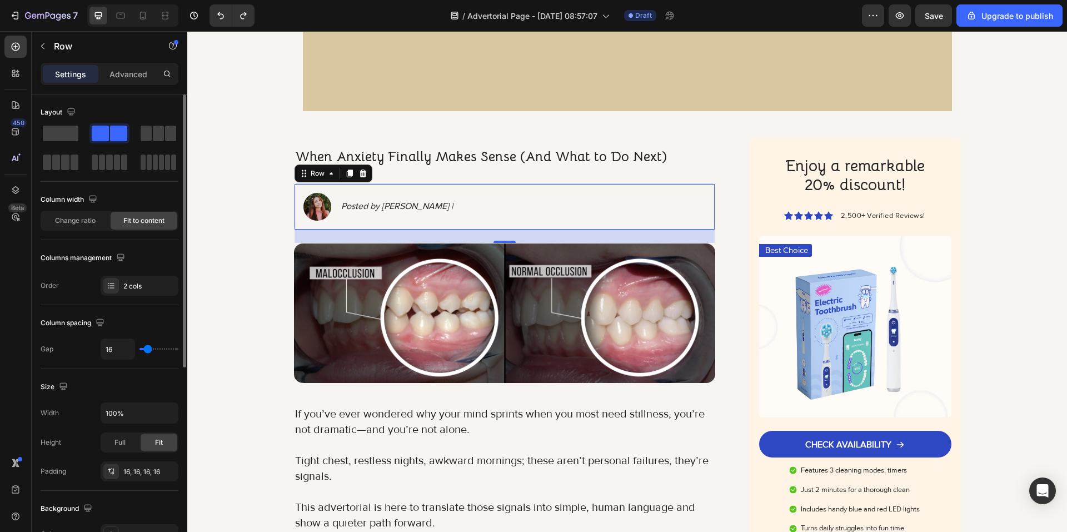
type input "24"
type input "60"
type input "71"
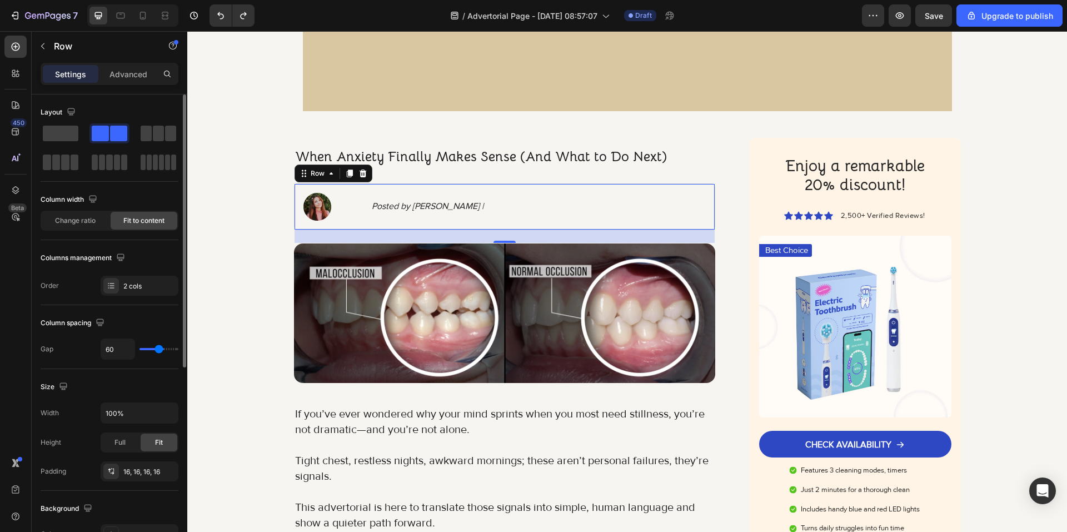
type input "71"
type input "51"
type input "33"
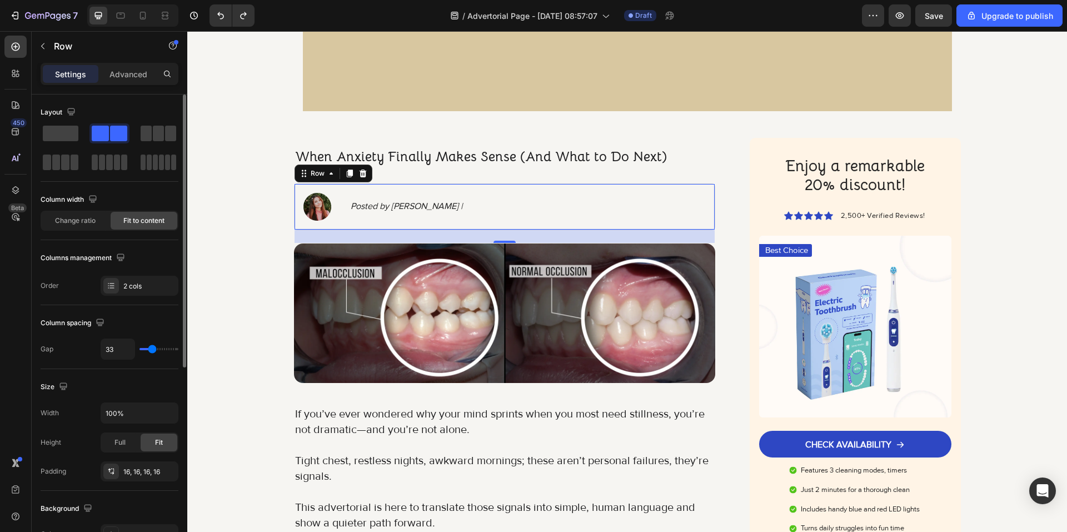
type input "27"
type input "24"
type input "20"
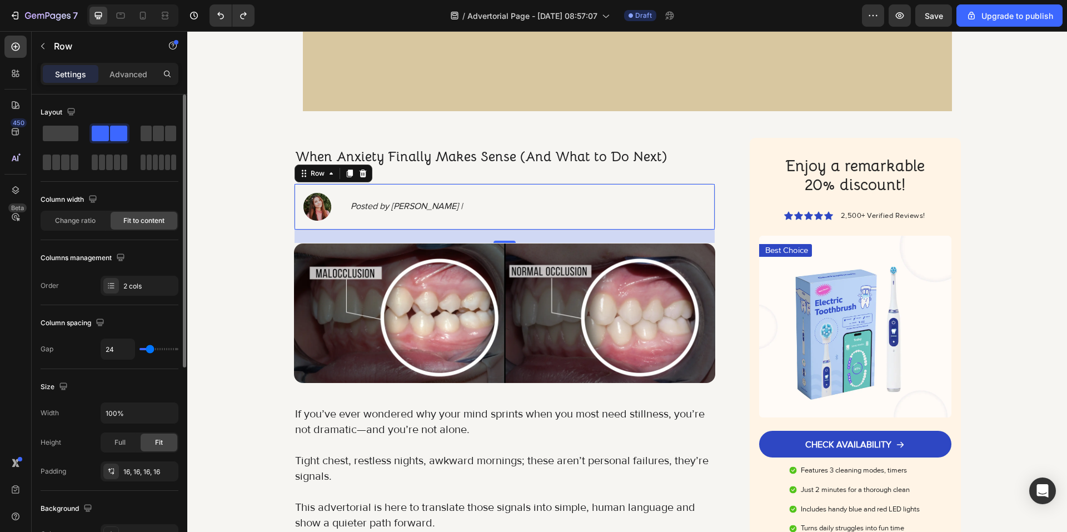
type input "20"
type input "18"
type input "16"
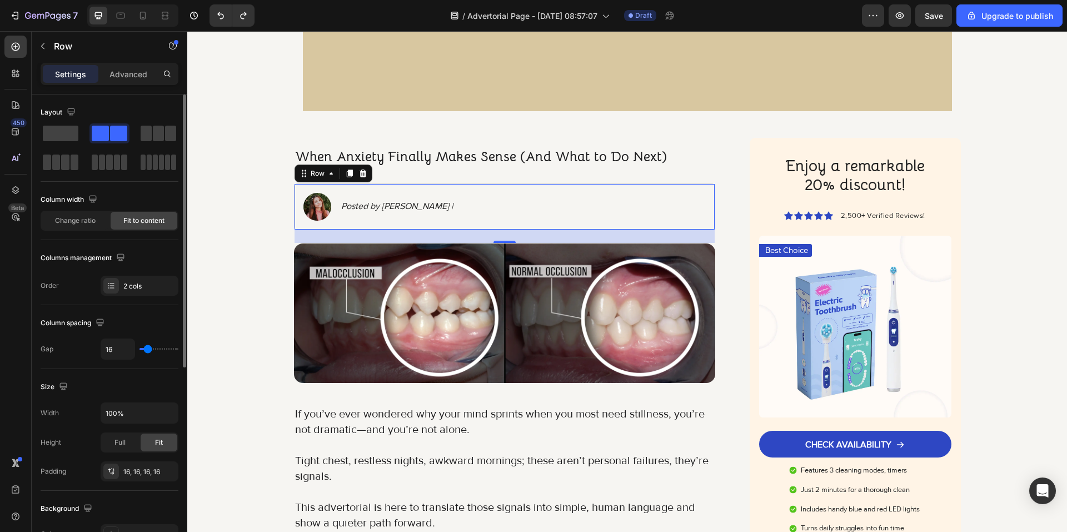
click at [148, 348] on input "range" at bounding box center [159, 349] width 39 height 2
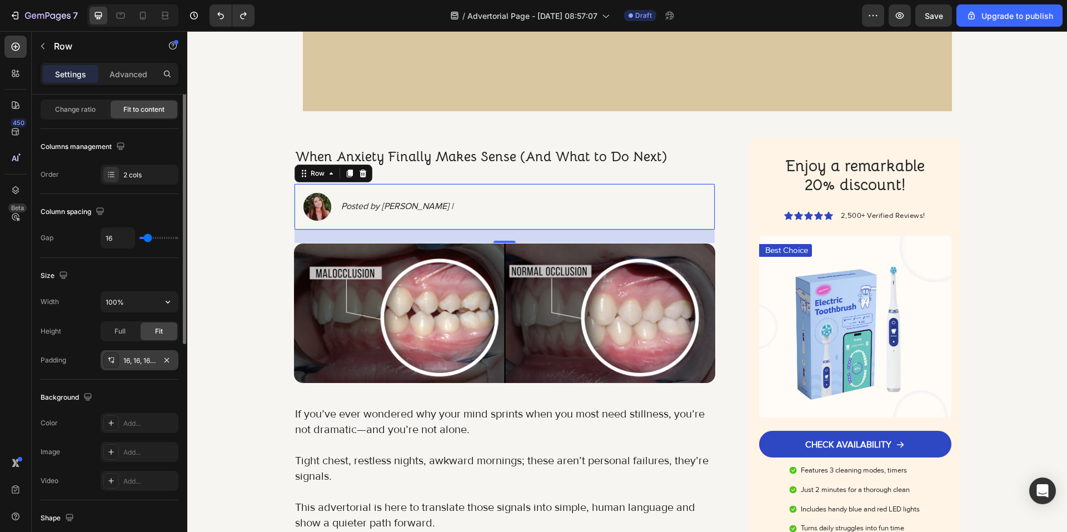
scroll to position [0, 0]
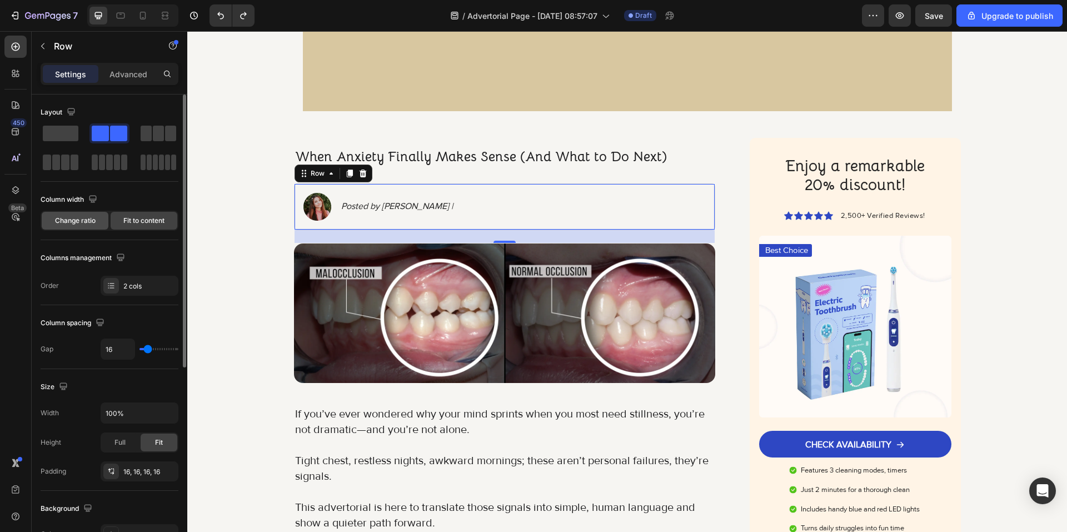
click at [92, 223] on span "Change ratio" at bounding box center [75, 221] width 41 height 10
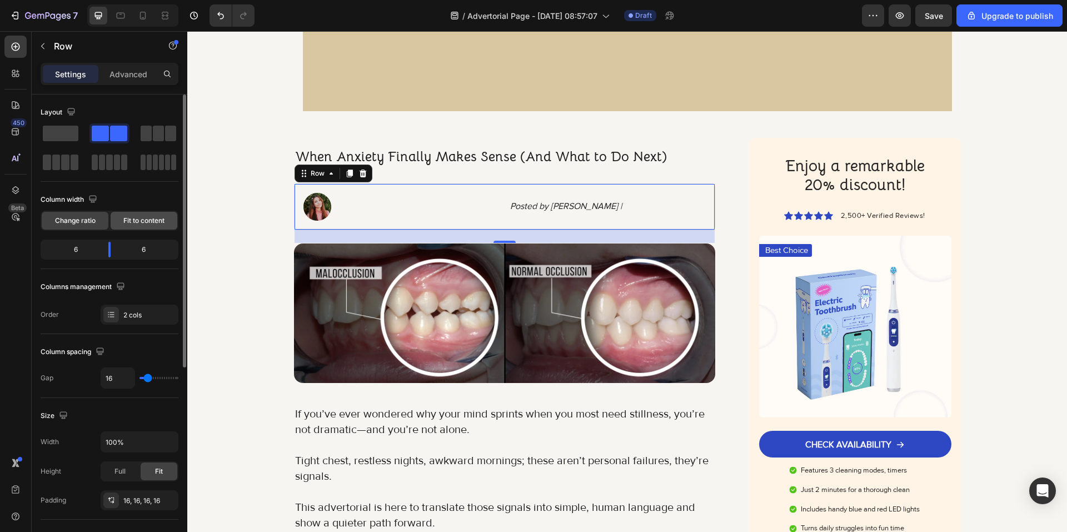
click at [128, 226] on div "Fit to content" at bounding box center [144, 221] width 67 height 18
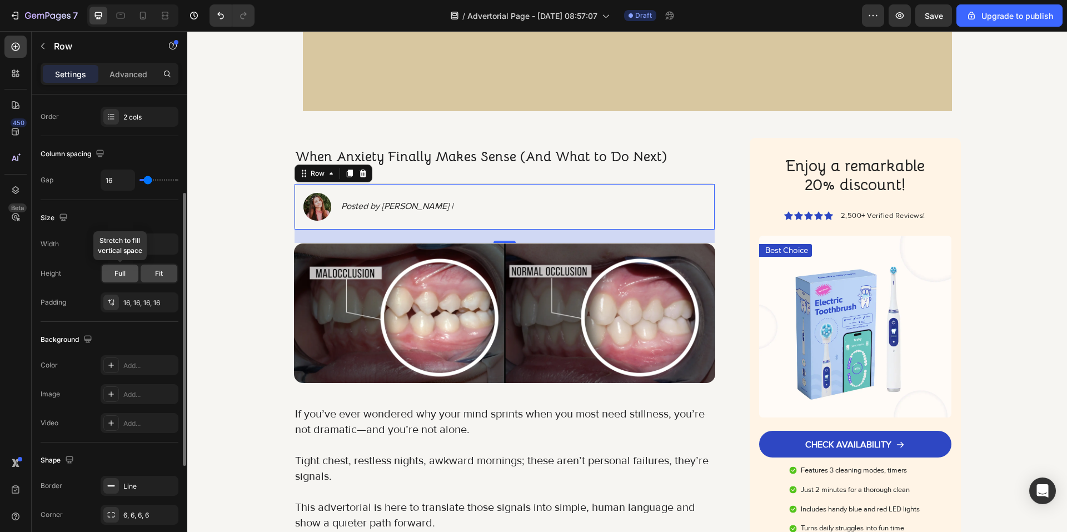
scroll to position [113, 0]
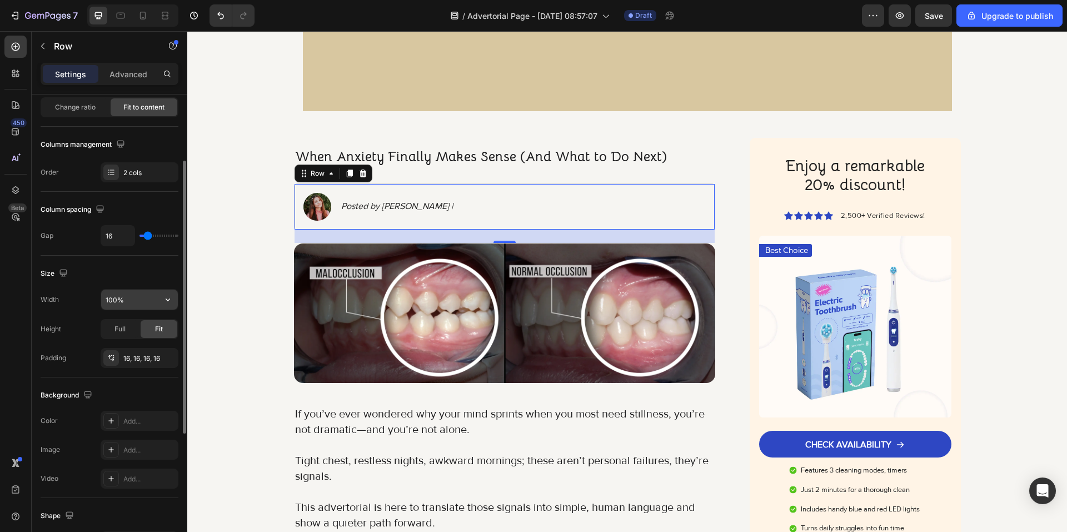
click at [138, 301] on input "100%" at bounding box center [139, 300] width 77 height 20
click at [168, 298] on icon "button" at bounding box center [167, 299] width 11 height 11
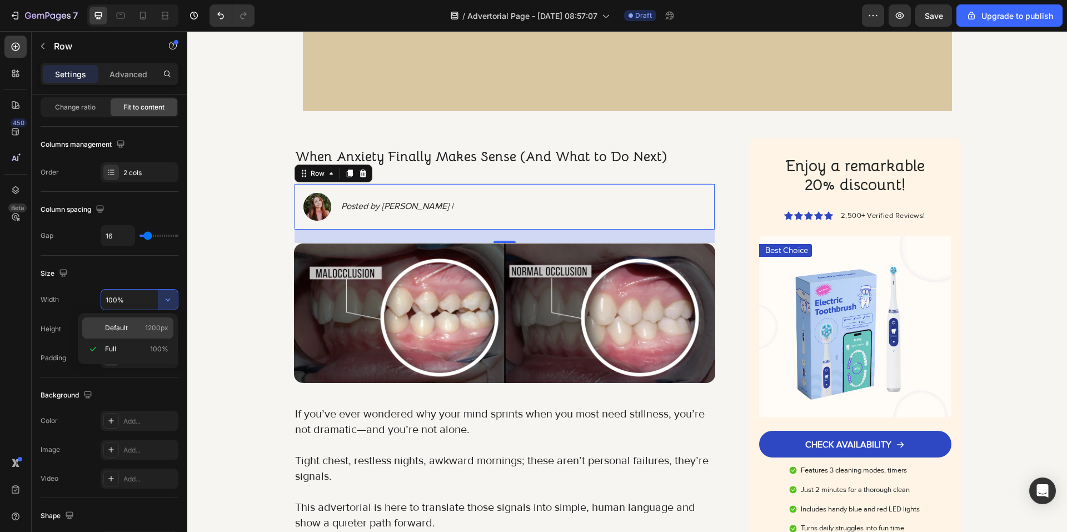
click at [153, 327] on span "1200px" at bounding box center [156, 328] width 23 height 10
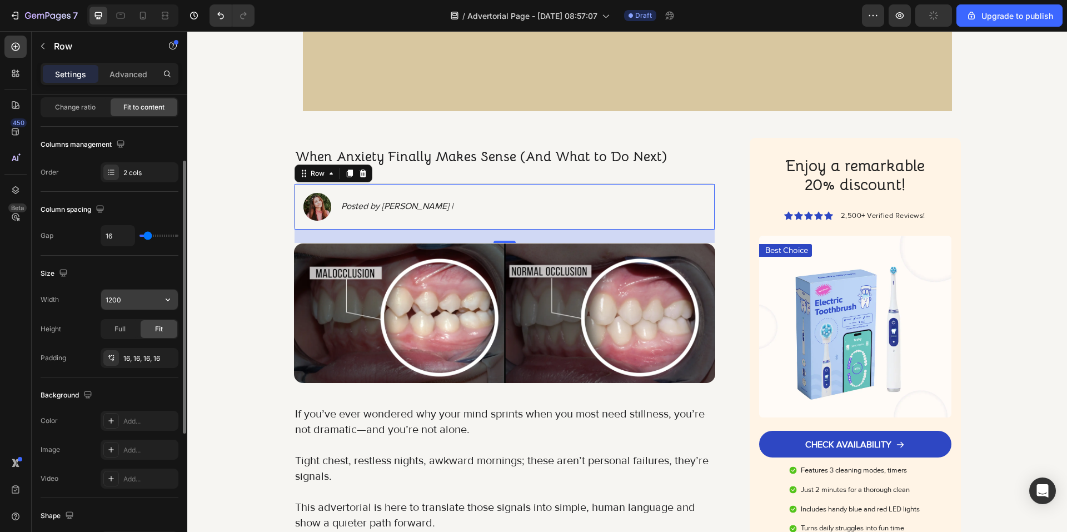
click at [134, 300] on input "1200" at bounding box center [139, 300] width 77 height 20
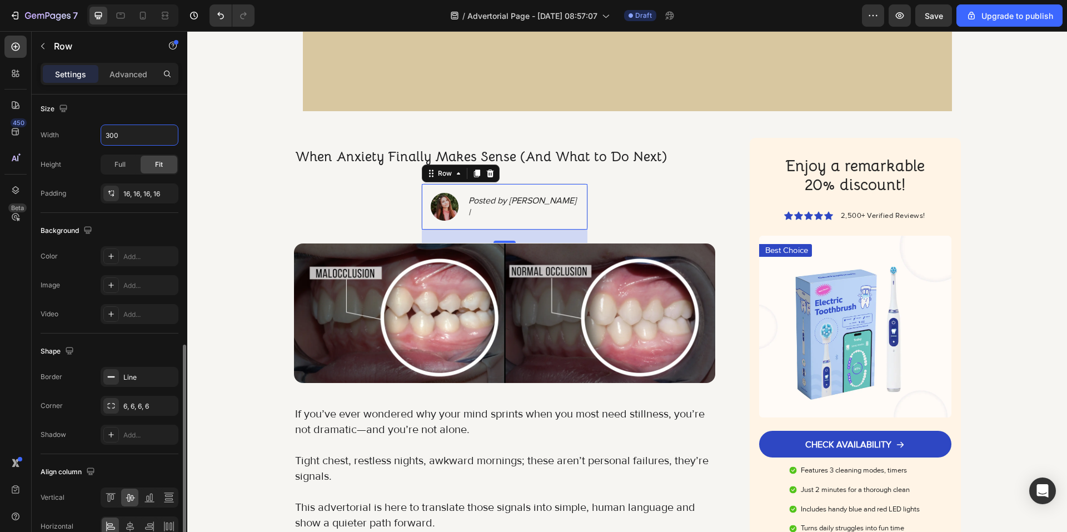
scroll to position [336, 0]
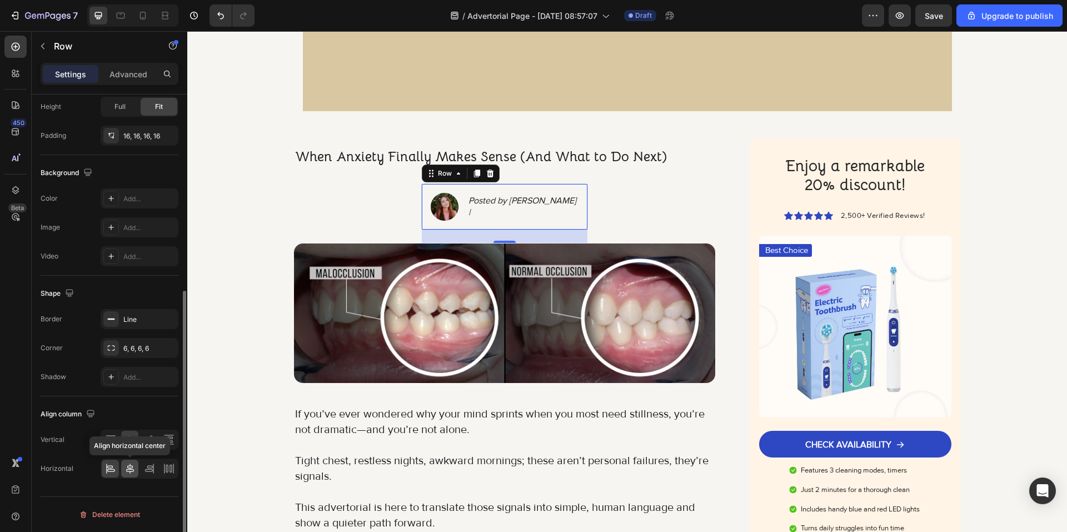
click at [126, 463] on icon at bounding box center [129, 468] width 11 height 11
click at [112, 469] on icon at bounding box center [110, 468] width 11 height 11
click at [112, 436] on icon at bounding box center [110, 439] width 11 height 11
click at [143, 439] on div at bounding box center [149, 440] width 17 height 18
click at [124, 439] on icon at bounding box center [129, 439] width 11 height 11
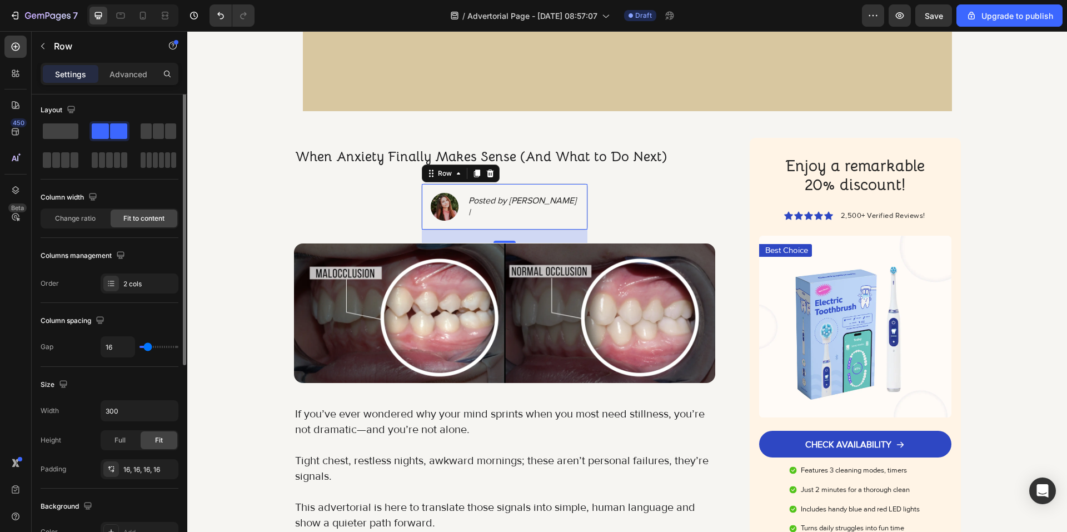
scroll to position [0, 0]
click at [112, 448] on div "Full" at bounding box center [120, 443] width 37 height 18
click at [155, 445] on span "Fit" at bounding box center [159, 442] width 8 height 10
click at [82, 221] on span "Change ratio" at bounding box center [75, 221] width 41 height 10
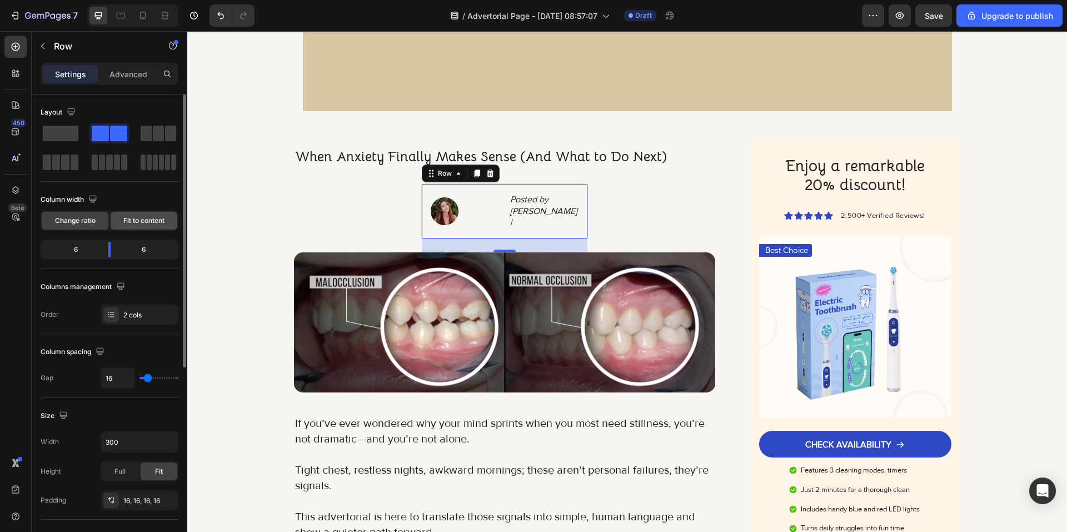
click at [137, 223] on span "Fit to content" at bounding box center [143, 221] width 41 height 10
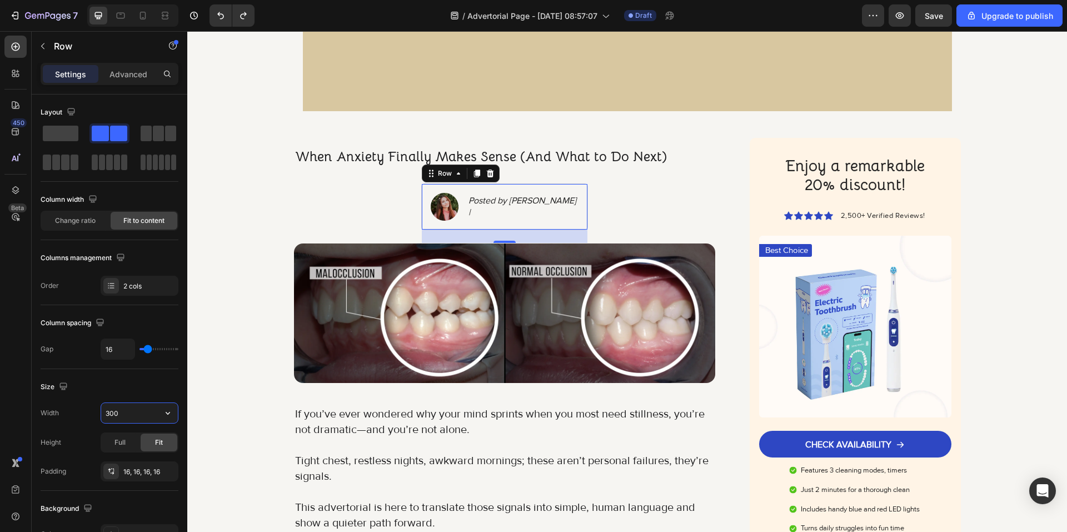
type input "1200"
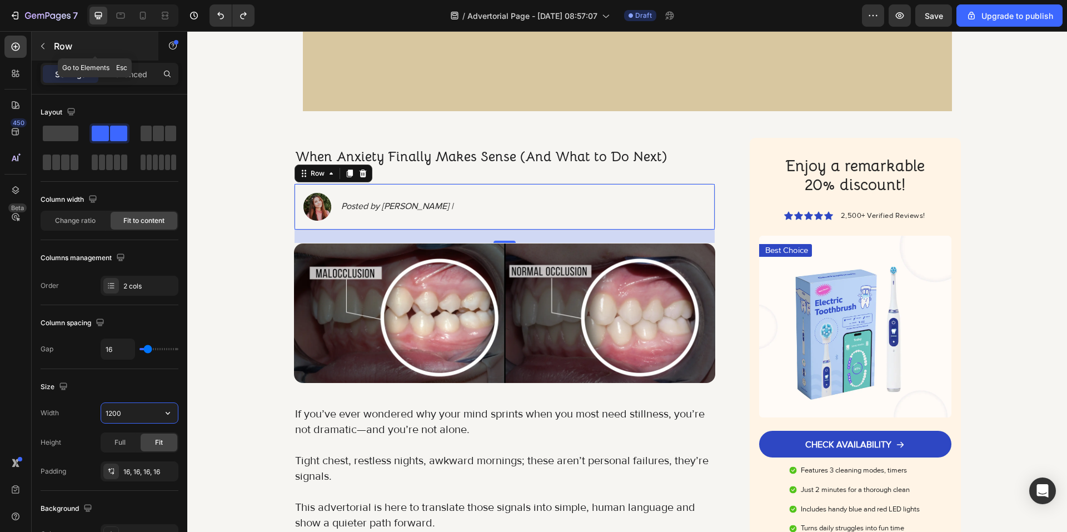
click at [63, 46] on p "Row" at bounding box center [101, 45] width 94 height 13
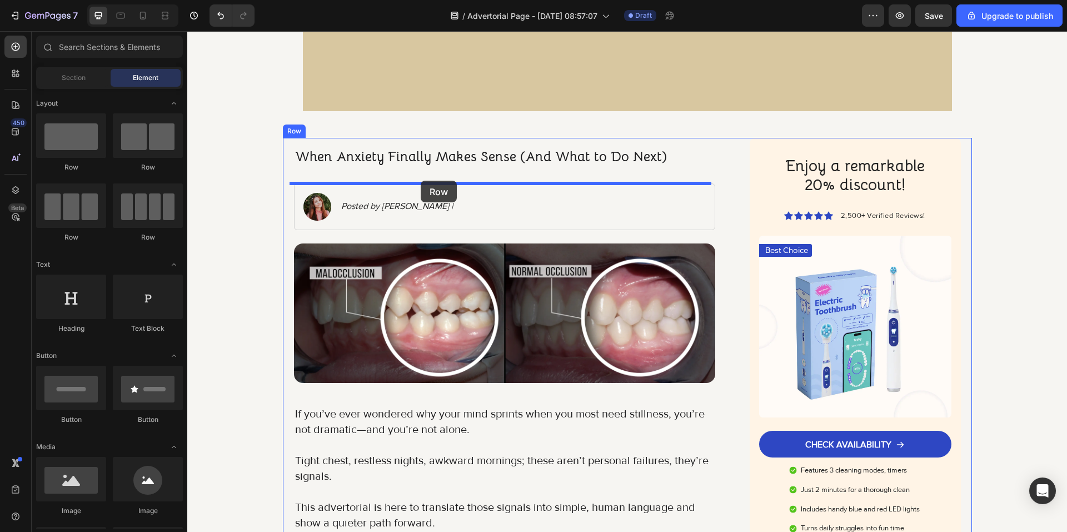
drag, startPoint x: 256, startPoint y: 179, endPoint x: 421, endPoint y: 181, distance: 165.1
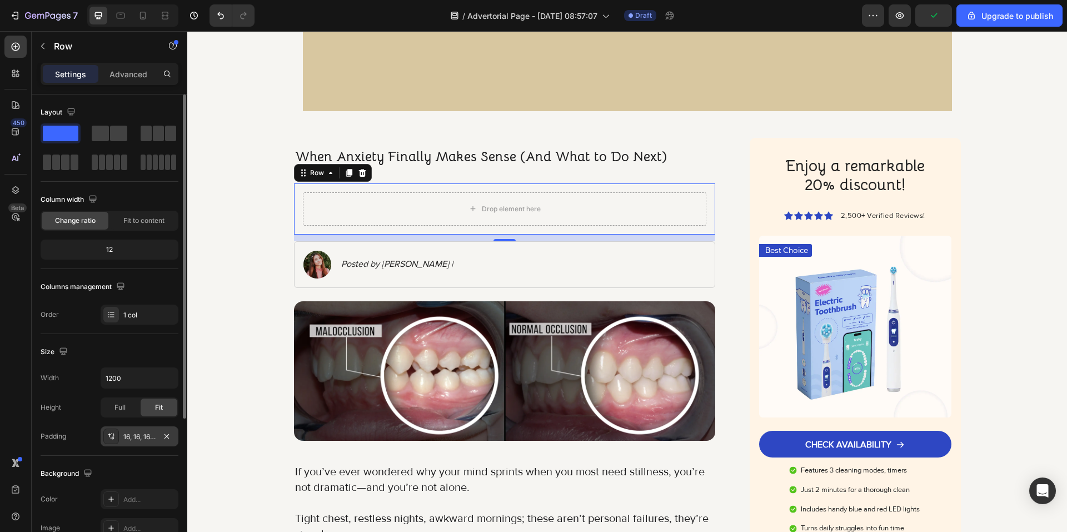
click at [145, 437] on div "16, 16, 16, 16" at bounding box center [139, 437] width 32 height 10
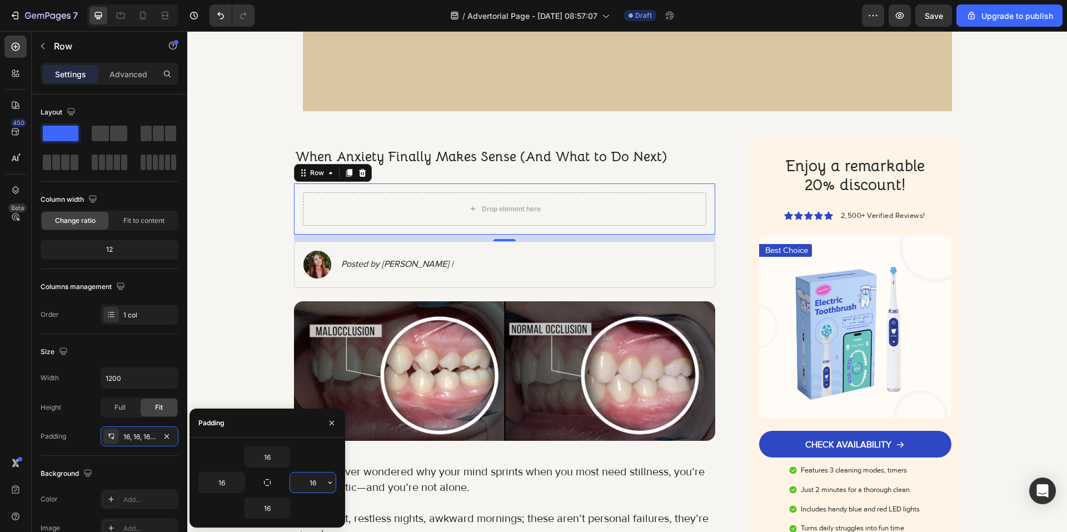
click at [323, 484] on input "16" at bounding box center [313, 482] width 46 height 20
click at [228, 485] on input "16" at bounding box center [222, 482] width 46 height 20
type input "0"
click at [318, 482] on input "16" at bounding box center [313, 482] width 46 height 20
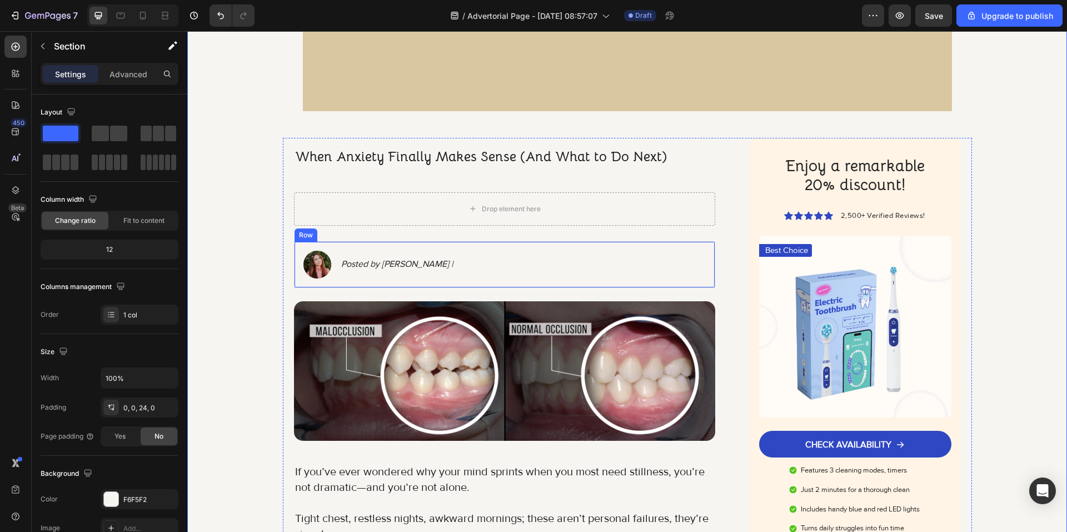
click at [363, 277] on div "Posted by Britney Spourse | Text Block" at bounding box center [397, 265] width 114 height 28
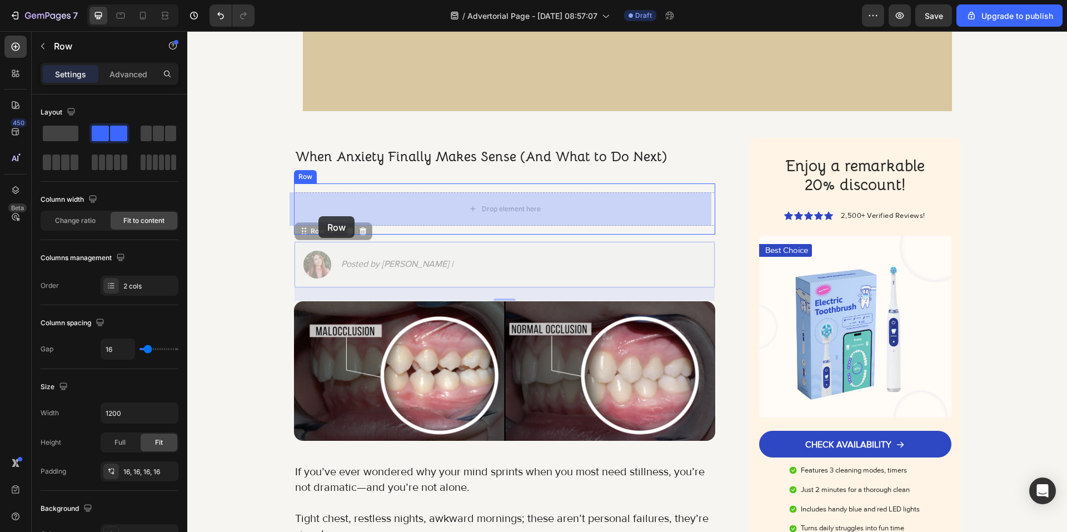
drag, startPoint x: 312, startPoint y: 226, endPoint x: 318, endPoint y: 216, distance: 11.6
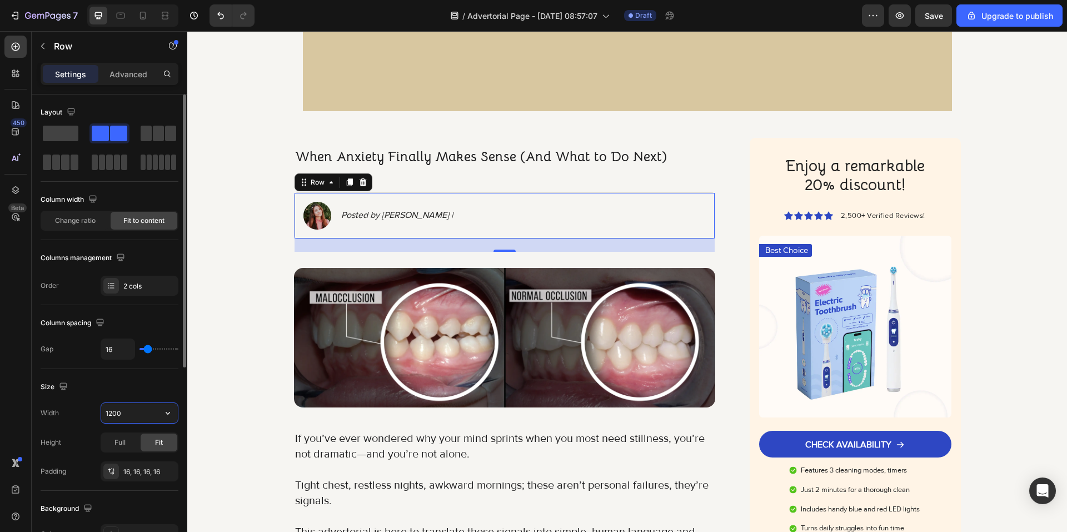
click at [147, 419] on input "1200" at bounding box center [139, 413] width 77 height 20
click at [164, 416] on icon "button" at bounding box center [167, 412] width 11 height 11
click at [141, 415] on input "1200" at bounding box center [139, 413] width 77 height 20
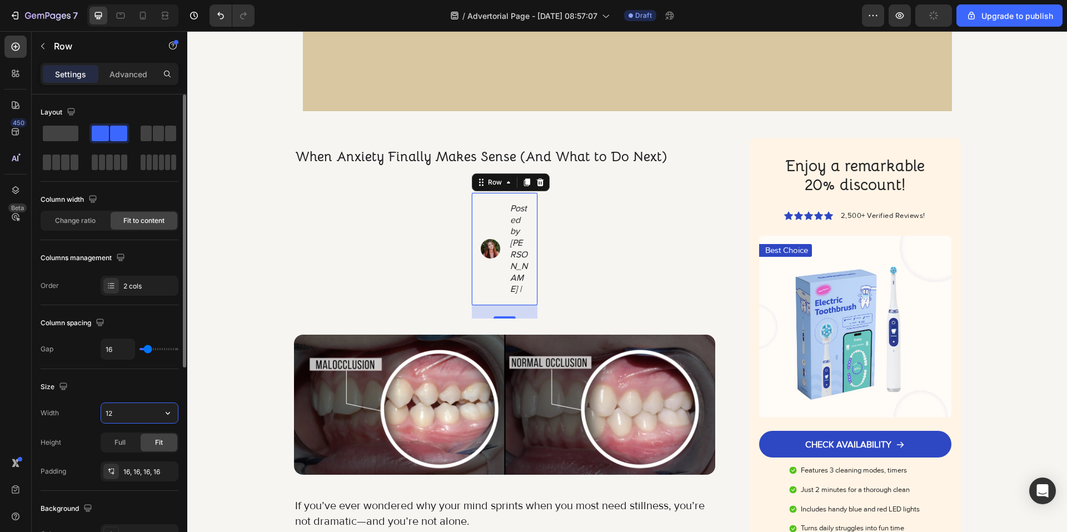
type input "1"
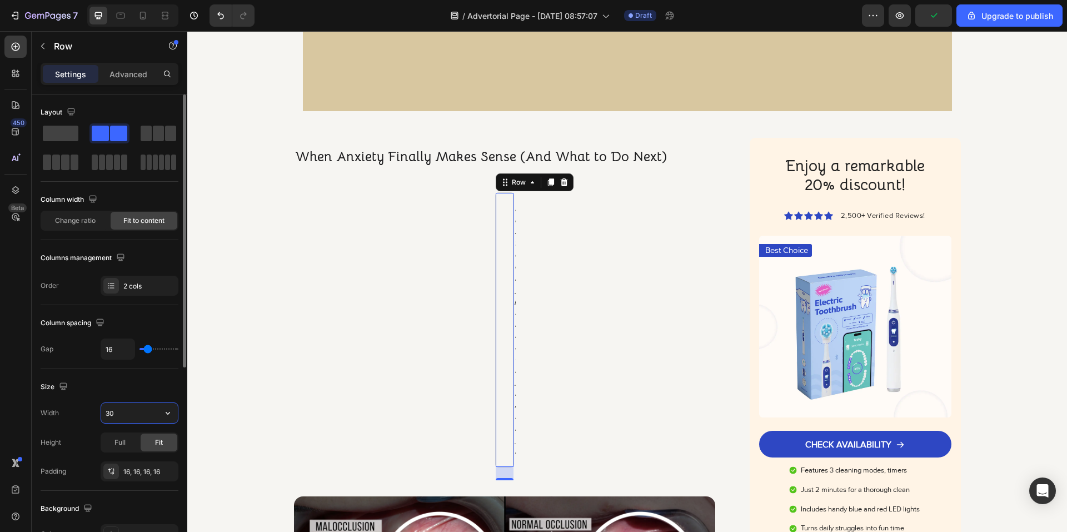
type input "300"
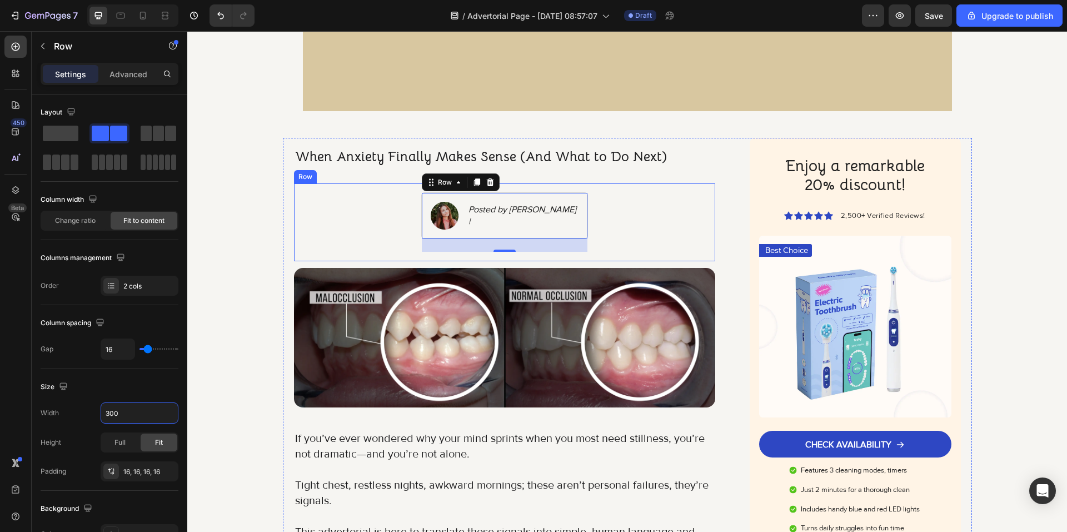
click at [367, 208] on div "Image Posted by Britney Spourse | Text Block Row 24" at bounding box center [505, 222] width 422 height 60
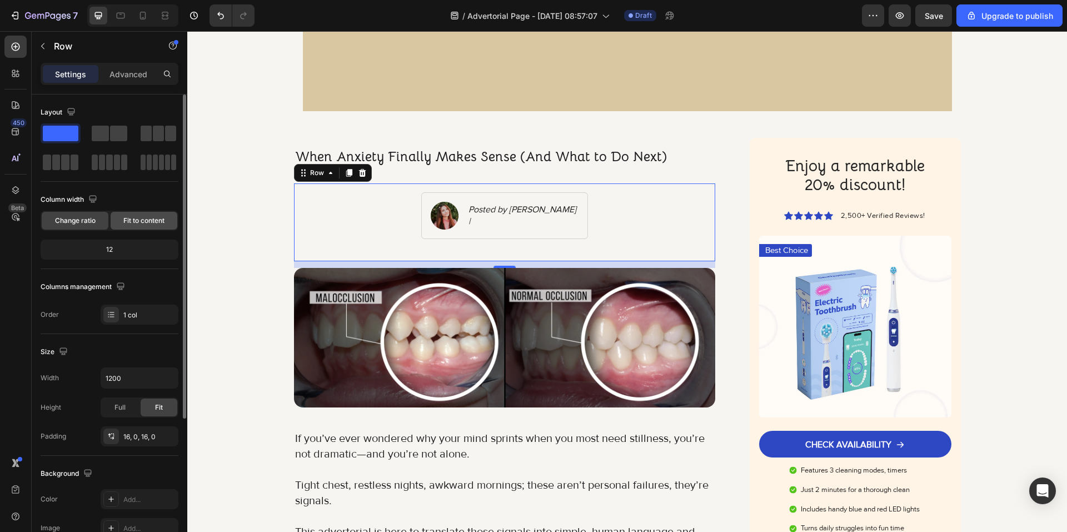
click at [150, 218] on span "Fit to content" at bounding box center [143, 221] width 41 height 10
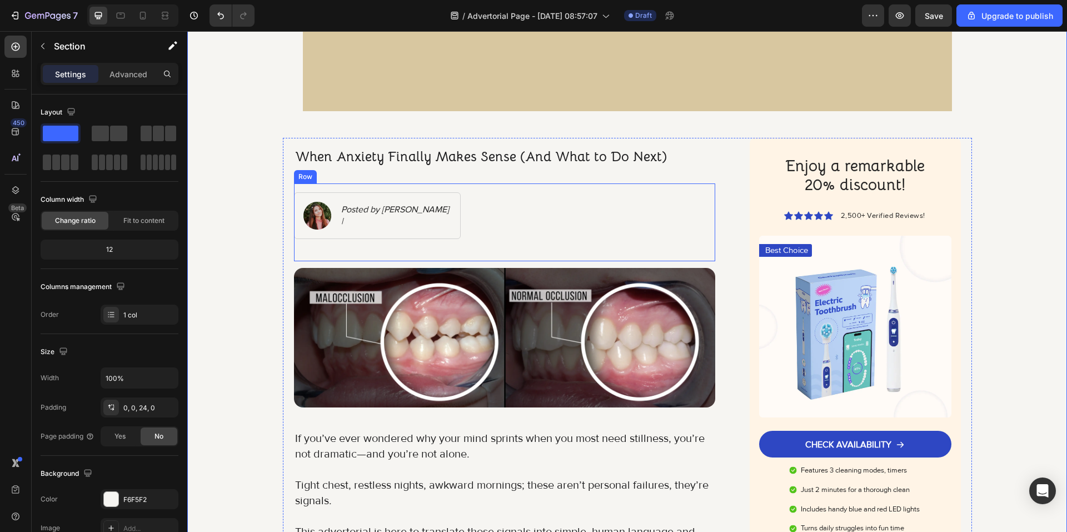
click at [341, 250] on div "Image Posted by Britney Spourse | Text Block Row" at bounding box center [377, 222] width 167 height 60
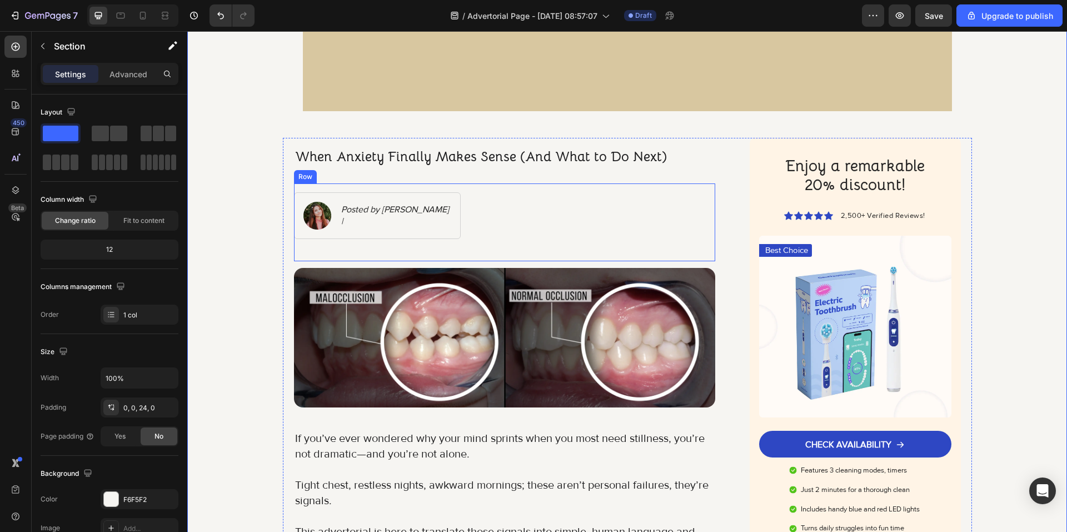
click at [333, 242] on div "Image Posted by Britney Spourse | Text Block Row" at bounding box center [377, 222] width 167 height 60
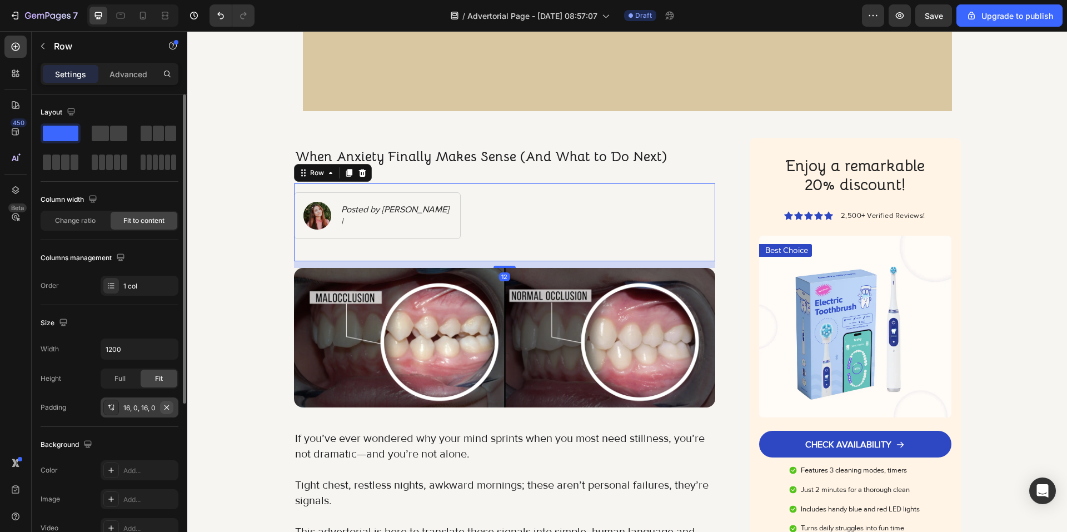
click at [169, 406] on icon "button" at bounding box center [166, 407] width 9 height 9
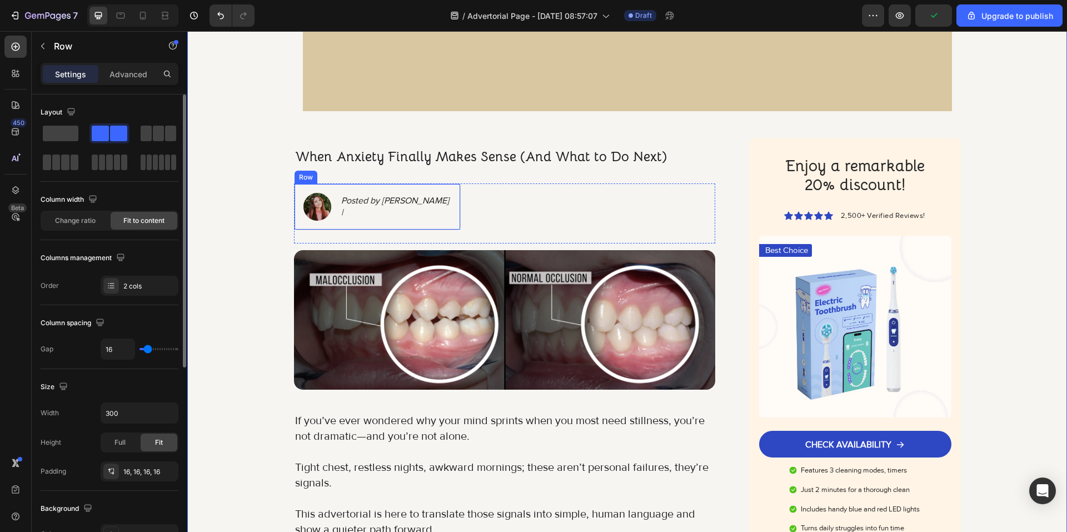
click at [442, 225] on div "Image Posted by Britney Spourse | Text Block Row" at bounding box center [377, 206] width 167 height 47
click at [375, 241] on div at bounding box center [377, 241] width 22 height 3
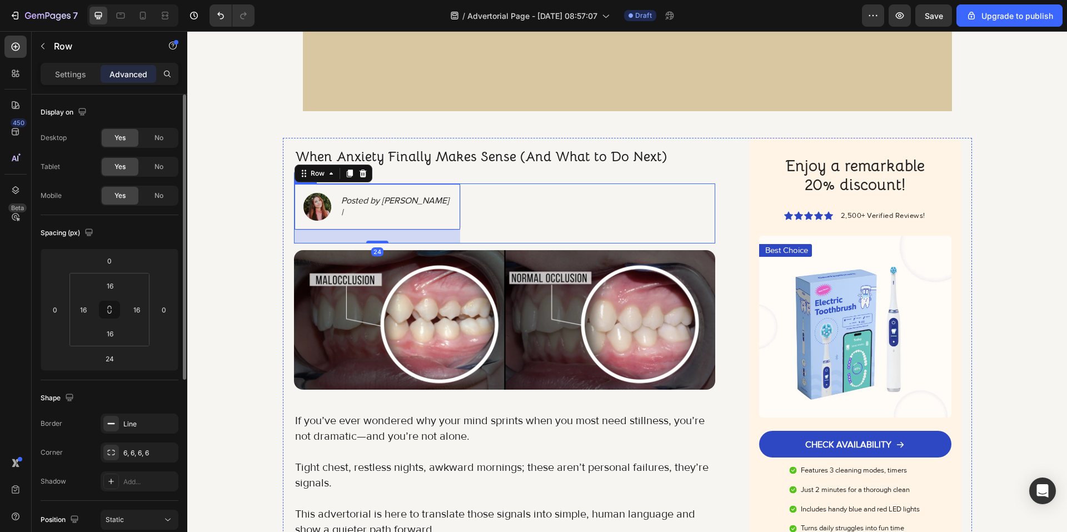
click at [493, 240] on div "Image Posted by Britney Spourse | Text Block Row 24 Row" at bounding box center [505, 213] width 422 height 60
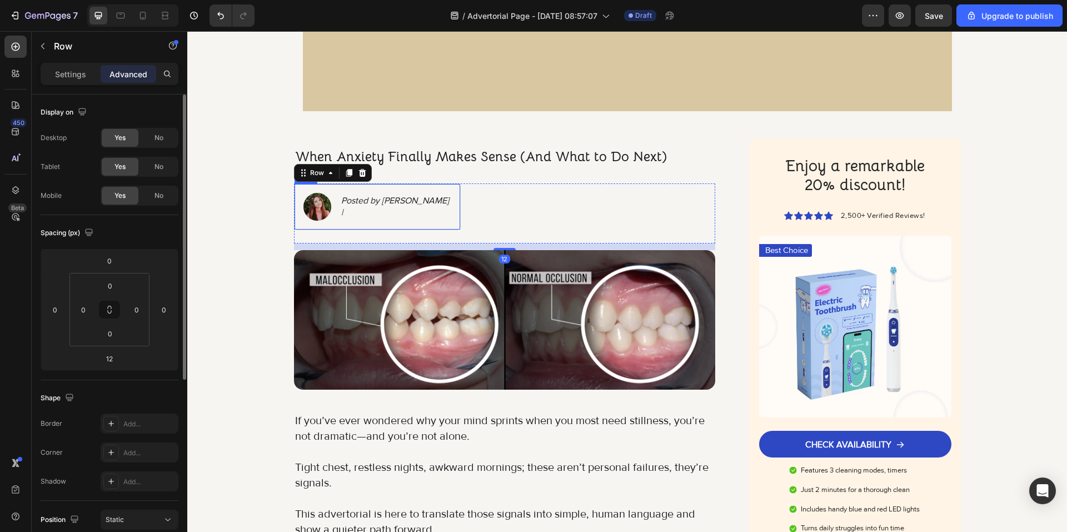
drag, startPoint x: 425, startPoint y: 224, endPoint x: 380, endPoint y: 228, distance: 45.2
click at [425, 224] on div "Image Posted by Britney Spourse | Text Block Row" at bounding box center [377, 206] width 167 height 47
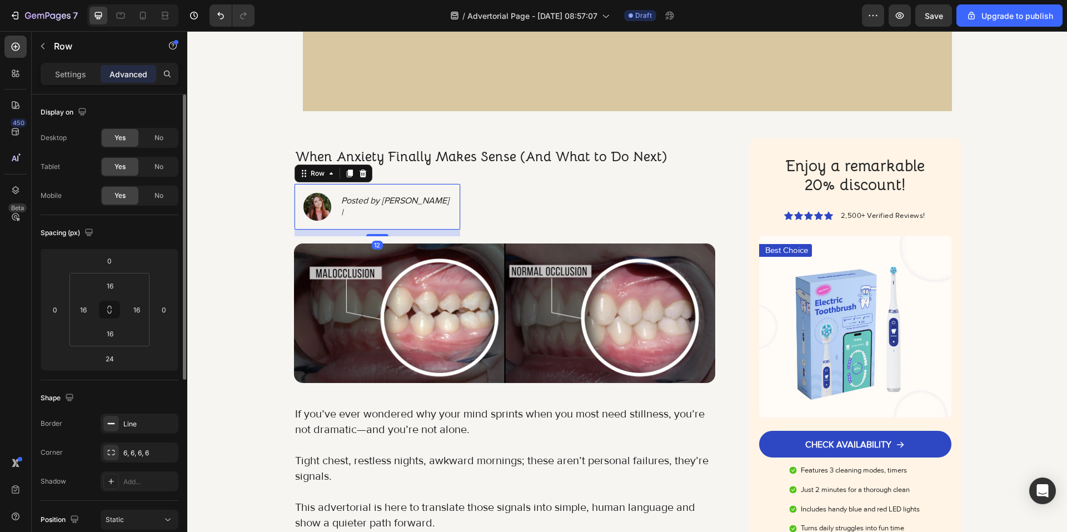
drag, startPoint x: 371, startPoint y: 242, endPoint x: 371, endPoint y: 236, distance: 6.7
click at [371, 236] on div at bounding box center [377, 235] width 22 height 2
type input "12"
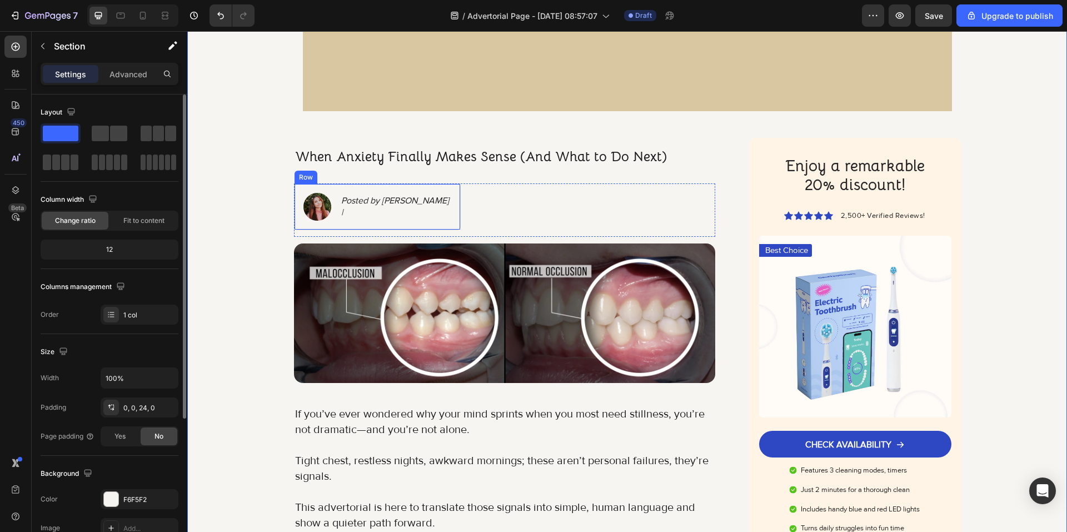
click at [397, 221] on div "Image Posted by Britney Spourse | Text Block Row" at bounding box center [377, 206] width 167 height 47
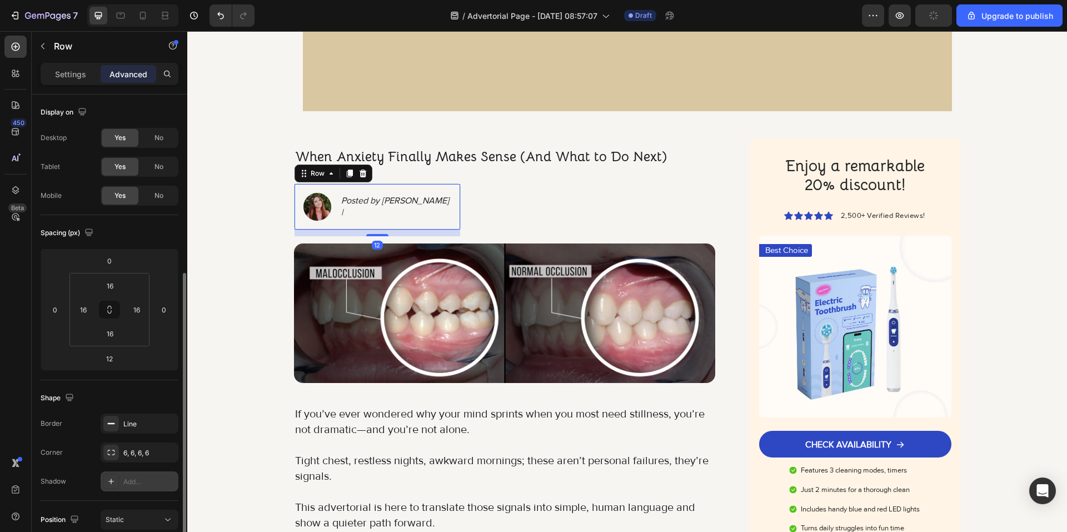
scroll to position [111, 0]
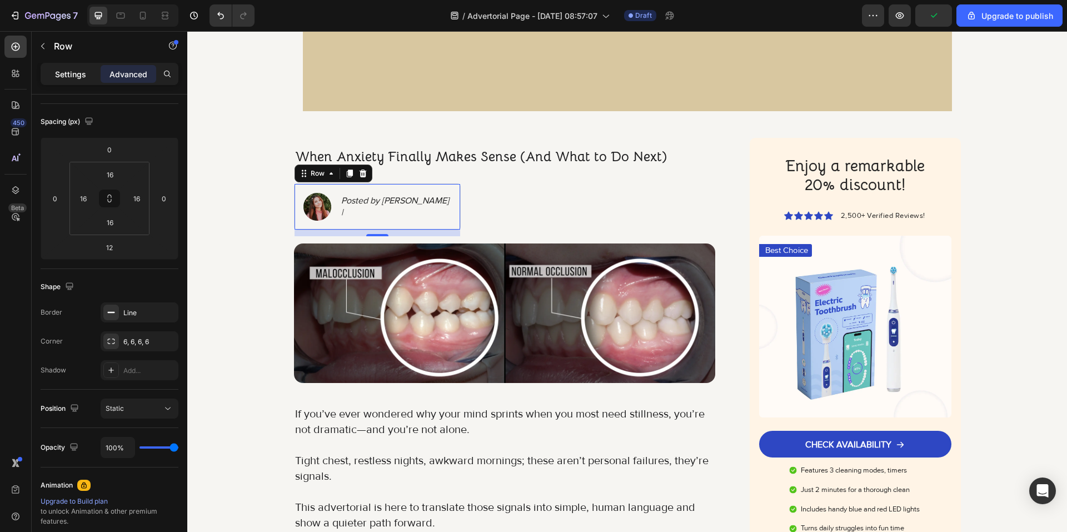
click at [71, 71] on p "Settings" at bounding box center [70, 74] width 31 height 12
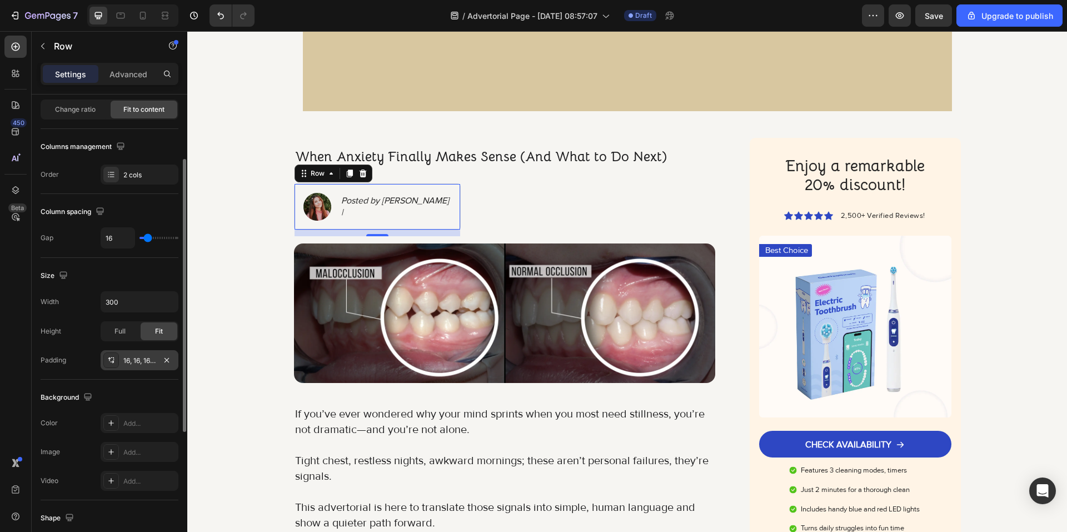
click at [150, 361] on div "16, 16, 16, 16" at bounding box center [139, 361] width 32 height 10
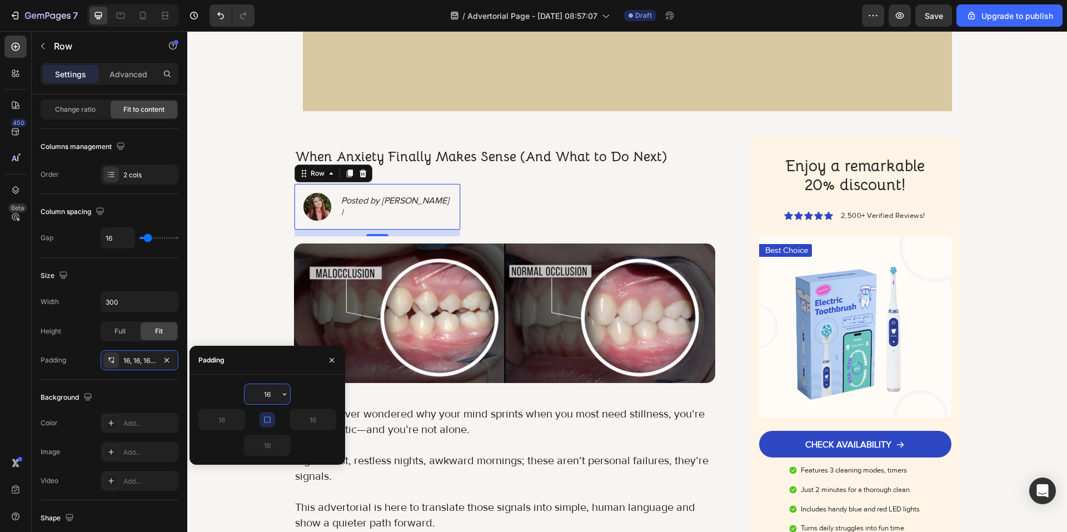
click at [274, 397] on input "16" at bounding box center [268, 394] width 46 height 20
type input "6"
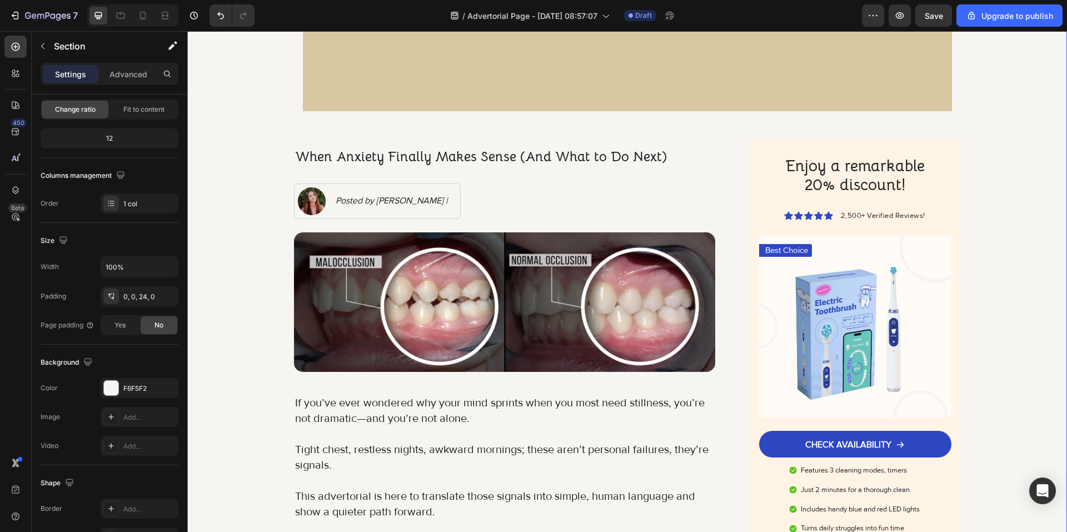
scroll to position [0, 0]
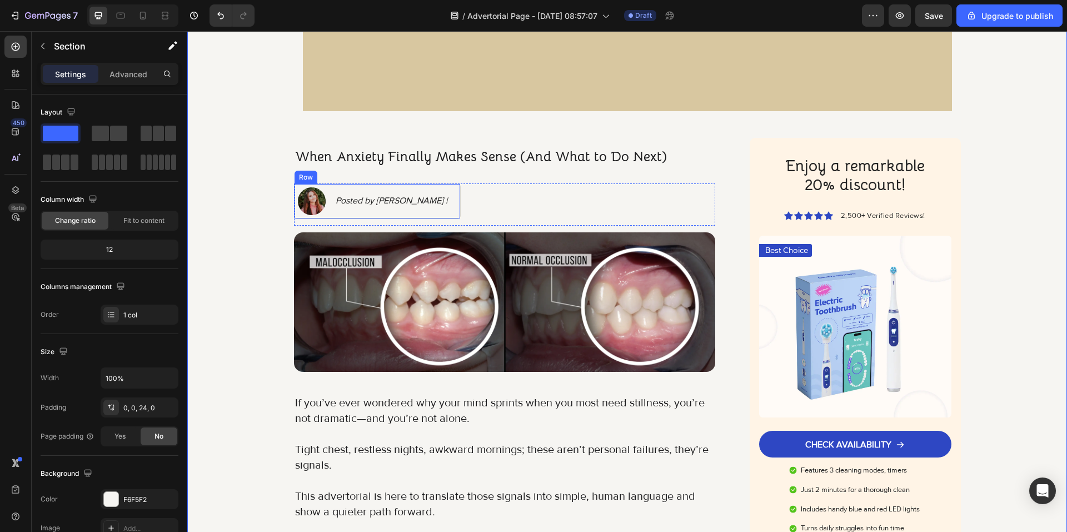
click at [325, 217] on div "Image Posted by Britney Spourse | Text Block Row" at bounding box center [377, 201] width 167 height 36
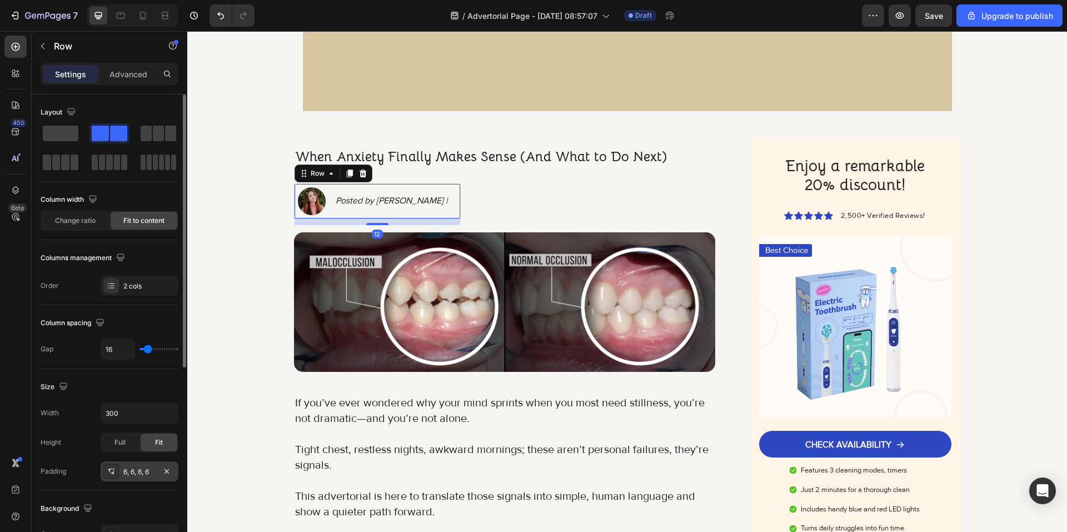
click at [133, 472] on div "6, 6, 6, 6" at bounding box center [139, 472] width 32 height 10
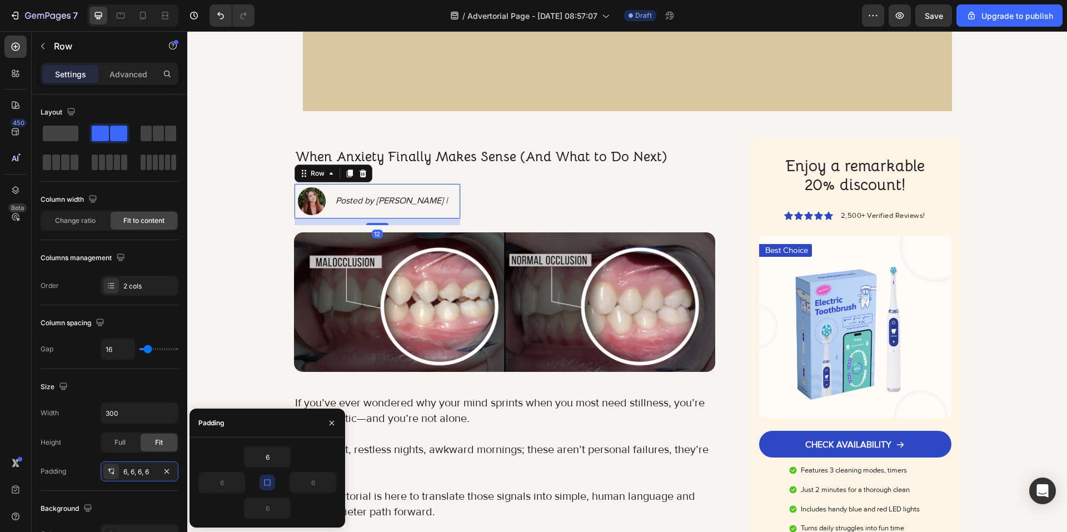
click at [266, 479] on icon "button" at bounding box center [267, 482] width 9 height 9
click at [231, 485] on input "6" at bounding box center [222, 482] width 46 height 20
type input "8"
click at [316, 487] on input "6" at bounding box center [313, 482] width 46 height 20
type input "8"
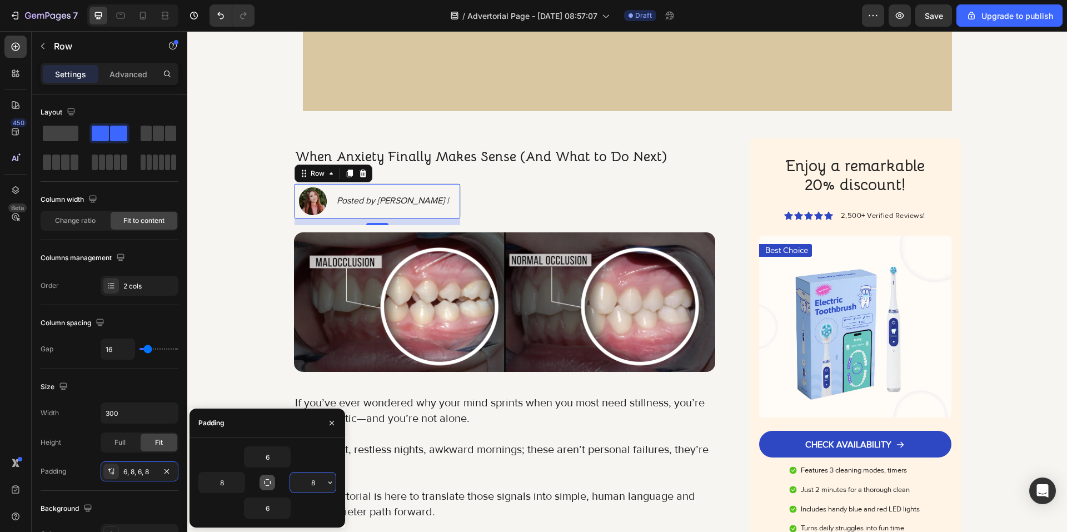
click at [268, 480] on icon "button" at bounding box center [267, 482] width 7 height 7
type input "6"
click at [272, 460] on input "6" at bounding box center [268, 457] width 46 height 20
type input "8"
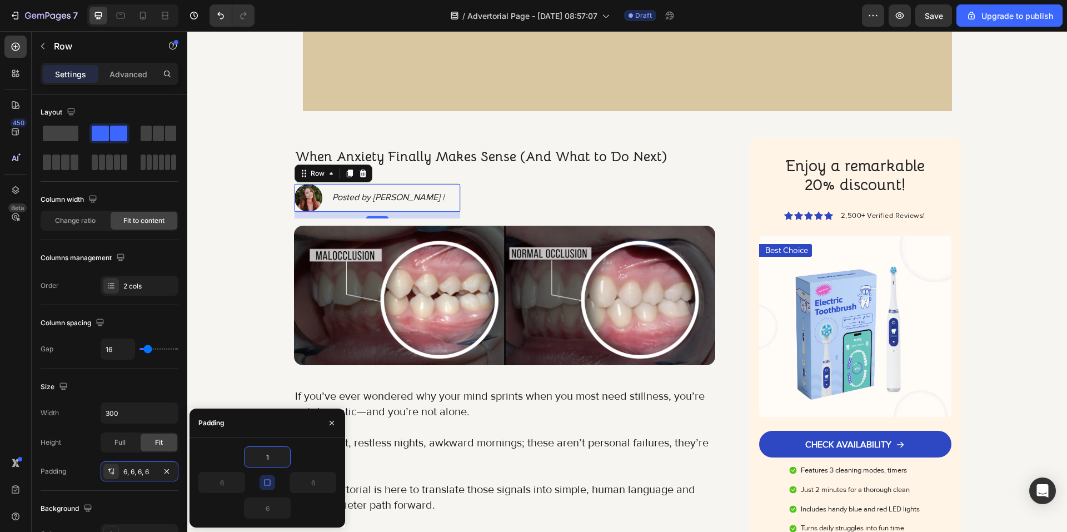
type input "10"
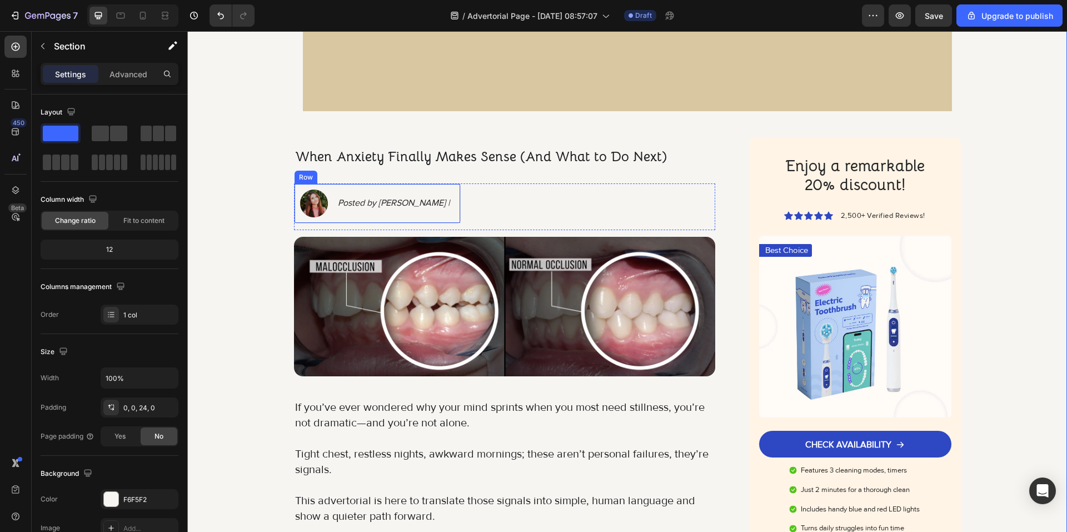
click at [378, 217] on div "Image Posted by Britney Spourse | Text Block Row" at bounding box center [377, 203] width 167 height 40
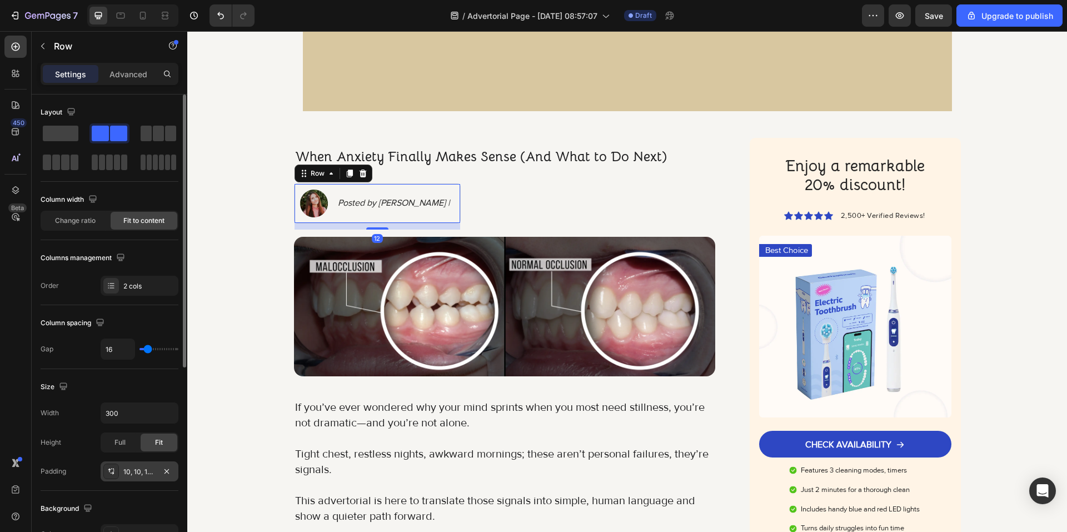
click at [138, 474] on div "10, 10, 10, 10" at bounding box center [139, 472] width 32 height 10
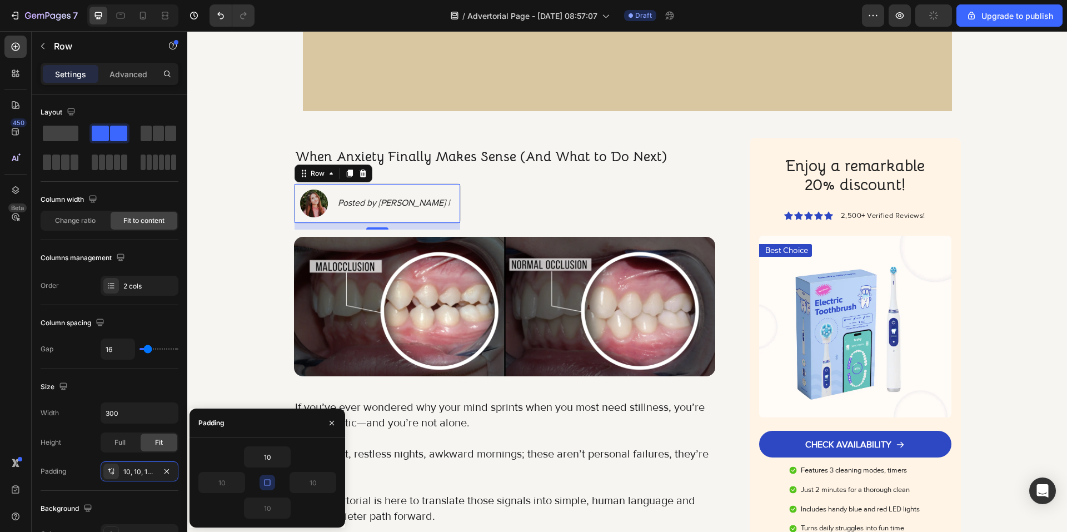
click at [266, 478] on button "button" at bounding box center [268, 483] width 16 height 16
click at [272, 453] on input "10" at bounding box center [268, 457] width 46 height 20
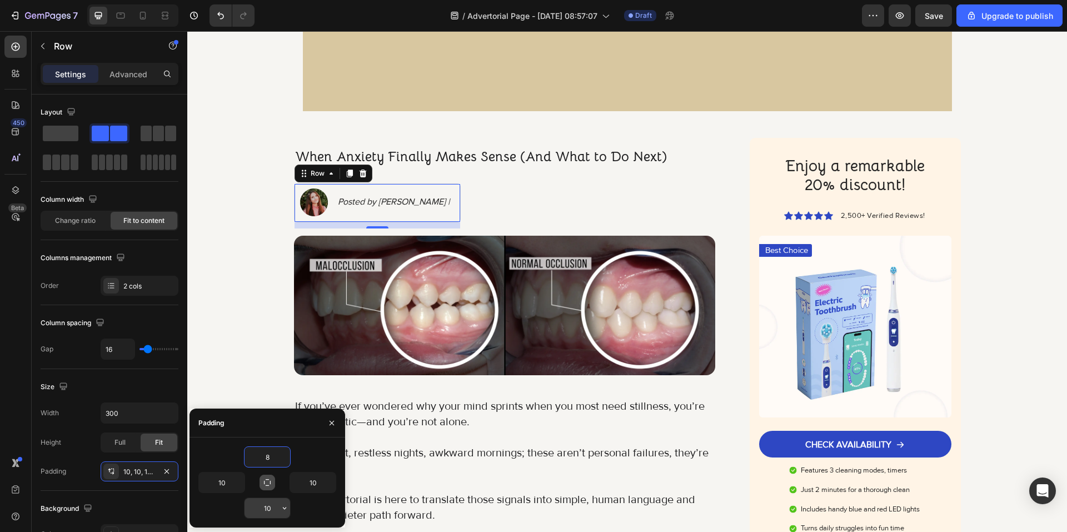
type input "8"
click at [271, 510] on input "10" at bounding box center [268, 508] width 46 height 20
type input "8"
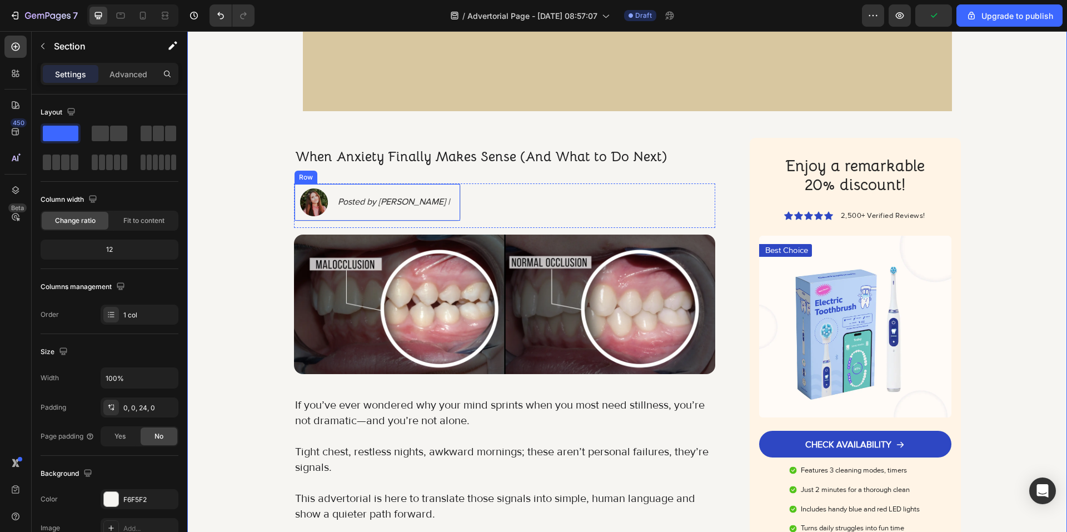
click at [428, 213] on div "Posted by Britney Spourse | Text Block" at bounding box center [394, 202] width 114 height 28
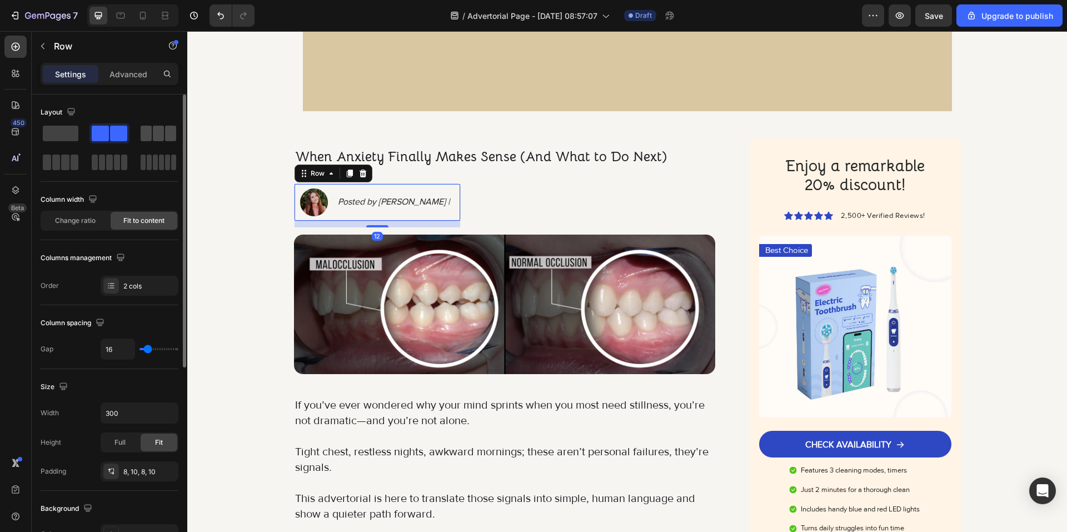
click at [157, 138] on span at bounding box center [158, 134] width 11 height 16
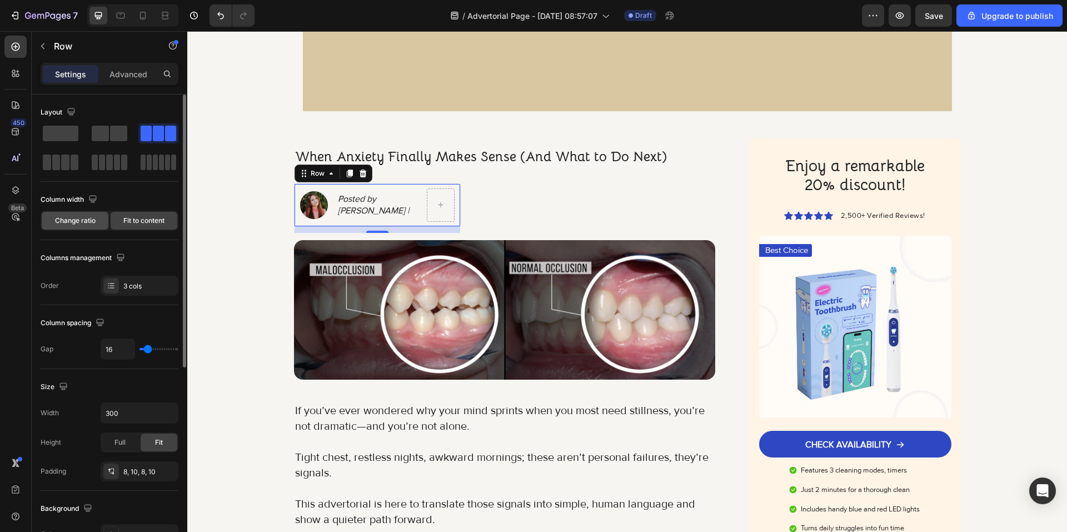
click at [88, 226] on div "Change ratio" at bounding box center [75, 221] width 67 height 18
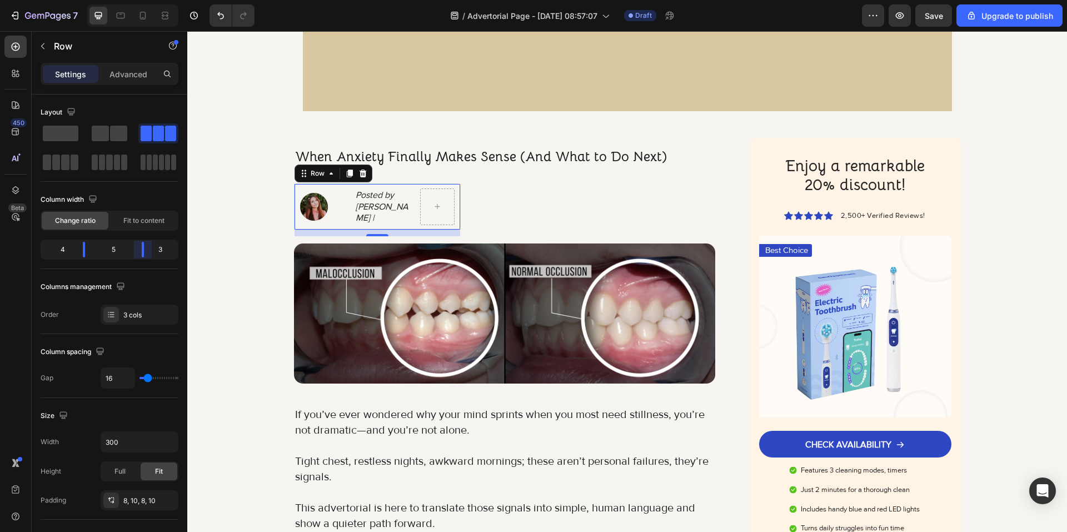
drag, startPoint x: 142, startPoint y: 251, endPoint x: 150, endPoint y: 251, distance: 8.4
click at [150, 0] on body "7 / Advertorial Page - Aug 26, 08:57:07 Draft Preview Save Upgrade to publish 4…" at bounding box center [533, 0] width 1067 height 0
click at [385, 207] on p "Posted by Britney Spourse |" at bounding box center [383, 207] width 55 height 34
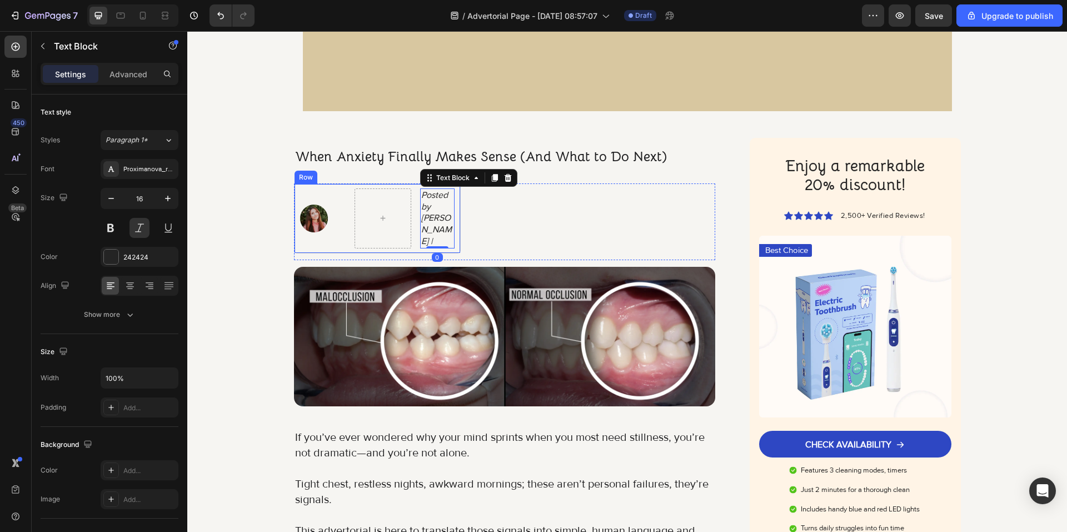
click at [350, 248] on div "Image Posted by Britney Spourse | Text Block 0 Row" at bounding box center [377, 218] width 167 height 70
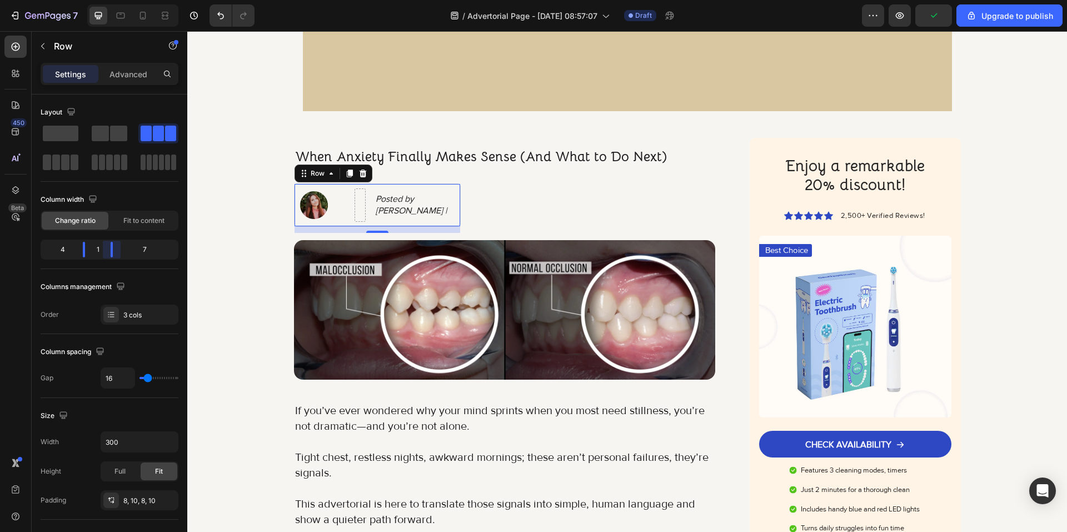
drag, startPoint x: 133, startPoint y: 250, endPoint x: 79, endPoint y: 250, distance: 53.9
click at [79, 0] on body "7 / Advertorial Page - Aug 26, 08:57:07 Draft Preview Upgrade to publish 450 Be…" at bounding box center [533, 0] width 1067 height 0
drag, startPoint x: 81, startPoint y: 248, endPoint x: 71, endPoint y: 248, distance: 10.0
click at [71, 0] on body "7 / Advertorial Page - Aug 26, 08:57:07 Draft Preview Save Upgrade to publish 4…" at bounding box center [533, 0] width 1067 height 0
click at [141, 226] on div "Fit to content" at bounding box center [144, 221] width 67 height 18
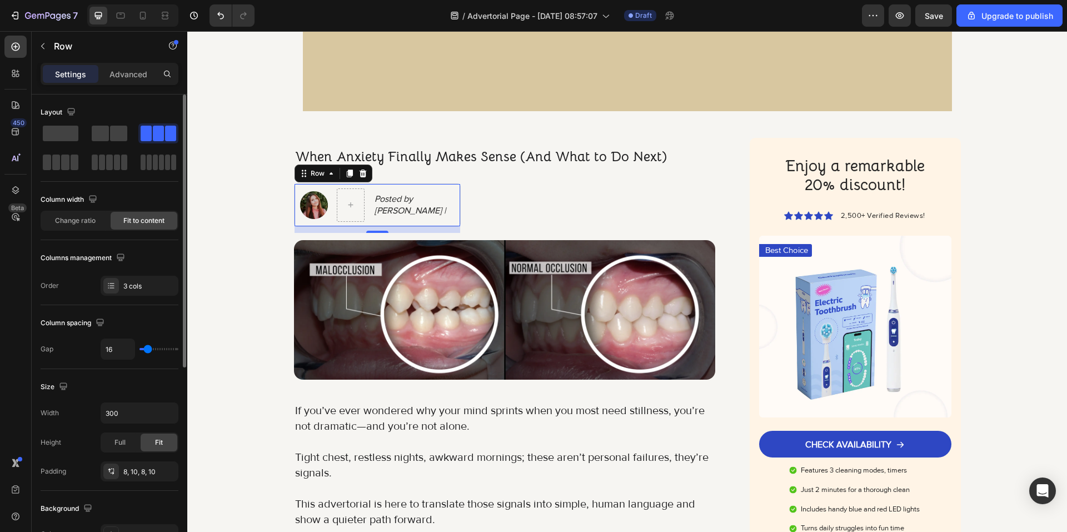
click at [141, 218] on span "Fit to content" at bounding box center [143, 221] width 41 height 10
type input "9"
type input "11"
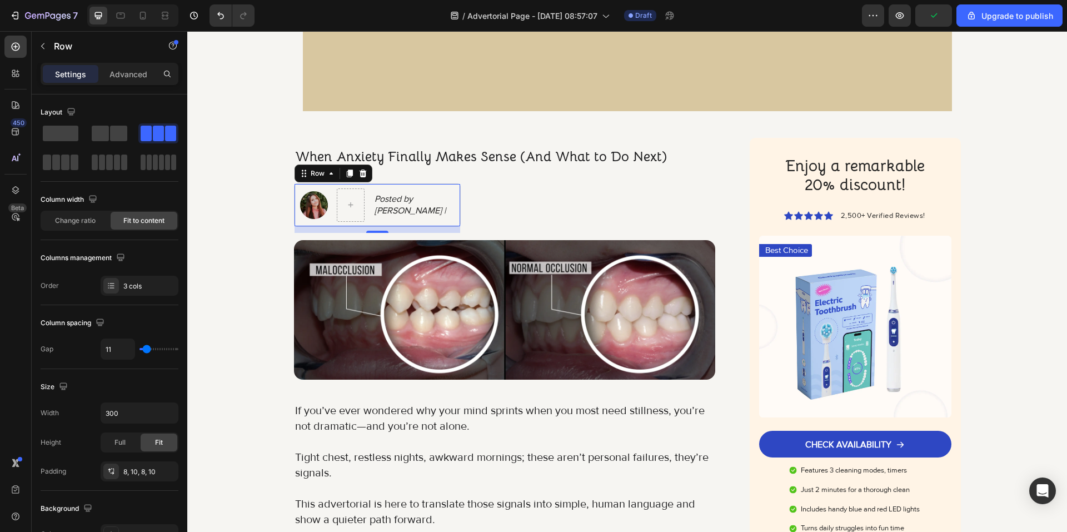
type input "13"
type input "18"
type input "20"
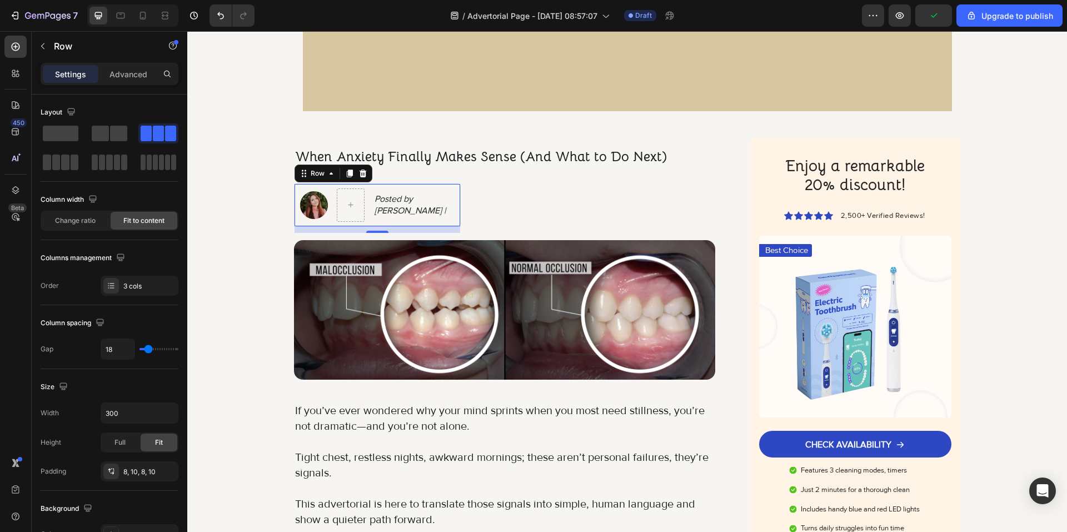
type input "20"
type input "22"
type input "24"
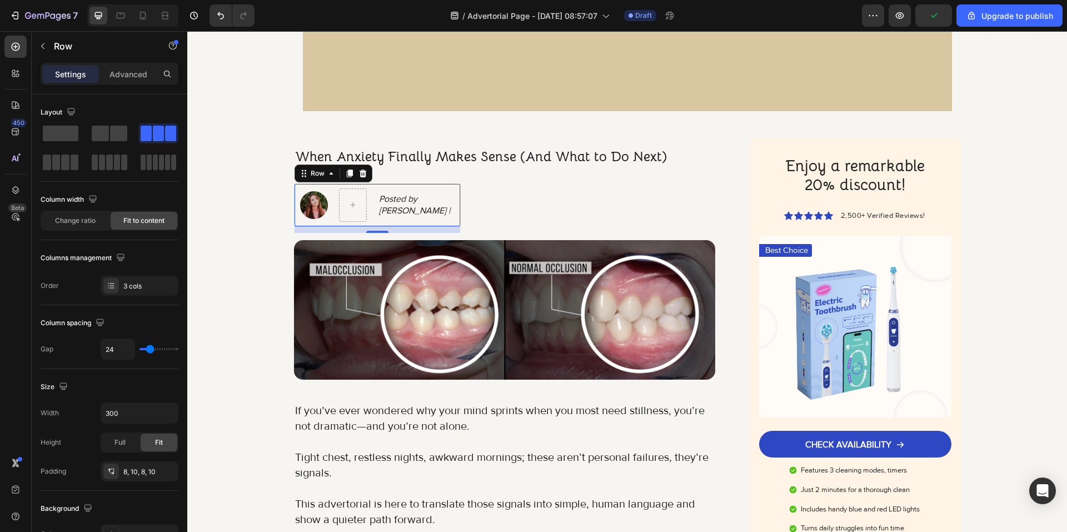
type input "27"
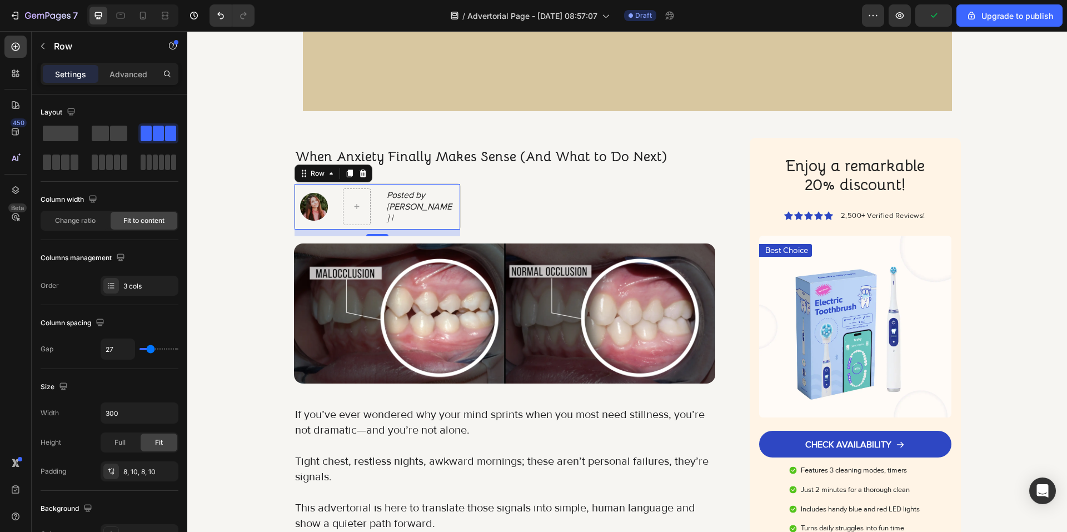
type input "29"
type input "38"
type input "47"
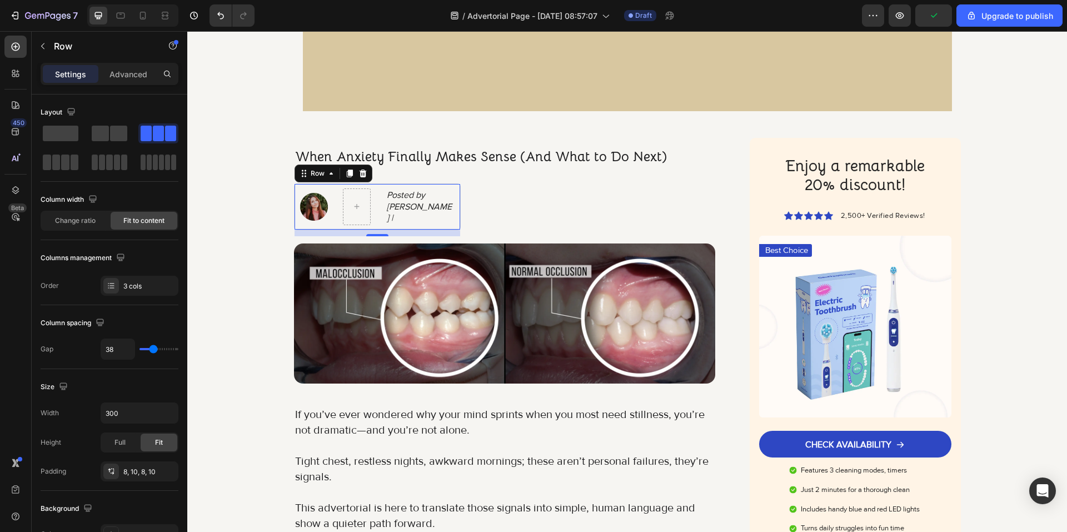
type input "47"
type input "44"
type input "42"
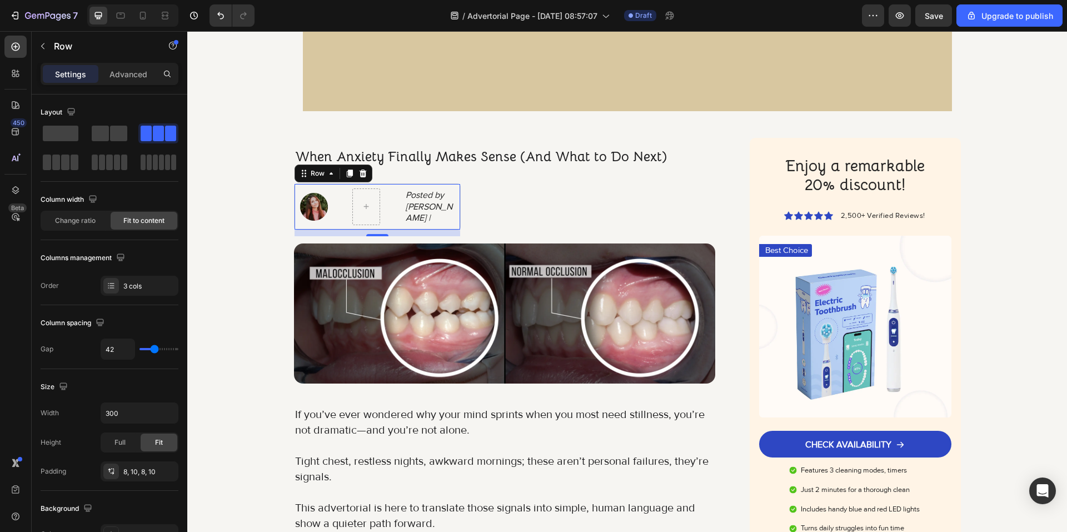
type input "40"
type input "38"
type input "36"
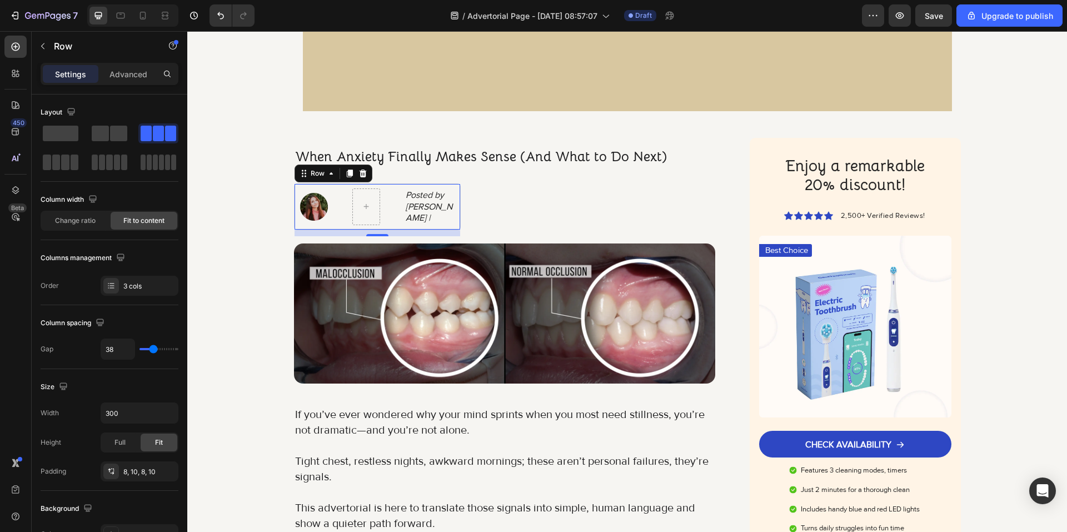
type input "36"
type input "33"
type input "31"
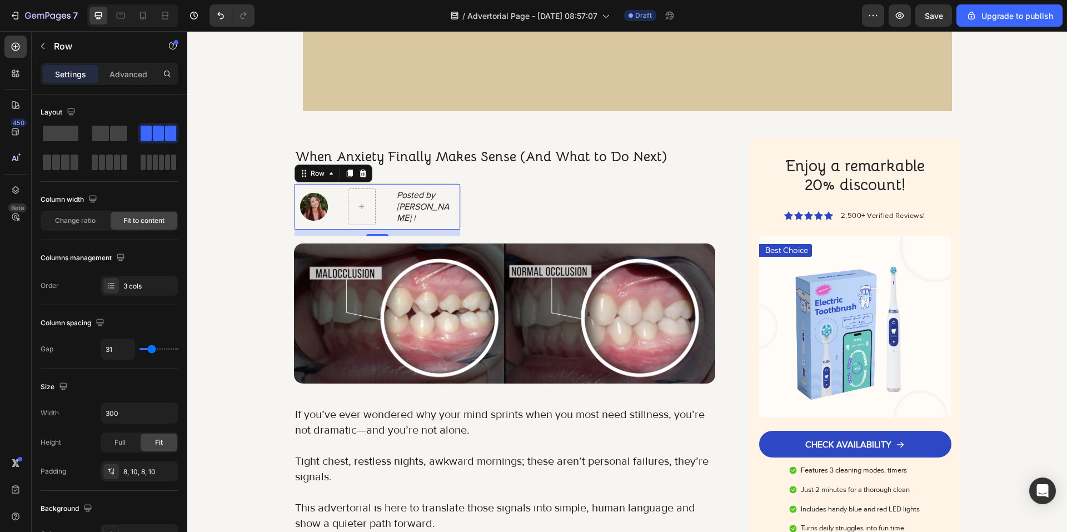
type input "29"
type input "27"
type input "24"
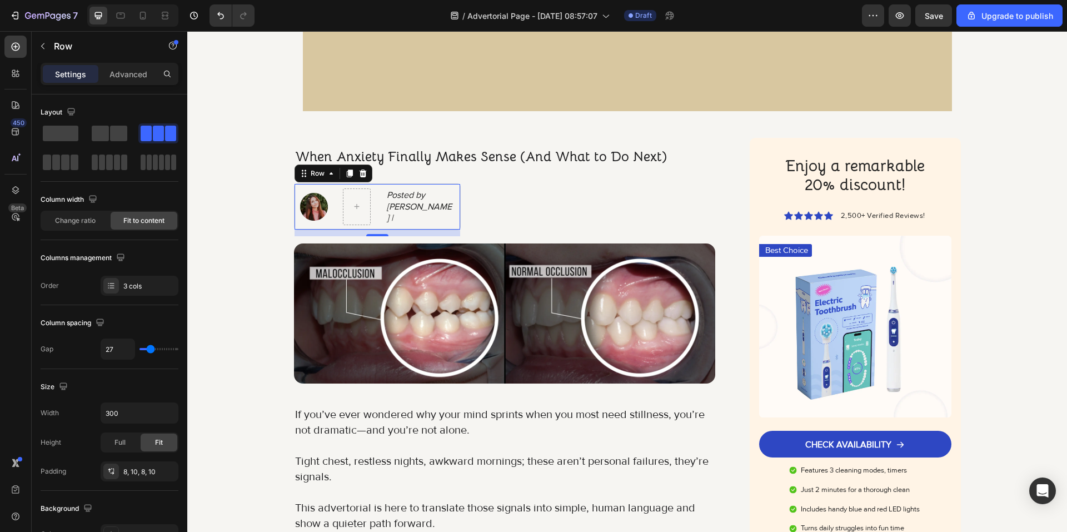
type input "24"
type input "22"
type input "20"
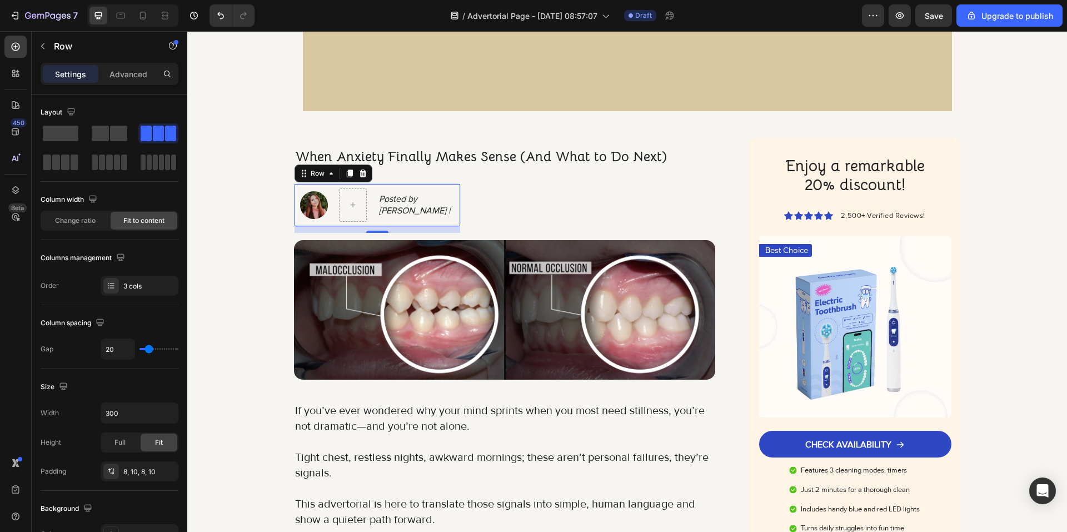
type input "20"
click at [149, 350] on input "range" at bounding box center [159, 349] width 39 height 2
click at [133, 415] on input "300" at bounding box center [139, 413] width 77 height 20
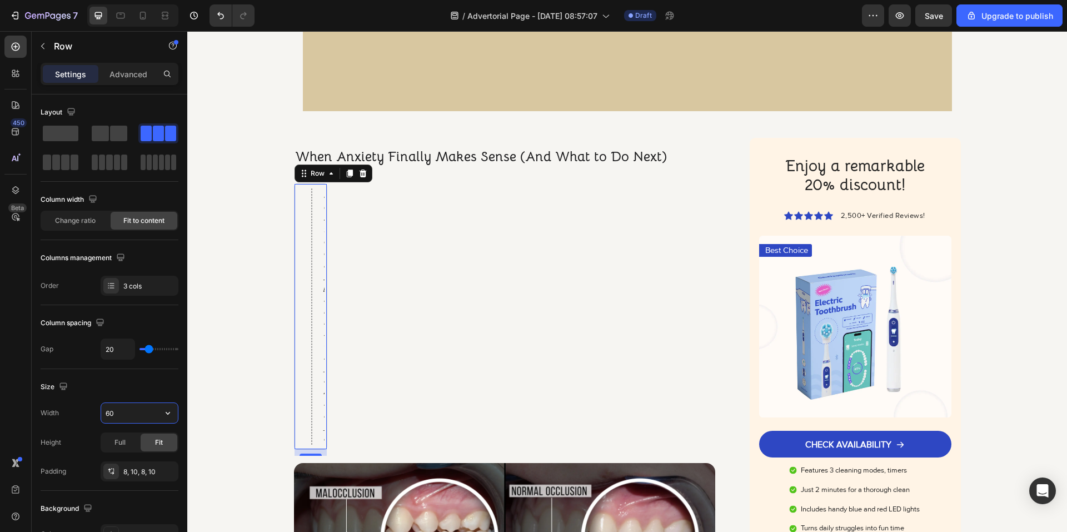
type input "6"
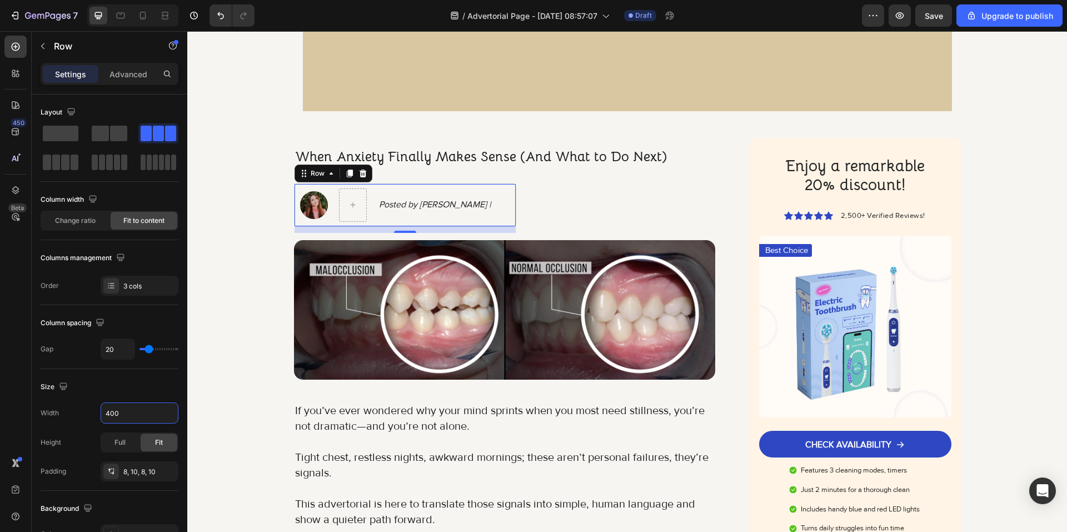
type input "400"
click at [485, 201] on div "Posted by Britney Spourse |" at bounding box center [435, 205] width 114 height 14
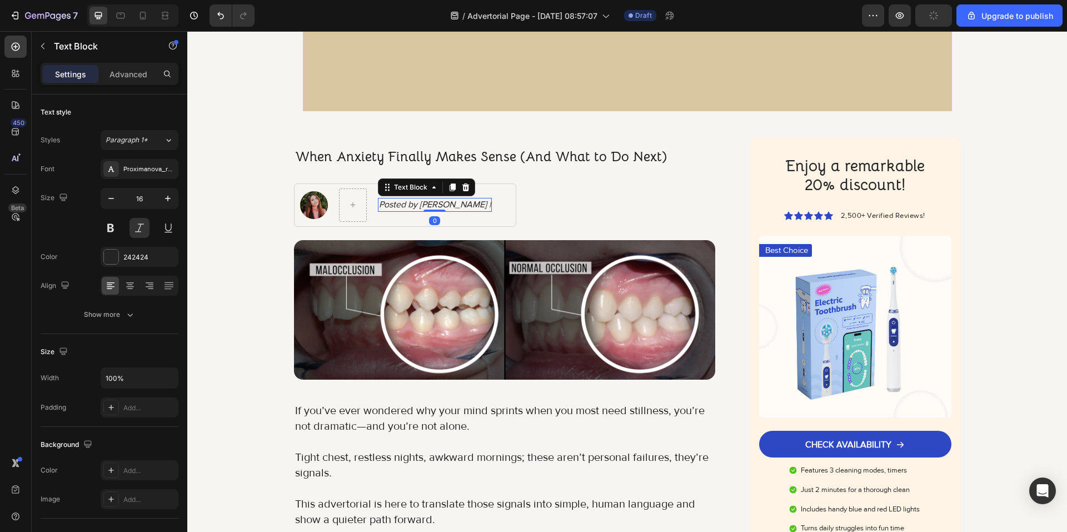
click at [483, 206] on p "Posted by Britney Spourse |" at bounding box center [435, 205] width 112 height 12
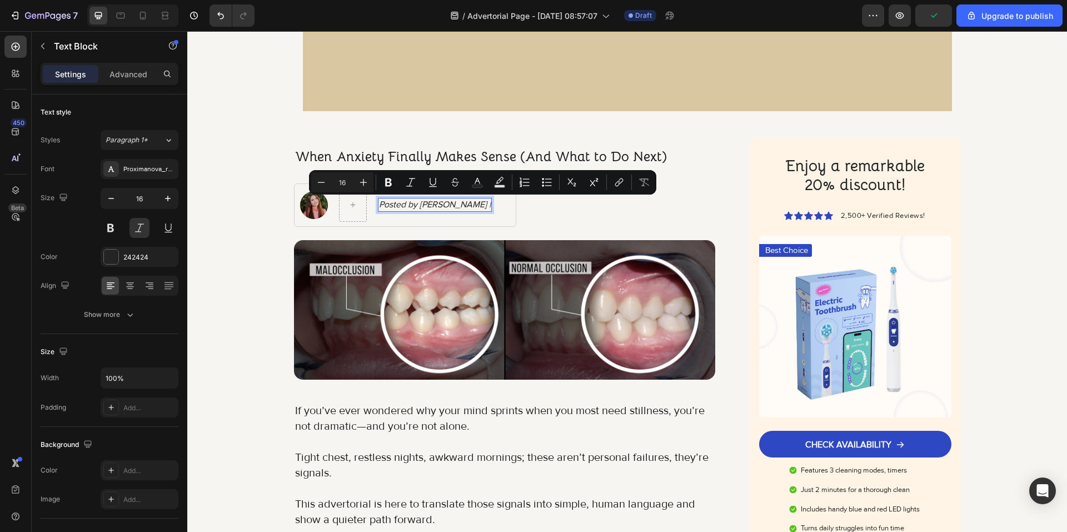
click at [484, 206] on p "Posted by Britney Spourse |" at bounding box center [435, 205] width 112 height 12
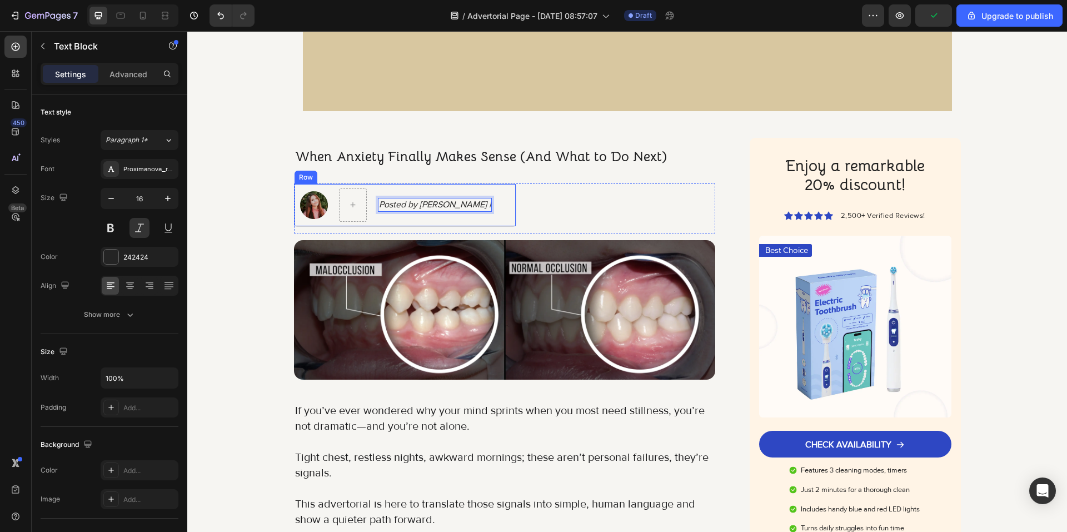
click at [387, 217] on div "Posted by Britney Spourse | Text Block 0" at bounding box center [435, 204] width 114 height 33
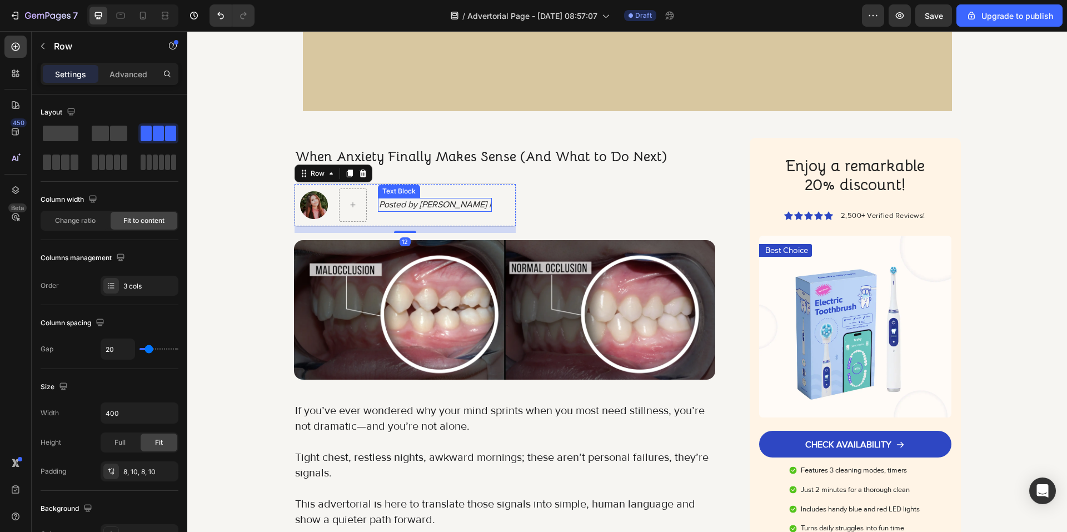
click at [481, 205] on p "Posted by Britney Spourse |" at bounding box center [435, 205] width 112 height 12
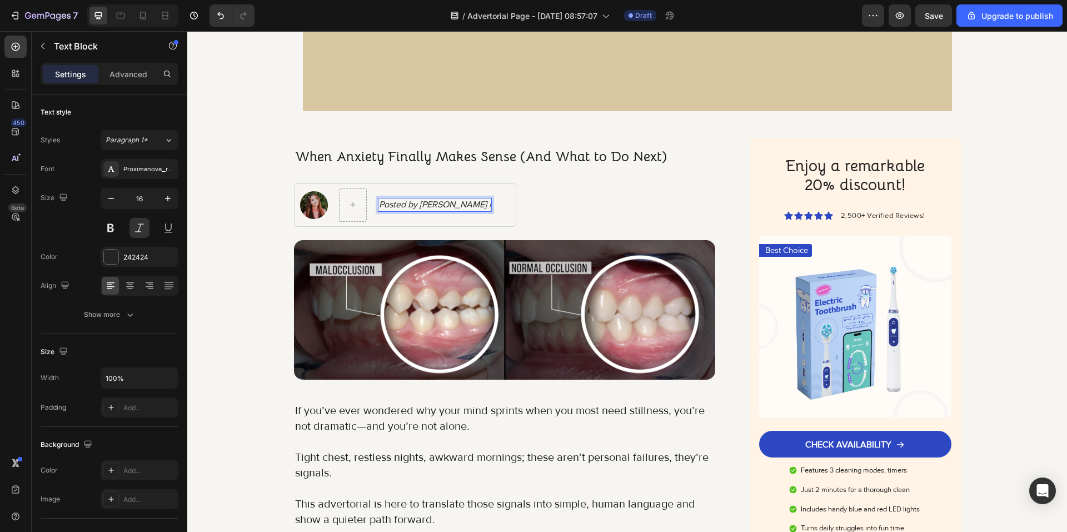
click at [482, 206] on p "Posted by Britney Spourse |" at bounding box center [435, 205] width 112 height 12
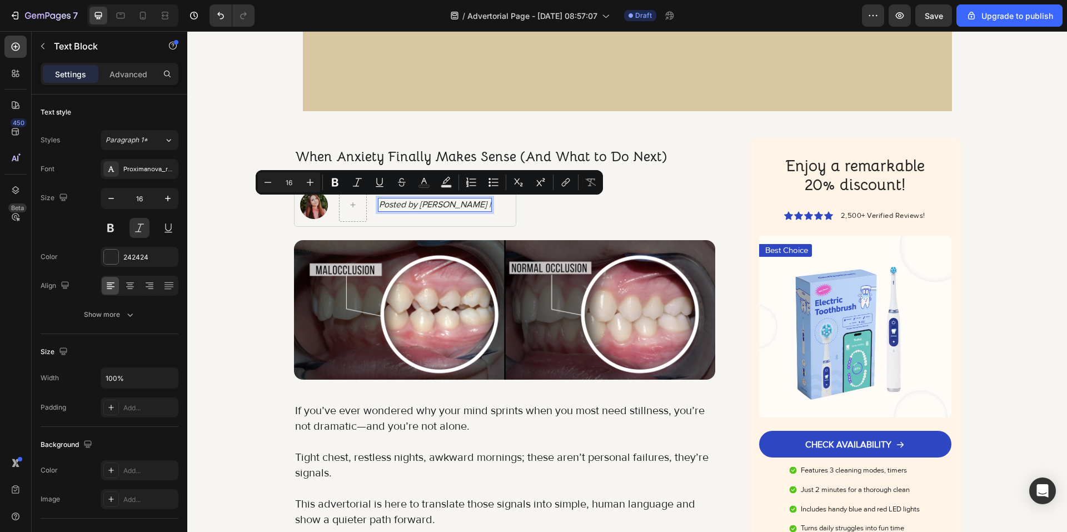
click at [482, 206] on p "Posted by Britney Spourse |" at bounding box center [435, 205] width 112 height 12
click at [484, 201] on p "Posted by Britney Spourse |" at bounding box center [435, 205] width 112 height 12
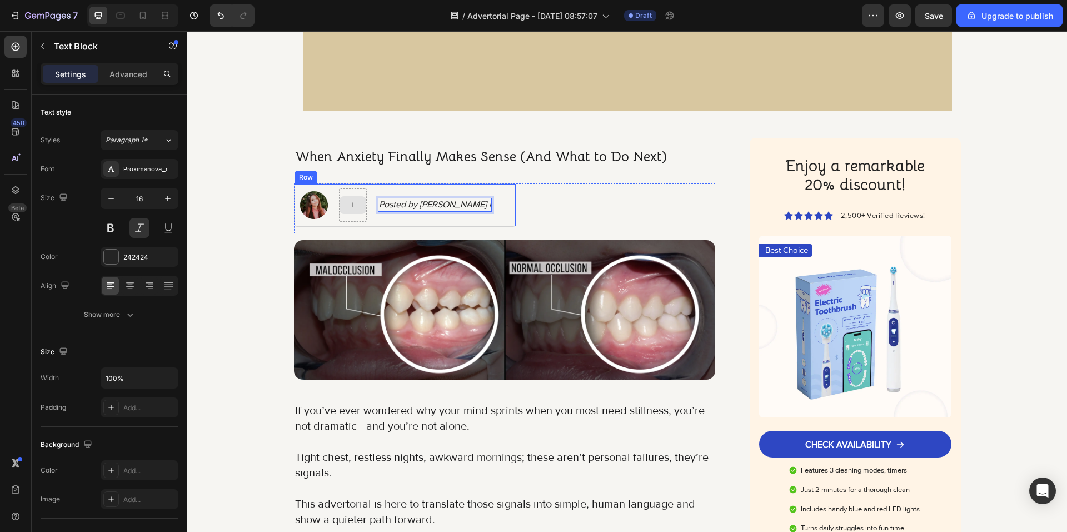
click at [370, 221] on div "Image Posted by Britney Spourse | Text Block 0 Row" at bounding box center [405, 204] width 222 height 43
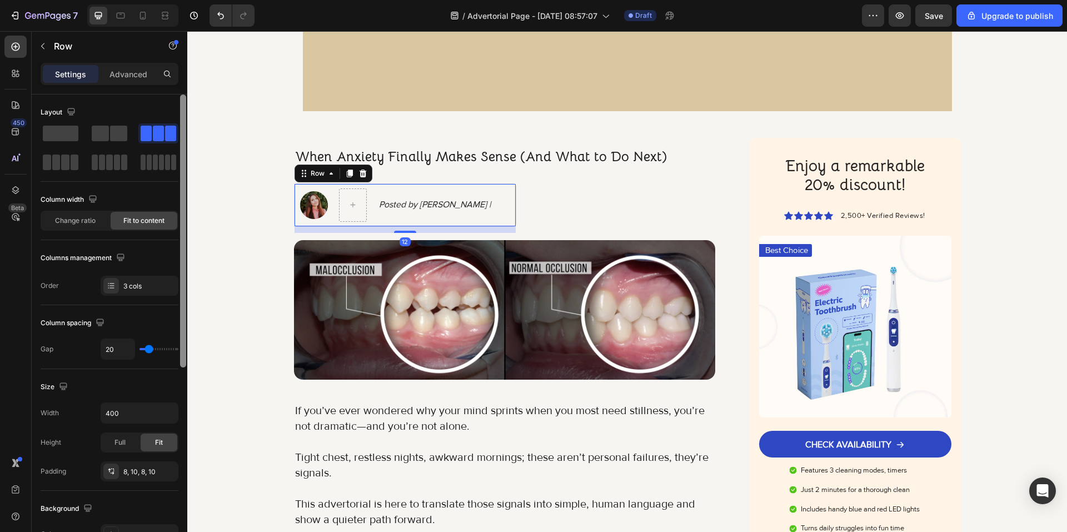
click at [98, 128] on span at bounding box center [100, 134] width 17 height 16
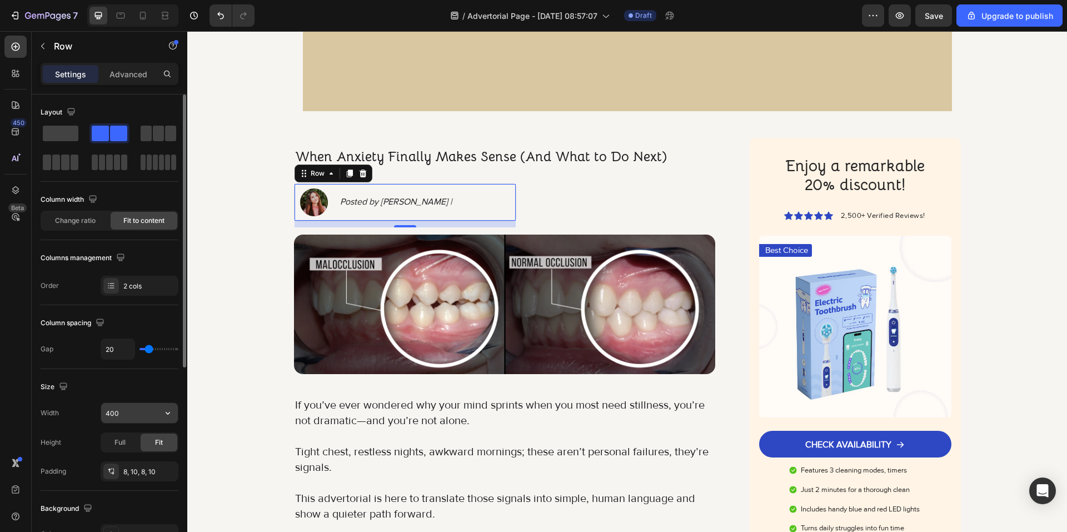
click at [131, 421] on input "400" at bounding box center [139, 413] width 77 height 20
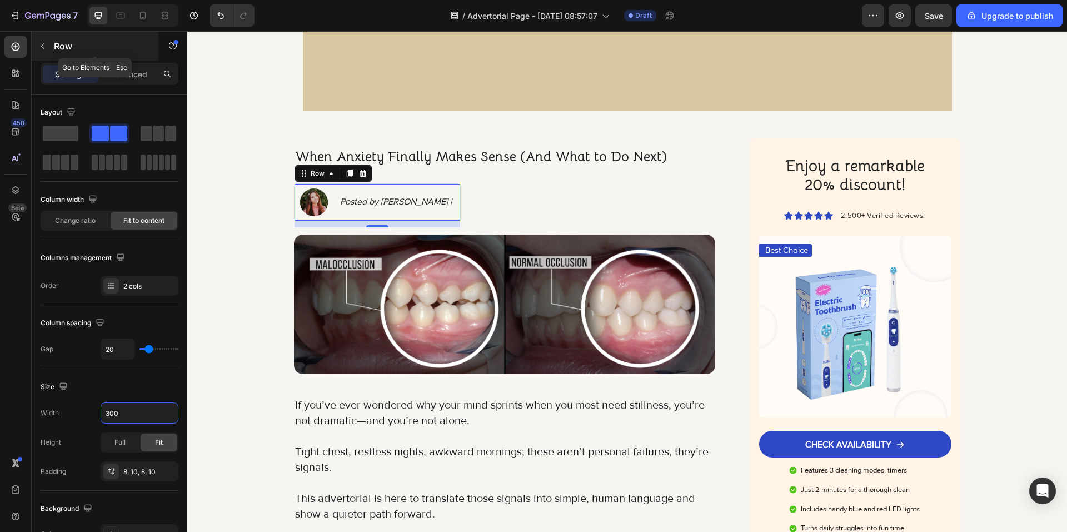
type input "300"
click at [76, 47] on p "Row" at bounding box center [101, 45] width 94 height 13
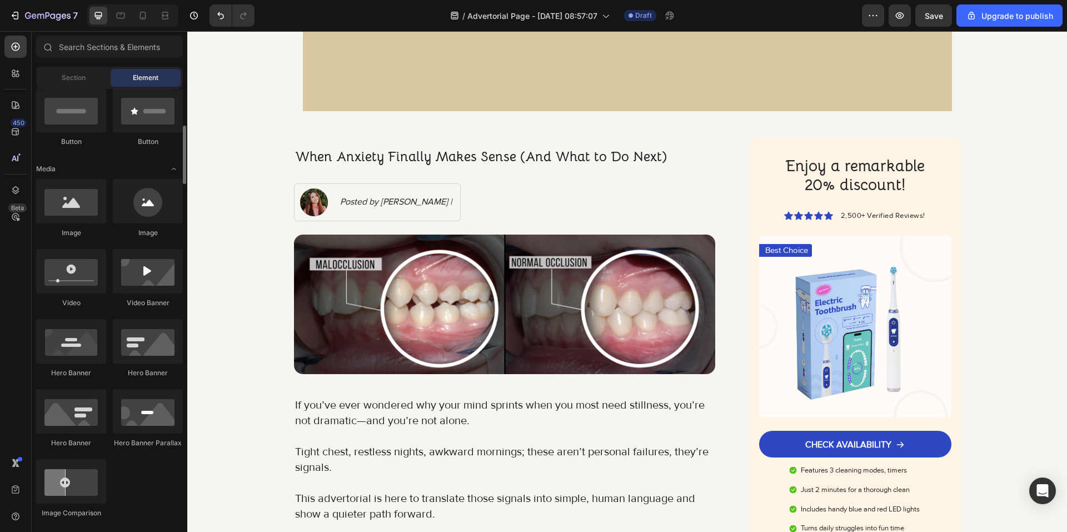
scroll to position [389, 0]
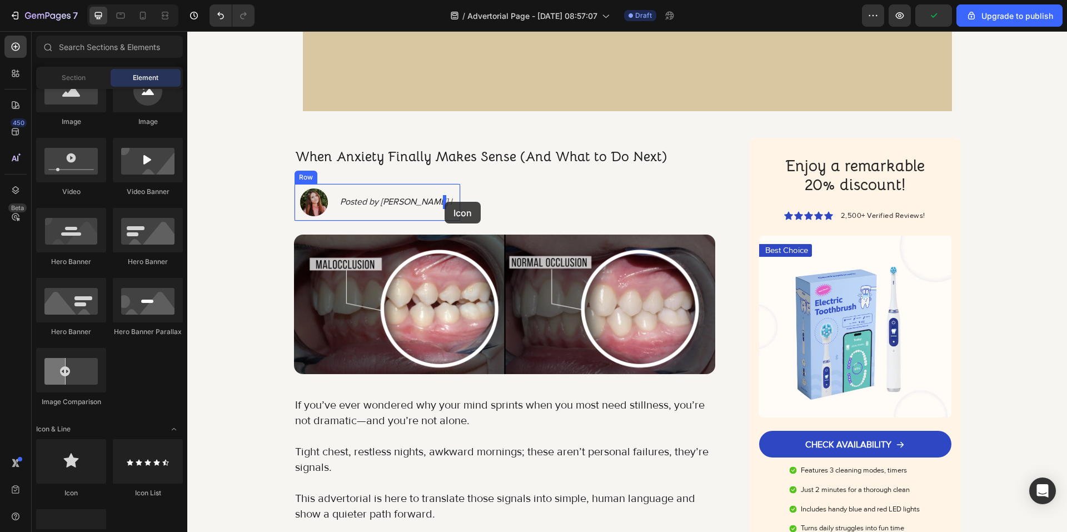
drag, startPoint x: 272, startPoint y: 510, endPoint x: 445, endPoint y: 202, distance: 353.1
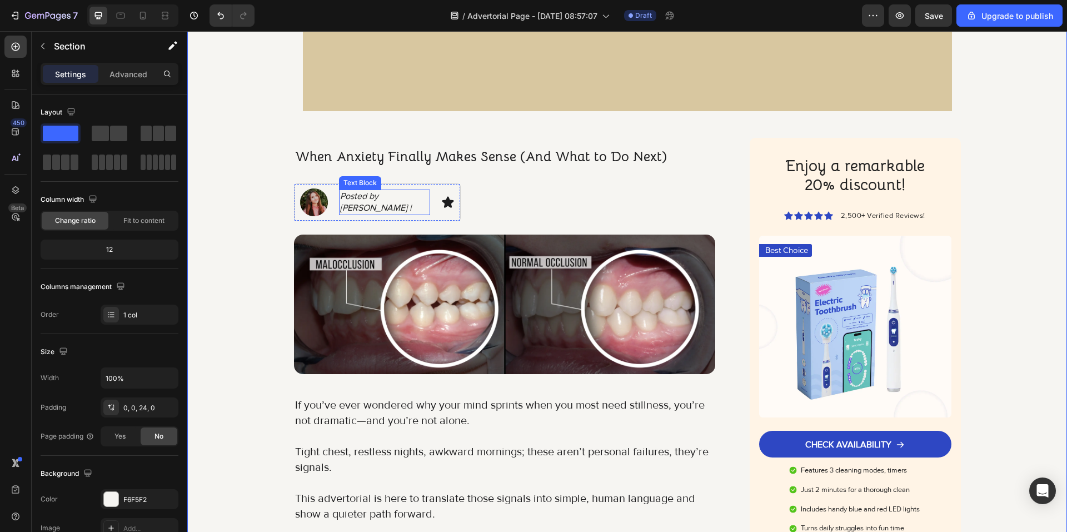
click at [378, 205] on p "Posted by Britney Spourse |" at bounding box center [384, 202] width 89 height 23
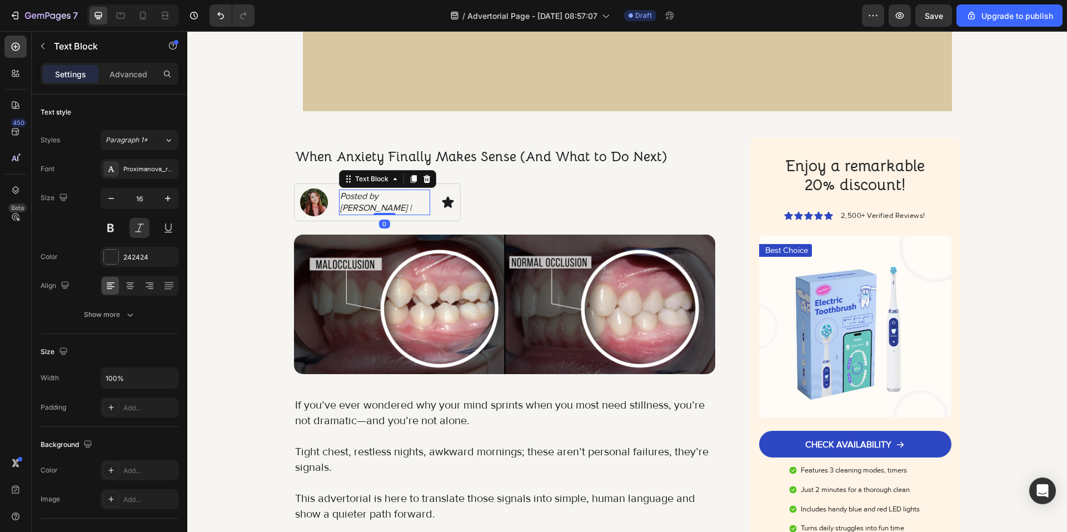
click at [375, 207] on p "Posted by Britney Spourse |" at bounding box center [384, 202] width 89 height 23
click at [434, 216] on div "Image Posted by Britney Spourse Text Block 0 Icon Row" at bounding box center [377, 202] width 167 height 38
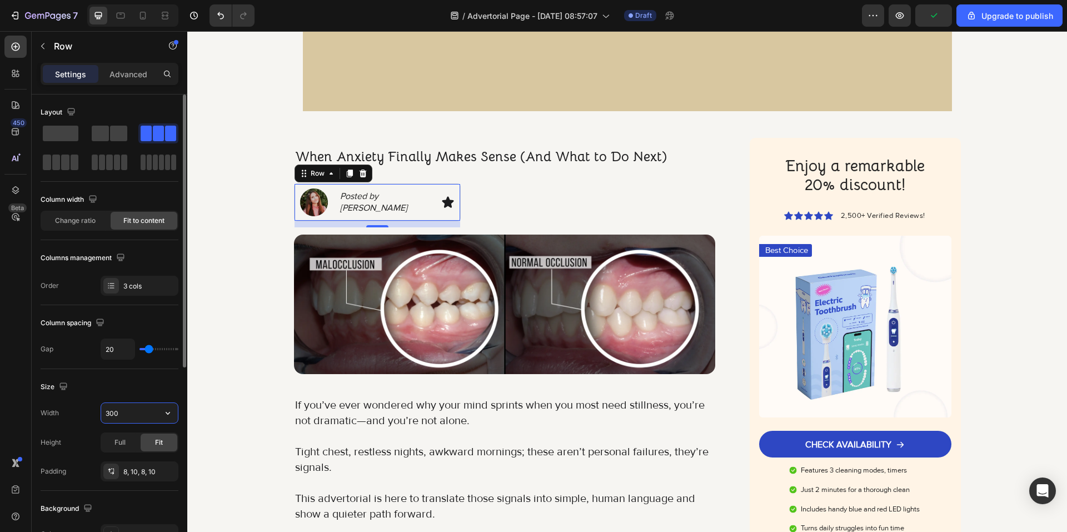
click at [138, 411] on input "300" at bounding box center [139, 413] width 77 height 20
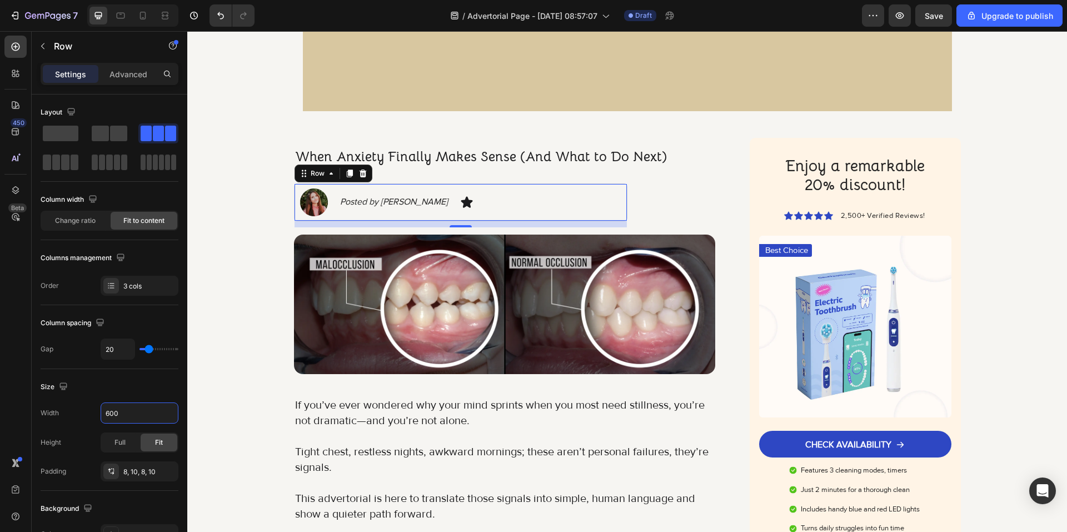
type input "600"
click at [461, 203] on icon at bounding box center [467, 201] width 12 height 11
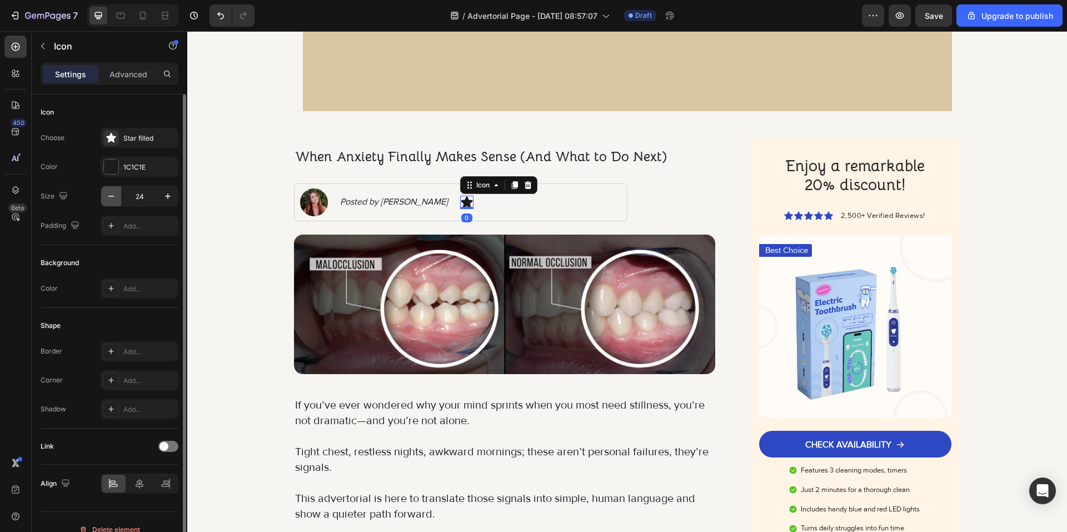
click at [101, 196] on button "button" at bounding box center [111, 196] width 20 height 20
click at [143, 196] on input "23" at bounding box center [139, 196] width 37 height 20
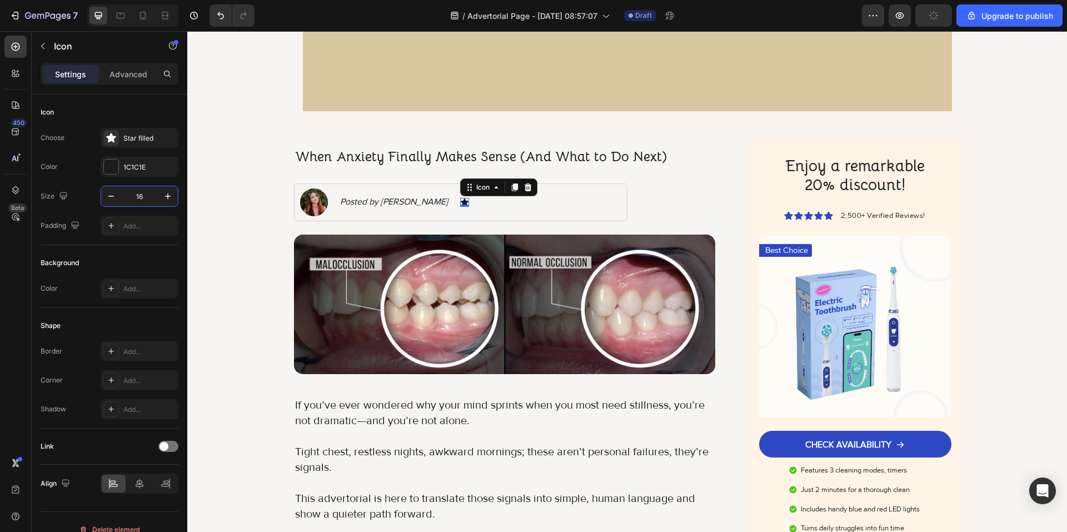
type input "16"
click at [62, 35] on div "Icon" at bounding box center [95, 46] width 127 height 29
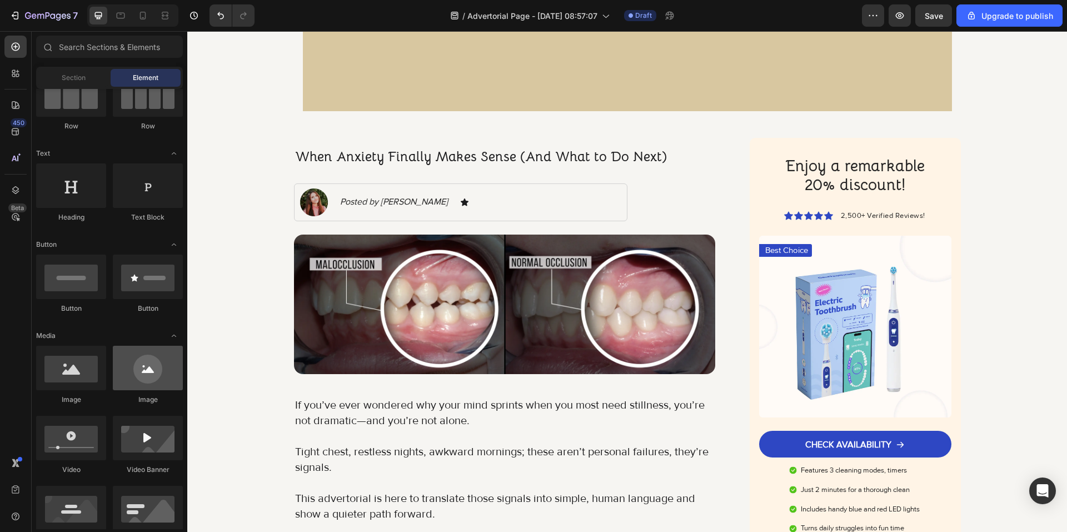
scroll to position [0, 0]
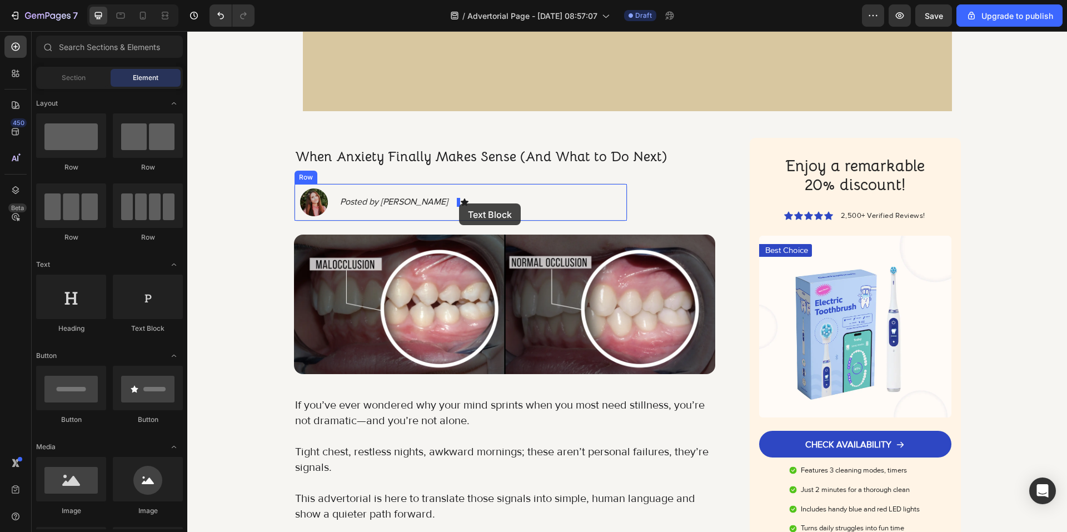
drag, startPoint x: 327, startPoint y: 347, endPoint x: 459, endPoint y: 203, distance: 194.7
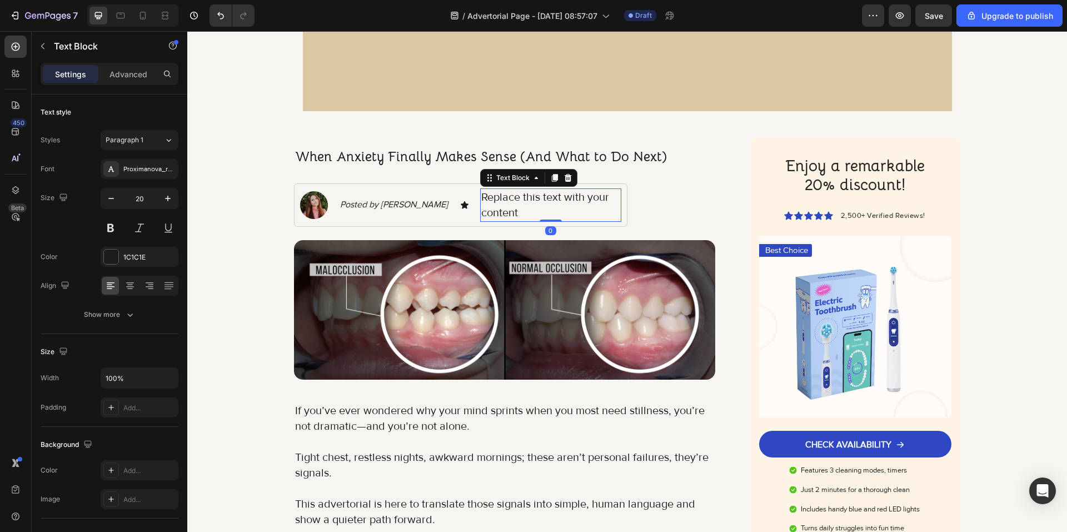
click at [531, 200] on div "Replace this text with your content" at bounding box center [550, 204] width 141 height 33
click at [531, 200] on p "Replace this text with your content" at bounding box center [550, 205] width 139 height 31
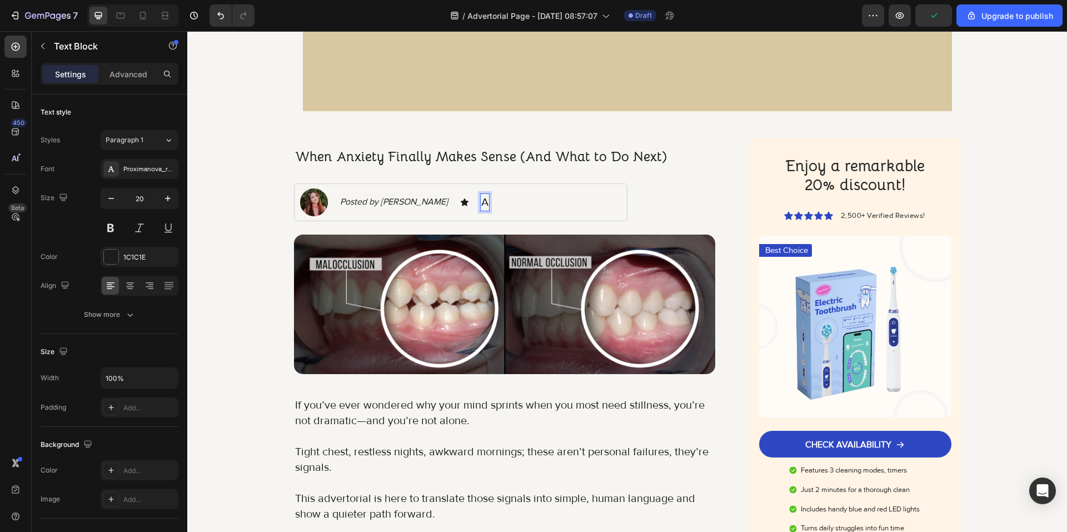
scroll to position [288, 0]
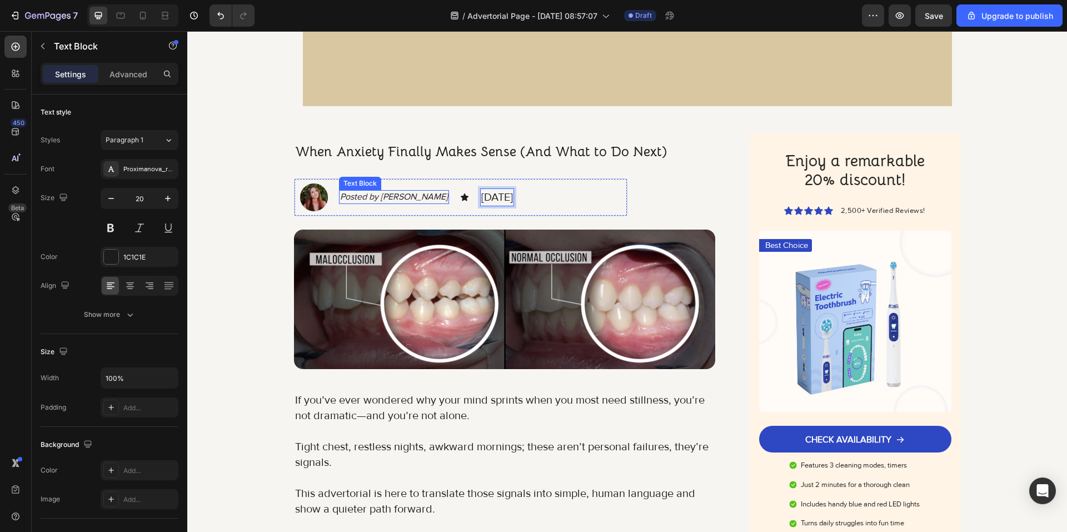
click at [370, 197] on p "Posted by Britney Spourse" at bounding box center [394, 197] width 108 height 12
click at [513, 203] on p "August 26, 2025" at bounding box center [497, 198] width 32 height 16
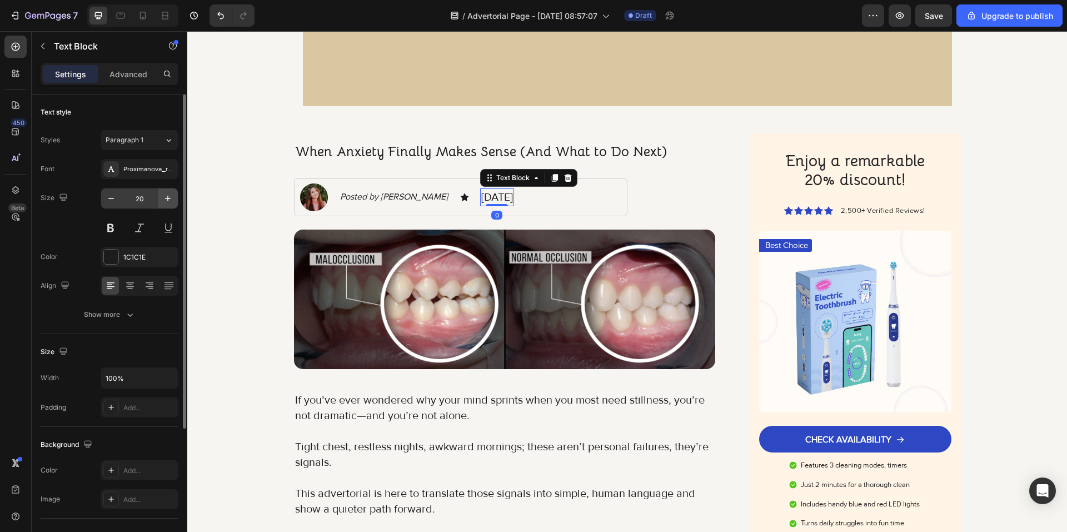
click at [158, 200] on button "button" at bounding box center [168, 198] width 20 height 20
click at [141, 197] on input "21" at bounding box center [139, 198] width 37 height 20
type input "16"
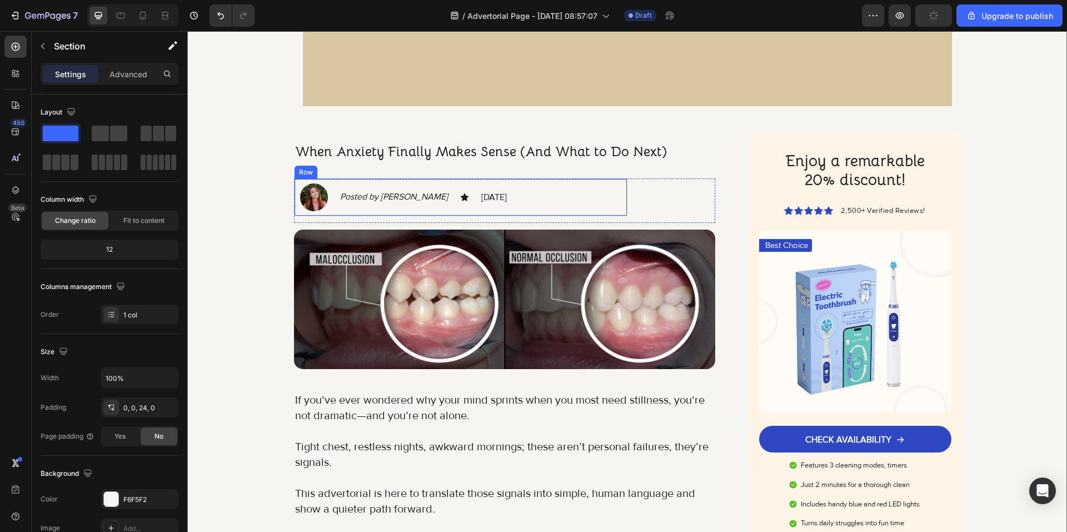
click at [467, 211] on div "Image Posted by Britney Spourse Text Block Icon August 26, 2025 Text Block Row" at bounding box center [460, 197] width 333 height 38
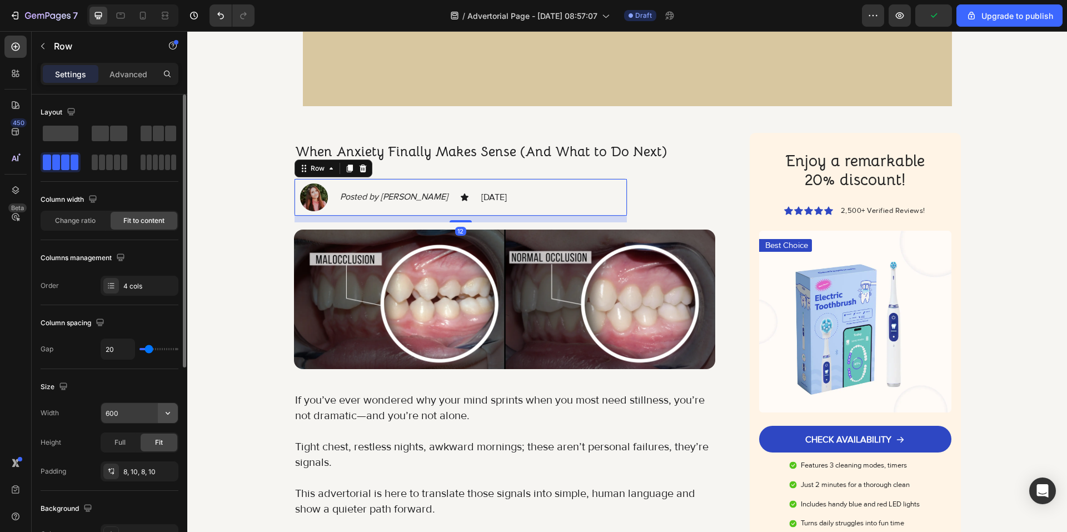
click at [165, 416] on icon "button" at bounding box center [167, 412] width 11 height 11
click at [143, 415] on input "600" at bounding box center [139, 413] width 77 height 20
type input "5"
type input "4"
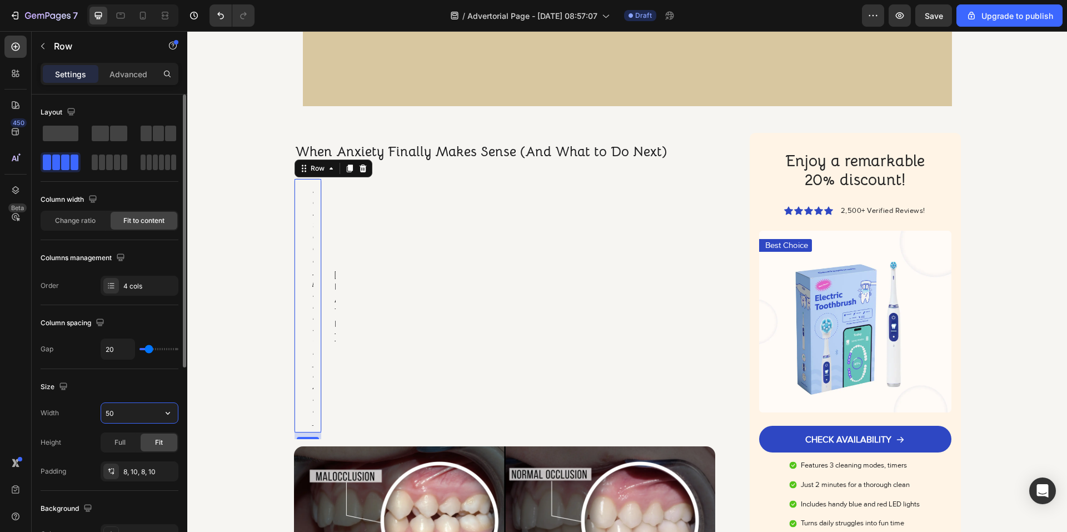
type input "500"
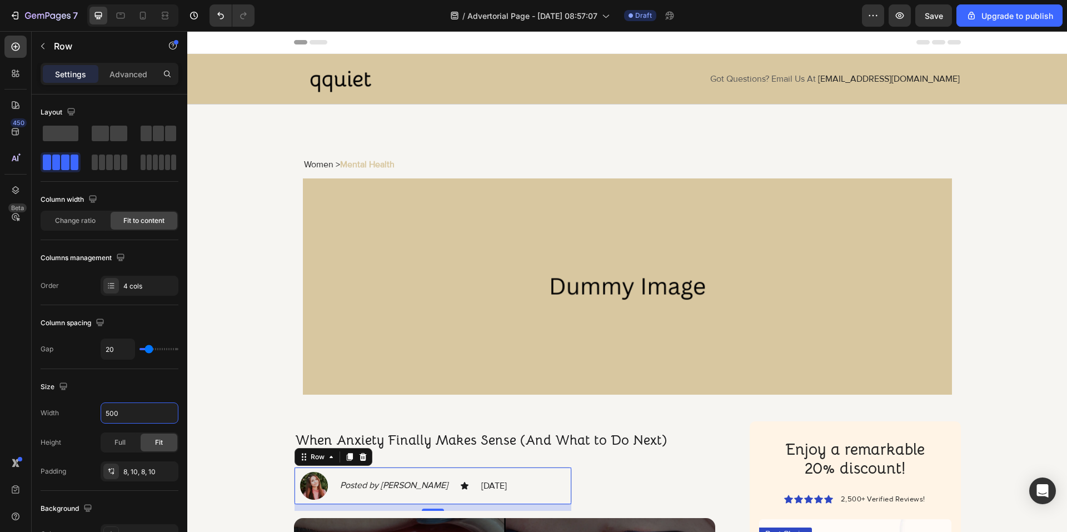
scroll to position [288, 0]
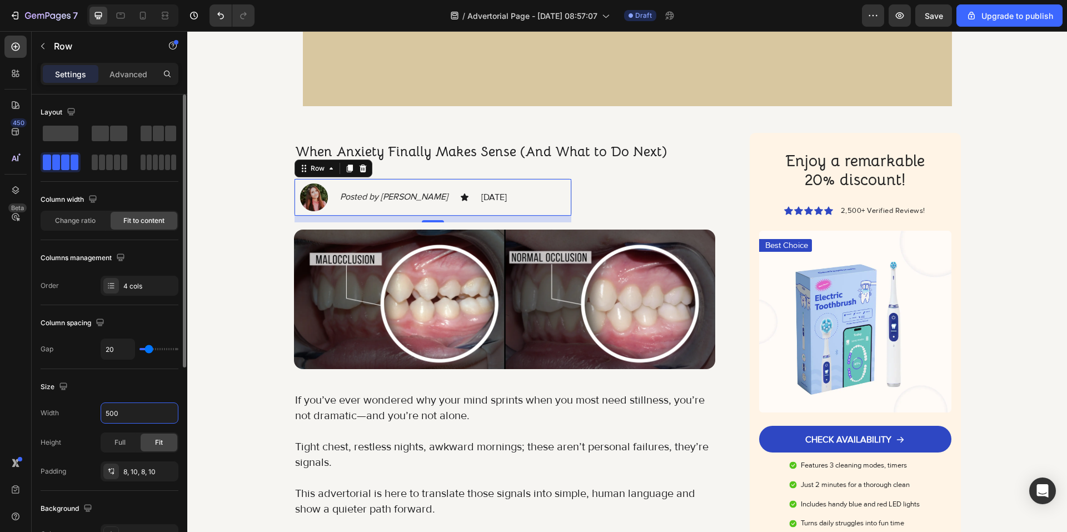
type input "500"
type input "0"
type input "2"
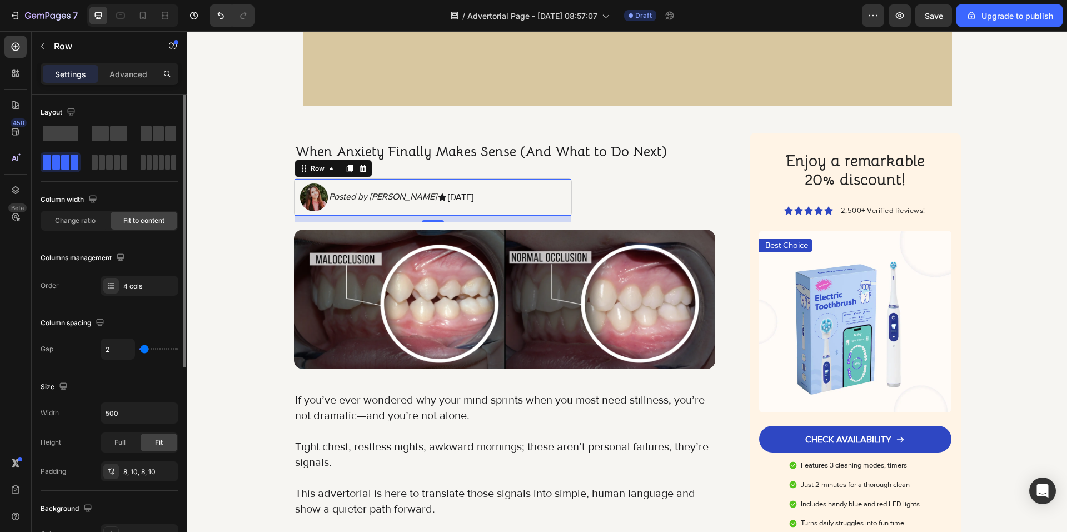
type input "4"
type input "7"
type input "4"
click at [145, 348] on input "range" at bounding box center [159, 349] width 39 height 2
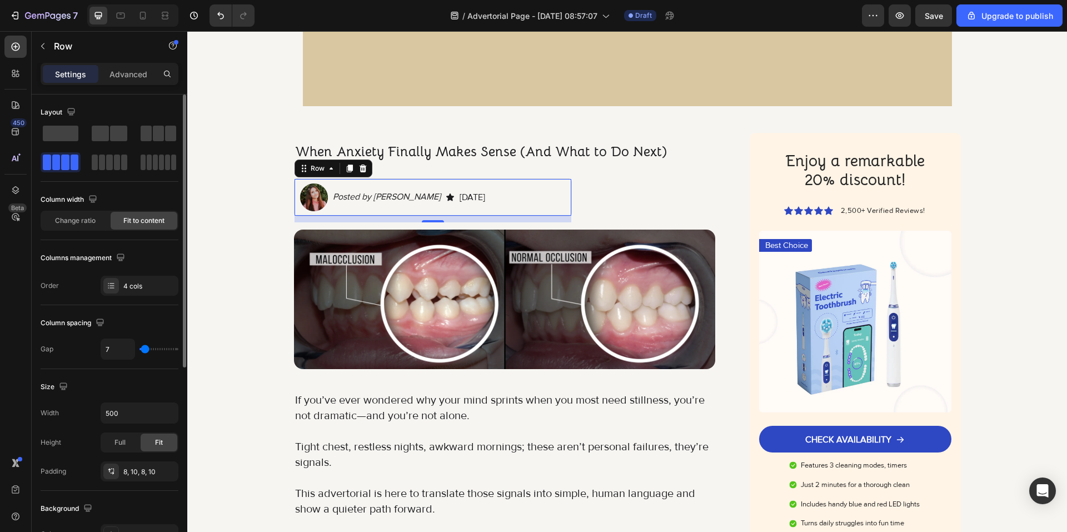
type input "4"
click at [431, 195] on div "Posted by Britney Spourse" at bounding box center [385, 197] width 110 height 14
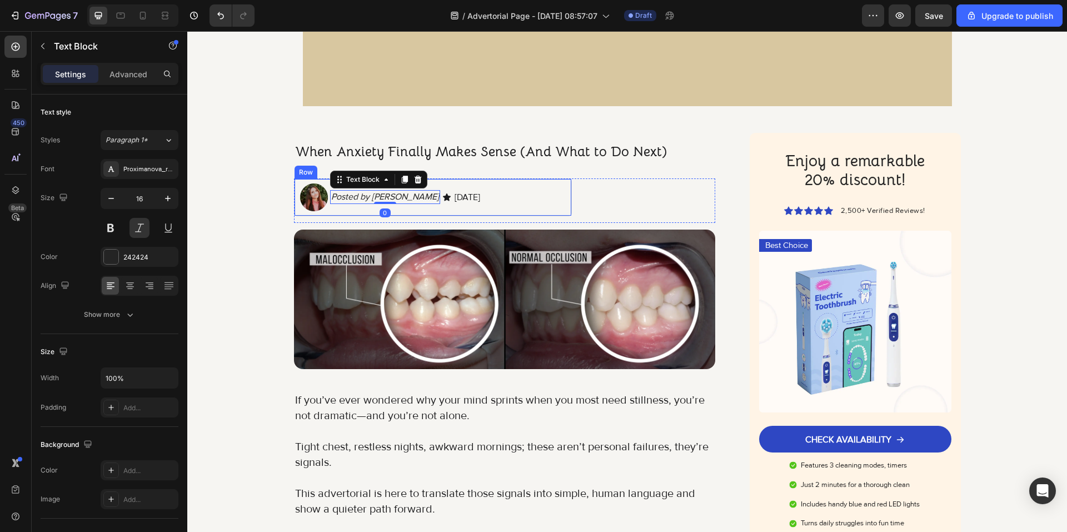
click at [432, 197] on div "Image Posted by Britney Spourse Text Block 0 Icon August 26, 2025 Text Block Row" at bounding box center [433, 197] width 278 height 38
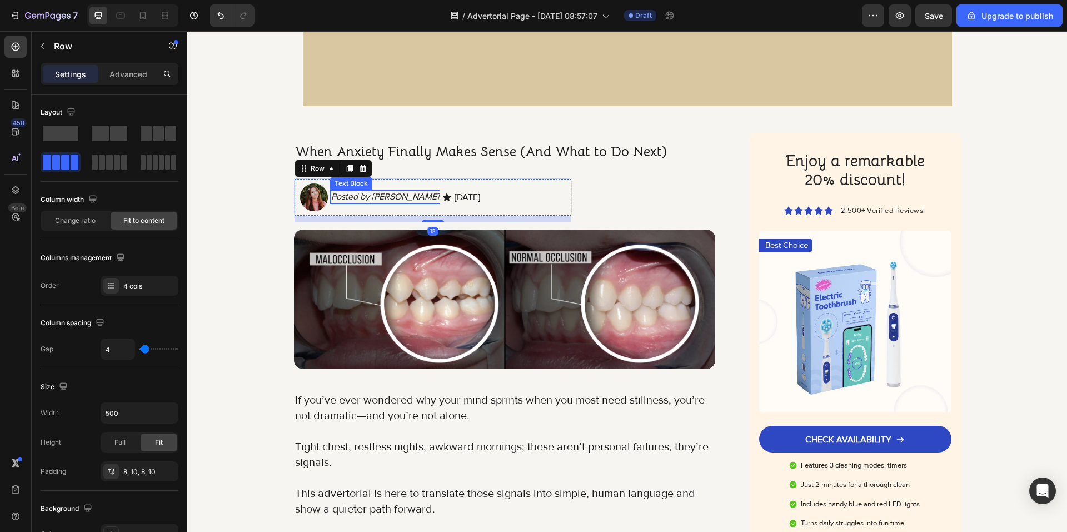
click at [429, 197] on p "Posted by Britney Spourse" at bounding box center [385, 197] width 108 height 12
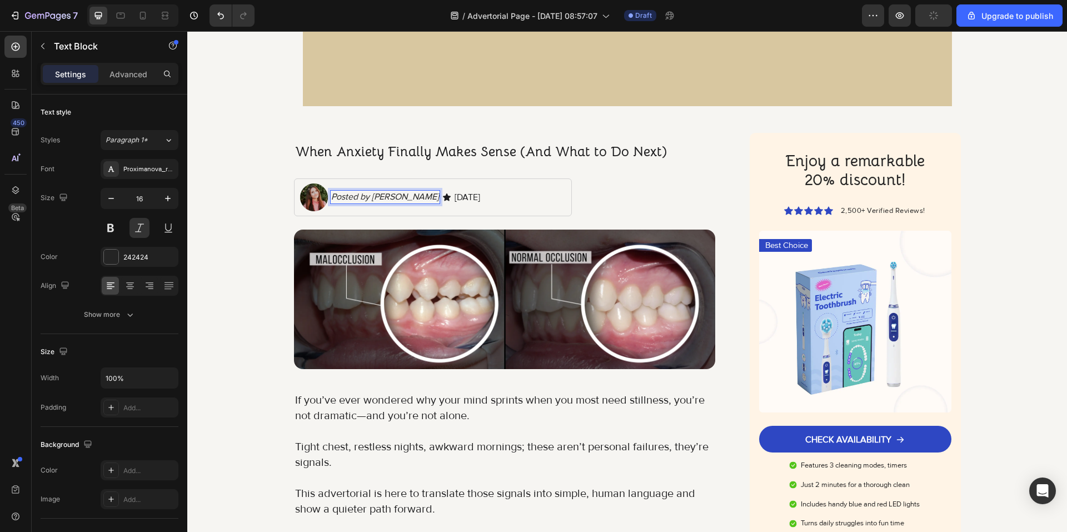
click at [430, 198] on div "Posted by Britney Spourse" at bounding box center [385, 197] width 110 height 14
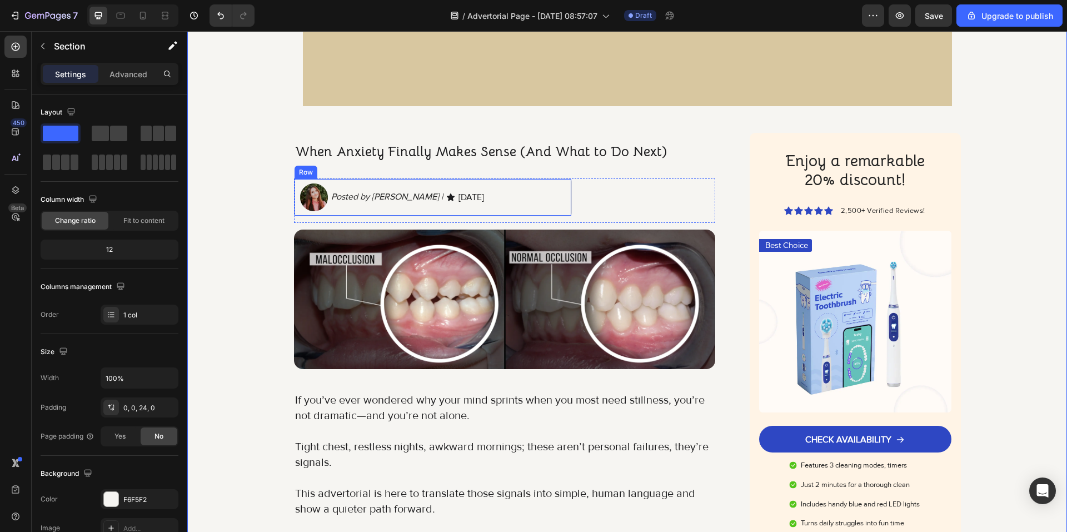
click at [485, 207] on div "August 26, 2025 Text Block" at bounding box center [471, 197] width 28 height 28
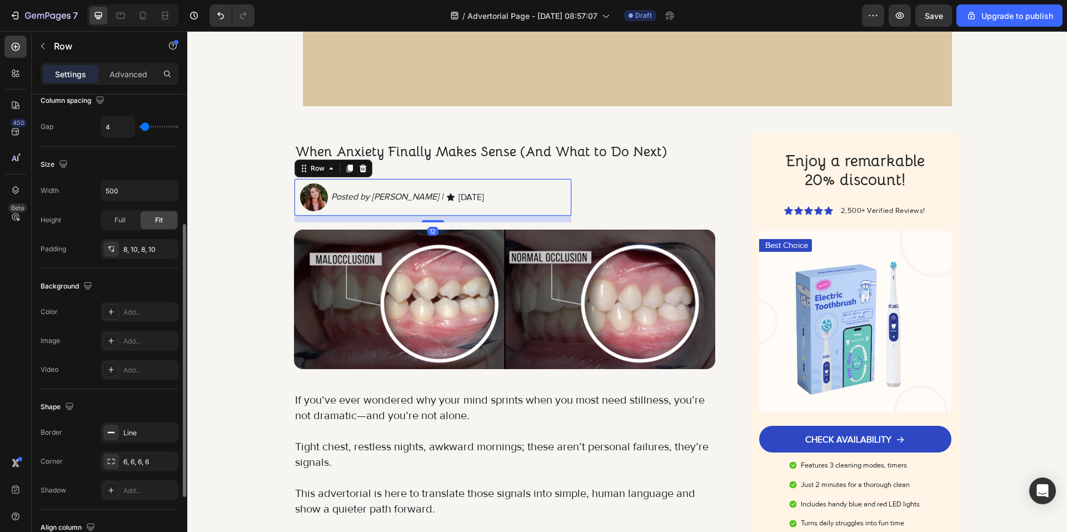
scroll to position [336, 0]
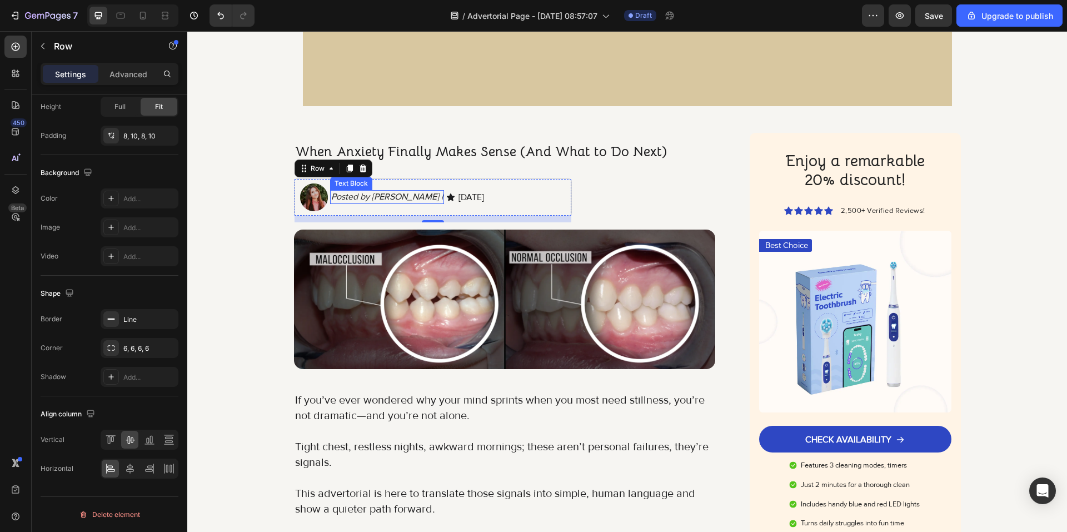
click at [427, 197] on p "Posted by Britney Spourse |" at bounding box center [387, 197] width 112 height 12
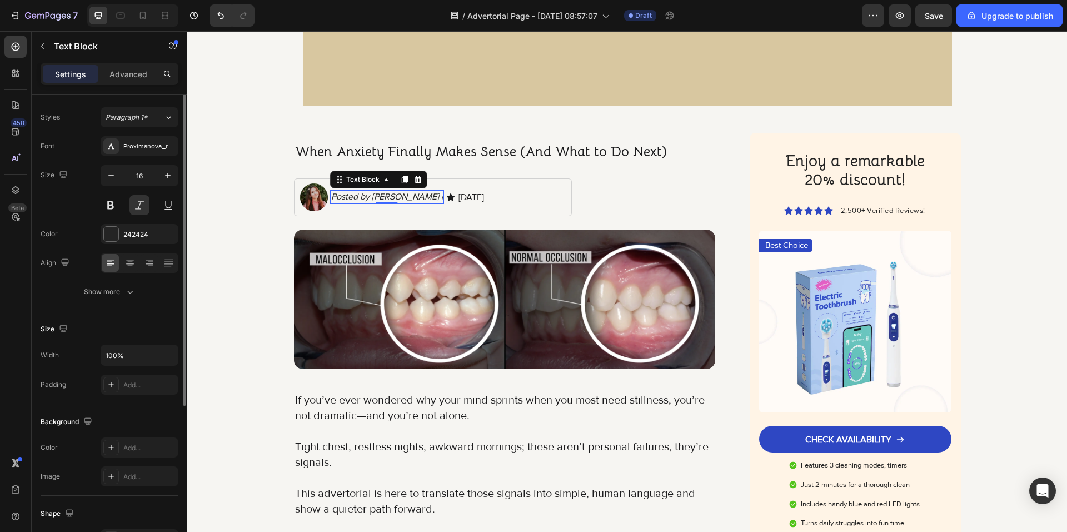
scroll to position [0, 0]
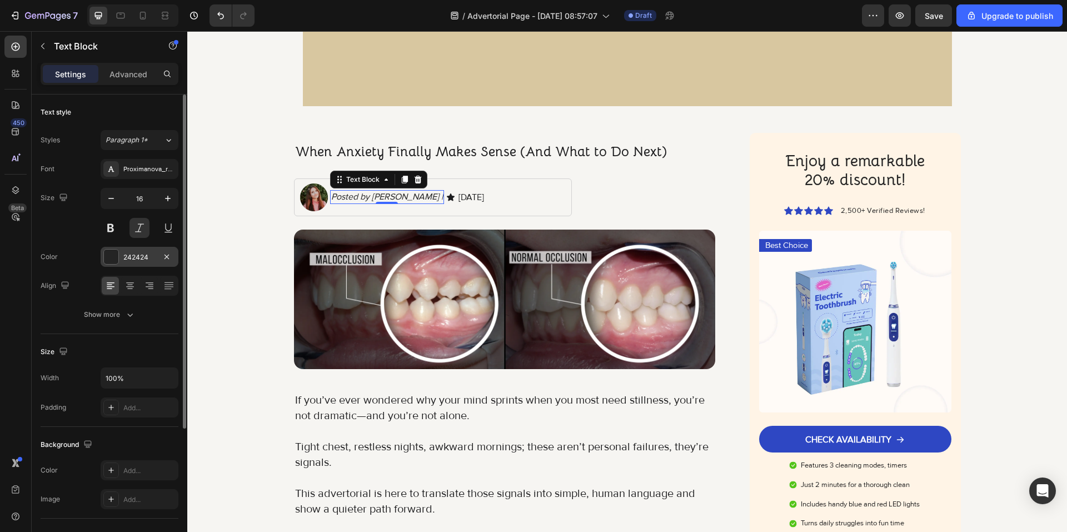
click at [143, 252] on div "242424" at bounding box center [139, 257] width 32 height 10
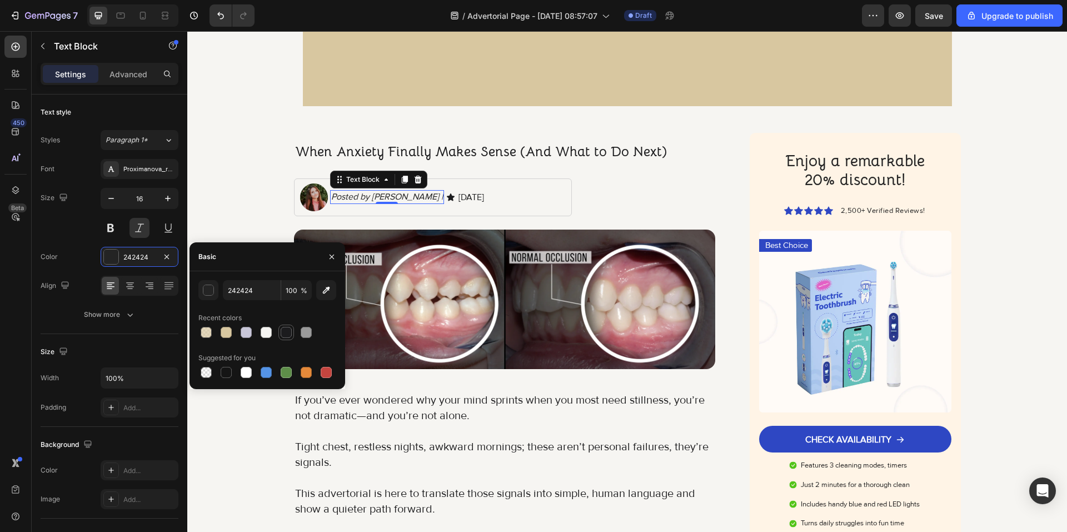
click at [286, 339] on div at bounding box center [286, 333] width 16 height 16
type input "1C1C1E"
drag, startPoint x: 255, startPoint y: 153, endPoint x: 396, endPoint y: 173, distance: 143.1
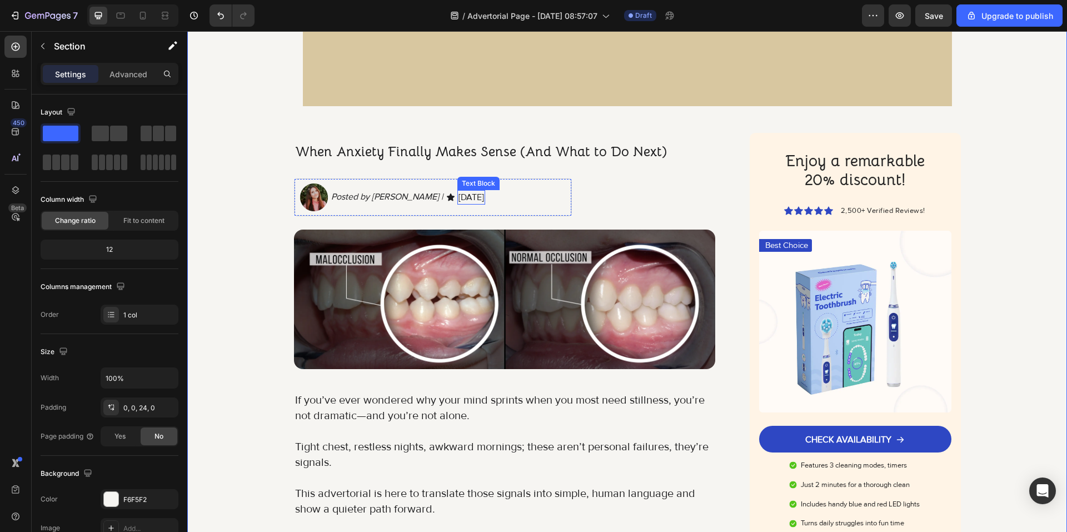
click at [459, 198] on p "August 26, 2025" at bounding box center [472, 197] width 26 height 12
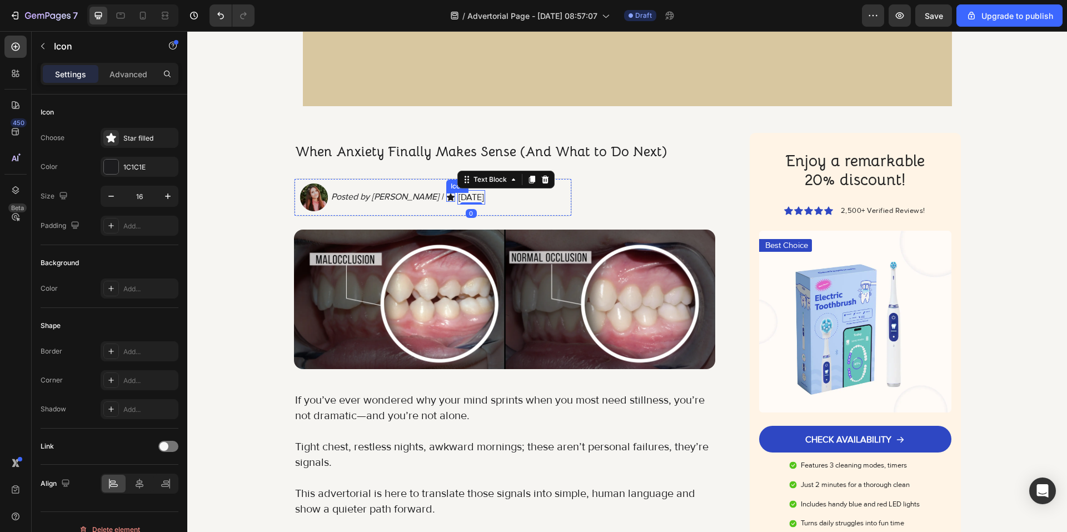
click at [446, 199] on div "Icon" at bounding box center [450, 197] width 9 height 9
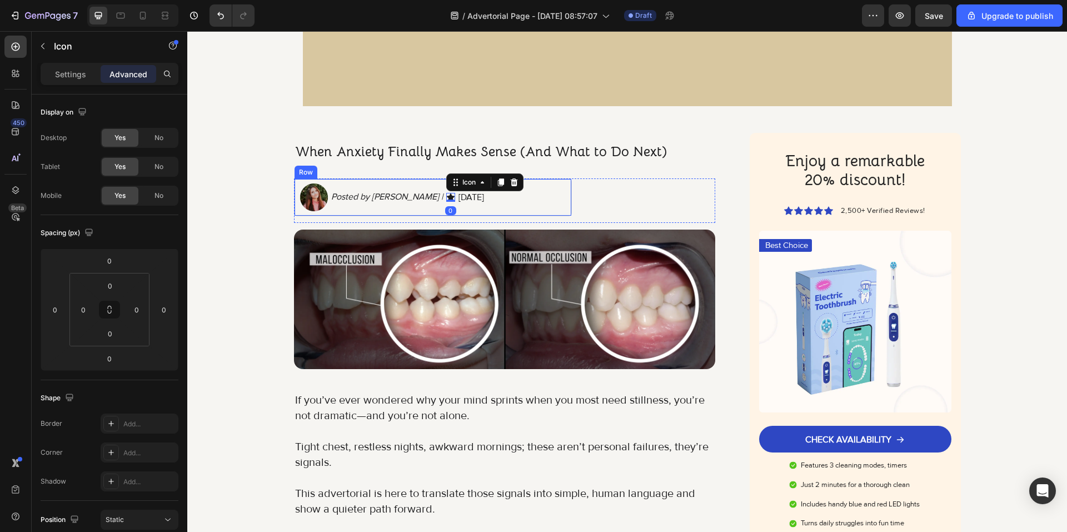
click at [416, 216] on div "Image Posted by Britney Spourse | Text Block Icon 0 August 26, 2025 Text Block …" at bounding box center [433, 200] width 278 height 44
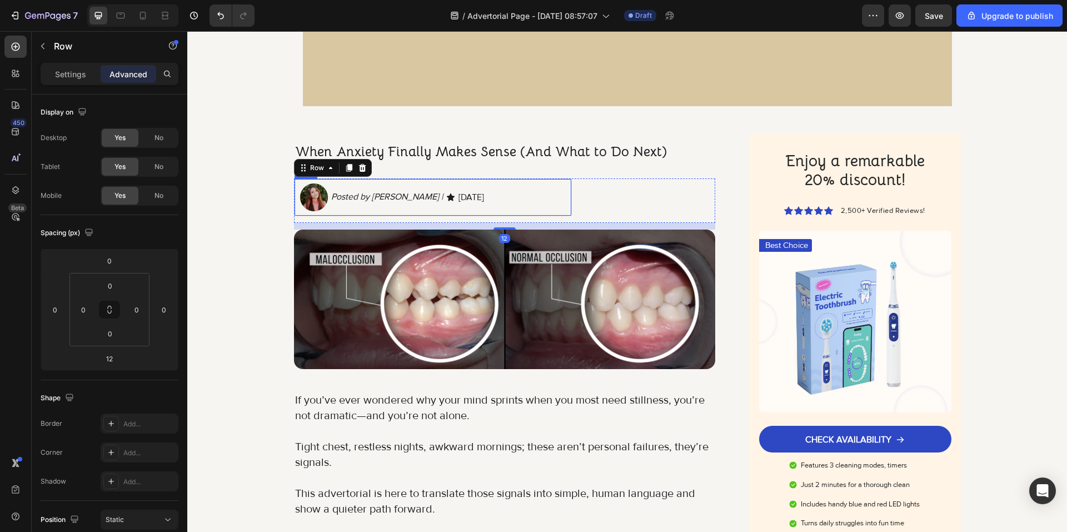
click at [416, 212] on div "Image Posted by Britney Spourse | Text Block Icon August 26, 2025 Text Block Row" at bounding box center [433, 197] width 278 height 38
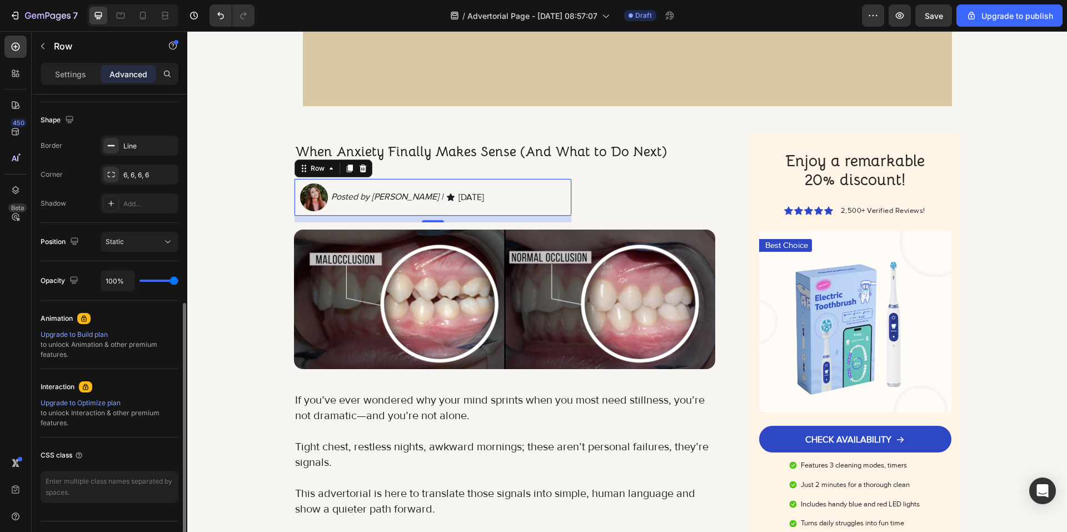
scroll to position [302, 0]
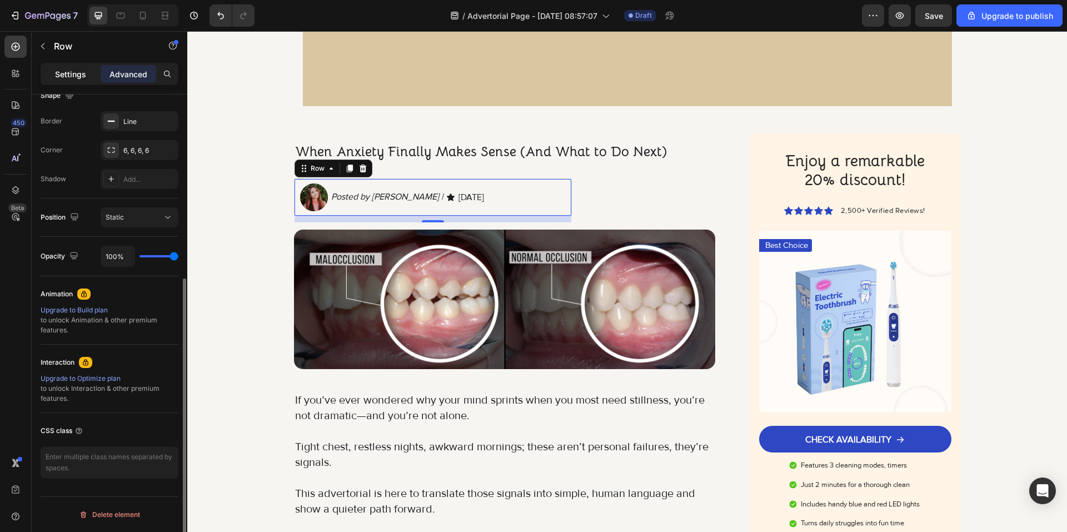
click at [73, 73] on p "Settings" at bounding box center [70, 74] width 31 height 12
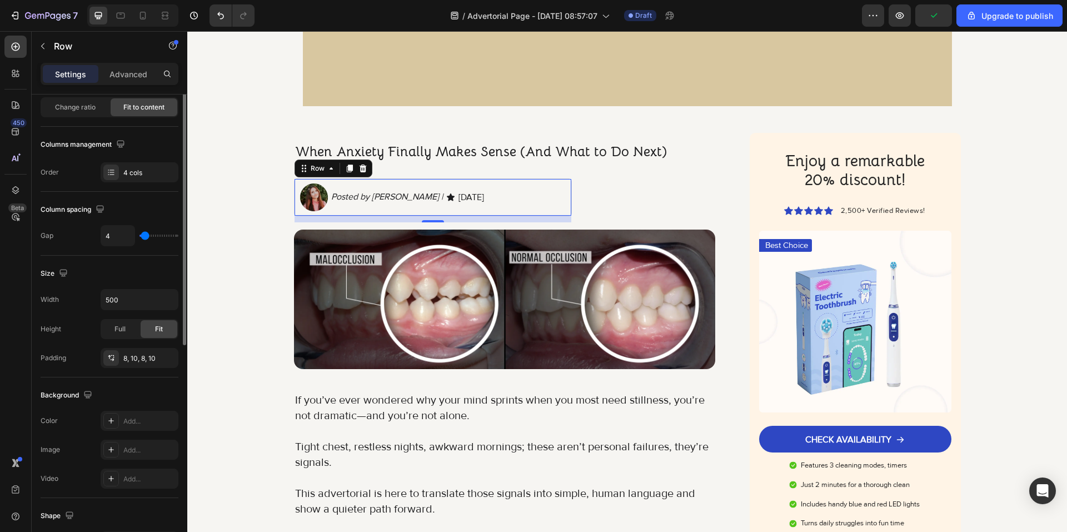
scroll to position [58, 0]
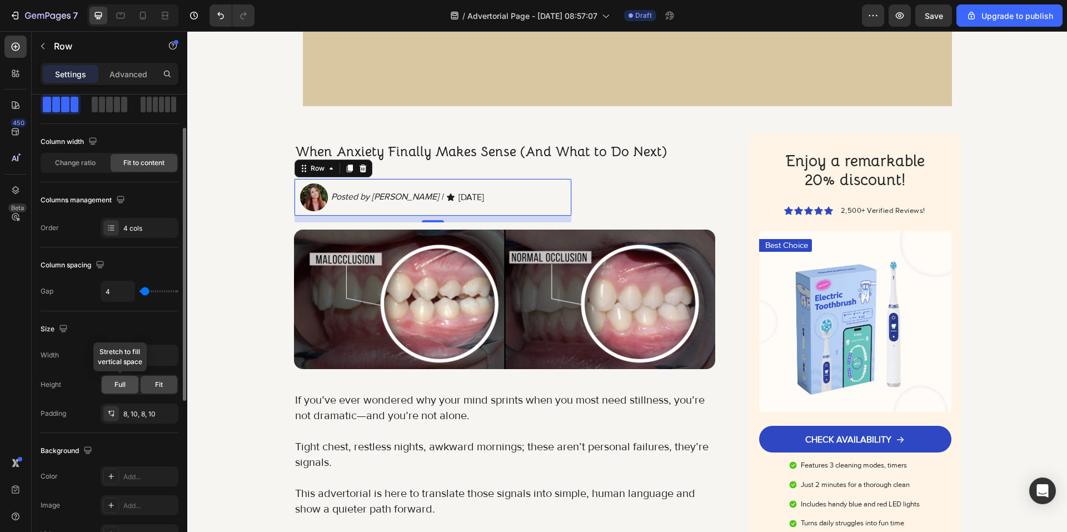
click at [129, 379] on div "Full" at bounding box center [120, 385] width 37 height 18
click at [152, 387] on div "Fit" at bounding box center [159, 385] width 37 height 18
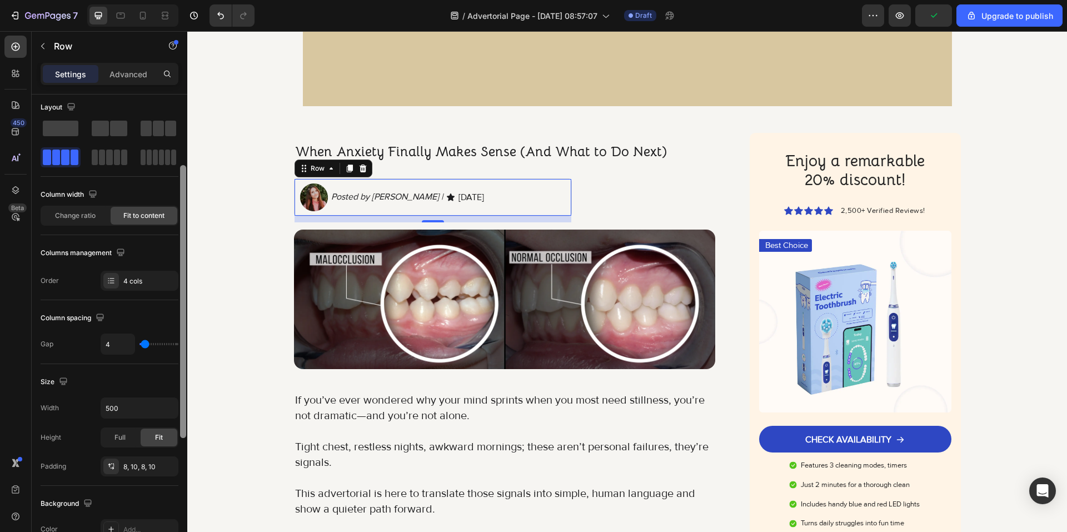
scroll to position [0, 0]
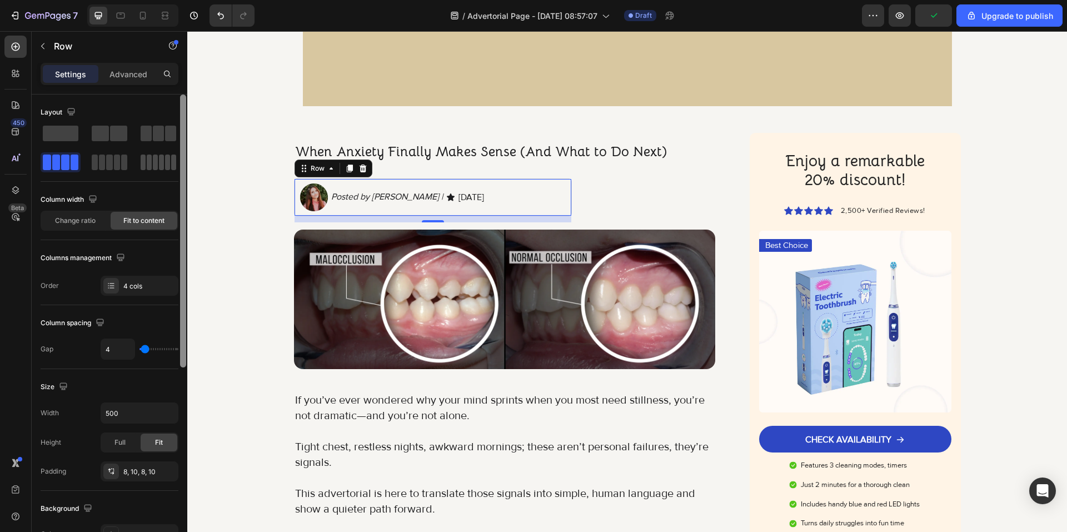
drag, startPoint x: 183, startPoint y: 278, endPoint x: 172, endPoint y: 155, distance: 123.9
click at [178, 176] on div "Layout Column width Change ratio Fit to content Columns management Order 4 cols…" at bounding box center [110, 328] width 156 height 469
click at [130, 79] on p "Advanced" at bounding box center [128, 74] width 38 height 12
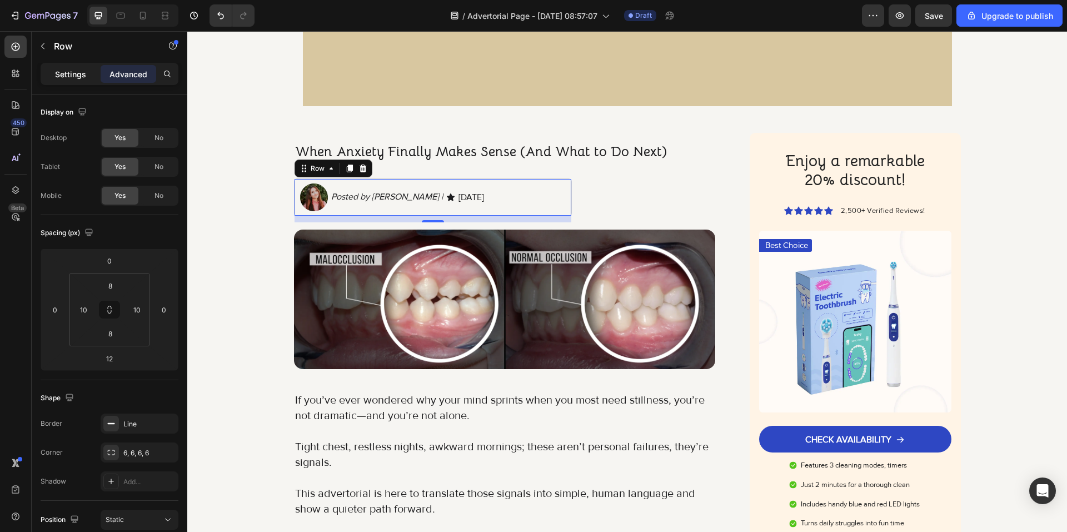
click at [75, 74] on p "Settings" at bounding box center [70, 74] width 31 height 12
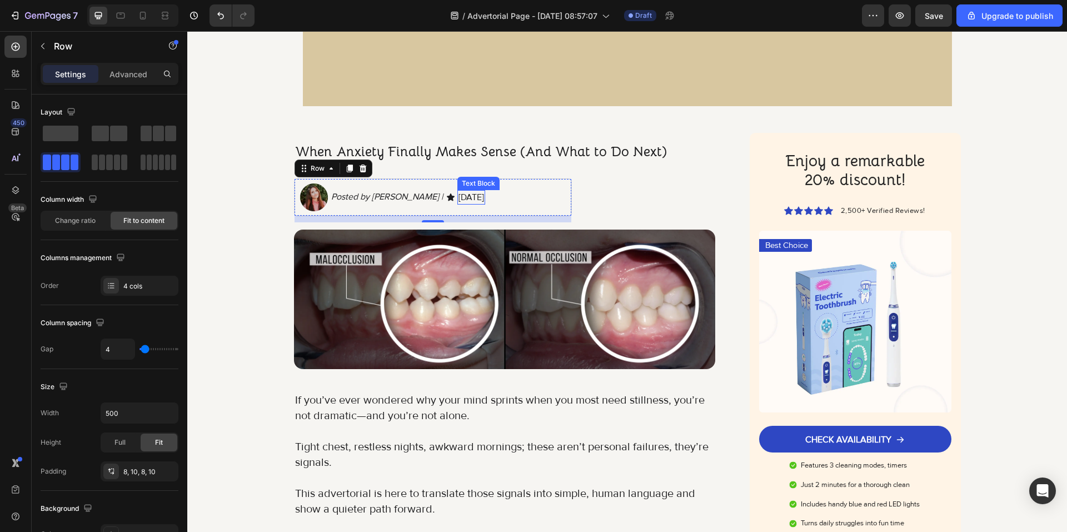
click at [457, 197] on div "August 26, 2025" at bounding box center [471, 197] width 28 height 14
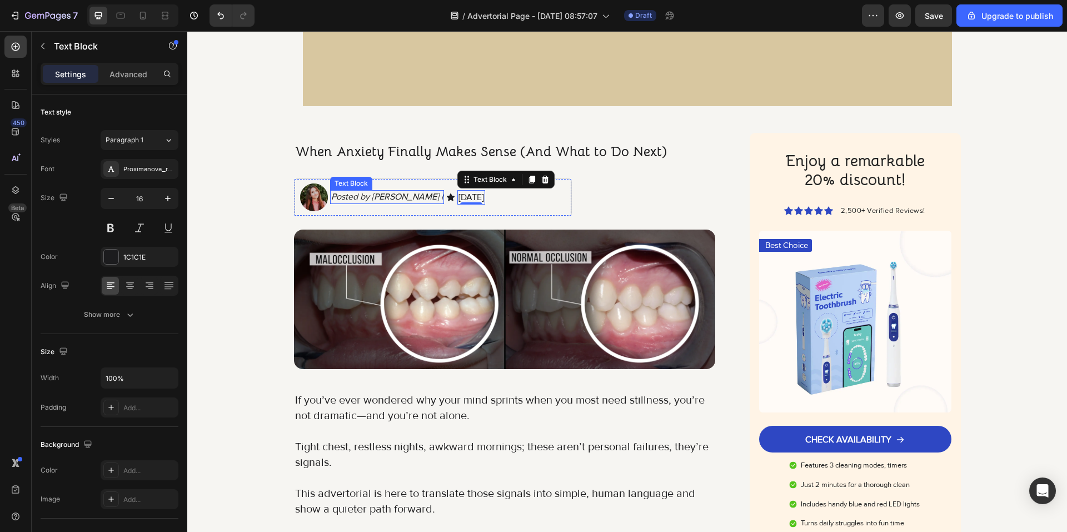
click at [416, 203] on p "Posted by Britney Spourse |" at bounding box center [387, 197] width 112 height 12
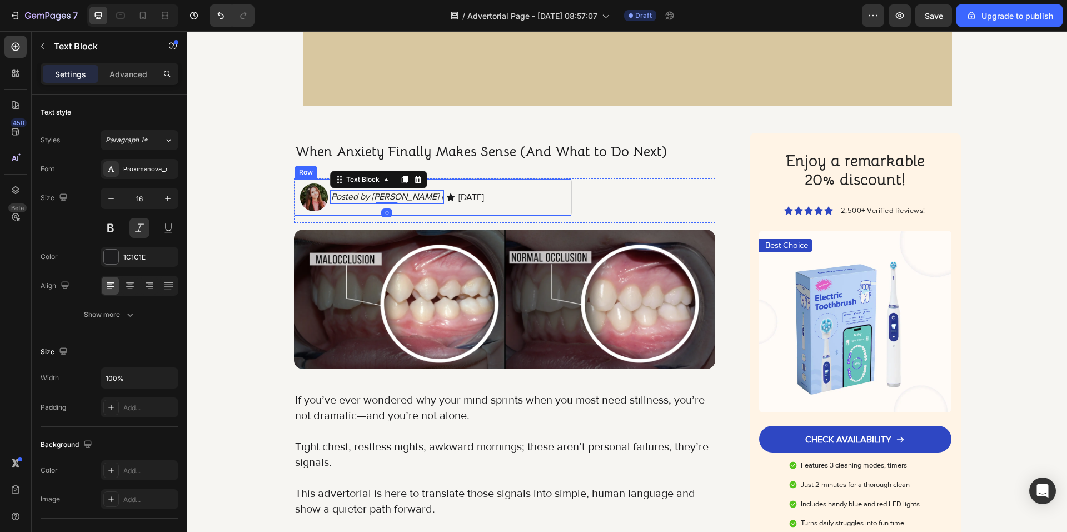
click at [416, 206] on div "Posted by Britney Spourse | Text Block 0" at bounding box center [387, 197] width 114 height 28
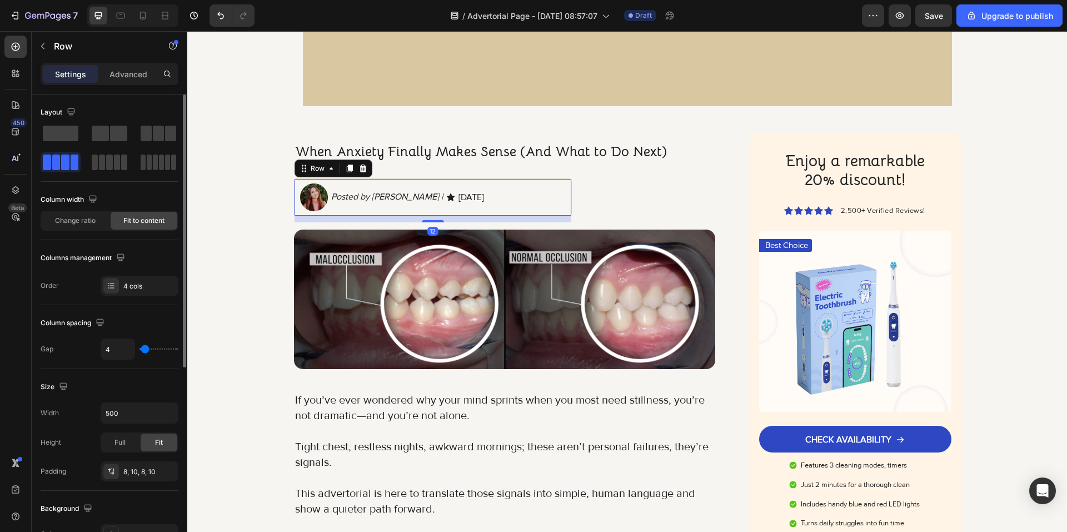
scroll to position [111, 0]
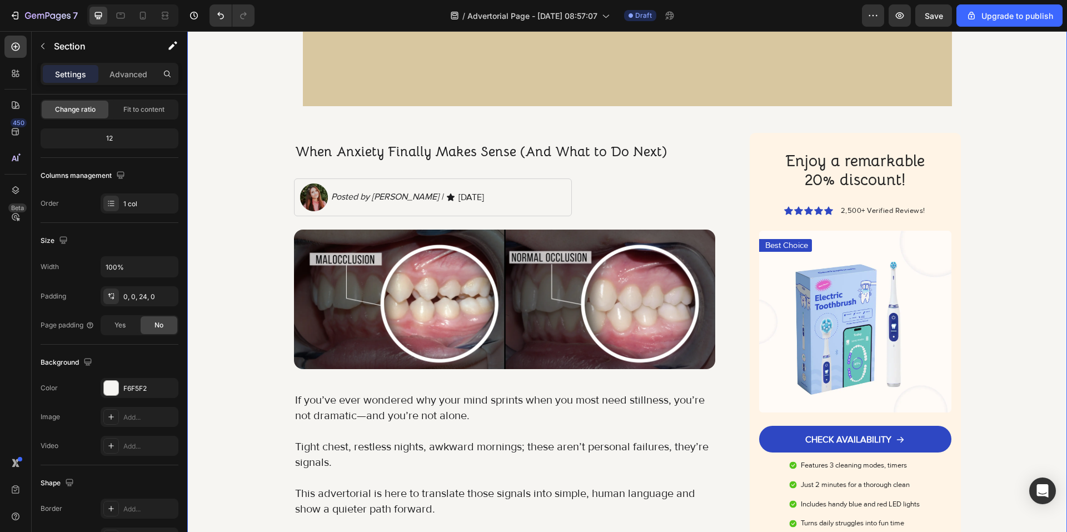
scroll to position [0, 0]
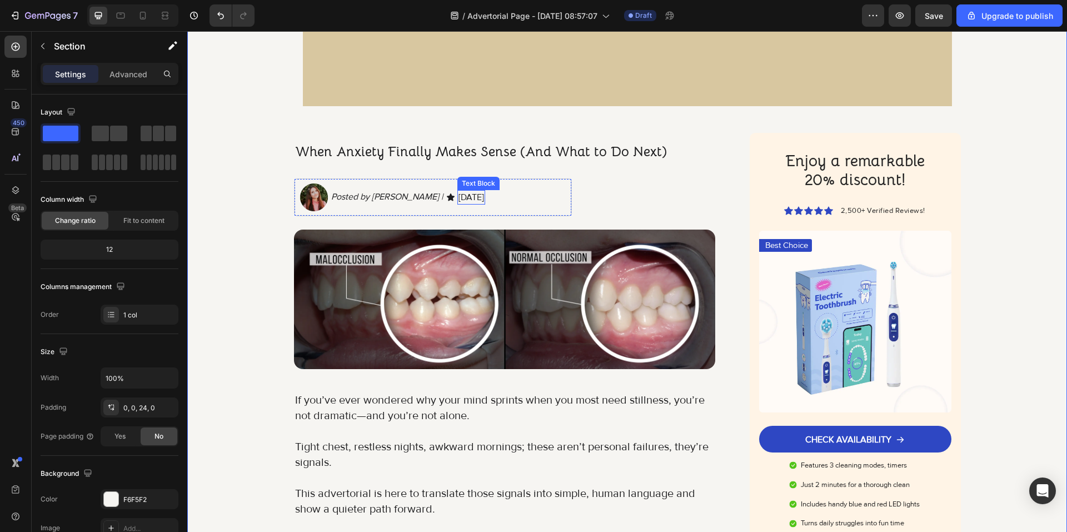
click at [484, 197] on p "August 26, 2025" at bounding box center [472, 197] width 26 height 12
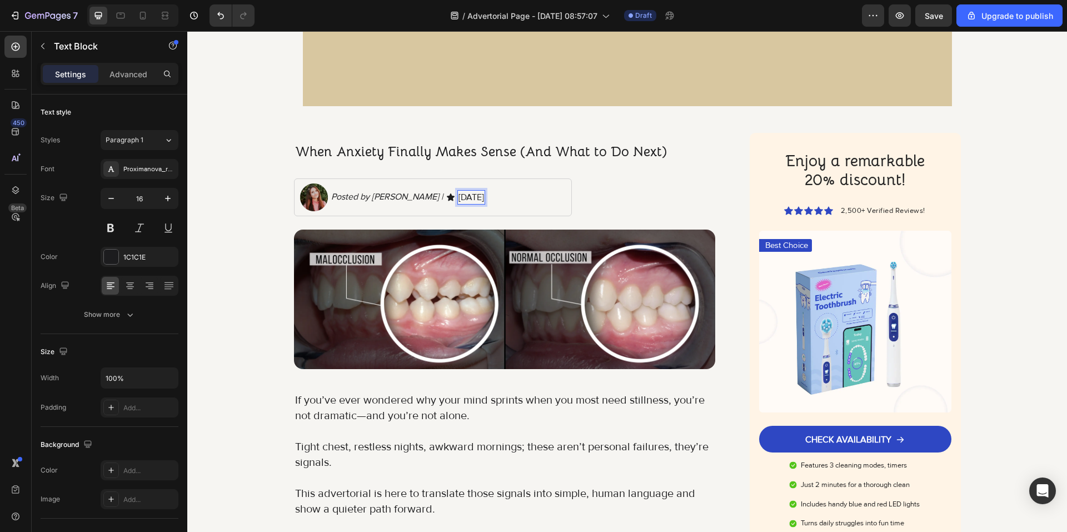
click at [457, 198] on div "August 26, 2025" at bounding box center [471, 197] width 28 height 14
click at [447, 198] on icon at bounding box center [451, 196] width 8 height 7
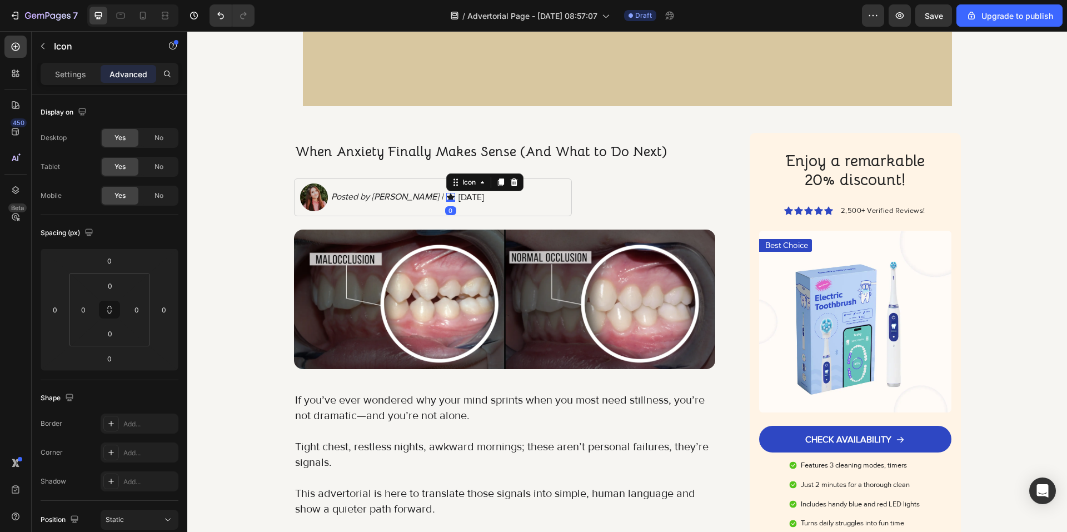
click at [512, 182] on div "Icon" at bounding box center [484, 182] width 77 height 18
click at [510, 179] on icon at bounding box center [514, 182] width 9 height 9
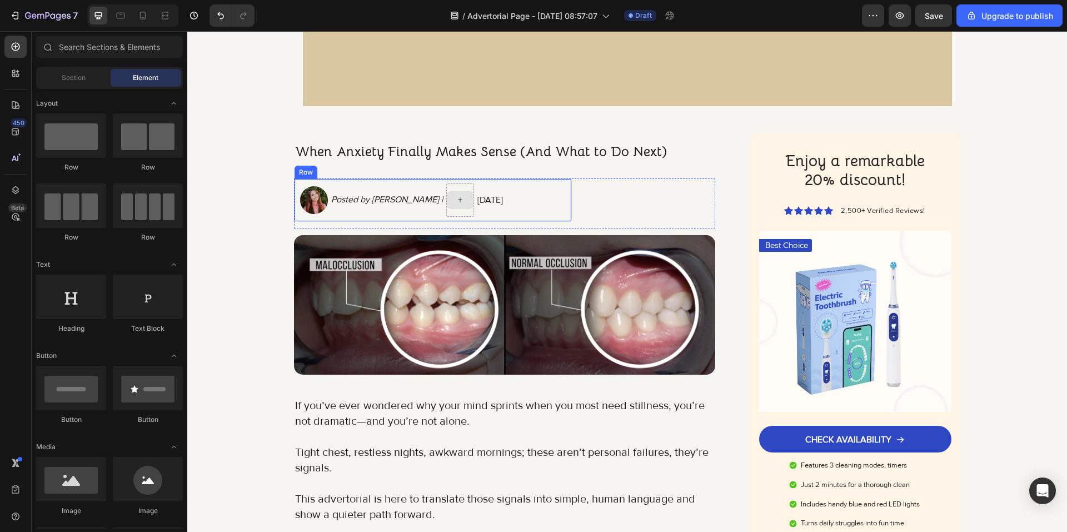
click at [452, 209] on div at bounding box center [460, 199] width 28 height 33
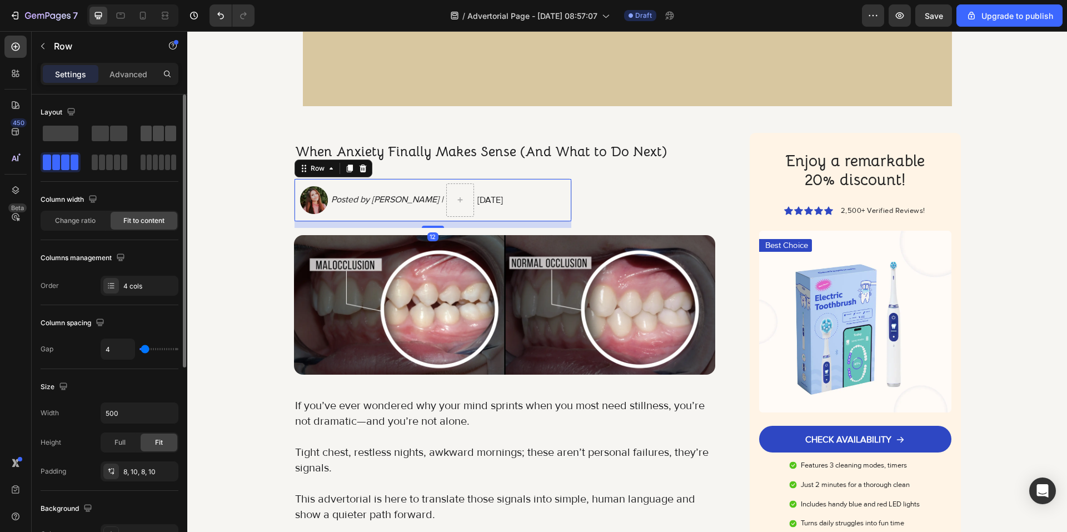
click at [152, 134] on div at bounding box center [159, 134] width 36 height 16
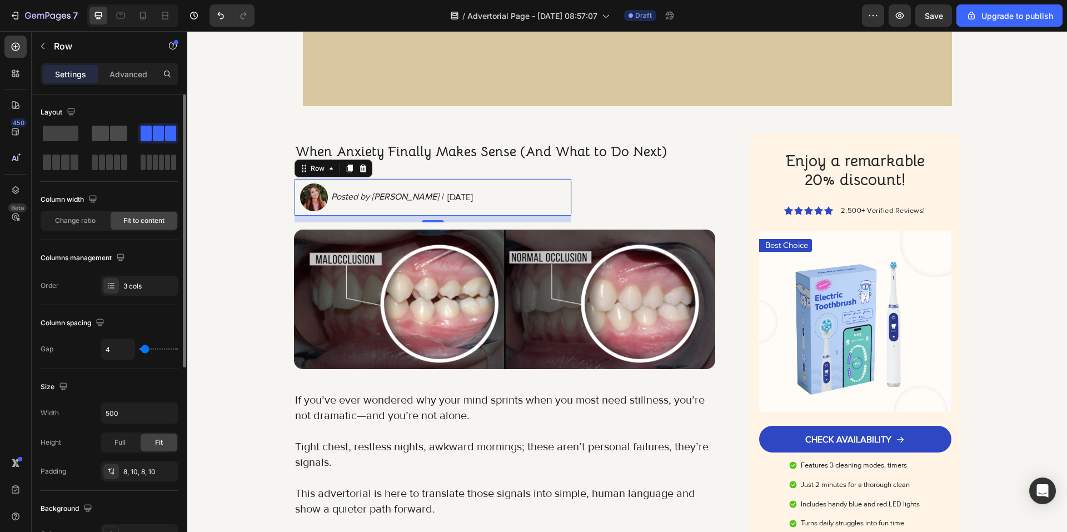
click at [103, 129] on span at bounding box center [100, 134] width 17 height 16
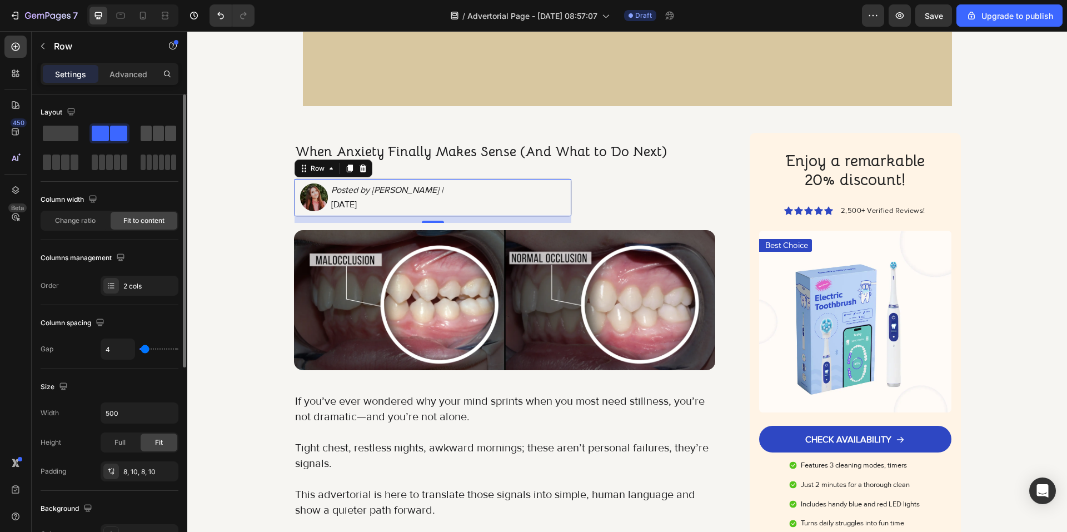
drag, startPoint x: 155, startPoint y: 140, endPoint x: 189, endPoint y: 146, distance: 35.0
click at [155, 140] on span at bounding box center [158, 134] width 11 height 16
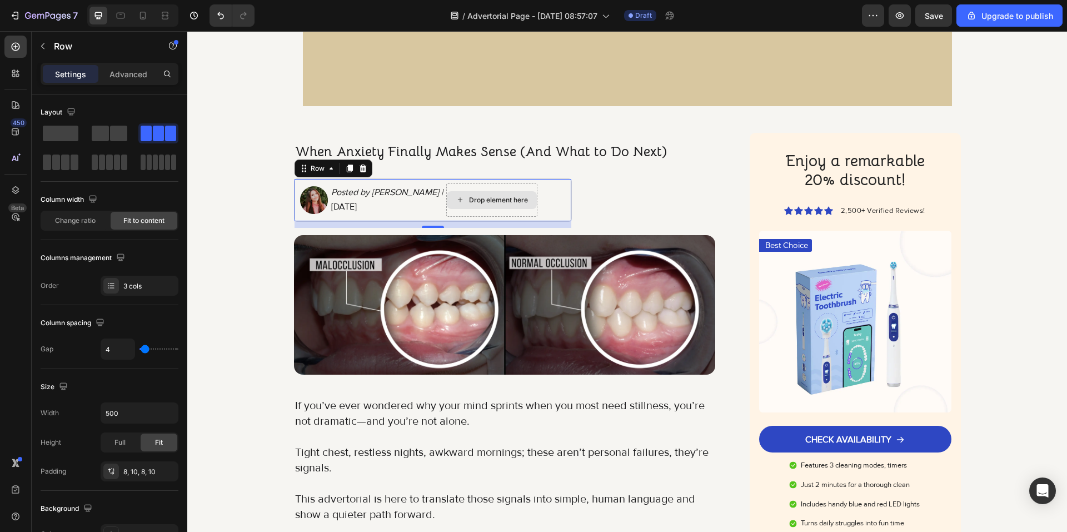
click at [452, 208] on div "Drop element here" at bounding box center [492, 200] width 90 height 18
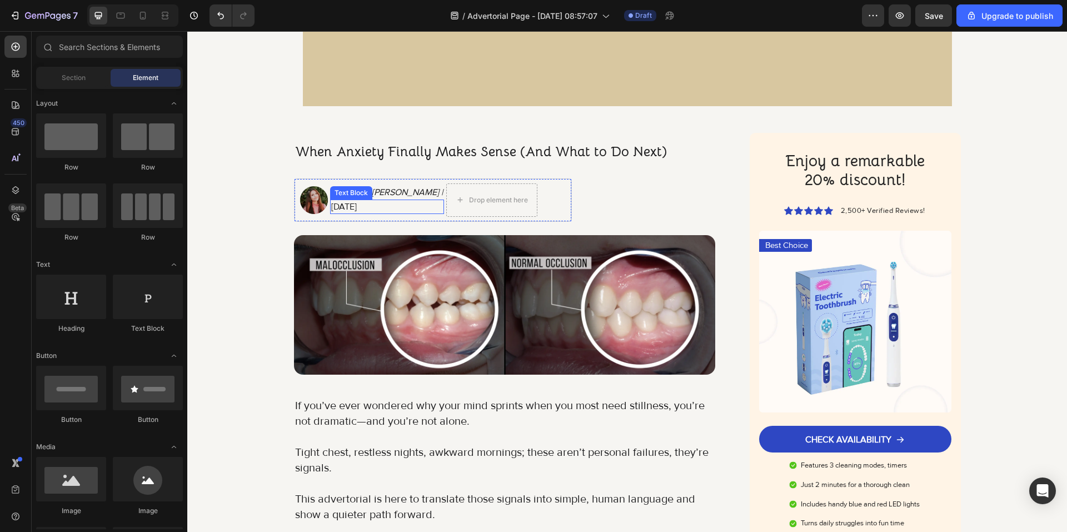
click at [392, 203] on p "August 26, 2025" at bounding box center [387, 207] width 112 height 12
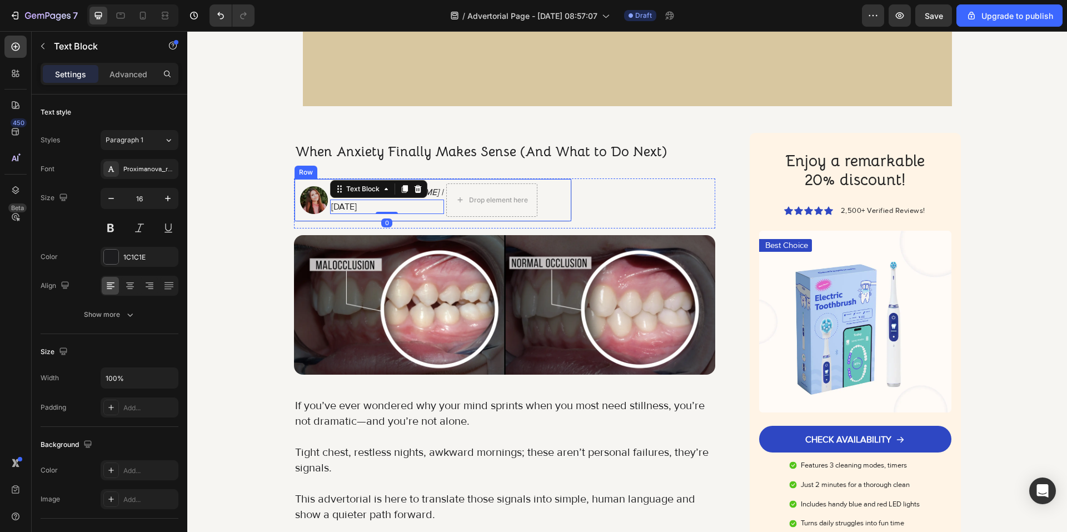
click at [411, 218] on div "Image Posted by Britney Spourse | Text Block August 26, 2025 Text Block 0 Drop …" at bounding box center [433, 199] width 278 height 43
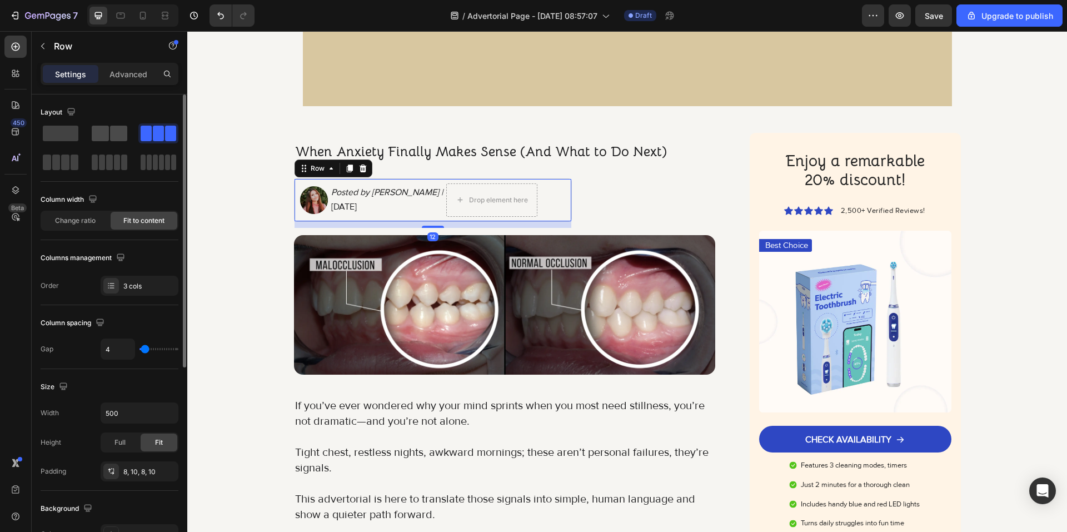
click at [110, 134] on span at bounding box center [118, 134] width 17 height 16
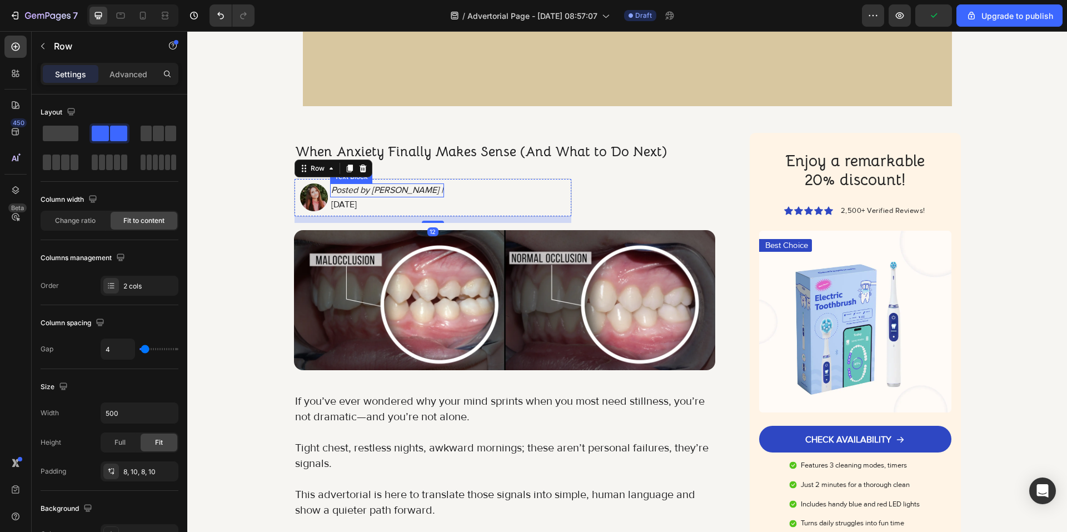
click at [407, 201] on p "August 26, 2025" at bounding box center [387, 204] width 112 height 12
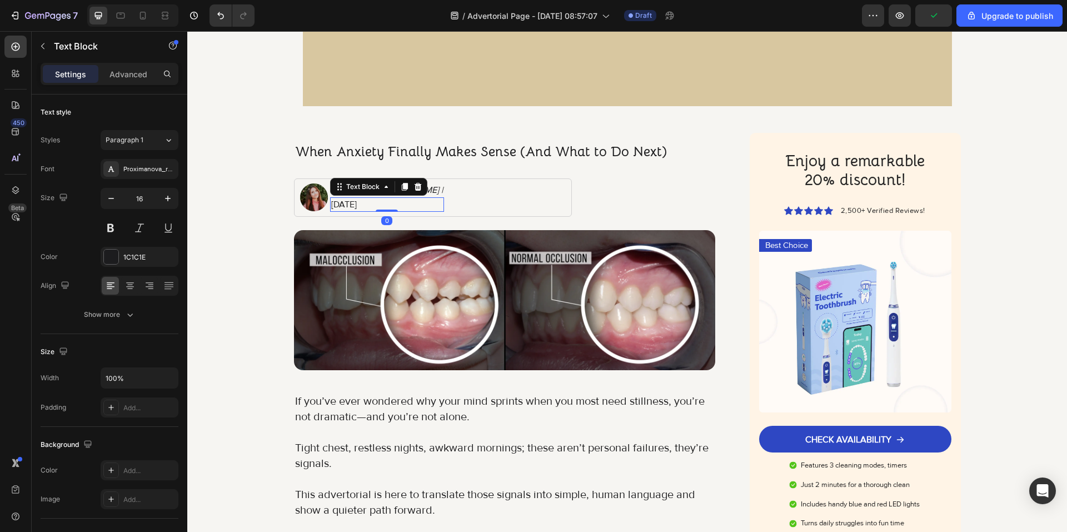
drag, startPoint x: 326, startPoint y: 203, endPoint x: 344, endPoint y: 205, distance: 17.8
click at [330, 203] on div "August 26, 2025" at bounding box center [387, 204] width 114 height 14
drag, startPoint x: 401, startPoint y: 205, endPoint x: 326, endPoint y: 203, distance: 74.5
click at [330, 203] on div "August 26, 2025" at bounding box center [387, 204] width 114 height 14
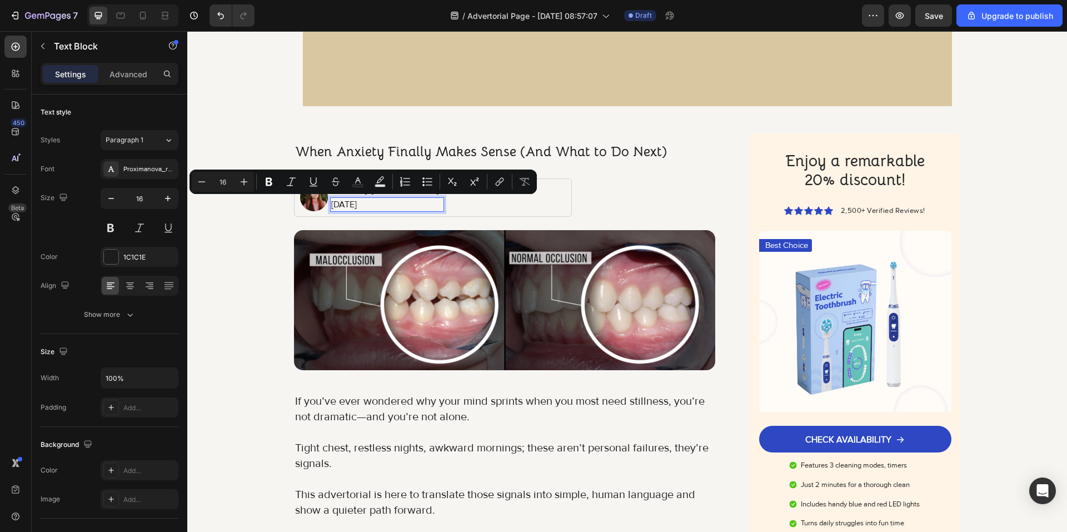
copy p "August 26, 2025"
click at [441, 197] on div "Image Posted by Britney Spourse | Text Block August 26, 2025 Text Block 0 Row" at bounding box center [433, 197] width 278 height 38
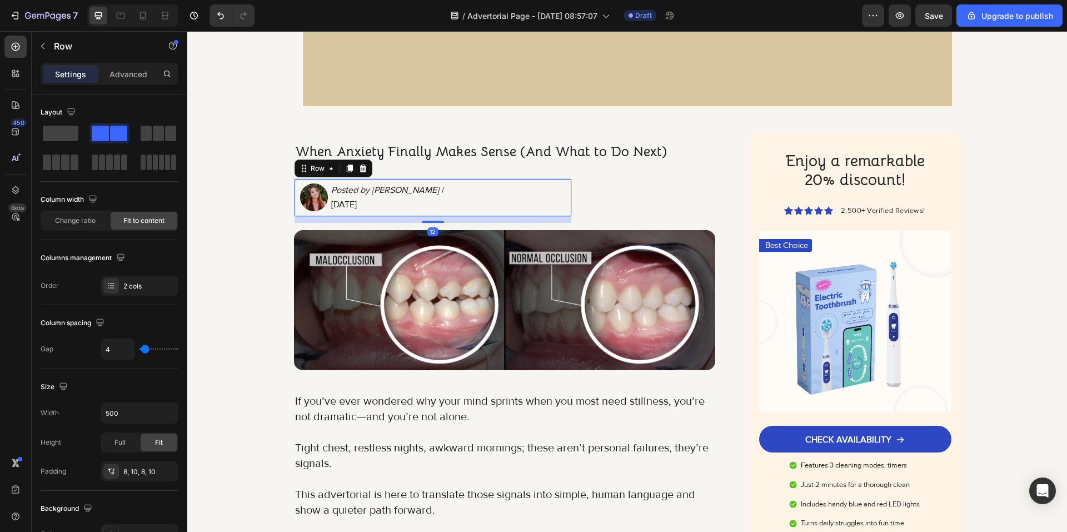
click at [439, 191] on div "Image Posted by Britney Spourse | Text Block August 26, 2025 Text Block Row 12" at bounding box center [433, 197] width 278 height 38
click at [433, 189] on p "Posted by Britney Spourse |" at bounding box center [387, 191] width 112 height 12
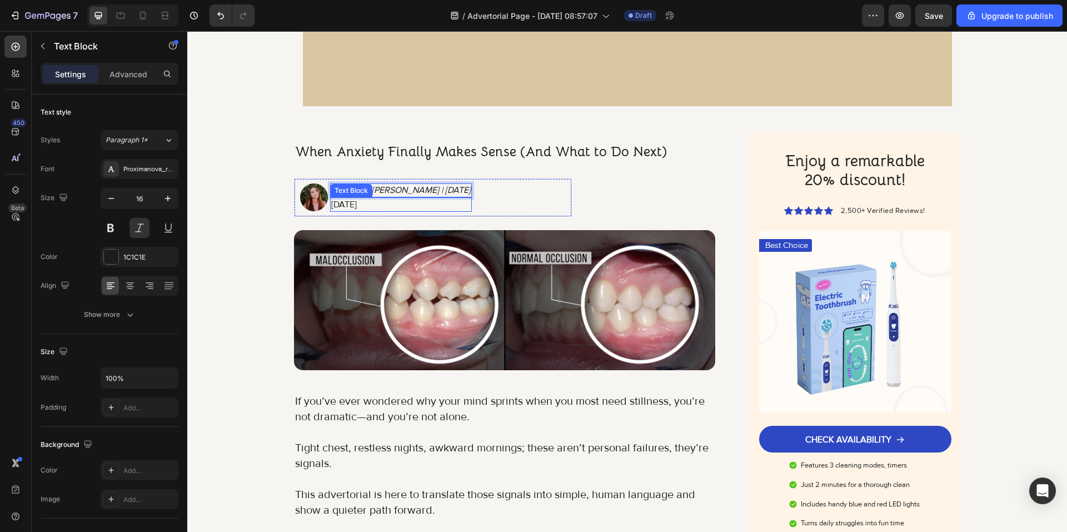
click at [396, 205] on p "August 26, 2025" at bounding box center [401, 204] width 140 height 12
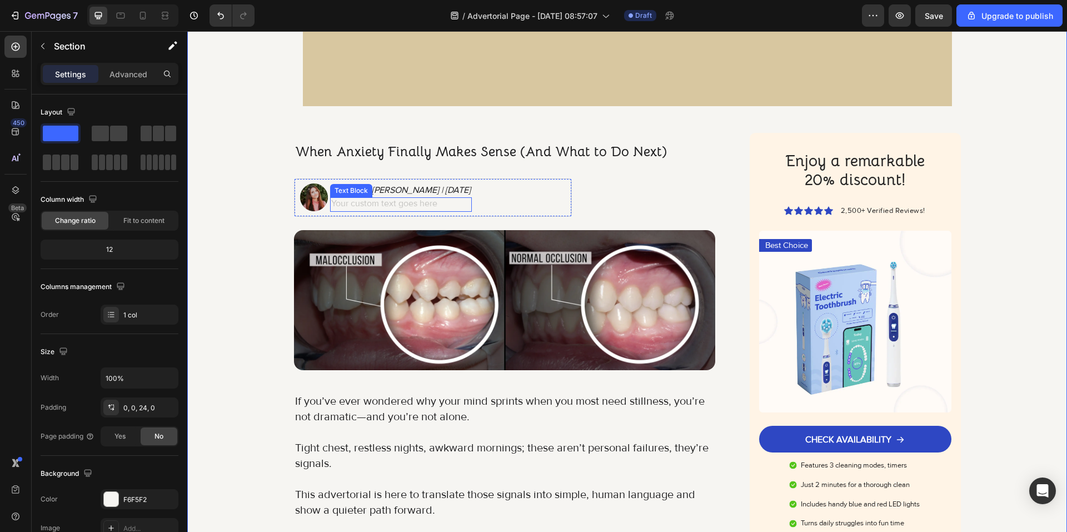
click at [388, 203] on div "Rich Text Editor. Editing area: main" at bounding box center [401, 204] width 142 height 14
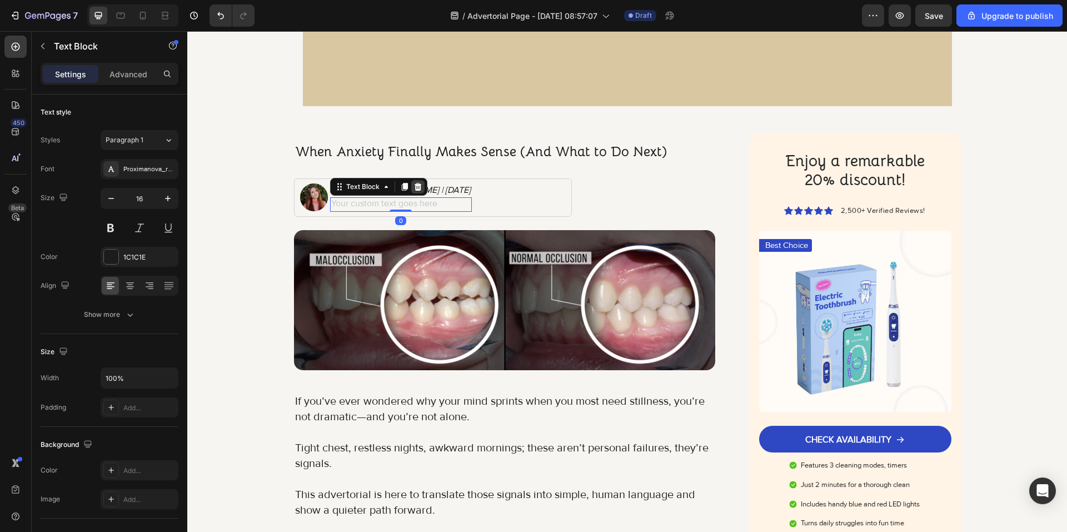
click at [414, 187] on icon at bounding box center [417, 186] width 7 height 8
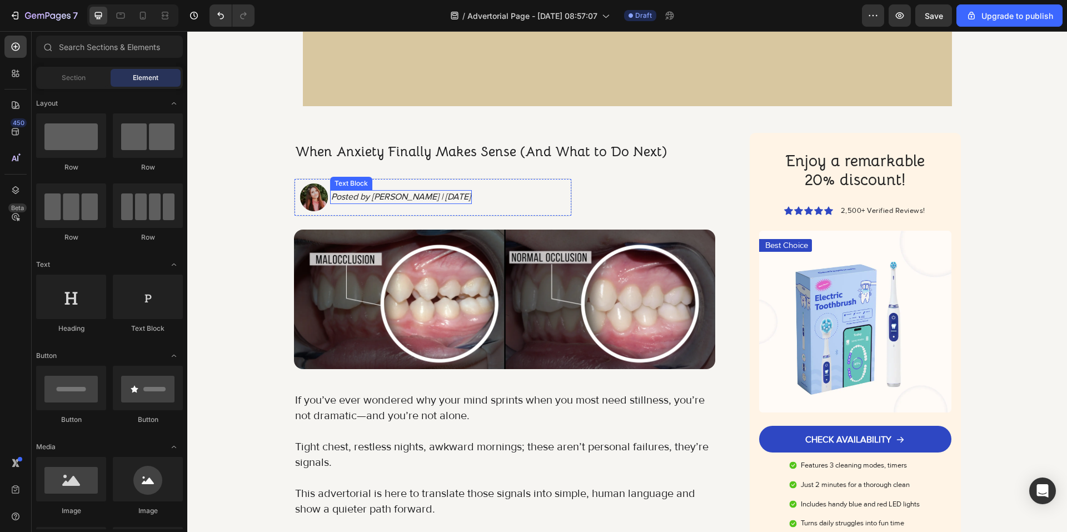
click at [432, 202] on p "Posted by Britney Spourse | August 26, 2025" at bounding box center [401, 197] width 140 height 12
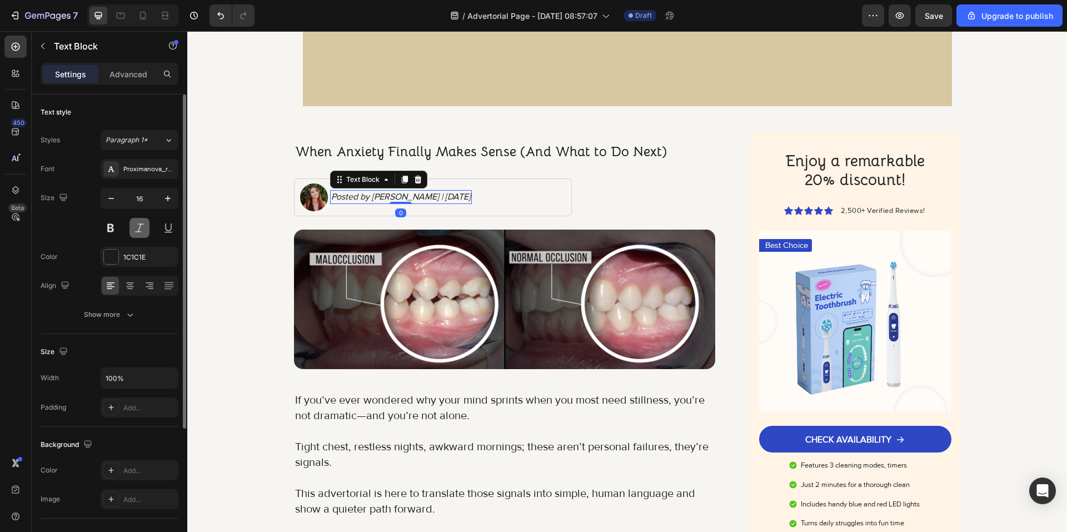
click at [143, 232] on button at bounding box center [139, 228] width 20 height 20
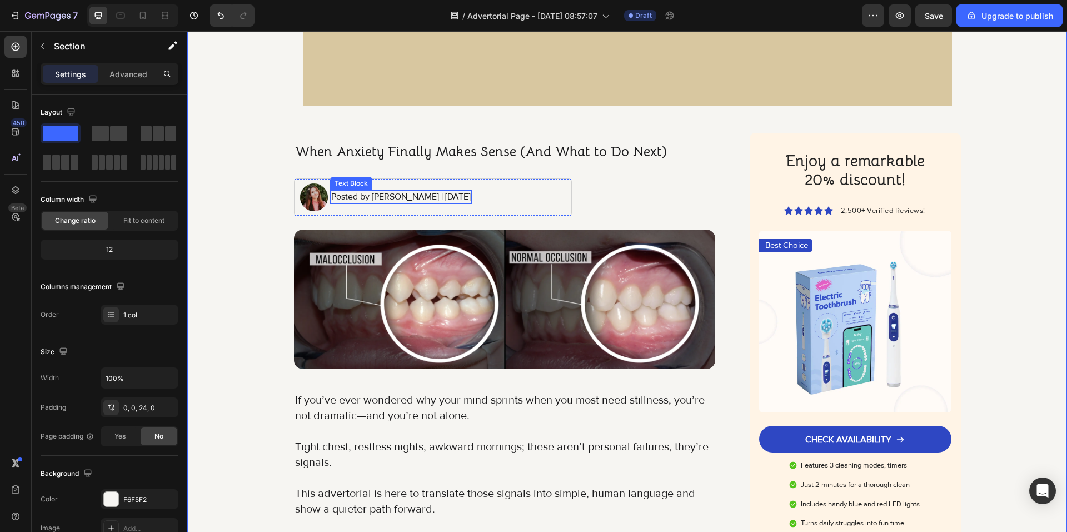
click at [331, 197] on p "Posted by Britney Spourse | August 26, 2025" at bounding box center [401, 197] width 140 height 12
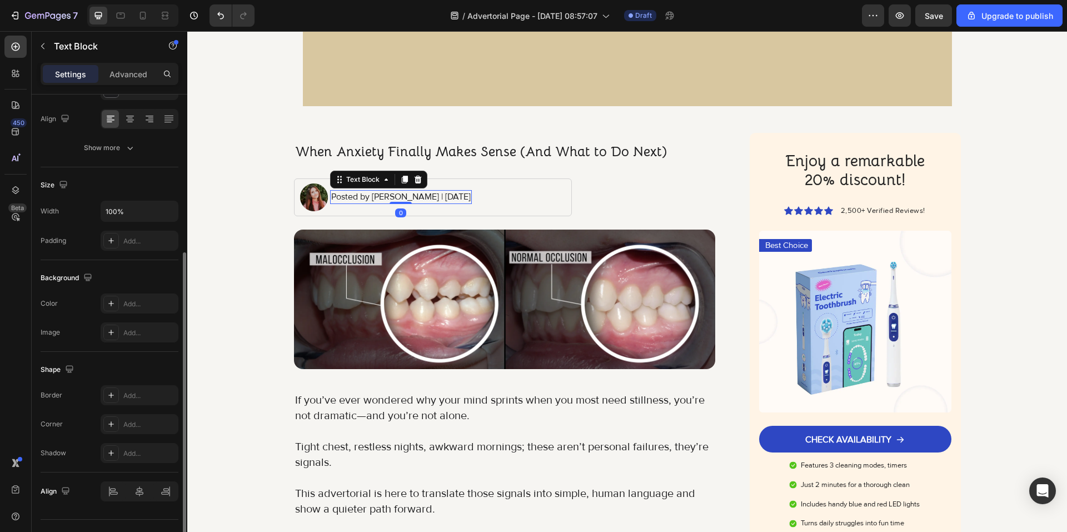
scroll to position [190, 0]
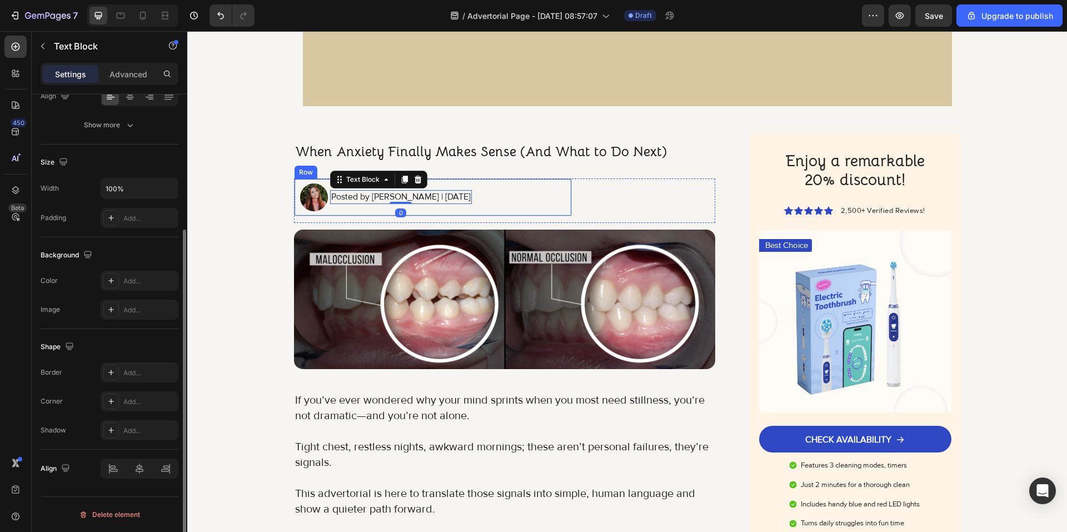
click at [366, 208] on div "Posted by Britney Spourse | August 26, 2025 Text Block 0" at bounding box center [401, 197] width 142 height 28
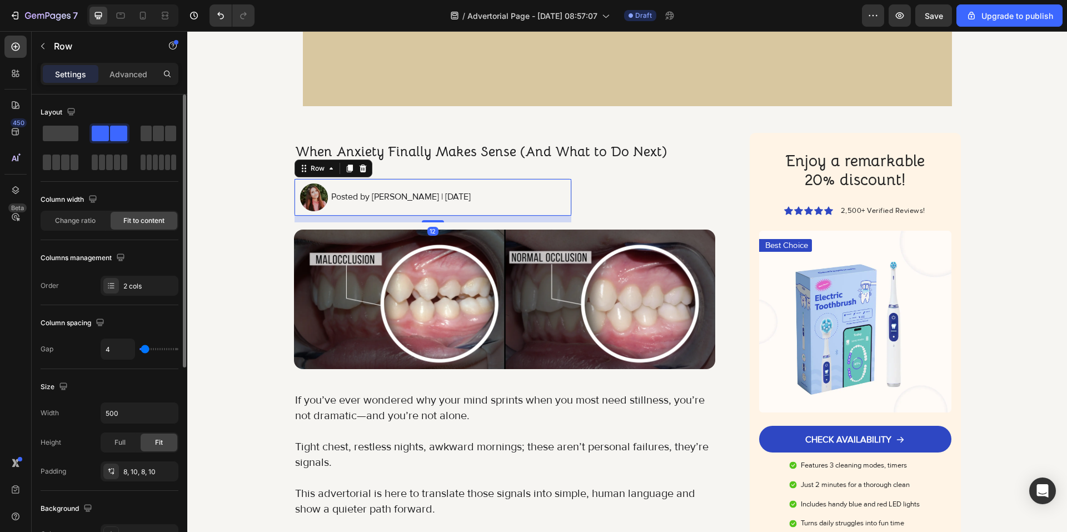
type input "13"
type input "16"
type input "18"
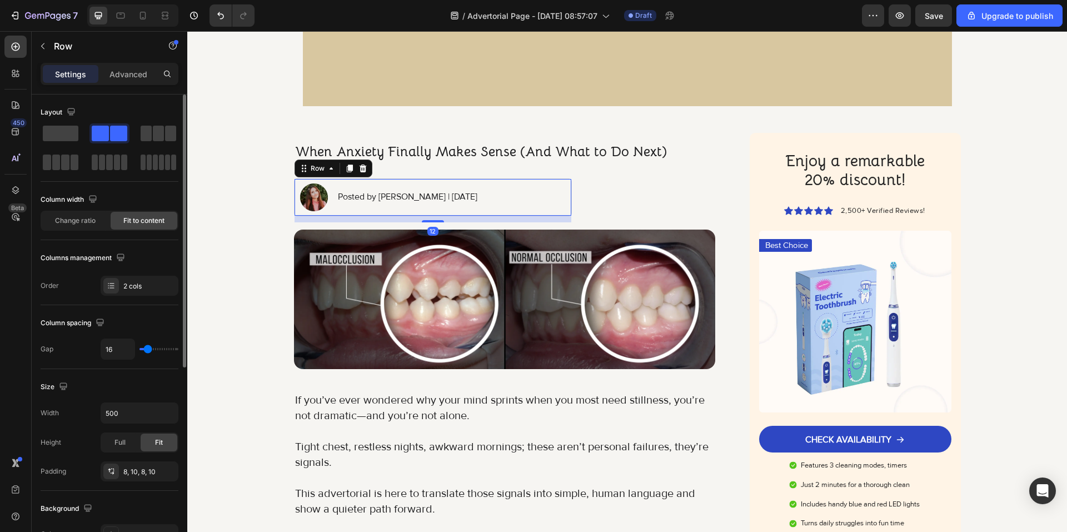
type input "18"
type input "16"
type input "13"
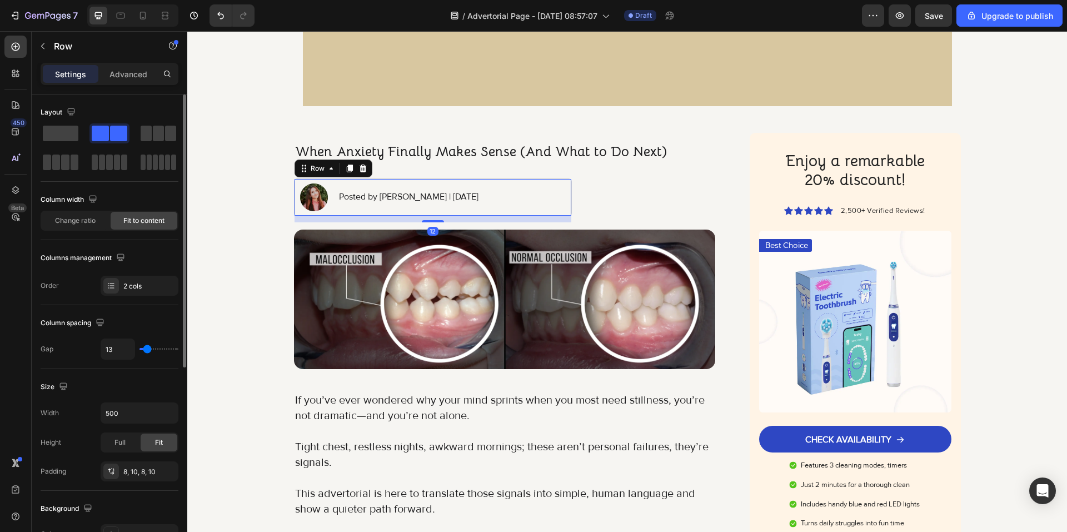
type input "11"
type input "13"
type input "16"
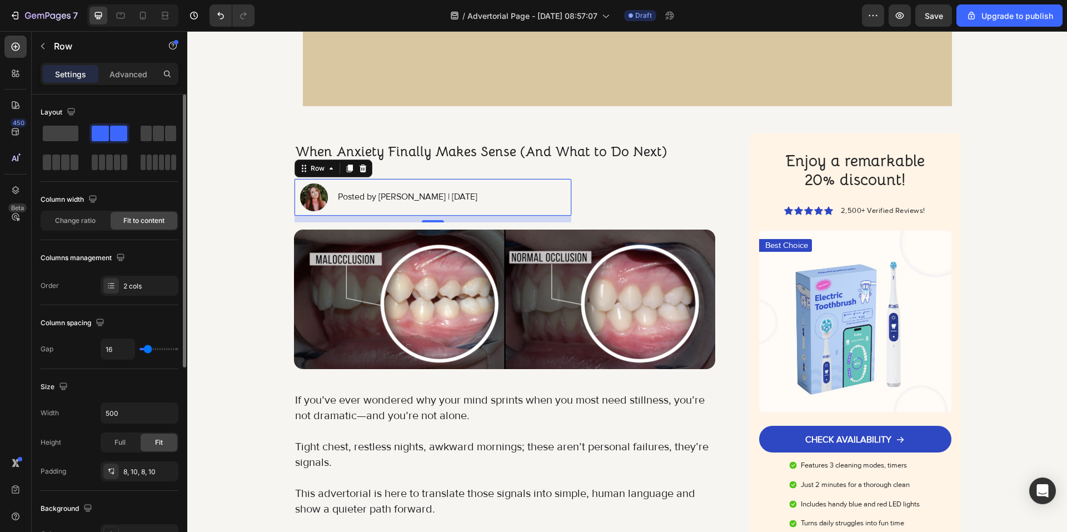
type input "16"
click at [148, 349] on input "range" at bounding box center [159, 349] width 39 height 2
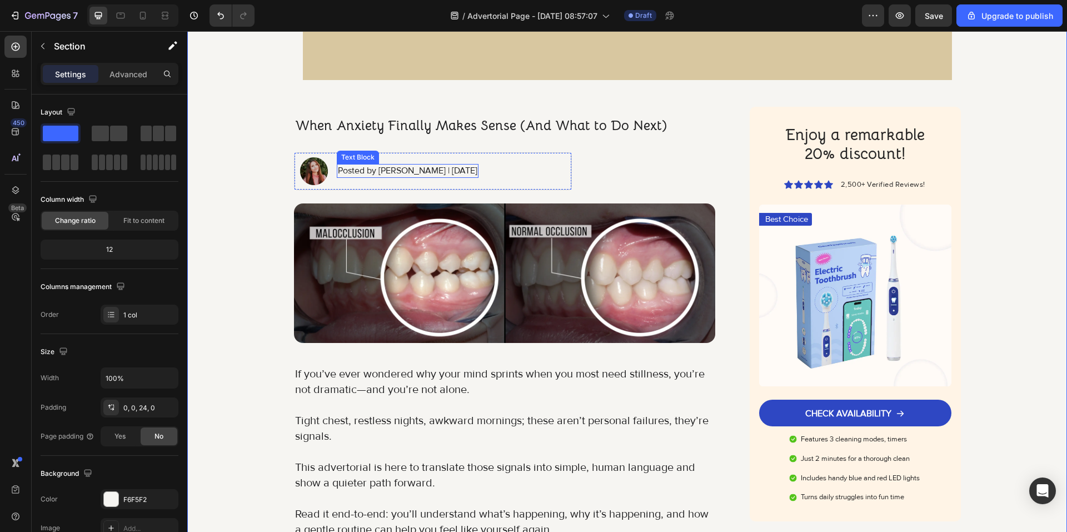
scroll to position [233, 0]
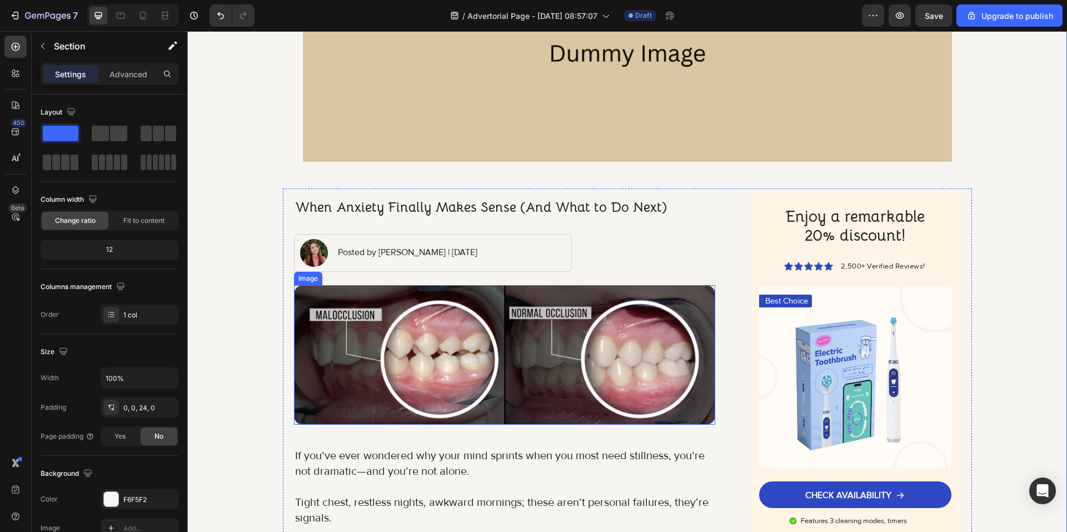
click at [463, 305] on img at bounding box center [505, 355] width 422 height 140
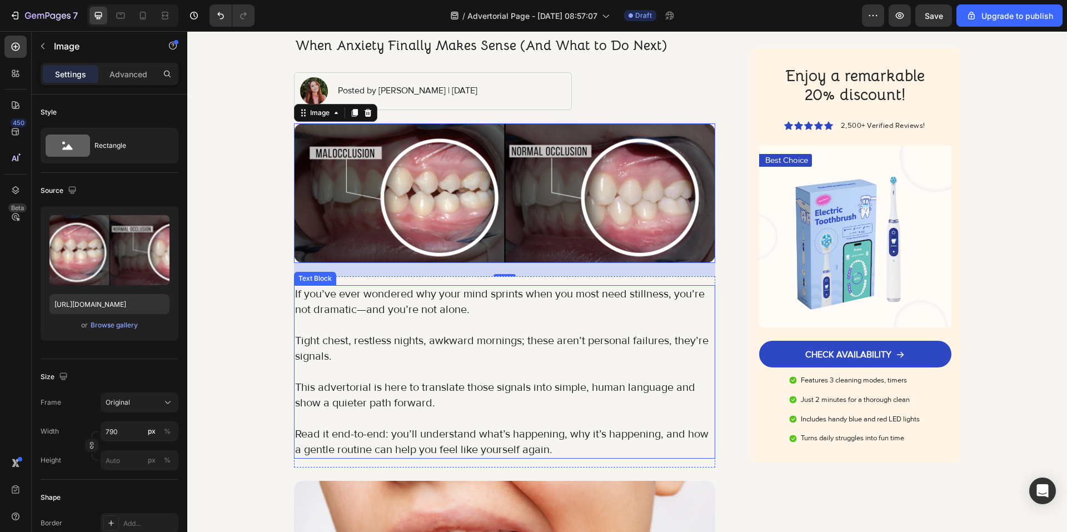
scroll to position [400, 0]
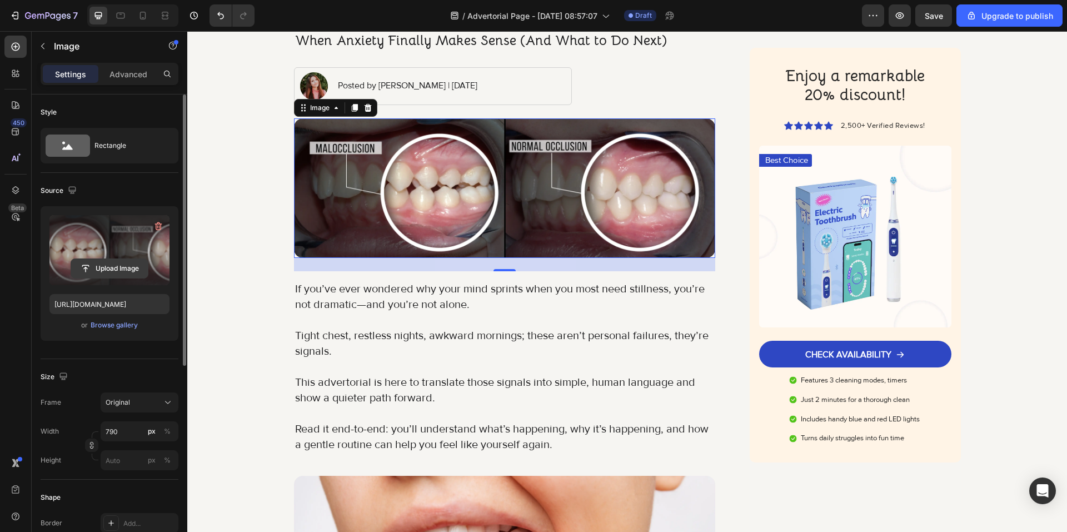
click at [102, 268] on input "file" at bounding box center [109, 268] width 77 height 19
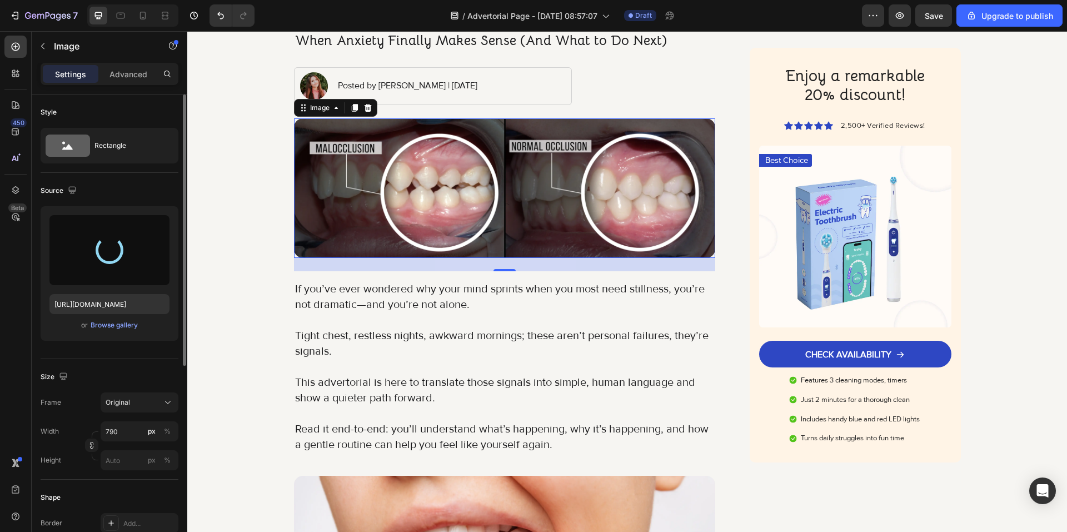
type input "https://cdn.shopify.com/s/files/1/0926/4460/6332/files/gempages_580597363031147…"
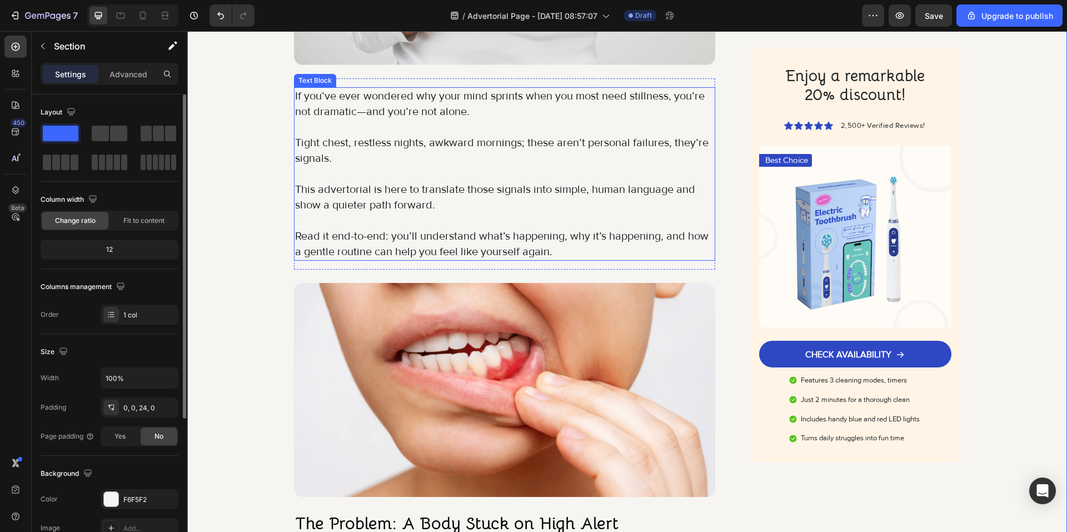
scroll to position [900, 0]
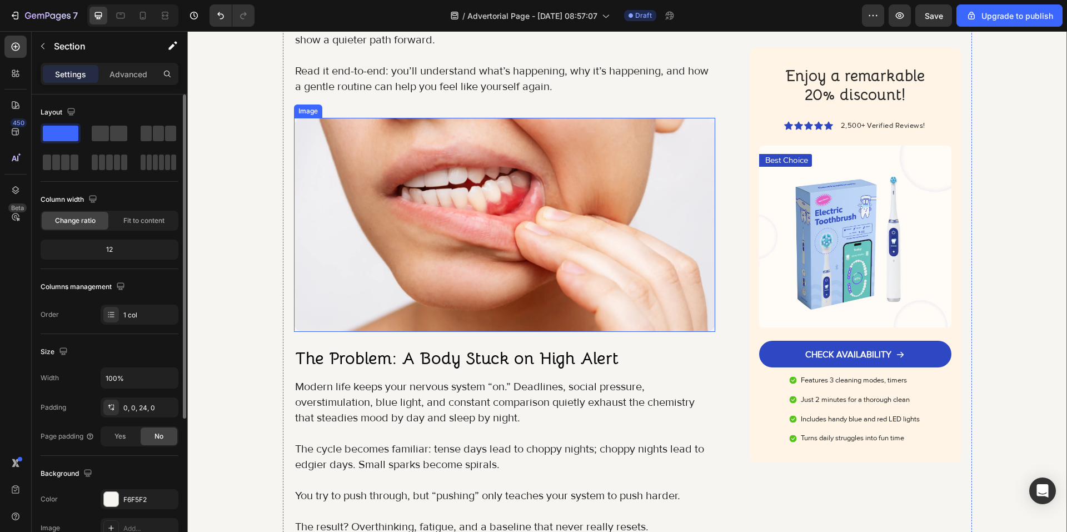
click at [384, 234] on img at bounding box center [505, 224] width 422 height 213
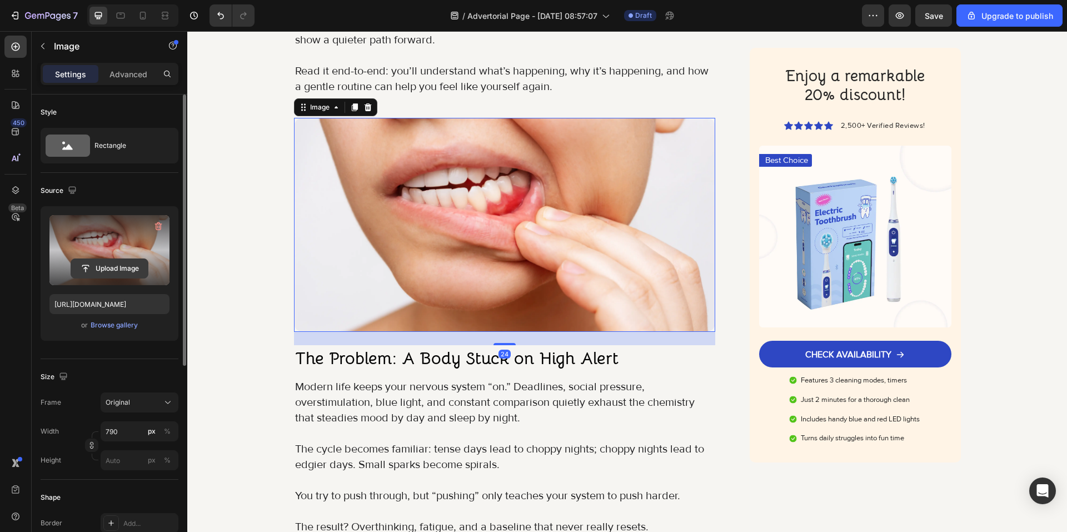
click at [95, 269] on input "file" at bounding box center [109, 268] width 77 height 19
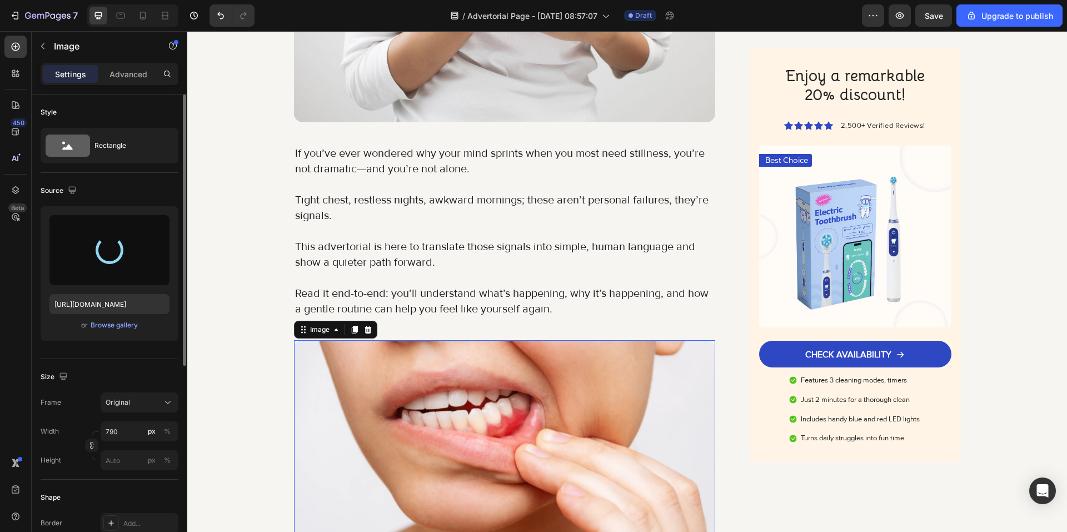
type input "https://cdn.shopify.com/s/files/1/0926/4460/6332/files/gempages_580597363031147…"
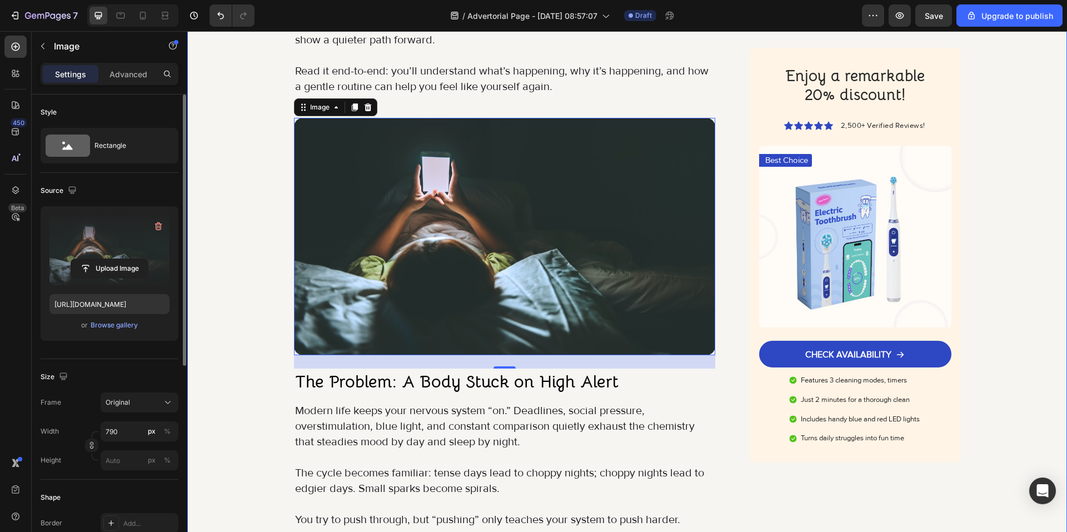
click at [260, 325] on div "Image Got Questions? Email Us At support@gemstore.com Text Block Row Row Women …" at bounding box center [627, 508] width 880 height 2709
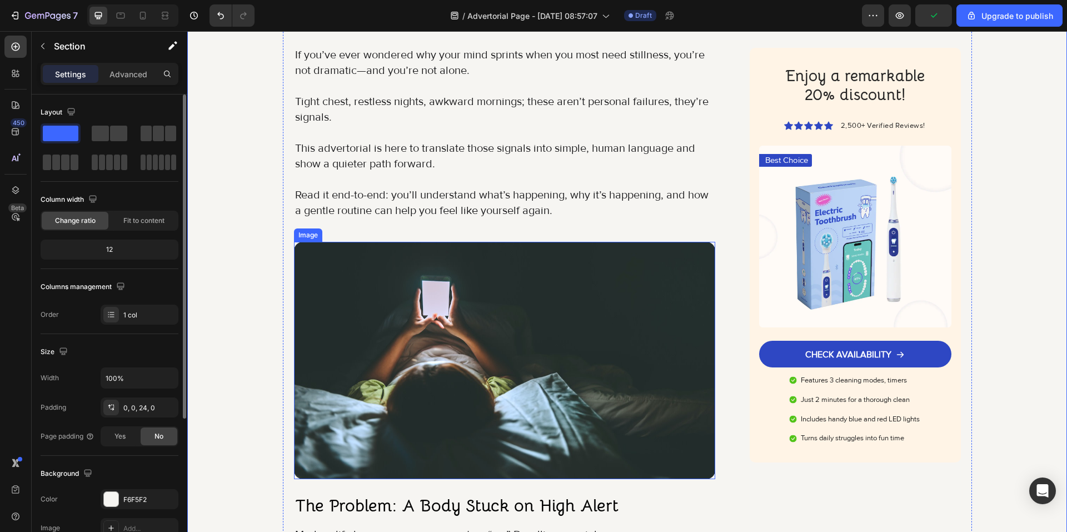
scroll to position [844, 0]
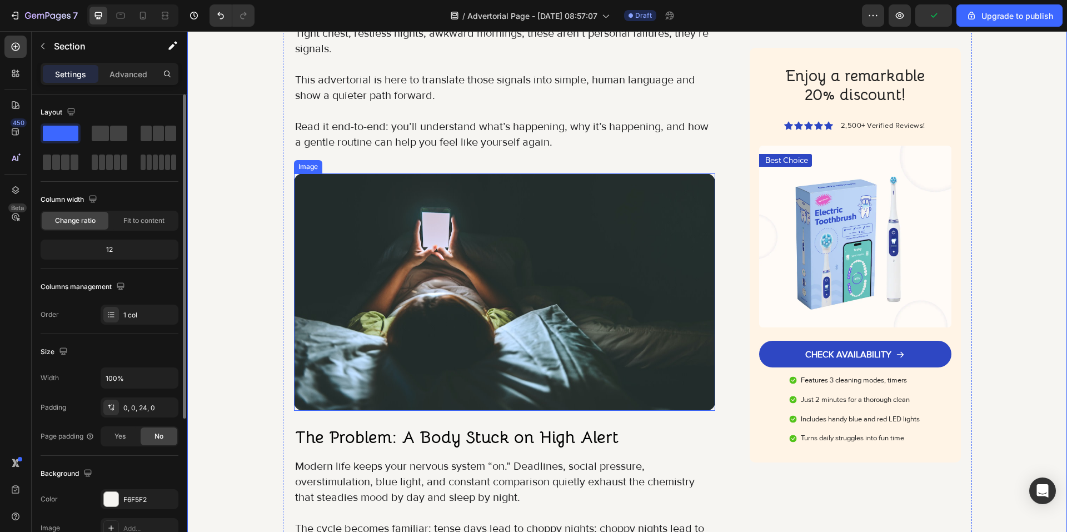
click at [391, 297] on img at bounding box center [505, 291] width 422 height 237
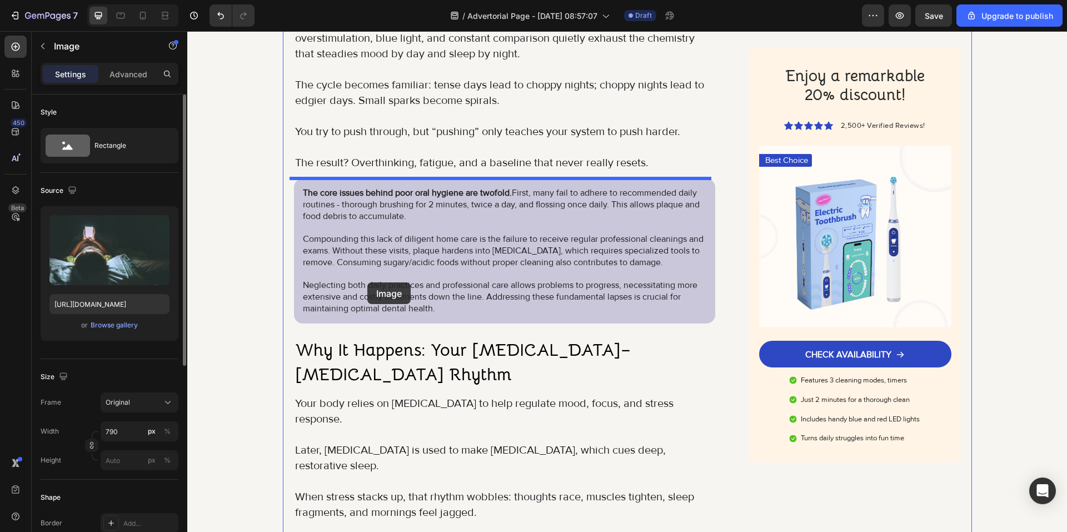
scroll to position [1289, 0]
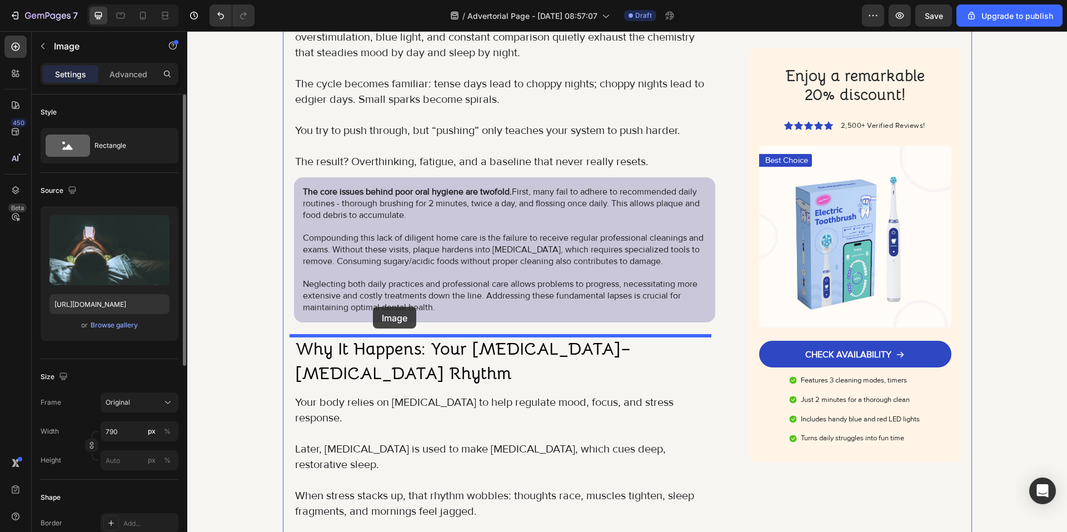
drag, startPoint x: 312, startPoint y: 162, endPoint x: 373, endPoint y: 307, distance: 156.7
click at [373, 307] on p "The core issues behind poor oral hygiene are twofold. First, many fail to adher…" at bounding box center [505, 249] width 404 height 127
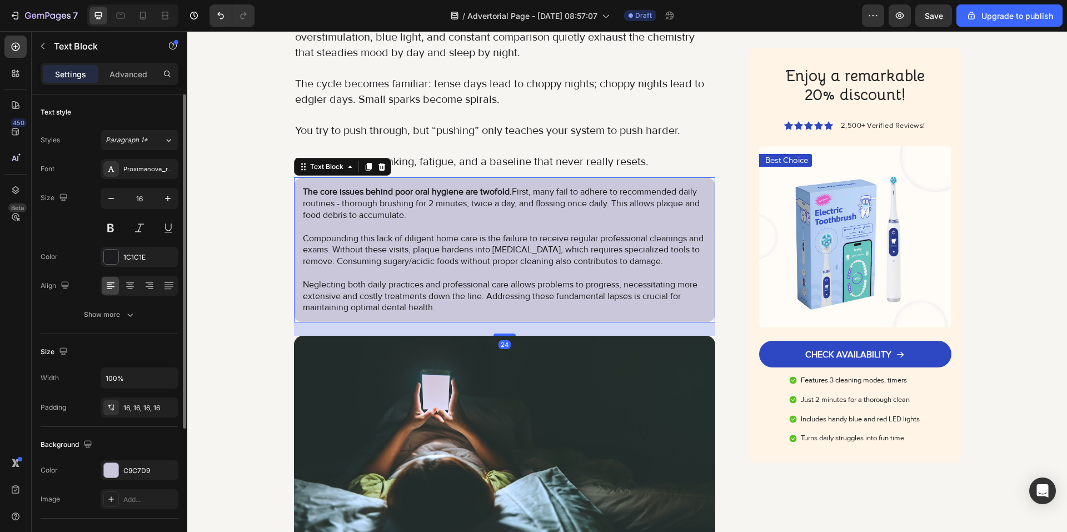
click at [227, 341] on div "Image Got Questions? Email Us At support@gemstore.com Text Block Row Row Women …" at bounding box center [627, 370] width 880 height 2709
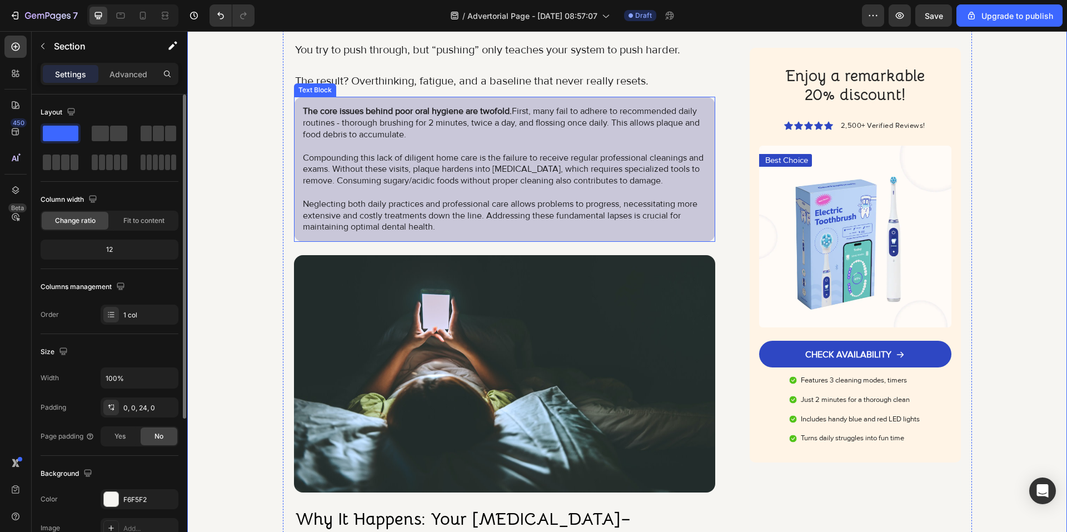
scroll to position [1149, 0]
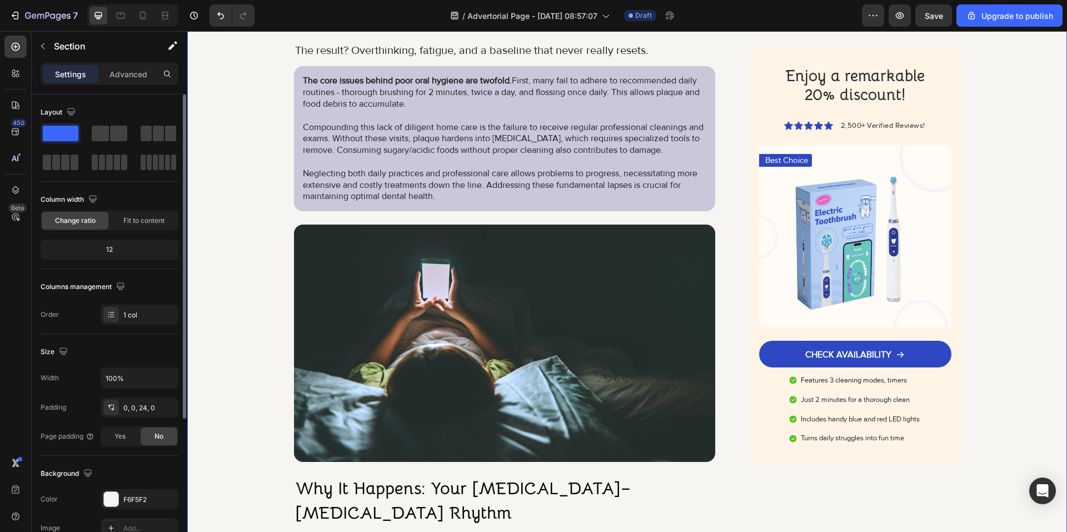
click at [246, 332] on div "Image Got Questions? Email Us At support@gemstore.com Text Block Row Row Women …" at bounding box center [627, 259] width 880 height 2709
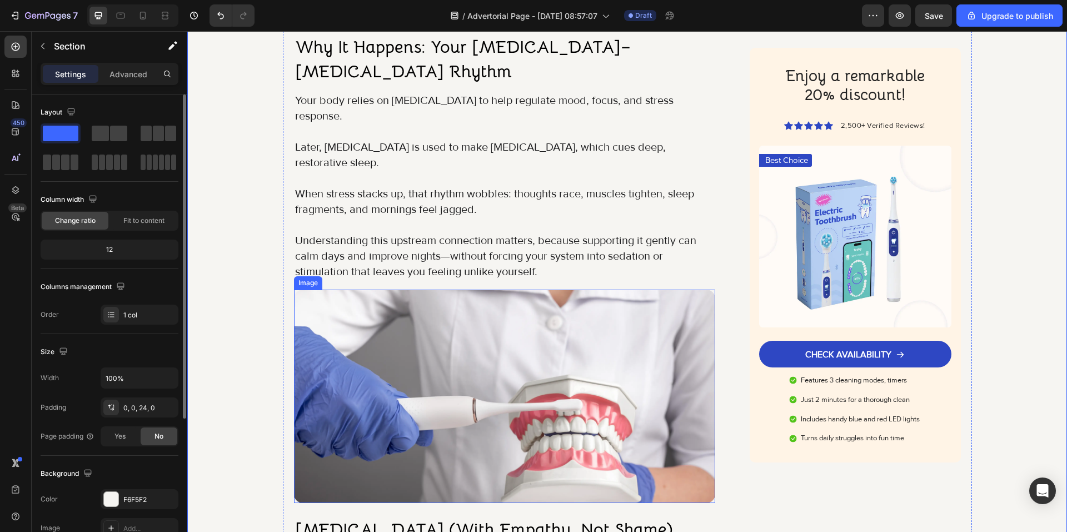
scroll to position [1594, 0]
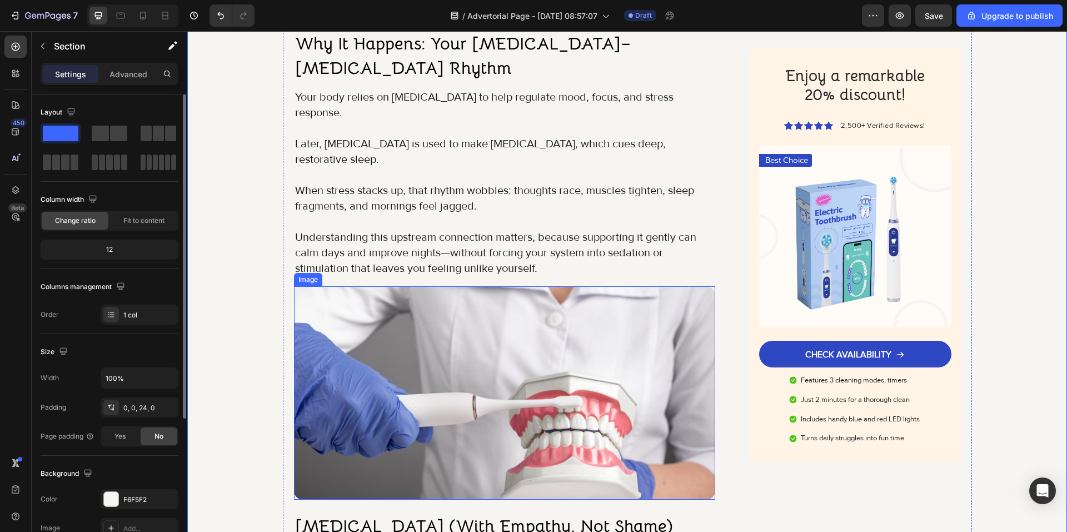
click at [494, 230] on p "Understanding this upstream connection matters, because supporting it gently ca…" at bounding box center [505, 253] width 420 height 47
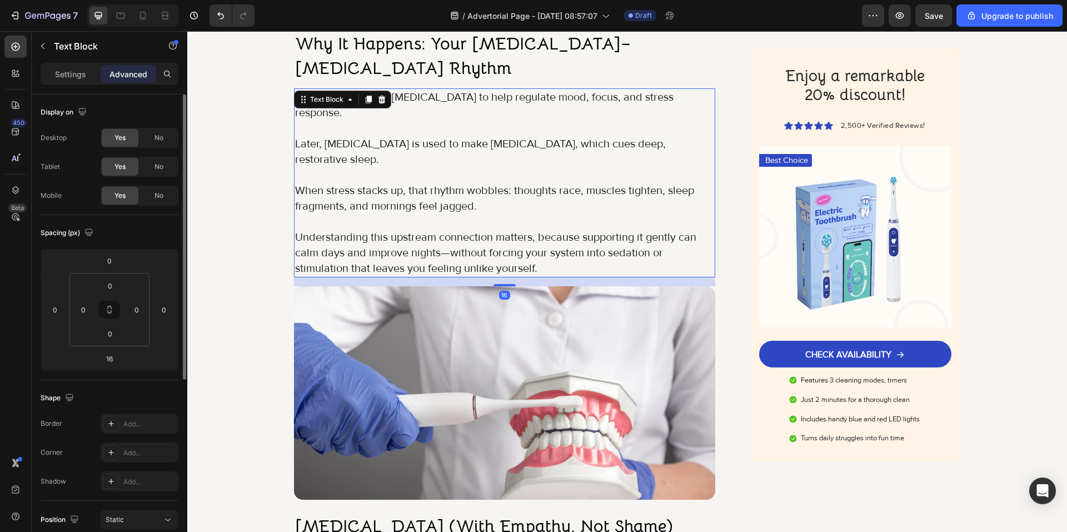
click at [535, 230] on p "Understanding this upstream connection matters, because supporting it gently ca…" at bounding box center [505, 253] width 420 height 47
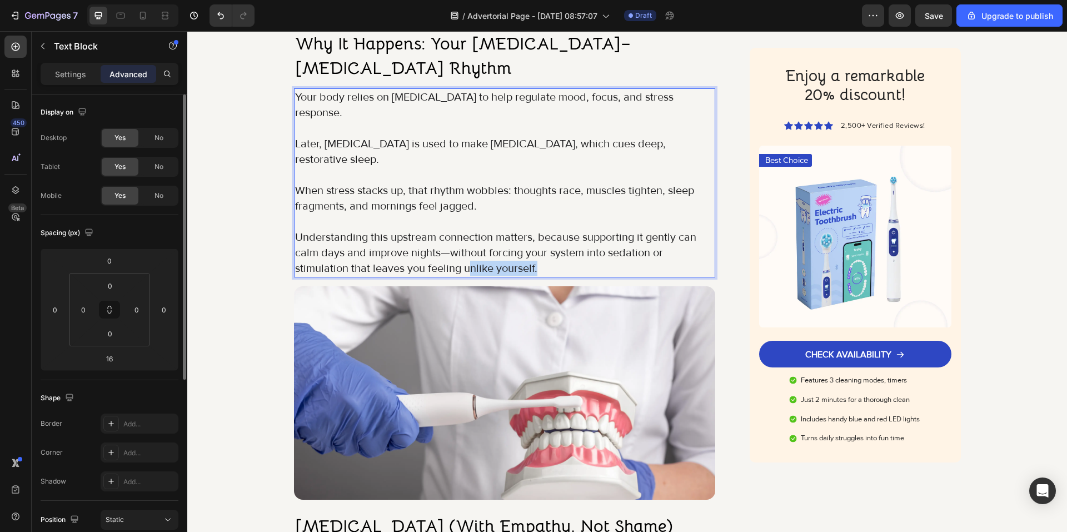
drag, startPoint x: 537, startPoint y: 214, endPoint x: 467, endPoint y: 213, distance: 70.0
click at [467, 230] on p "Understanding this upstream connection matters, because supporting it gently ca…" at bounding box center [505, 253] width 420 height 47
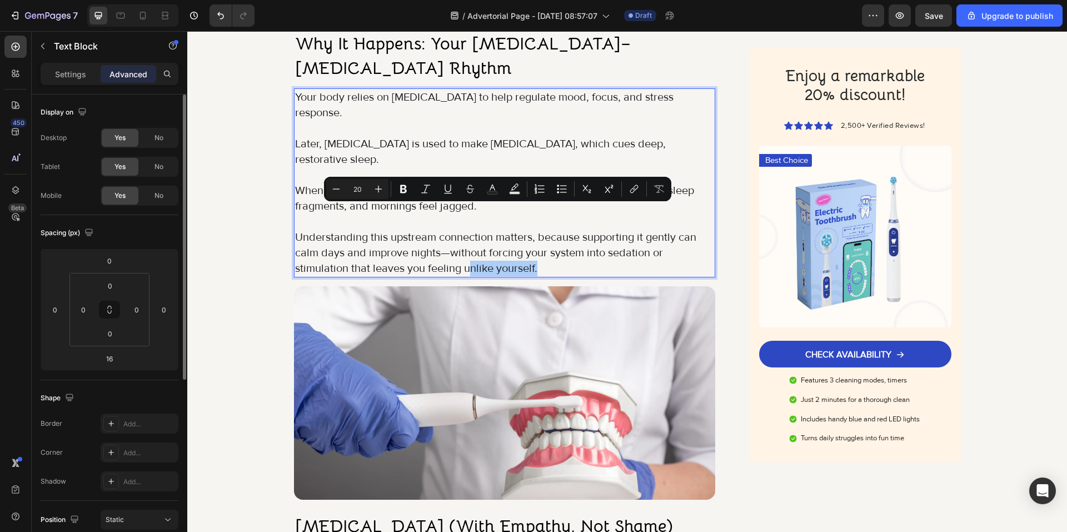
click at [414, 191] on div "Minus 20 Plus Bold Italic Underline Strikethrough Text Color Text Background Co…" at bounding box center [497, 189] width 343 height 20
click at [408, 191] on icon "Editor contextual toolbar" at bounding box center [403, 188] width 11 height 11
click at [300, 286] on img at bounding box center [505, 392] width 422 height 213
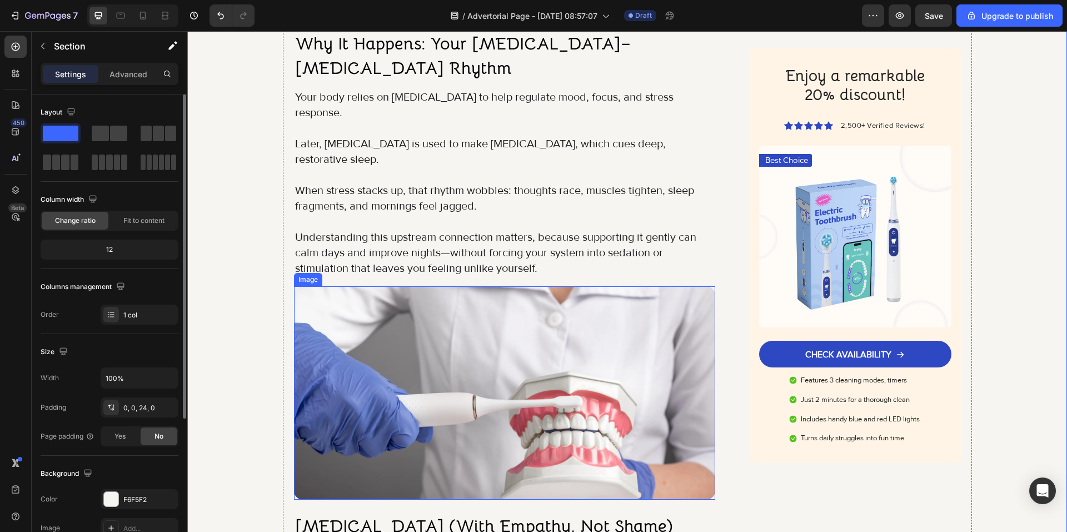
click at [526, 399] on img at bounding box center [505, 392] width 422 height 213
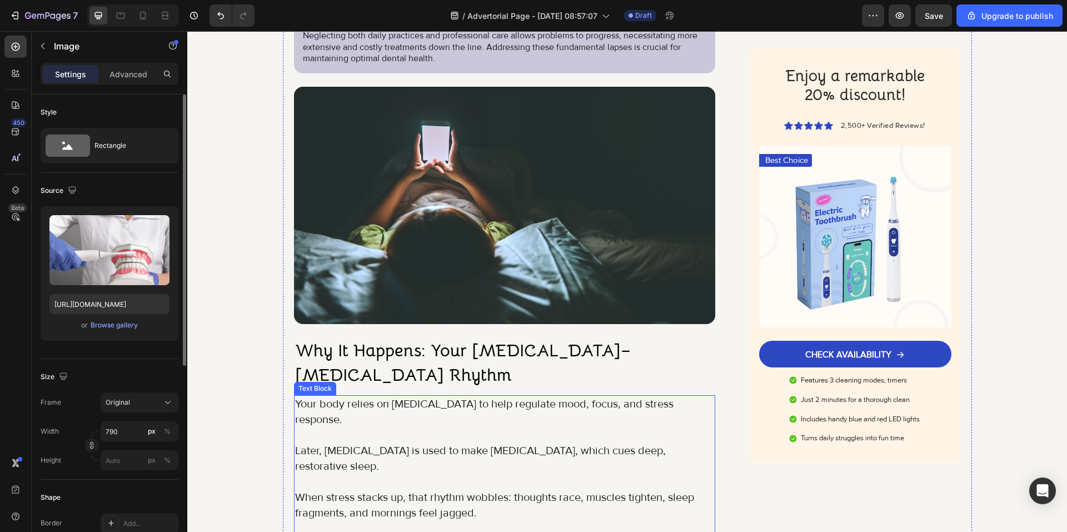
scroll to position [1316, 0]
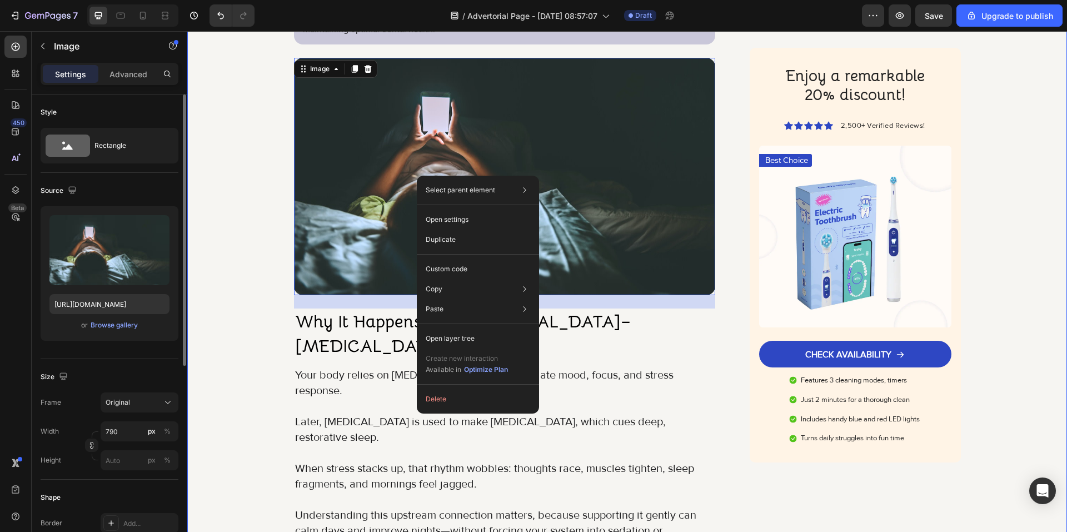
click at [238, 220] on div "Image Got Questions? Email Us At support@gemstore.com Text Block Row Row Women …" at bounding box center [627, 92] width 880 height 2709
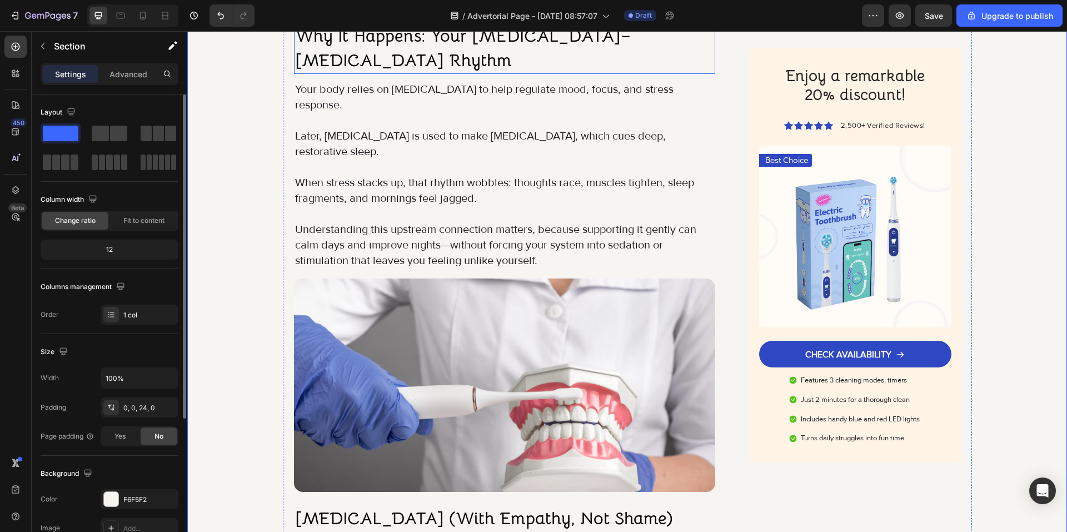
scroll to position [1594, 0]
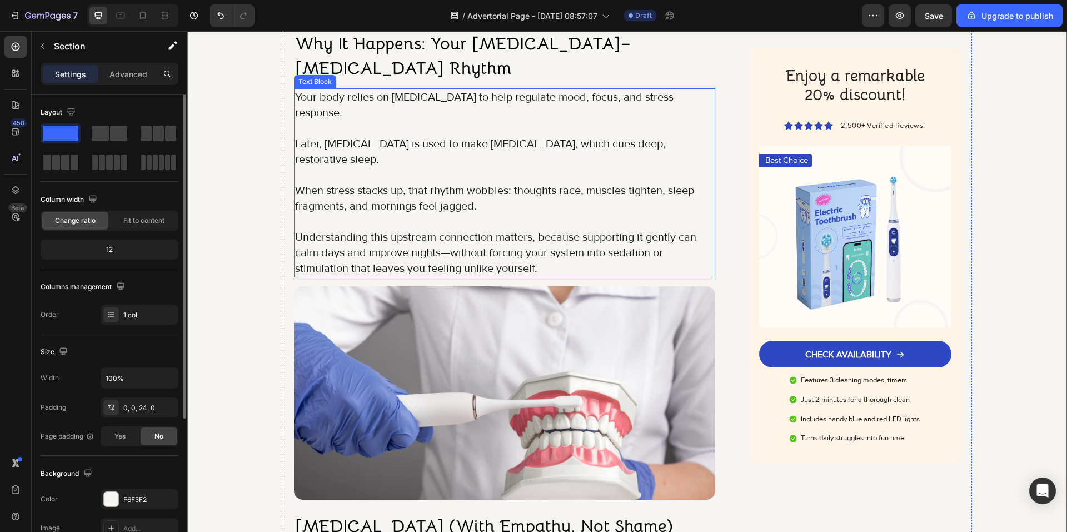
click at [407, 286] on img at bounding box center [505, 392] width 422 height 213
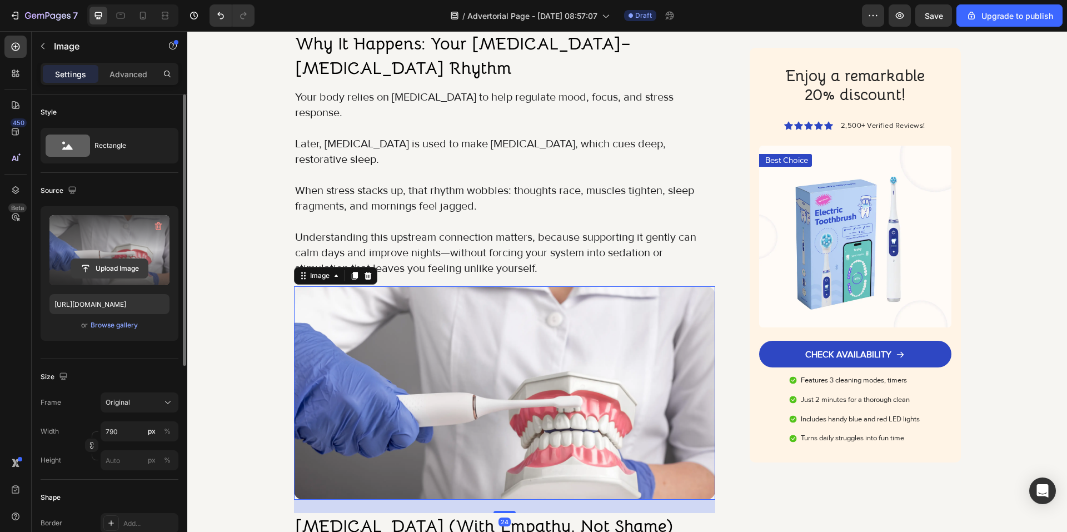
click at [106, 267] on input "file" at bounding box center [109, 268] width 77 height 19
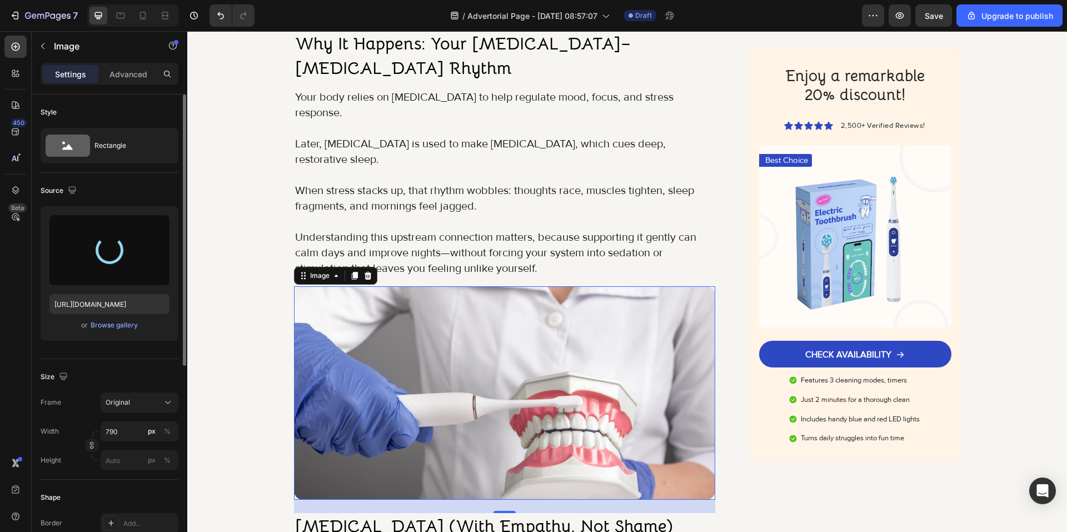
type input "https://cdn.shopify.com/s/files/1/0926/4460/6332/files/gempages_580597363031147…"
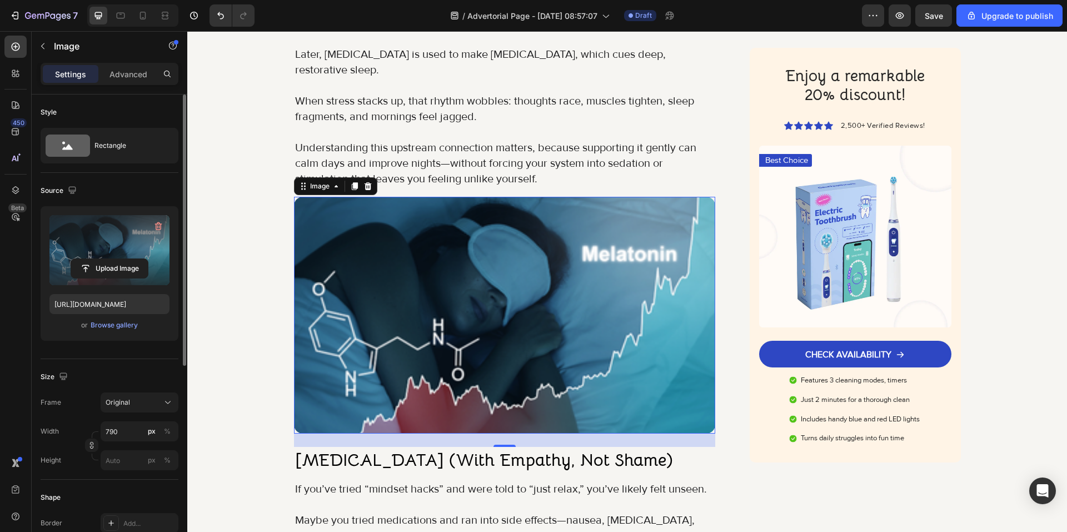
scroll to position [1705, 0]
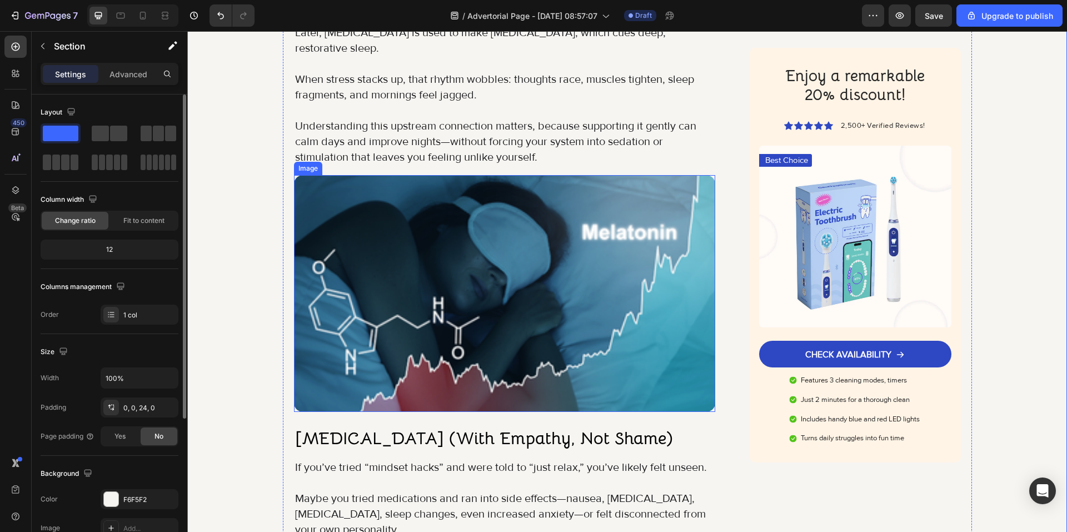
click at [435, 293] on img at bounding box center [505, 293] width 422 height 237
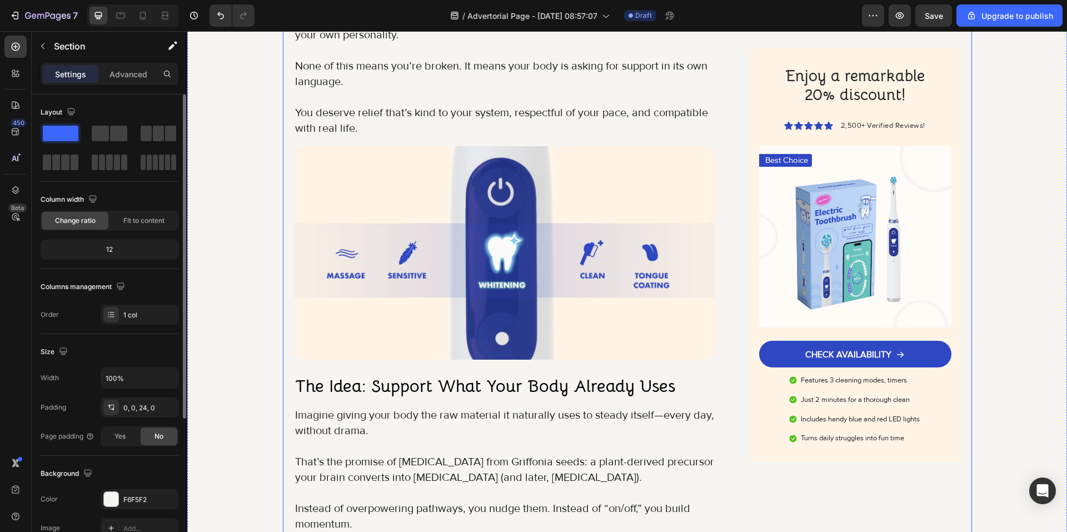
scroll to position [2205, 0]
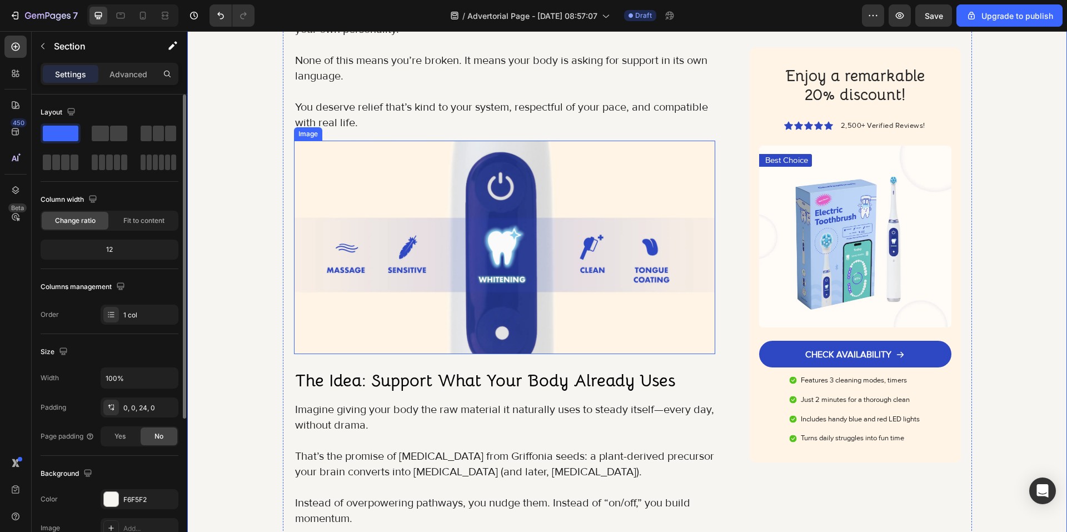
click at [395, 232] on img at bounding box center [505, 247] width 422 height 213
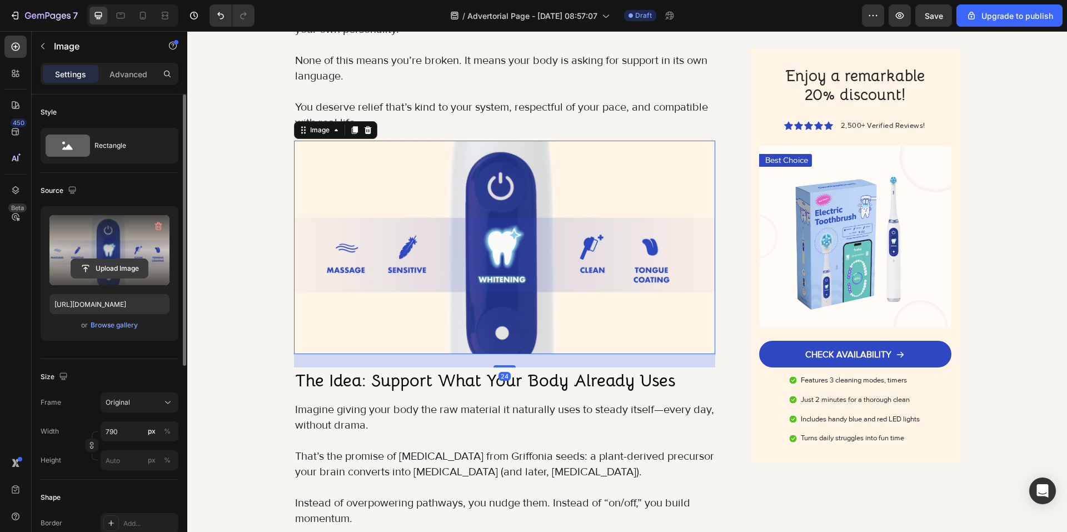
click at [114, 270] on input "file" at bounding box center [109, 268] width 77 height 19
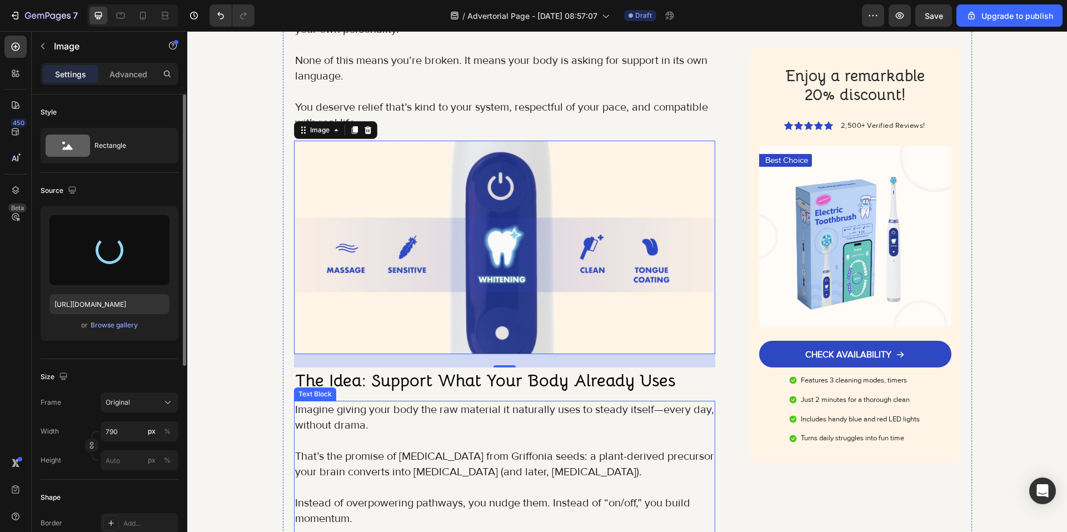
type input "https://cdn.shopify.com/s/files/1/0926/4460/6332/files/gempages_580597363031147…"
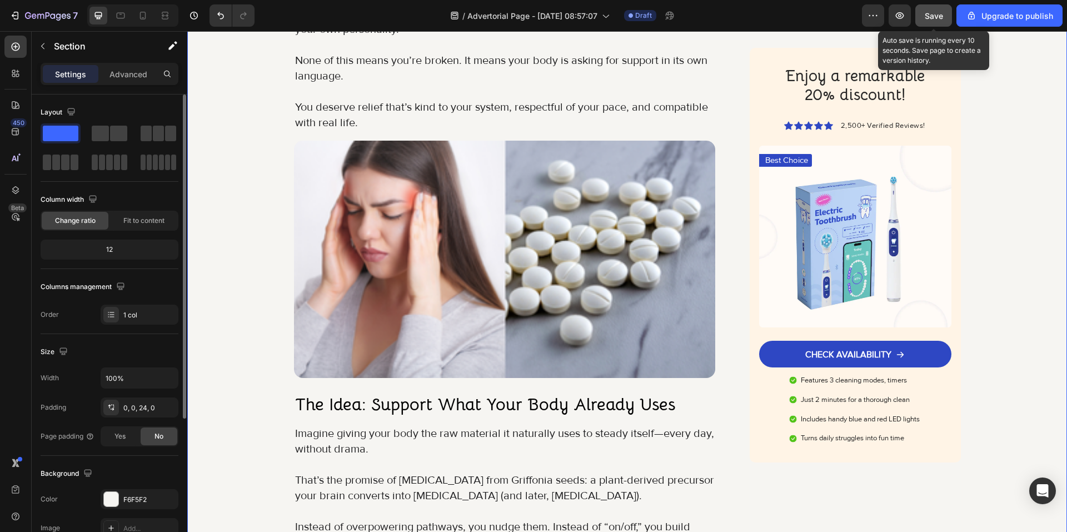
click at [917, 13] on button "Save" at bounding box center [933, 15] width 37 height 22
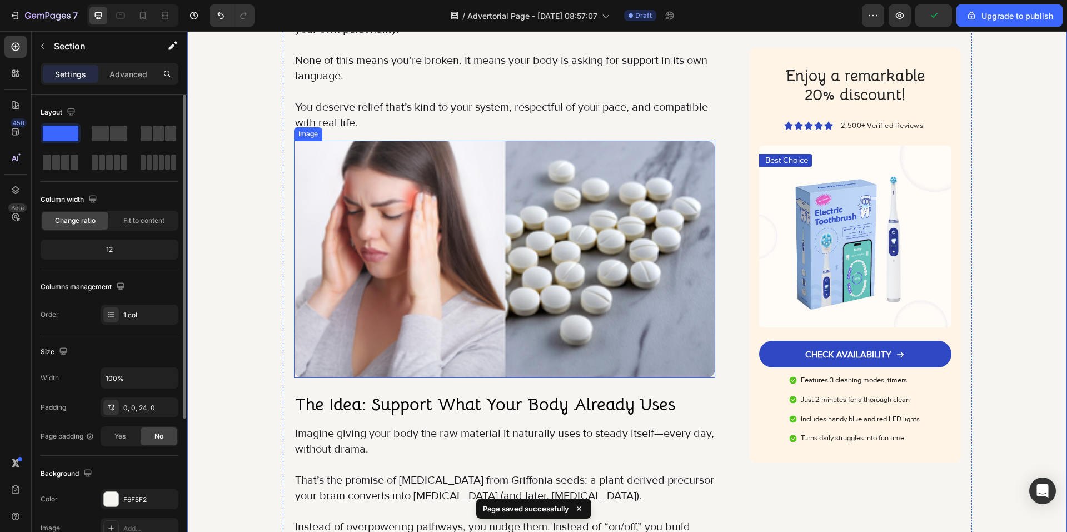
click at [401, 255] on img at bounding box center [505, 259] width 422 height 237
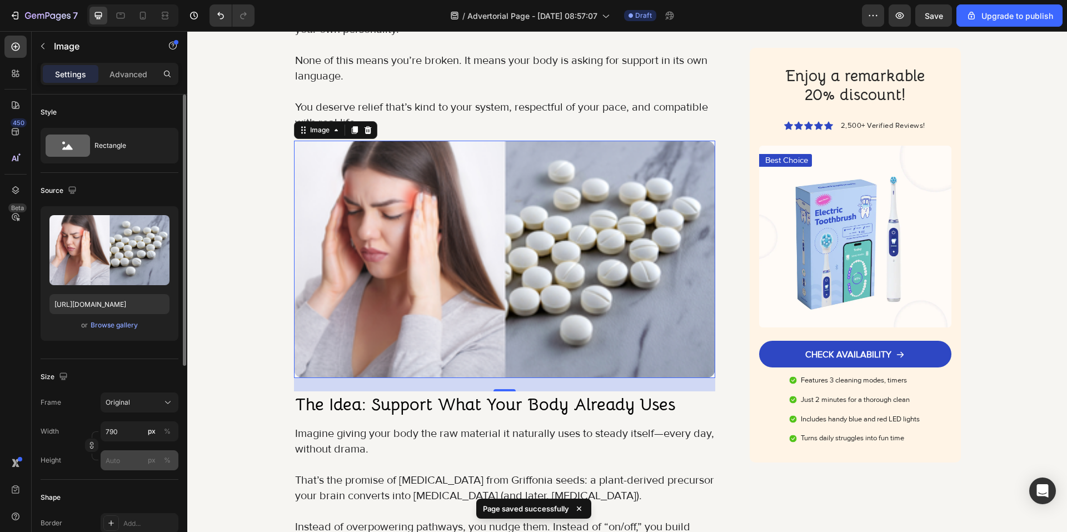
scroll to position [56, 0]
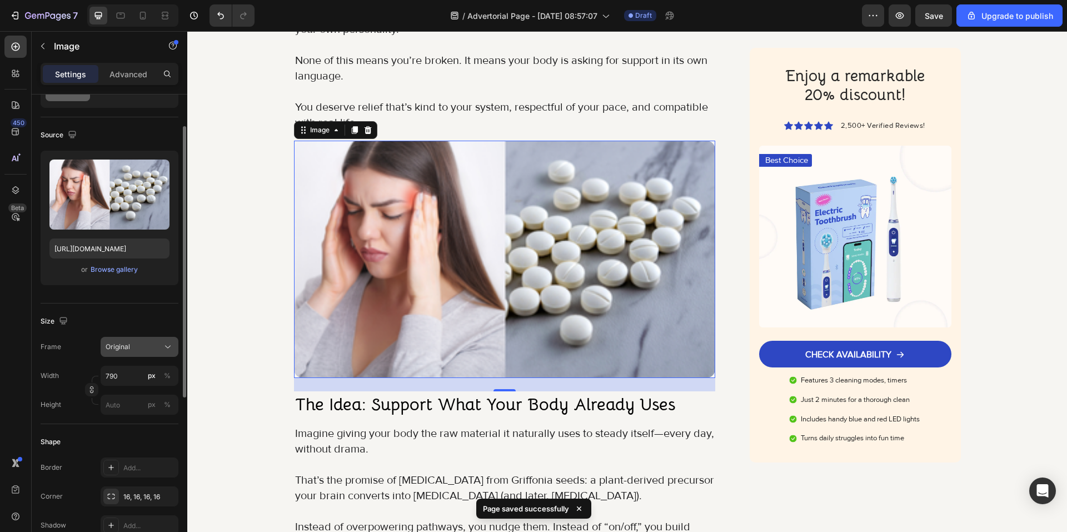
click at [146, 344] on div "Original" at bounding box center [133, 347] width 54 height 10
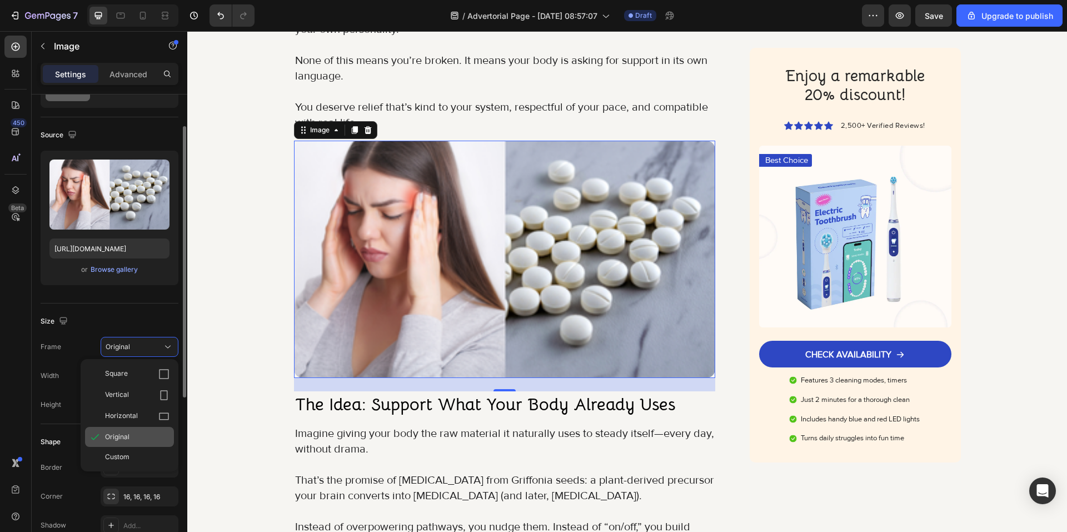
click at [137, 441] on div "Original" at bounding box center [137, 437] width 64 height 10
click at [143, 344] on div "Original" at bounding box center [133, 347] width 54 height 10
click at [133, 452] on div "Custom" at bounding box center [137, 457] width 64 height 10
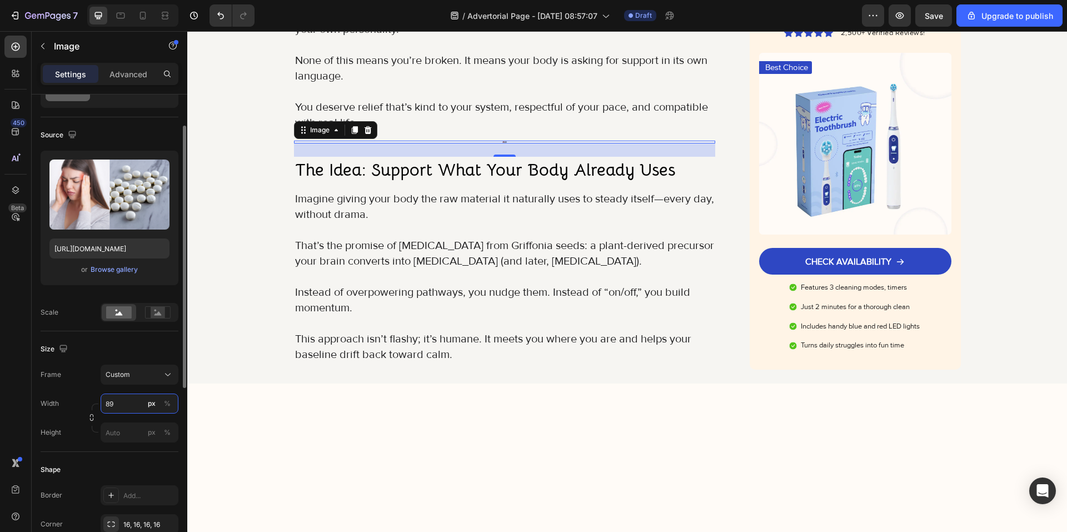
type input "890"
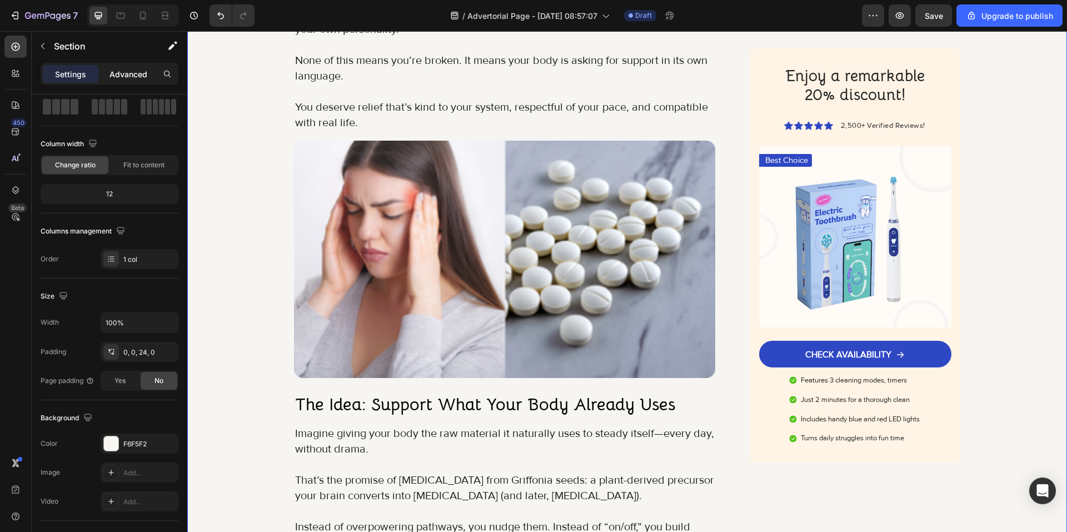
scroll to position [0, 0]
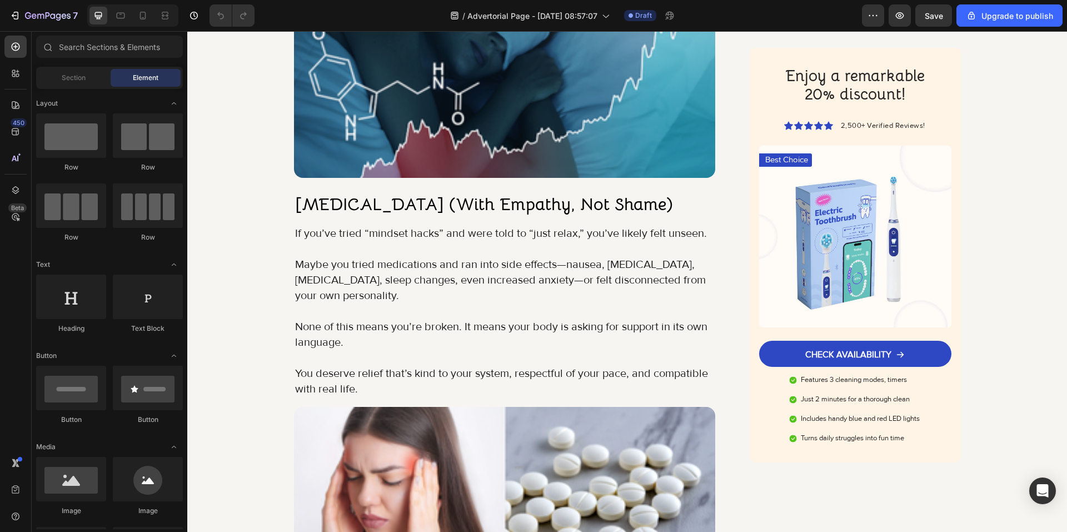
scroll to position [1834, 0]
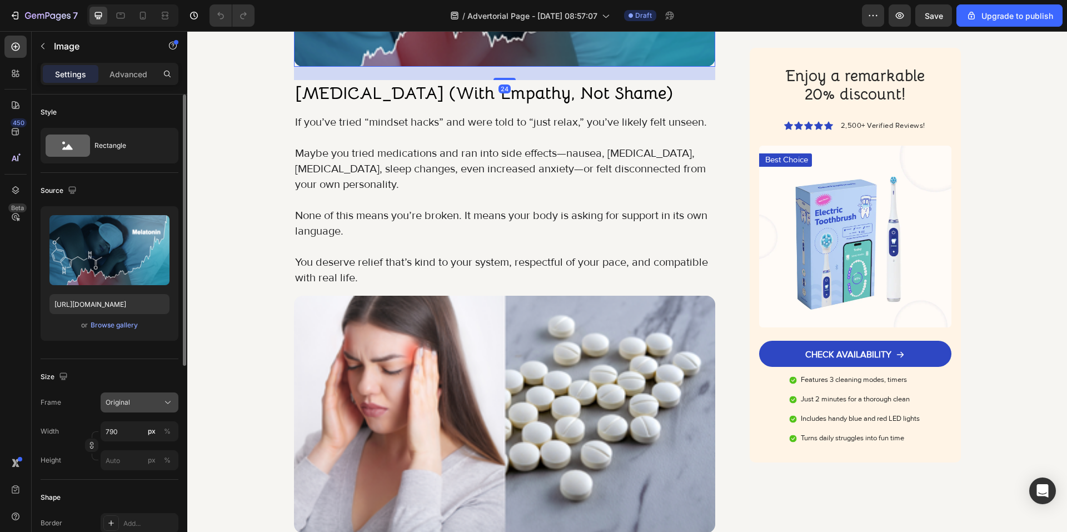
click at [151, 400] on div "Original" at bounding box center [133, 402] width 54 height 10
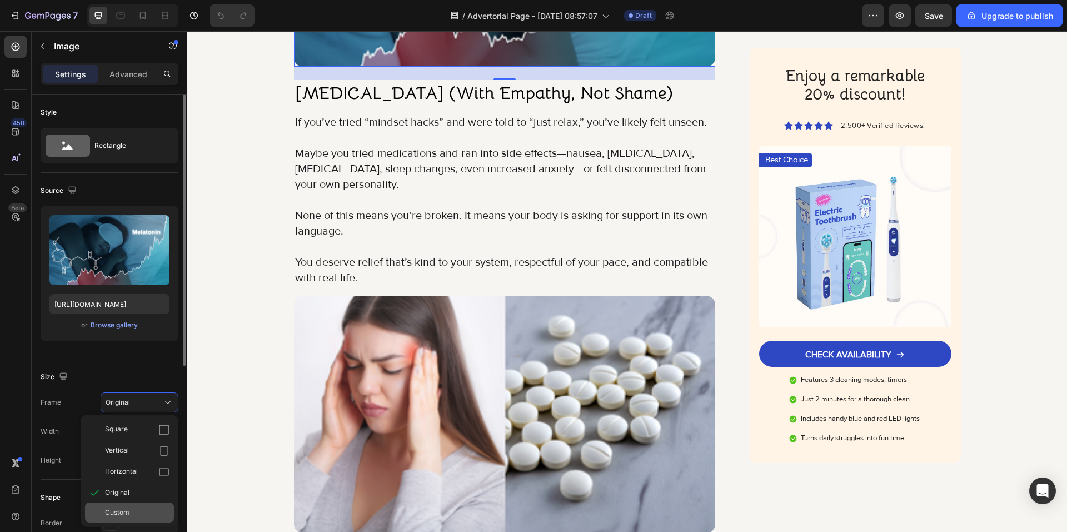
click at [148, 511] on div "Custom" at bounding box center [137, 512] width 64 height 10
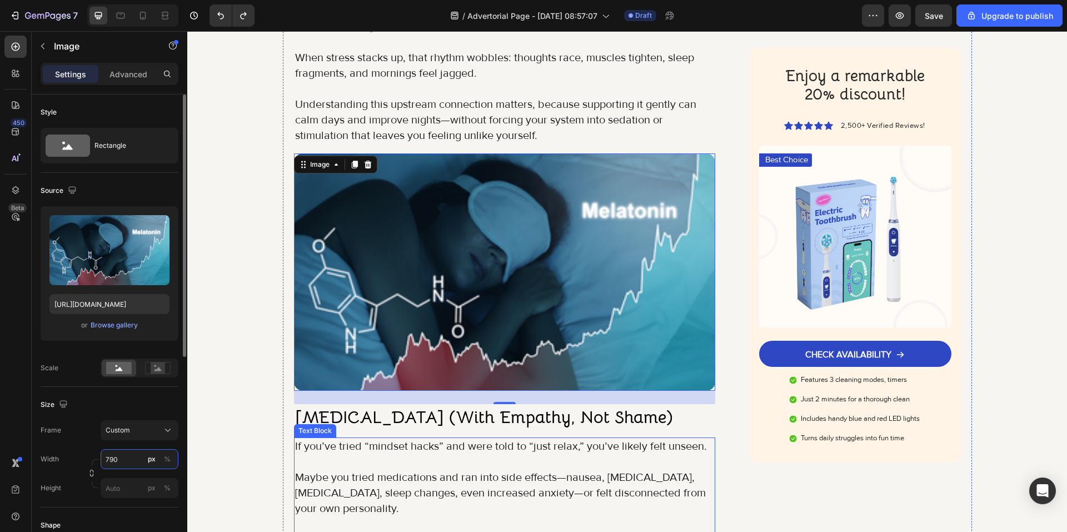
scroll to position [1501, 0]
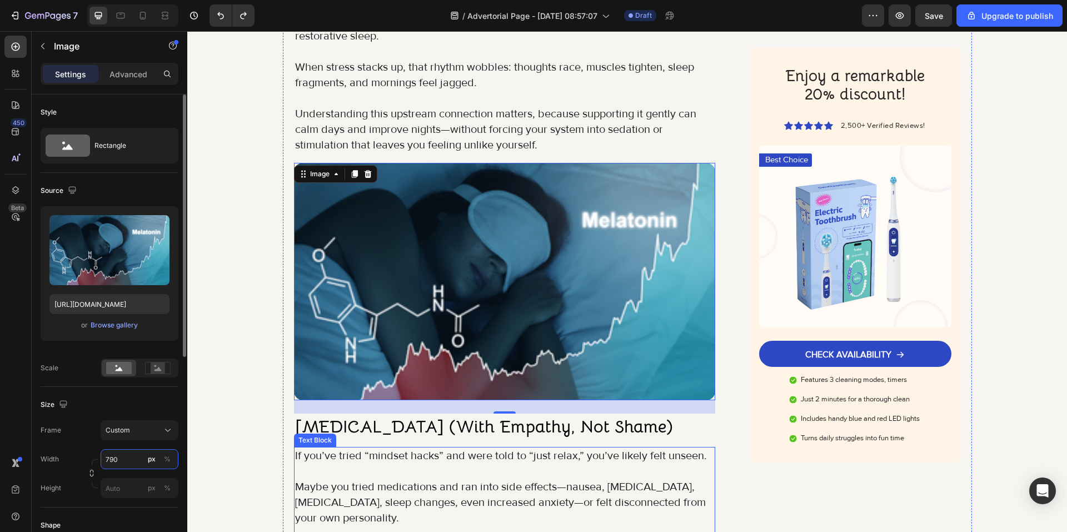
type input "790"
click at [366, 400] on img at bounding box center [505, 281] width 422 height 237
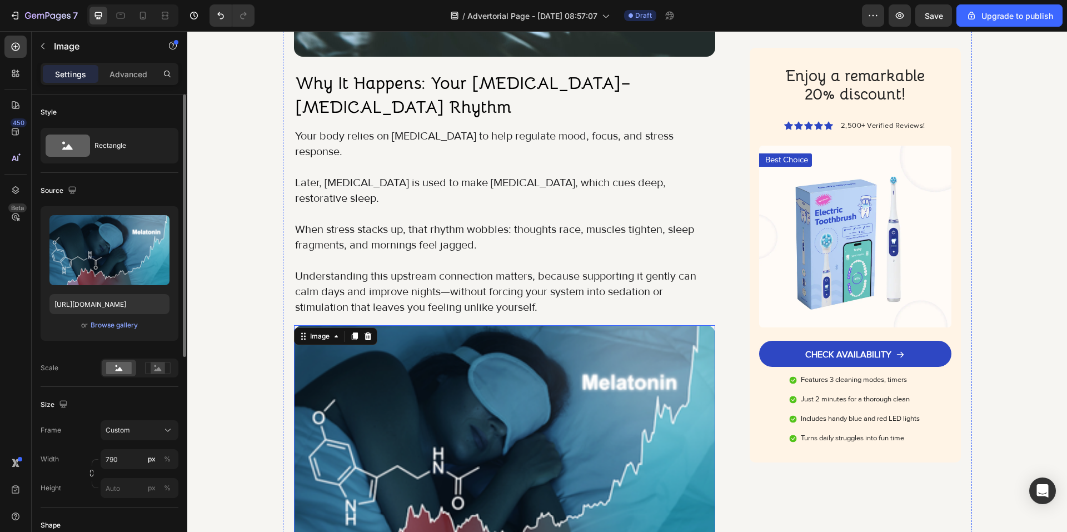
scroll to position [1278, 0]
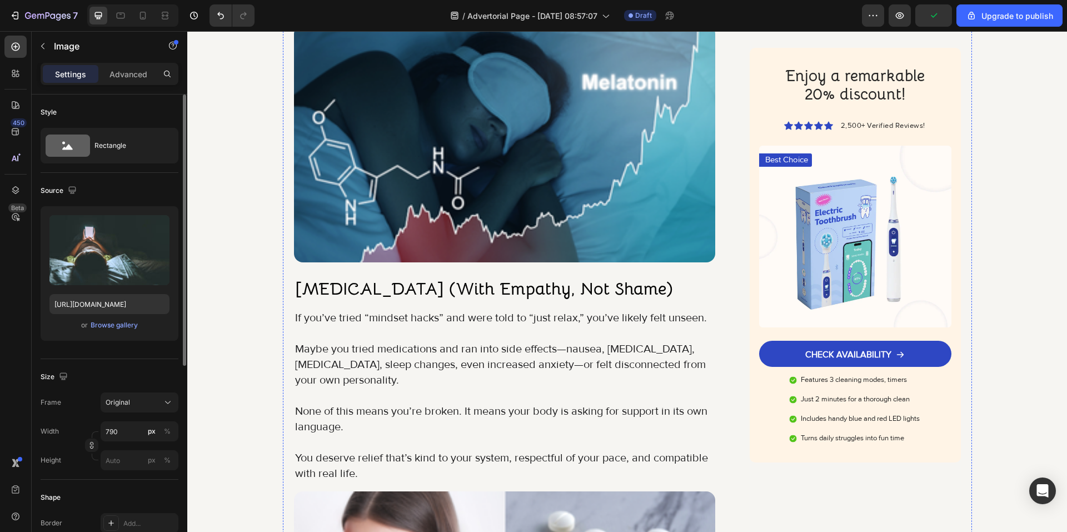
scroll to position [1667, 0]
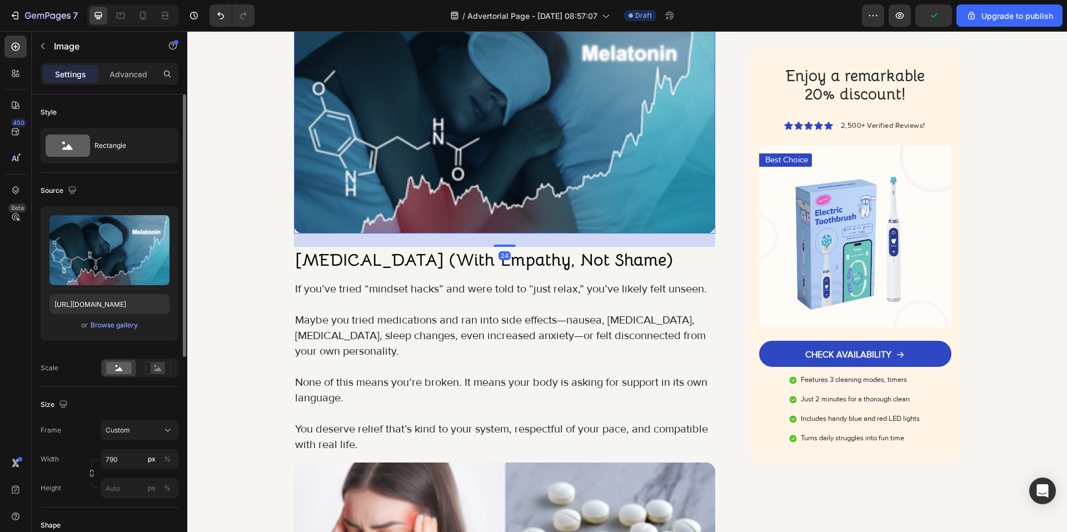
click at [386, 233] on img at bounding box center [505, 114] width 422 height 237
click at [112, 490] on input "px %" at bounding box center [140, 488] width 78 height 20
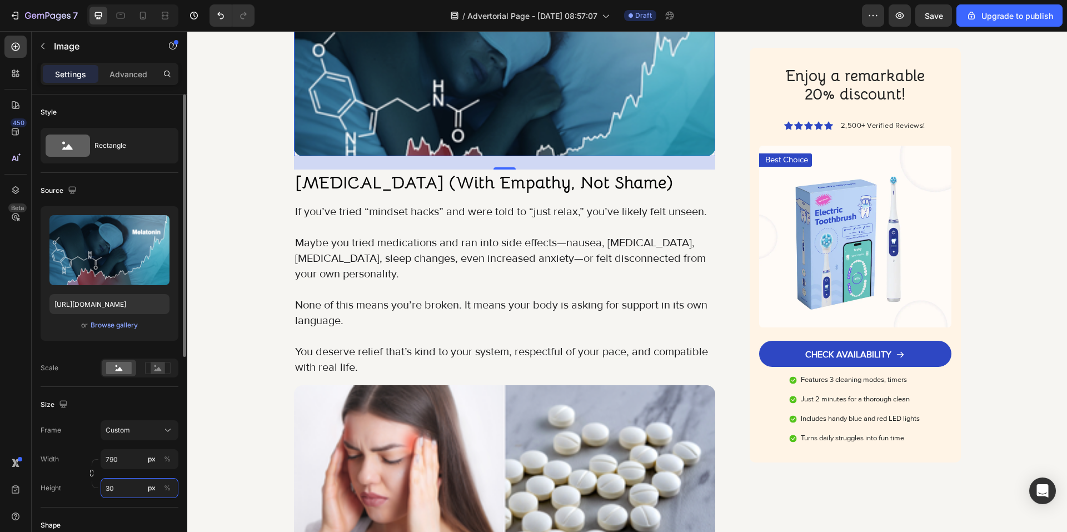
type input "3"
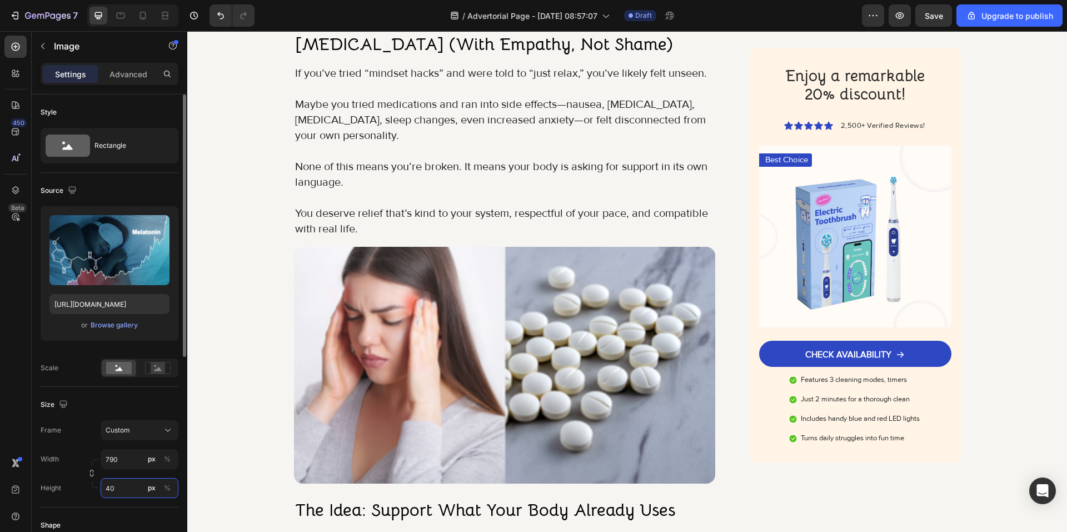
type input "4"
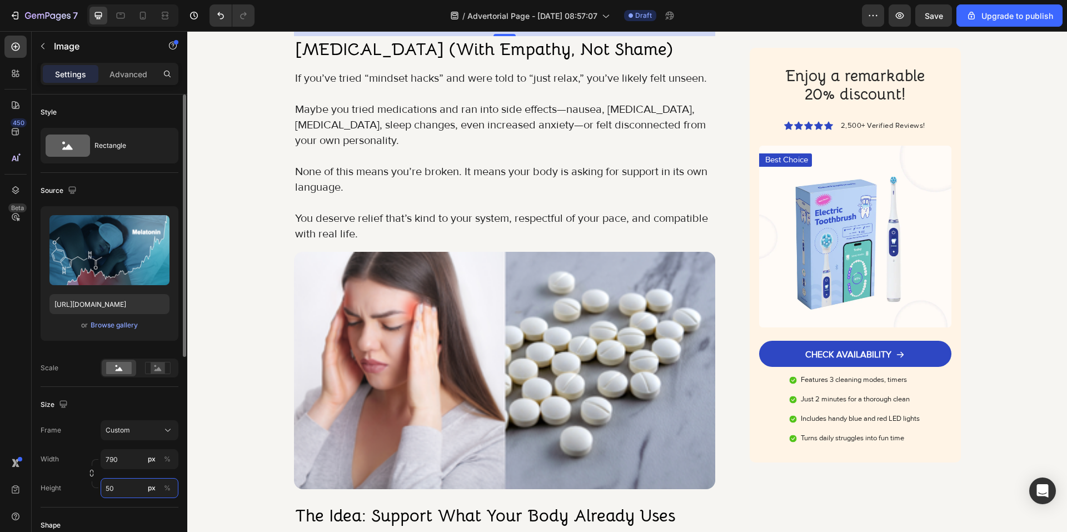
type input "5"
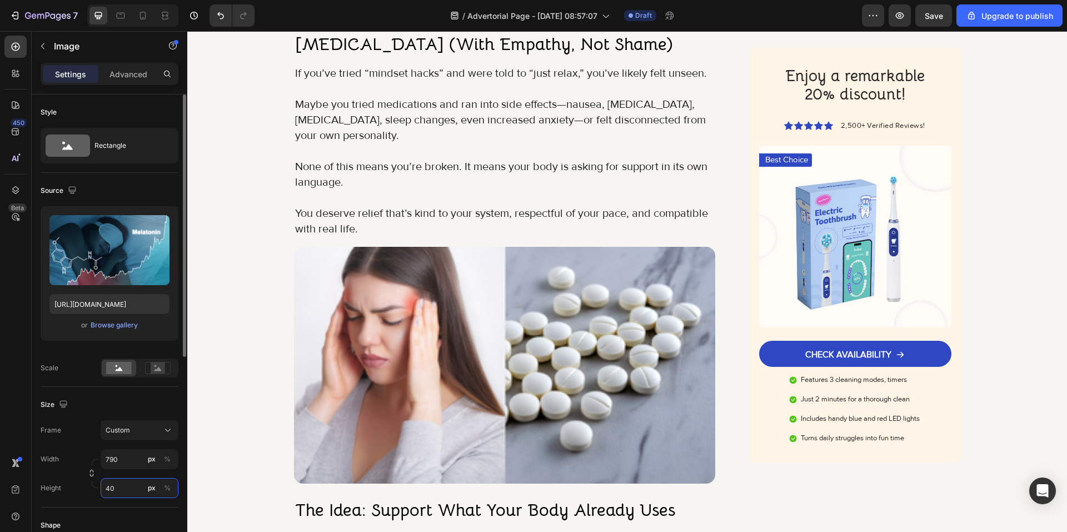
type input "400"
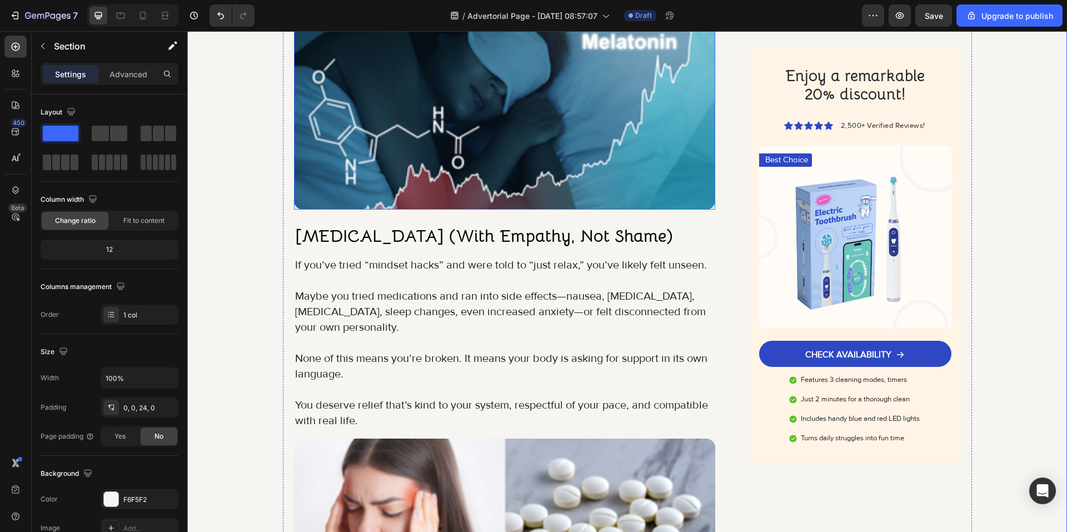
click at [424, 210] on img at bounding box center [505, 102] width 422 height 213
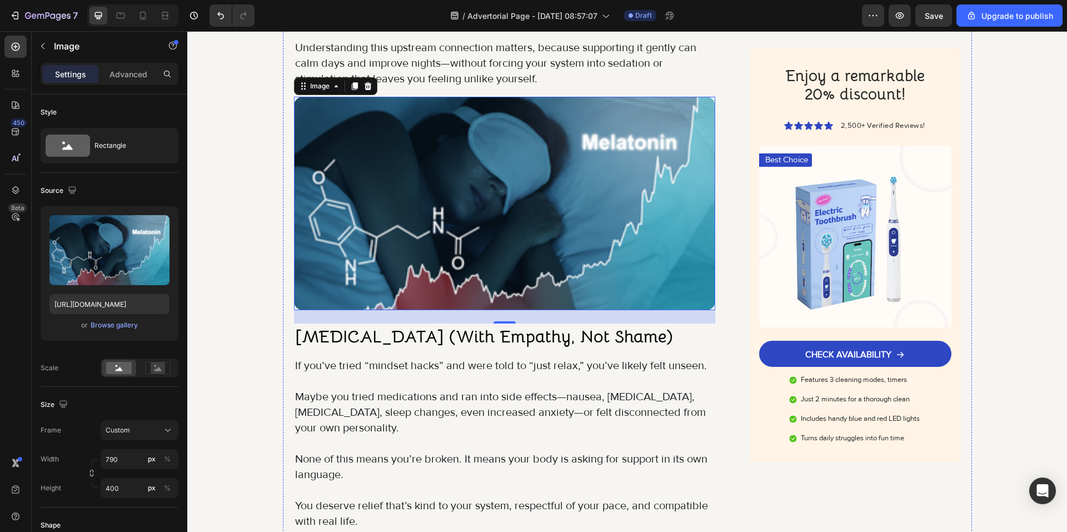
scroll to position [1612, 0]
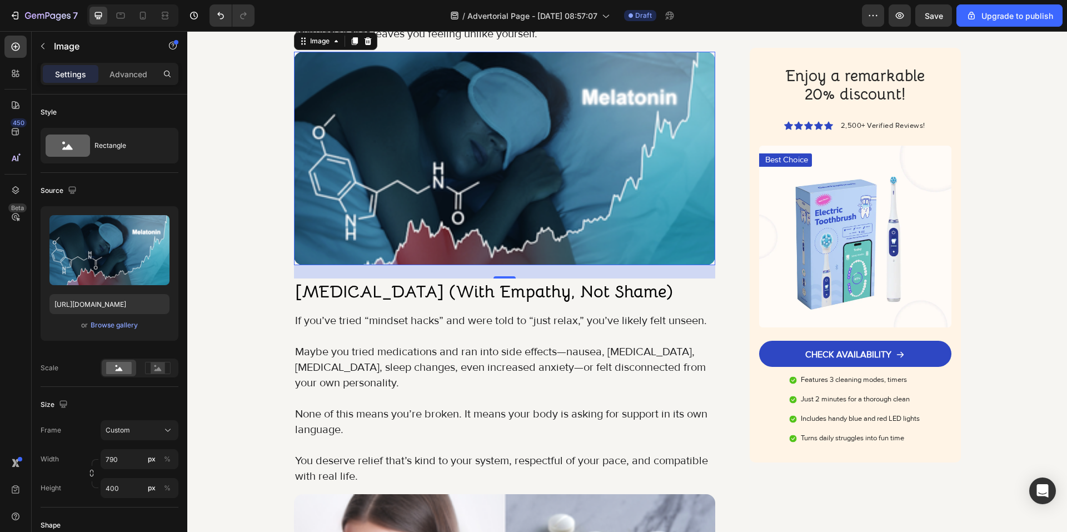
drag, startPoint x: 363, startPoint y: 383, endPoint x: 357, endPoint y: 388, distance: 7.5
click at [363, 265] on img at bounding box center [505, 158] width 422 height 213
click at [132, 491] on input "400" at bounding box center [140, 488] width 78 height 20
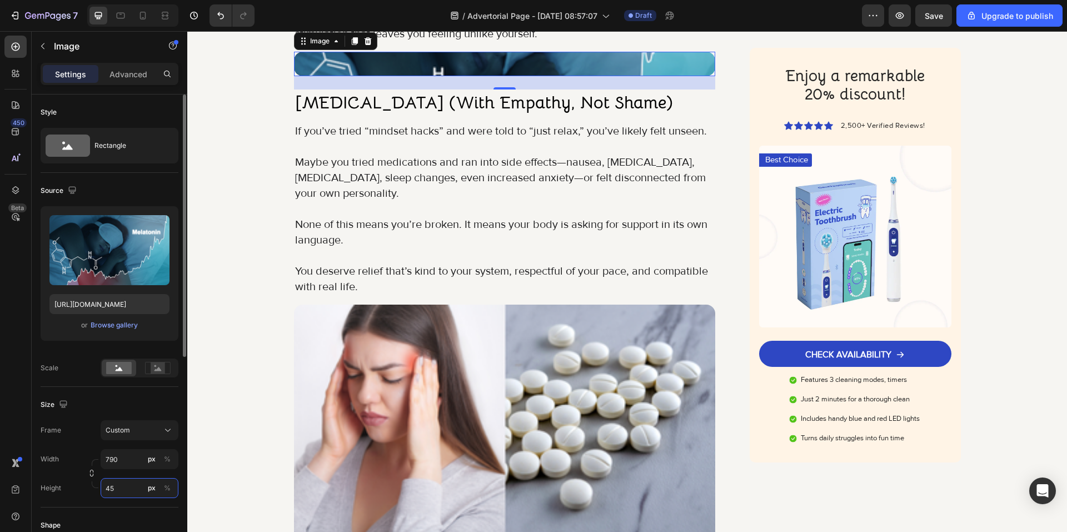
type input "459"
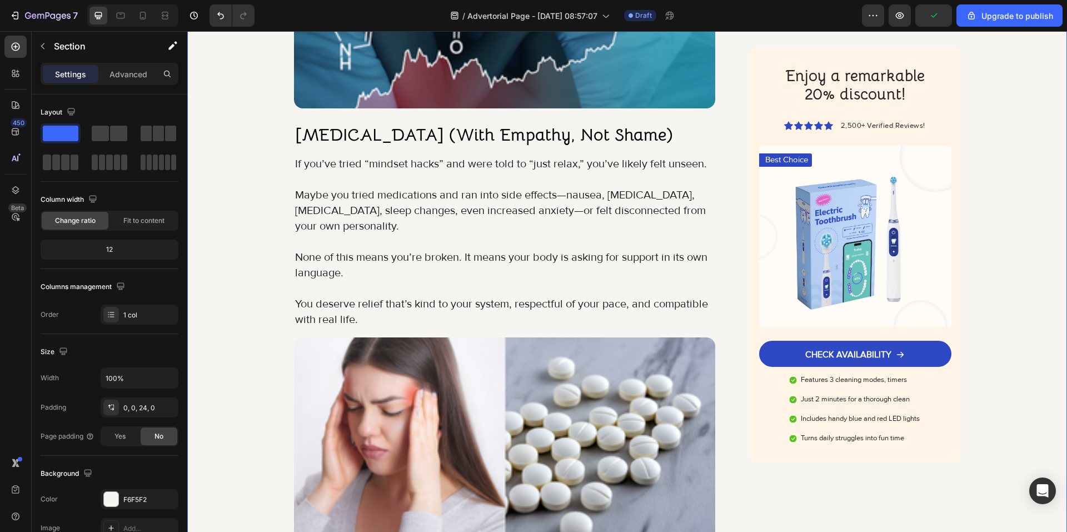
scroll to position [1779, 0]
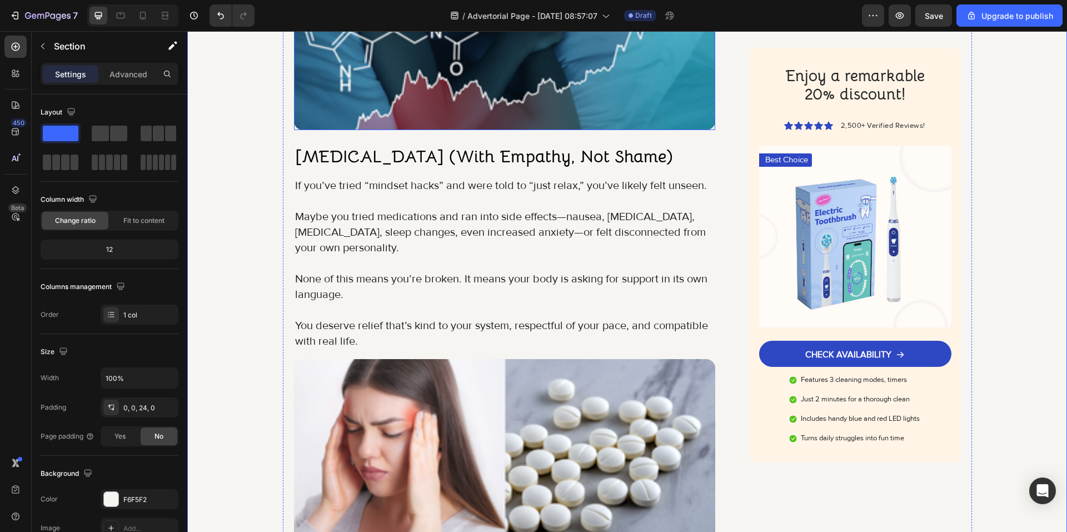
click at [361, 130] on img at bounding box center [505, 7] width 422 height 245
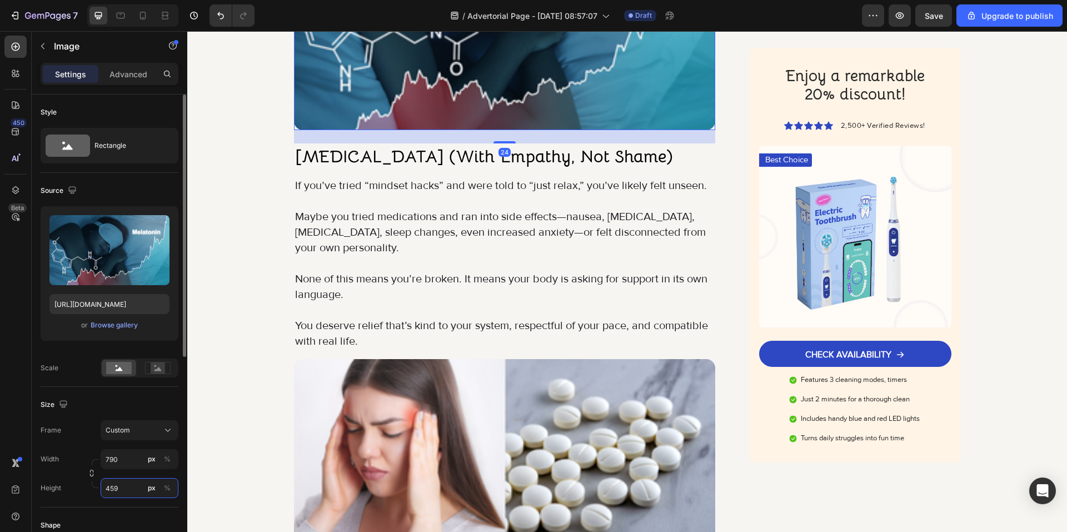
click at [123, 487] on input "459" at bounding box center [140, 488] width 78 height 20
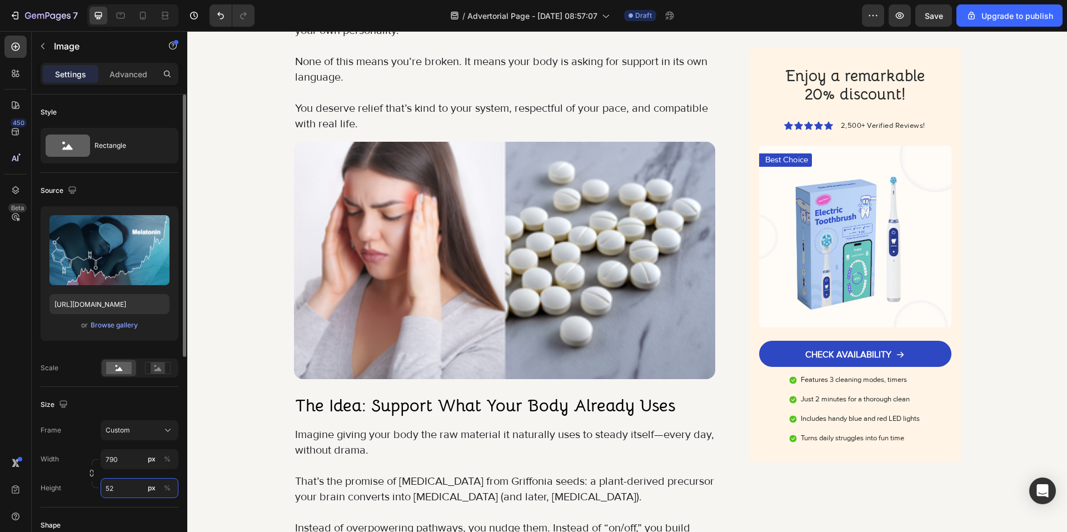
type input "5"
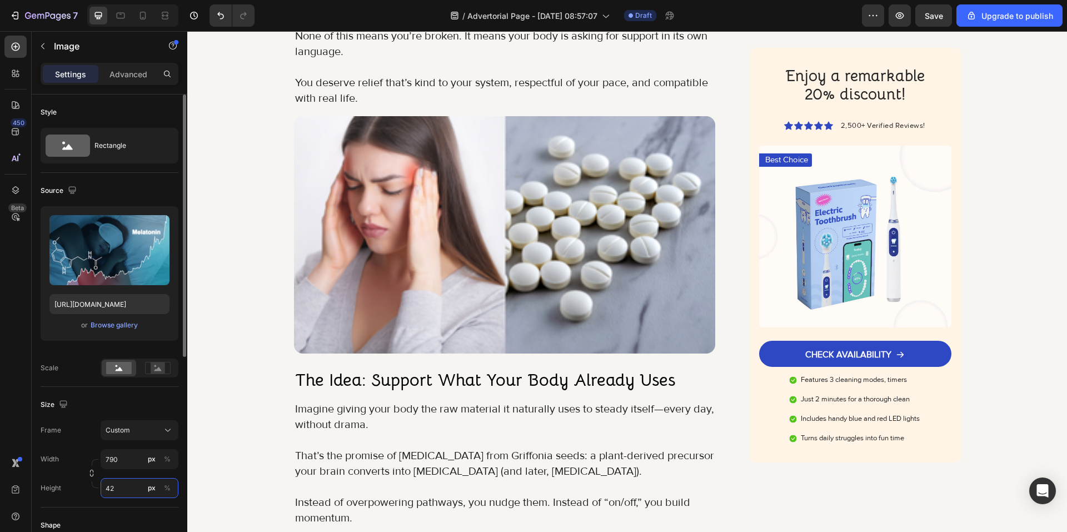
type input "425"
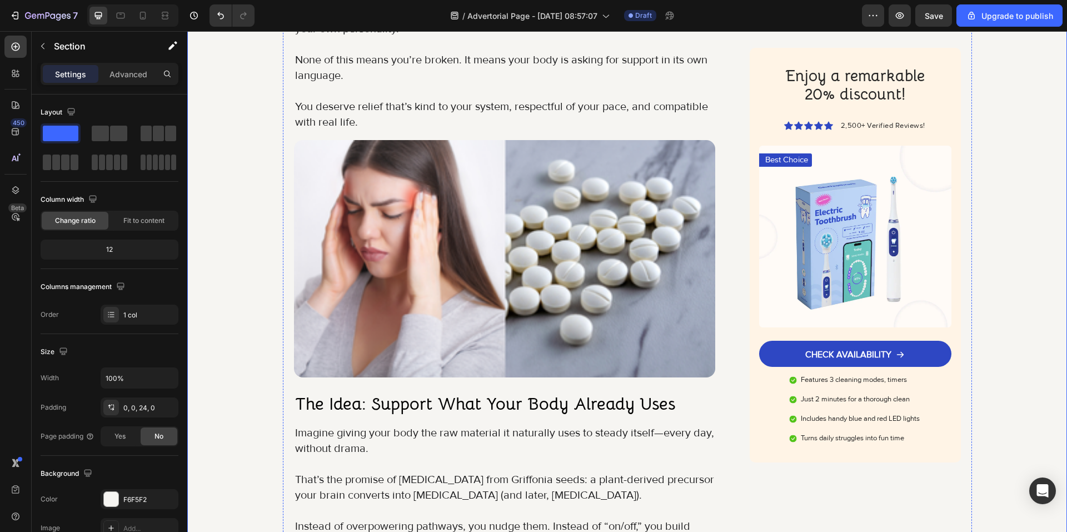
scroll to position [2001, 0]
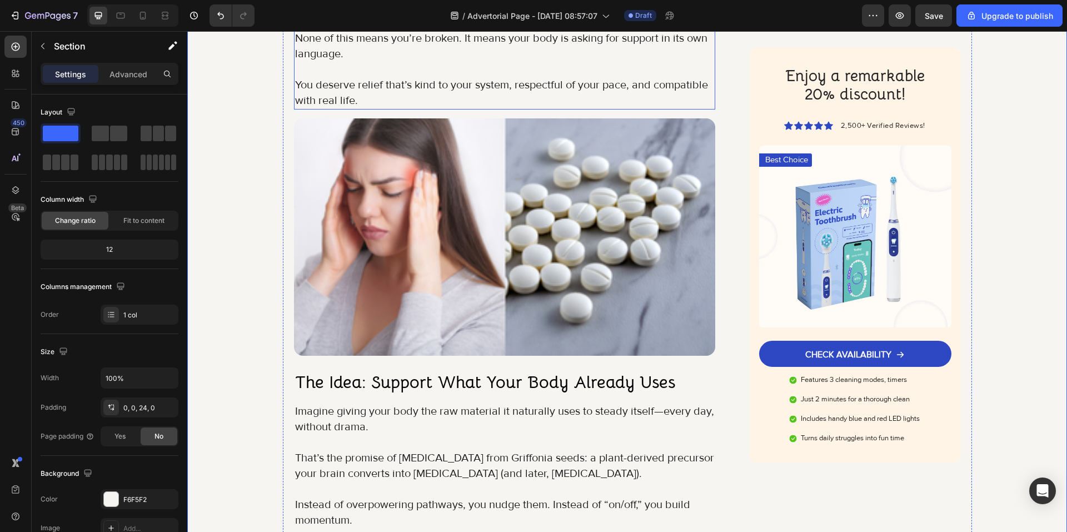
click at [417, 311] on img at bounding box center [505, 236] width 422 height 237
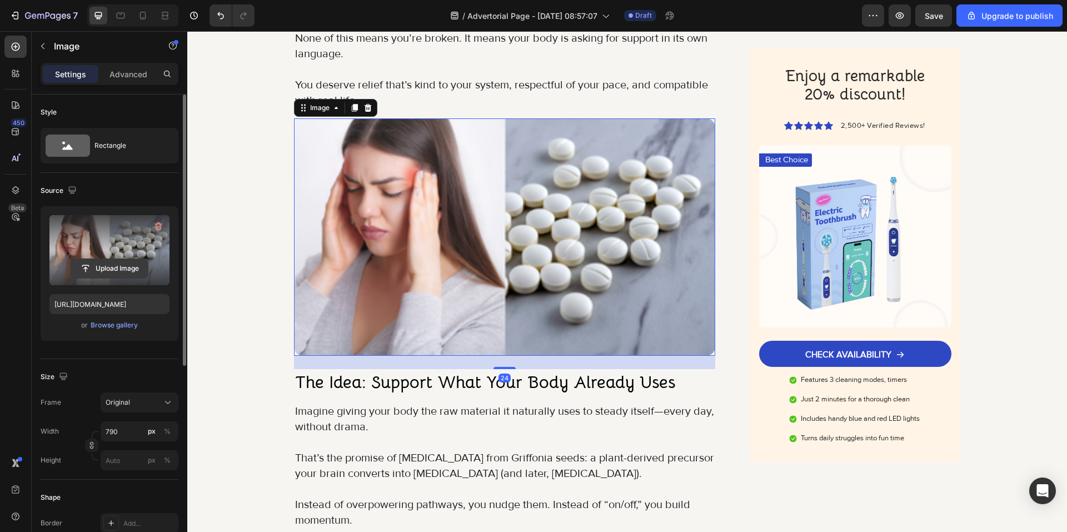
click at [137, 267] on input "file" at bounding box center [109, 268] width 77 height 19
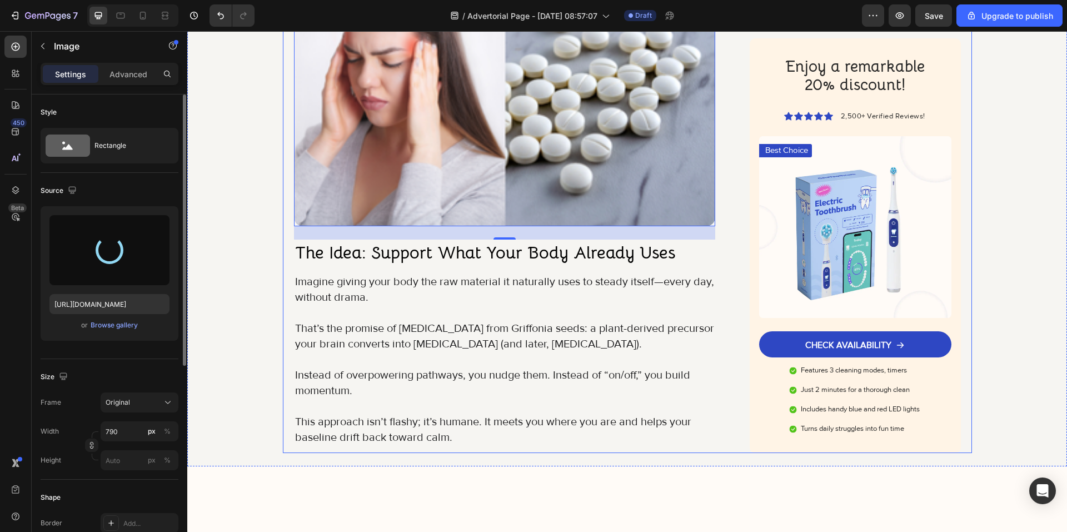
scroll to position [2168, 0]
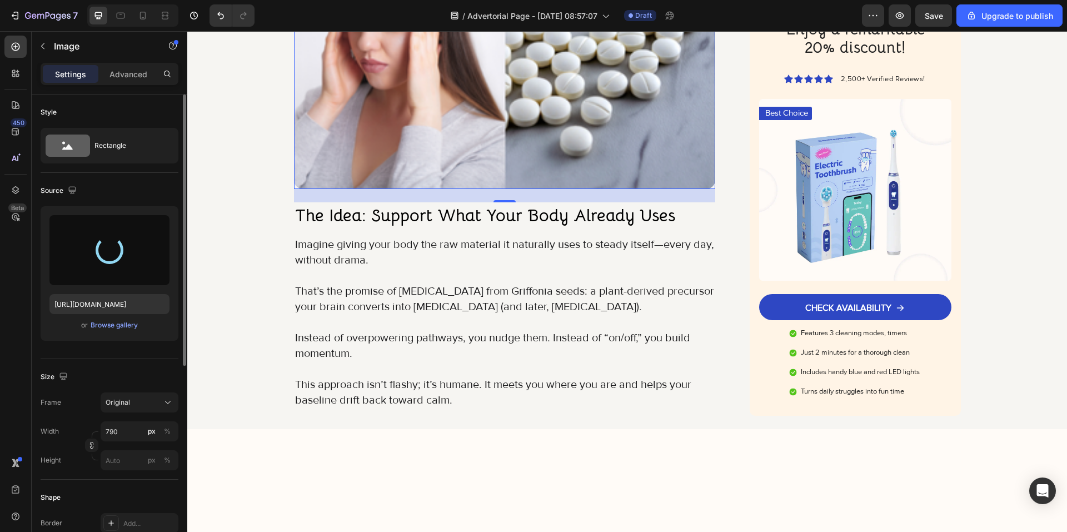
type input "[URL][DOMAIN_NAME]"
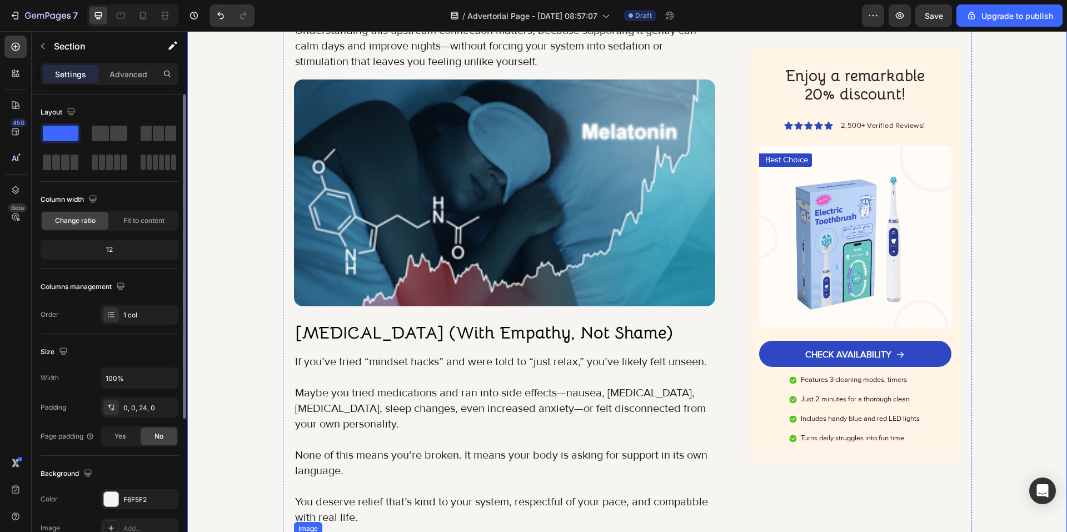
scroll to position [1667, 0]
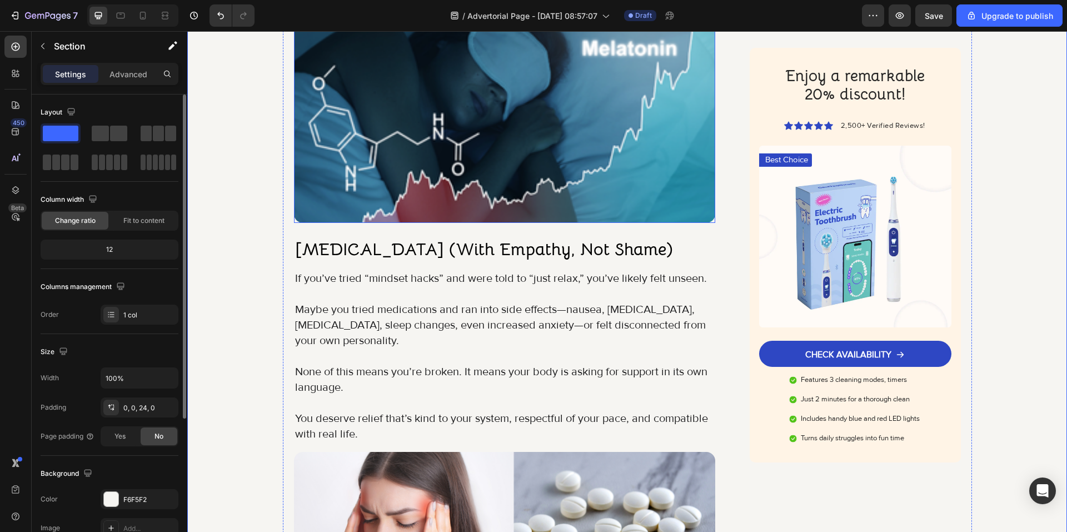
click at [421, 223] on img at bounding box center [505, 109] width 422 height 227
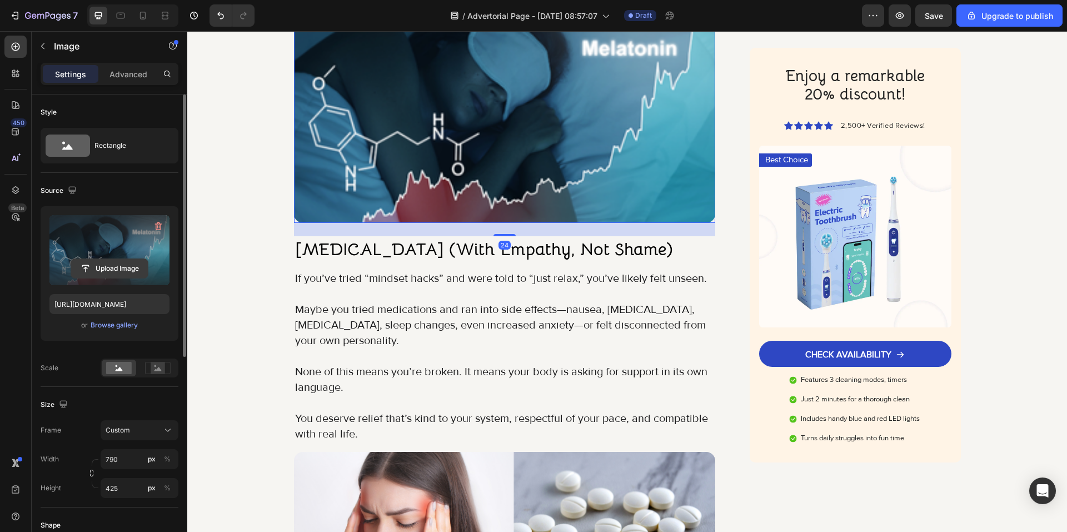
click at [124, 276] on input "file" at bounding box center [109, 268] width 77 height 19
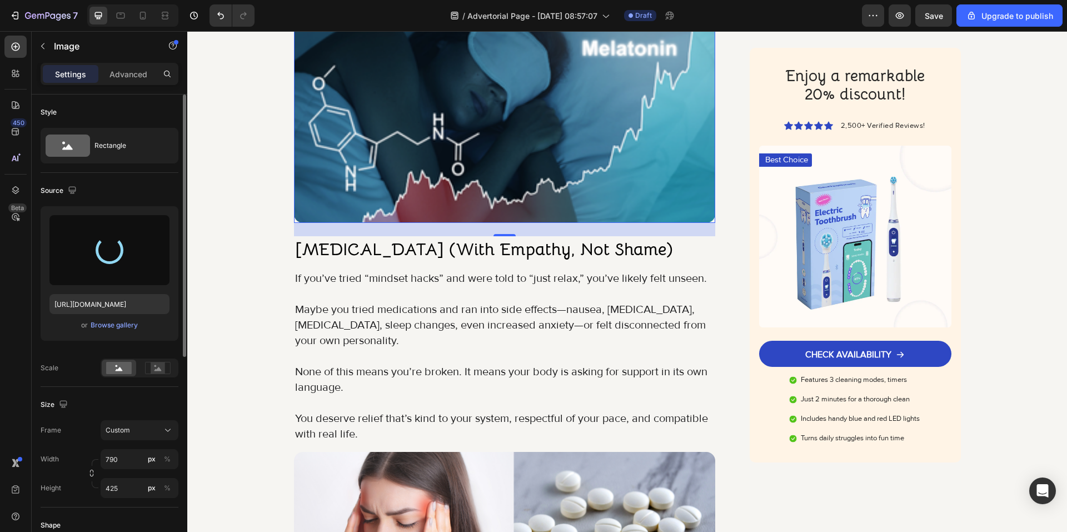
type input "[URL][DOMAIN_NAME]"
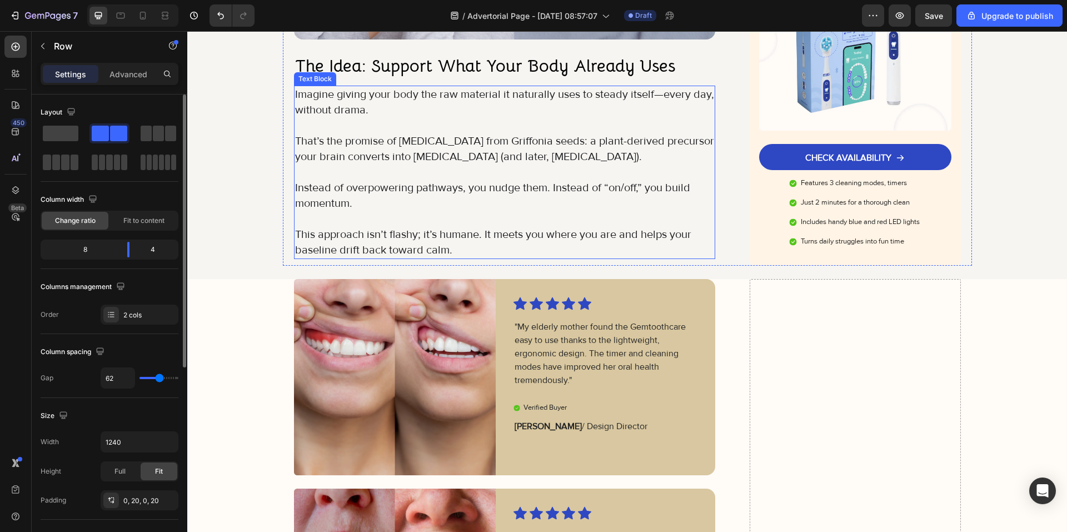
scroll to position [2279, 0]
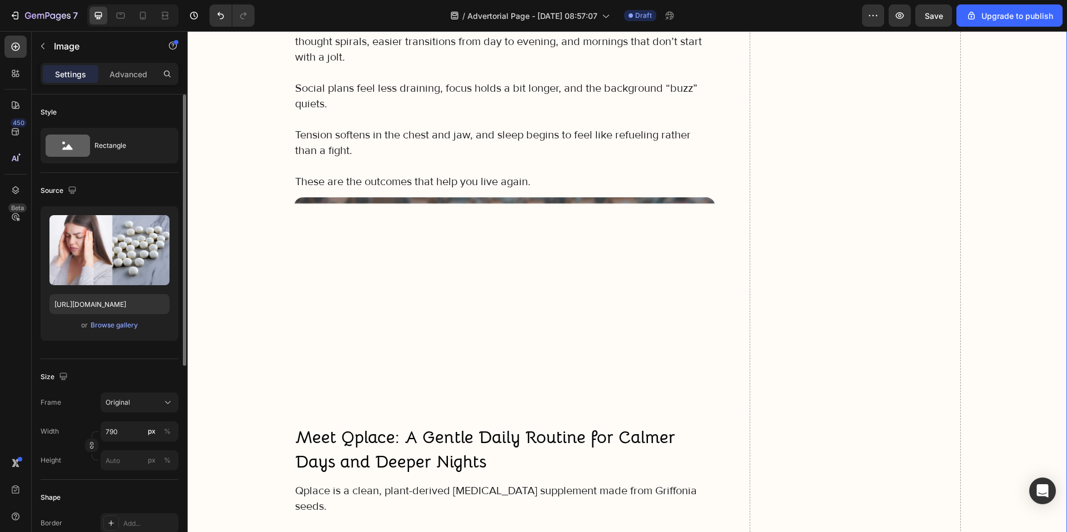
scroll to position [3557, 0]
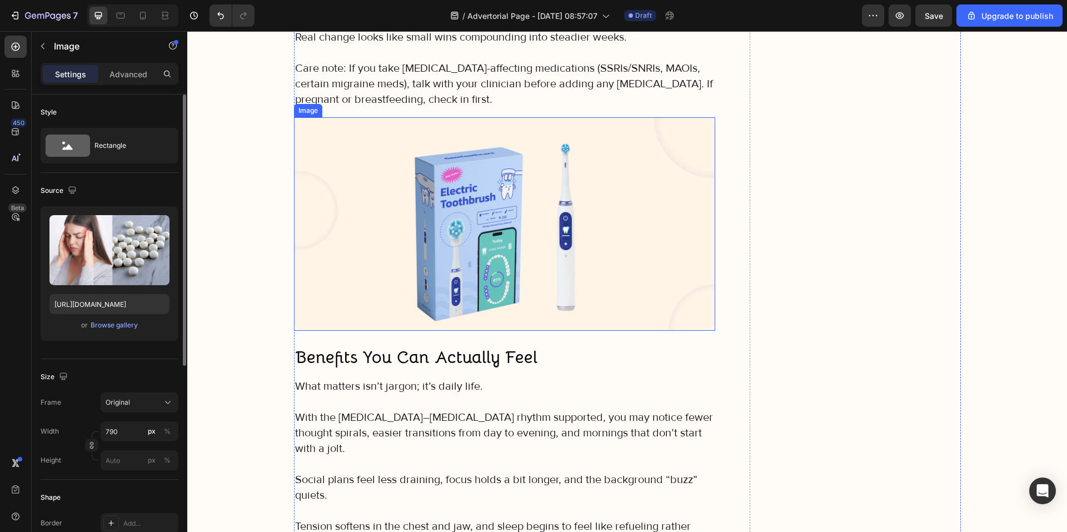
click at [356, 240] on img at bounding box center [505, 223] width 422 height 213
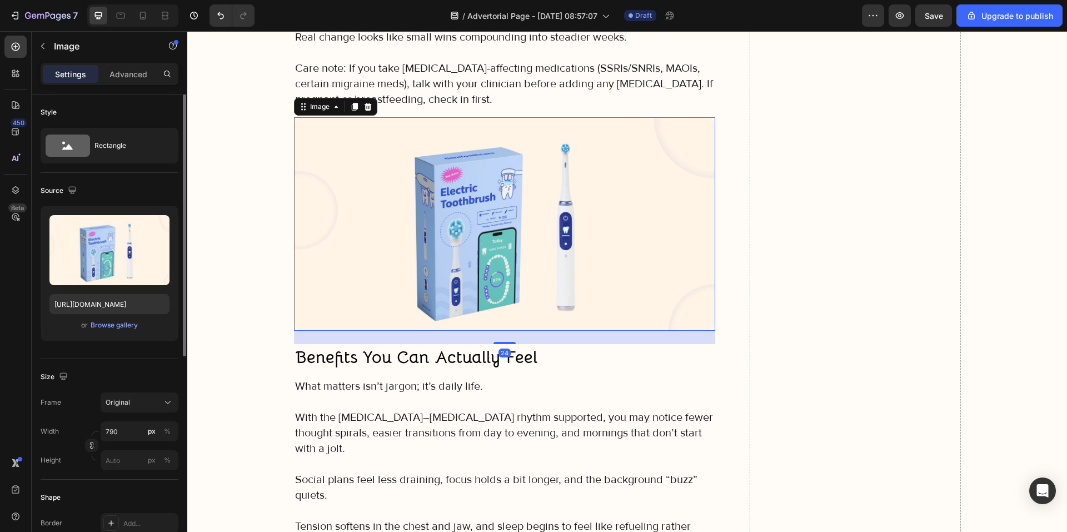
click at [297, 263] on img at bounding box center [505, 223] width 422 height 213
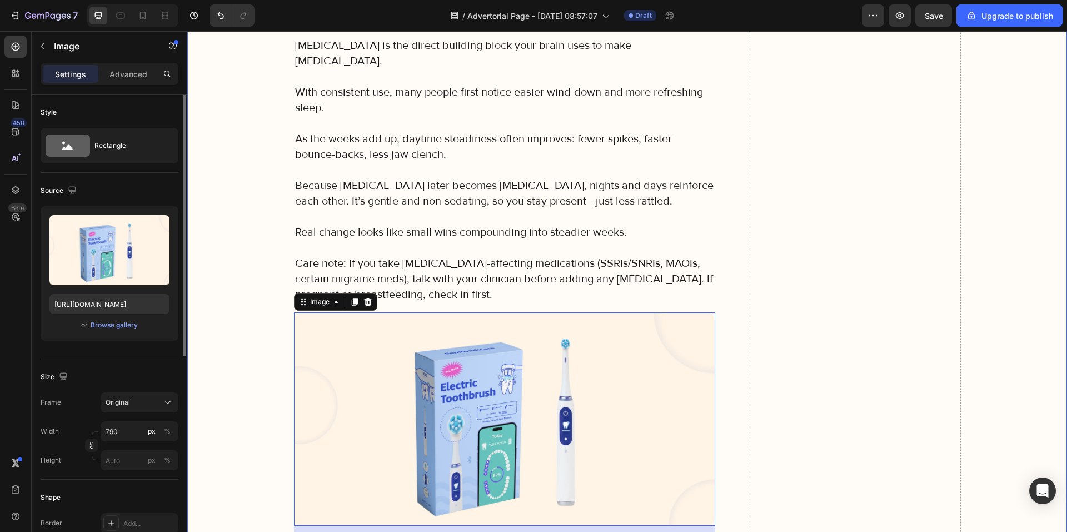
scroll to position [3335, 0]
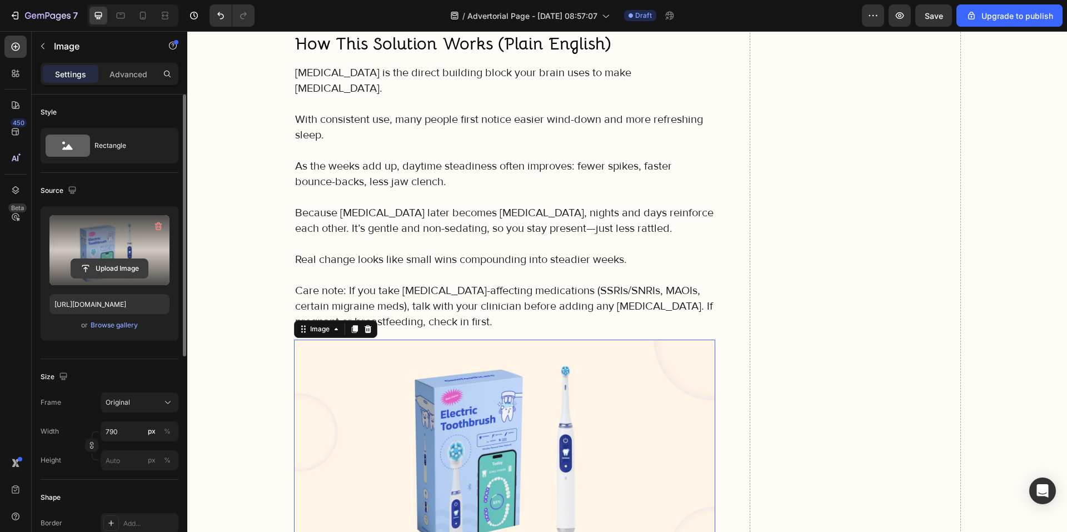
click at [120, 261] on input "file" at bounding box center [109, 268] width 77 height 19
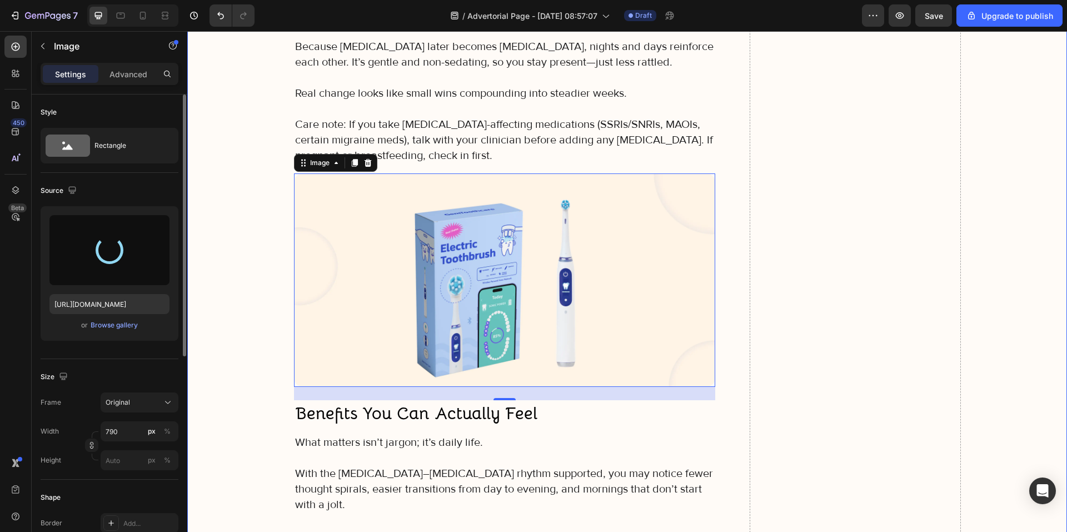
scroll to position [3501, 0]
type input "[URL][DOMAIN_NAME]"
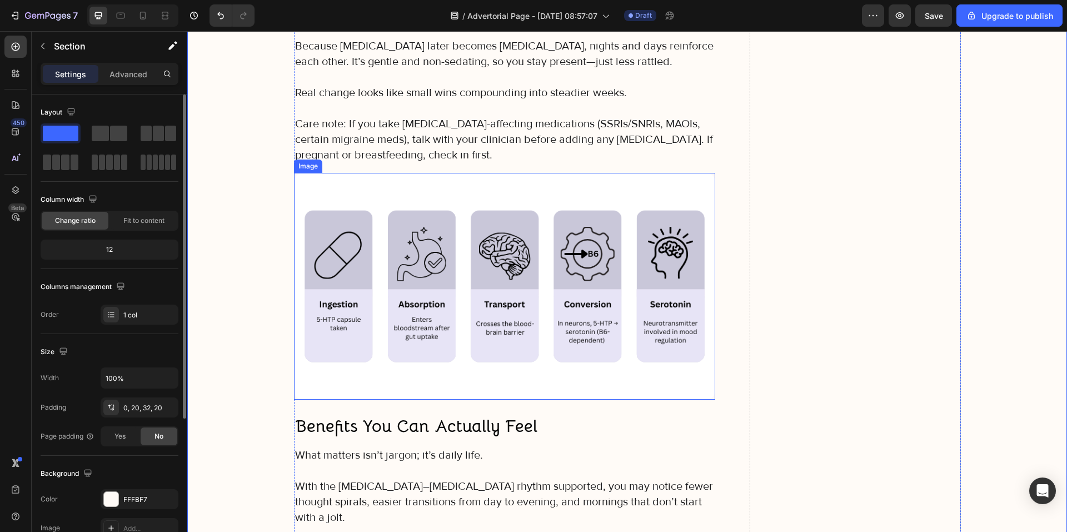
click at [313, 380] on img at bounding box center [505, 286] width 422 height 227
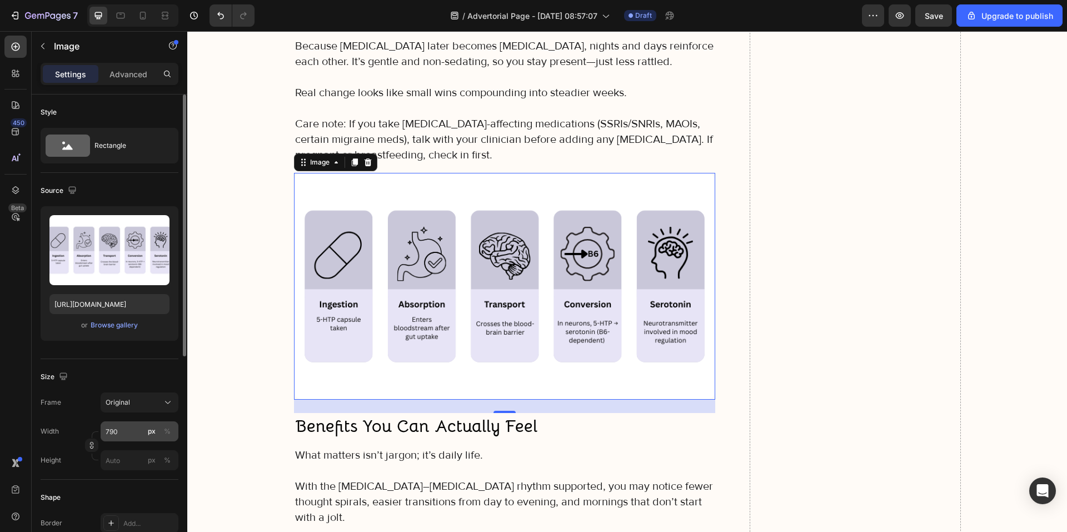
scroll to position [111, 0]
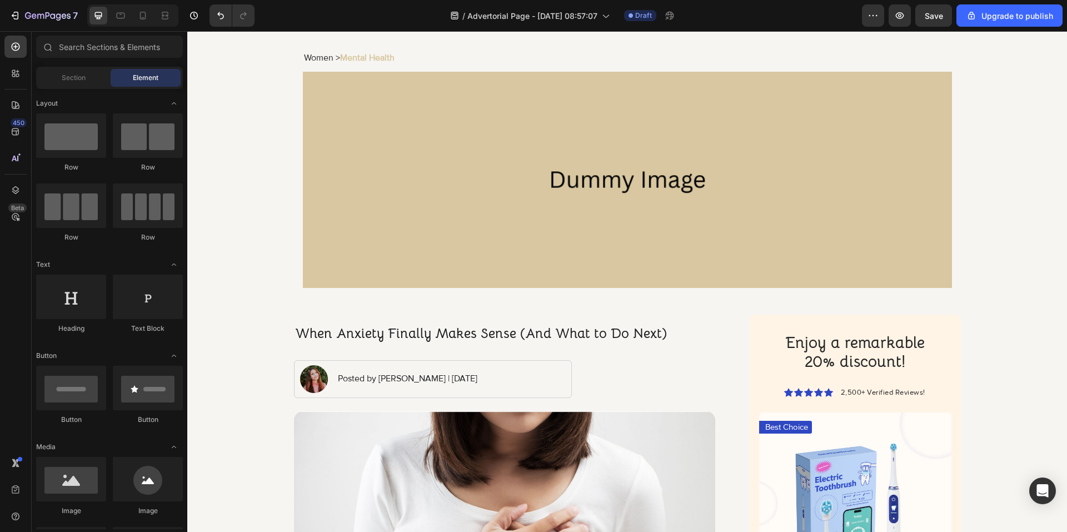
scroll to position [0, 0]
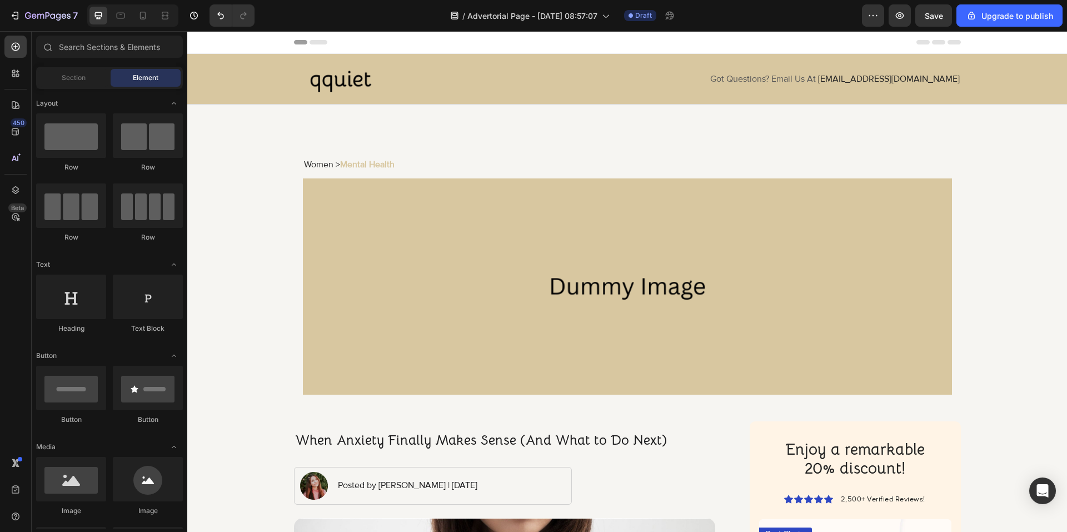
drag, startPoint x: 1067, startPoint y: 451, endPoint x: 1095, endPoint y: 59, distance: 393.4
click at [946, 13] on button "Save" at bounding box center [933, 15] width 37 height 22
